Goal: Communication & Community: Answer question/provide support

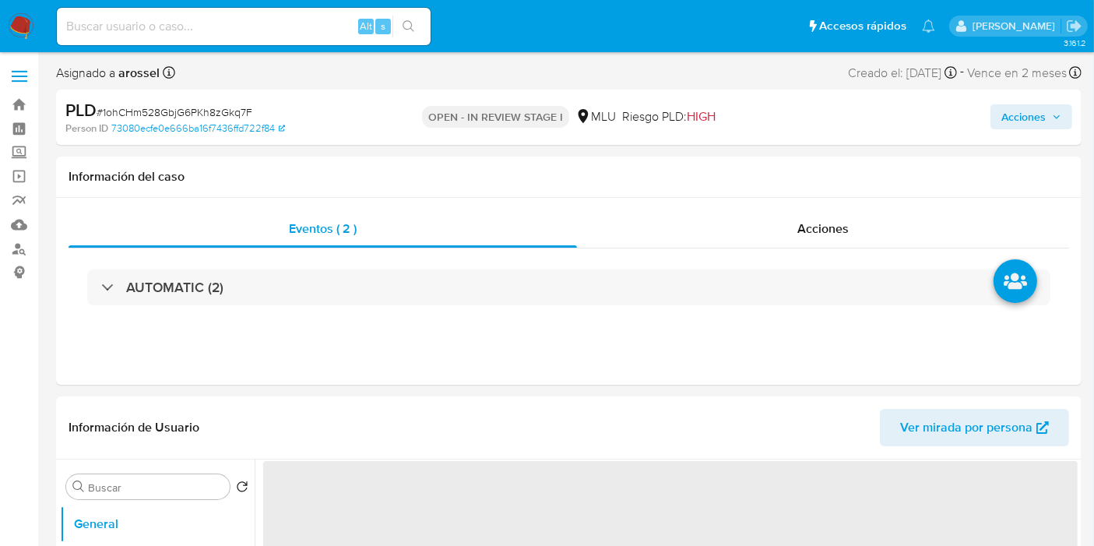
select select "10"
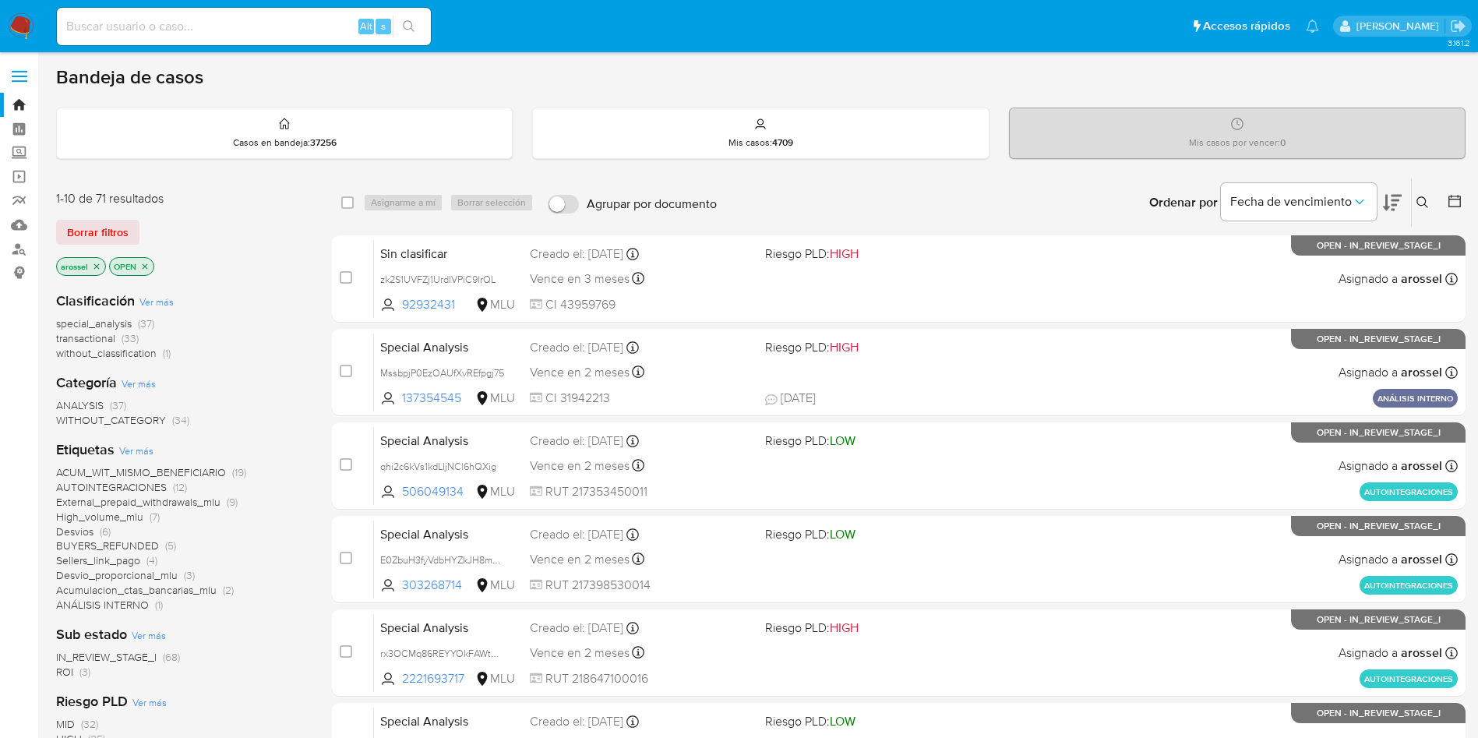
click at [1394, 200] on icon at bounding box center [1392, 203] width 19 height 16
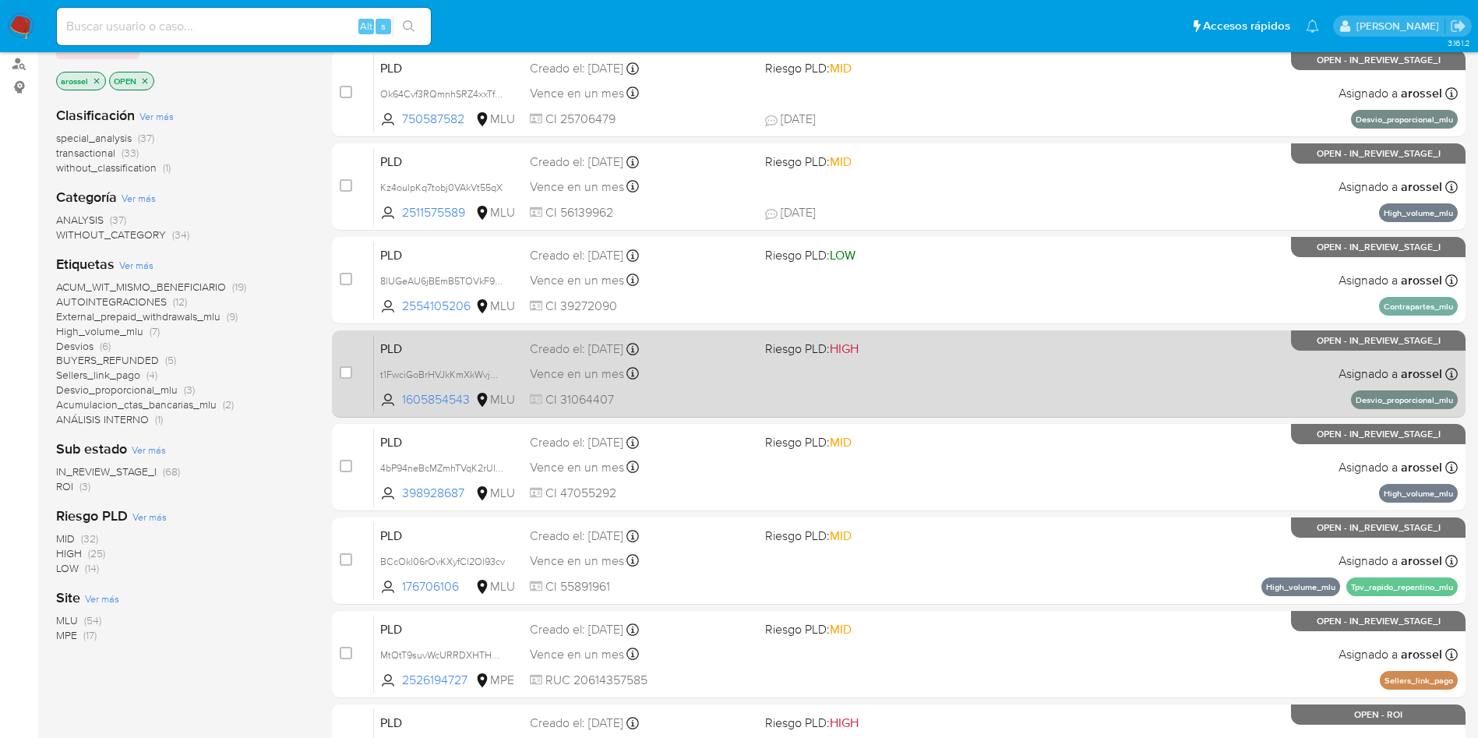
scroll to position [234, 0]
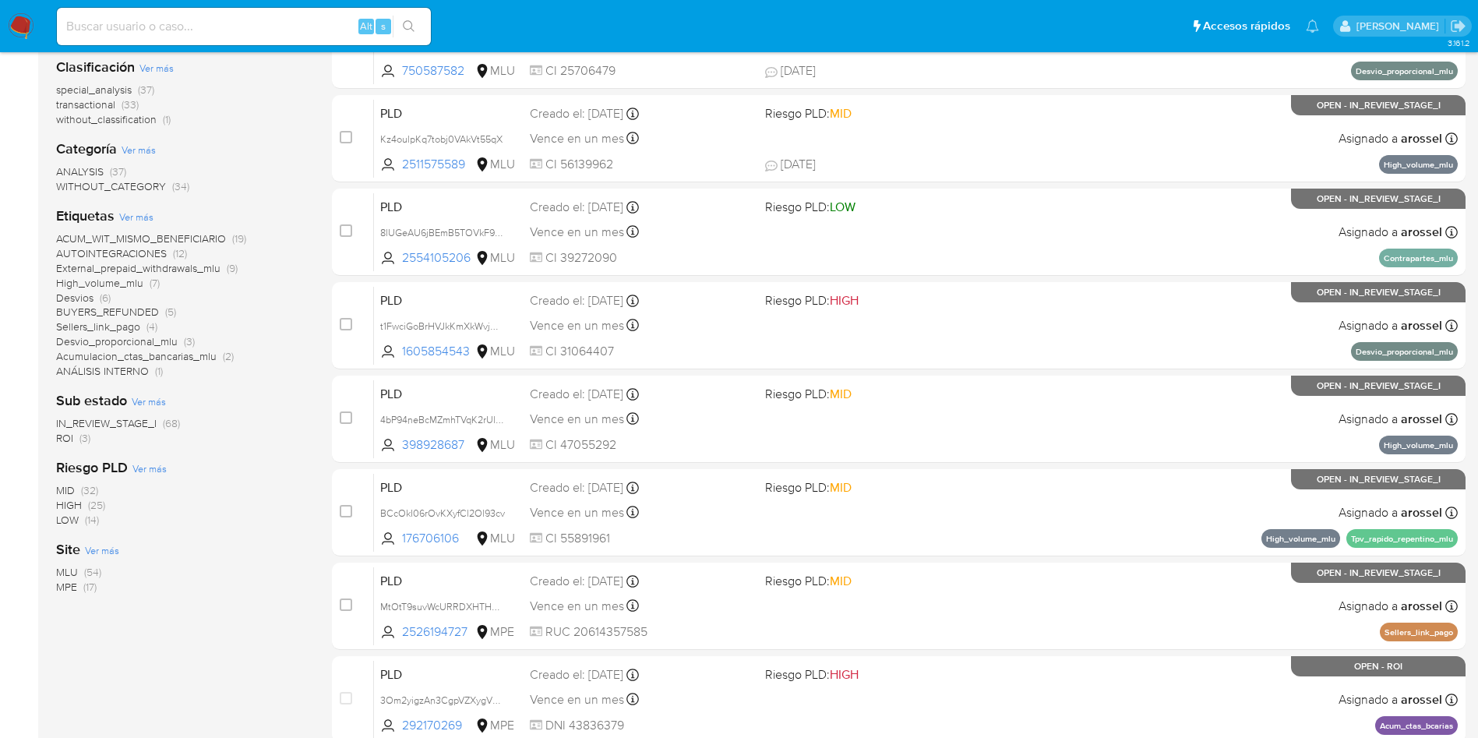
click at [65, 444] on span "ROI" at bounding box center [64, 438] width 17 height 16
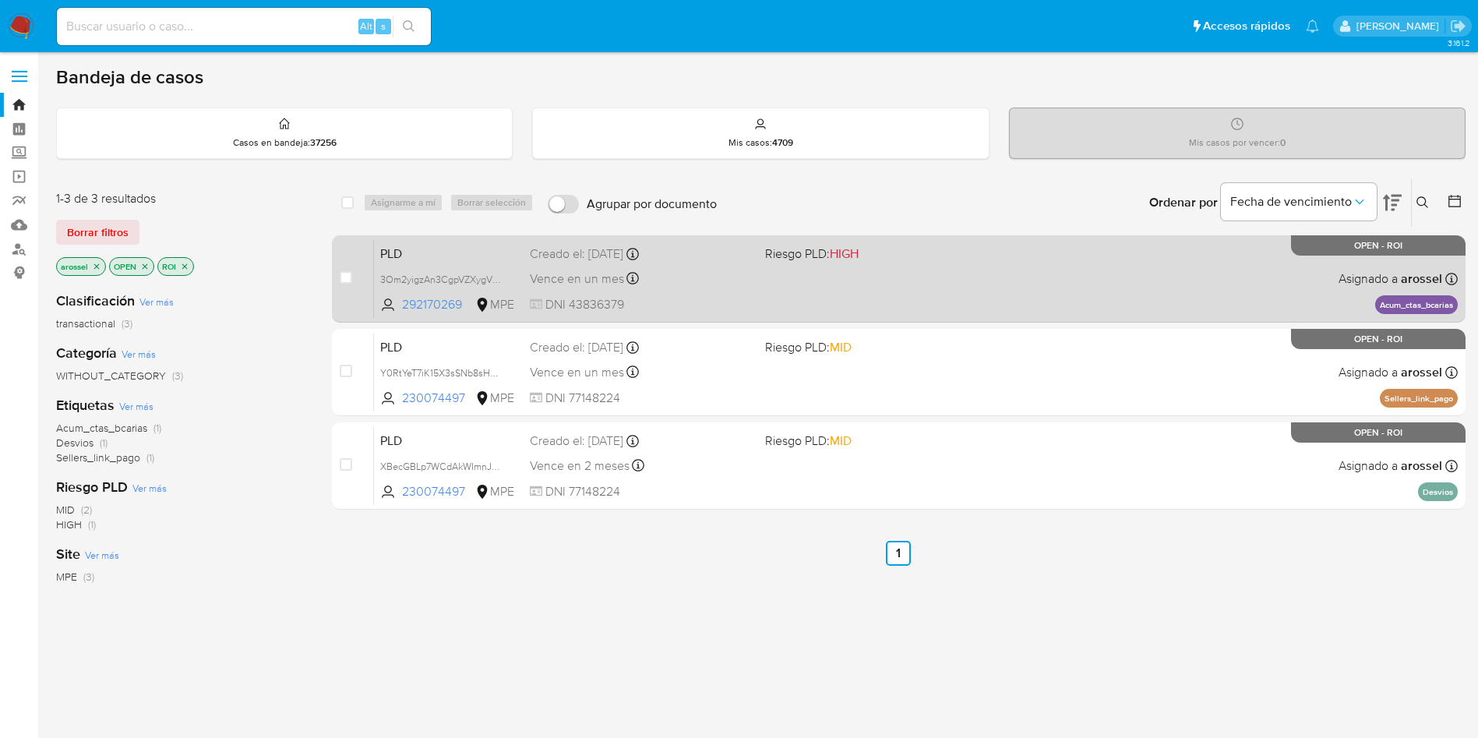
click at [717, 265] on div "PLD 3Om2yigzAn3CgpVZXygVv3bc 292170269 MPE Riesgo PLD: HIGH Creado el: 12/08/20…" at bounding box center [915, 278] width 1083 height 79
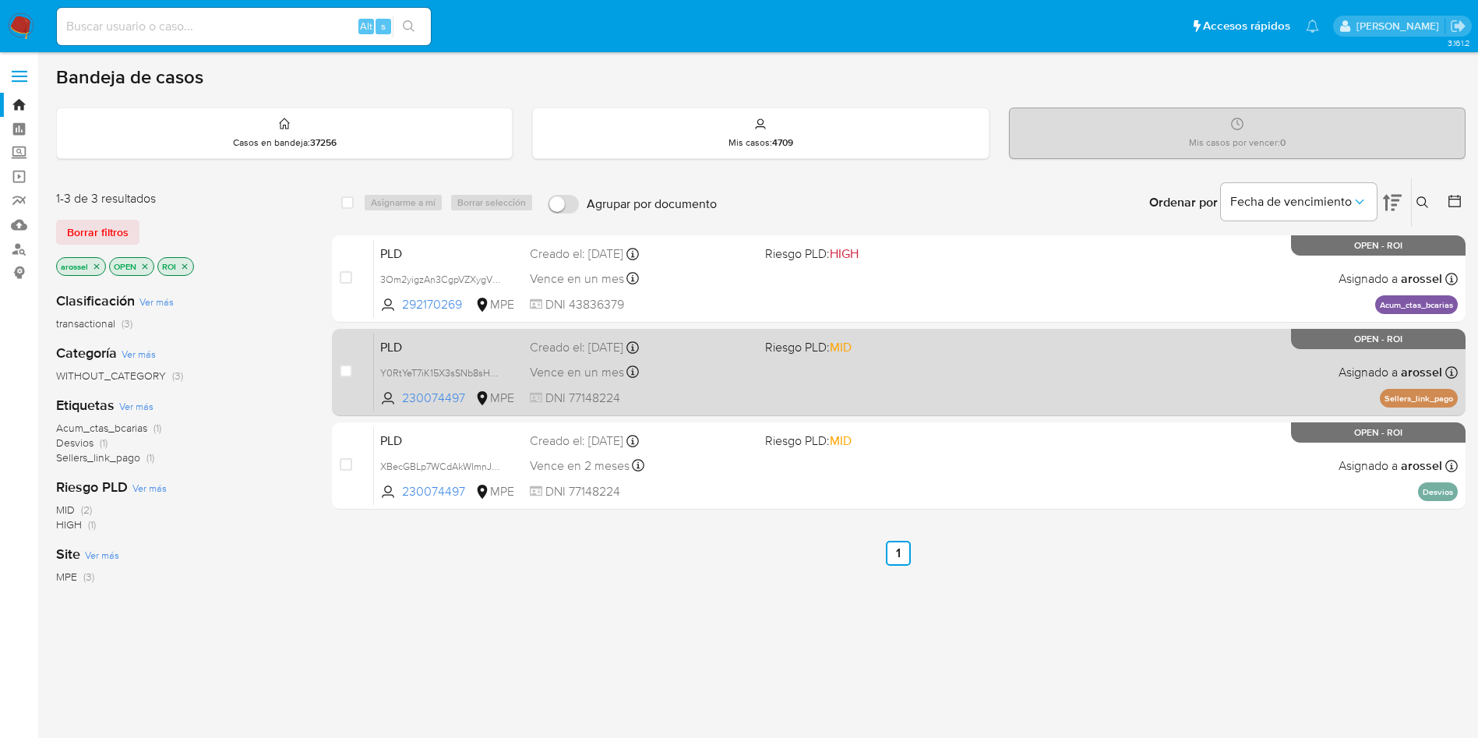
click at [923, 364] on div "PLD Y0RtYeT7iK15X3sSNb8sHMRE 230074497 MPE Riesgo PLD: MID Creado el: 12/08/202…" at bounding box center [915, 372] width 1083 height 79
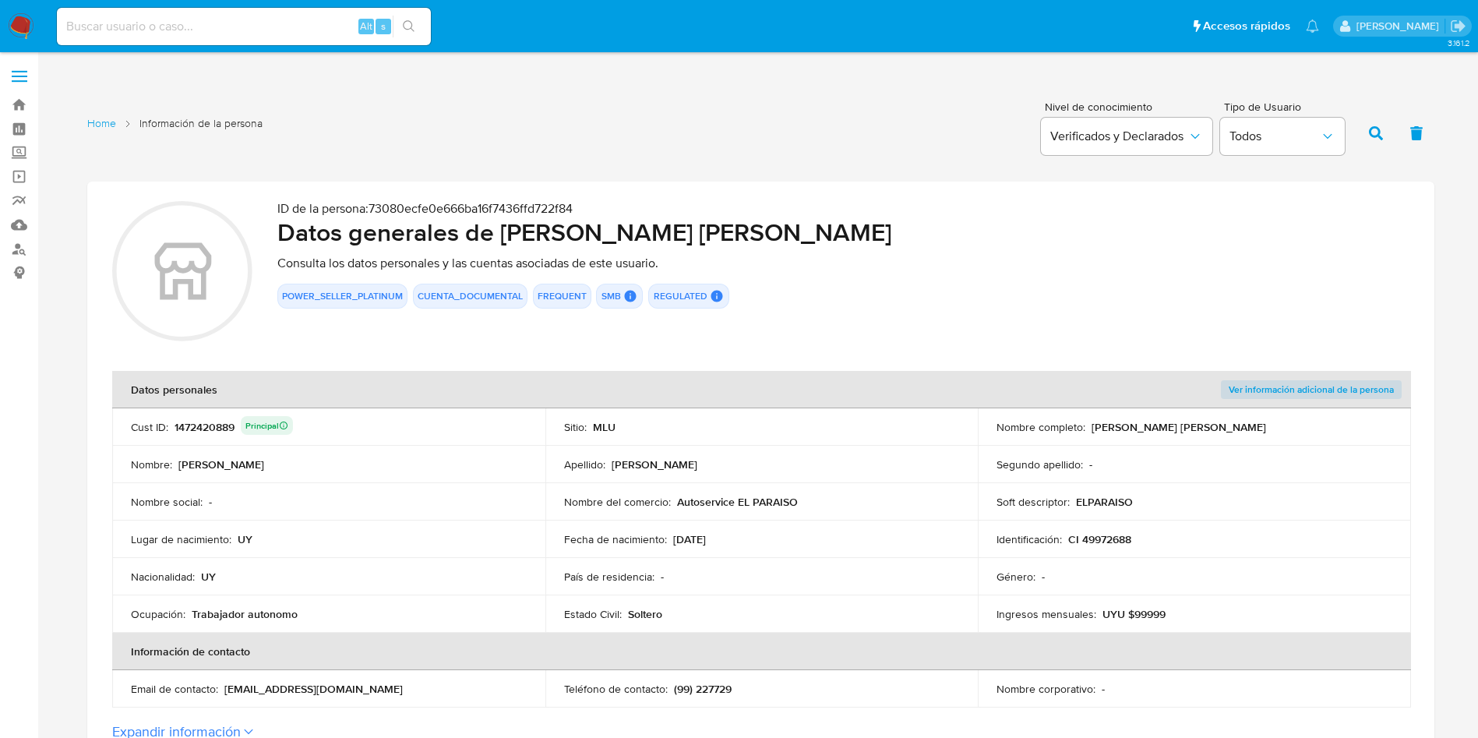
click at [1324, 231] on h2 "Datos generales de Emilio Federico Olivera Fontes" at bounding box center [843, 232] width 1132 height 31
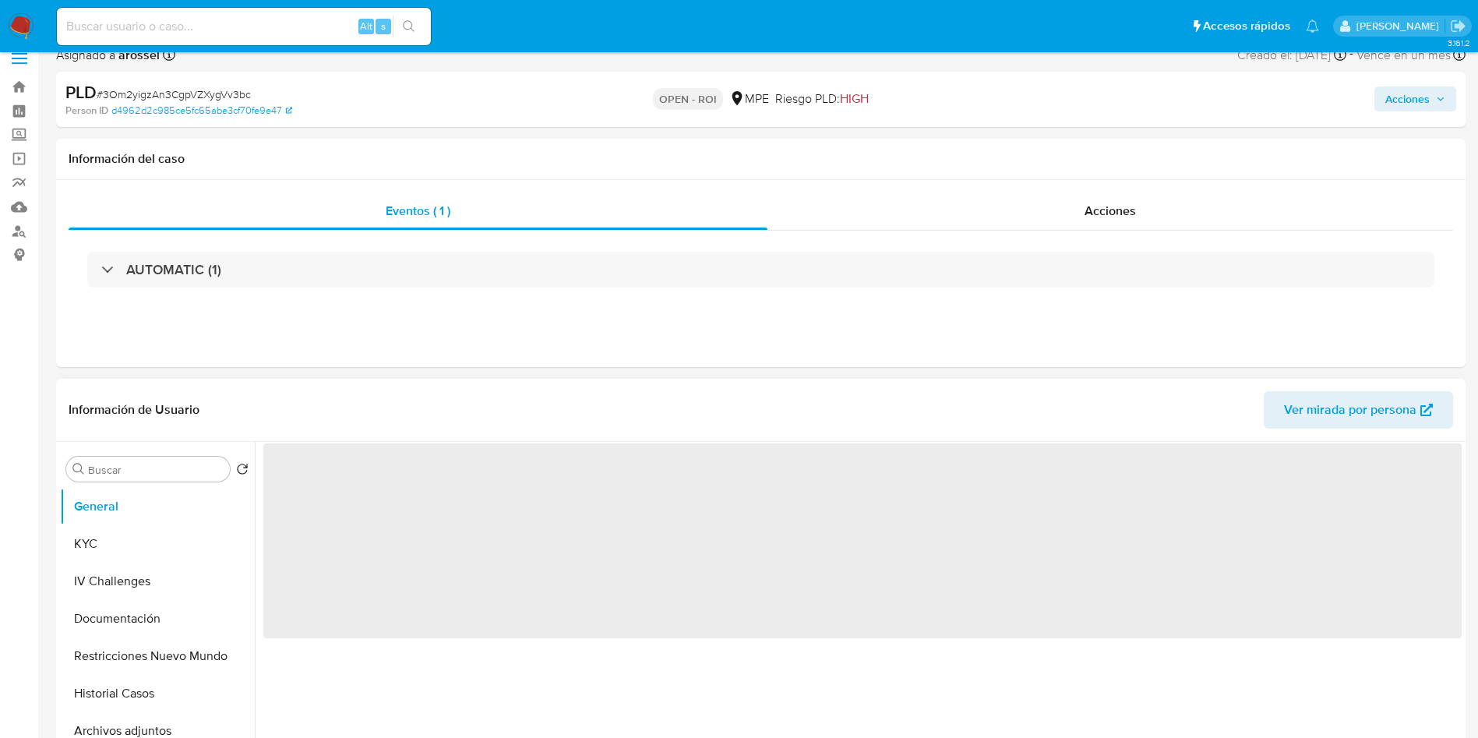
scroll to position [234, 0]
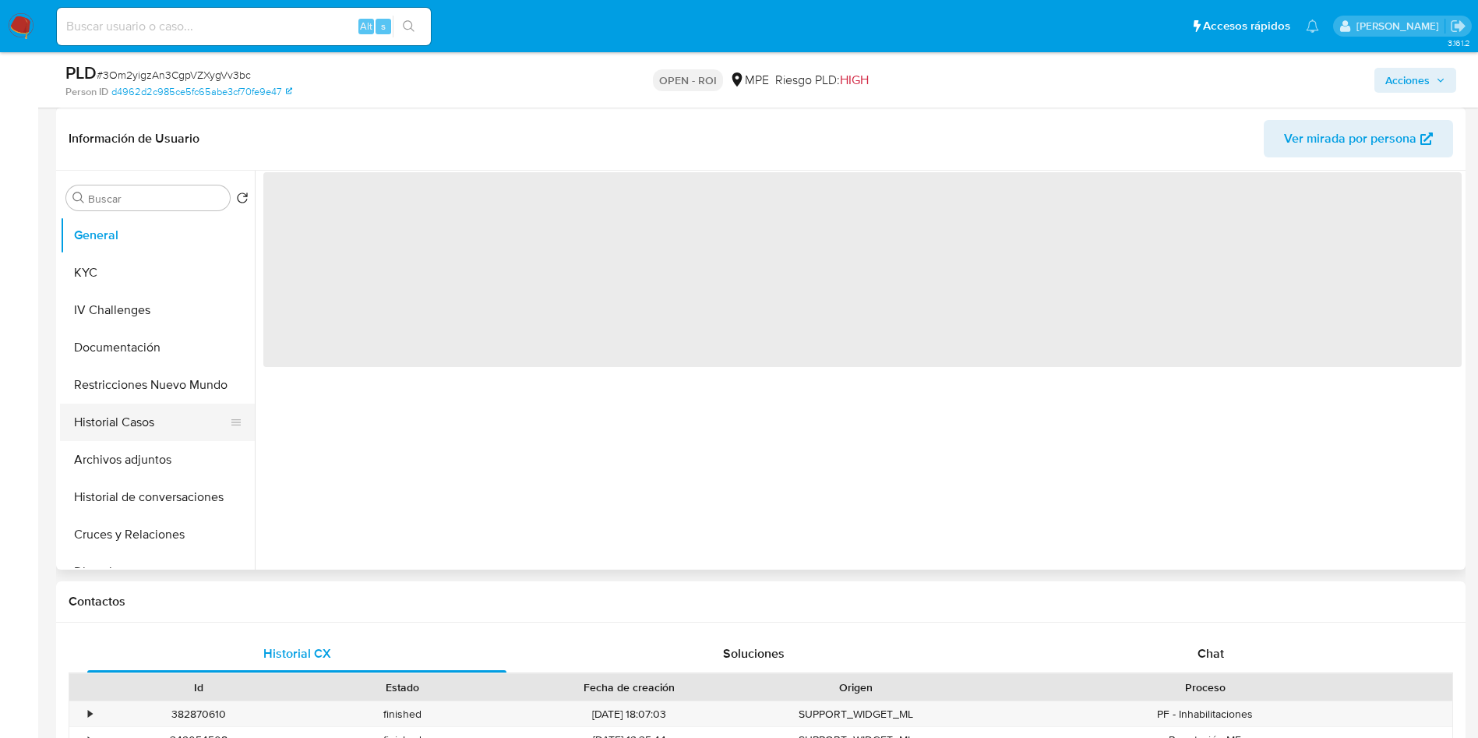
select select "10"
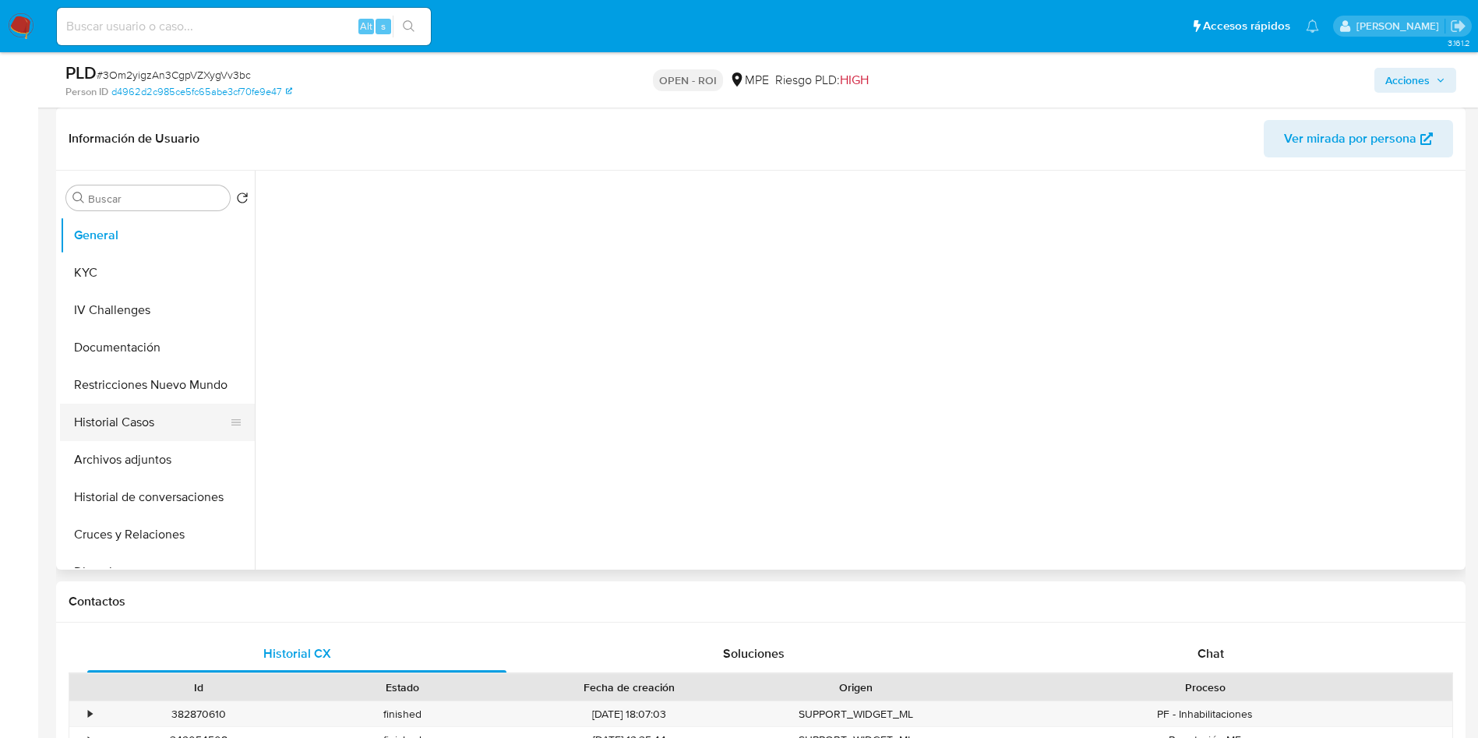
click at [157, 425] on button "Historial Casos" at bounding box center [151, 421] width 182 height 37
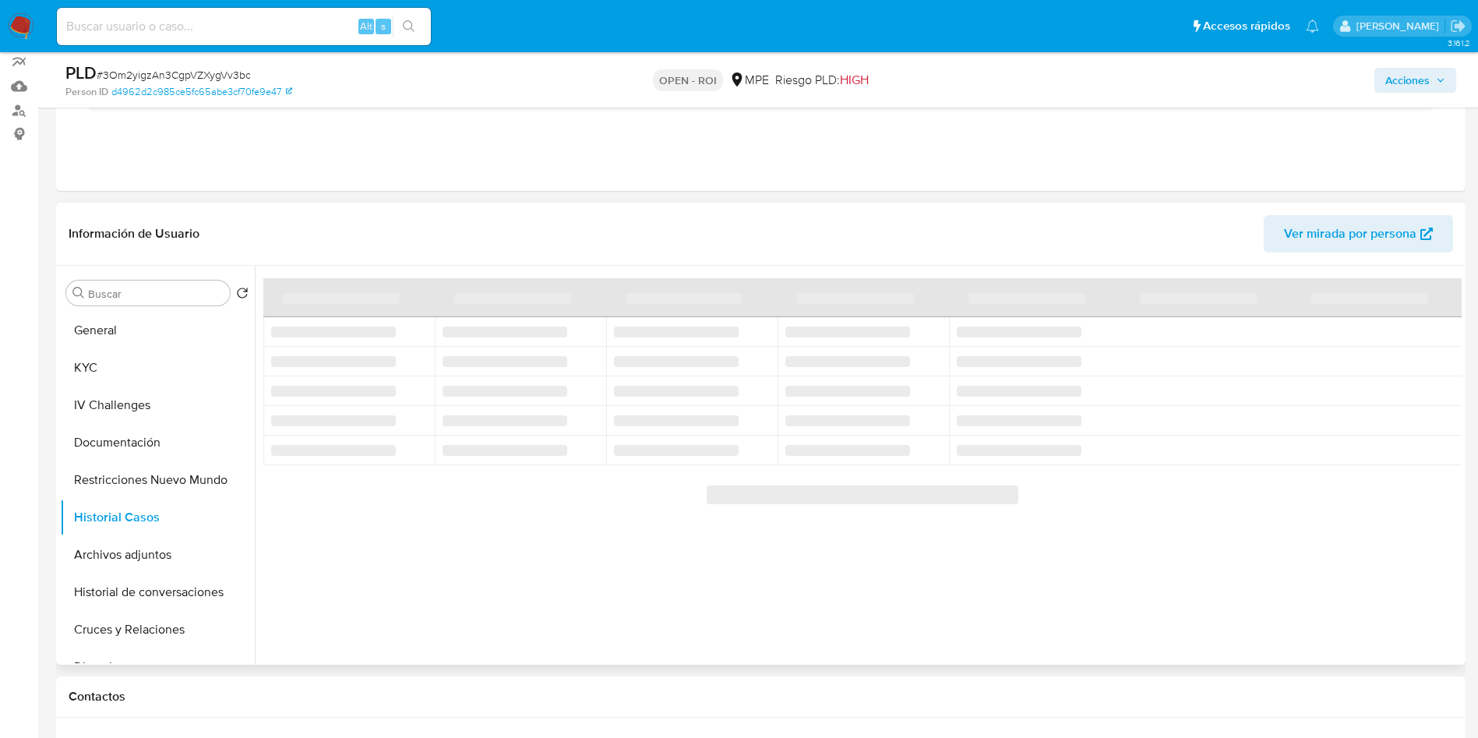
scroll to position [117, 0]
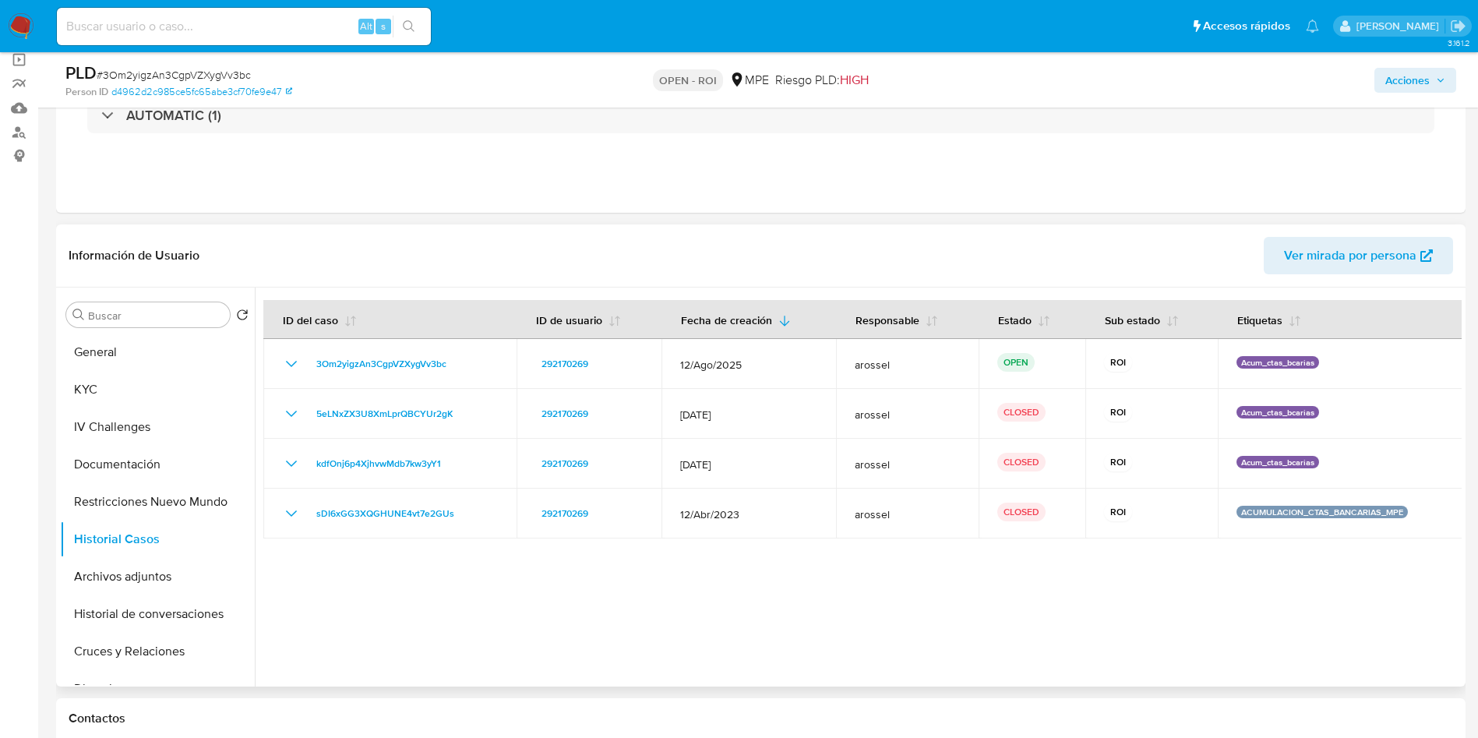
click at [224, 78] on span "# 3Om2yigzAn3CgpVZXygVv3bc" at bounding box center [174, 75] width 154 height 16
copy span "3Om2yigzAn3CgpVZXygVv3bc"
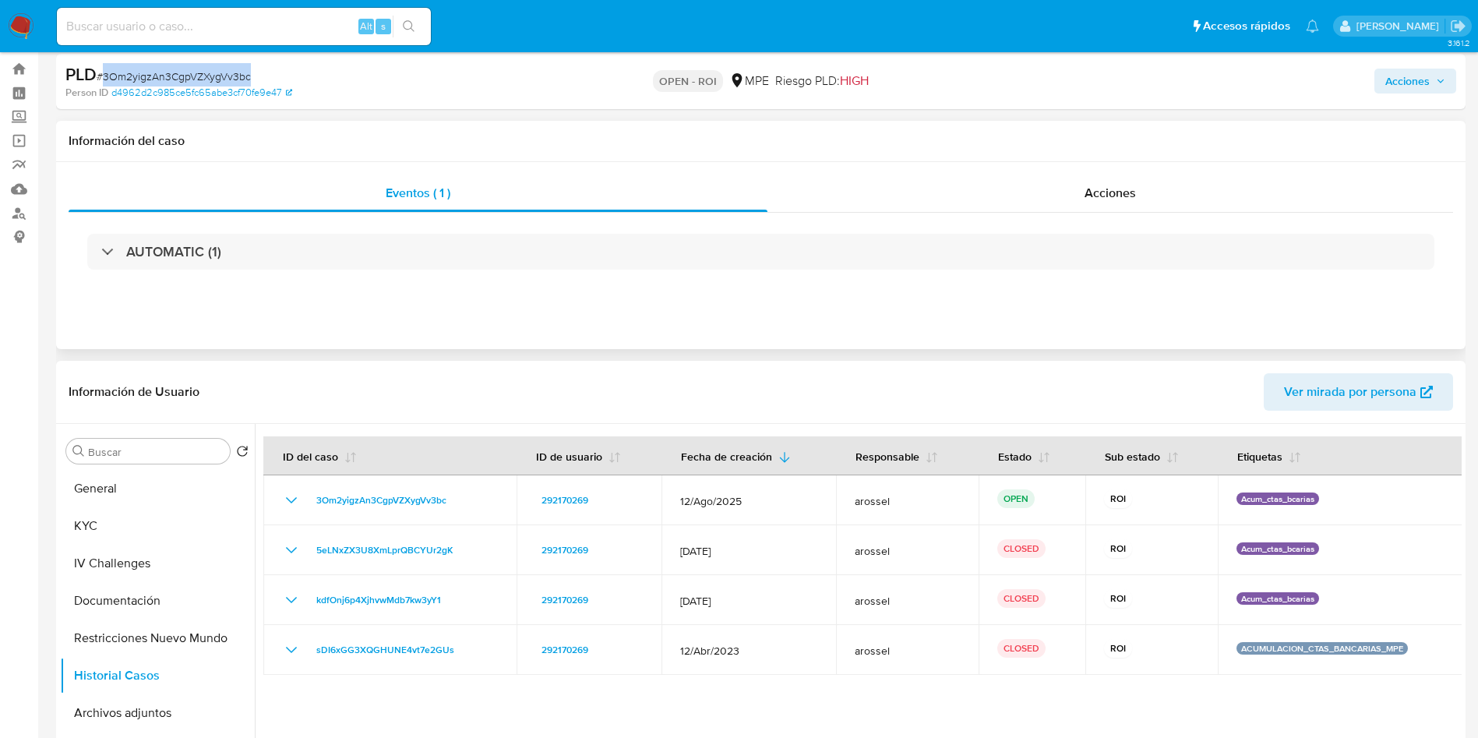
scroll to position [0, 0]
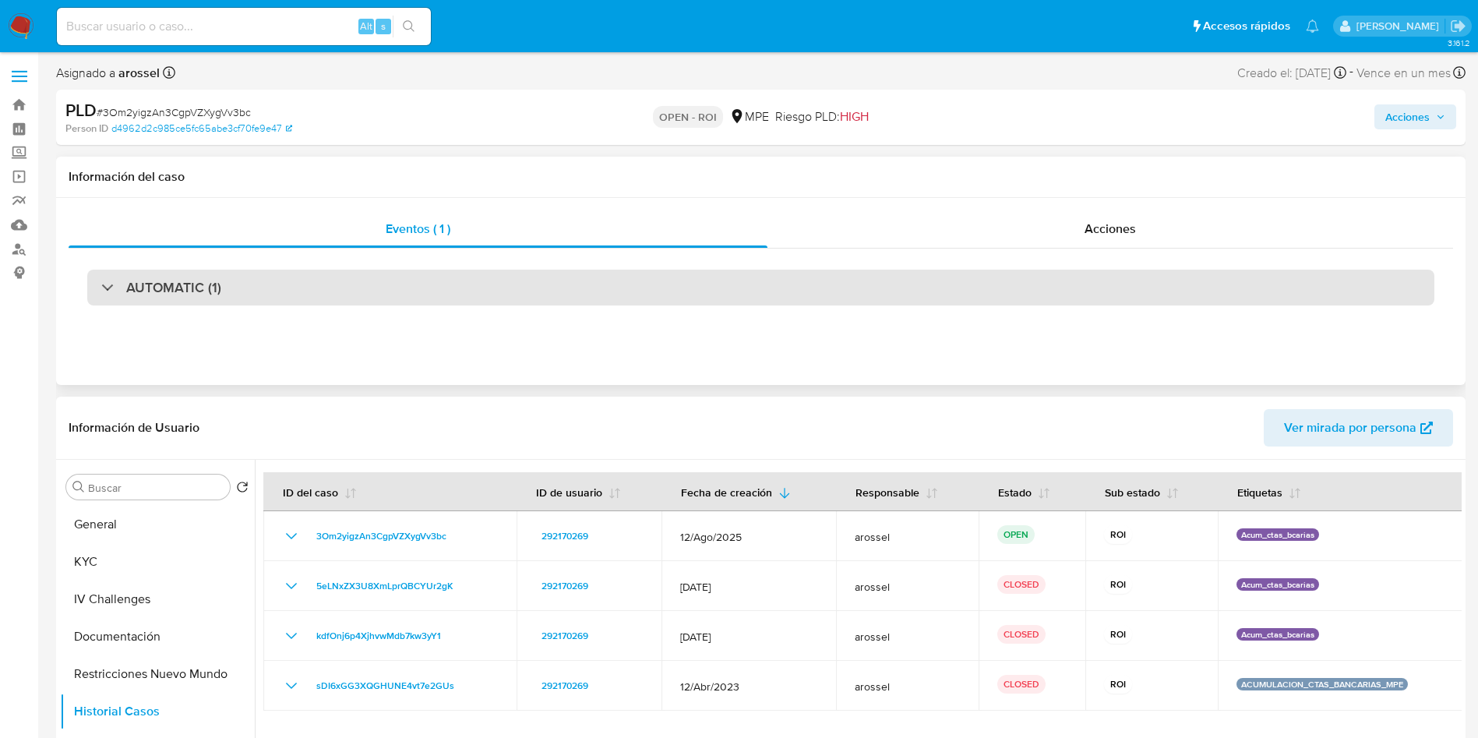
click at [282, 298] on div "AUTOMATIC (1)" at bounding box center [760, 288] width 1347 height 36
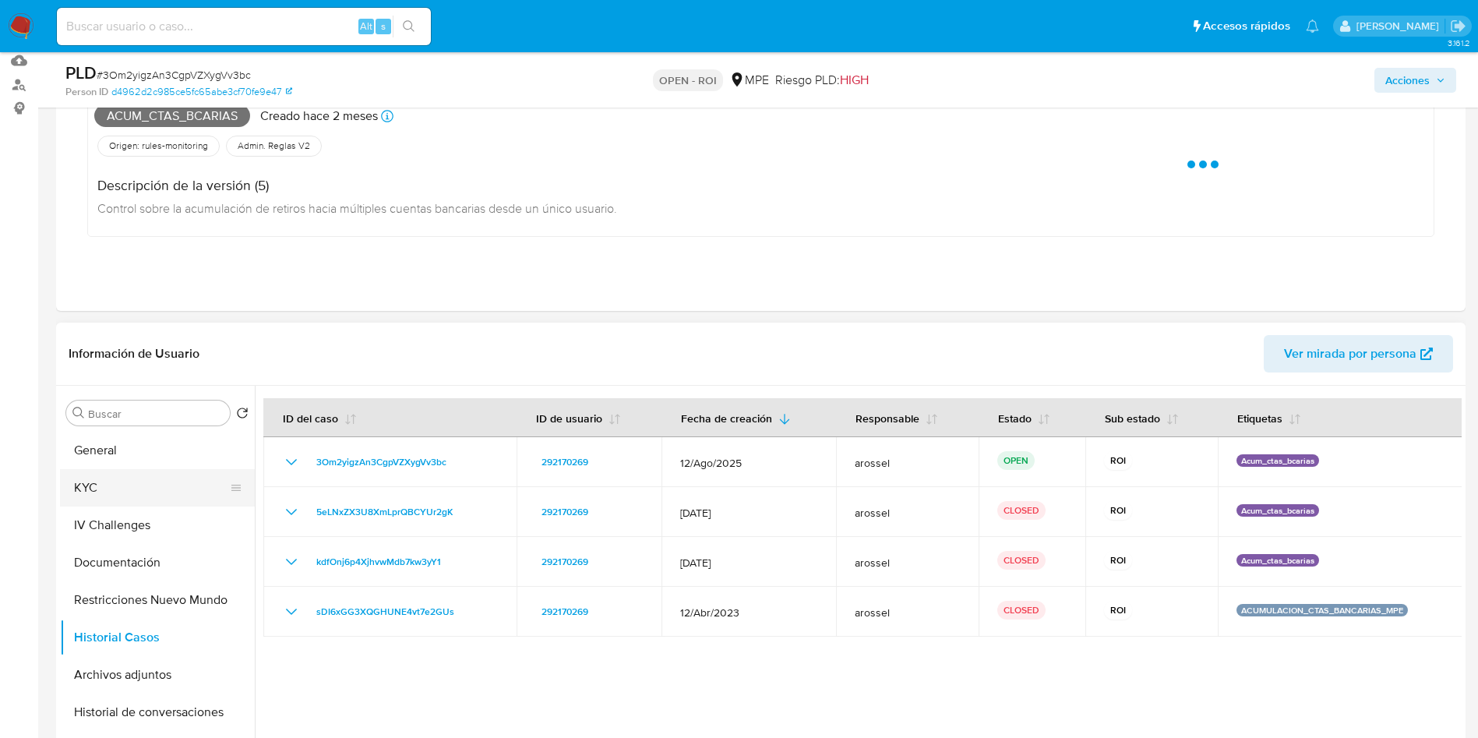
scroll to position [234, 0]
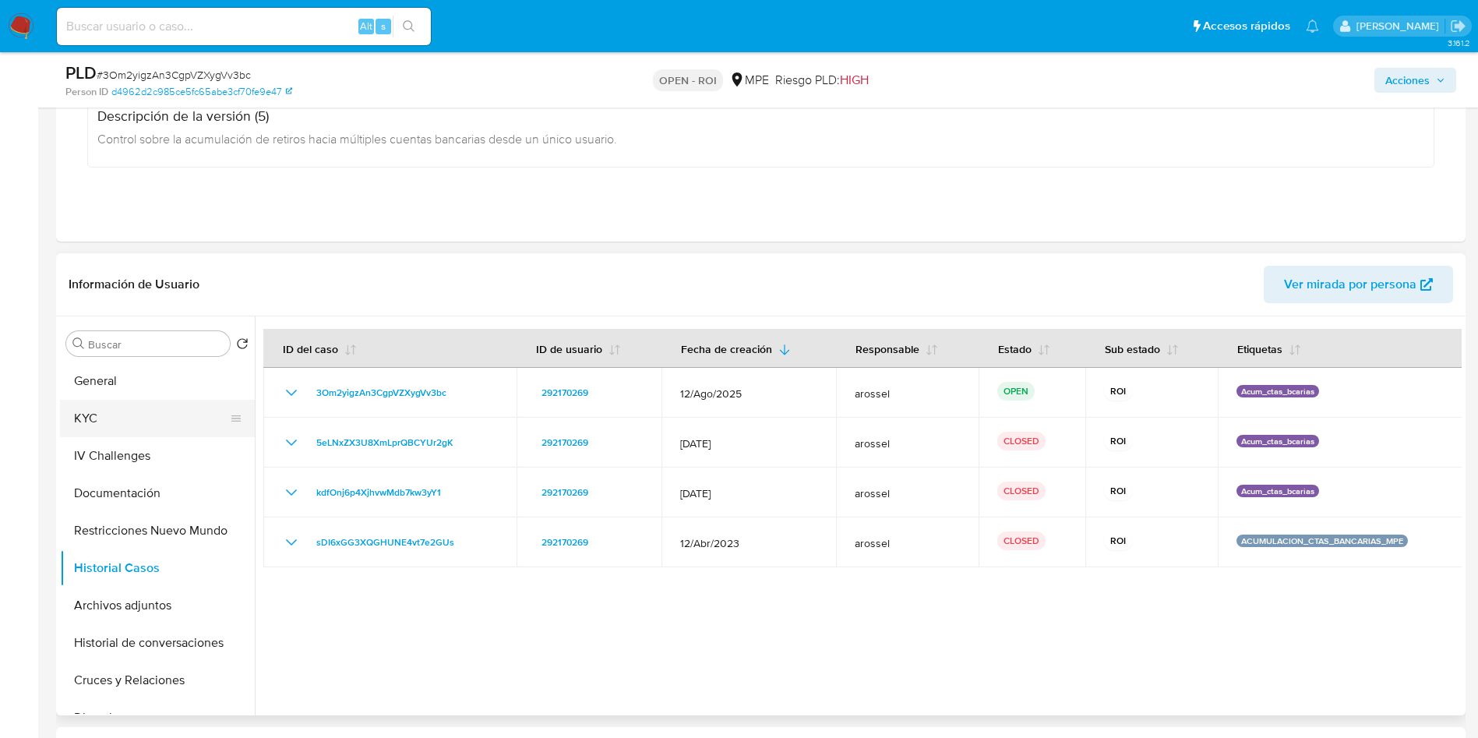
click at [157, 400] on button "KYC" at bounding box center [151, 418] width 182 height 37
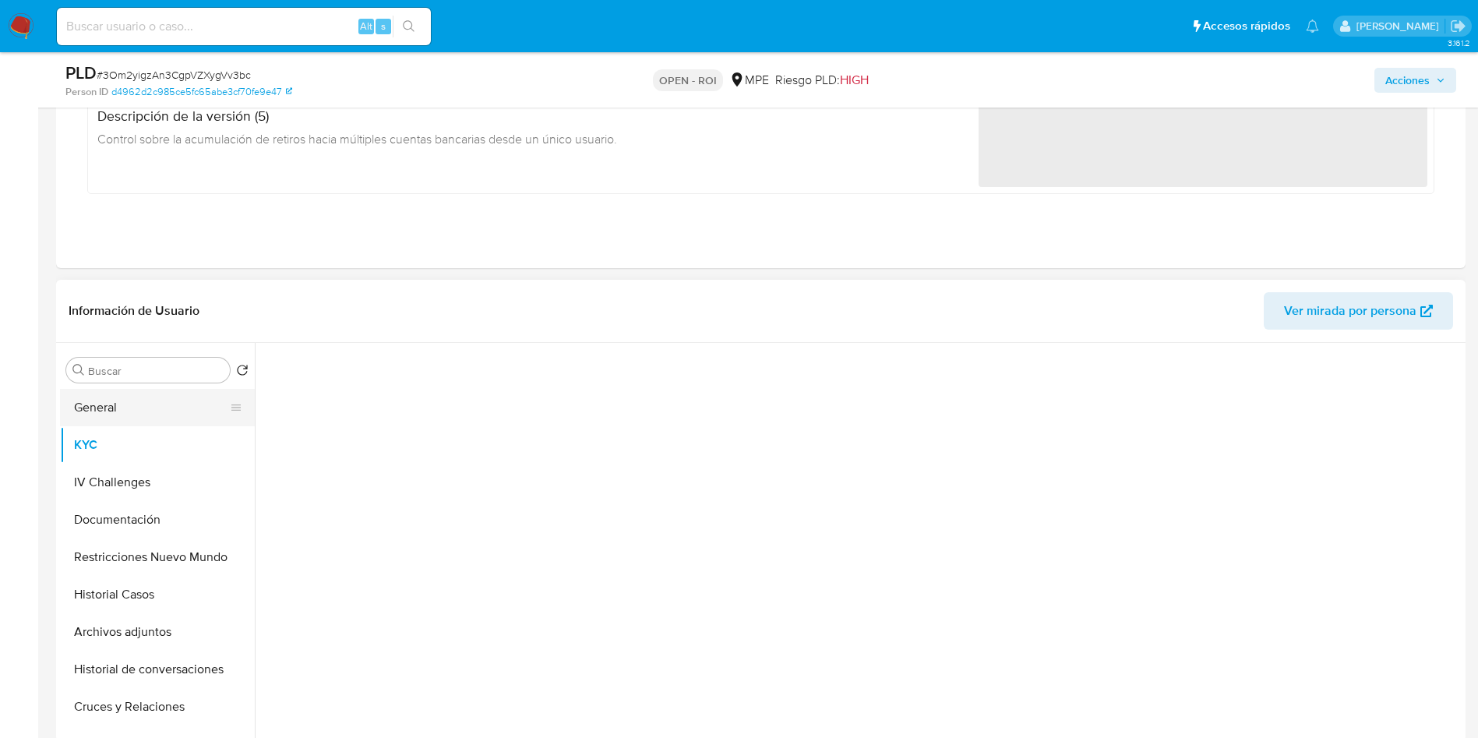
click at [150, 383] on div "Buscar Volver al orden por defecto General KYC IV Challenges Documentación Rest…" at bounding box center [157, 543] width 195 height 396
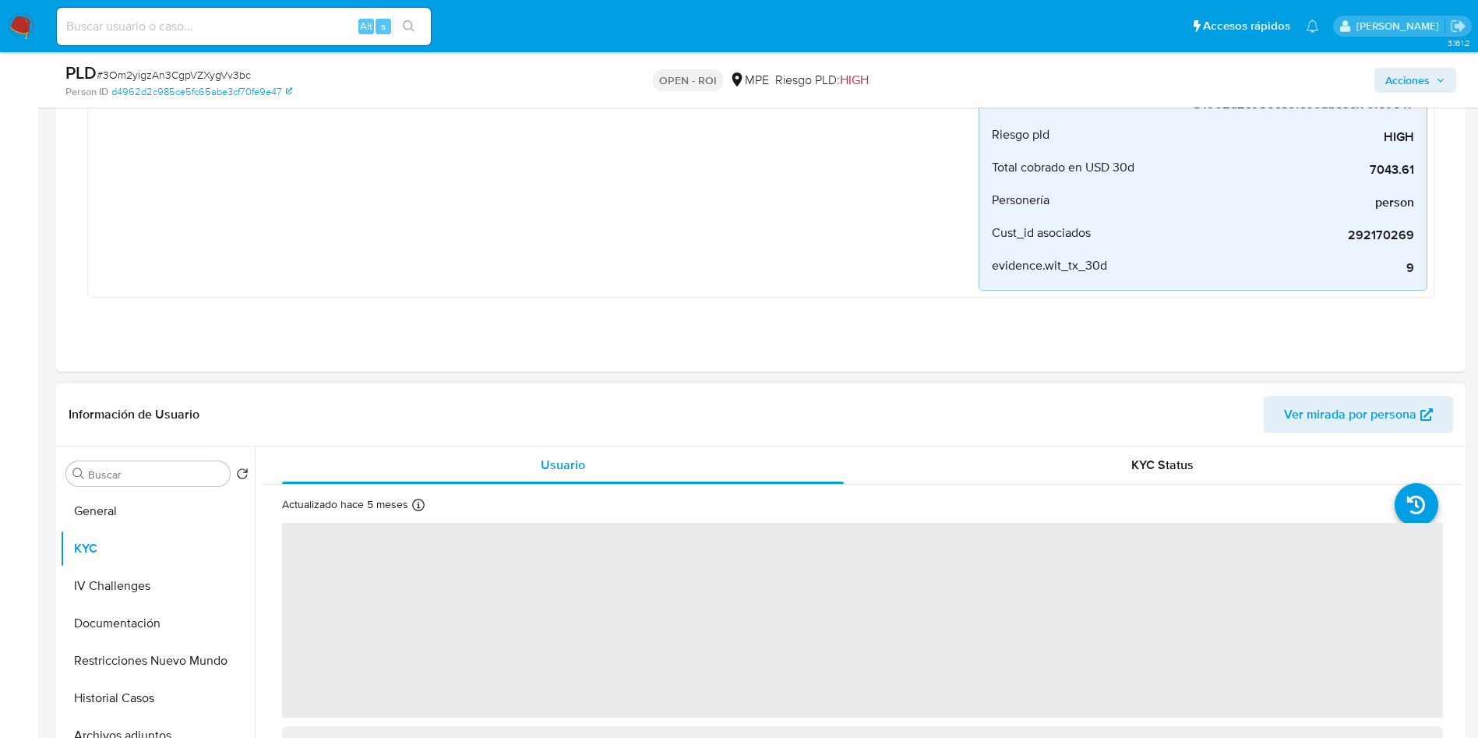
scroll to position [351, 0]
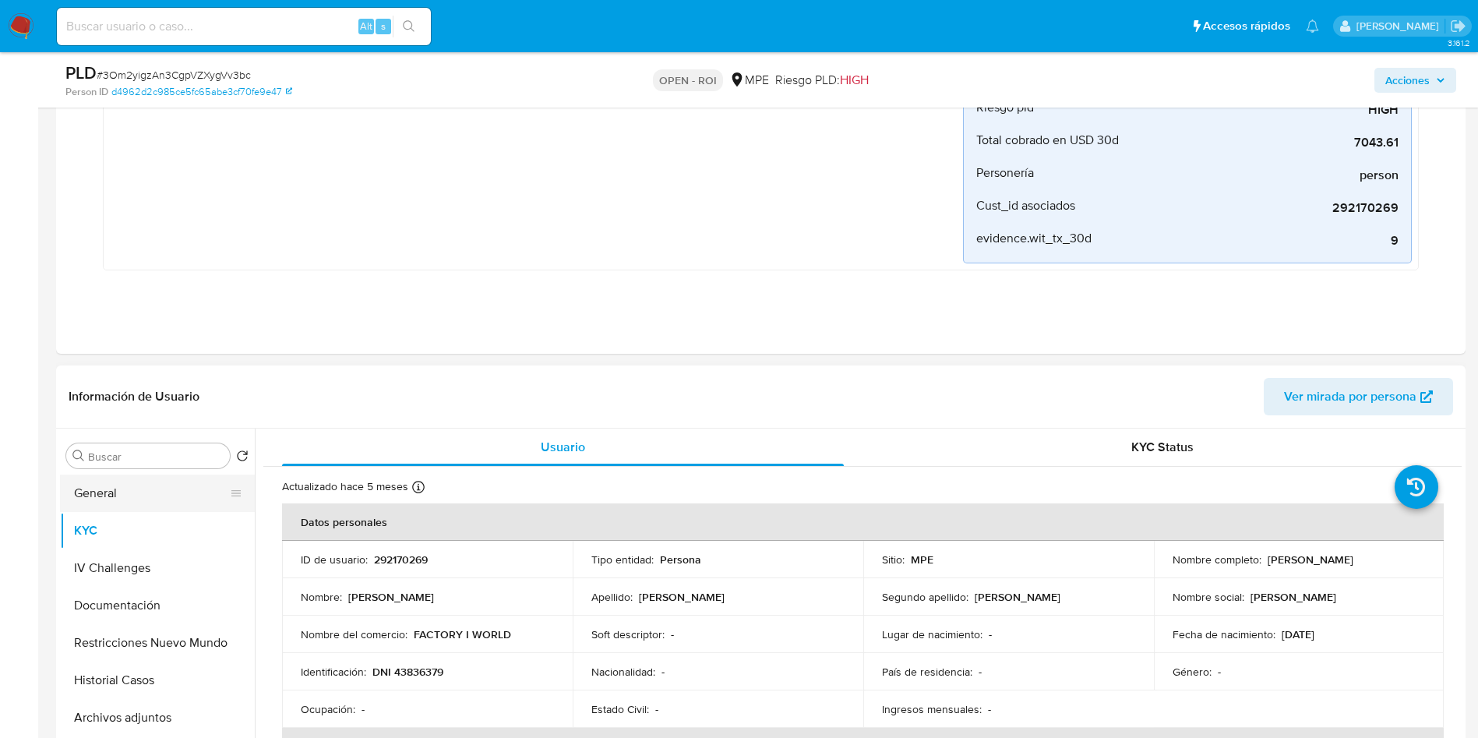
click at [144, 490] on button "General" at bounding box center [151, 492] width 182 height 37
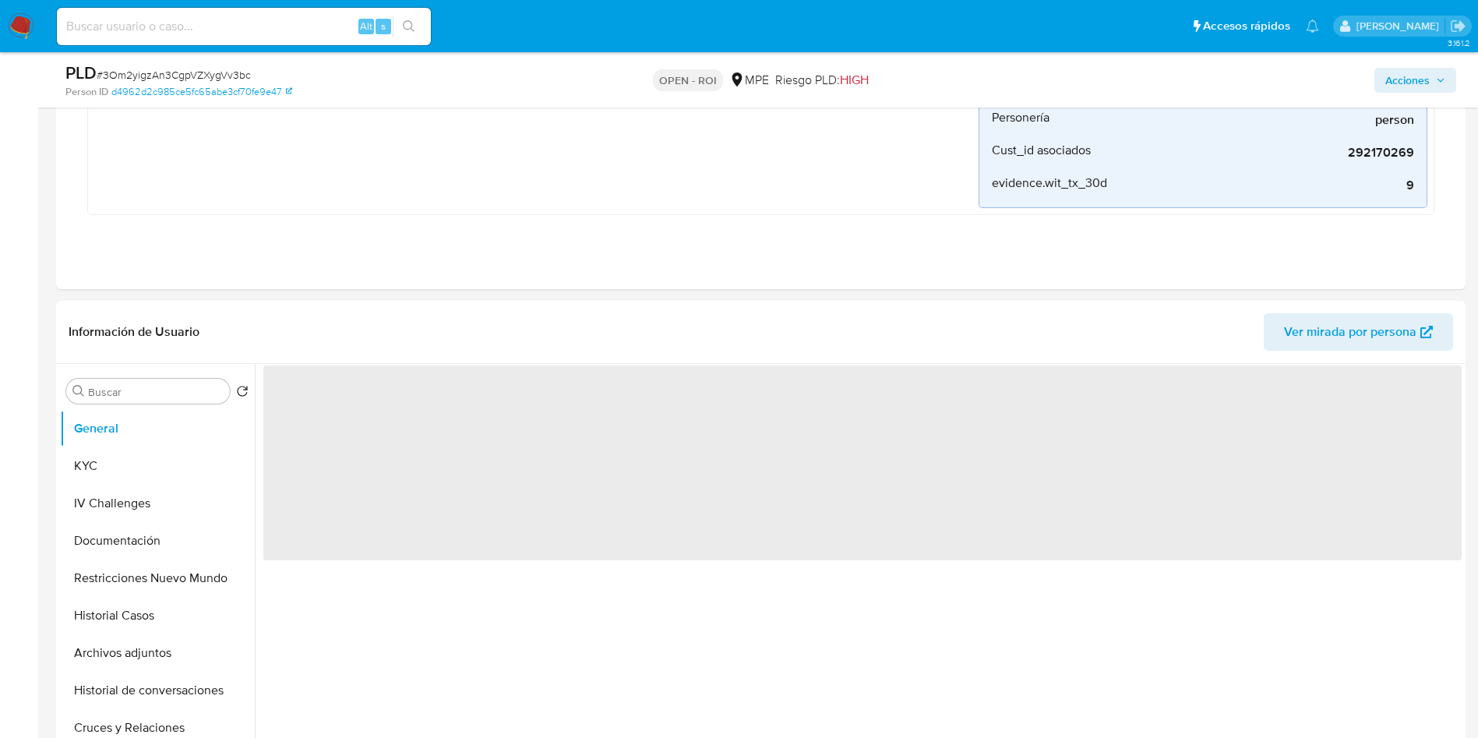
scroll to position [467, 0]
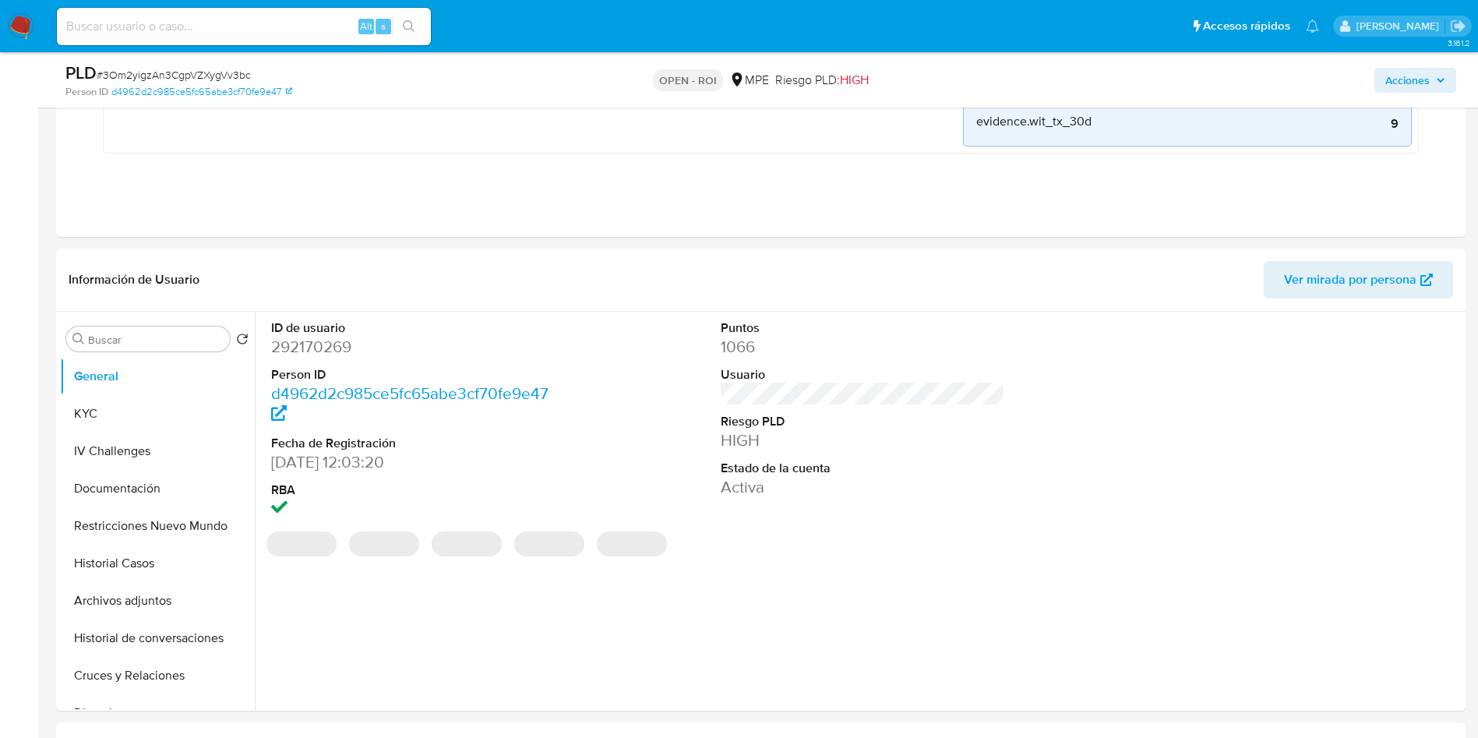
click at [303, 348] on dd "292170269" at bounding box center [413, 347] width 284 height 22
copy dd "292170269"
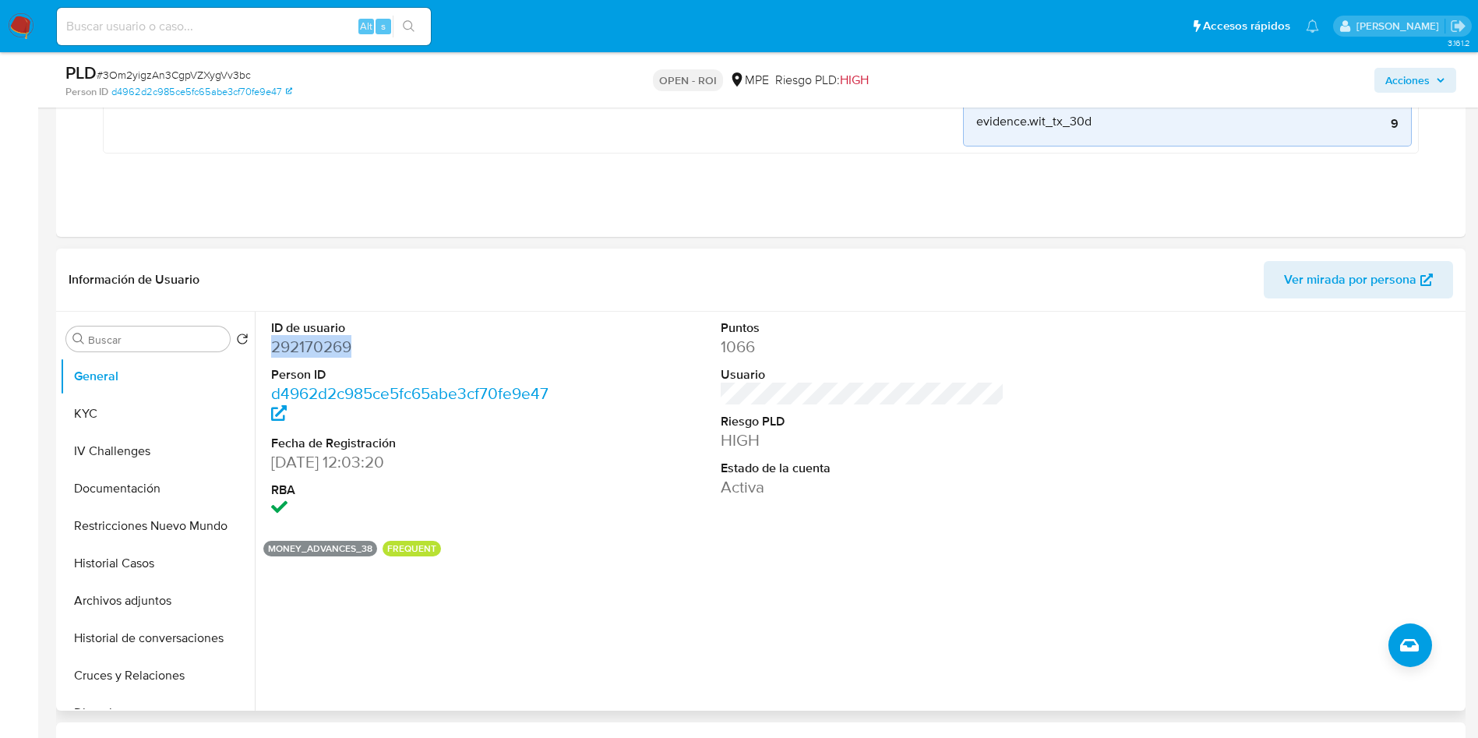
copy dd "292170269"
click at [1346, 436] on div at bounding box center [1312, 420] width 300 height 217
click at [315, 350] on dd "292170269" at bounding box center [413, 347] width 284 height 22
copy dd "292170269"
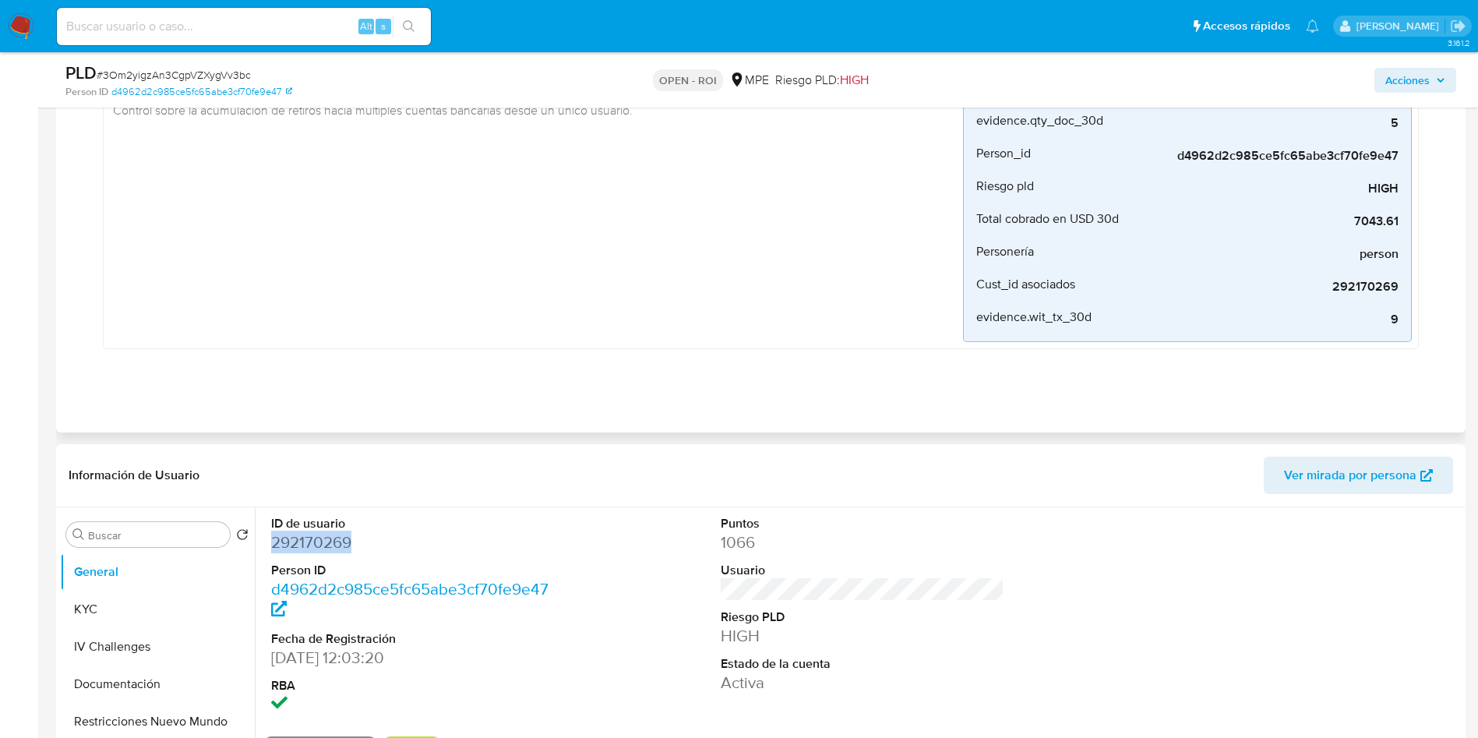
scroll to position [0, 0]
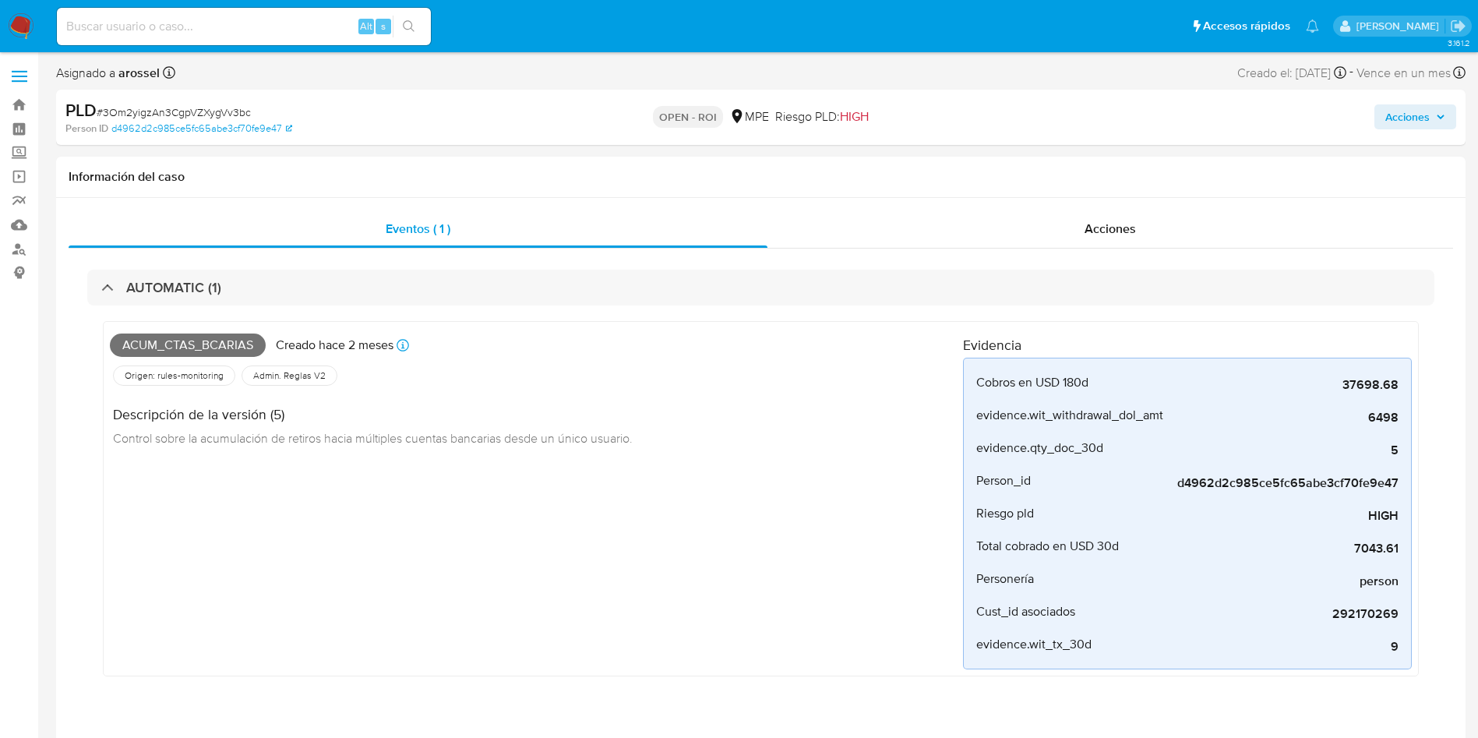
drag, startPoint x: 1264, startPoint y: 72, endPoint x: 1326, endPoint y: 67, distance: 62.6
click at [1326, 67] on div "Creado el: 12/08/2025 Creado el: 12/08/2025 07:33:06" at bounding box center [1291, 72] width 109 height 21
copy div "12/08/202"
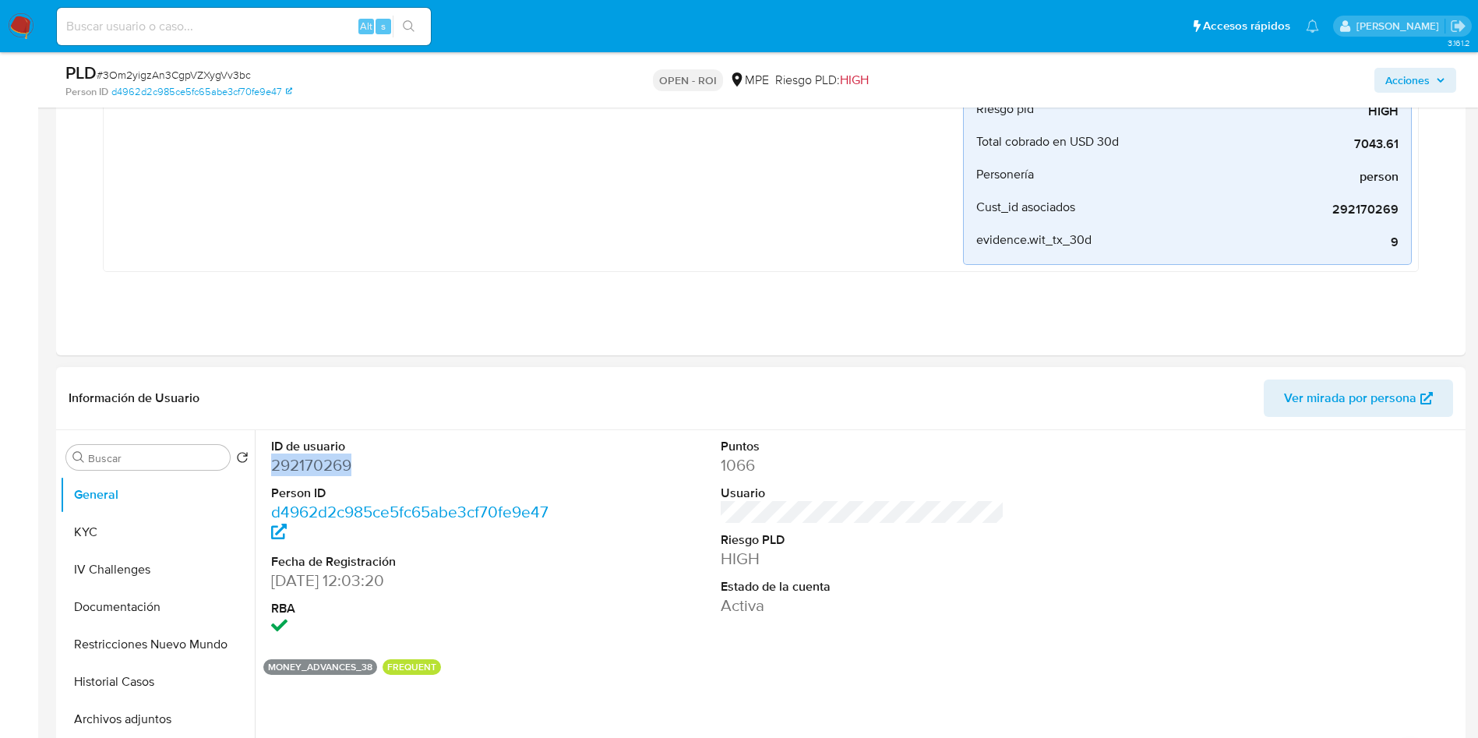
scroll to position [467, 0]
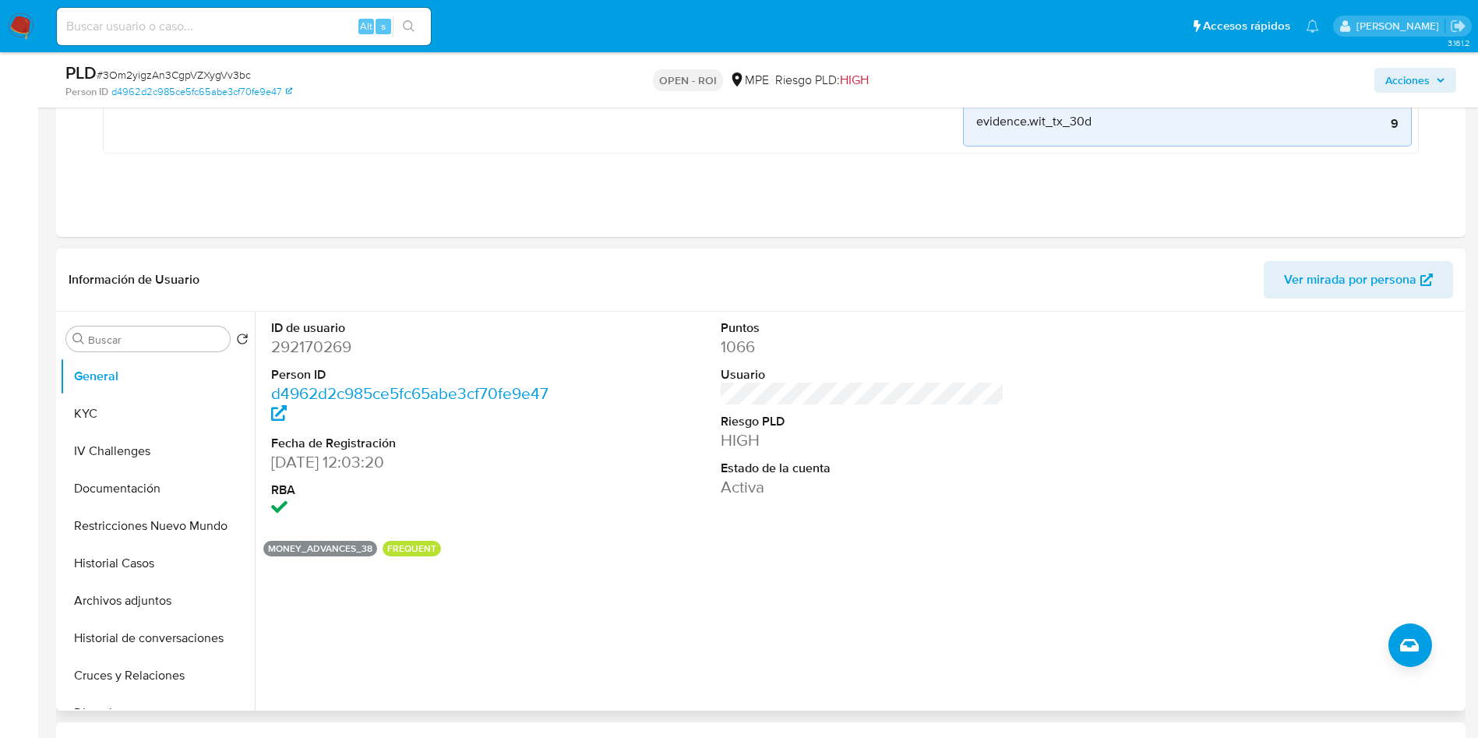
click at [312, 341] on dd "292170269" at bounding box center [413, 347] width 284 height 22
copy dd "292170269"
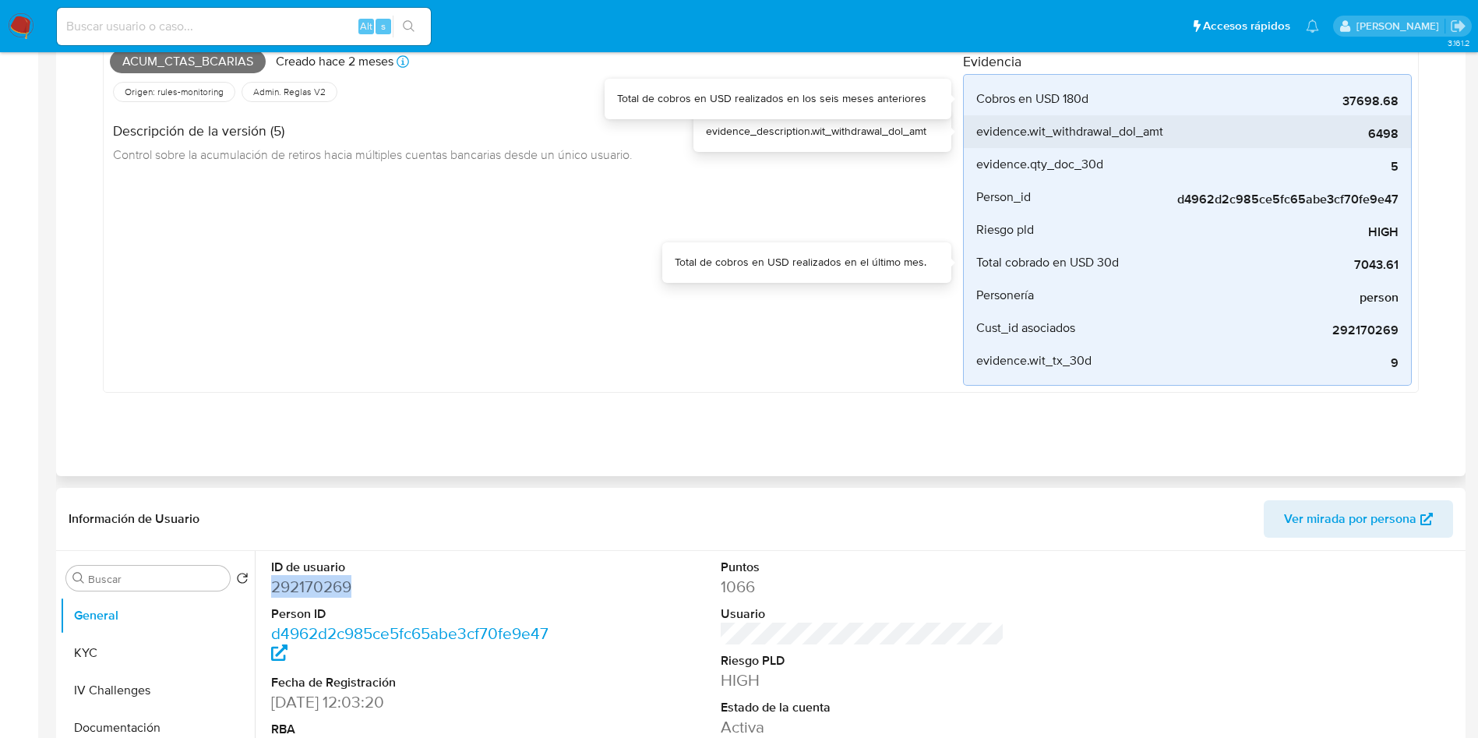
scroll to position [0, 0]
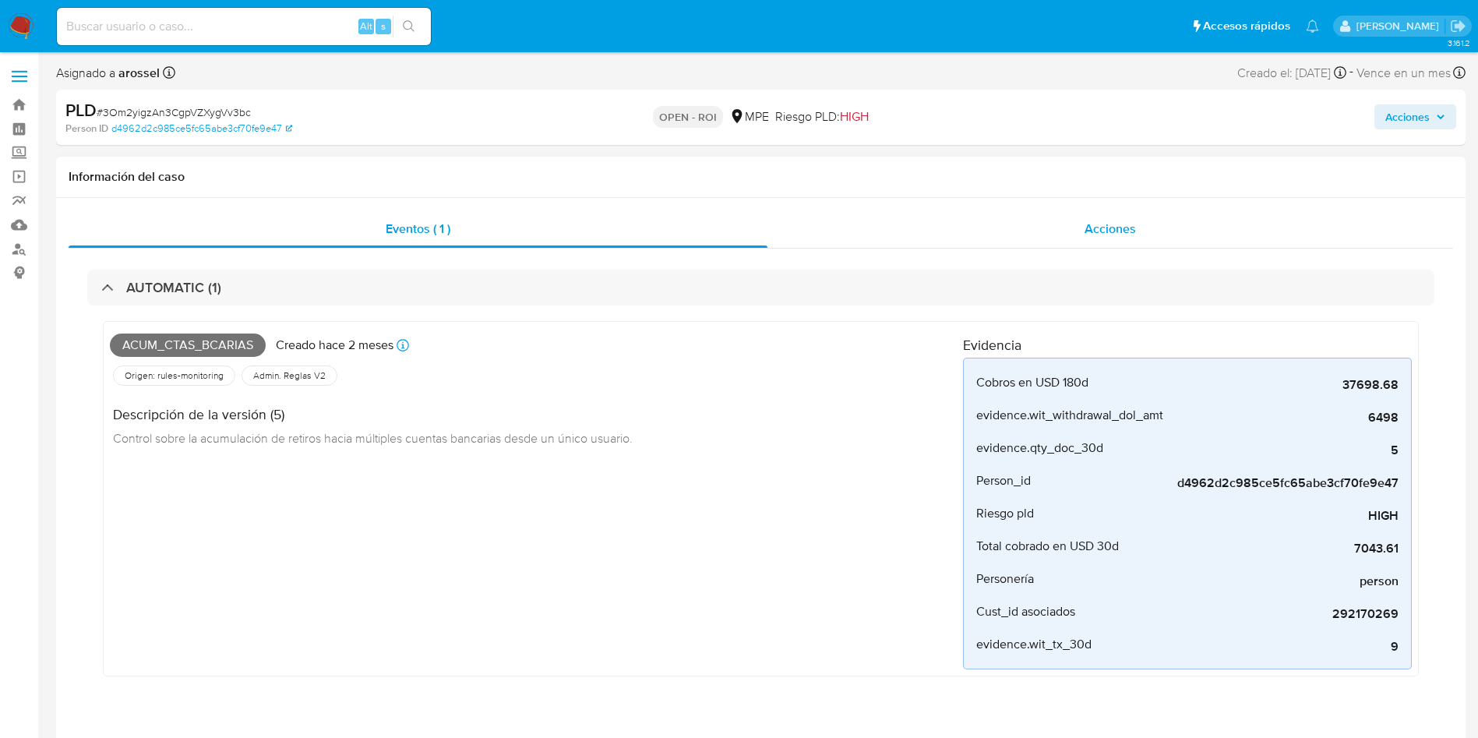
click at [1129, 240] on div "Acciones" at bounding box center [1109, 228] width 685 height 37
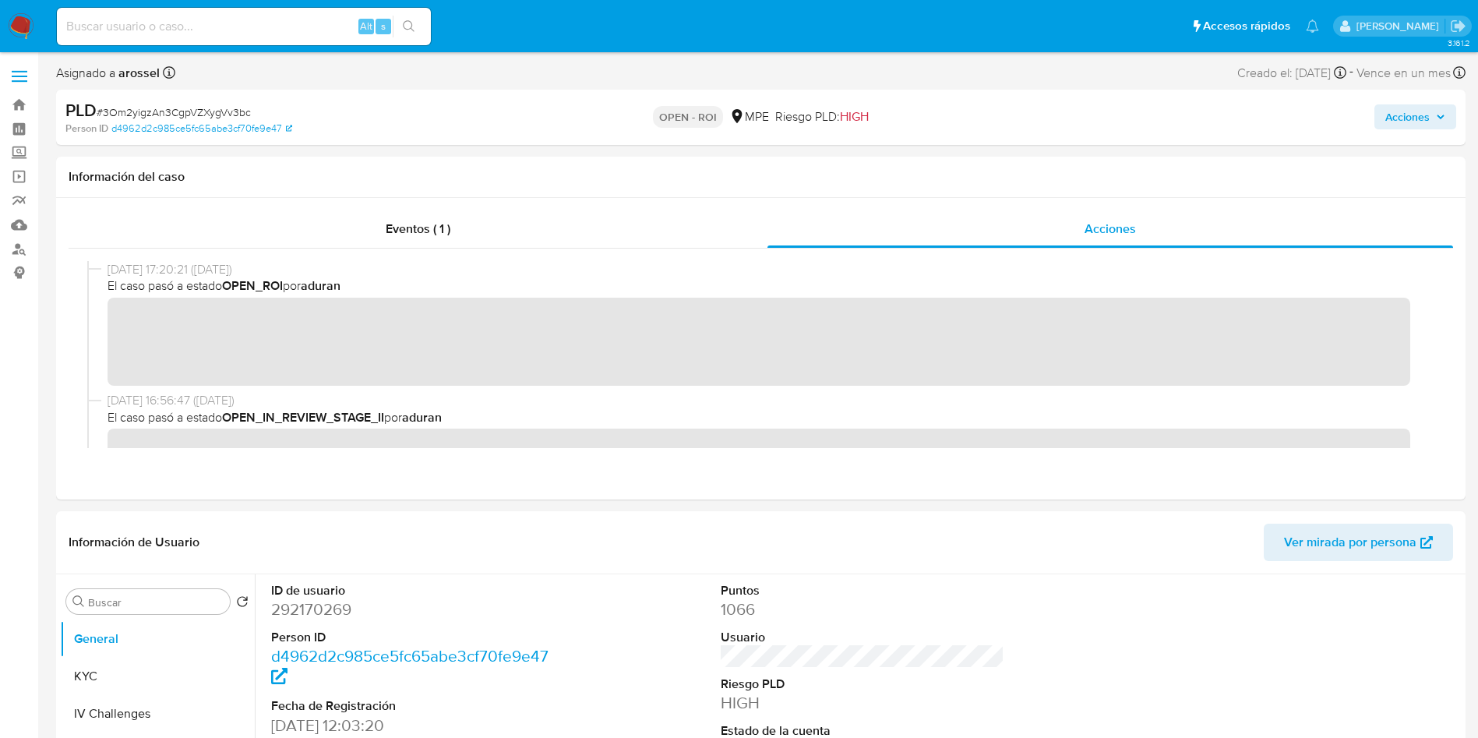
click at [1409, 99] on div "Acciones" at bounding box center [1226, 117] width 460 height 37
click at [1409, 111] on span "Acciones" at bounding box center [1407, 116] width 44 height 25
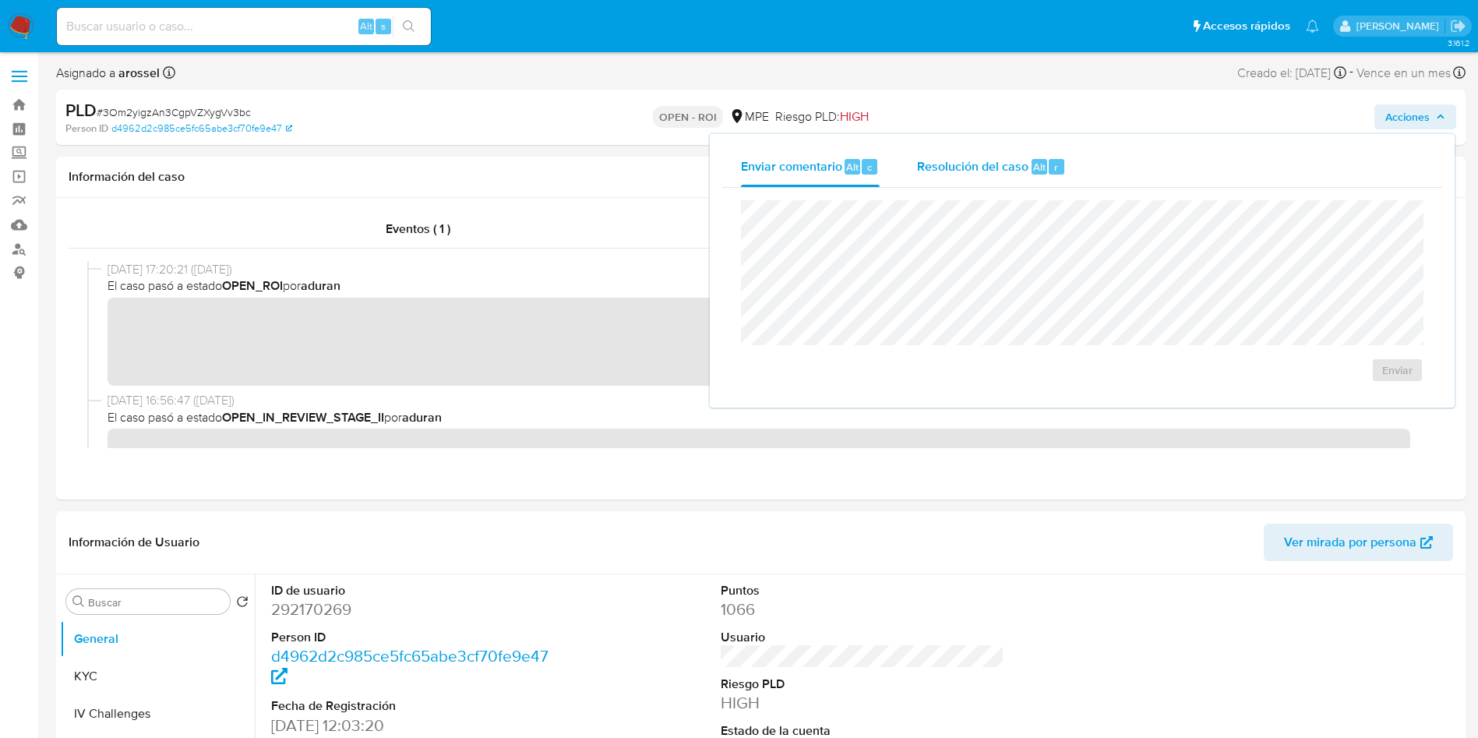
drag, startPoint x: 1016, startPoint y: 159, endPoint x: 1016, endPoint y: 181, distance: 21.8
click at [1016, 157] on span "Resolución del caso" at bounding box center [972, 166] width 111 height 18
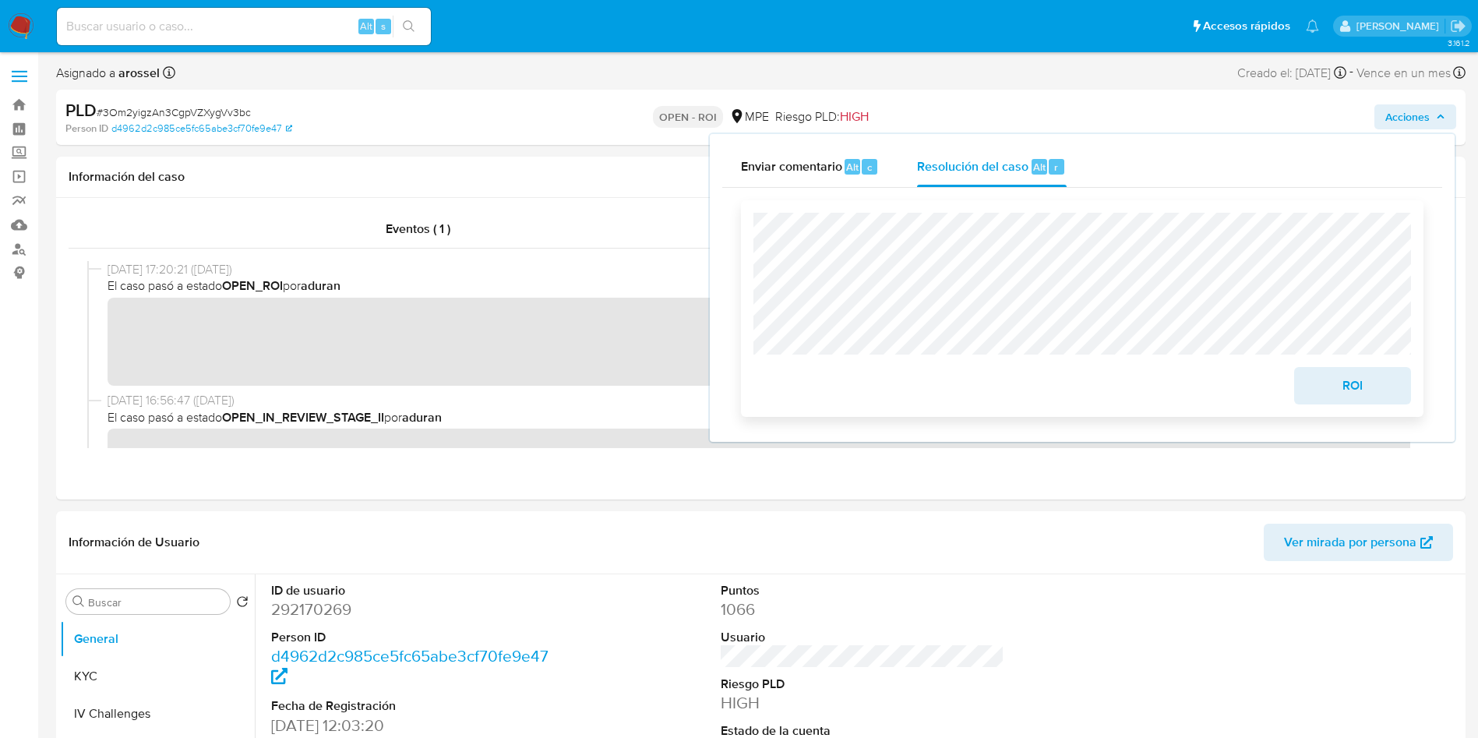
click at [1326, 382] on span "ROI" at bounding box center [1352, 385] width 76 height 34
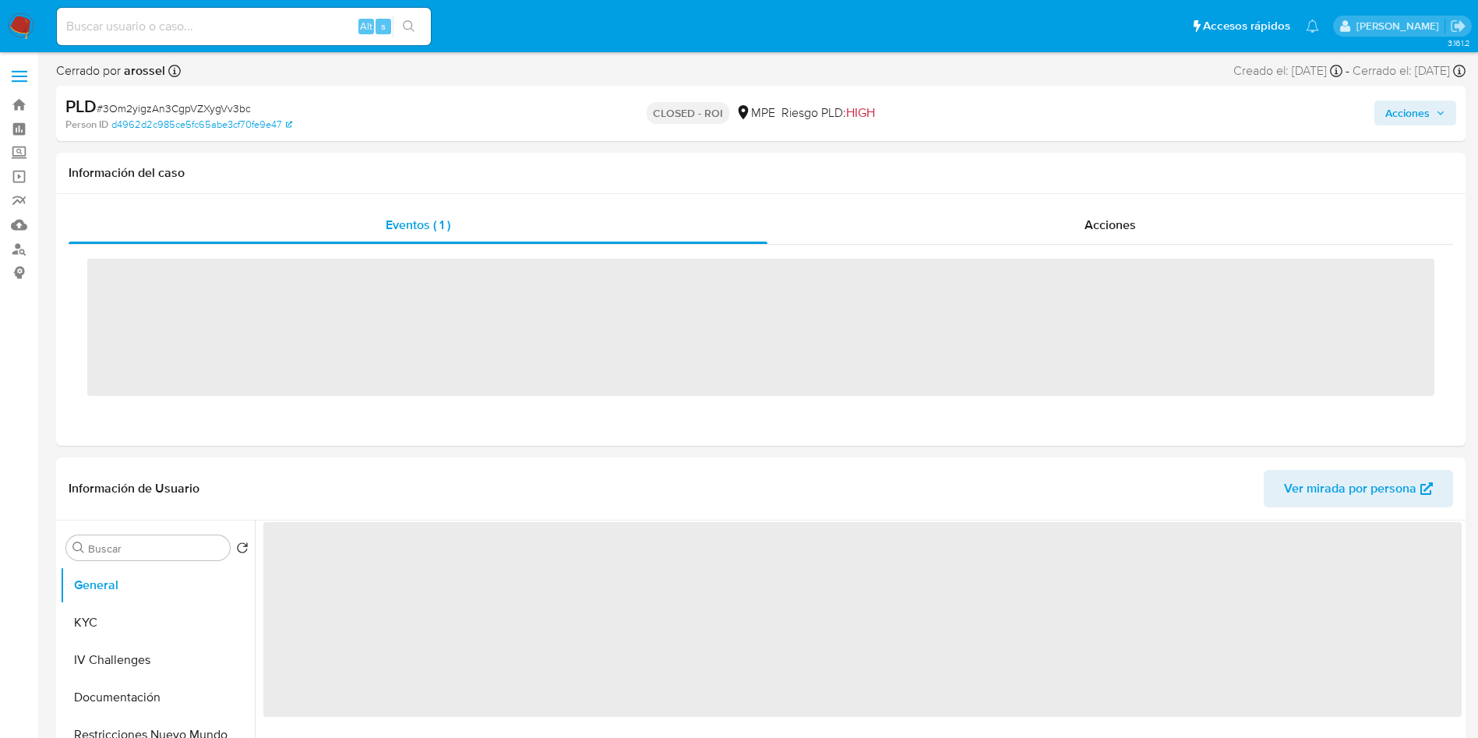
click at [225, 109] on span "# 3Om2yigzAn3CgpVZXygVv3bc" at bounding box center [174, 108] width 154 height 16
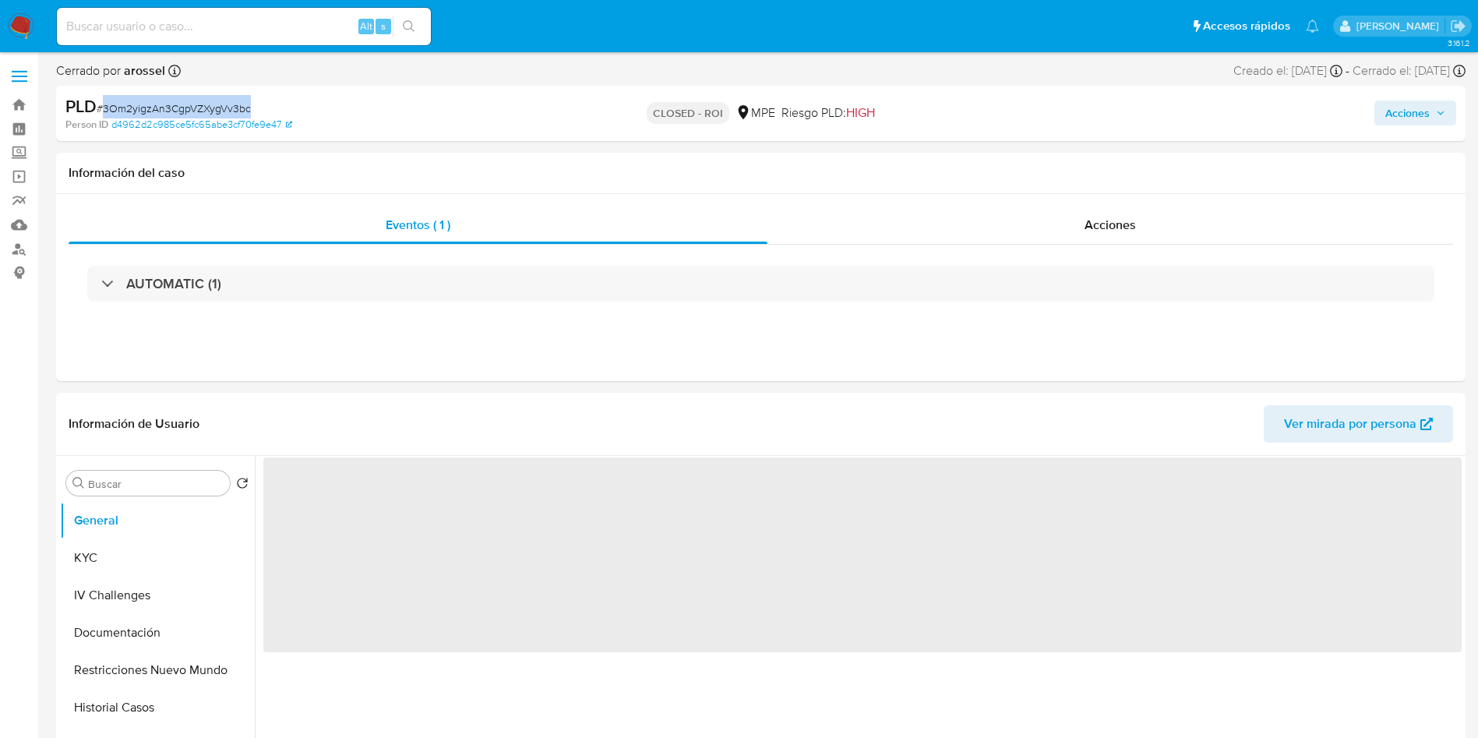
click at [225, 109] on span "# 3Om2yigzAn3CgpVZXygVv3bc" at bounding box center [174, 108] width 154 height 16
copy span "3Om2yigzAn3CgpVZXygVv3bc"
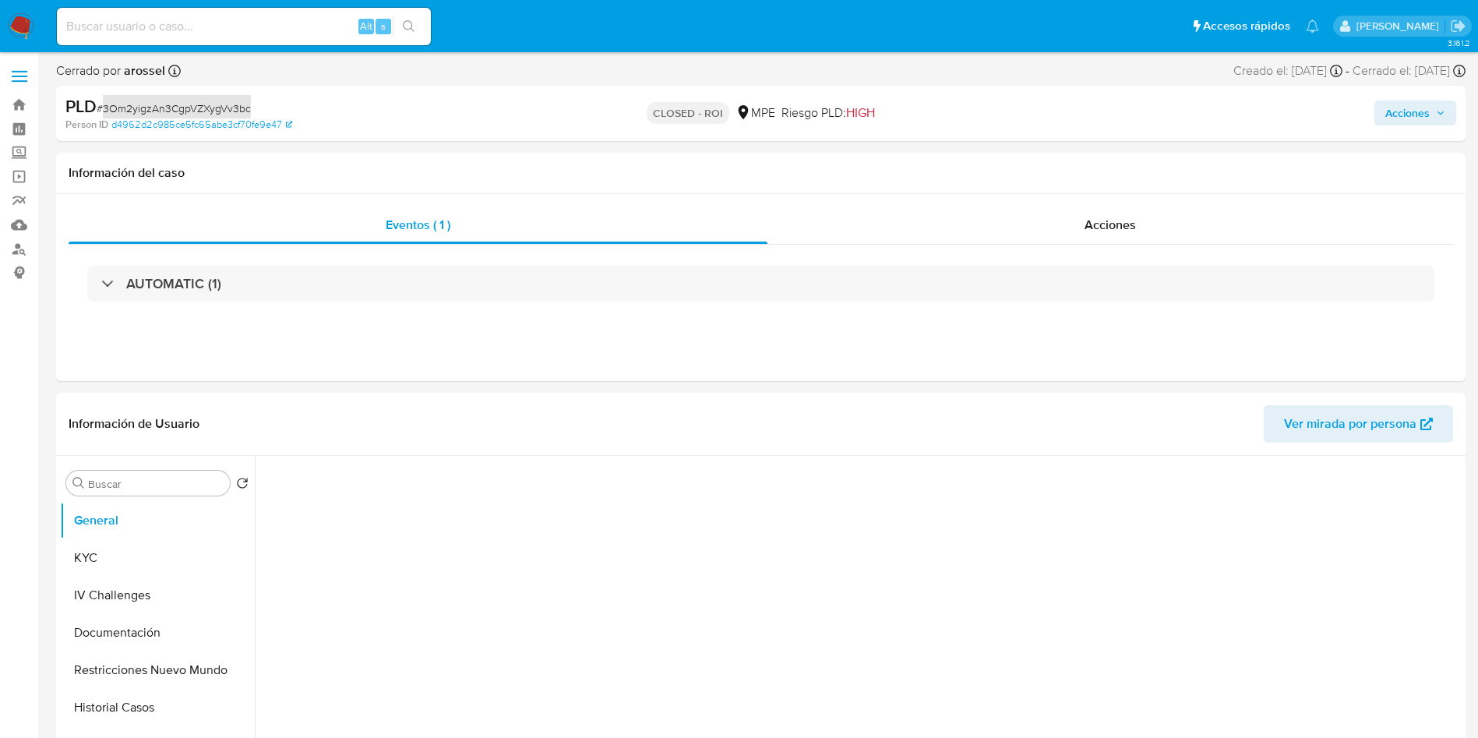
select select "10"
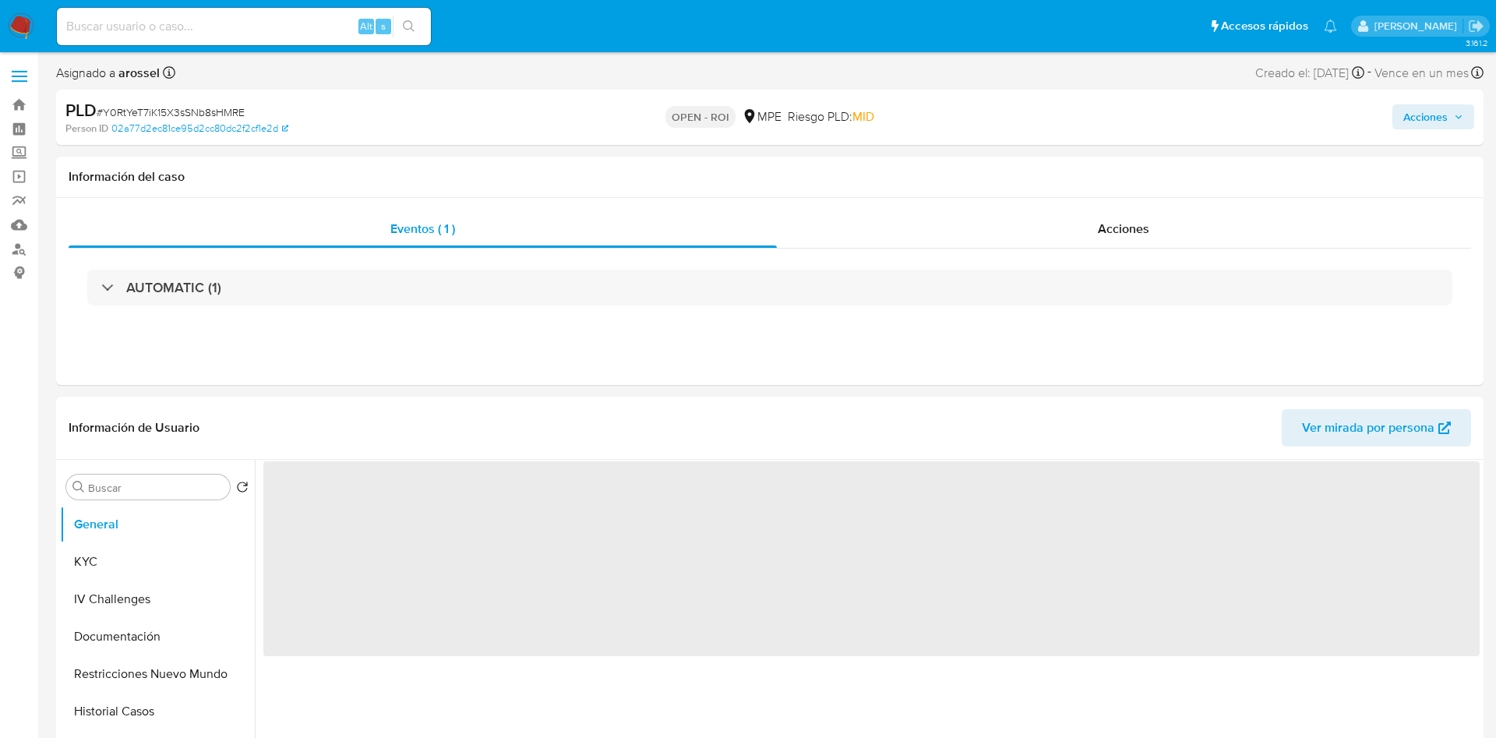
select select "10"
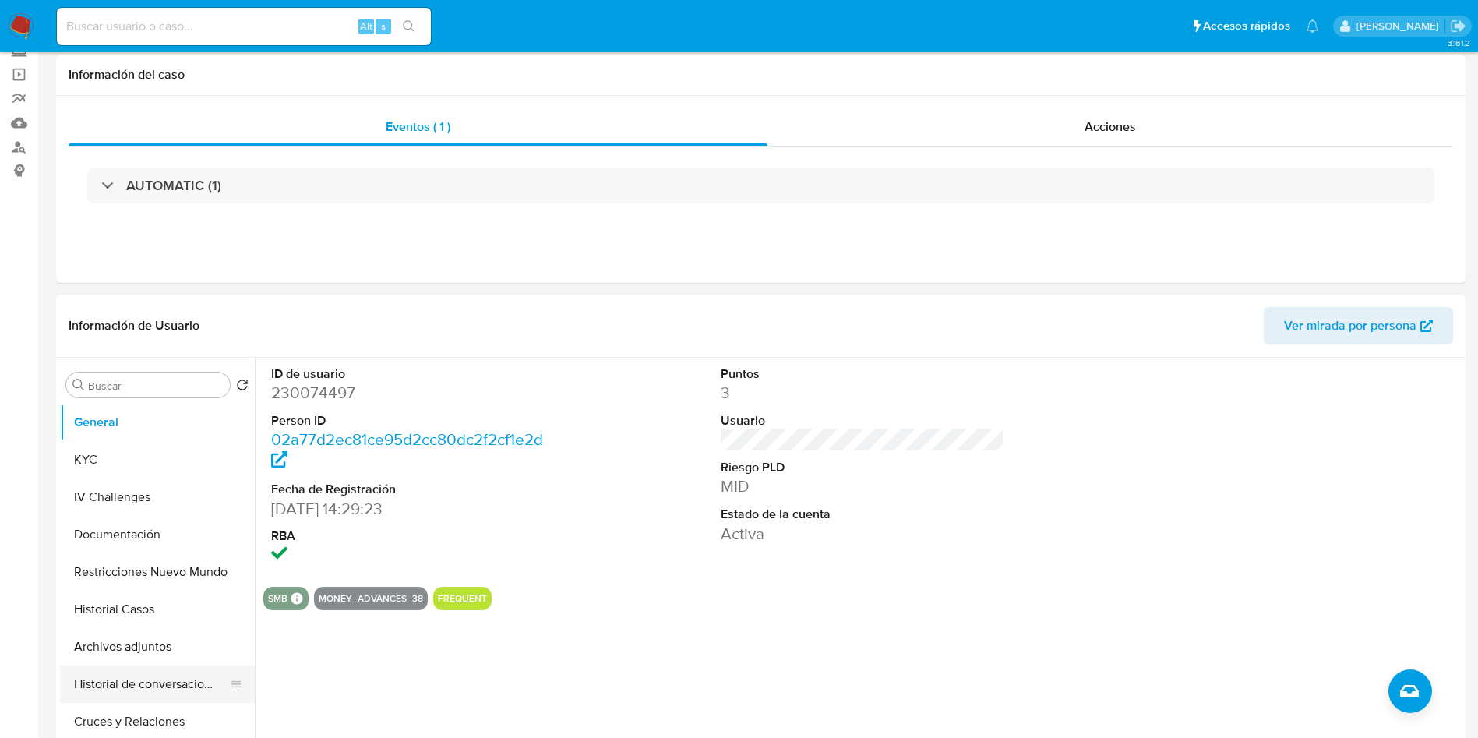
scroll to position [117, 0]
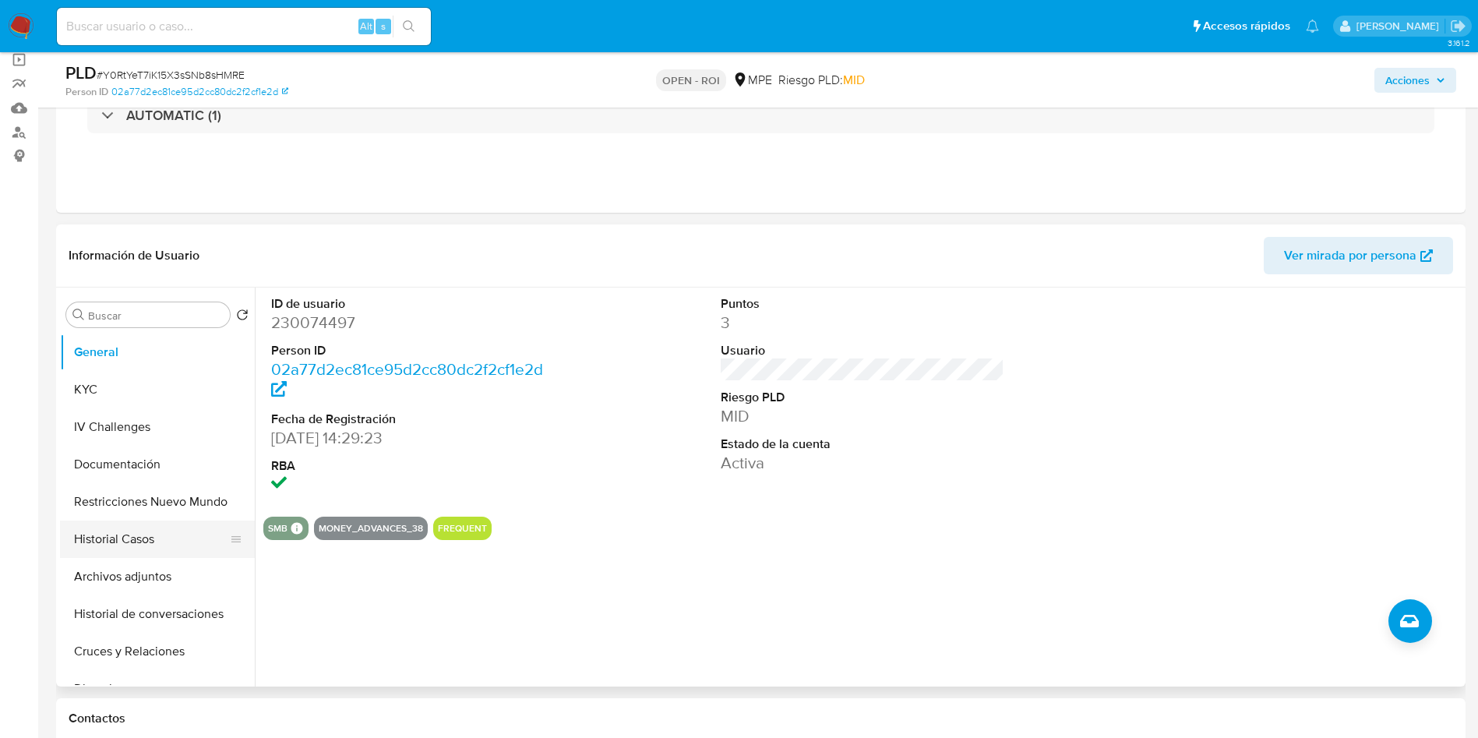
click at [161, 540] on button "Historial Casos" at bounding box center [151, 538] width 182 height 37
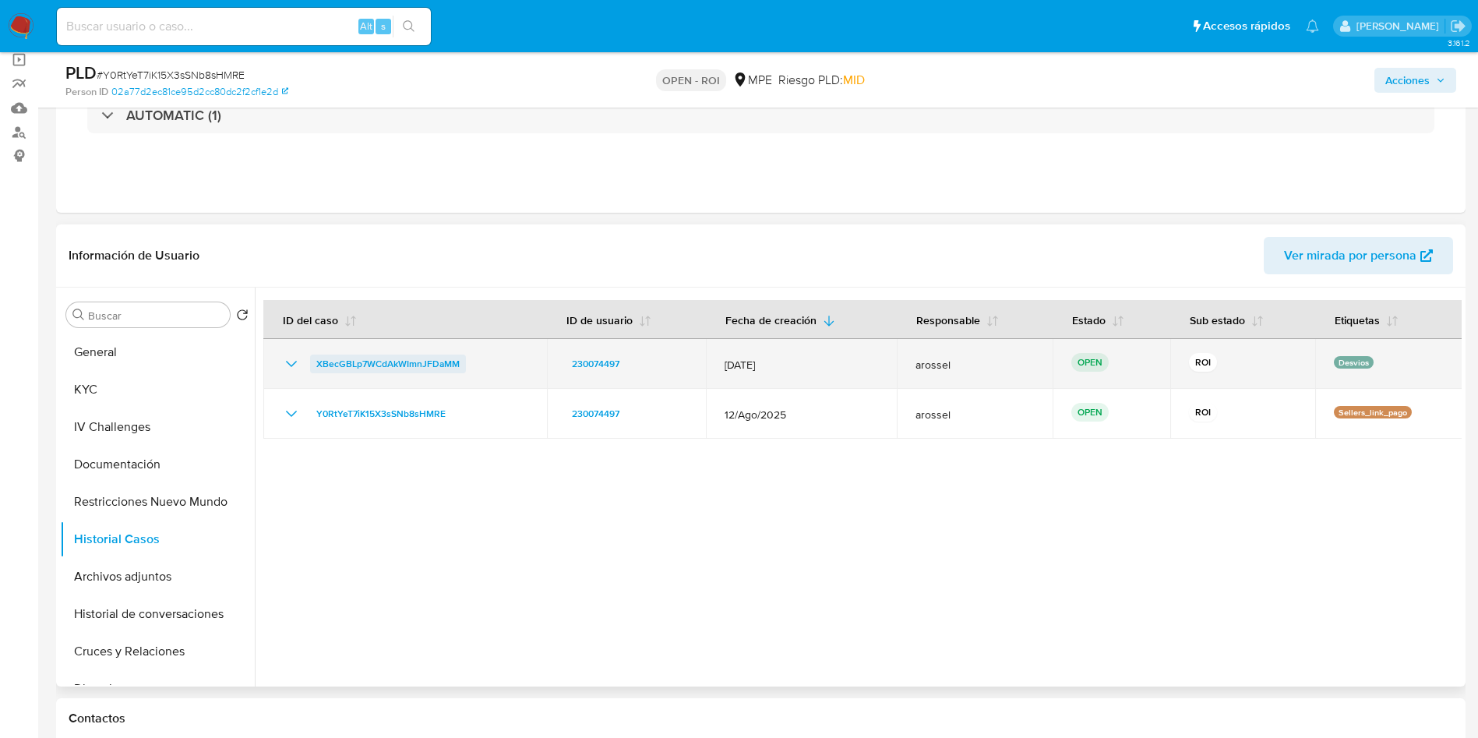
click at [415, 365] on span "XBecGBLp7WCdAkWImnJFDaMM" at bounding box center [387, 363] width 143 height 19
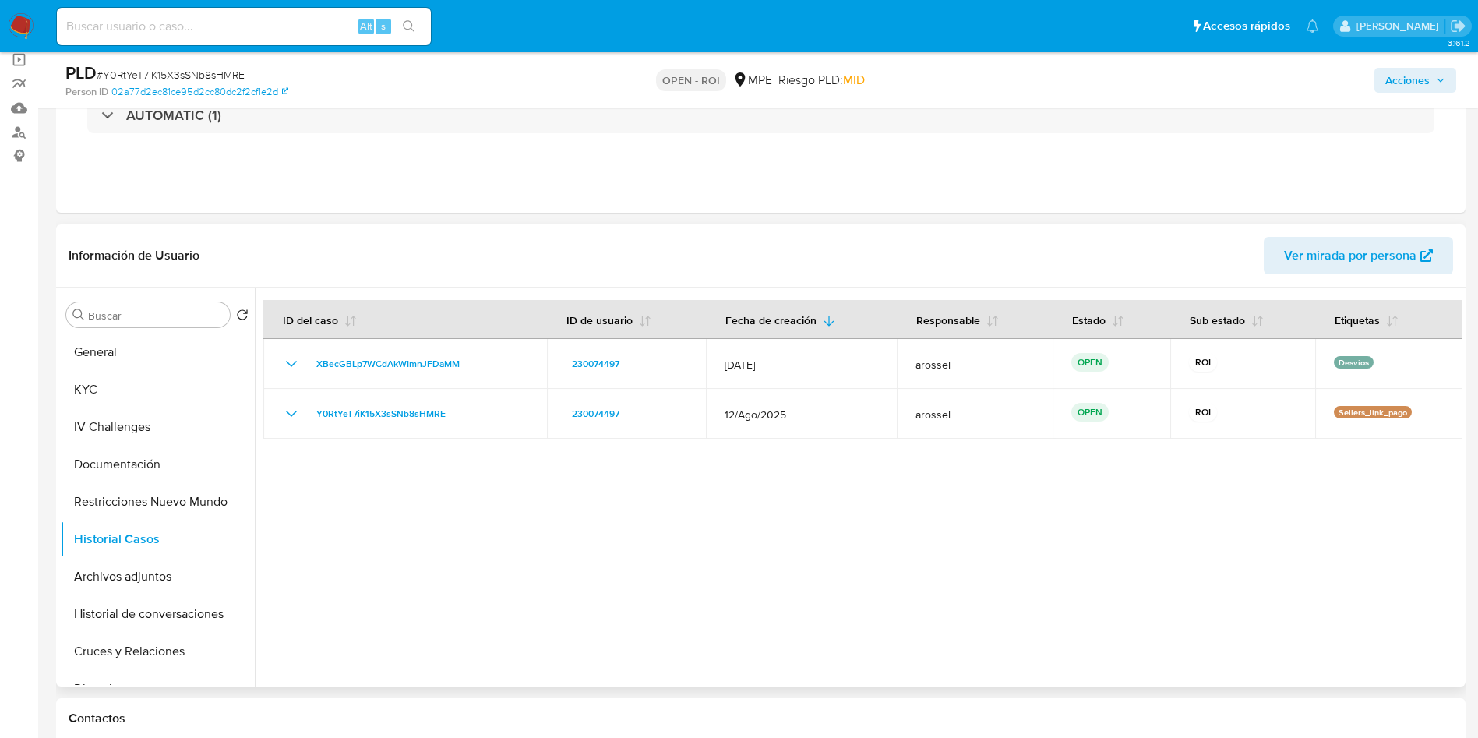
scroll to position [0, 0]
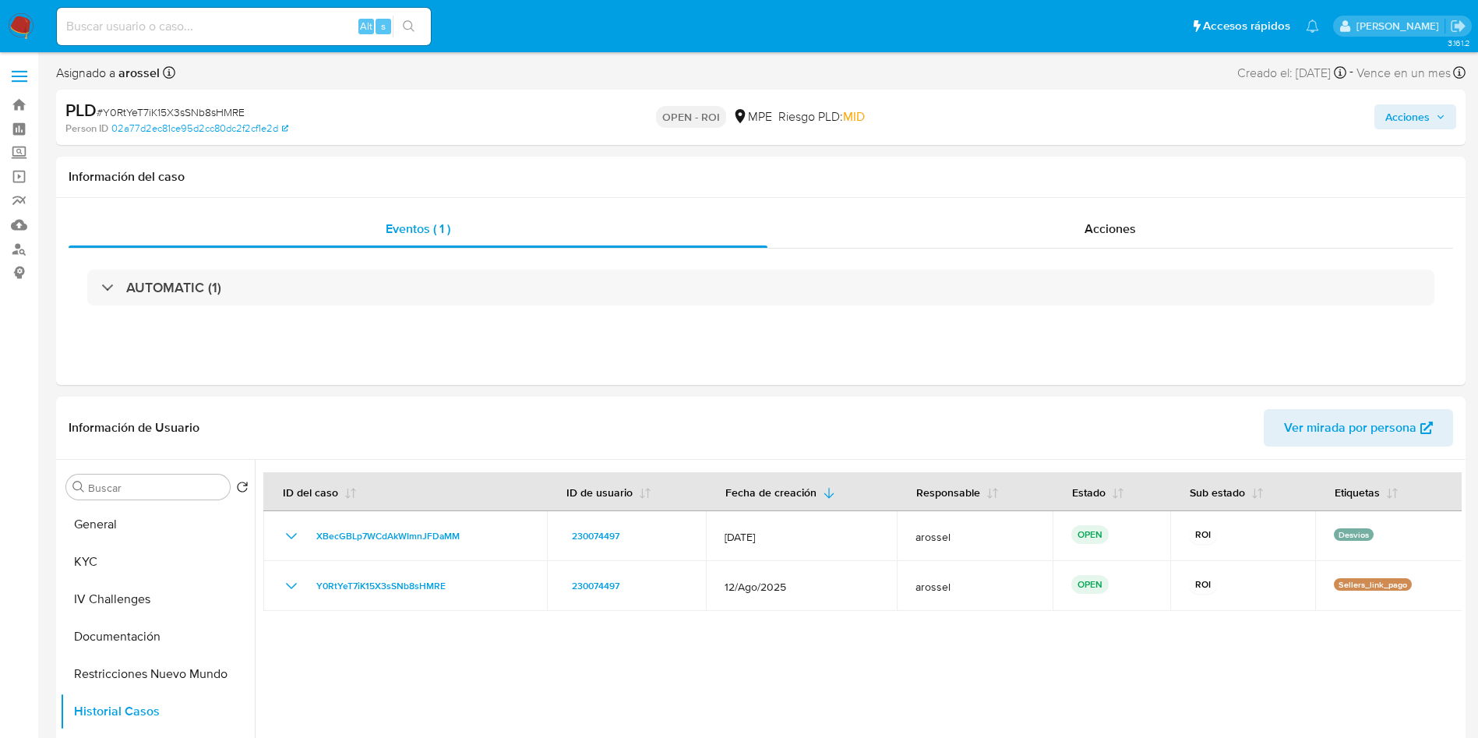
click at [212, 112] on span "# Y0RtYeT7iK15X3sSNb8sHMRE" at bounding box center [171, 112] width 148 height 16
copy span "Y0RtYeT7iK15X3sSNb8sHMRE"
click at [1399, 120] on span "Acciones" at bounding box center [1407, 116] width 44 height 25
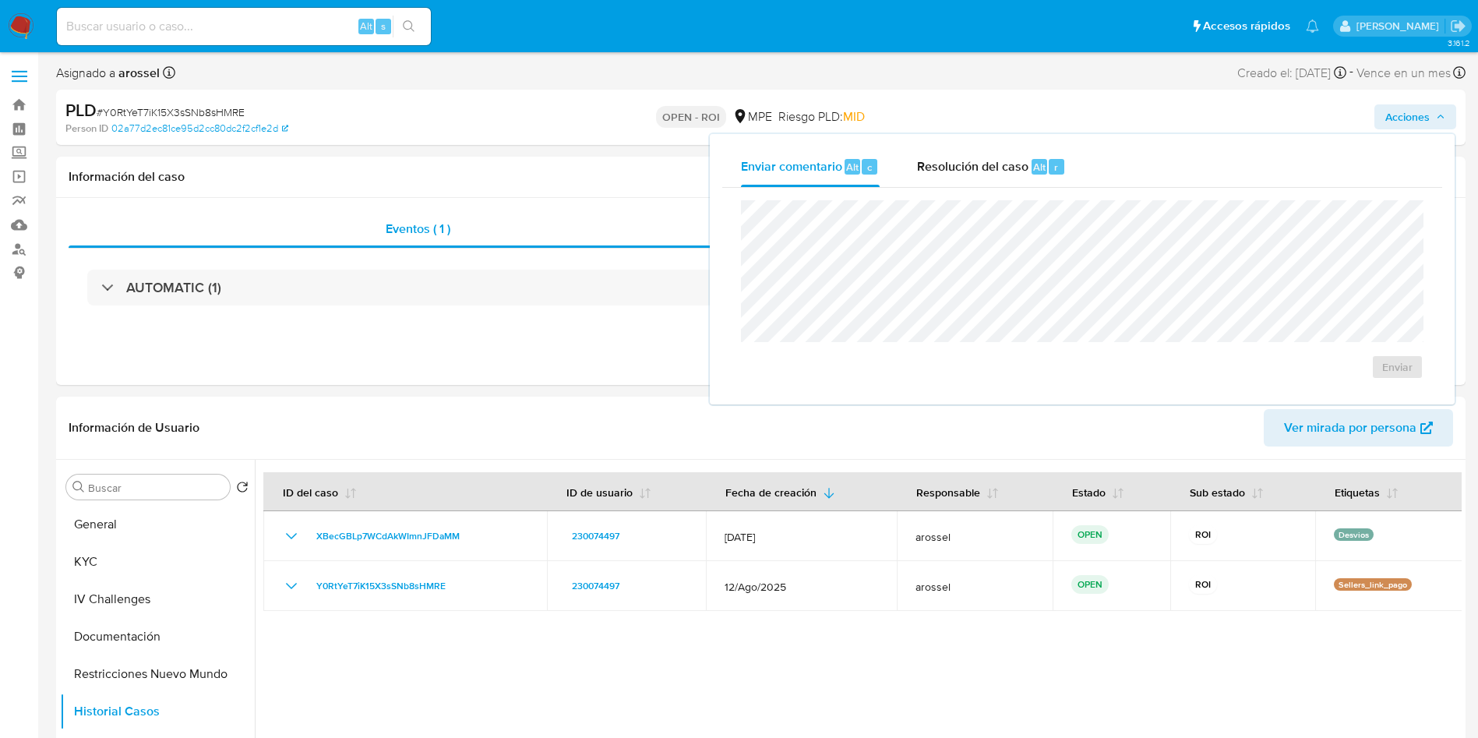
click at [562, 134] on div "OPEN - ROI MPE Riesgo PLD: MID" at bounding box center [761, 117] width 460 height 37
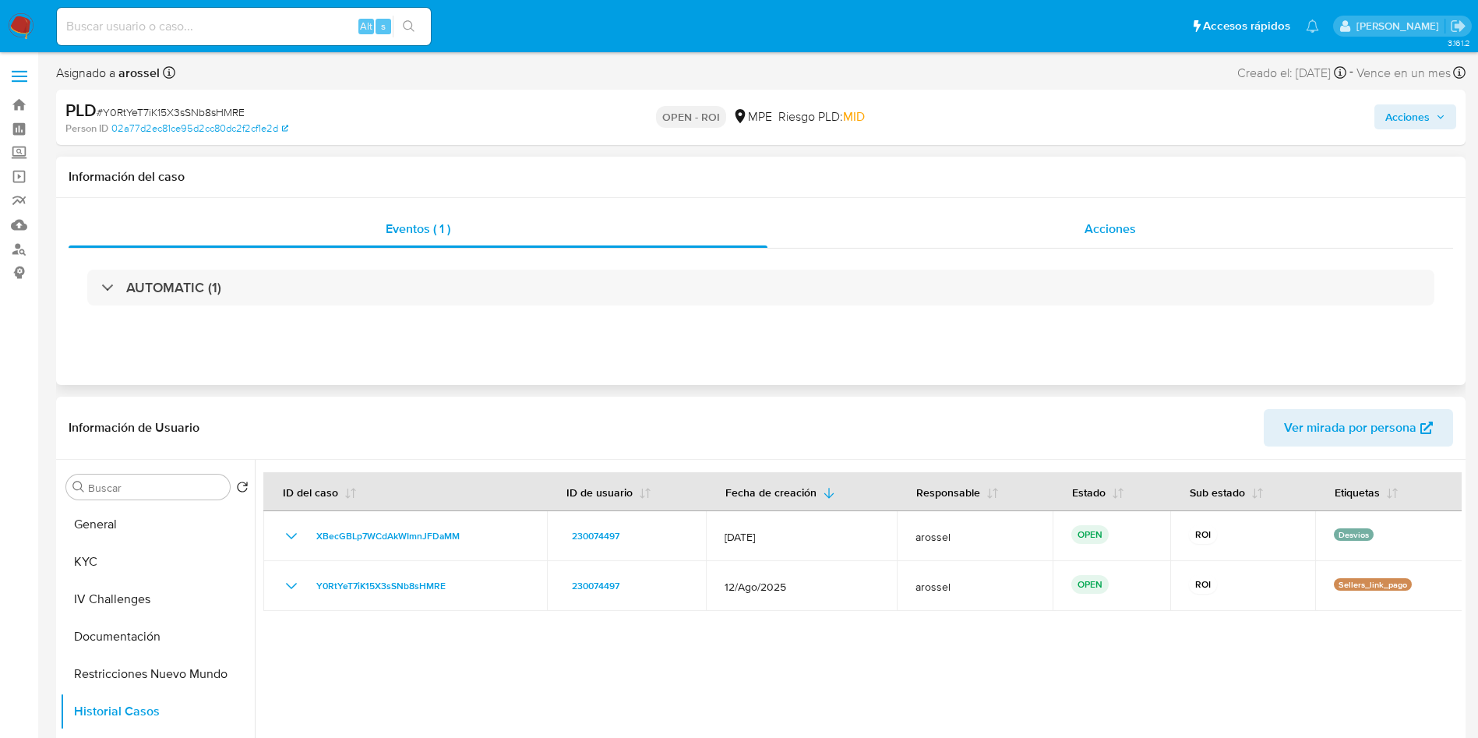
click at [1174, 244] on div "Acciones" at bounding box center [1109, 228] width 685 height 37
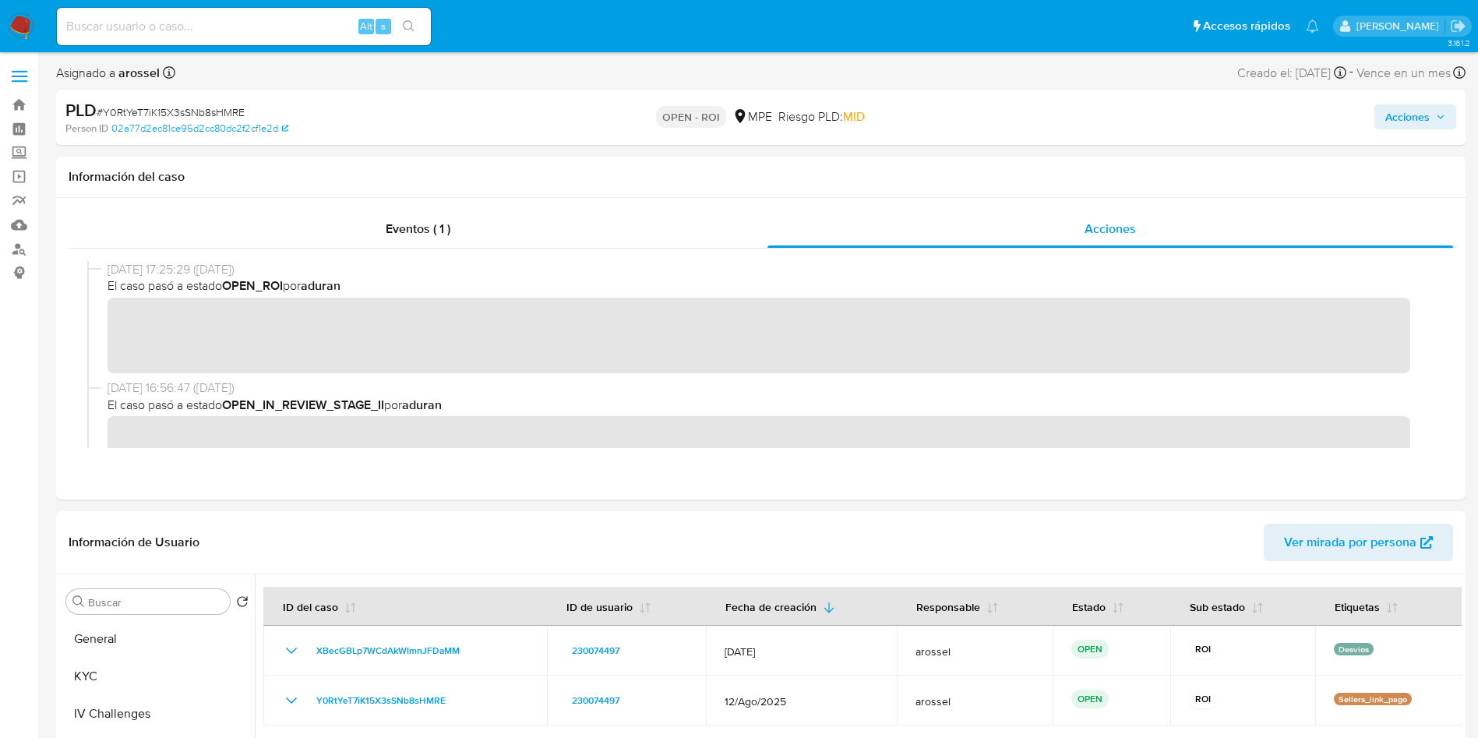
click at [1400, 111] on span "Acciones" at bounding box center [1407, 116] width 44 height 25
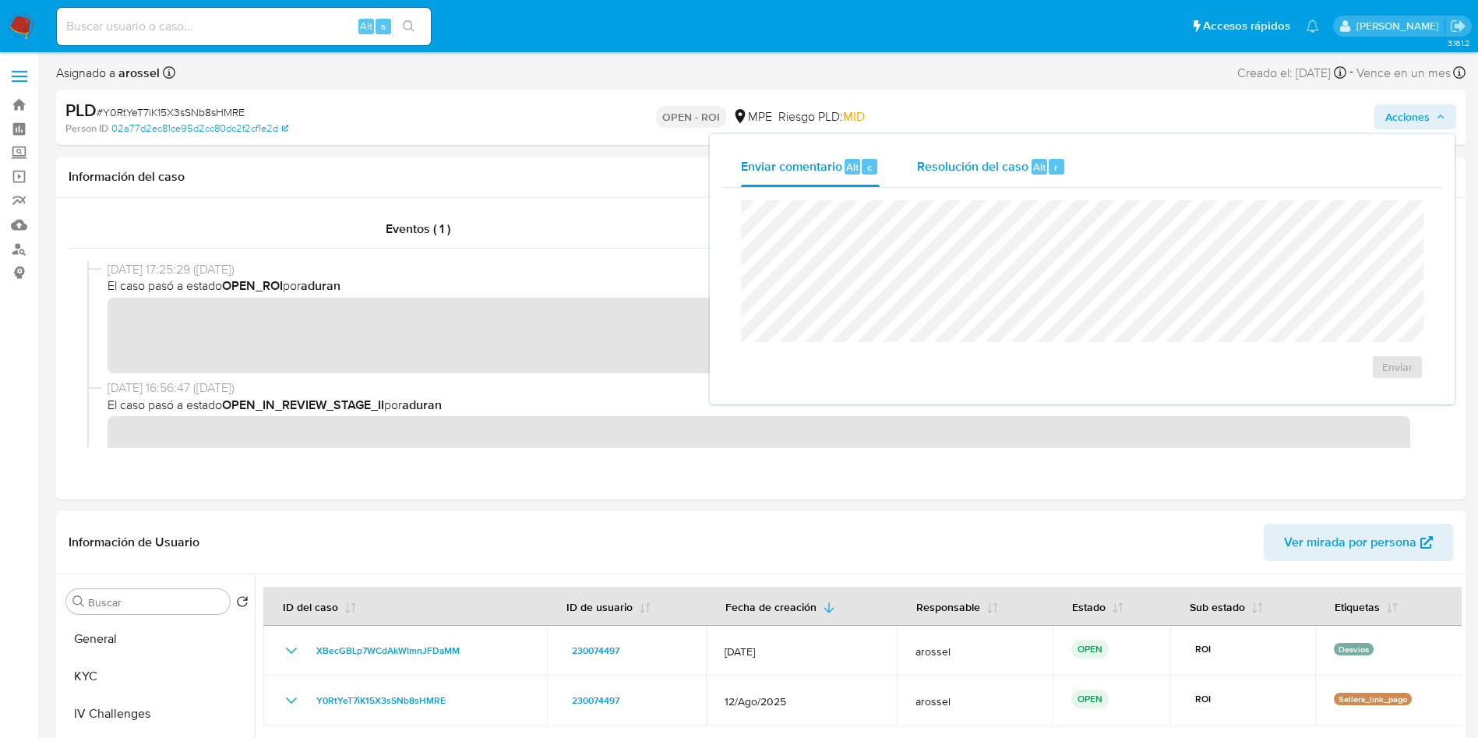
click at [1043, 161] on div "Alt" at bounding box center [1039, 167] width 16 height 16
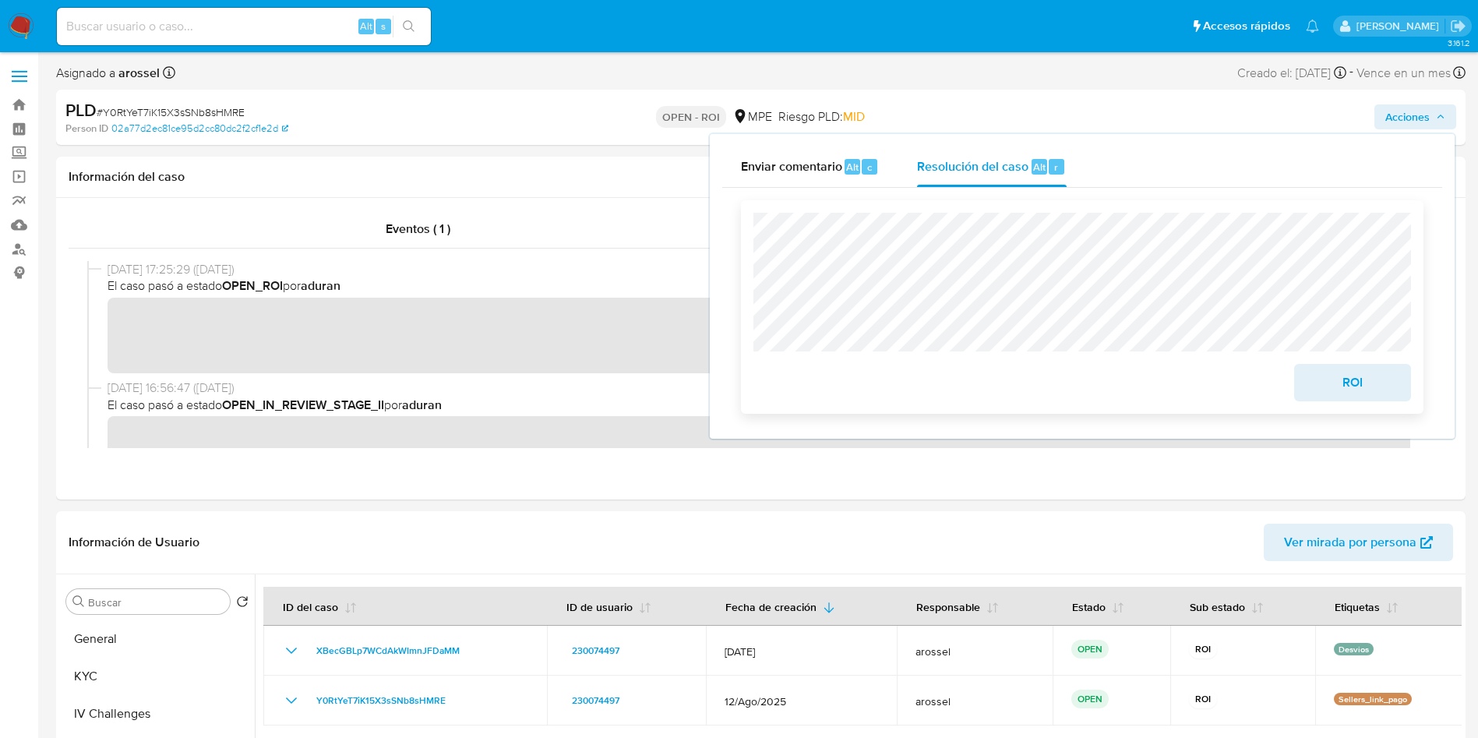
click at [1325, 384] on span "ROI" at bounding box center [1352, 382] width 76 height 34
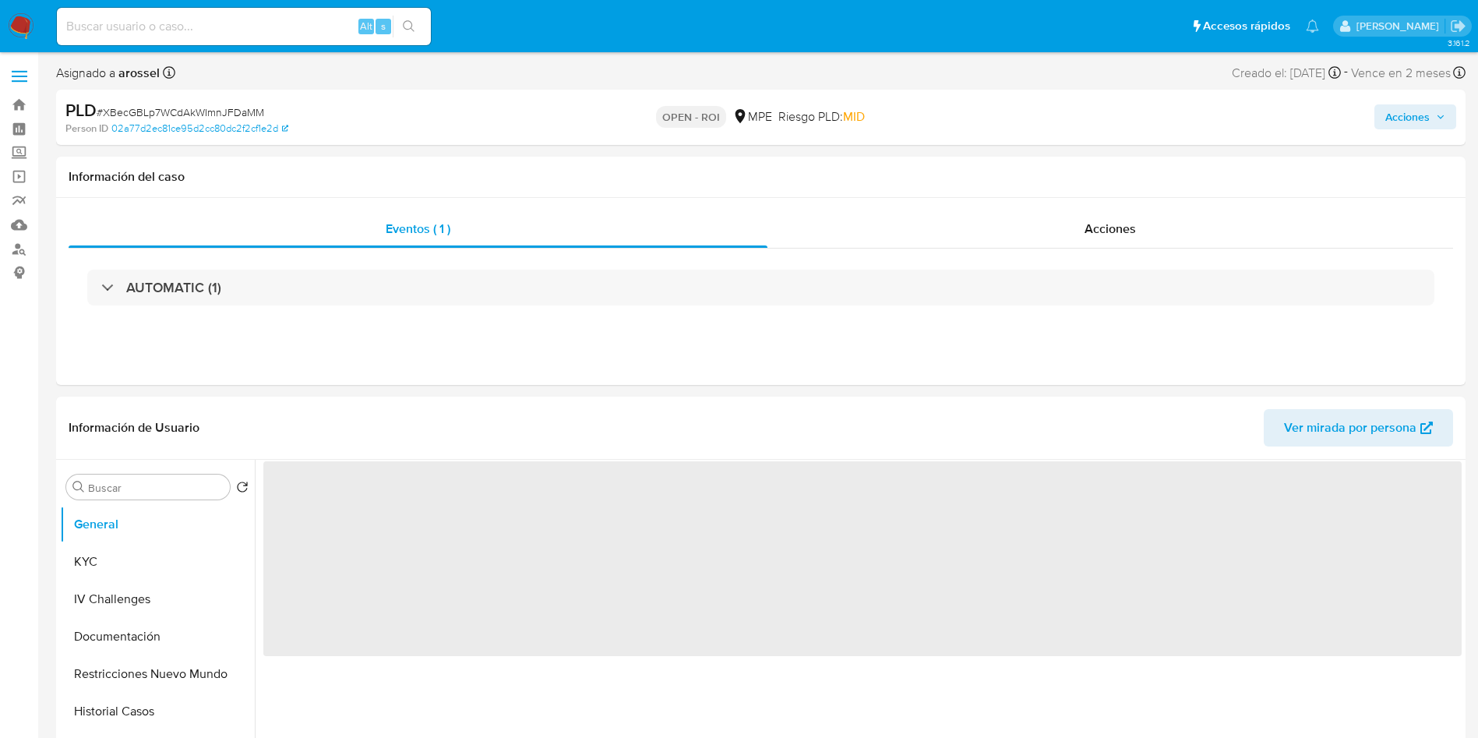
select select "10"
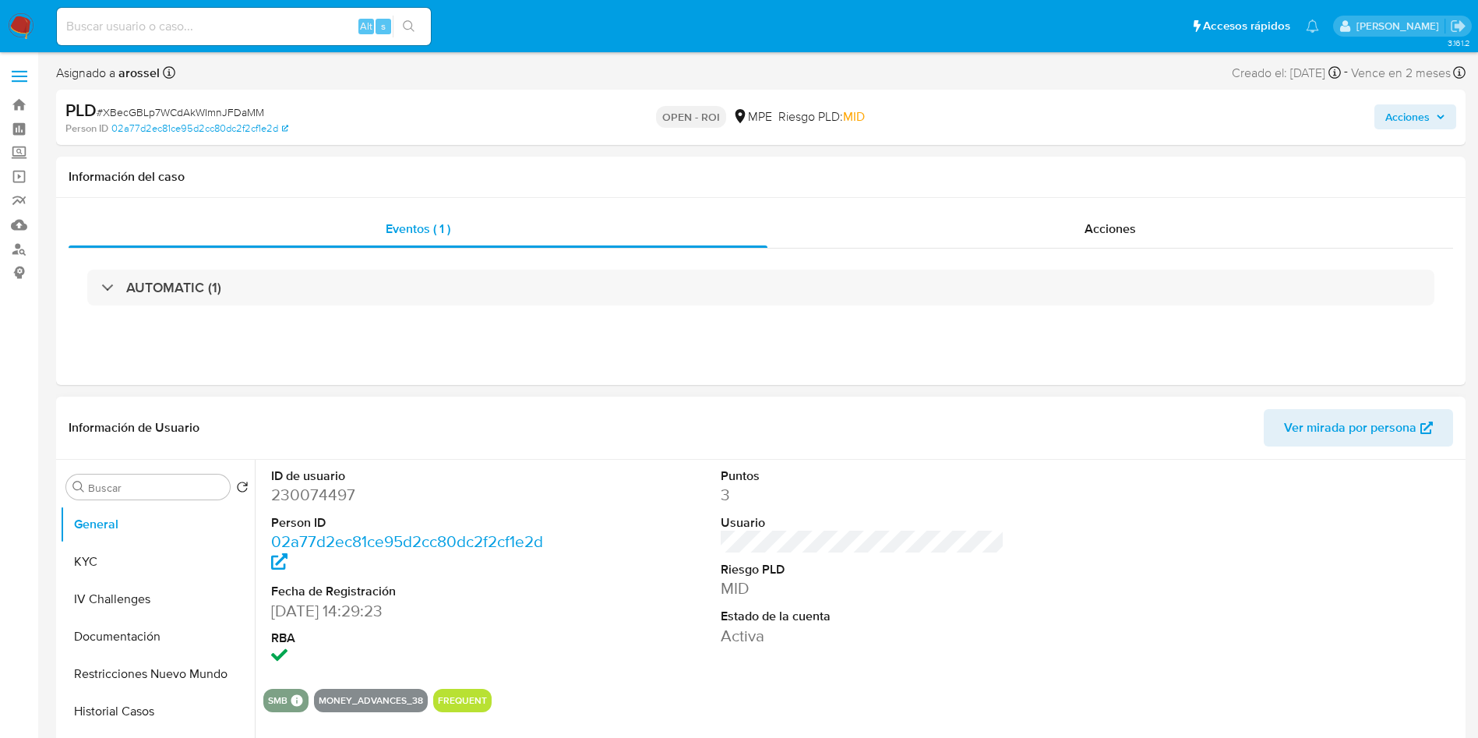
click at [301, 484] on dd "230074497" at bounding box center [413, 495] width 284 height 22
click at [305, 495] on dd "230074497" at bounding box center [413, 495] width 284 height 22
copy dd "230074497"
click at [192, 115] on span "# XBecGBLp7WCdAkWImnJFDaMM" at bounding box center [180, 112] width 167 height 16
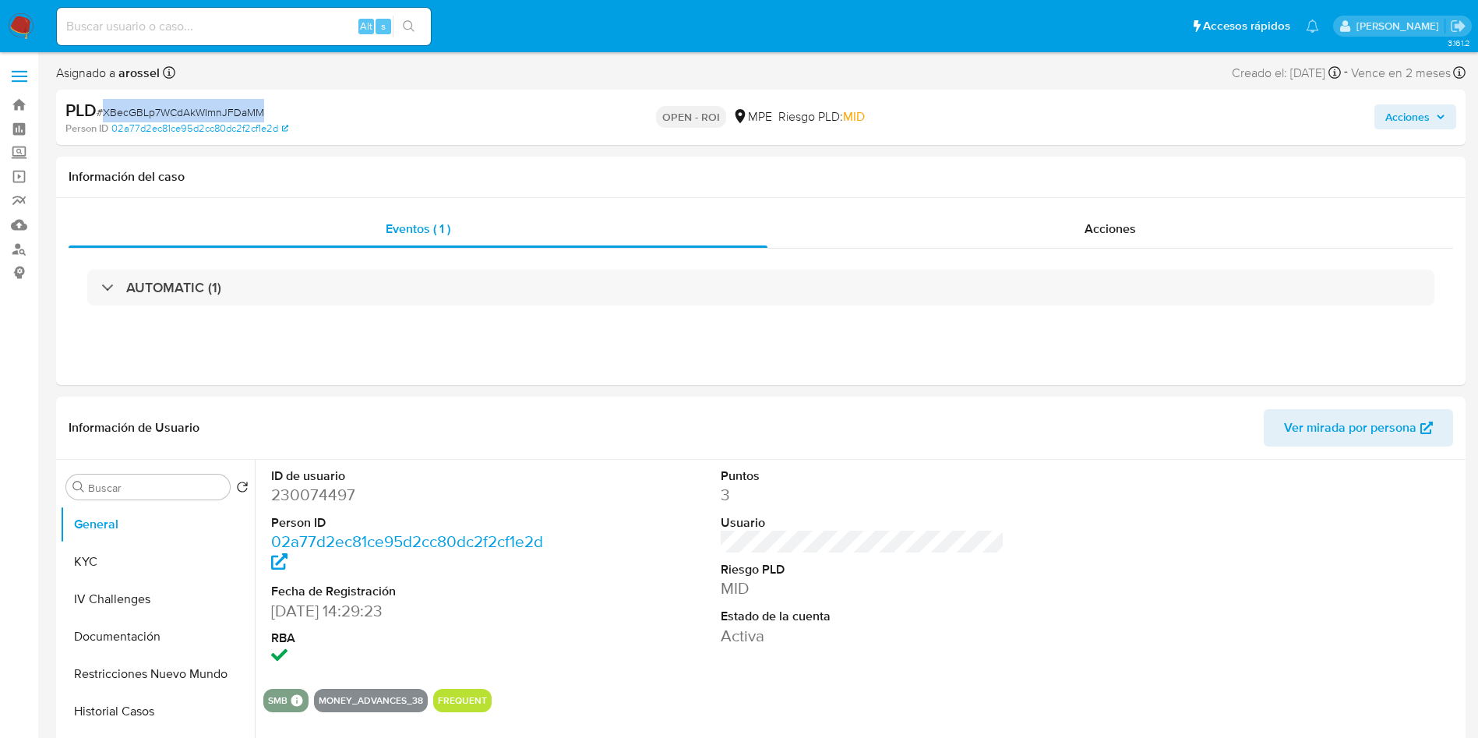
click at [192, 115] on span "# XBecGBLp7WCdAkWImnJFDaMM" at bounding box center [180, 112] width 167 height 16
copy span "XBecGBLp7WCdAkWImnJFDaMM"
click at [317, 500] on dd "230074497" at bounding box center [413, 495] width 284 height 22
click at [318, 500] on dd "230074497" at bounding box center [413, 495] width 284 height 22
copy dd "230074497"
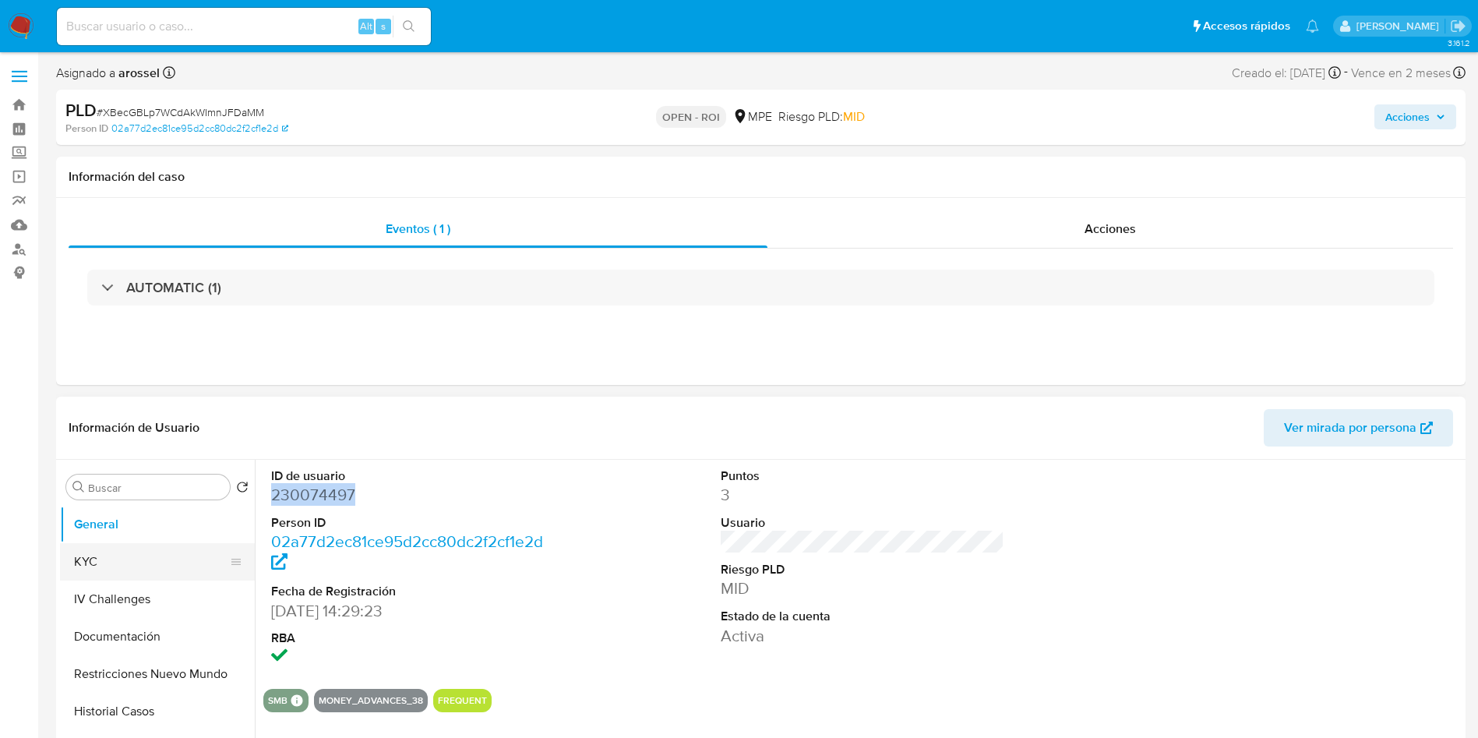
click at [120, 557] on button "KYC" at bounding box center [151, 561] width 182 height 37
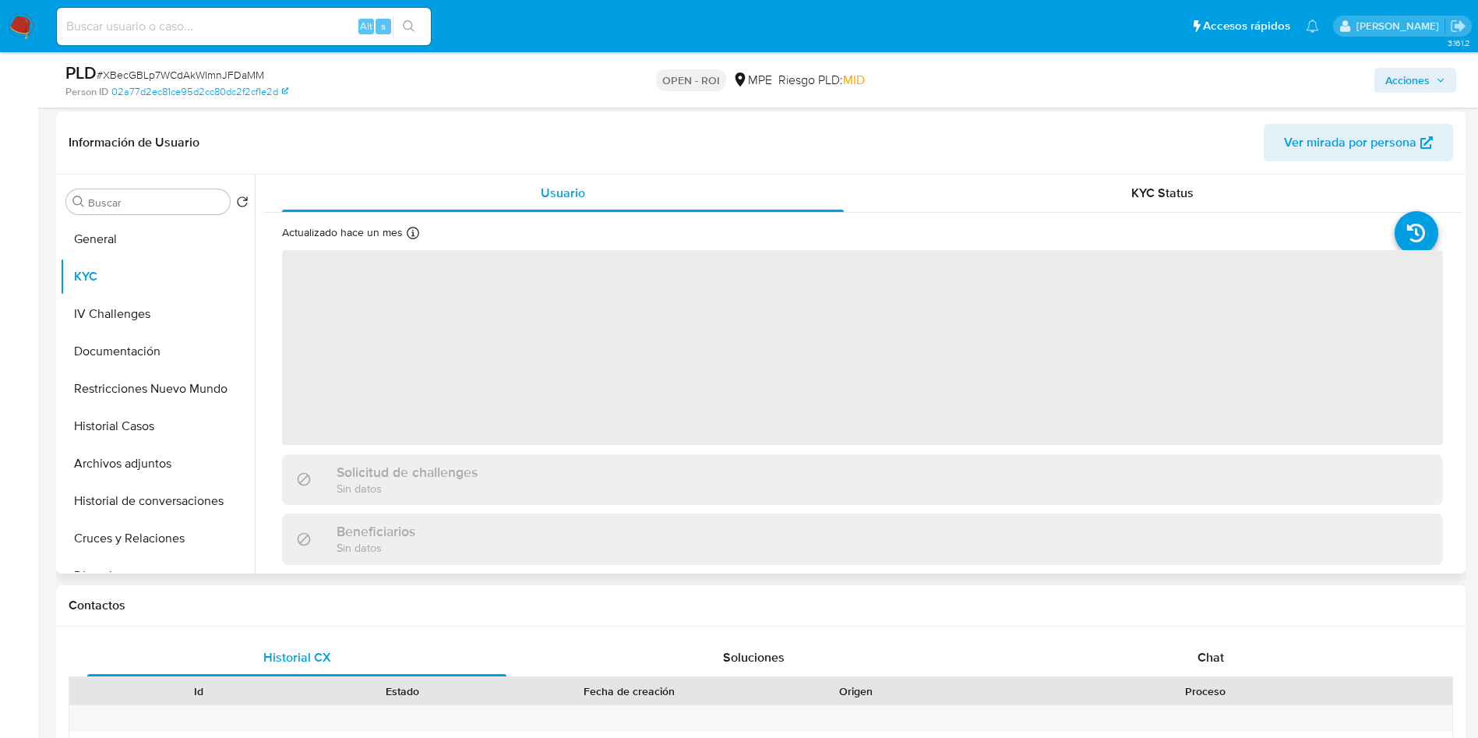
scroll to position [234, 0]
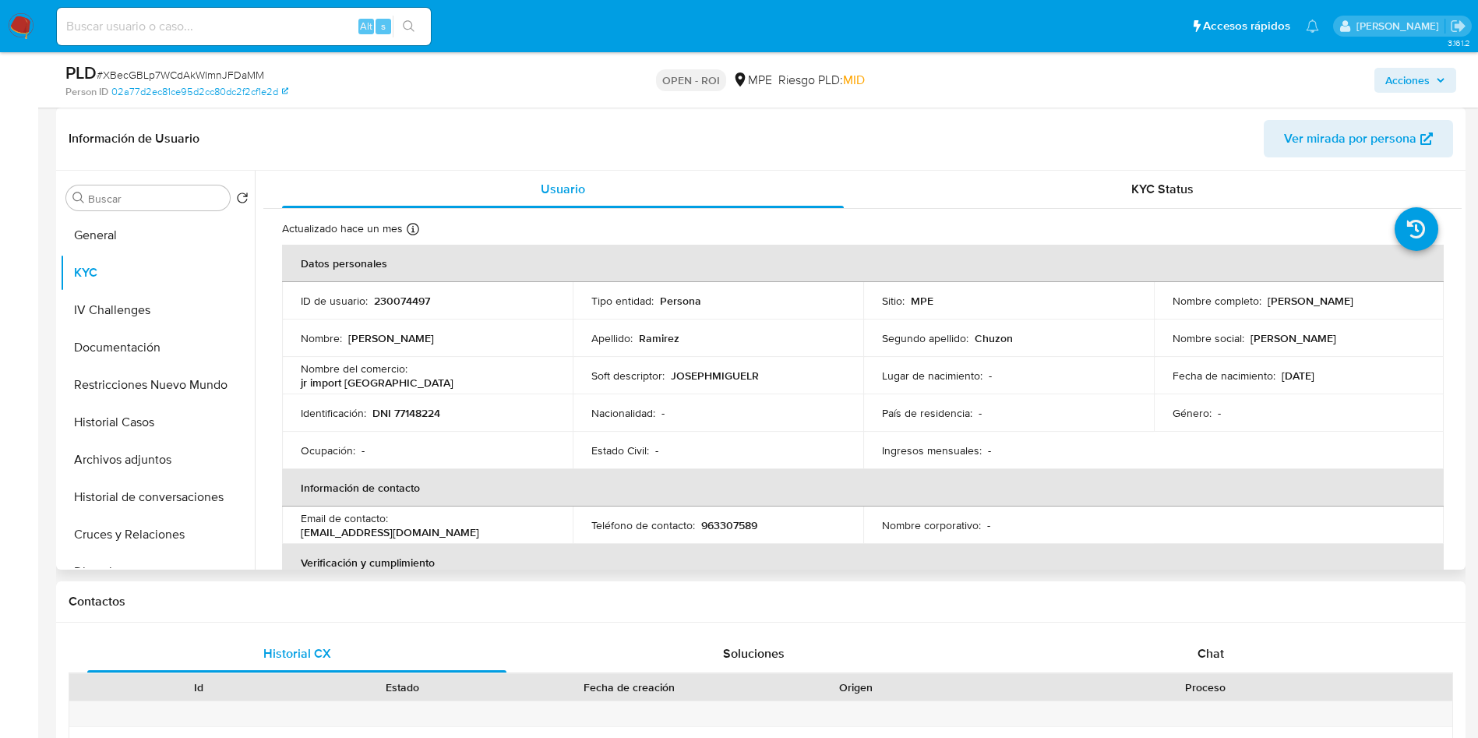
drag, startPoint x: 1164, startPoint y: 305, endPoint x: 1318, endPoint y: 305, distance: 153.4
click at [1318, 305] on td "Nombre completo : Joseph Miguel Ramirez Chuzon" at bounding box center [1299, 300] width 291 height 37
copy p "[PERSON_NAME] [PERSON_NAME] Chuzon"
drag, startPoint x: 369, startPoint y: 414, endPoint x: 444, endPoint y: 410, distance: 74.8
click at [444, 410] on div "Identificación : DNI 77148224" at bounding box center [427, 413] width 253 height 14
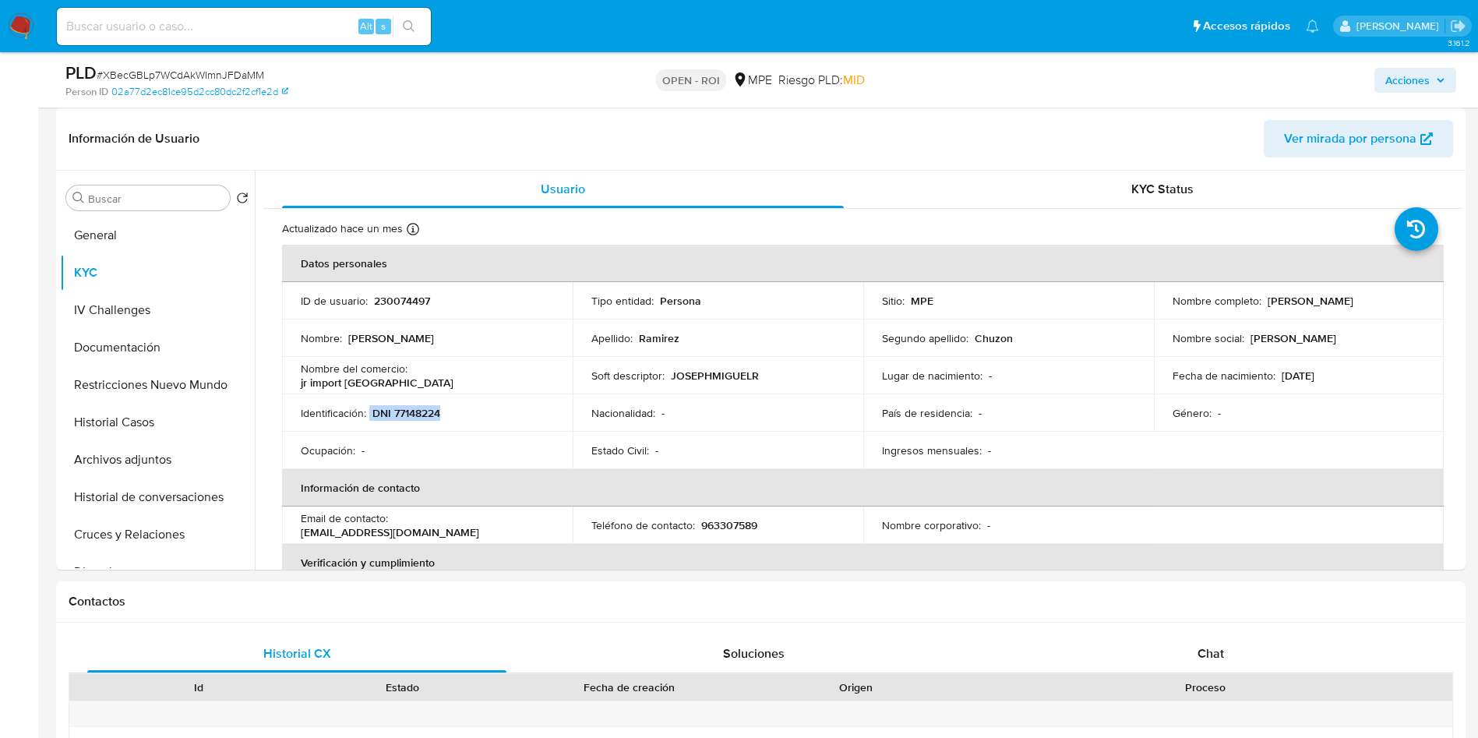
copy div "DNI 77148224"
click at [411, 301] on p "230074497" at bounding box center [402, 301] width 56 height 14
copy p "230074497"
click at [180, 459] on button "Archivos adjuntos" at bounding box center [151, 459] width 182 height 37
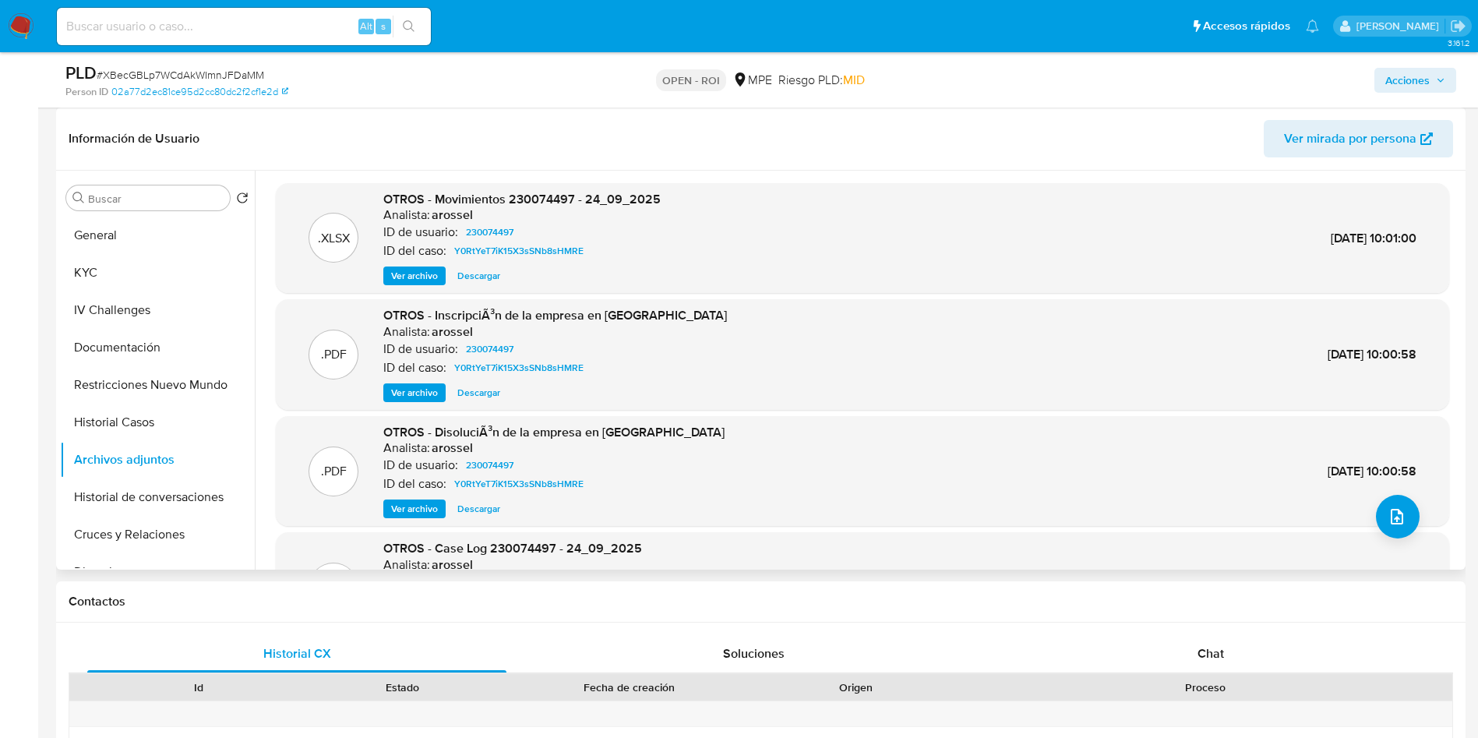
click at [411, 388] on span "Ver archivo" at bounding box center [414, 393] width 47 height 16
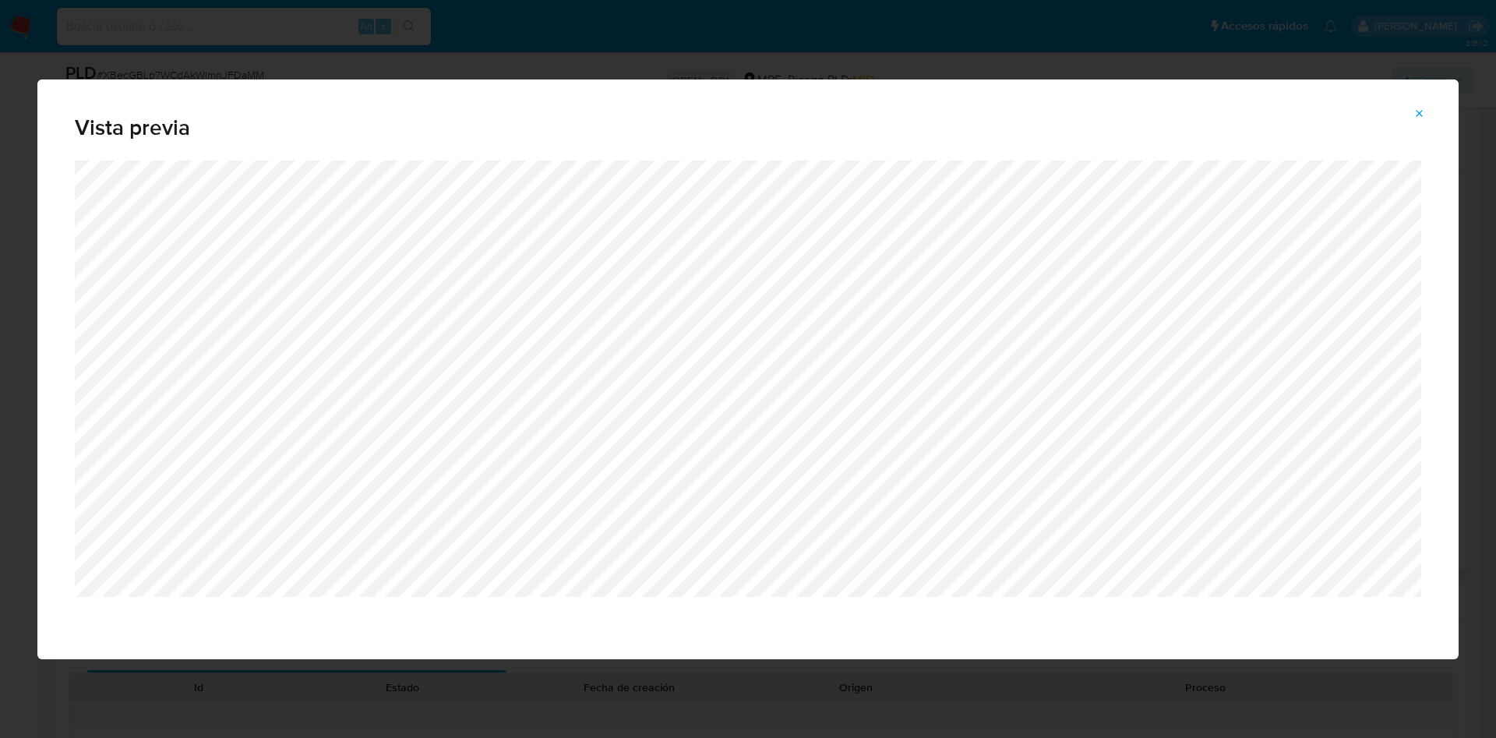
click at [1415, 119] on span "Attachment preview" at bounding box center [1419, 114] width 12 height 22
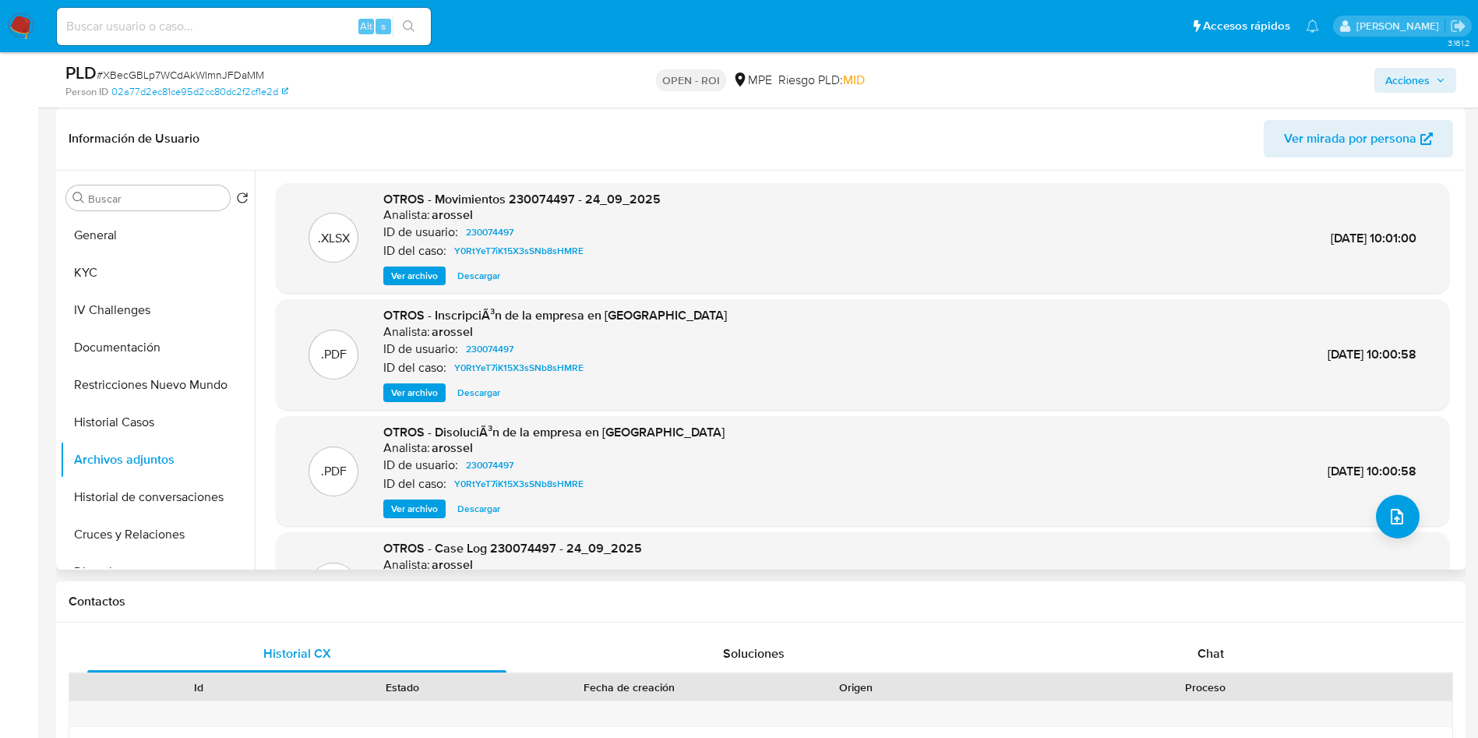
click at [428, 508] on span "Ver archivo" at bounding box center [414, 509] width 47 height 16
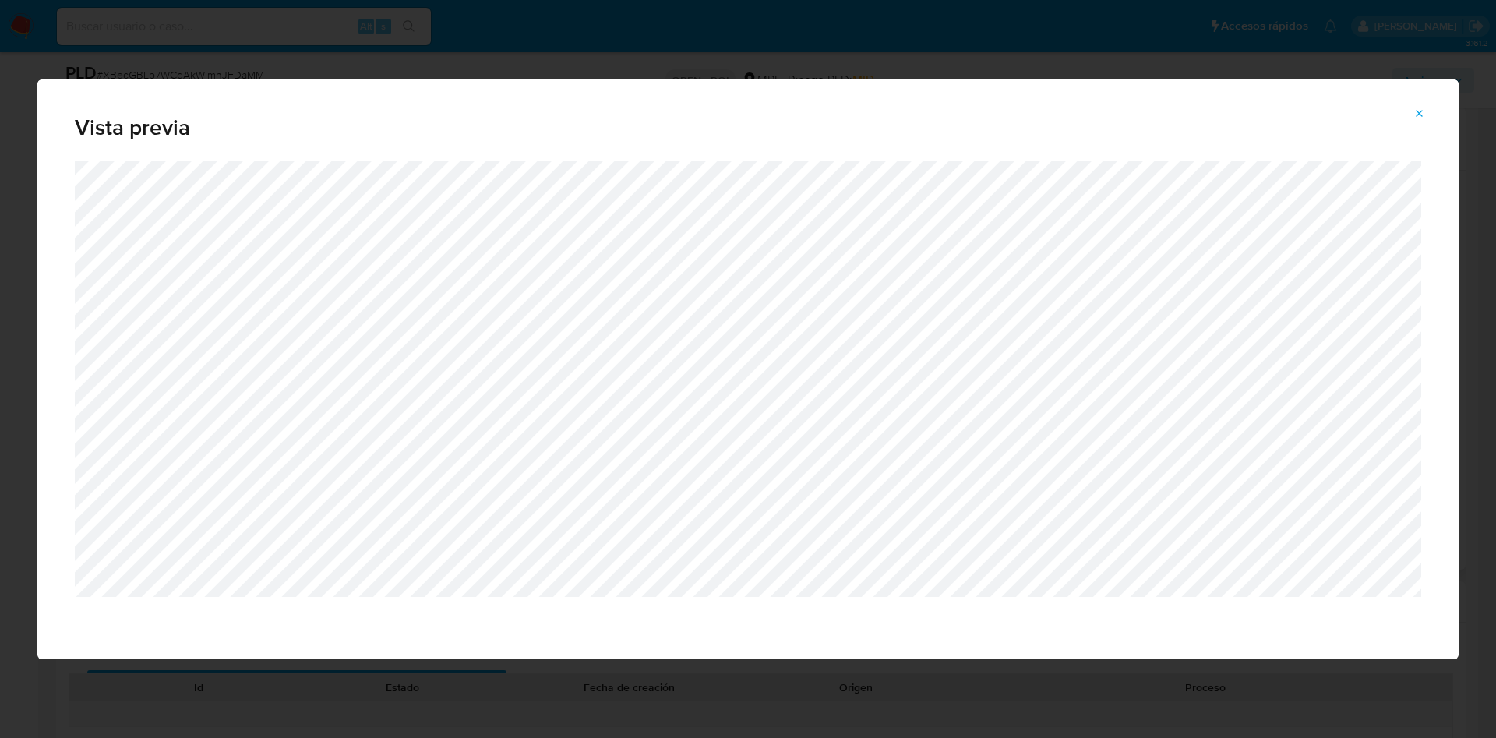
click at [1416, 115] on icon "Attachment preview" at bounding box center [1419, 113] width 12 height 12
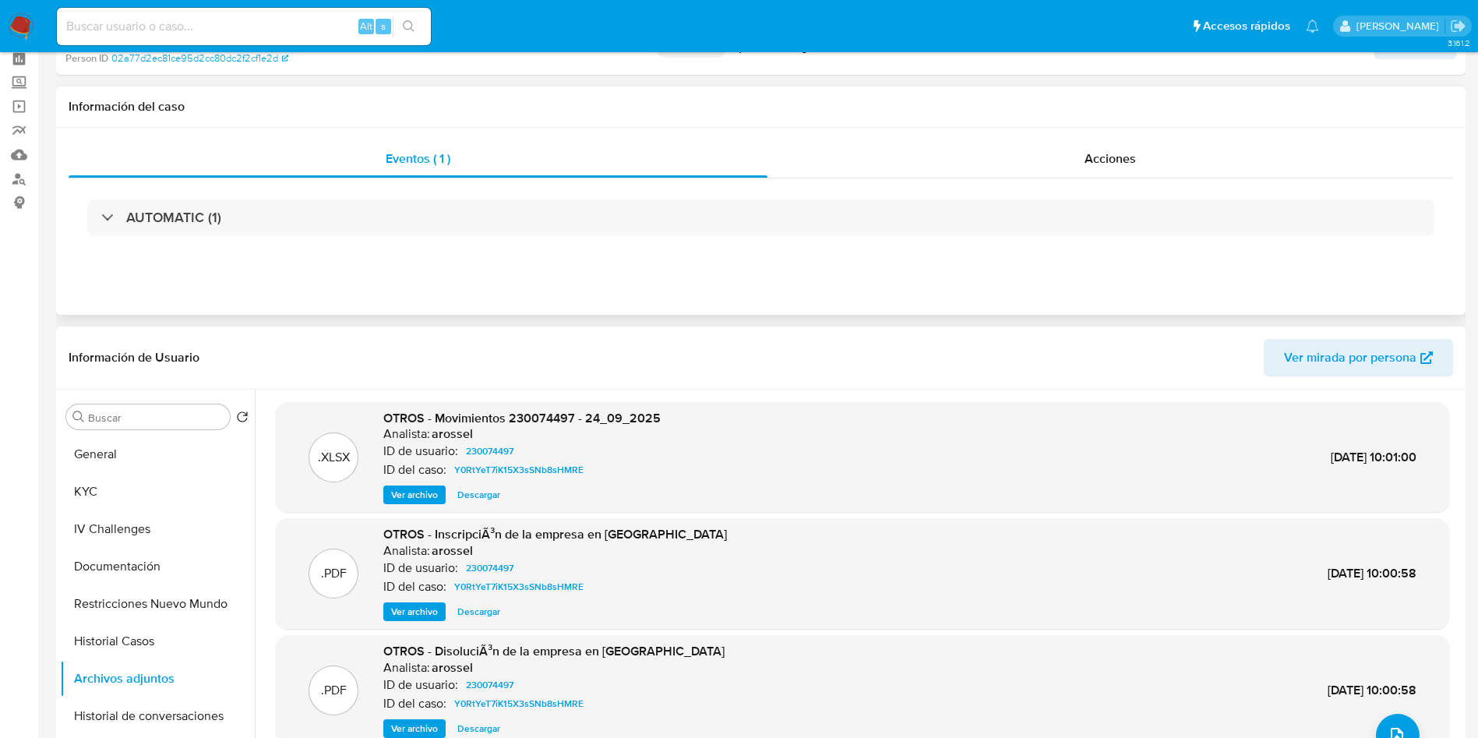
scroll to position [0, 0]
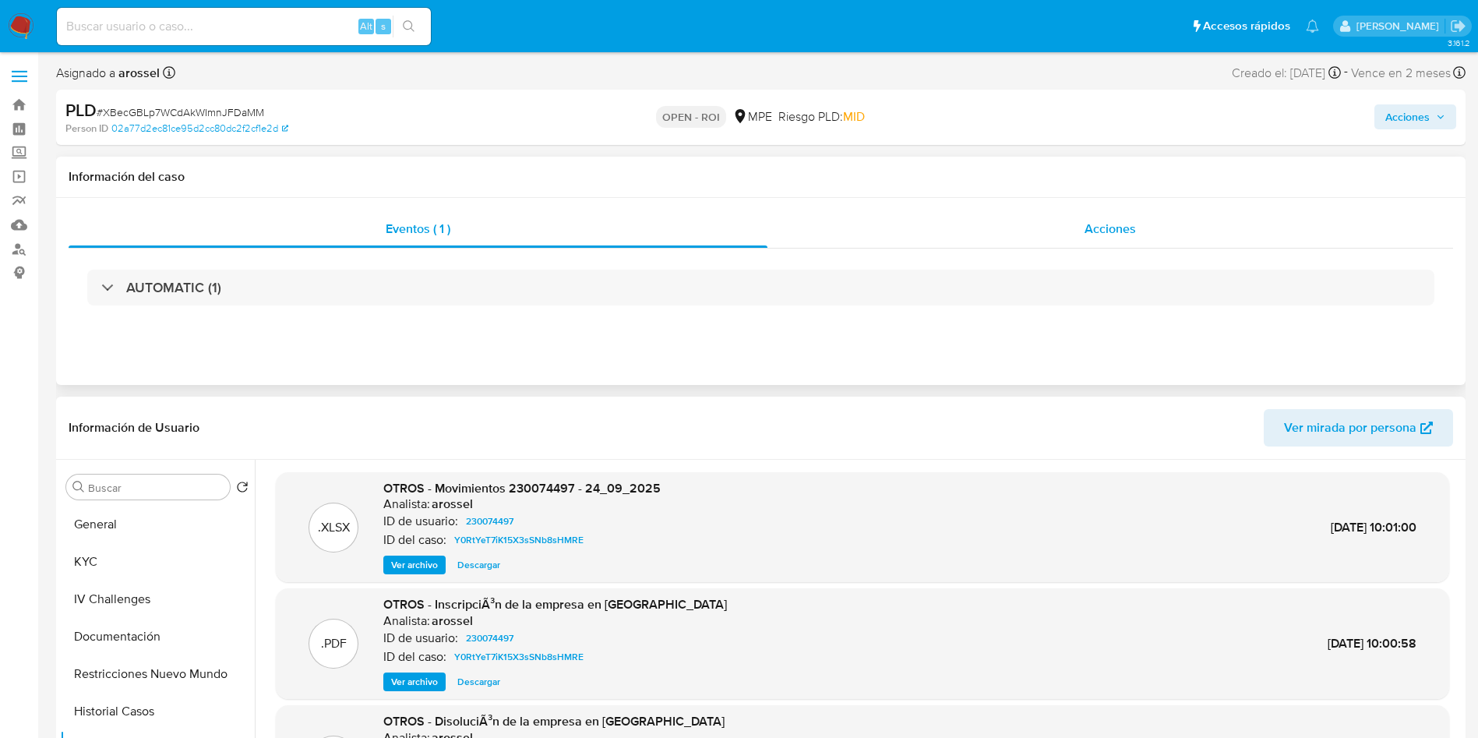
click at [1172, 213] on div "Acciones" at bounding box center [1109, 228] width 685 height 37
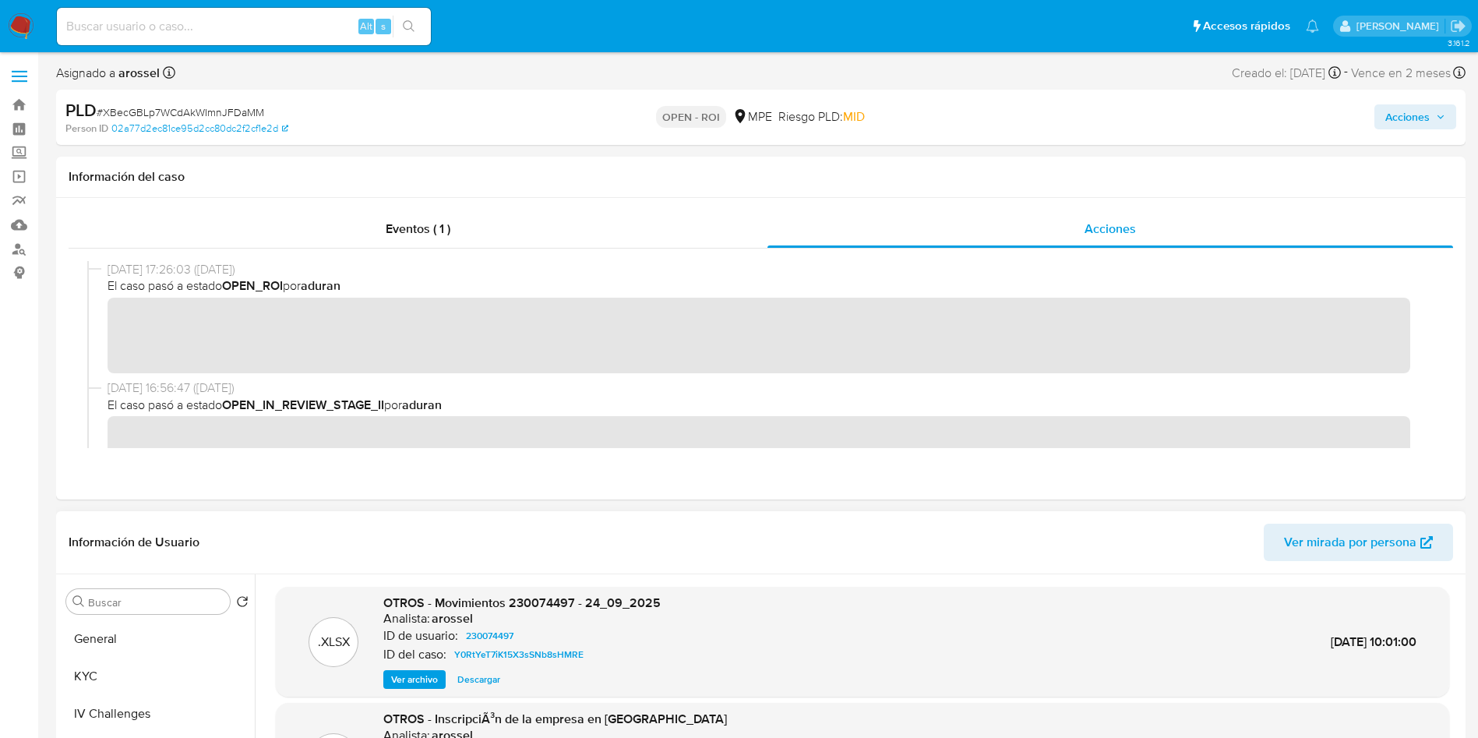
click at [1418, 122] on span "Acciones" at bounding box center [1407, 116] width 44 height 25
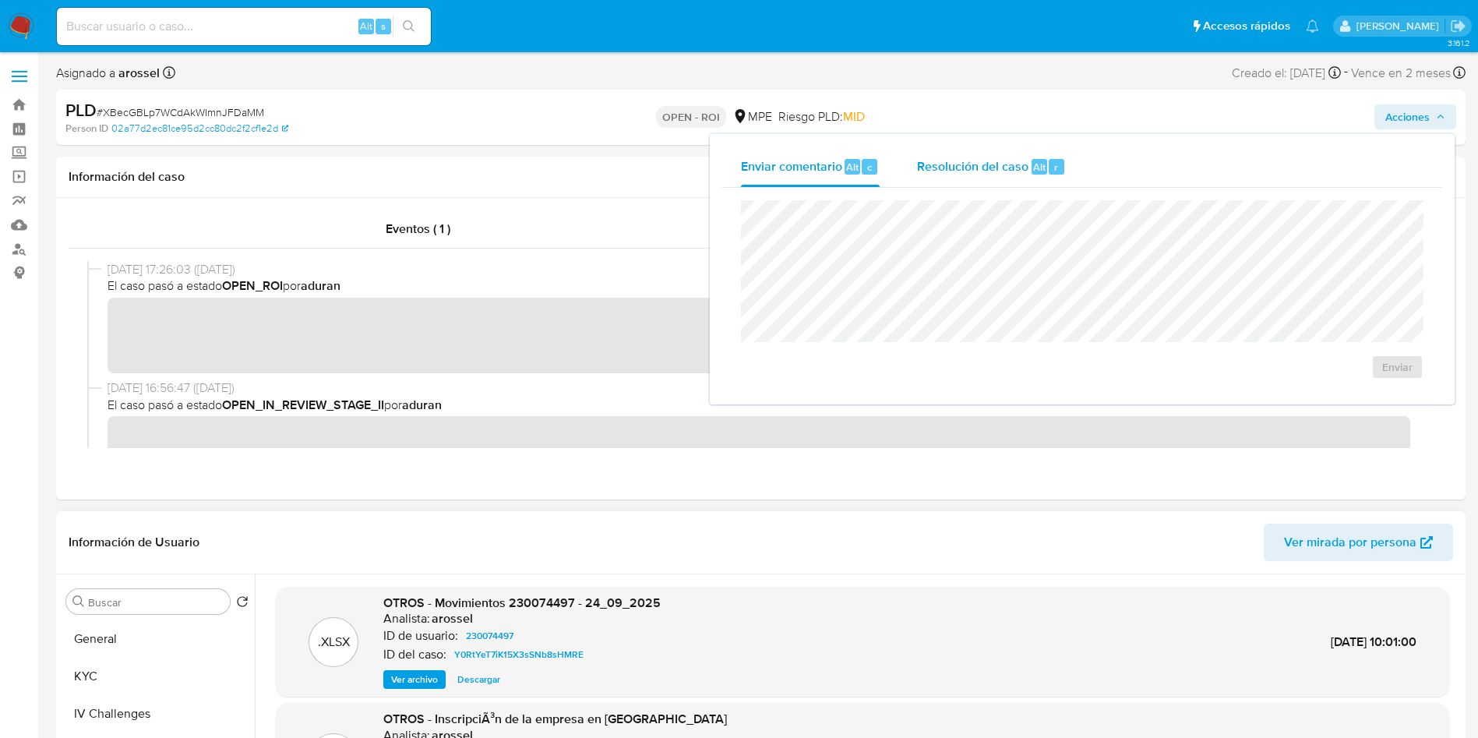
click at [1027, 171] on span "Resolución del caso" at bounding box center [972, 166] width 111 height 18
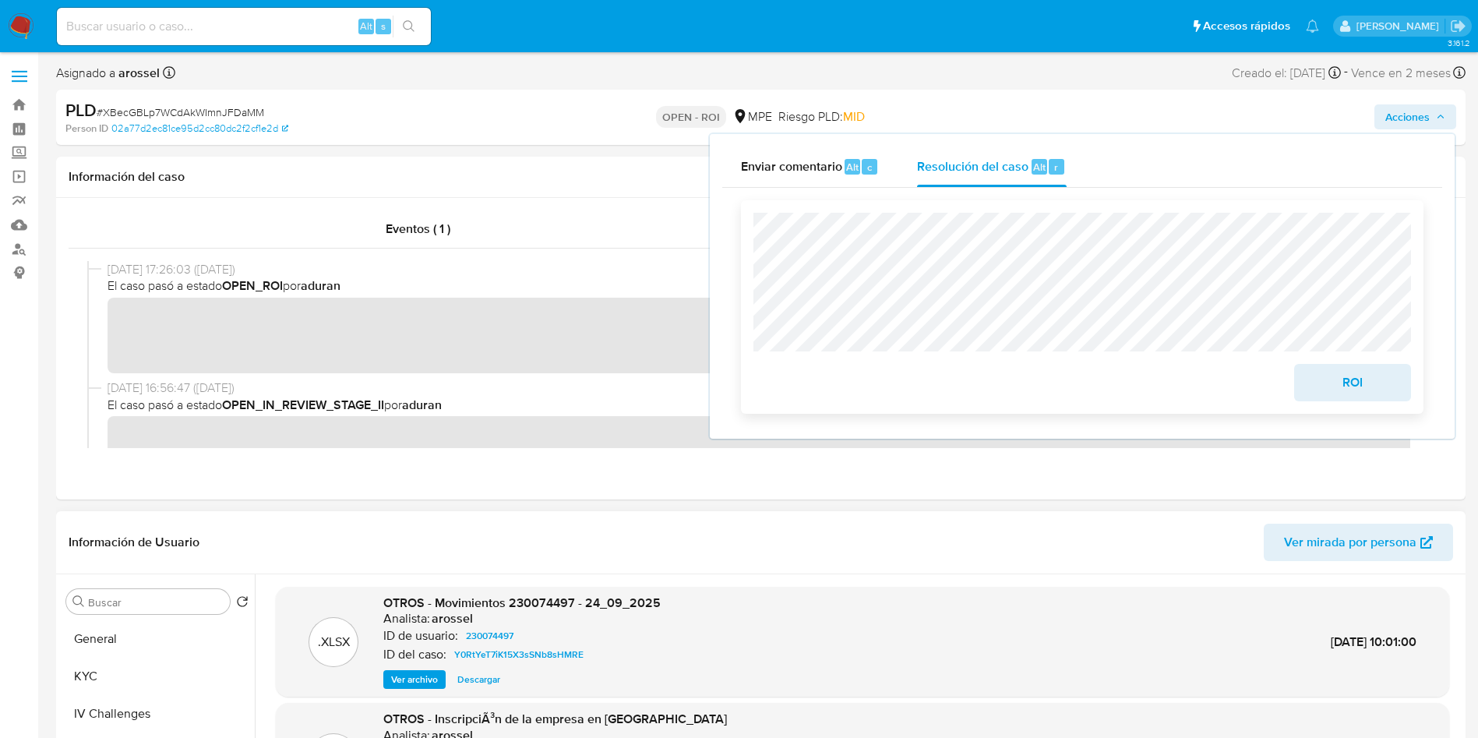
click at [1345, 393] on span "ROI" at bounding box center [1352, 382] width 76 height 34
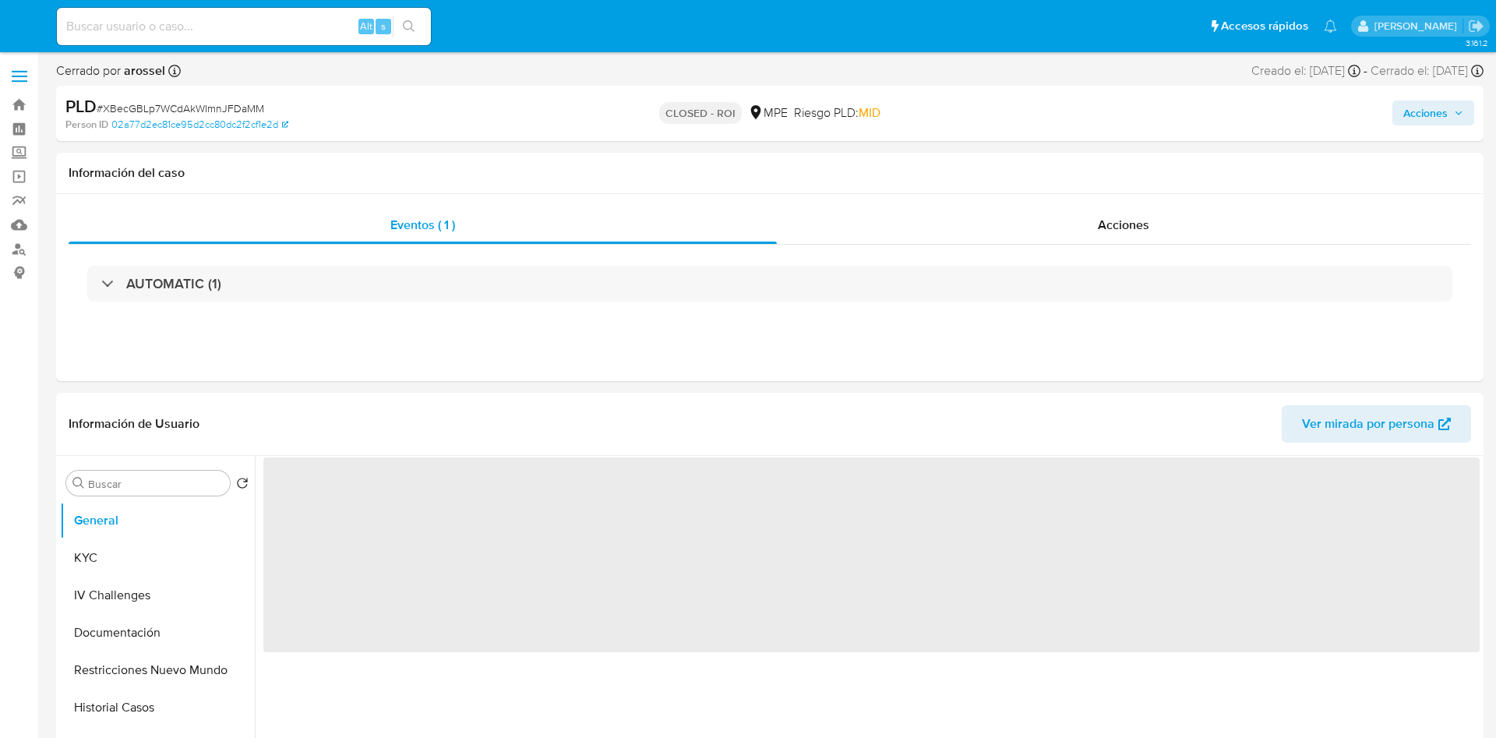
select select "10"
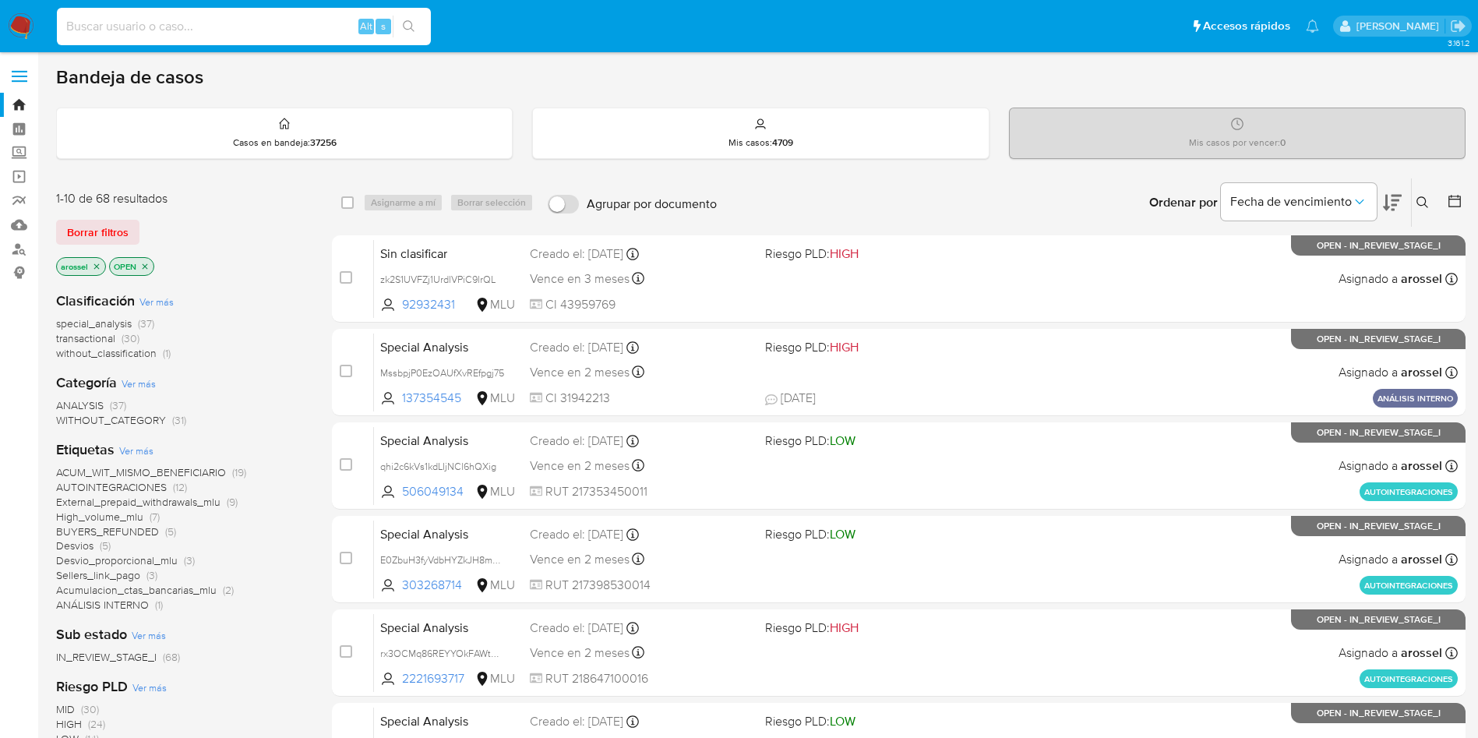
click at [204, 34] on input at bounding box center [244, 26] width 374 height 20
paste input "MssbpjP0EzOAUfXvREfpgj75"
type input "MssbpjP0EzOAUfXvREfpgj75"
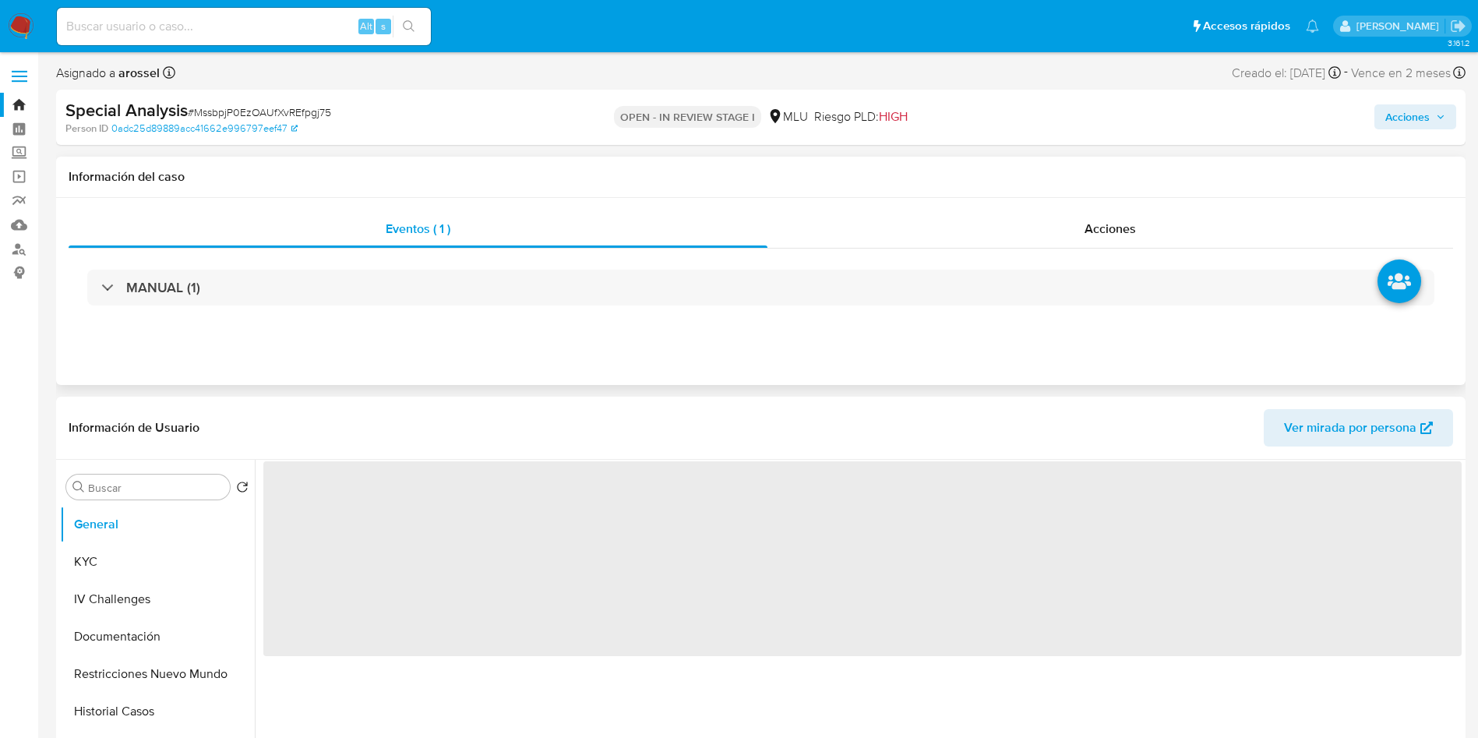
select select "10"
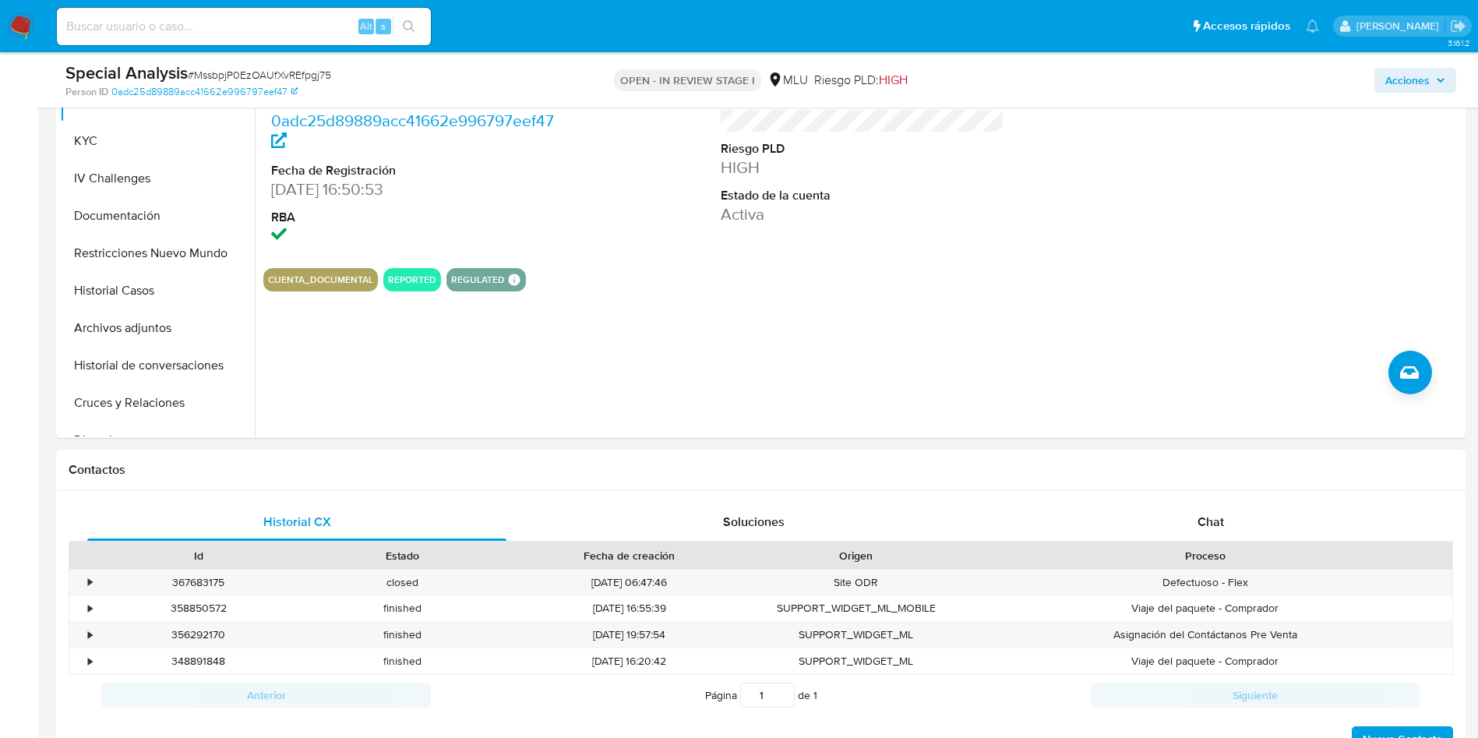
scroll to position [467, 0]
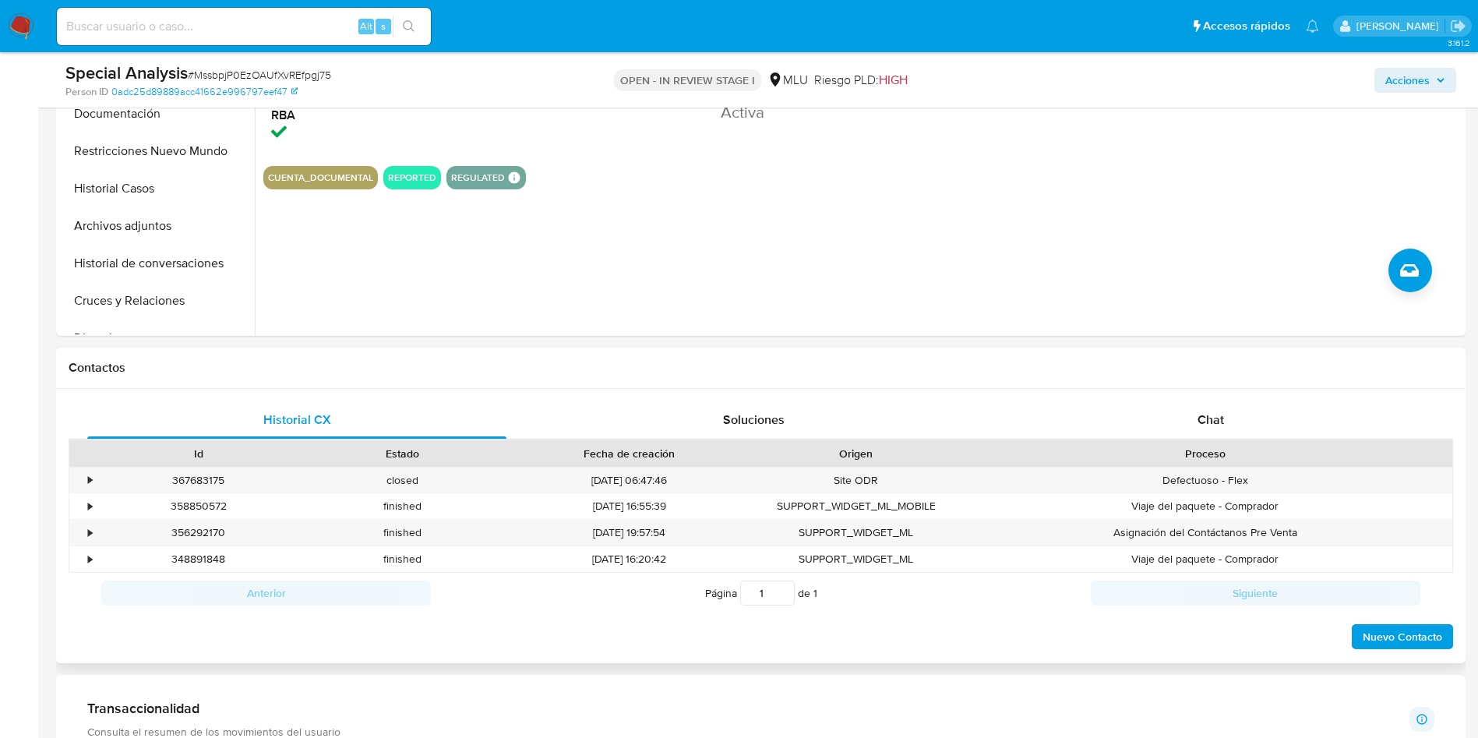
click at [1193, 366] on h1 "Contactos" at bounding box center [761, 368] width 1384 height 16
click at [1193, 405] on div "Chat" at bounding box center [1210, 419] width 419 height 37
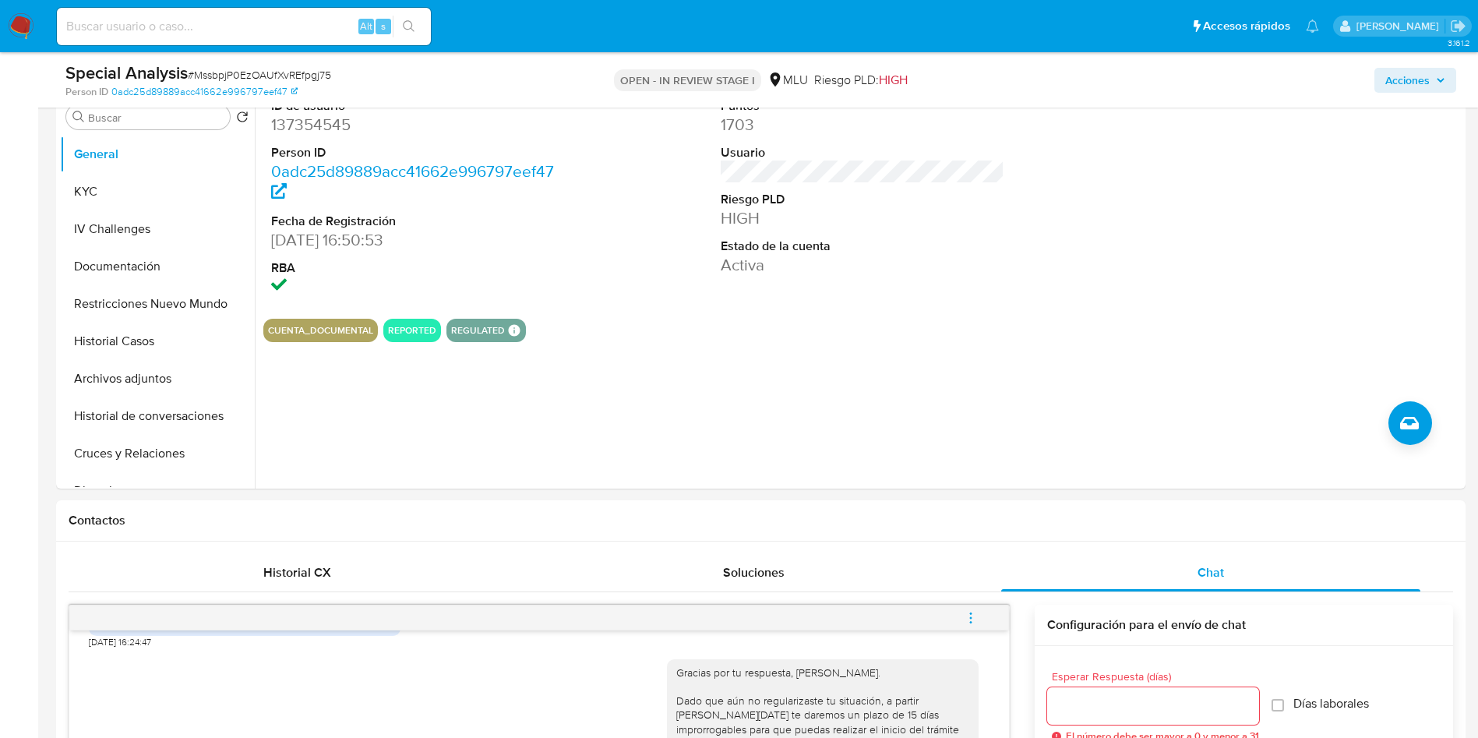
scroll to position [234, 0]
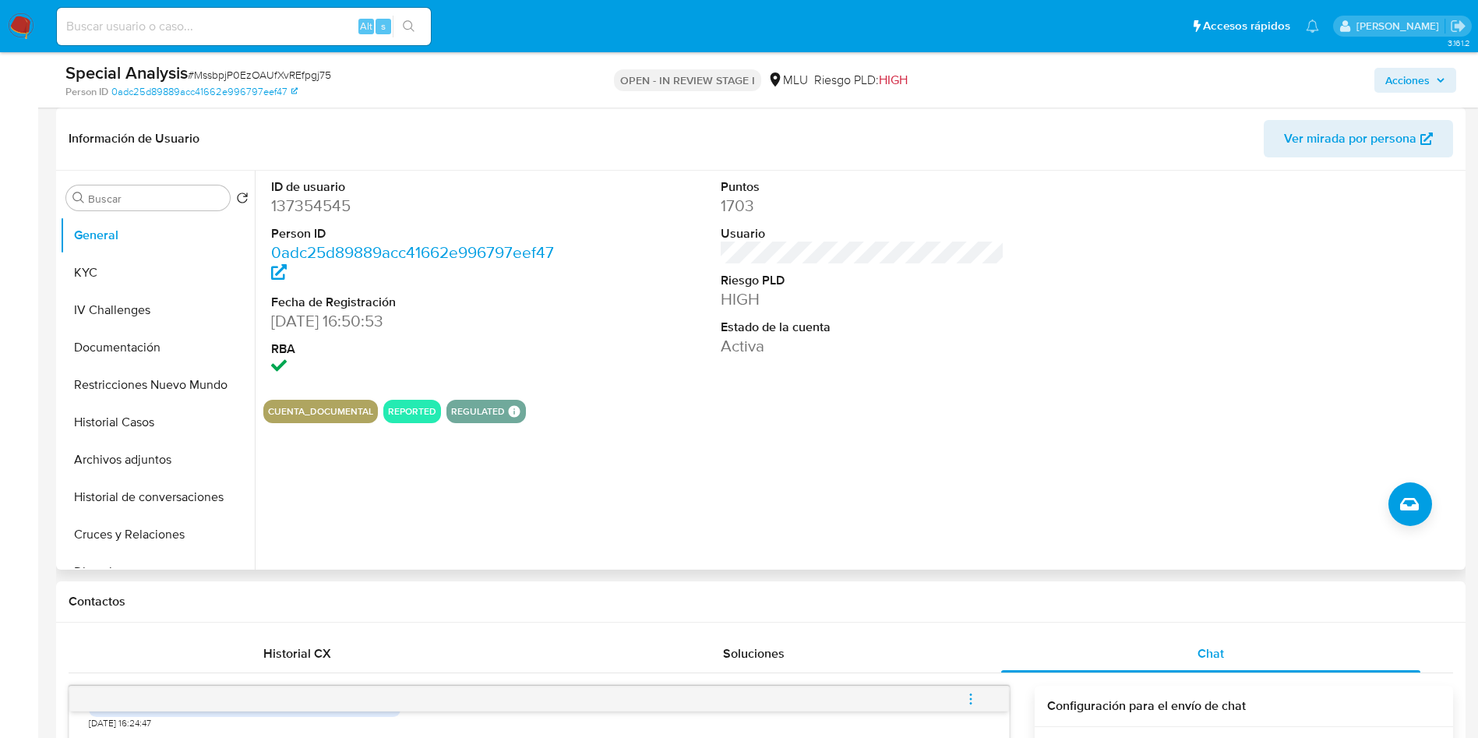
click at [291, 203] on dd "137354545" at bounding box center [413, 206] width 284 height 22
copy dd "137354545"
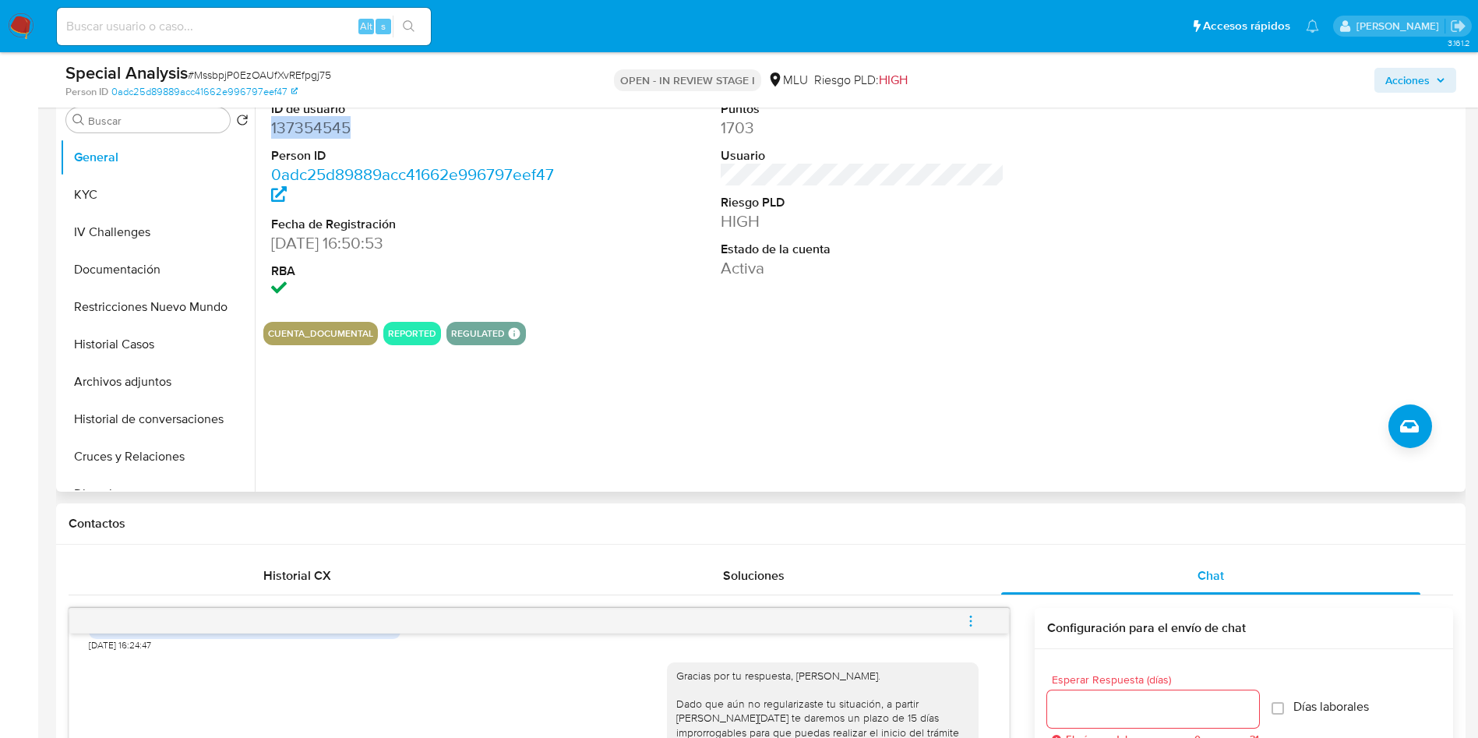
scroll to position [117, 0]
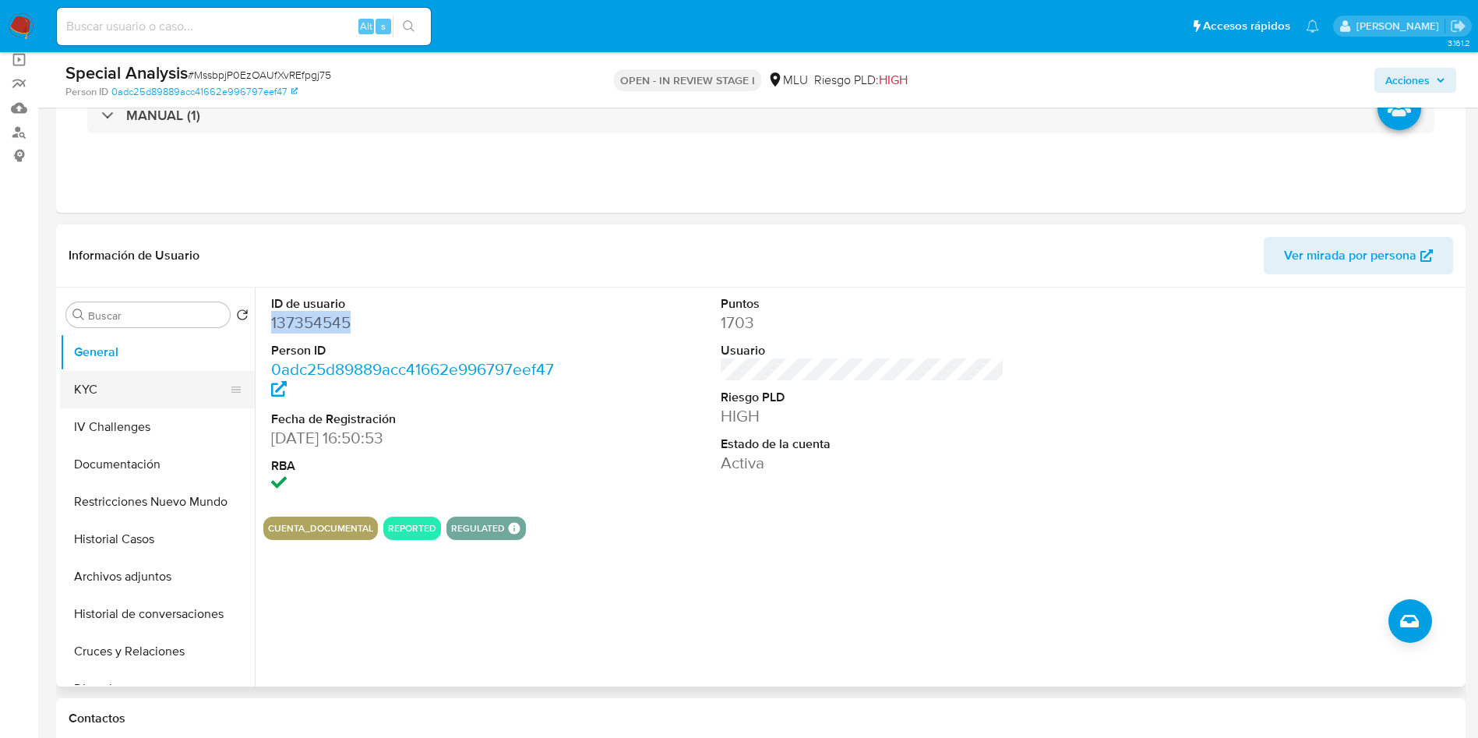
click at [188, 388] on button "KYC" at bounding box center [151, 389] width 182 height 37
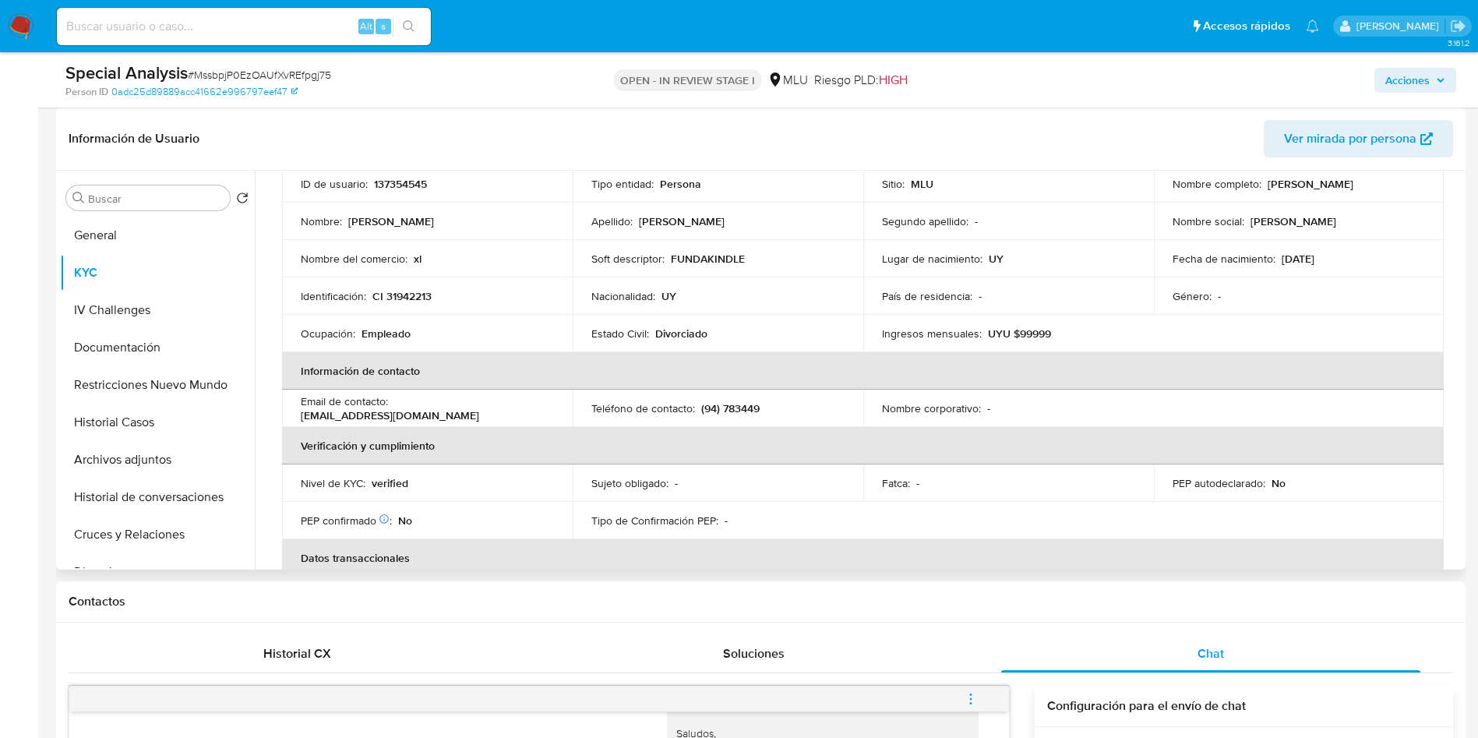
click at [1335, 323] on table "Datos personales ID de usuario : 137354545 Tipo entidad : Persona Sitio : MLU N…" at bounding box center [862, 408] width 1161 height 561
paste input "rSpmFJcu5otaJEtHaWMpLT2g"
type input "rSpmFJcu5otaJEtHaWMpLT2g"
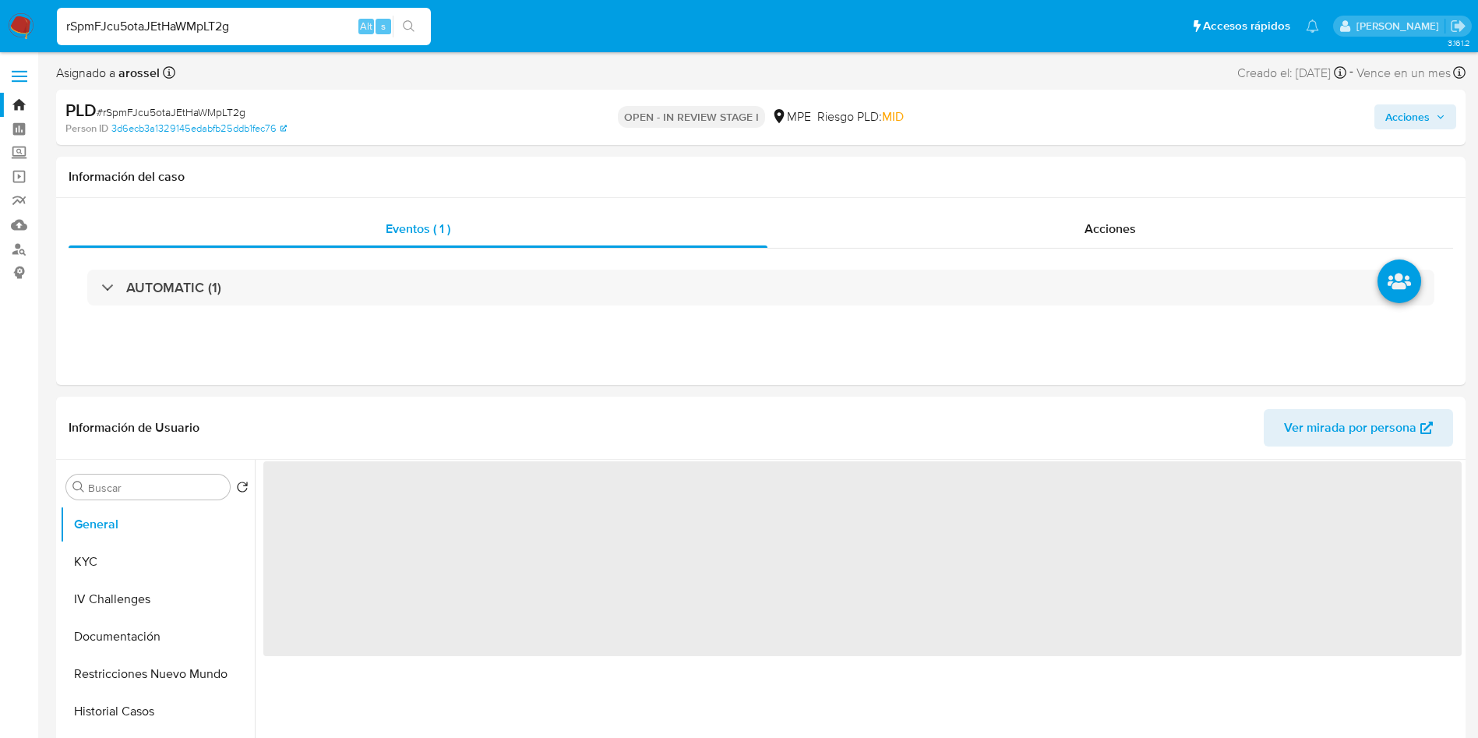
select select "10"
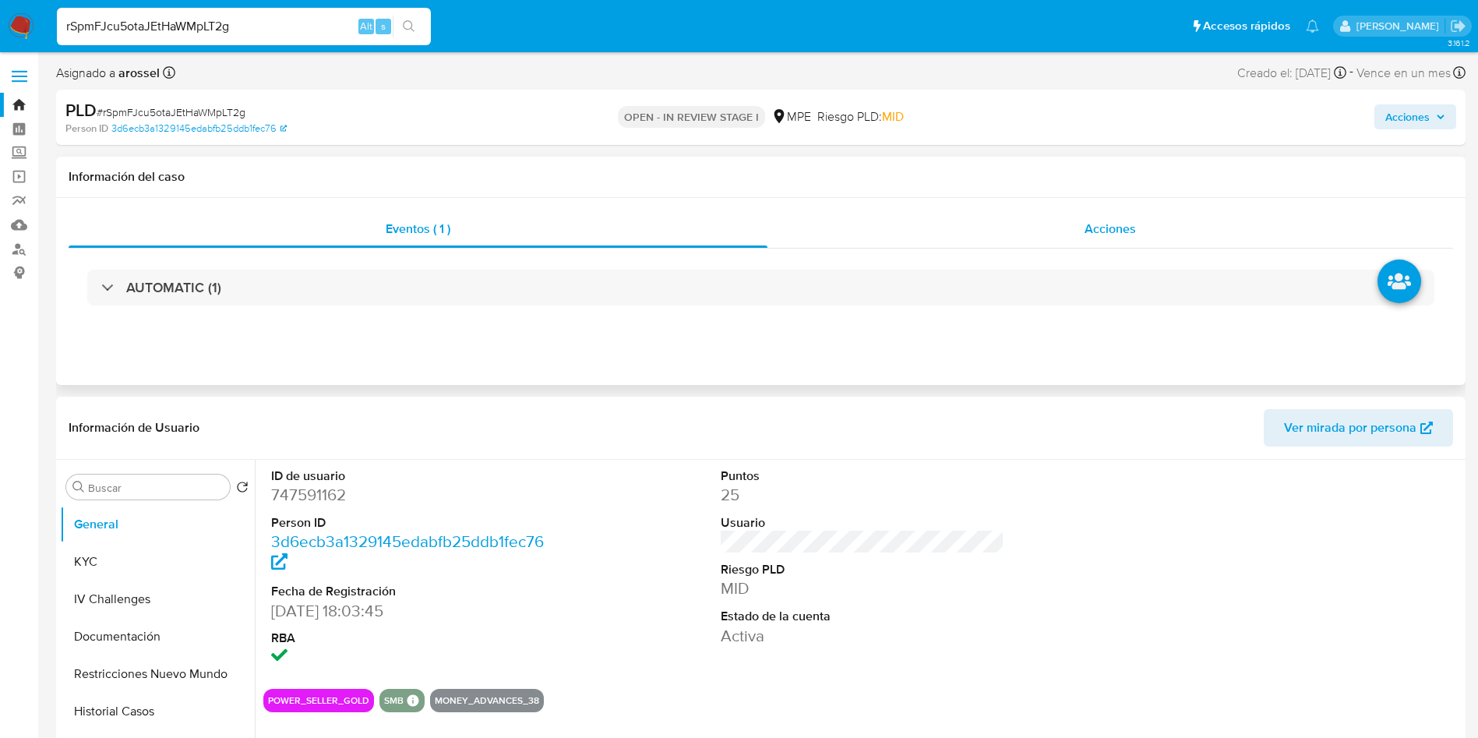
click at [1105, 224] on span "Acciones" at bounding box center [1109, 229] width 51 height 18
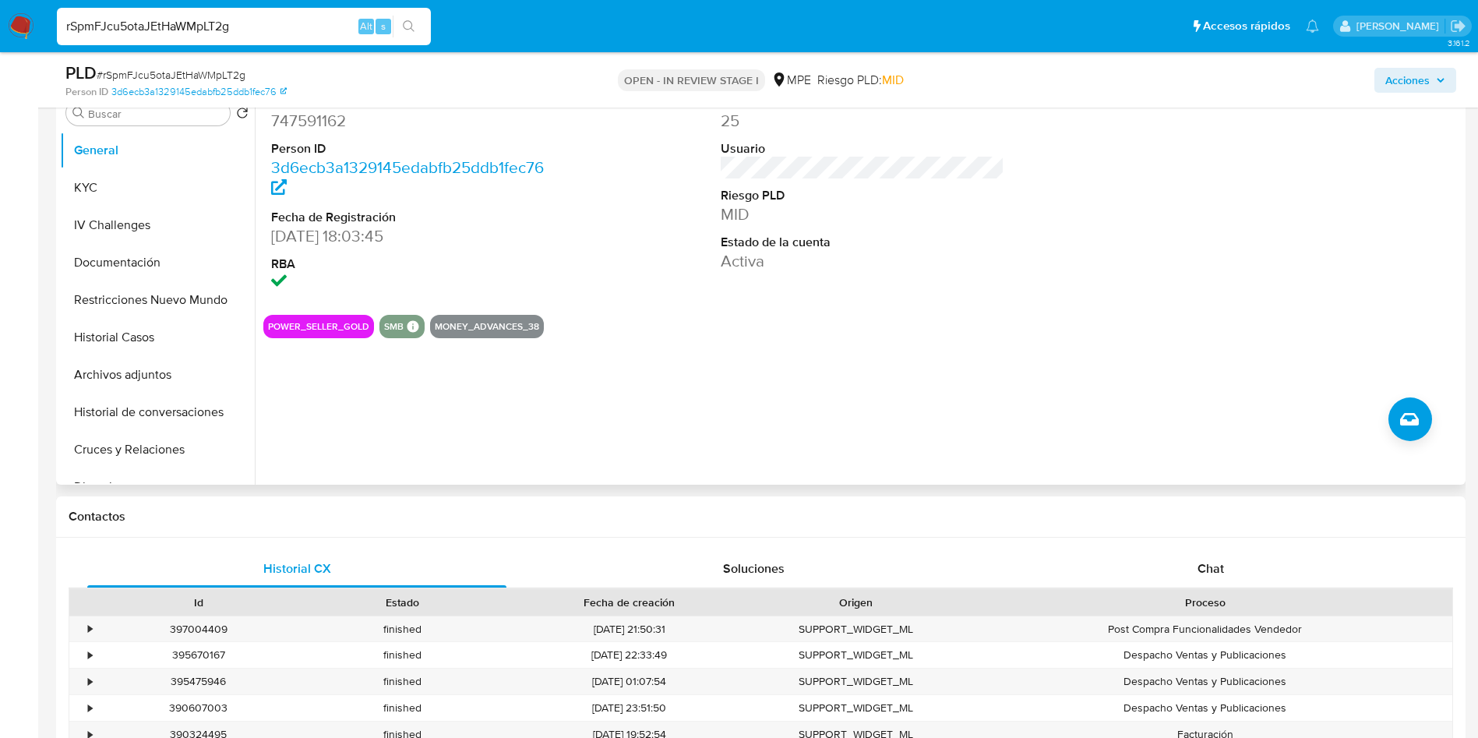
scroll to position [467, 0]
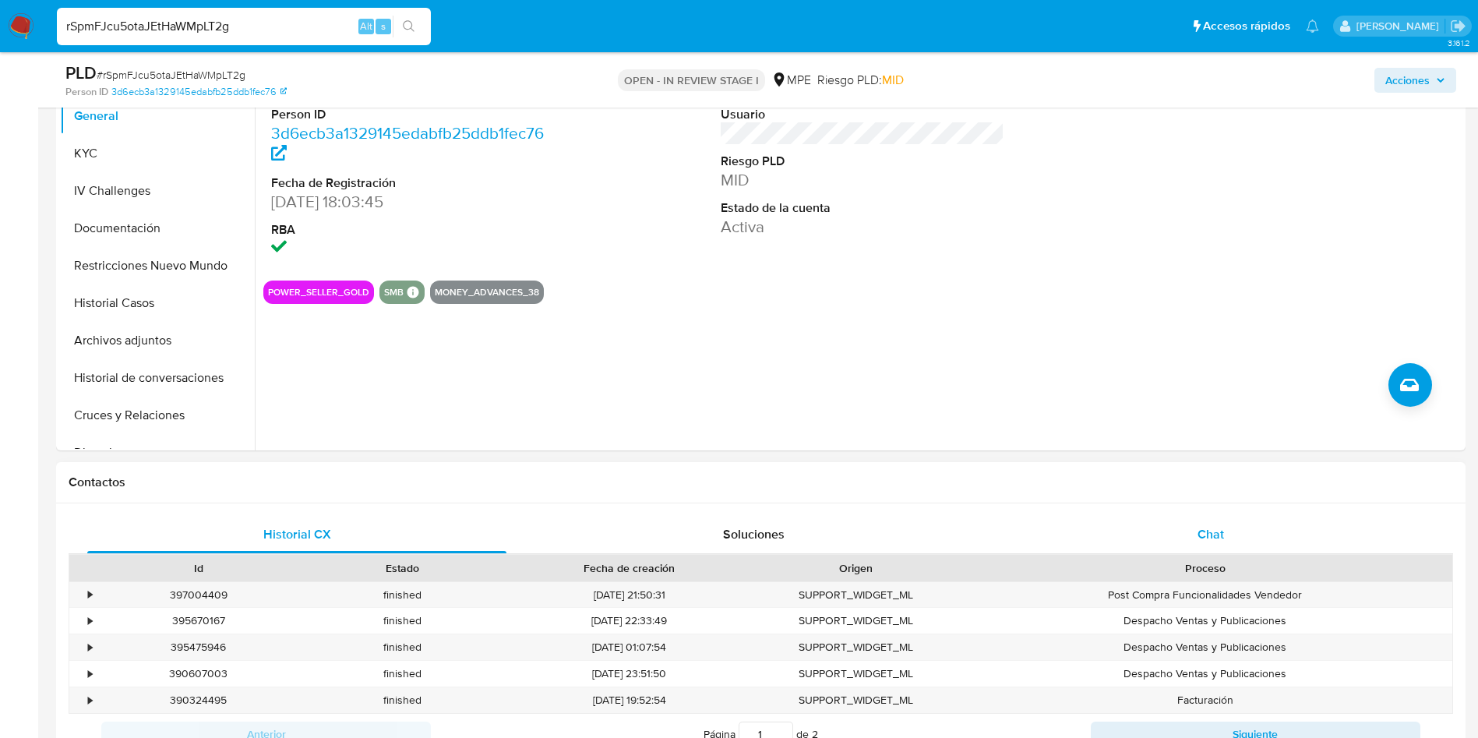
click at [1189, 520] on div "Chat" at bounding box center [1210, 534] width 419 height 37
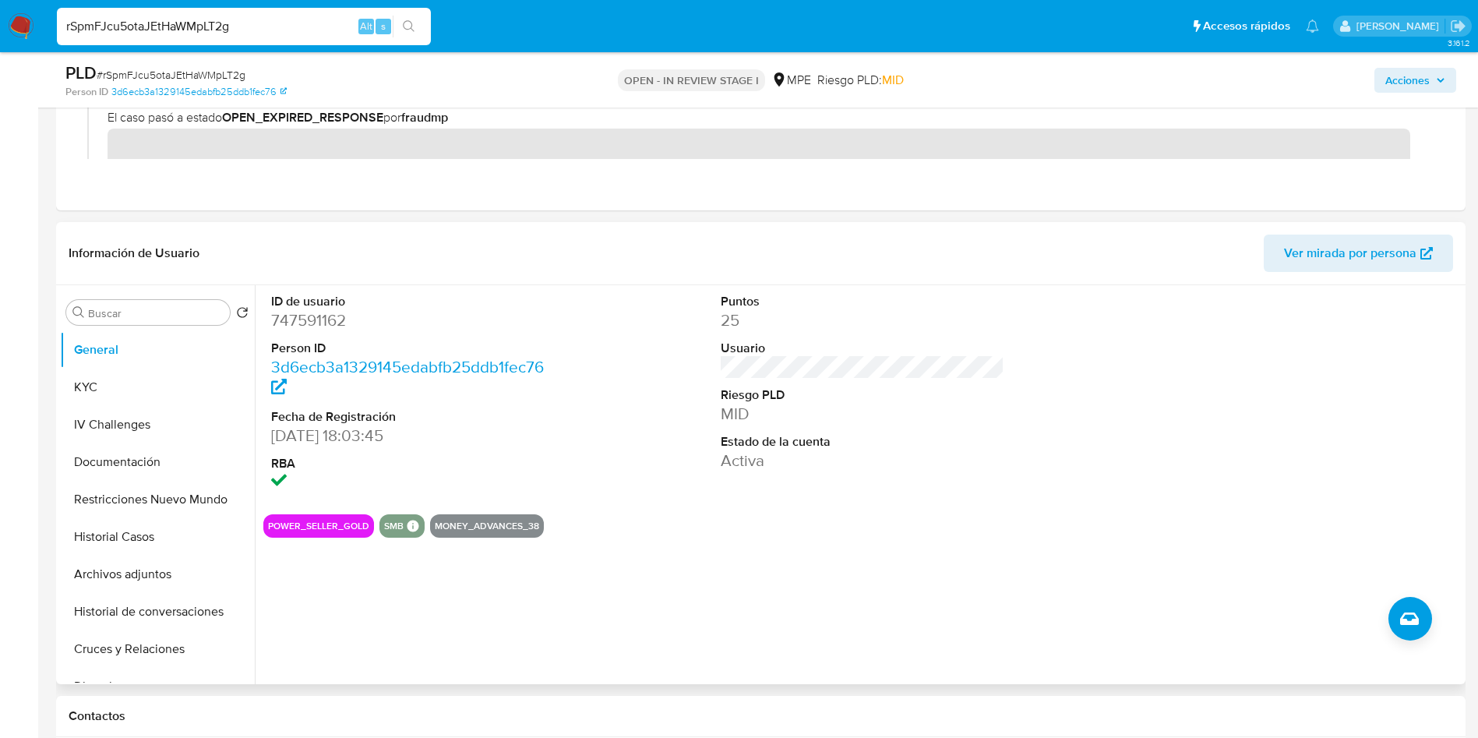
scroll to position [351, 0]
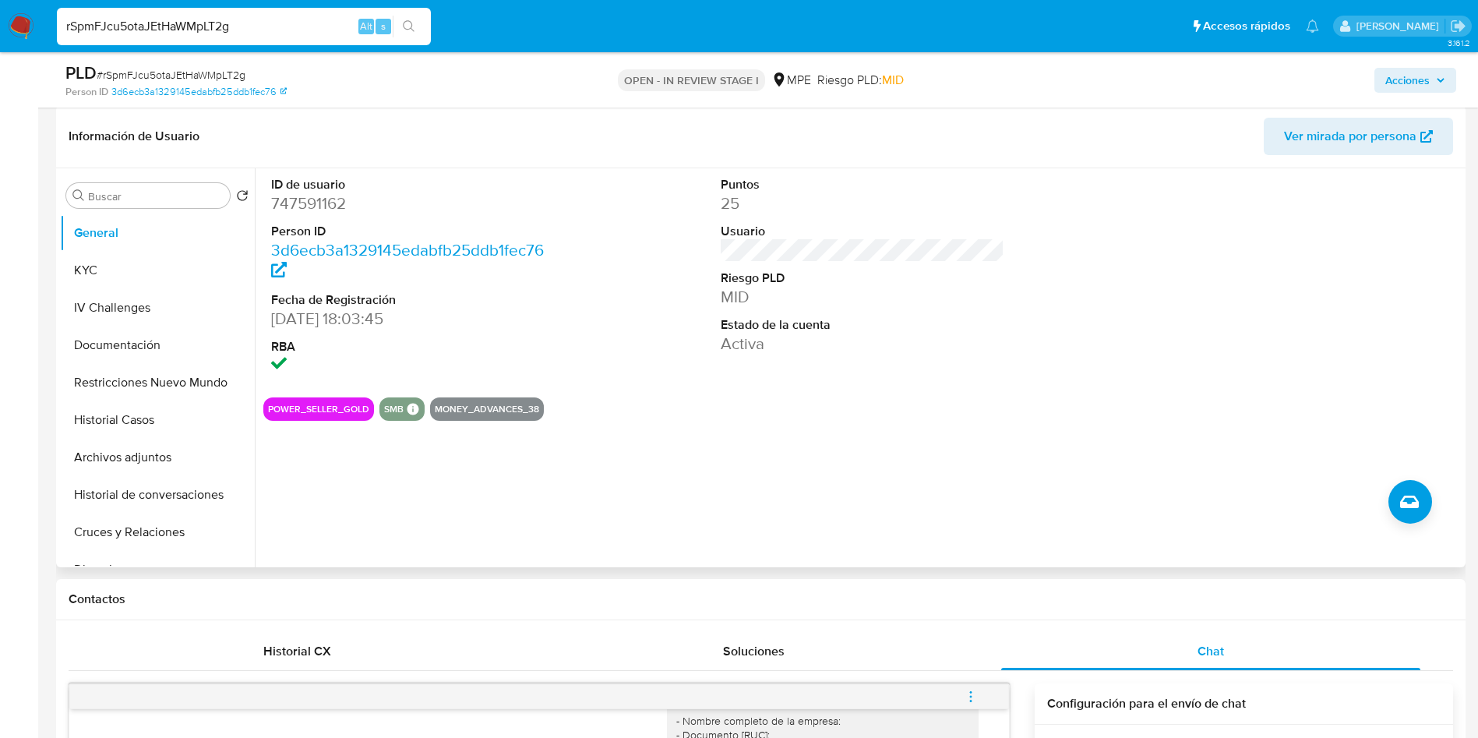
click at [1312, 300] on div at bounding box center [1312, 276] width 300 height 217
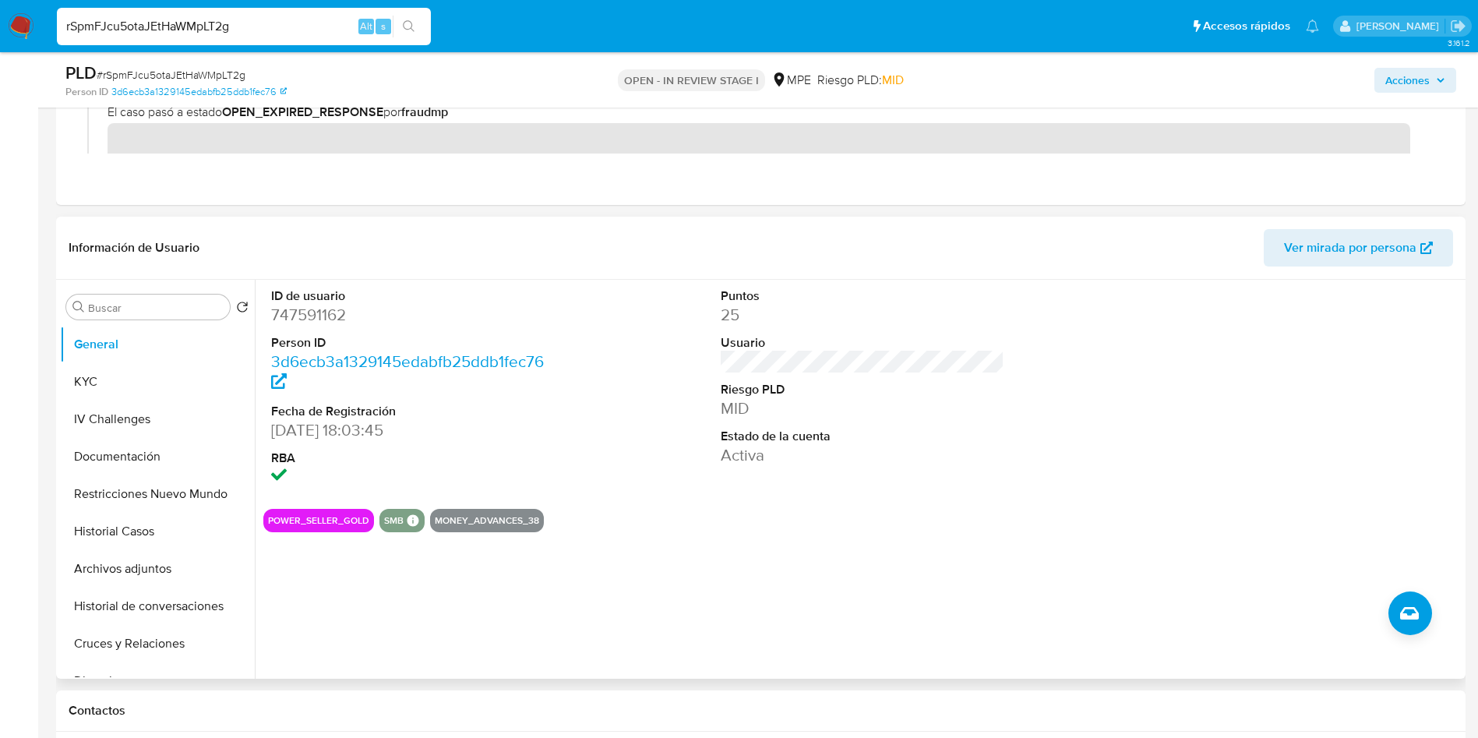
scroll to position [117, 0]
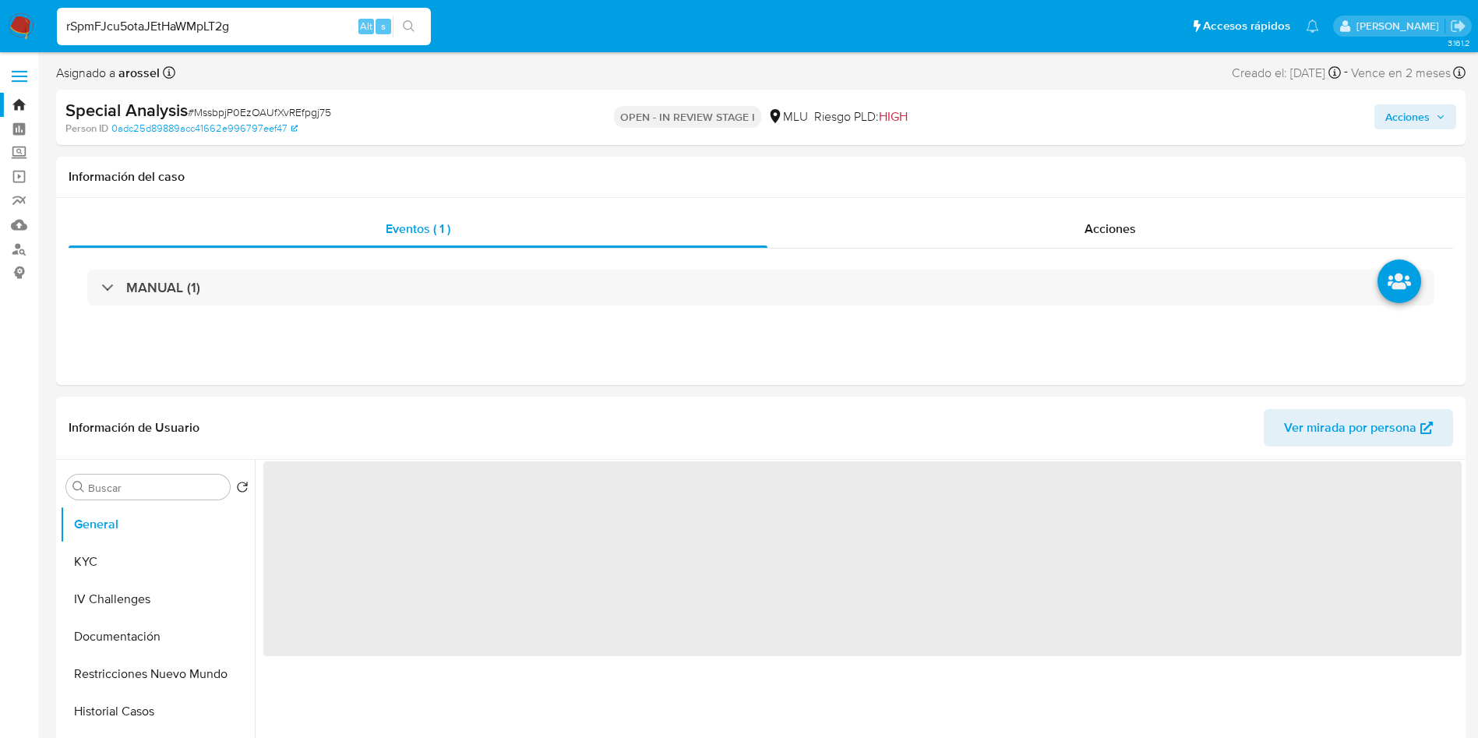
select select "10"
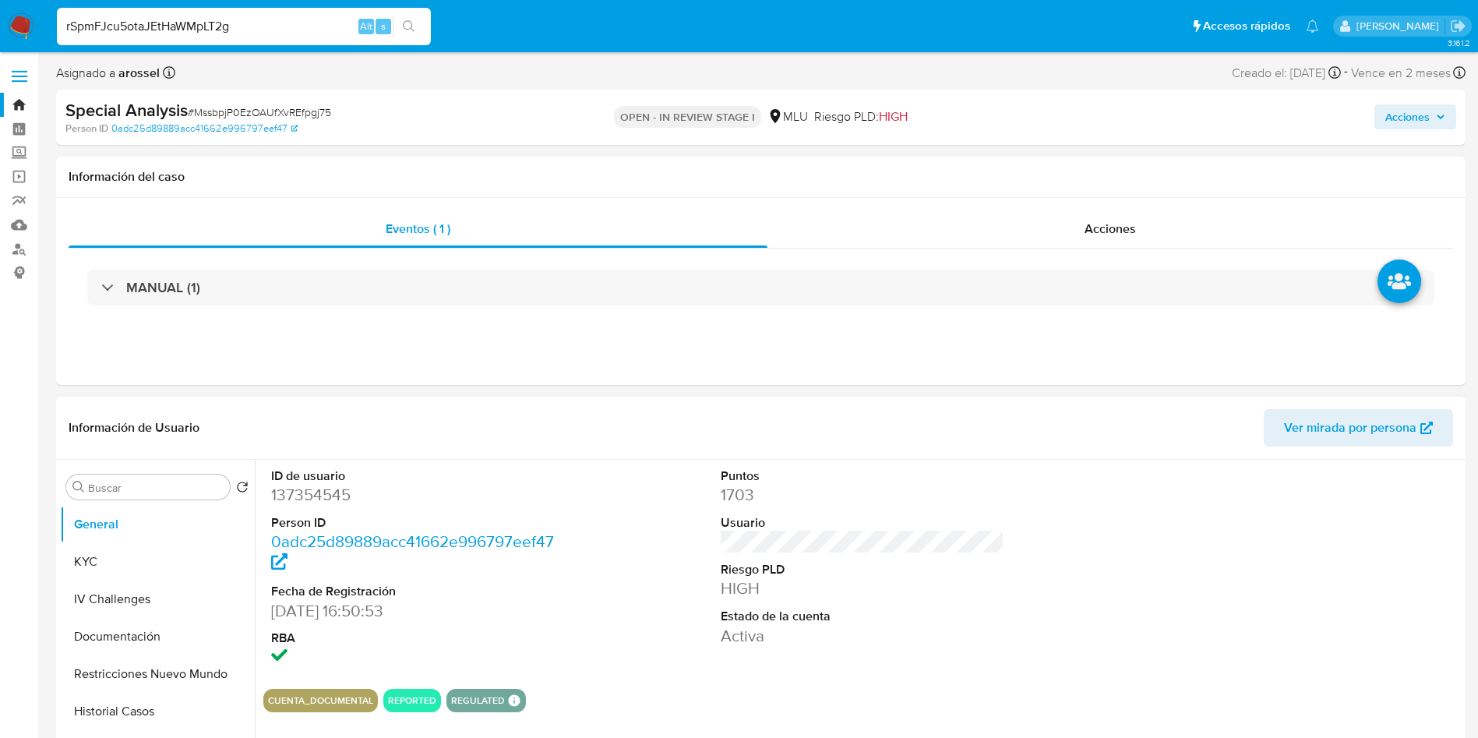
click at [1309, 564] on div at bounding box center [1312, 568] width 300 height 217
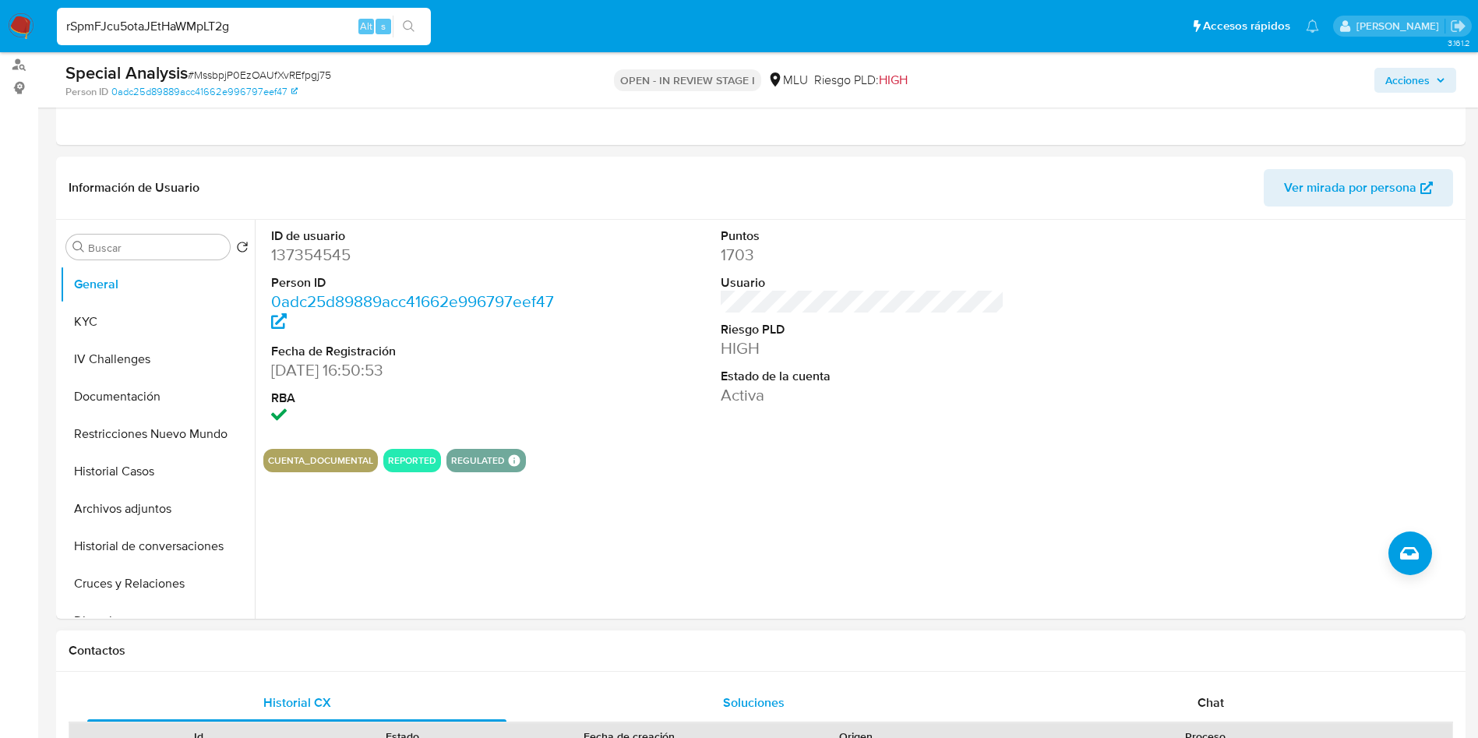
scroll to position [234, 0]
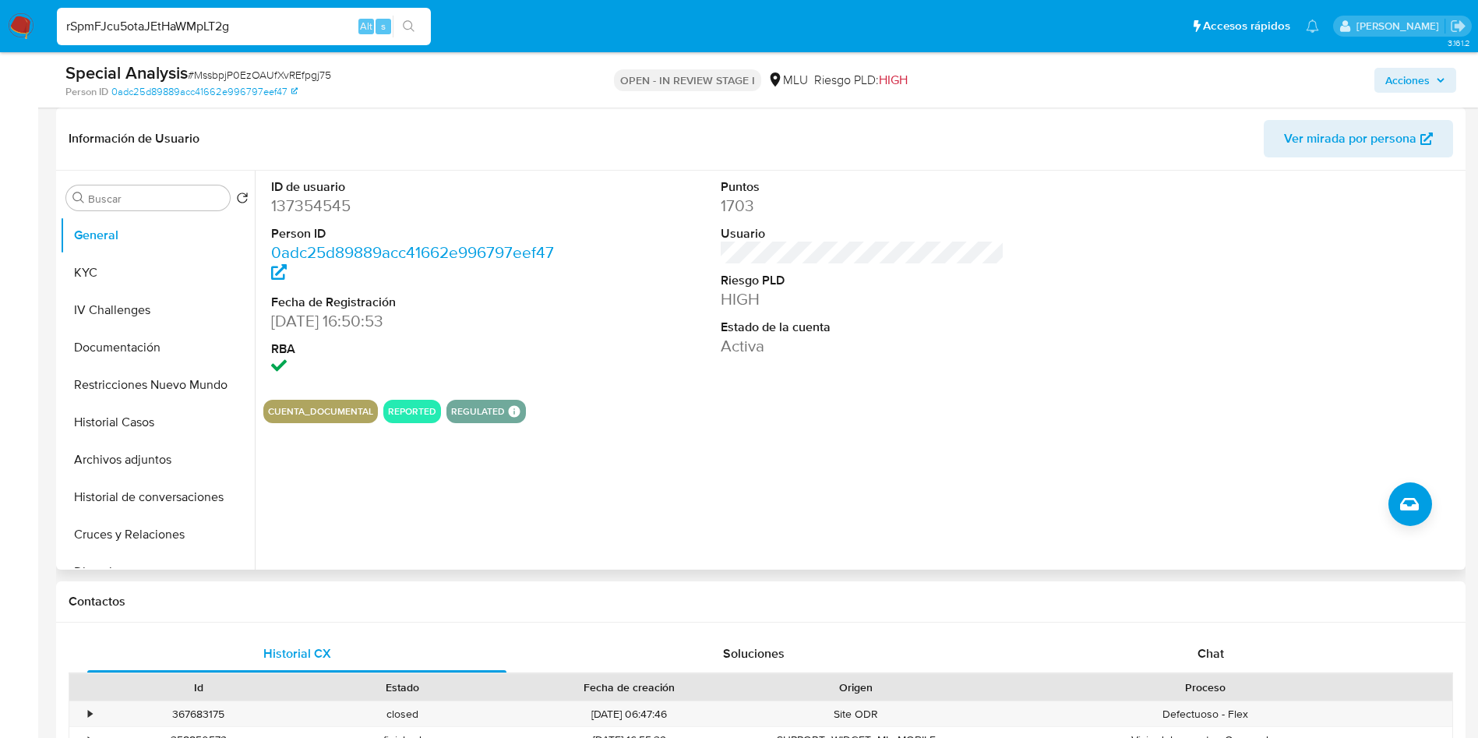
click at [1288, 299] on div at bounding box center [1312, 279] width 300 height 217
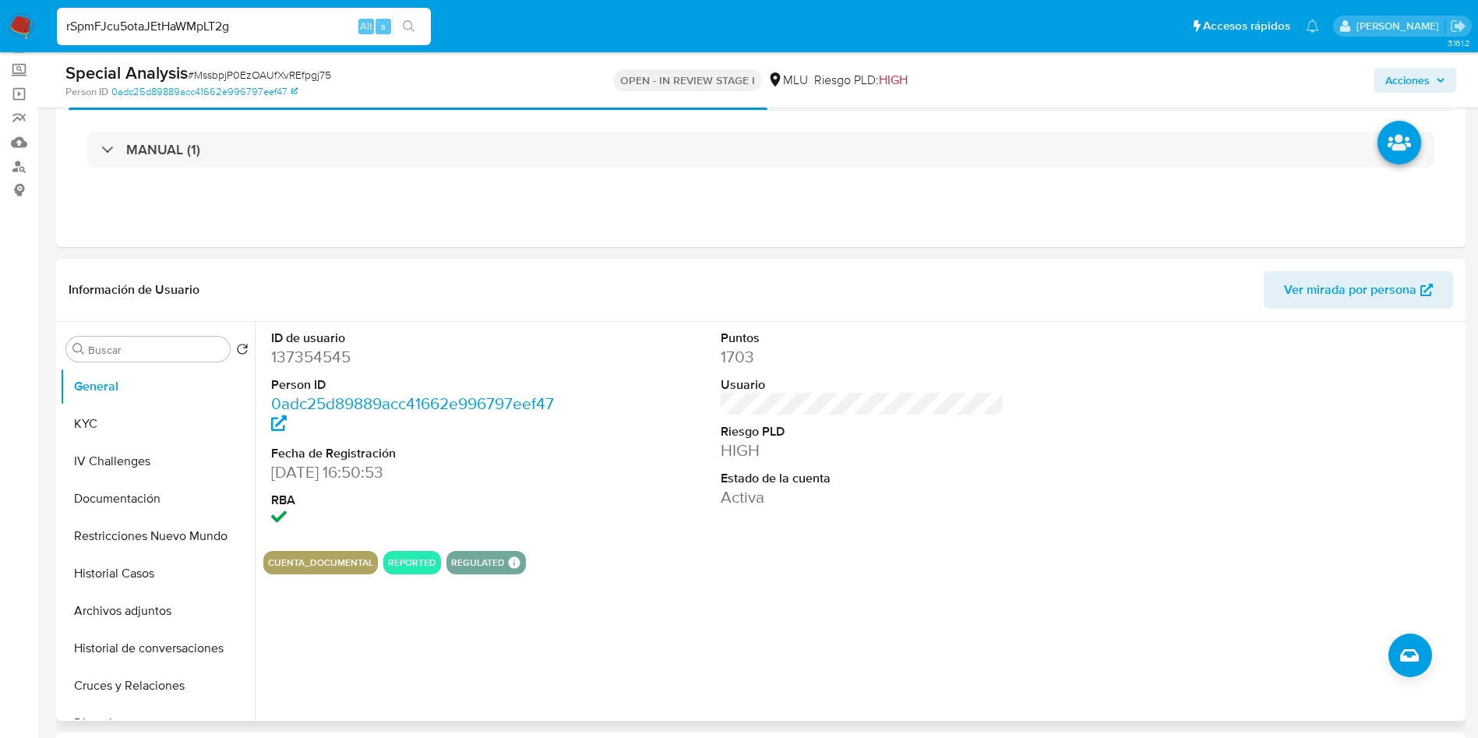
scroll to position [0, 0]
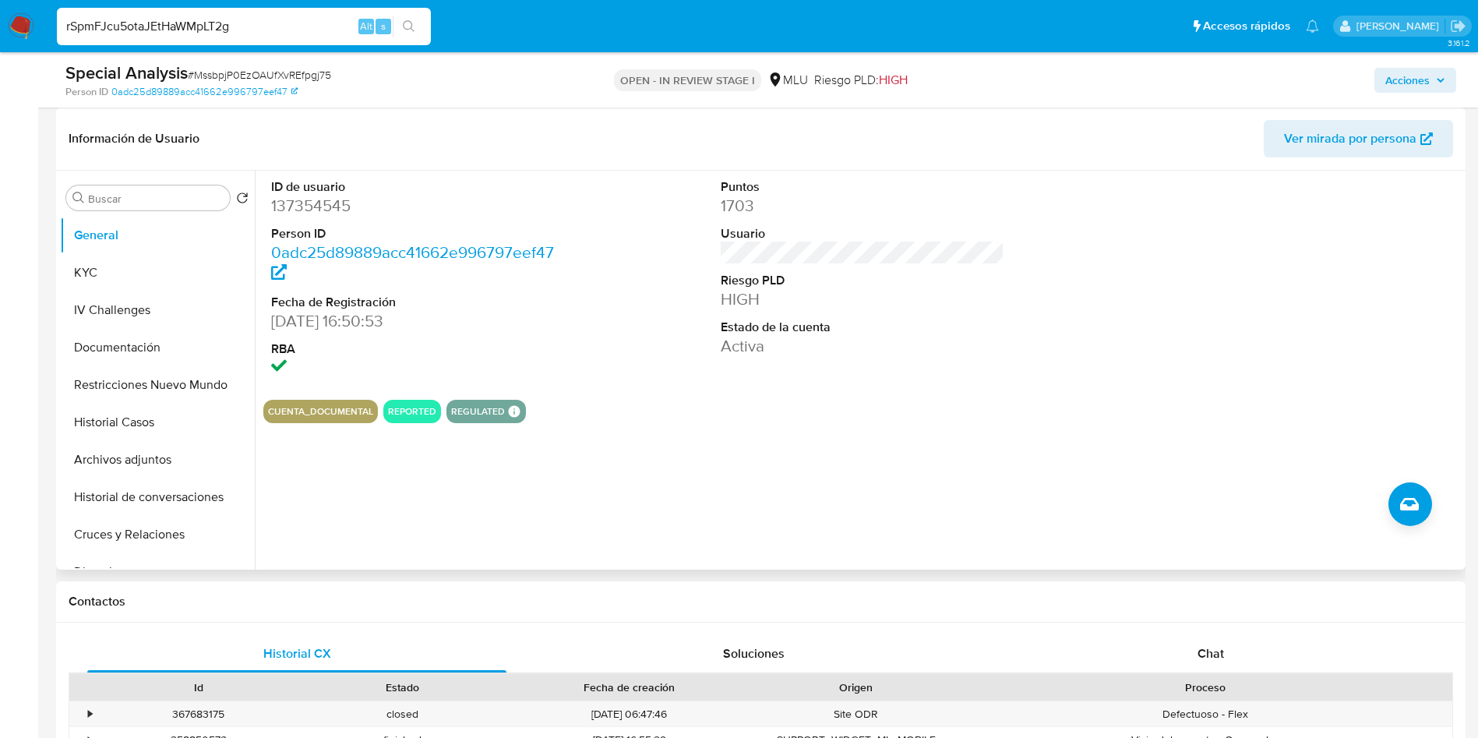
click at [914, 410] on div "CUENTA_DOCUMENTAL REPORTED REGULATED REGULATED MLU PASARELA Evaluation Result C…" at bounding box center [862, 411] width 1198 height 23
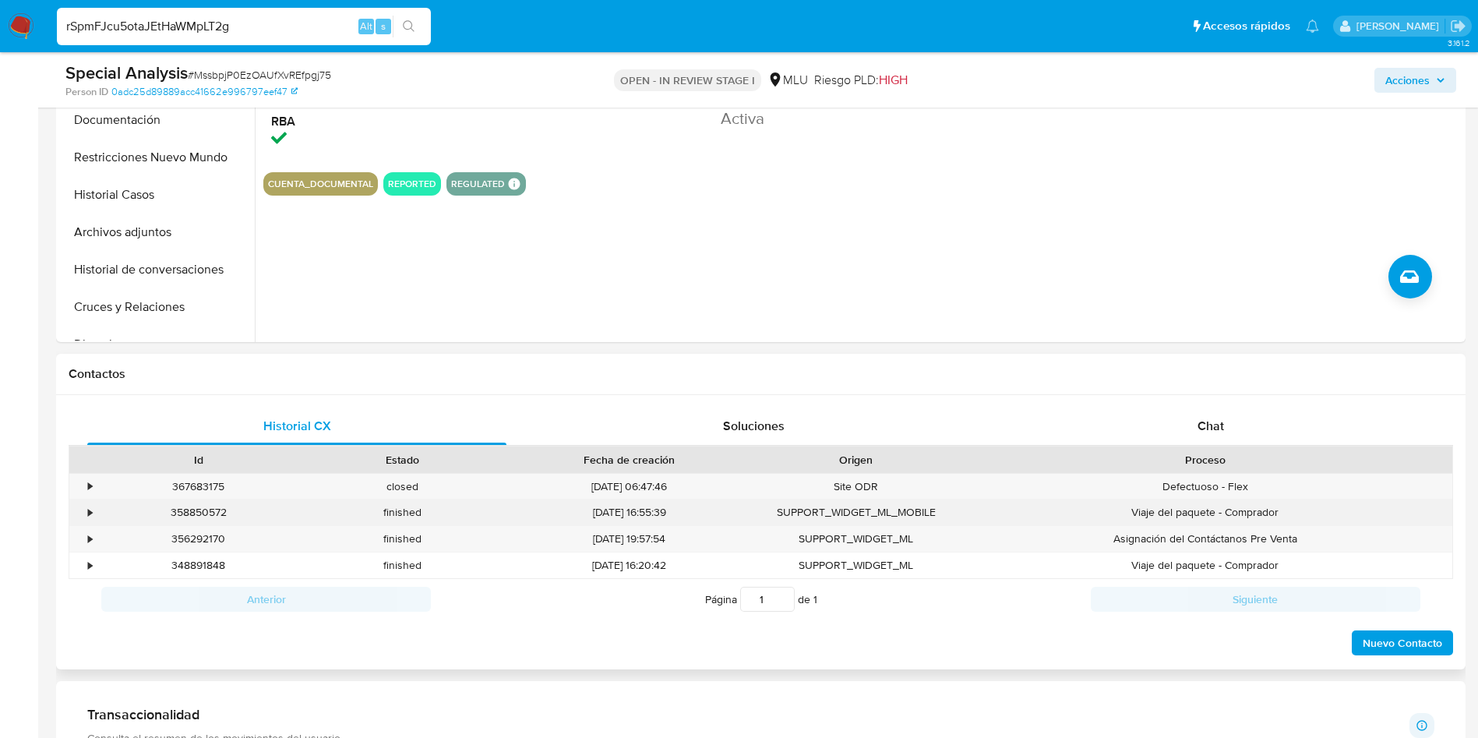
scroll to position [584, 0]
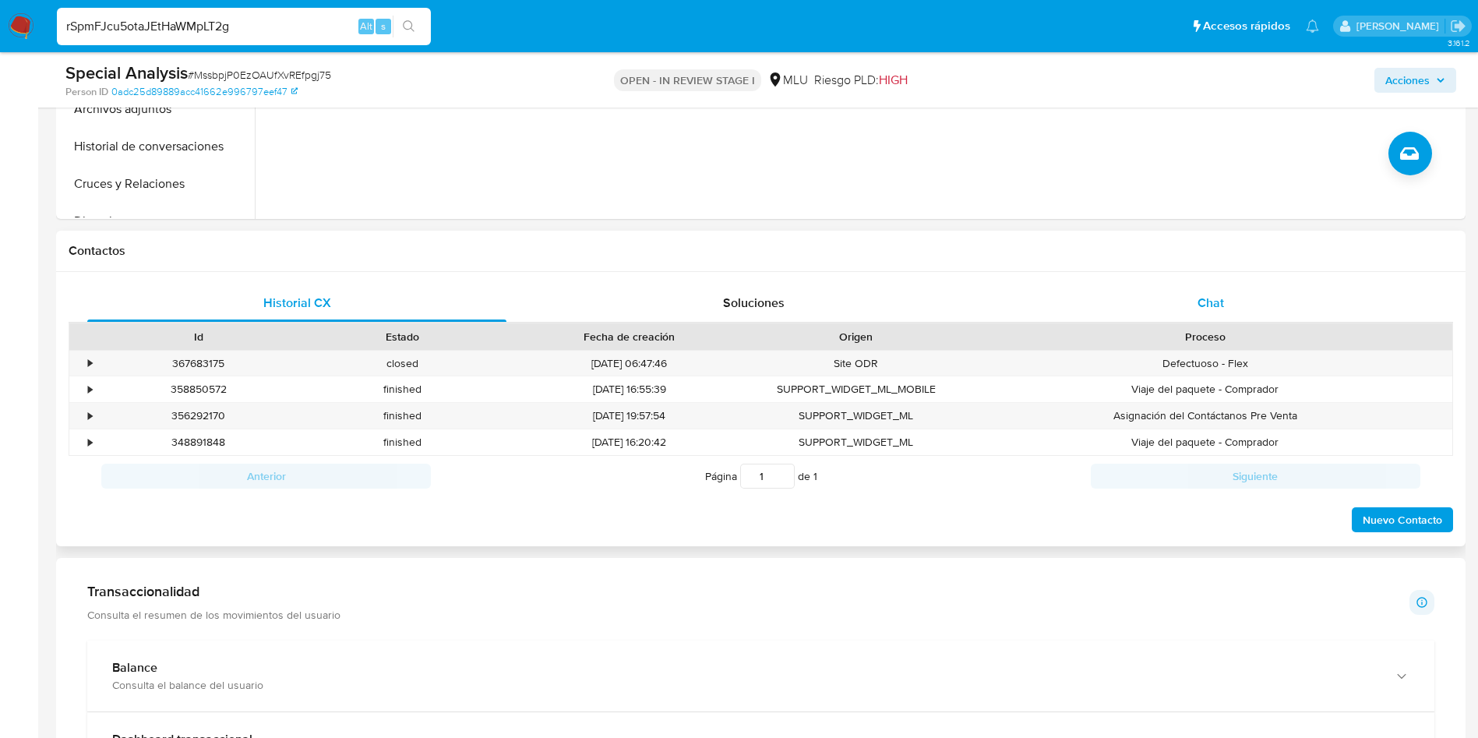
click at [1161, 315] on div "Chat" at bounding box center [1210, 302] width 419 height 37
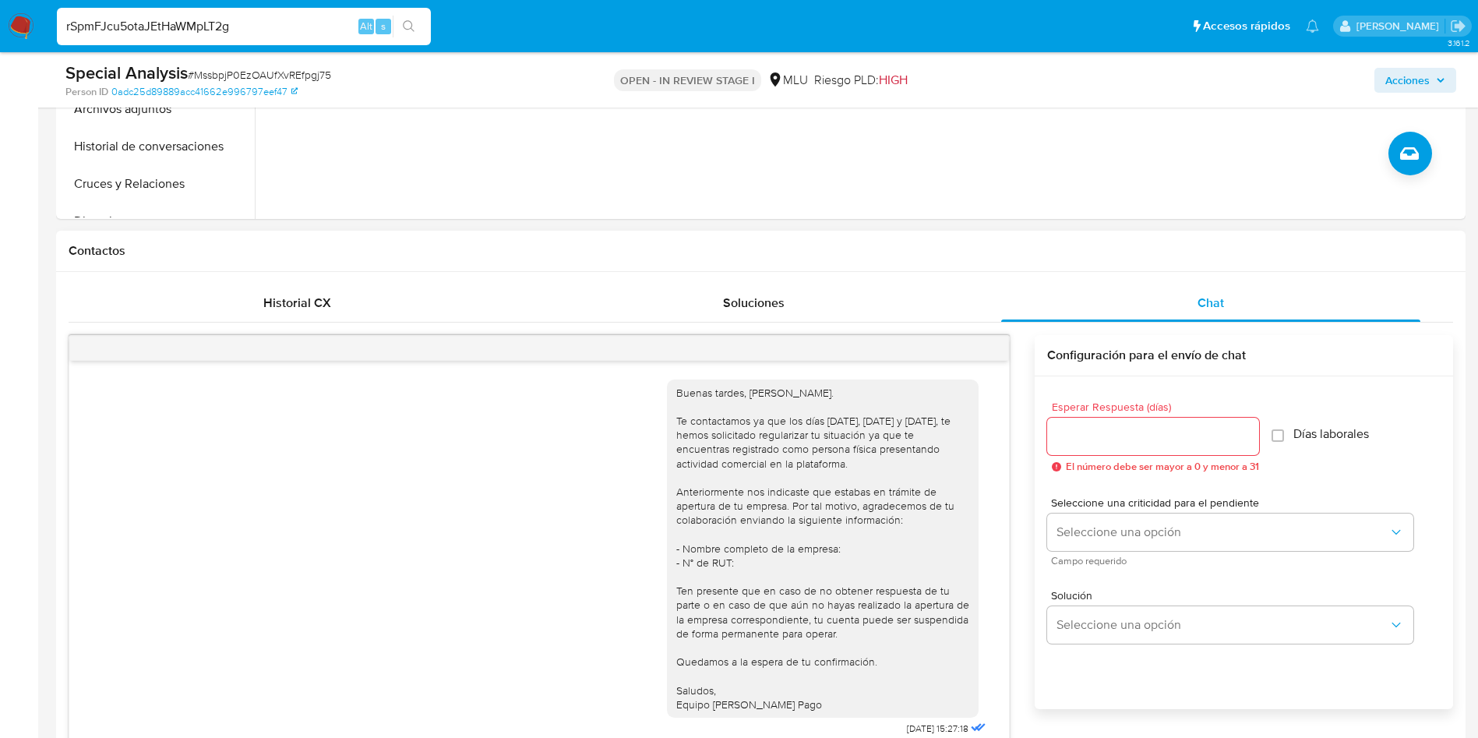
scroll to position [670, 0]
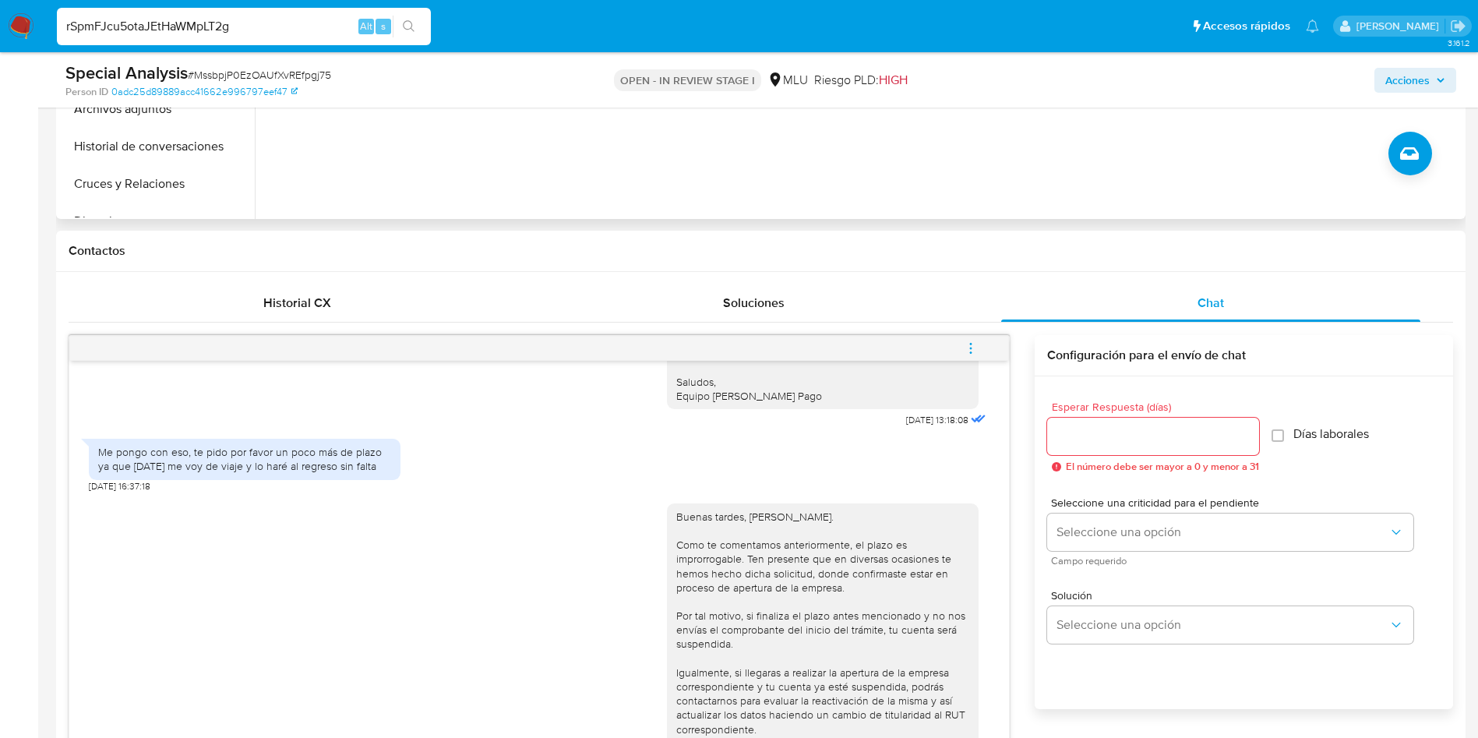
click at [1263, 167] on div "ID de usuario 137354545 Person ID 0adc25d89889acc41662e996797eef47 Fecha de Reg…" at bounding box center [858, 19] width 1207 height 399
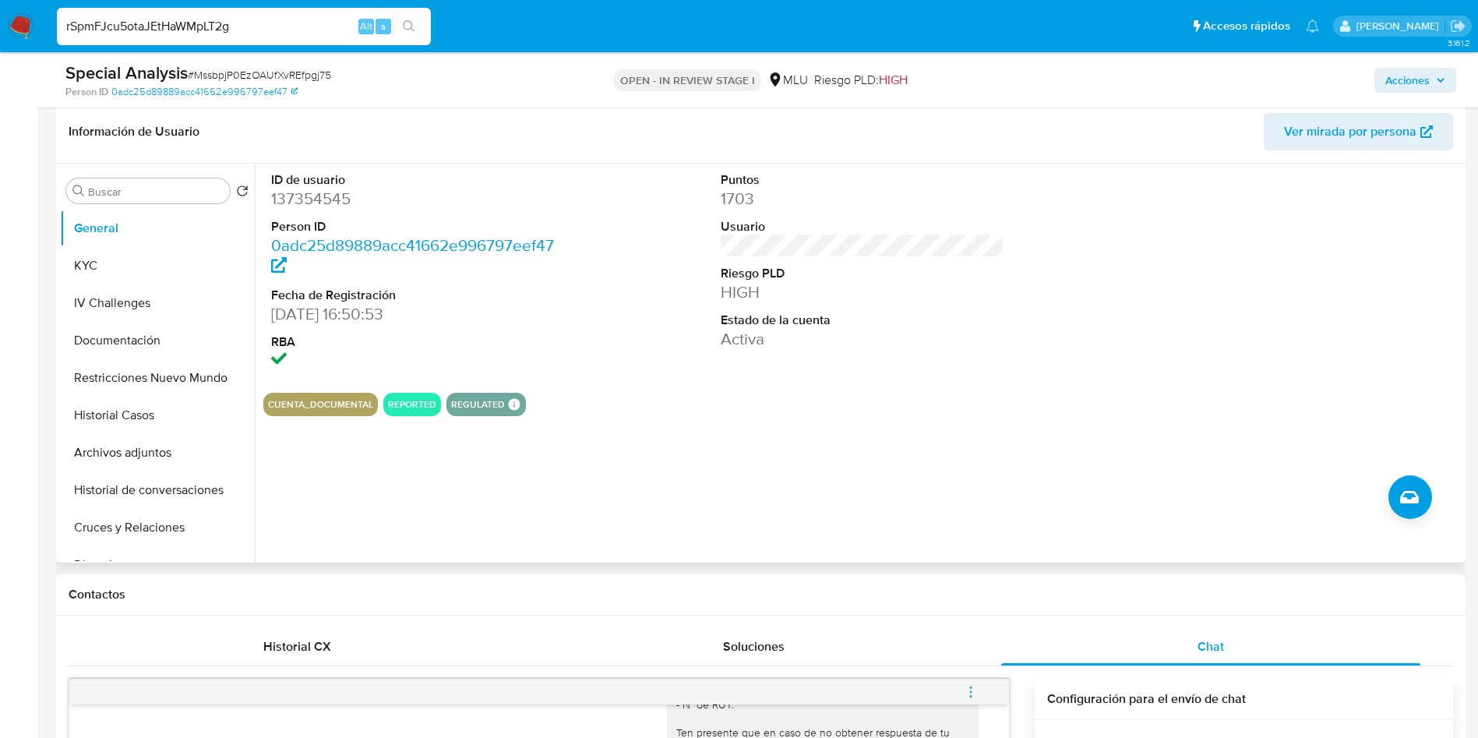
scroll to position [234, 0]
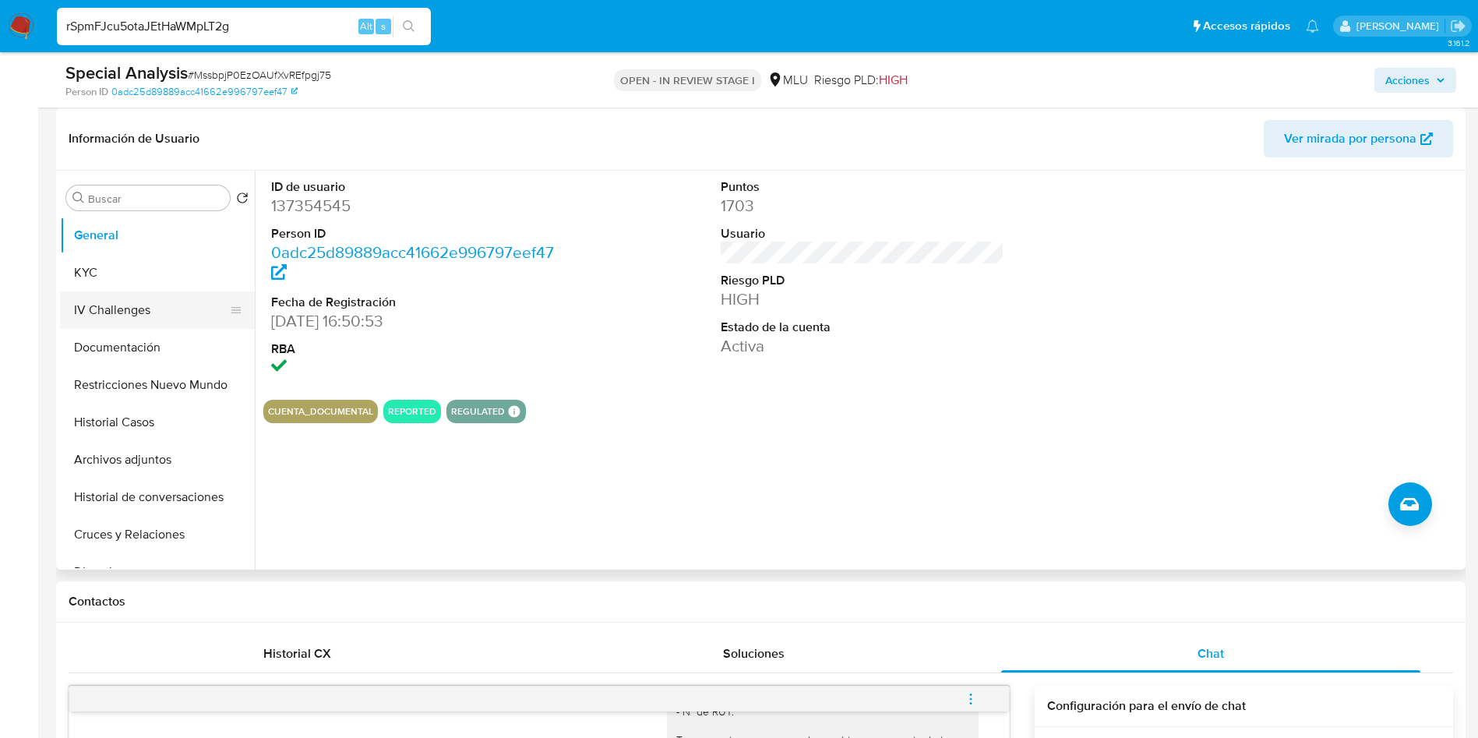
click at [137, 293] on button "IV Challenges" at bounding box center [151, 309] width 182 height 37
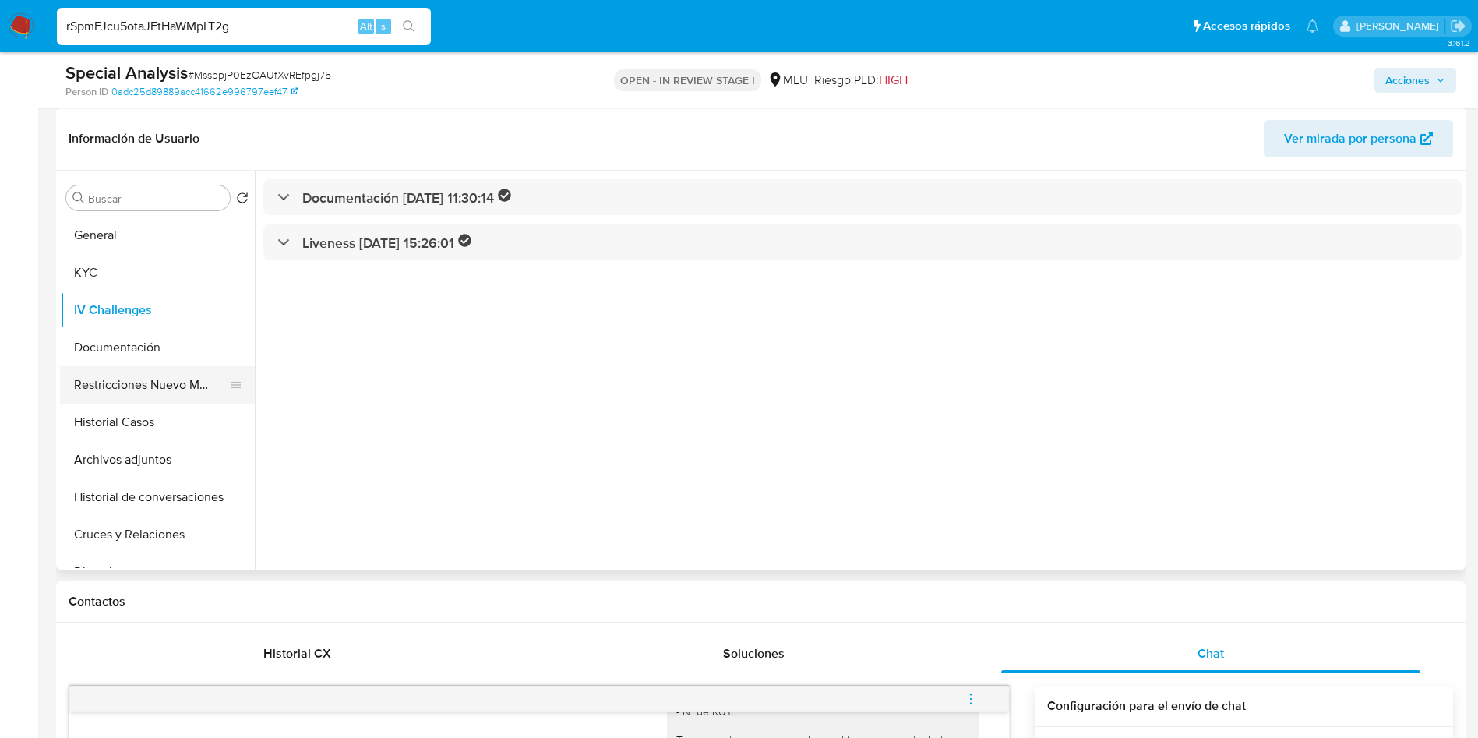
click at [150, 389] on button "Restricciones Nuevo Mundo" at bounding box center [151, 384] width 182 height 37
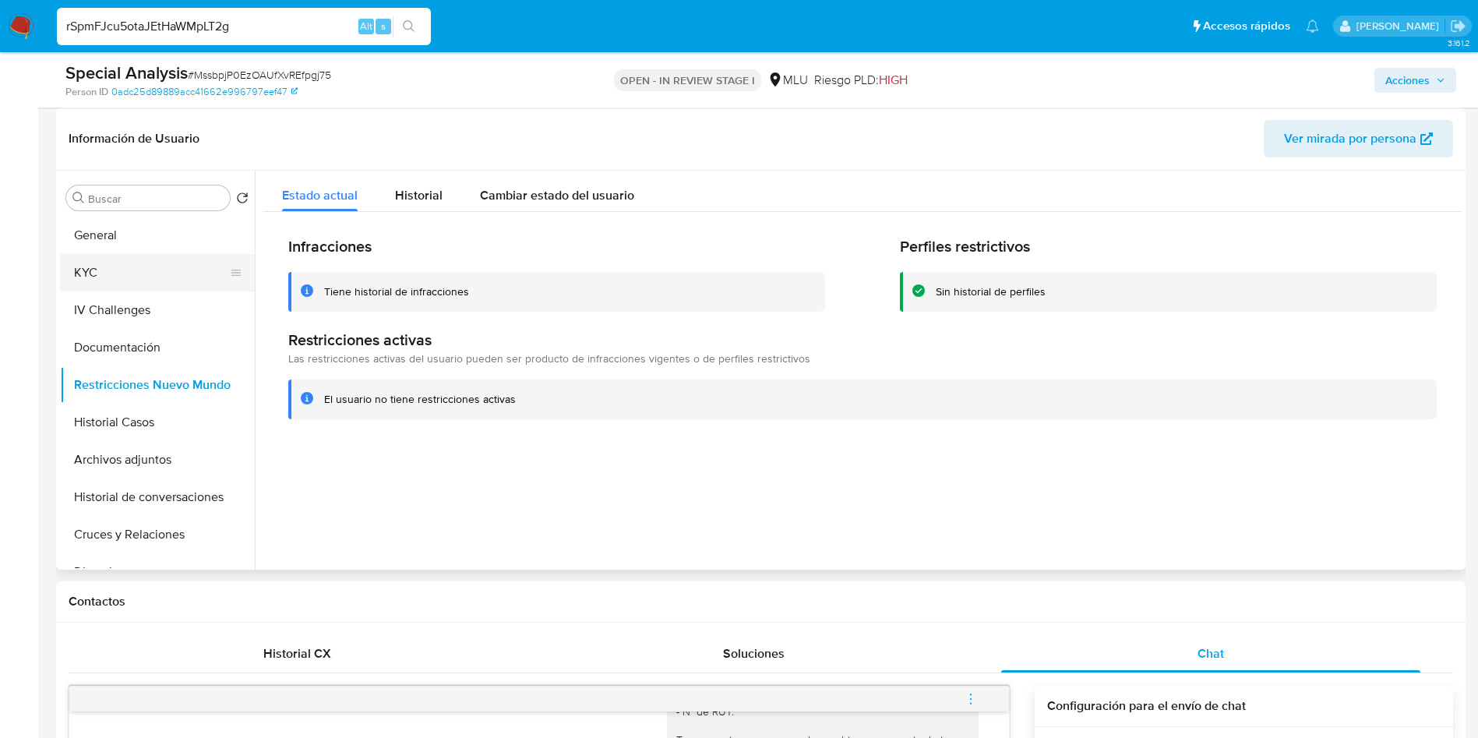
click at [132, 267] on button "KYC" at bounding box center [151, 272] width 182 height 37
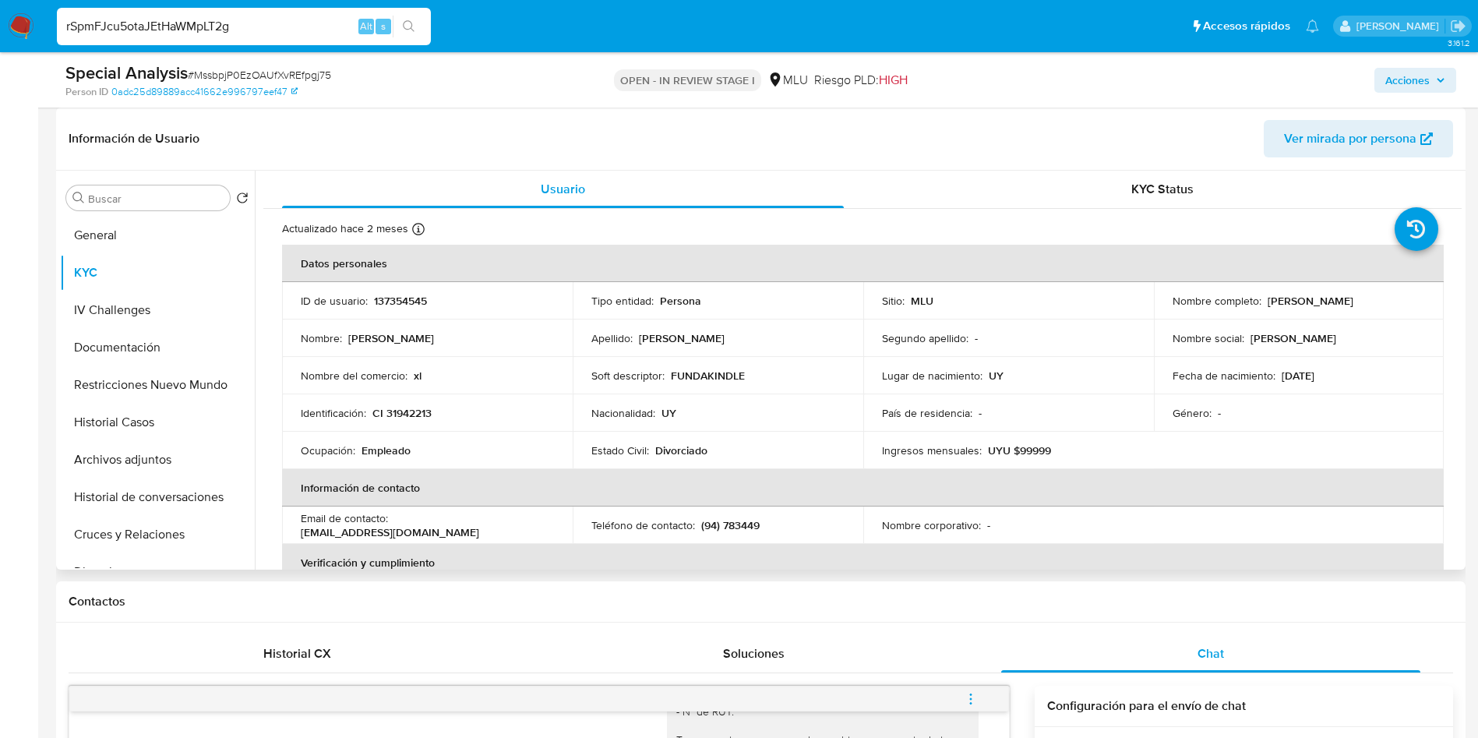
click at [1168, 396] on td "Género : -" at bounding box center [1299, 412] width 291 height 37
click at [403, 298] on p "137354545" at bounding box center [400, 301] width 53 height 14
copy p "137354545"
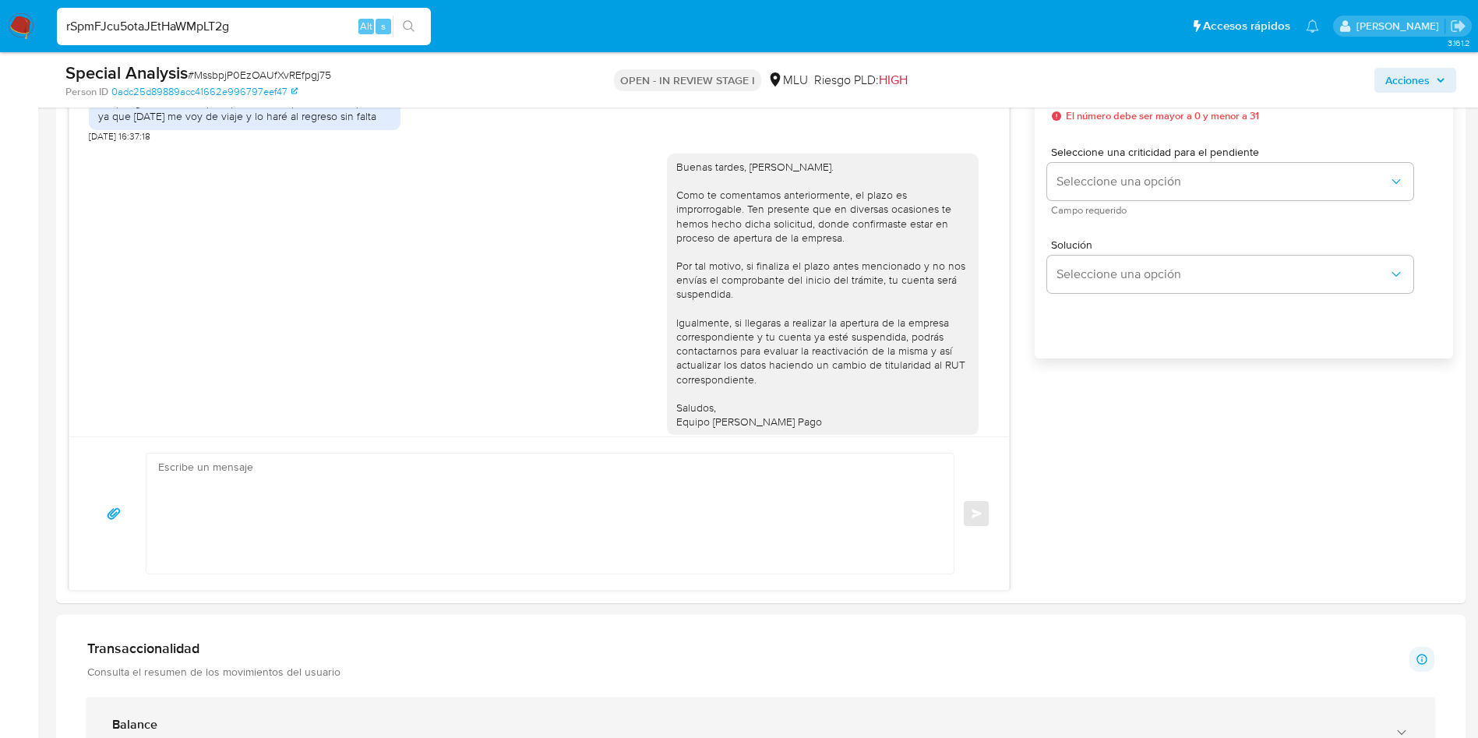
scroll to position [1402, 0]
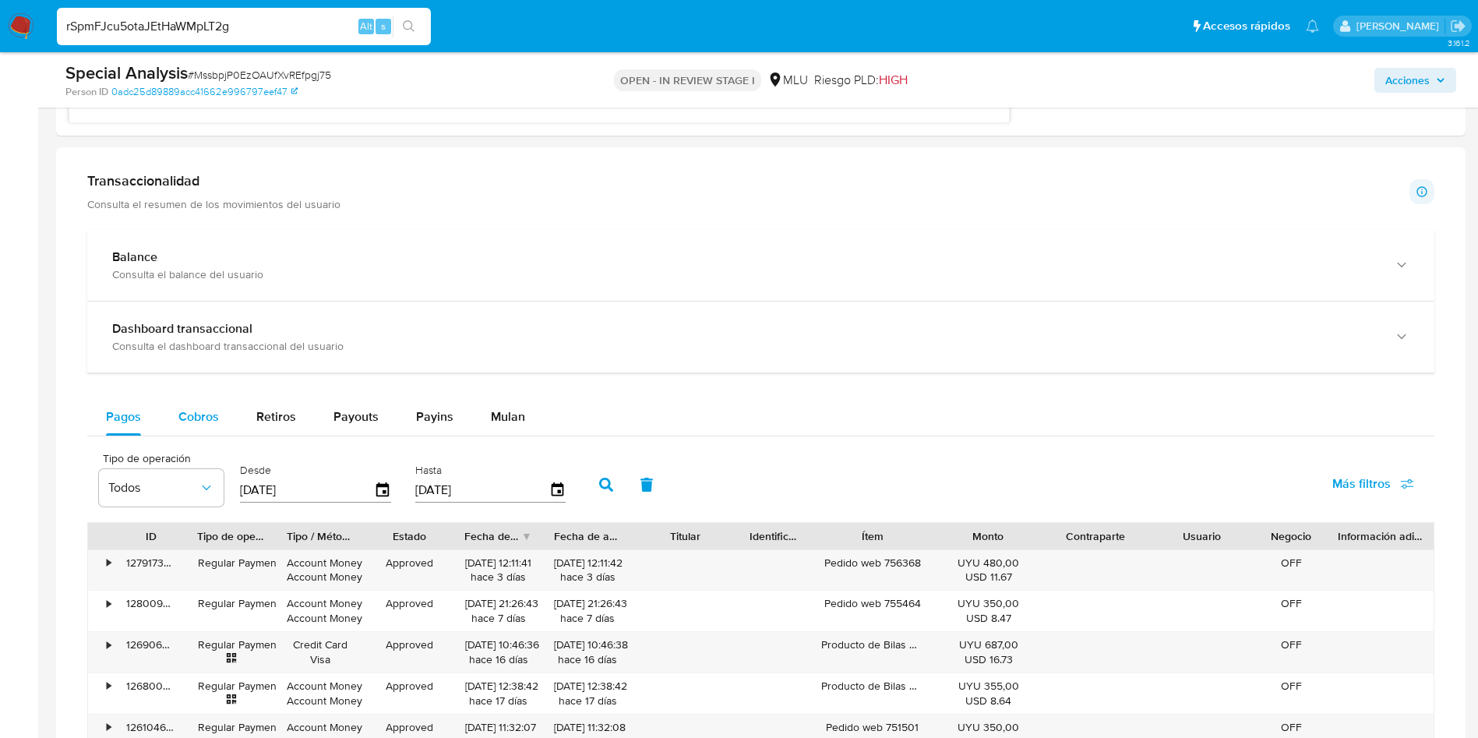
click at [185, 402] on div "Cobros" at bounding box center [198, 416] width 41 height 37
select select "10"
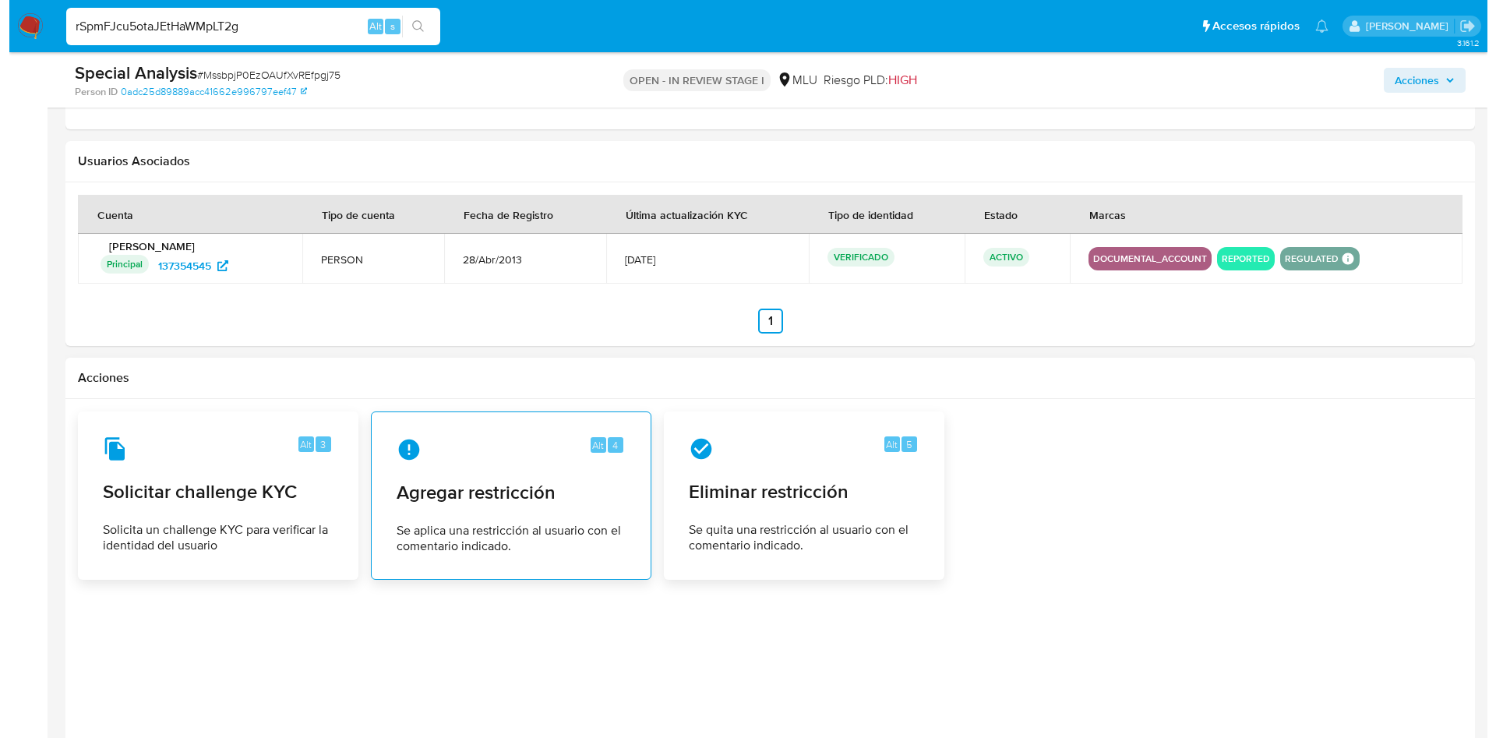
scroll to position [2383, 0]
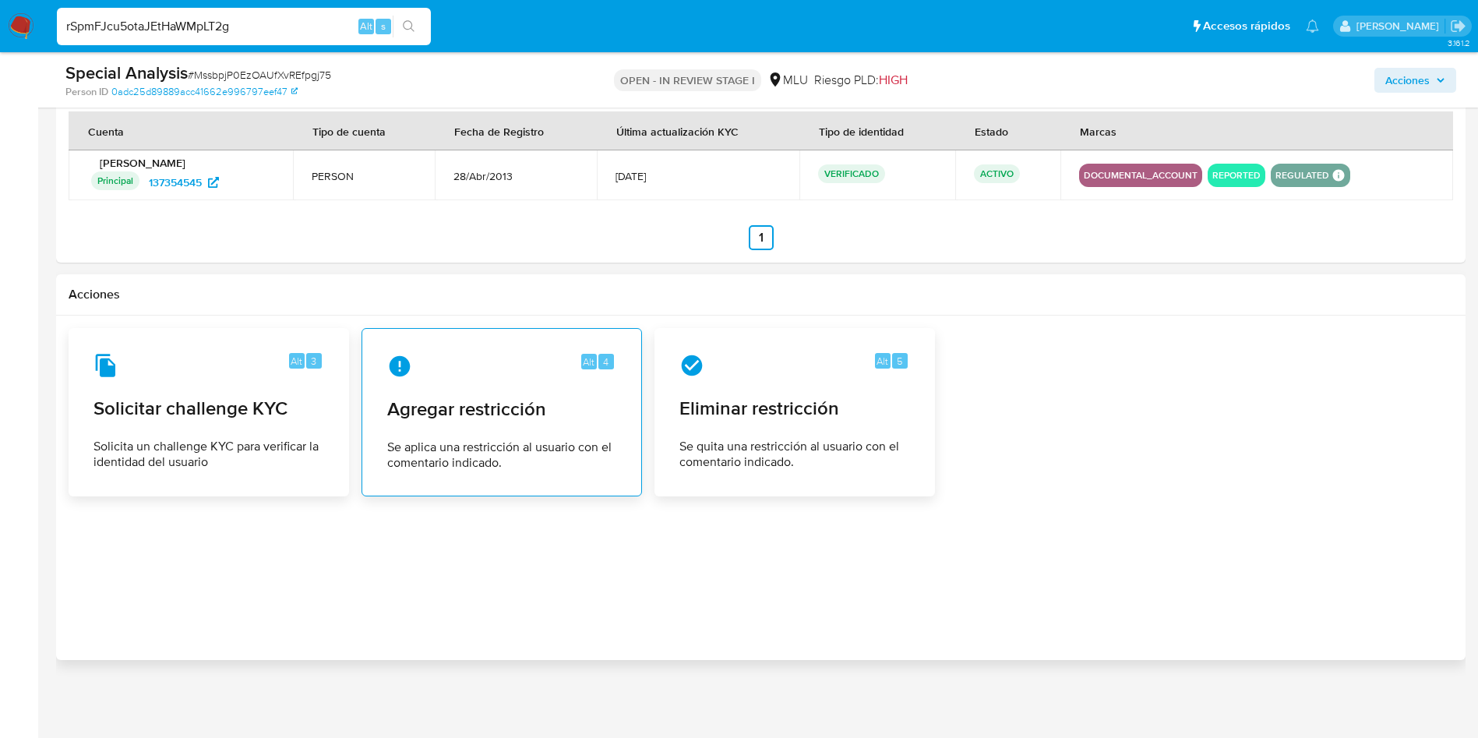
click at [496, 411] on span "Agregar restricción" at bounding box center [501, 408] width 229 height 23
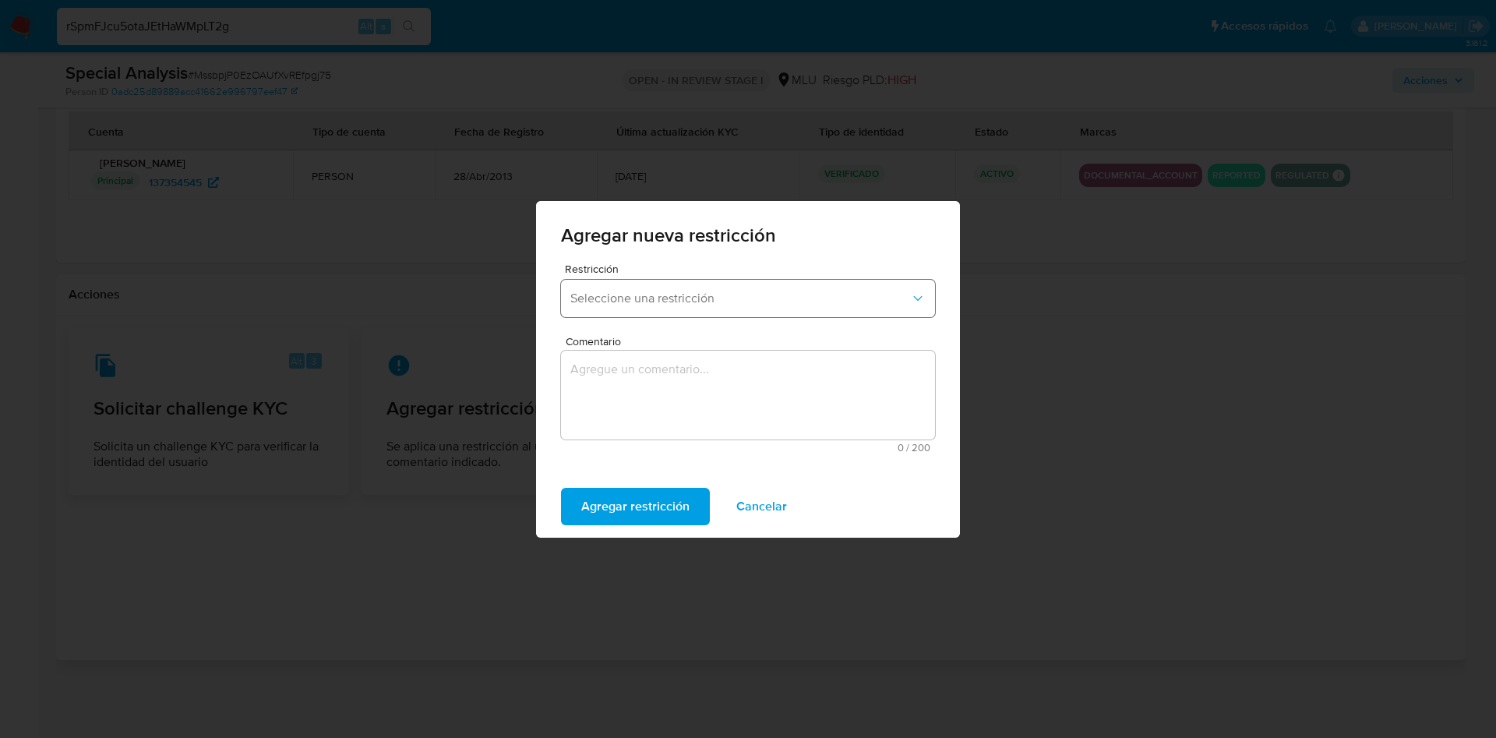
click at [745, 298] on span "Seleccione una restricción" at bounding box center [740, 299] width 340 height 16
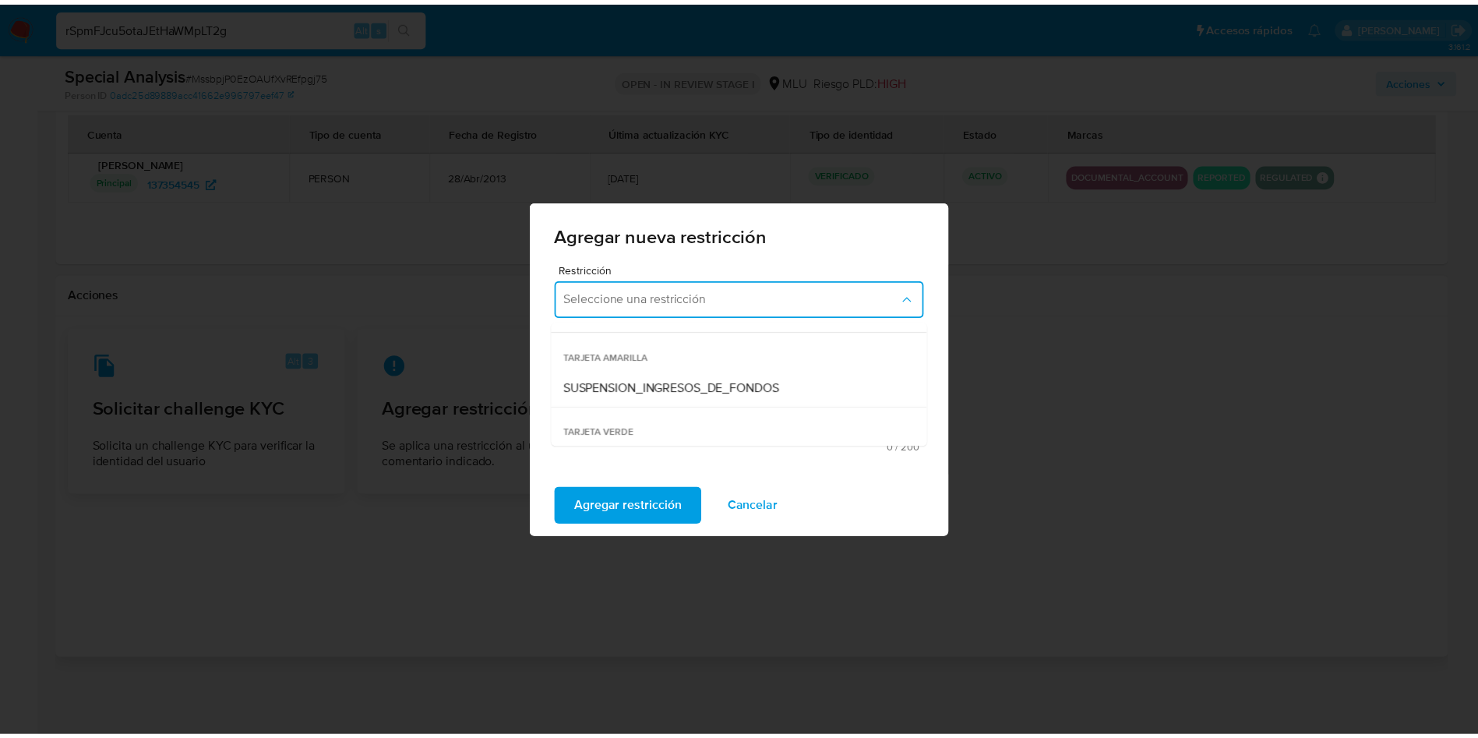
scroll to position [288, 0]
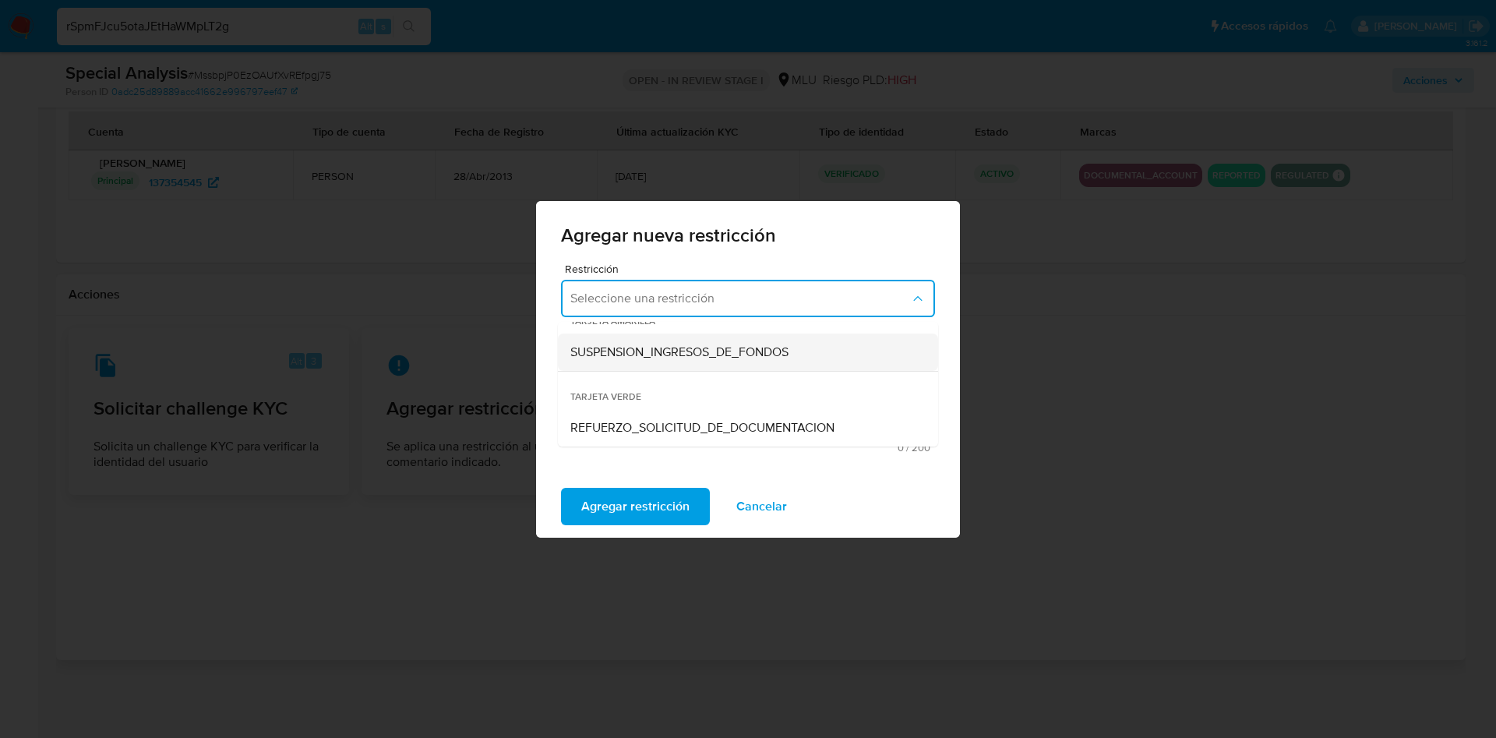
click at [740, 354] on span "SUSPENSION_INGRESOS_DE_FONDOS" at bounding box center [679, 352] width 218 height 16
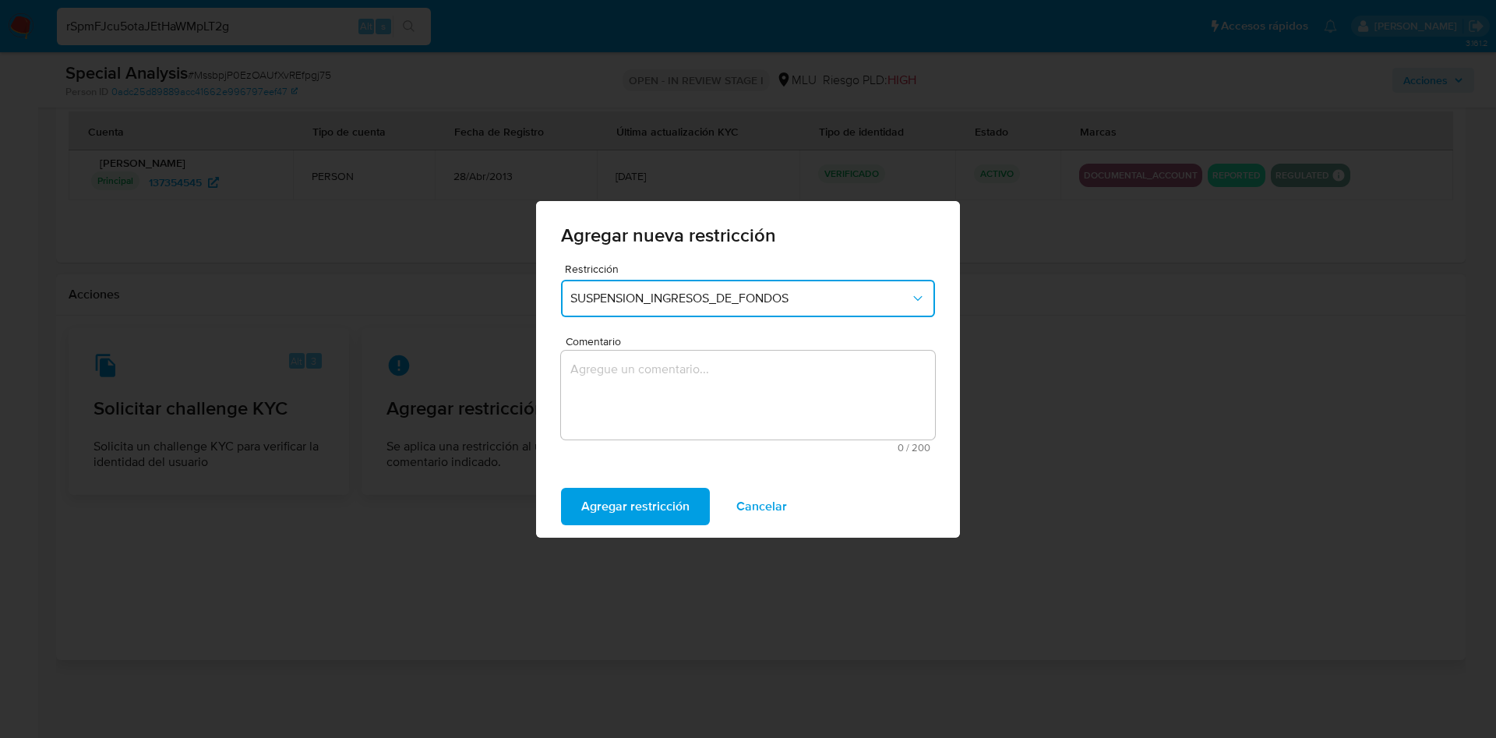
click at [719, 391] on textarea "Comentario" at bounding box center [748, 395] width 374 height 89
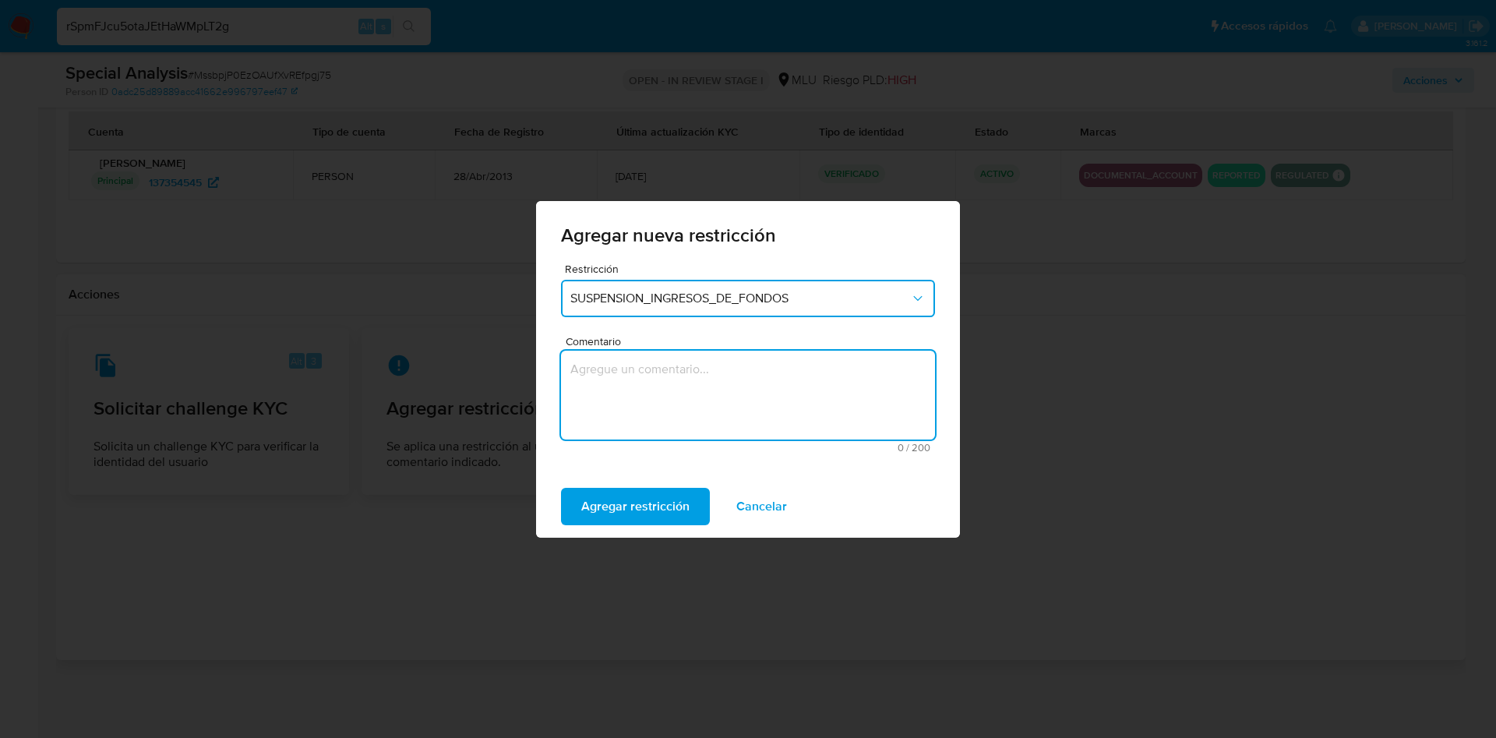
type textarea "S"
type textarea "s"
type textarea "Se aplica restricción hasta que regularice su situación."
click at [604, 498] on span "Agregar restricción" at bounding box center [635, 506] width 108 height 34
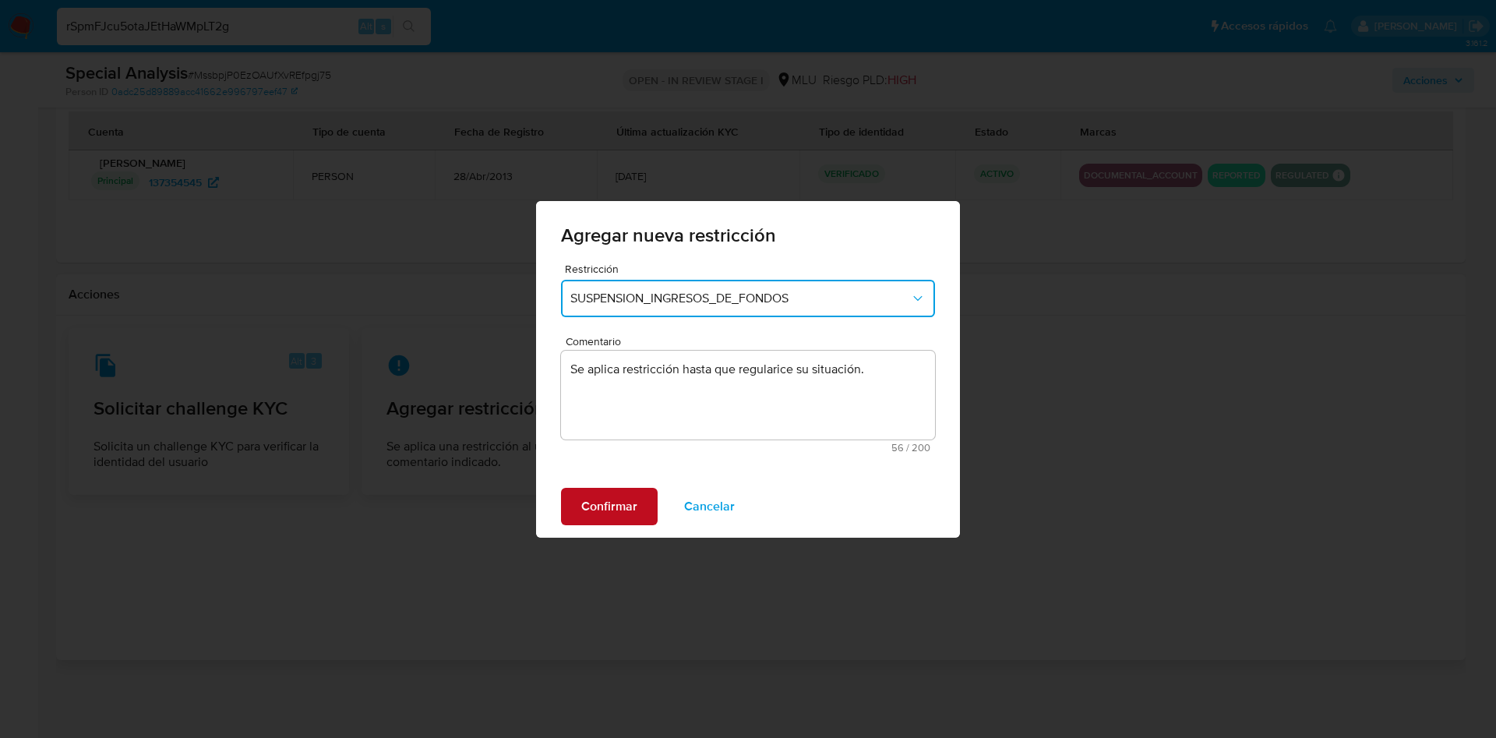
click at [600, 510] on span "Confirmar" at bounding box center [609, 506] width 56 height 34
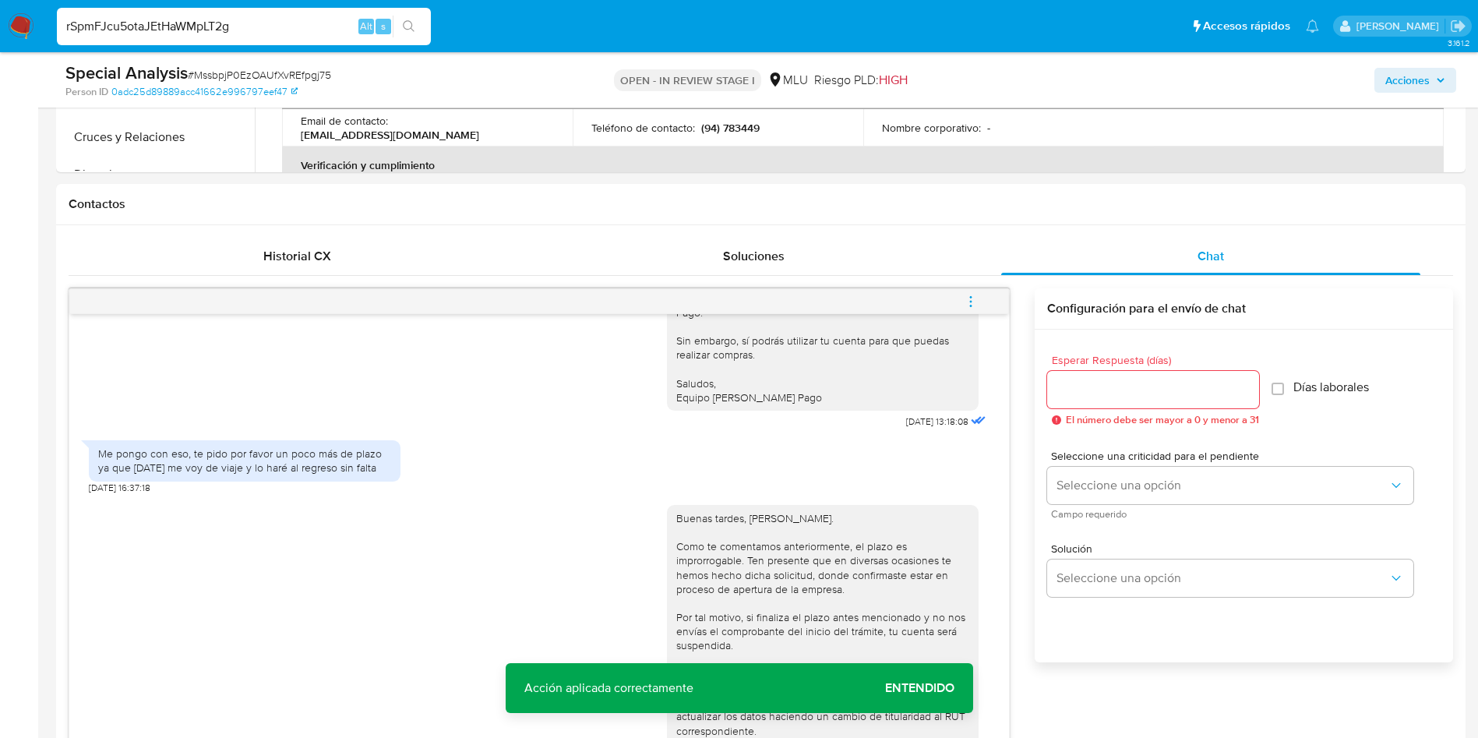
scroll to position [552, 0]
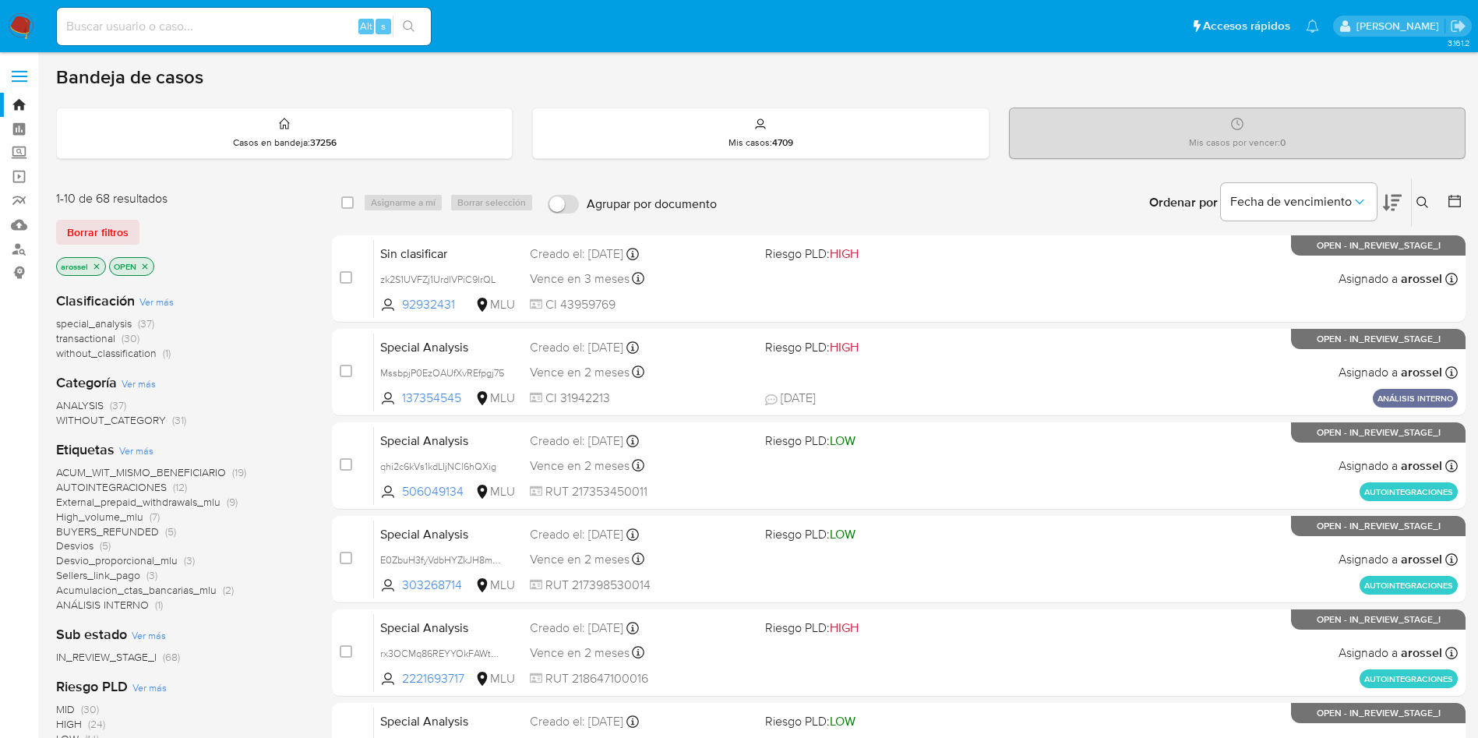
click at [295, 29] on input at bounding box center [244, 26] width 374 height 20
paste input "nFUGvB9qwTwrM4lJCVGcSgNk"
type input "nFUGvB9qwTwrM4lJCVGcSgNk"
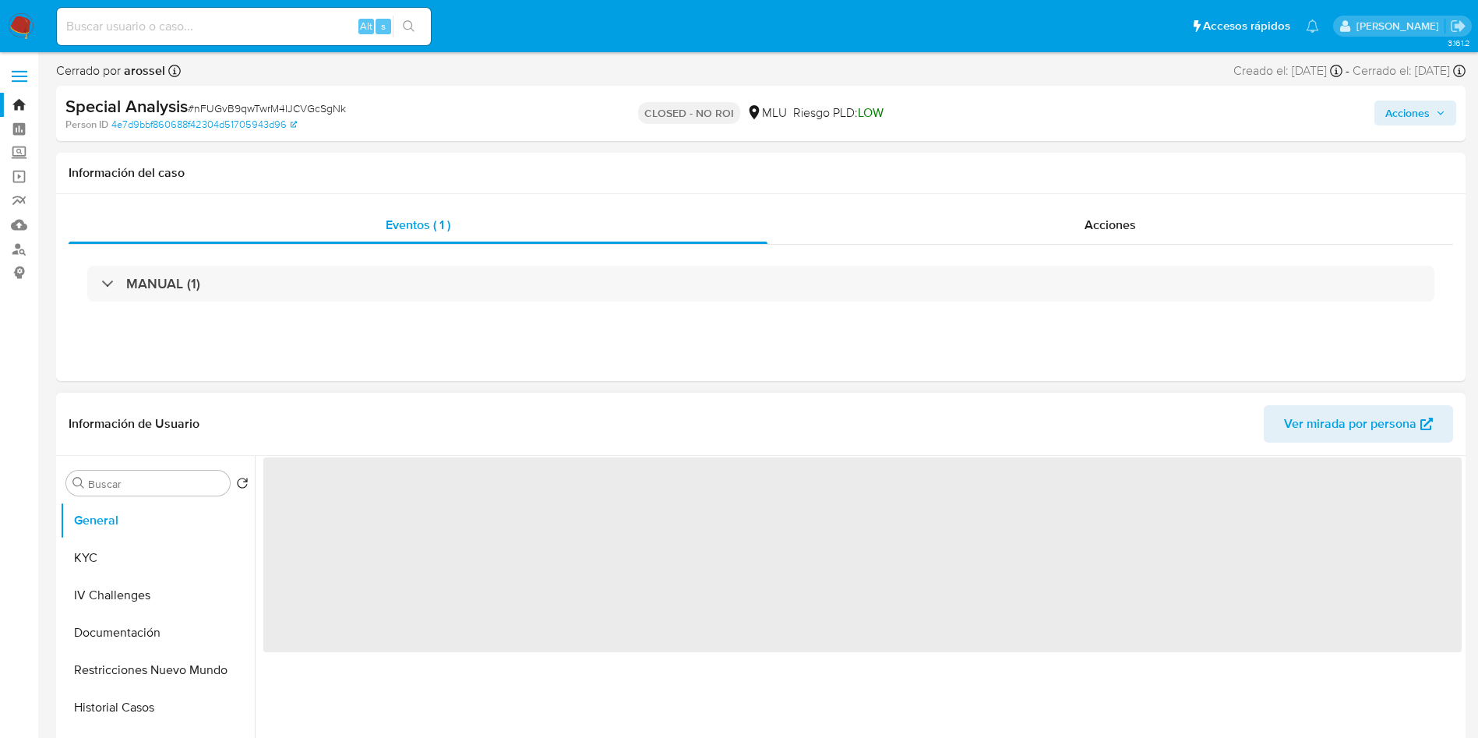
select select "10"
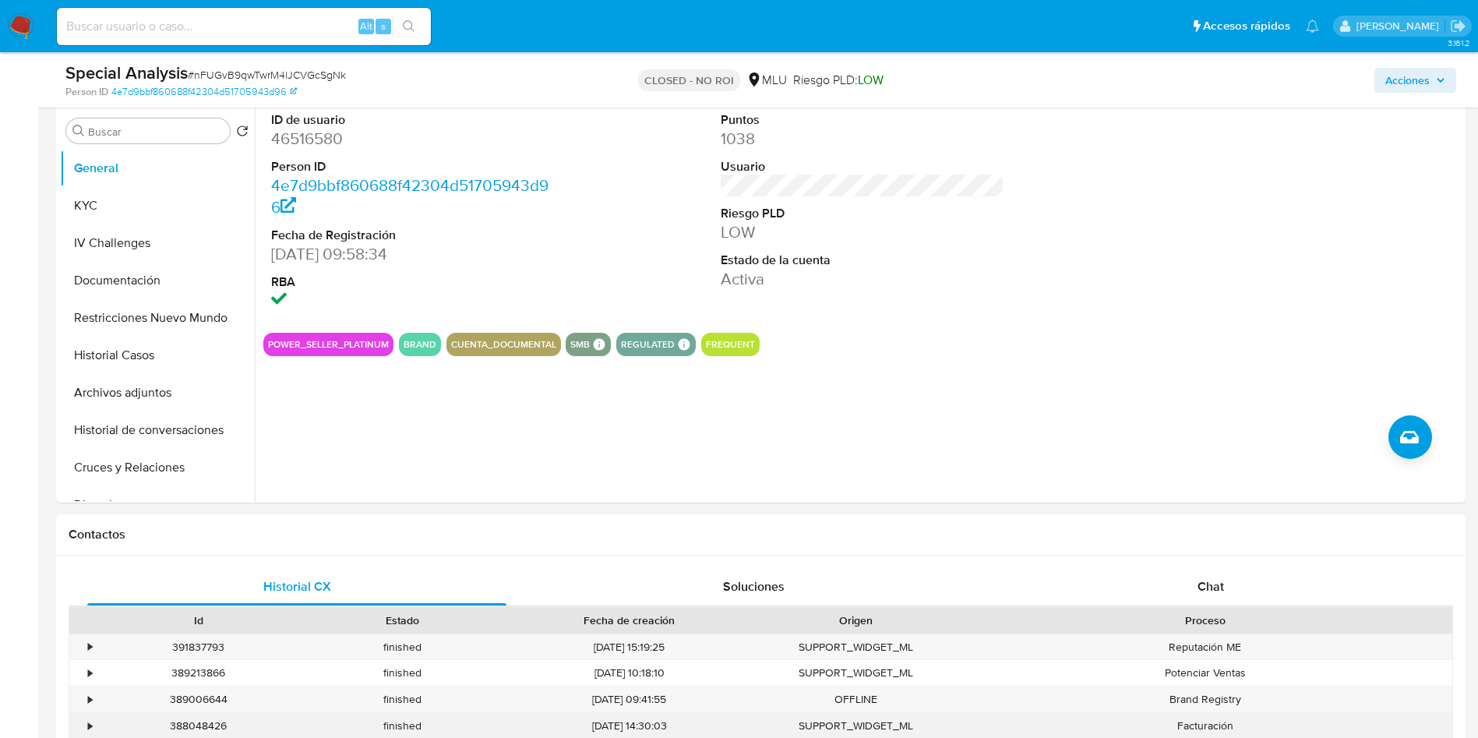
scroll to position [584, 0]
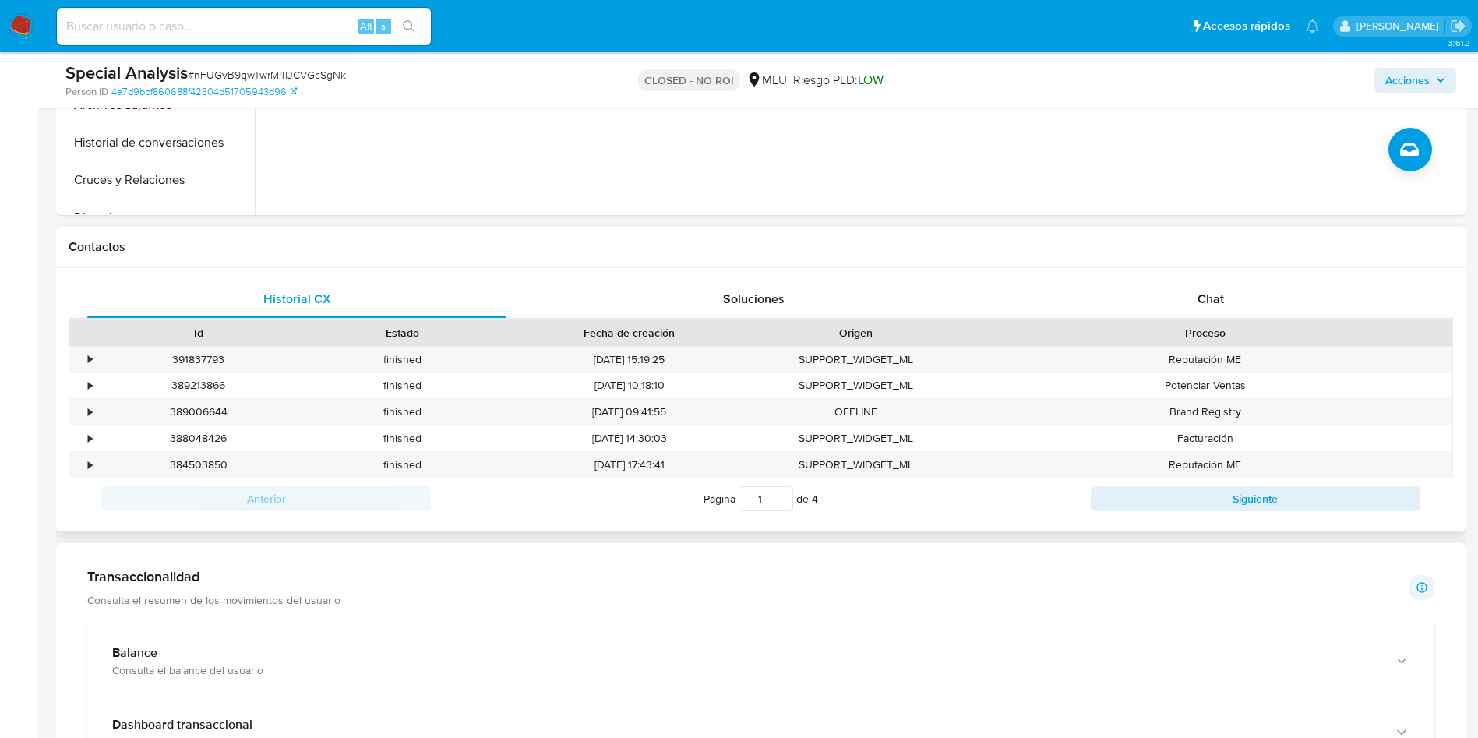
click at [1183, 263] on div "Contactos" at bounding box center [760, 247] width 1409 height 41
click at [1188, 283] on div "Chat" at bounding box center [1210, 298] width 419 height 37
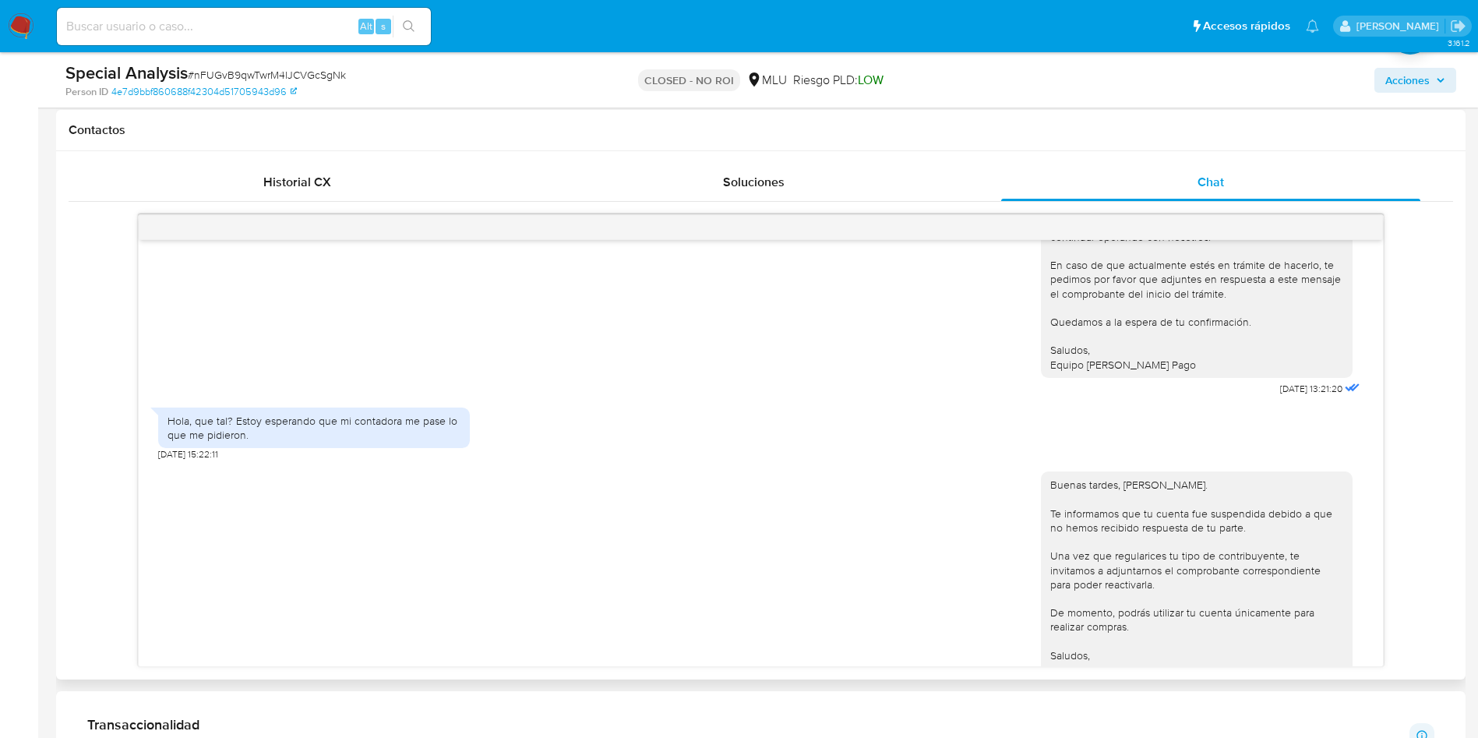
scroll to position [351, 0]
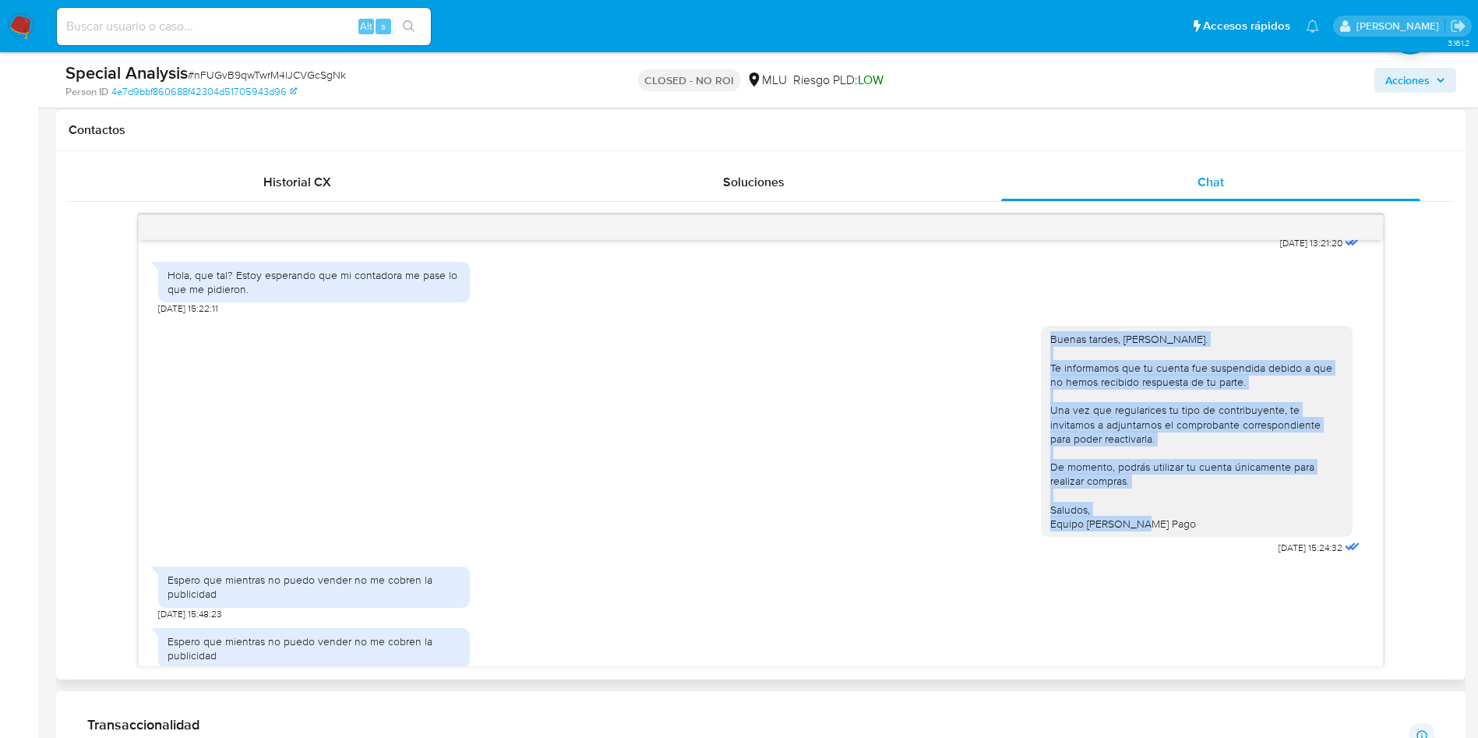
drag, startPoint x: 1034, startPoint y: 343, endPoint x: 1157, endPoint y: 531, distance: 225.1
click at [1157, 531] on div "Buenas tardes, Federico. Te informamos que tu cuenta fue suspendida debido a qu…" at bounding box center [1197, 431] width 312 height 211
click at [1120, 442] on div "Buenas tardes, Federico. Te informamos que tu cuenta fue suspendida debido a qu…" at bounding box center [1196, 431] width 293 height 199
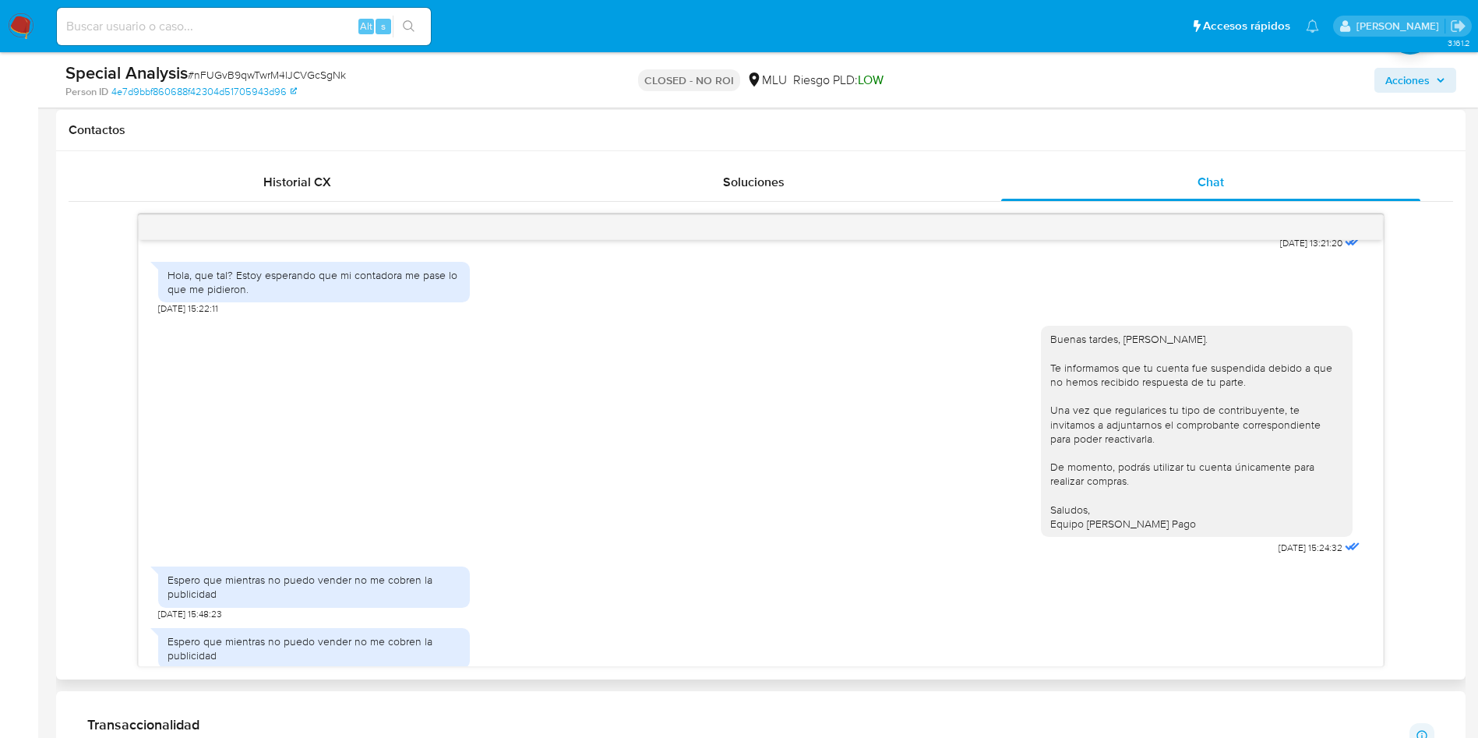
click at [1119, 431] on div "Buenas tardes, Federico. Te informamos que tu cuenta fue suspendida debido a qu…" at bounding box center [1196, 431] width 293 height 199
copy div "Una vez que regularices tu tipo de contribuyente, te invitamos a adjuntarnos el…"
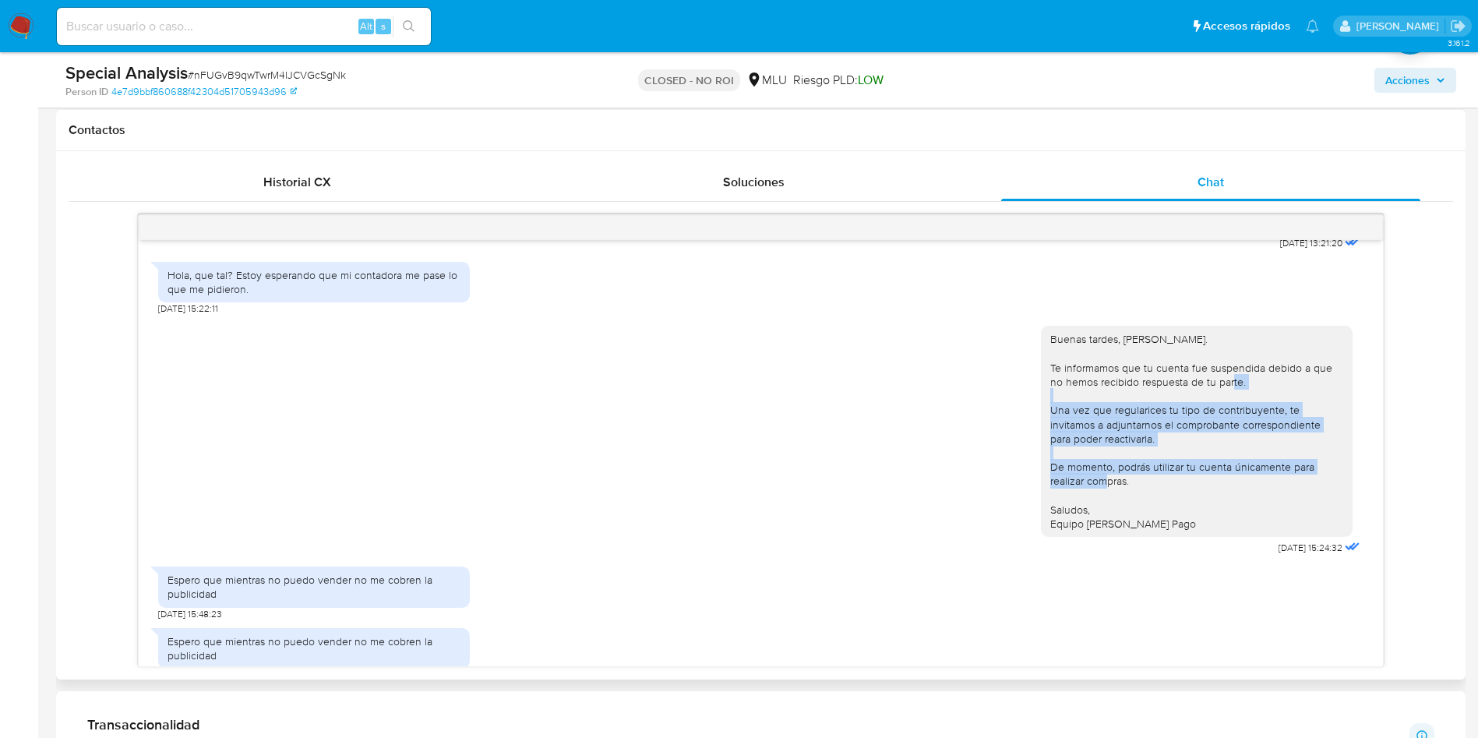
drag, startPoint x: 1119, startPoint y: 484, endPoint x: 1034, endPoint y: 410, distance: 112.6
click at [1050, 410] on div "Buenas tardes, Federico. Te informamos que tu cuenta fue suspendida debido a qu…" at bounding box center [1196, 431] width 293 height 199
copy div "Una vez que regularices tu tipo de contribuyente, te invitamos a adjuntarnos el…"
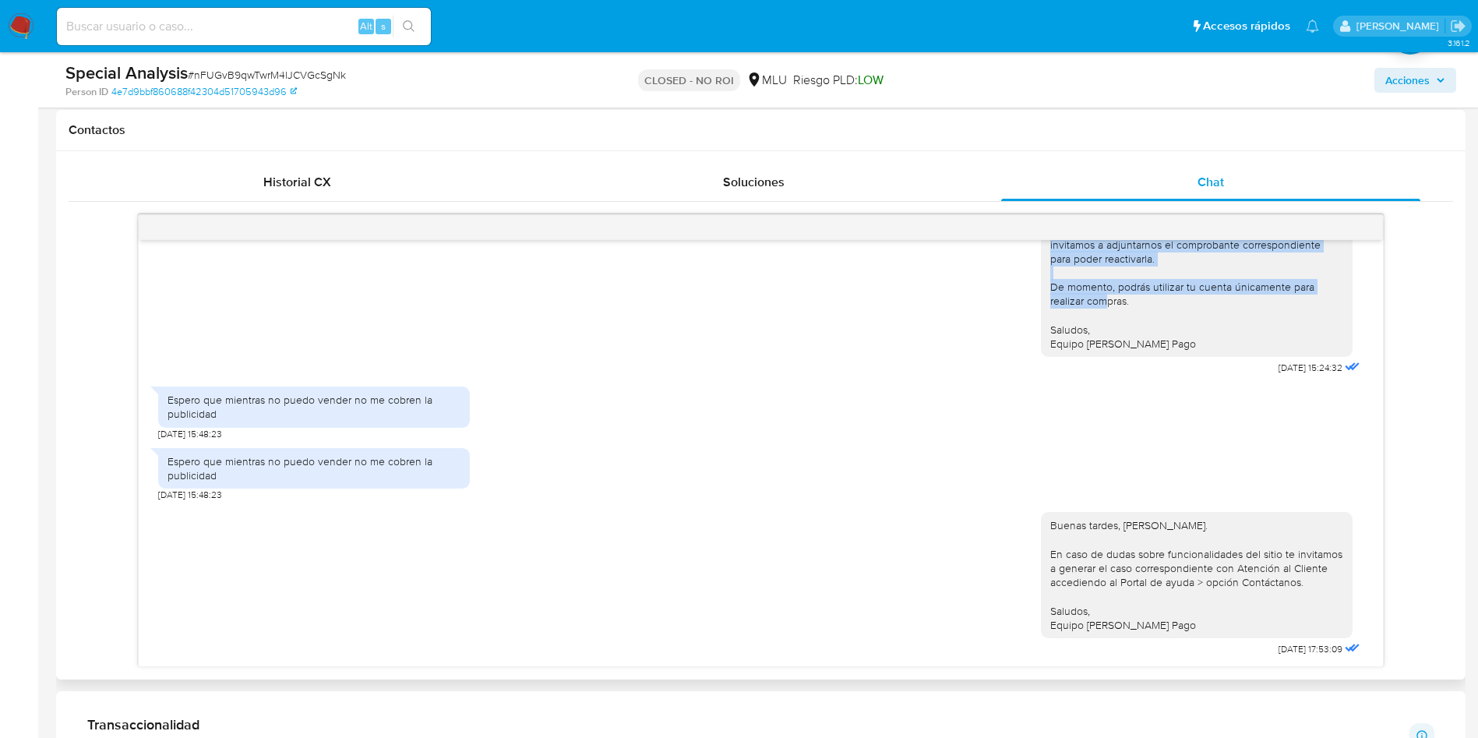
scroll to position [234, 0]
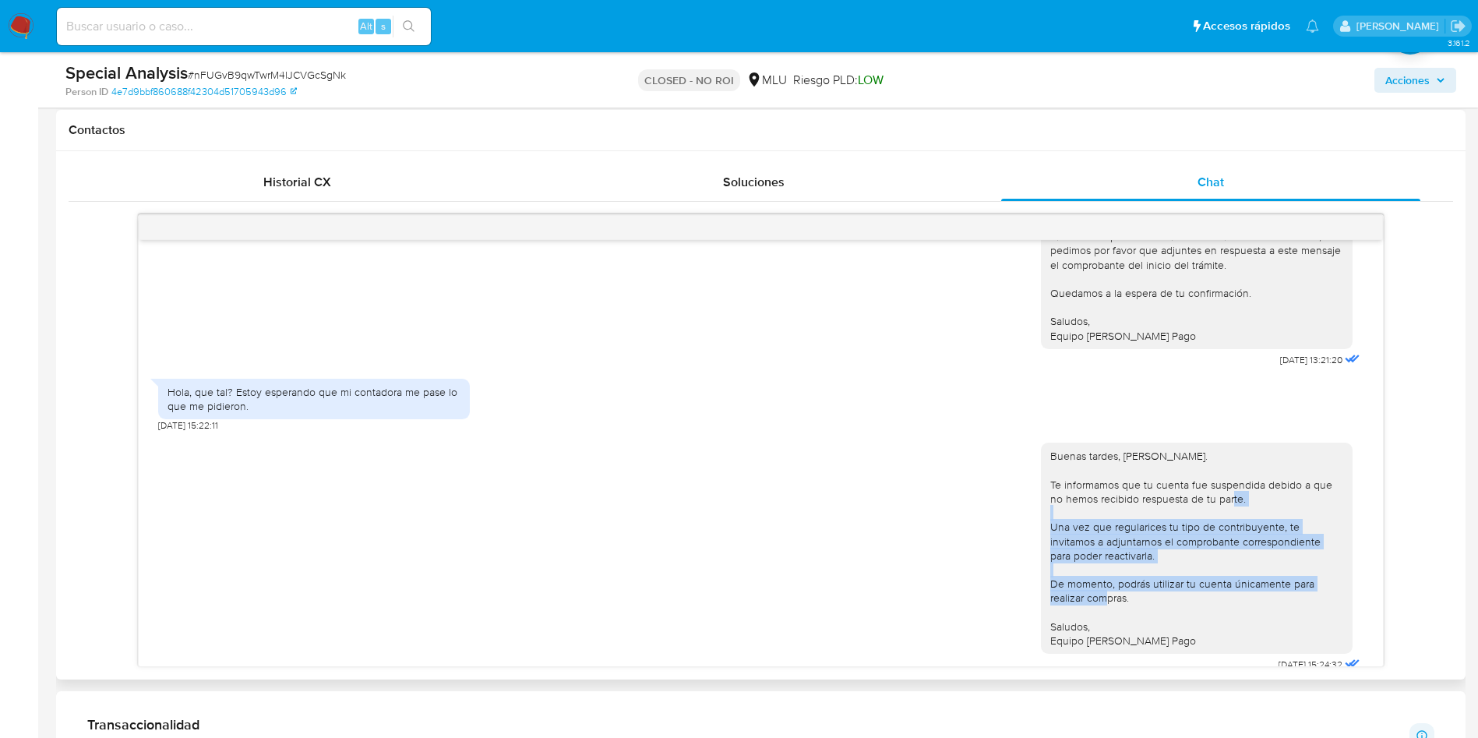
copy div "Una vez que regularices tu tipo de contribuyente, te invitamos a adjuntarnos el…"
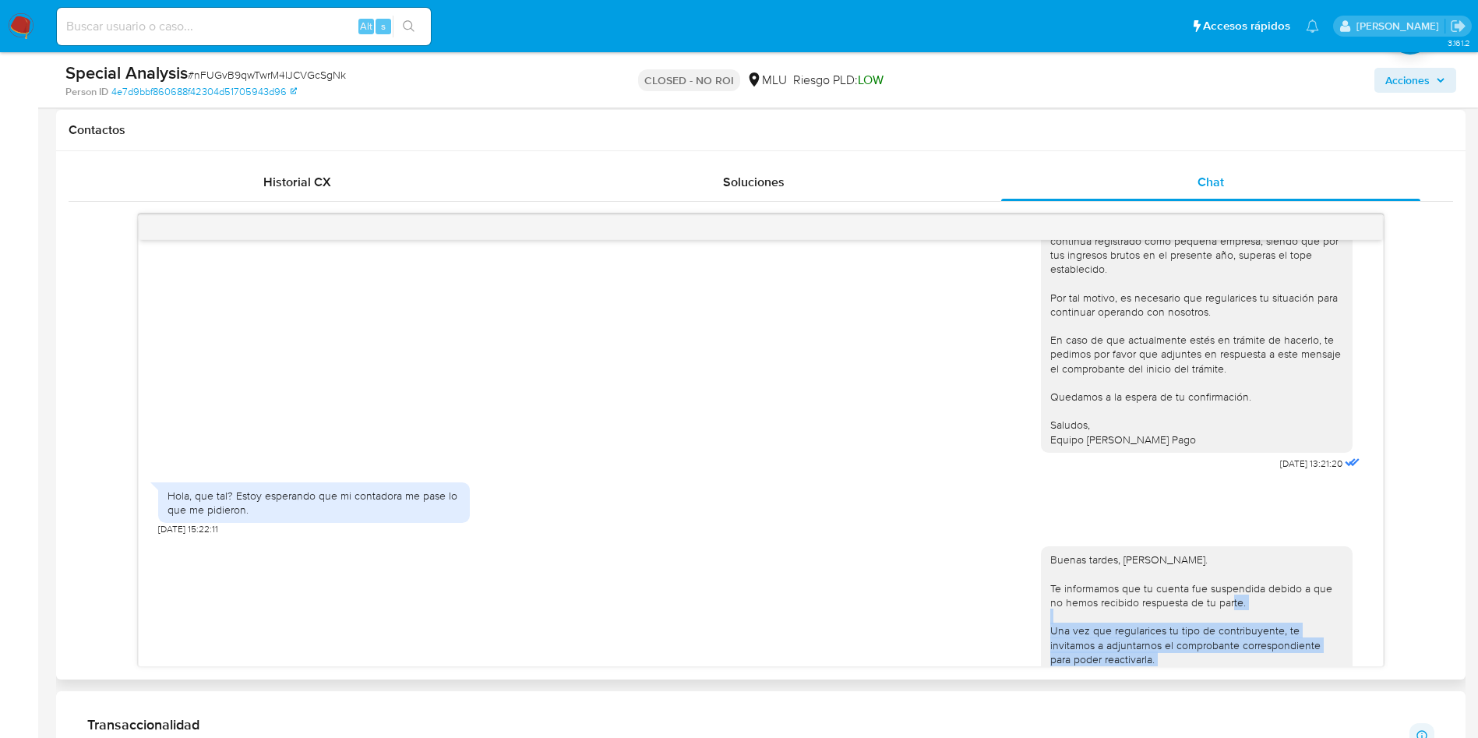
scroll to position [0, 0]
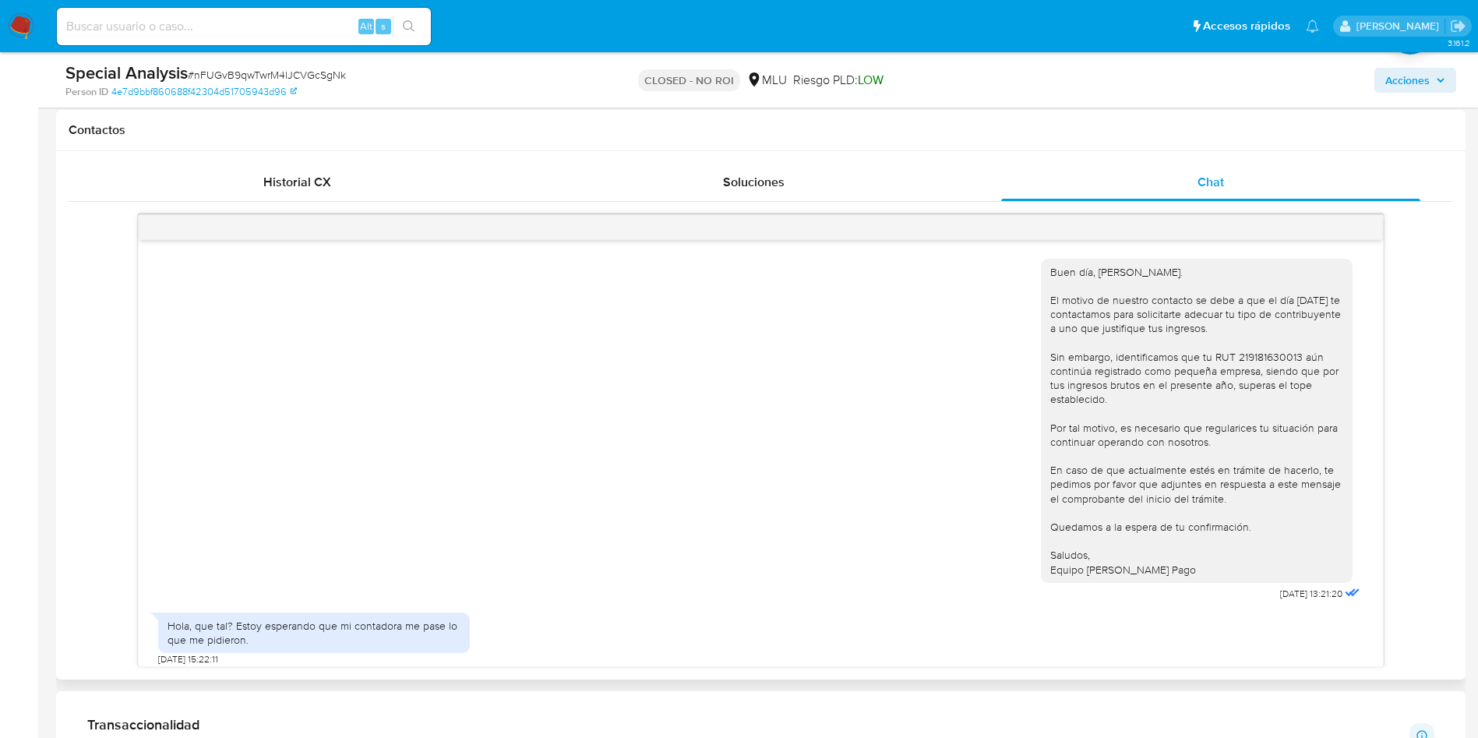
click at [1251, 364] on div "Buen día, Federico. El motivo de nuestro contacto se debe a que el día 7 de feb…" at bounding box center [1196, 421] width 293 height 312
copy div "219181630013"
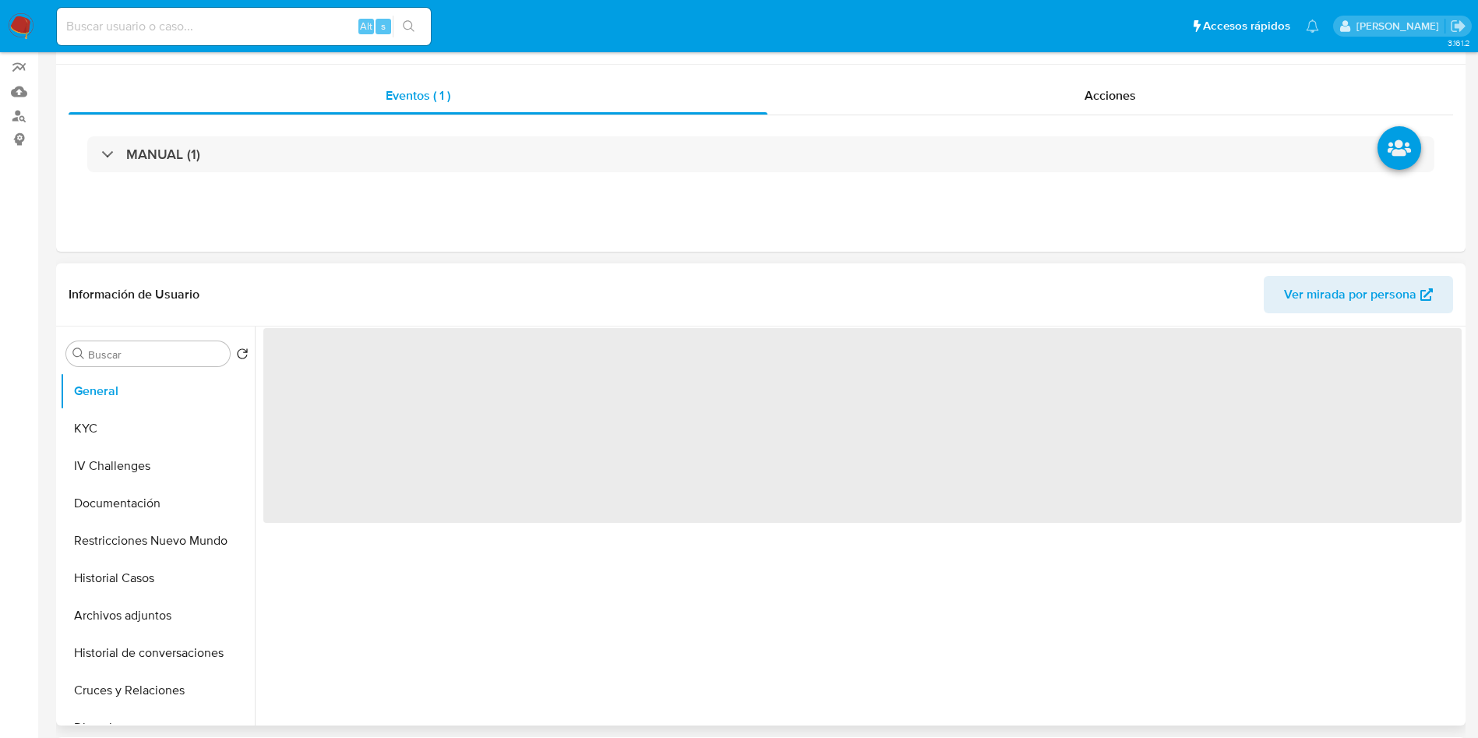
scroll to position [234, 0]
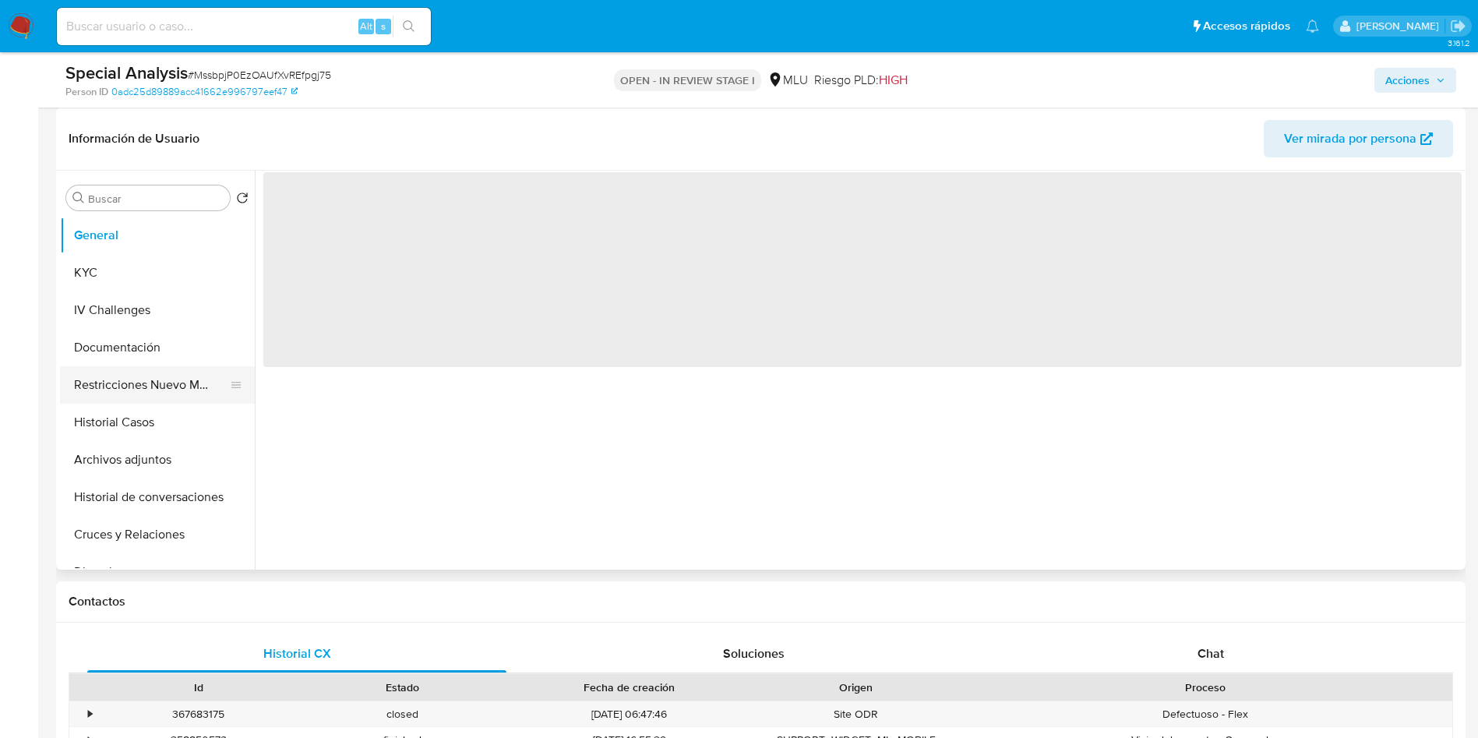
select select "10"
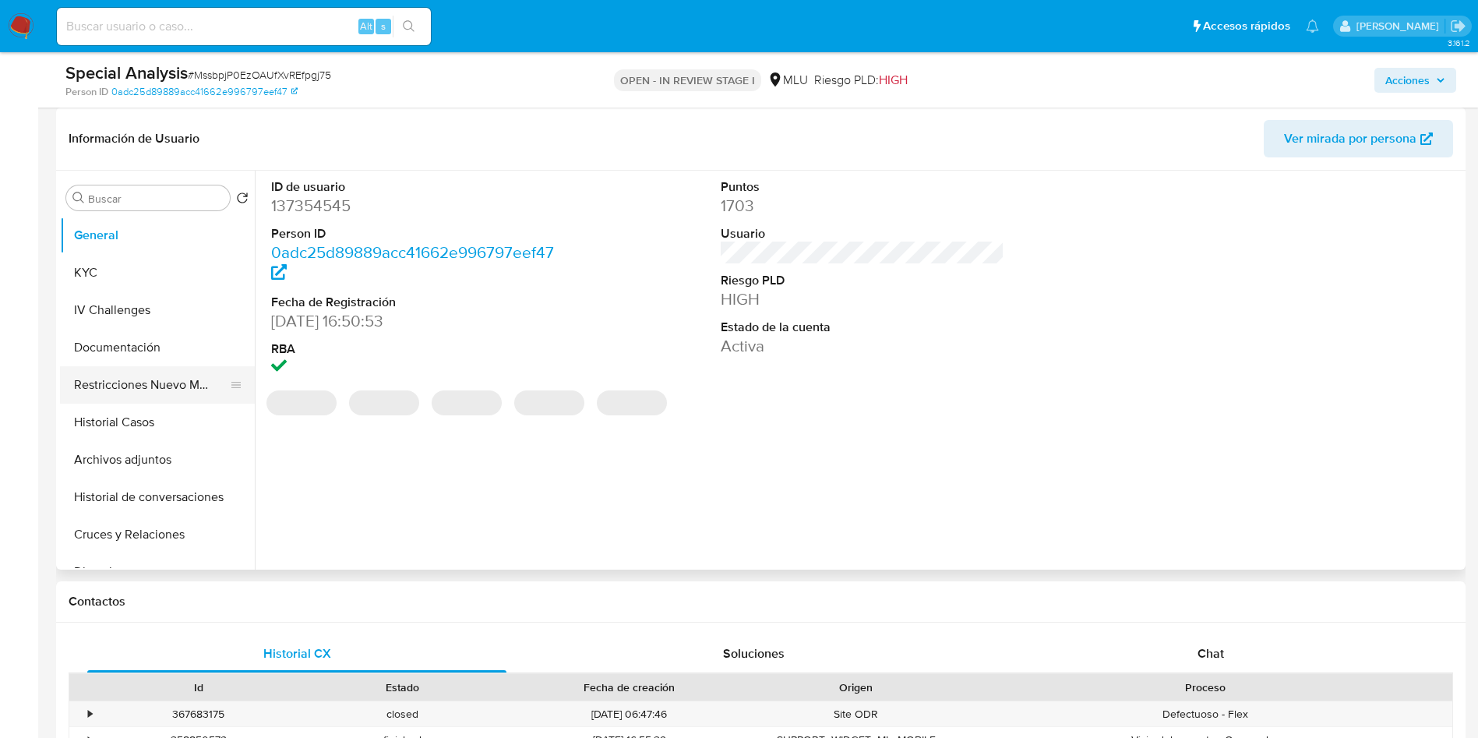
click at [172, 390] on button "Restricciones Nuevo Mundo" at bounding box center [151, 384] width 182 height 37
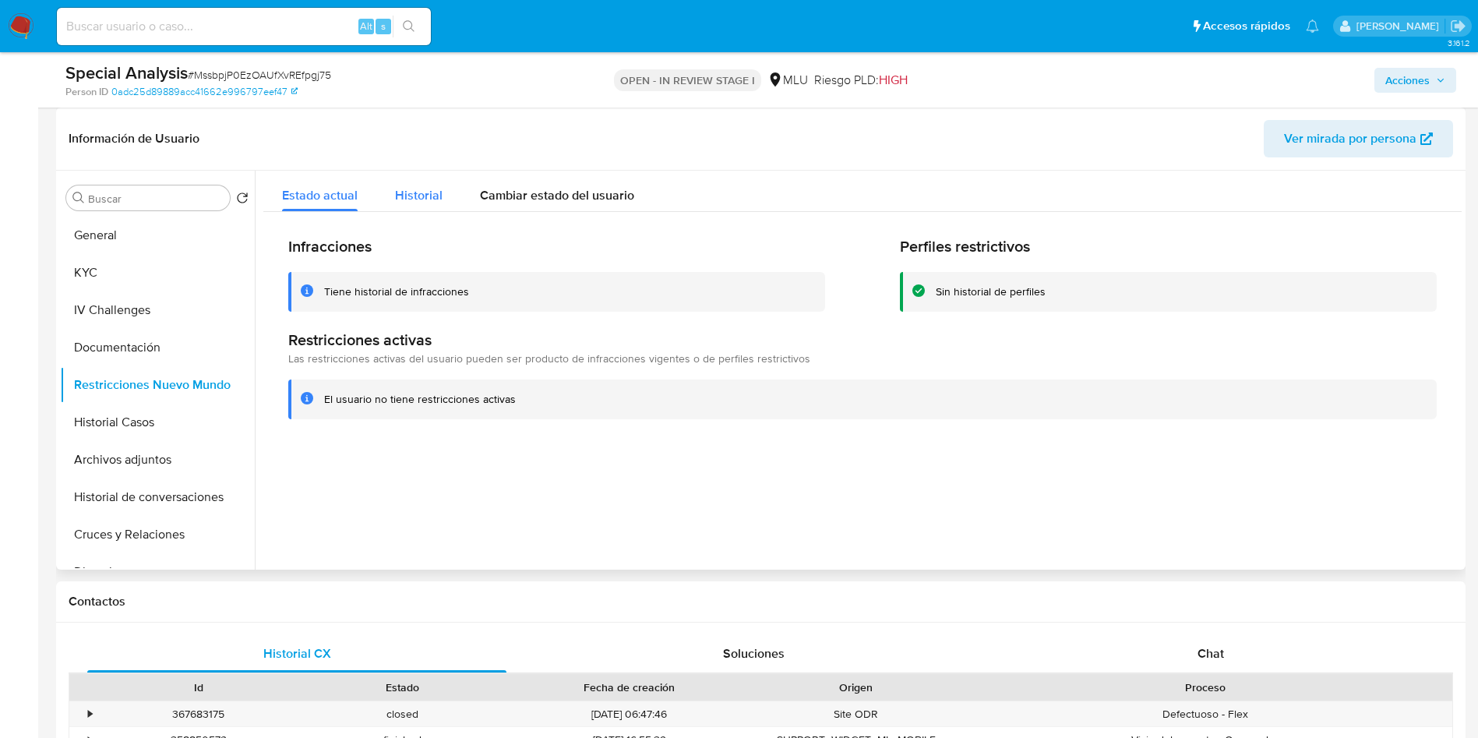
click at [415, 194] on span "Historial" at bounding box center [419, 195] width 48 height 18
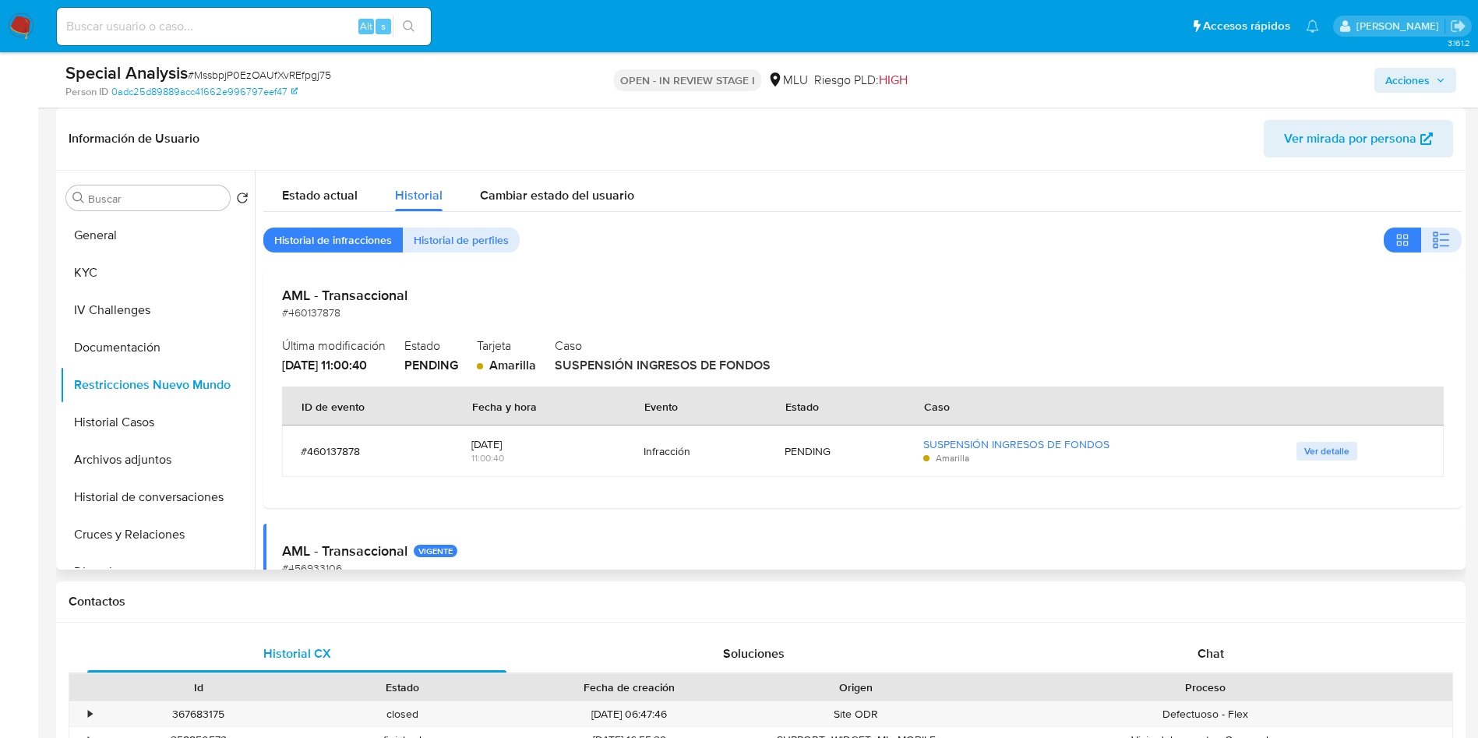
click at [1256, 351] on h2 "Caso" at bounding box center [999, 344] width 888 height 23
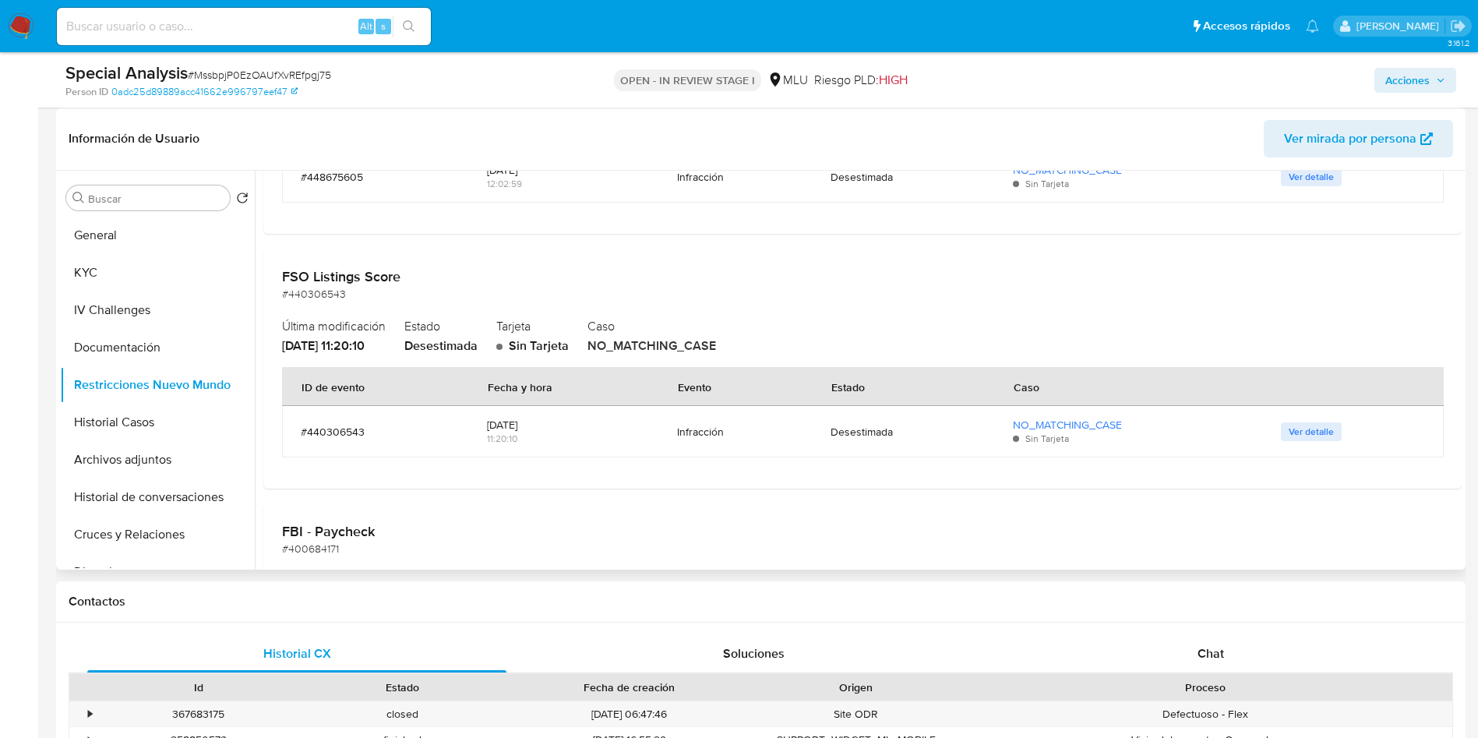
scroll to position [1753, 0]
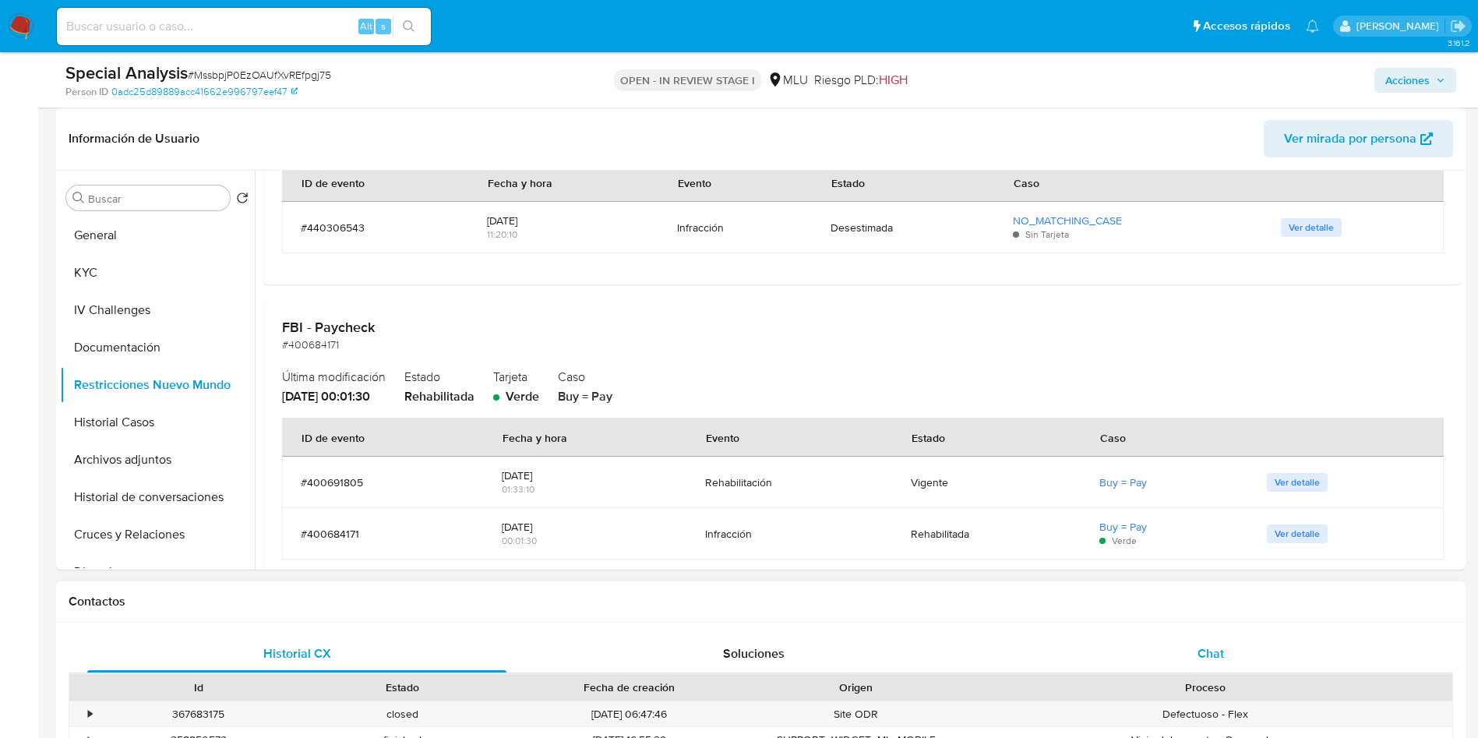
drag, startPoint x: 1205, startPoint y: 661, endPoint x: 1195, endPoint y: 655, distance: 11.9
click at [1205, 661] on span "Chat" at bounding box center [1210, 653] width 26 height 18
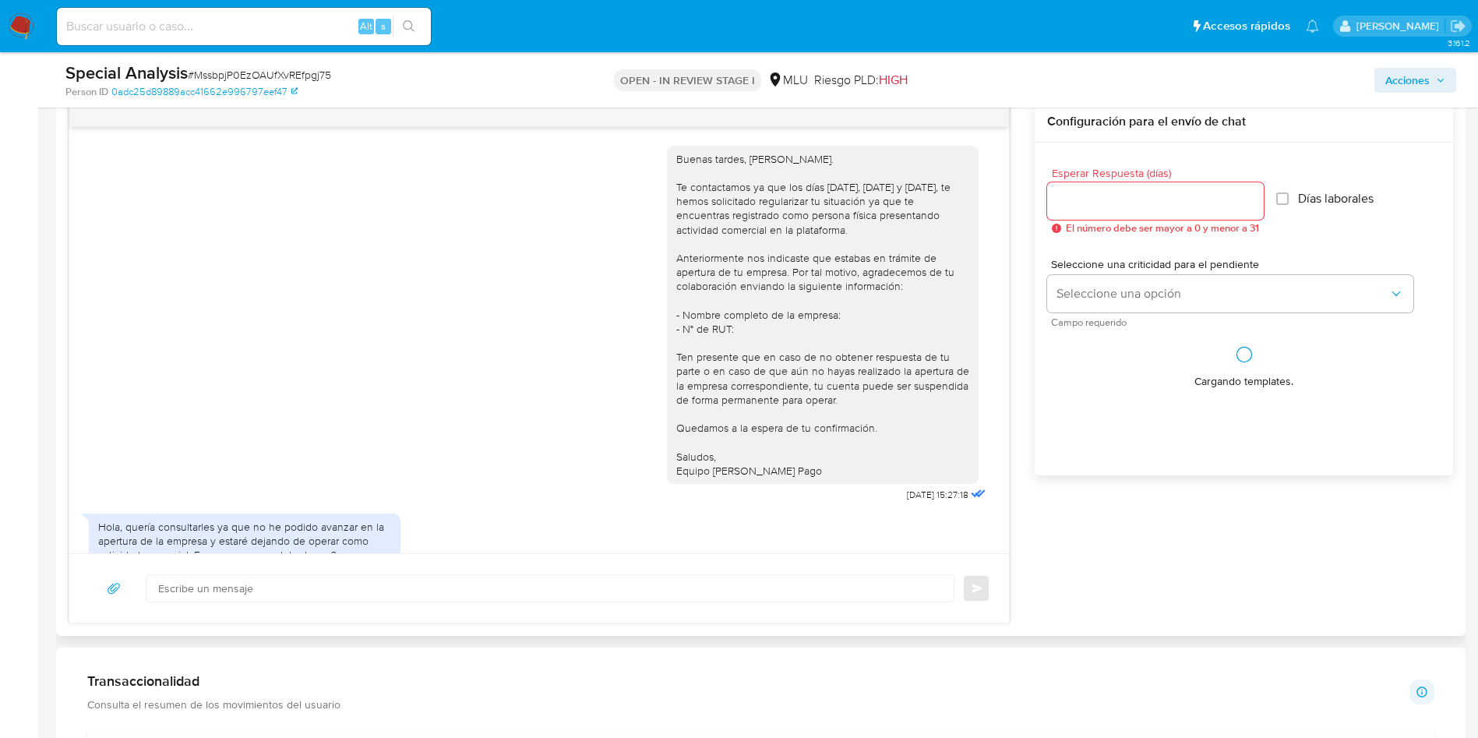
scroll to position [670, 0]
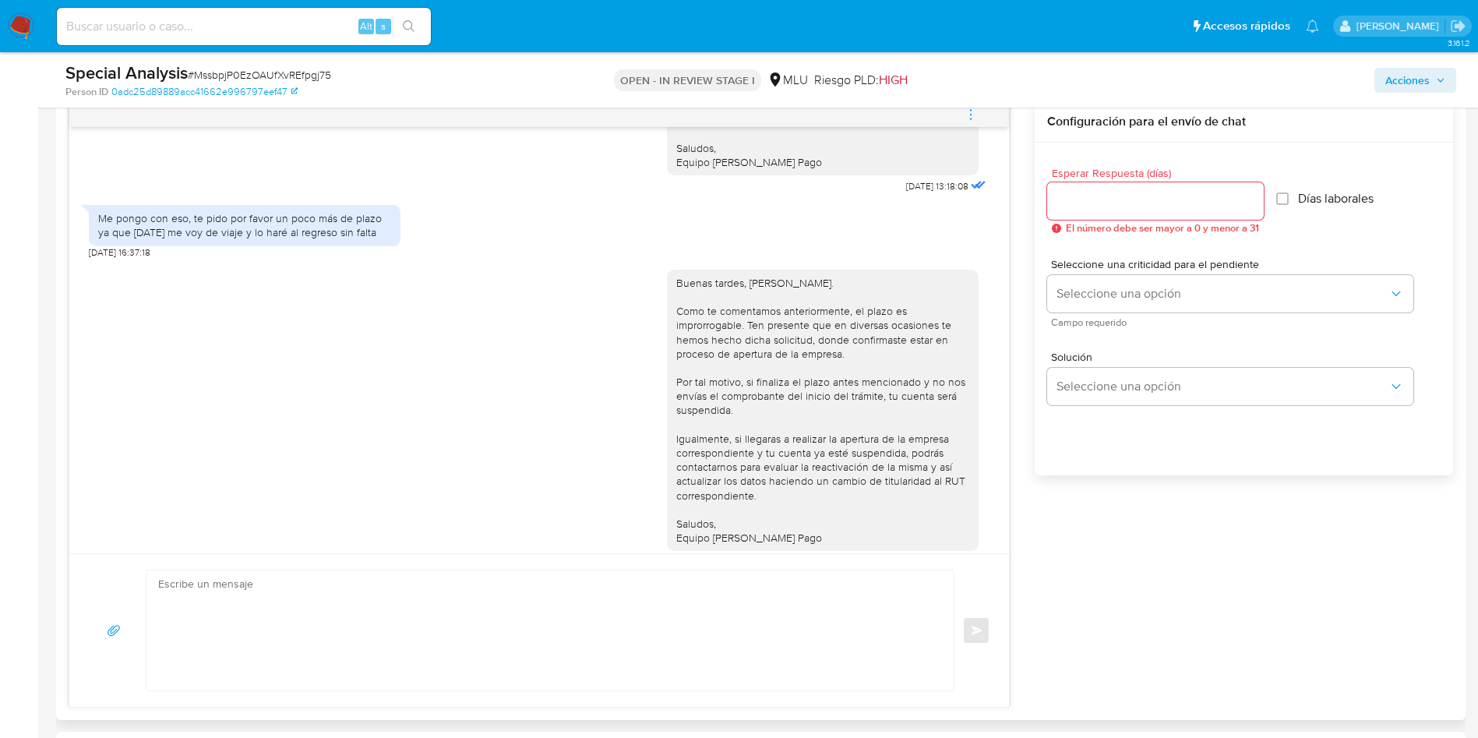
click at [710, 662] on textarea at bounding box center [546, 630] width 776 height 120
type textarea "B"
paste textarea "Una vez que regularices tu tipo de contribuyente, te invitamos a adjuntarnos el…"
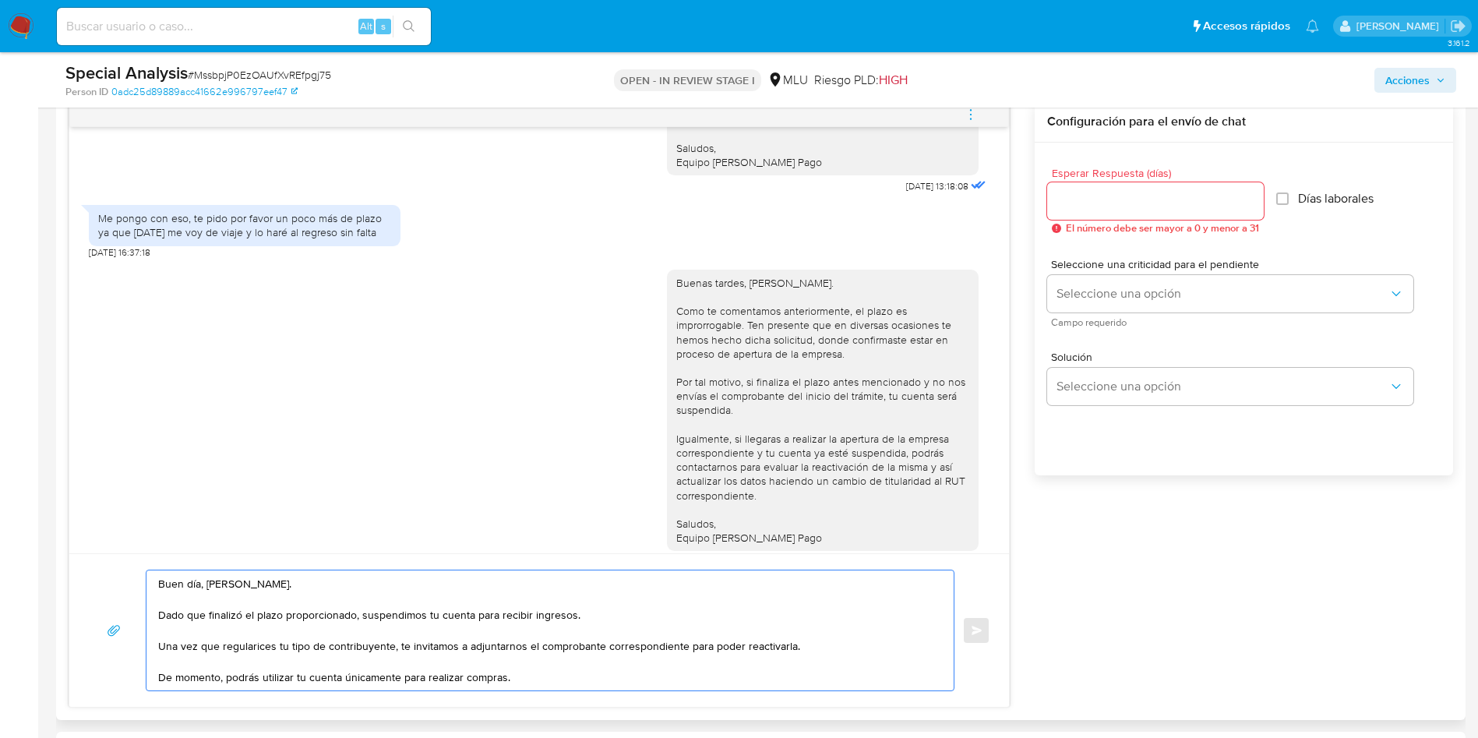
click at [397, 657] on textarea "Buen día, Rodrigo. Dado que finalizó el plazo proporcionado, suspendimos tu cue…" at bounding box center [546, 630] width 776 height 120
click at [393, 649] on textarea "Buen día, Rodrigo. Dado que finalizó el plazo proporcionado, suspendimos tu cue…" at bounding box center [546, 630] width 776 height 120
drag, startPoint x: 217, startPoint y: 649, endPoint x: 388, endPoint y: 645, distance: 171.4
click at [388, 645] on textarea "Buen día, Rodrigo. Dado que finalizó el plazo proporcionado, suspendimos tu cue…" at bounding box center [546, 630] width 776 height 120
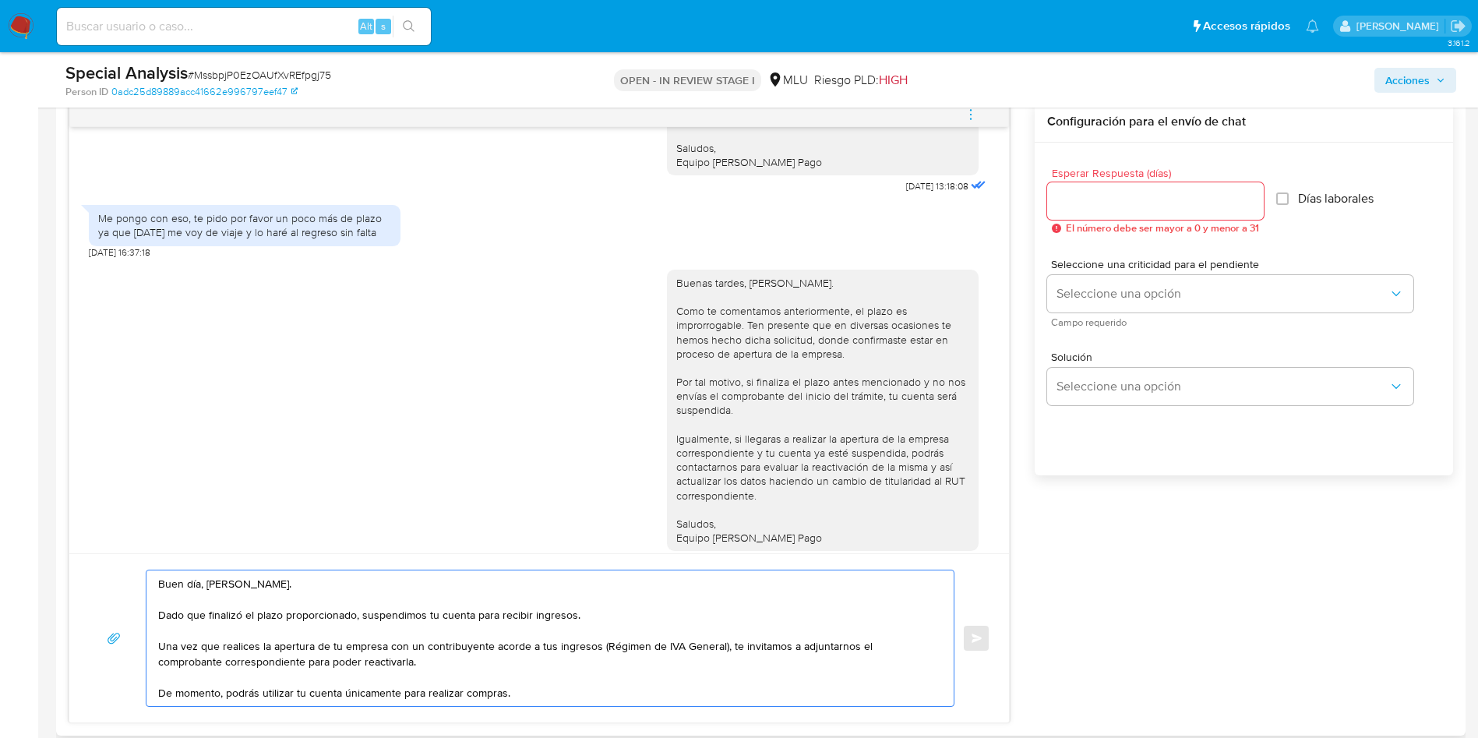
click at [330, 654] on textarea "Buen día, Rodrigo. Dado que finalizó el plazo proporcionado, suspendimos tu cue…" at bounding box center [546, 638] width 776 height 136
click at [369, 654] on textarea "Buen día, Rodrigo. Dado que finalizó el plazo proporcionado, suspendimos tu cue…" at bounding box center [546, 638] width 776 height 136
click at [429, 664] on textarea "Buen día, Rodrigo. Dado que finalizó el plazo proporcionado, suspendimos tu cue…" at bounding box center [546, 638] width 776 height 136
click at [421, 654] on textarea "Buen día, Rodrigo. Dado que finalizó el plazo proporcionado, suspendimos tu cue…" at bounding box center [546, 638] width 776 height 136
click at [422, 645] on textarea "Buen día, Rodrigo. Dado que finalizó el plazo proporcionado, suspendimos tu cue…" at bounding box center [546, 638] width 776 height 136
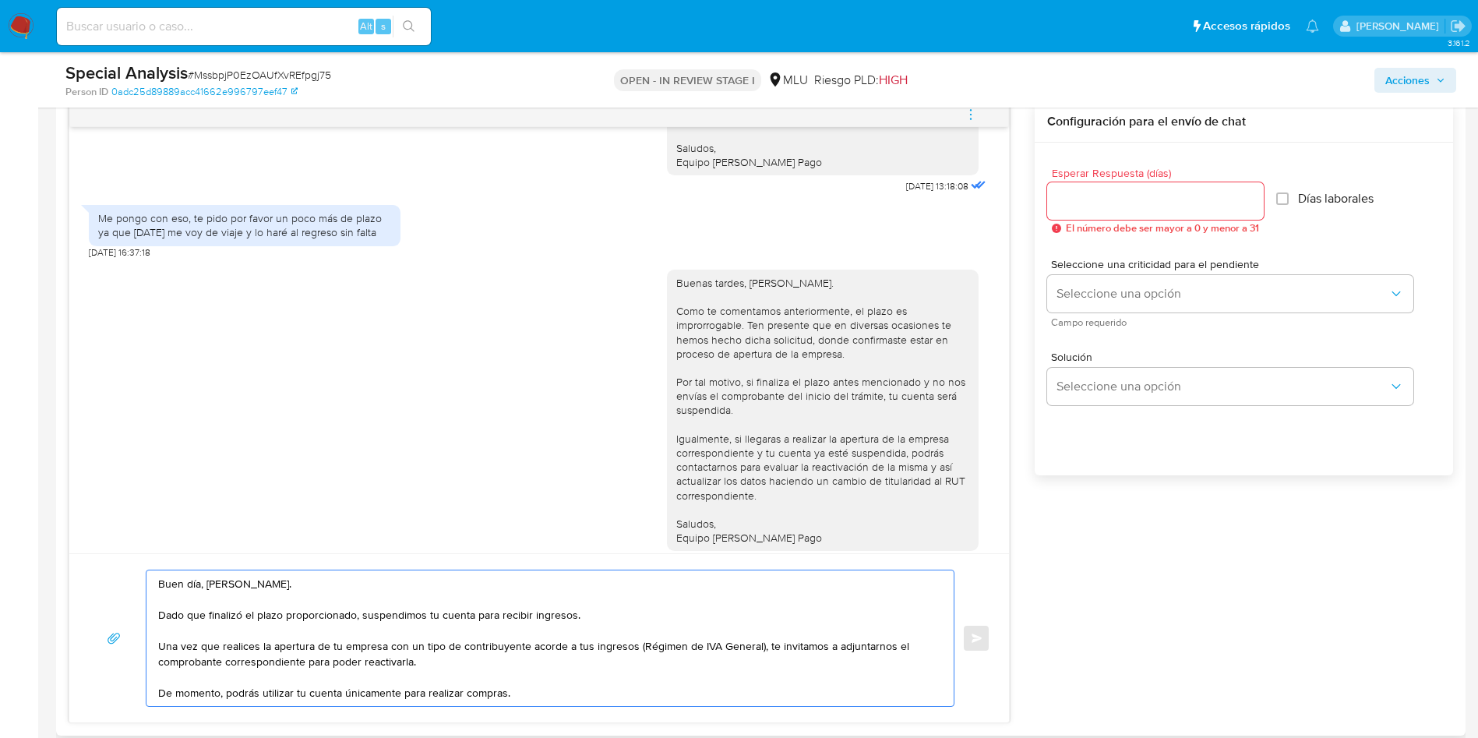
click at [495, 661] on textarea "Buen día, Rodrigo. Dado que finalizó el plazo proporcionado, suspendimos tu cue…" at bounding box center [546, 638] width 776 height 136
click at [513, 666] on textarea "Buen día, Rodrigo. Dado que finalizó el plazo proporcionado, suspendimos tu cue…" at bounding box center [546, 638] width 776 height 136
click at [618, 662] on textarea "Buen día, Rodrigo. Dado que finalizó el plazo proporcionado, suspendimos tu cue…" at bounding box center [546, 638] width 776 height 136
click at [533, 673] on textarea "Buen día, Rodrigo. Dado que finalizó el plazo proporcionado, suspendimos tu cue…" at bounding box center [546, 638] width 776 height 136
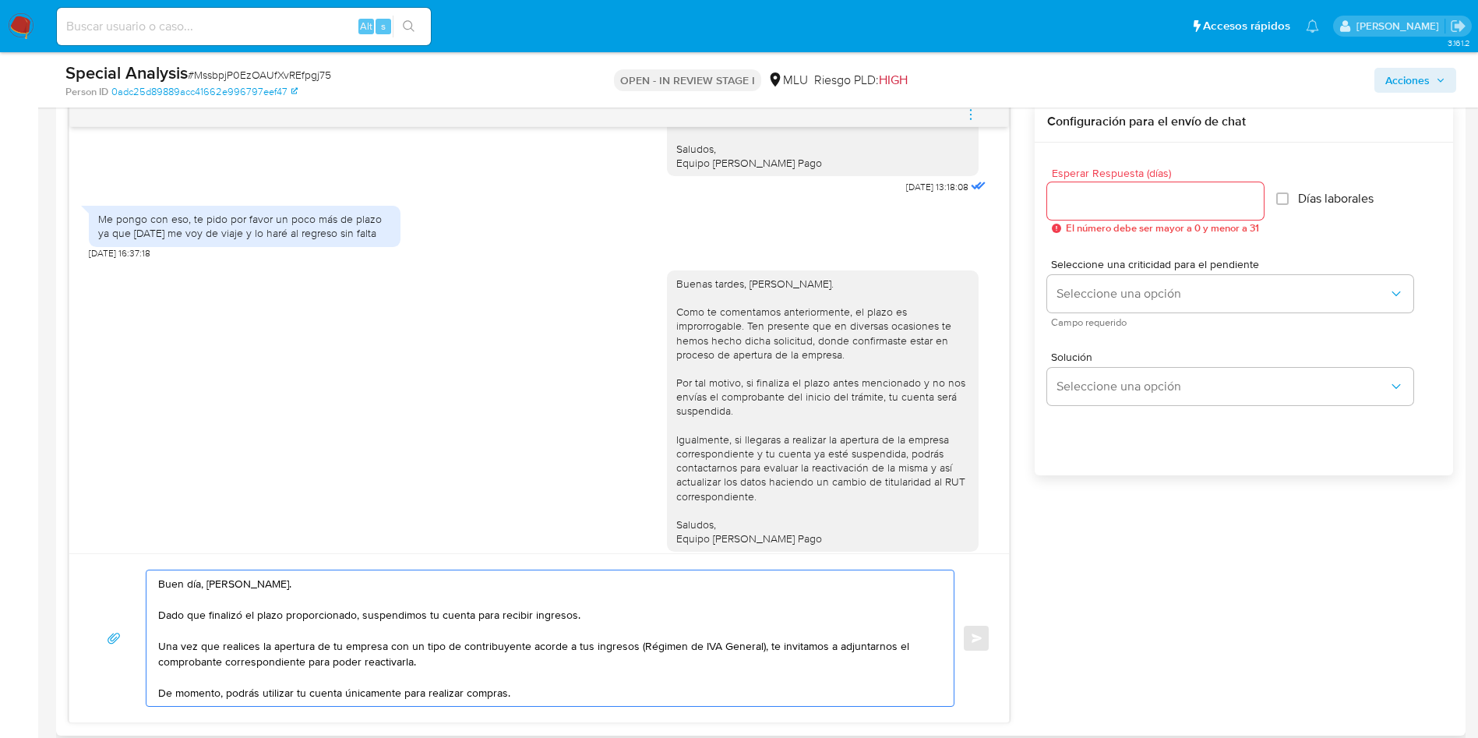
click at [520, 657] on textarea "Buen día, Rodrigo. Dado que finalizó el plazo proporcionado, suspendimos tu cue…" at bounding box center [546, 638] width 776 height 136
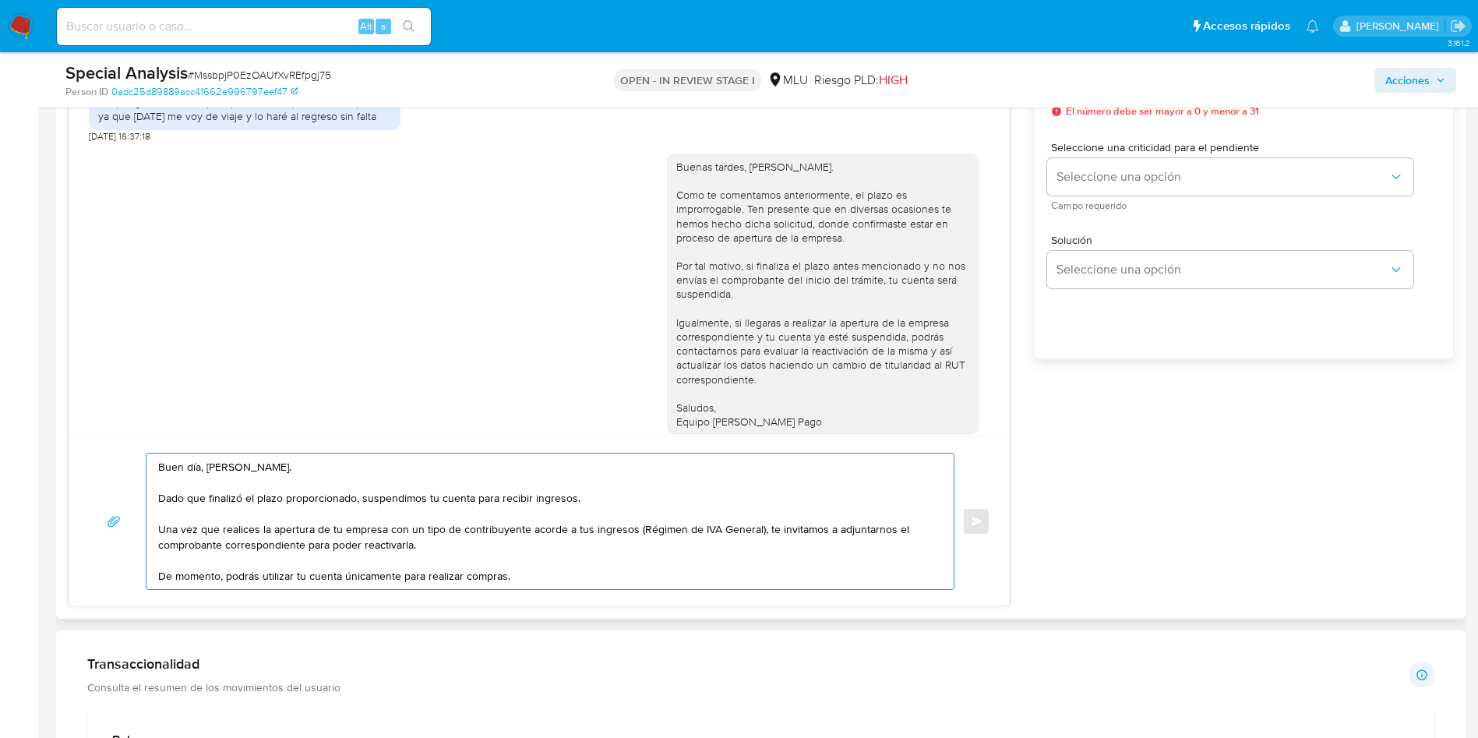
click at [542, 573] on textarea "Buen día, Rodrigo. Dado que finalizó el plazo proporcionado, suspendimos tu cue…" at bounding box center [546, 521] width 776 height 136
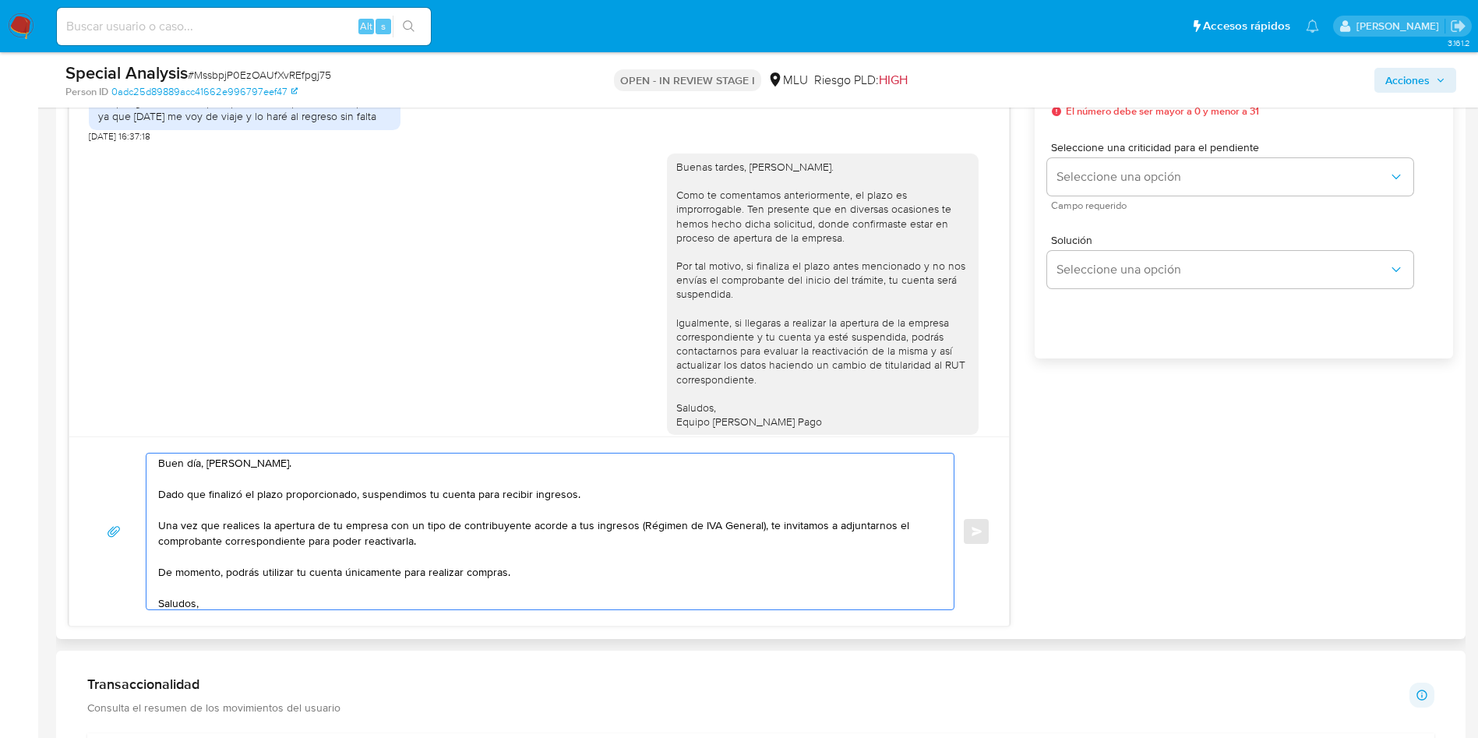
scroll to position [0, 0]
type textarea "Buen día, Rodrigo. Dado que finalizó el plazo proporcionado, suspendimos tu cue…"
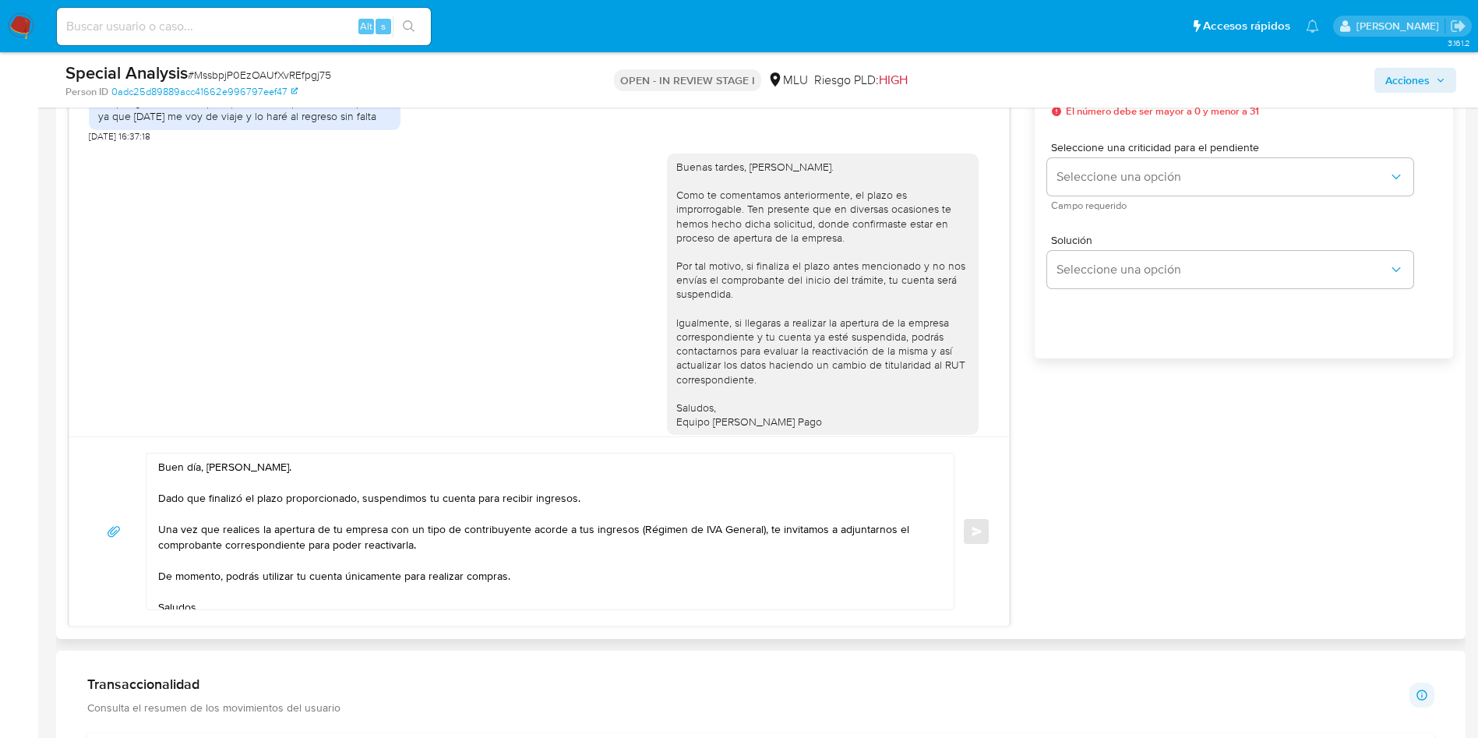
click at [1344, 491] on div "Buenas tardes, Rodrigo. Te contactamos ya que los días 23/04/2024, 23/08/2024 y…" at bounding box center [761, 305] width 1384 height 642
click at [675, 558] on textarea "Buen día, Rodrigo. Dado que finalizó el plazo proporcionado, suspendimos tu cue…" at bounding box center [546, 531] width 776 height 156
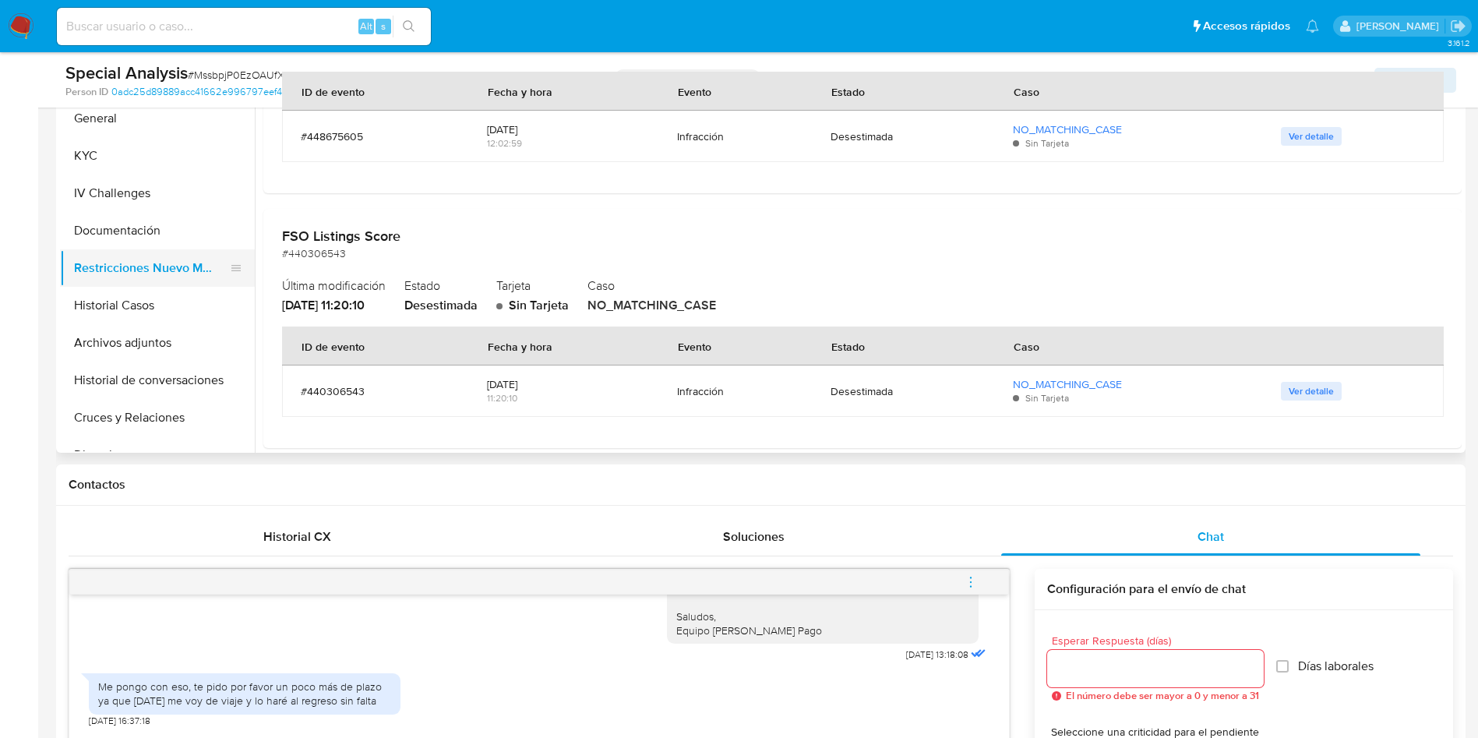
scroll to position [1402, 0]
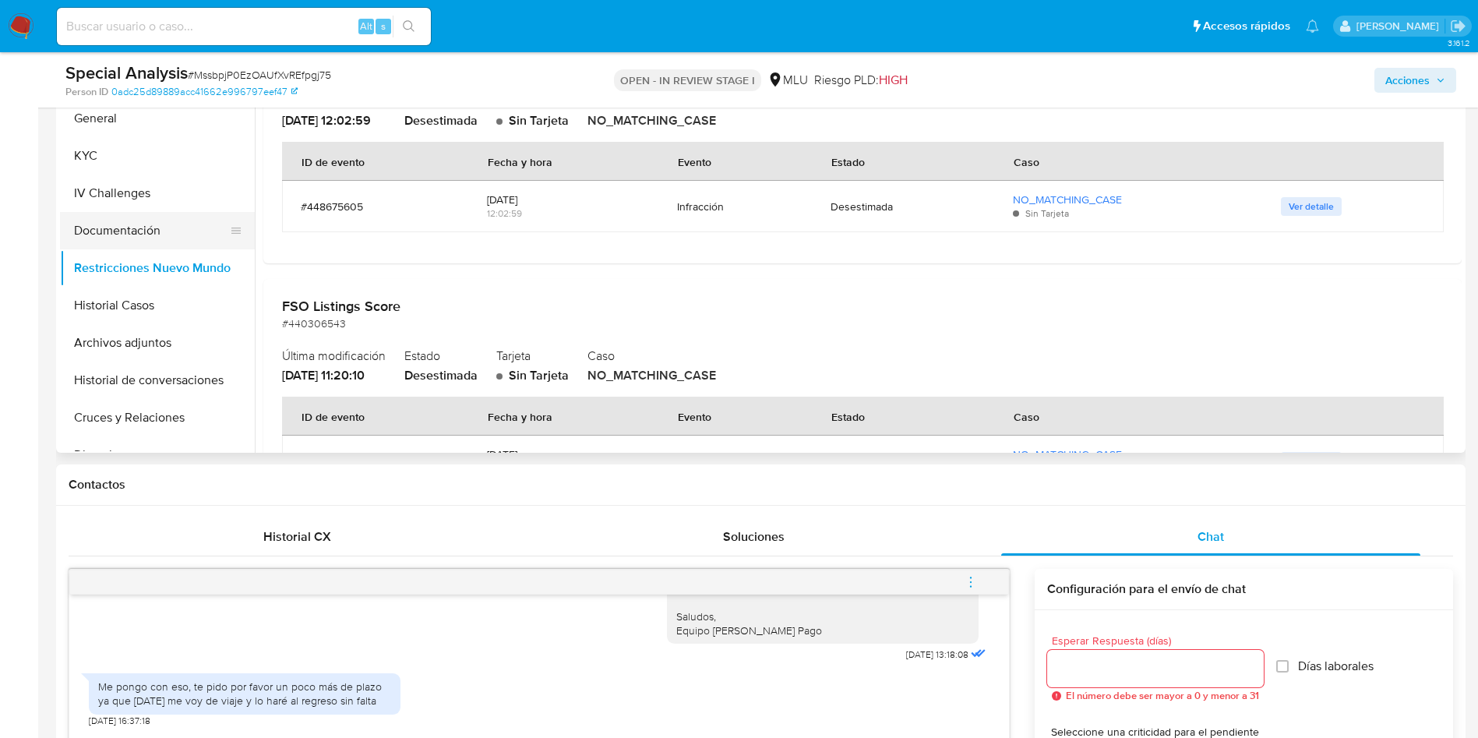
click at [178, 234] on button "Documentación" at bounding box center [151, 230] width 182 height 37
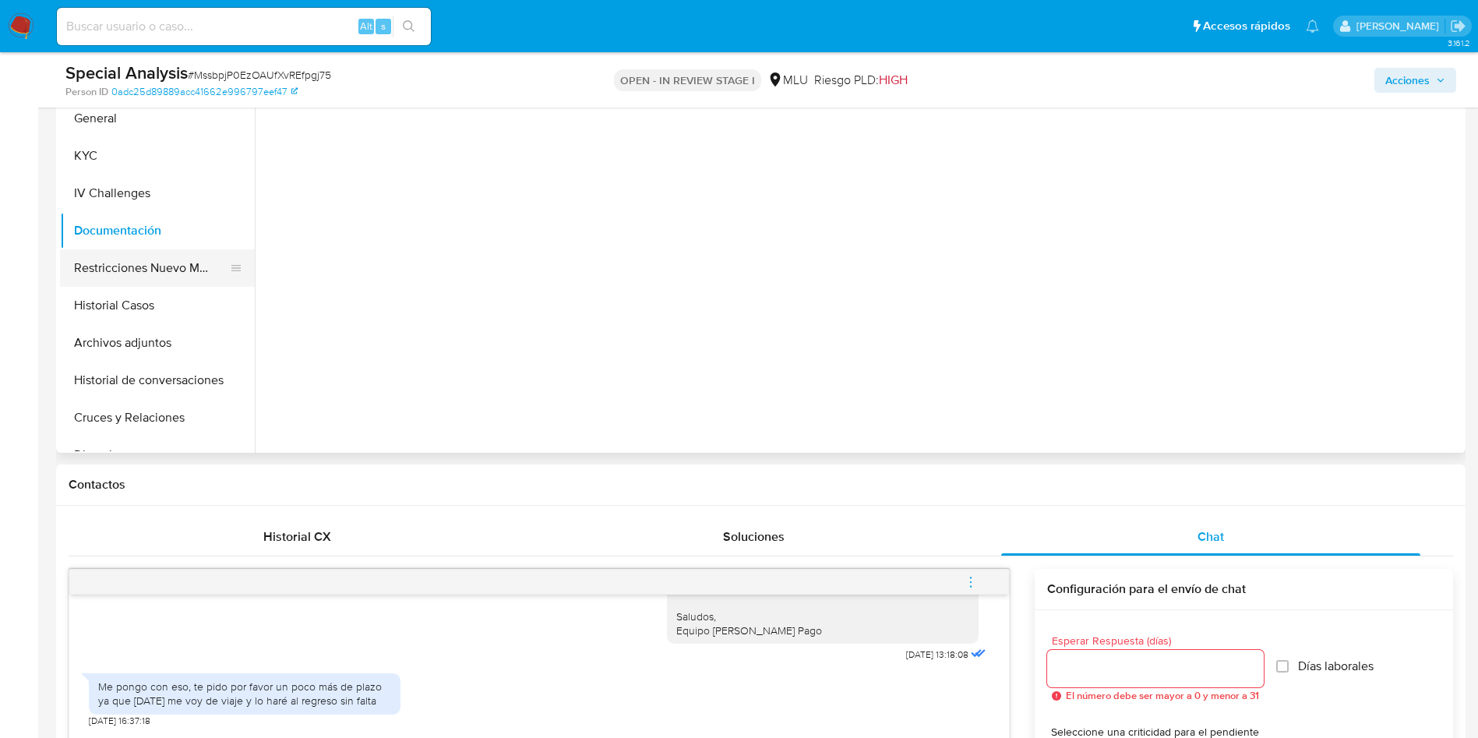
scroll to position [0, 0]
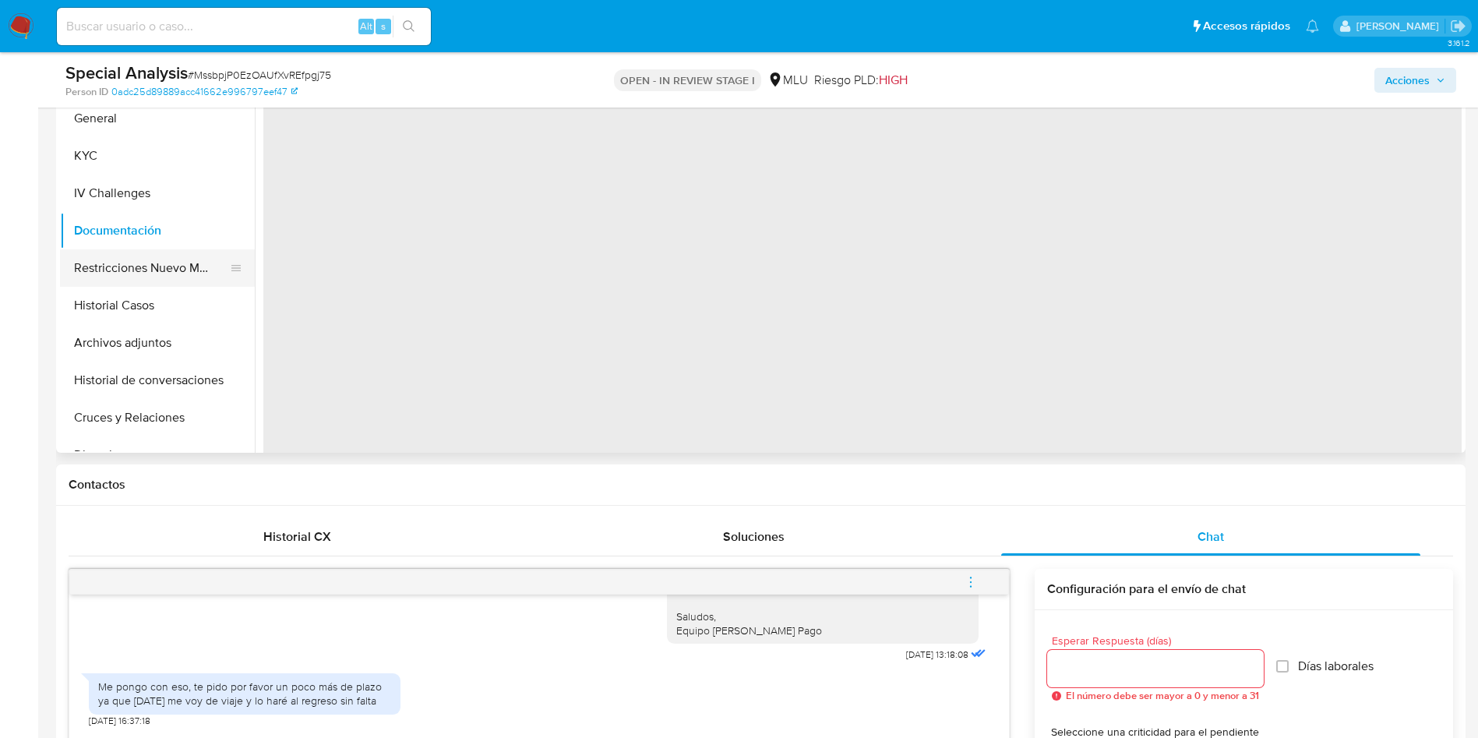
click at [193, 275] on button "Restricciones Nuevo Mundo" at bounding box center [151, 267] width 182 height 37
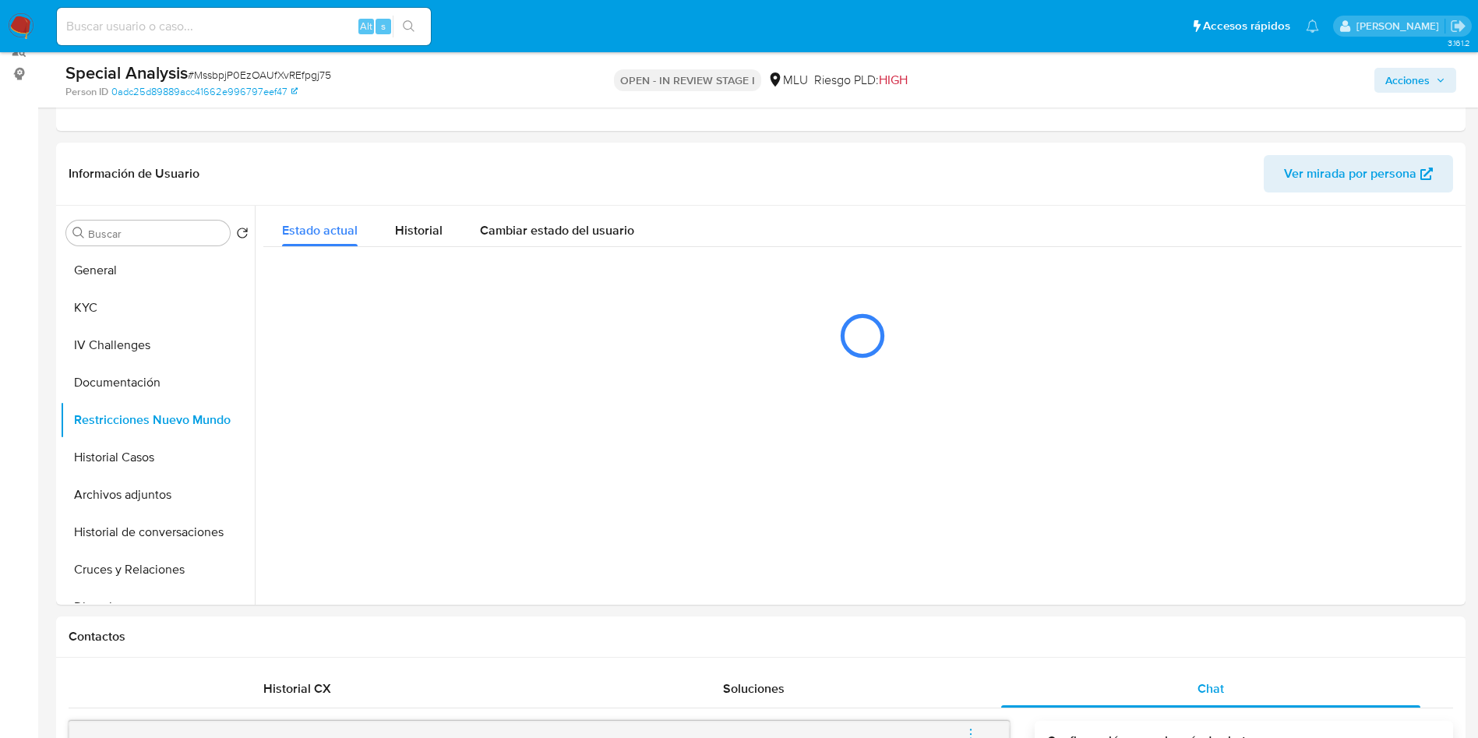
scroll to position [234, 0]
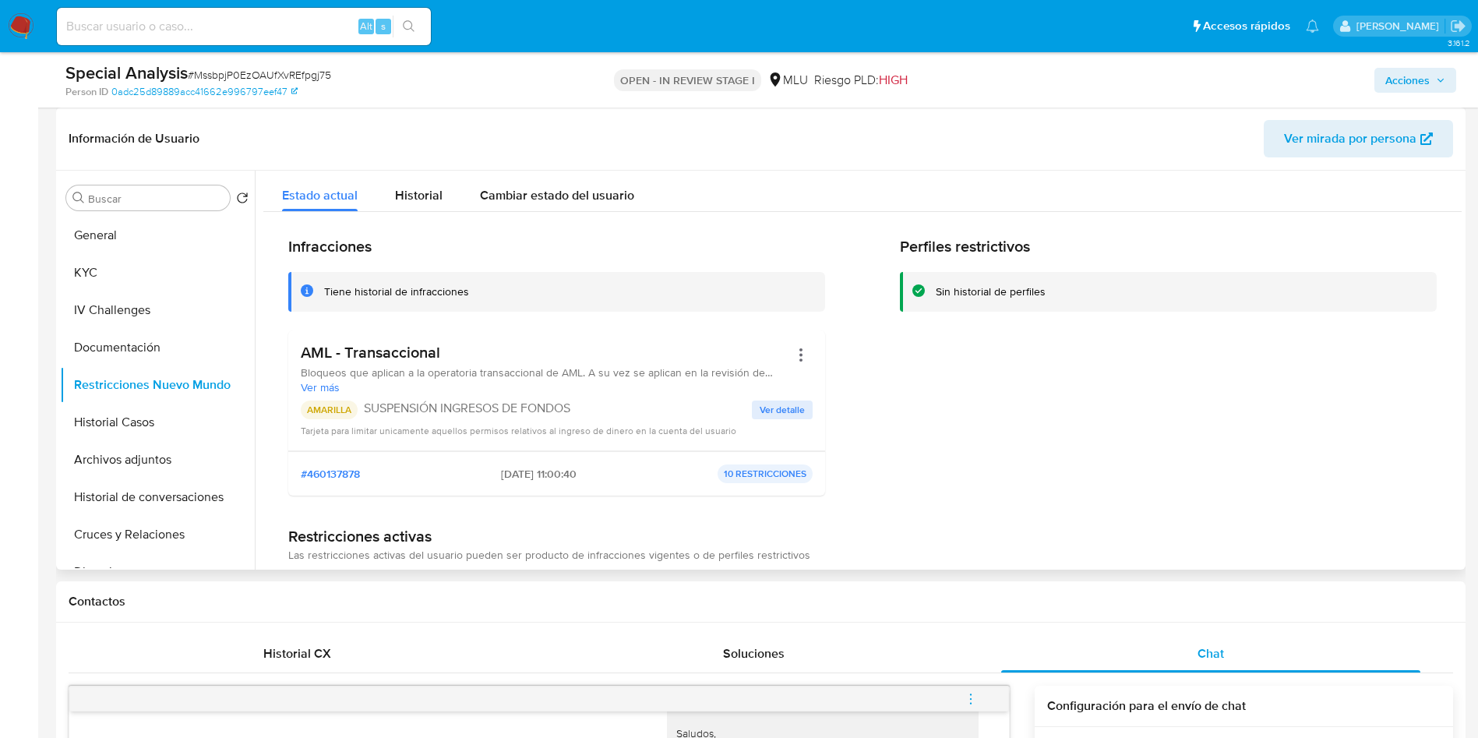
click at [1300, 475] on div "Perfiles restrictivos Sin historial de perfiles" at bounding box center [1168, 372] width 537 height 271
click at [434, 190] on span "Historial" at bounding box center [419, 195] width 48 height 18
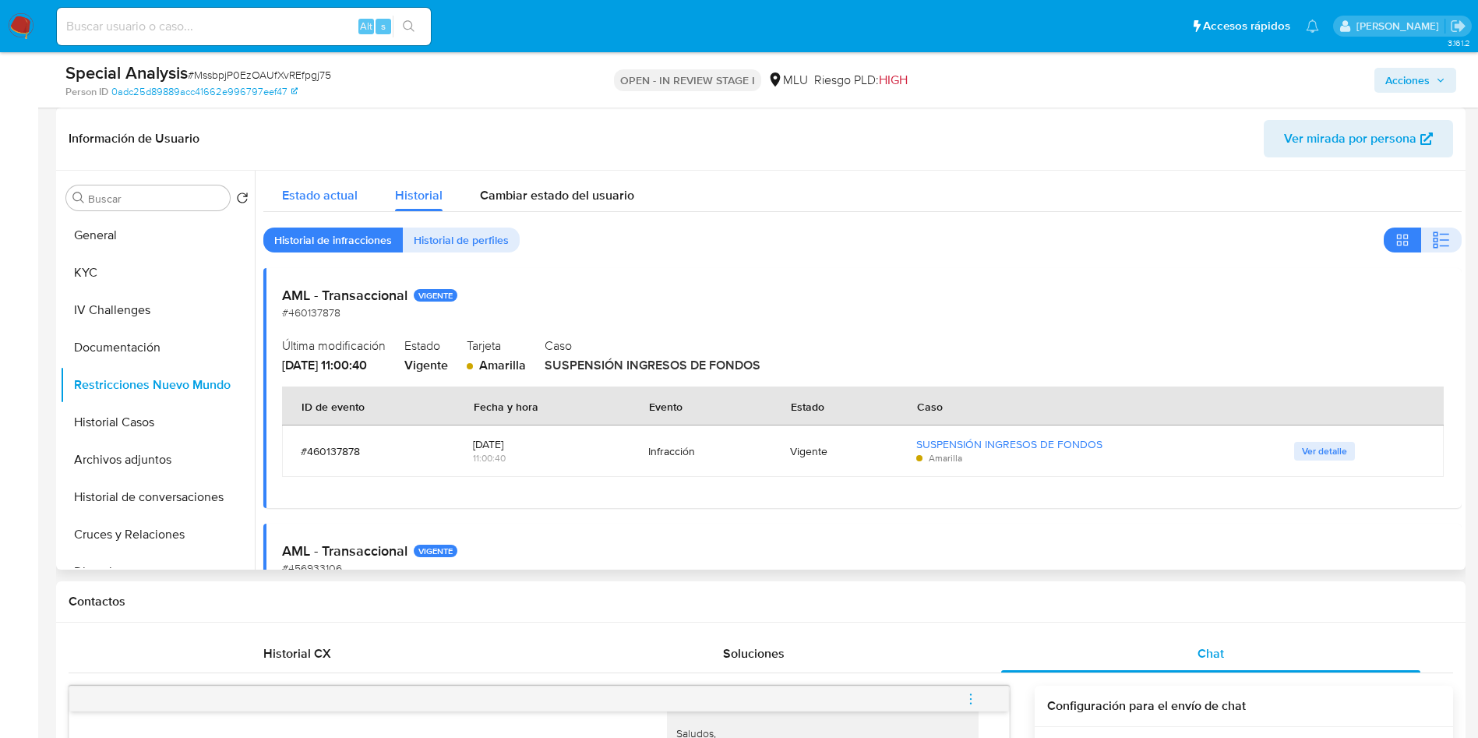
click at [352, 202] on span "Estado actual" at bounding box center [320, 195] width 76 height 18
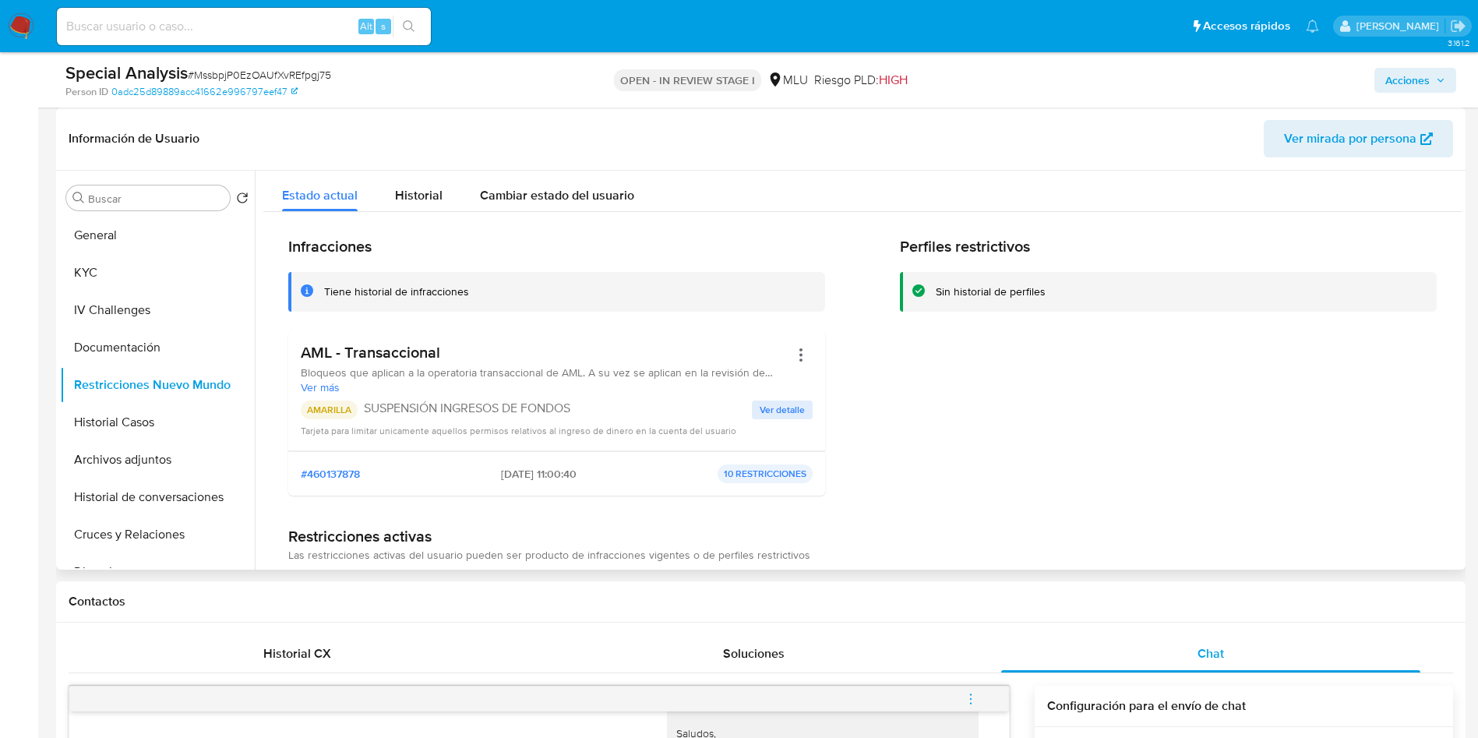
click at [1252, 196] on div "Estado actual Historial Cambiar estado del usuario" at bounding box center [862, 191] width 1198 height 41
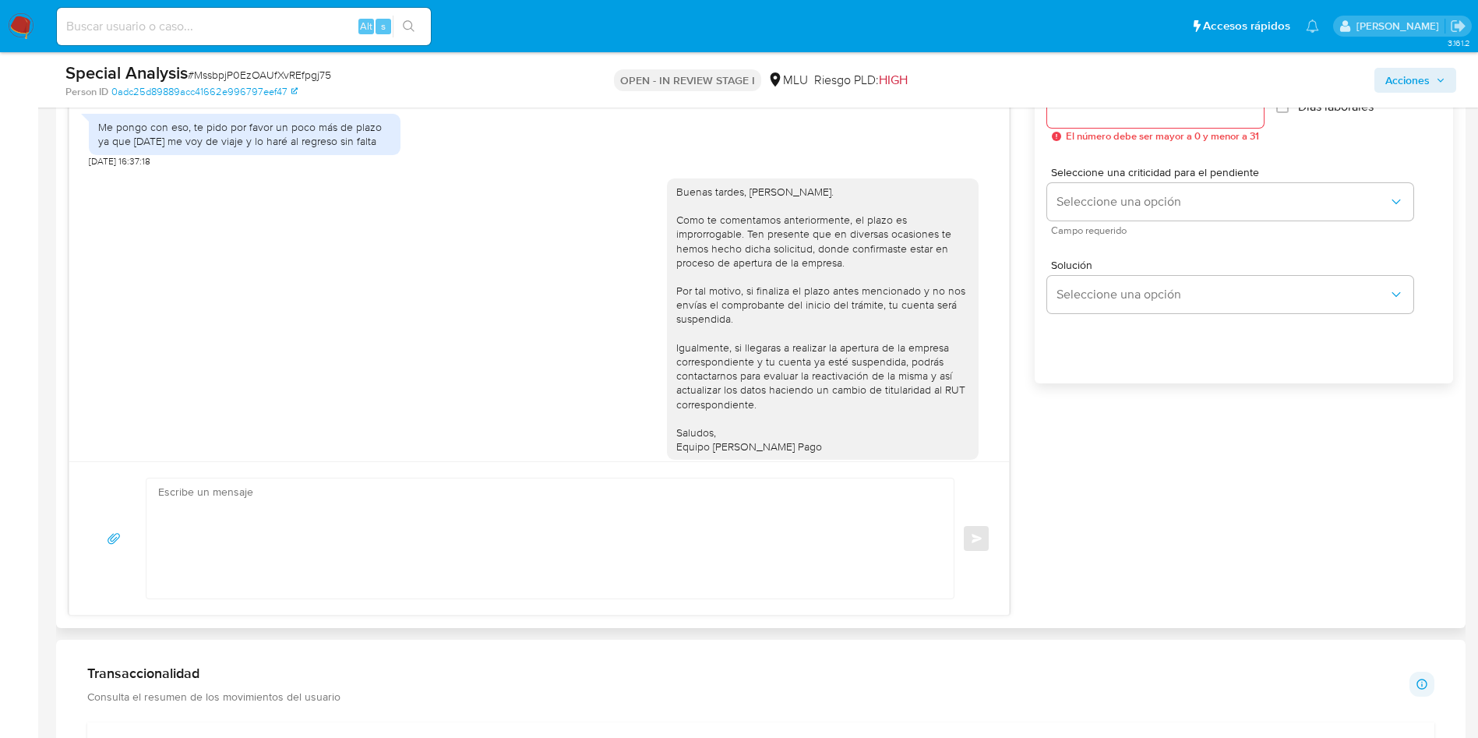
scroll to position [935, 0]
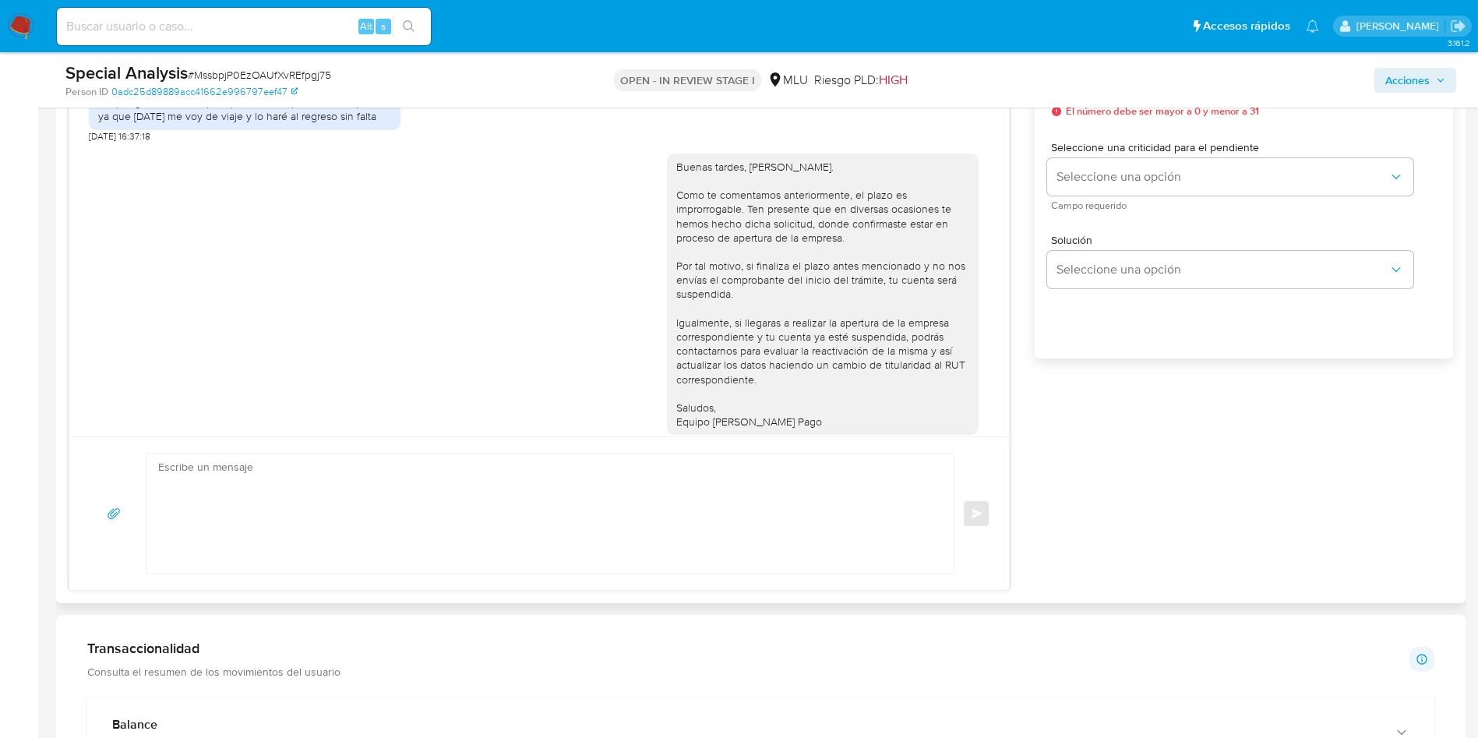
click at [418, 506] on textarea at bounding box center [546, 513] width 776 height 120
paste textarea "Buen día, Rodrigo. Dado que finalizó el plazo proporcionado, suspendimos tu cue…"
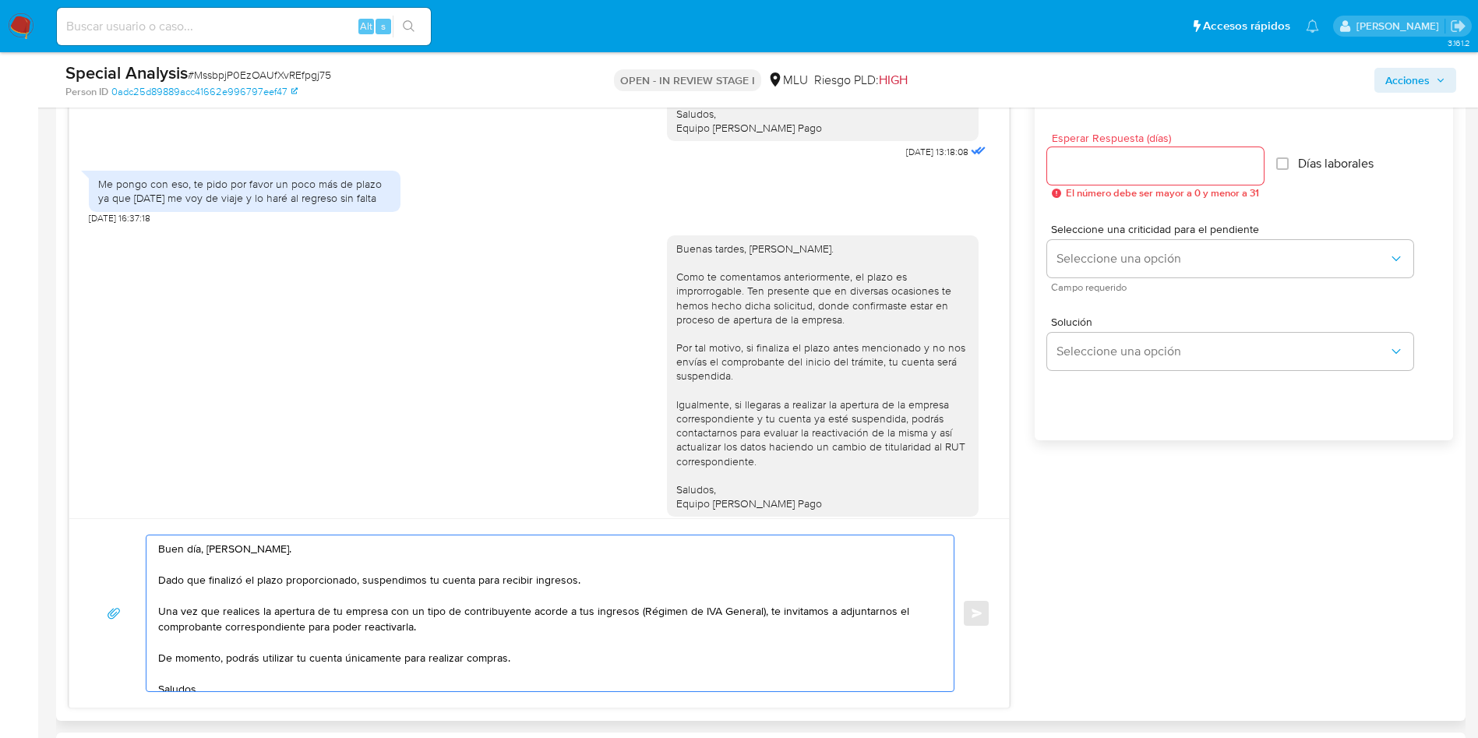
scroll to position [818, 0]
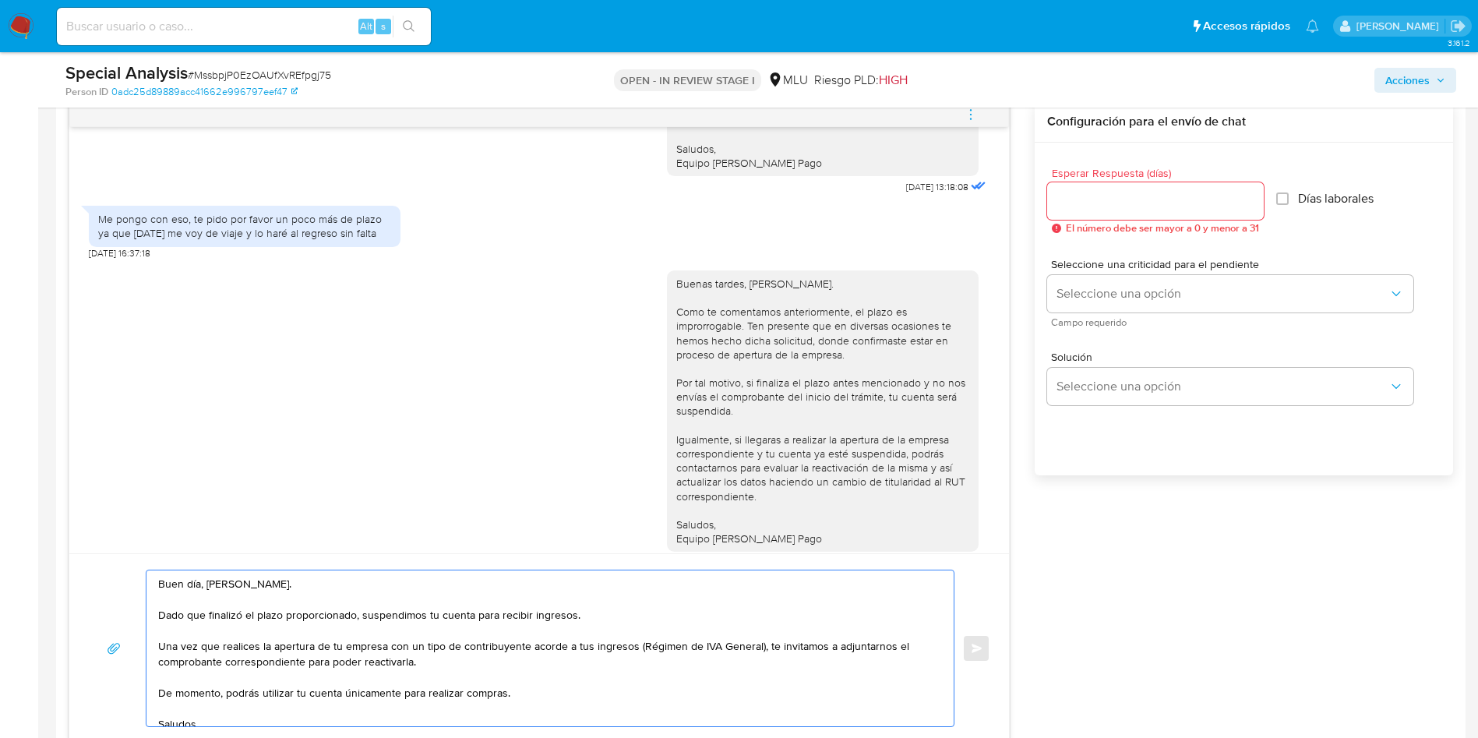
type textarea "Buen día, Rodrigo. Dado que finalizó el plazo proporcionado, suspendimos tu cue…"
click at [1080, 203] on input "Esperar Respuesta (días)" at bounding box center [1155, 201] width 217 height 20
type input "5"
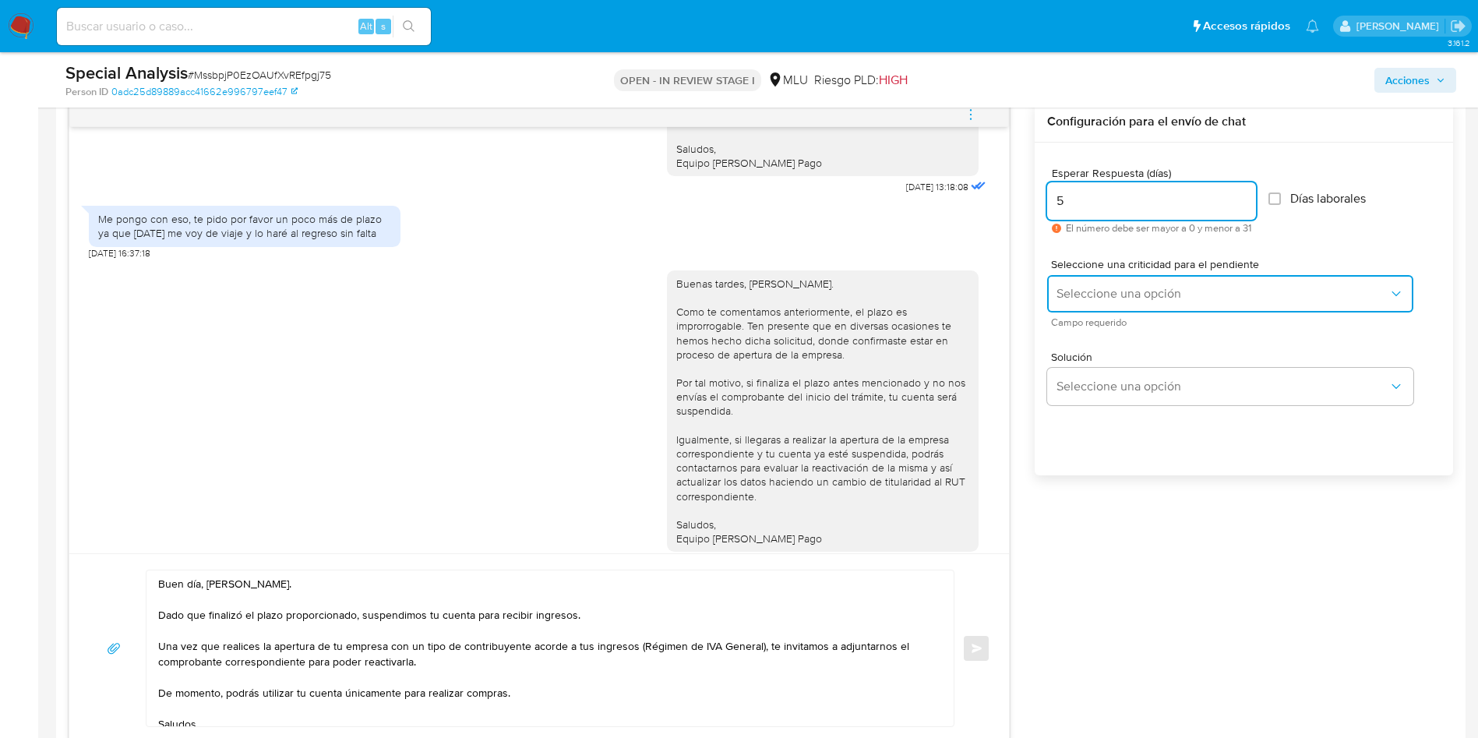
click at [1077, 284] on button "Seleccione una opción" at bounding box center [1230, 293] width 366 height 37
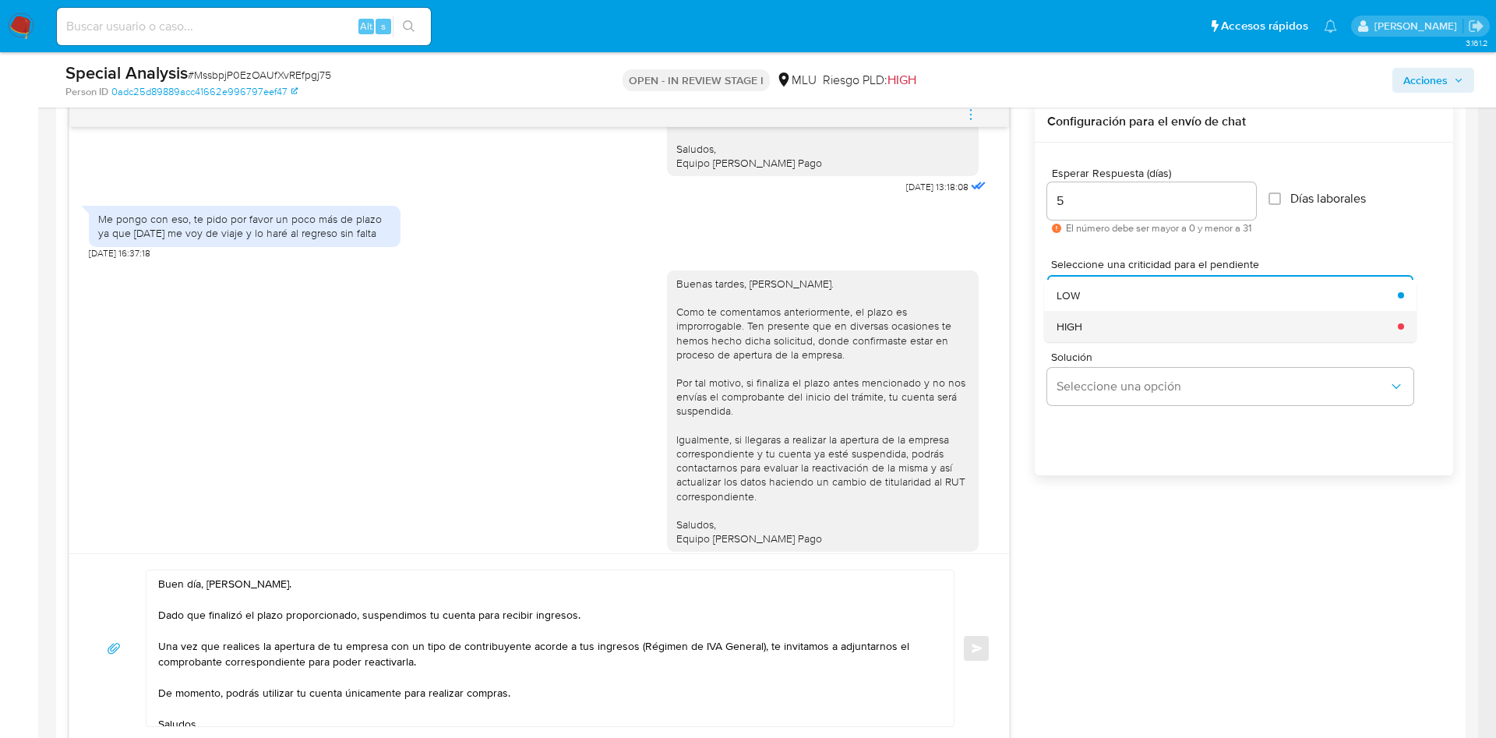
click at [1088, 325] on div "HIGH" at bounding box center [1222, 326] width 332 height 31
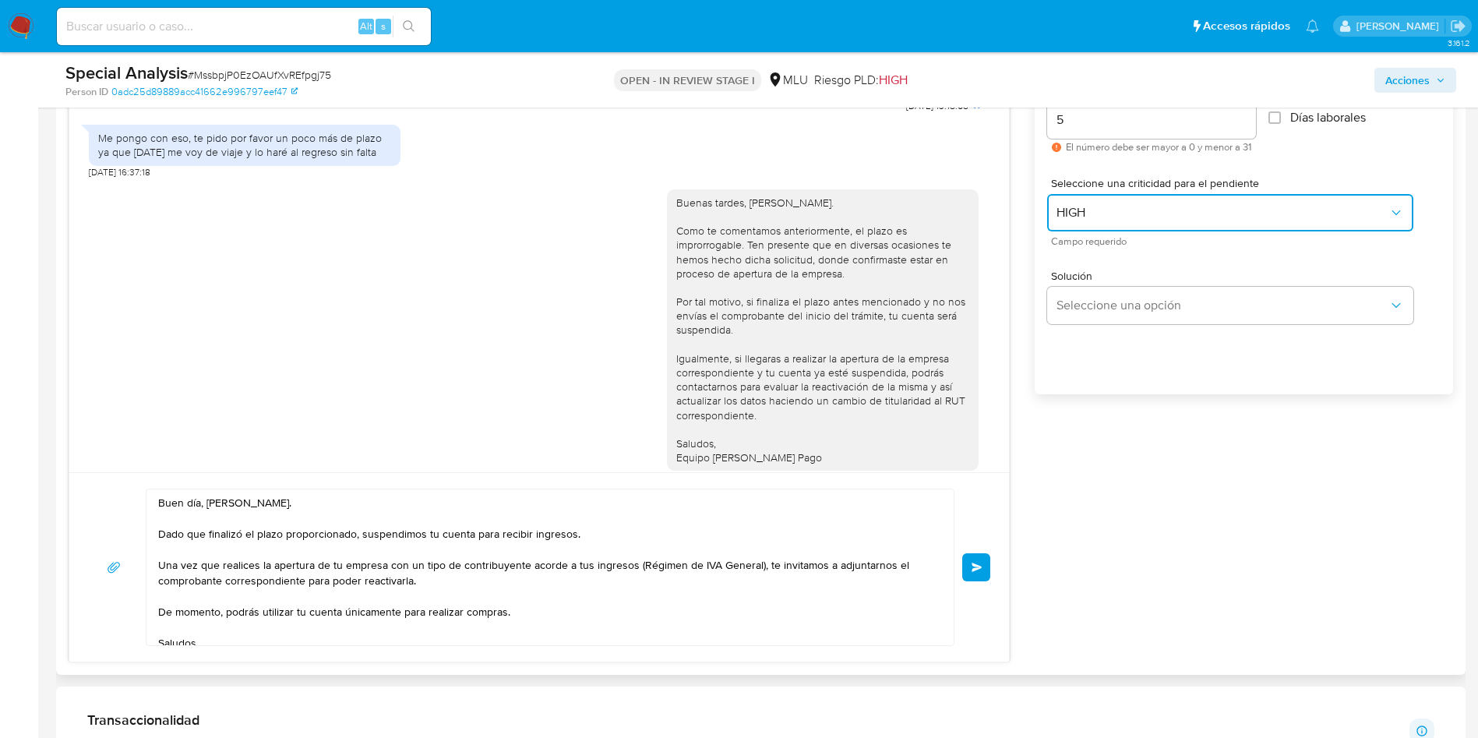
scroll to position [935, 0]
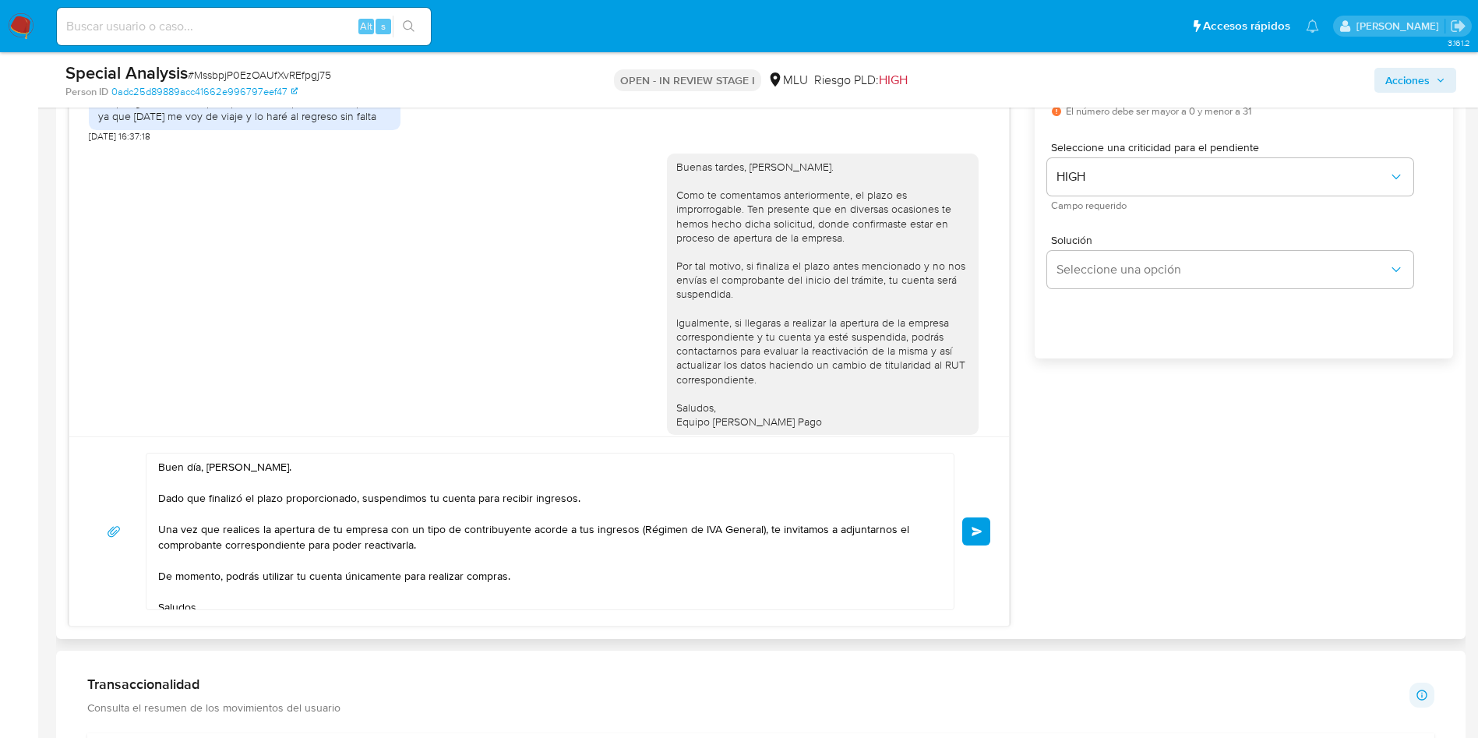
click at [623, 555] on textarea "Buen día, Rodrigo. Dado que finalizó el plazo proporcionado, suspendimos tu cue…" at bounding box center [546, 531] width 776 height 156
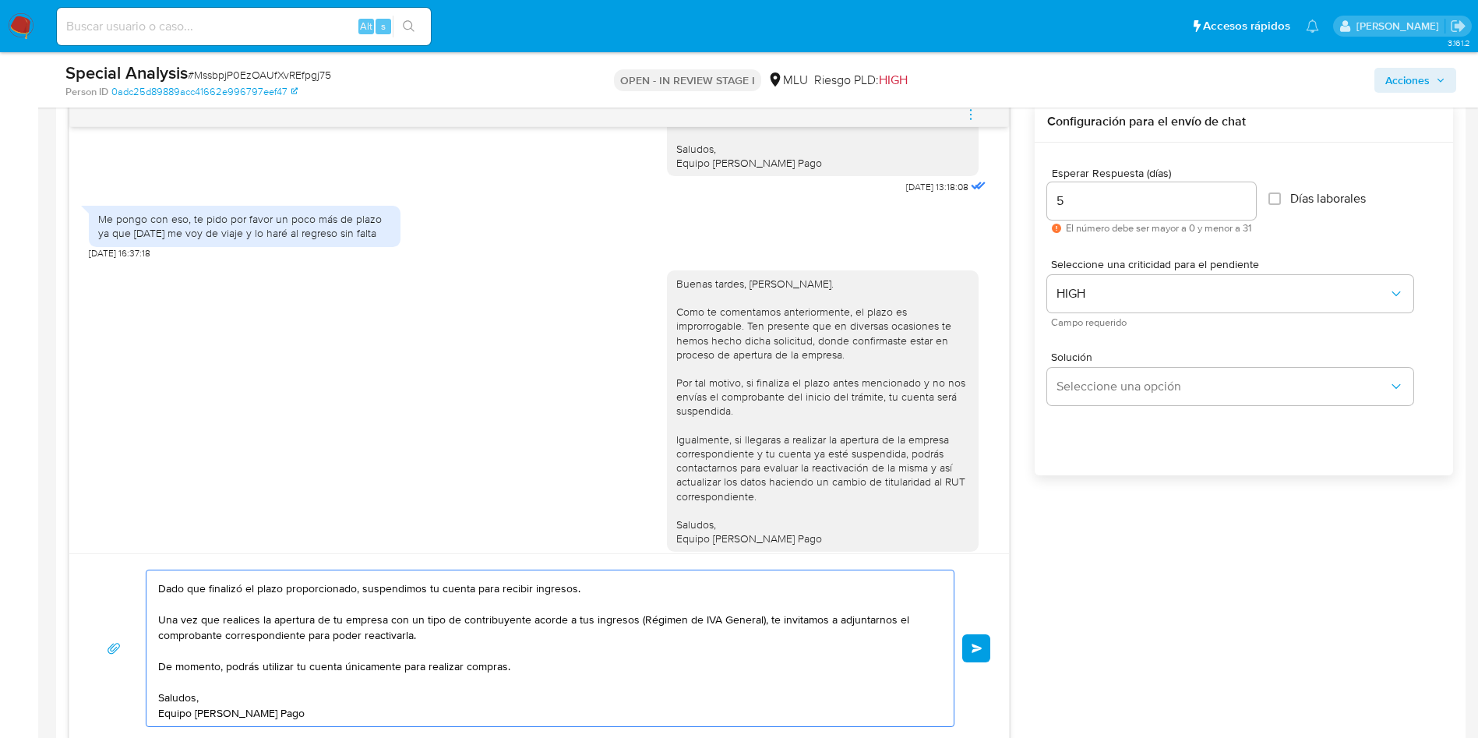
scroll to position [0, 0]
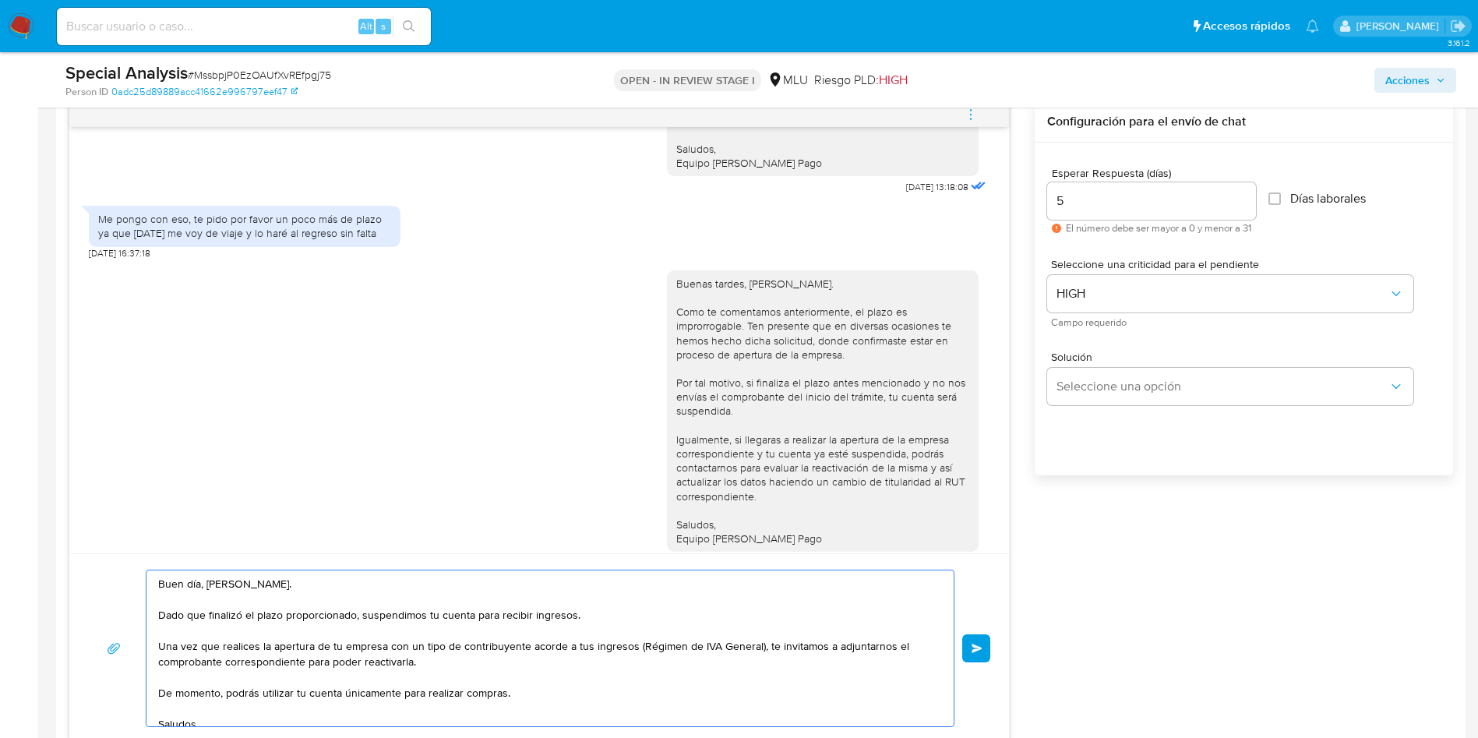
click at [979, 645] on span "Enviar" at bounding box center [976, 647] width 11 height 9
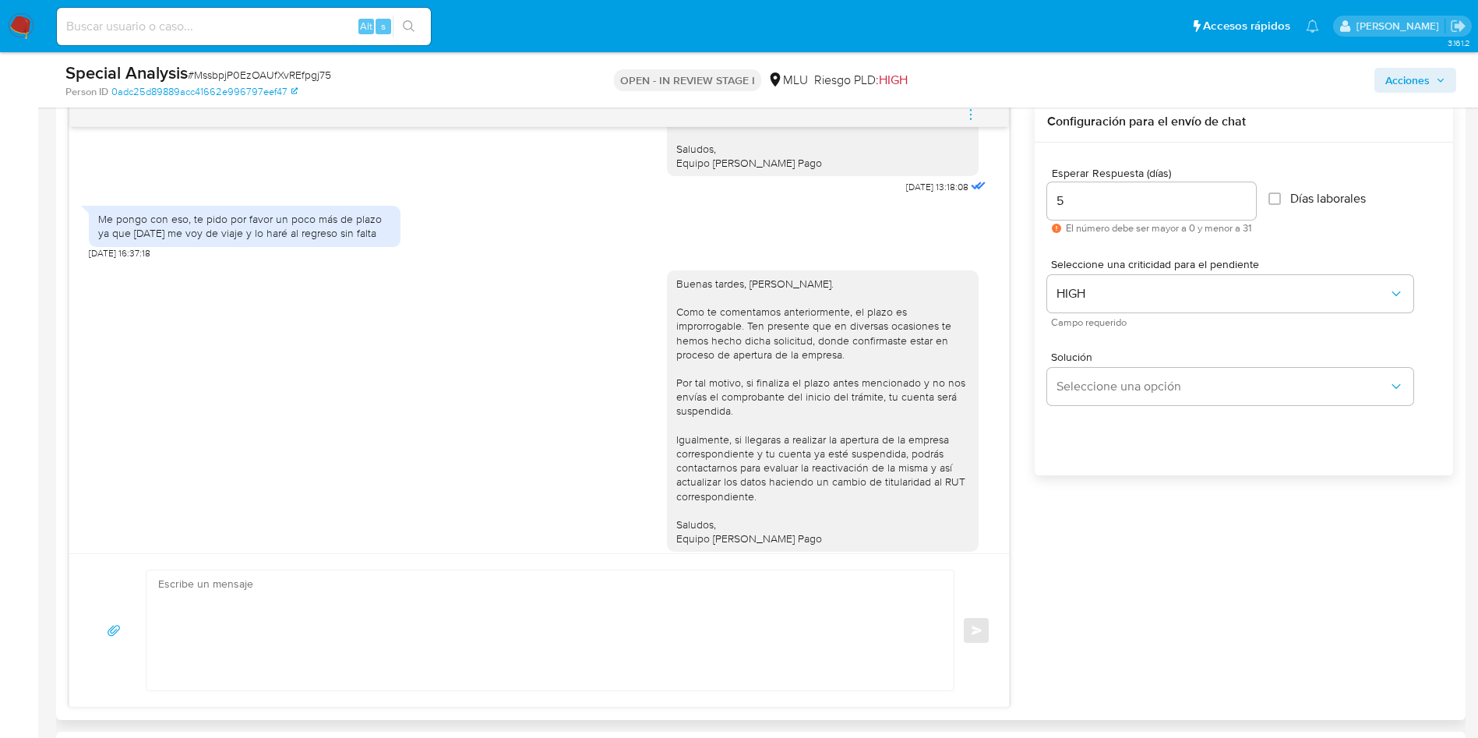
scroll to position [928, 0]
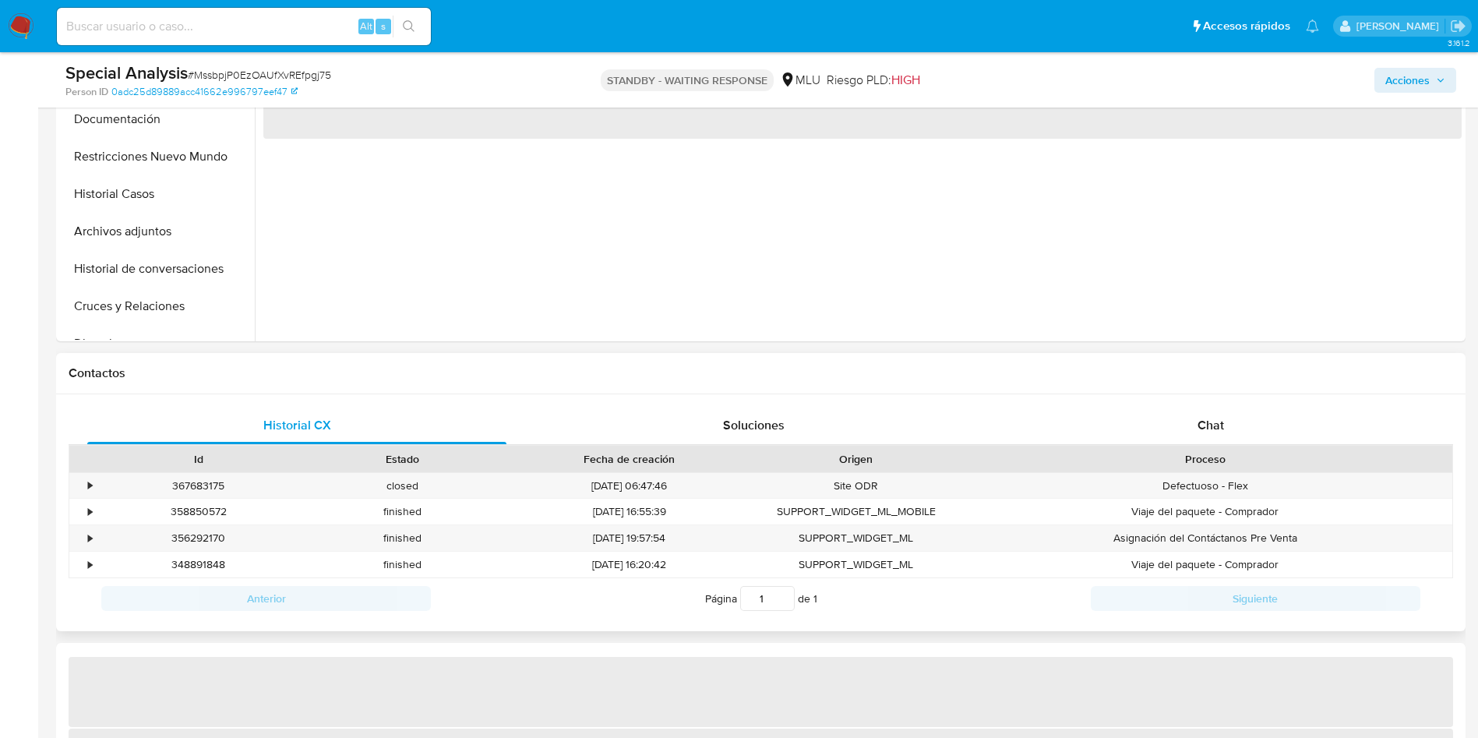
scroll to position [584, 0]
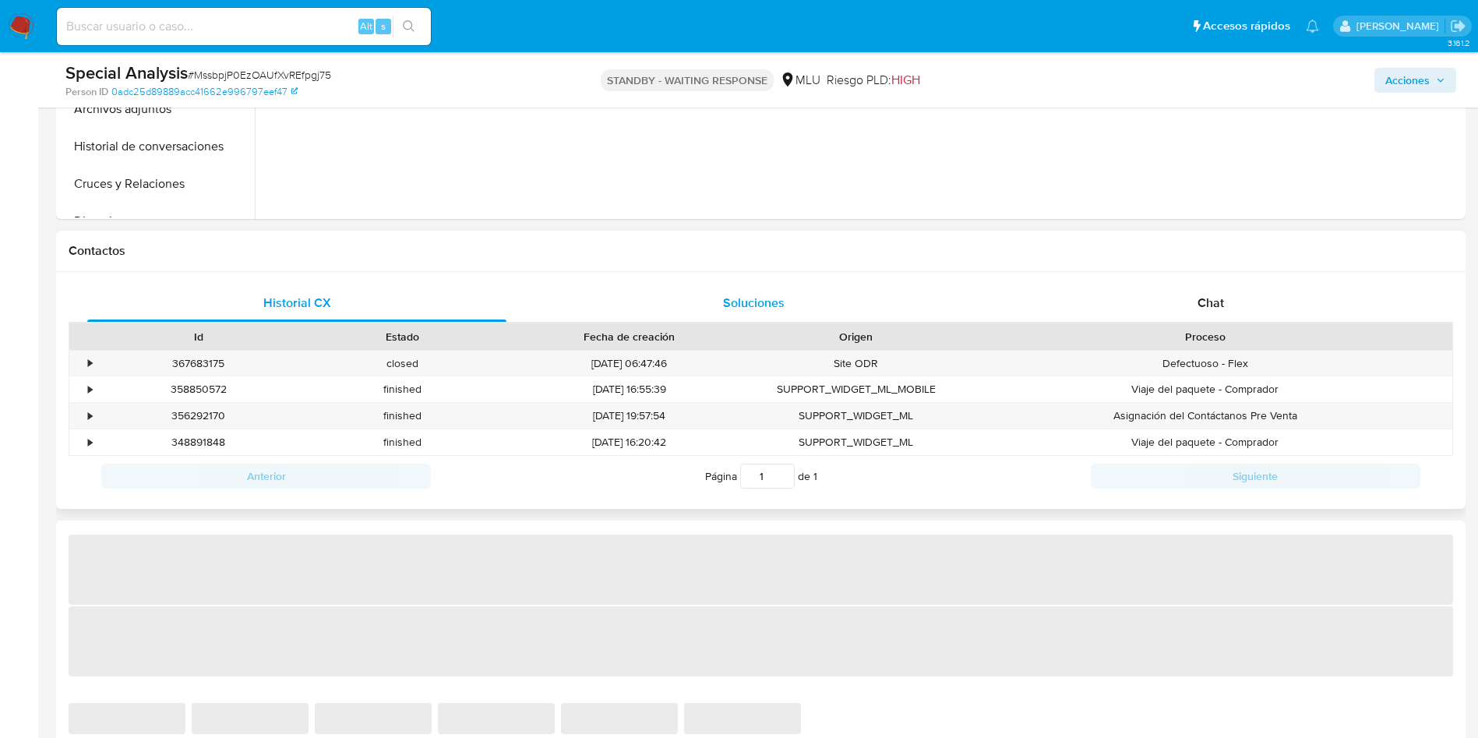
select select "10"
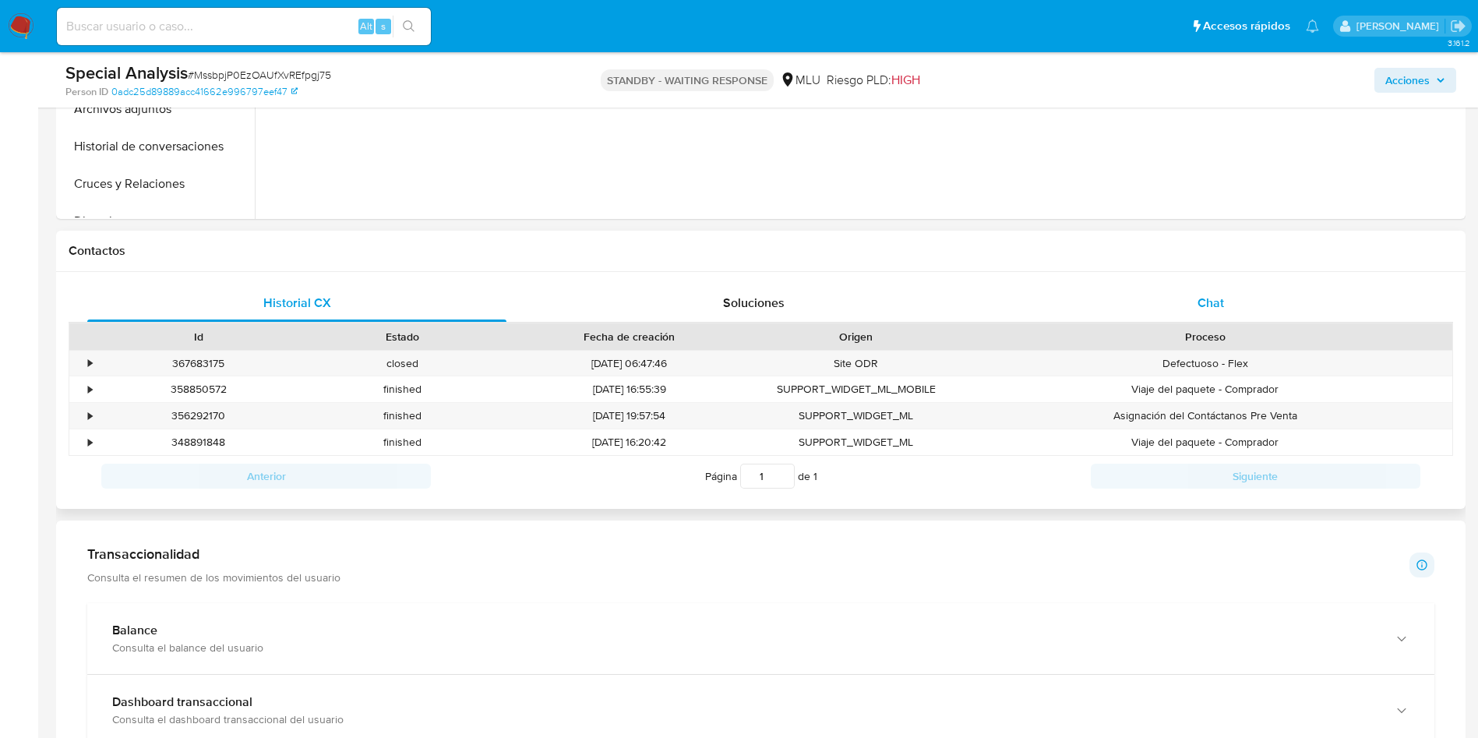
click at [1139, 297] on div "Chat" at bounding box center [1210, 302] width 419 height 37
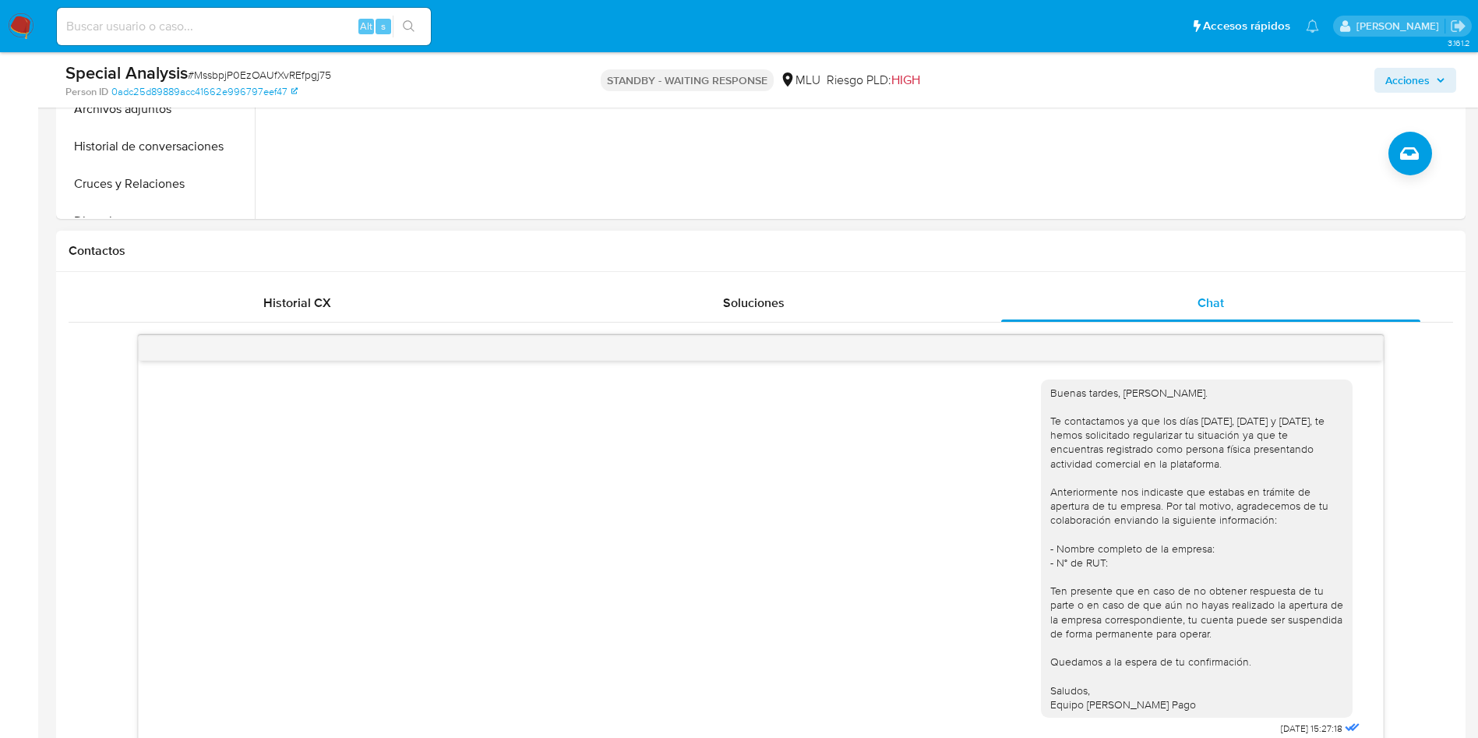
scroll to position [351, 0]
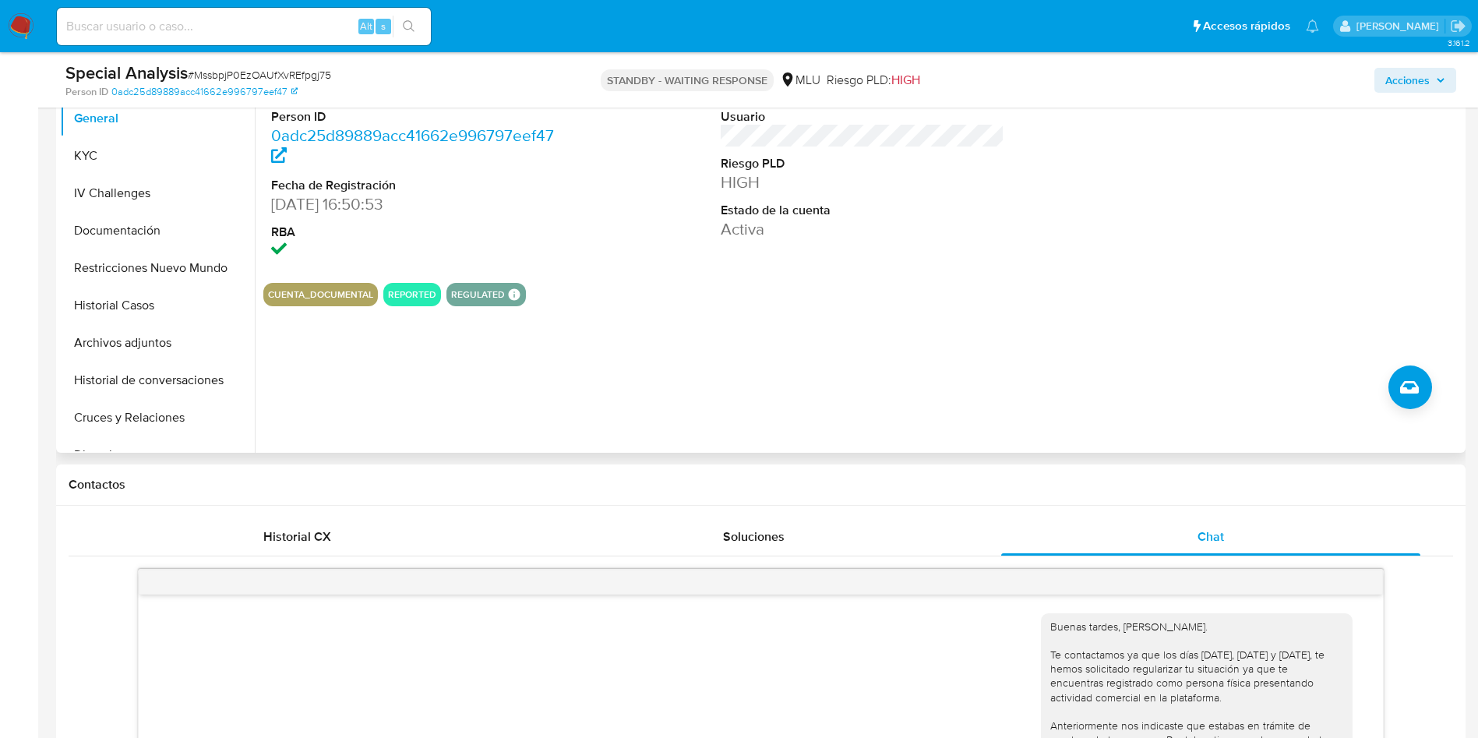
click at [1309, 223] on div at bounding box center [1312, 162] width 300 height 217
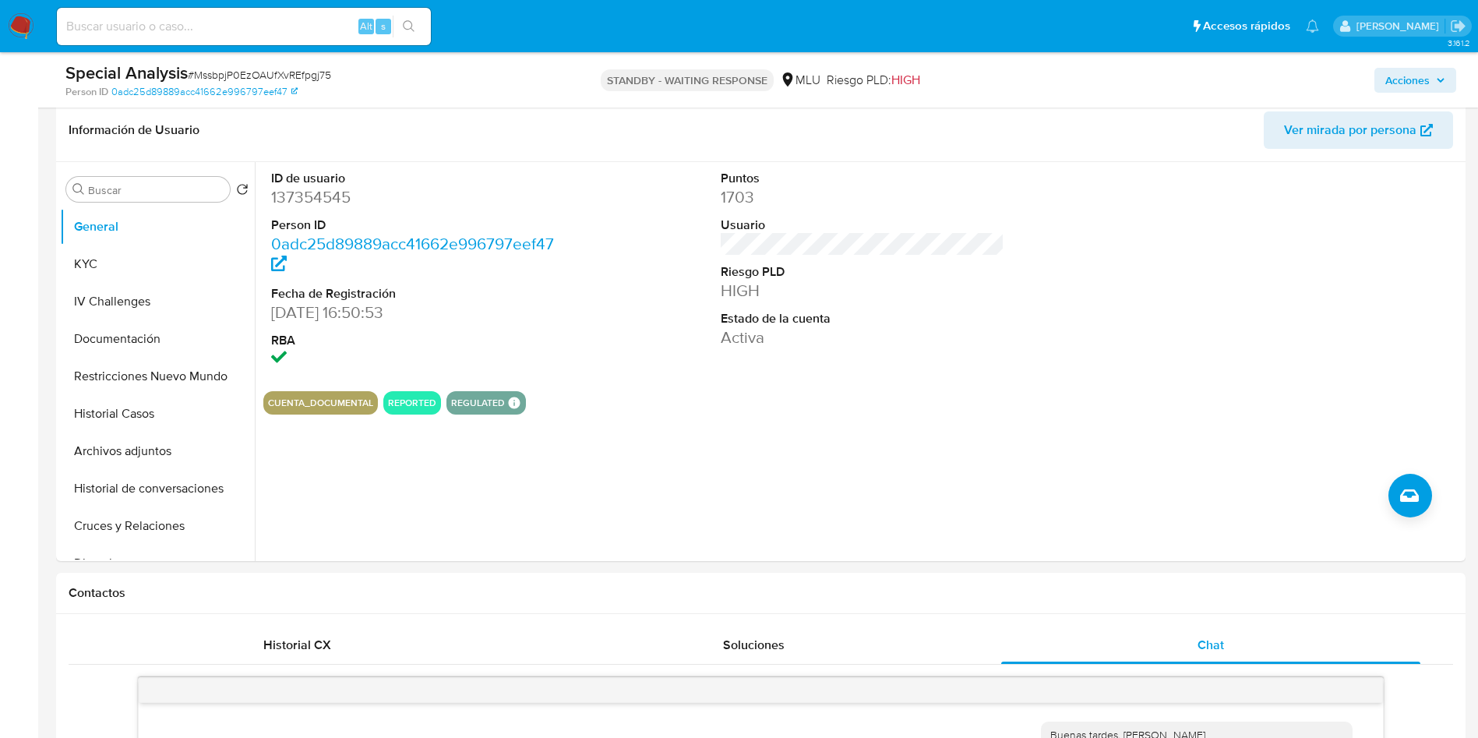
scroll to position [0, 0]
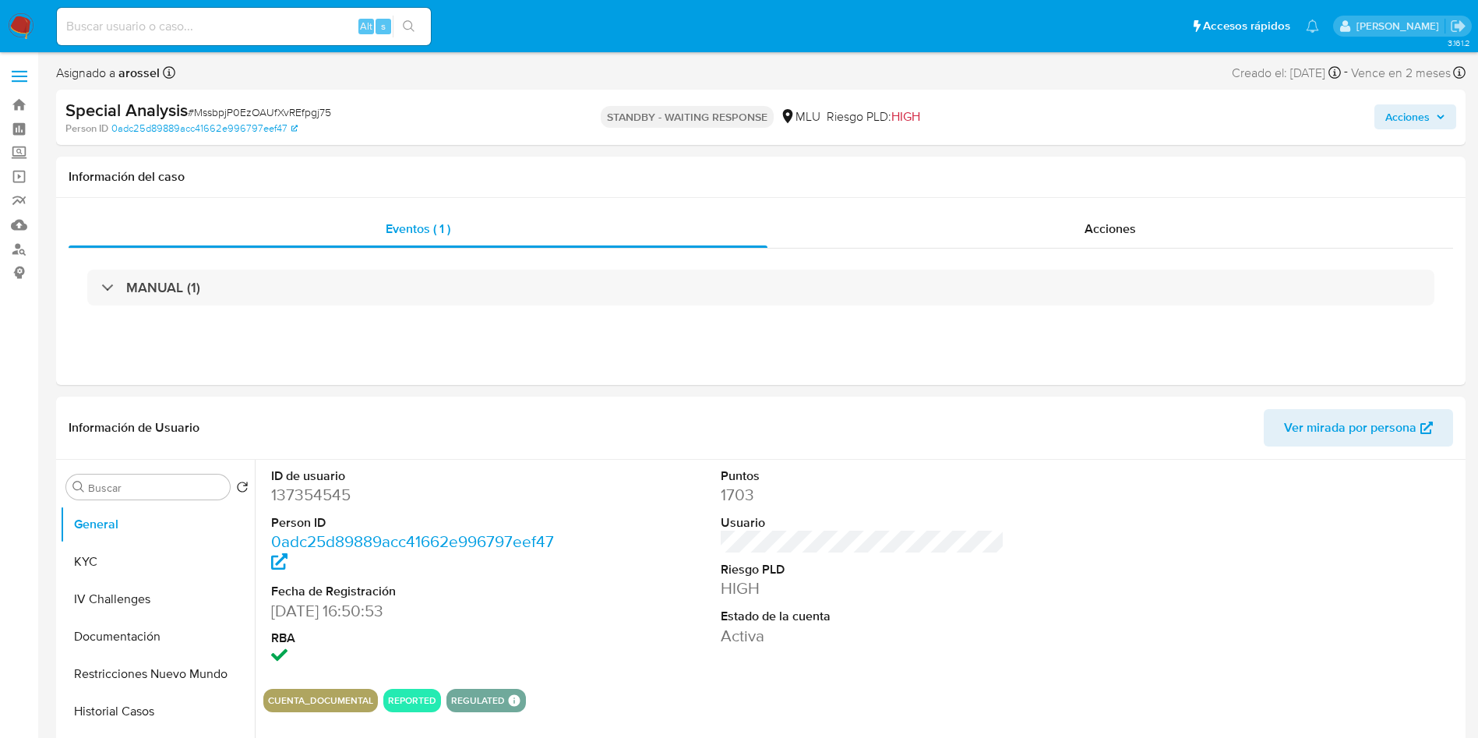
click at [166, 22] on input at bounding box center [244, 26] width 374 height 20
paste input "rSpmFJcu5otaJEtHaWMpLT2g"
type input "rSpmFJcu5otaJEtHaWMpLT2g}"
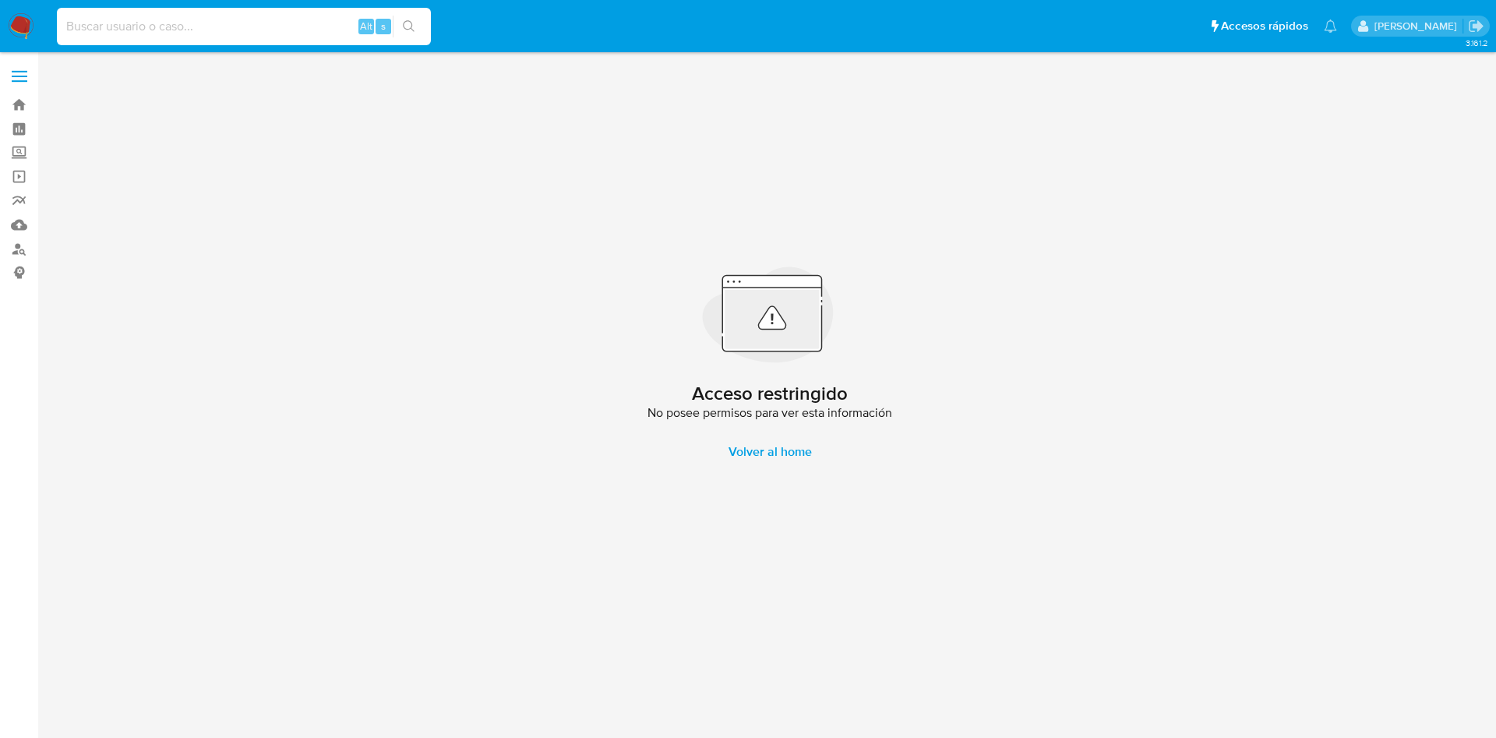
click at [297, 16] on input at bounding box center [244, 26] width 374 height 20
paste input "rSpmFJcu5otaJEtHaWMpLT2g"
type input "rSpmFJcu5otaJEtHaWMpLT2g"
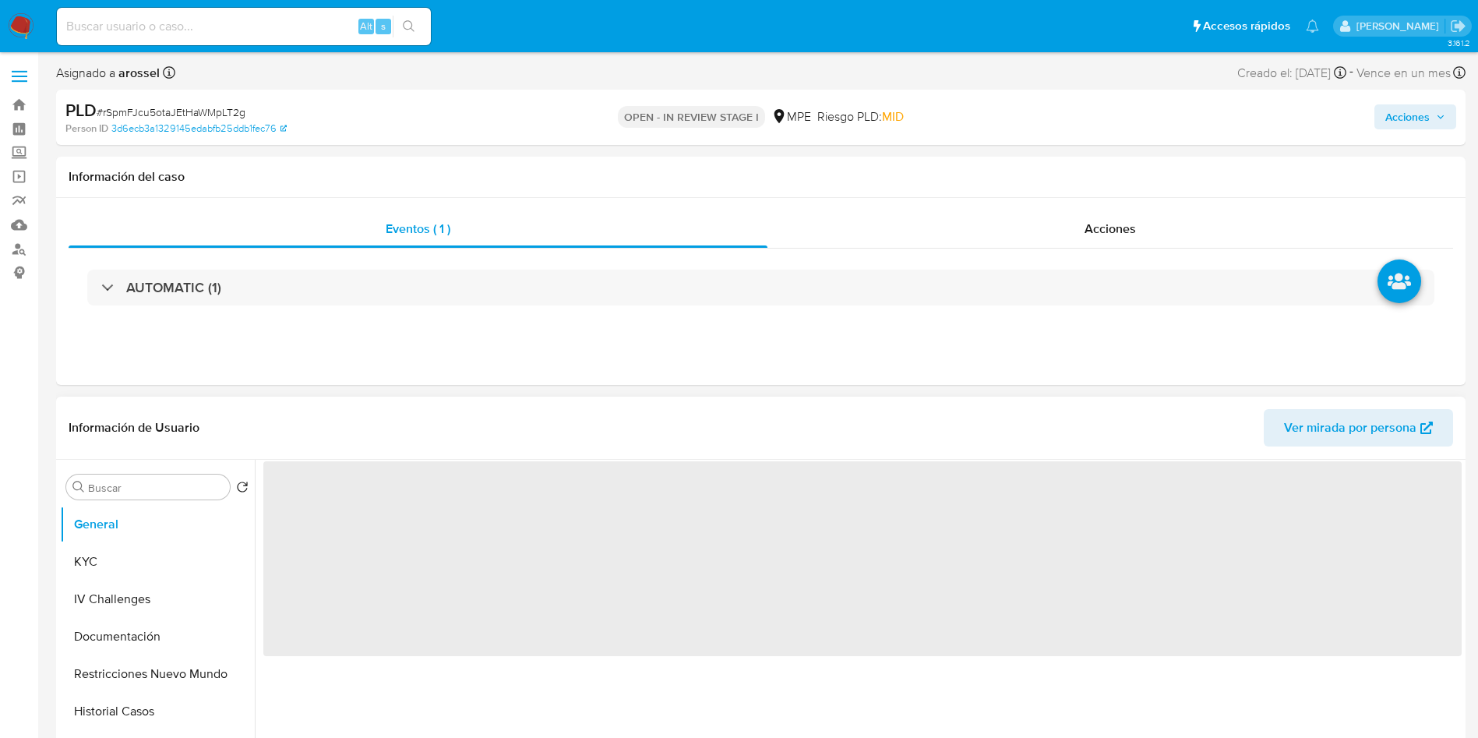
select select "10"
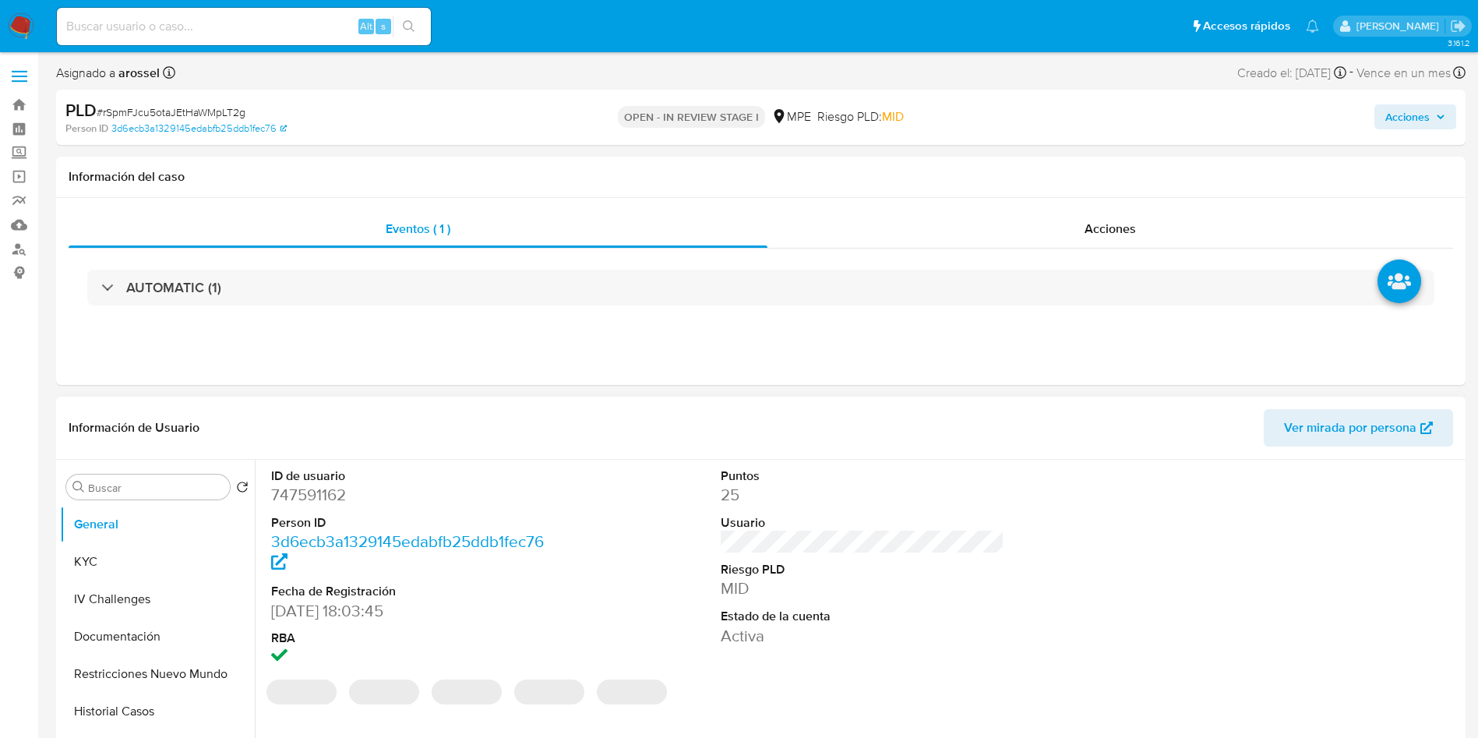
click at [935, 525] on dt "Usuario" at bounding box center [862, 522] width 284 height 17
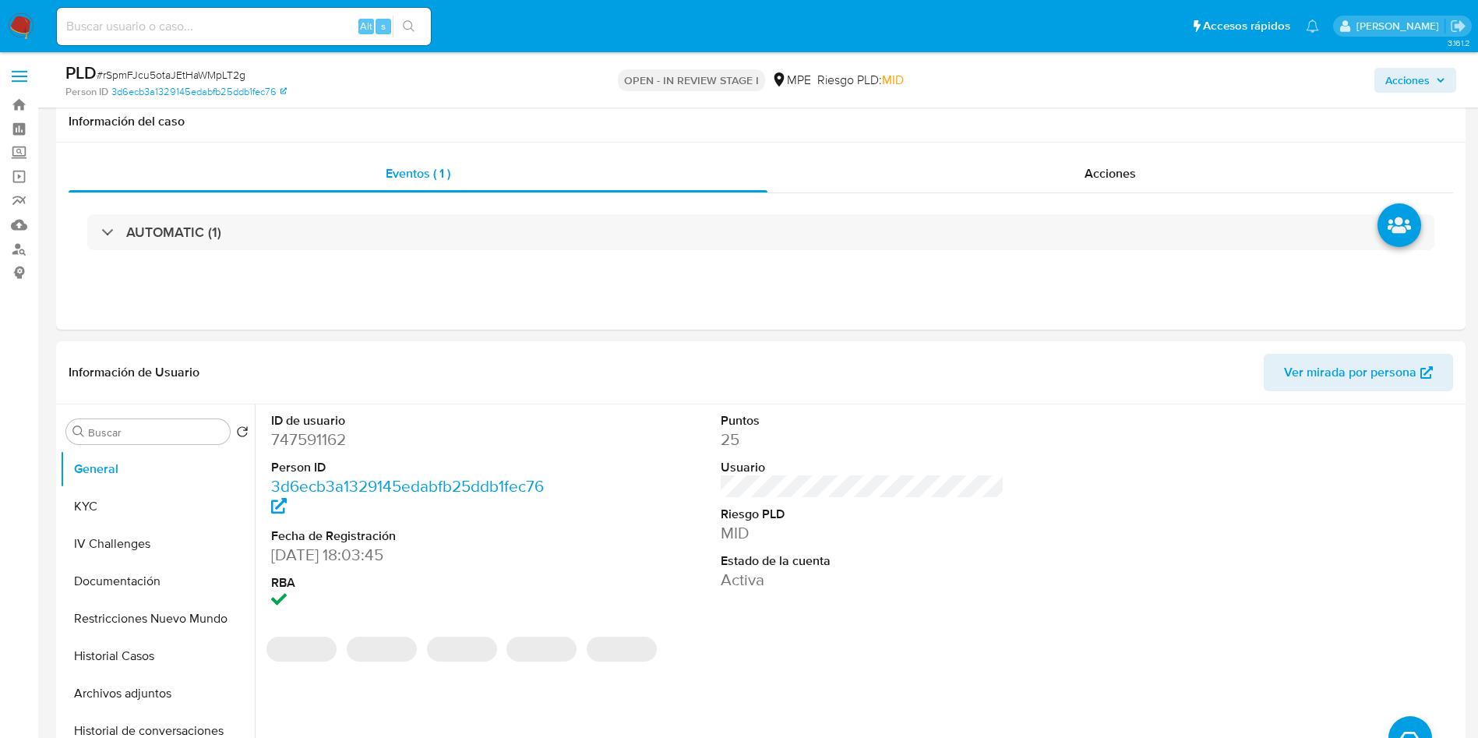
scroll to position [584, 0]
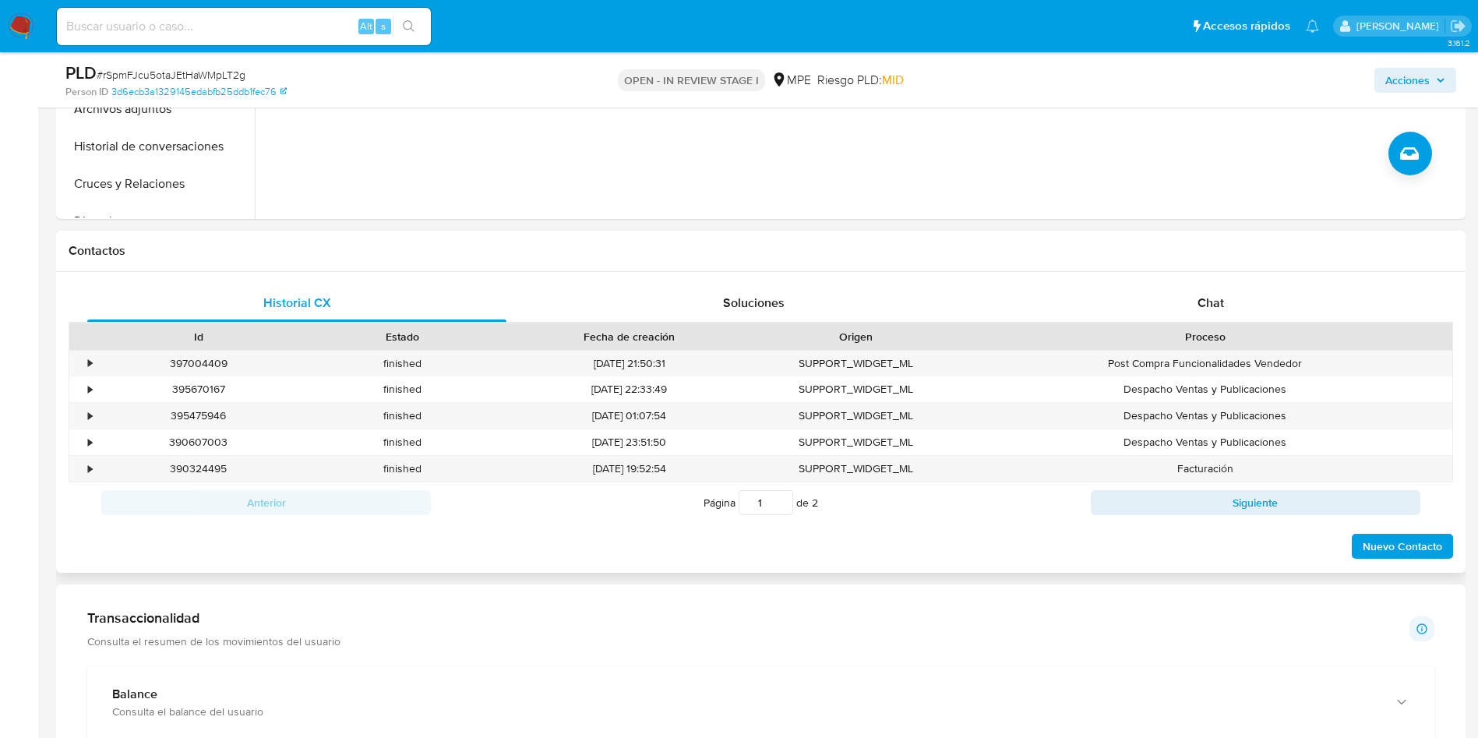
click at [1193, 281] on div "Historial CX Soluciones Chat Id Estado Fecha de creación Origen Proceso • 39700…" at bounding box center [760, 422] width 1409 height 301
click at [1197, 297] on span "Chat" at bounding box center [1210, 303] width 26 height 18
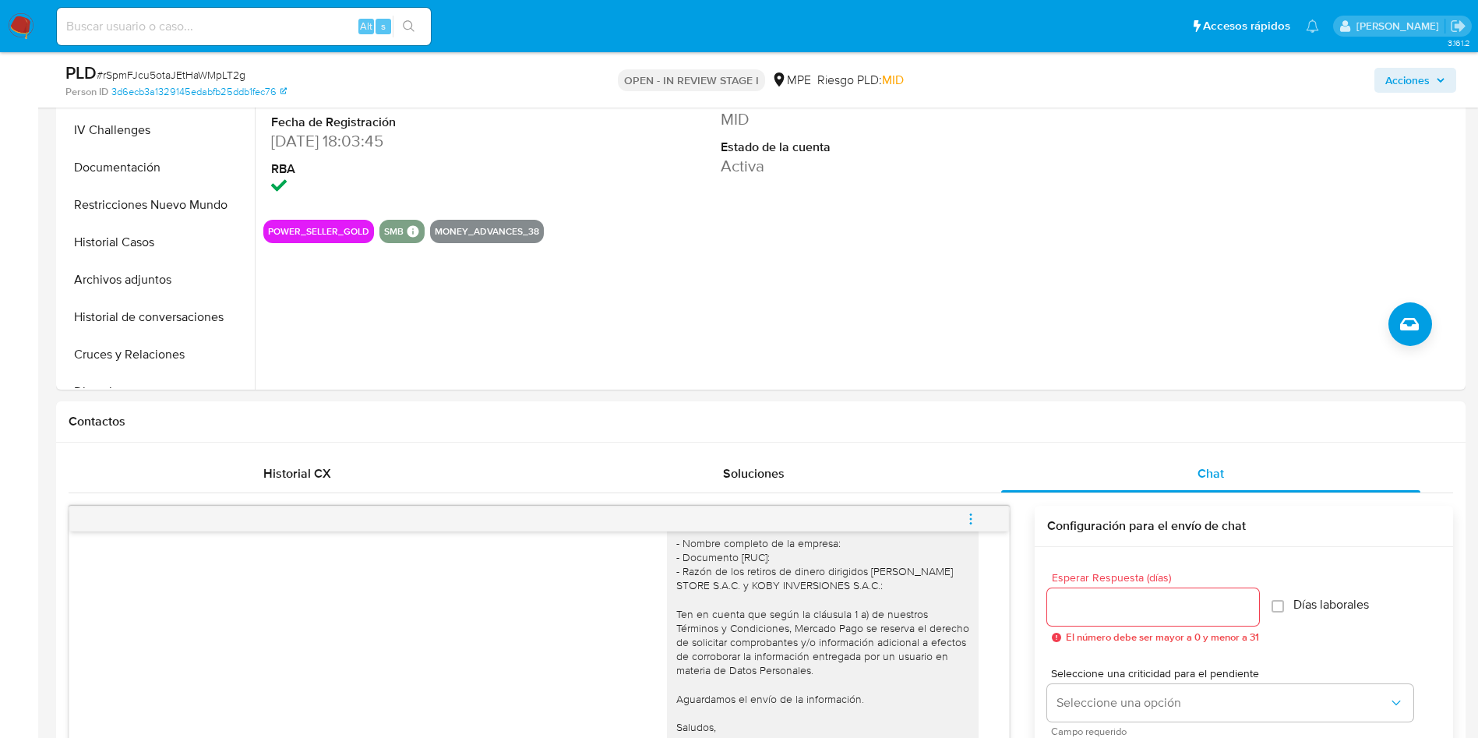
scroll to position [117, 0]
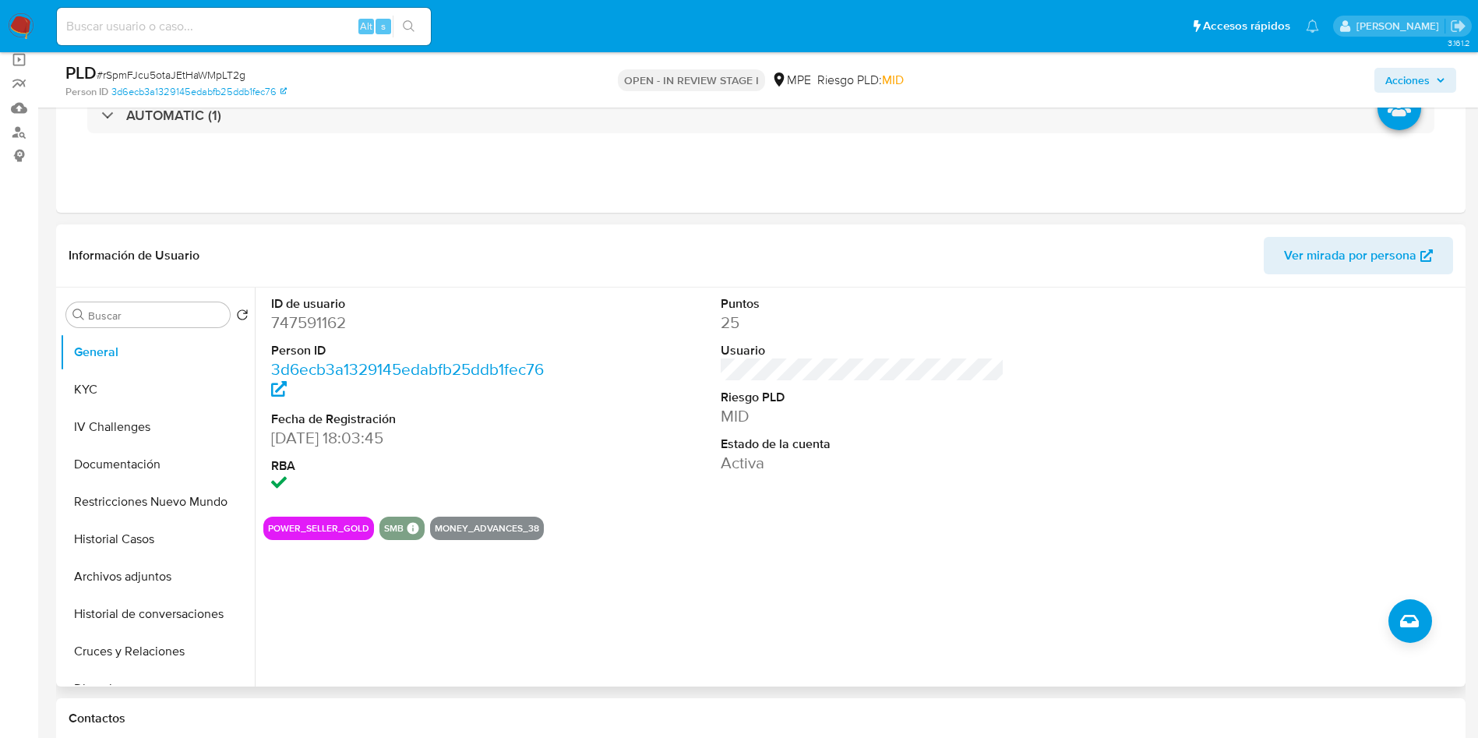
click at [312, 319] on dd "747591162" at bounding box center [413, 323] width 284 height 22
copy dd "747591162"
click at [524, 449] on dl "ID de usuario 747591162 Person ID 3d6ecb3a1329145edabfb25ddb1fec76 Fecha de Reg…" at bounding box center [413, 395] width 284 height 201
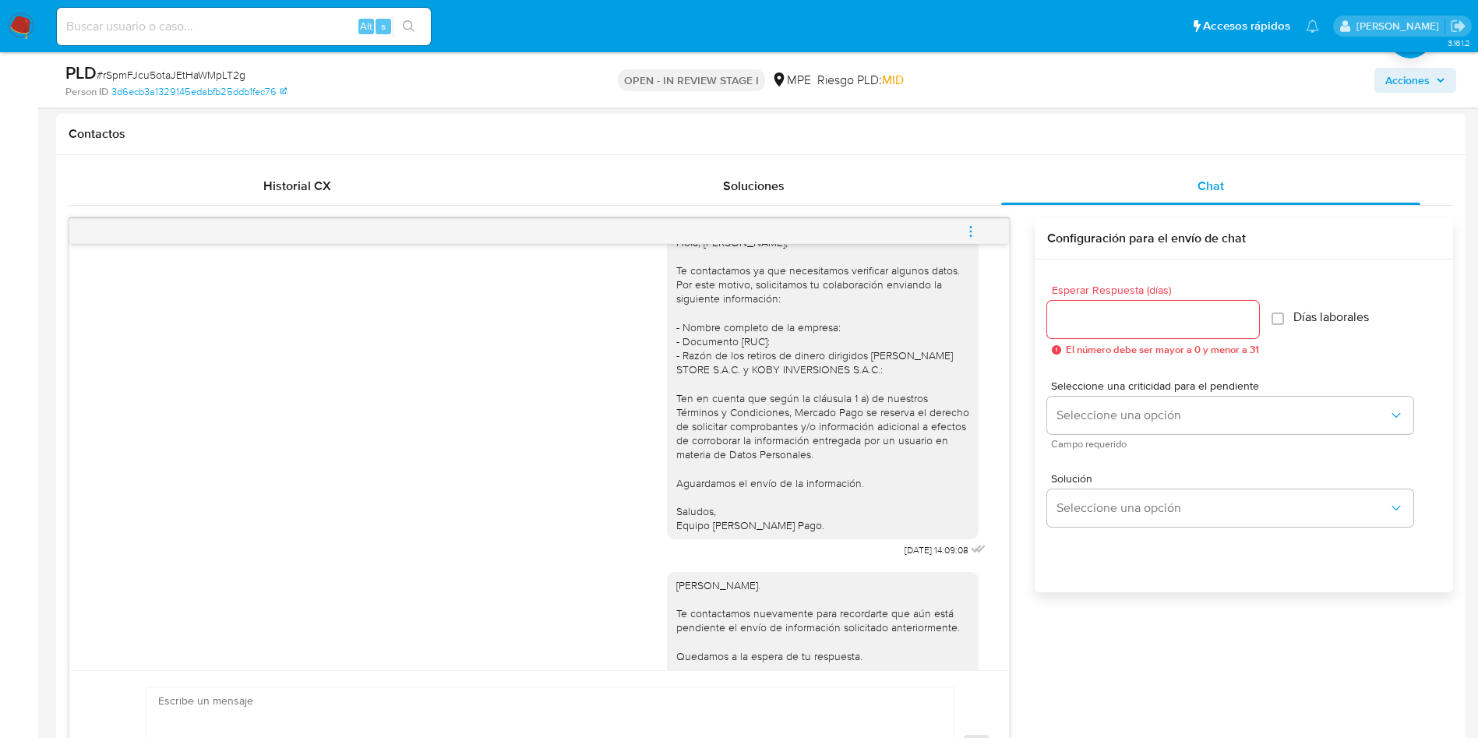
scroll to position [0, 0]
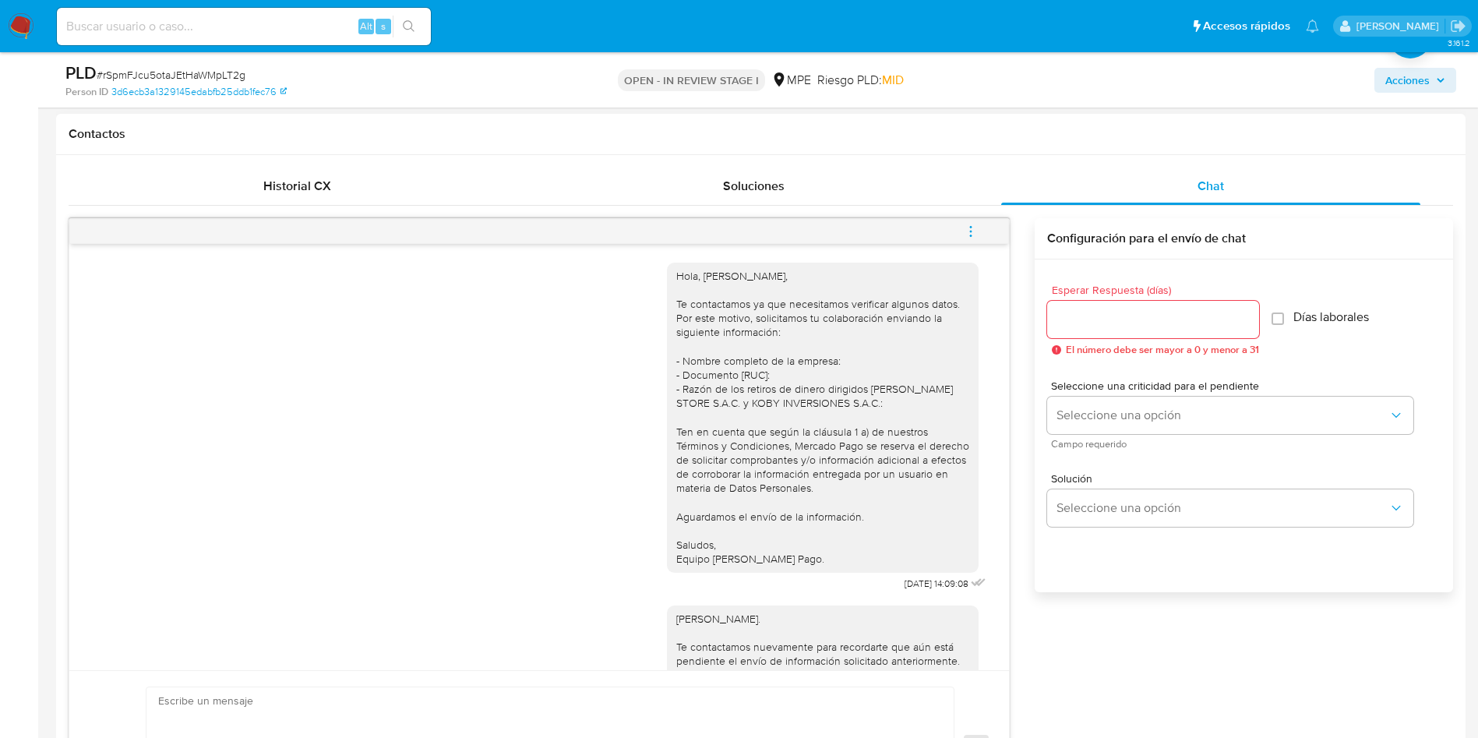
click at [981, 233] on button "menu-action" at bounding box center [970, 231] width 51 height 37
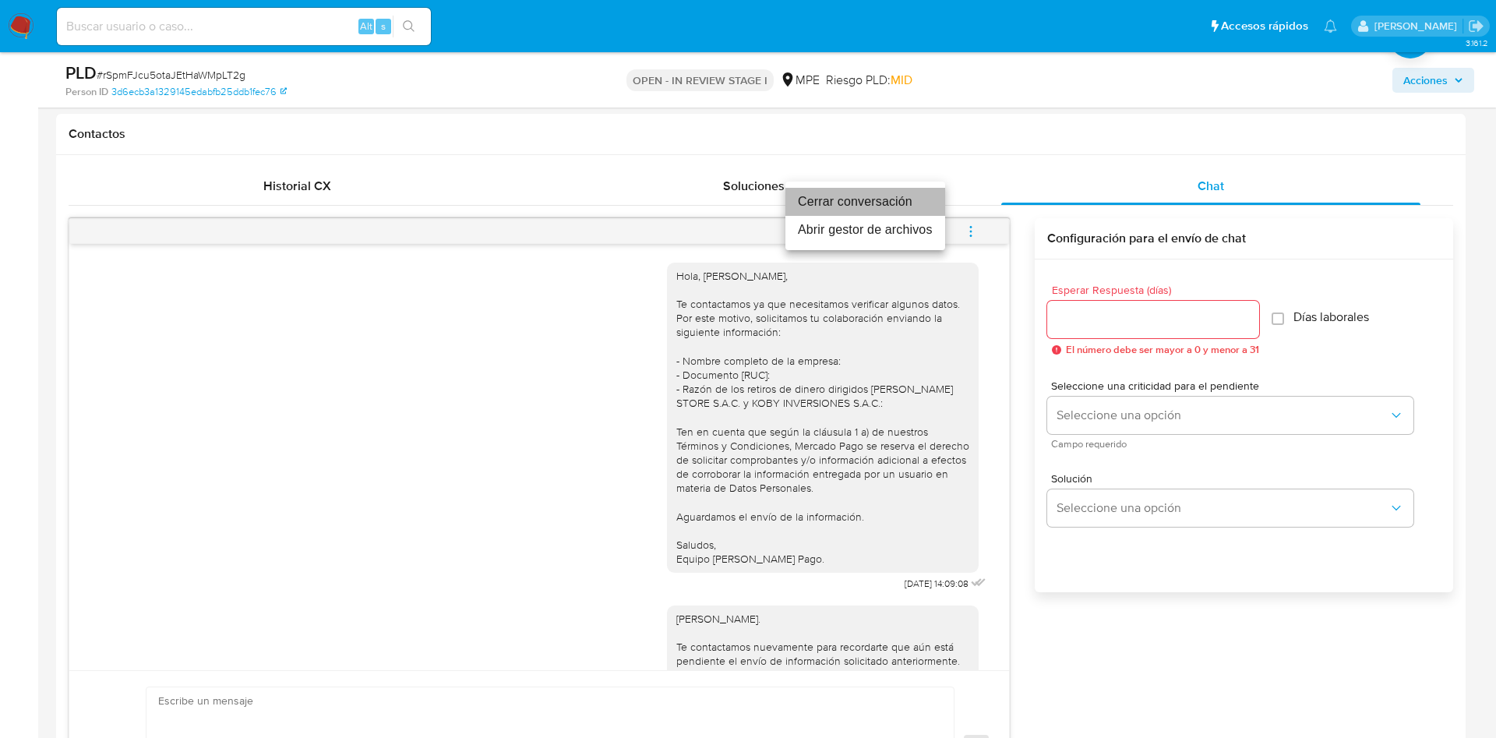
click at [921, 203] on li "Cerrar conversación" at bounding box center [865, 202] width 160 height 28
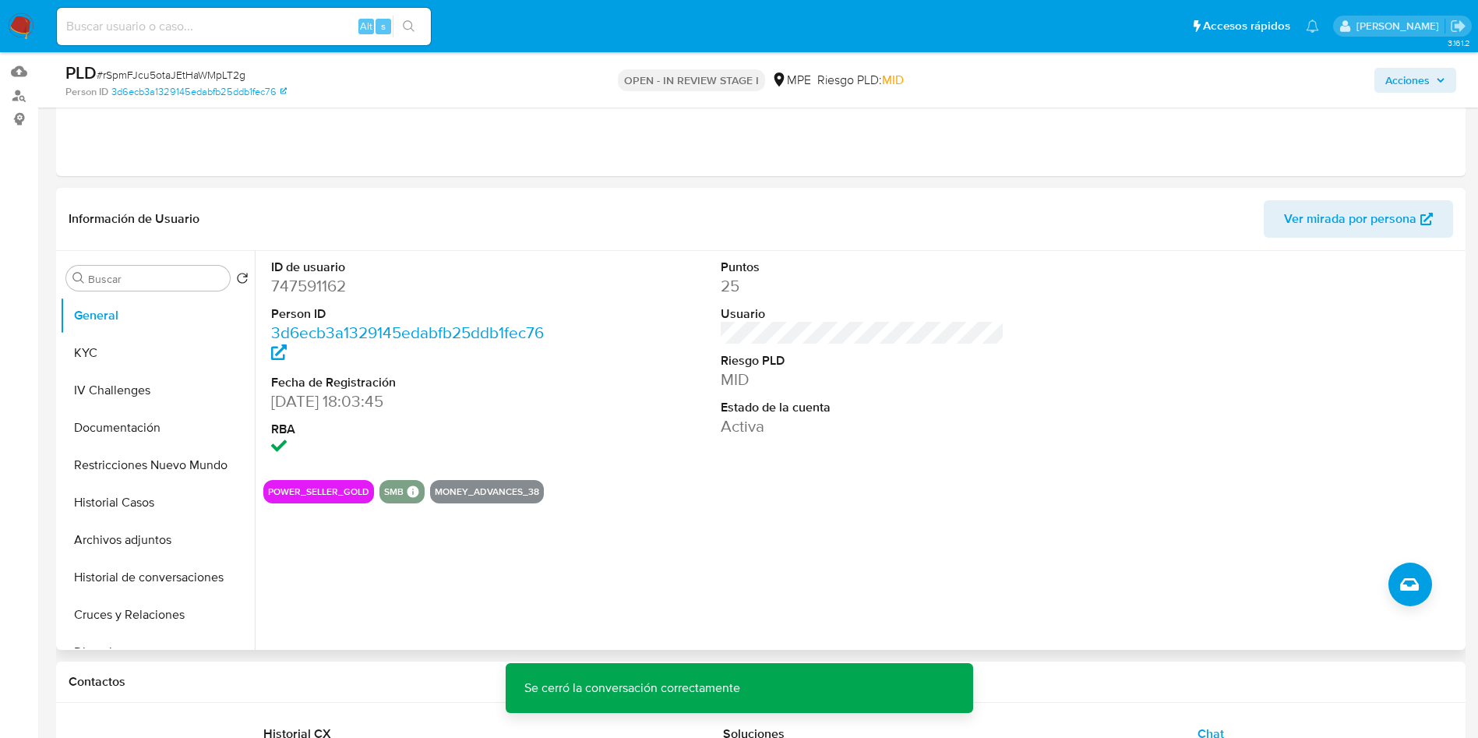
scroll to position [117, 0]
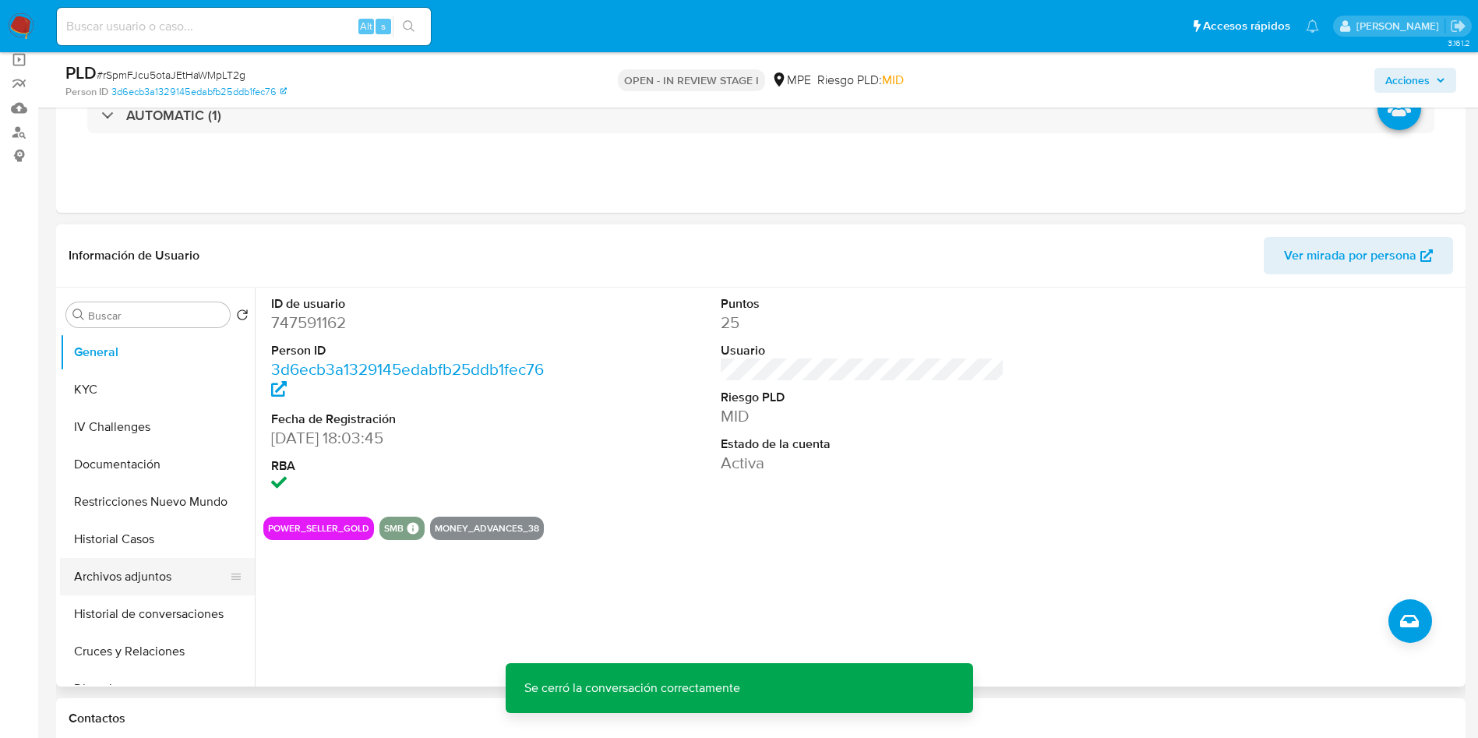
click at [151, 574] on button "Archivos adjuntos" at bounding box center [151, 576] width 182 height 37
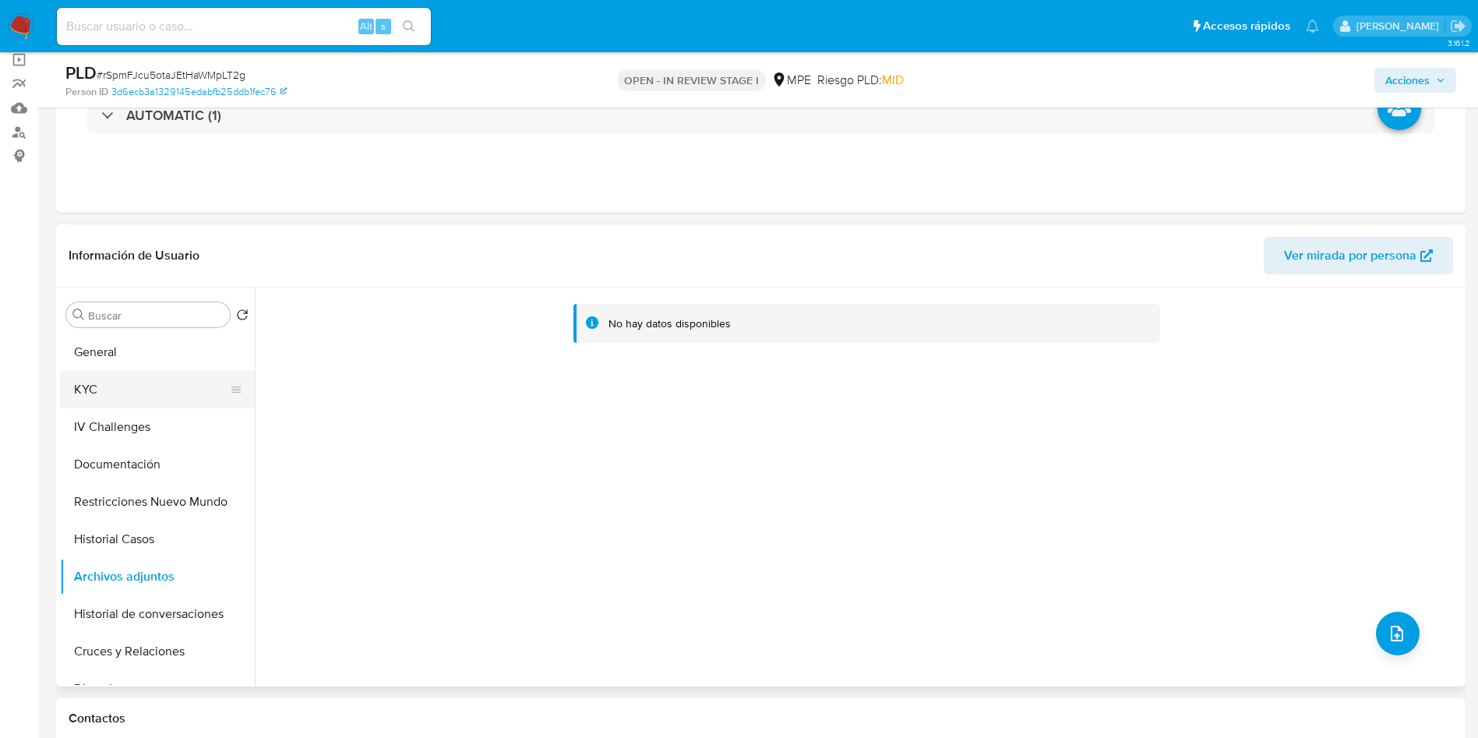
click at [132, 389] on button "KYC" at bounding box center [151, 389] width 182 height 37
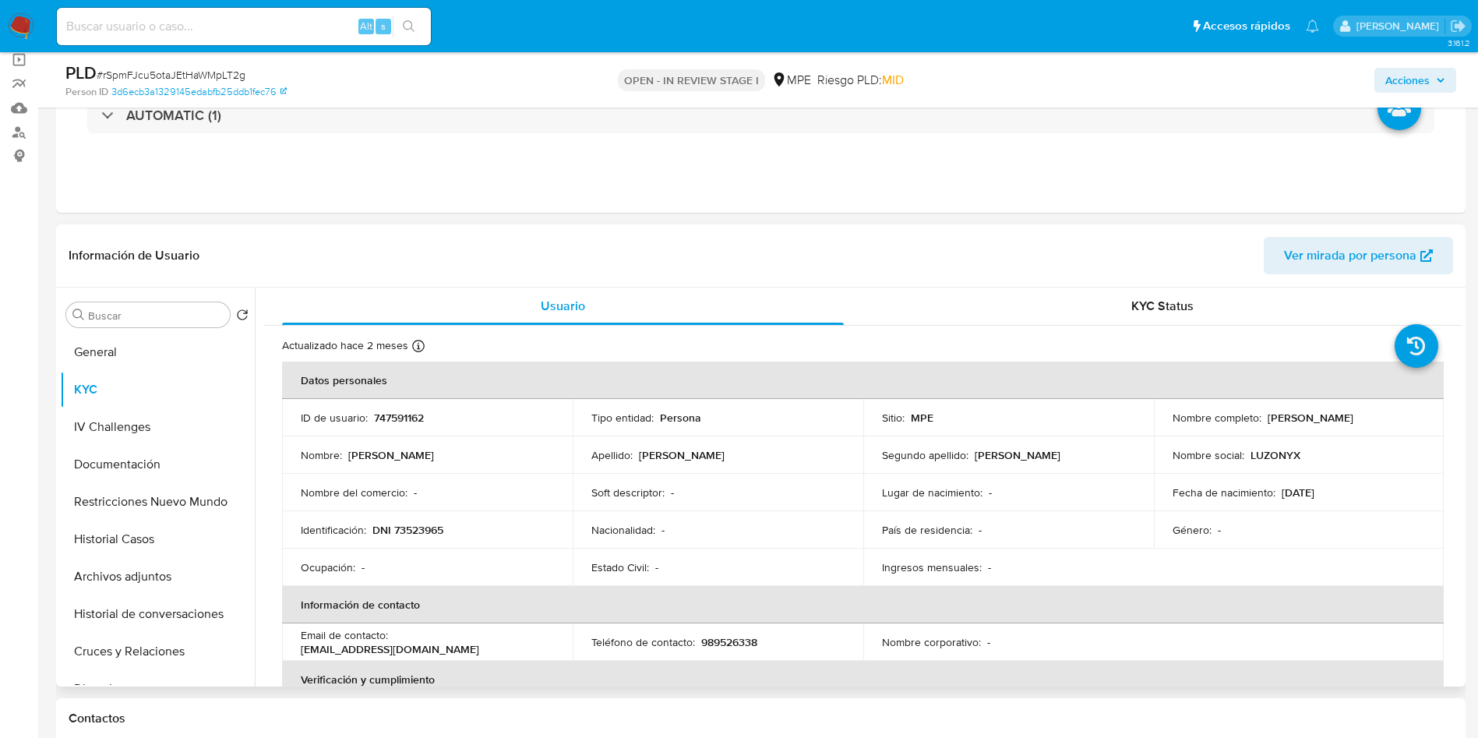
click at [1347, 519] on td "Género : -" at bounding box center [1299, 529] width 291 height 37
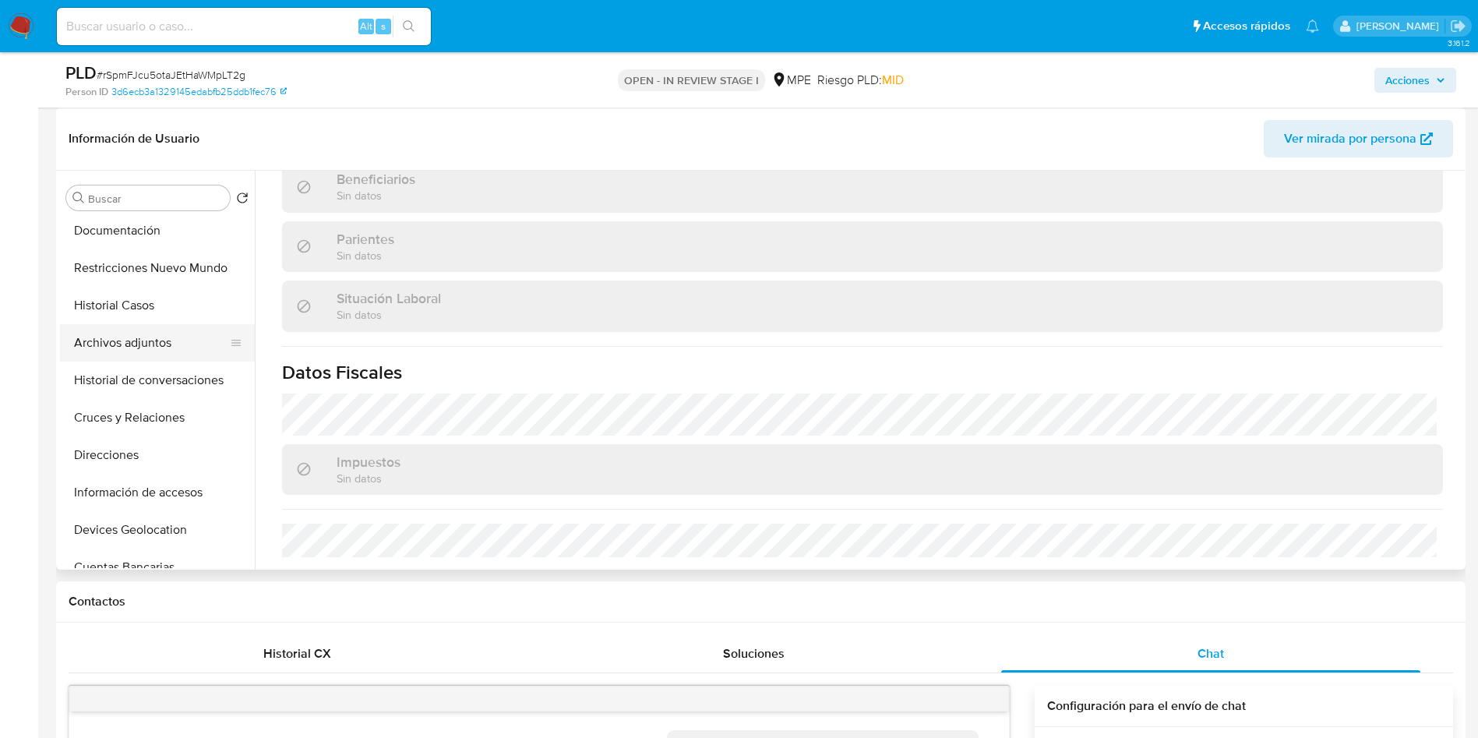
click at [144, 341] on button "Archivos adjuntos" at bounding box center [151, 342] width 182 height 37
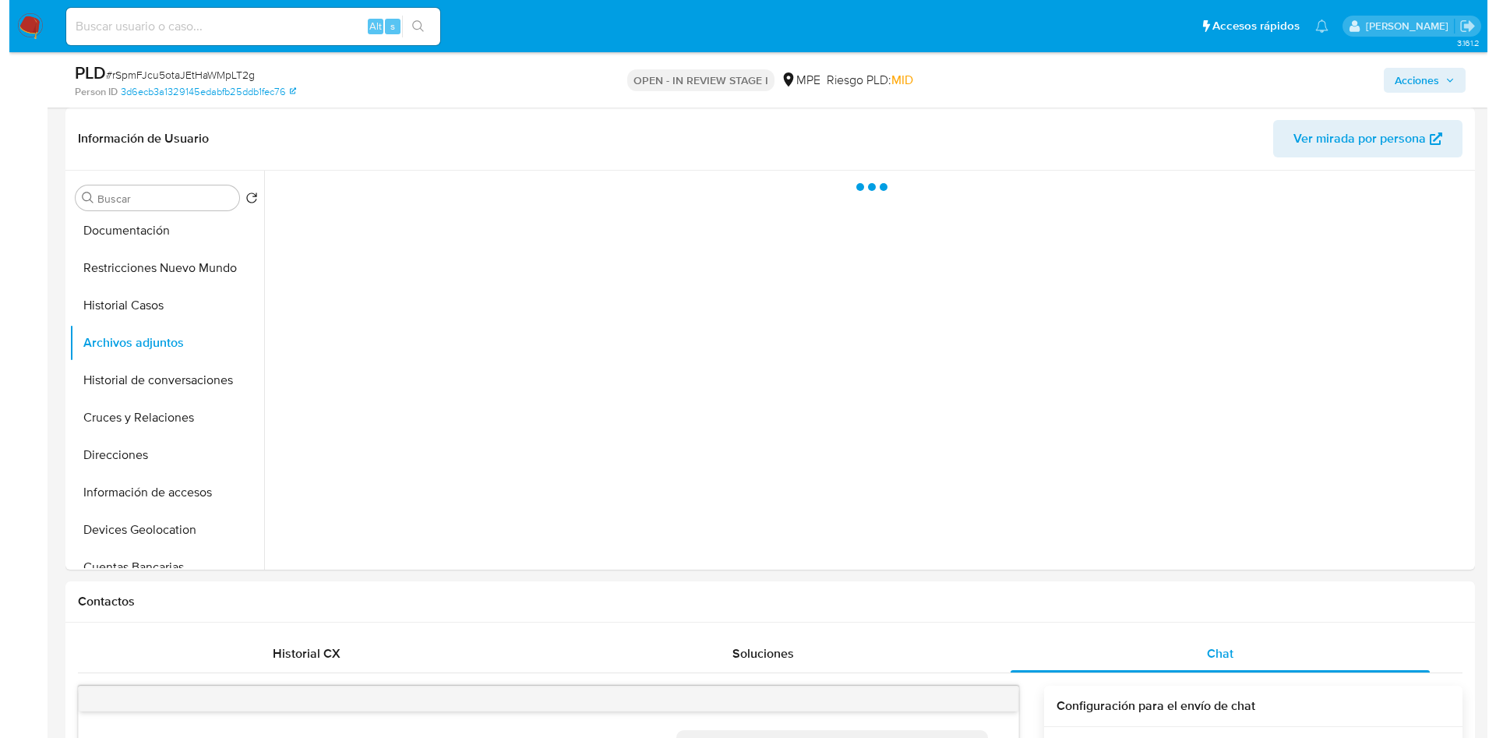
scroll to position [0, 0]
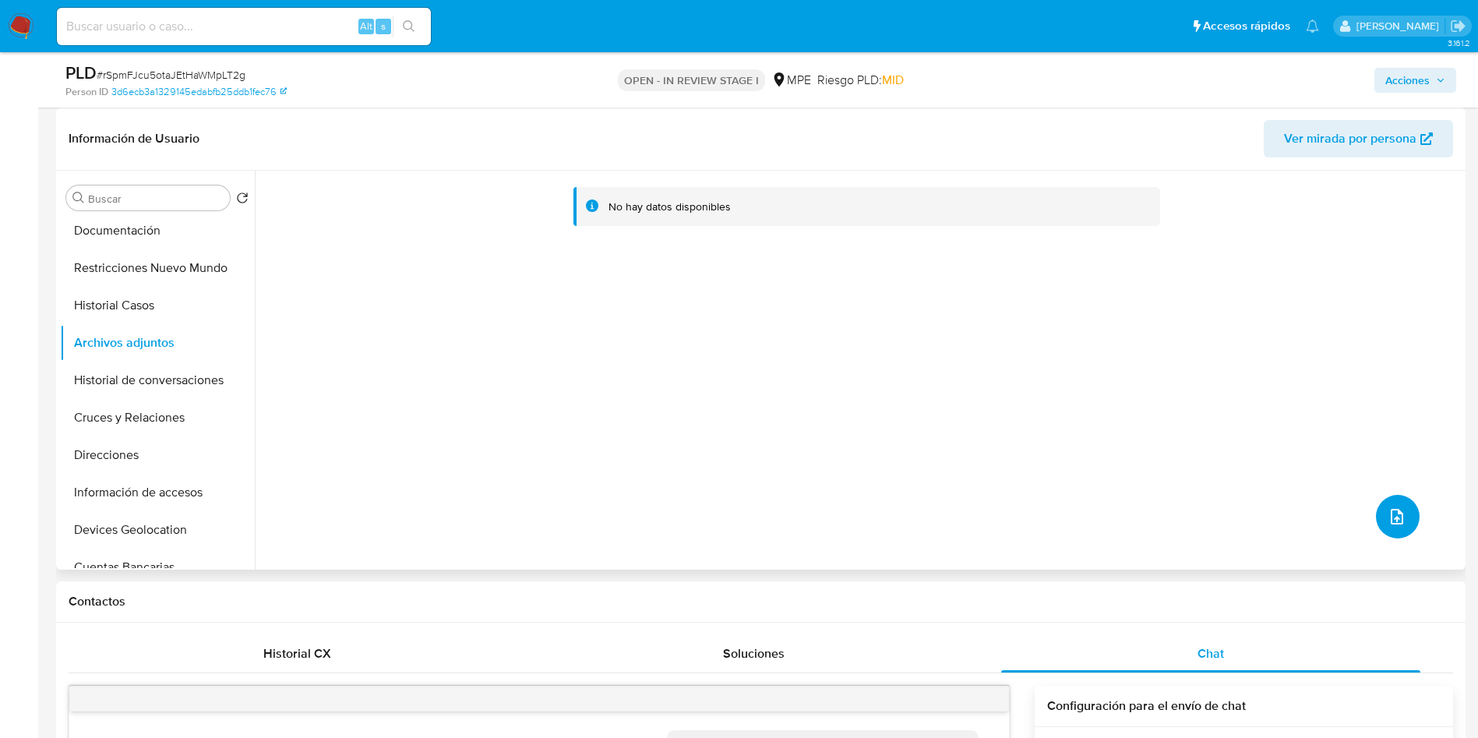
click at [1392, 517] on icon "upload-file" at bounding box center [1396, 516] width 19 height 19
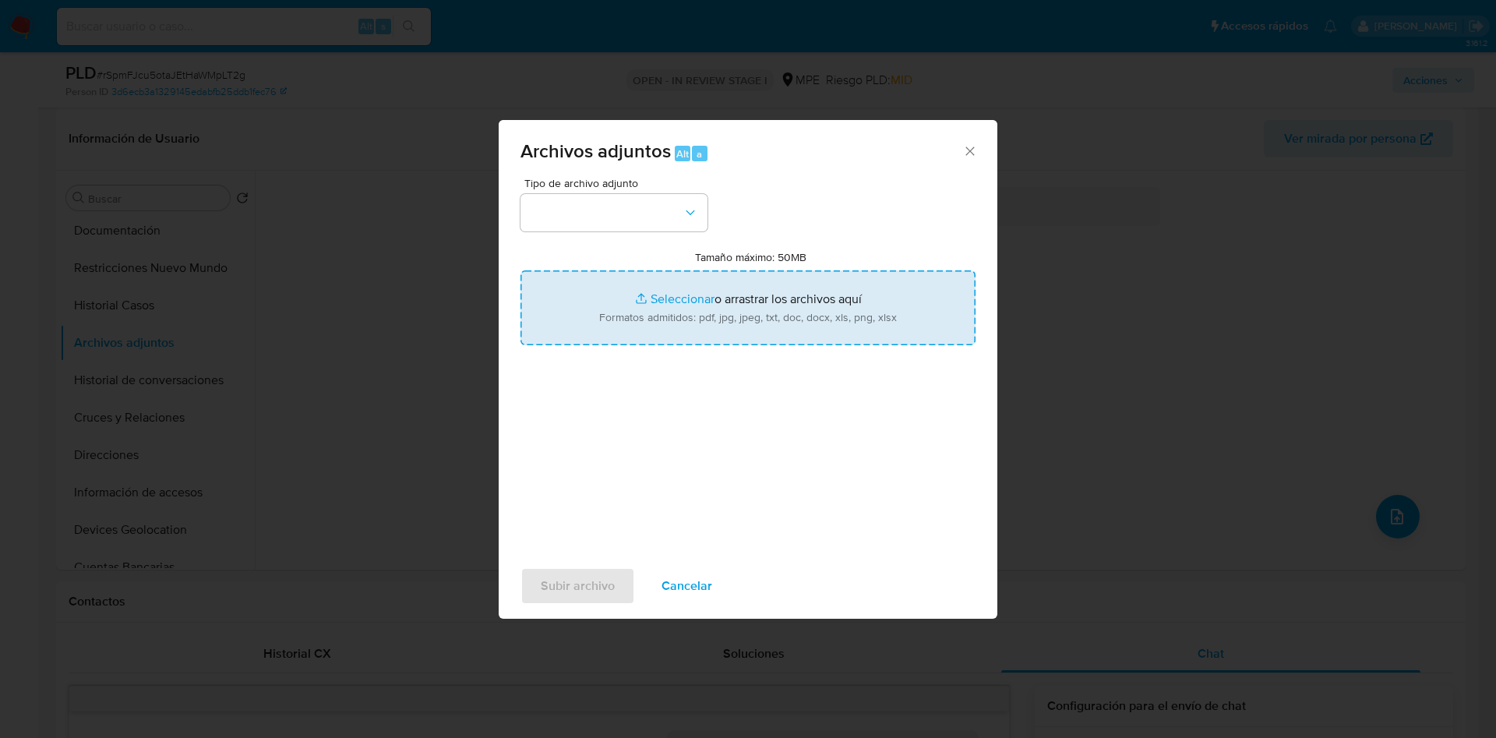
click at [840, 333] on input "Tamaño máximo: 50MB Seleccionar archivos" at bounding box center [747, 307] width 455 height 75
type input "C:\fakepath\Case Log 747591162 - 25_09_2025.pdf"
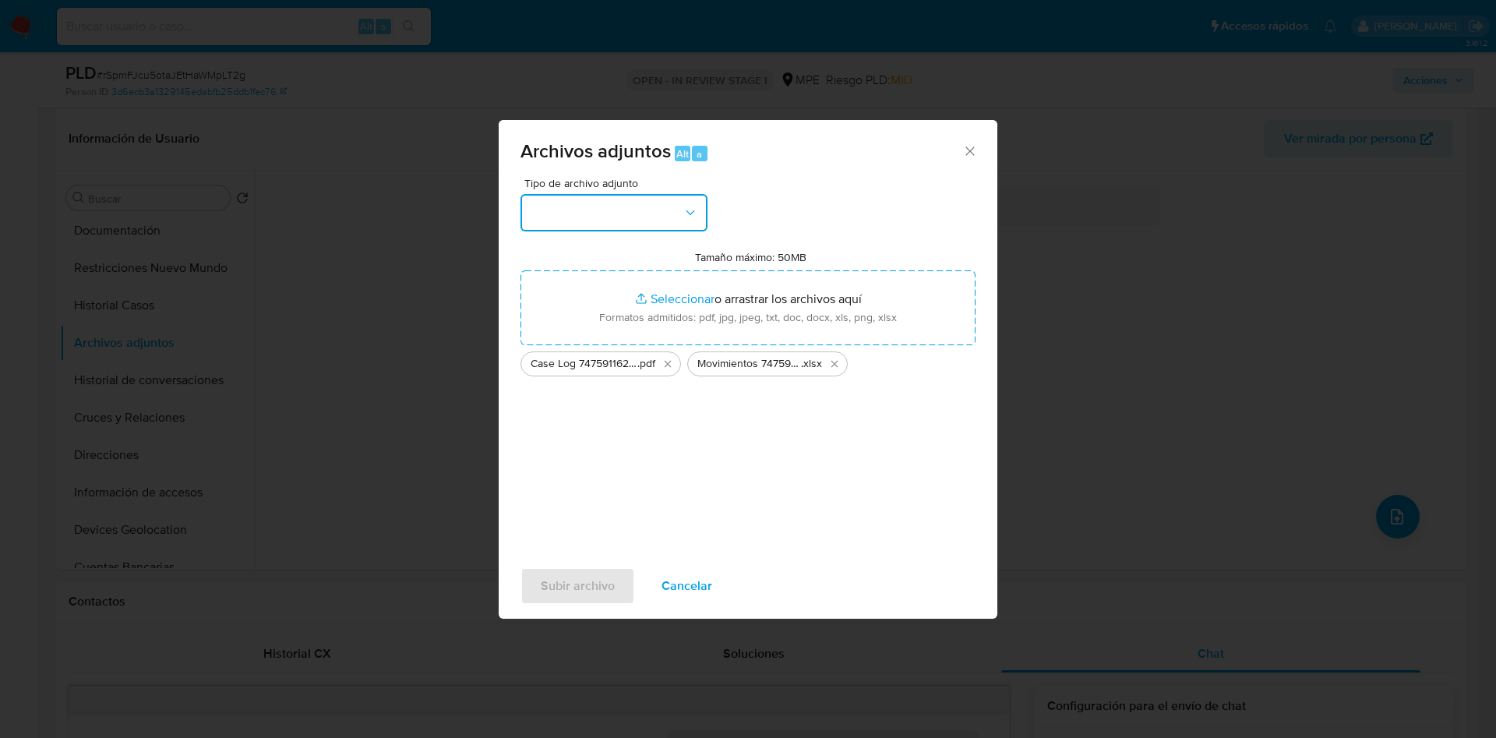
click at [647, 225] on button "button" at bounding box center [613, 212] width 187 height 37
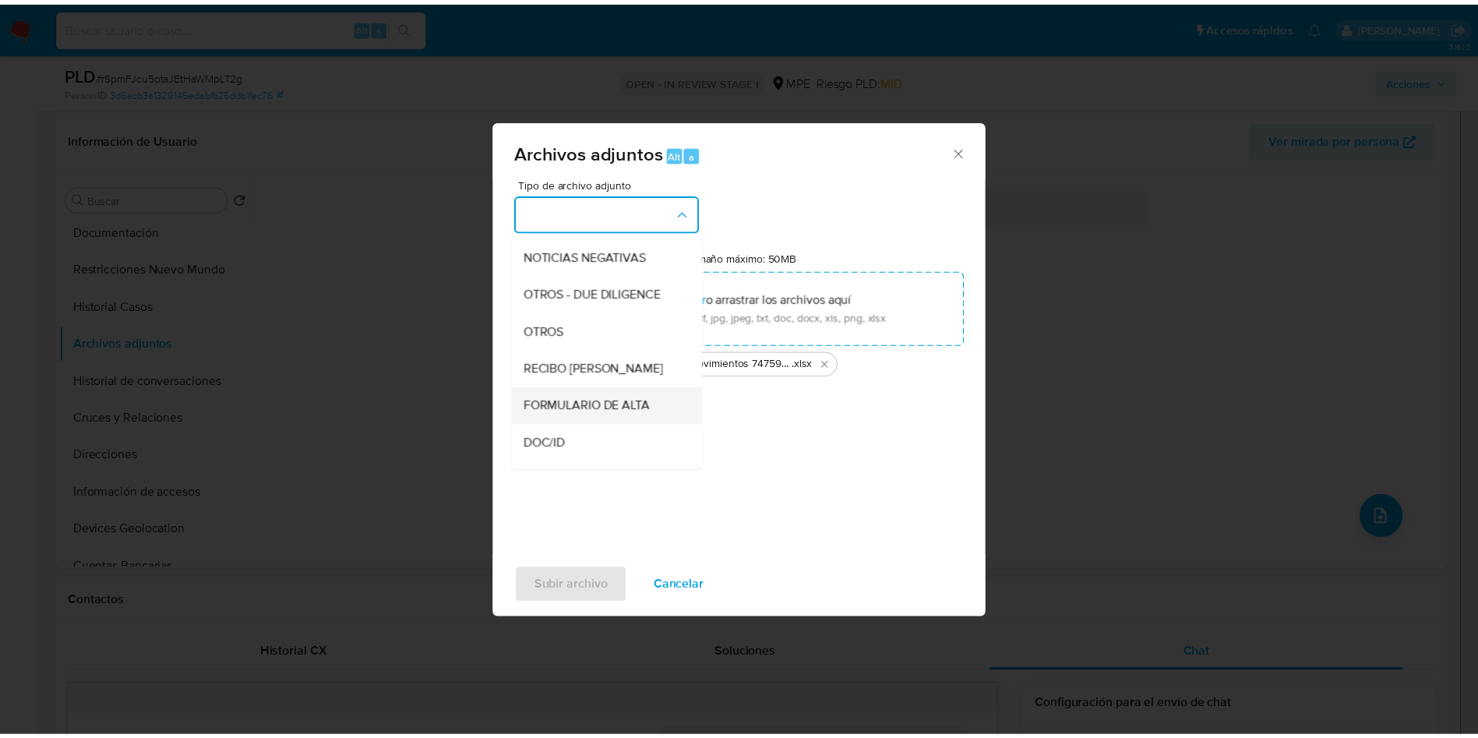
scroll to position [234, 0]
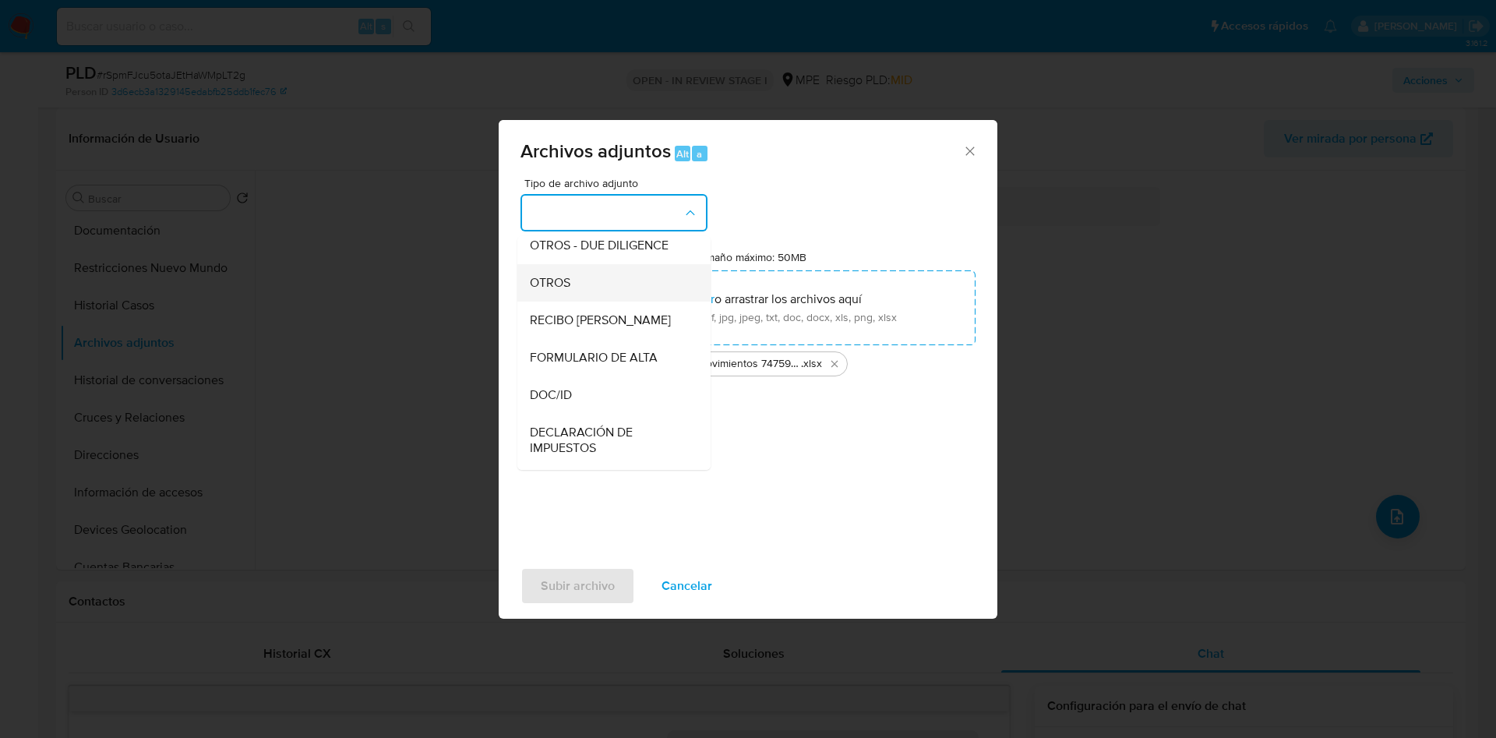
click at [591, 298] on div "OTROS" at bounding box center [609, 282] width 159 height 37
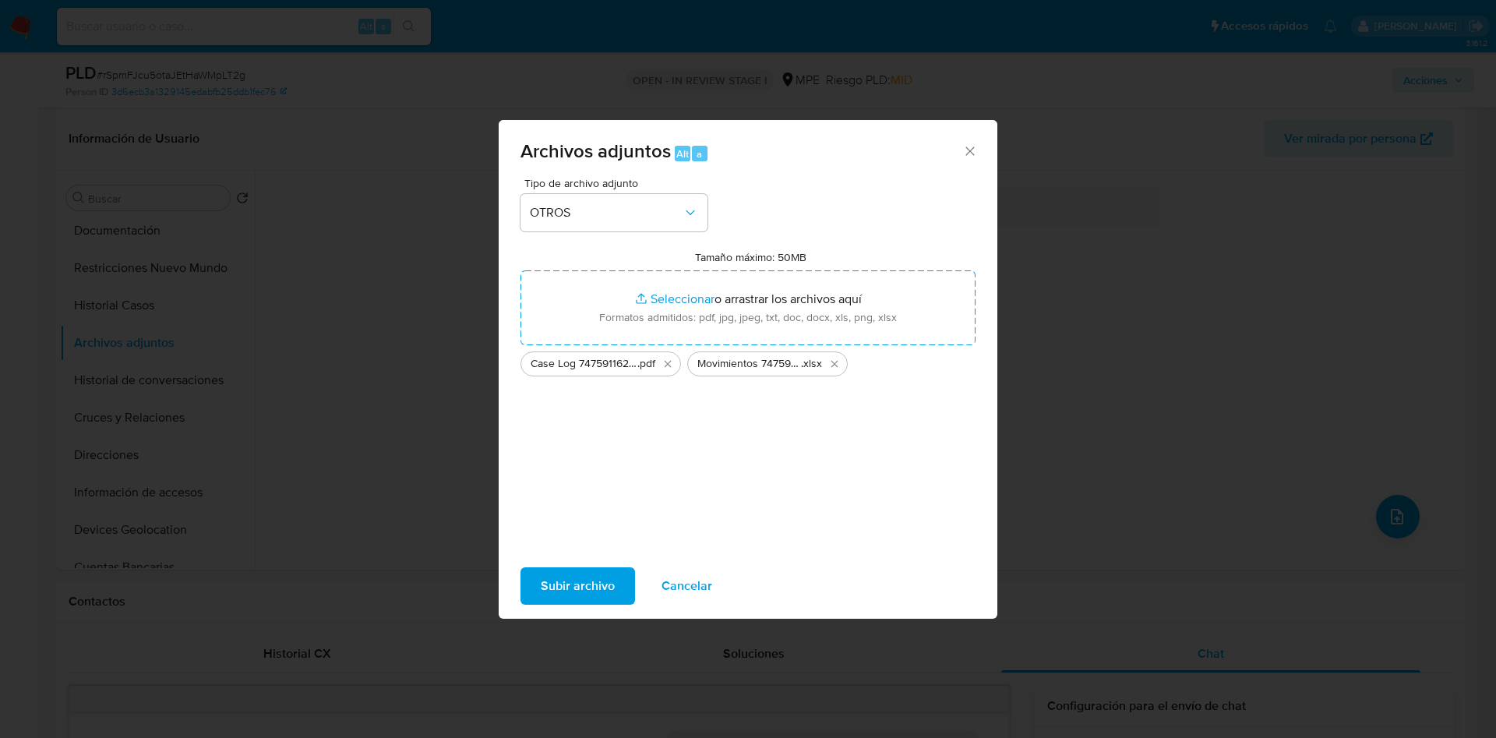
click at [570, 573] on span "Subir archivo" at bounding box center [578, 586] width 74 height 34
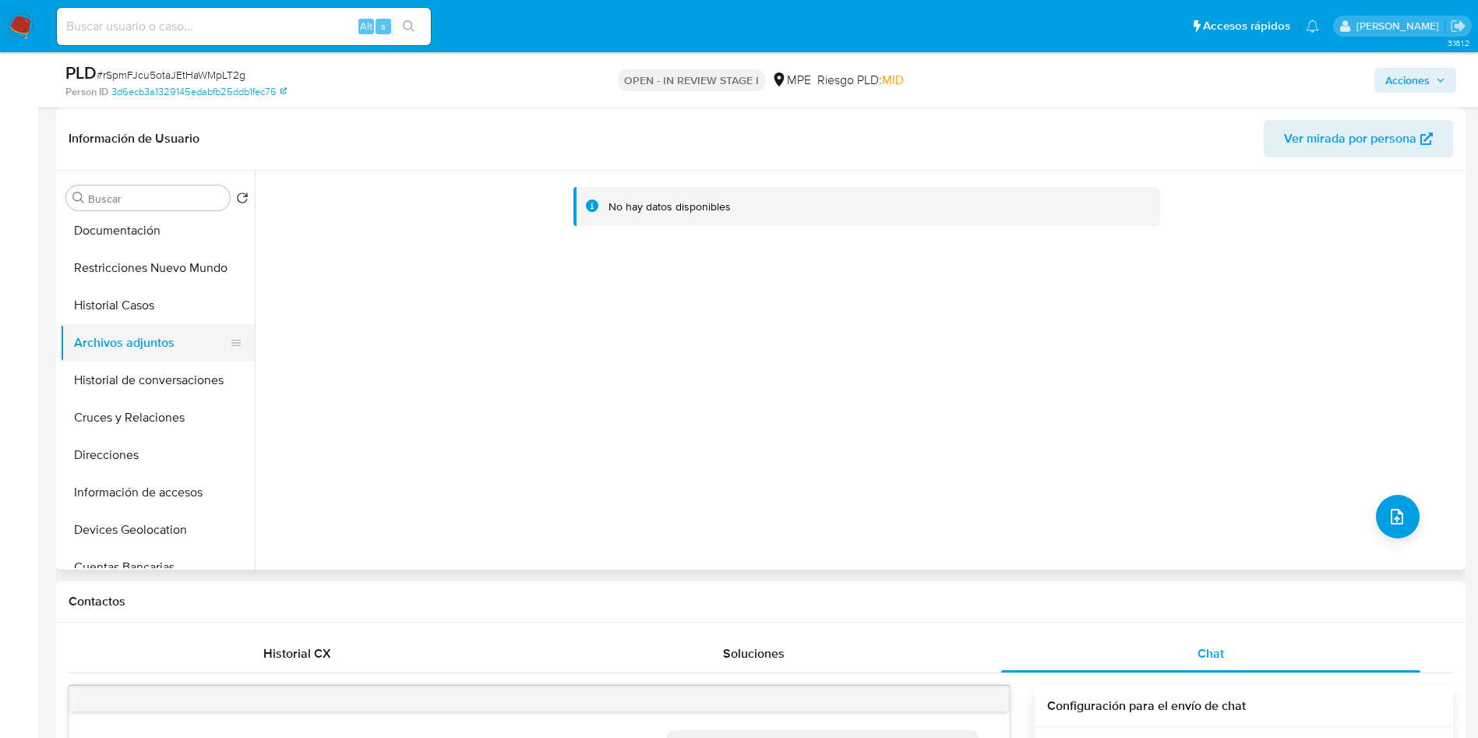
click at [128, 324] on button "Archivos adjuntos" at bounding box center [151, 342] width 182 height 37
click at [143, 322] on button "Historial Casos" at bounding box center [151, 305] width 182 height 37
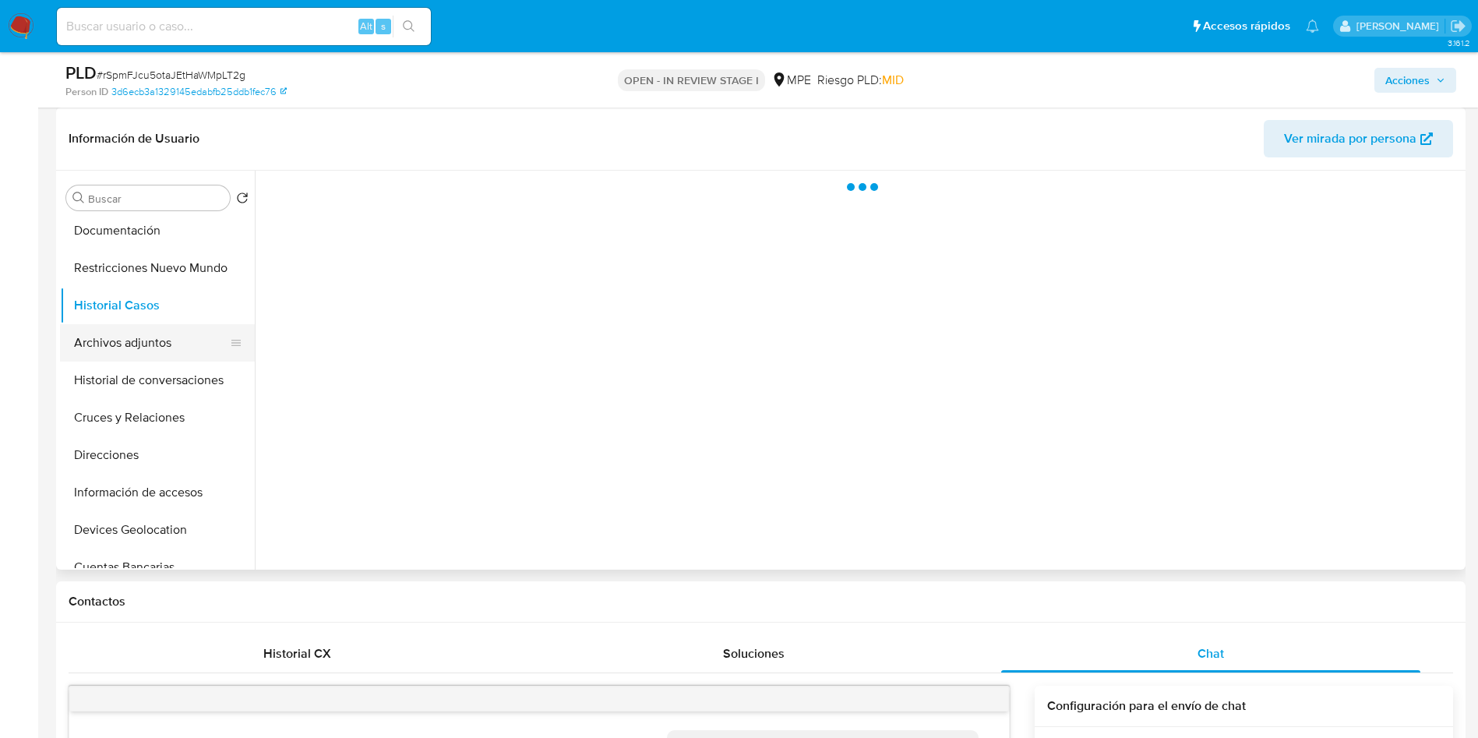
click at [143, 342] on button "Archivos adjuntos" at bounding box center [151, 342] width 182 height 37
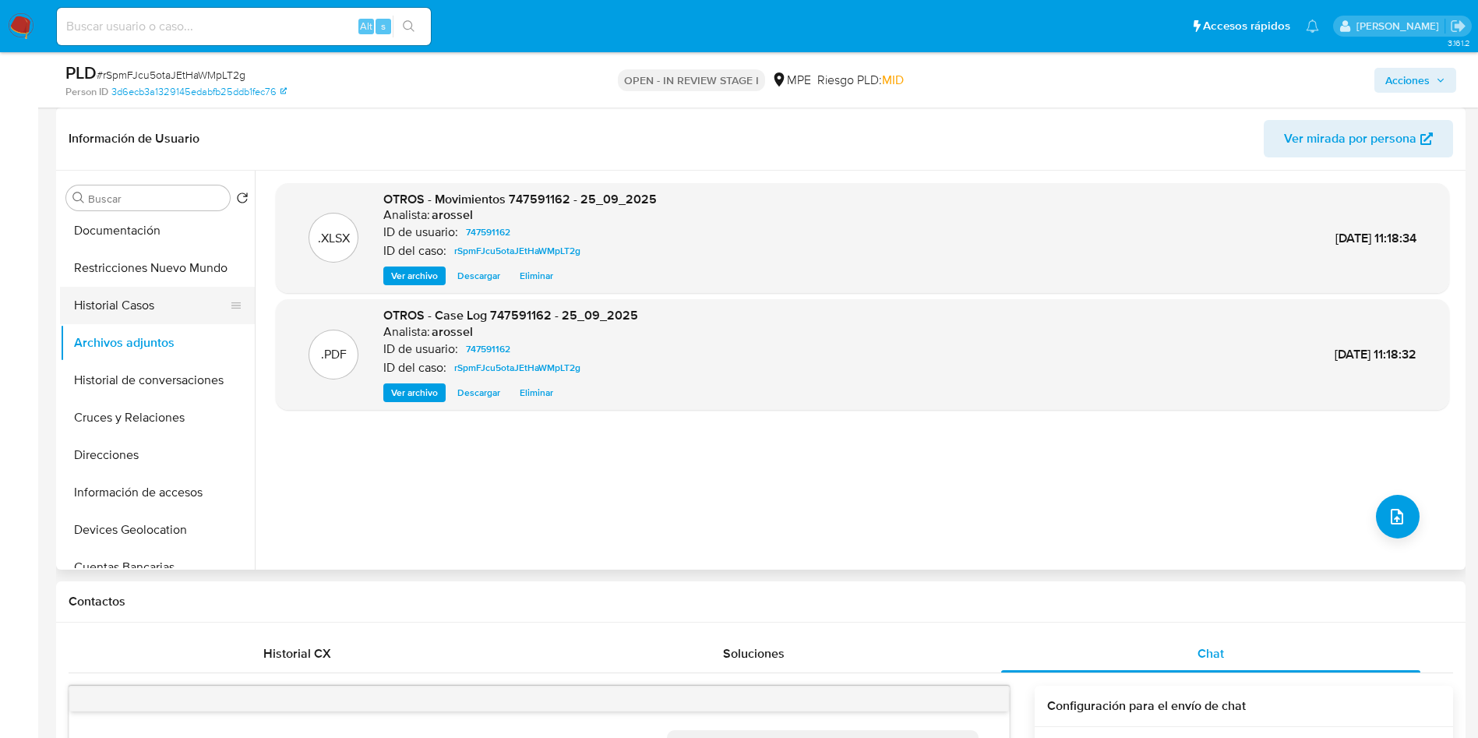
click at [95, 308] on button "Historial Casos" at bounding box center [151, 305] width 182 height 37
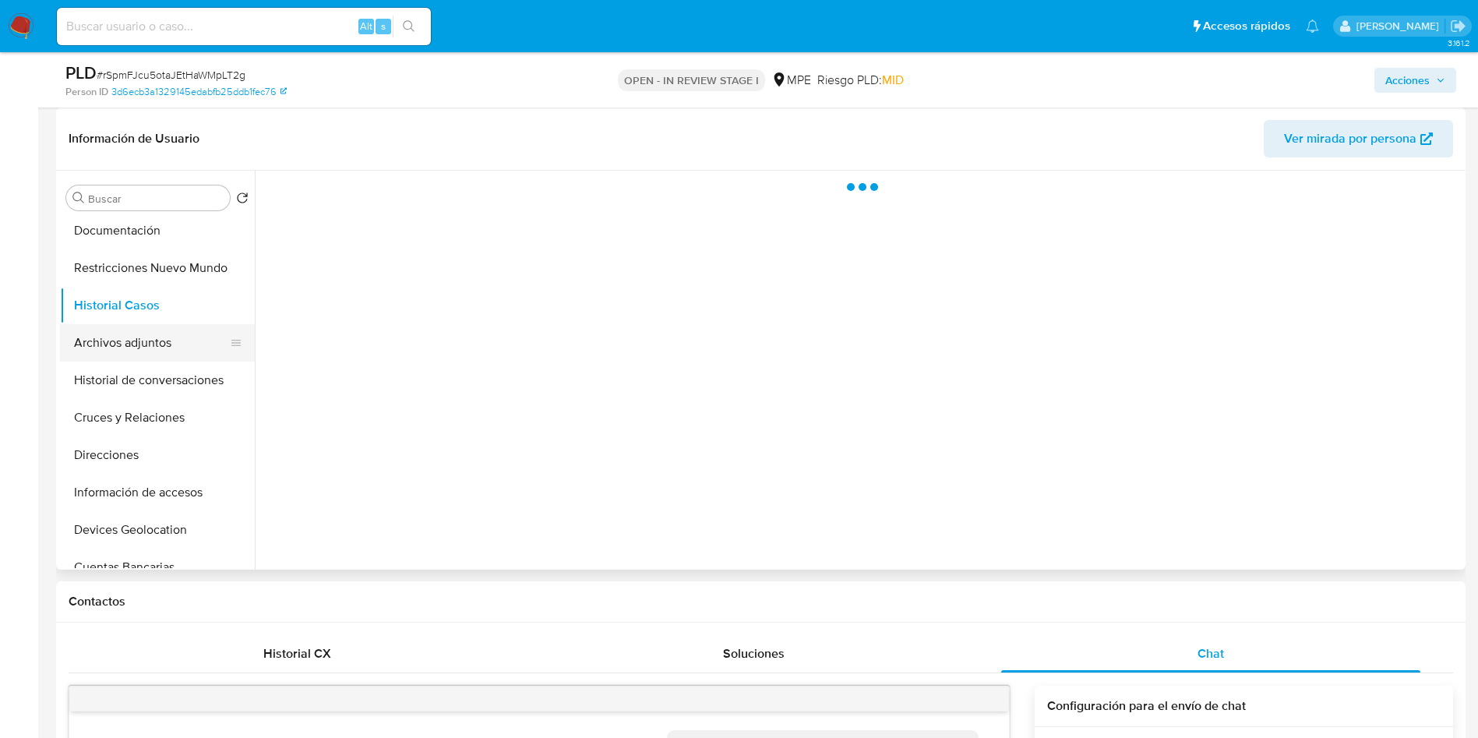
click at [114, 347] on button "Archivos adjuntos" at bounding box center [151, 342] width 182 height 37
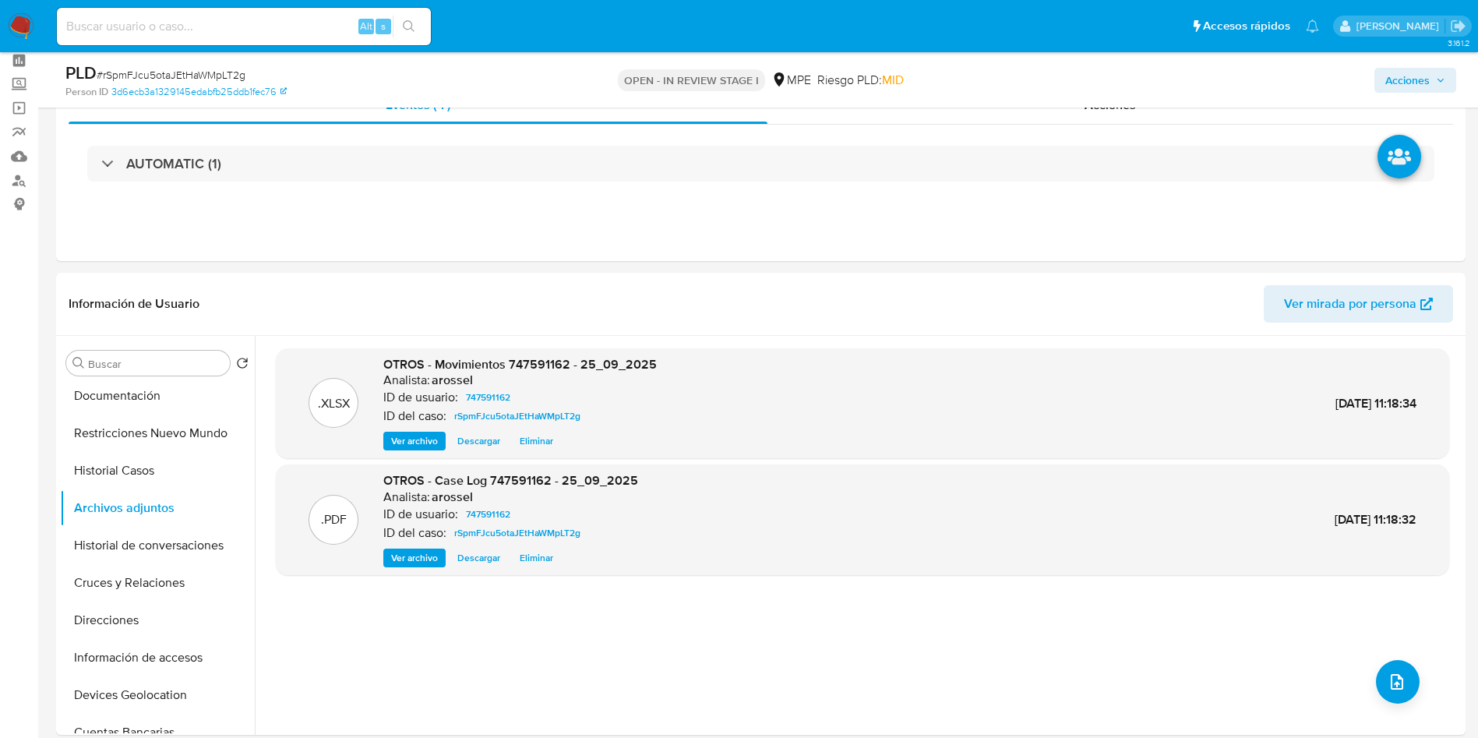
scroll to position [0, 0]
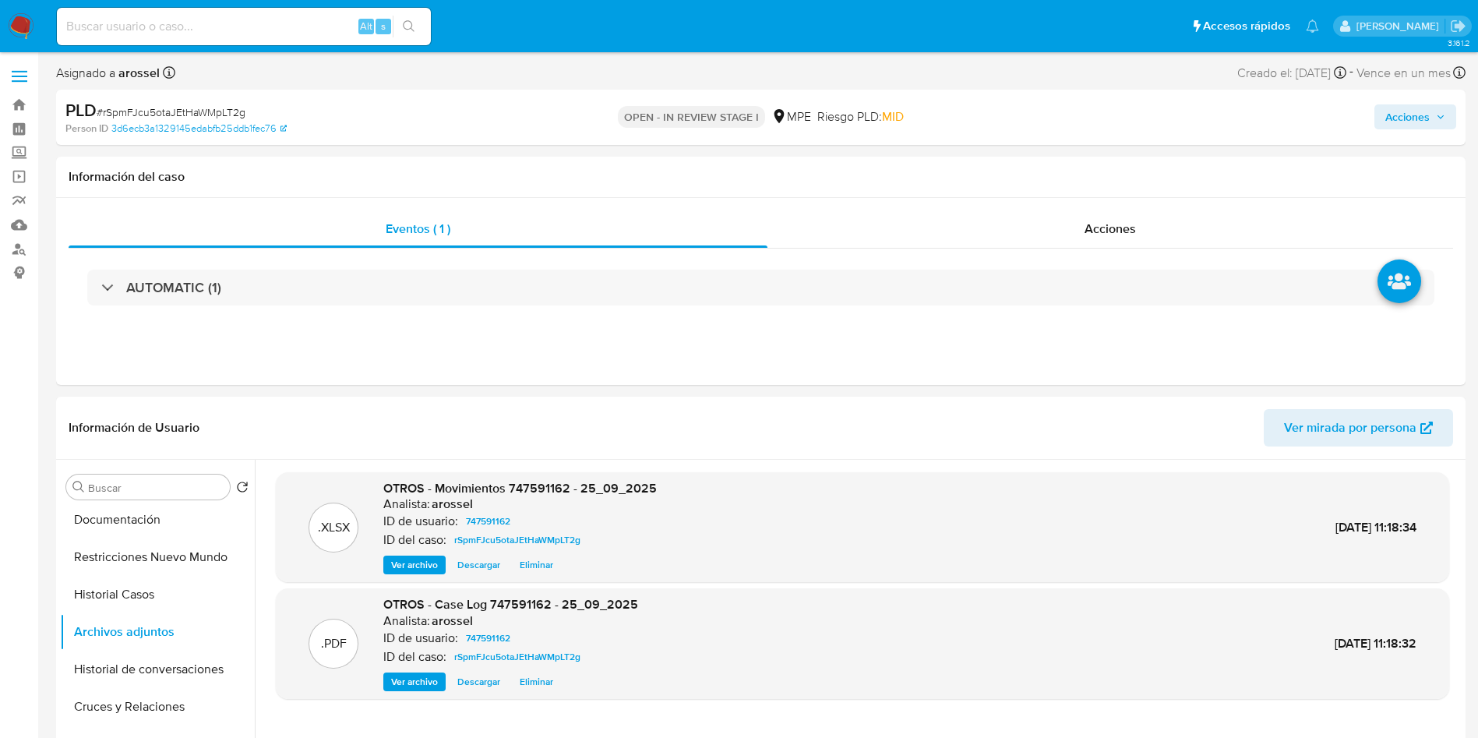
click at [1422, 125] on span "Acciones" at bounding box center [1407, 116] width 44 height 25
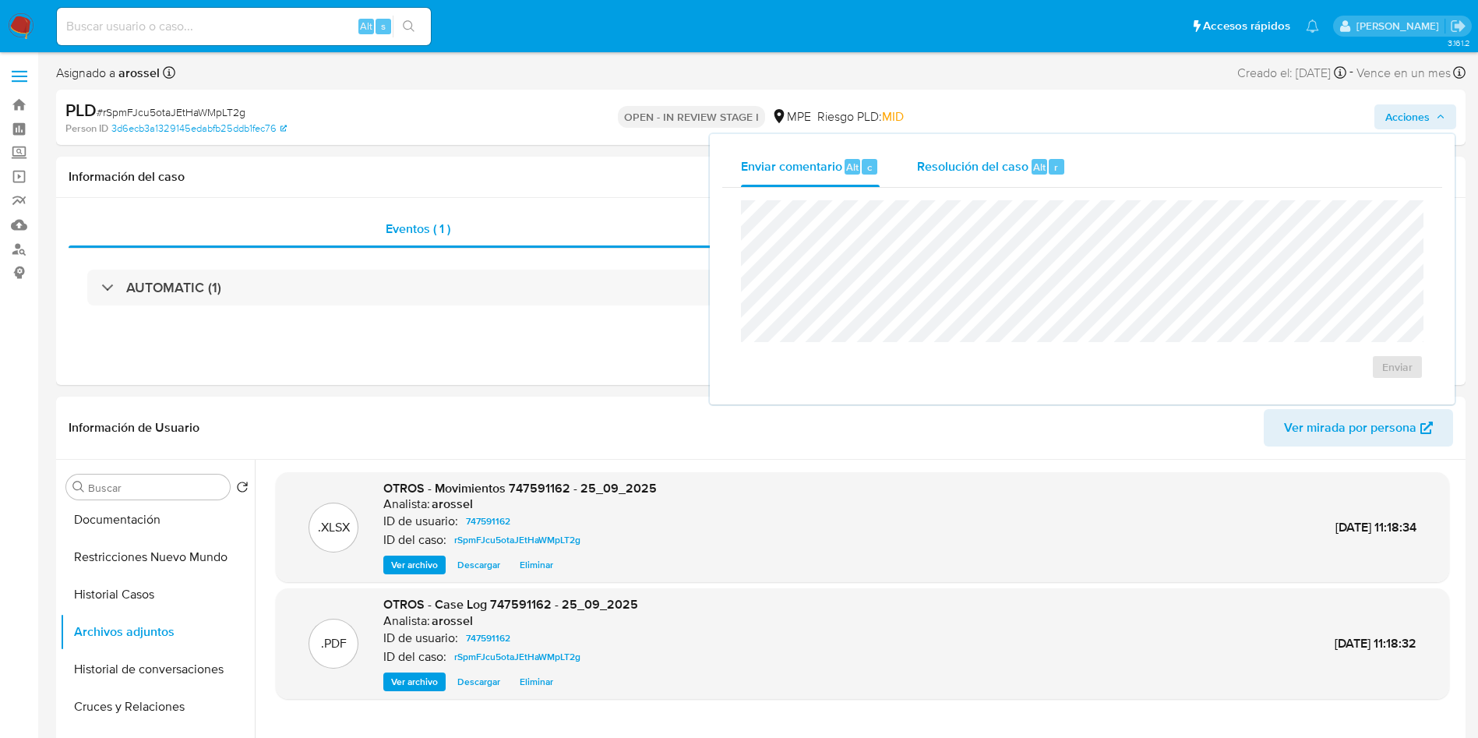
click at [934, 154] on div "Resolución del caso Alt r" at bounding box center [991, 166] width 149 height 41
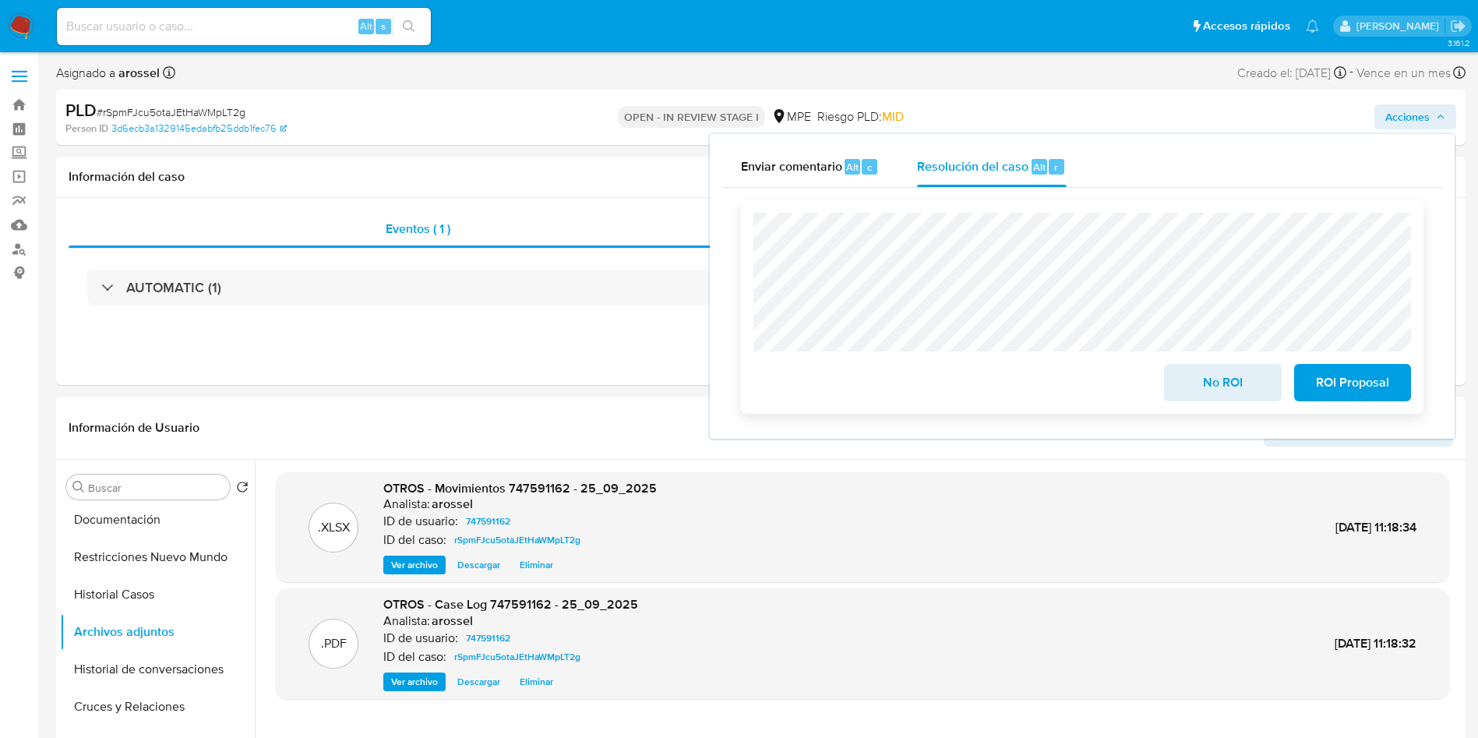
click at [1377, 395] on span "ROI Proposal" at bounding box center [1352, 382] width 76 height 34
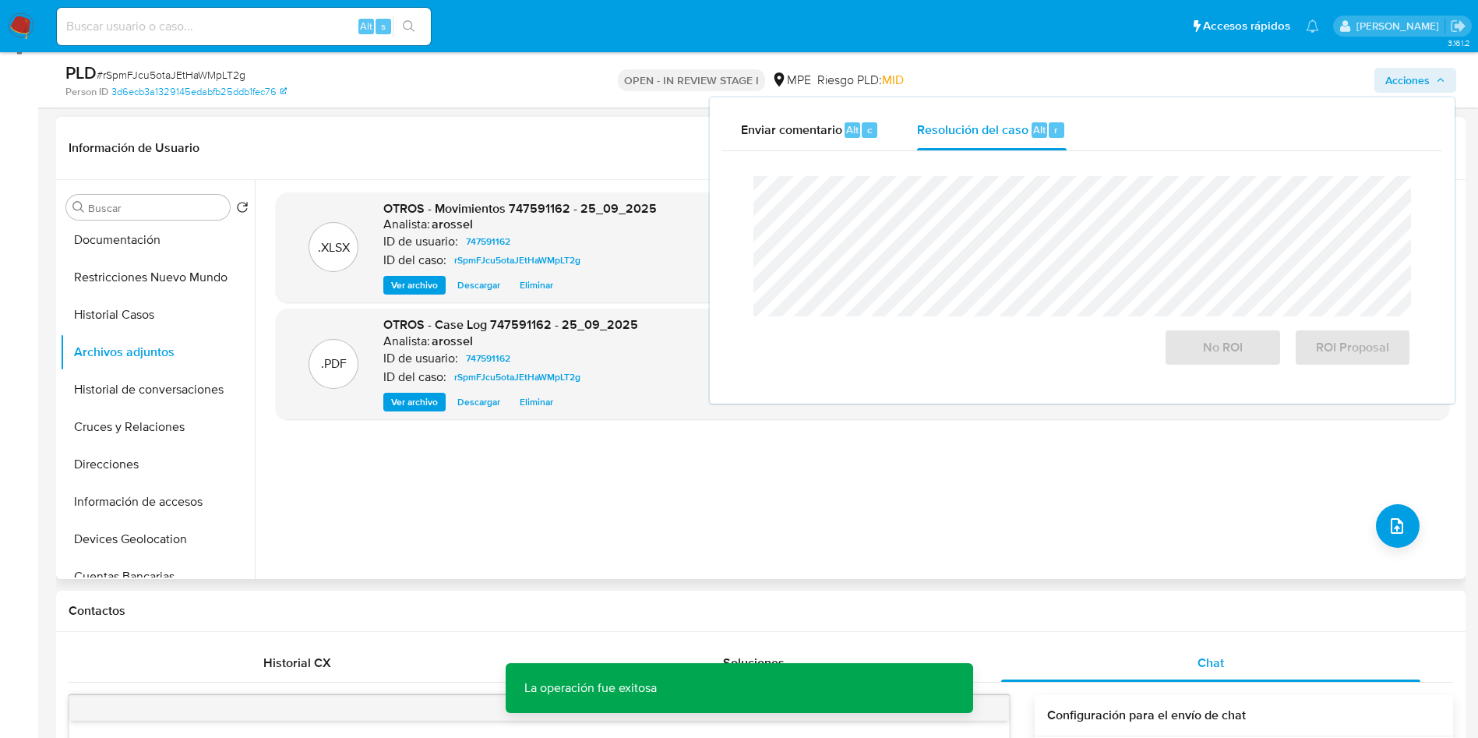
scroll to position [234, 0]
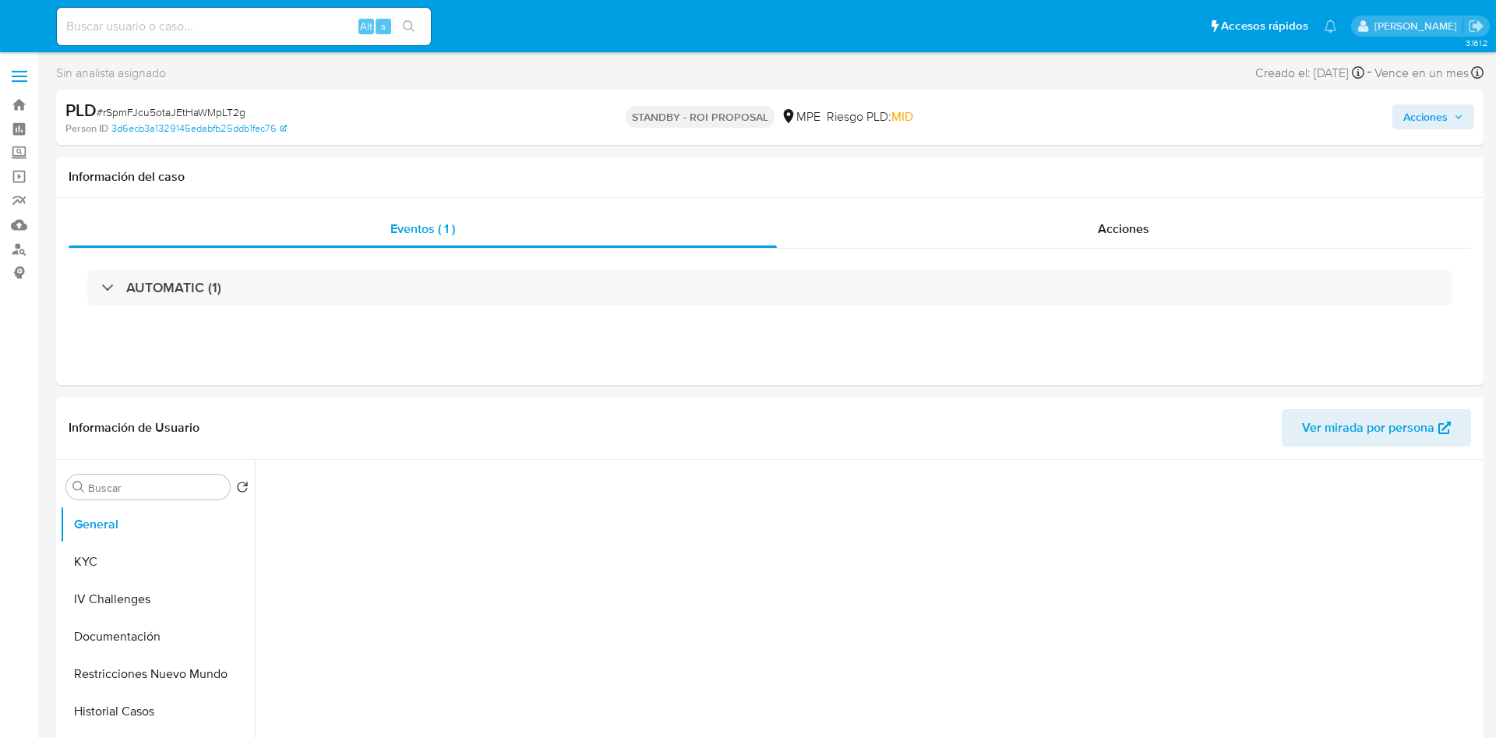
select select "10"
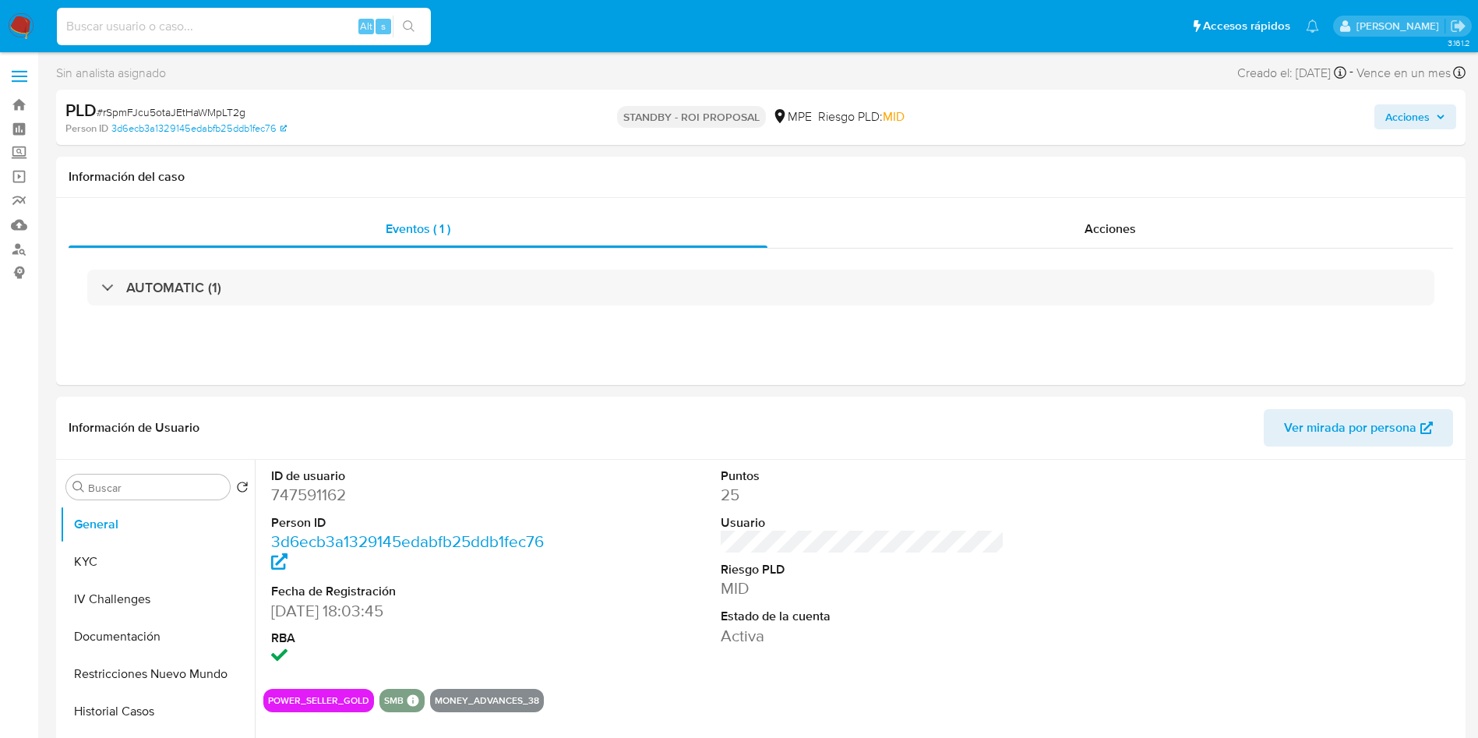
click at [170, 22] on input at bounding box center [244, 26] width 374 height 20
paste input "VGbVX7ROPtJ39eK8KPlGpvj9"
type input "VGbVX7ROPtJ39eK8KPlGpvj9"
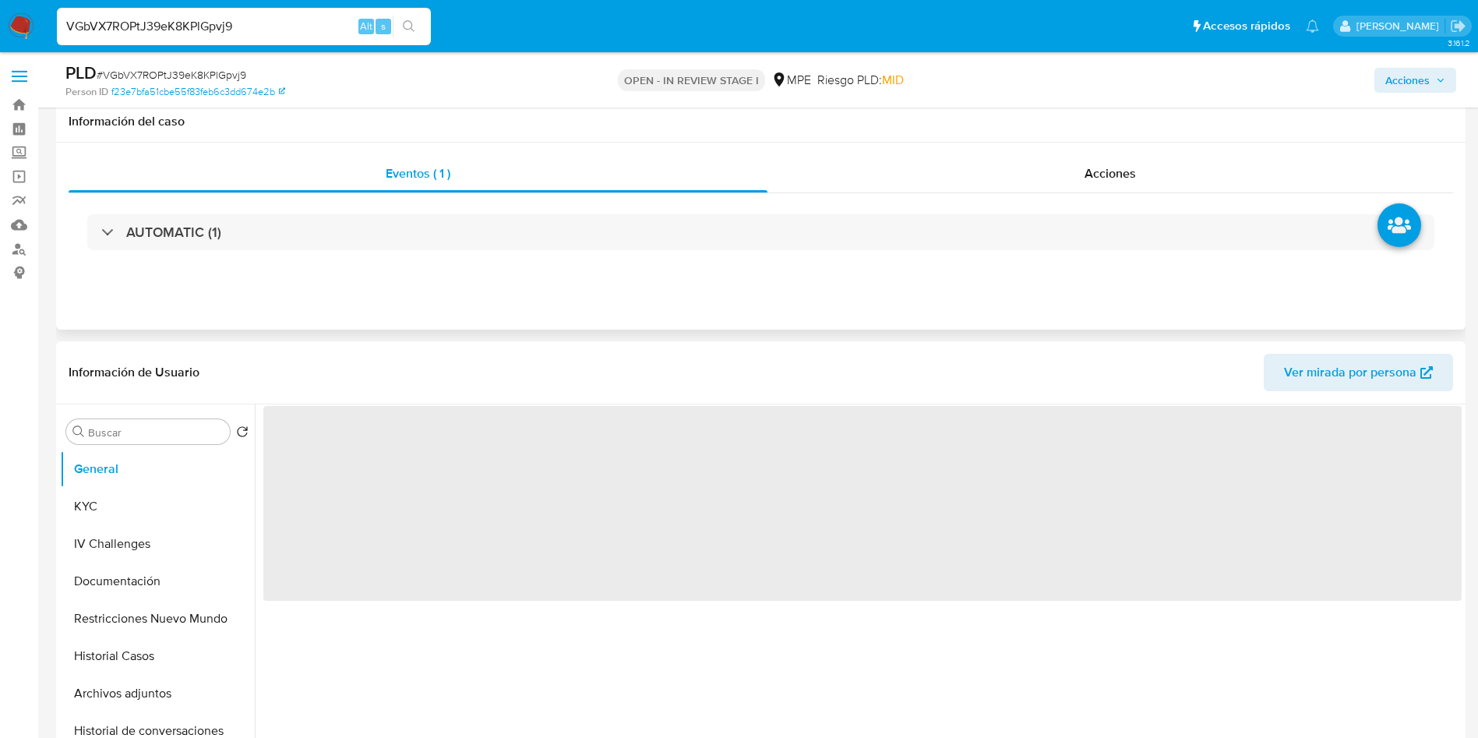
scroll to position [351, 0]
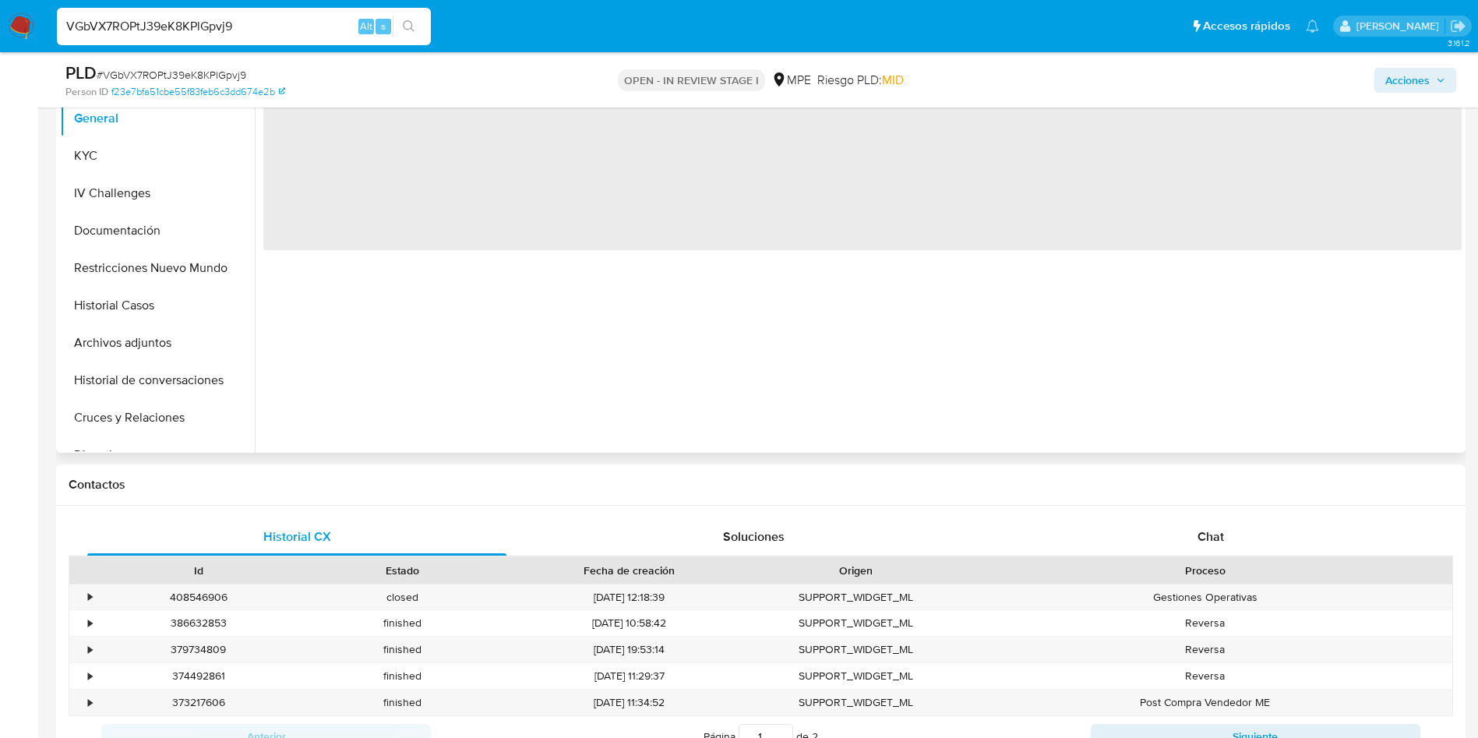
select select "10"
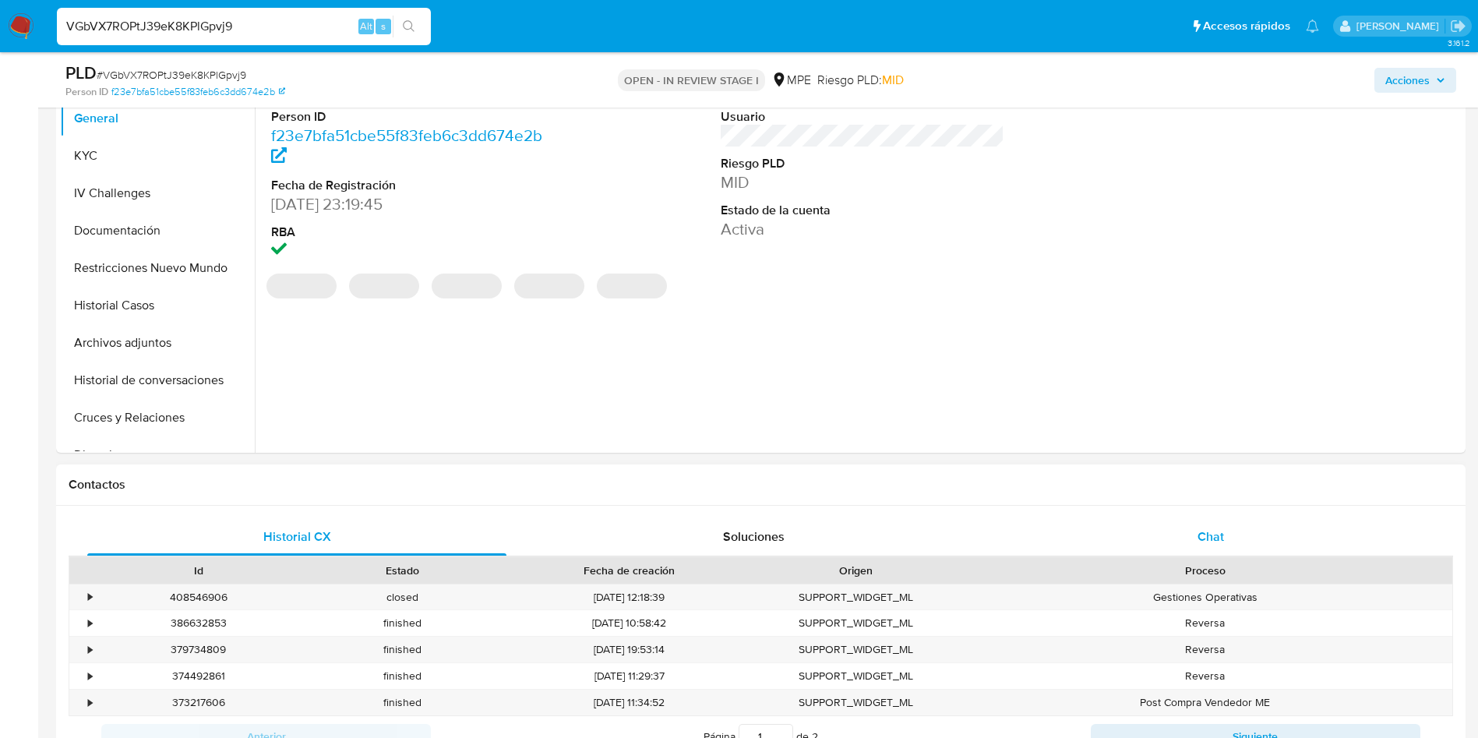
click at [1193, 531] on div "Chat" at bounding box center [1210, 536] width 419 height 37
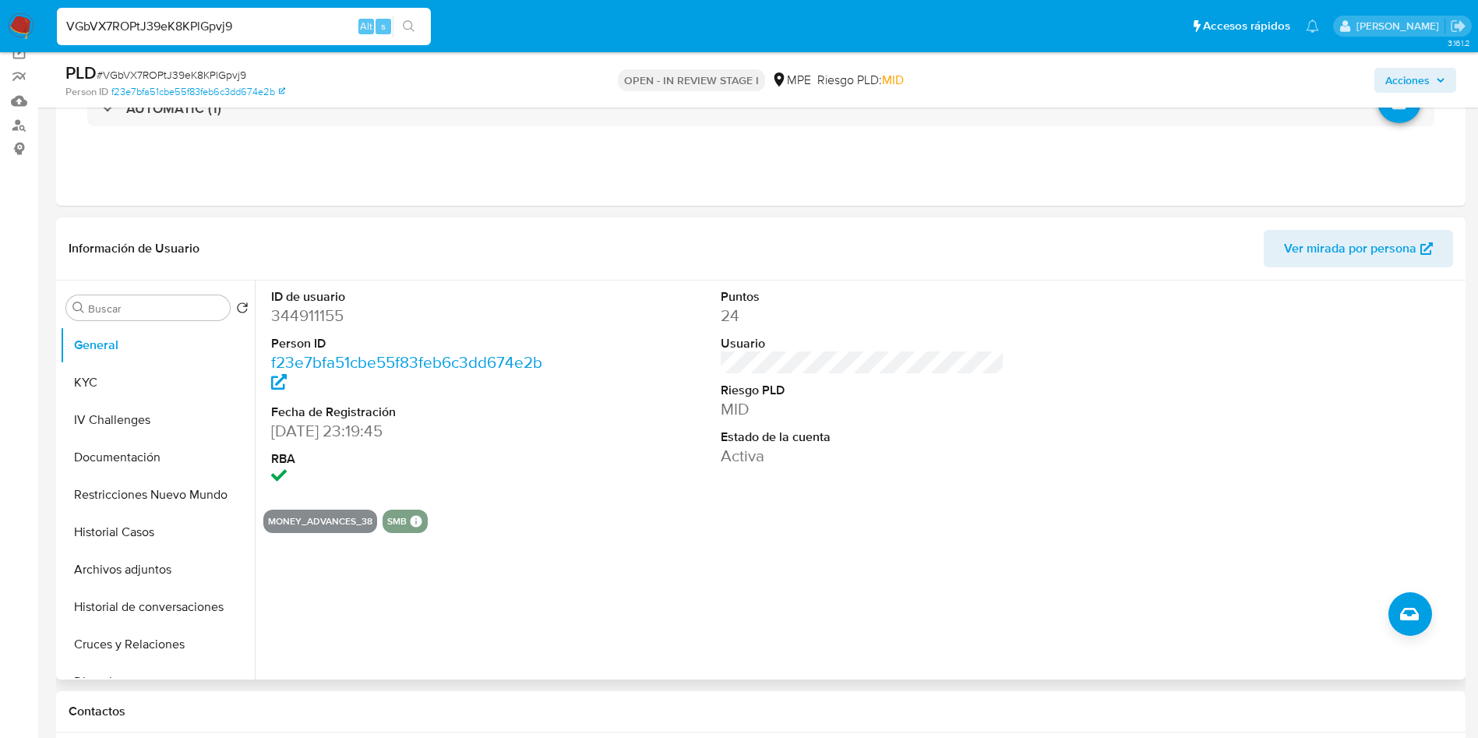
scroll to position [117, 0]
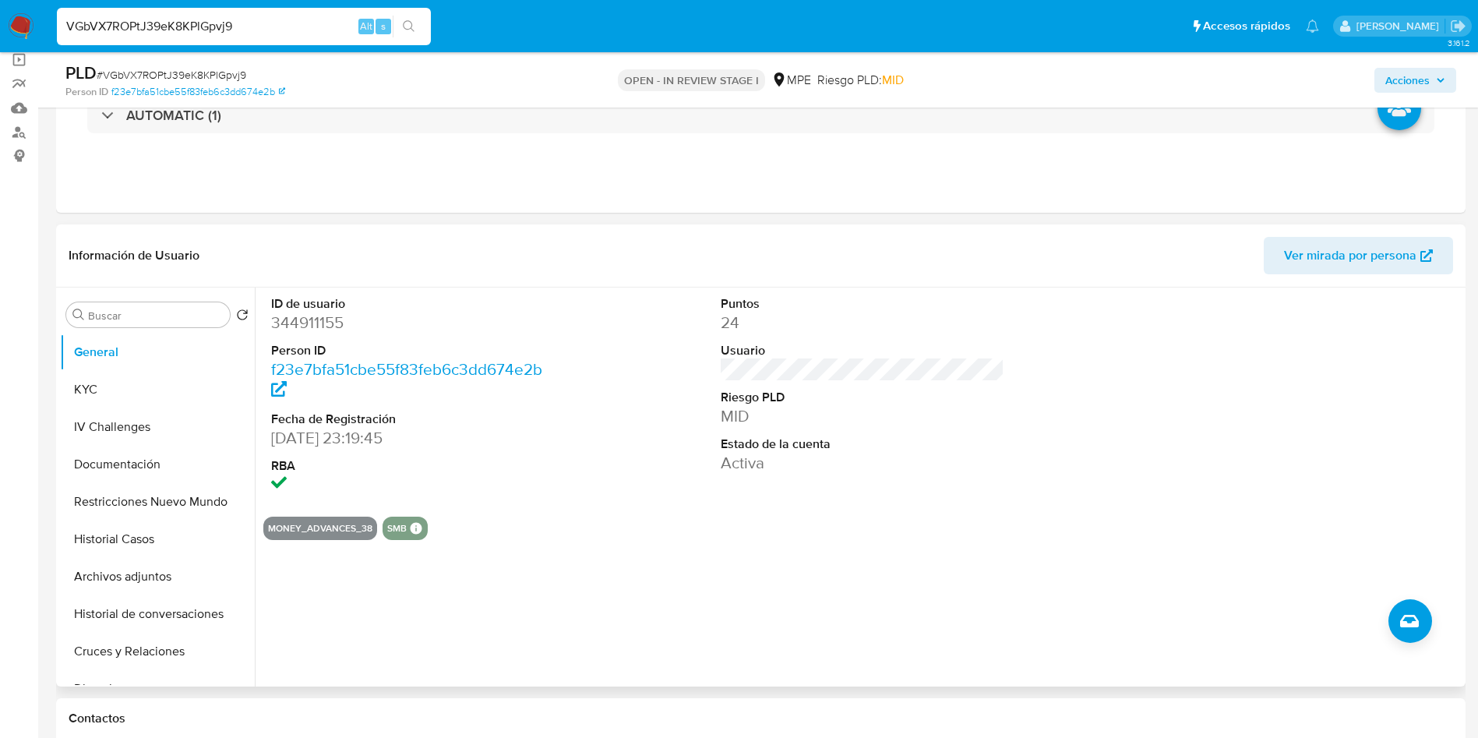
click at [323, 318] on dd "344911155" at bounding box center [413, 323] width 284 height 22
click at [323, 319] on dd "344911155" at bounding box center [413, 323] width 284 height 22
copy dd "344911155"
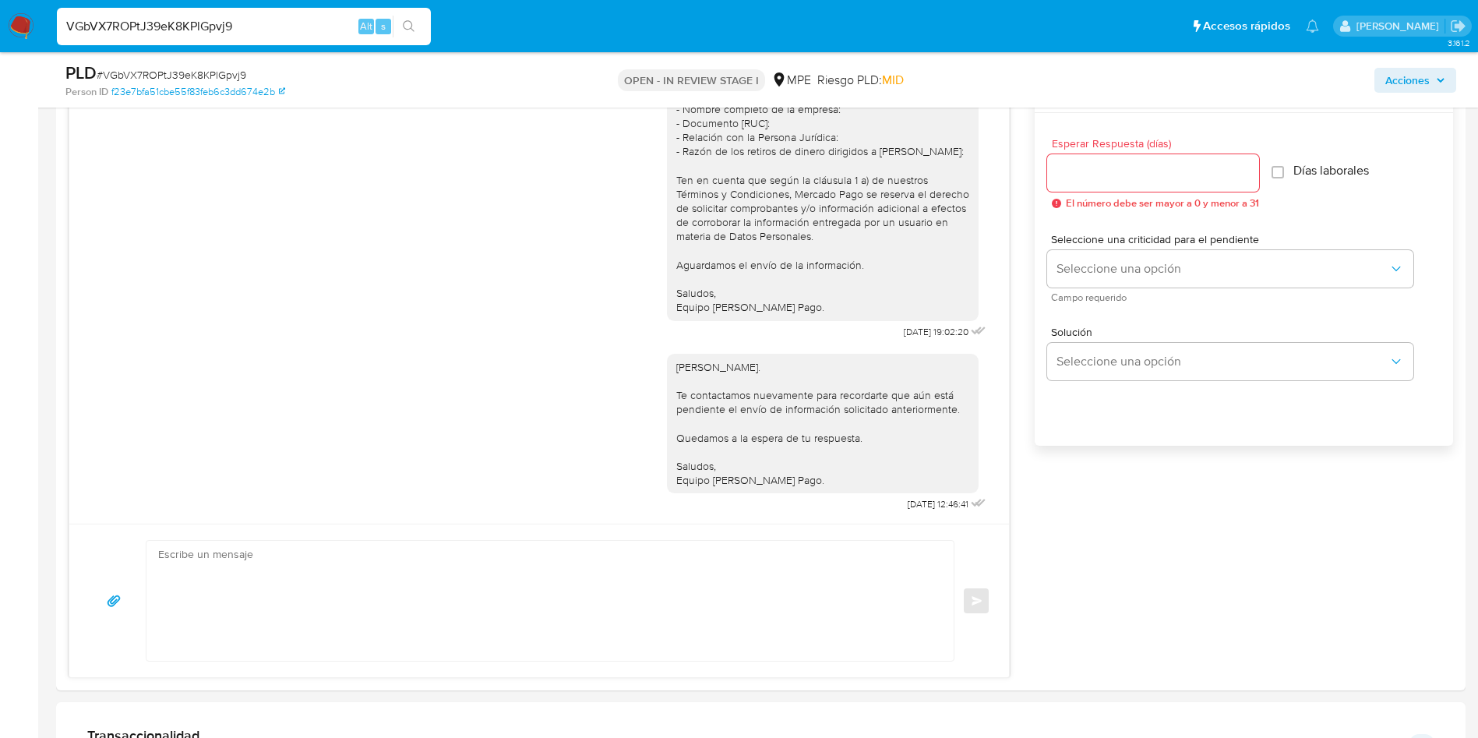
scroll to position [701, 0]
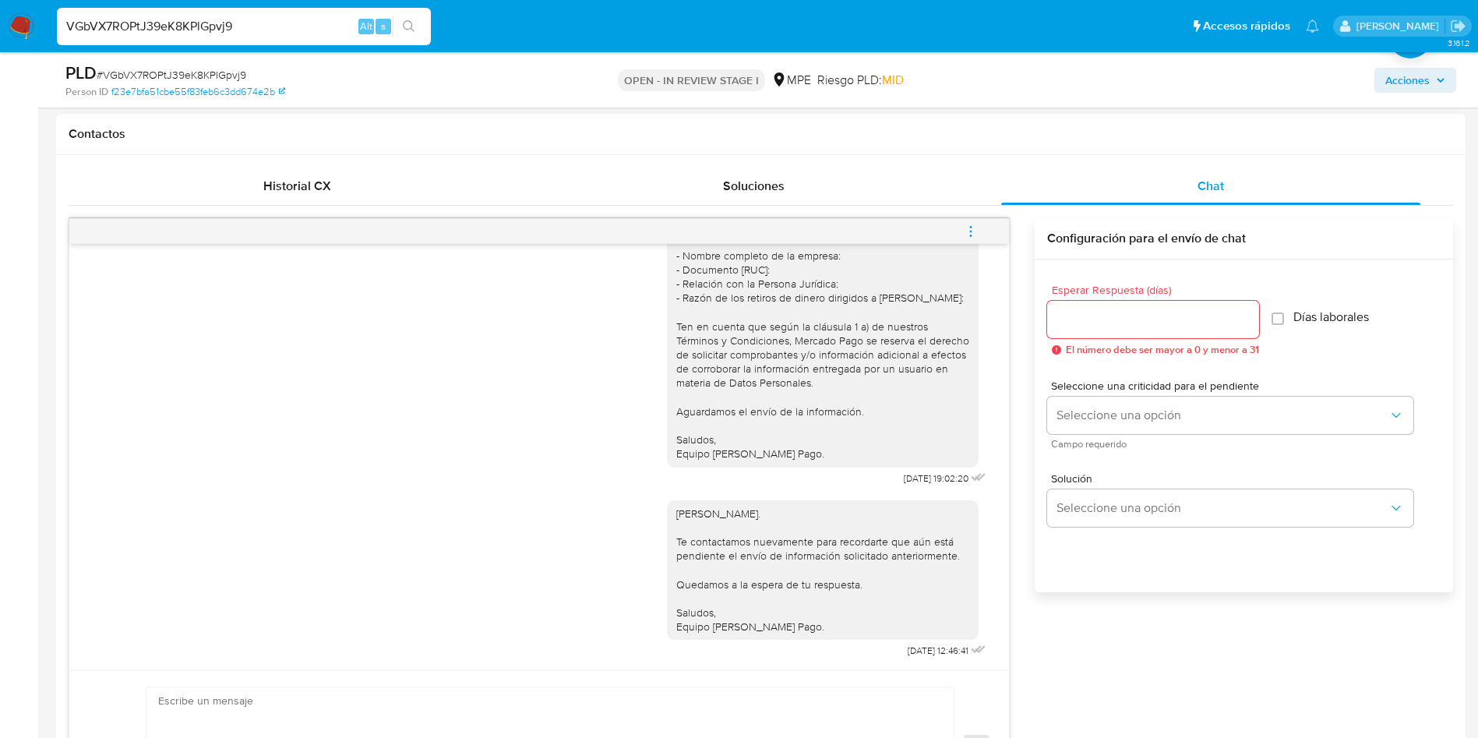
click at [975, 231] on icon "menu-action" at bounding box center [971, 231] width 14 height 14
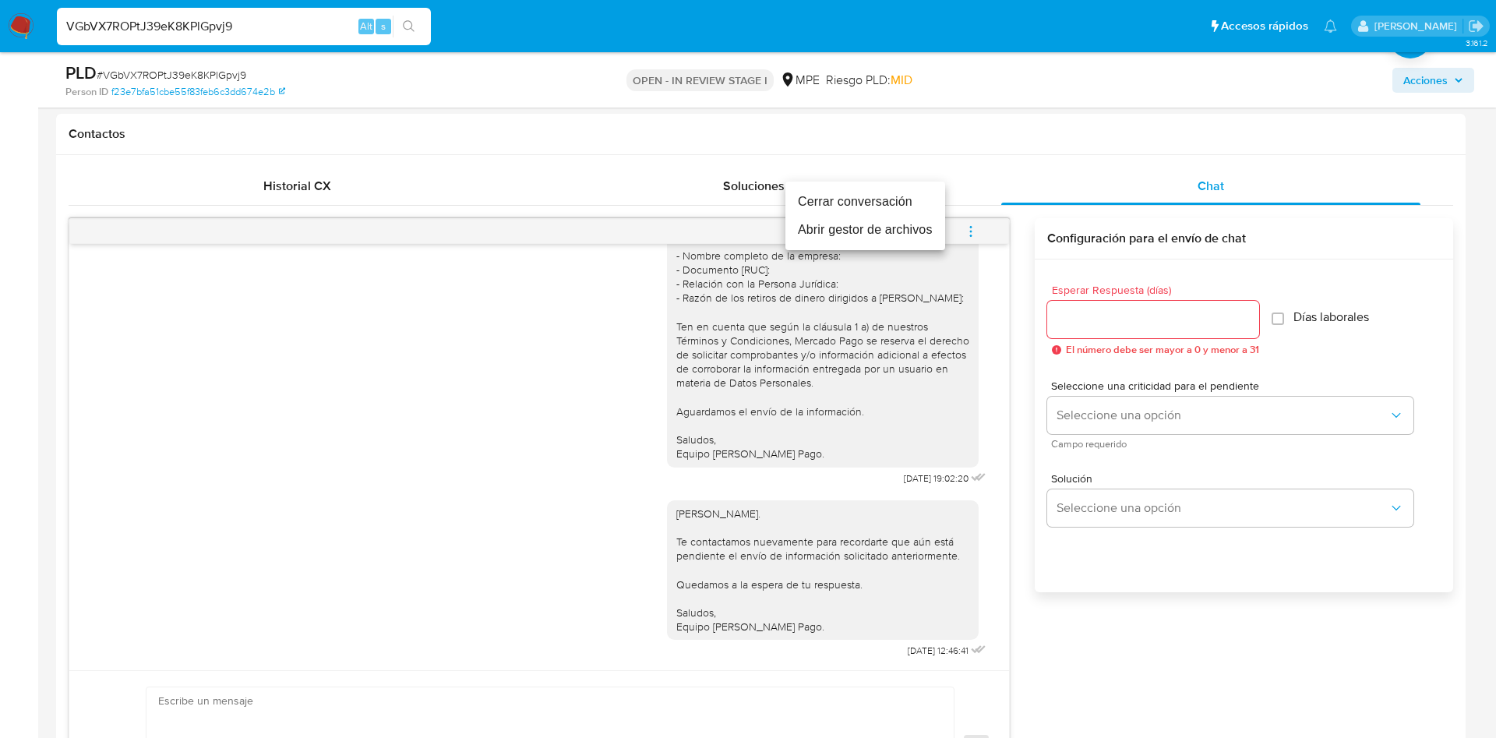
click at [922, 192] on li "Cerrar conversación" at bounding box center [865, 202] width 160 height 28
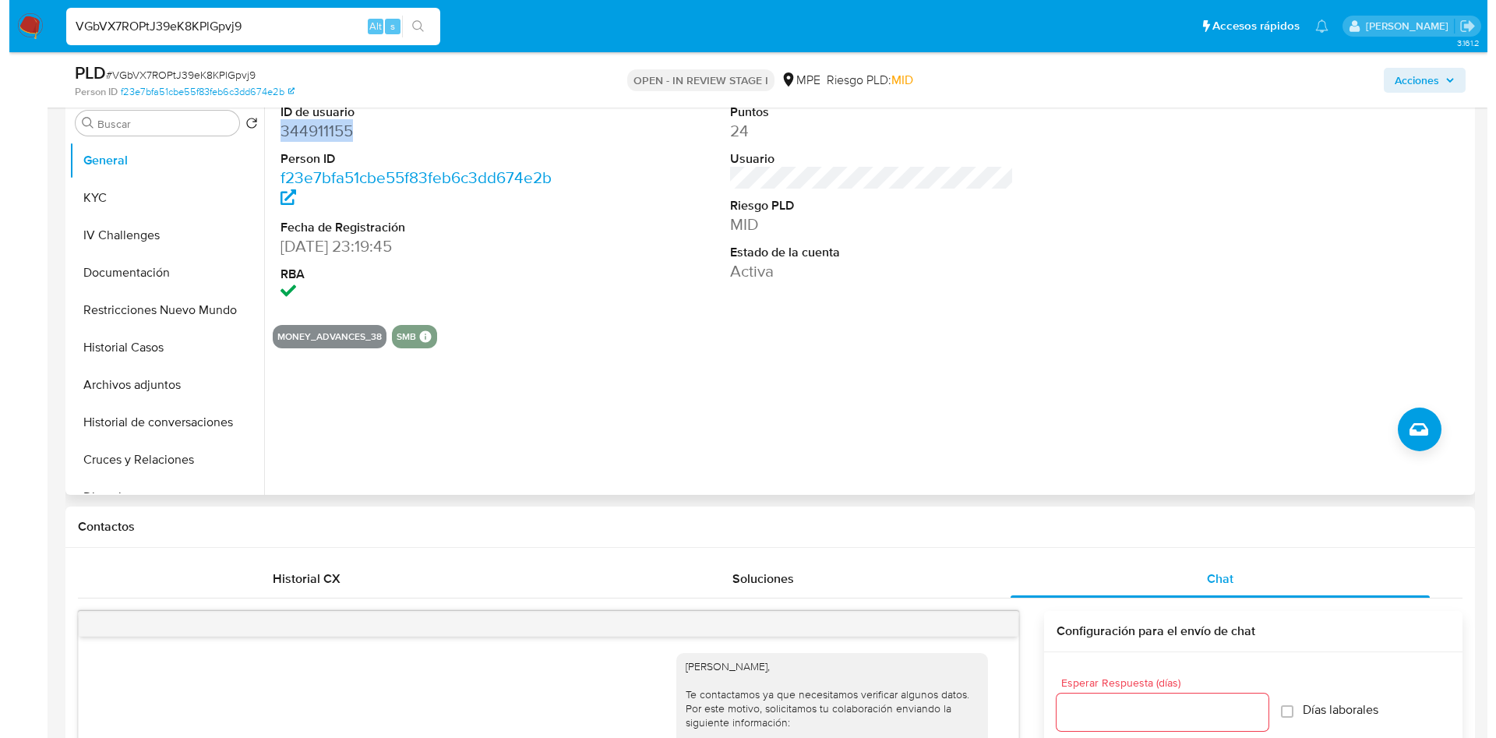
scroll to position [117, 0]
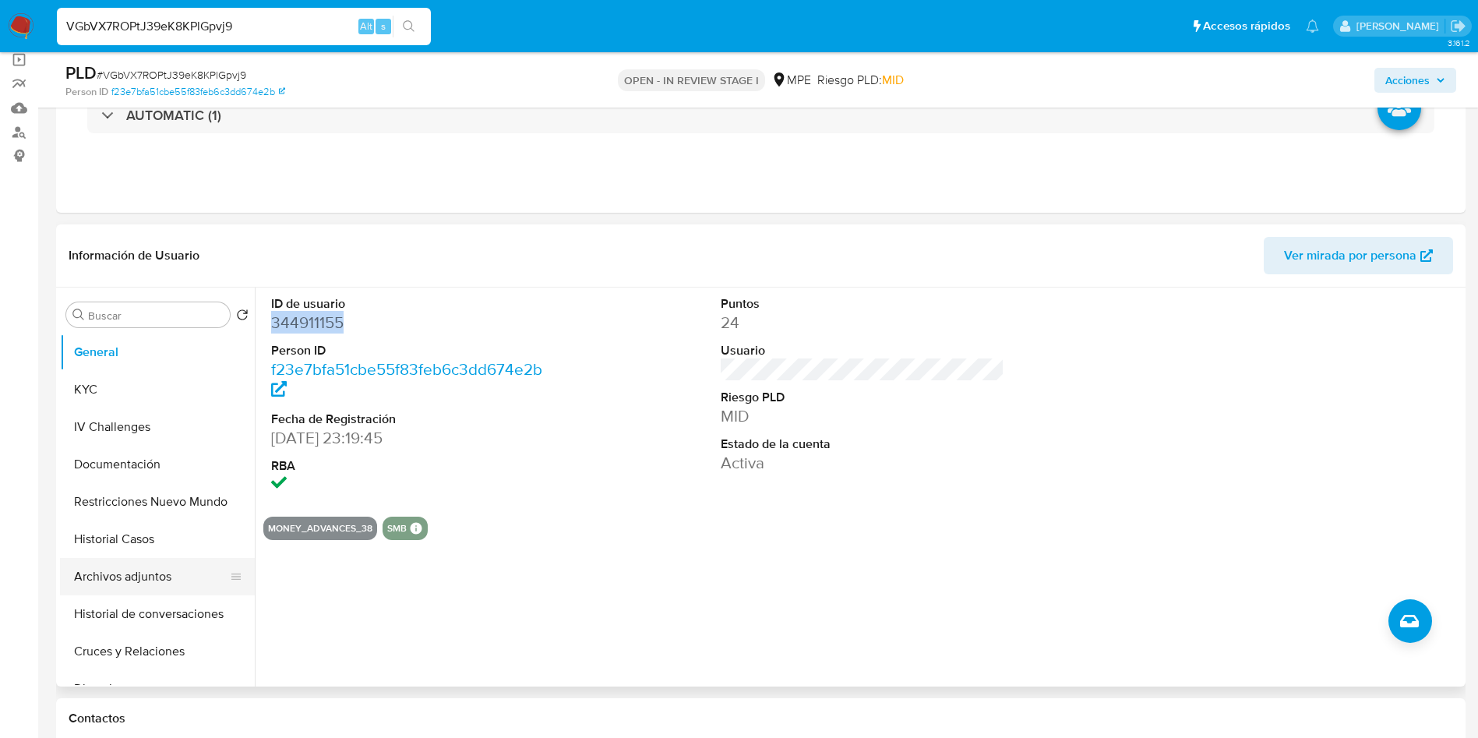
click at [120, 583] on button "Archivos adjuntos" at bounding box center [151, 576] width 182 height 37
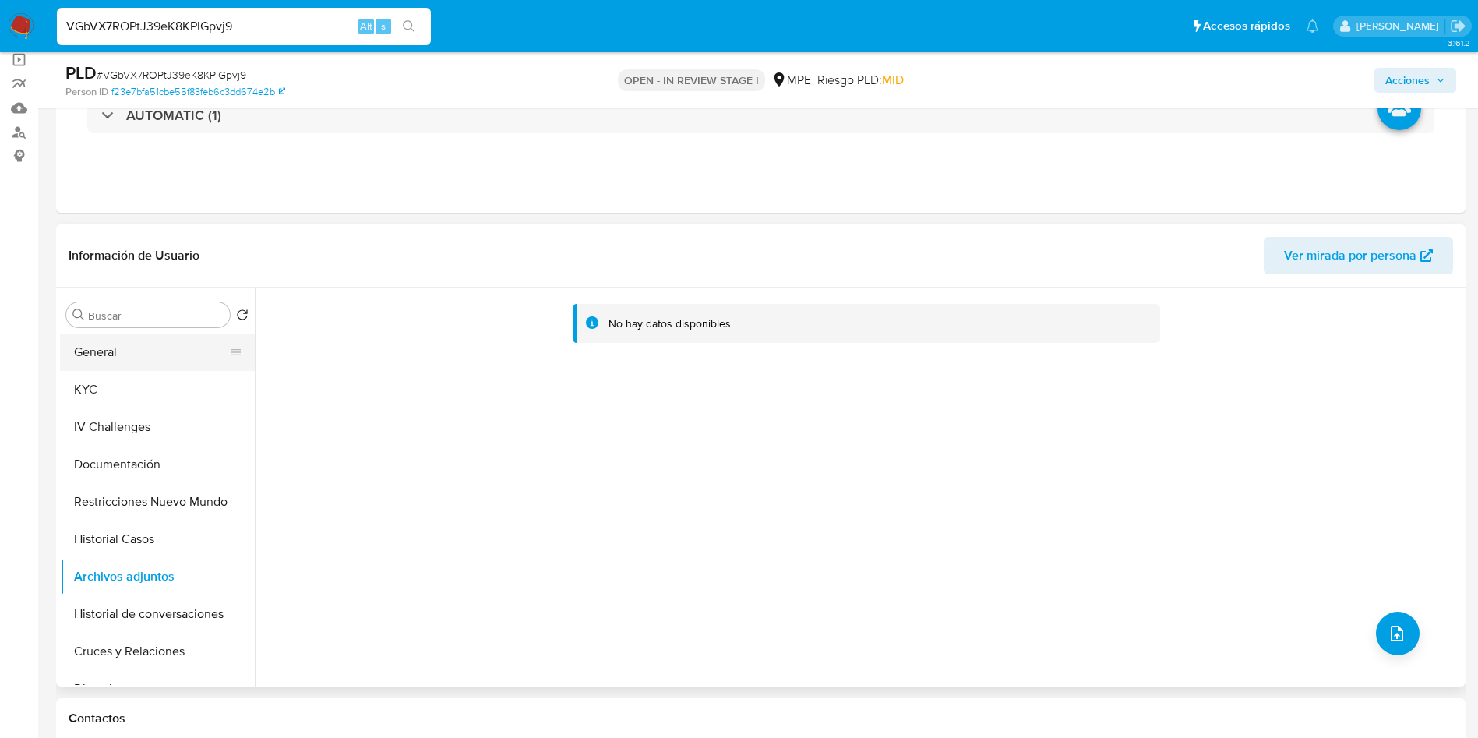
click at [157, 365] on button "General" at bounding box center [151, 351] width 182 height 37
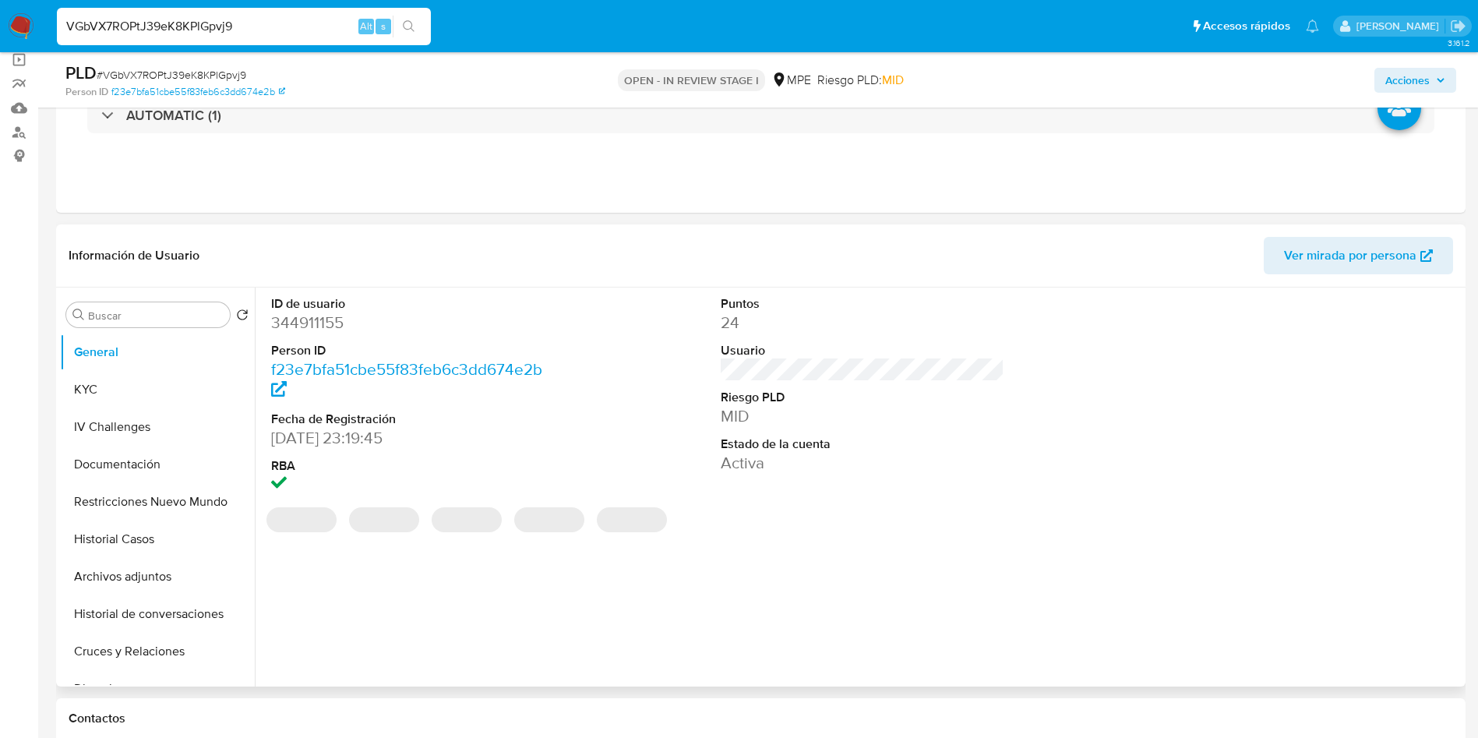
click at [330, 318] on dd "344911155" at bounding box center [413, 323] width 284 height 22
copy dd "344911155"
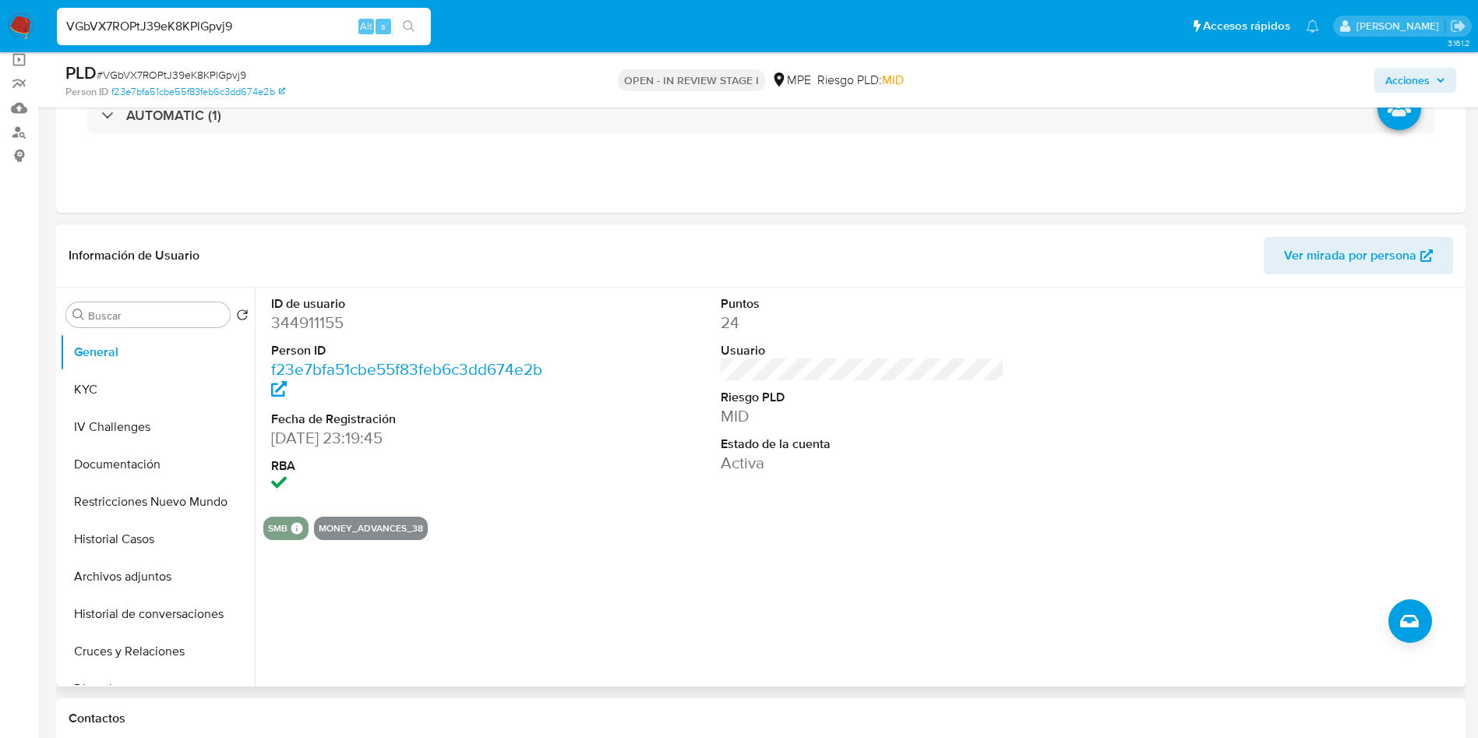
drag, startPoint x: 1271, startPoint y: 417, endPoint x: 785, endPoint y: 421, distance: 486.1
click at [1271, 417] on div at bounding box center [1312, 395] width 300 height 217
click at [147, 564] on button "Archivos adjuntos" at bounding box center [151, 576] width 182 height 37
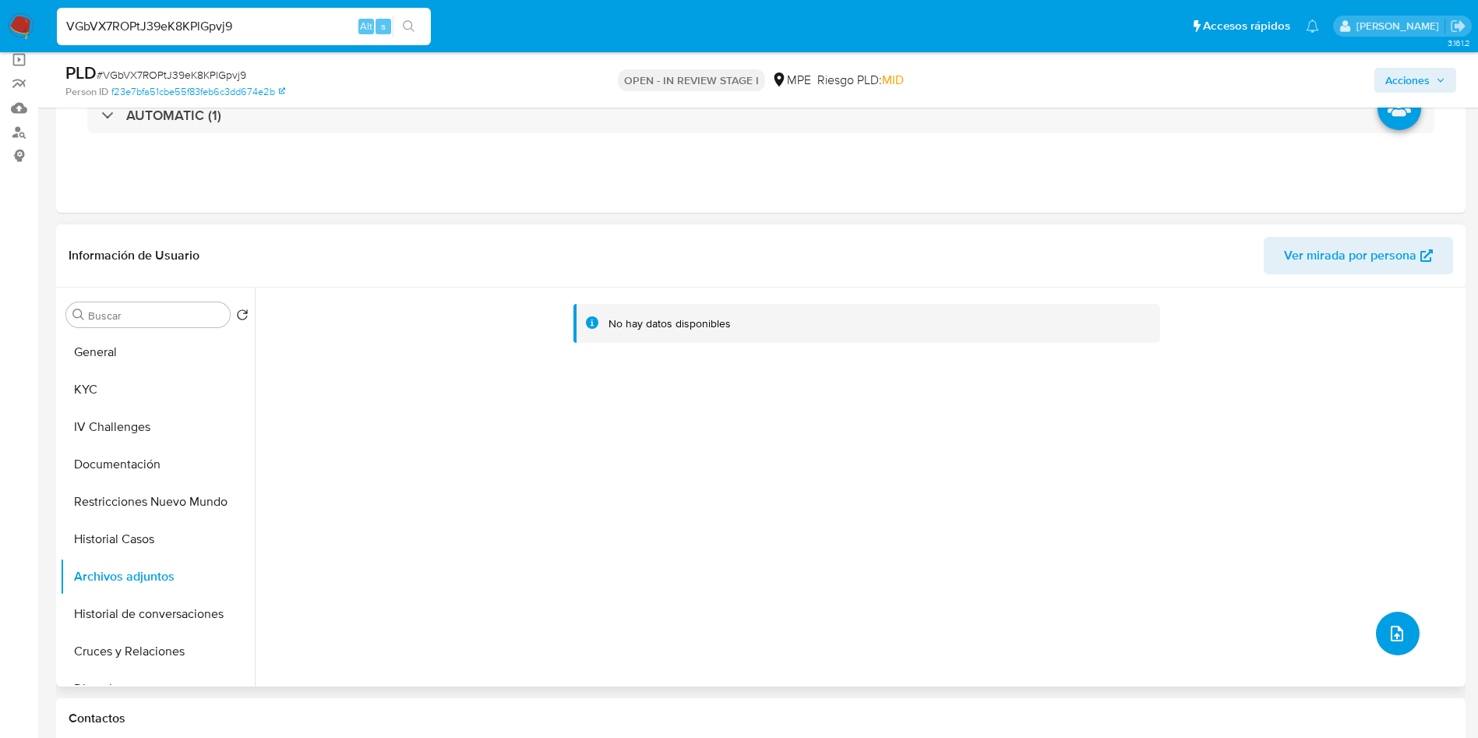
click at [1389, 636] on icon "upload-file" at bounding box center [1396, 633] width 19 height 19
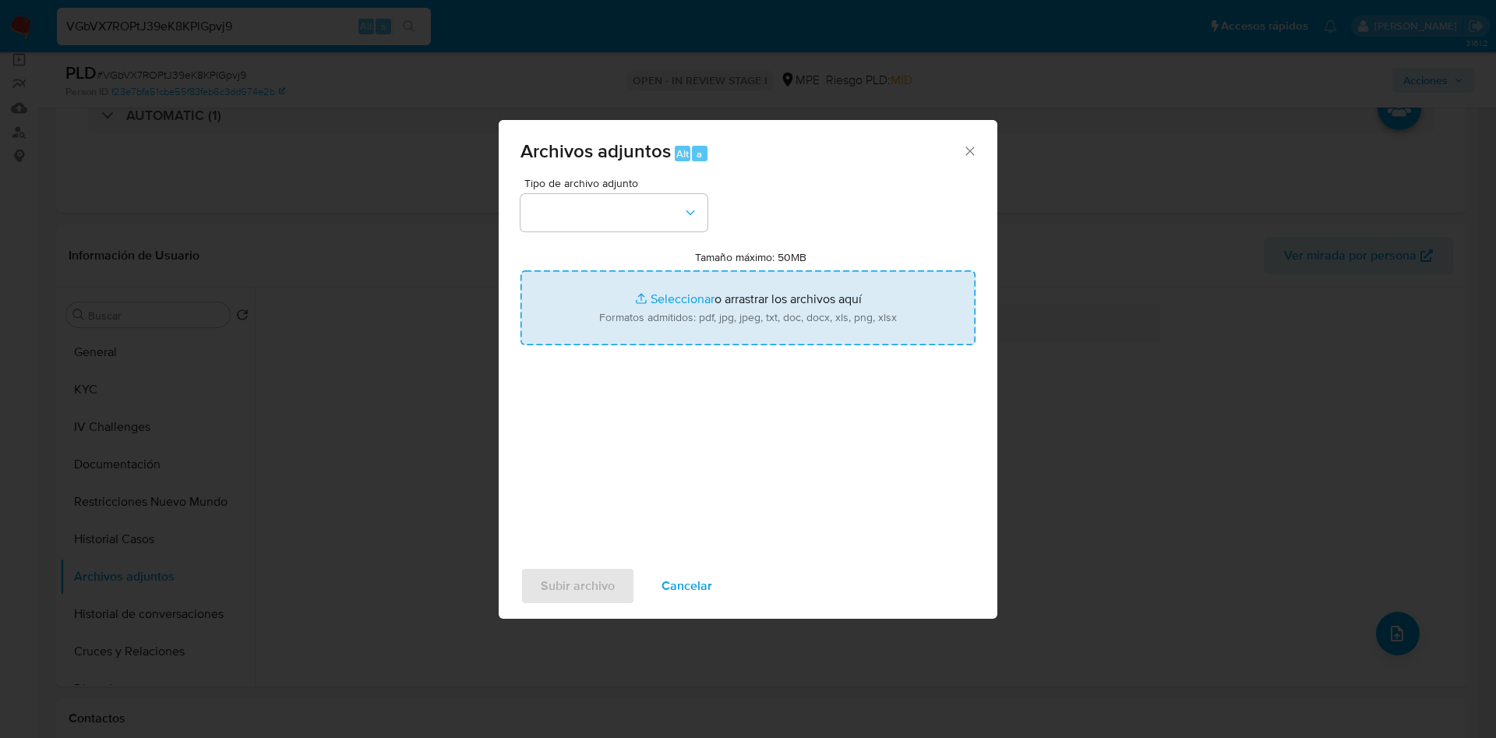
click at [739, 315] on input "Tamaño máximo: 50MB Seleccionar archivos" at bounding box center [747, 307] width 455 height 75
type input "C:\fakepath\Case Log 344911155 - 26_09_2025.pdf"
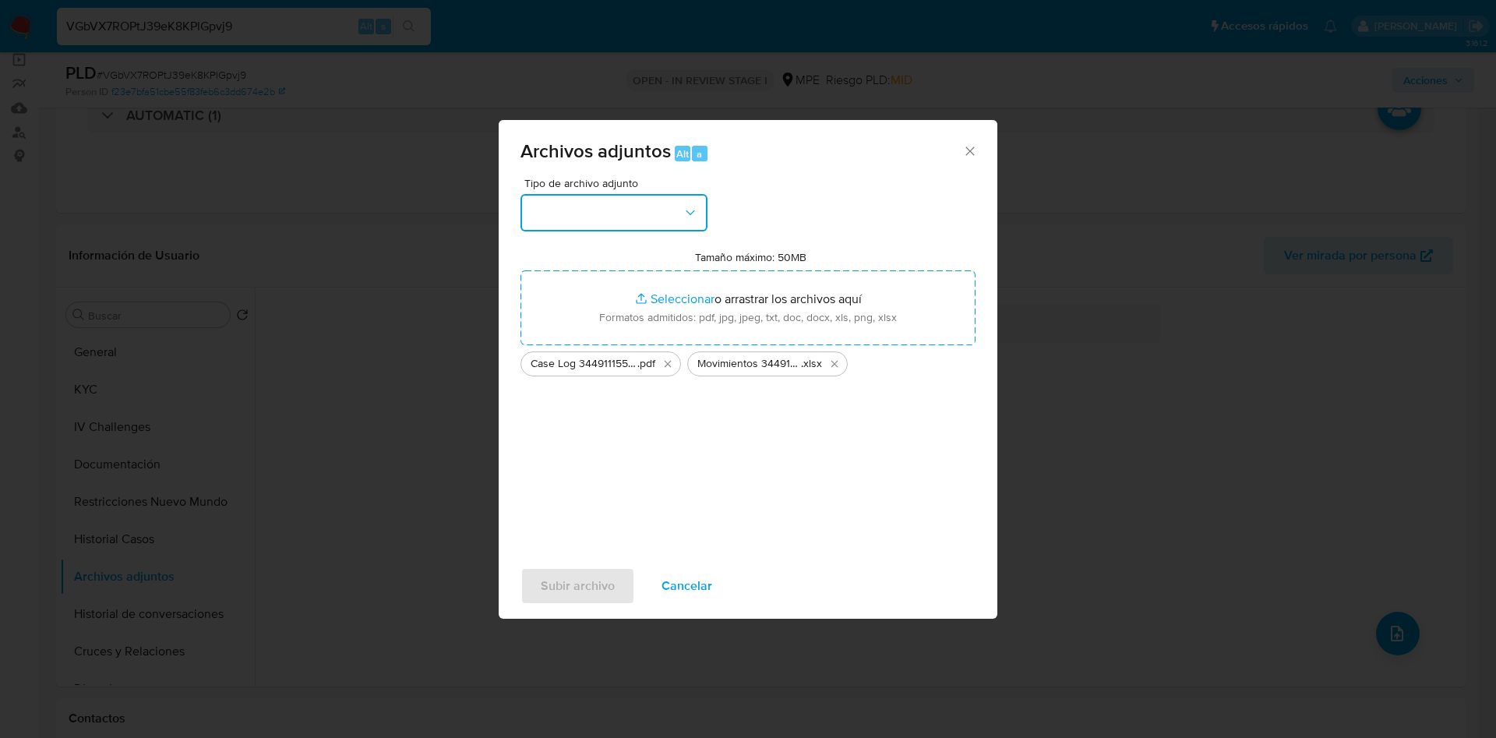
click at [657, 217] on button "button" at bounding box center [613, 212] width 187 height 37
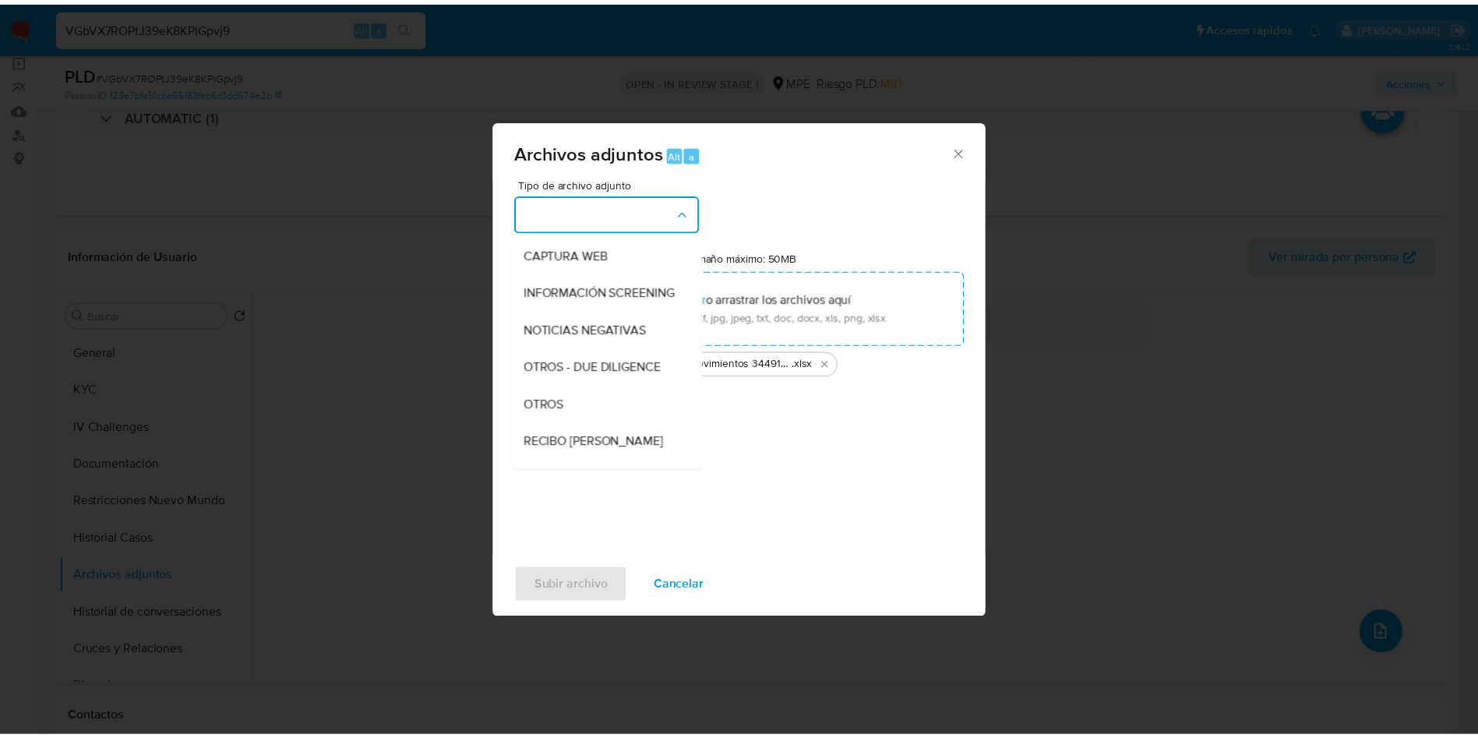
scroll to position [234, 0]
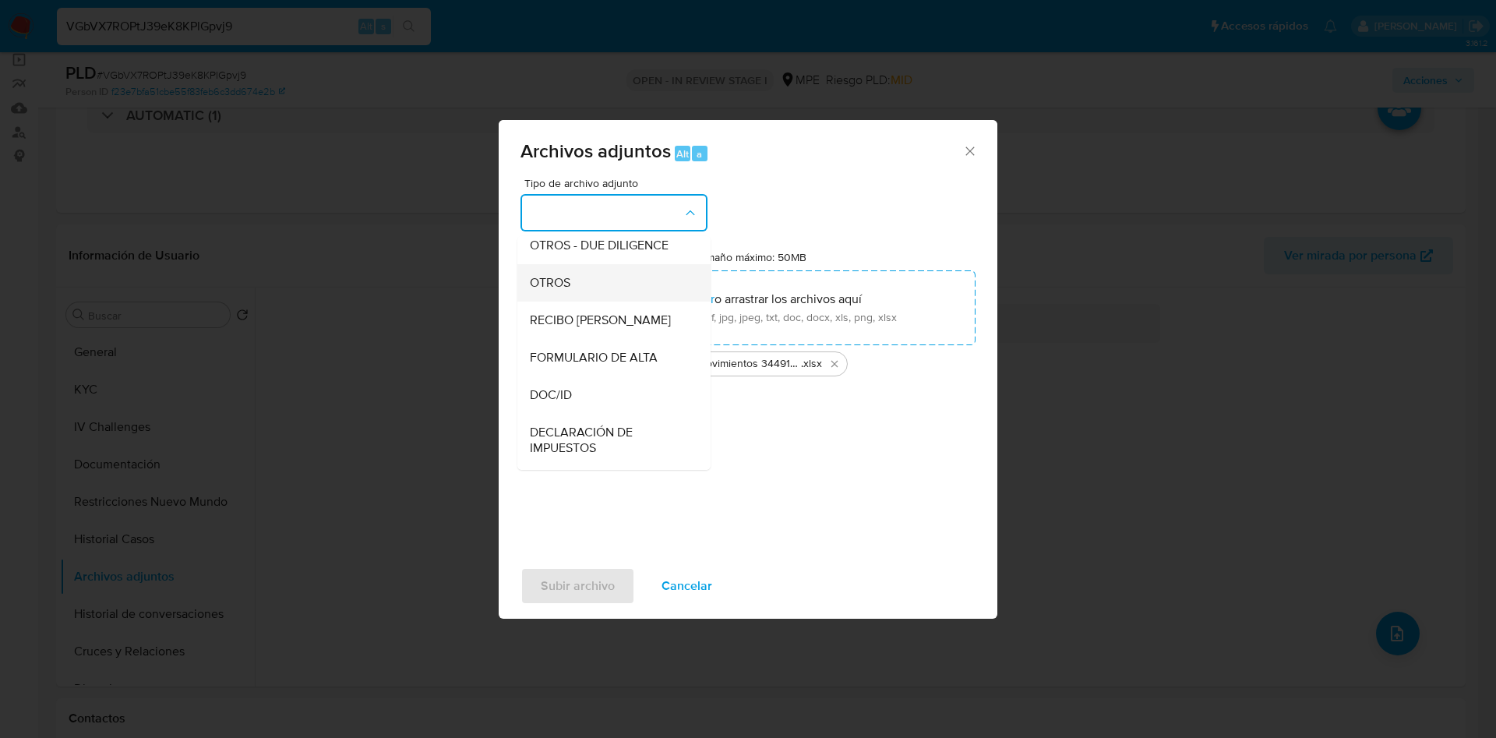
click at [576, 296] on div "OTROS" at bounding box center [609, 282] width 159 height 37
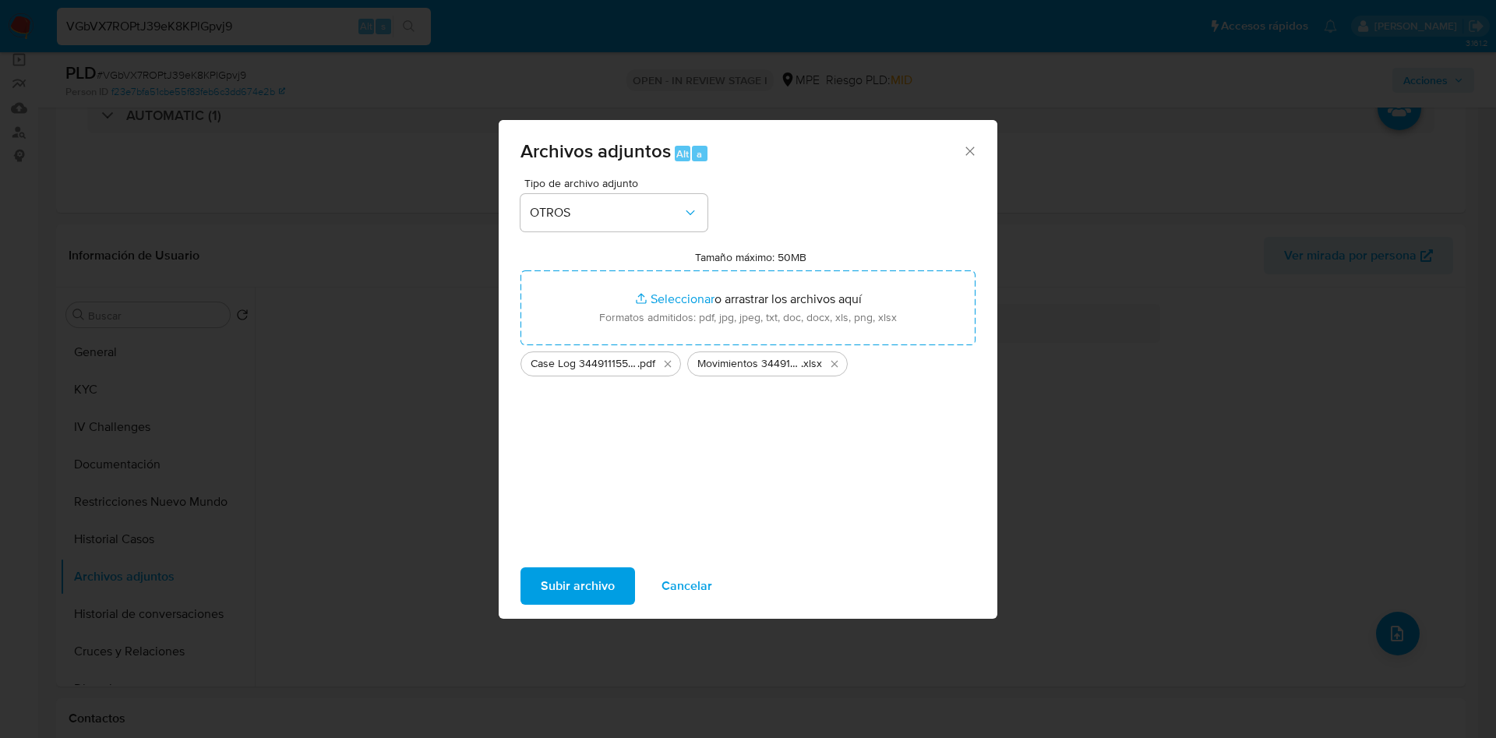
click at [578, 585] on span "Subir archivo" at bounding box center [578, 586] width 74 height 34
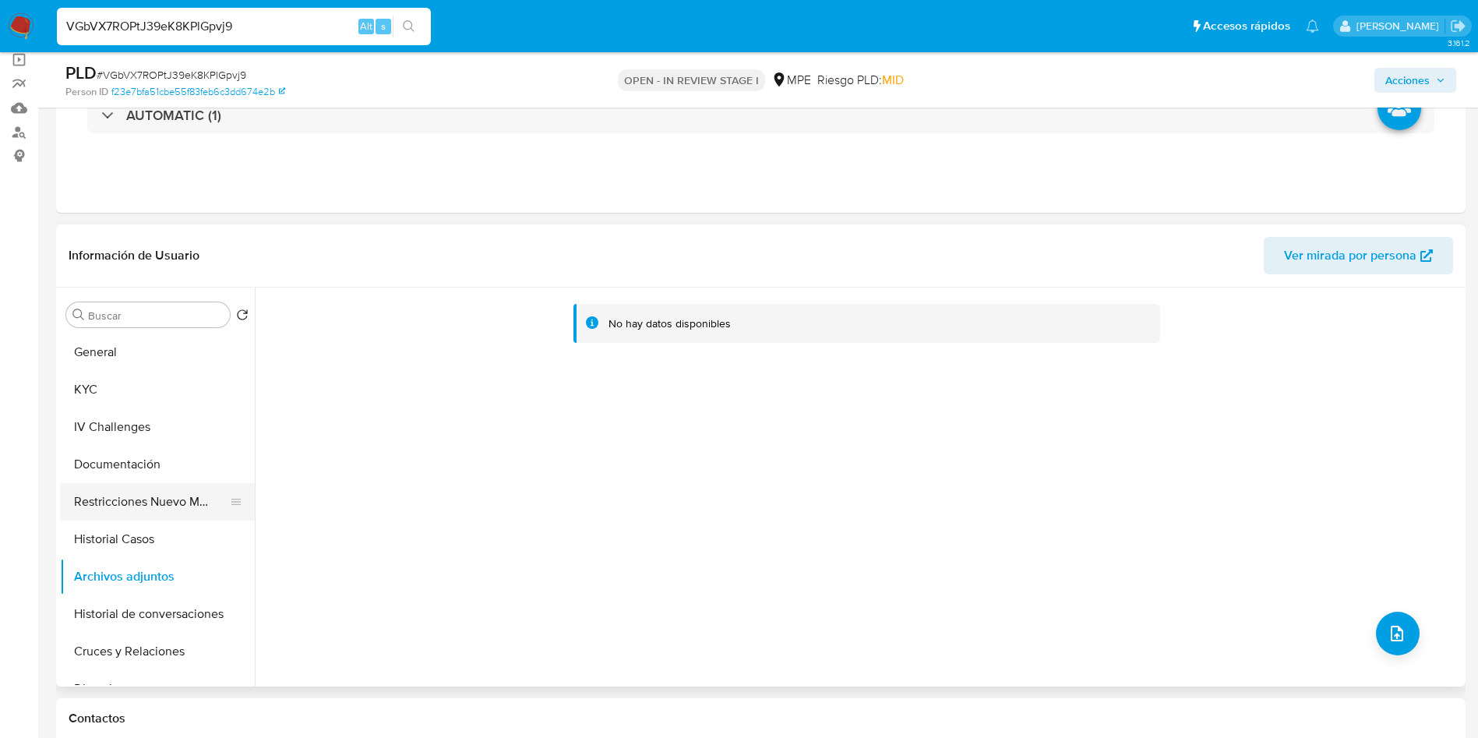
click at [158, 487] on button "Restricciones Nuevo Mundo" at bounding box center [151, 501] width 182 height 37
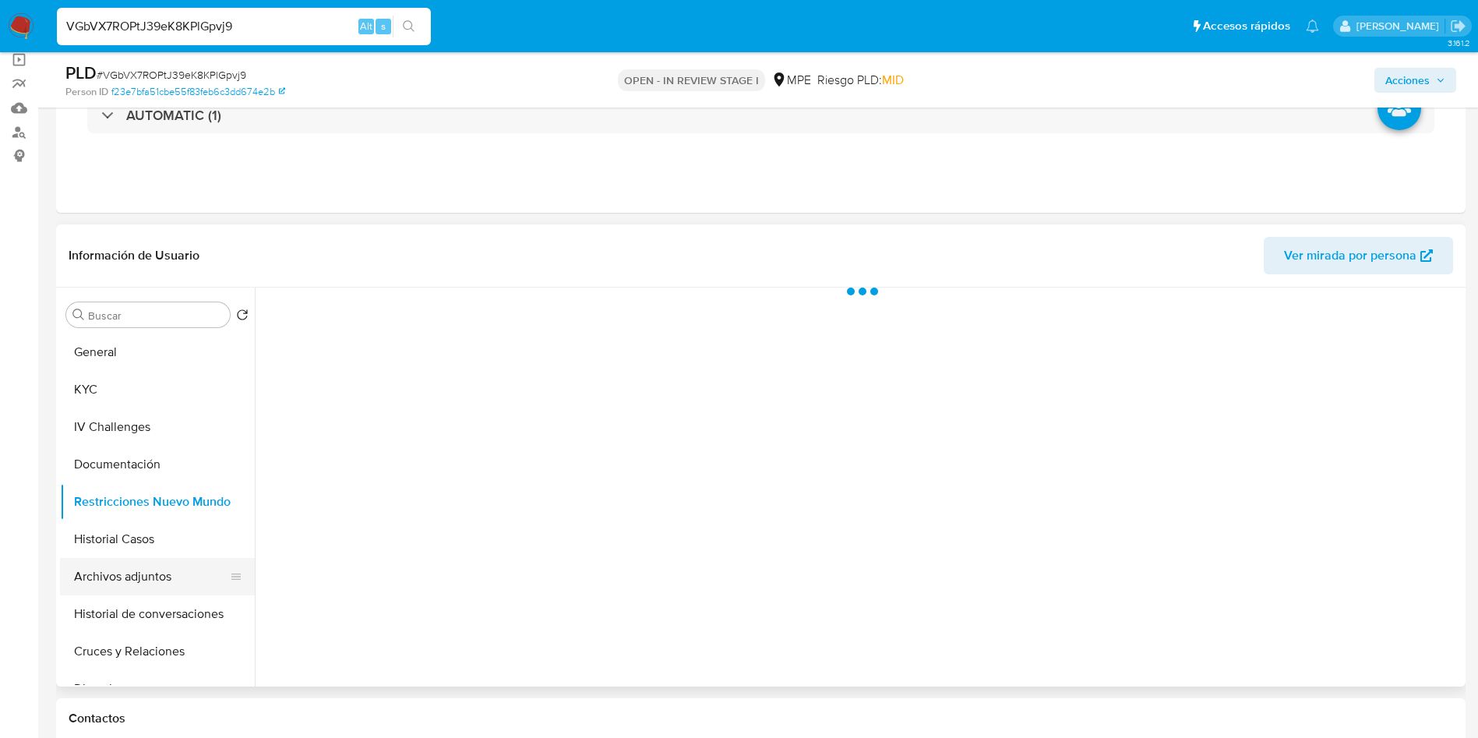
click at [164, 575] on button "Archivos adjuntos" at bounding box center [151, 576] width 182 height 37
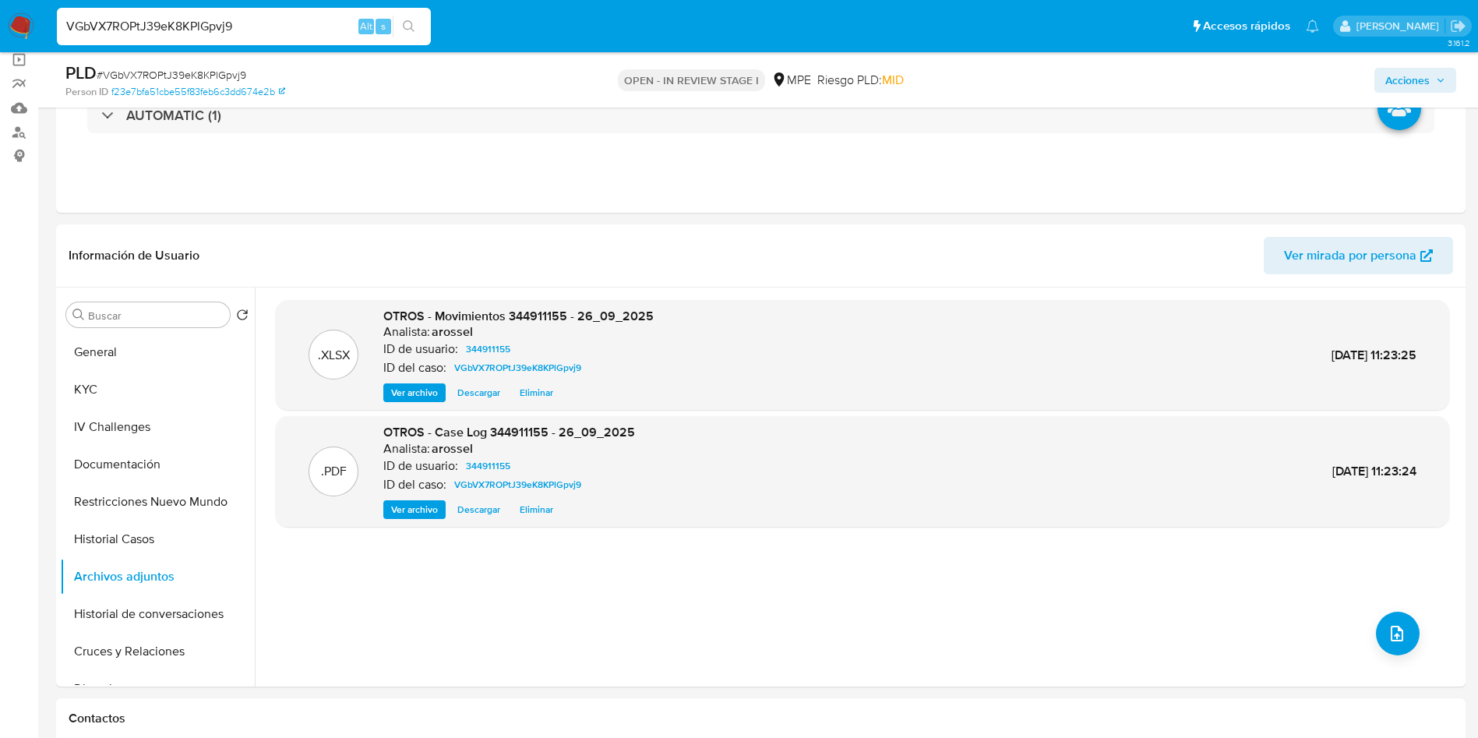
click at [1418, 83] on span "Acciones" at bounding box center [1407, 80] width 44 height 25
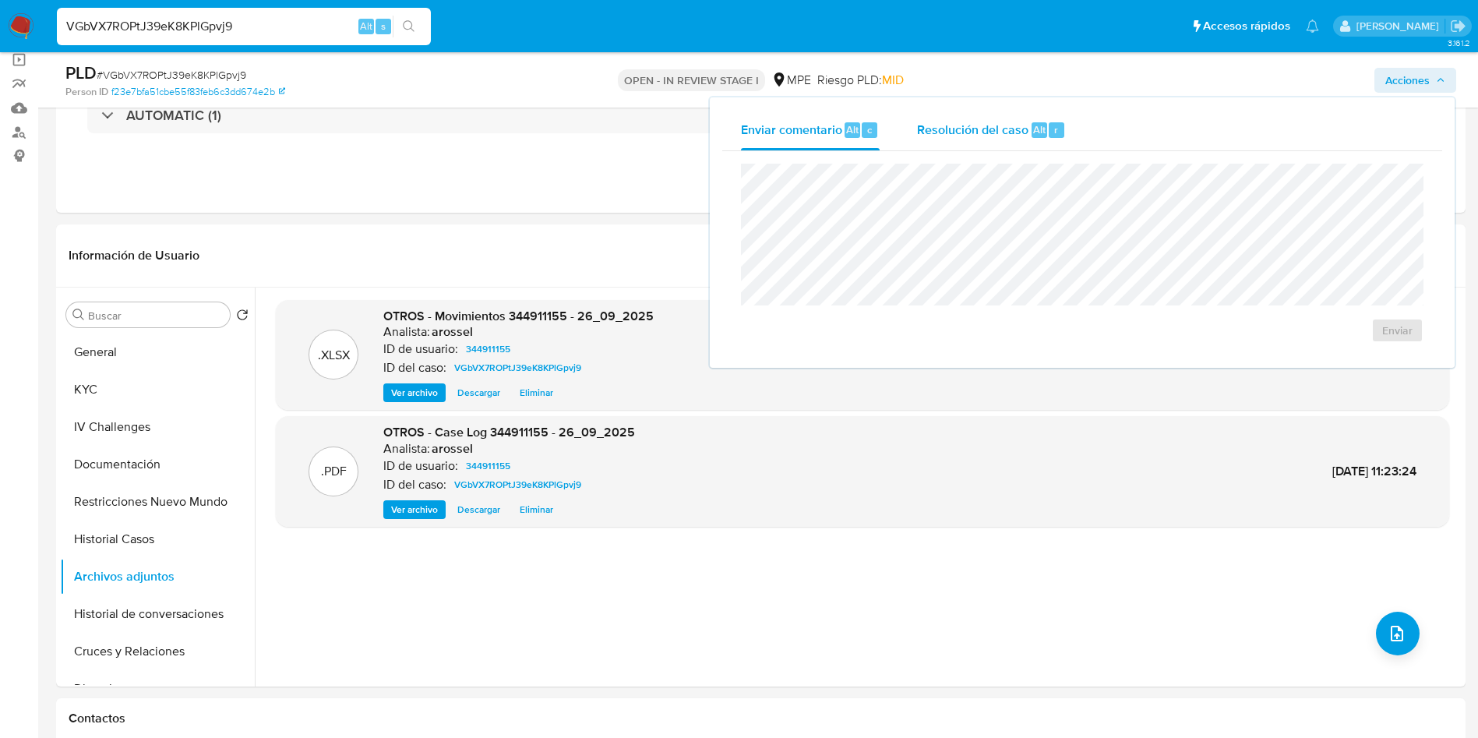
click at [1020, 132] on span "Resolución del caso" at bounding box center [972, 129] width 111 height 18
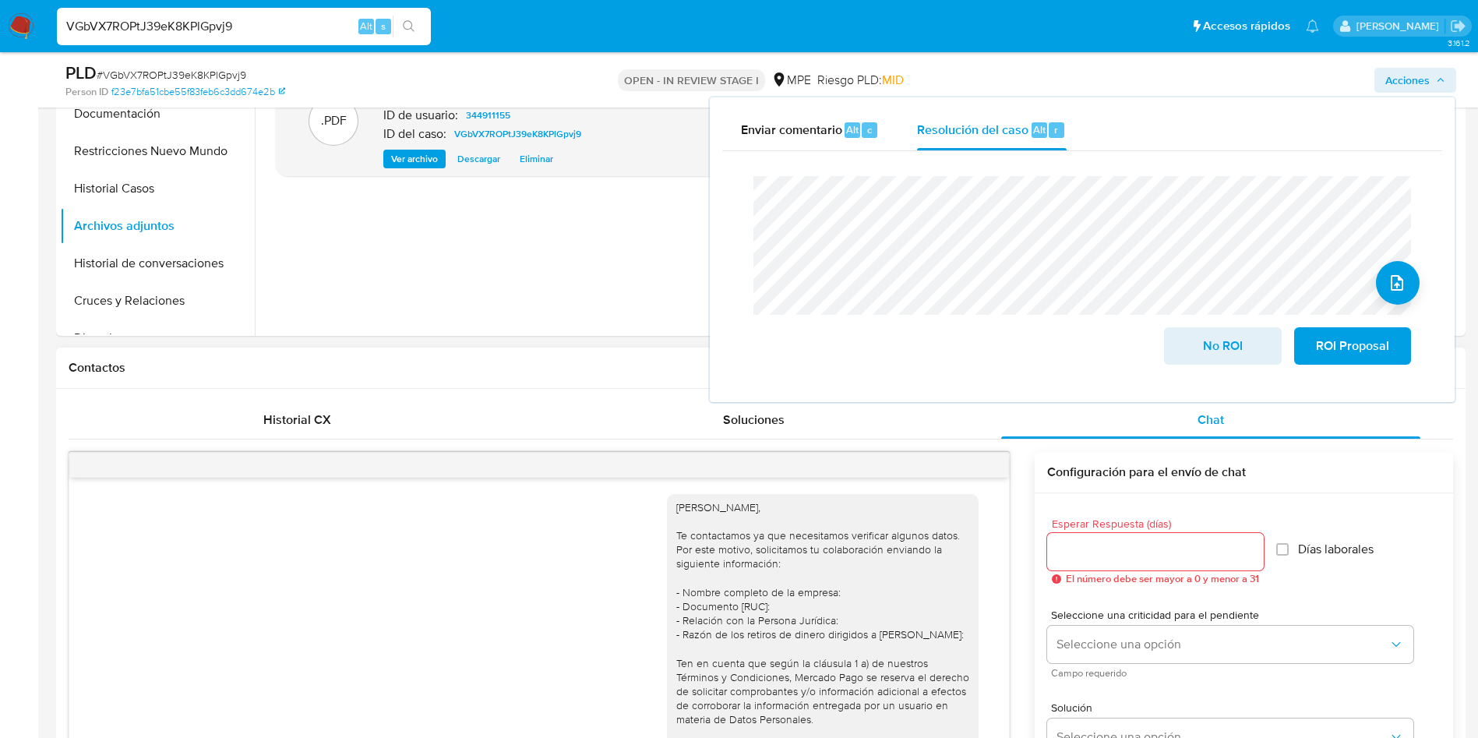
scroll to position [584, 0]
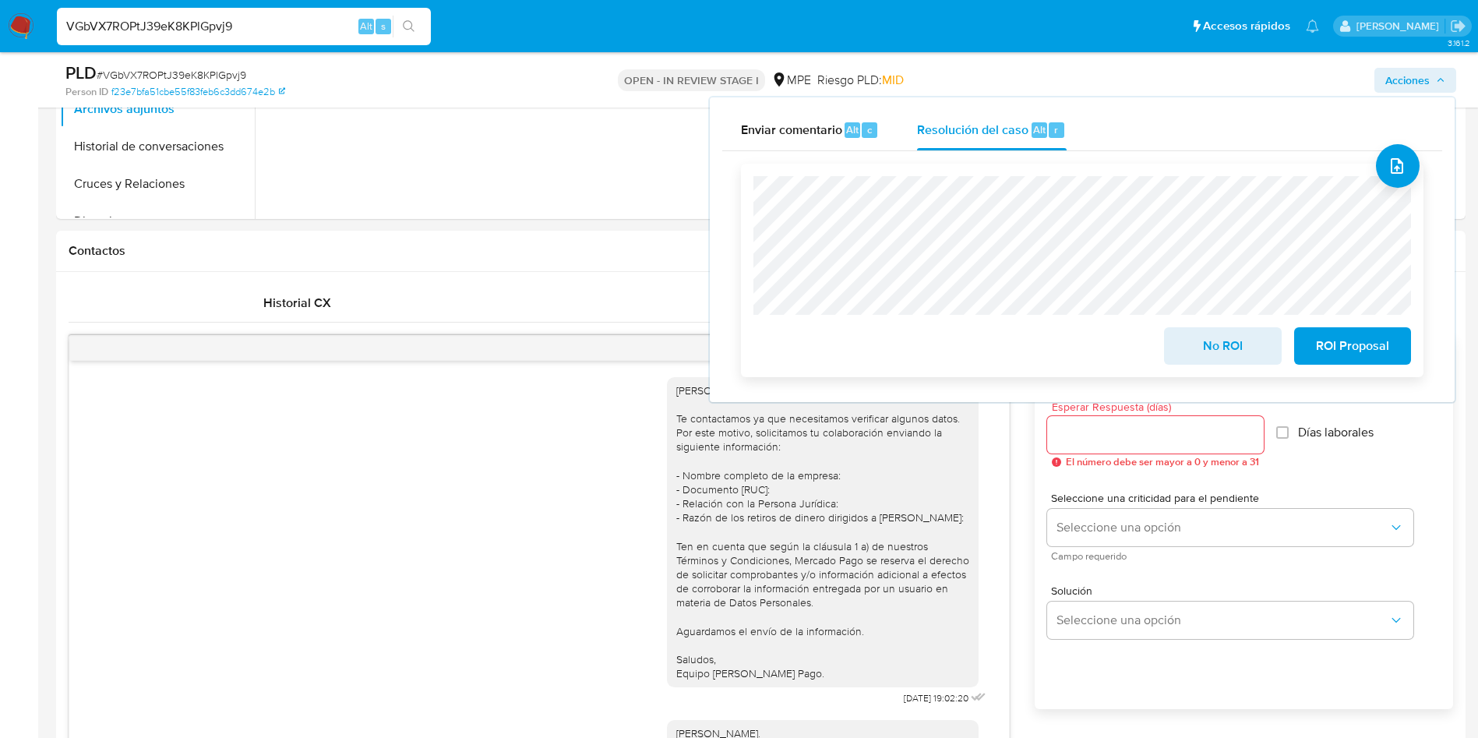
click at [1365, 346] on span "ROI Proposal" at bounding box center [1352, 346] width 76 height 34
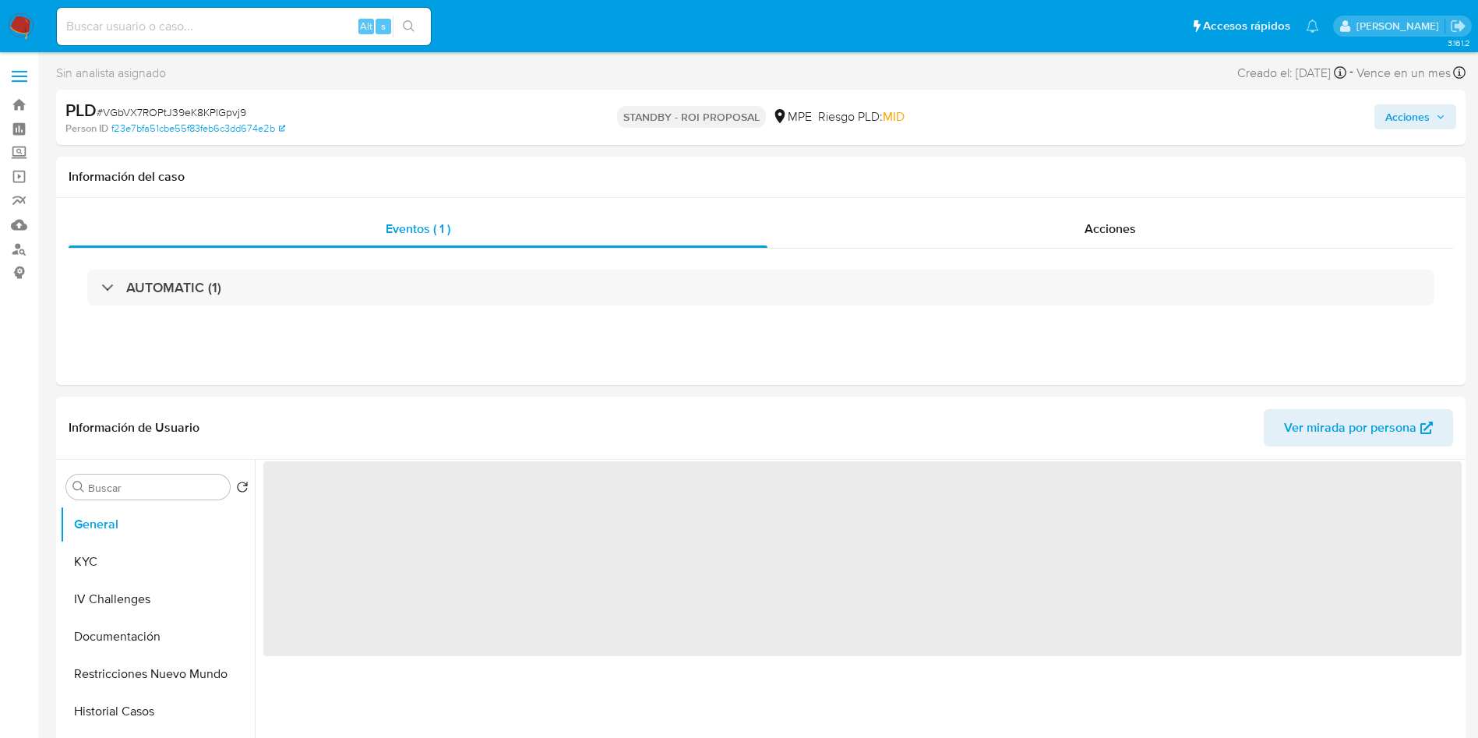
select select "10"
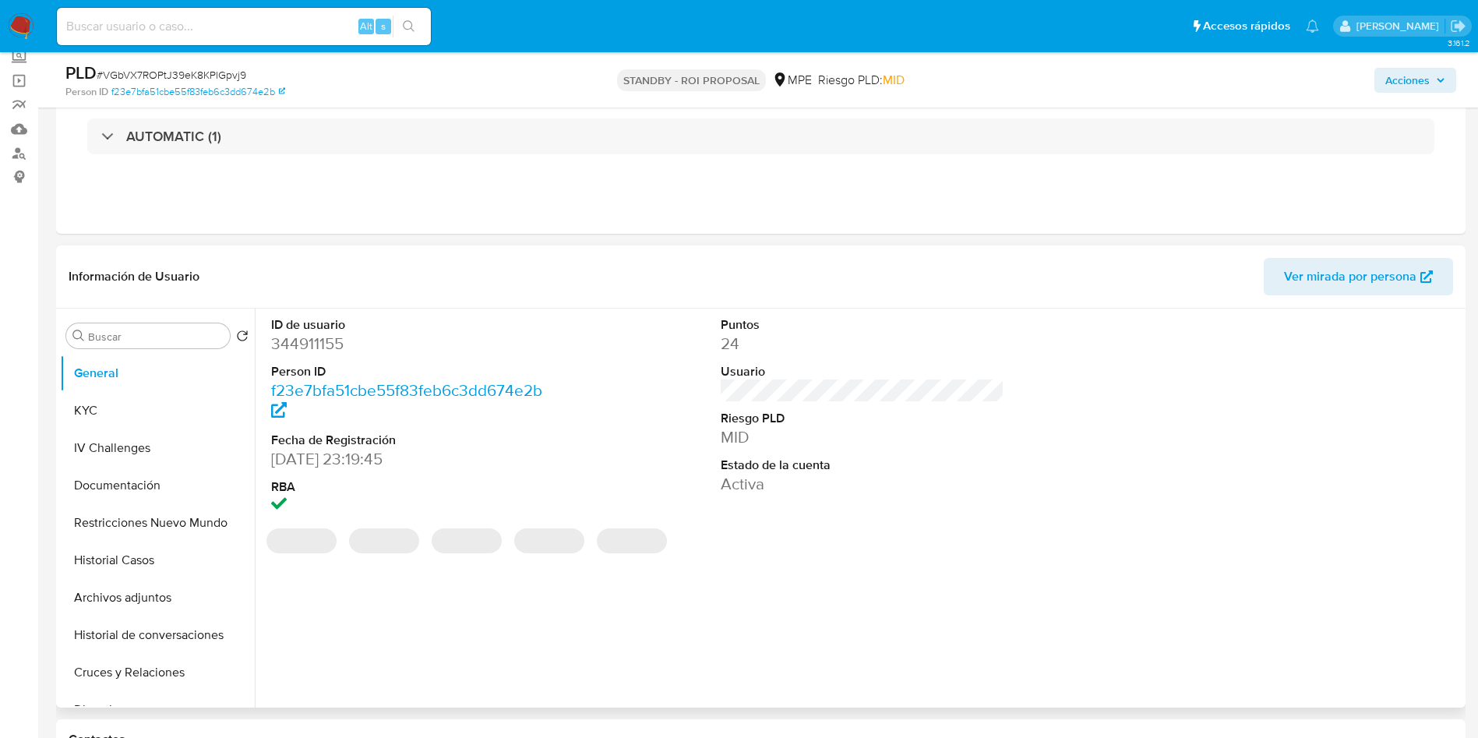
scroll to position [117, 0]
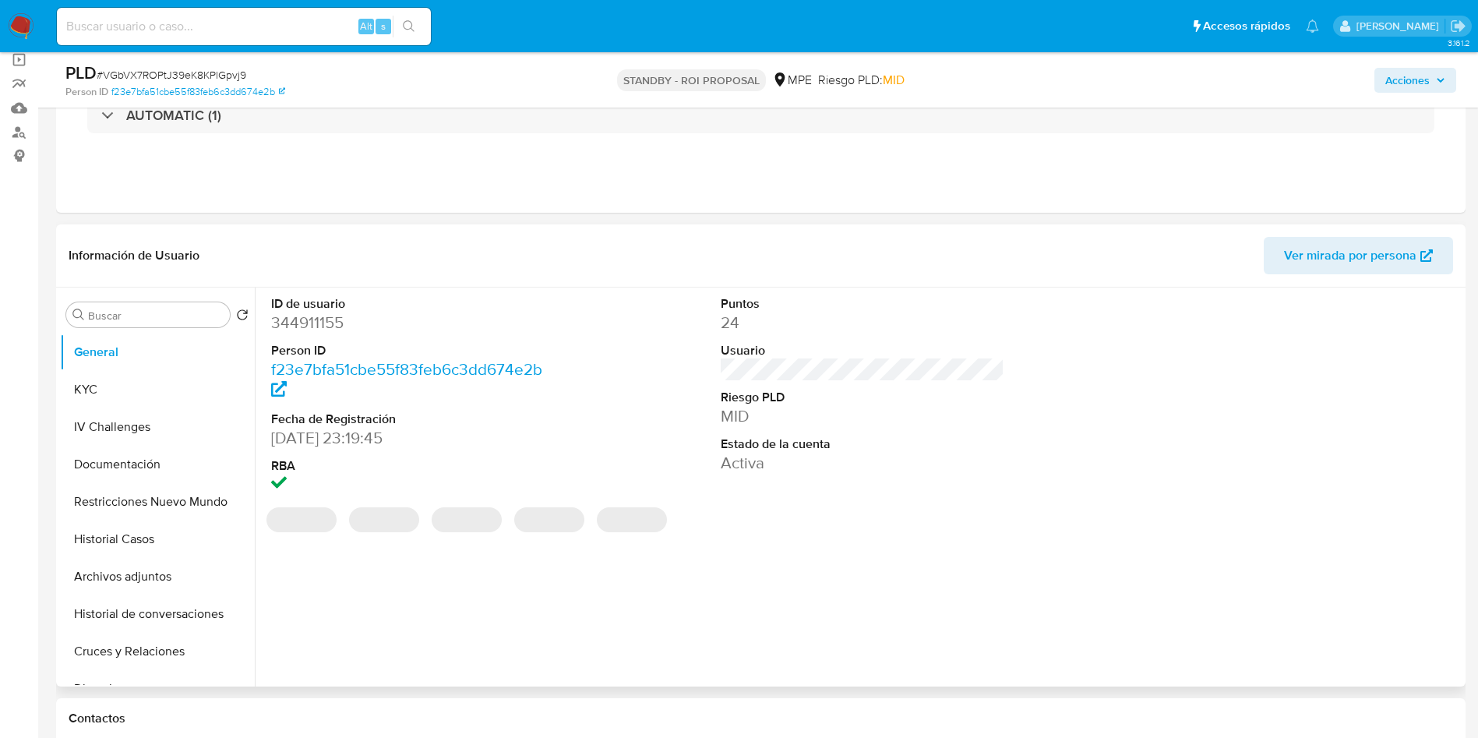
click at [911, 474] on div "Puntos 24 Usuario Riesgo PLD MID Estado de la cuenta Activa" at bounding box center [863, 395] width 300 height 217
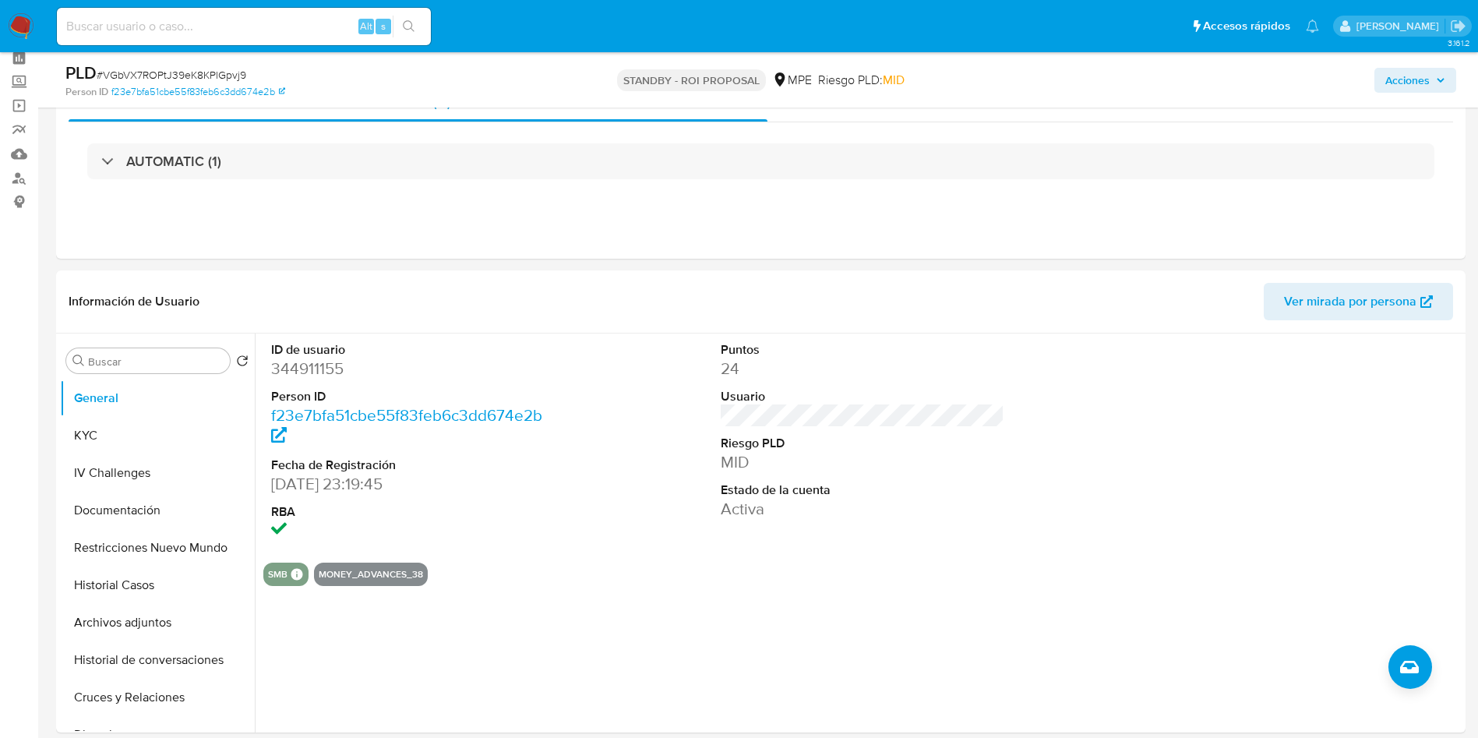
scroll to position [0, 0]
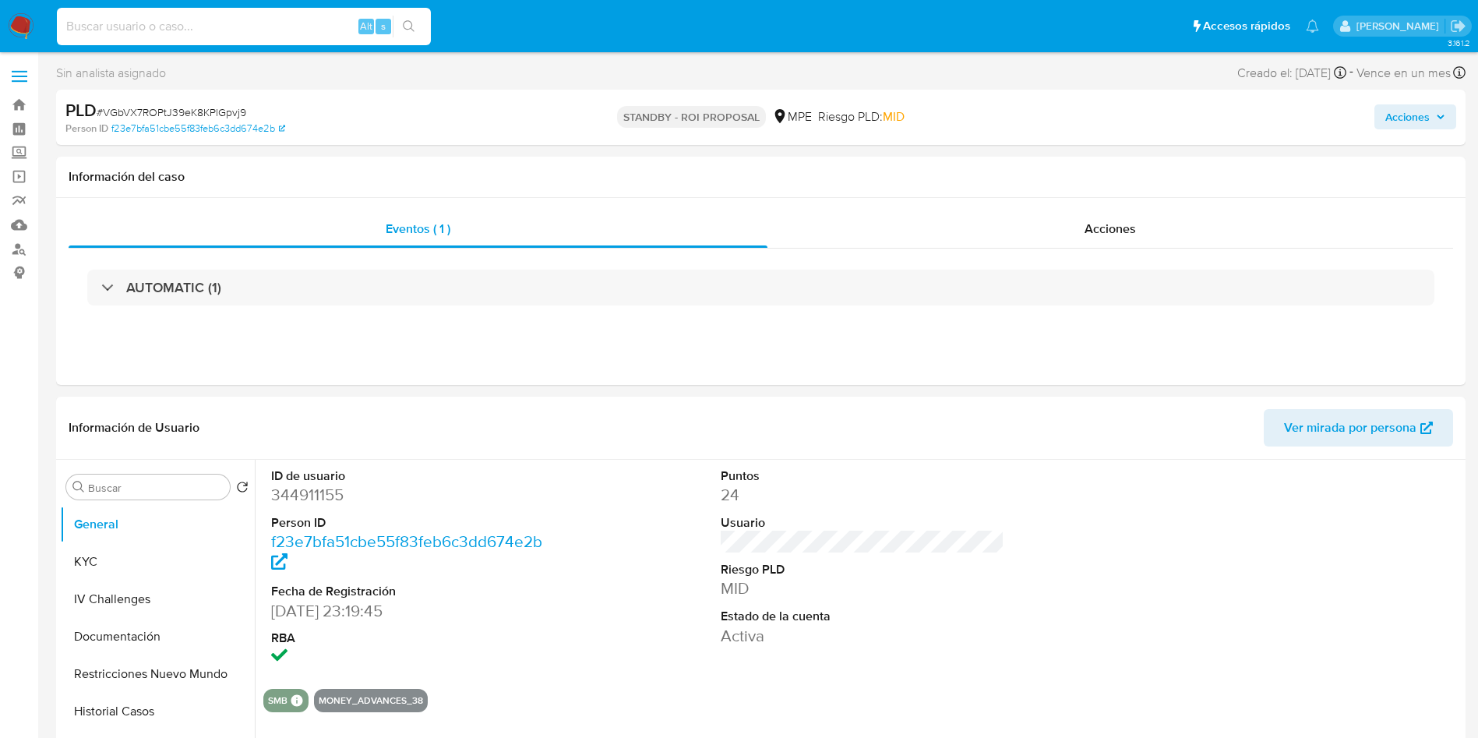
click at [175, 27] on input at bounding box center [244, 26] width 374 height 20
paste input "zk2S1UVFZj1UrdlVPiC9lrQL"
type input "zk2S1UVFZj1UrdlVPiC9lrQL"
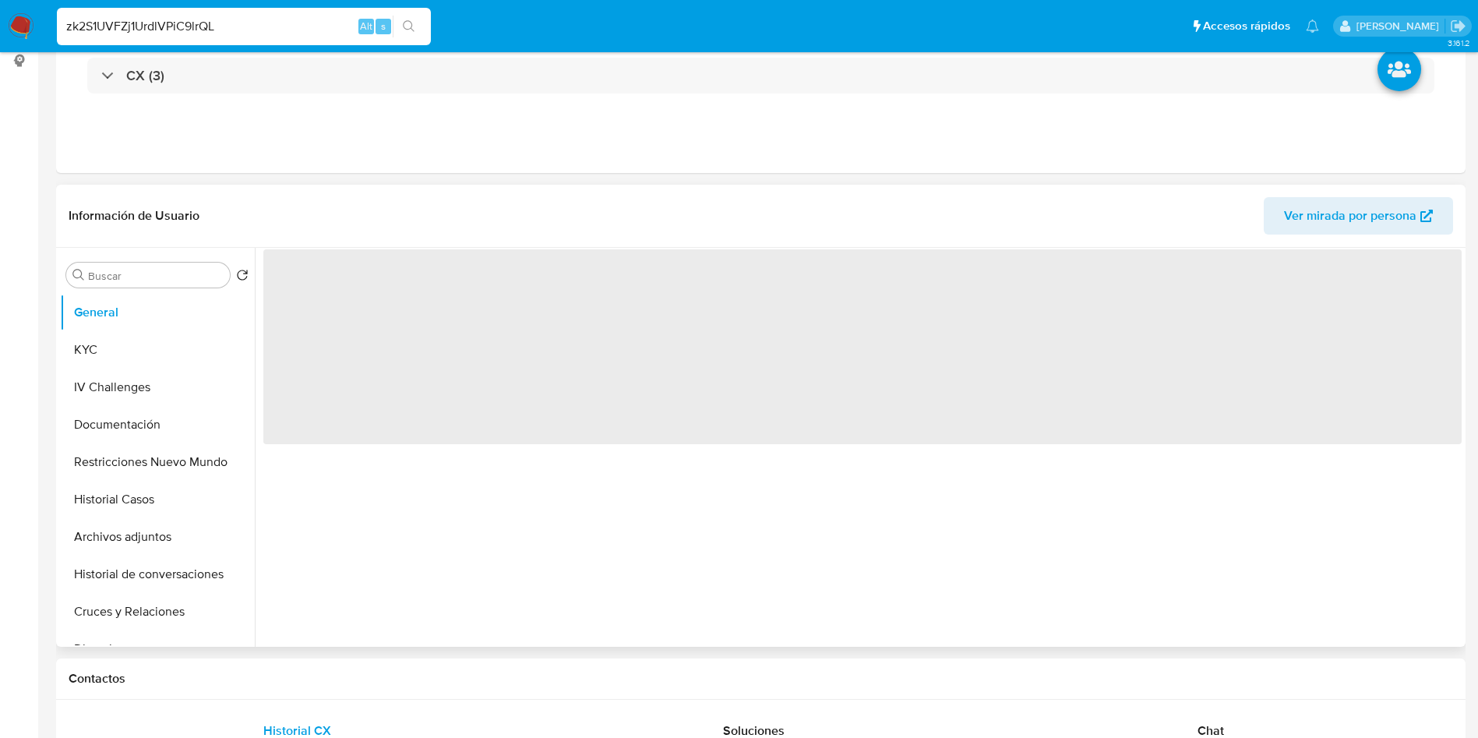
select select "10"
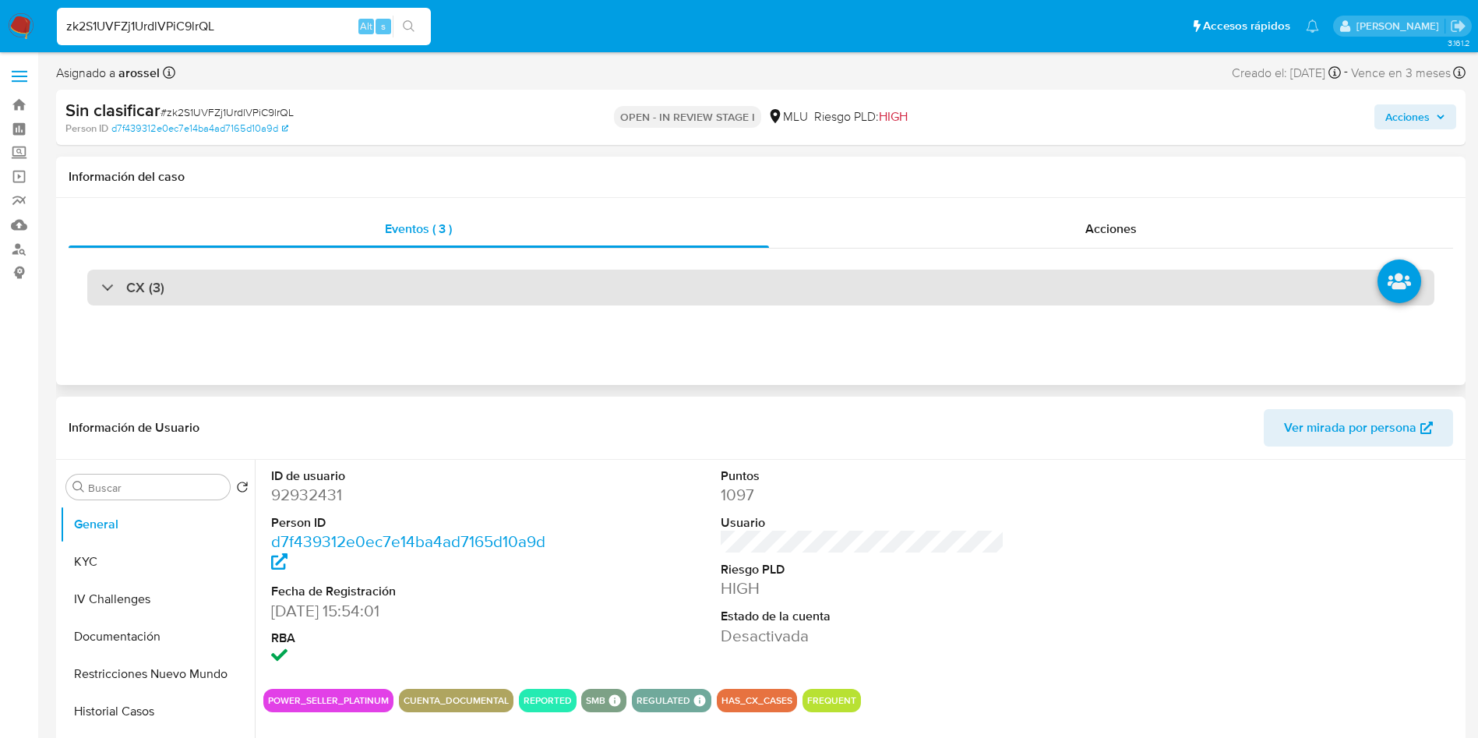
click at [366, 287] on div "CX (3)" at bounding box center [760, 288] width 1347 height 36
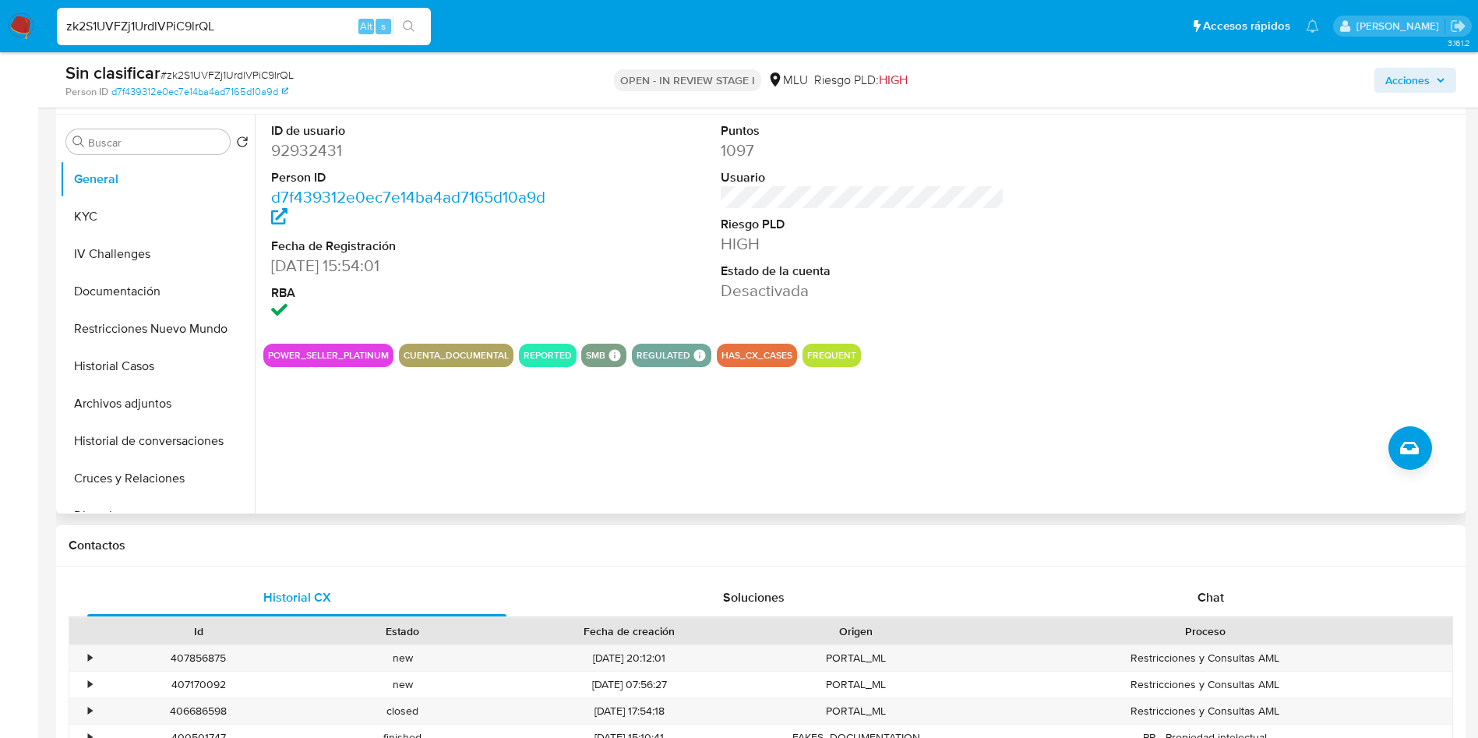
scroll to position [701, 0]
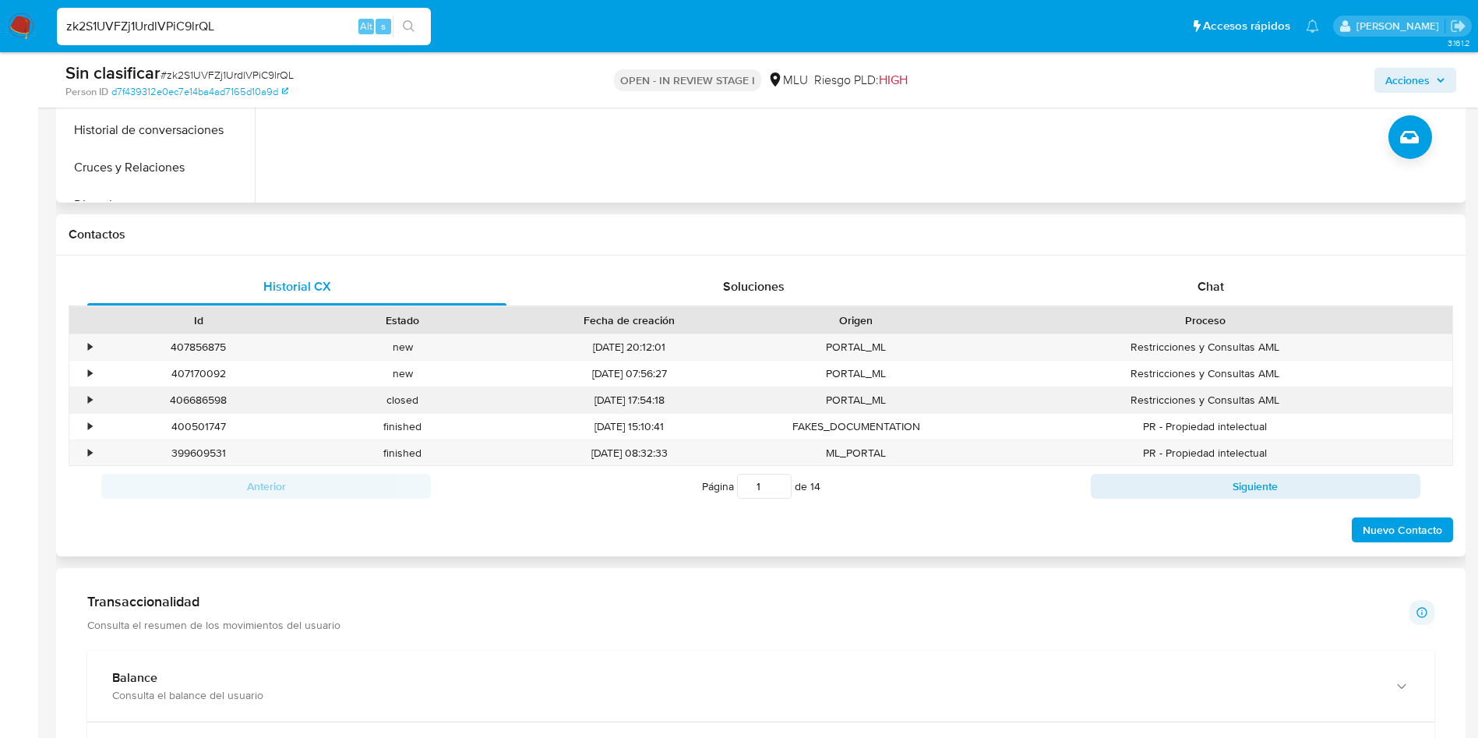
click at [92, 401] on div "•" at bounding box center [90, 400] width 4 height 15
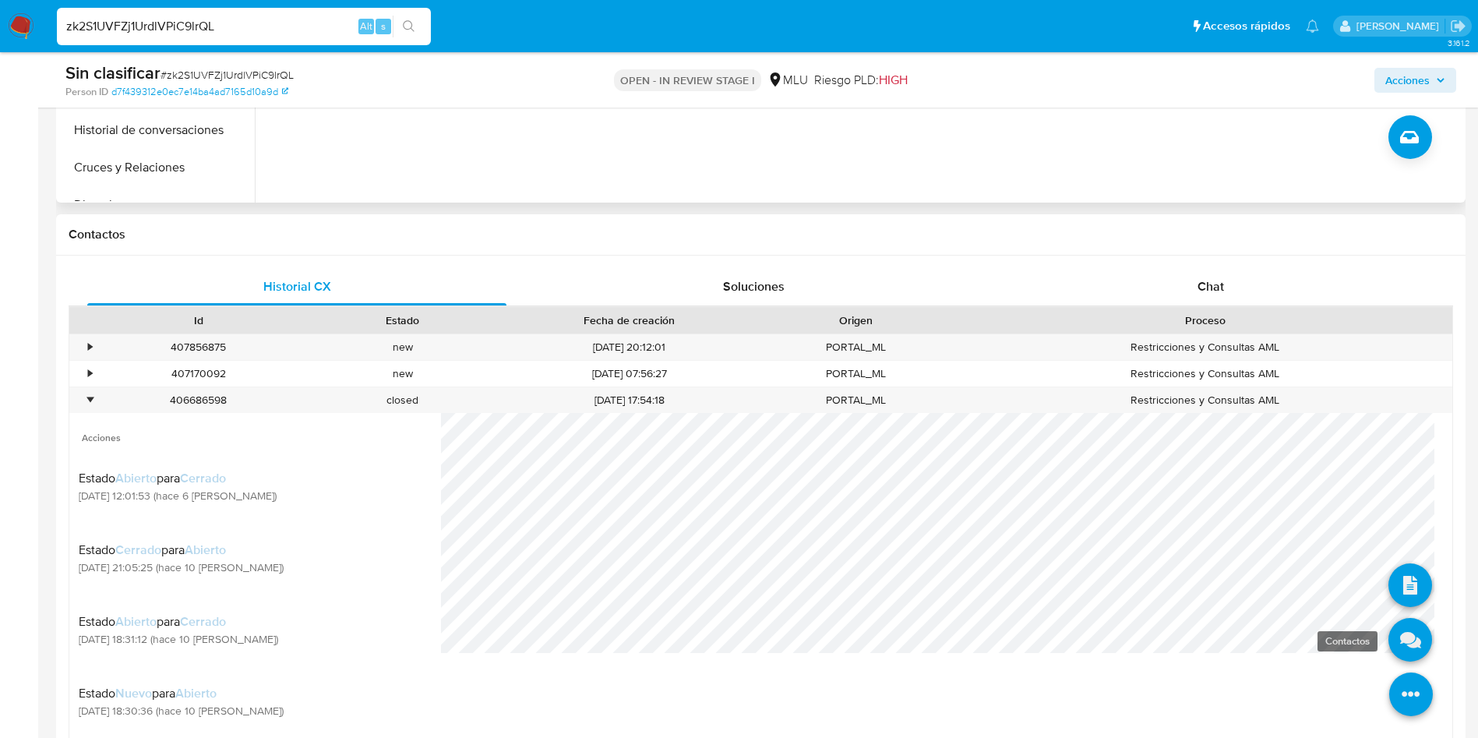
click at [1388, 636] on icon at bounding box center [1410, 640] width 44 height 44
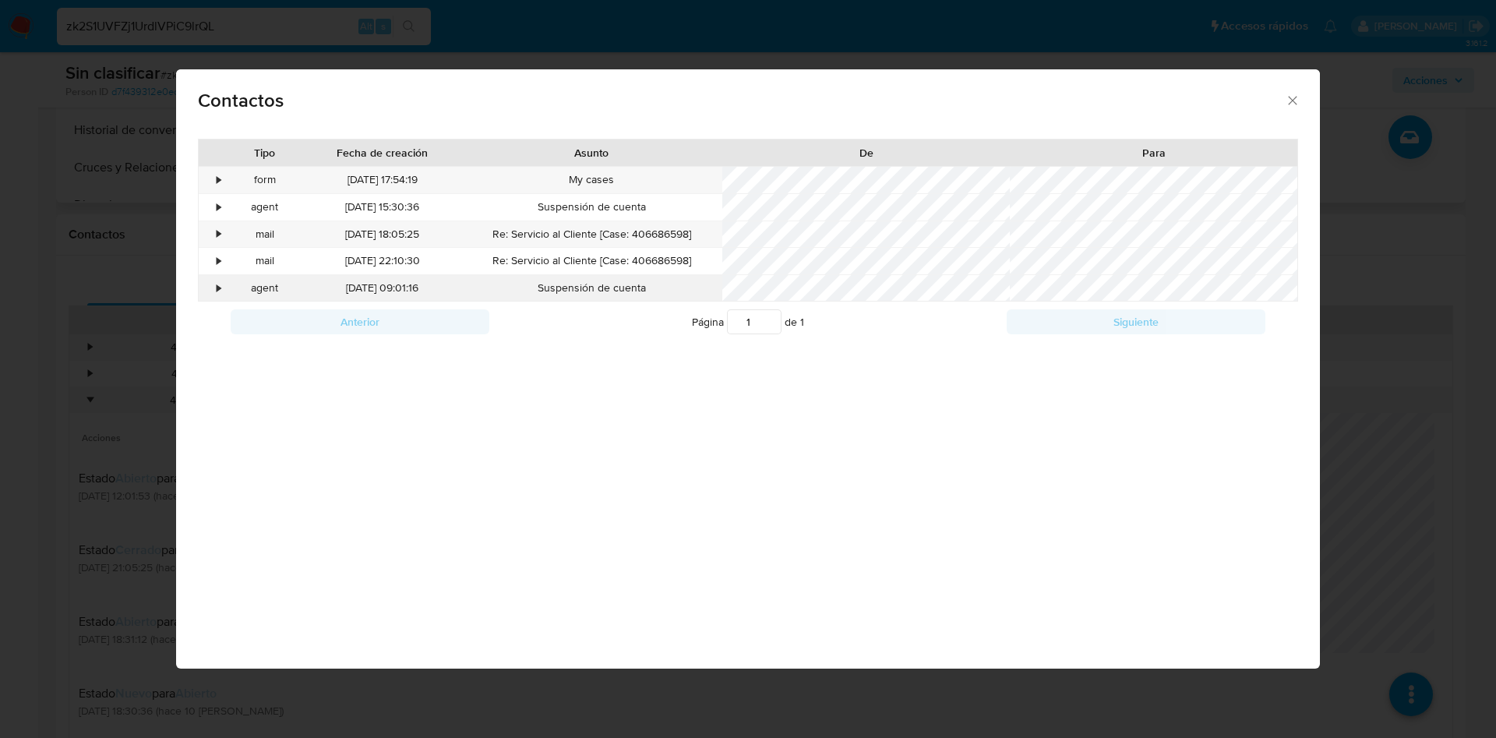
click at [213, 291] on div "•" at bounding box center [212, 288] width 27 height 26
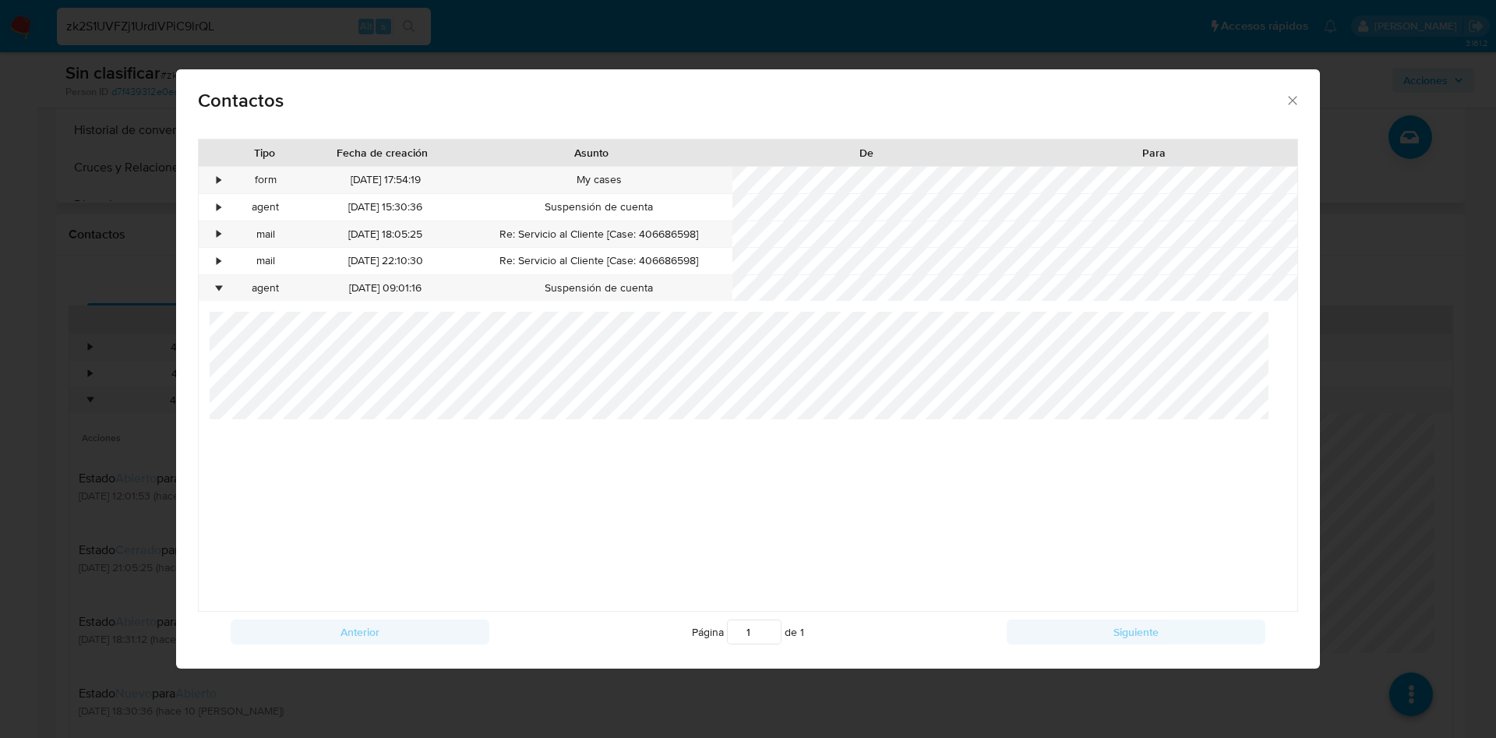
click at [1401, 432] on div "Contactos Tipo Fecha de creación Asunto De Para • form 22/09/2025 17:54:19 My c…" at bounding box center [748, 369] width 1496 height 738
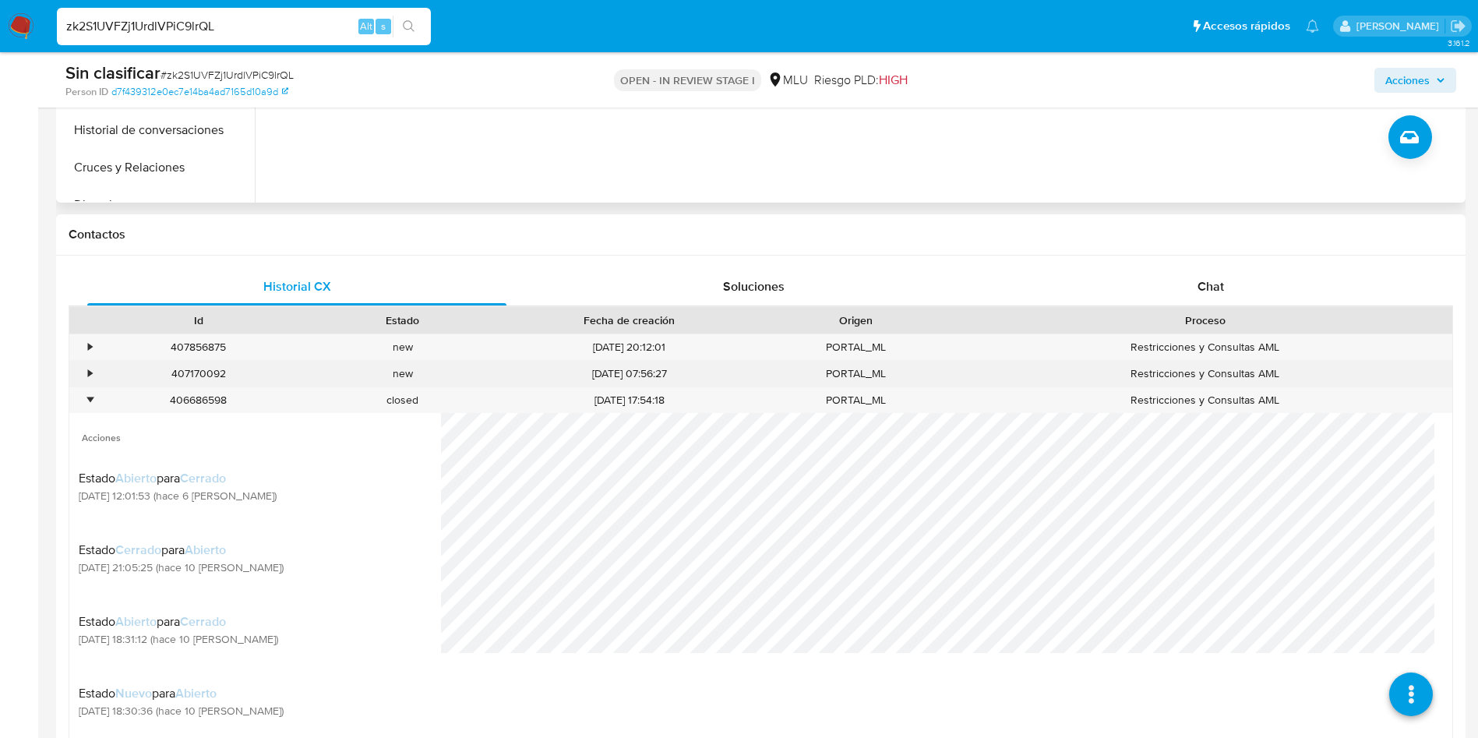
click at [83, 371] on div "•" at bounding box center [82, 374] width 27 height 26
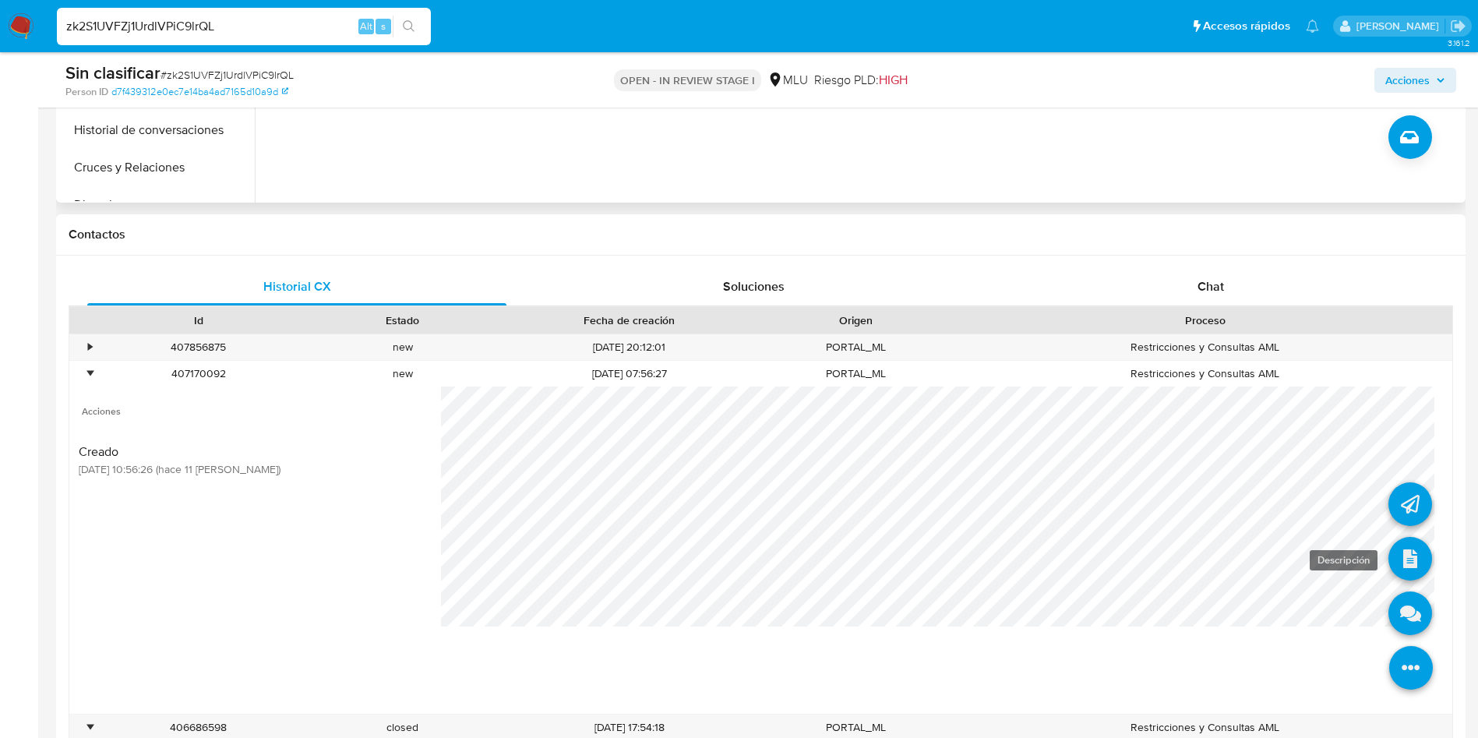
click at [1388, 562] on icon at bounding box center [1410, 559] width 44 height 44
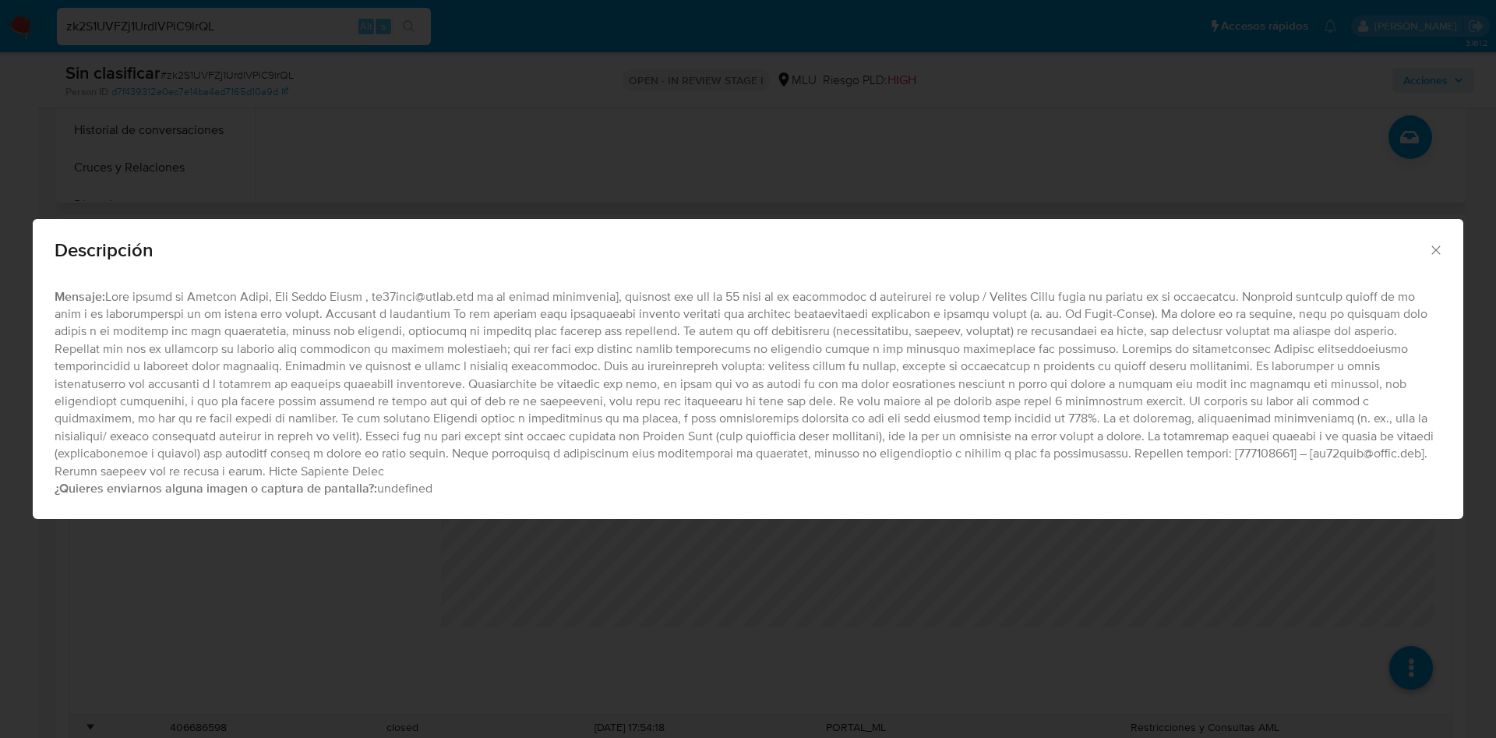
click at [583, 614] on div "Descripción Mensaje: ¿Quieres enviarnos alguna imagen o captura de pantalla?: u…" at bounding box center [748, 369] width 1496 height 738
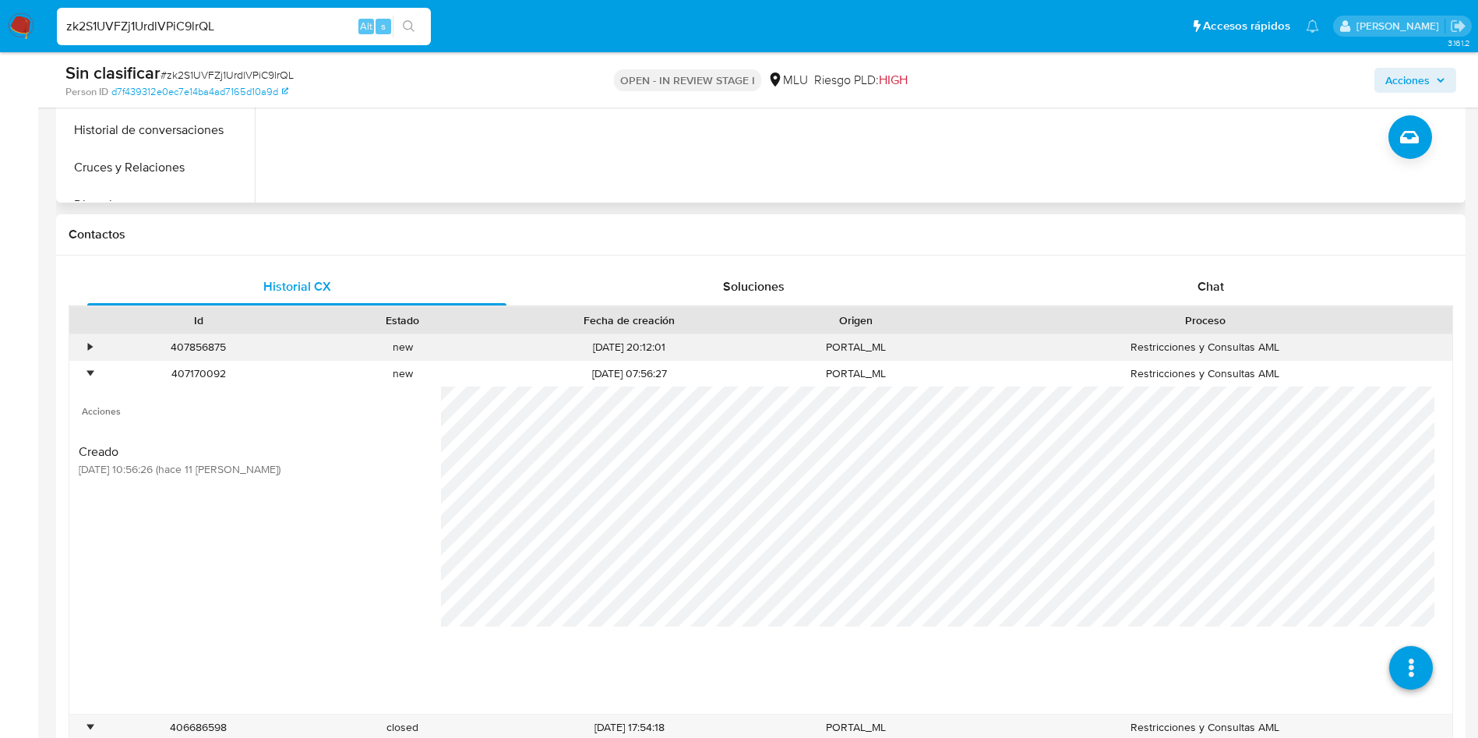
click at [90, 352] on div "•" at bounding box center [90, 347] width 4 height 15
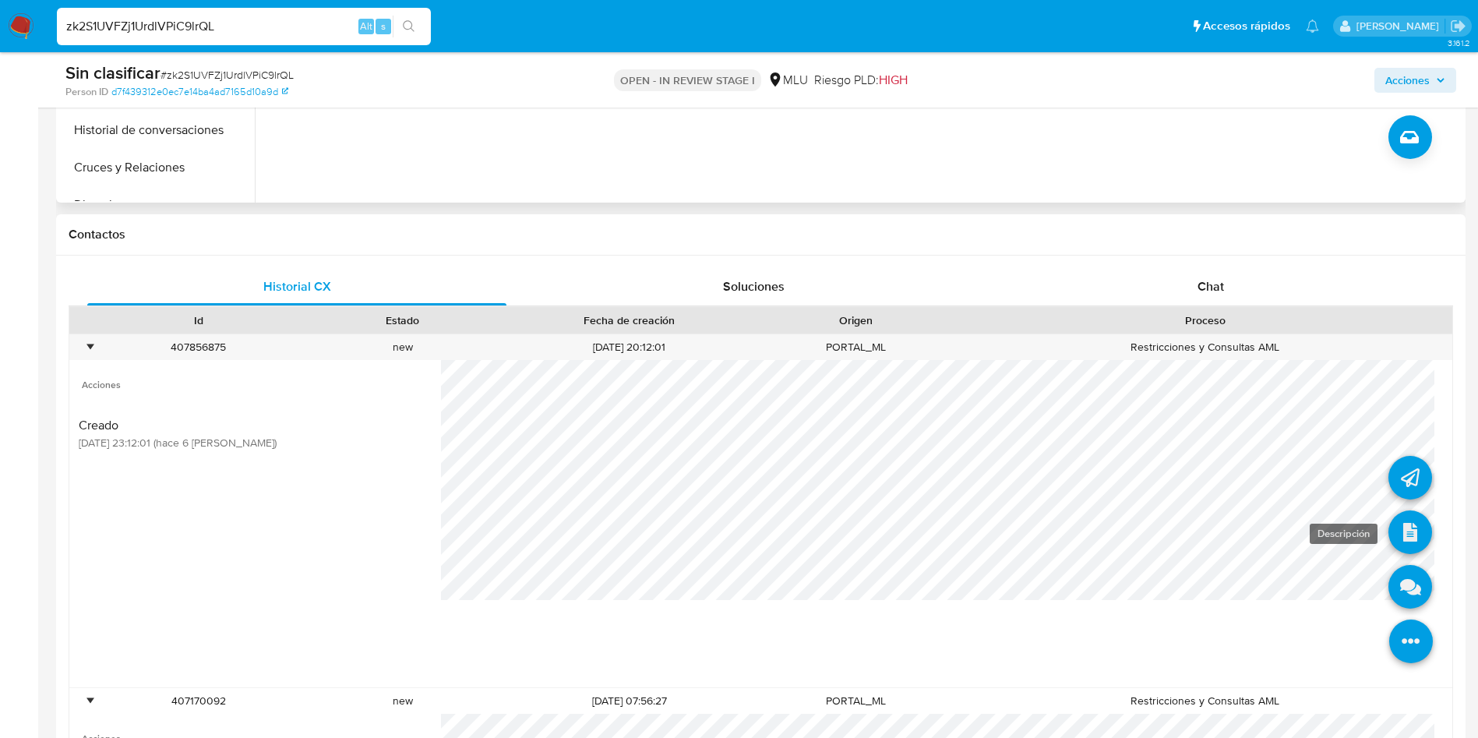
click at [1394, 538] on icon at bounding box center [1410, 532] width 44 height 44
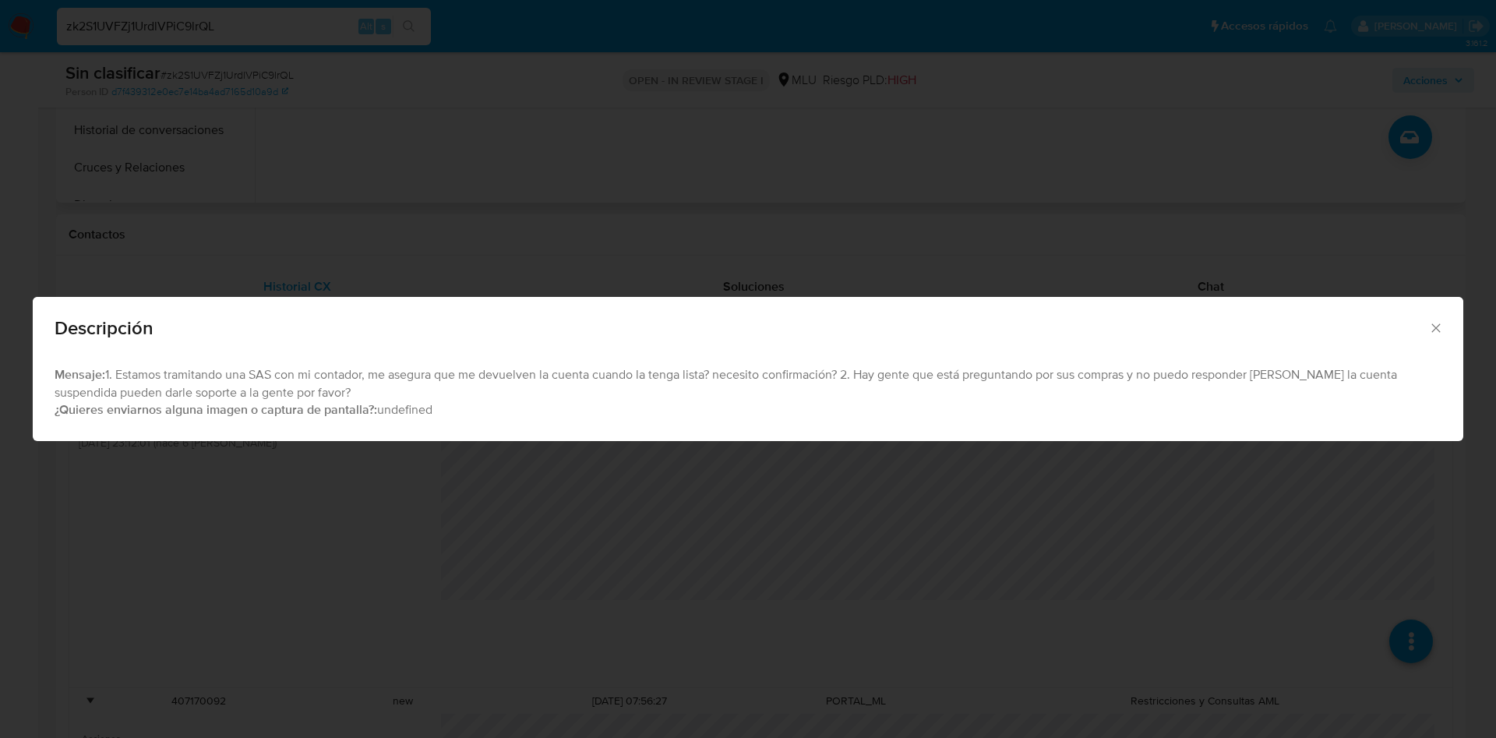
click at [817, 528] on div "Descripción Mensaje: 1. Estamos tramitando una SAS con mi contador, me asegura …" at bounding box center [748, 369] width 1496 height 738
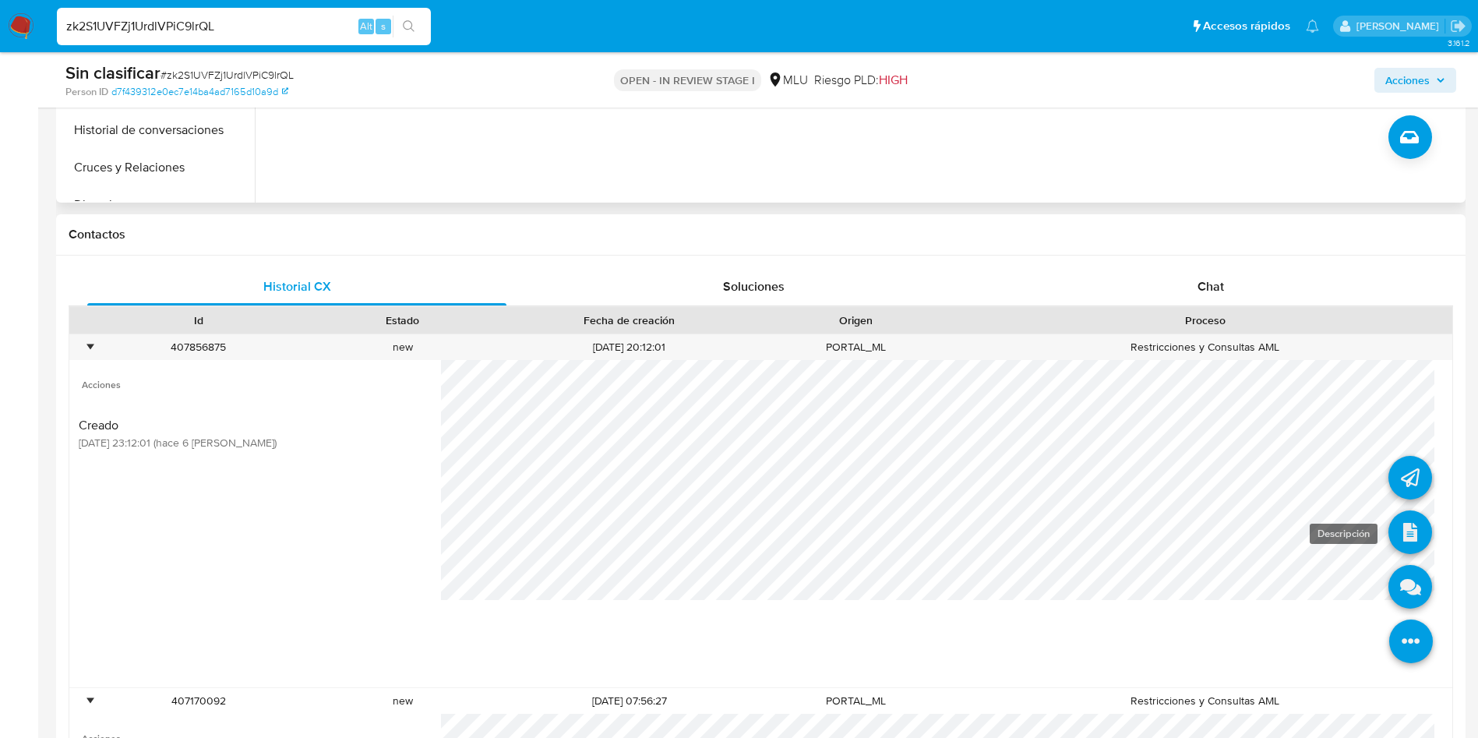
click at [1395, 534] on icon at bounding box center [1410, 532] width 44 height 44
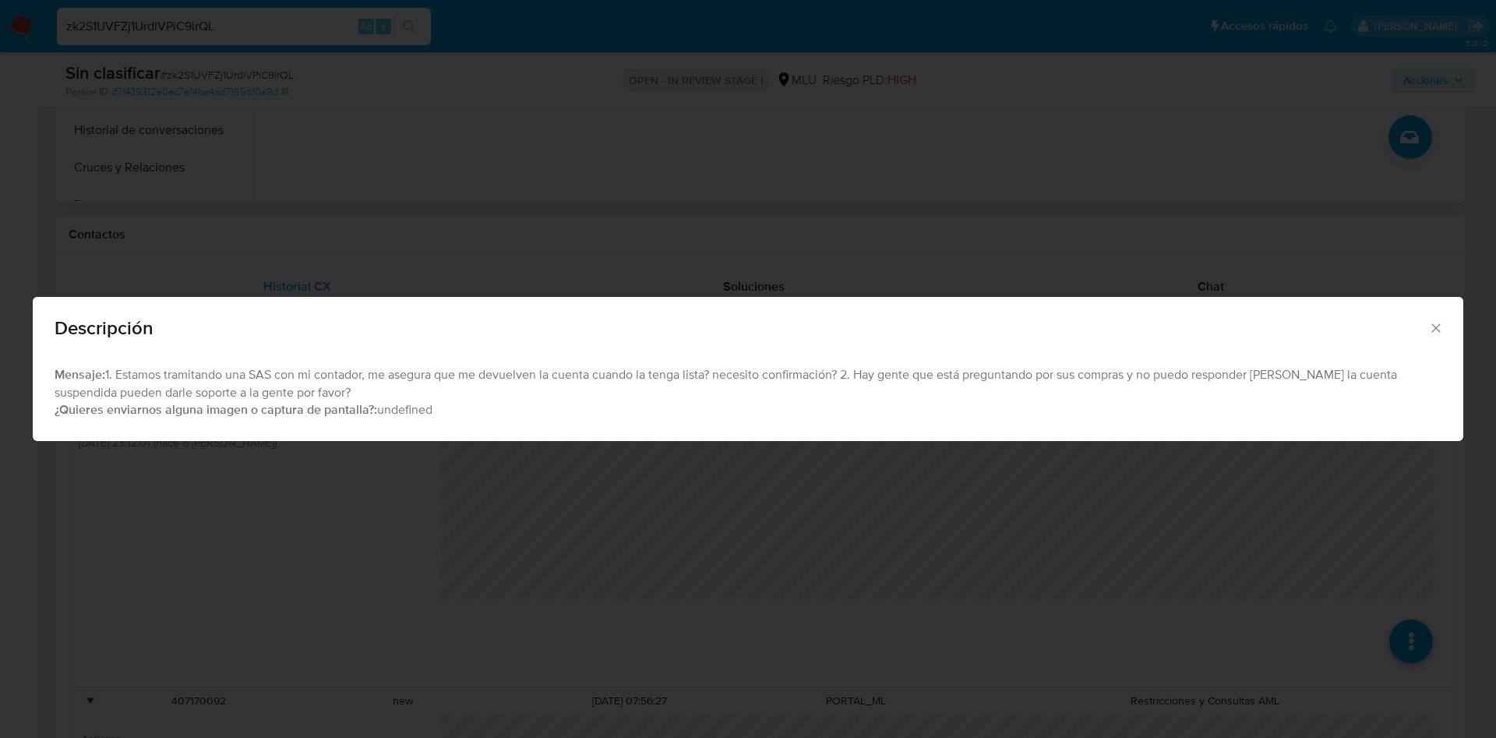
click at [894, 534] on div "Descripción Mensaje: 1. Estamos tramitando una SAS con mi contador, me asegura …" at bounding box center [748, 369] width 1496 height 738
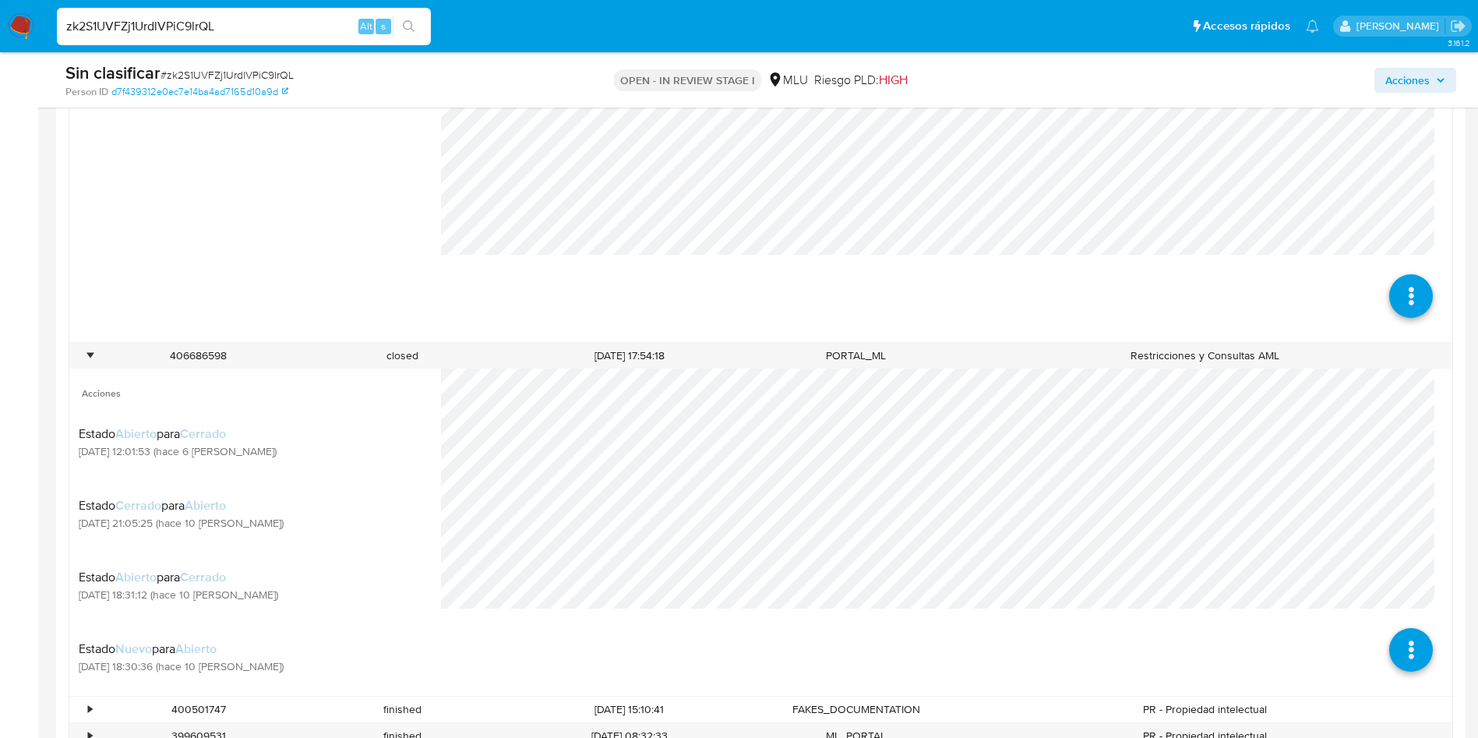
scroll to position [1402, 0]
click at [1391, 586] on icon at bounding box center [1410, 593] width 44 height 44
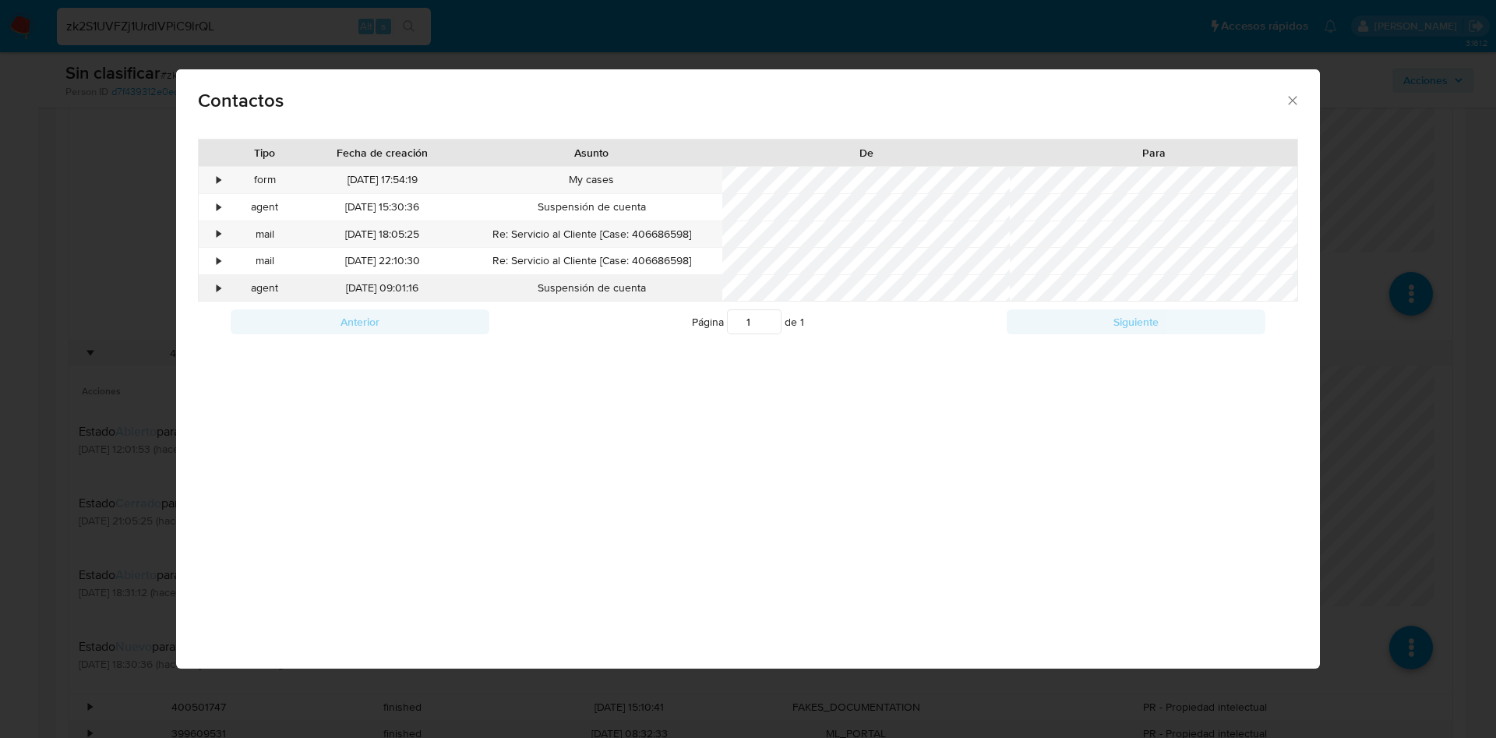
click at [212, 285] on div "•" at bounding box center [212, 288] width 27 height 26
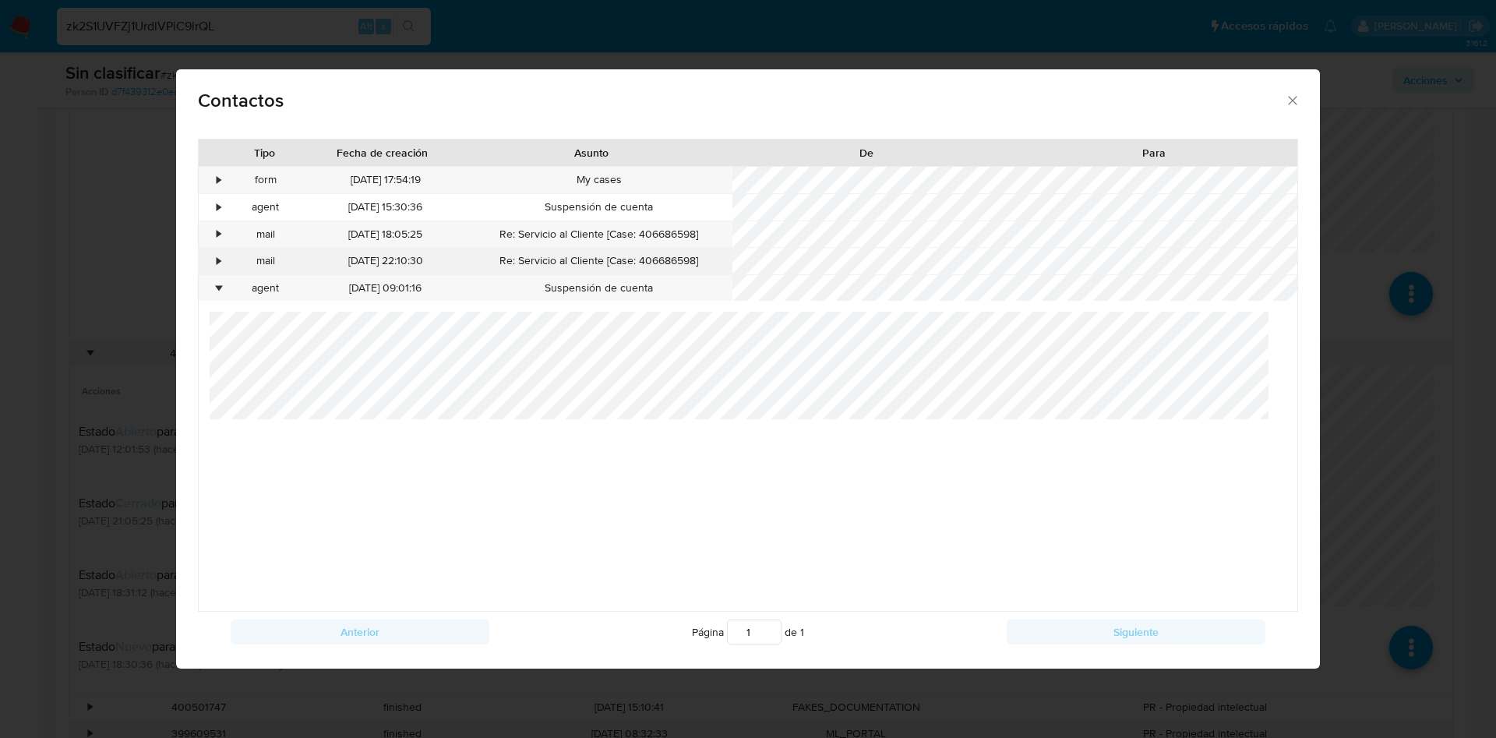
click at [217, 259] on div "•" at bounding box center [219, 261] width 4 height 16
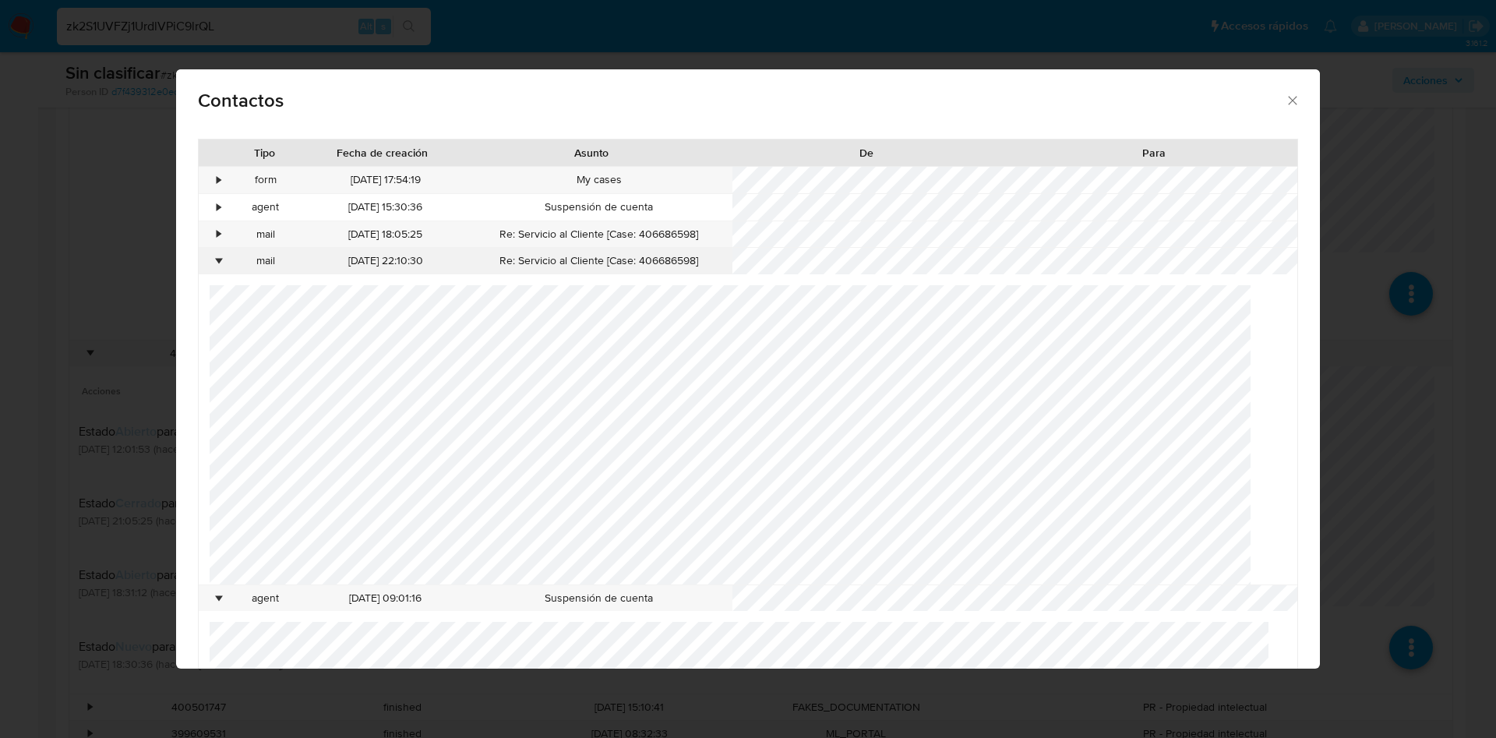
click at [217, 259] on div "•" at bounding box center [219, 261] width 4 height 16
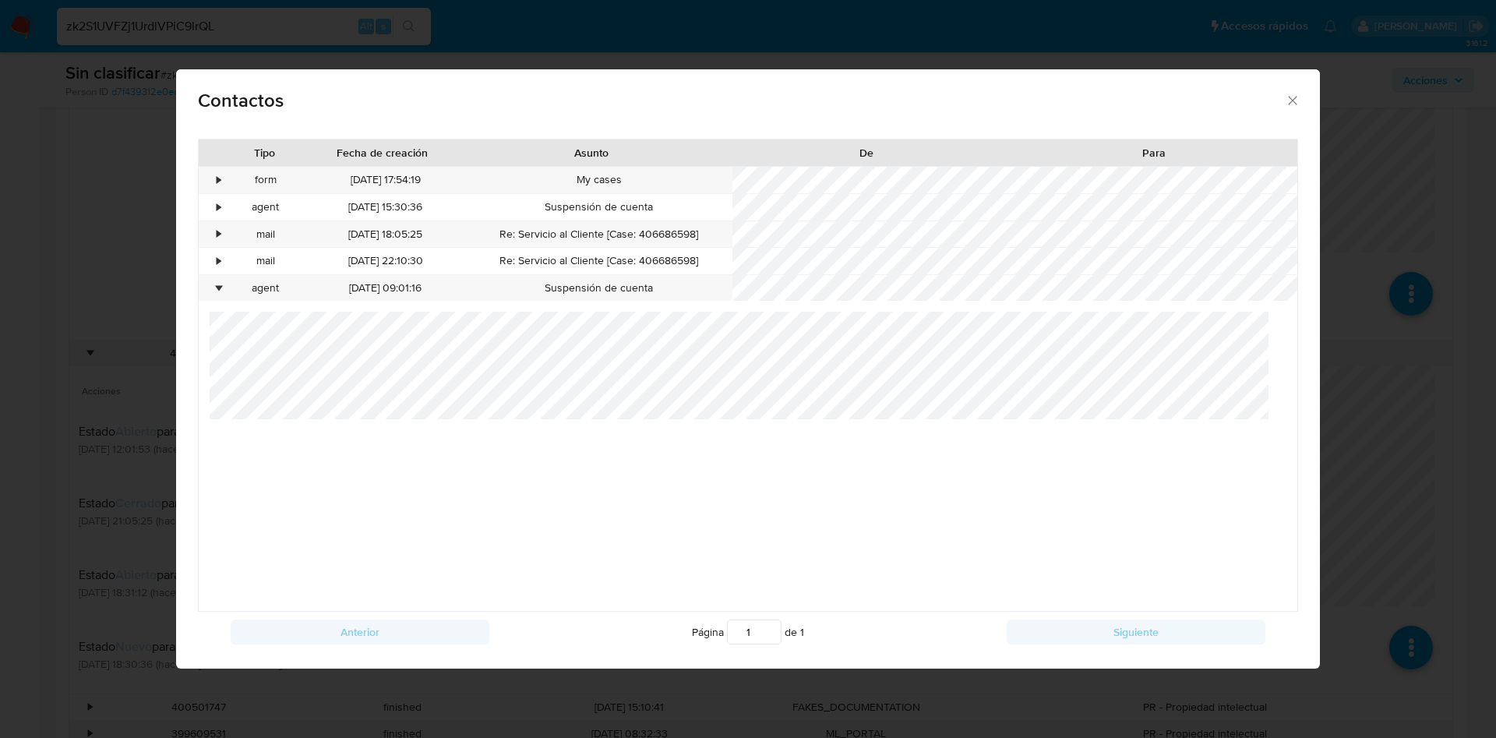
click at [1408, 481] on div "Contactos Tipo Fecha de creación Asunto De Para • form 22/09/2025 17:54:19 My c…" at bounding box center [748, 369] width 1496 height 738
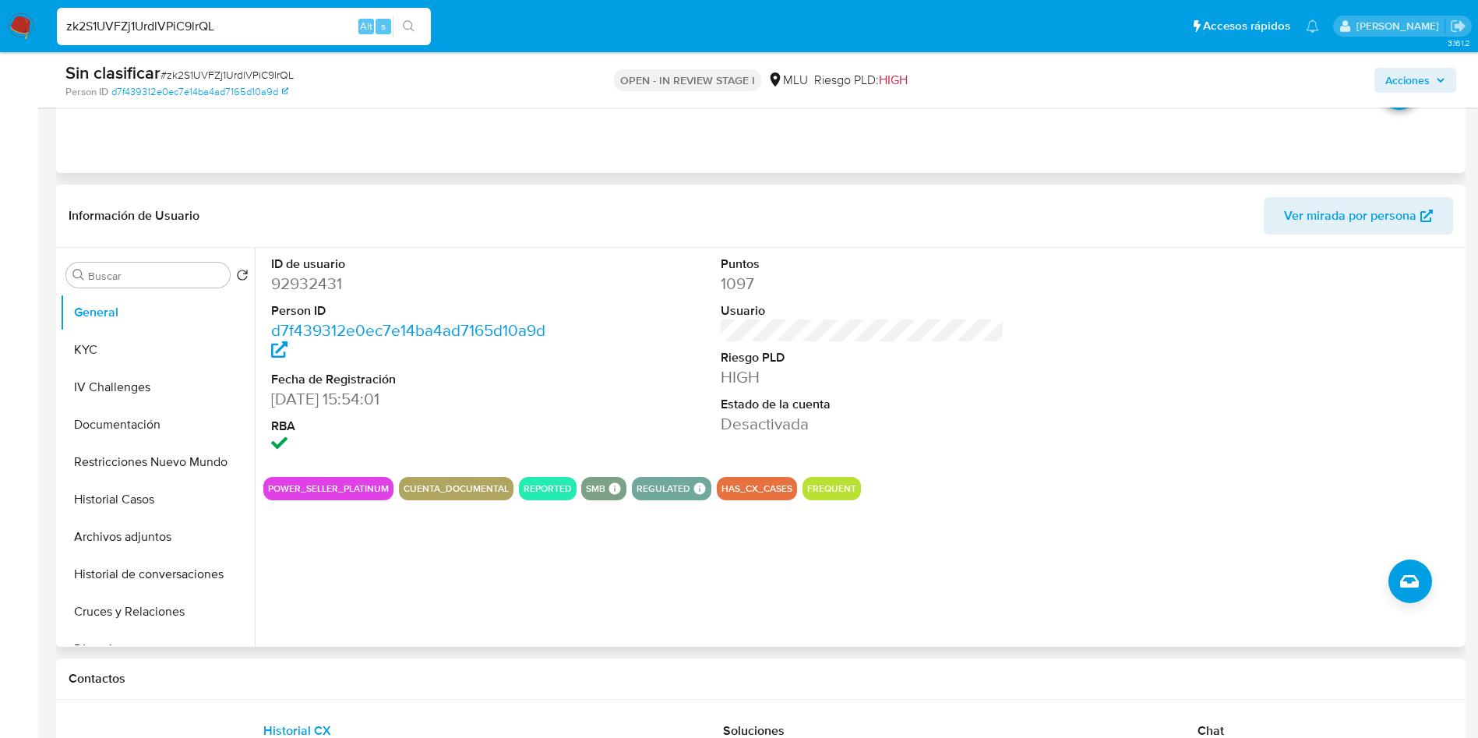
scroll to position [117, 0]
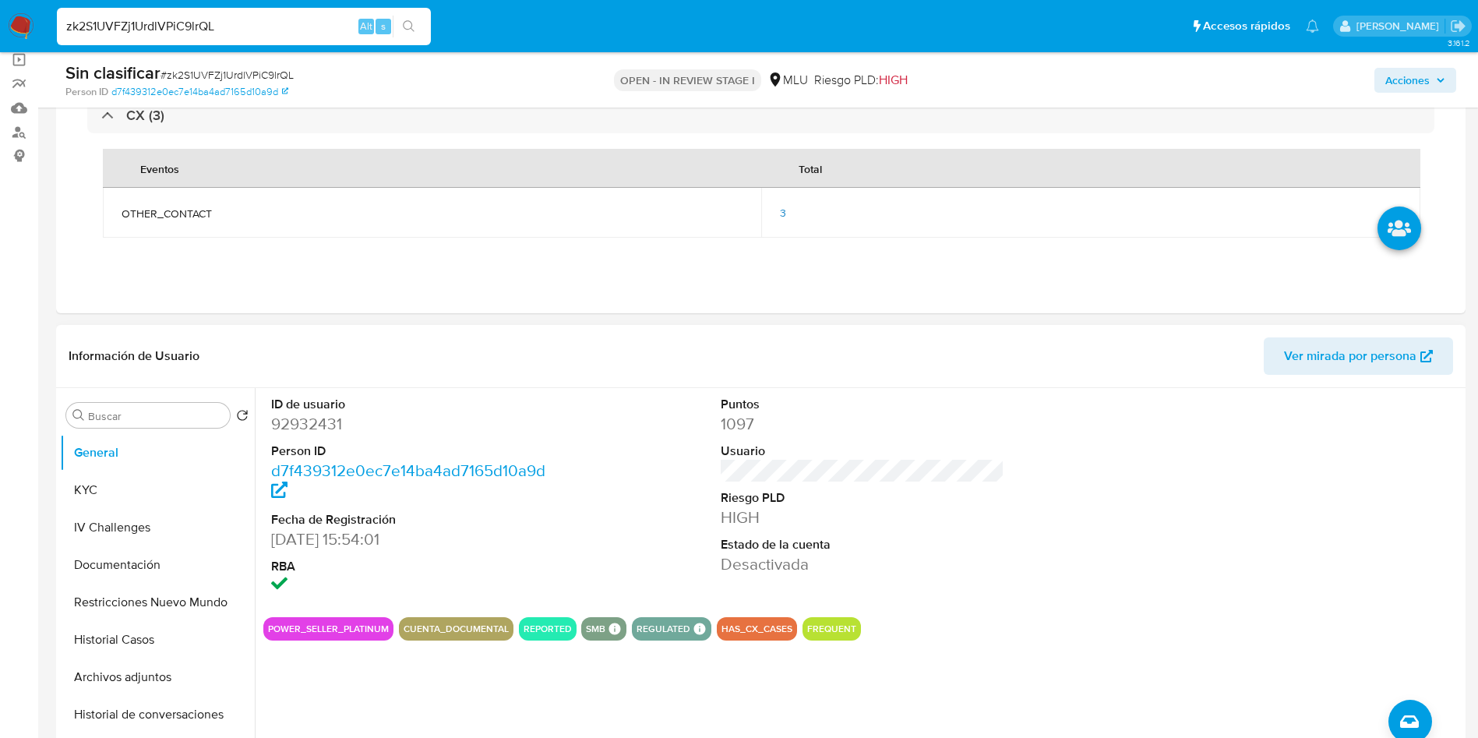
click at [1429, 81] on span "Acciones" at bounding box center [1415, 80] width 60 height 22
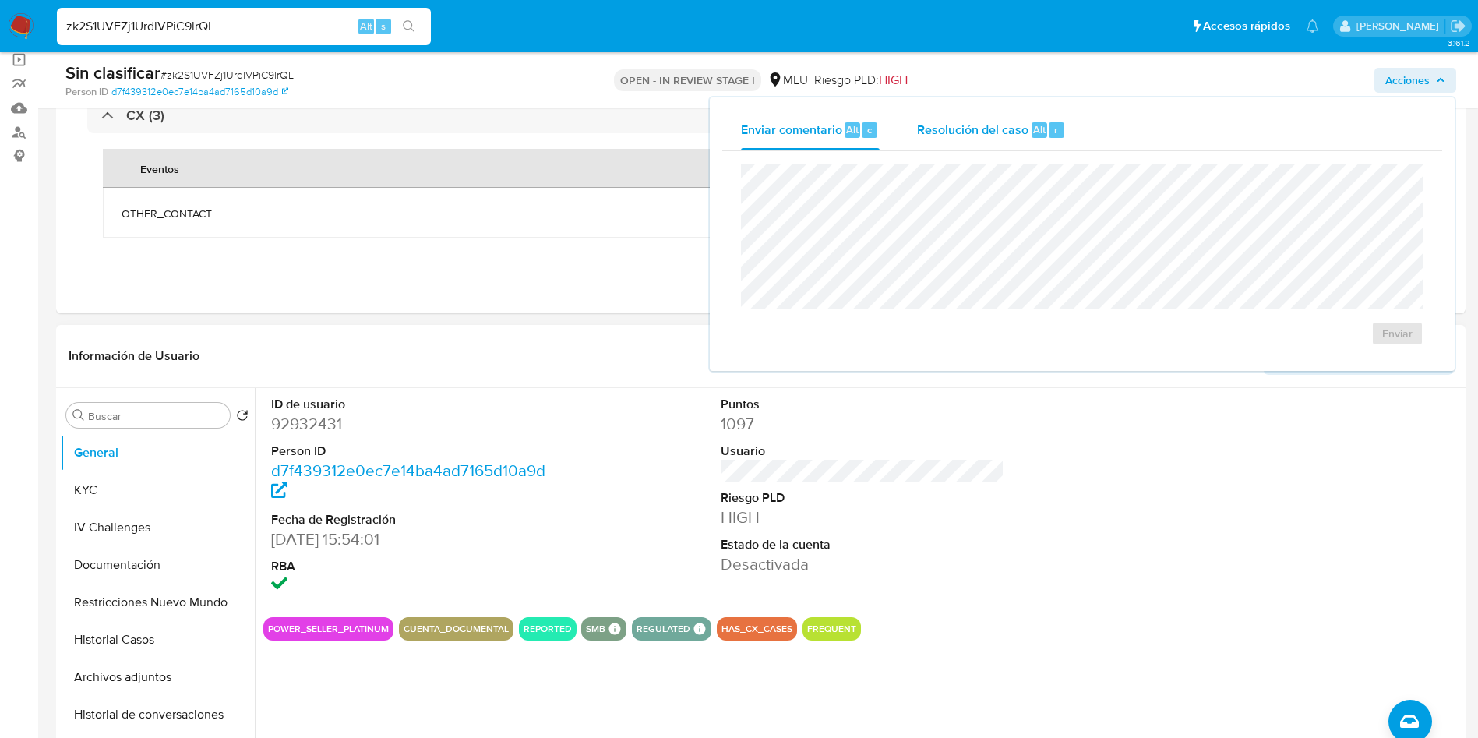
click at [1050, 127] on div "r" at bounding box center [1056, 130] width 16 height 16
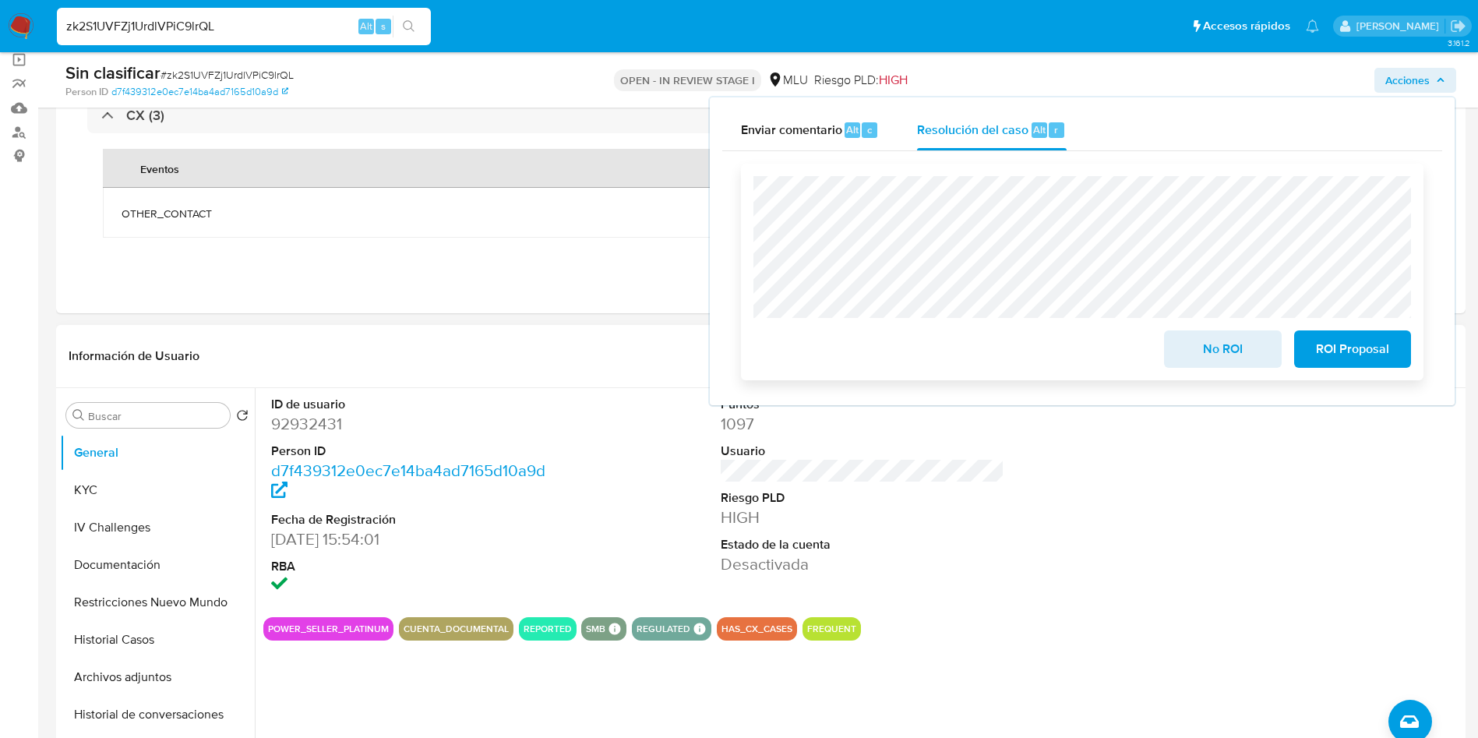
click at [1198, 364] on span "No ROI" at bounding box center [1222, 349] width 76 height 34
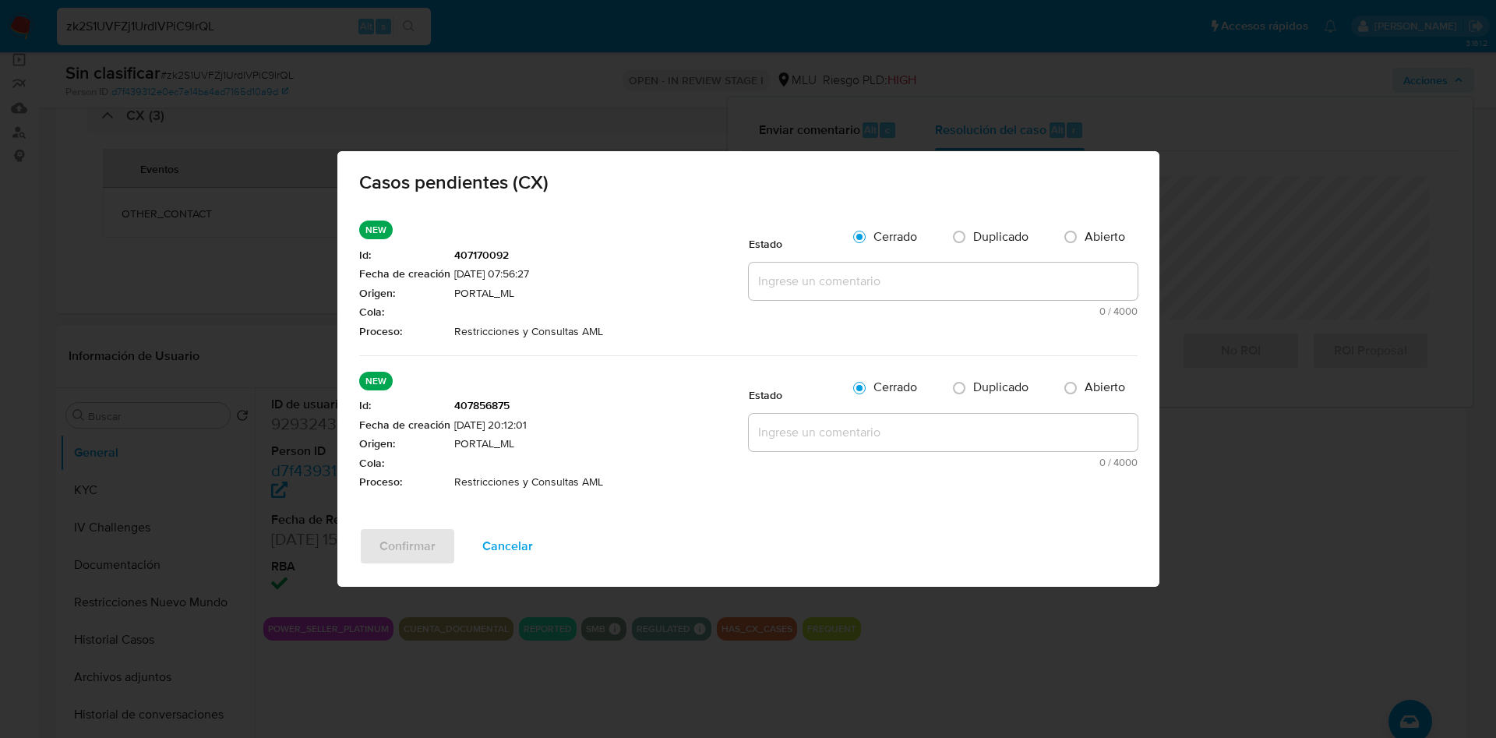
click at [826, 301] on div "0 / 4000 4000 caracteres restantes" at bounding box center [943, 289] width 389 height 54
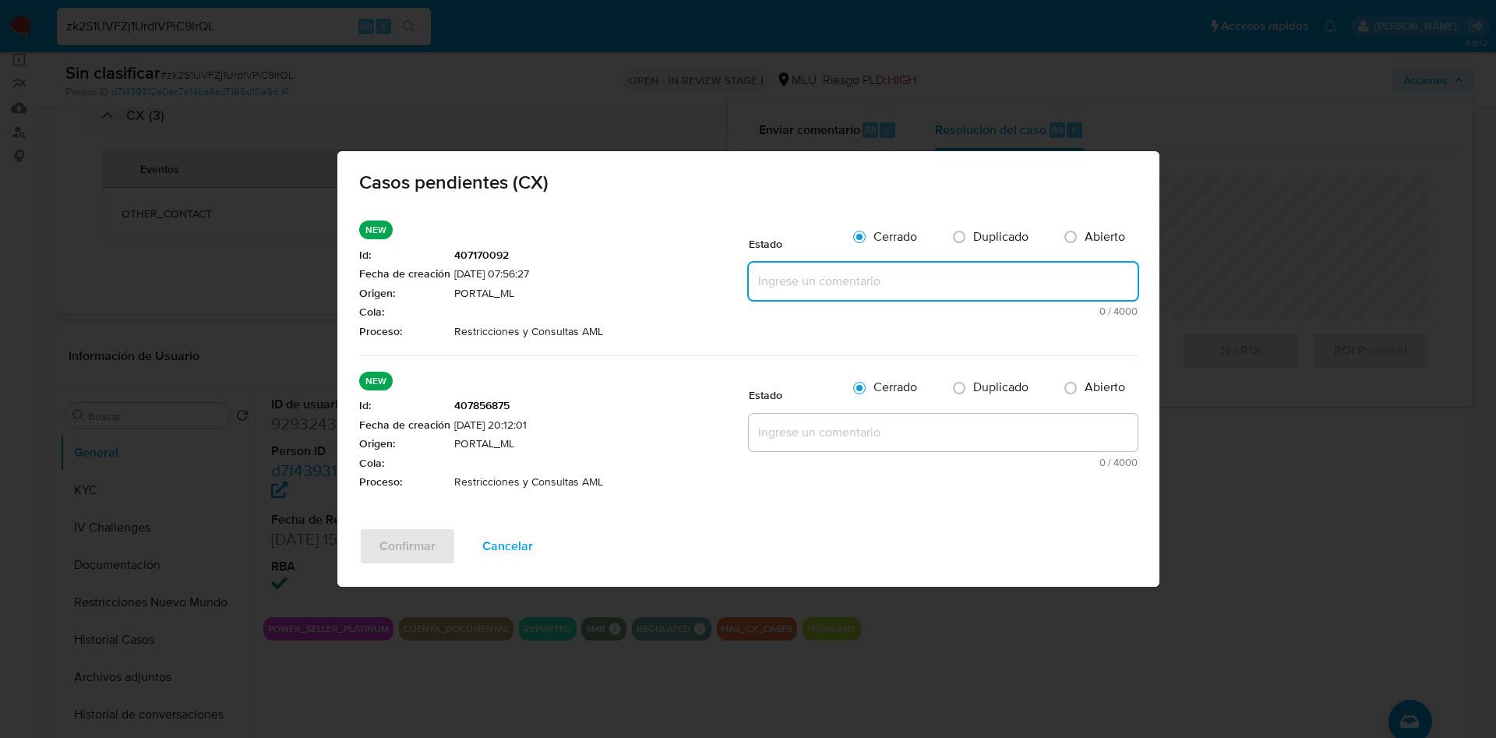
click at [830, 290] on textarea at bounding box center [943, 280] width 389 height 37
paste textarea "Se le informó motivo de la suspensión y que nos contacte una vez que tenga inic…"
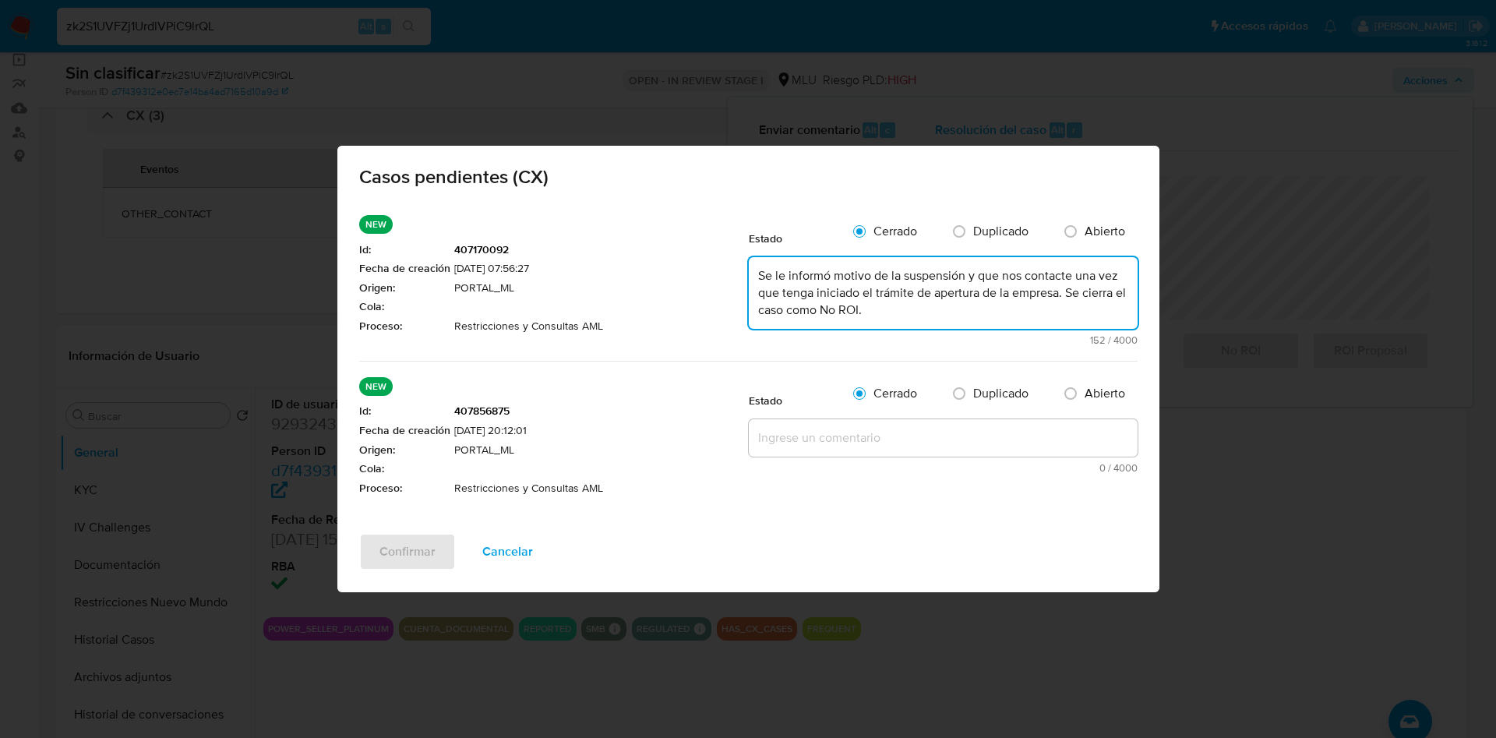
type textarea "Se le informó motivo de la suspensión y que nos contacte una vez que tenga inic…"
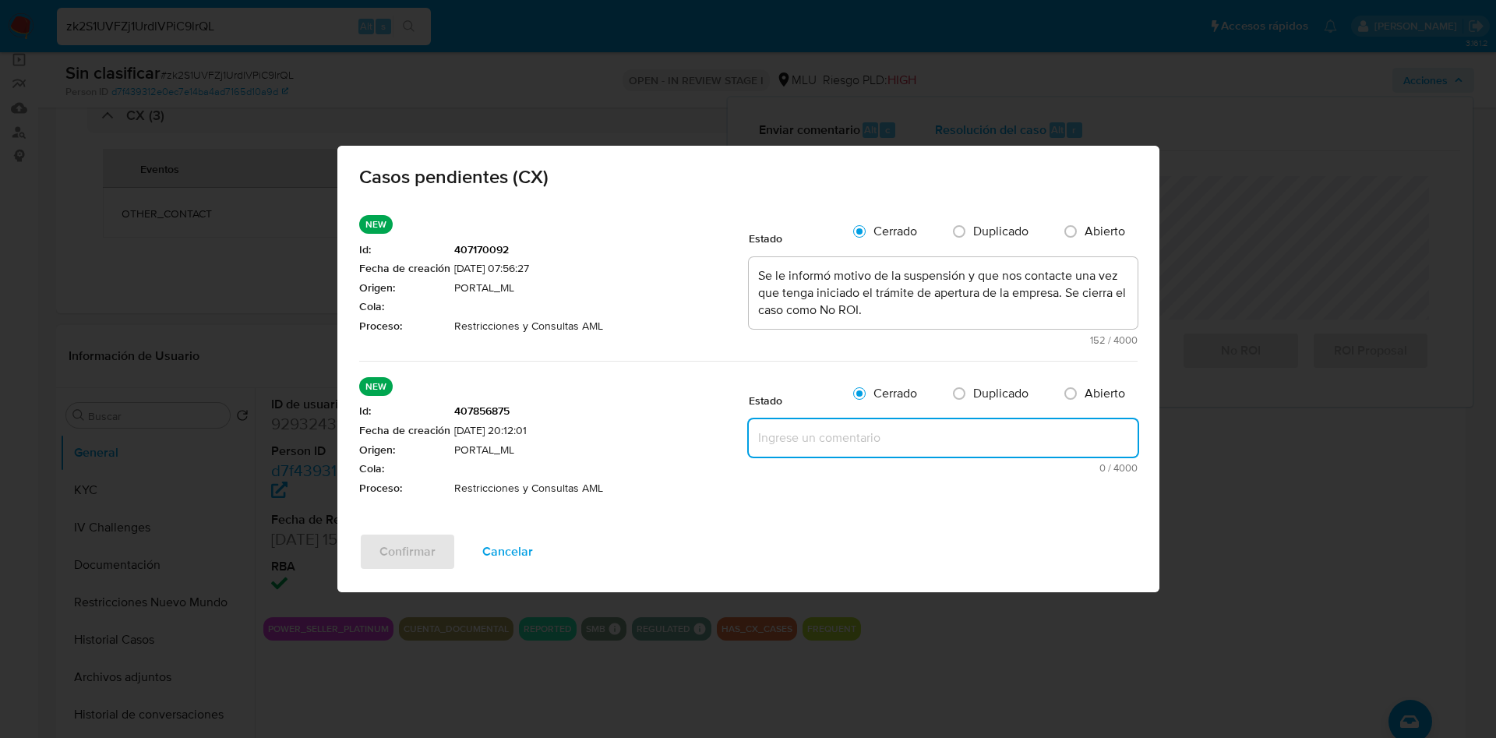
click at [833, 435] on textarea at bounding box center [943, 437] width 389 height 37
paste textarea "Se le informó motivo de la suspensión y que nos contacte una vez que tenga inic…"
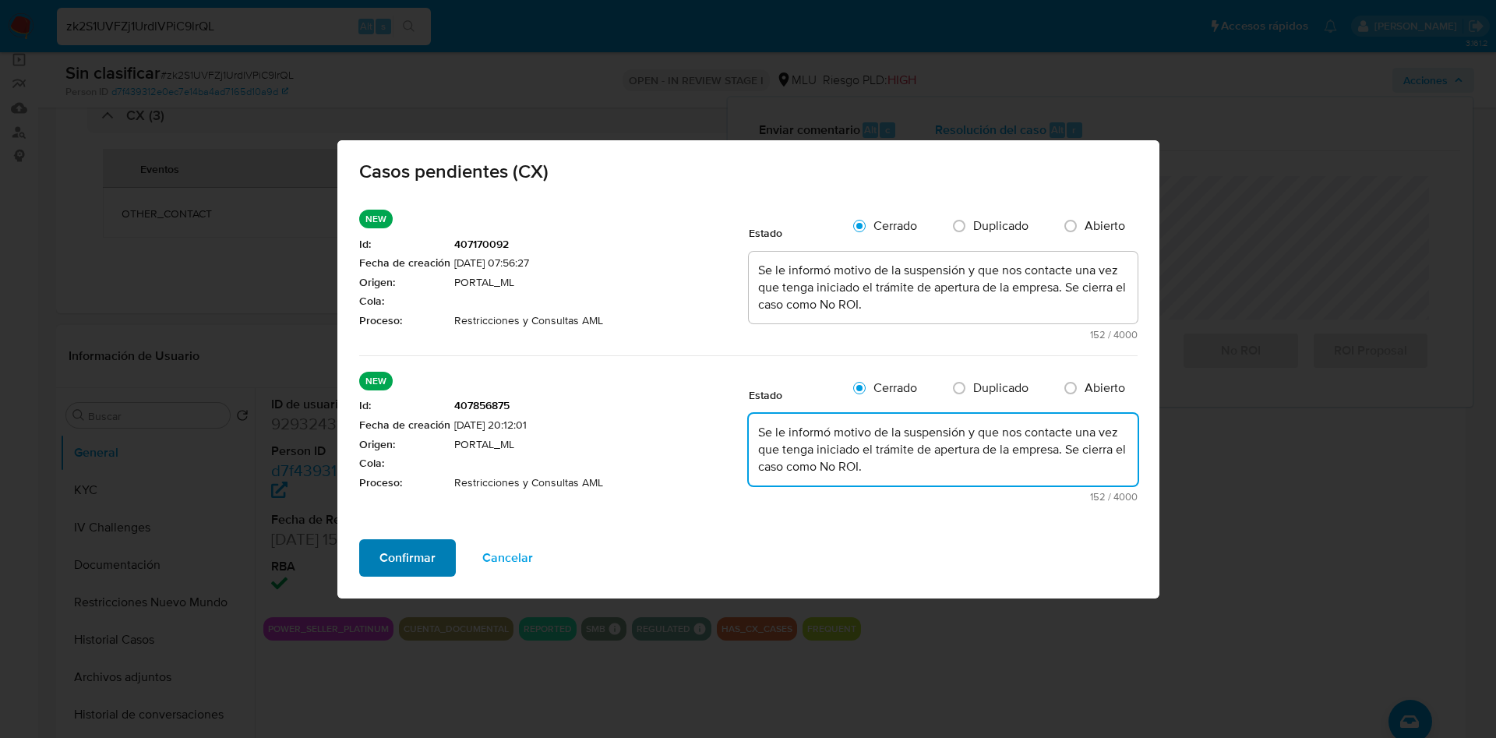
type textarea "Se le informó motivo de la suspensión y que nos contacte una vez que tenga inic…"
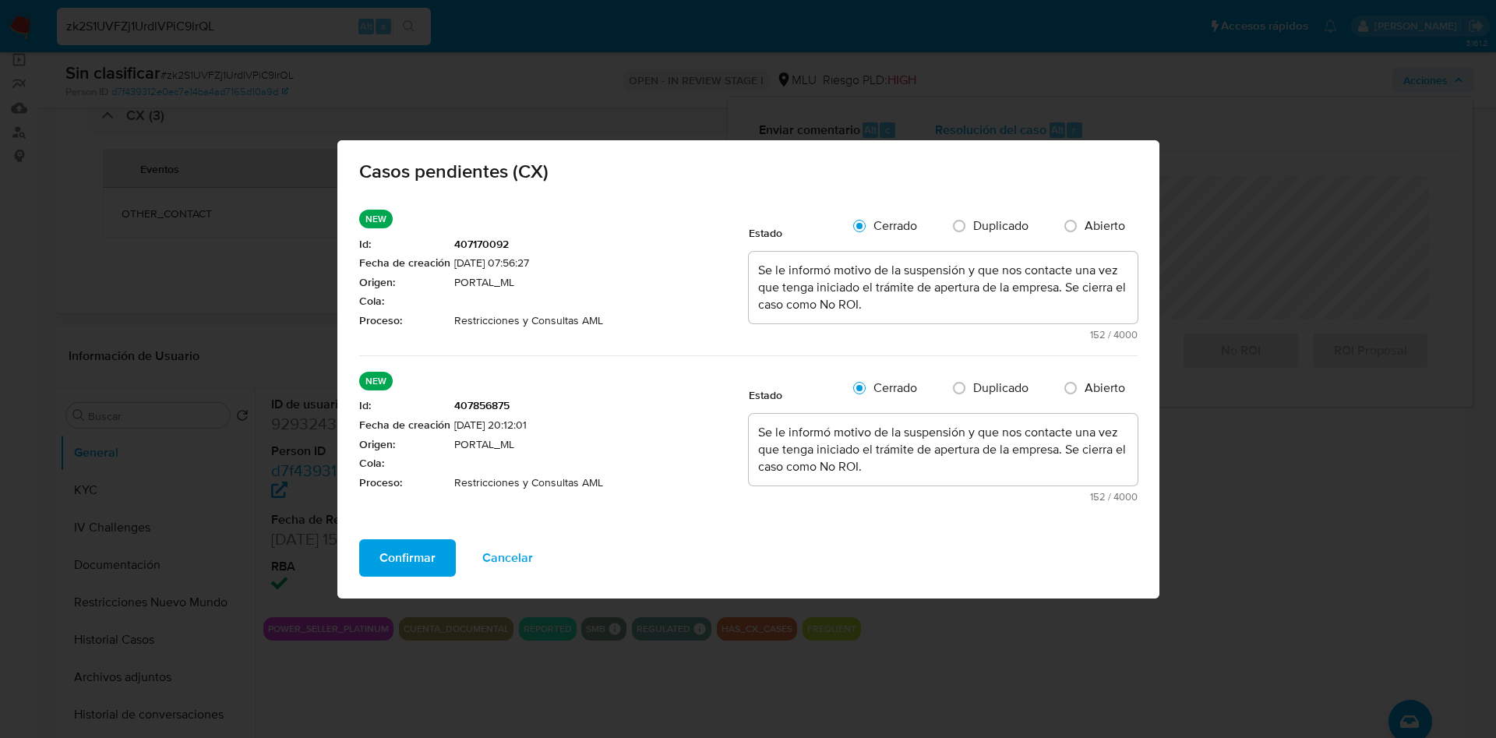
click at [417, 545] on span "Confirmar" at bounding box center [407, 558] width 56 height 34
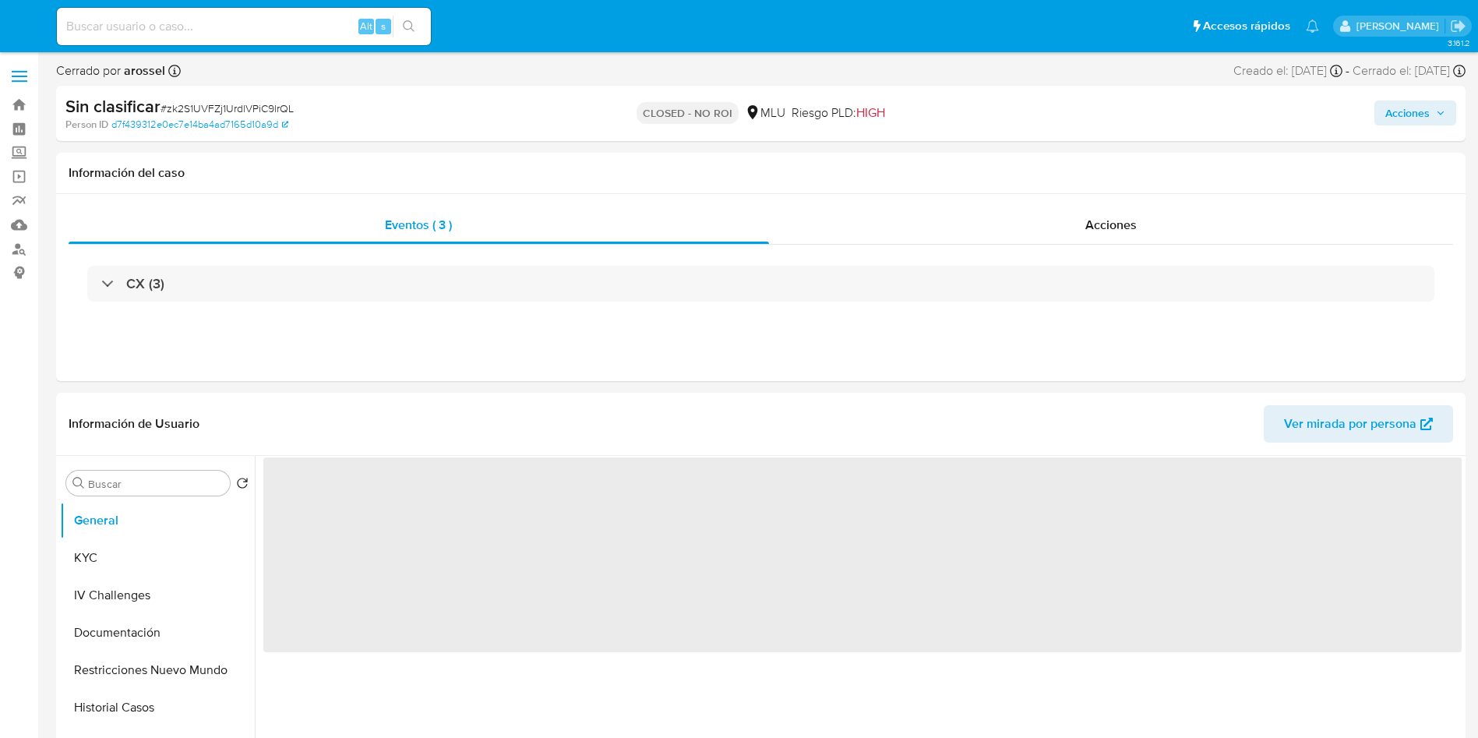
select select "10"
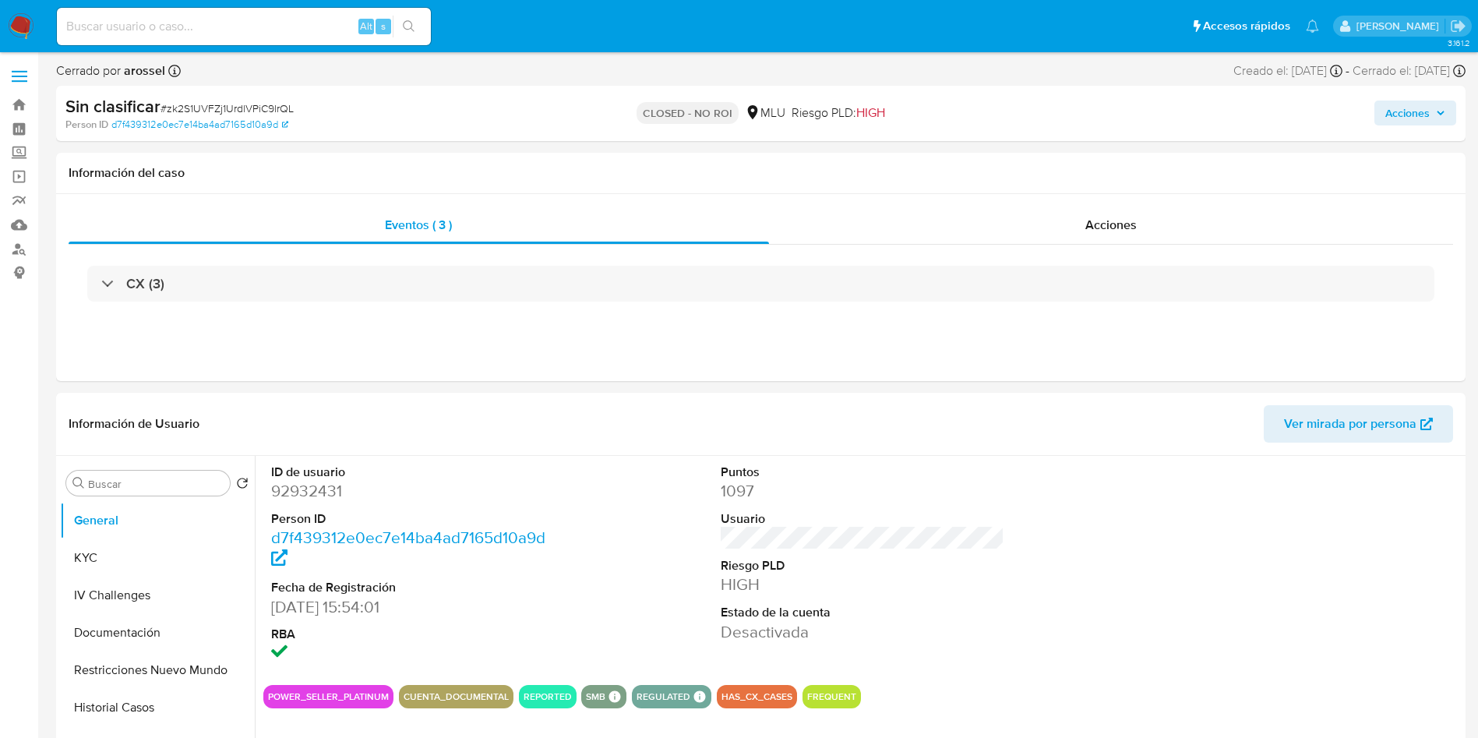
click at [182, 15] on div "Alt s" at bounding box center [244, 26] width 374 height 37
click at [185, 24] on input at bounding box center [244, 26] width 374 height 20
paste input "nKW5LObhWvwfm8Z7oeqOao7E"
type input "nKW5LObhWvwfm8Z7oeqOao7E"
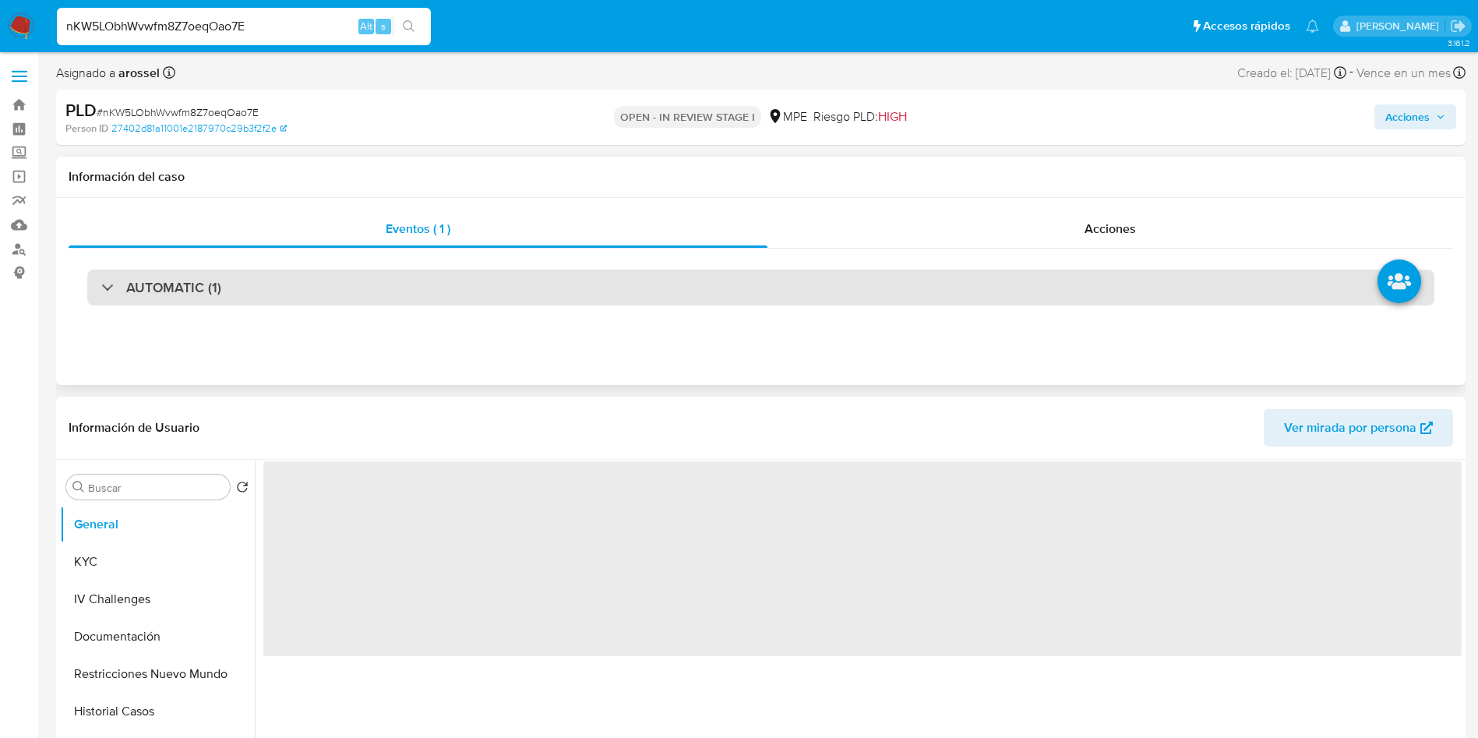
select select "10"
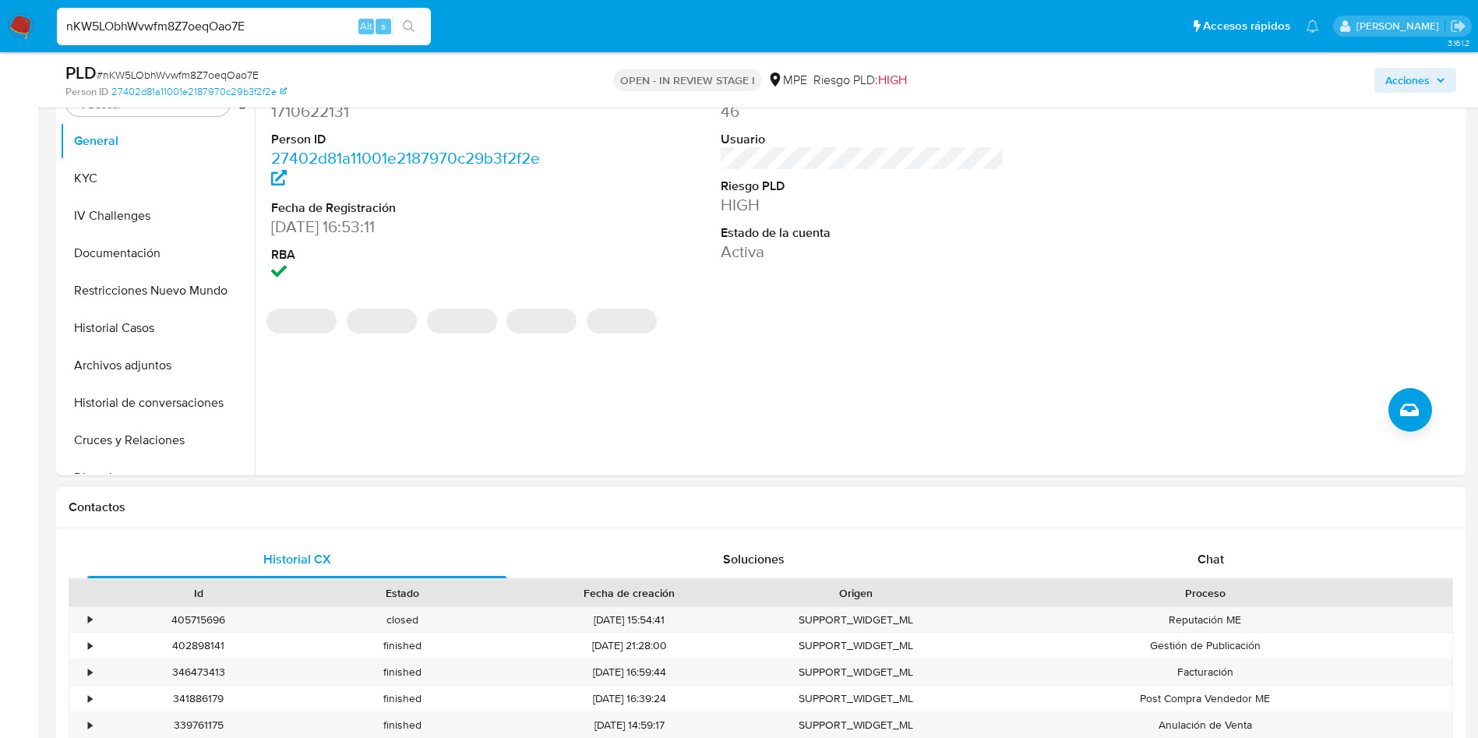
scroll to position [351, 0]
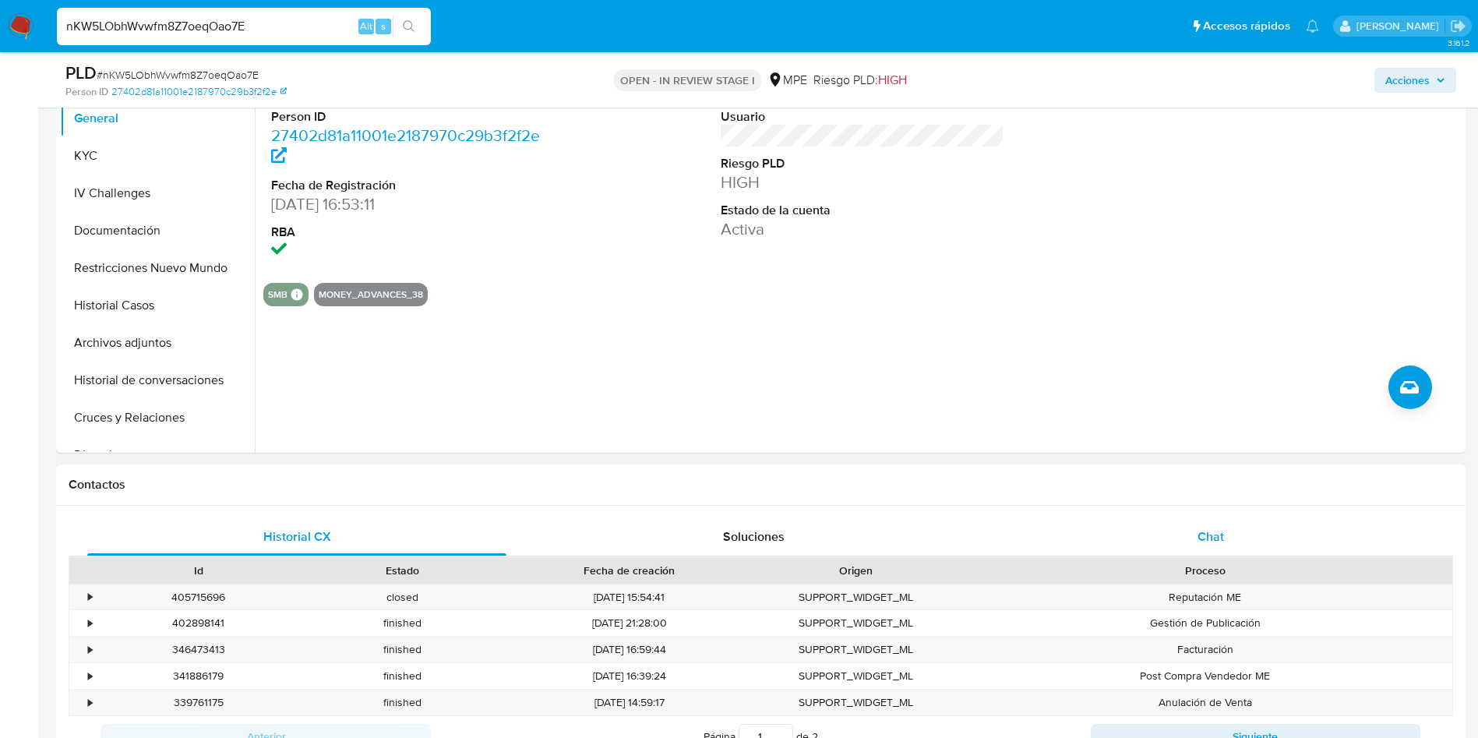
click at [1221, 540] on span "Chat" at bounding box center [1210, 536] width 26 height 18
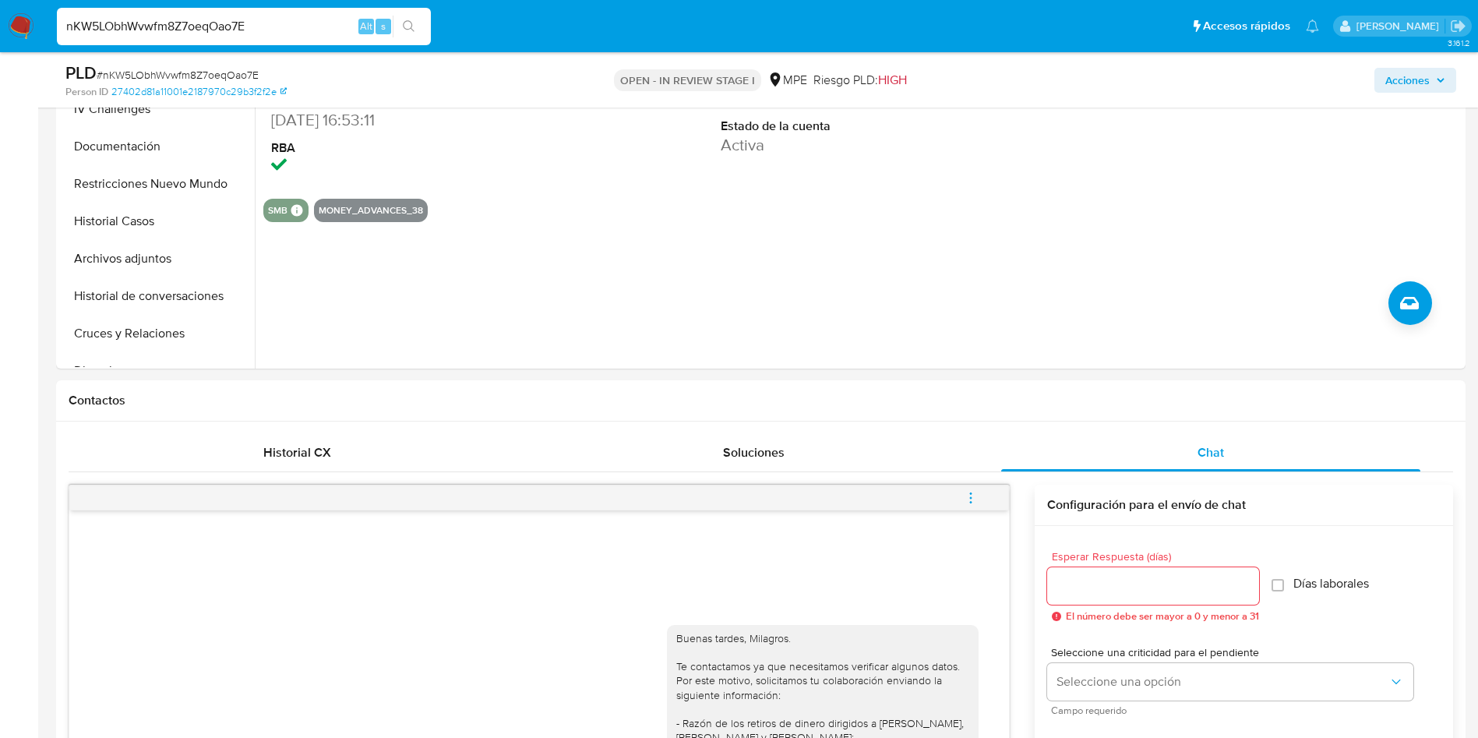
scroll to position [0, 0]
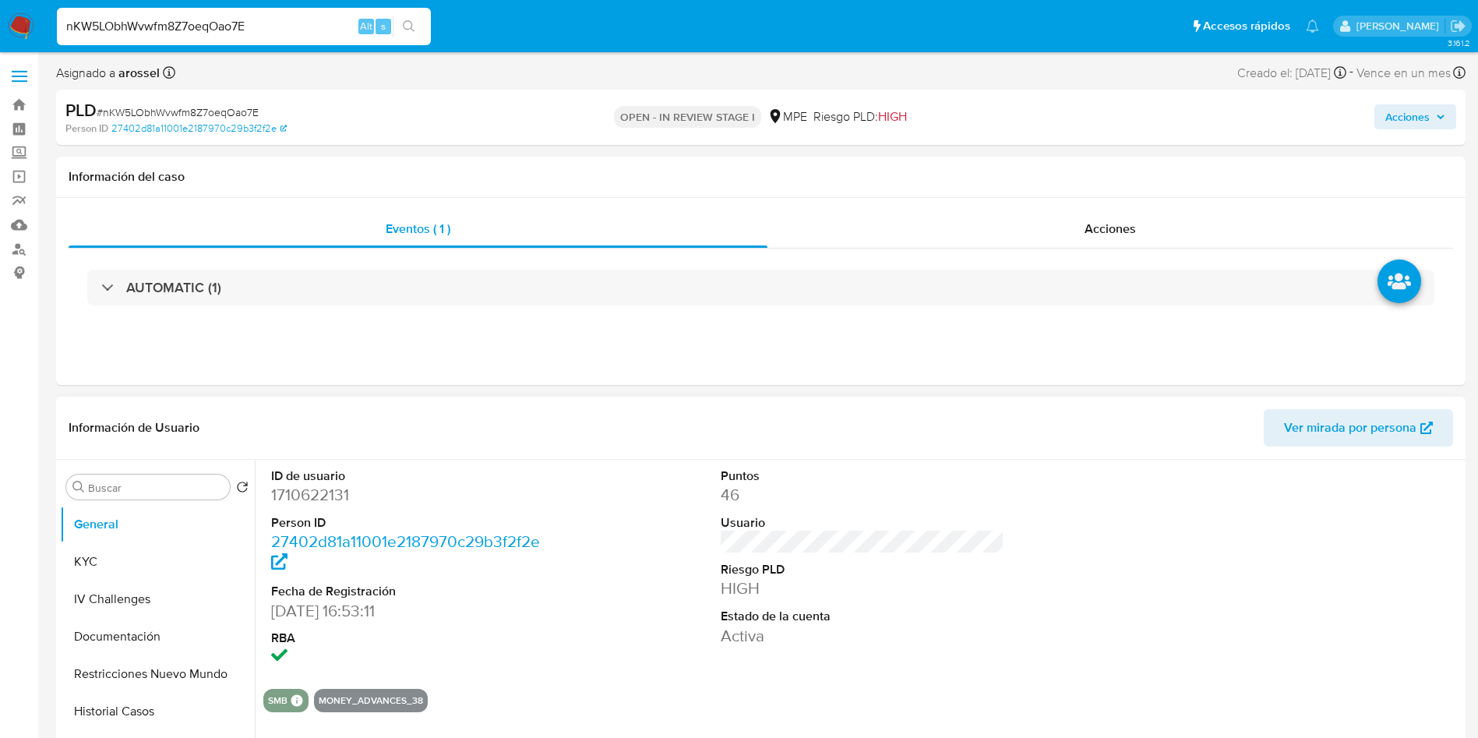
click at [329, 504] on dd "1710622131" at bounding box center [413, 495] width 284 height 22
copy dd "1710622131"
click at [137, 717] on button "Historial Casos" at bounding box center [151, 710] width 182 height 37
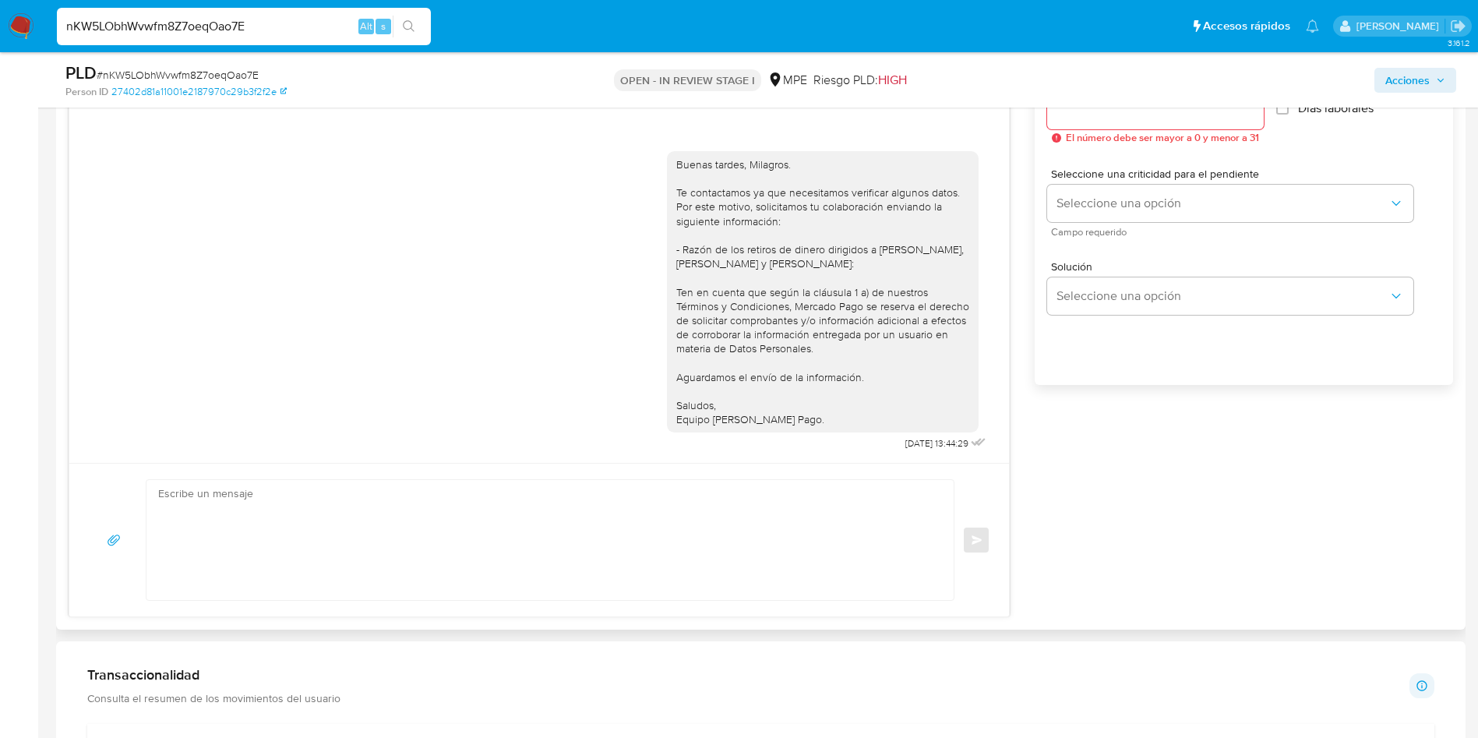
scroll to position [1052, 0]
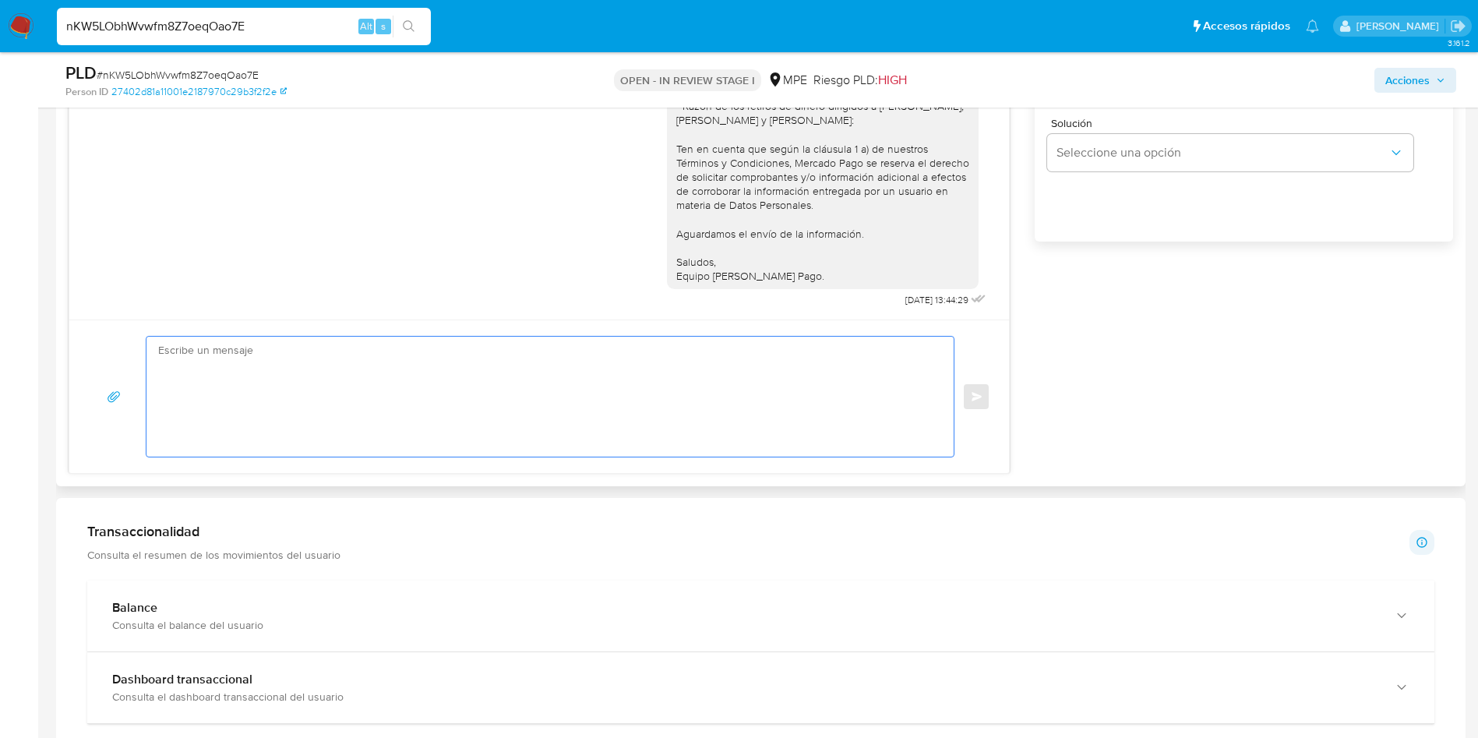
drag, startPoint x: 502, startPoint y: 378, endPoint x: 496, endPoint y: 389, distance: 12.2
click at [499, 378] on textarea at bounding box center [546, 396] width 776 height 120
paste textarea "Hola, xxxx. Te contactamos nuevamente para recordarte que aún está pendiente el…"
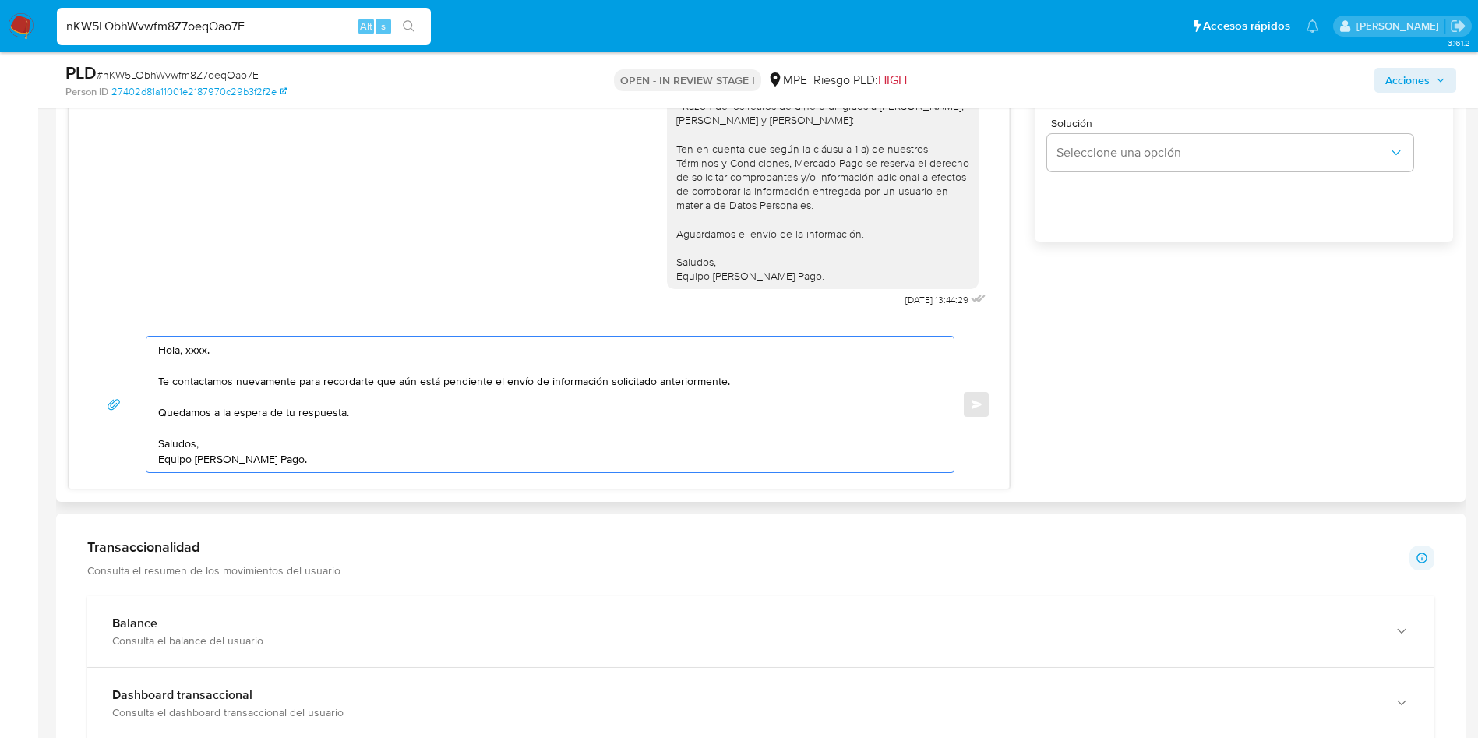
click at [194, 355] on textarea "Hola, xxxx. Te contactamos nuevamente para recordarte que aún está pendiente el…" at bounding box center [546, 404] width 776 height 136
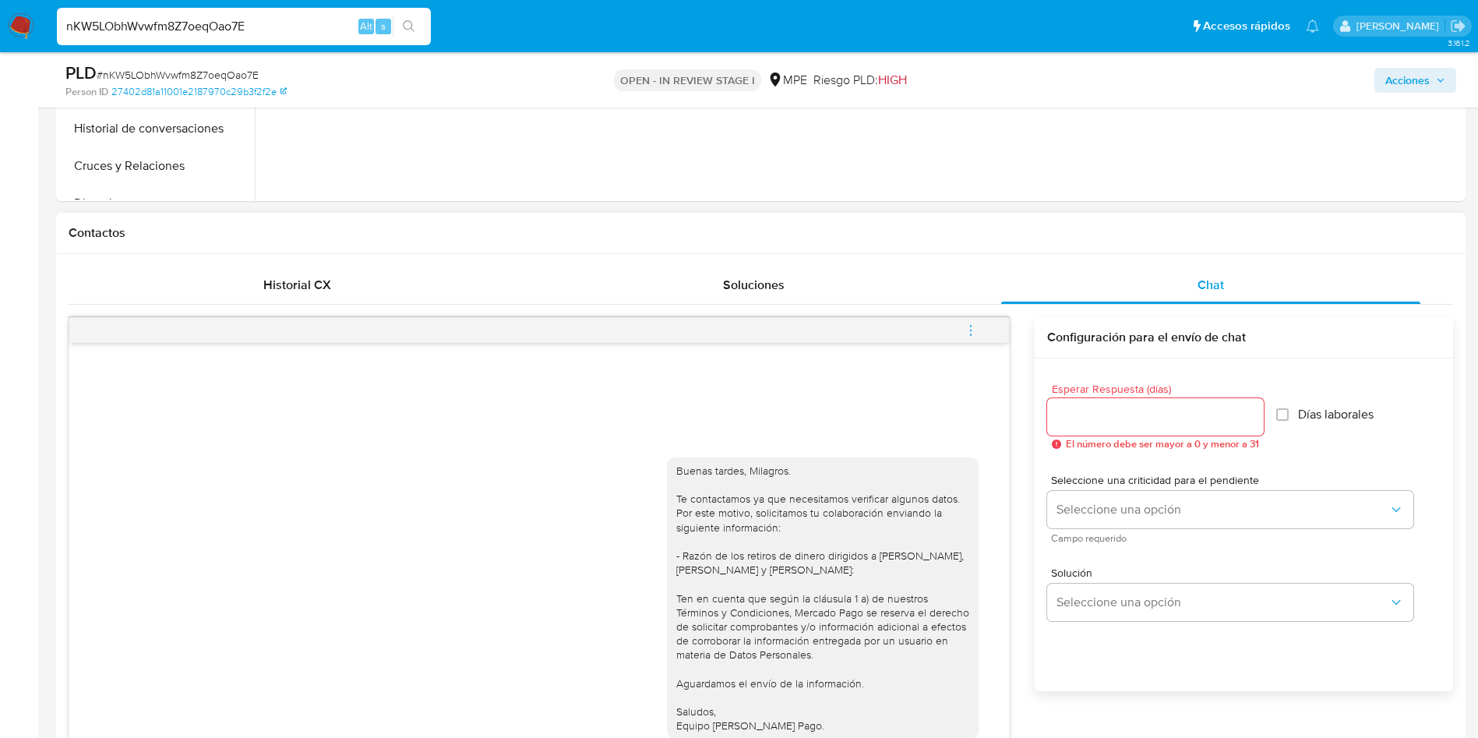
scroll to position [701, 0]
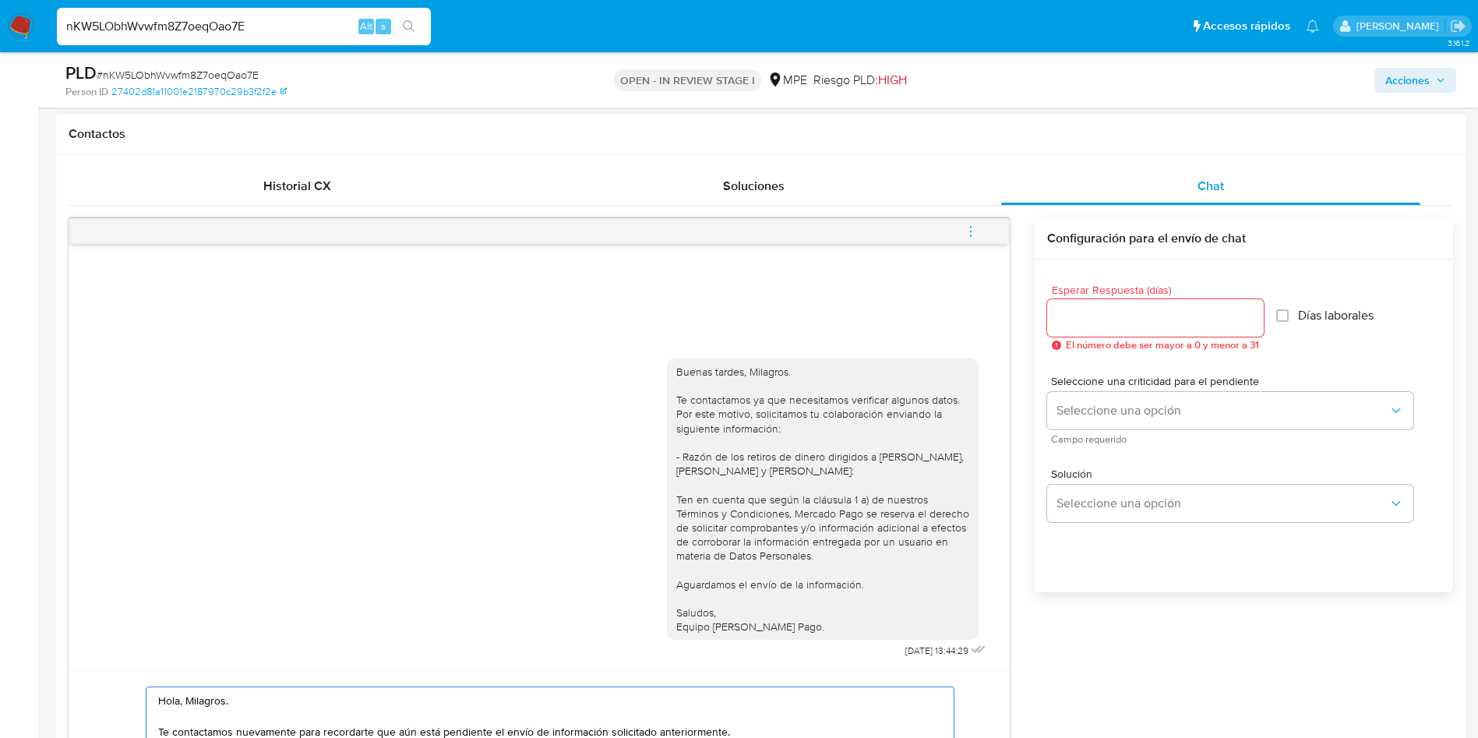
type textarea "Hola, Milagros. Te contactamos nuevamente para recordarte que aún está pendient…"
click at [1091, 312] on input "Esperar Respuesta (días)" at bounding box center [1155, 318] width 217 height 20
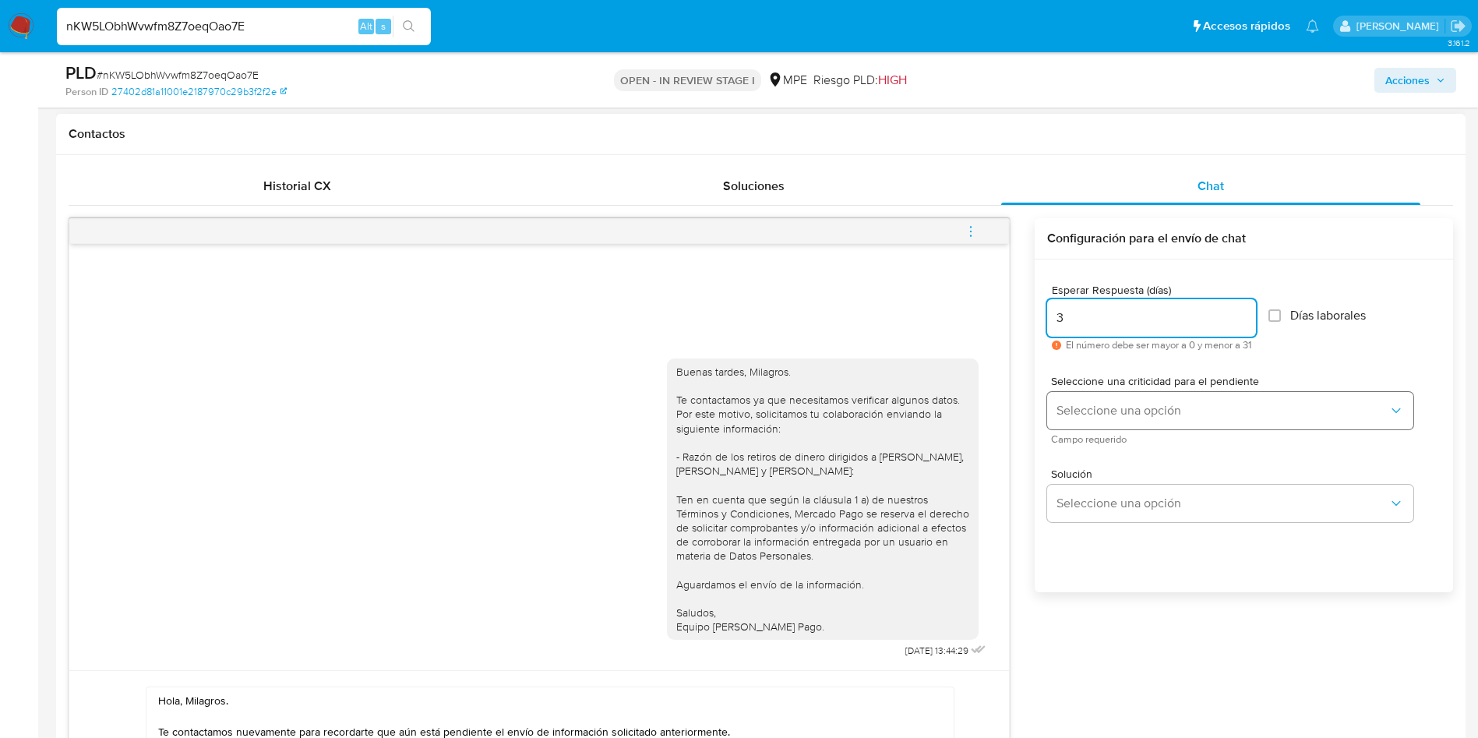
type input "3"
click at [1064, 411] on span "Seleccione una opción" at bounding box center [1222, 411] width 332 height 16
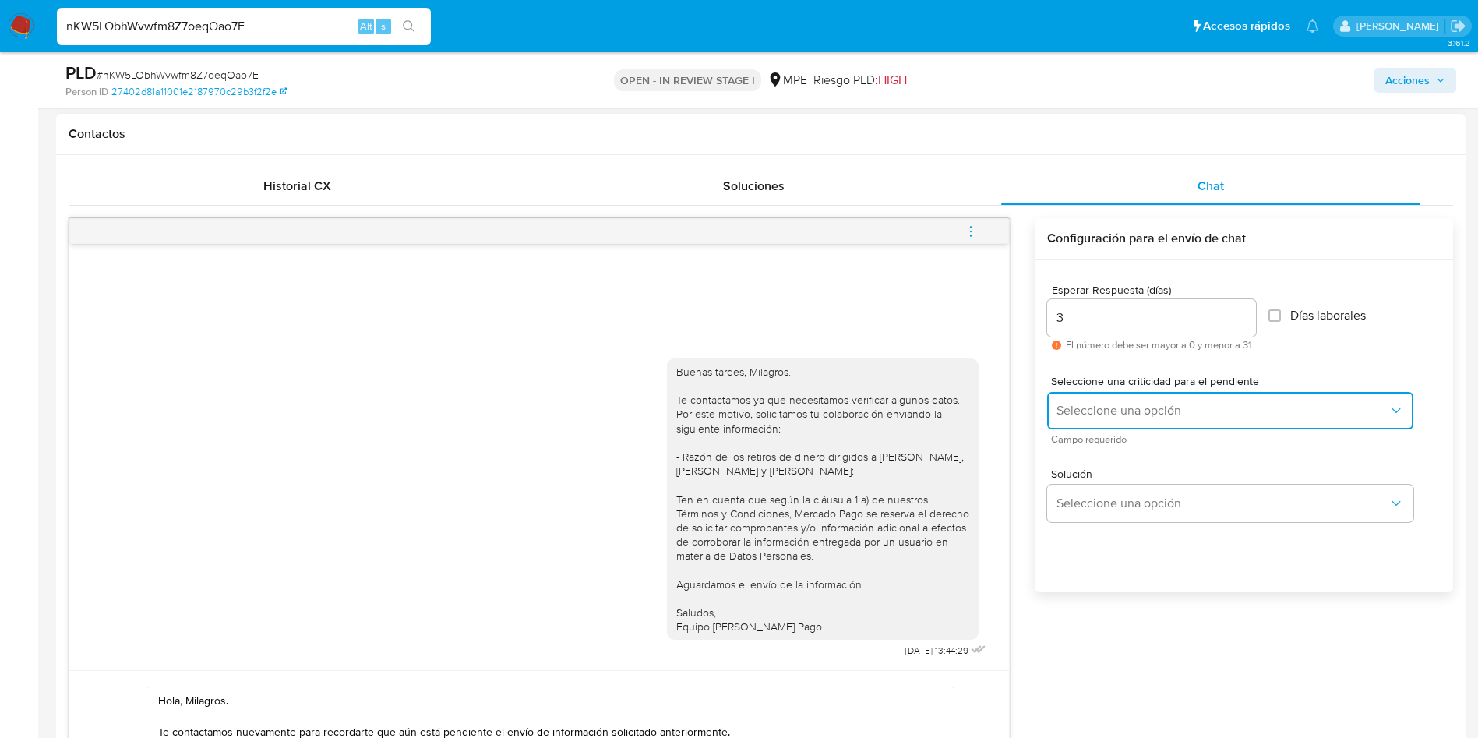
click at [1062, 411] on span "Seleccione una opción" at bounding box center [1222, 411] width 332 height 16
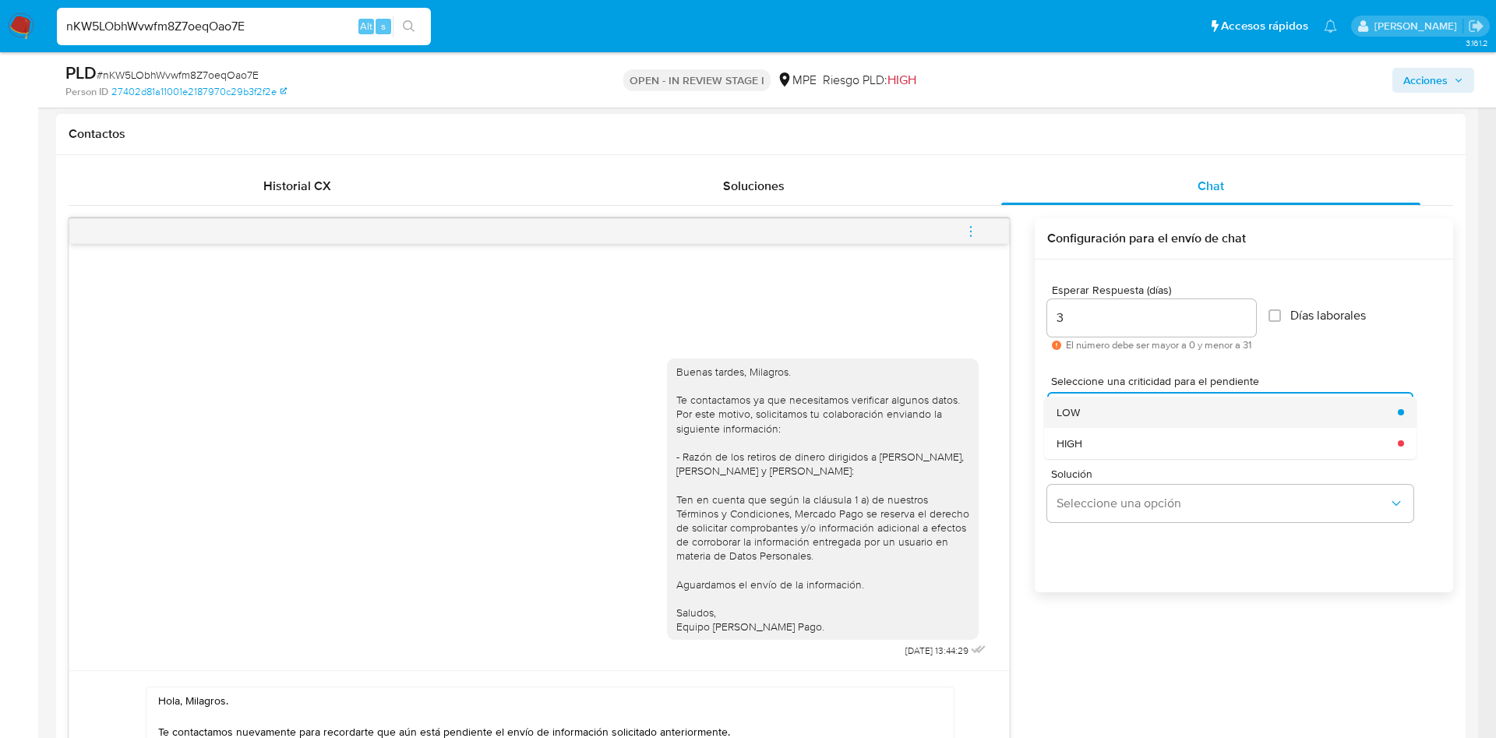
click at [1084, 412] on div "LOW" at bounding box center [1222, 411] width 332 height 31
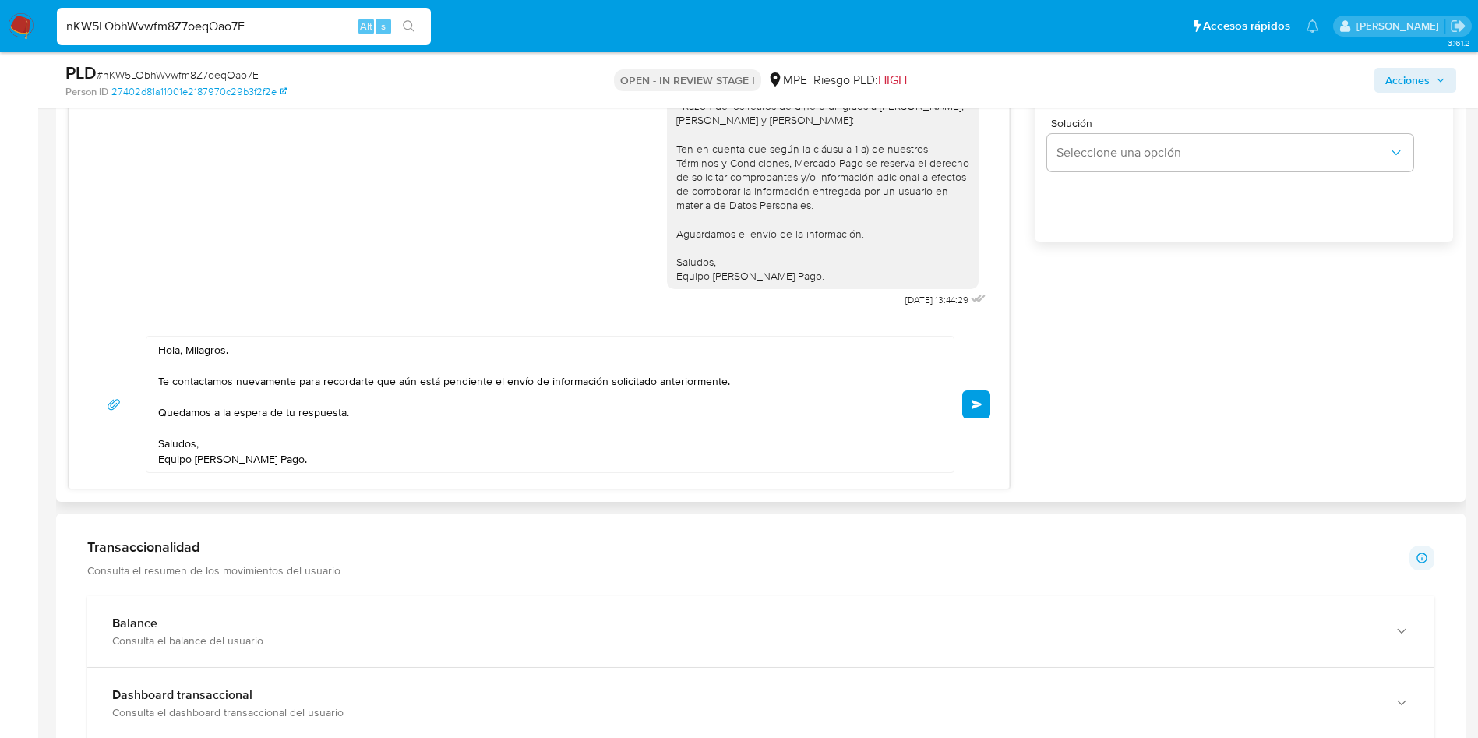
click at [788, 434] on textarea "Hola, Milagros. Te contactamos nuevamente para recordarte que aún está pendient…" at bounding box center [546, 404] width 776 height 136
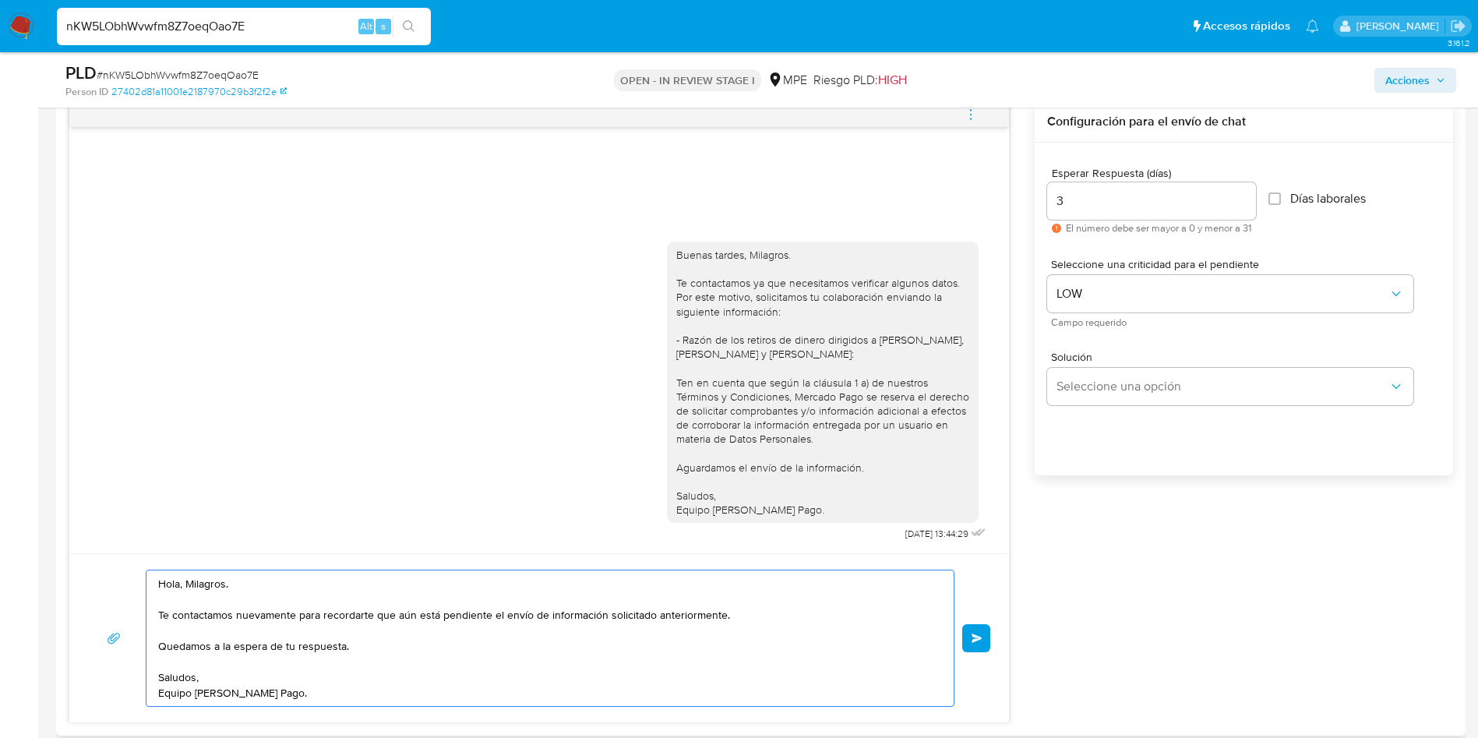
scroll to position [935, 0]
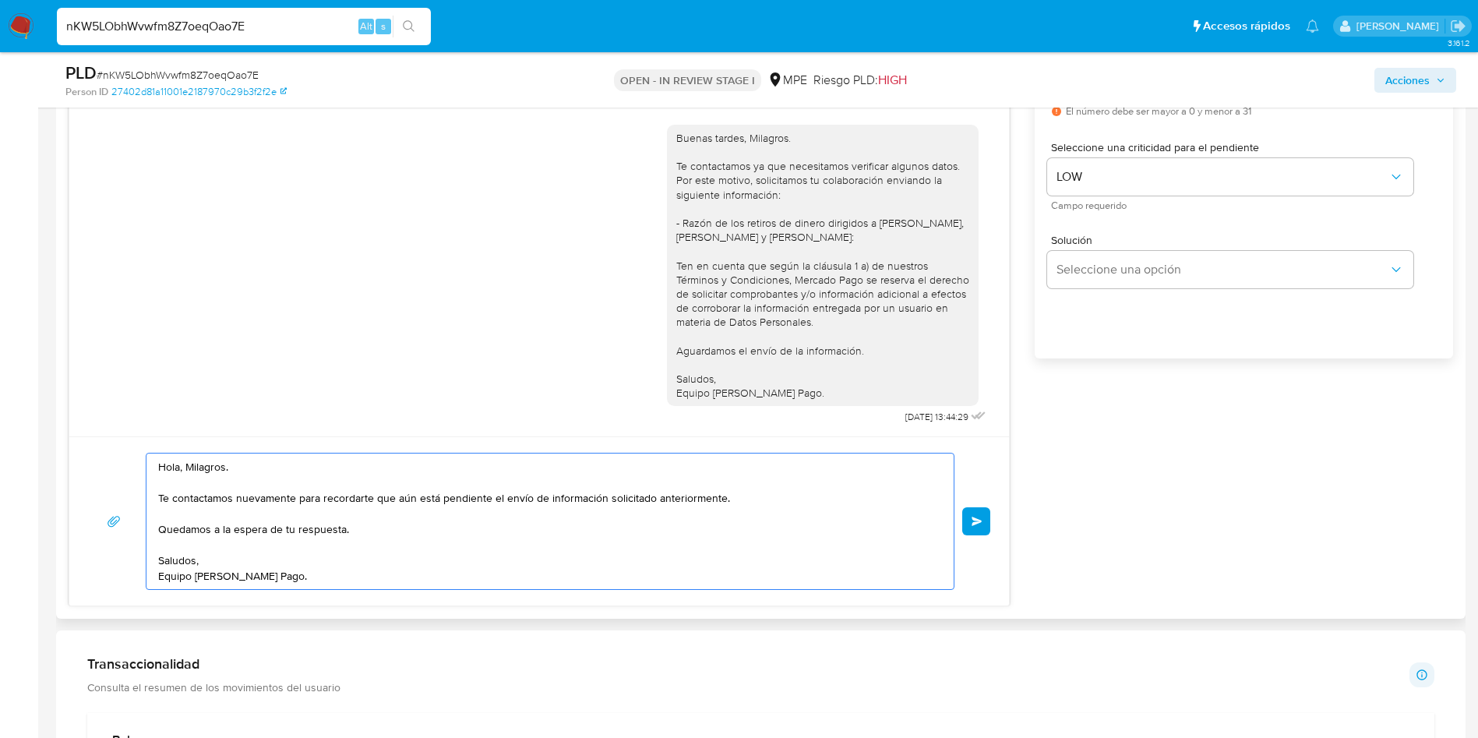
click at [976, 510] on button "Enviar" at bounding box center [976, 521] width 28 height 28
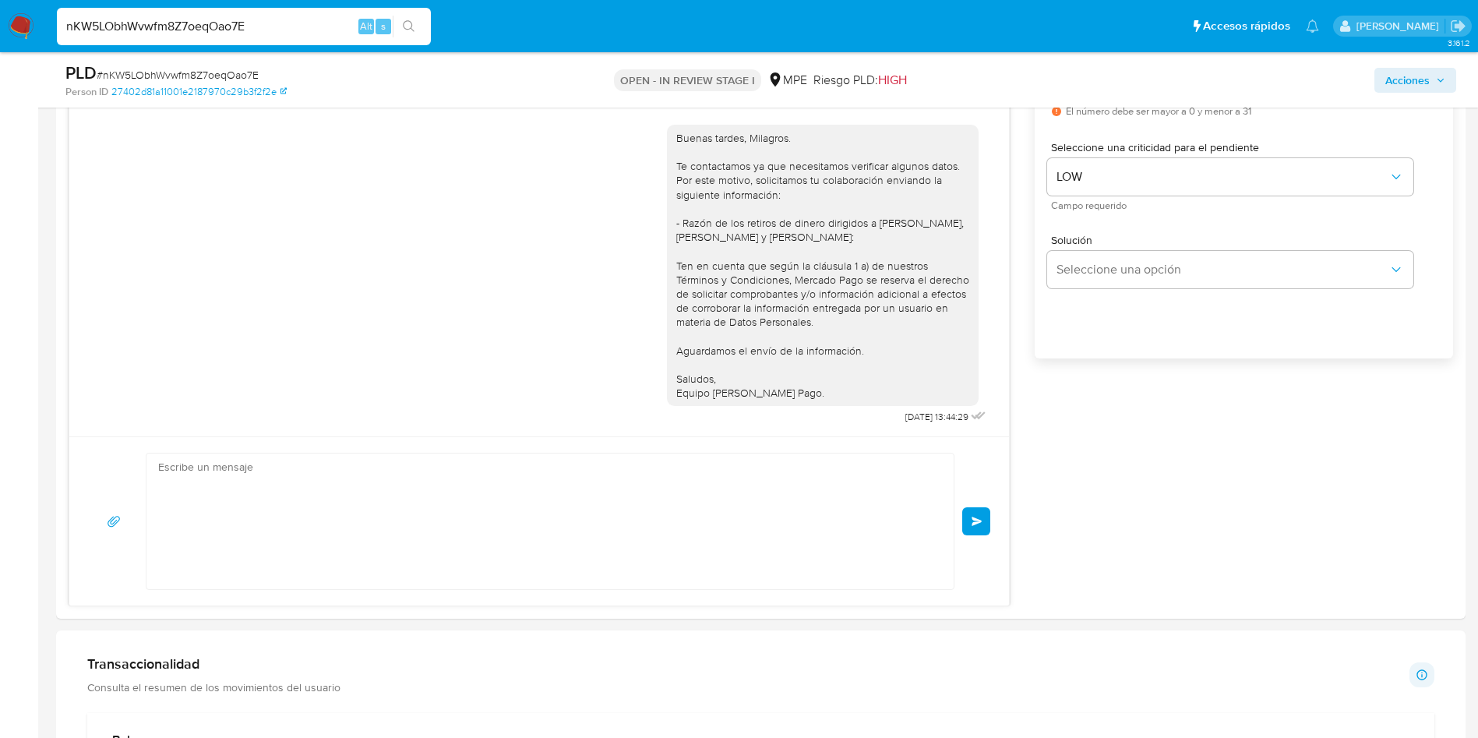
scroll to position [91, 0]
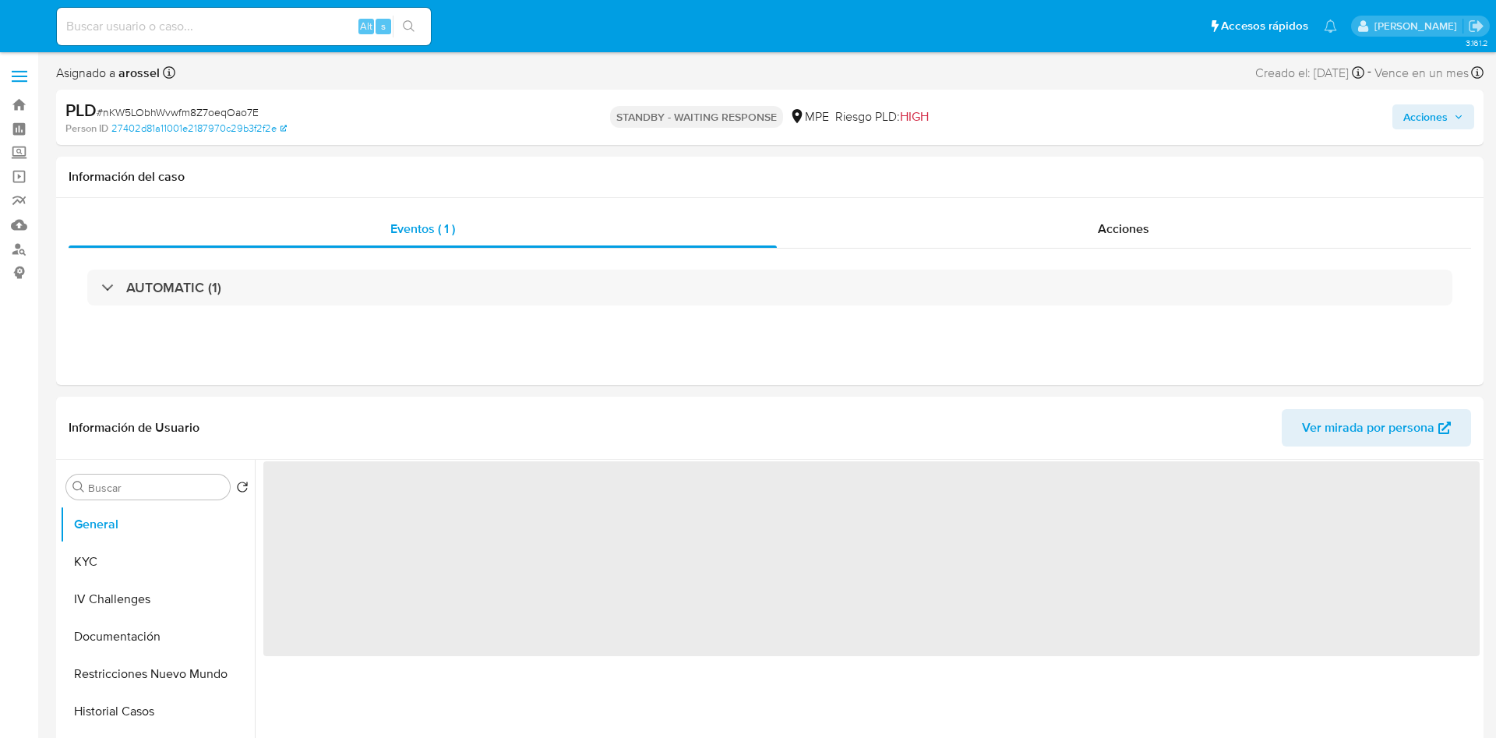
select select "10"
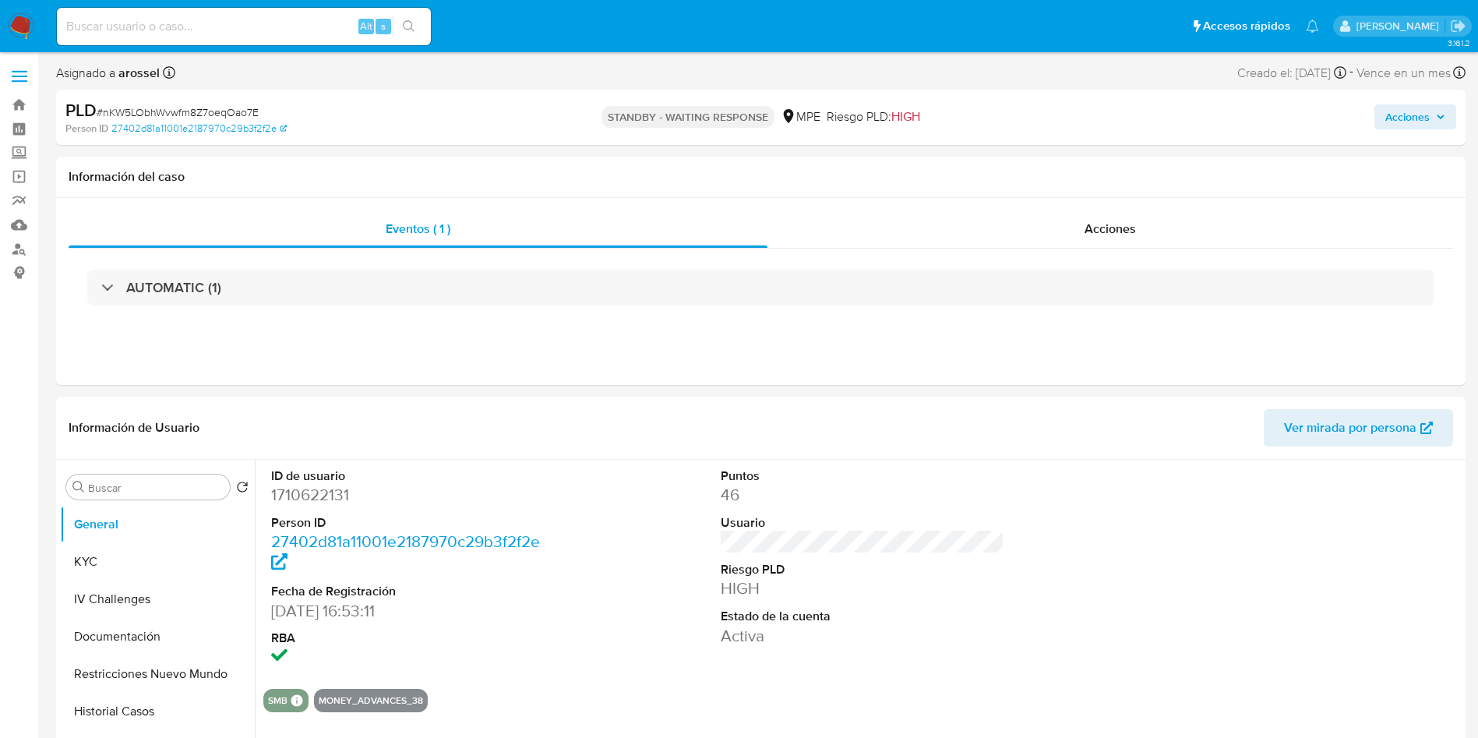
click at [217, 33] on input at bounding box center [244, 26] width 374 height 20
paste input "To3y4kXVQFcZRsGNONLxYBKk"
type input "To3y4kXVQFcZRsGNONLxYBKk"
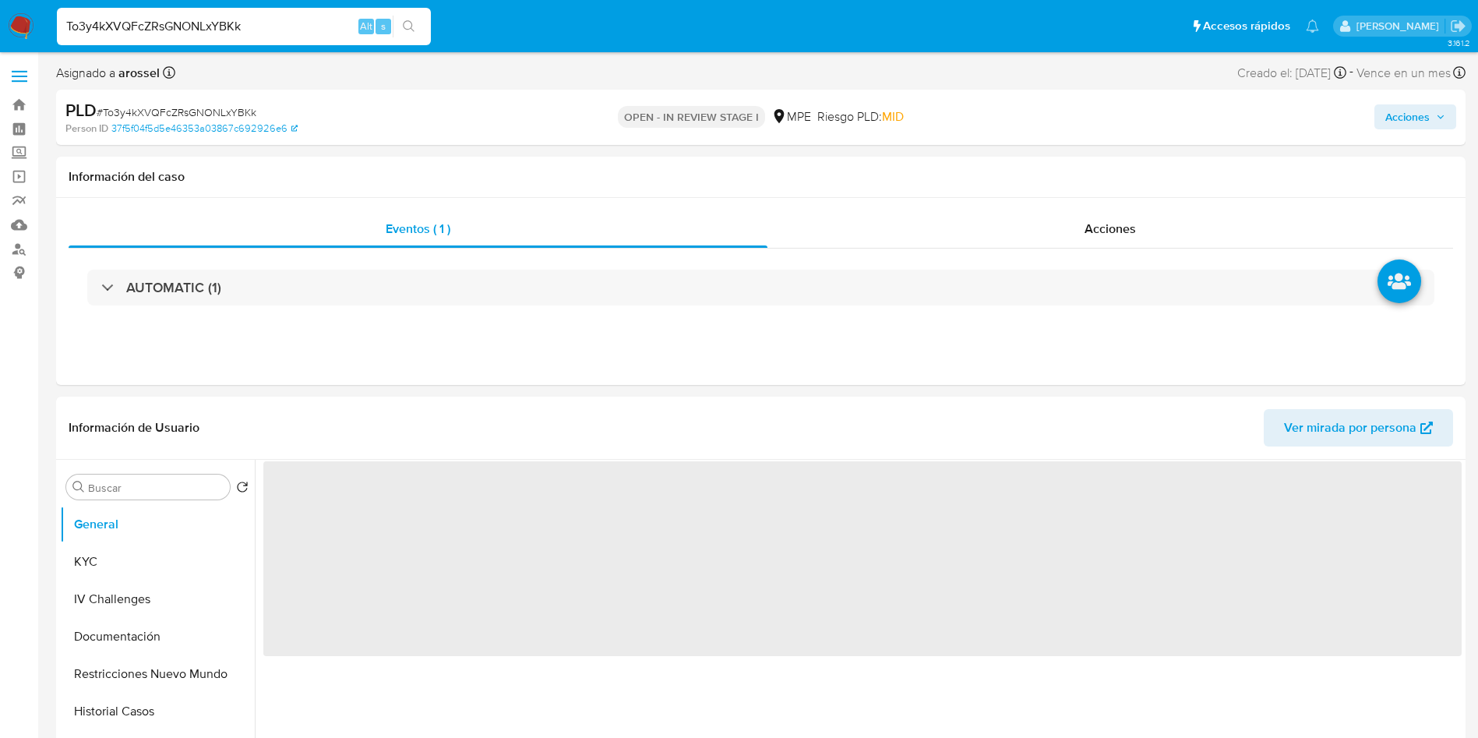
select select "10"
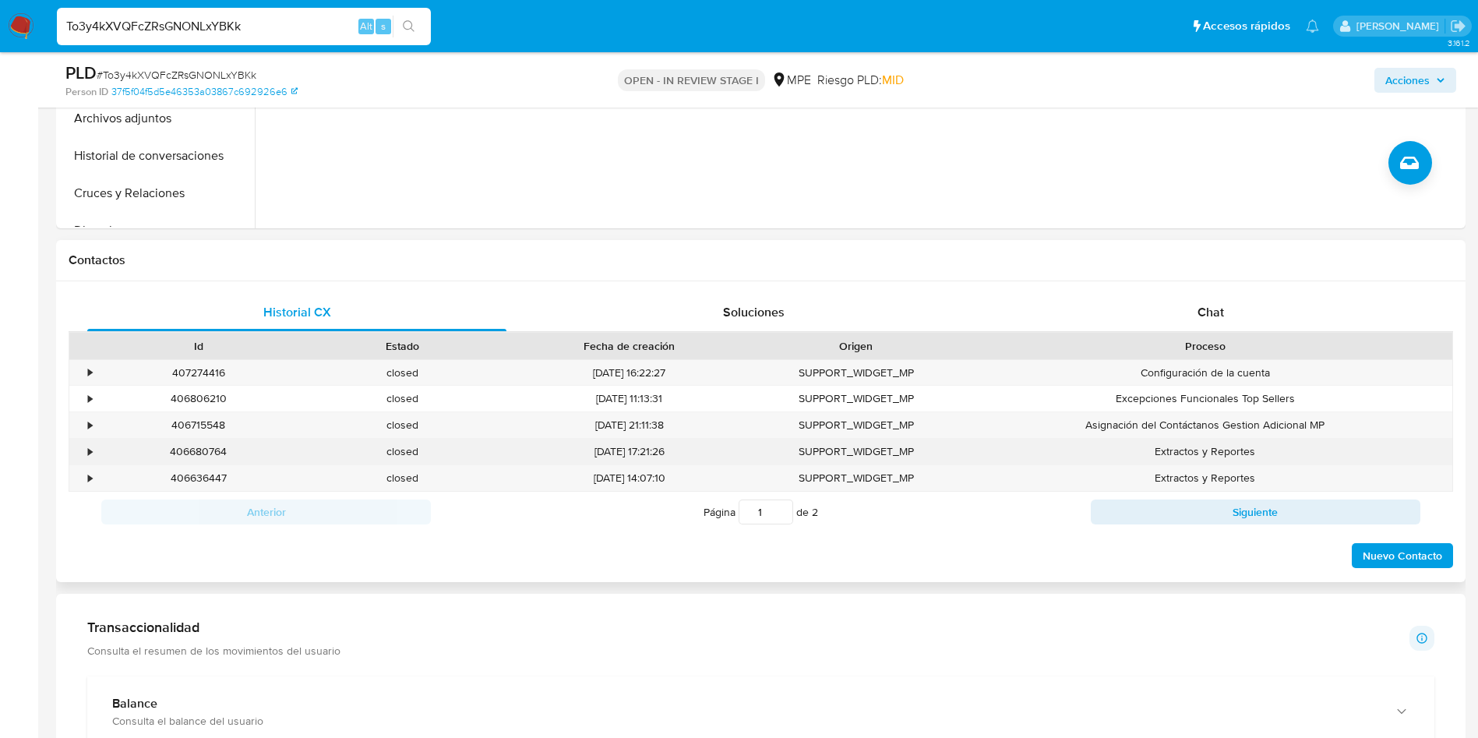
scroll to position [584, 0]
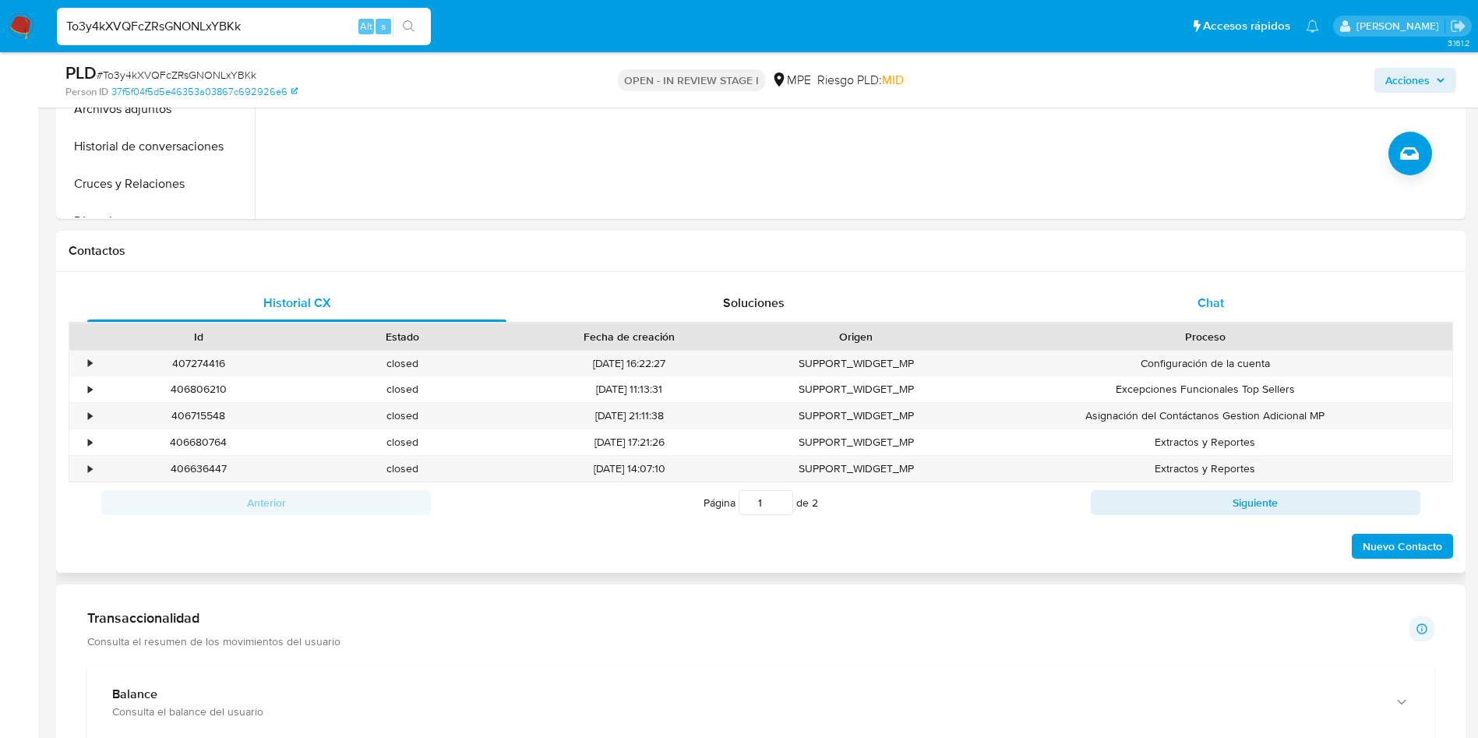
click at [1222, 287] on div "Chat" at bounding box center [1210, 302] width 419 height 37
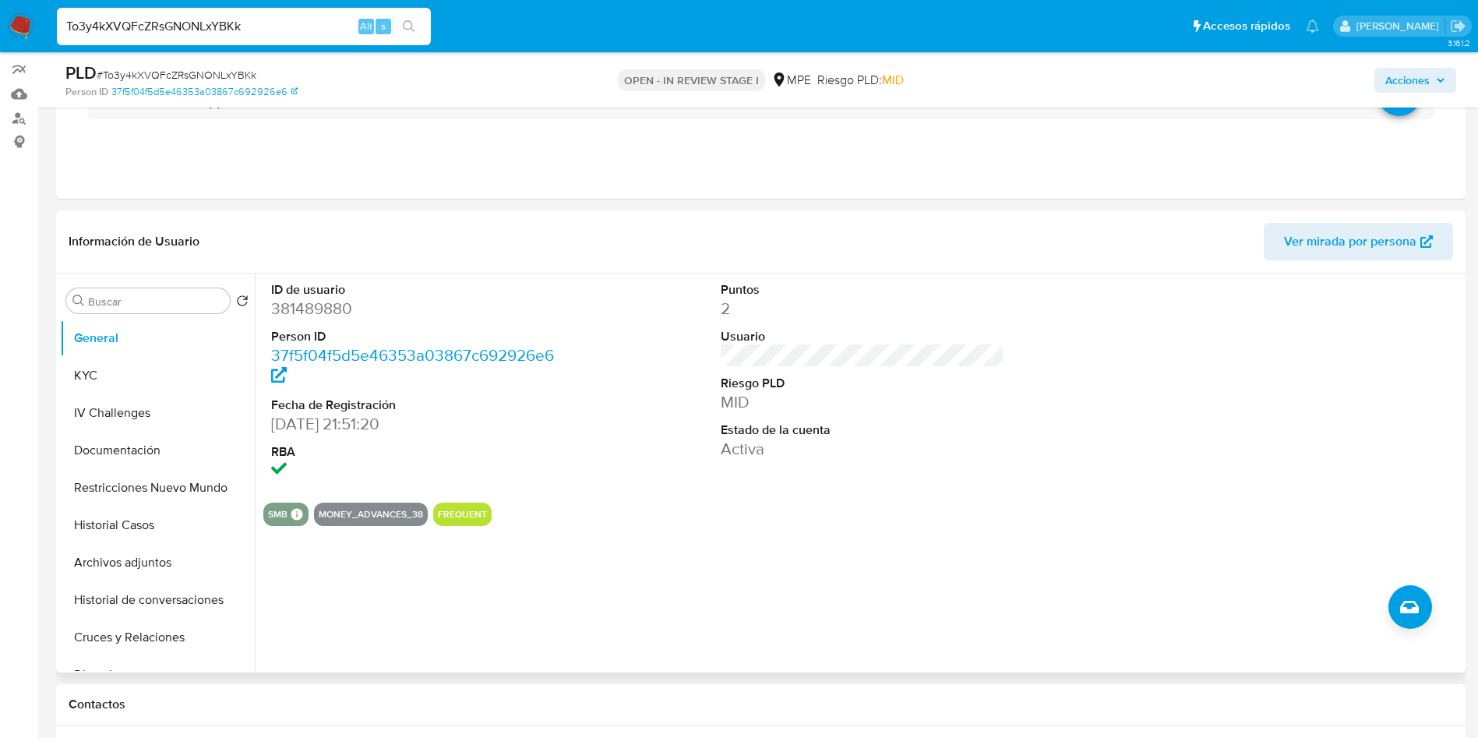
scroll to position [117, 0]
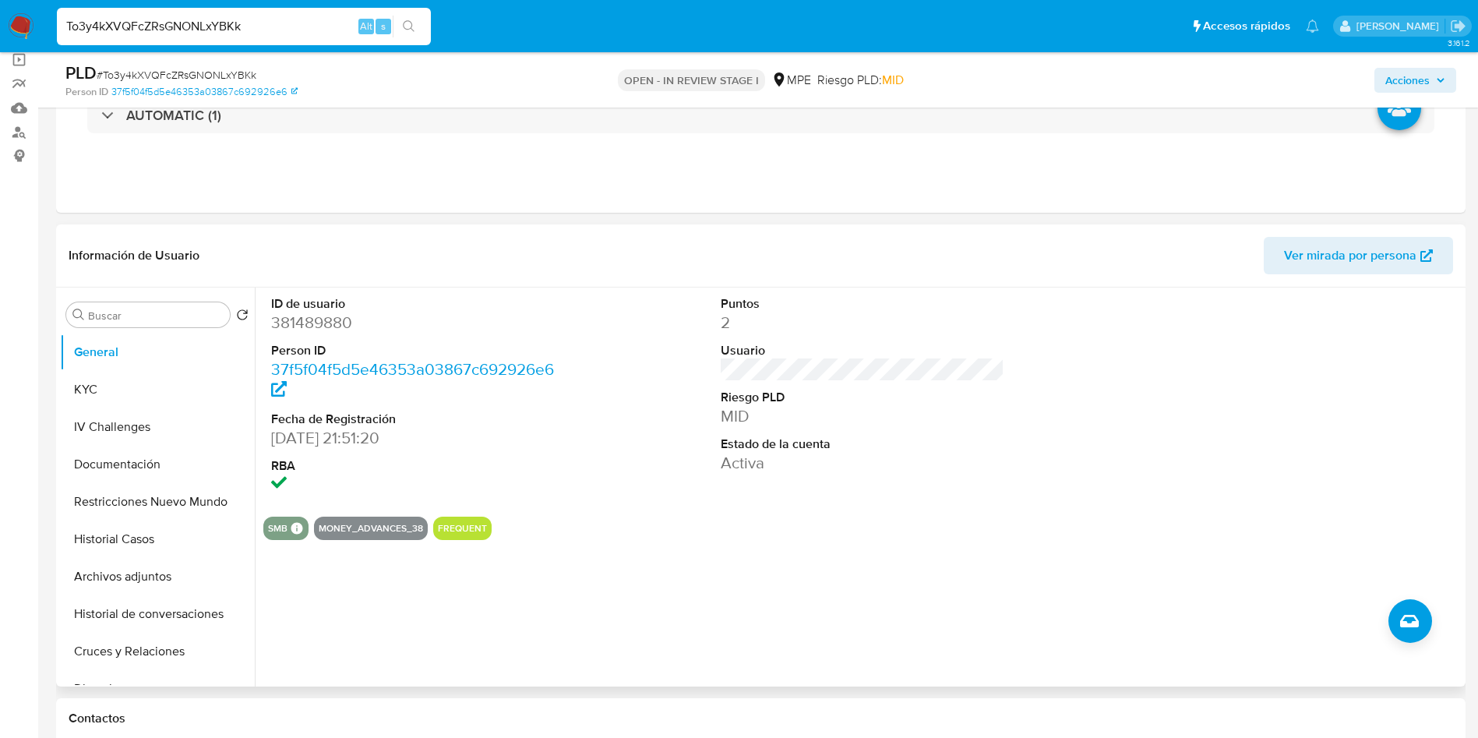
click at [326, 322] on dd "381489880" at bounding box center [413, 323] width 284 height 22
copy dd "381489880"
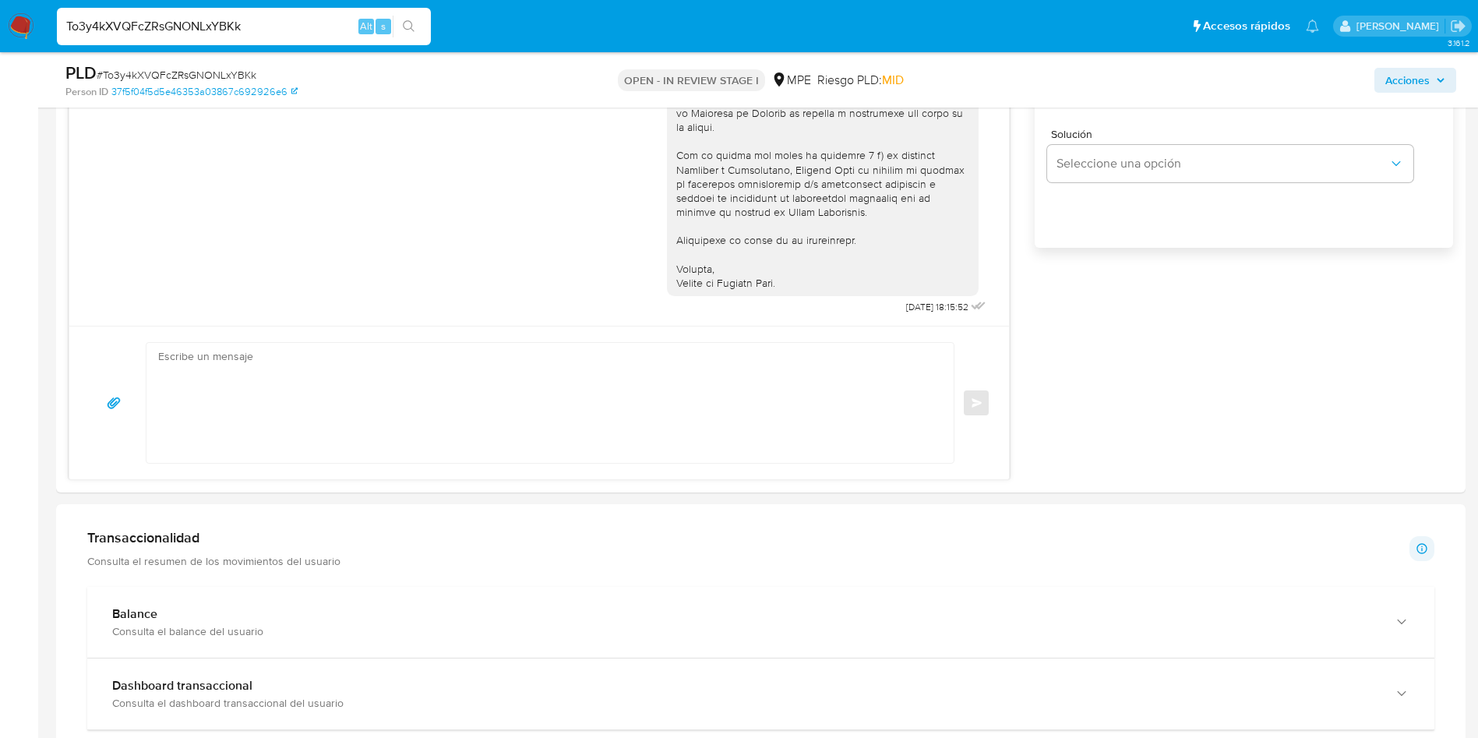
scroll to position [1052, 0]
click at [532, 409] on textarea at bounding box center [546, 396] width 776 height 120
paste textarea "Hola, xxxx. Te contactamos nuevamente para recordarte que aún está pendiente el…"
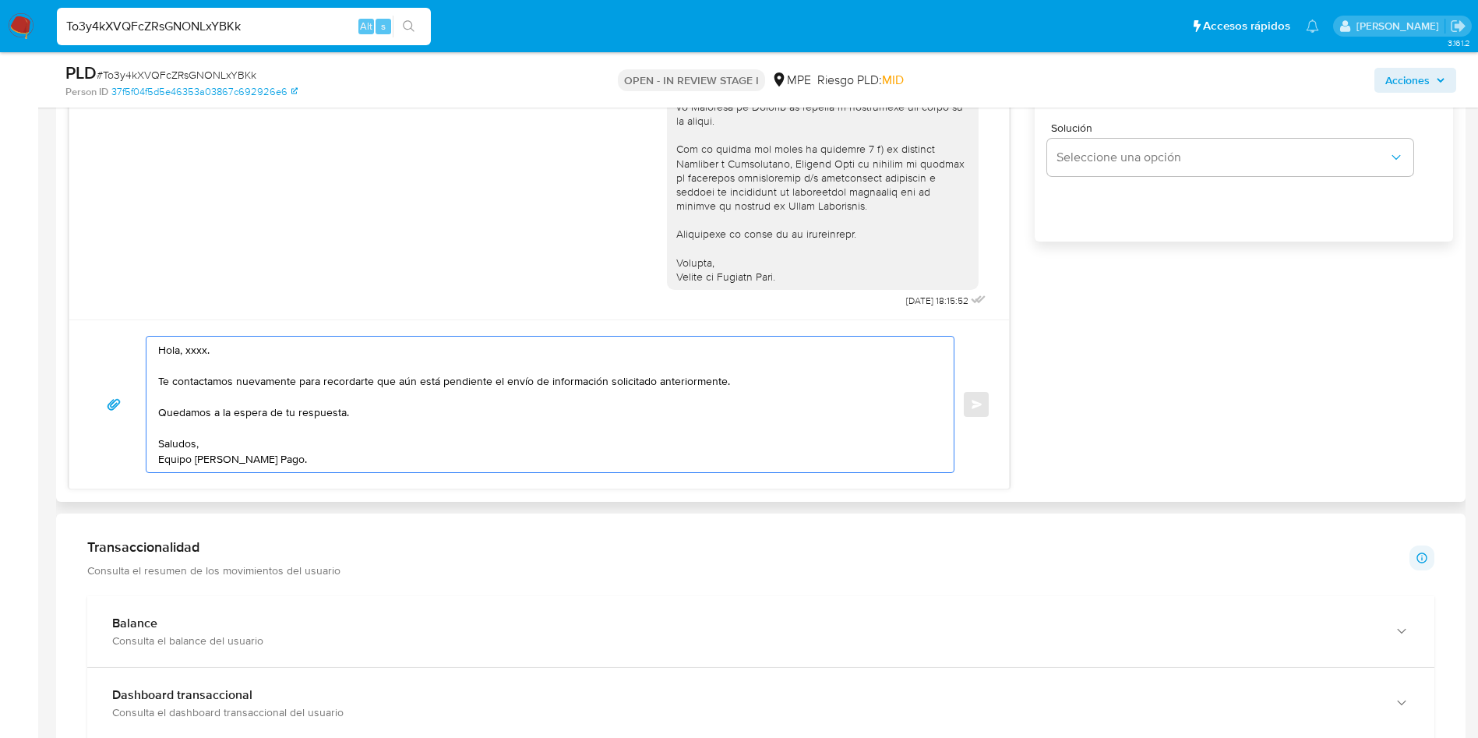
click at [193, 357] on textarea "Hola, xxxx. Te contactamos nuevamente para recordarte que aún está pendiente el…" at bounding box center [546, 404] width 776 height 136
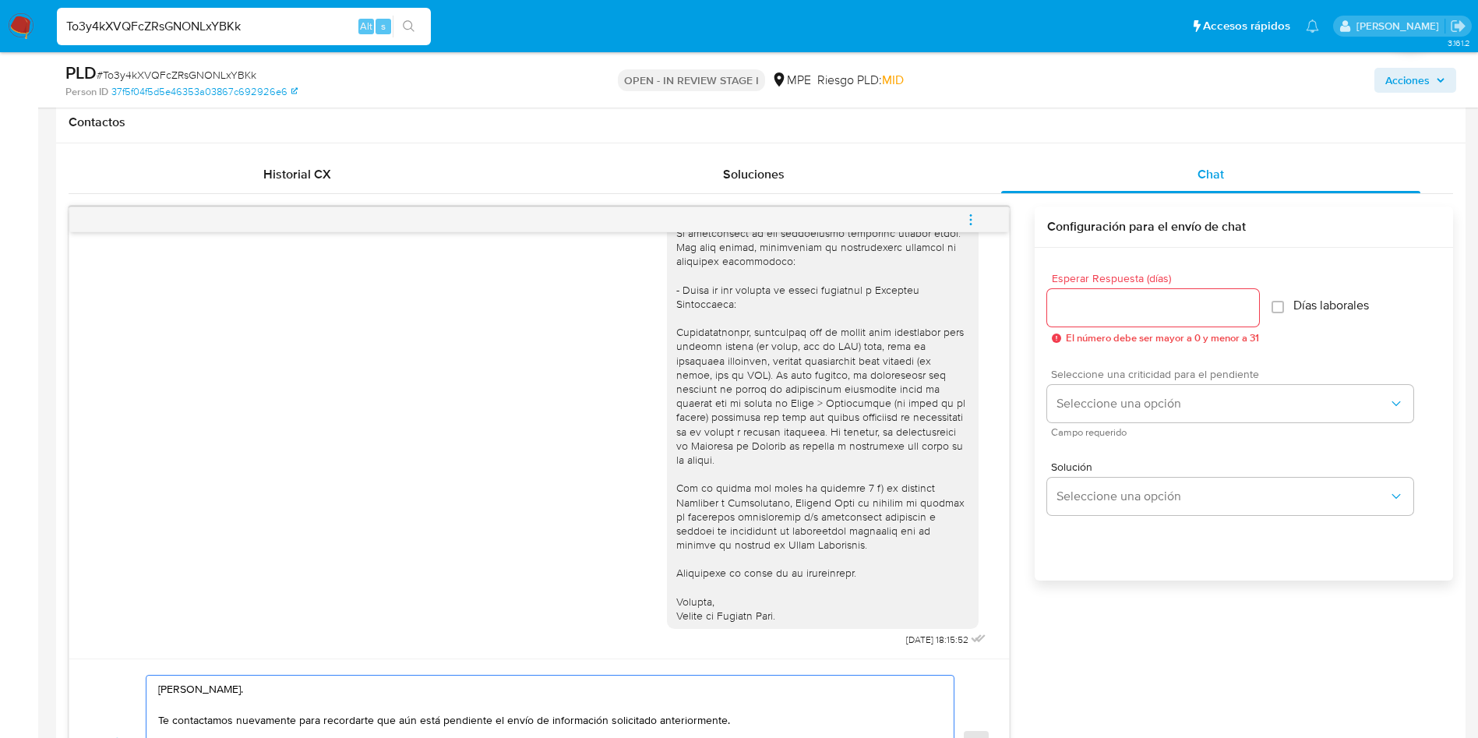
scroll to position [701, 0]
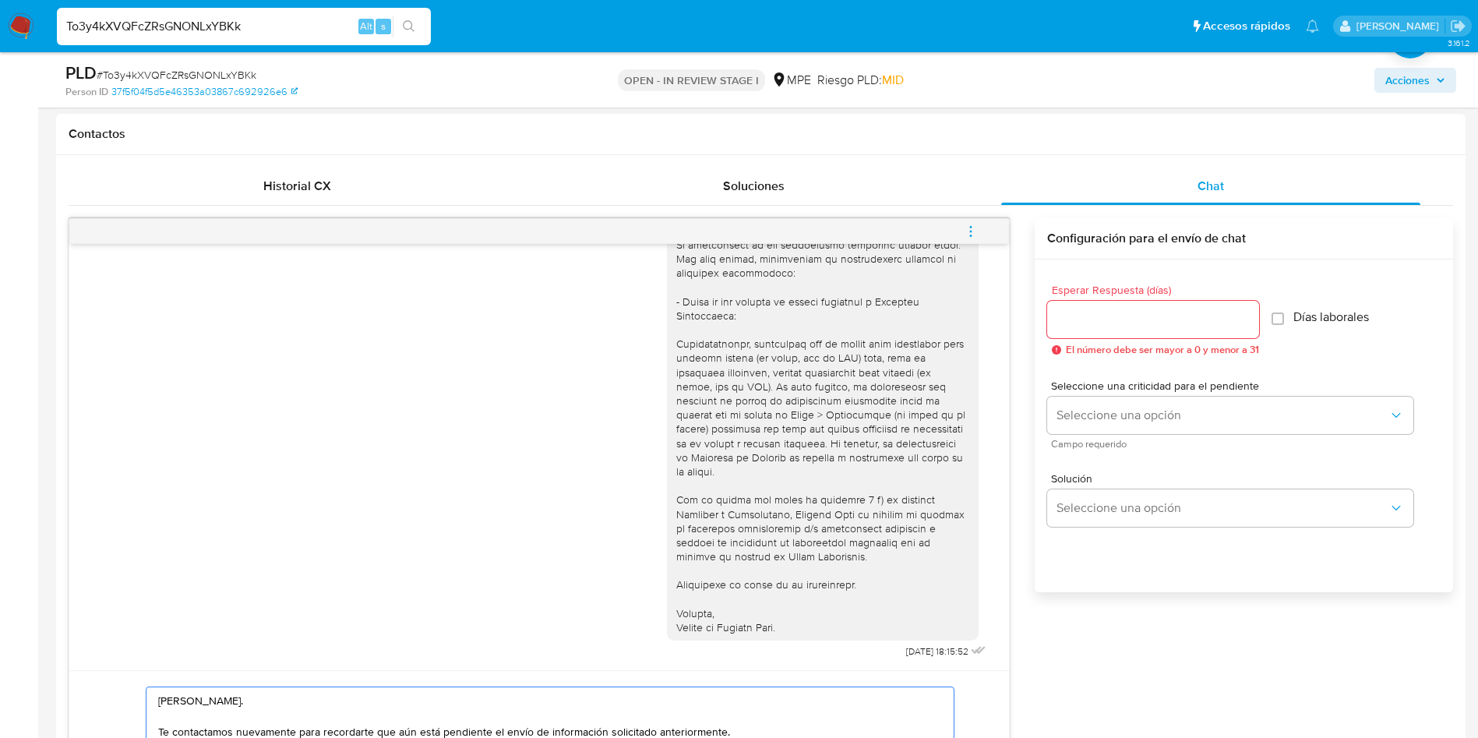
type textarea "[PERSON_NAME]. Te contactamos nuevamente para recordarte que aún está pendiente…"
click at [1158, 315] on input "Esperar Respuesta (días)" at bounding box center [1153, 319] width 212 height 20
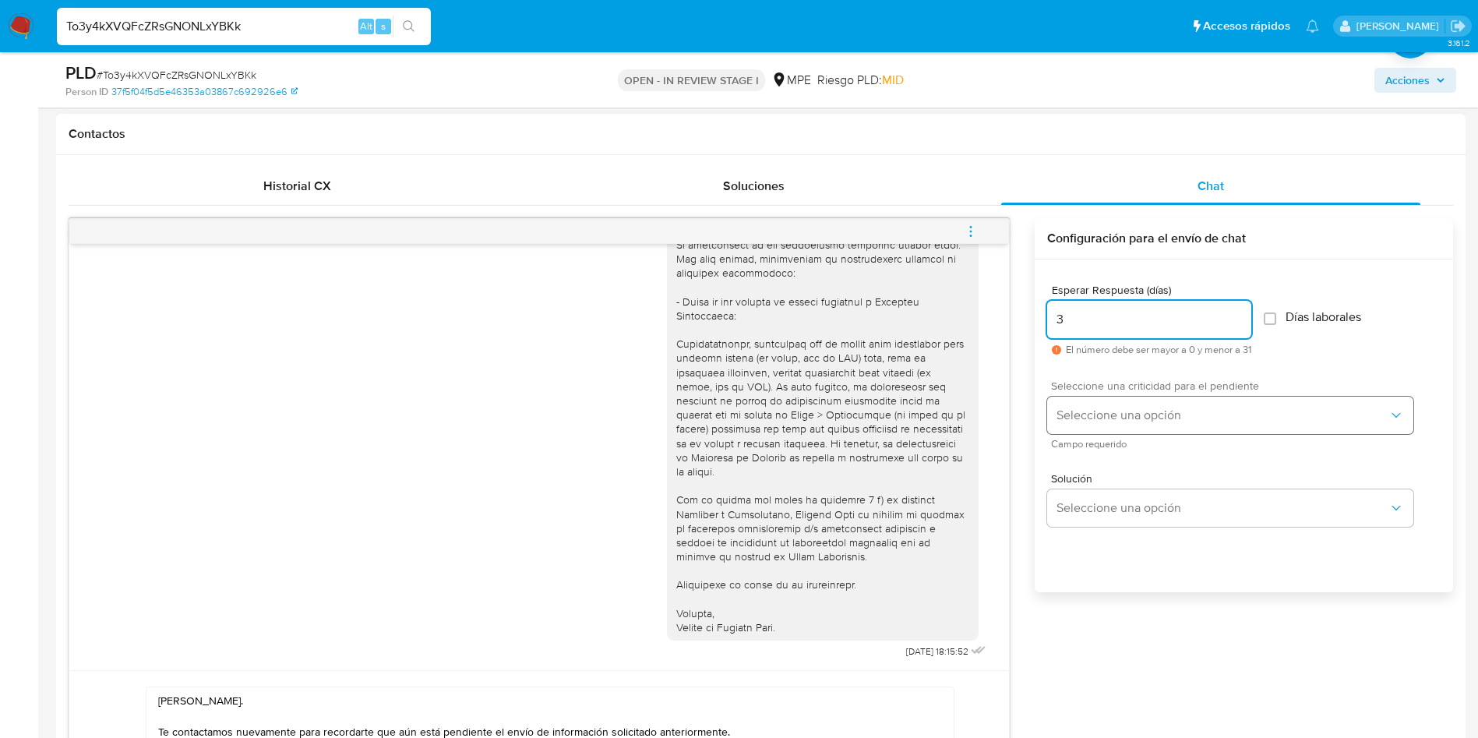
type input "3"
click at [1103, 410] on span "Seleccione una opción" at bounding box center [1222, 415] width 332 height 16
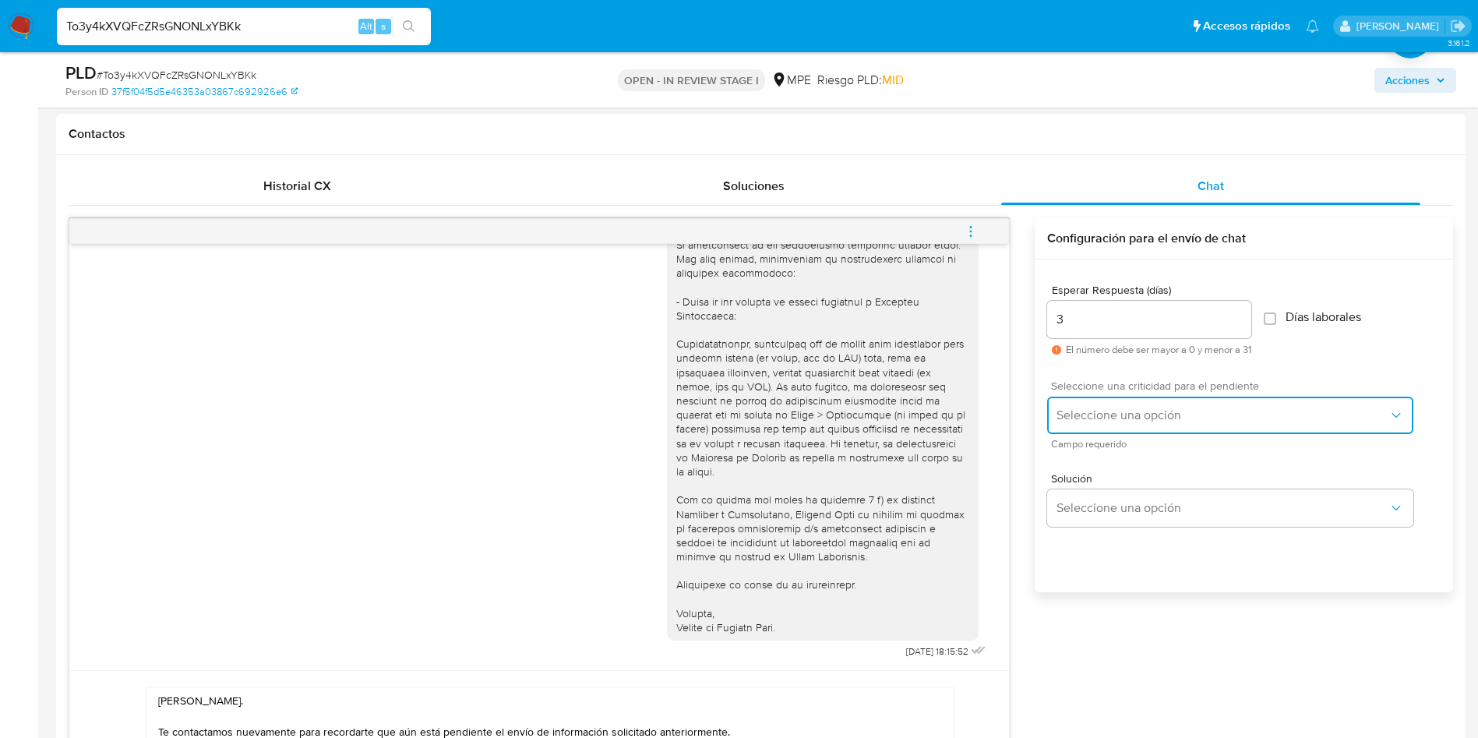
click at [1101, 410] on span "Seleccione una opción" at bounding box center [1222, 415] width 332 height 16
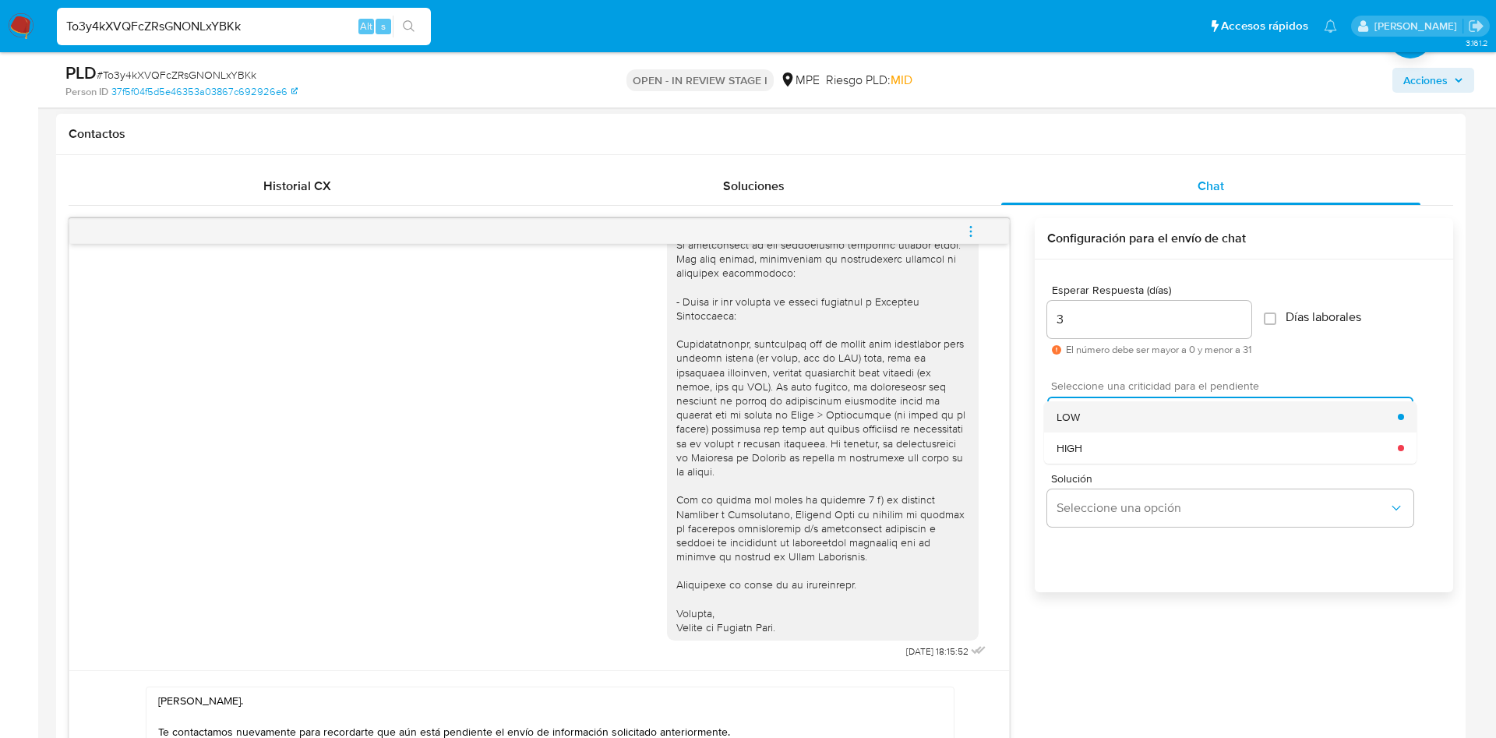
click at [1102, 412] on div "LOW" at bounding box center [1226, 416] width 341 height 31
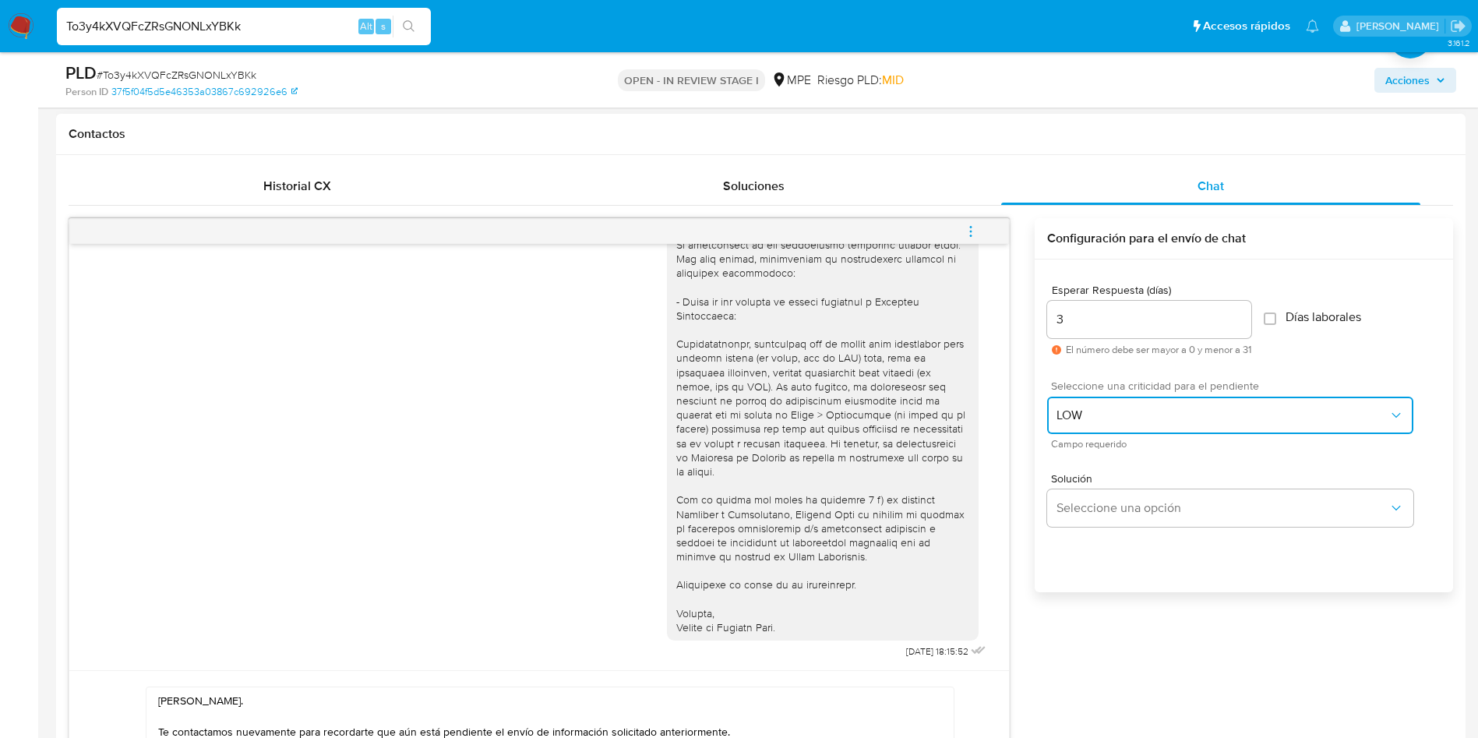
scroll to position [935, 0]
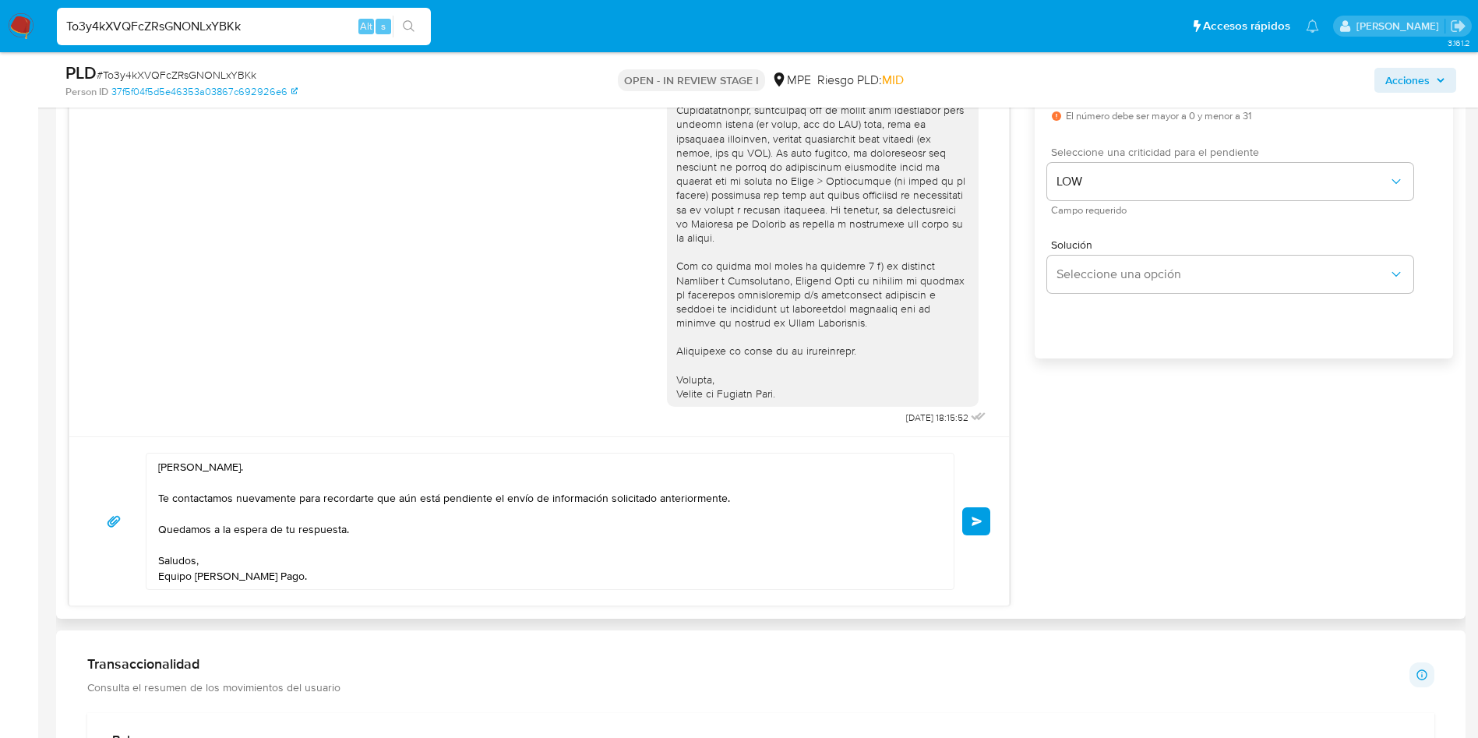
click at [972, 527] on button "Enviar" at bounding box center [976, 521] width 28 height 28
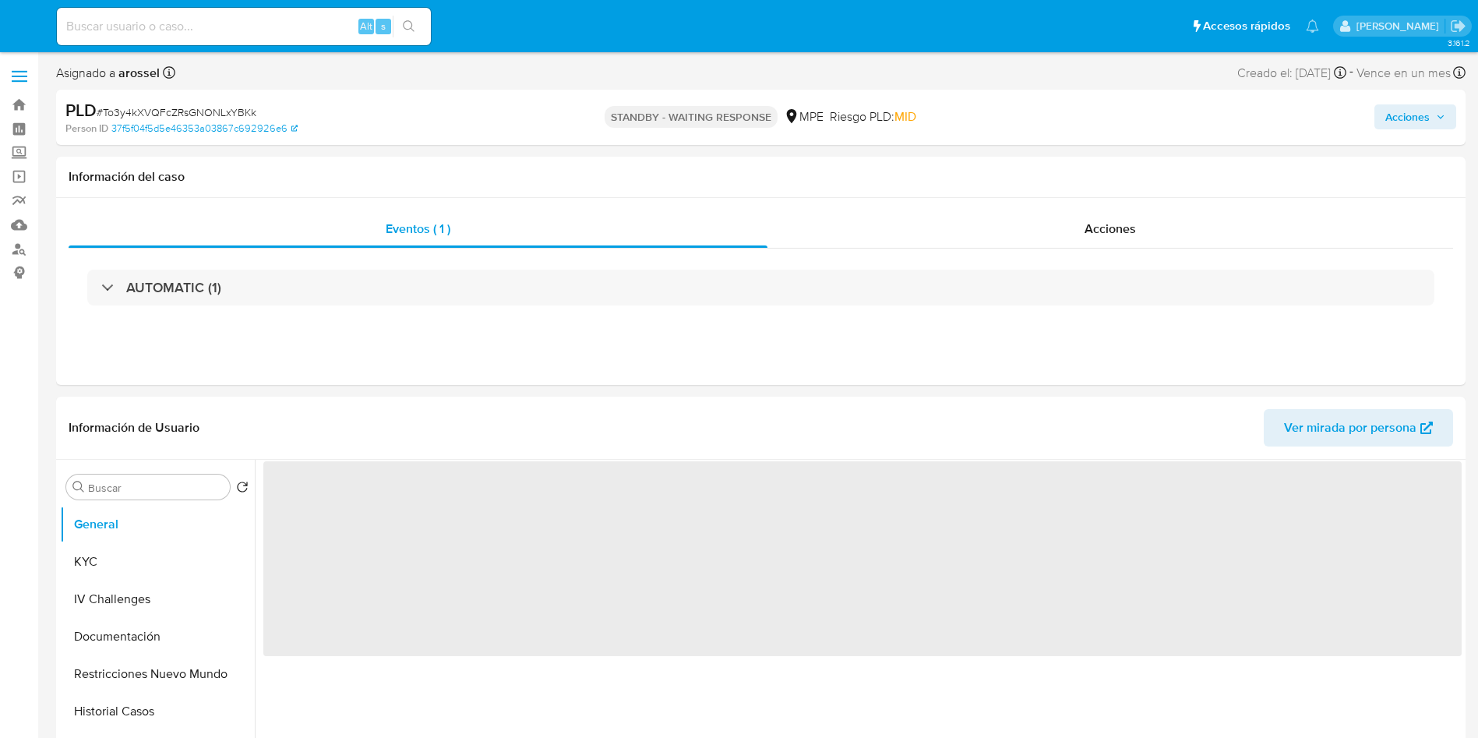
select select "10"
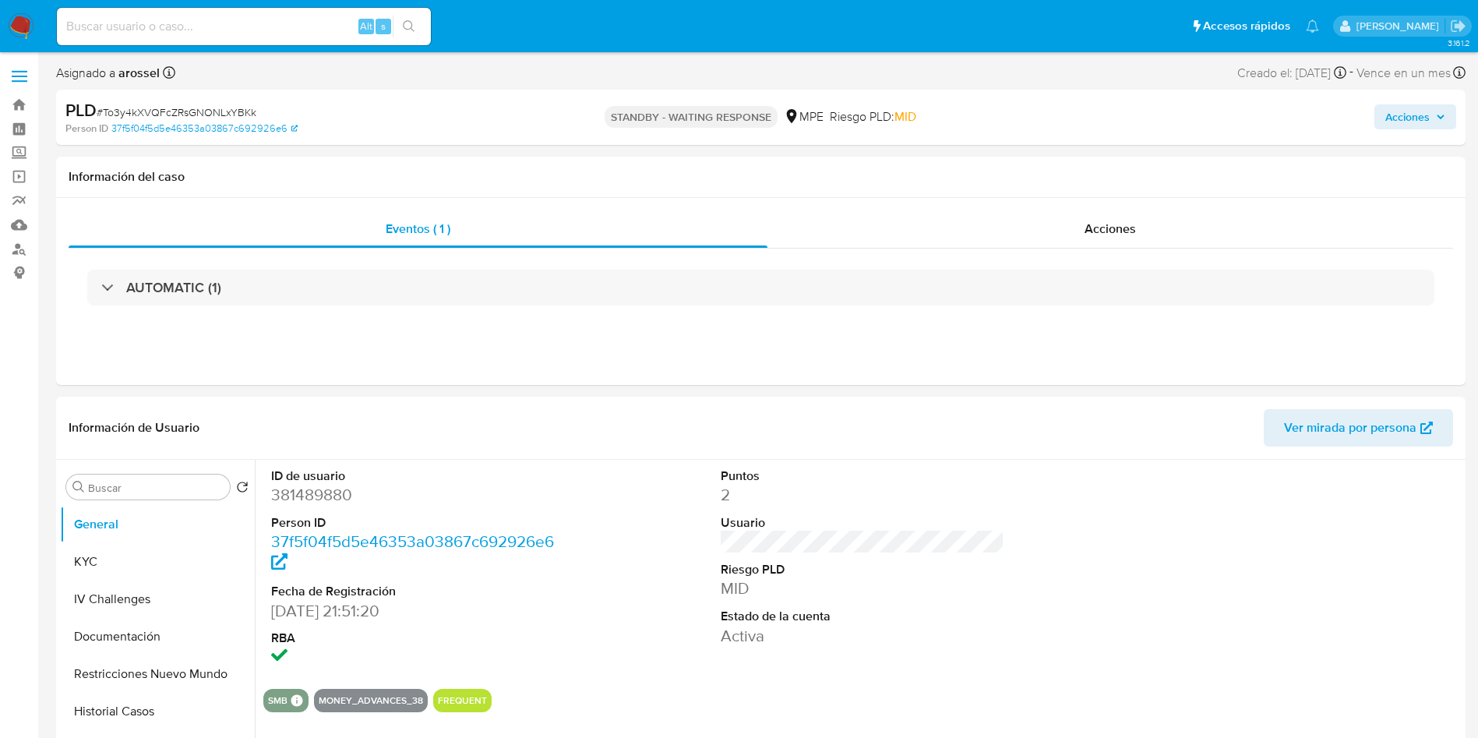
click at [192, 23] on input at bounding box center [244, 26] width 374 height 20
paste input "TODxQKlppvBrtCxhtbFIYUH7"
type input "TODxQKlppvBrtCxhtbFIYUH7"
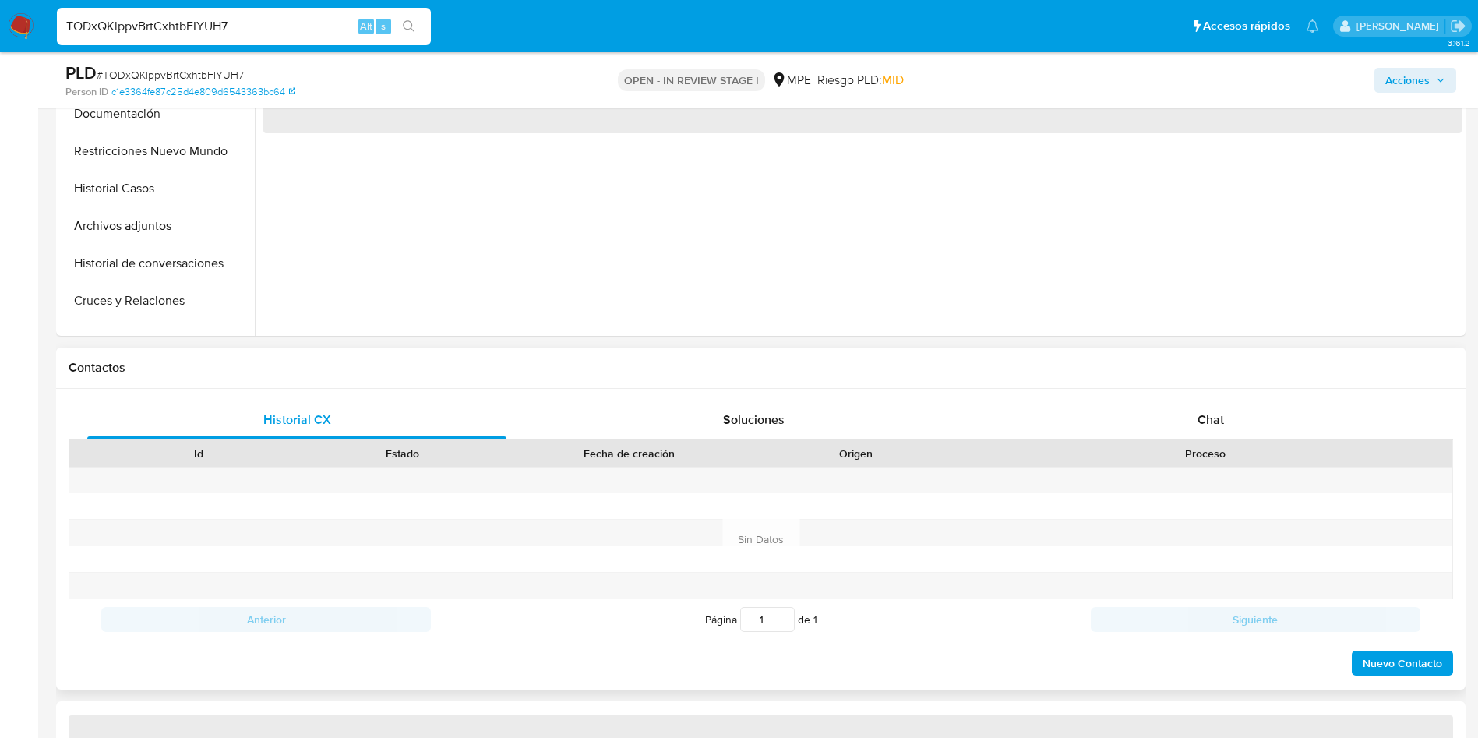
select select "10"
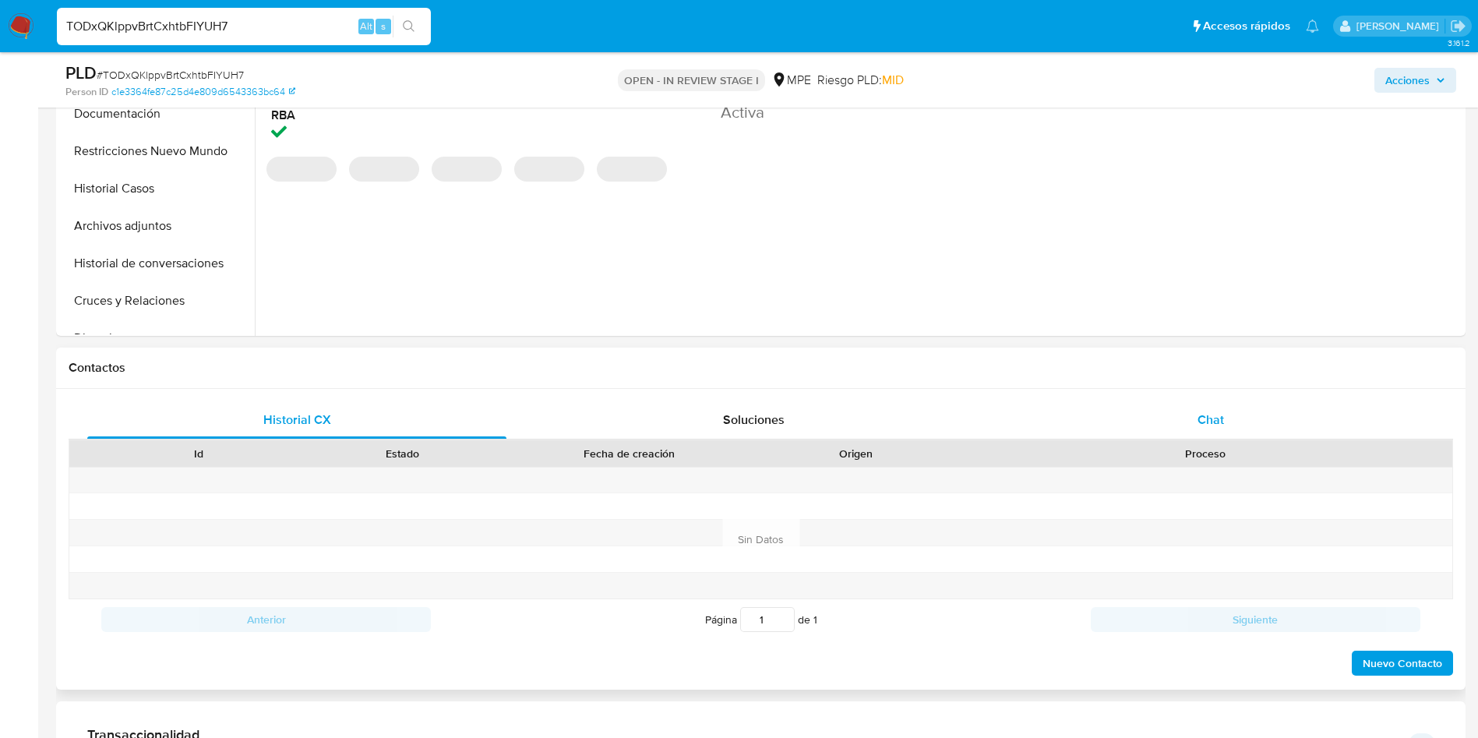
click at [1183, 403] on div "Chat" at bounding box center [1210, 419] width 419 height 37
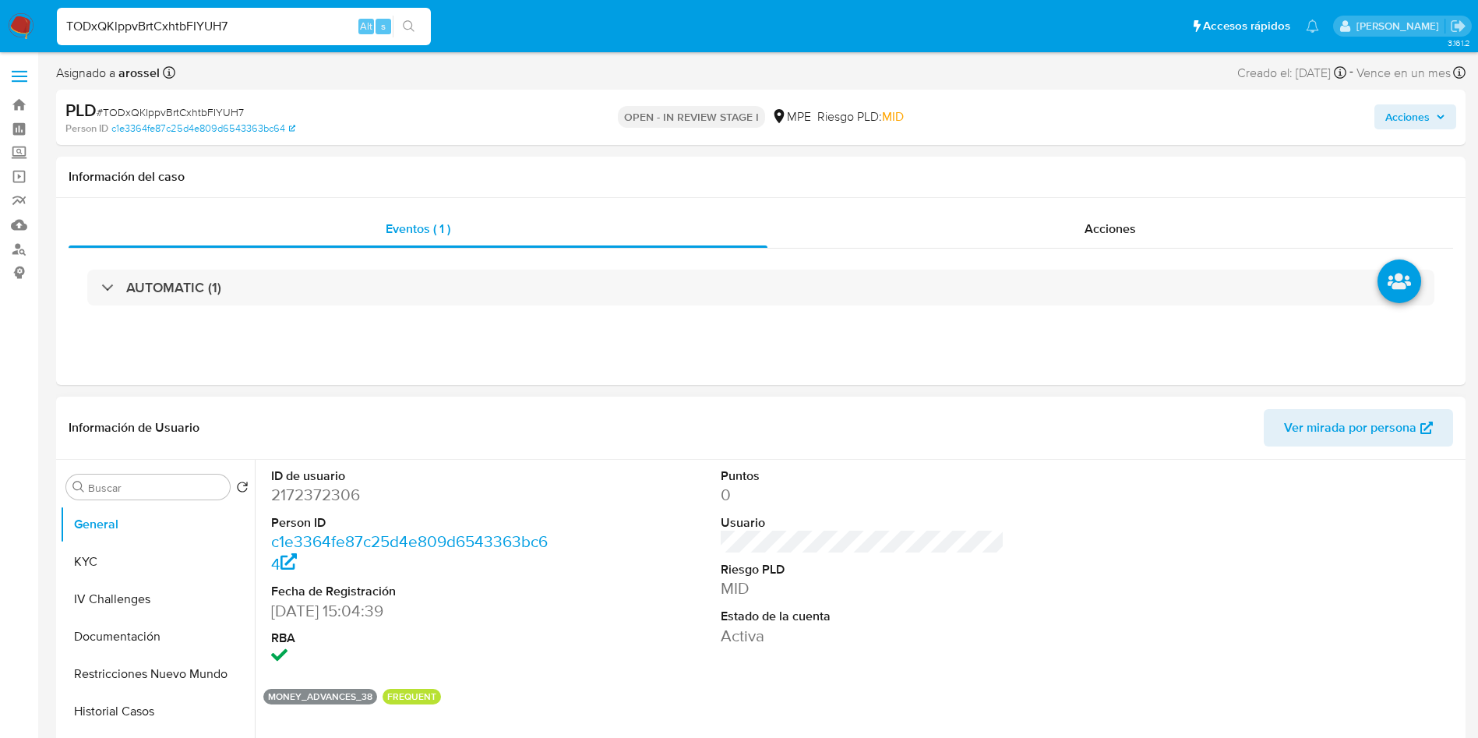
click at [308, 497] on dd "2172372306" at bounding box center [413, 495] width 284 height 22
copy dd "2172372306"
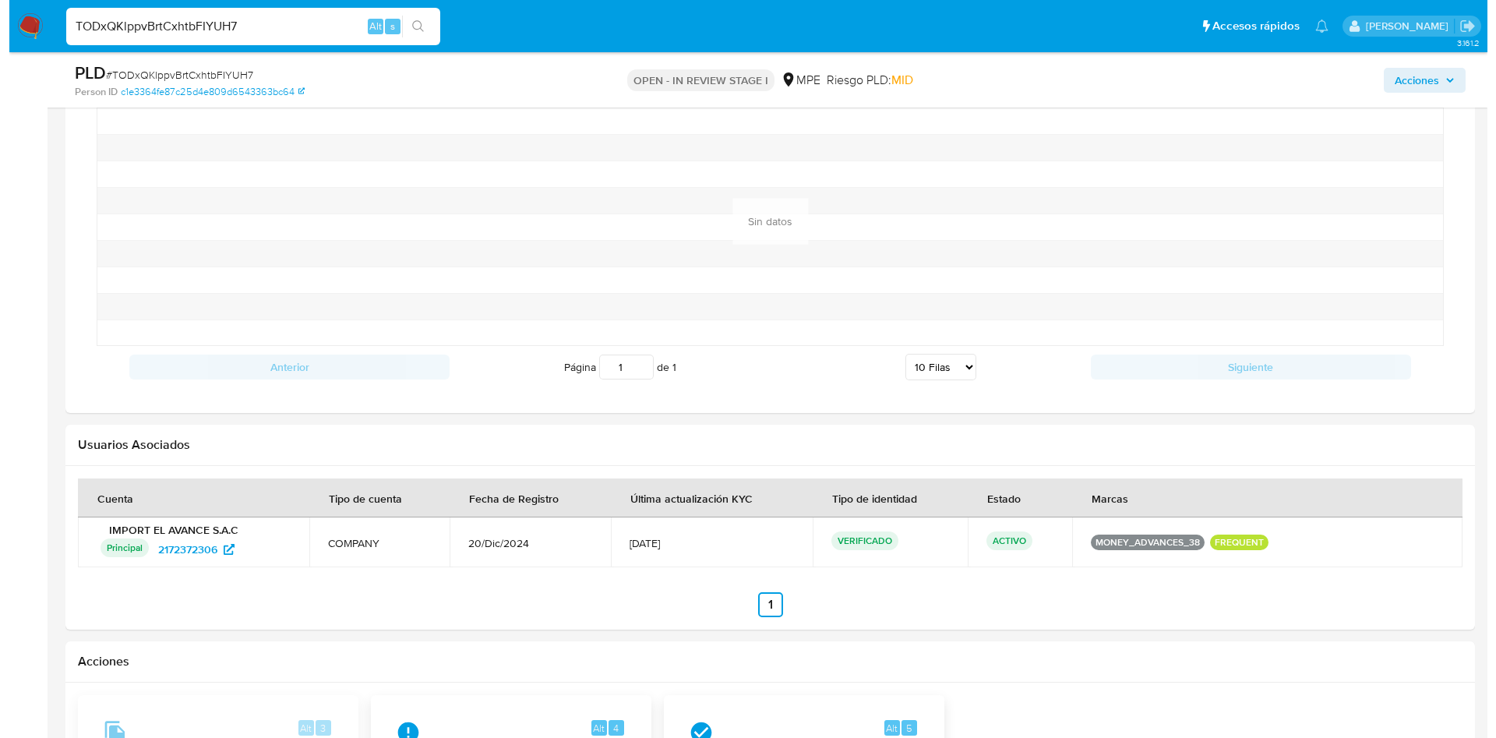
scroll to position [2236, 0]
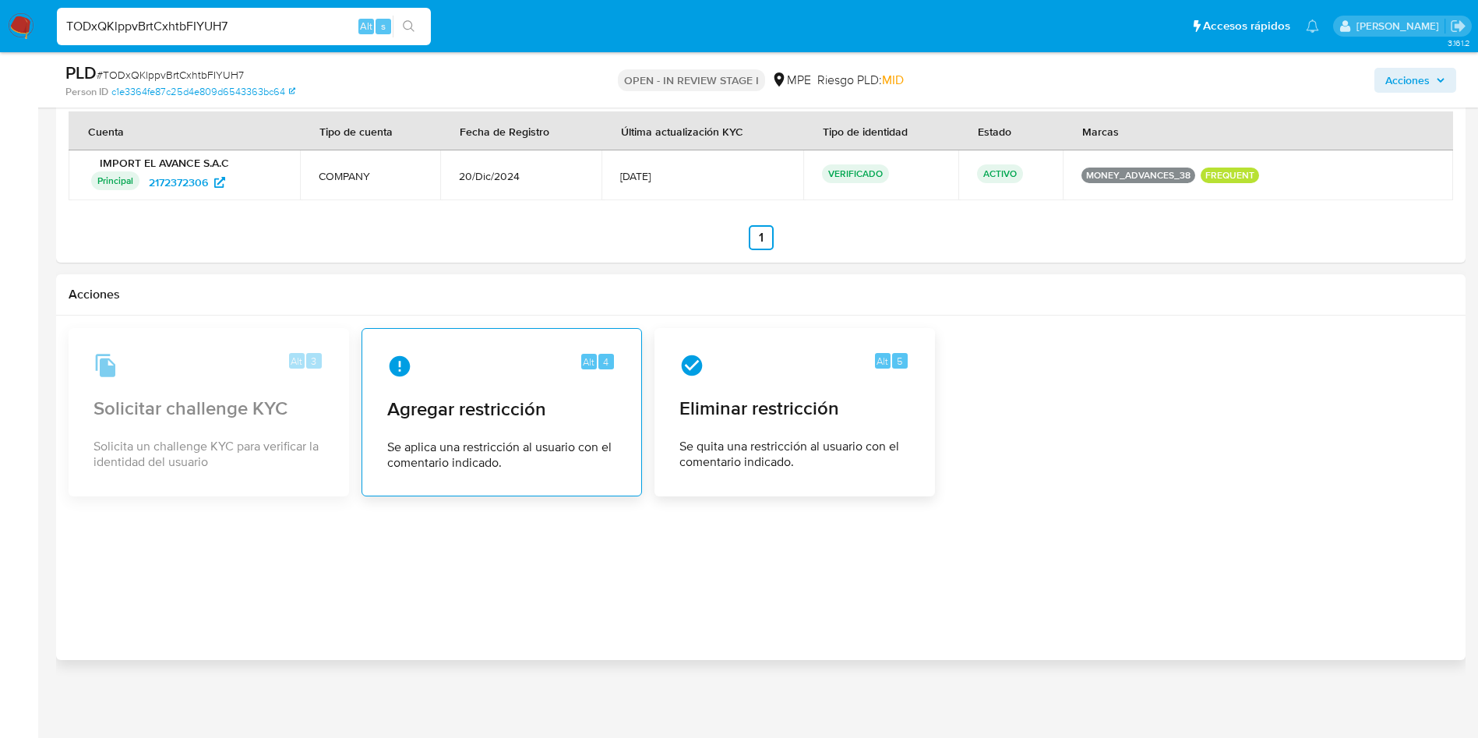
click at [432, 419] on span "Agregar restricción" at bounding box center [501, 408] width 229 height 23
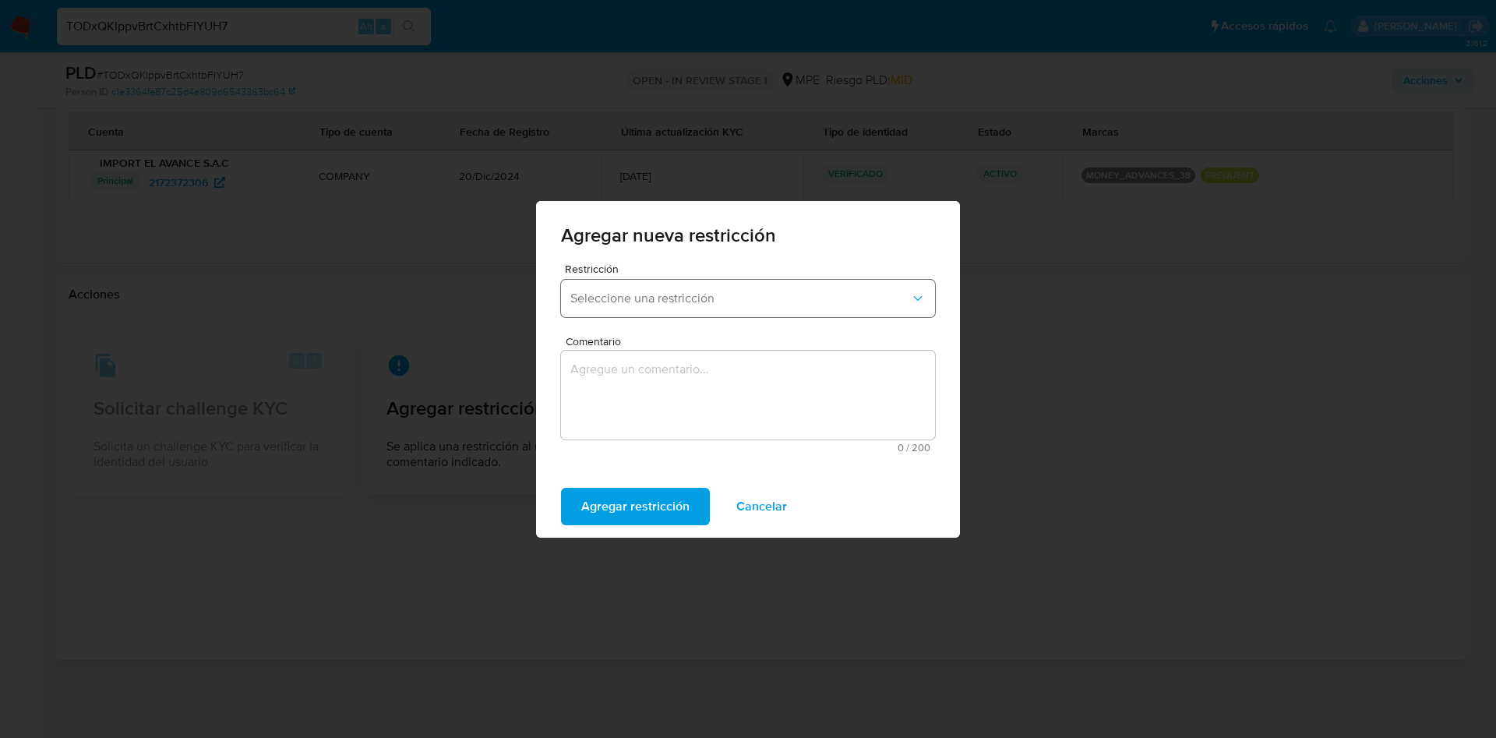
click at [724, 304] on span "Seleccione una restricción" at bounding box center [740, 299] width 340 height 16
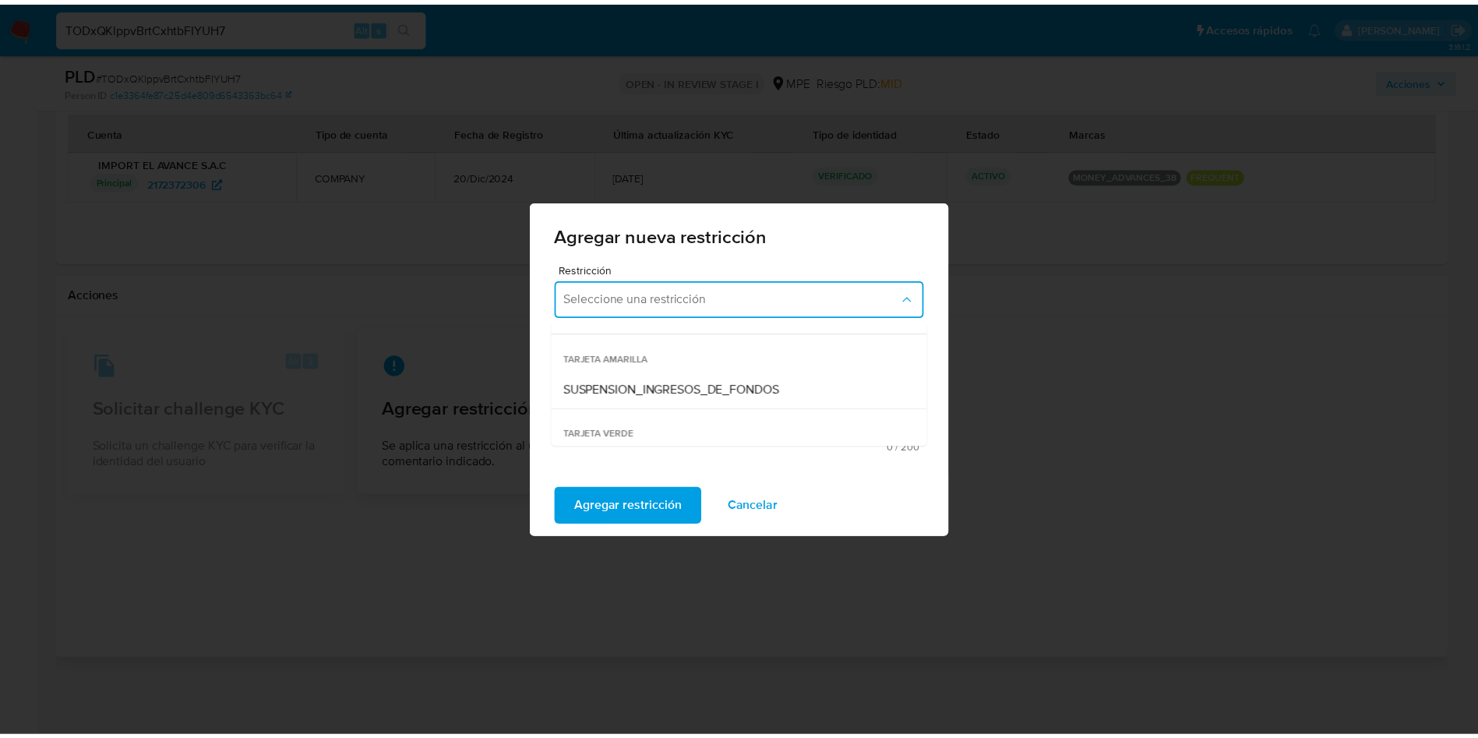
scroll to position [288, 0]
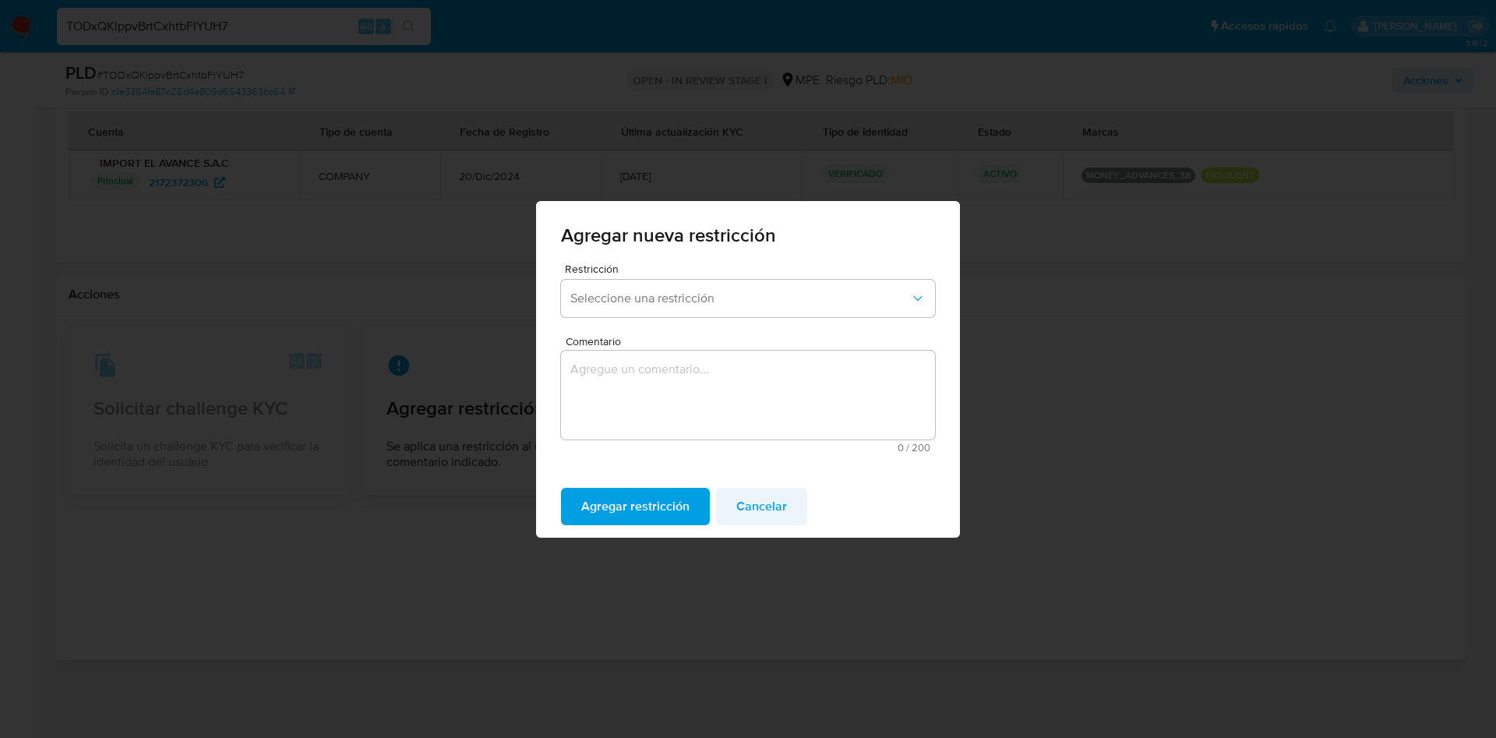
click at [756, 506] on span "Cancelar" at bounding box center [761, 506] width 51 height 34
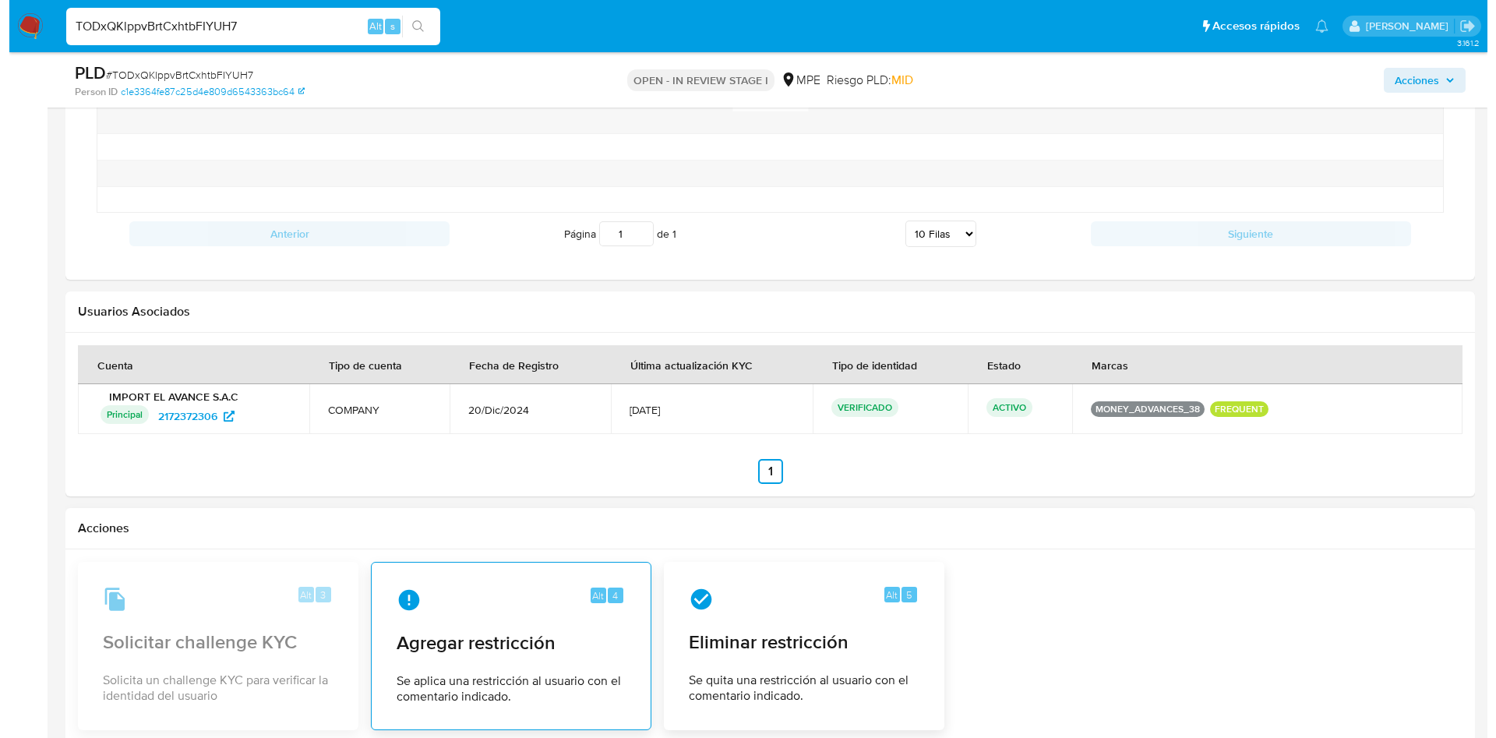
scroll to position [2119, 0]
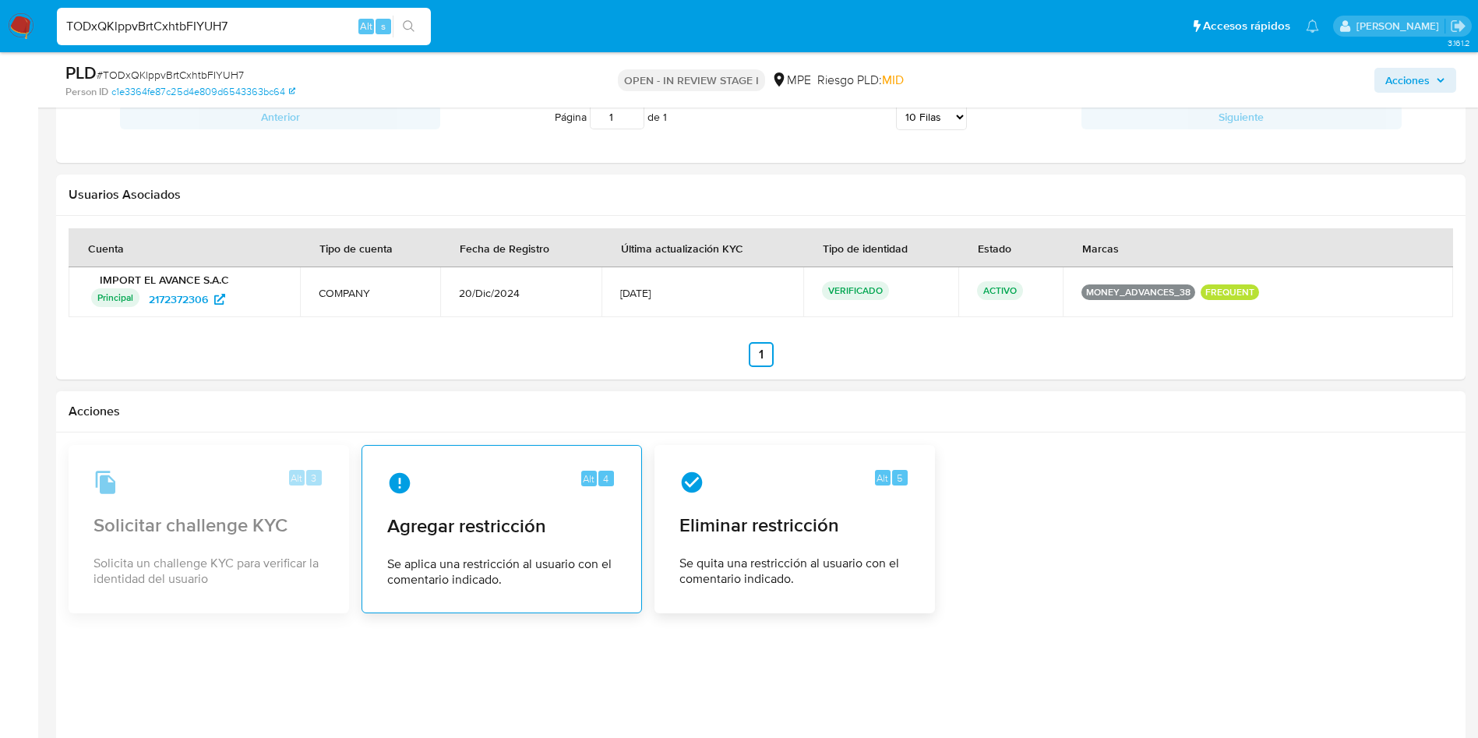
click at [504, 506] on div "Alt 4 Agregar restricción Se aplica una restricción al usuario con el comentari…" at bounding box center [502, 529] width 254 height 142
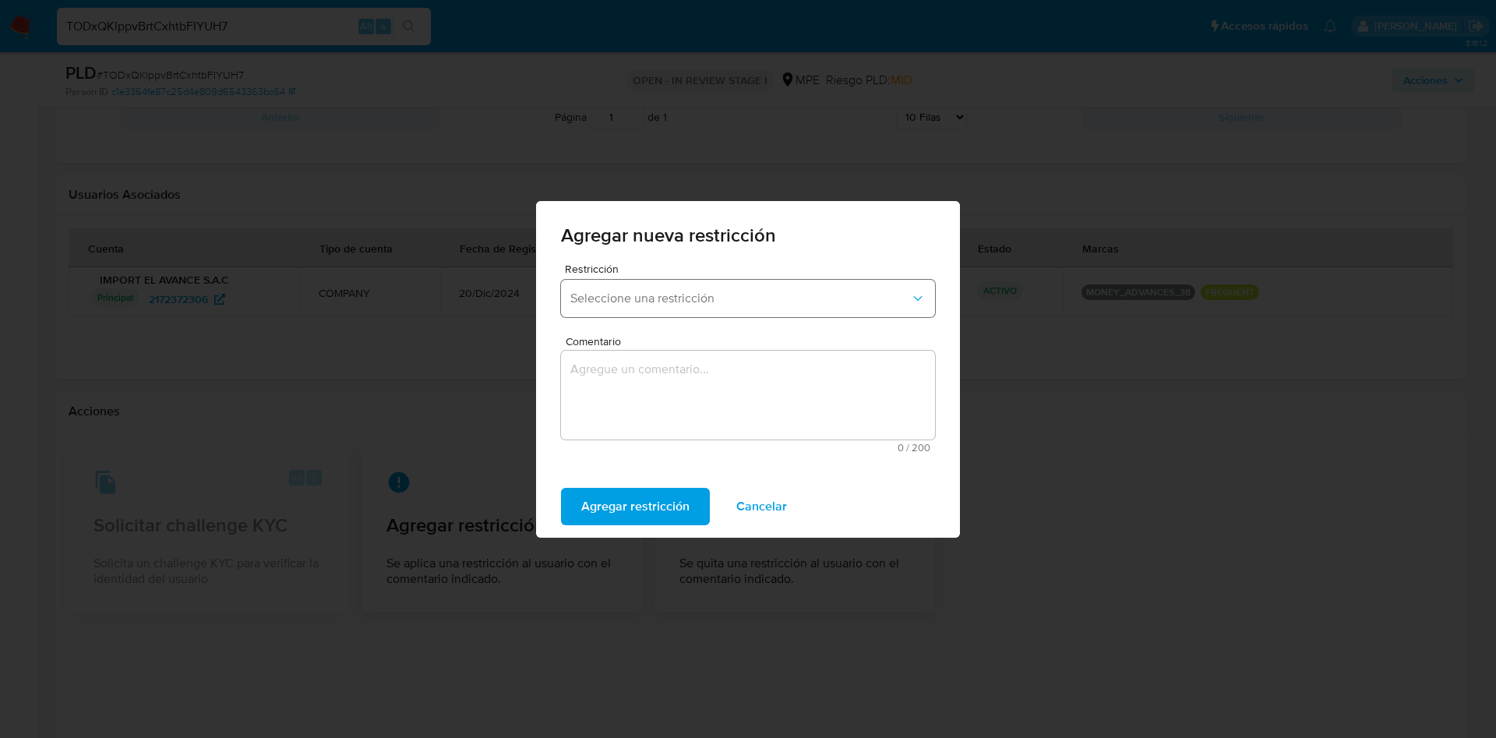
click at [694, 295] on span "Seleccione una restricción" at bounding box center [740, 299] width 340 height 16
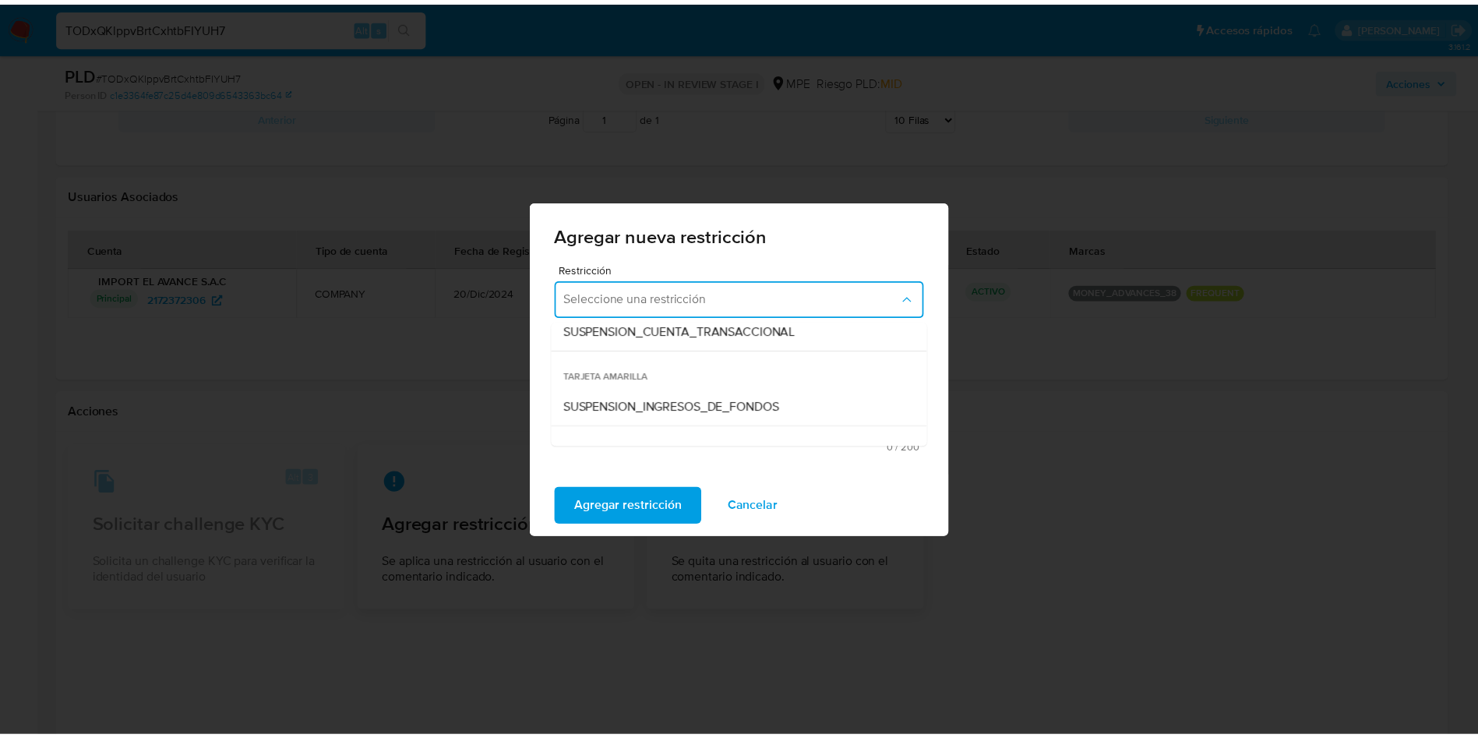
scroll to position [288, 0]
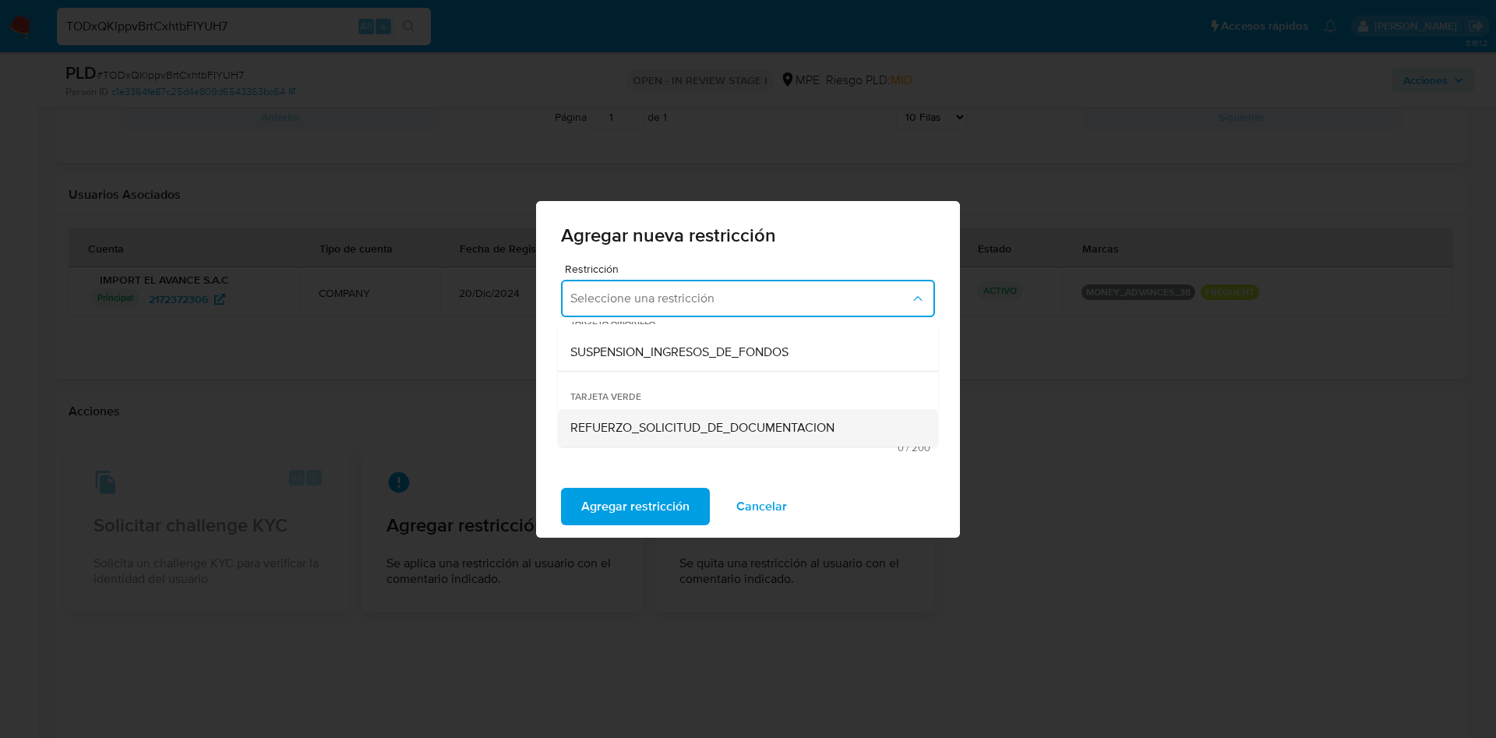
click at [713, 429] on span "REFUERZO_SOLICITUD_DE_DOCUMENTACION" at bounding box center [702, 428] width 264 height 16
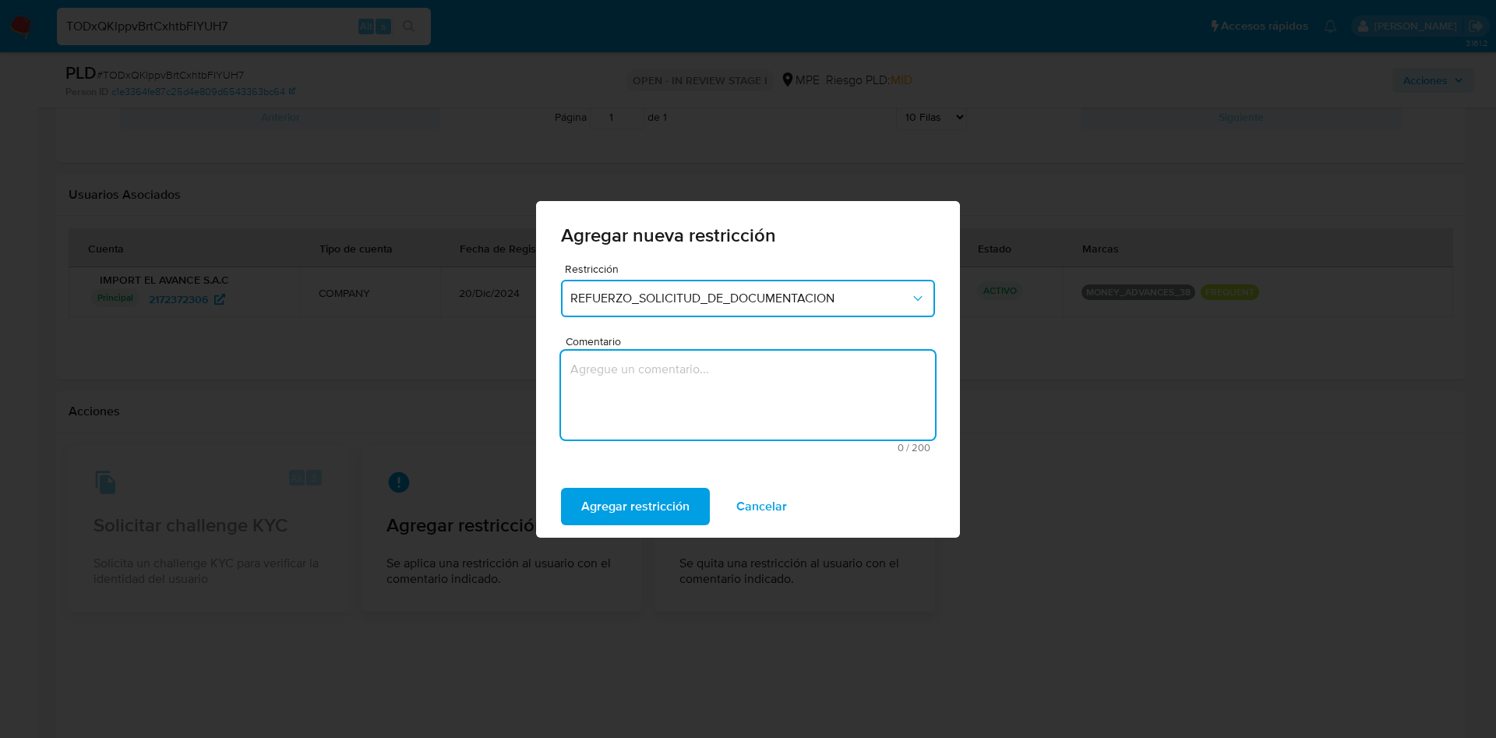
click at [685, 416] on textarea "Comentario" at bounding box center [748, 395] width 374 height 89
type textarea "S"
type textarea "Se aplica tarjeta para motivar respuesta."
click at [629, 501] on span "Agregar restricción" at bounding box center [635, 506] width 108 height 34
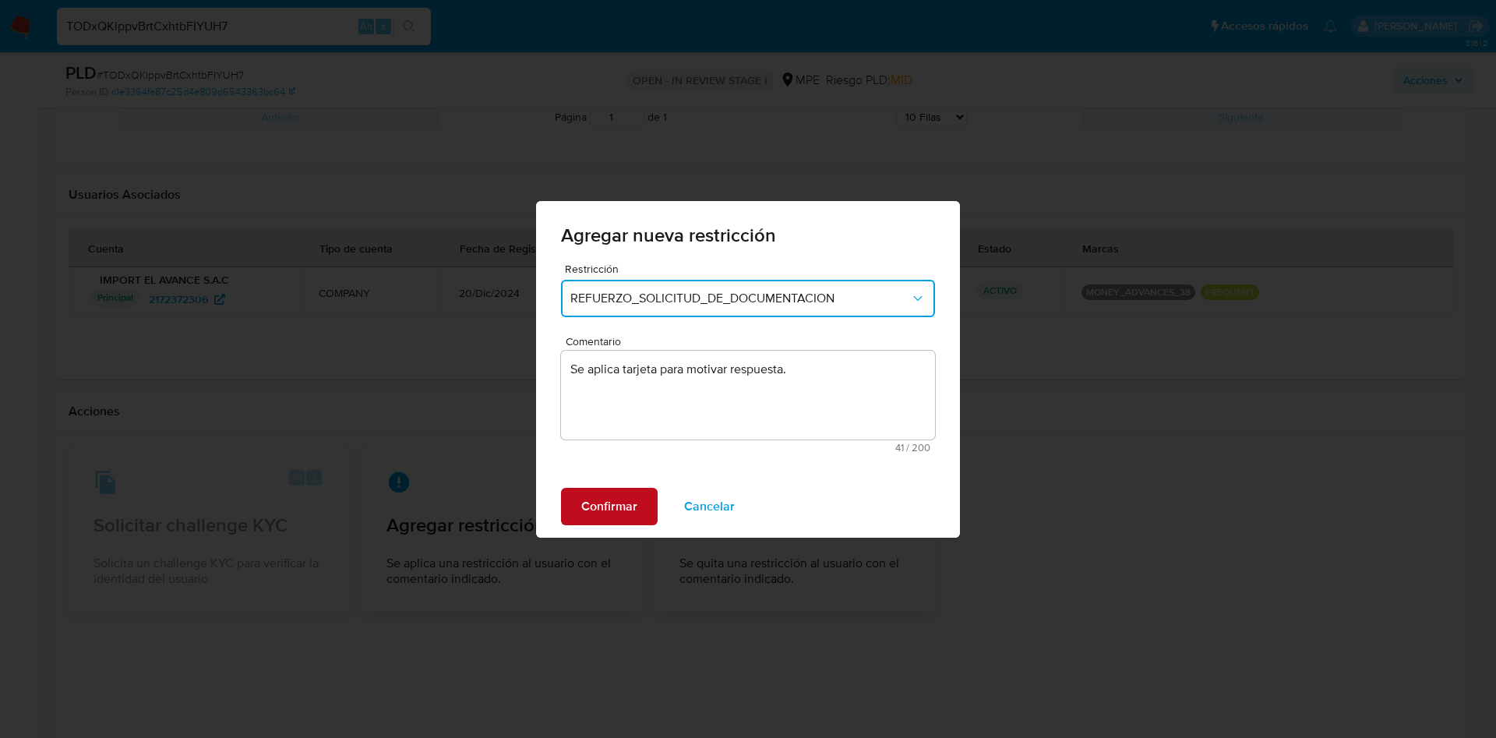
click at [578, 511] on button "Confirmar" at bounding box center [609, 506] width 97 height 37
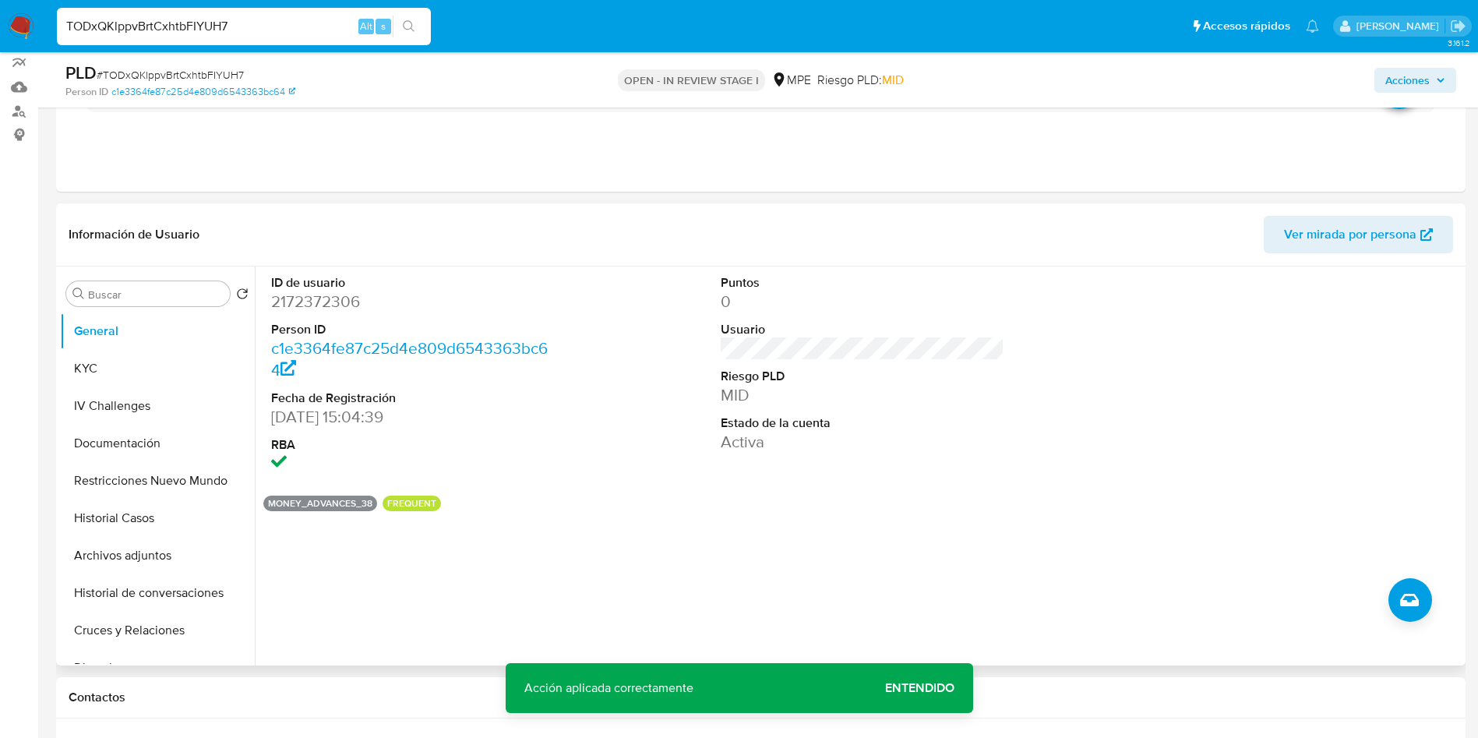
scroll to position [133, 0]
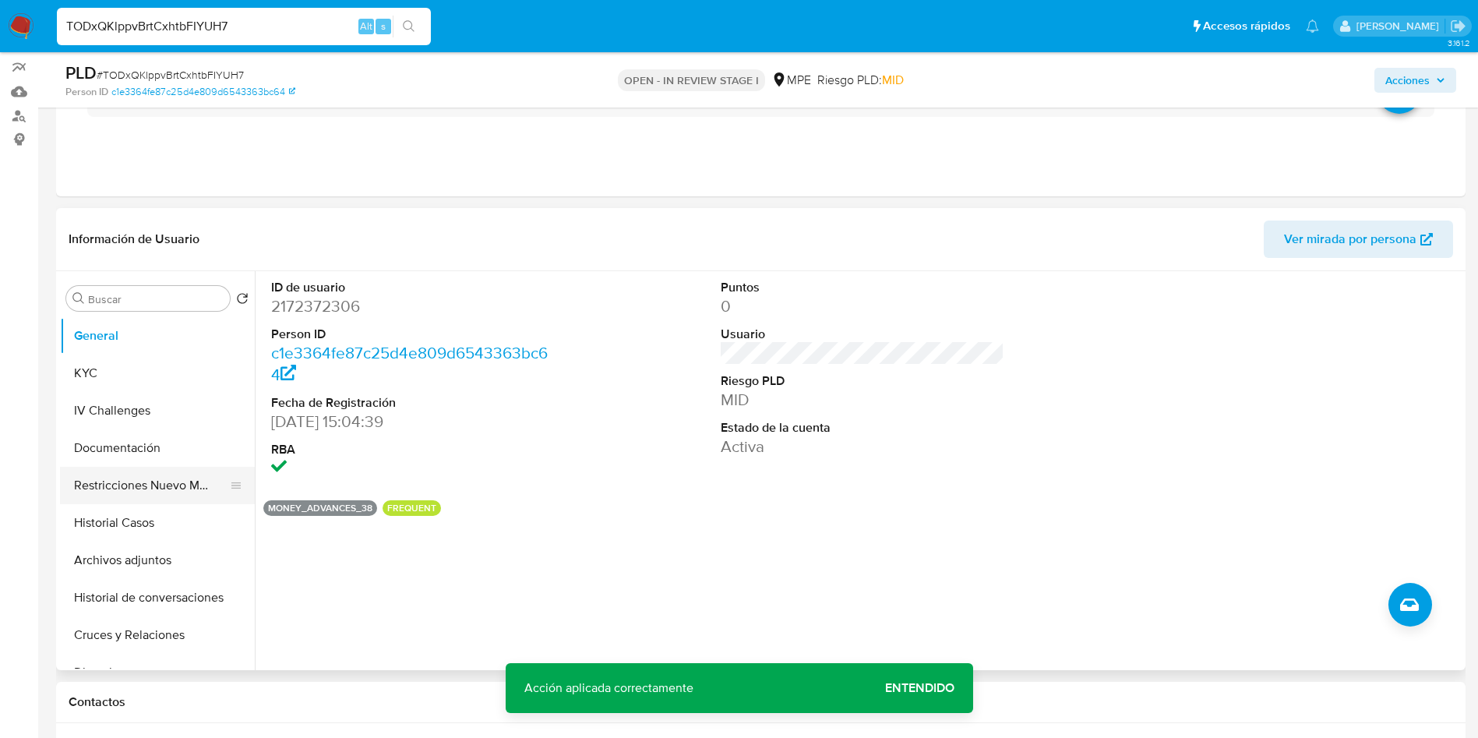
click at [160, 488] on button "Restricciones Nuevo Mundo" at bounding box center [151, 485] width 182 height 37
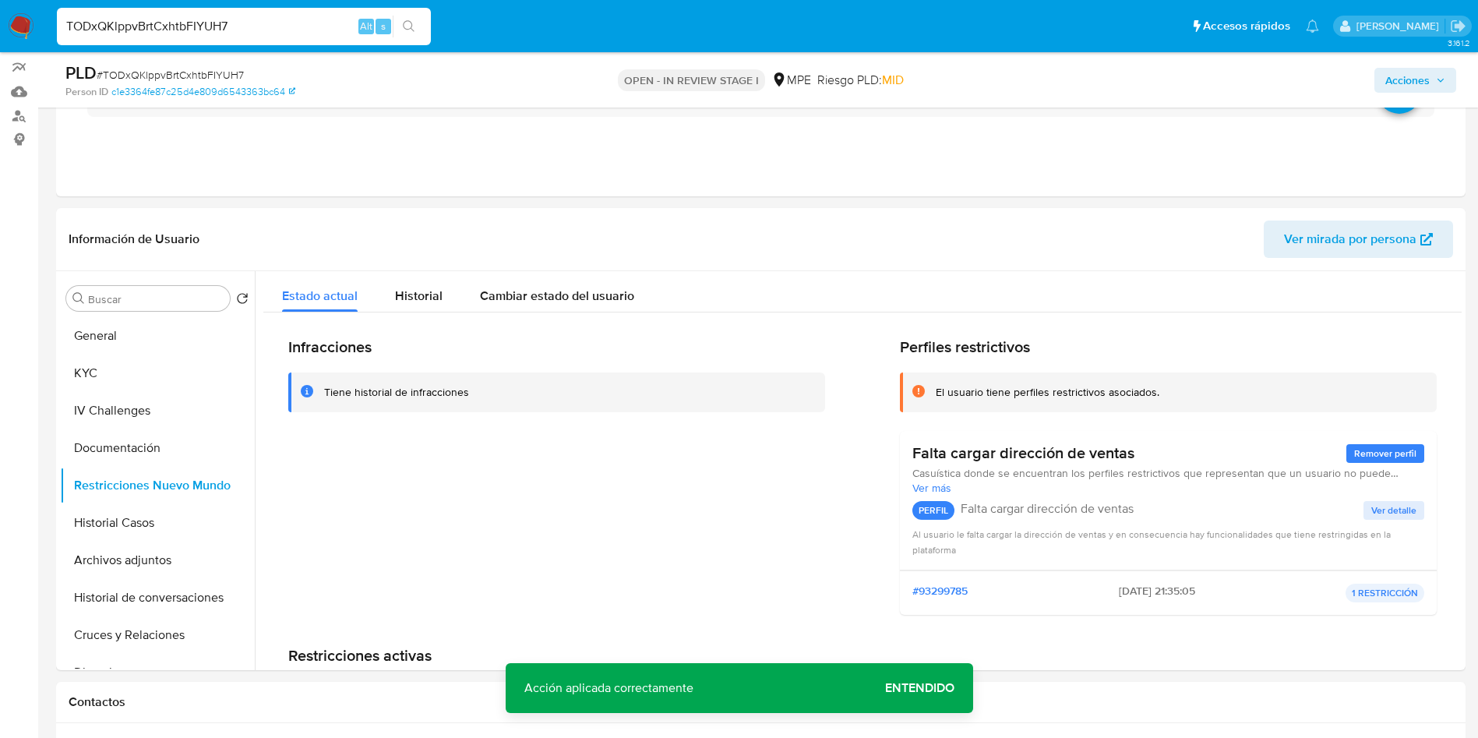
click at [942, 688] on span "Entendido" at bounding box center [919, 688] width 69 height 0
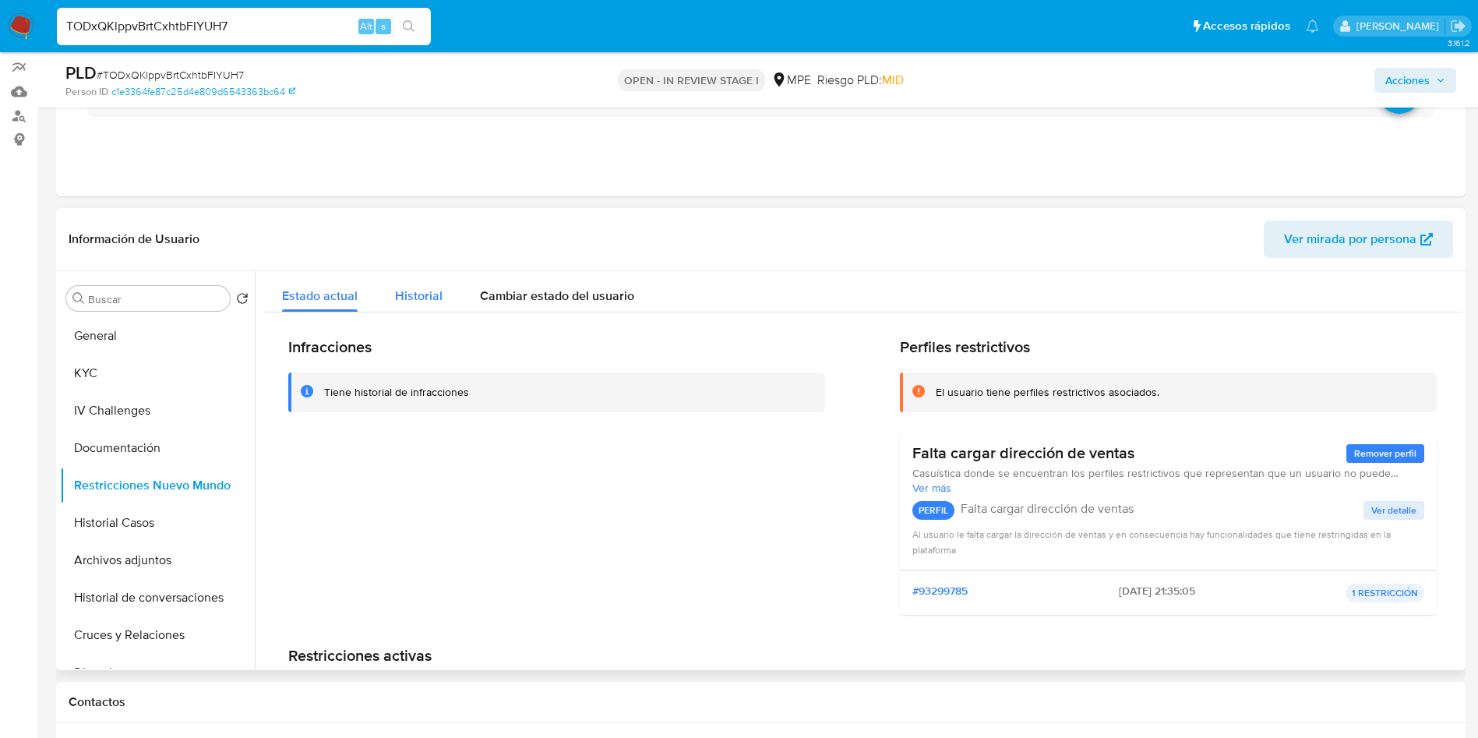
click at [427, 294] on span "Historial" at bounding box center [419, 296] width 48 height 18
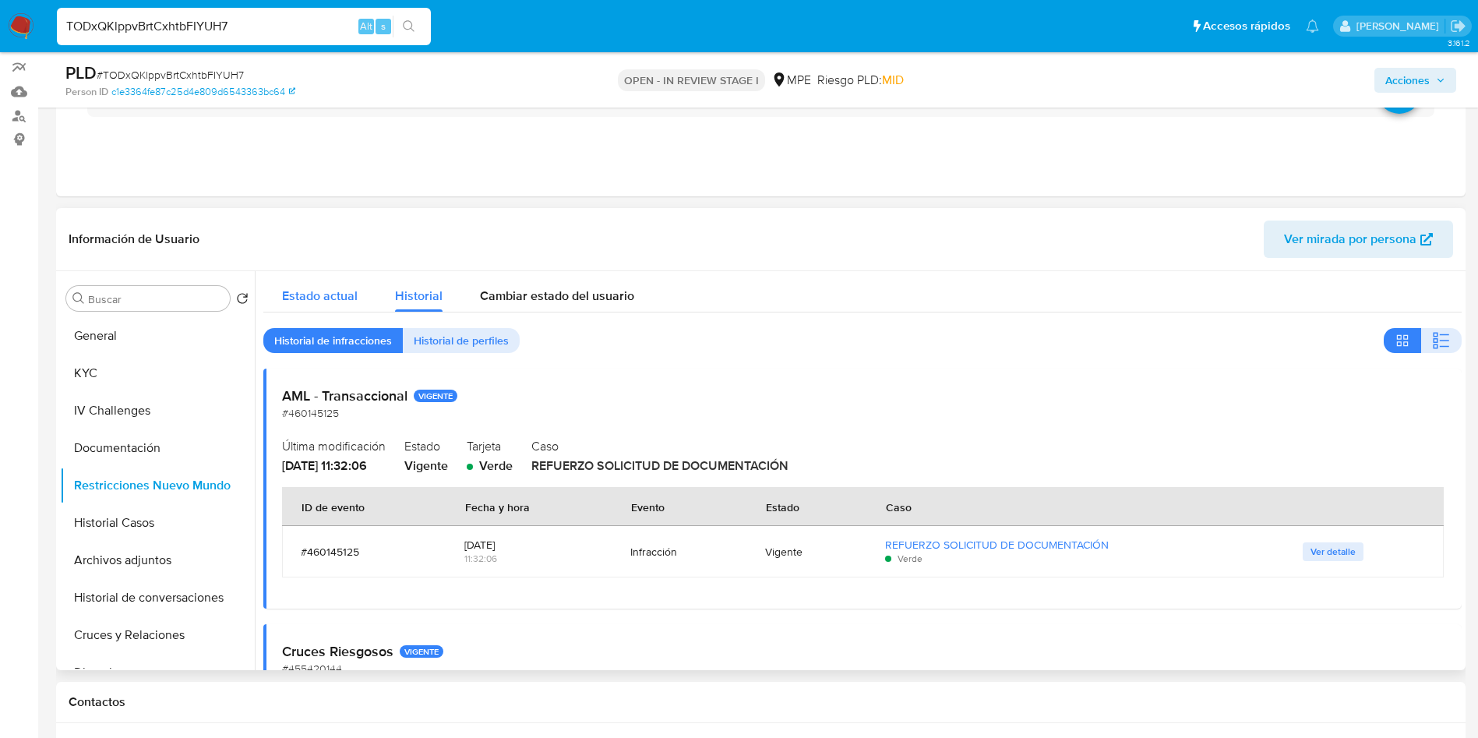
click at [332, 288] on span "Estado actual" at bounding box center [320, 296] width 76 height 18
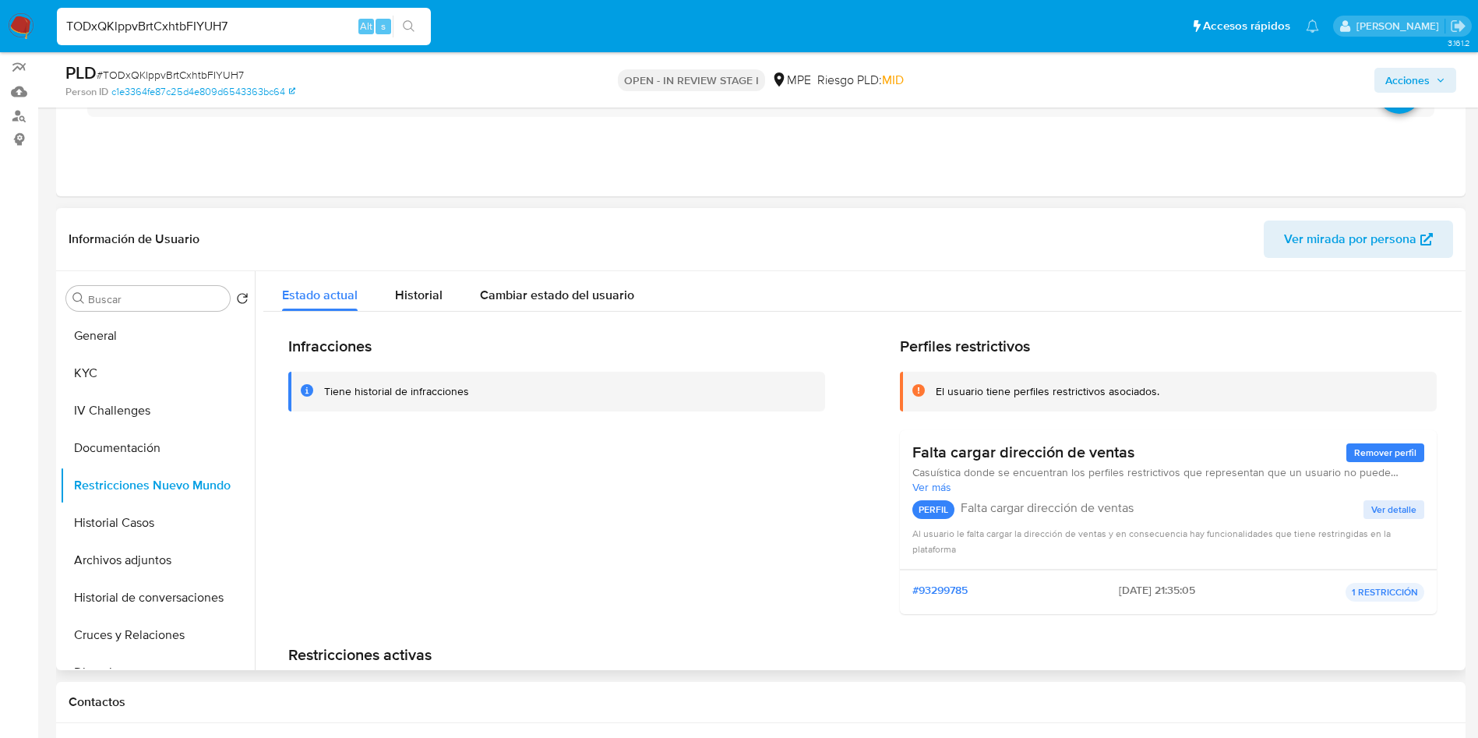
scroll to position [0, 0]
click at [400, 300] on span "Historial" at bounding box center [419, 296] width 48 height 18
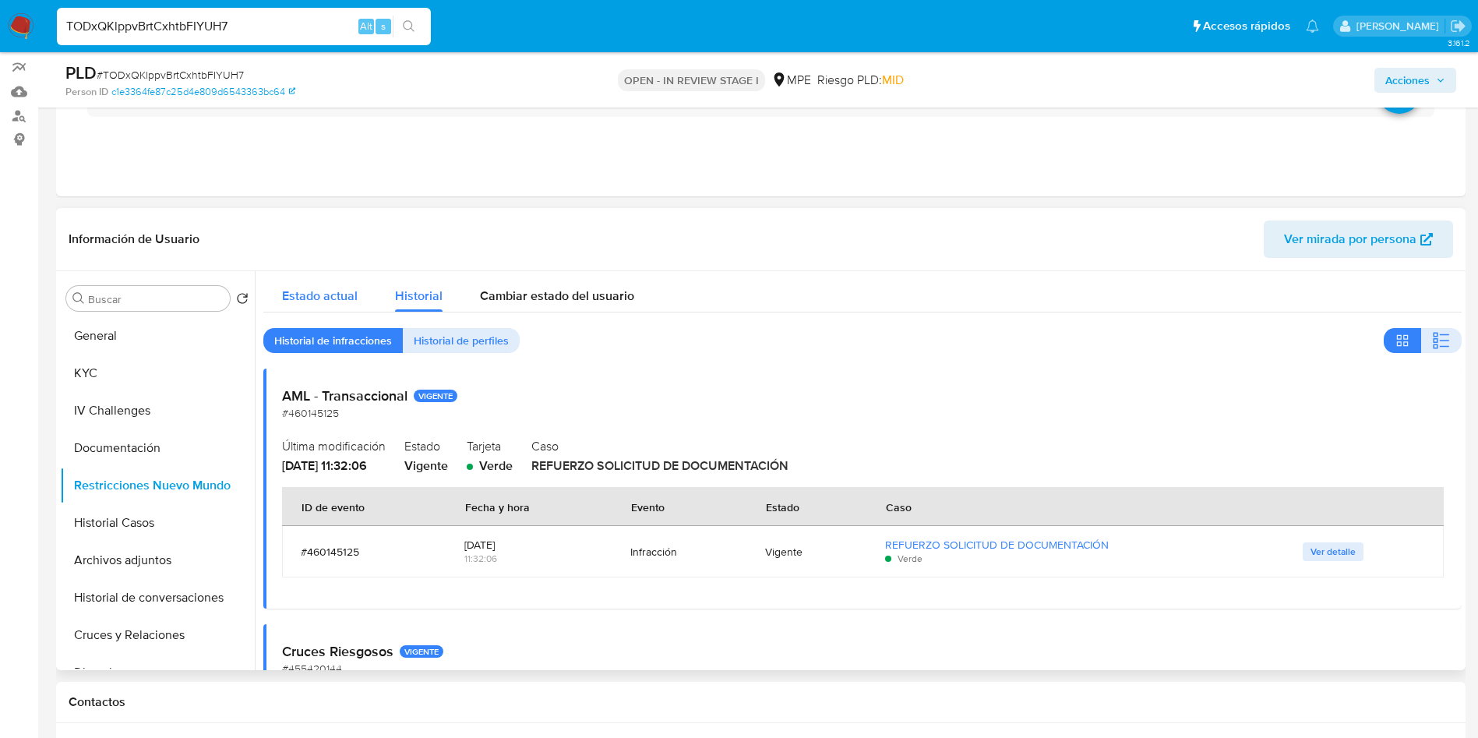
click at [319, 282] on div "Estado actual" at bounding box center [320, 291] width 76 height 41
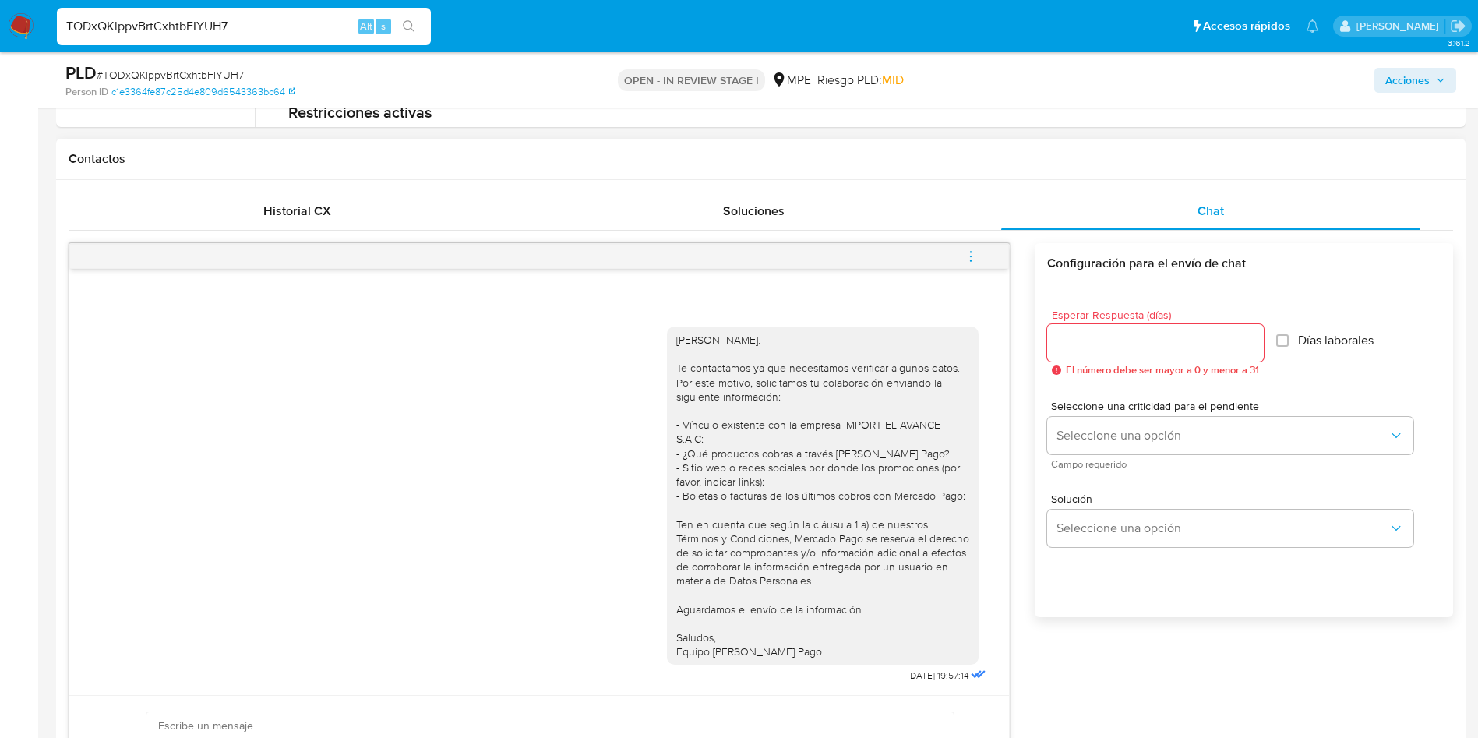
scroll to position [834, 0]
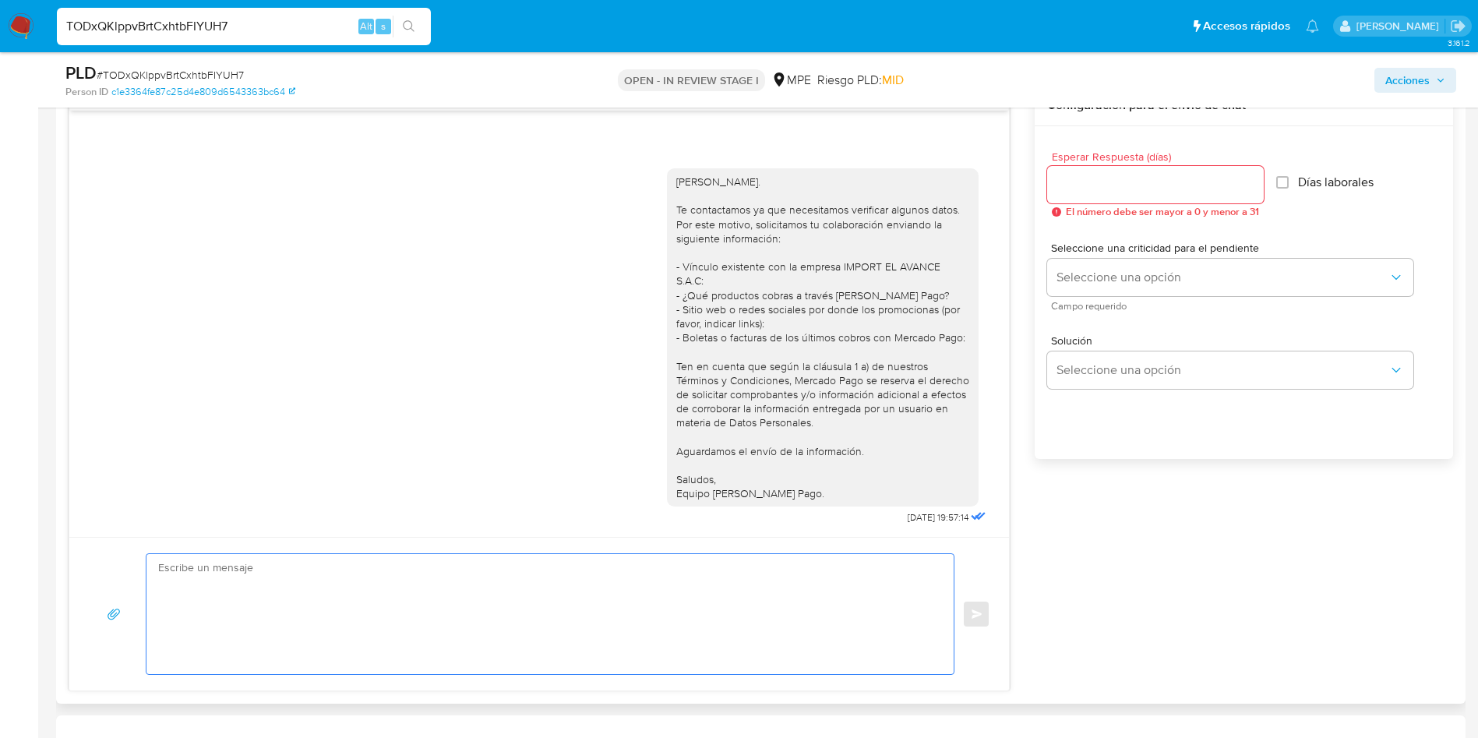
click at [677, 596] on textarea at bounding box center [546, 614] width 776 height 120
paste textarea "Hola, xxxx. Te contactamos nuevamente para recordarte que aún está pendiente el…"
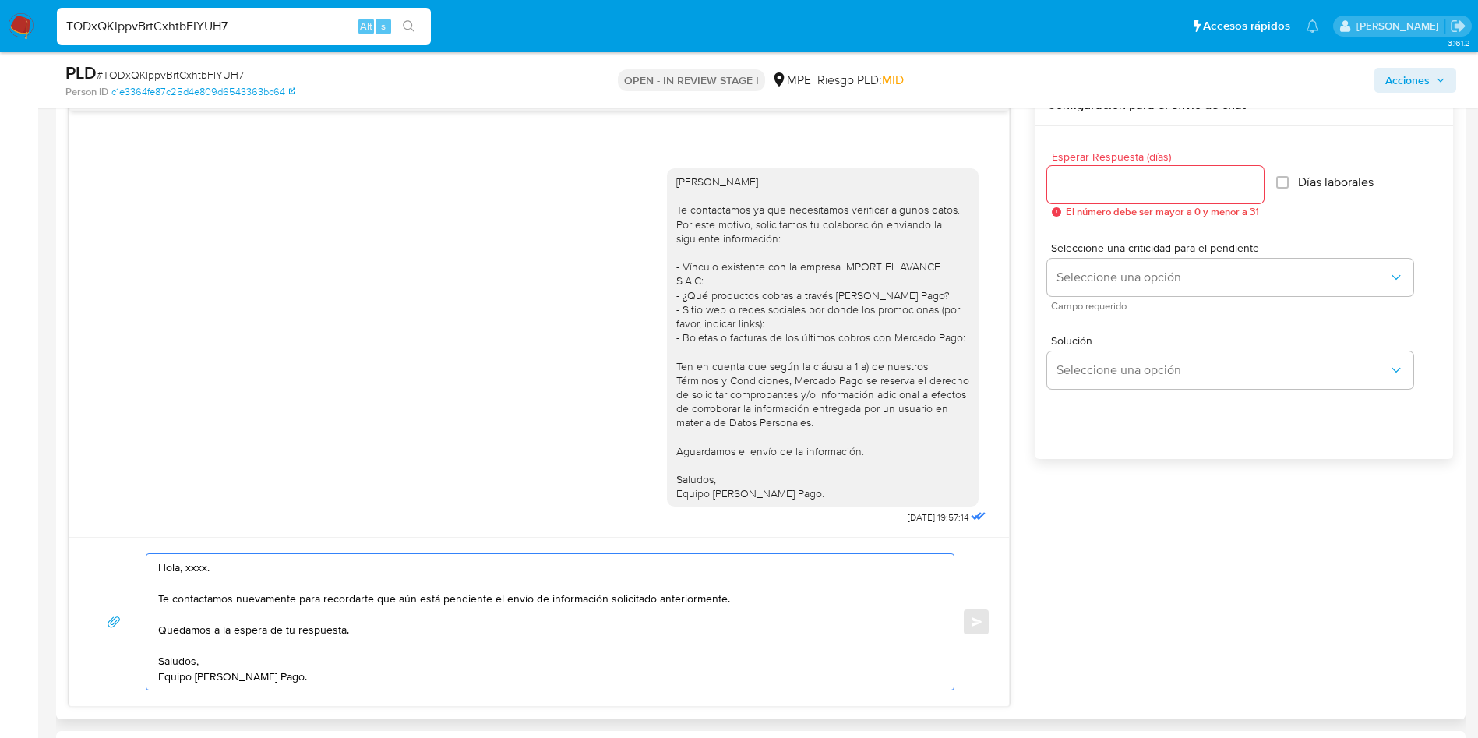
click at [198, 564] on textarea "Hola, xxxx. Te contactamos nuevamente para recordarte que aún está pendiente el…" at bounding box center [546, 622] width 776 height 136
type textarea "Hola, Miguel Angel. Te contactamos nuevamente para recordarte que aún está pend…"
click at [1148, 178] on input "Esperar Respuesta (días)" at bounding box center [1155, 184] width 217 height 20
type input "3"
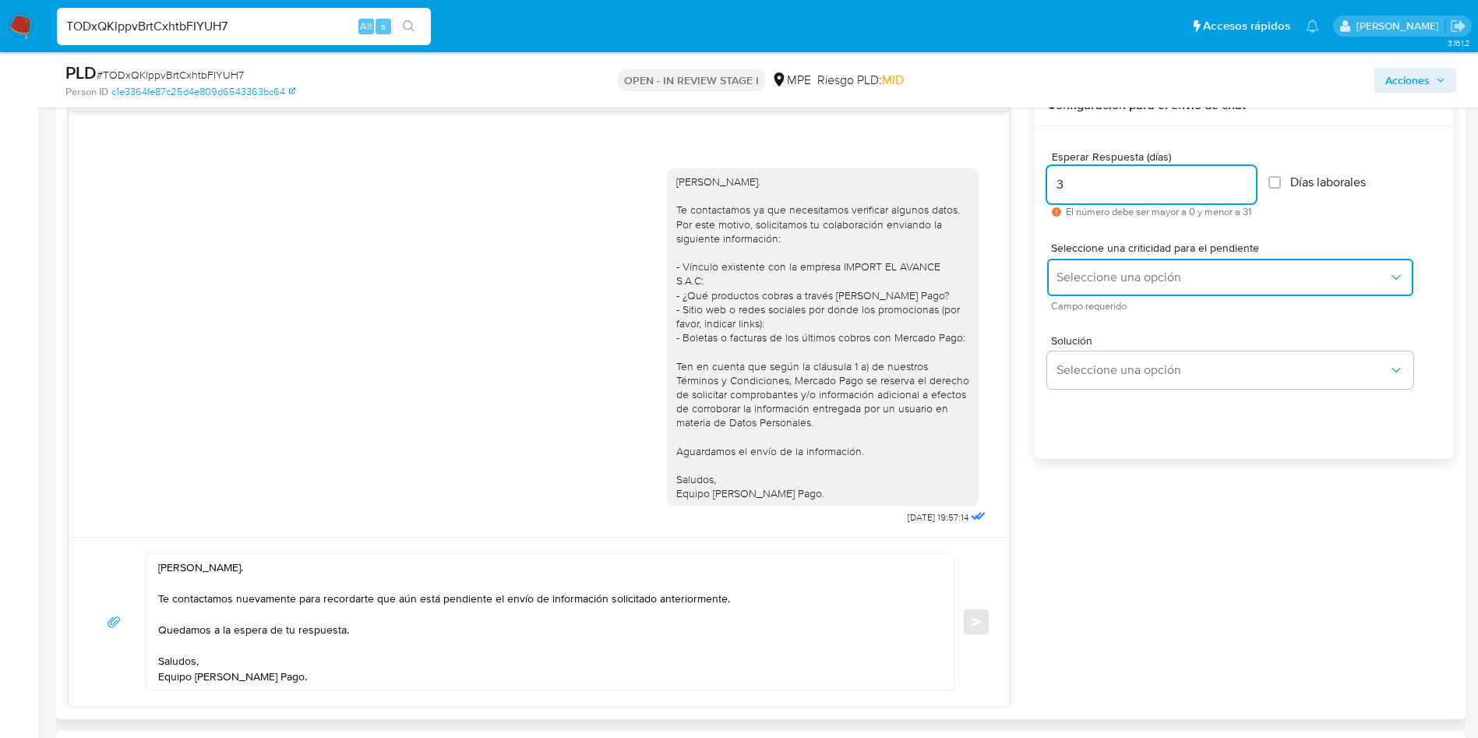
click at [1108, 264] on button "Seleccione una opción" at bounding box center [1230, 277] width 366 height 37
click at [1113, 288] on button "Seleccione una opción" at bounding box center [1230, 277] width 366 height 37
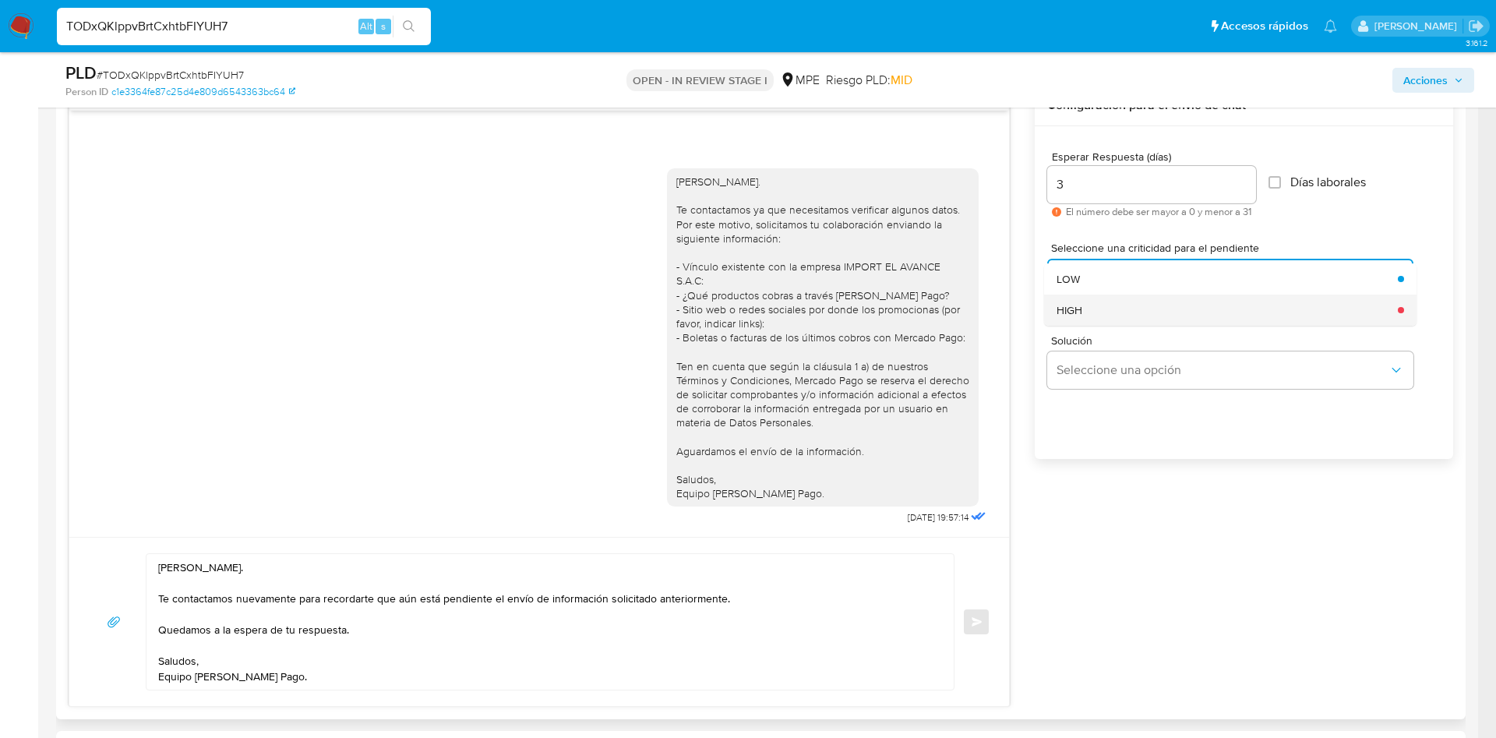
click at [1139, 313] on div "HIGH" at bounding box center [1222, 309] width 332 height 31
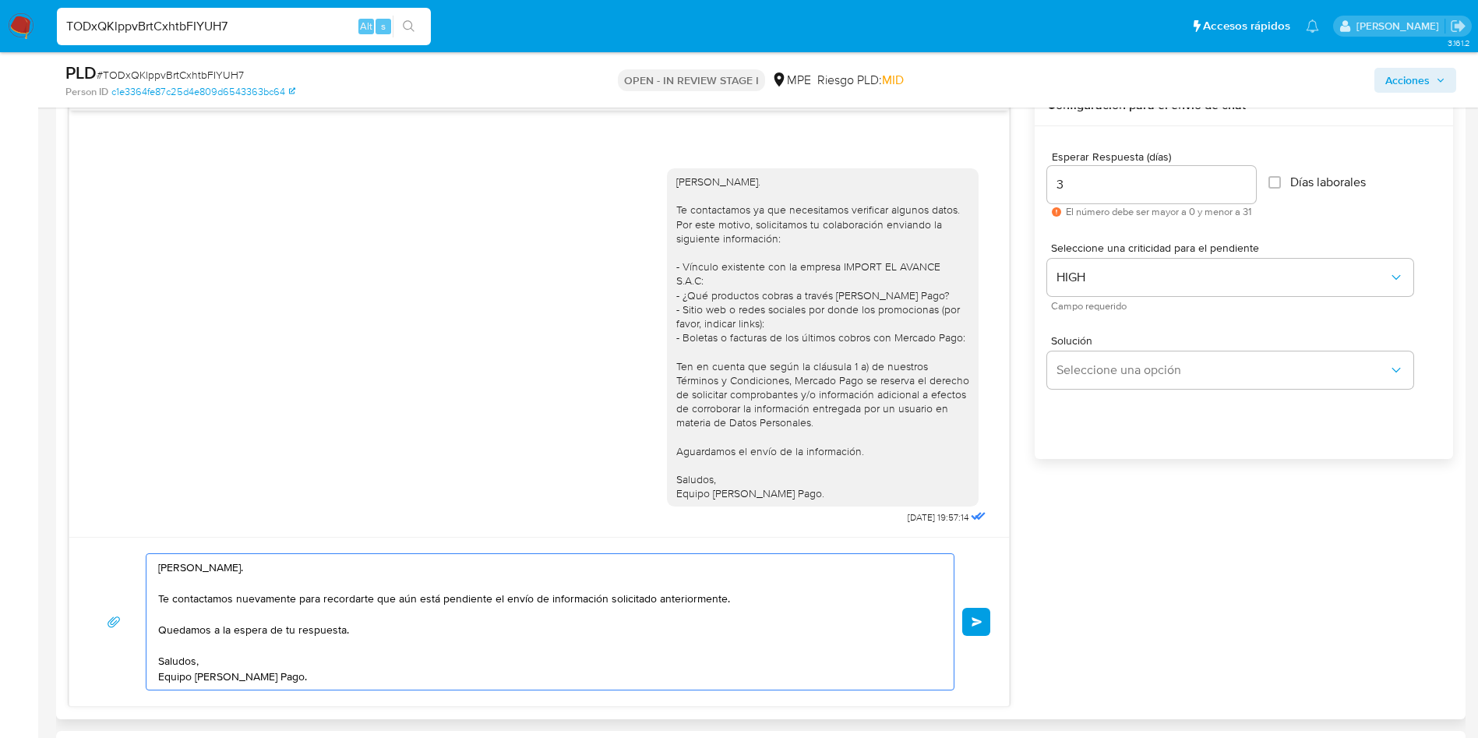
click at [830, 608] on textarea "Hola, Miguel Angel. Te contactamos nuevamente para recordarte que aún está pend…" at bounding box center [546, 622] width 776 height 136
click at [978, 622] on span "Enviar" at bounding box center [976, 621] width 11 height 9
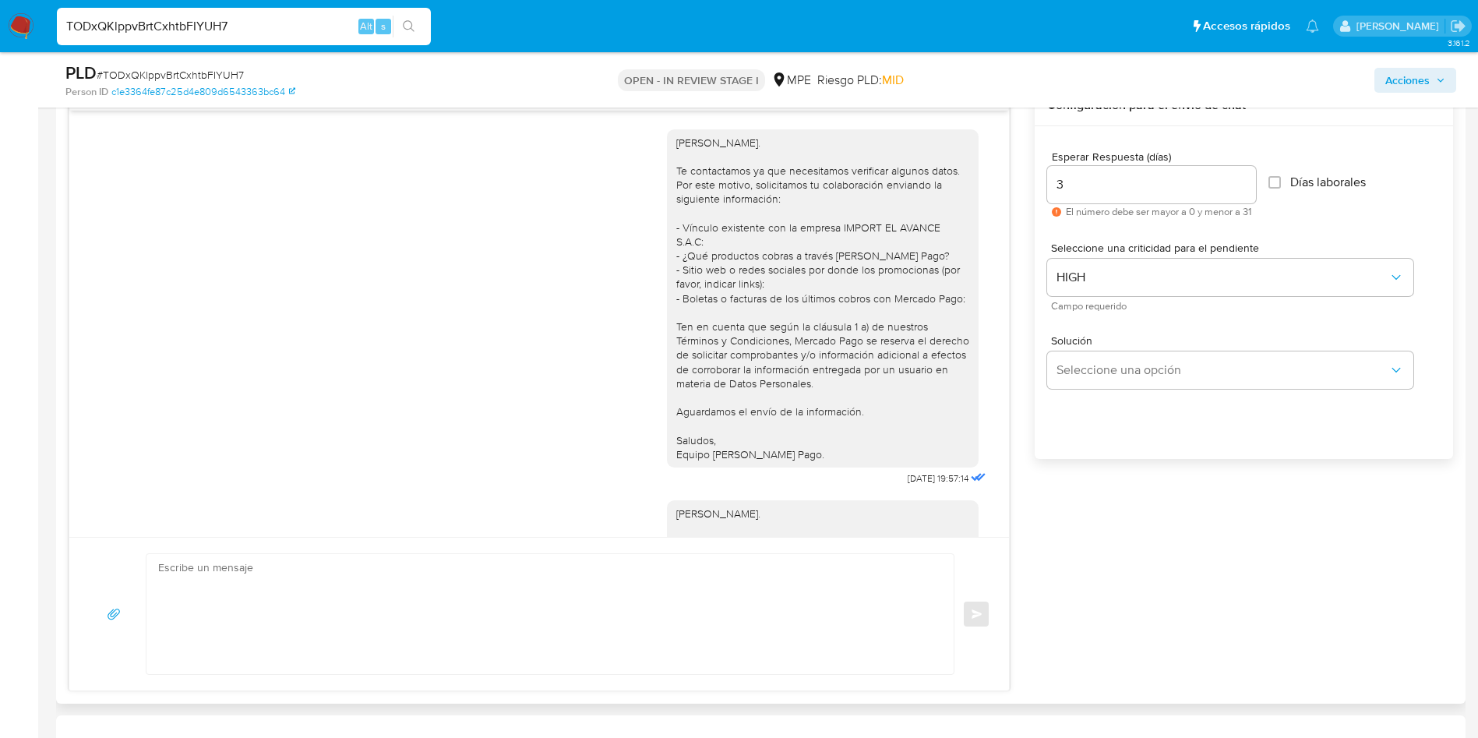
scroll to position [119, 0]
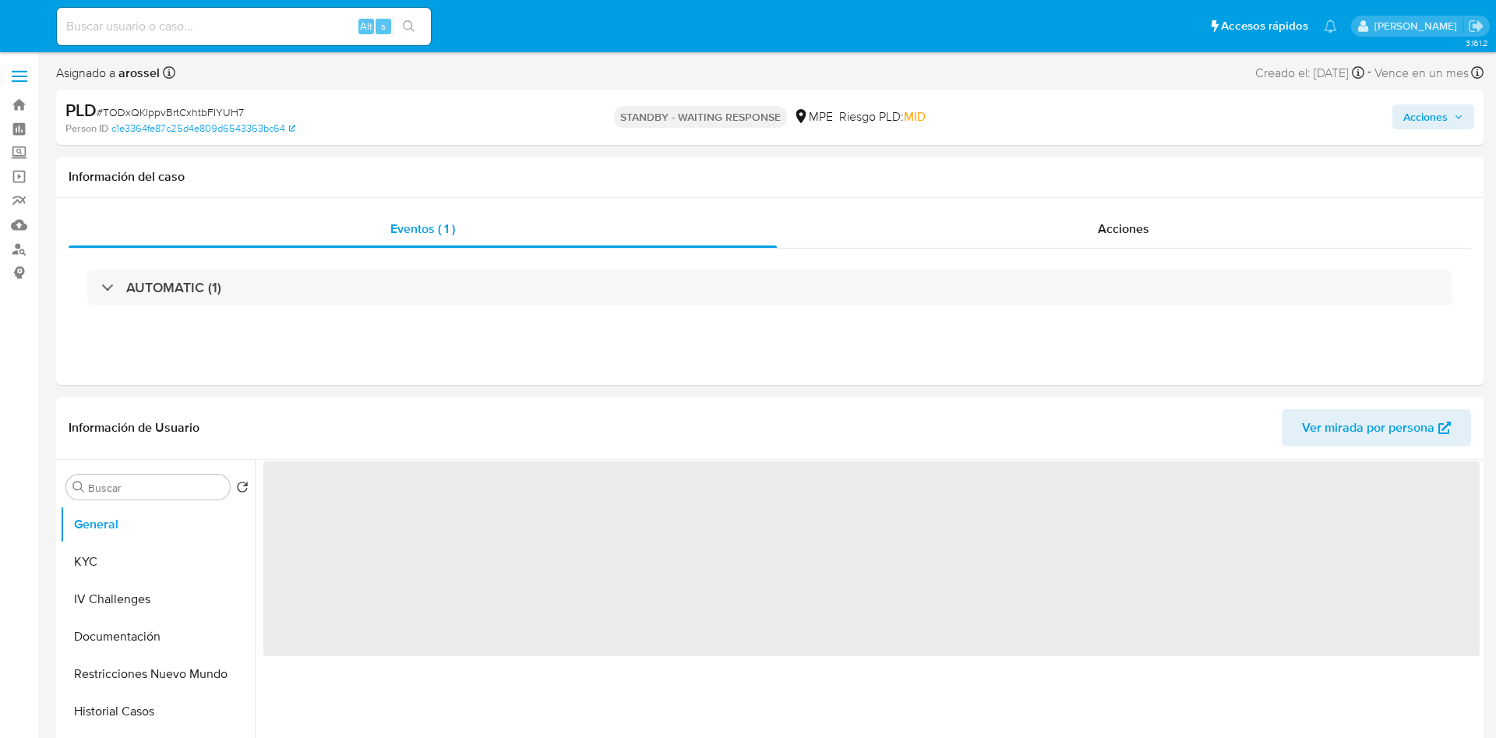
select select "10"
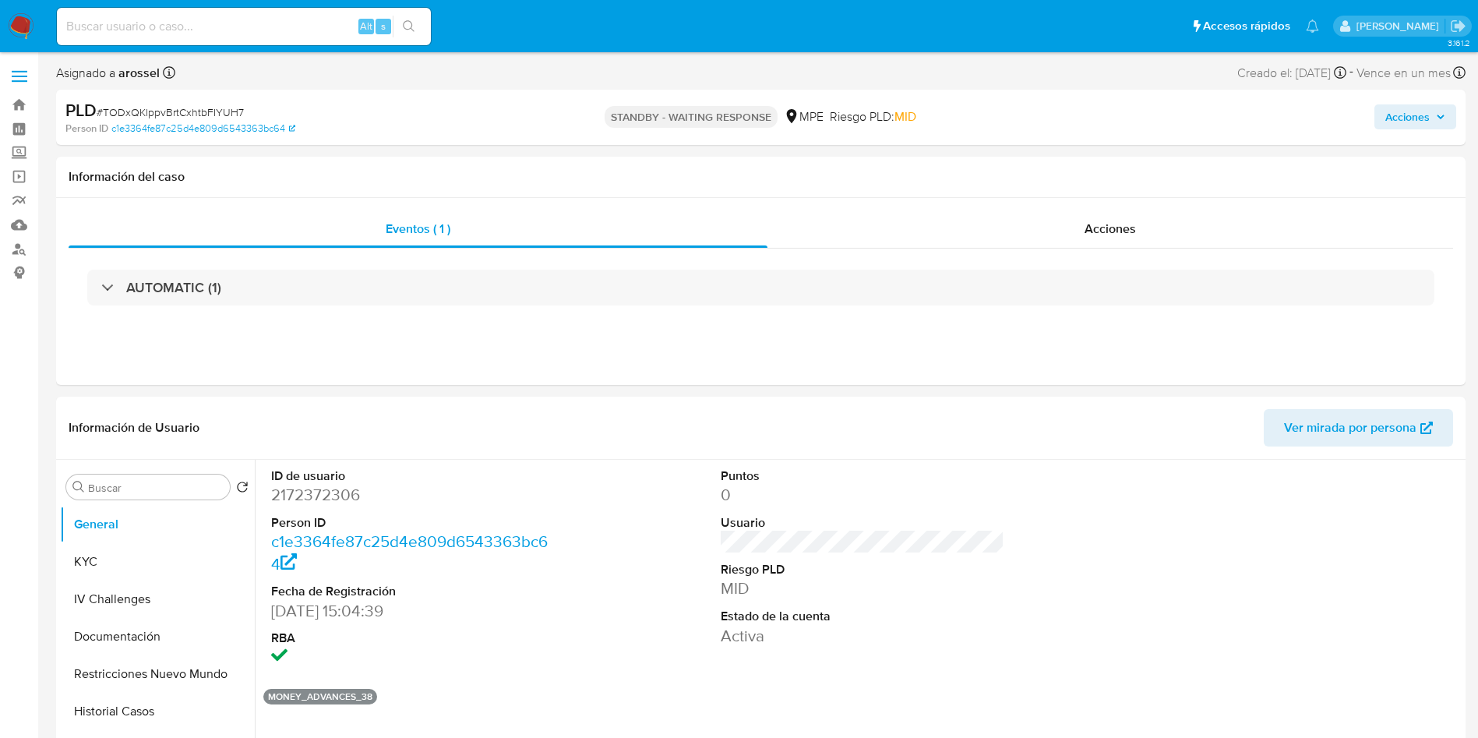
click at [183, 25] on input at bounding box center [244, 26] width 374 height 20
paste input "Kz4oulpKq7tobj0VAkVt55qX"
type input "Kz4oulpKq7tobj0VAkVt55qX"
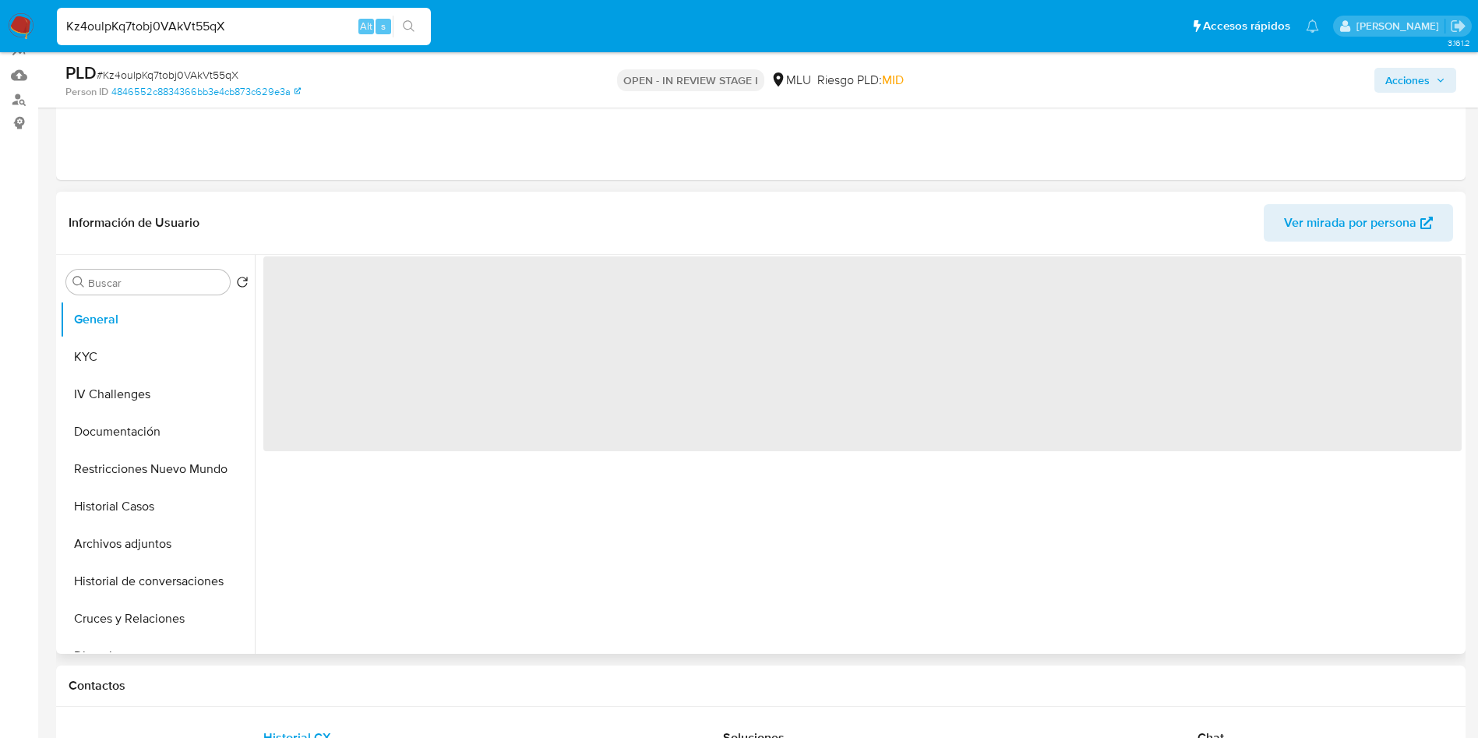
scroll to position [467, 0]
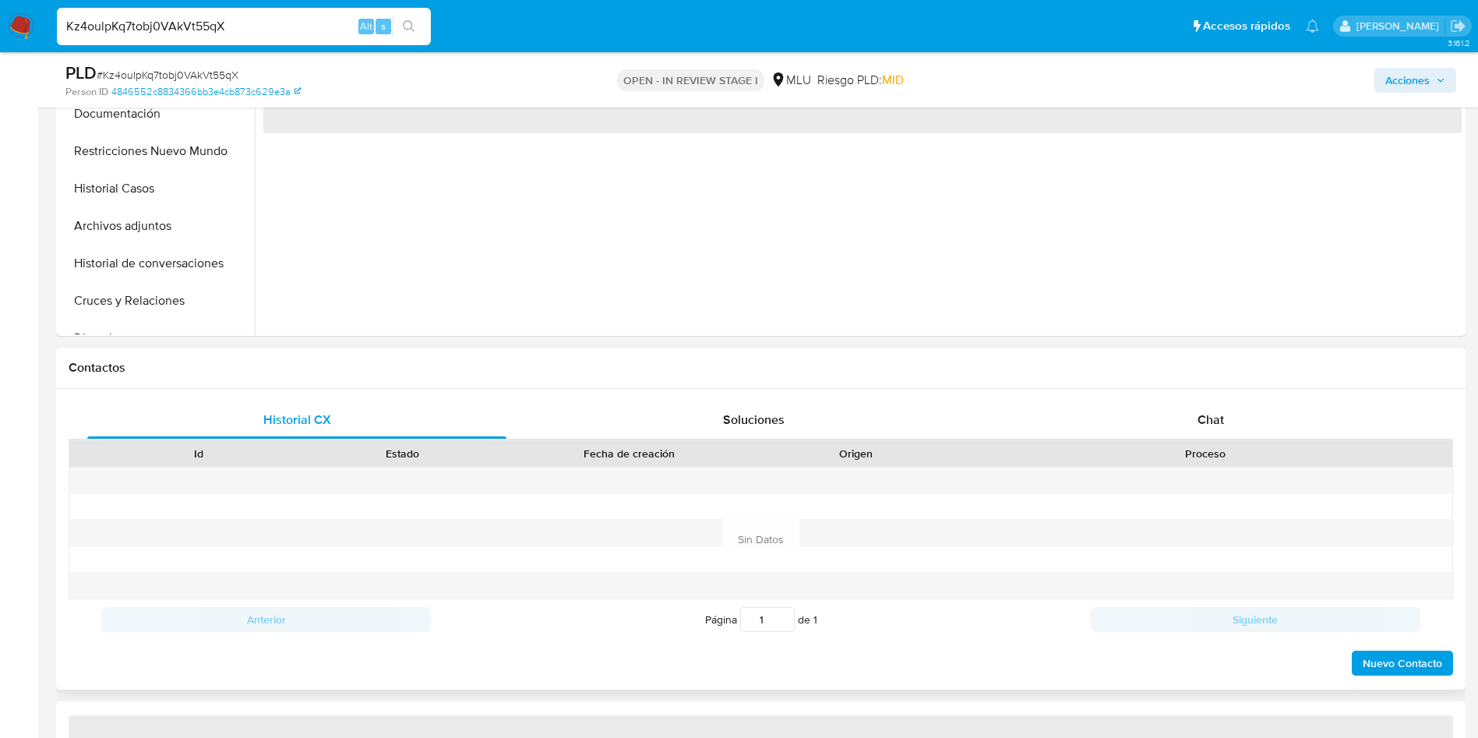
select select "10"
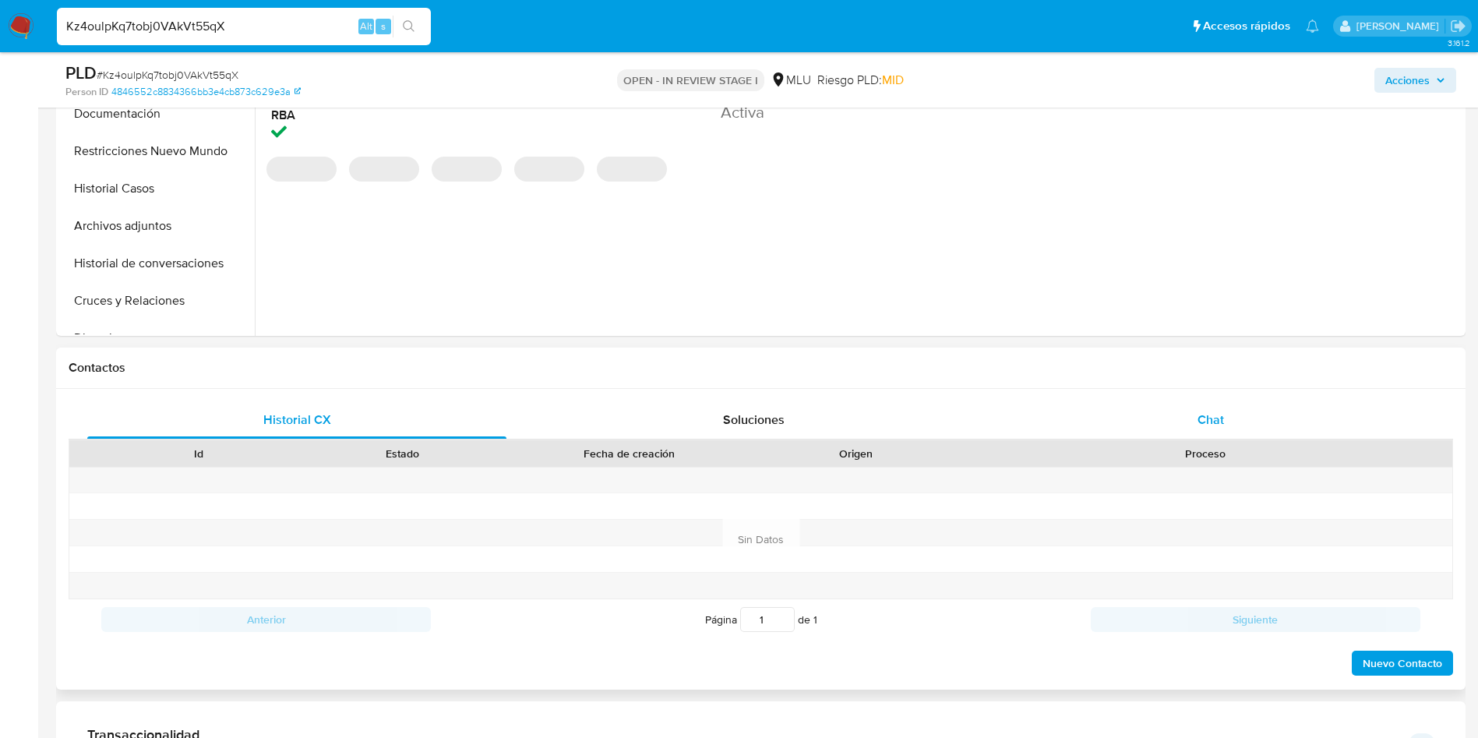
click at [1199, 410] on span "Chat" at bounding box center [1210, 419] width 26 height 18
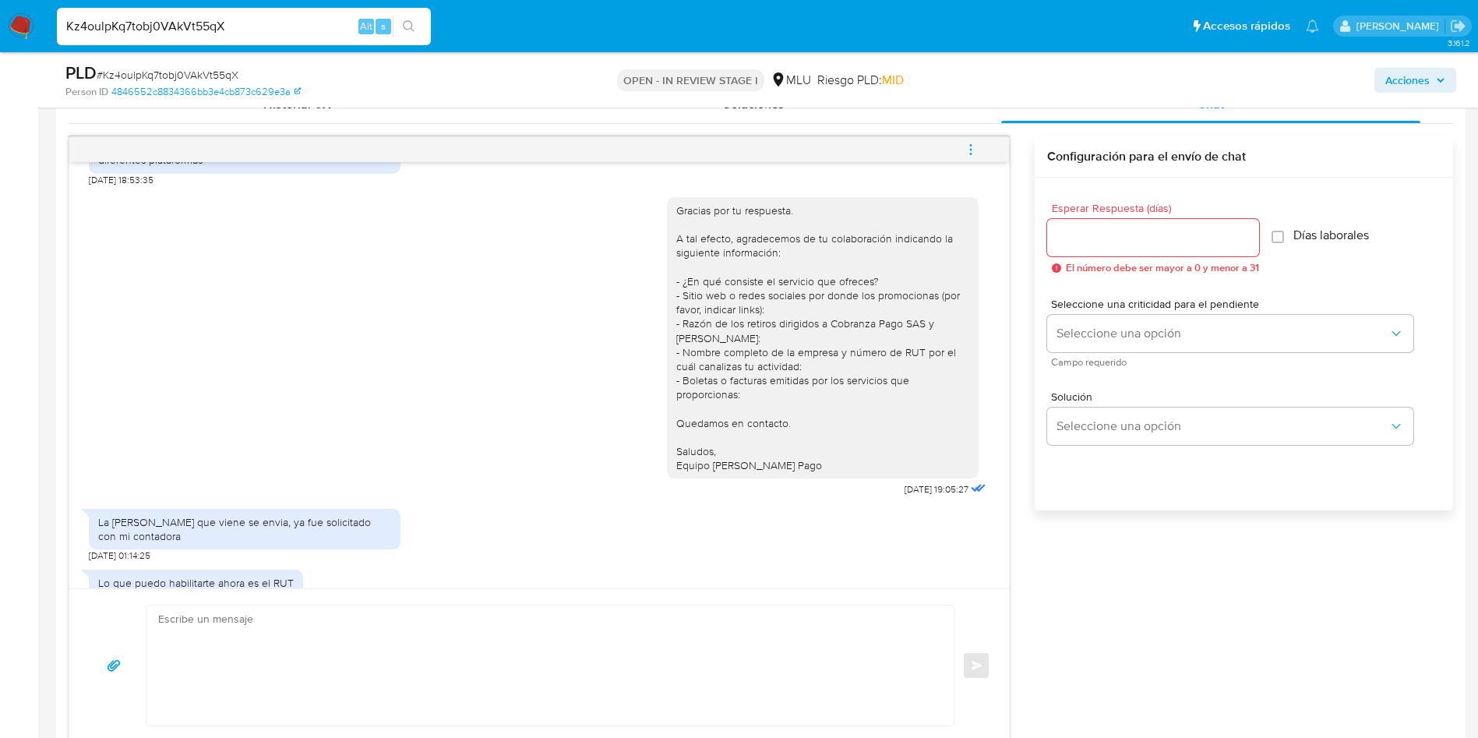
scroll to position [818, 0]
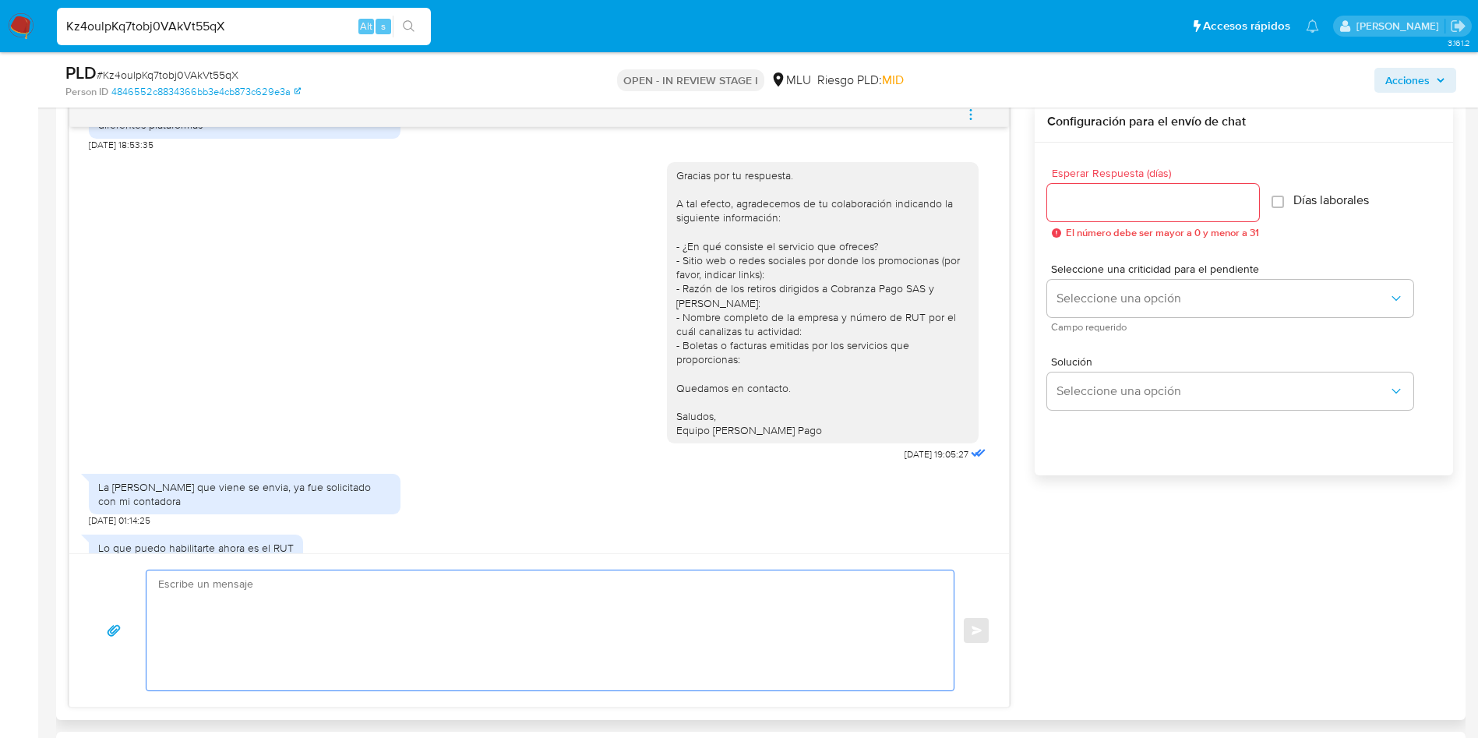
click at [533, 601] on textarea at bounding box center [546, 630] width 776 height 120
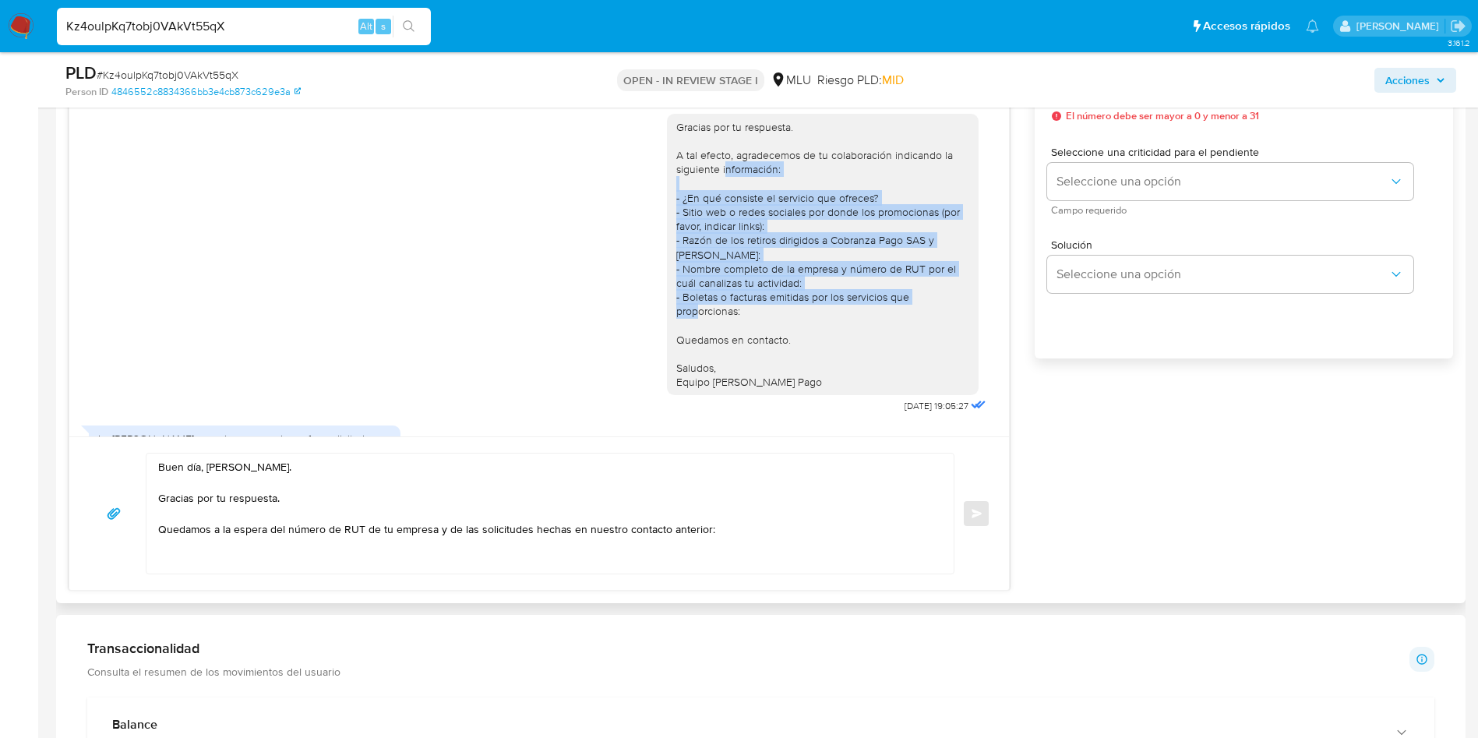
drag, startPoint x: 743, startPoint y: 212, endPoint x: 709, endPoint y: 204, distance: 35.1
click at [709, 204] on div "Gracias por tu respuesta. A tal efecto, agradecemos de tu colaboración indicand…" at bounding box center [822, 255] width 293 height 270
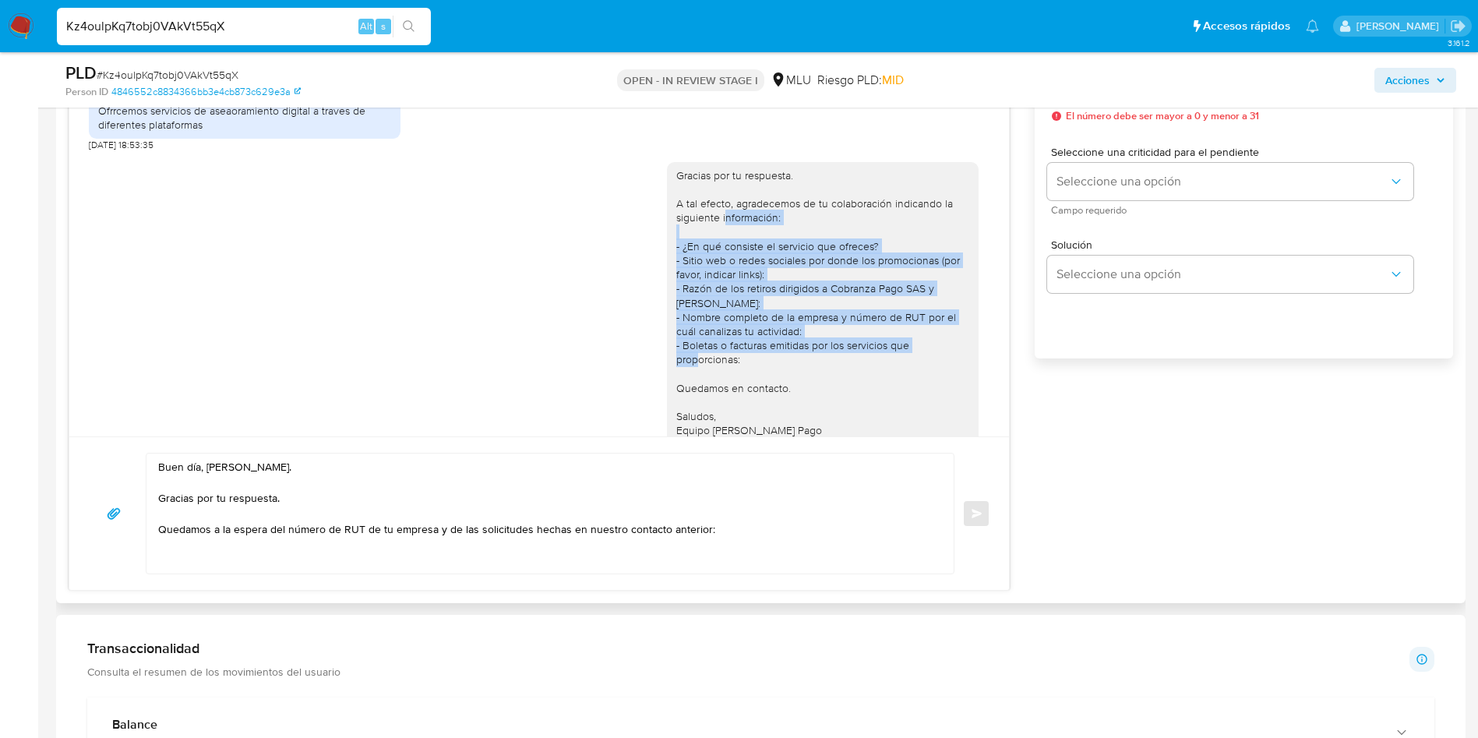
click at [676, 229] on div "Gracias por tu respuesta. A tal efecto, agradecemos de tu colaboración indicand…" at bounding box center [822, 303] width 293 height 270
drag, startPoint x: 737, startPoint y: 336, endPoint x: 653, endPoint y: 235, distance: 131.0
click at [667, 235] on div "Gracias por tu respuesta. A tal efecto, agradecemos de tu colaboración indicand…" at bounding box center [823, 303] width 312 height 282
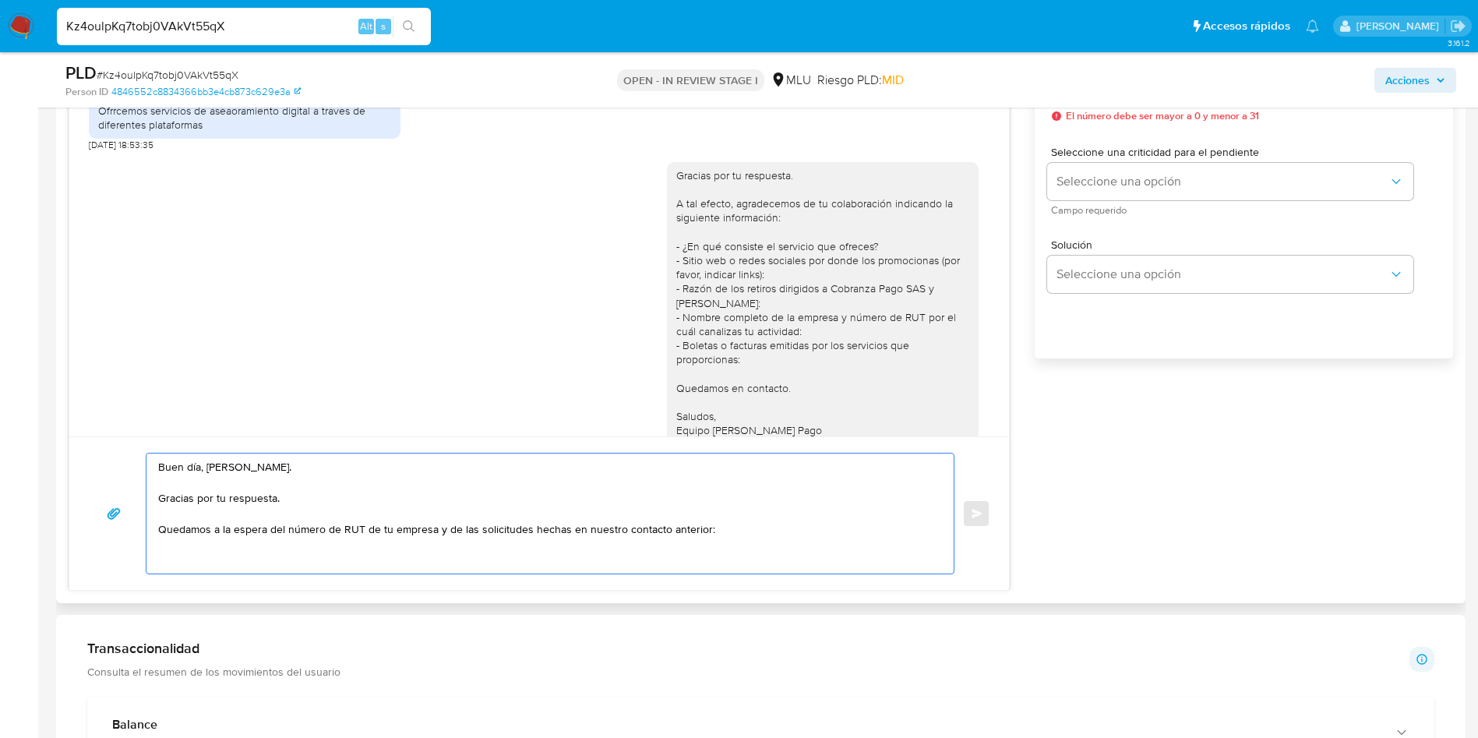
drag, startPoint x: 301, startPoint y: 467, endPoint x: 153, endPoint y: 463, distance: 148.0
click at [153, 463] on div "Buen día, [PERSON_NAME]. Gracias por tu respuesta. Quedamos a la espera del núm…" at bounding box center [545, 513] width 799 height 120
click at [291, 475] on textarea "Gracias por tu respuesta. Quedamos a la espera del número de RUT de tu empresa …" at bounding box center [546, 513] width 776 height 120
click at [292, 466] on textarea "Gracias por tu respuesta. Quedamos a la espera del número de RUT de tu empresa …" at bounding box center [546, 513] width 776 height 120
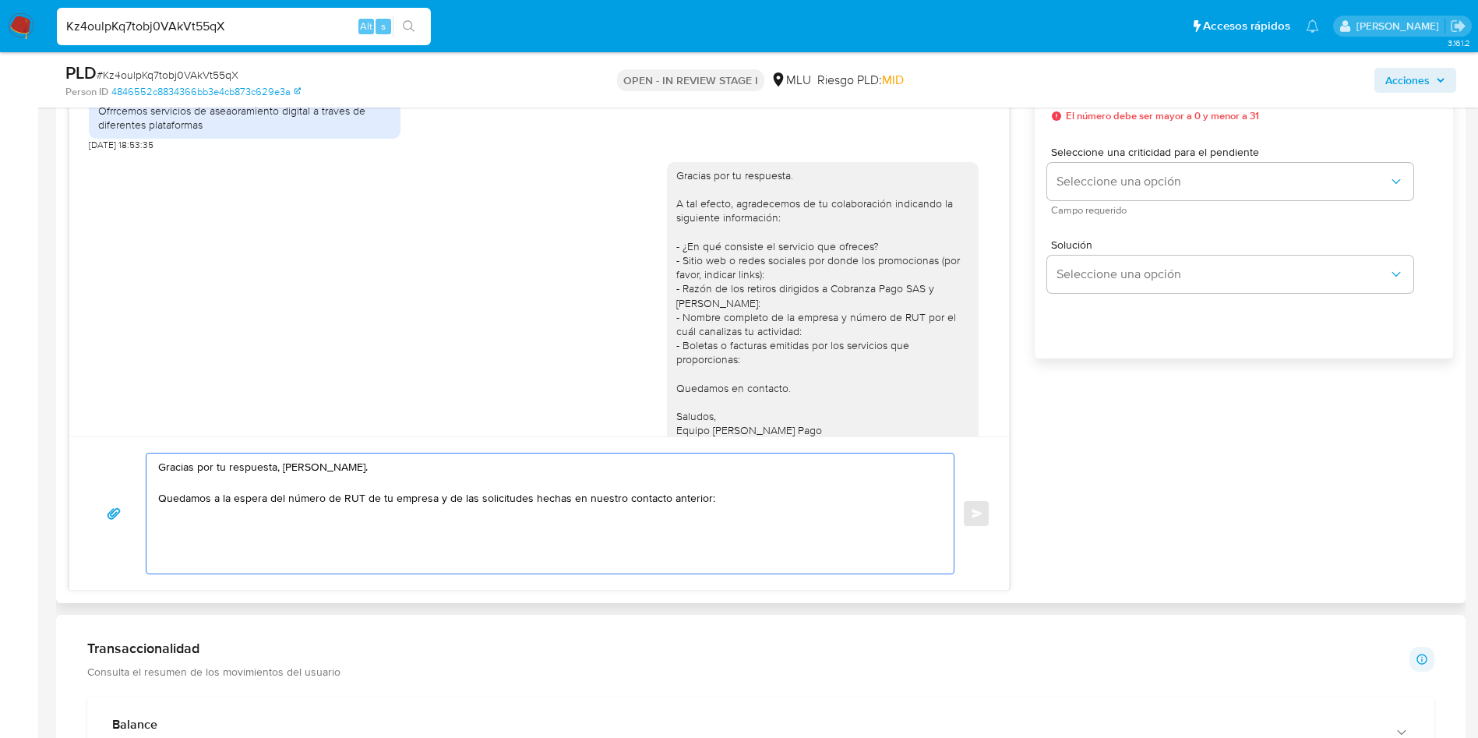
click at [301, 488] on textarea "Gracias por tu respuesta, Leandro. Quedamos a la espera del número de RUT de tu…" at bounding box center [546, 513] width 776 height 120
click at [326, 497] on textarea "Gracias por tu respuesta, Leandro. Quedamos a la espera del número de RUT de tu…" at bounding box center [546, 513] width 776 height 120
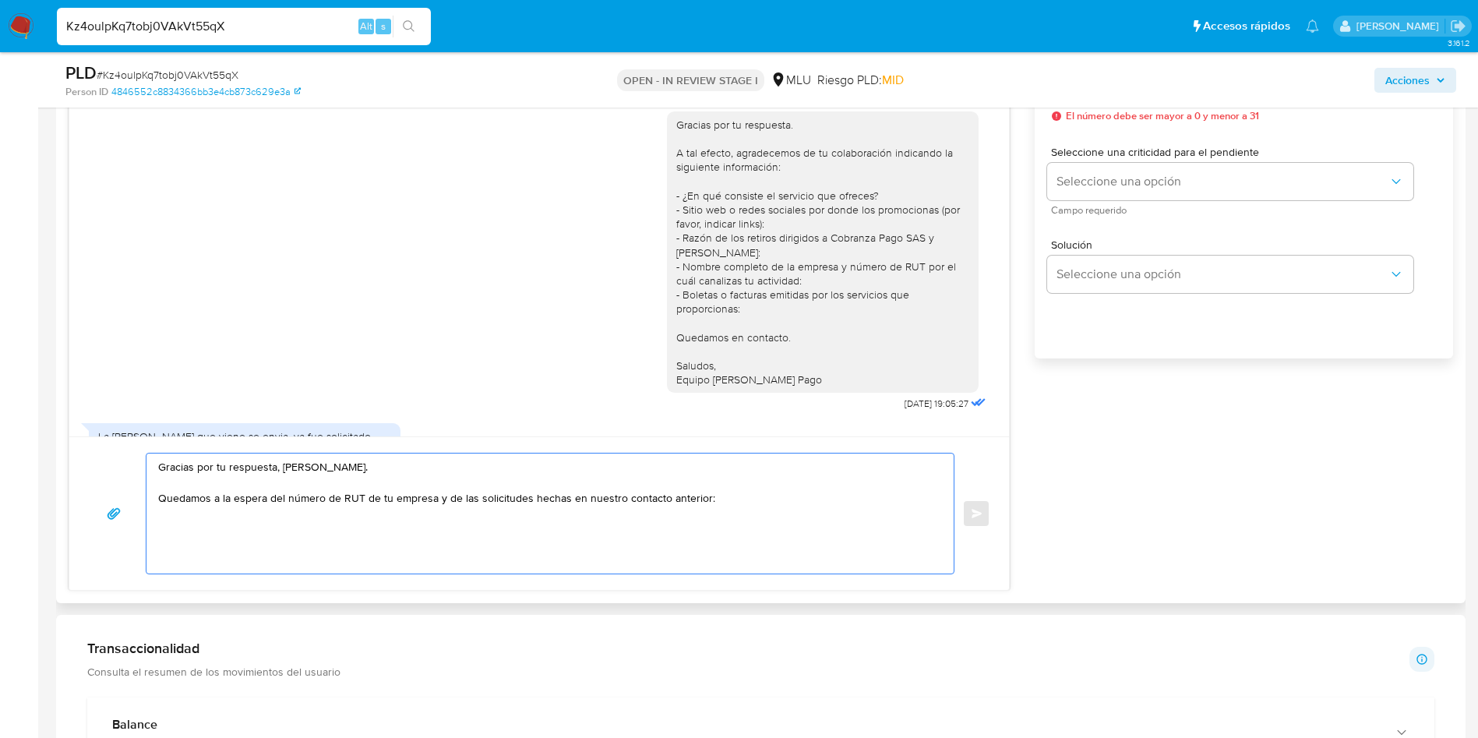
scroll to position [449, 0]
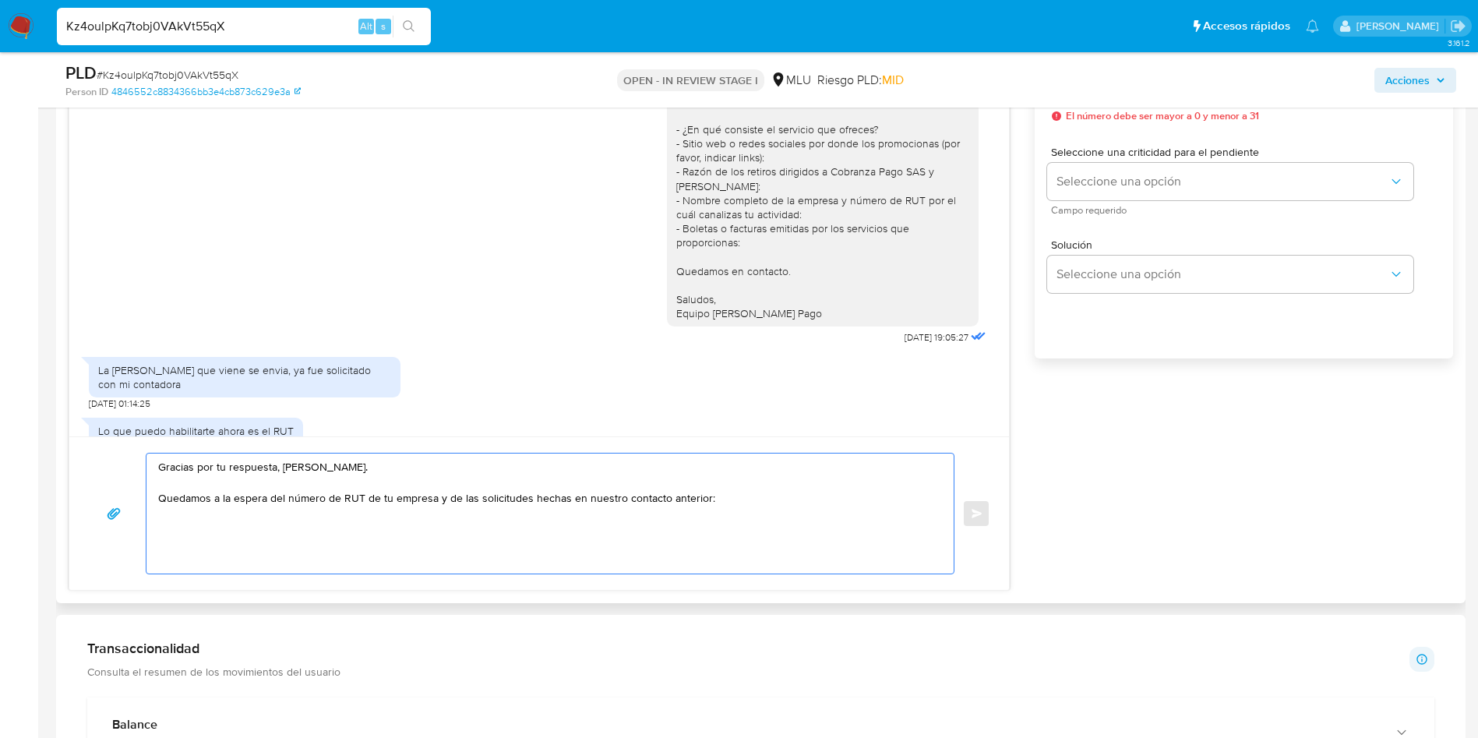
click at [717, 502] on textarea "Gracias por tu respuesta, Leandro. Quedamos a la espera del número de RUT de tu…" at bounding box center [546, 513] width 776 height 120
drag, startPoint x: 467, startPoint y: 499, endPoint x: 709, endPoint y: 490, distance: 242.4
click at [709, 490] on textarea "Gracias por tu respuesta, Leandro. Quedamos a la espera del número de RUT de tu…" at bounding box center [546, 513] width 776 height 120
drag, startPoint x: 467, startPoint y: 493, endPoint x: 572, endPoint y: 501, distance: 105.4
click at [572, 501] on textarea "Gracias por tu respuesta, Leandro. Quedamos a la espera del número de RUT de tu…" at bounding box center [546, 513] width 776 height 120
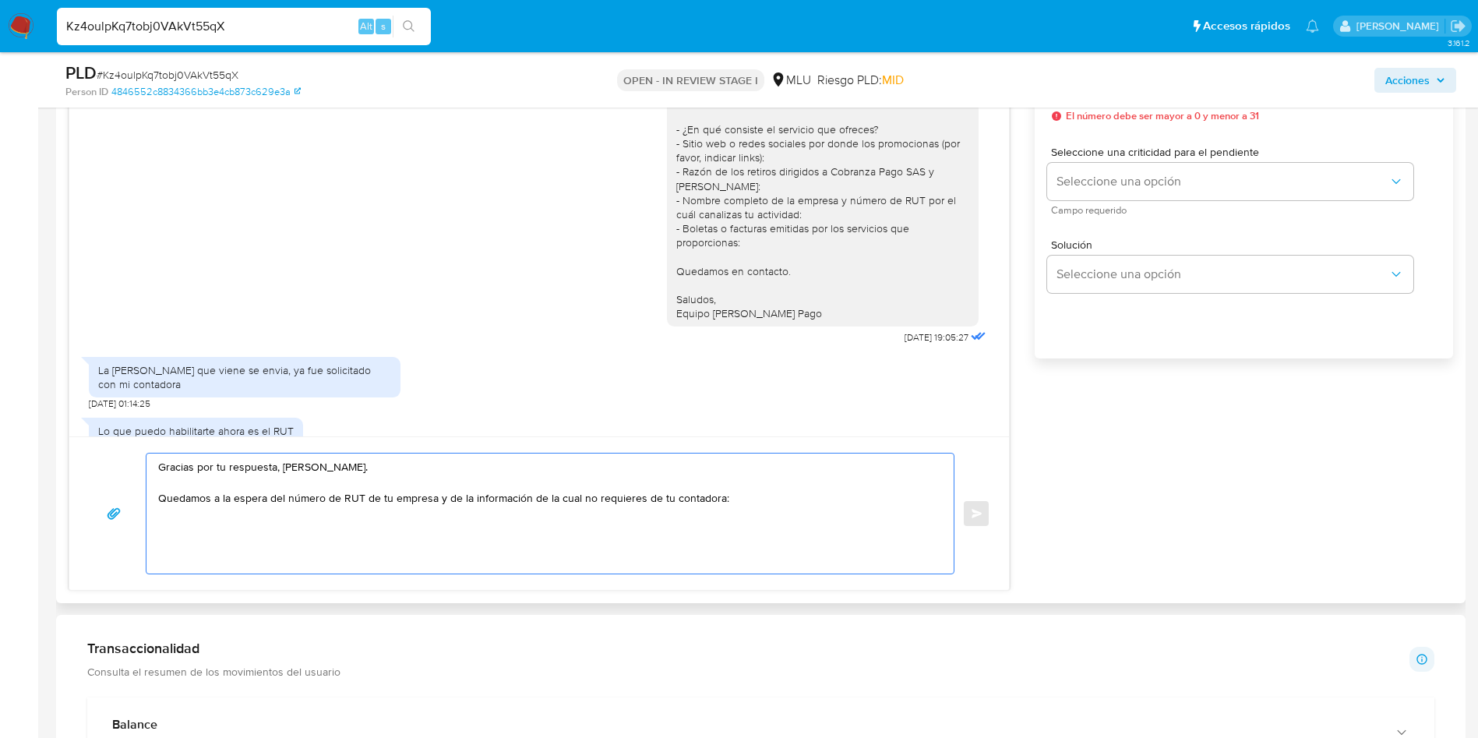
click at [745, 516] on textarea "Gracias por tu respuesta, Leandro. Quedamos a la espera del número de RUT de tu…" at bounding box center [546, 513] width 776 height 120
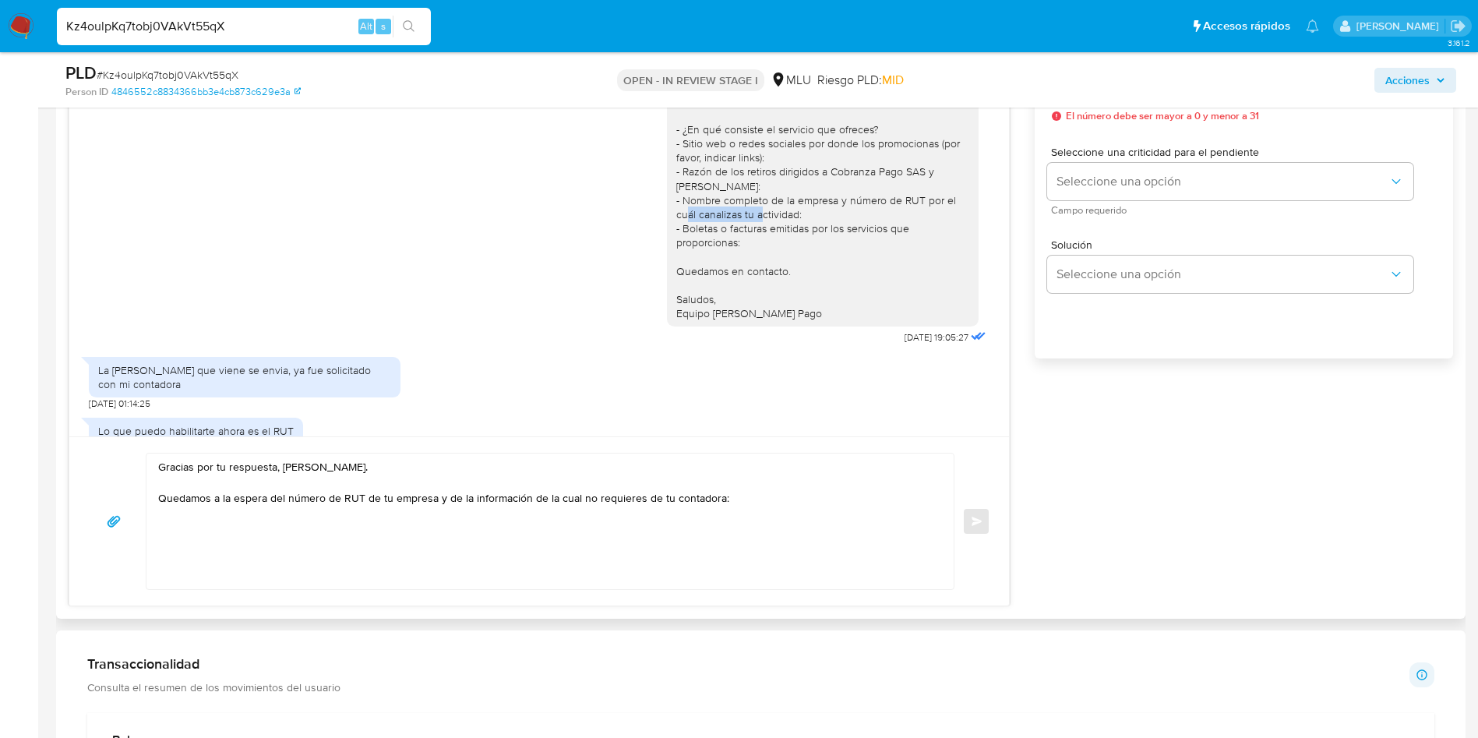
drag, startPoint x: 794, startPoint y: 186, endPoint x: 708, endPoint y: 182, distance: 85.8
click at [708, 182] on div "Gracias por tu respuesta. A tal efecto, agradecemos de tu colaboración indicand…" at bounding box center [822, 186] width 293 height 270
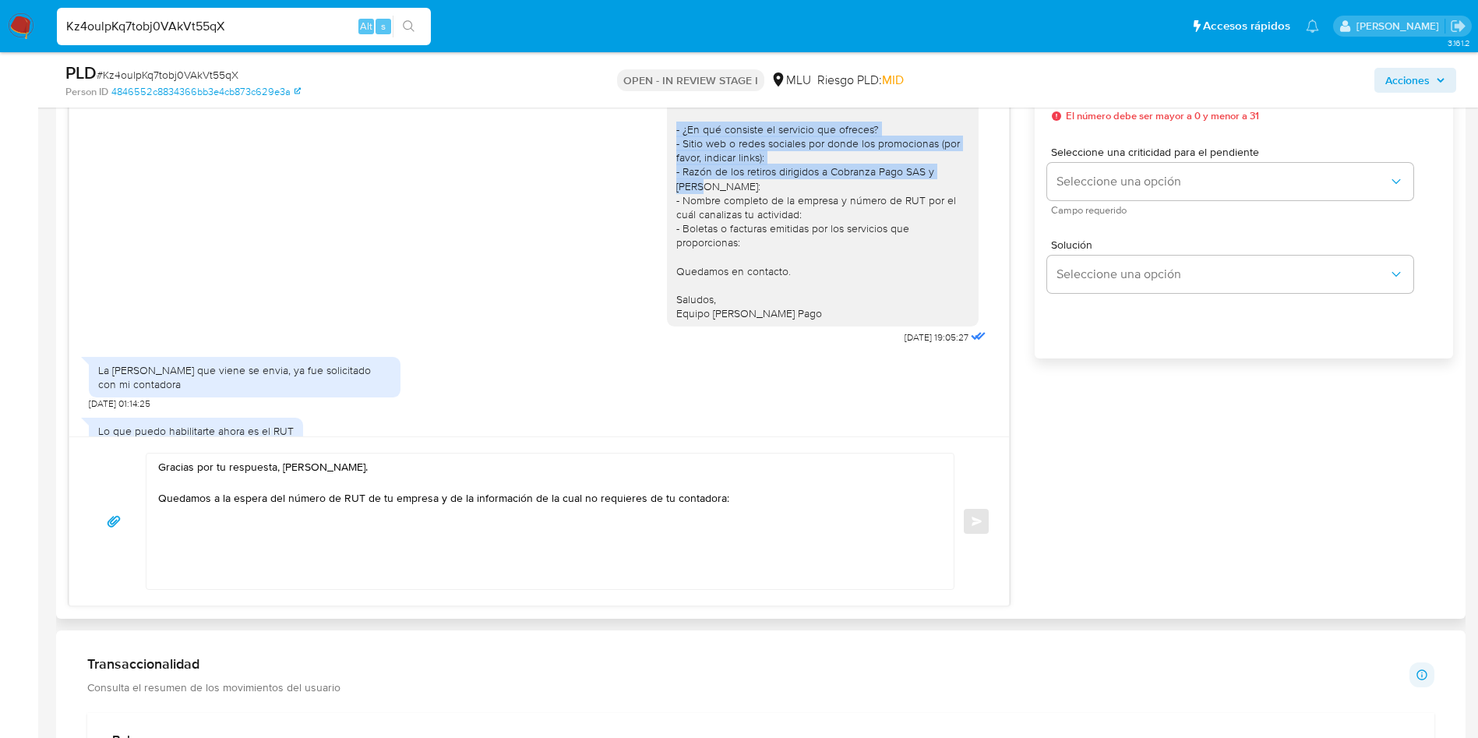
drag, startPoint x: 943, startPoint y: 159, endPoint x: 650, endPoint y: 122, distance: 296.0
click at [667, 122] on div "Gracias por tu respuesta. A tal efecto, agradecemos de tu colaboración indicand…" at bounding box center [823, 186] width 312 height 282
copy div "- ¿En qué consiste el servicio que ofreces? - Sitio web o redes sociales por do…"
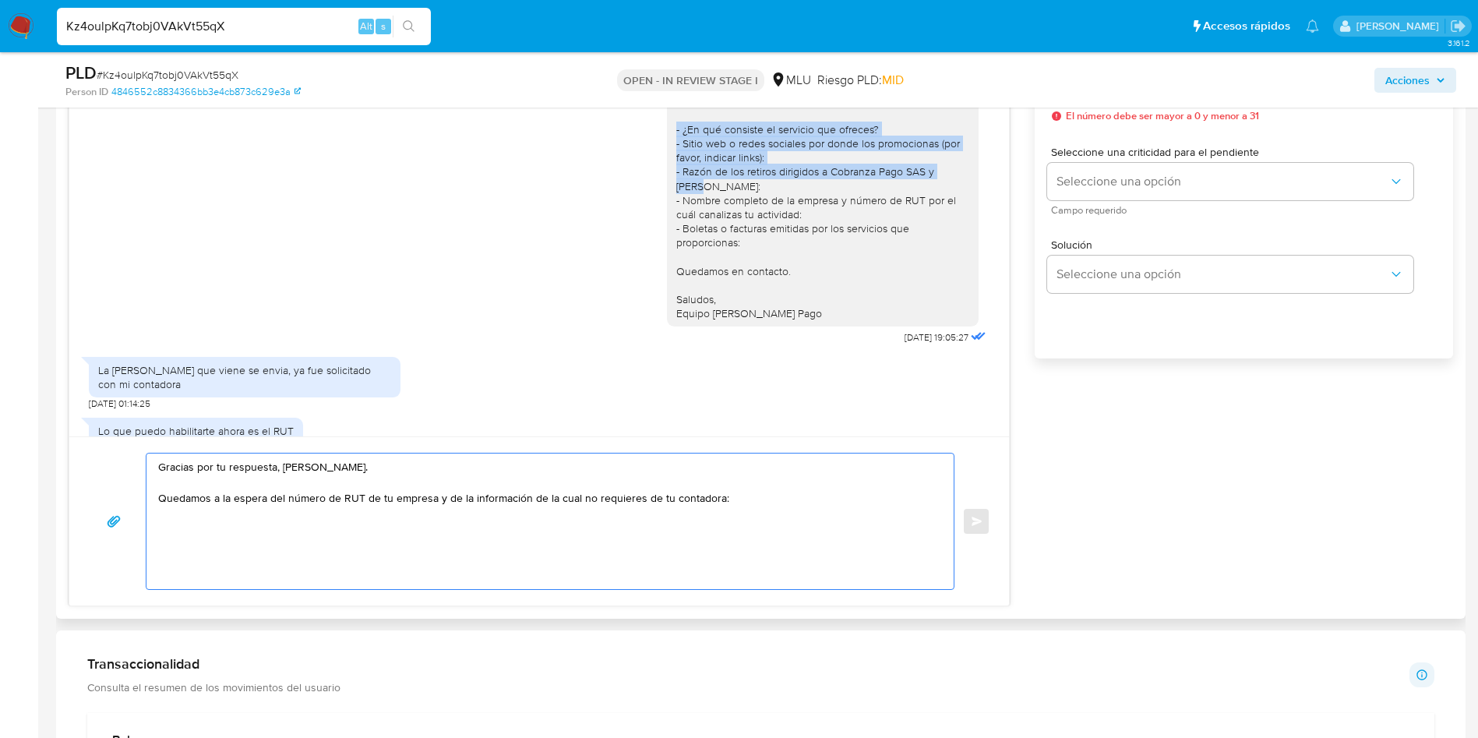
click at [271, 539] on textarea "Gracias por tu respuesta, Leandro. Quedamos a la espera del número de RUT de tu…" at bounding box center [546, 521] width 776 height 136
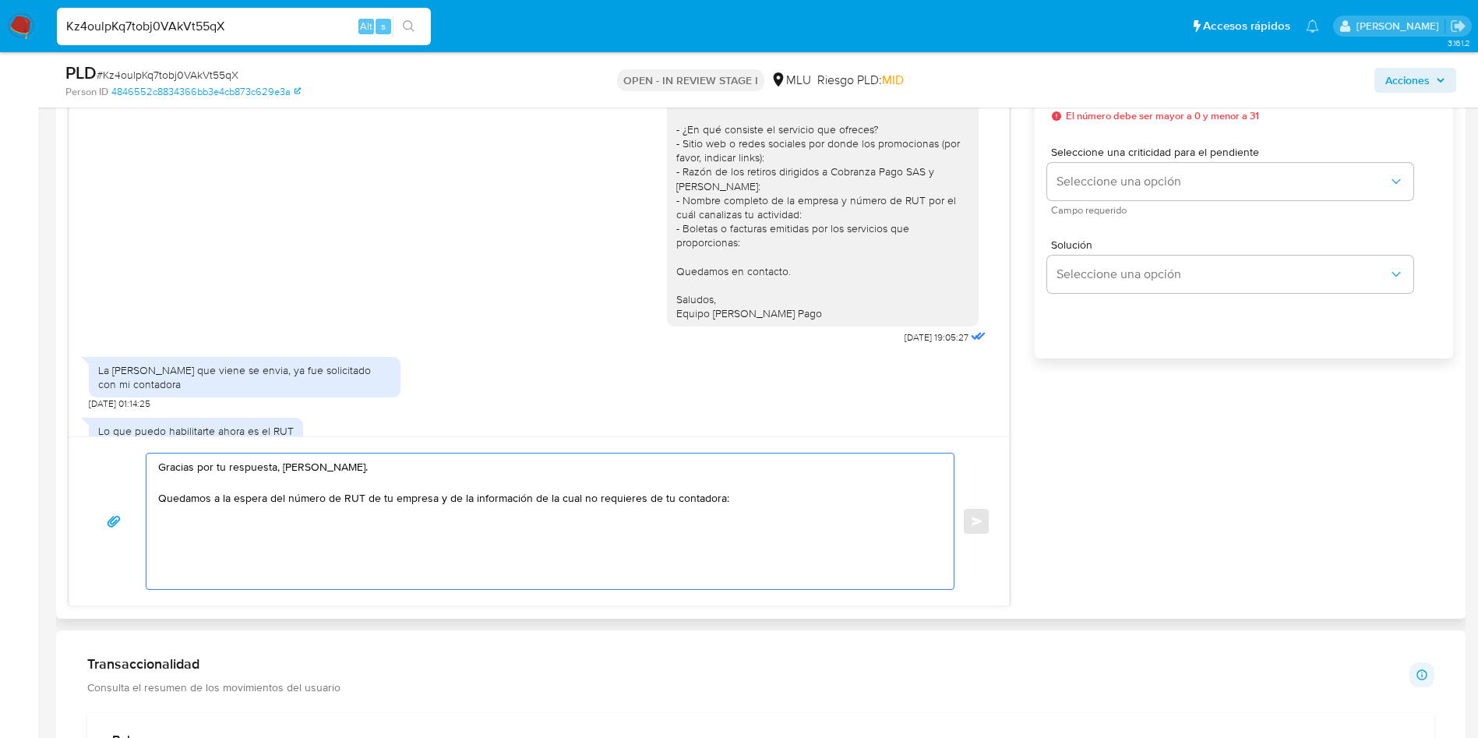
click at [271, 536] on textarea "Gracias por tu respuesta, Leandro. Quedamos a la espera del número de RUT de tu…" at bounding box center [546, 521] width 776 height 136
click at [262, 517] on textarea "Gracias por tu respuesta, Leandro. Quedamos a la espera del número de RUT de tu…" at bounding box center [546, 521] width 776 height 136
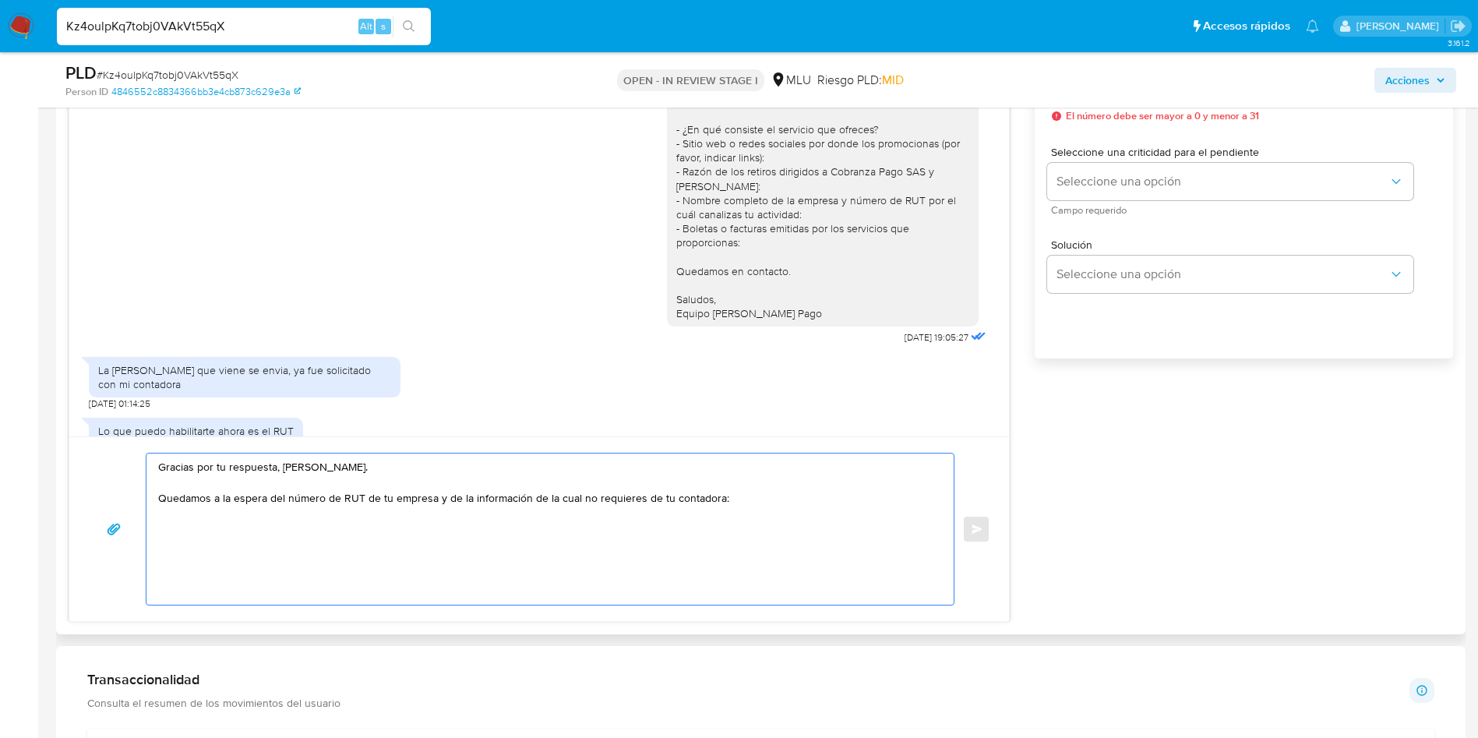
paste textarea "- ¿En qué consiste el servicio que ofreces? - Sitio web o redes sociales por do…"
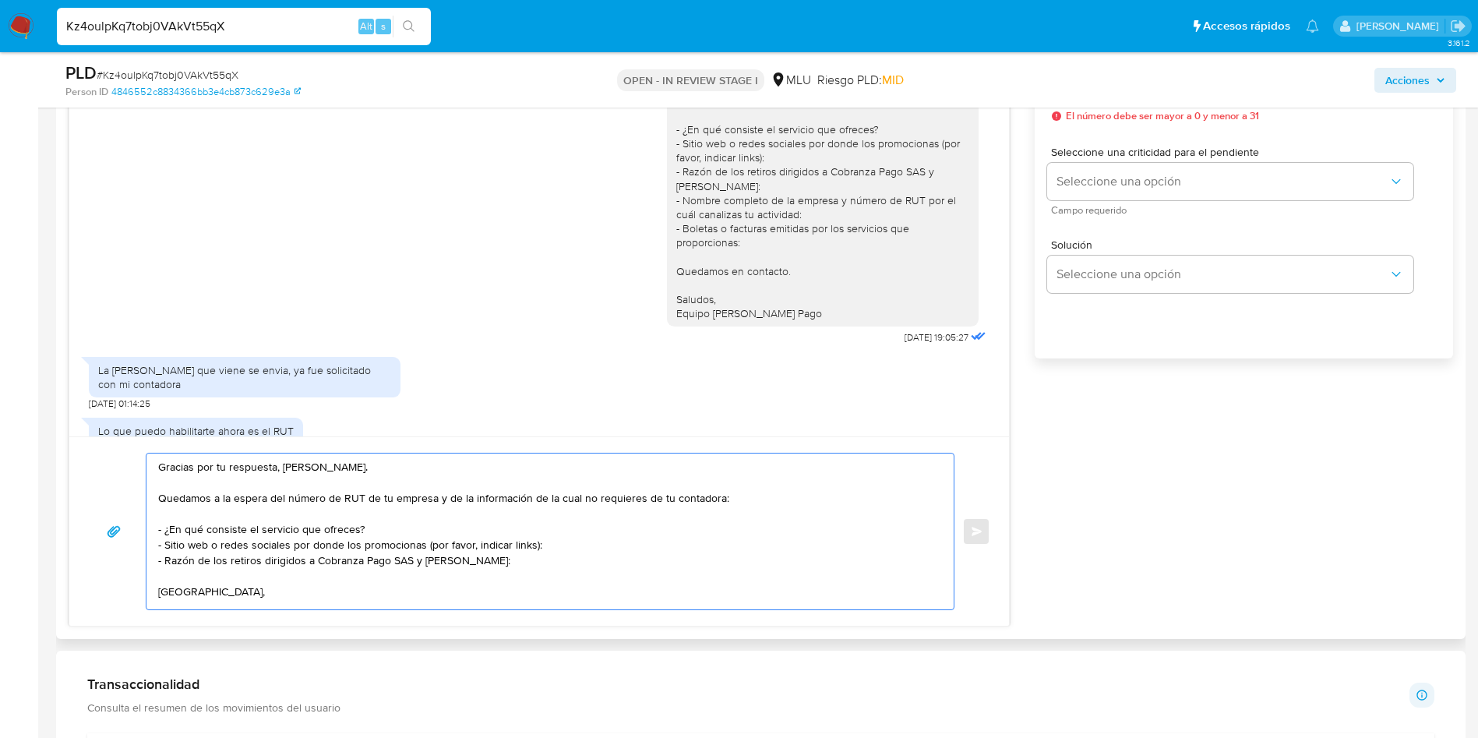
scroll to position [5, 0]
click at [348, 473] on textarea "Gracias por tu respuesta, Leandro. Quedamos a la espera del número de RUT de tu…" at bounding box center [546, 531] width 776 height 156
click at [350, 465] on textarea "Gracias por tu respuesta, Leandro. Quedamos a la espera del número de RUT de tu…" at bounding box center [546, 531] width 776 height 156
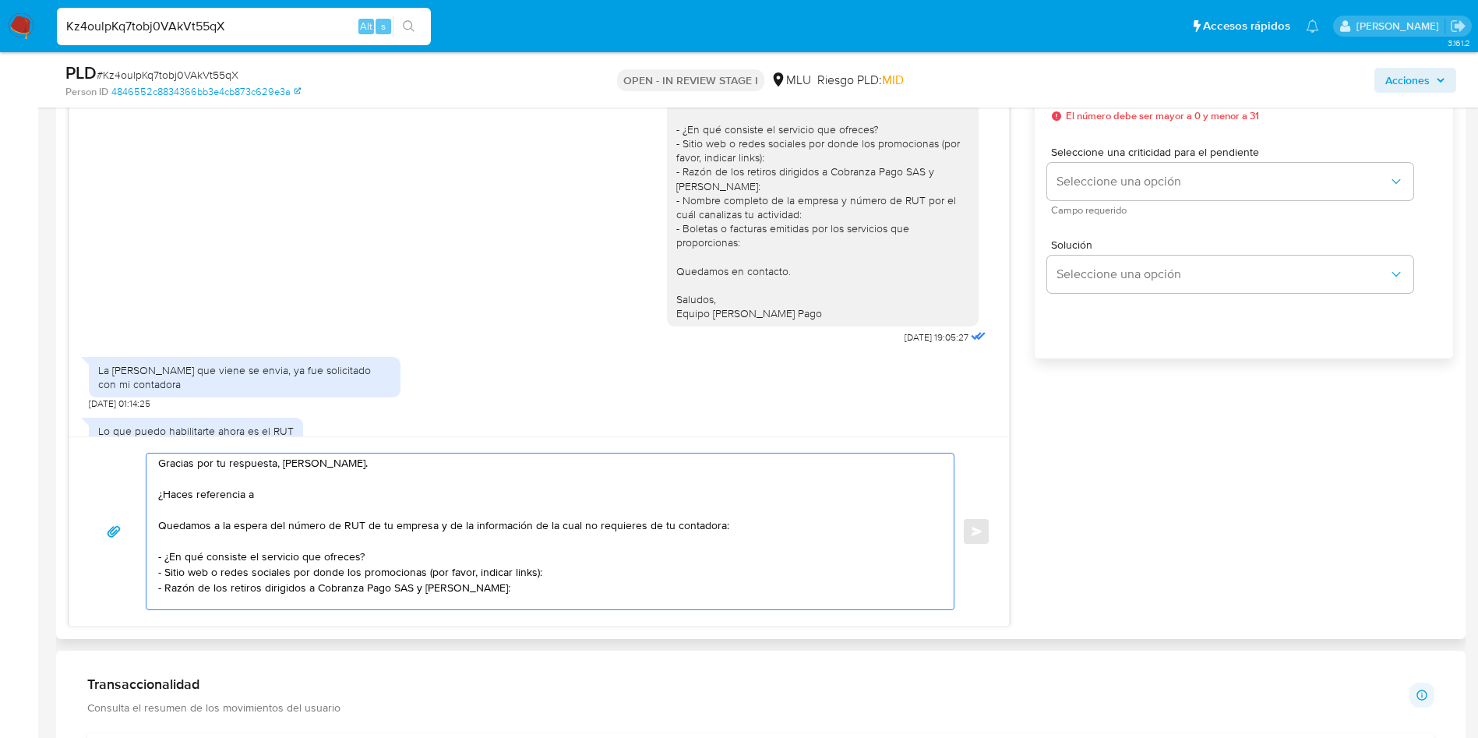
scroll to position [0, 0]
click at [164, 535] on textarea "Gracias por tu respuesta, Leandro. ¿Haces referencia a que tu contadora tiene l…" at bounding box center [546, 531] width 776 height 156
click at [244, 494] on textarea "Gracias por tu respuesta, Leandro. ¿Haces referencia a que tu contadora tiene l…" at bounding box center [546, 531] width 776 height 156
click at [274, 502] on textarea "Gracias por tu respuesta, Leandro. ¿Haces referencia a que tu contadora tiene l…" at bounding box center [546, 531] width 776 height 156
click at [381, 511] on textarea "Gracias por tu respuesta, Leandro. ¿Haces referencia a que tu contadora tiene l…" at bounding box center [546, 531] width 776 height 156
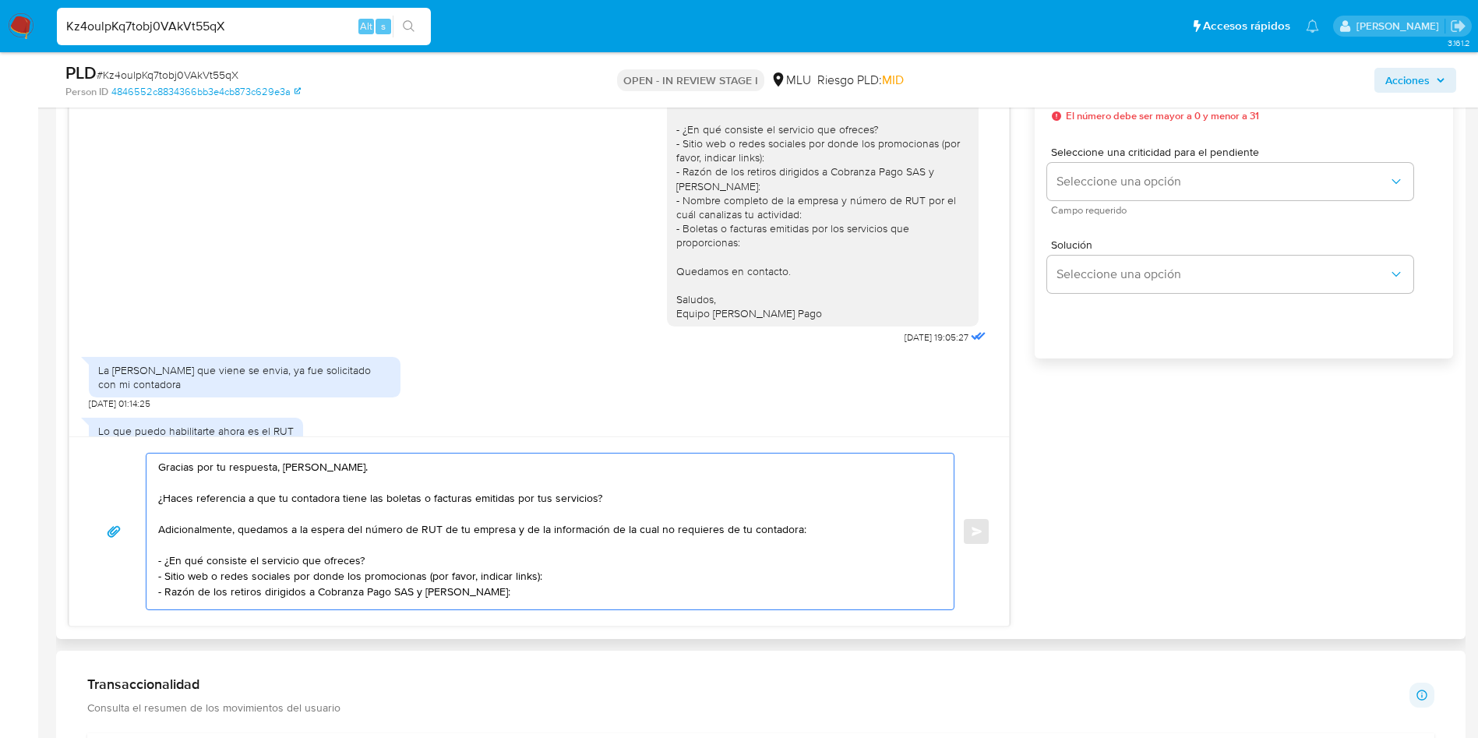
click at [423, 495] on textarea "Gracias por tu respuesta, Leandro. ¿Haces referencia a que tu contadora tiene l…" at bounding box center [546, 531] width 776 height 156
click at [328, 537] on textarea "Gracias por tu respuesta, Leandro. ¿Haces referencia a que tu contadora tiene l…" at bounding box center [546, 531] width 776 height 156
click at [322, 533] on textarea "Gracias por tu respuesta, Leandro. ¿Haces referencia a que tu contadora tiene l…" at bounding box center [546, 531] width 776 height 156
click at [466, 530] on textarea "Gracias por tu respuesta, Leandro. ¿Haces referencia a que tu contadora tiene l…" at bounding box center [546, 531] width 776 height 156
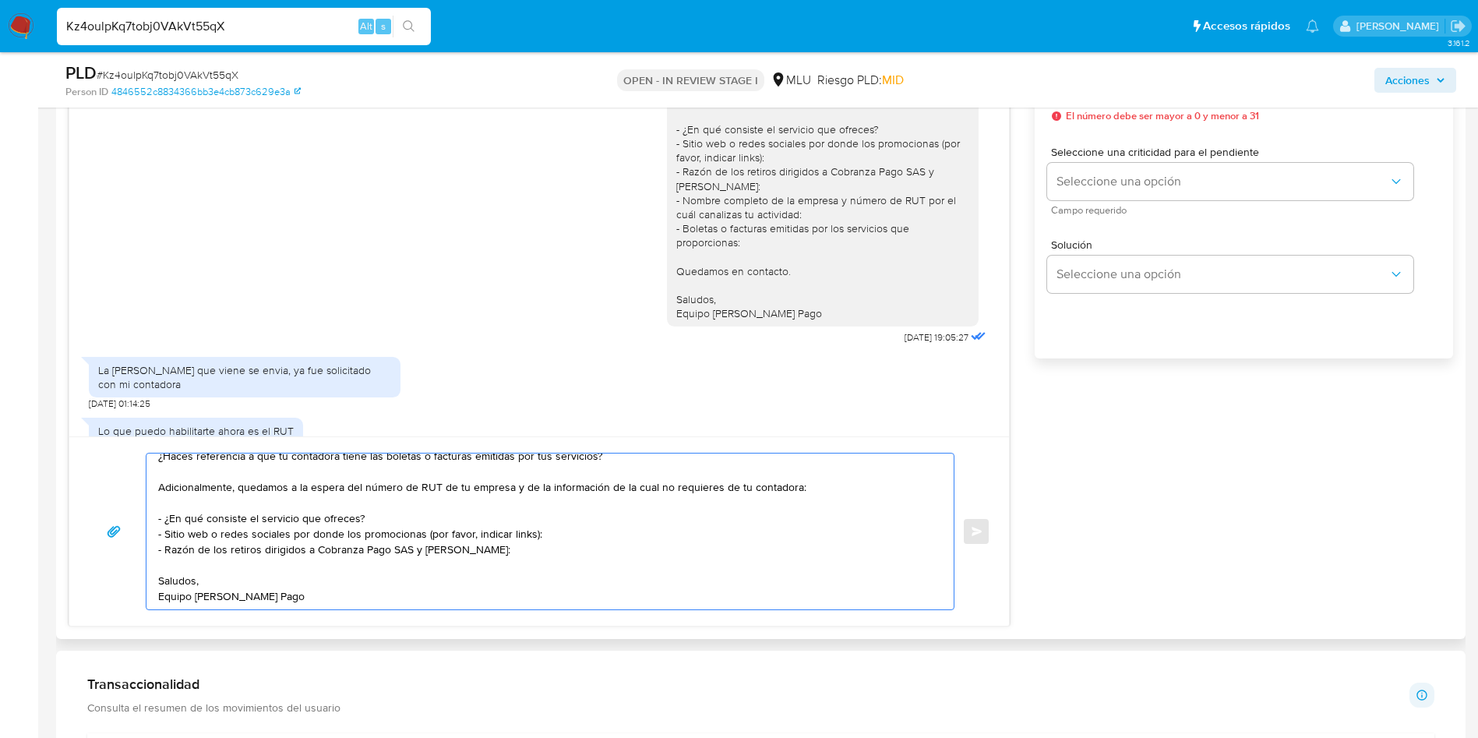
click at [379, 536] on textarea "Gracias por tu respuesta, Leandro. ¿Haces referencia a que tu contadora tiene l…" at bounding box center [546, 531] width 776 height 156
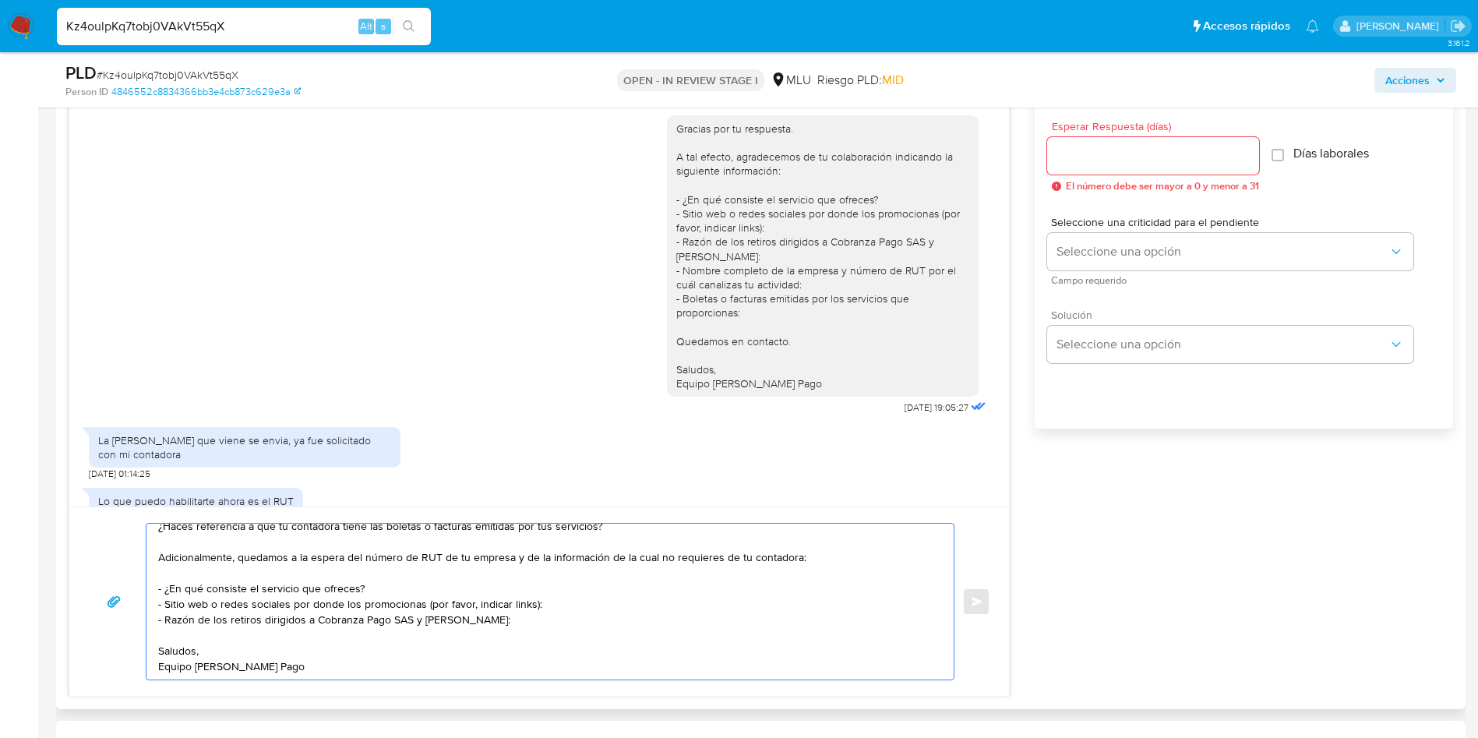
scroll to position [818, 0]
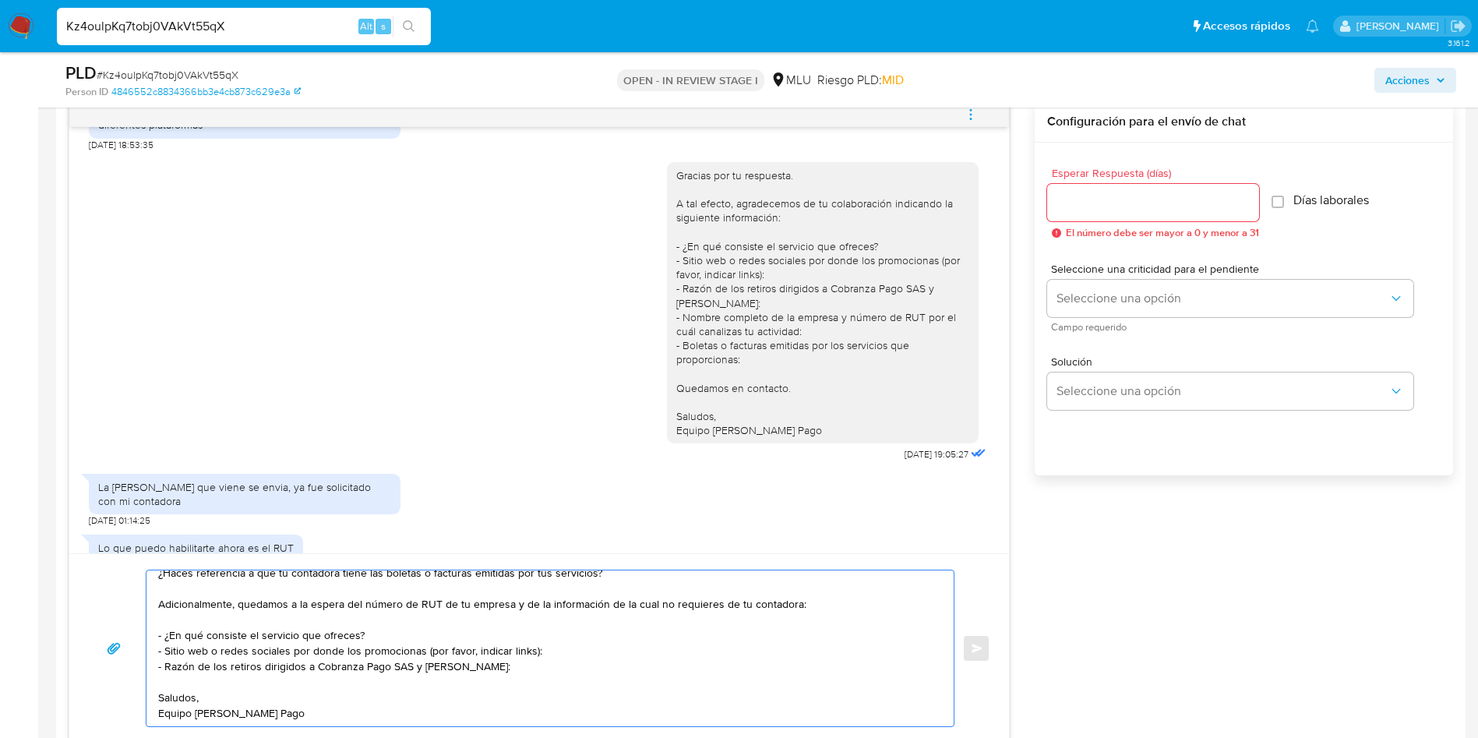
type textarea "Gracias por tu respuesta, Leandro. ¿Haces referencia a que tu contadora tiene l…"
click at [1123, 204] on input "Esperar Respuesta (días)" at bounding box center [1153, 202] width 212 height 20
type input "3"
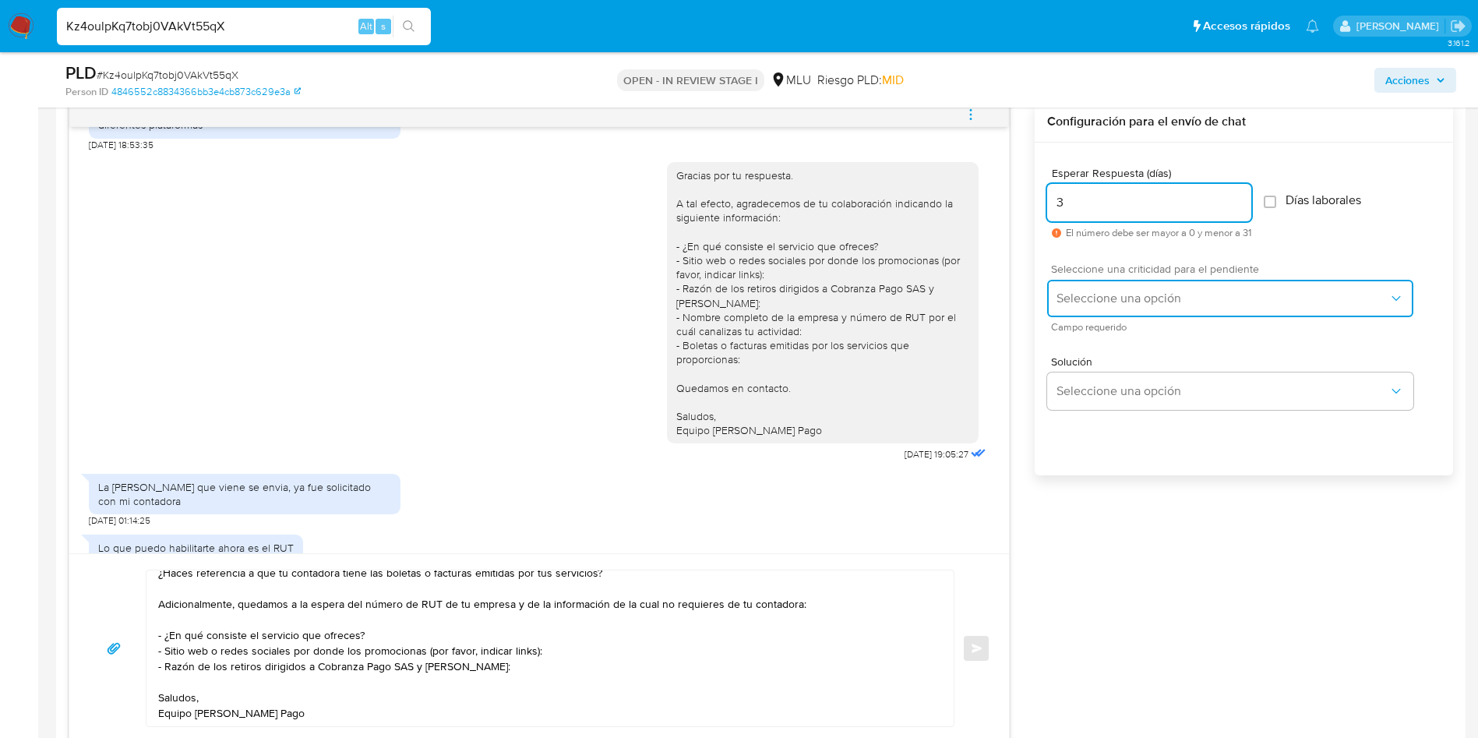
click at [1097, 288] on button "Seleccione una opción" at bounding box center [1230, 298] width 366 height 37
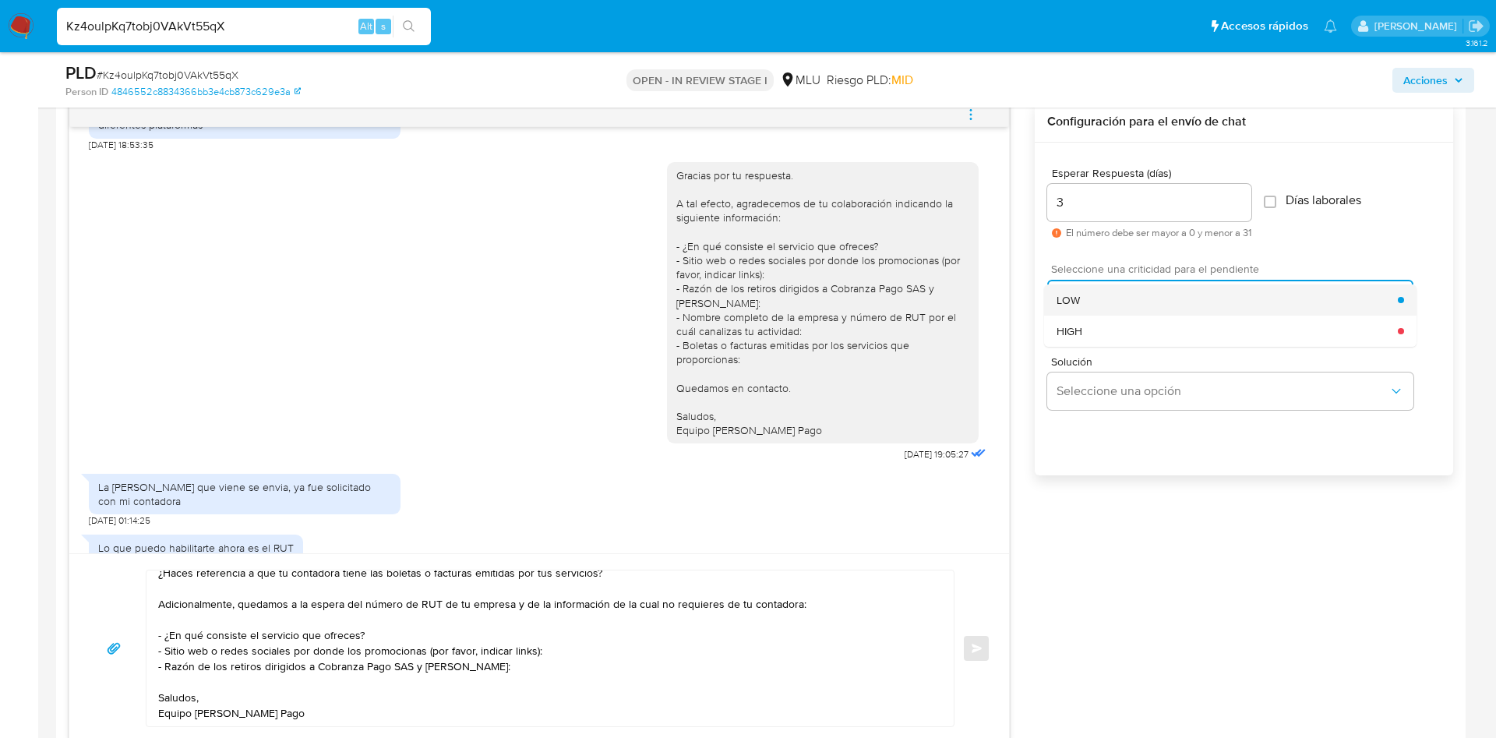
click at [1092, 287] on div "LOW" at bounding box center [1226, 299] width 341 height 31
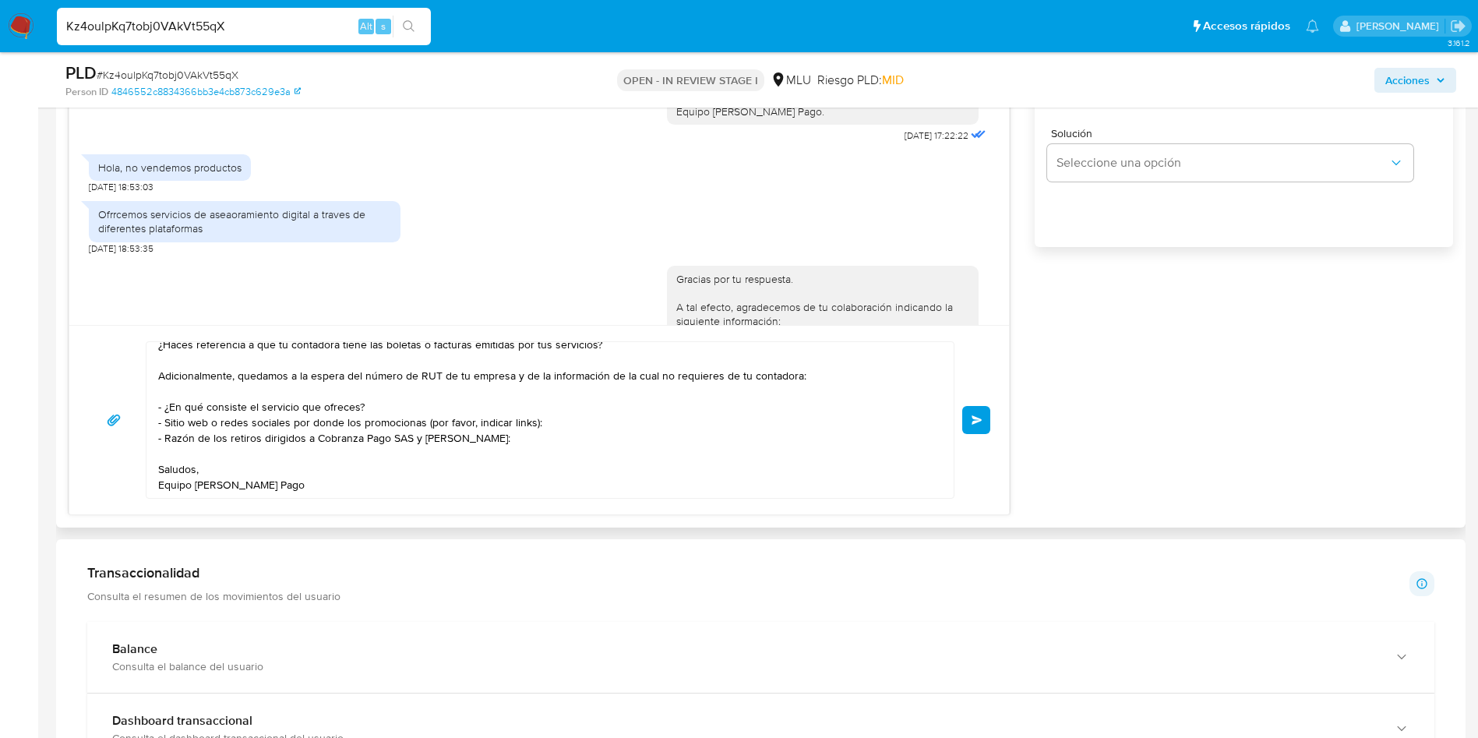
scroll to position [1052, 0]
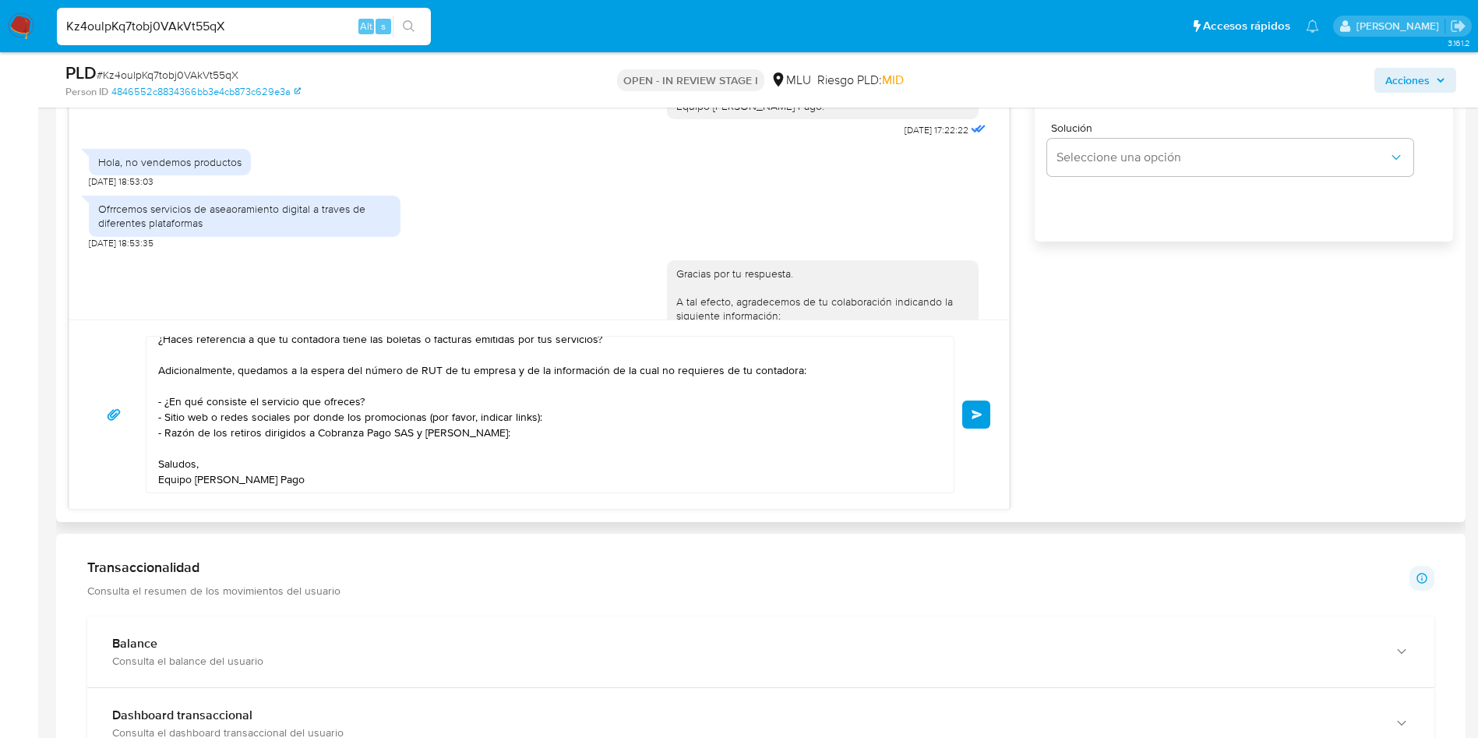
click at [980, 410] on span "Enviar" at bounding box center [976, 414] width 11 height 9
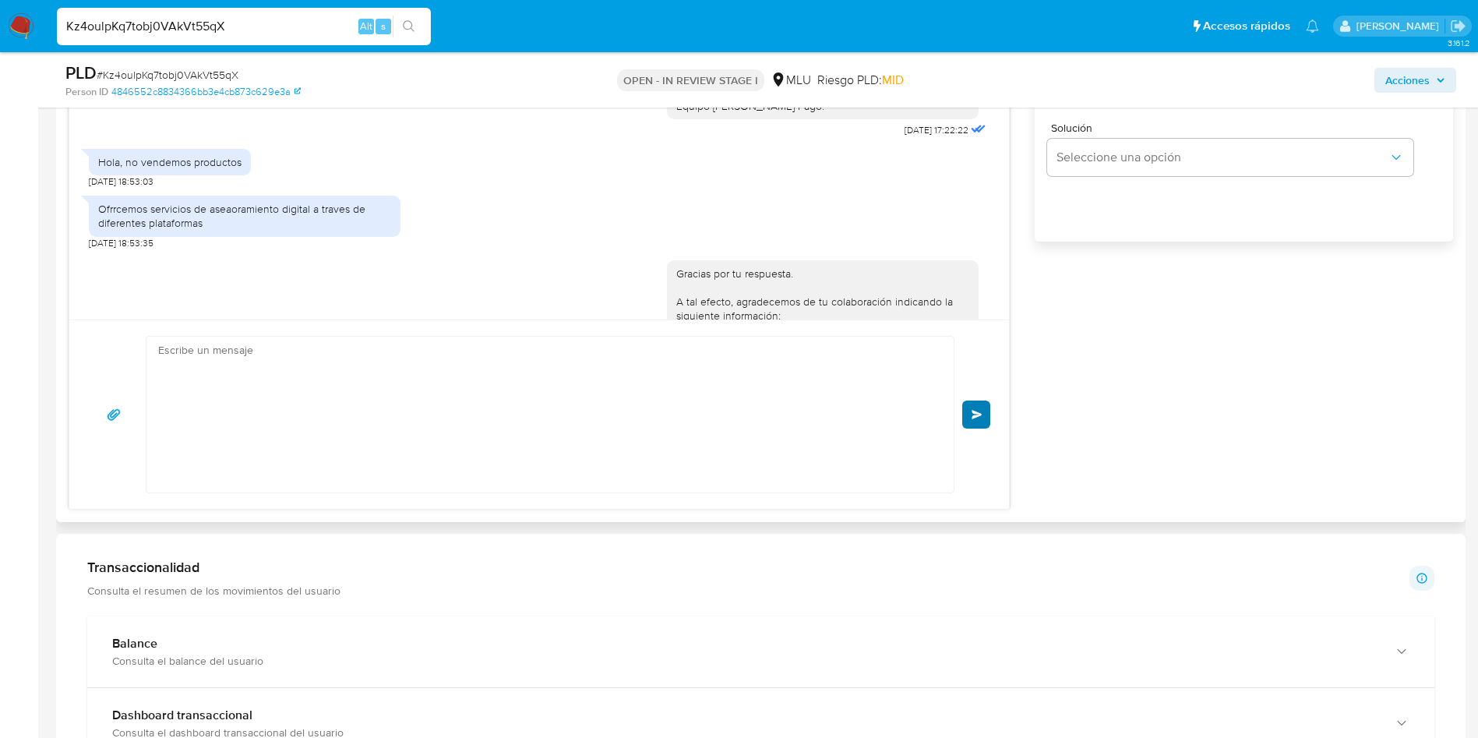
scroll to position [721, 0]
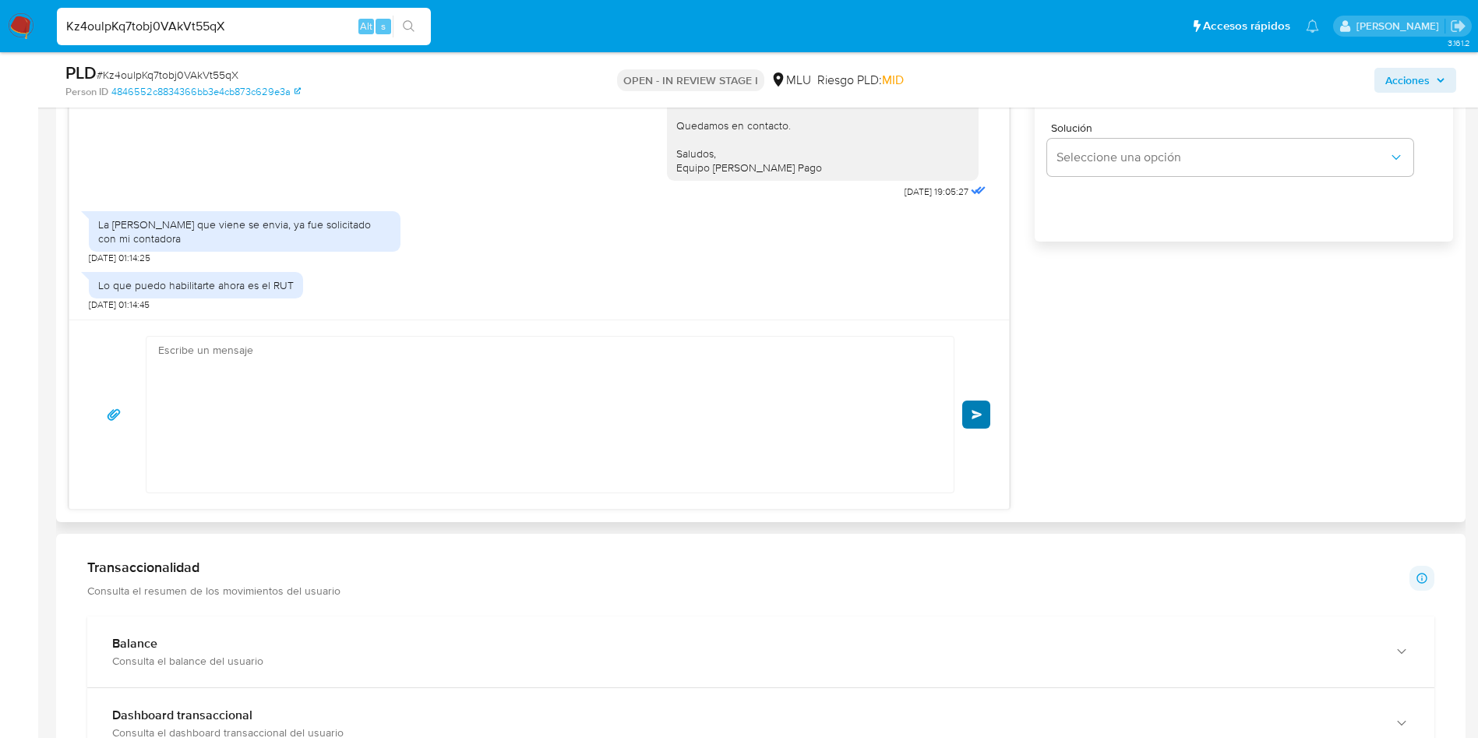
click at [975, 425] on div "Gracias por tu respuesta, Leandro. ¿Haces referencia a que tu contadora tiene l…" at bounding box center [539, 414] width 902 height 157
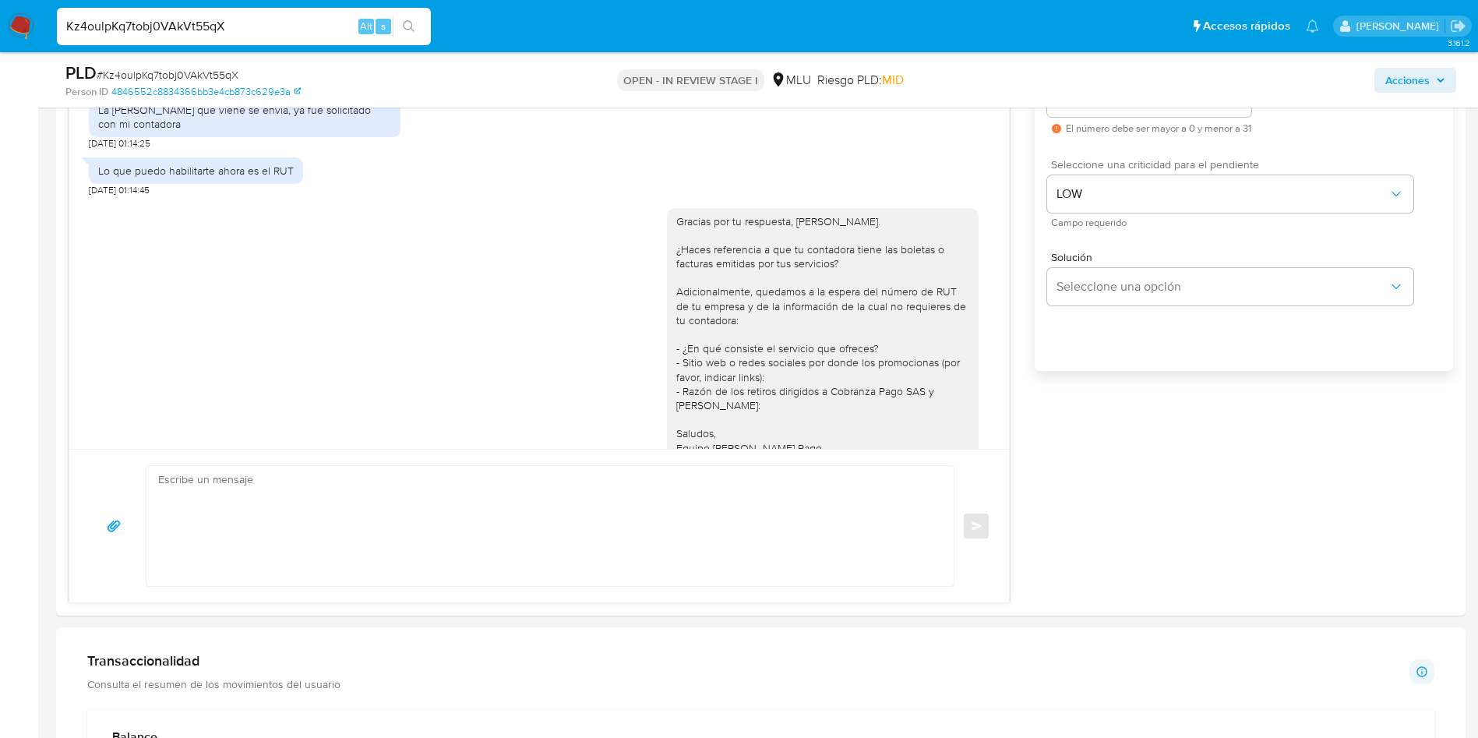
scroll to position [818, 0]
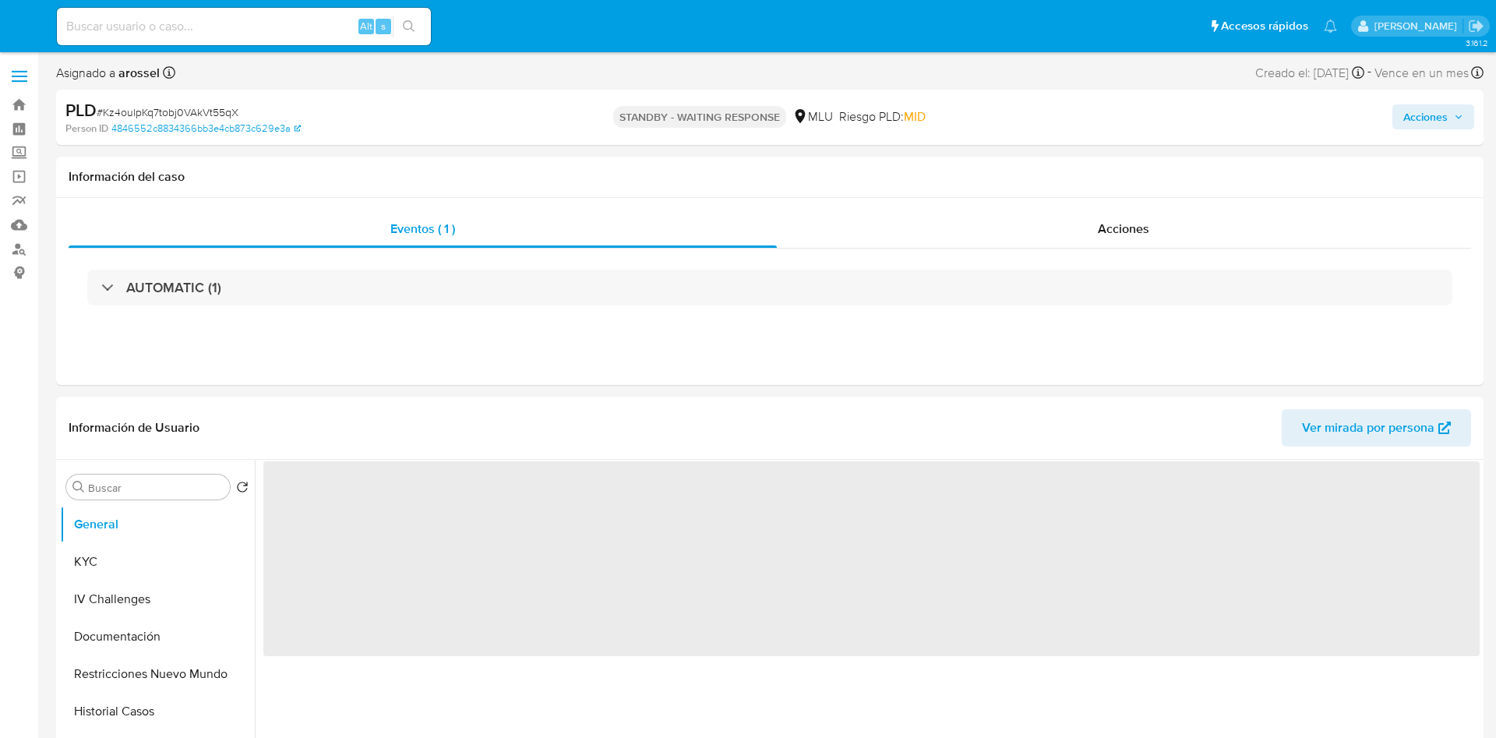
select select "10"
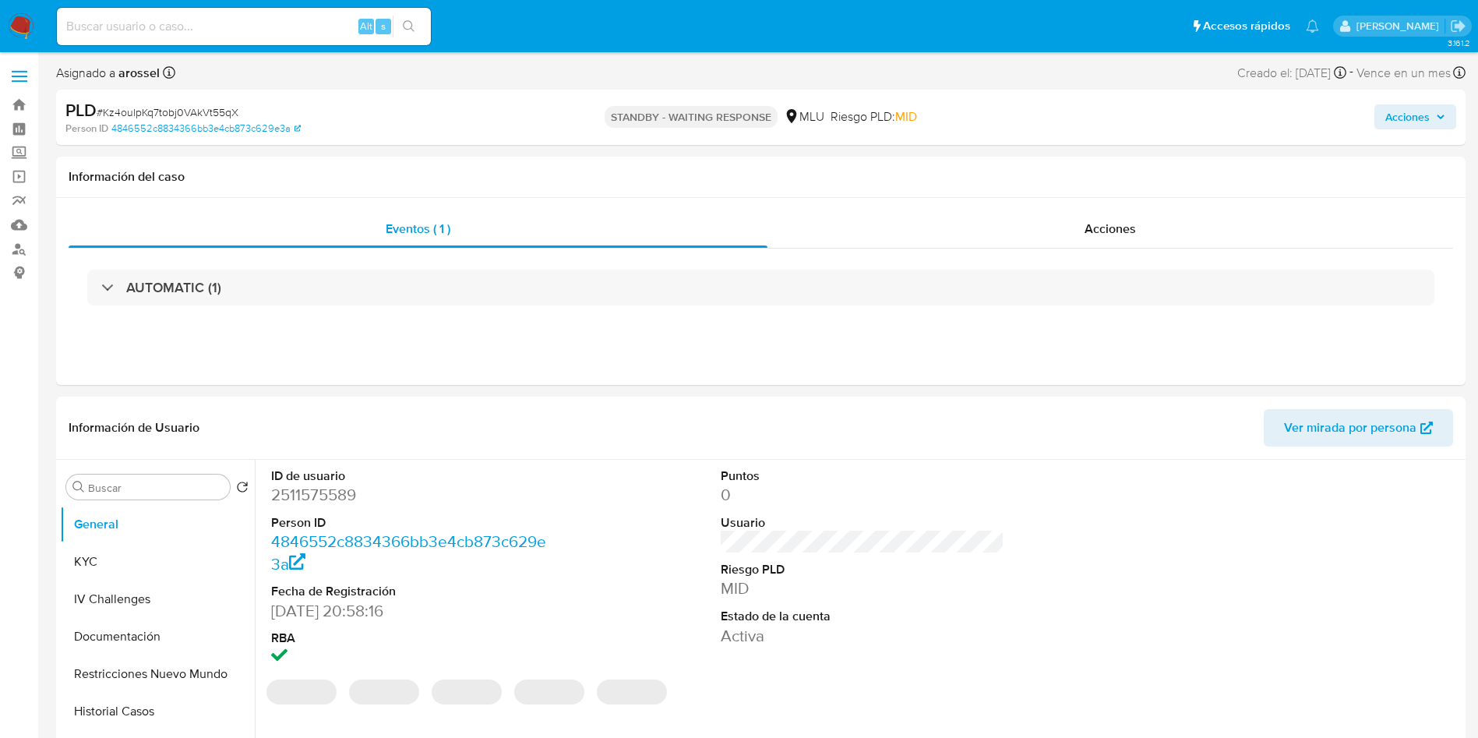
click at [254, 17] on input at bounding box center [244, 26] width 374 height 20
paste input "4cSVQSrwcSTNw9qM6i6AbzTW"
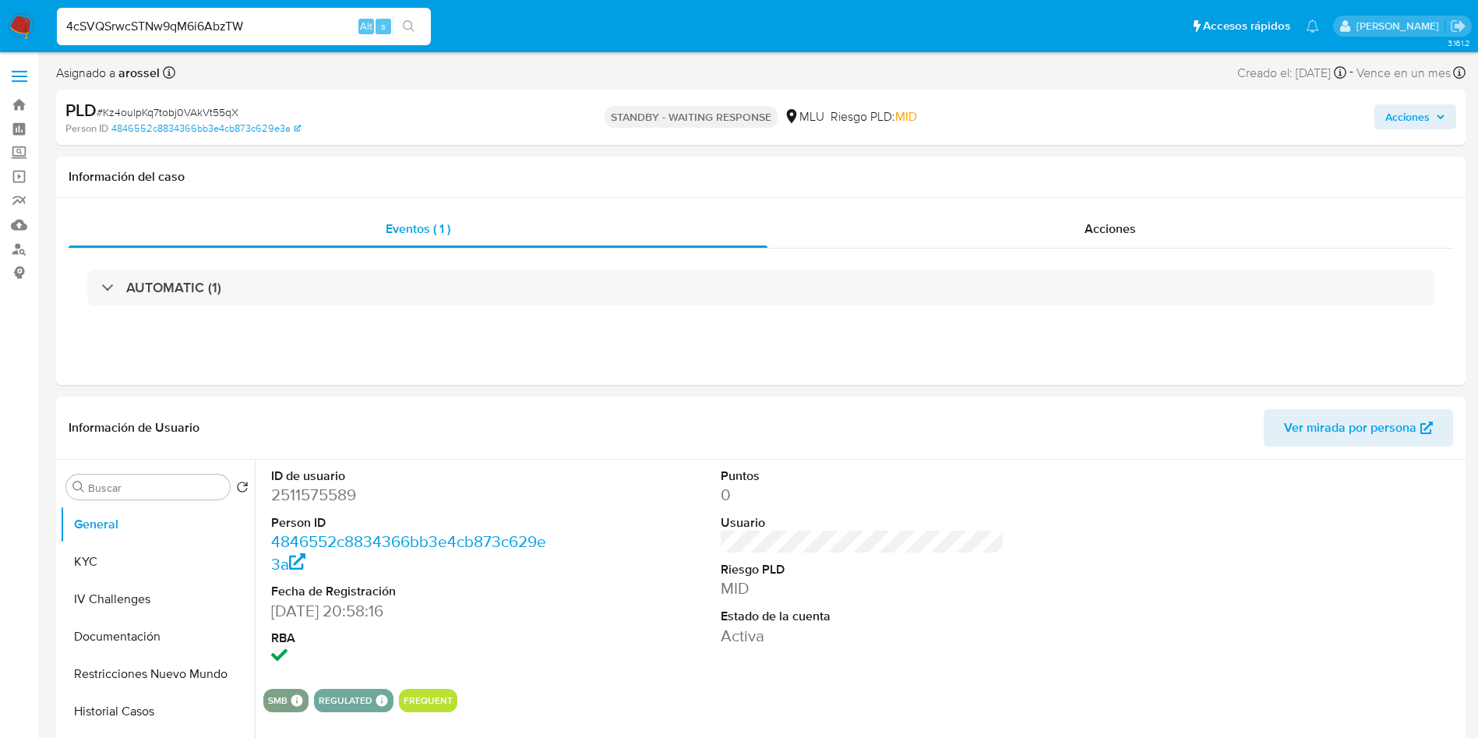
type input "4cSVQSrwcSTNw9qM6i6AbzTW"
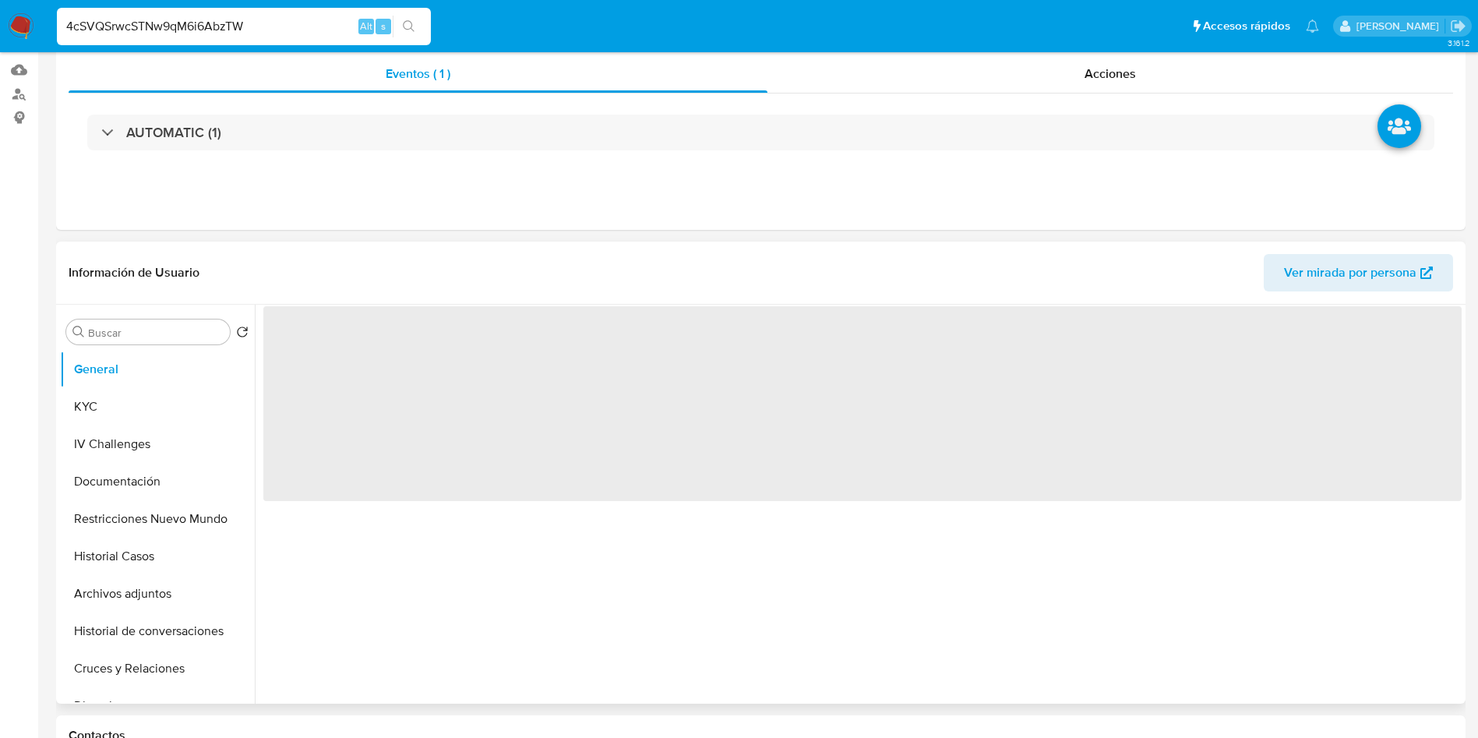
select select "10"
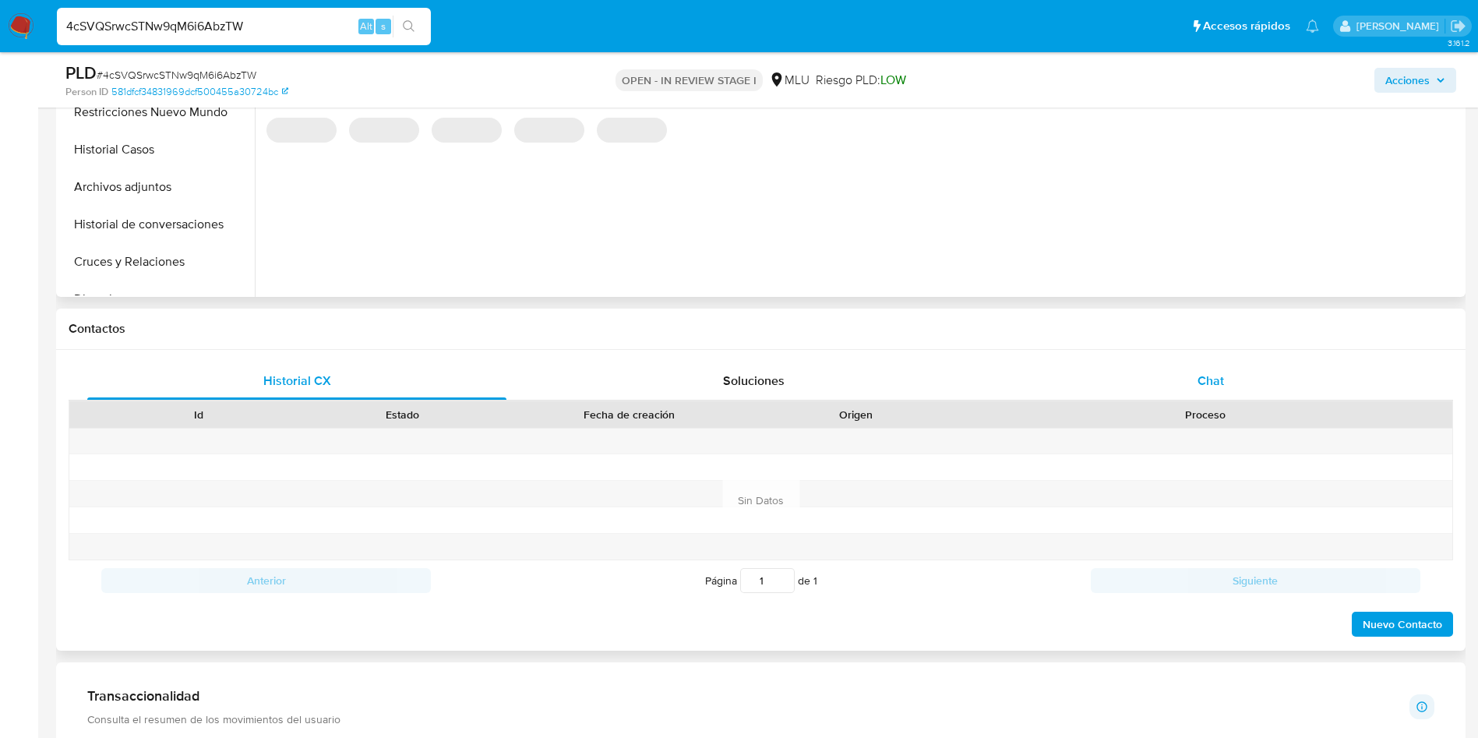
scroll to position [584, 0]
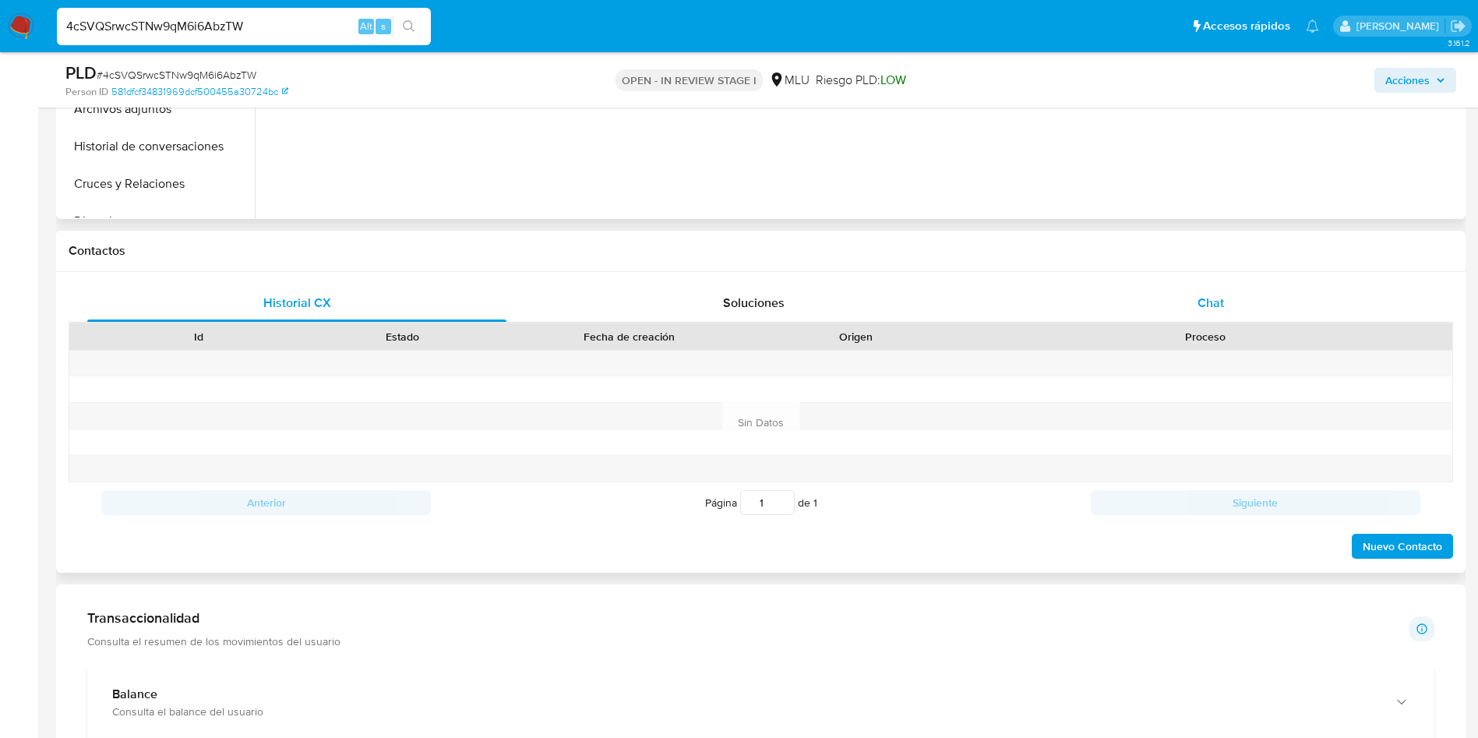
click at [1194, 314] on div "Chat" at bounding box center [1210, 302] width 419 height 37
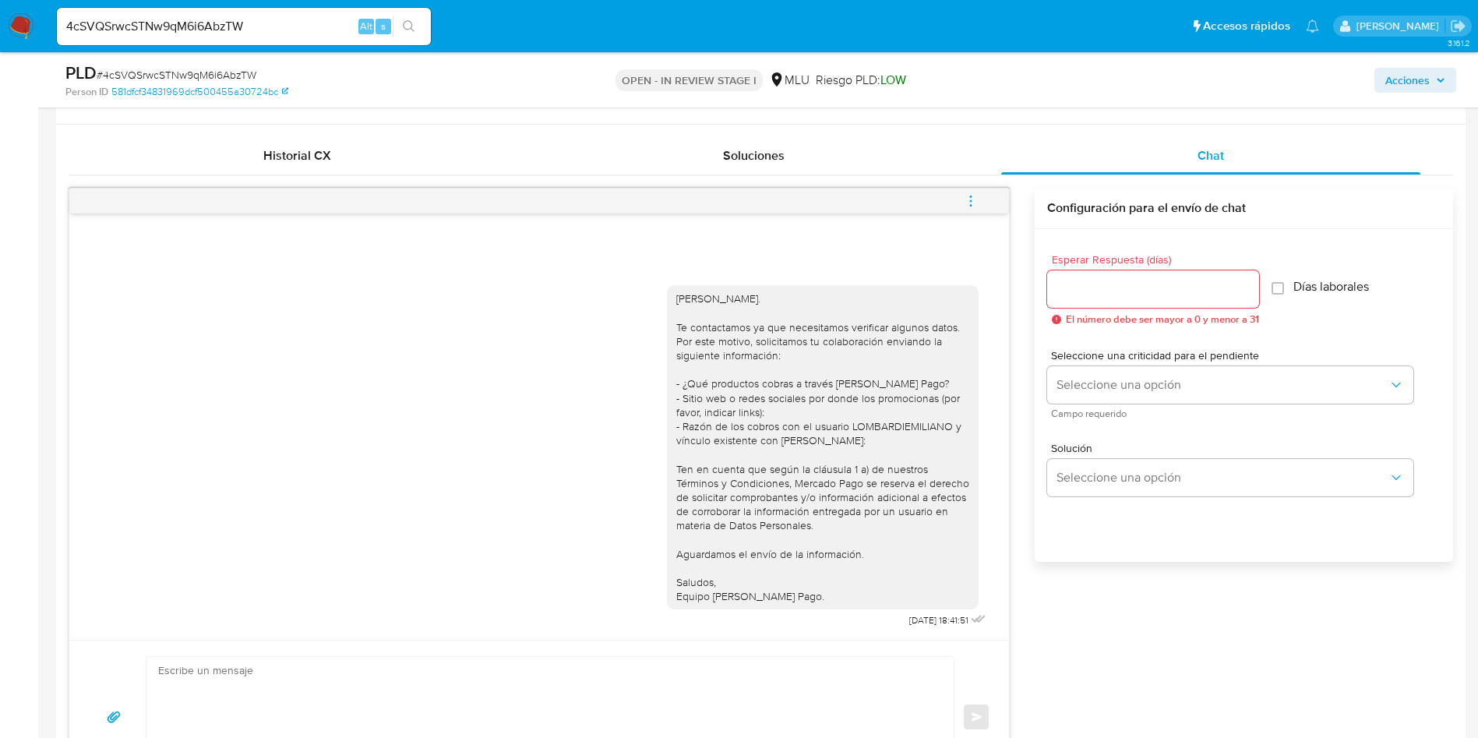
scroll to position [0, 0]
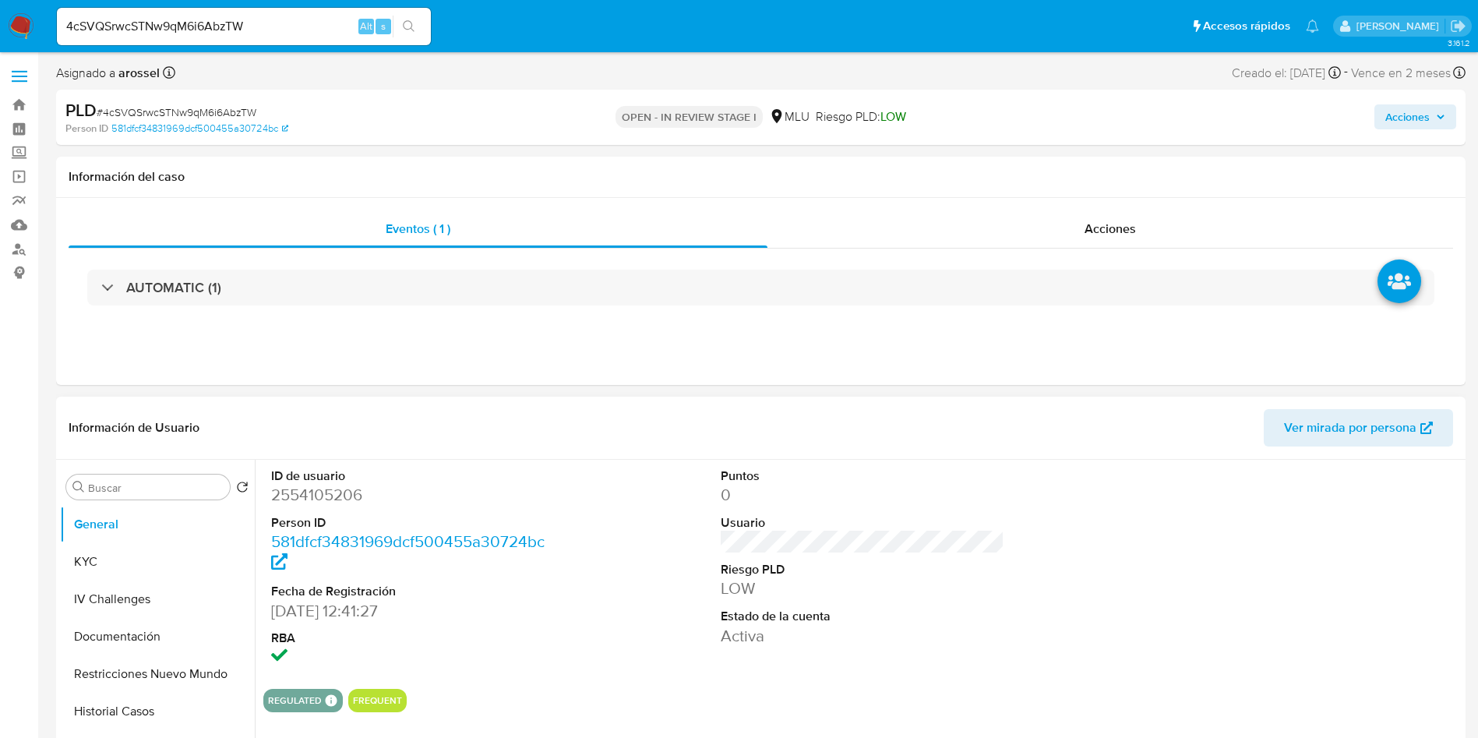
click at [347, 491] on dd "2554105206" at bounding box center [413, 495] width 284 height 22
copy dd "2554105206"
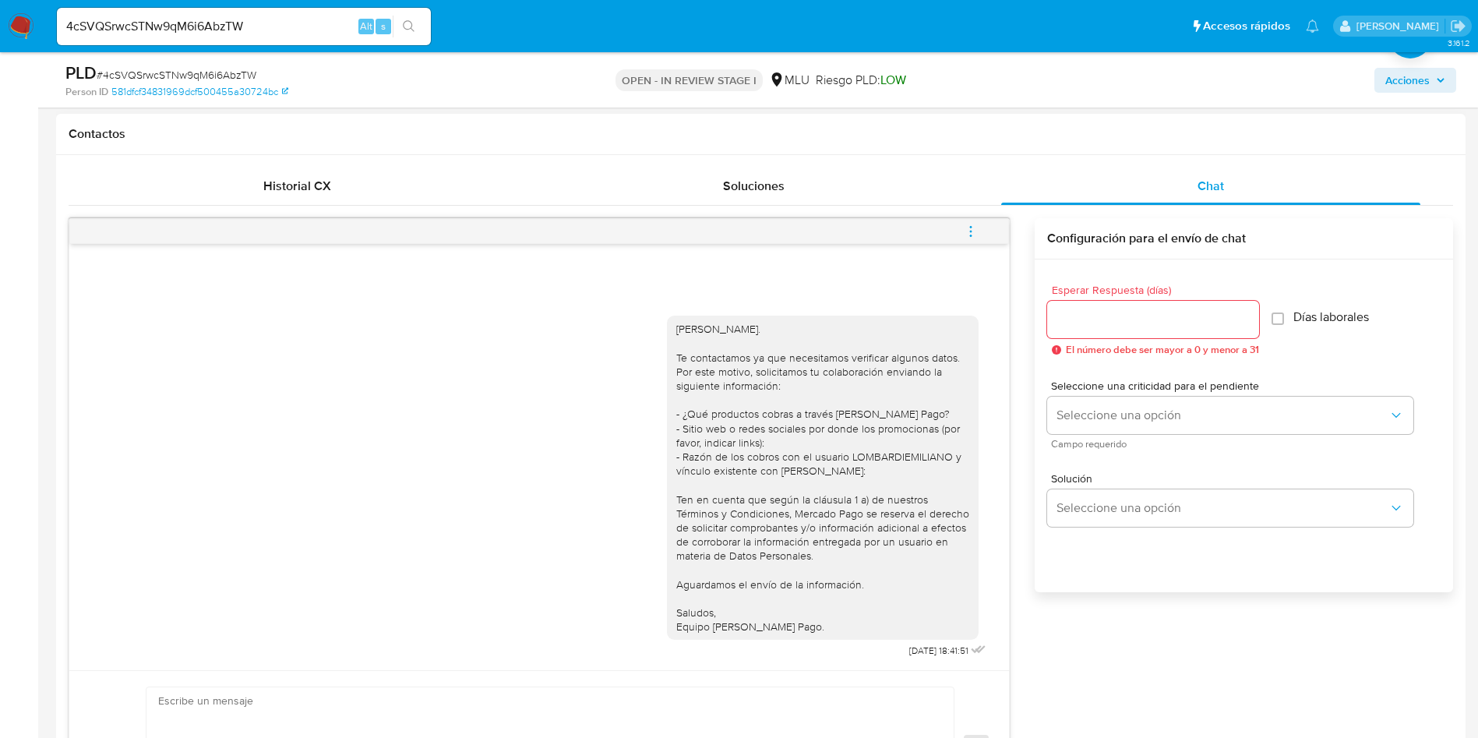
scroll to position [1052, 0]
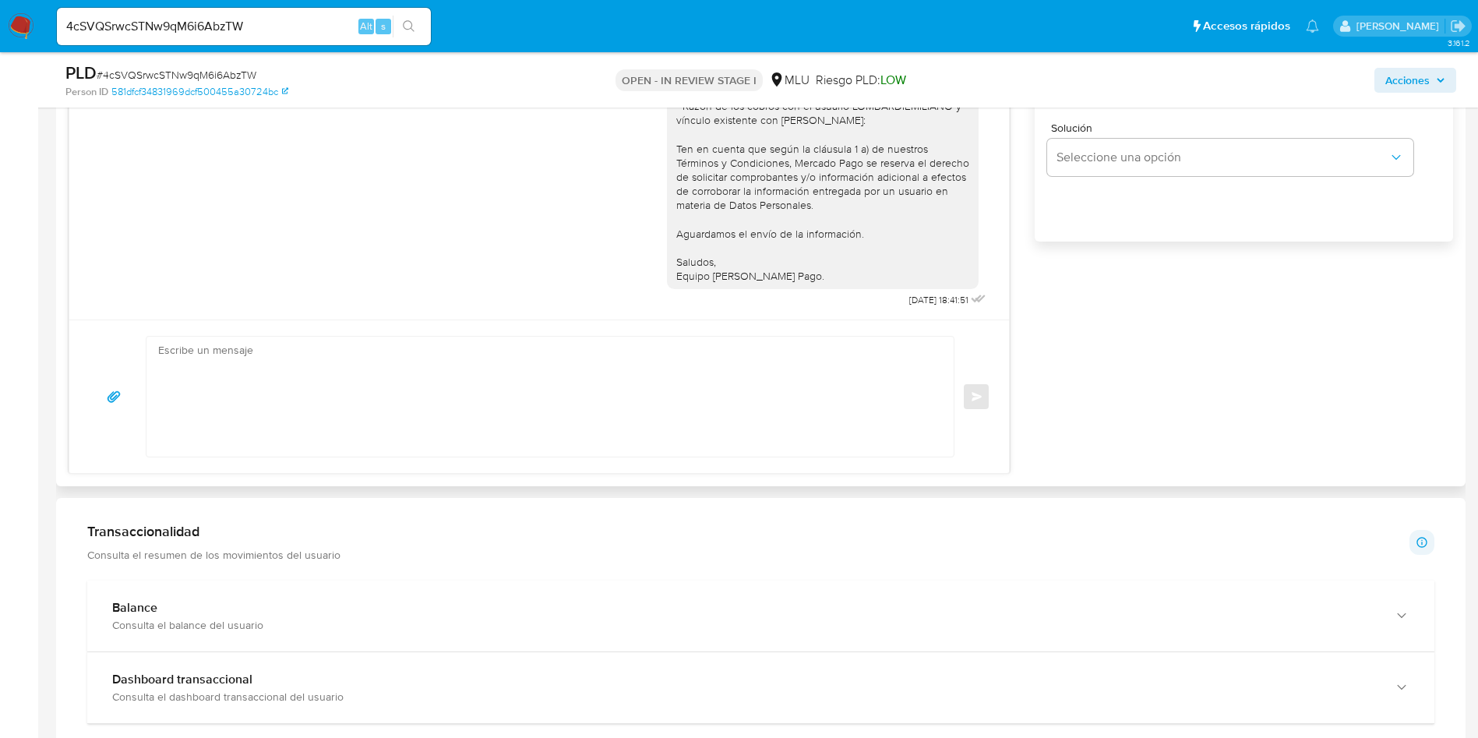
click at [478, 398] on textarea at bounding box center [546, 396] width 776 height 120
paste textarea "Hola, xxxx. Te contactamos nuevamente para recordarte que aún está pendiente el…"
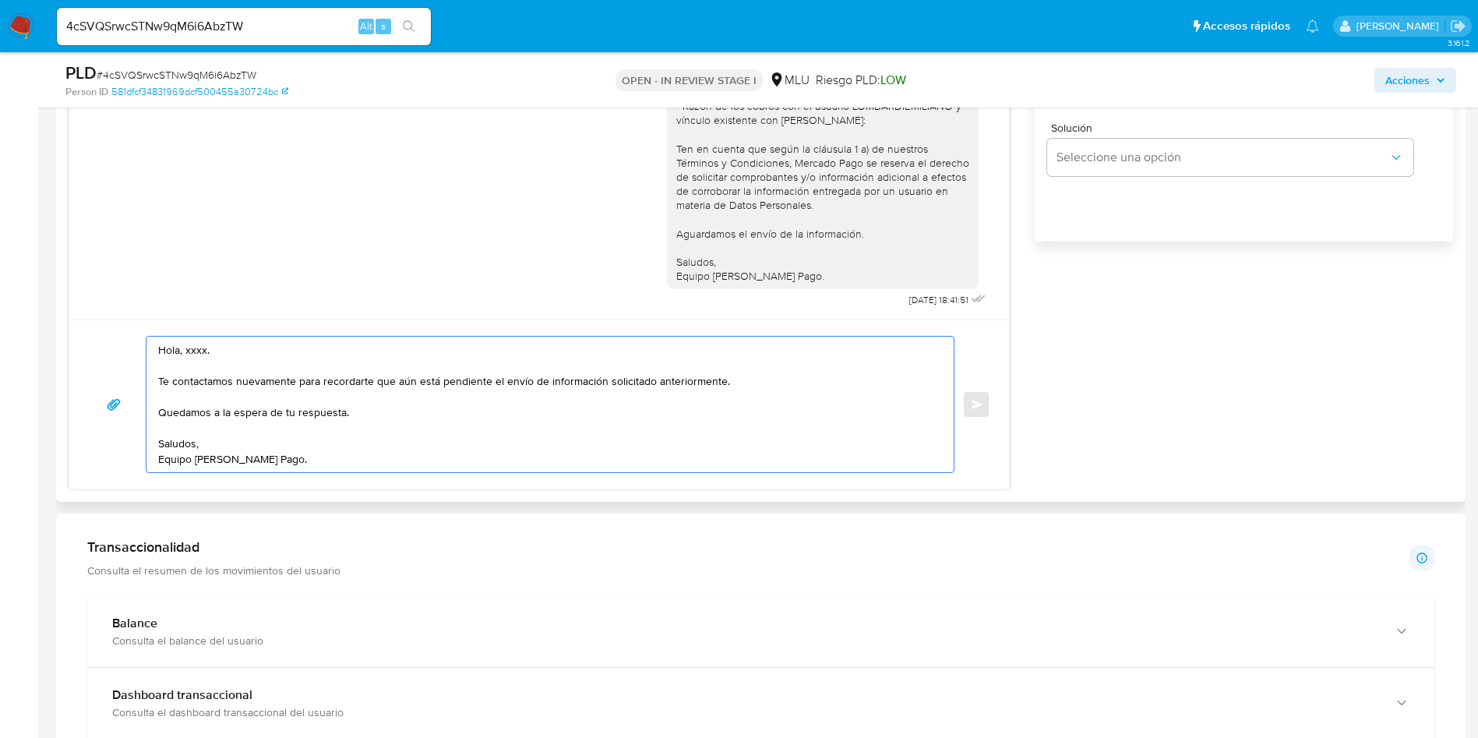
click at [203, 357] on textarea "Hola, xxxx. Te contactamos nuevamente para recordarte que aún está pendiente el…" at bounding box center [546, 404] width 776 height 136
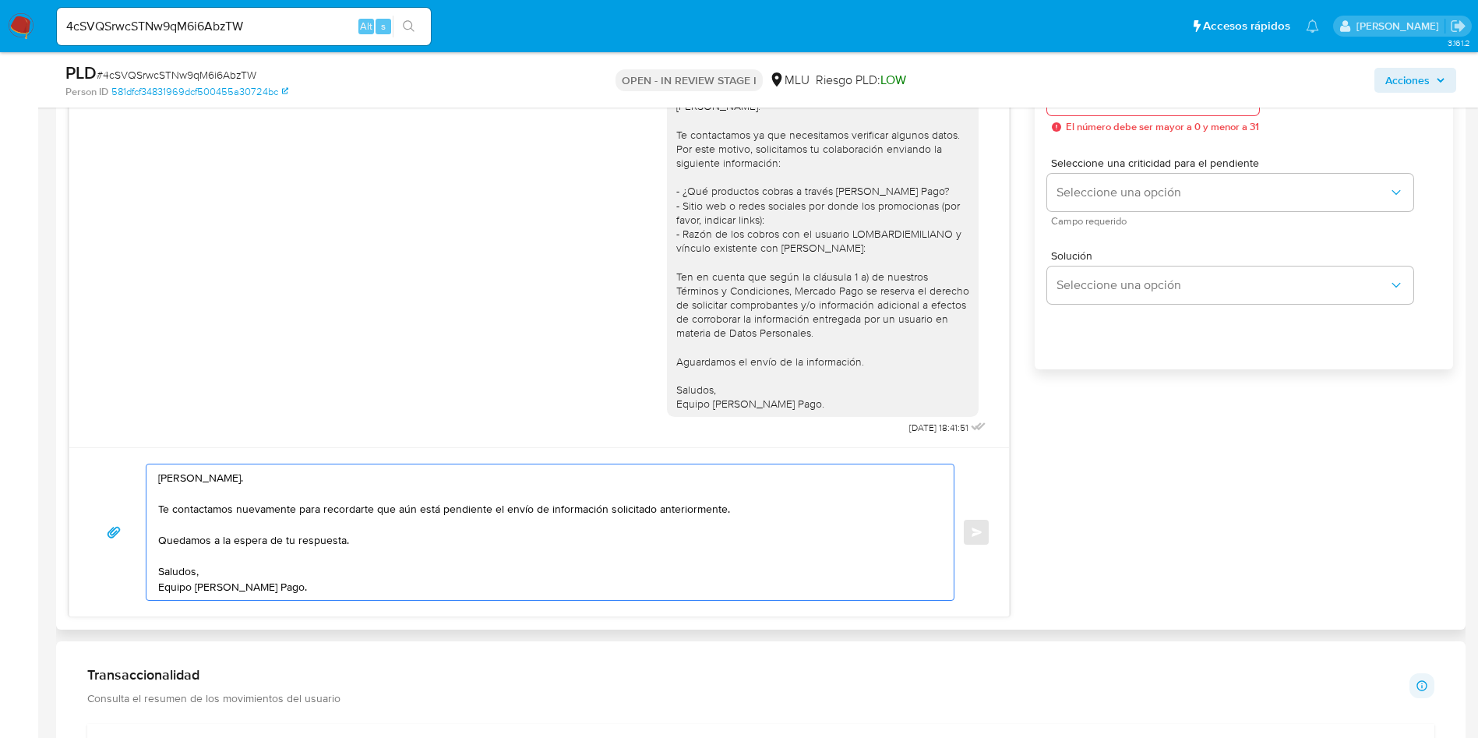
scroll to position [818, 0]
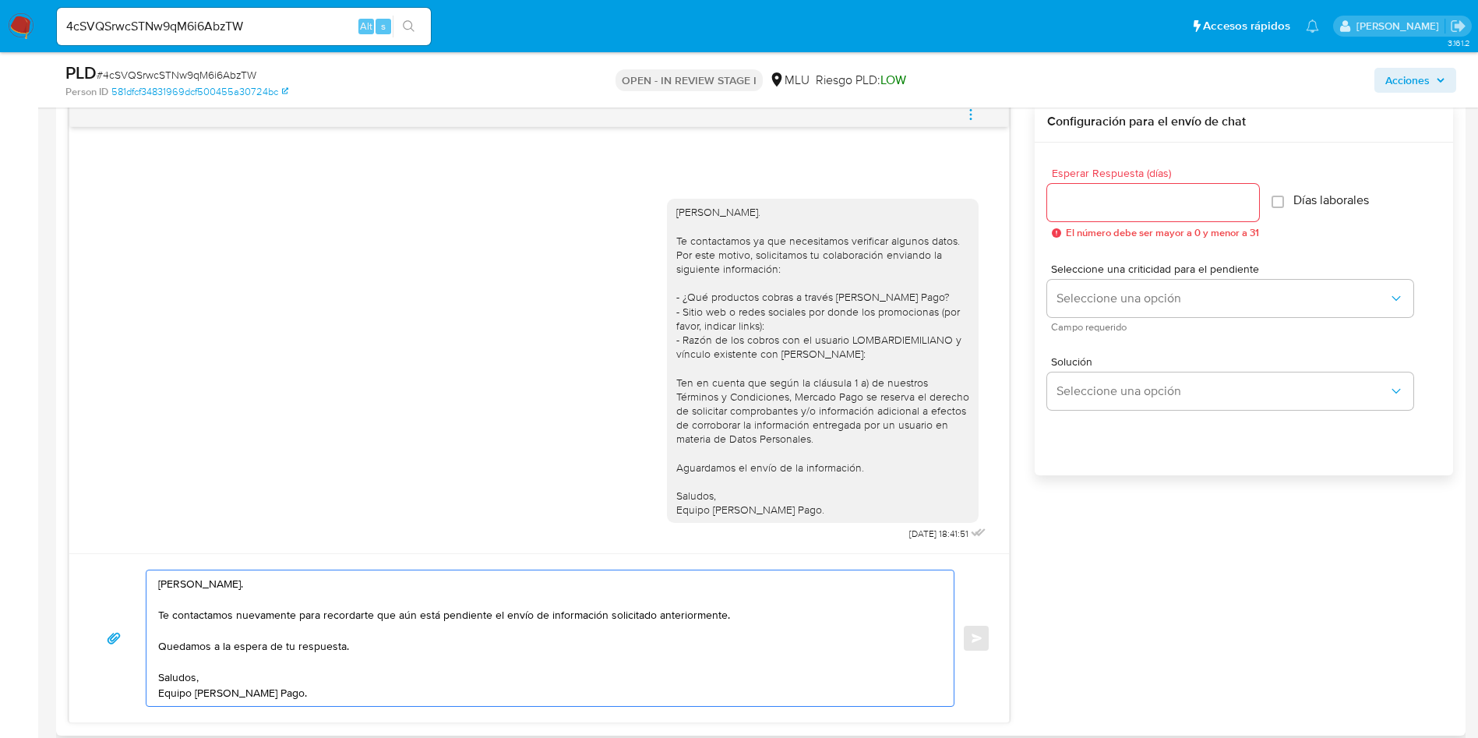
type textarea "Hola, Damian. Te contactamos nuevamente para recordarte que aún está pendiente …"
click at [1078, 198] on input "Esperar Respuesta (días)" at bounding box center [1153, 202] width 212 height 20
type input "3"
click at [1087, 277] on div "Seleccione una criticidad para el pendiente Seleccione una opción Campo requeri…" at bounding box center [1230, 297] width 366 height 68
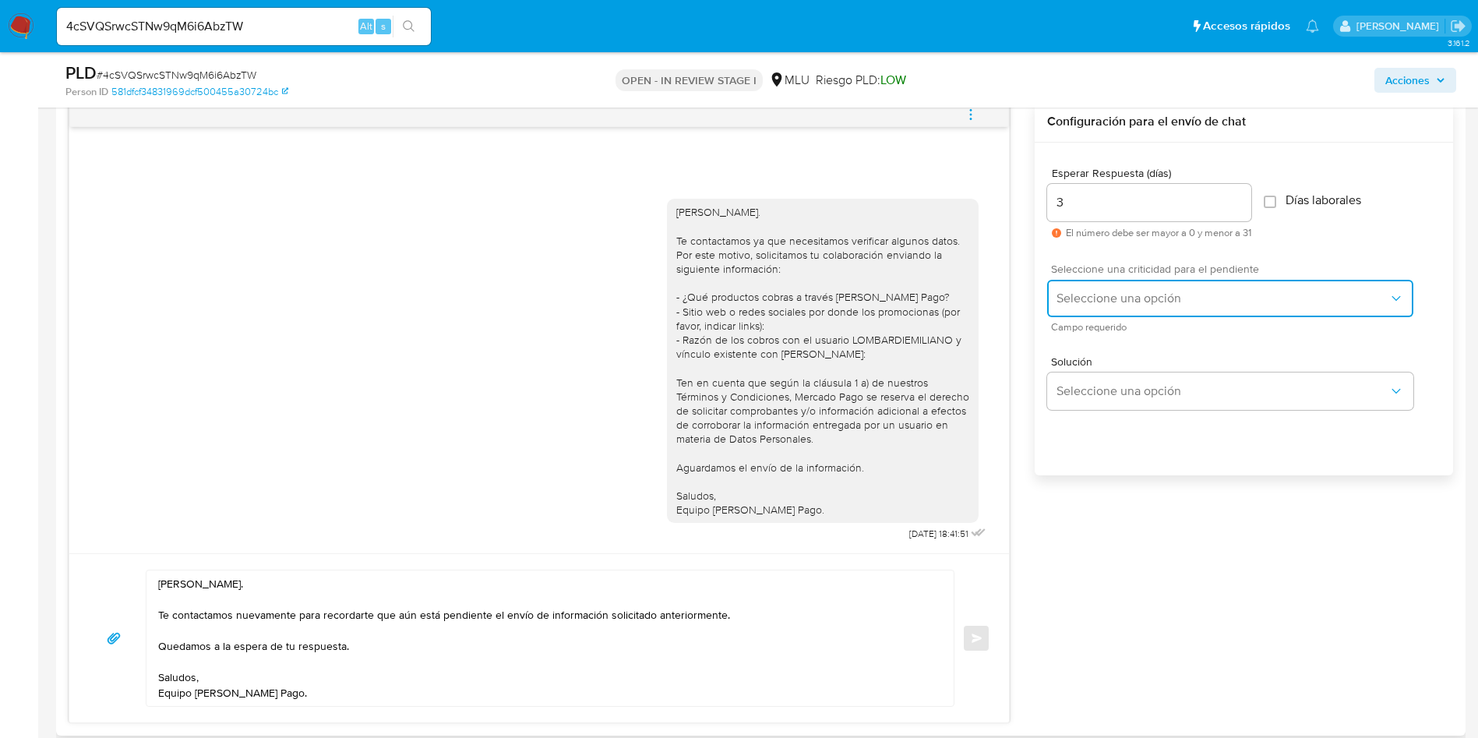
click at [1092, 293] on span "Seleccione una opción" at bounding box center [1222, 299] width 332 height 16
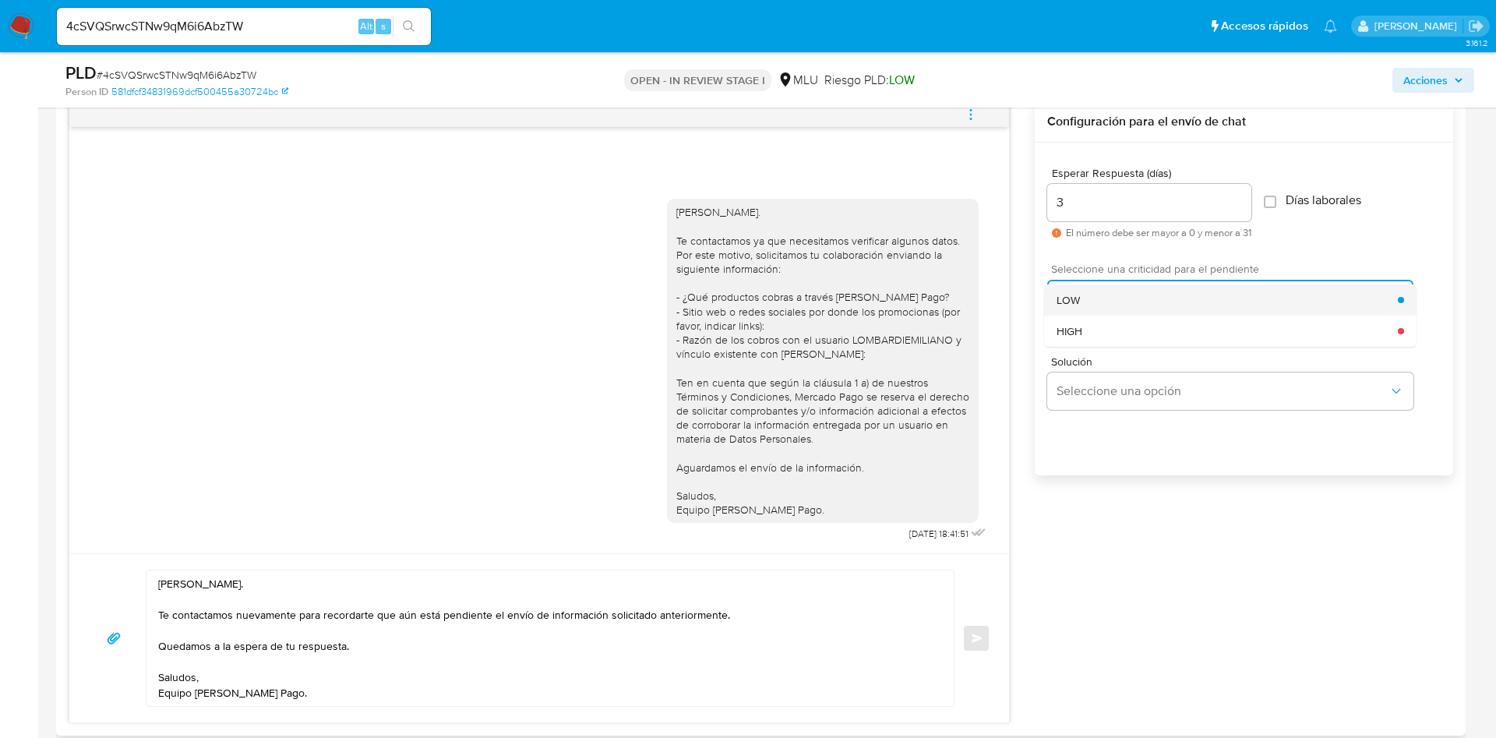
click at [1091, 305] on div "LOW" at bounding box center [1226, 299] width 341 height 31
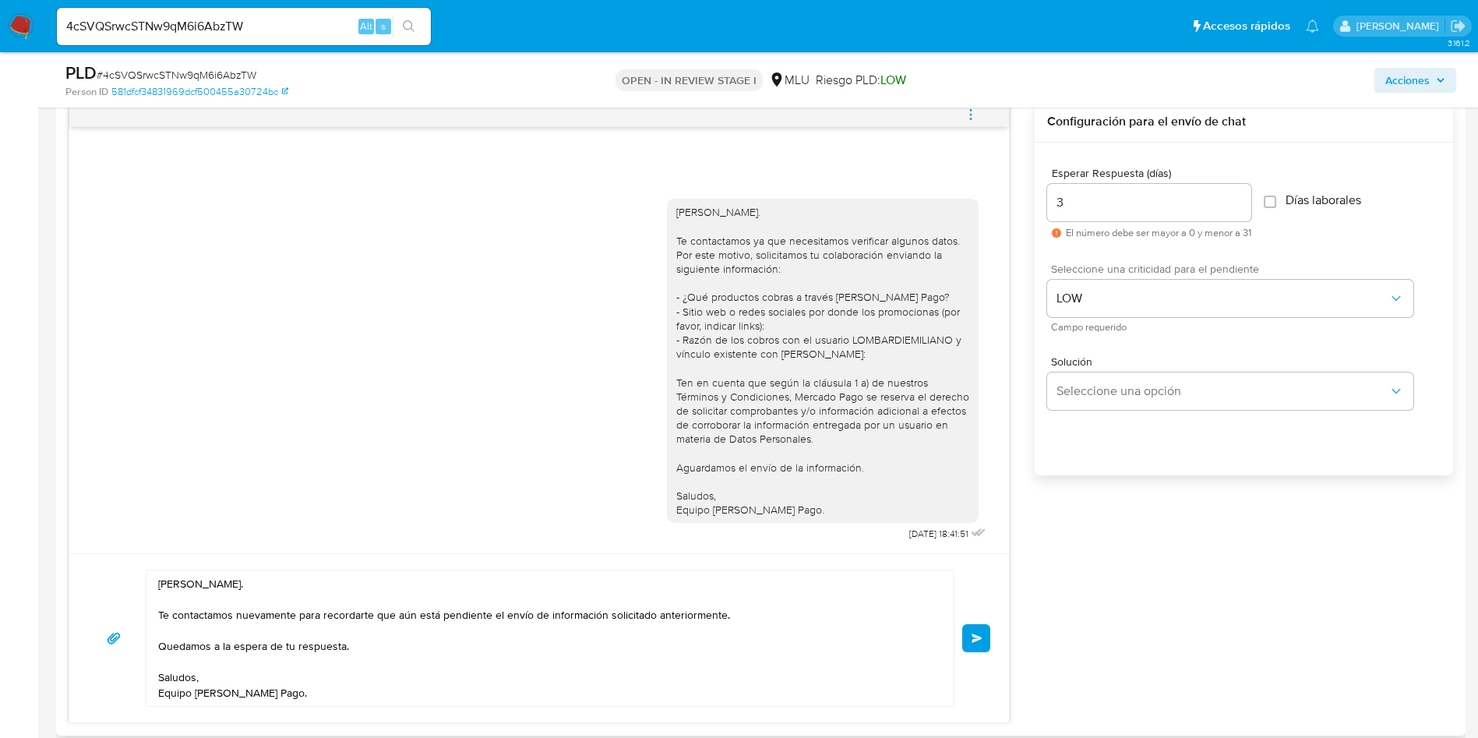
click at [972, 642] on span "Enviar" at bounding box center [976, 637] width 11 height 9
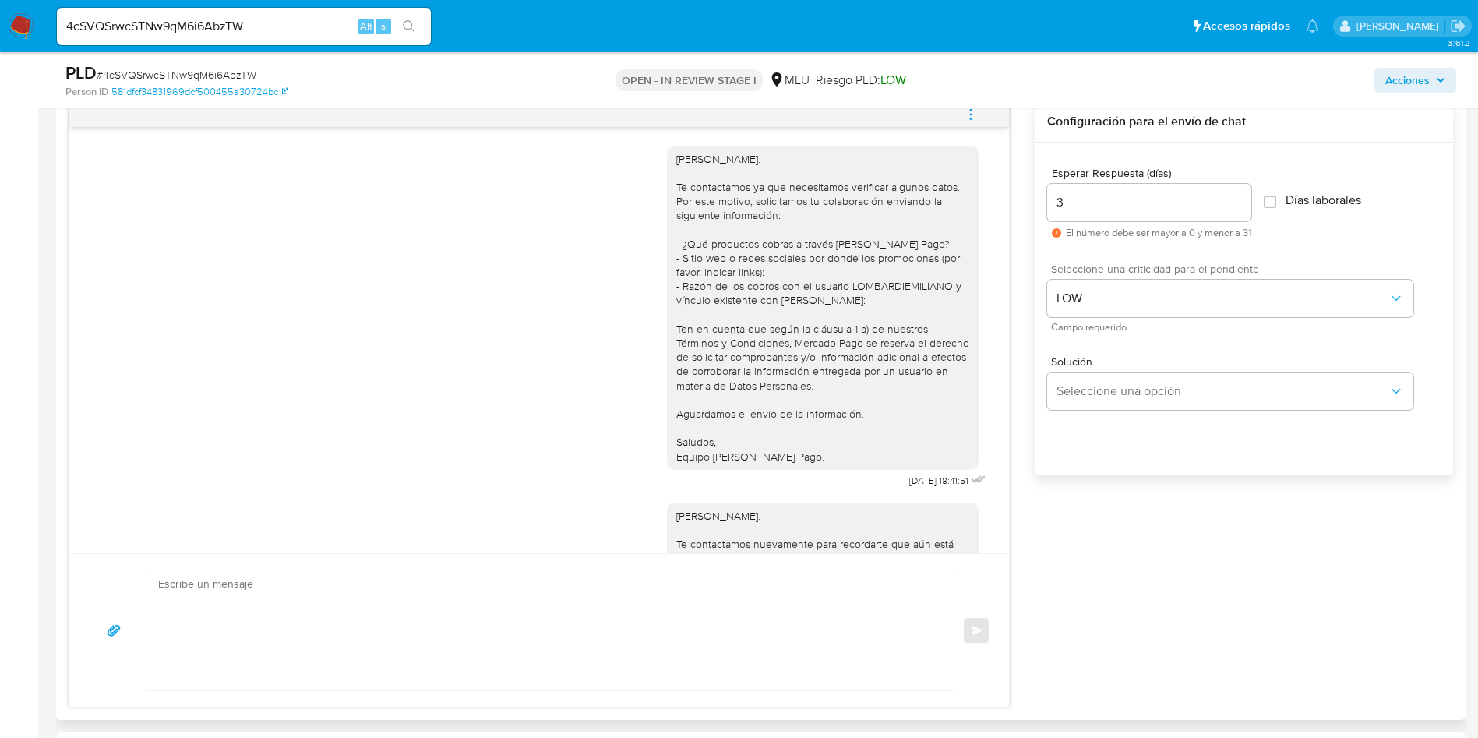
scroll to position [119, 0]
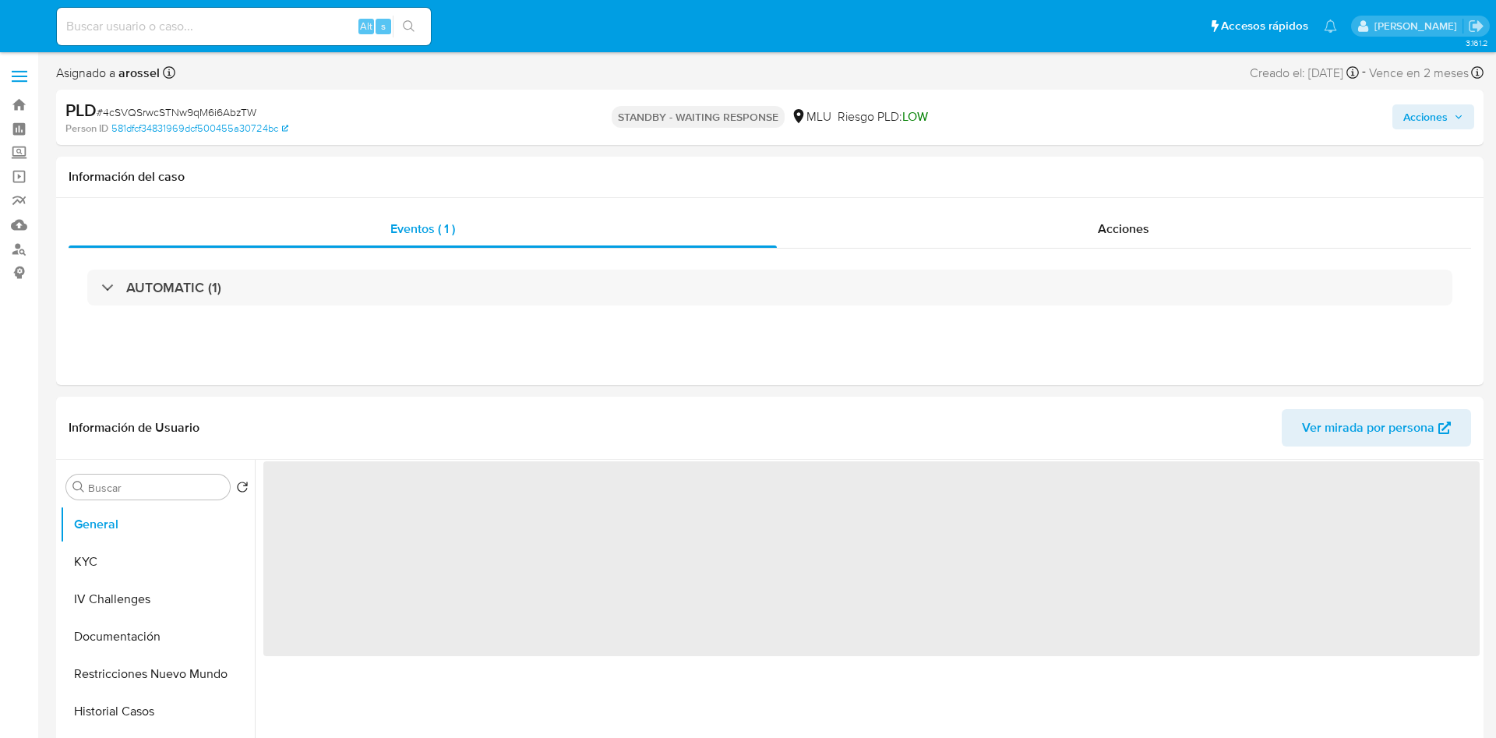
select select "10"
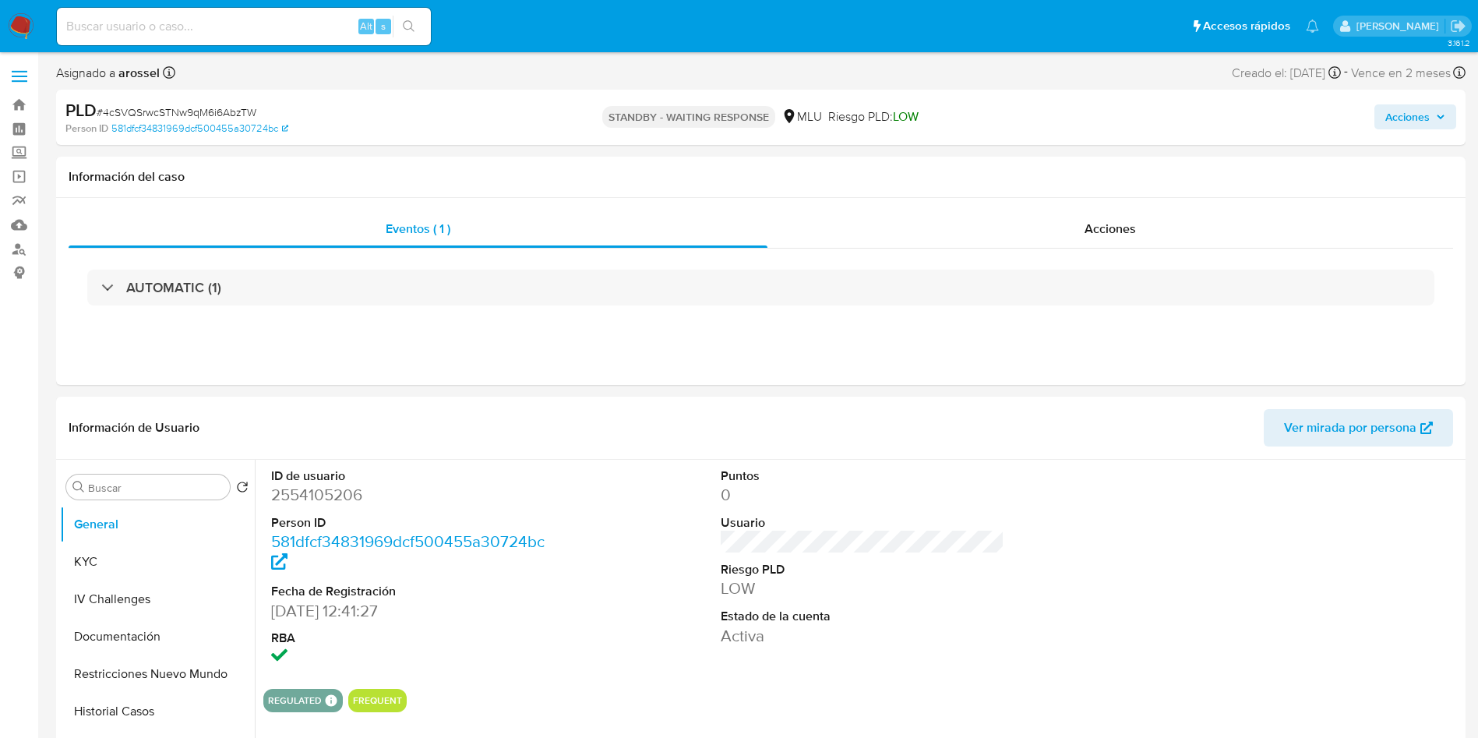
click at [189, 15] on div "Alt s" at bounding box center [244, 26] width 374 height 37
click at [192, 25] on input at bounding box center [244, 26] width 374 height 20
paste input "t1FwciGoBrHVJkKmXkWvjDMI"
type input "t1FwciGoBrHVJkKmXkWvjDMI"
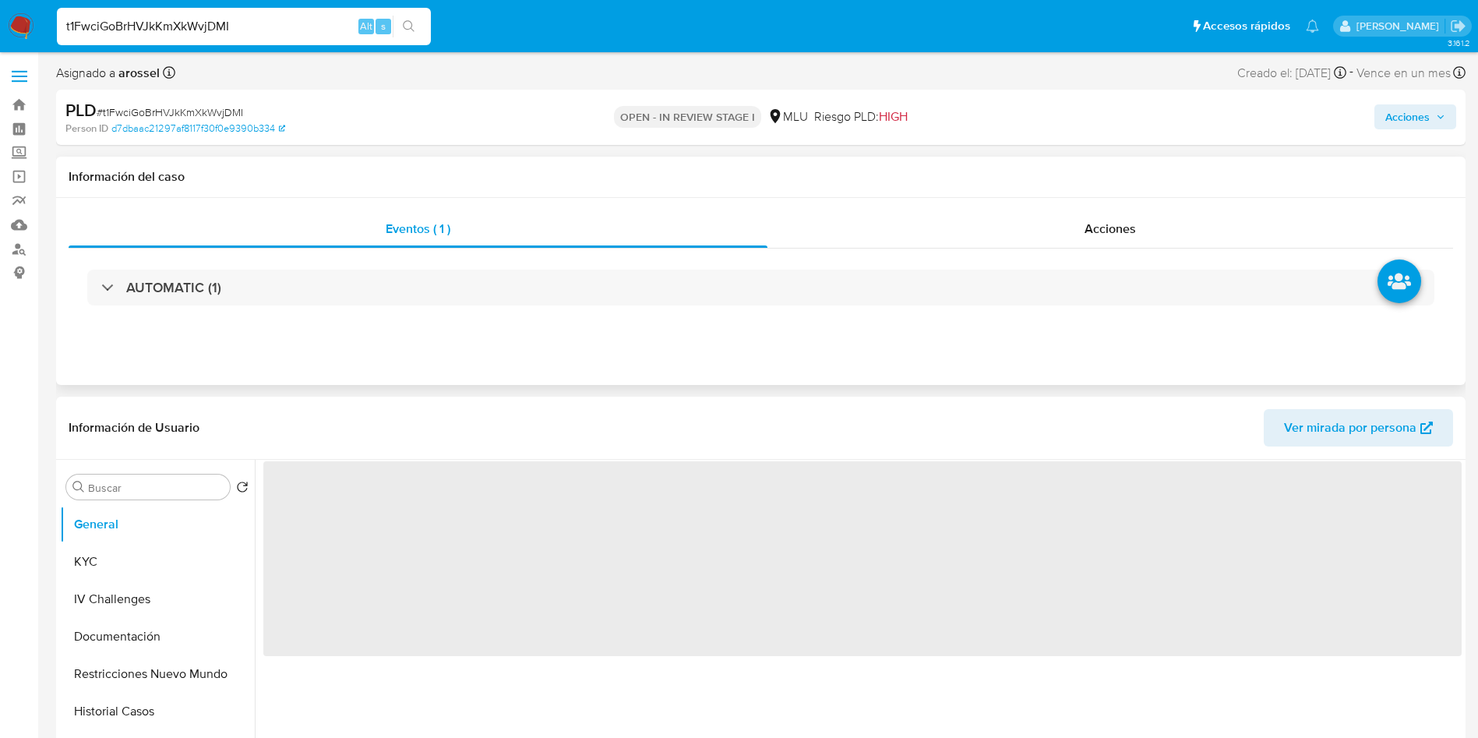
select select "10"
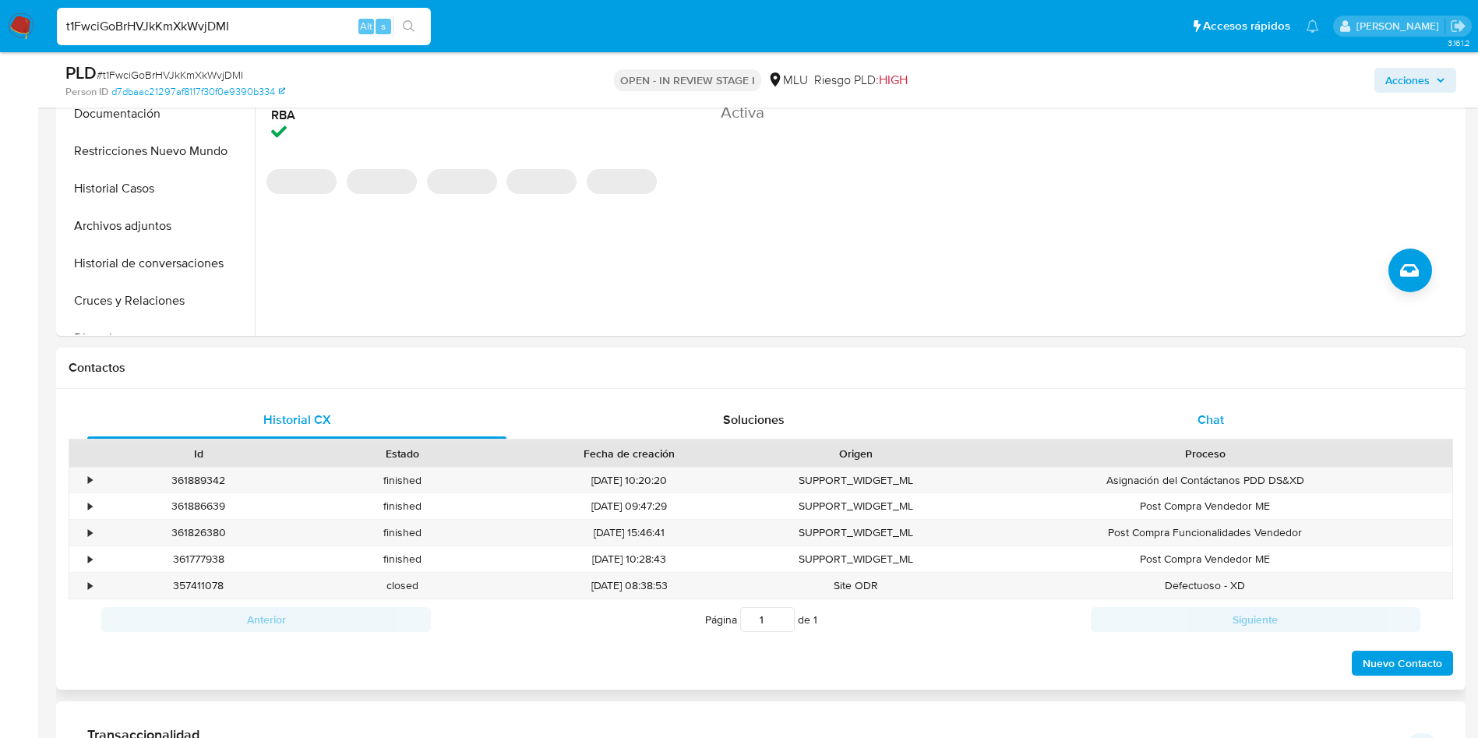
click at [1222, 419] on span "Chat" at bounding box center [1210, 419] width 26 height 18
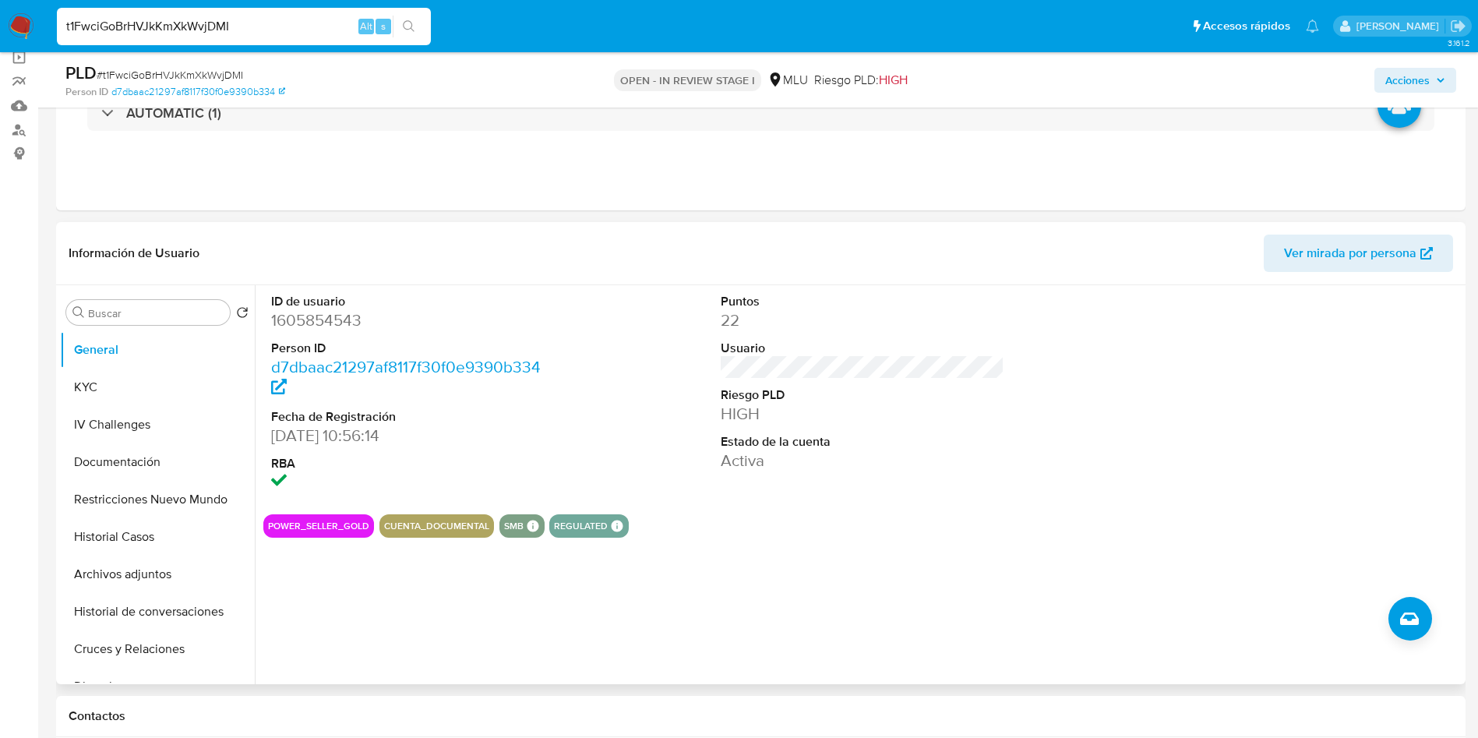
scroll to position [117, 0]
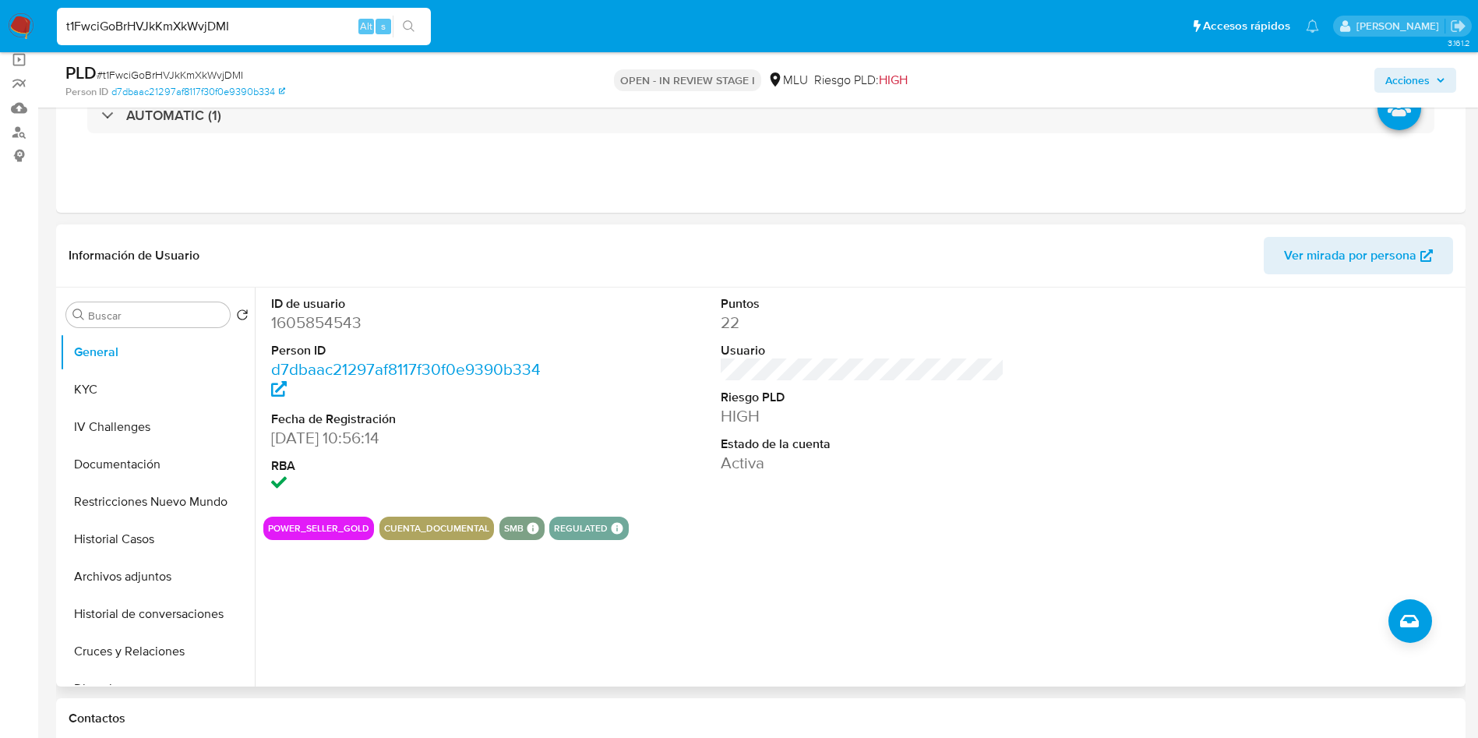
click at [353, 322] on dd "1605854543" at bounding box center [413, 323] width 284 height 22
click at [351, 319] on dd "1605854543" at bounding box center [413, 323] width 284 height 22
copy dd "1605854543"
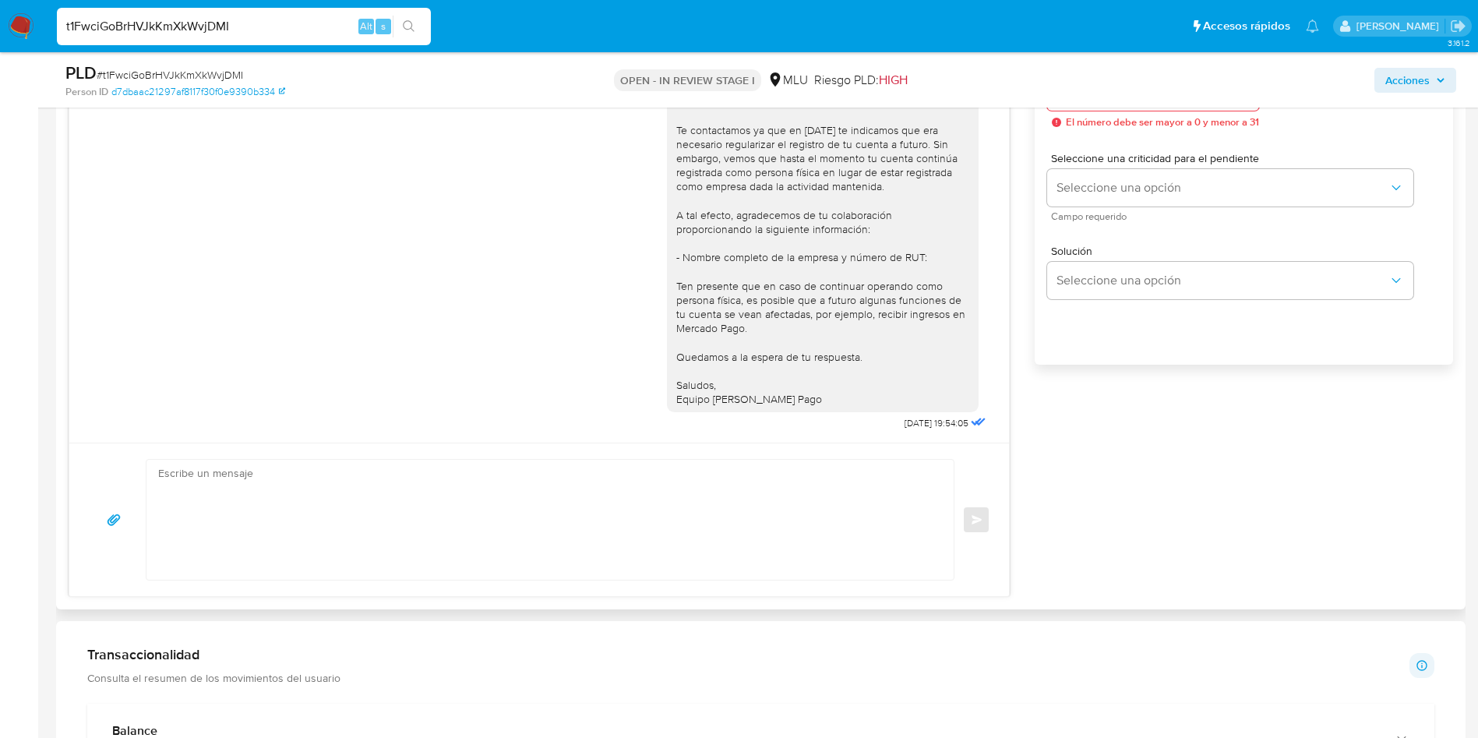
scroll to position [935, 0]
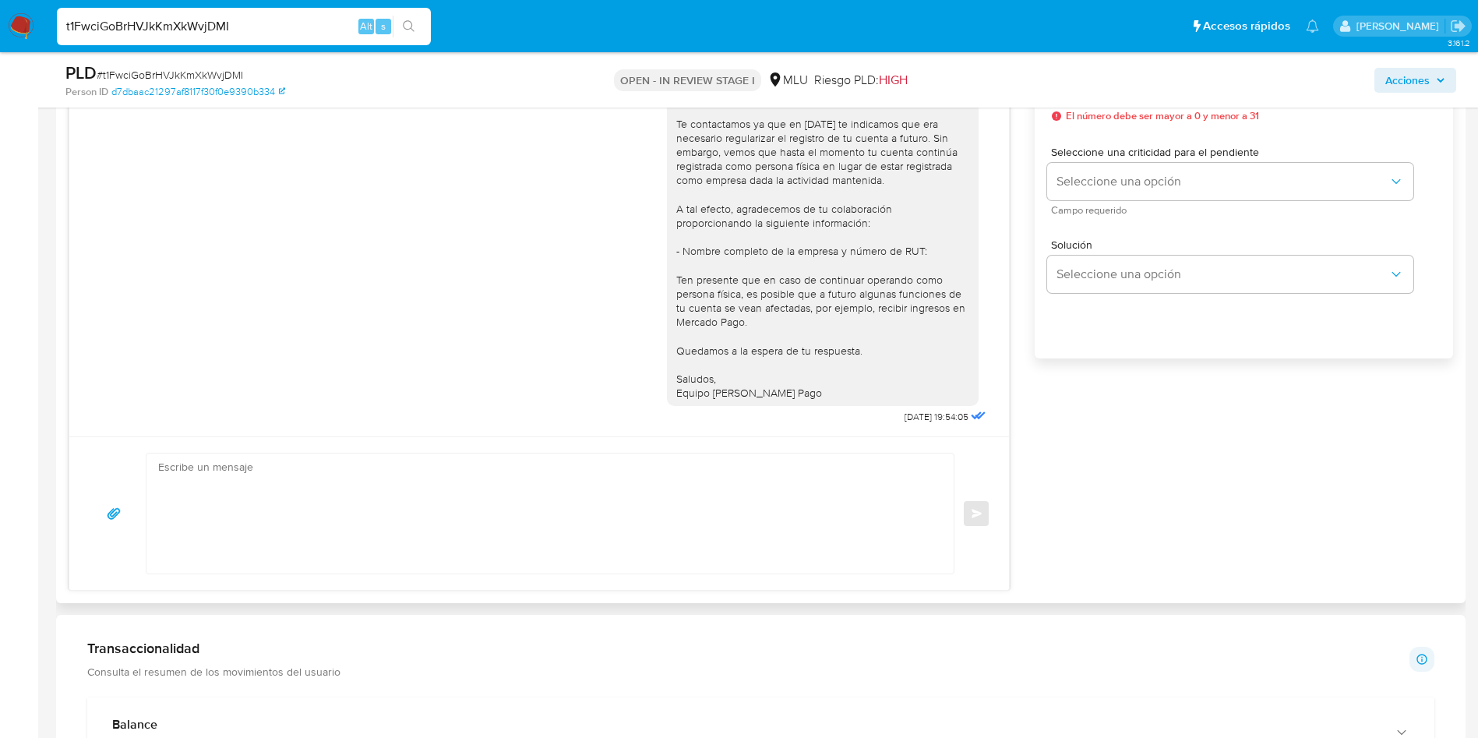
click at [637, 499] on textarea at bounding box center [546, 513] width 776 height 120
paste textarea "Hola, xxxx. Te contactamos nuevamente para recordarte que aún está pendiente el…"
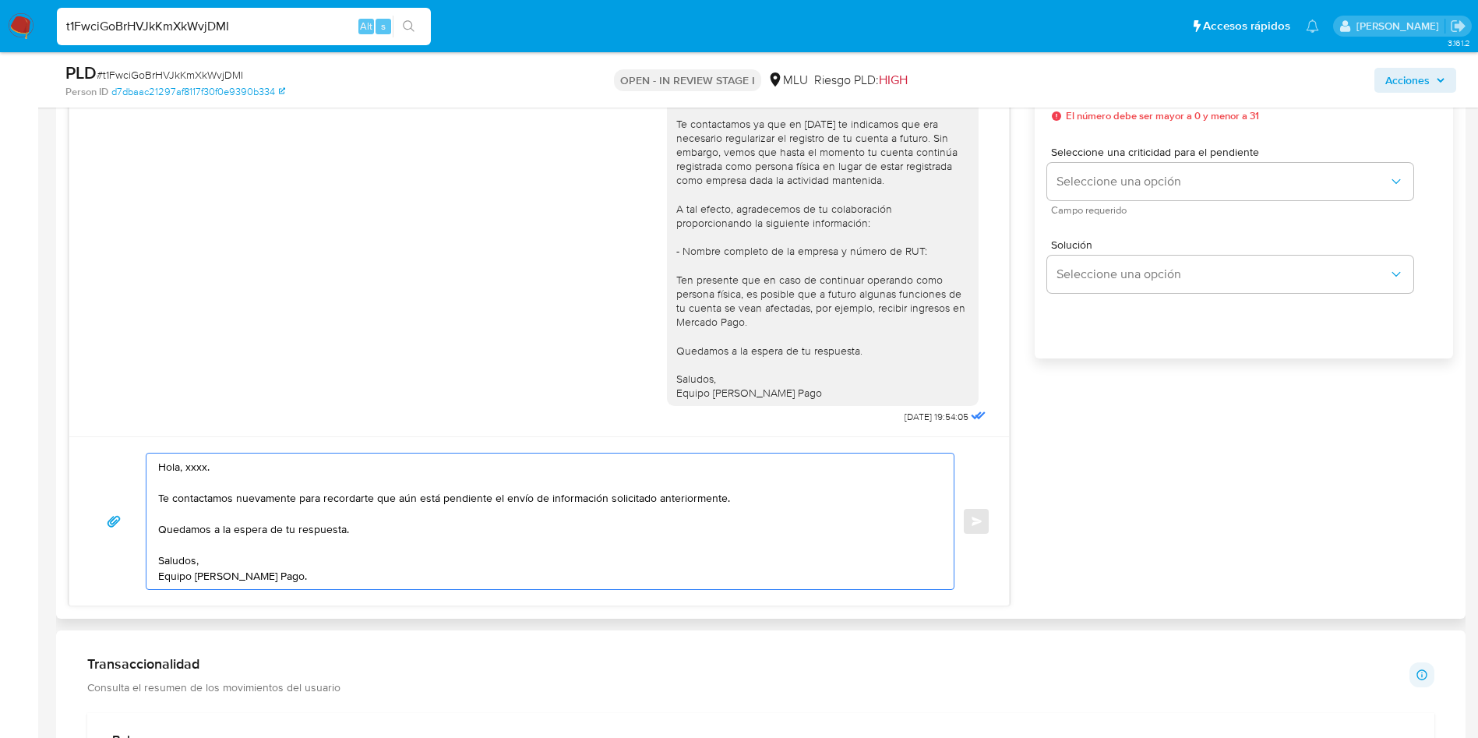
click at [194, 463] on textarea "Hola, xxxx. Te contactamos nuevamente para recordarte que aún está pendiente el…" at bounding box center [546, 521] width 776 height 136
type textarea "Hola, Robinson. Te contactamos nuevamente para recordarte que aún está pendient…"
click at [527, 537] on textarea "Hola, Robinson. Te contactamos nuevamente para recordarte que aún está pendient…" at bounding box center [546, 521] width 776 height 136
click at [615, 522] on textarea "Hola, Robinson. Te contactamos nuevamente para recordarte que aún está pendient…" at bounding box center [546, 521] width 776 height 136
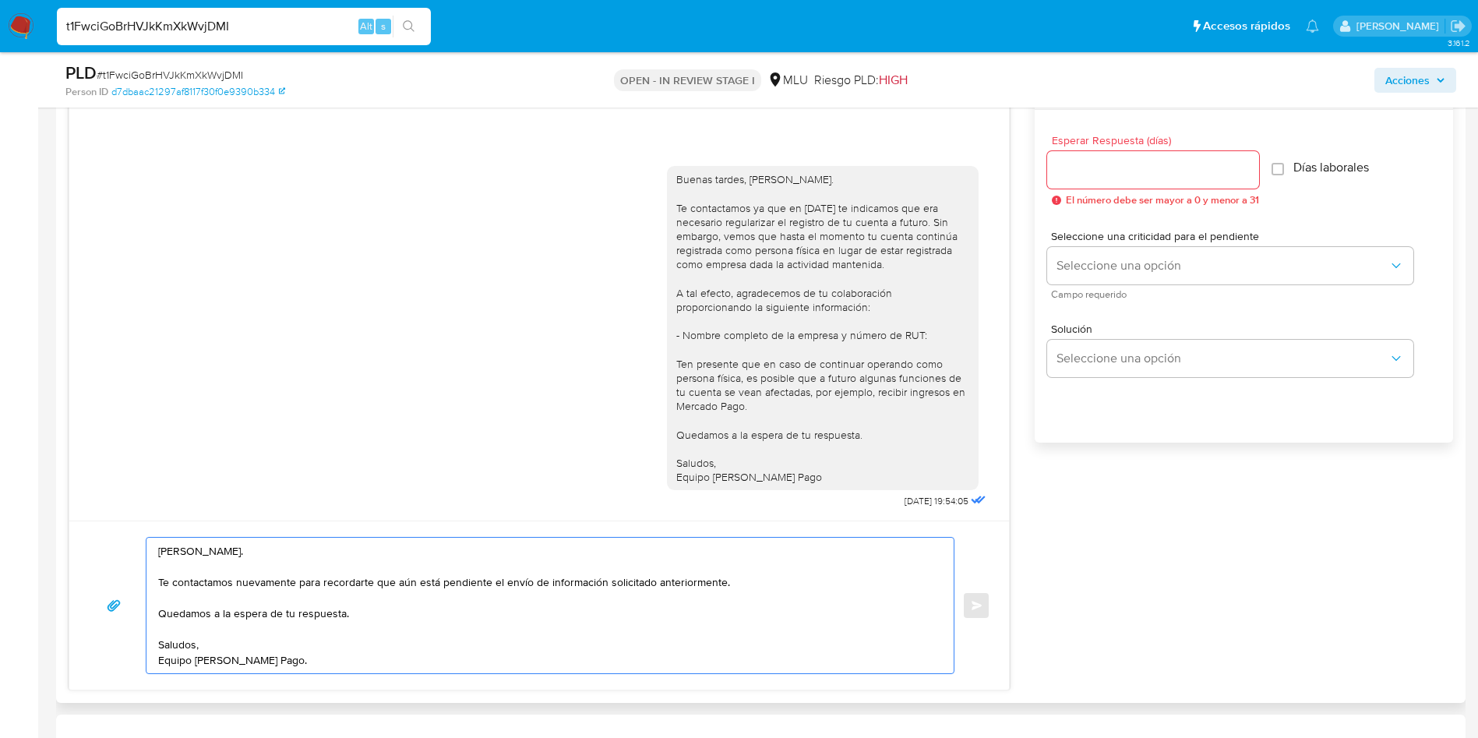
scroll to position [818, 0]
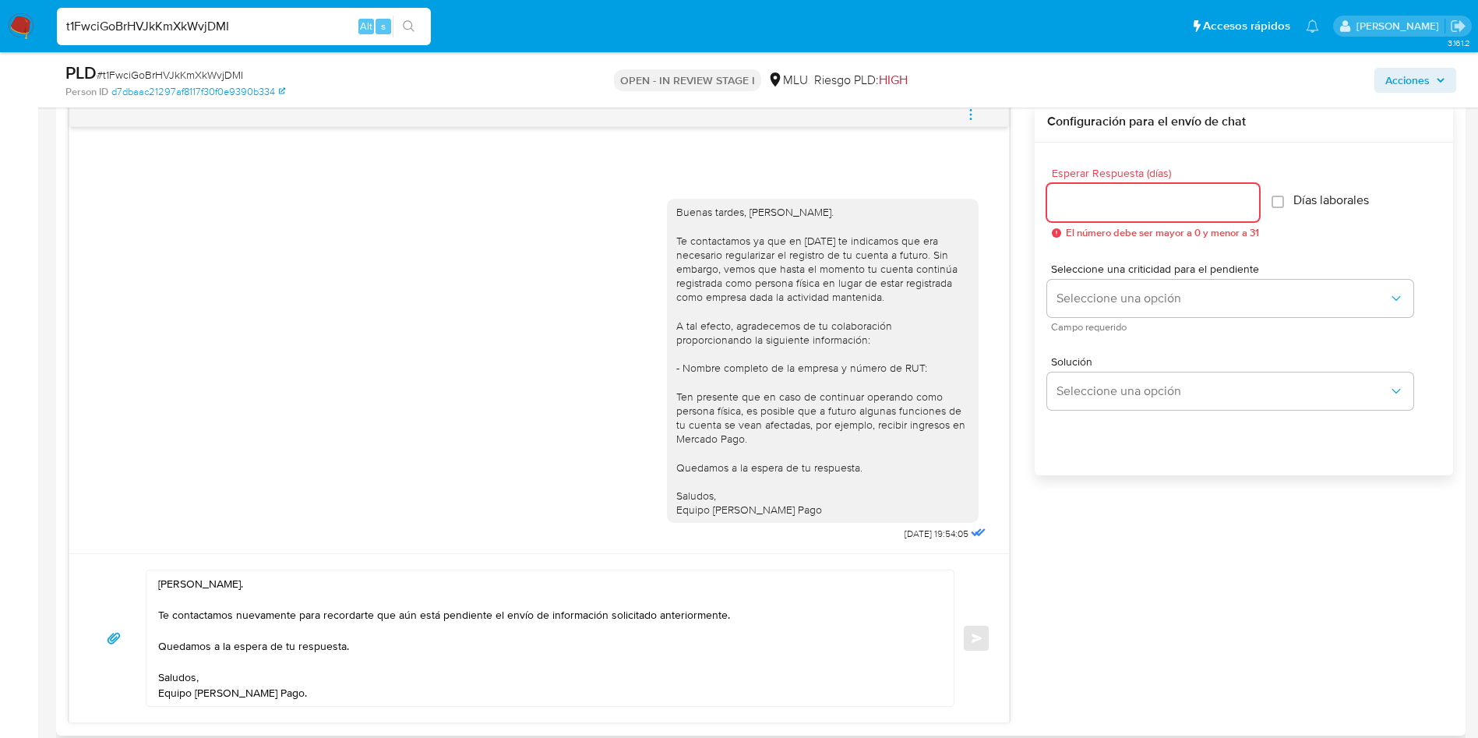
click at [1102, 204] on input "Esperar Respuesta (días)" at bounding box center [1153, 202] width 212 height 20
type input "3"
click at [1085, 274] on span "Seleccione una criticidad para el pendiente" at bounding box center [1234, 268] width 366 height 11
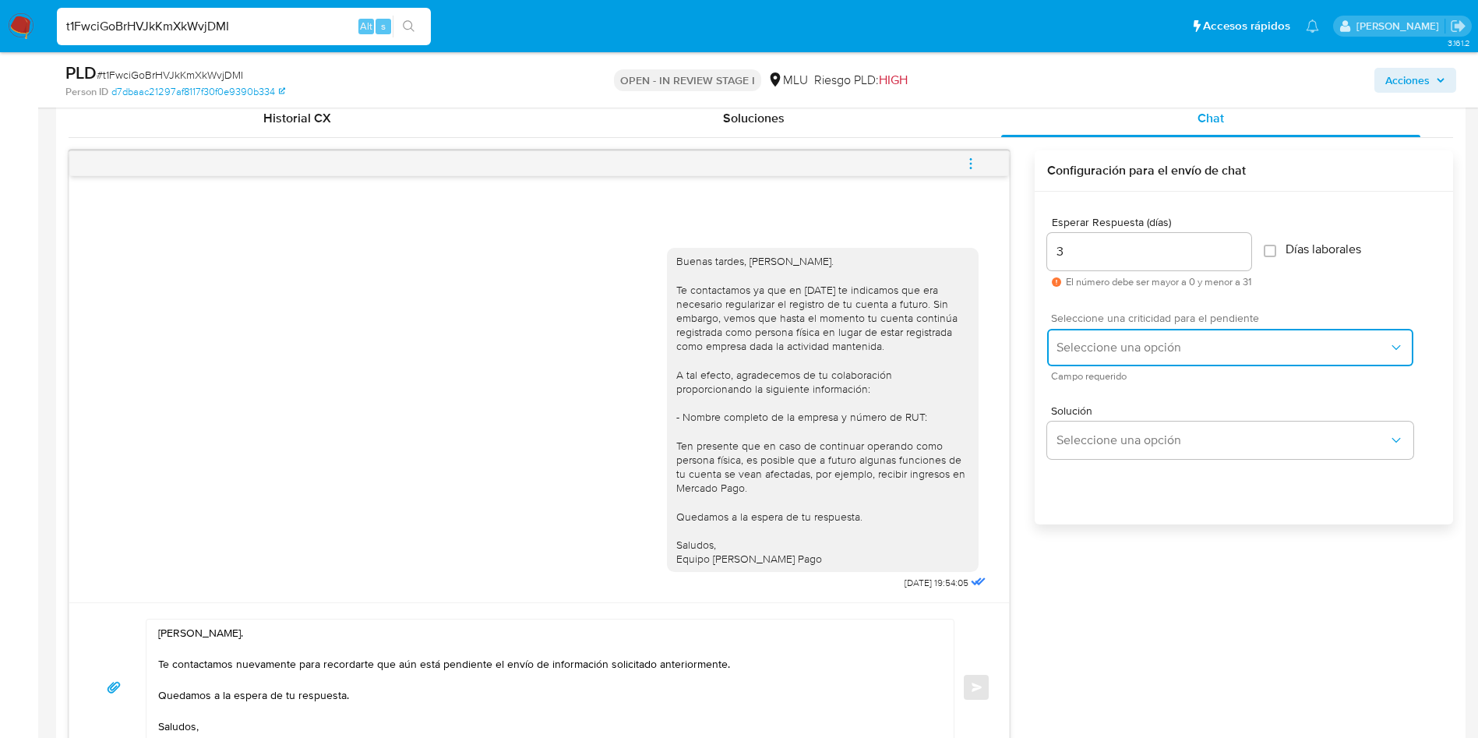
click at [1090, 300] on div "Seleccione una criticidad para el pendiente Seleccione una opción Campo requeri…" at bounding box center [1243, 346] width 393 height 93
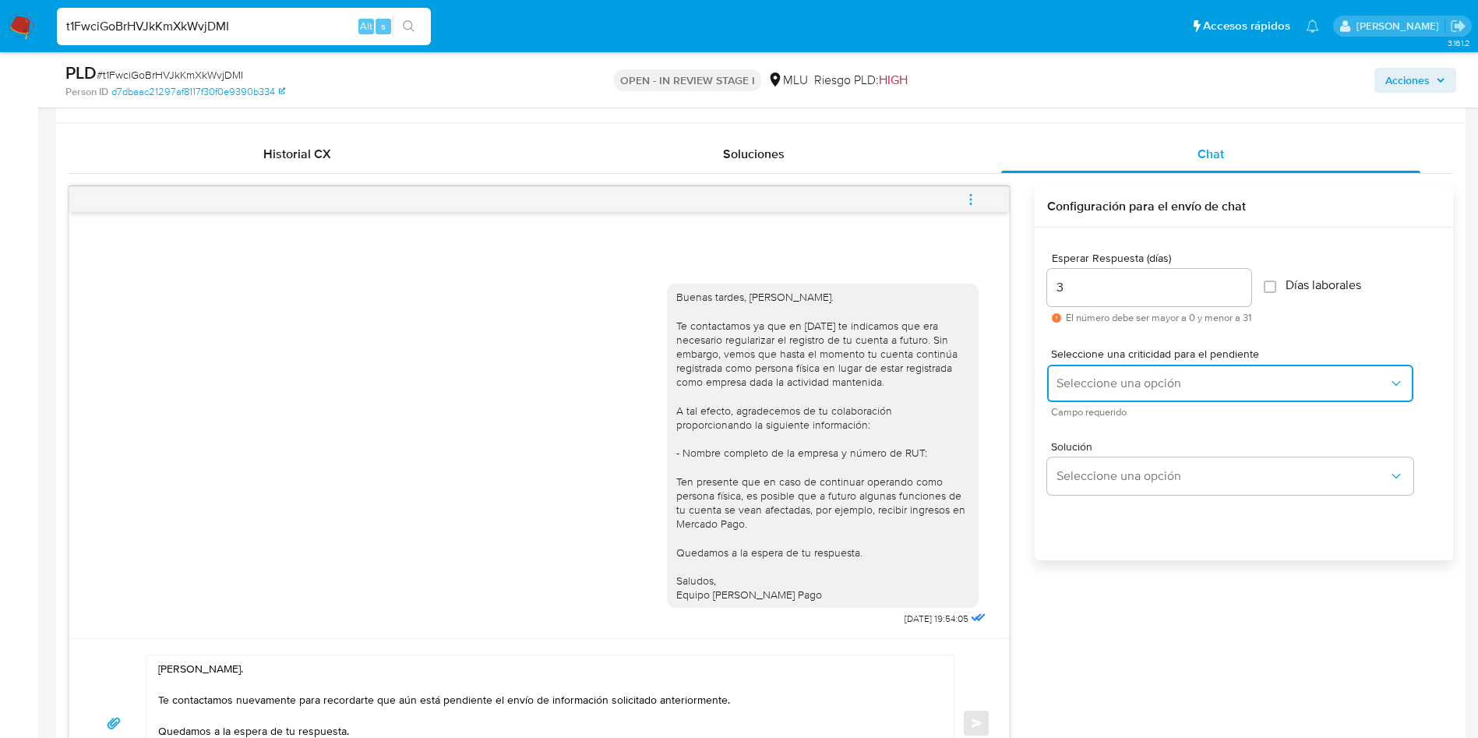
scroll to position [701, 0]
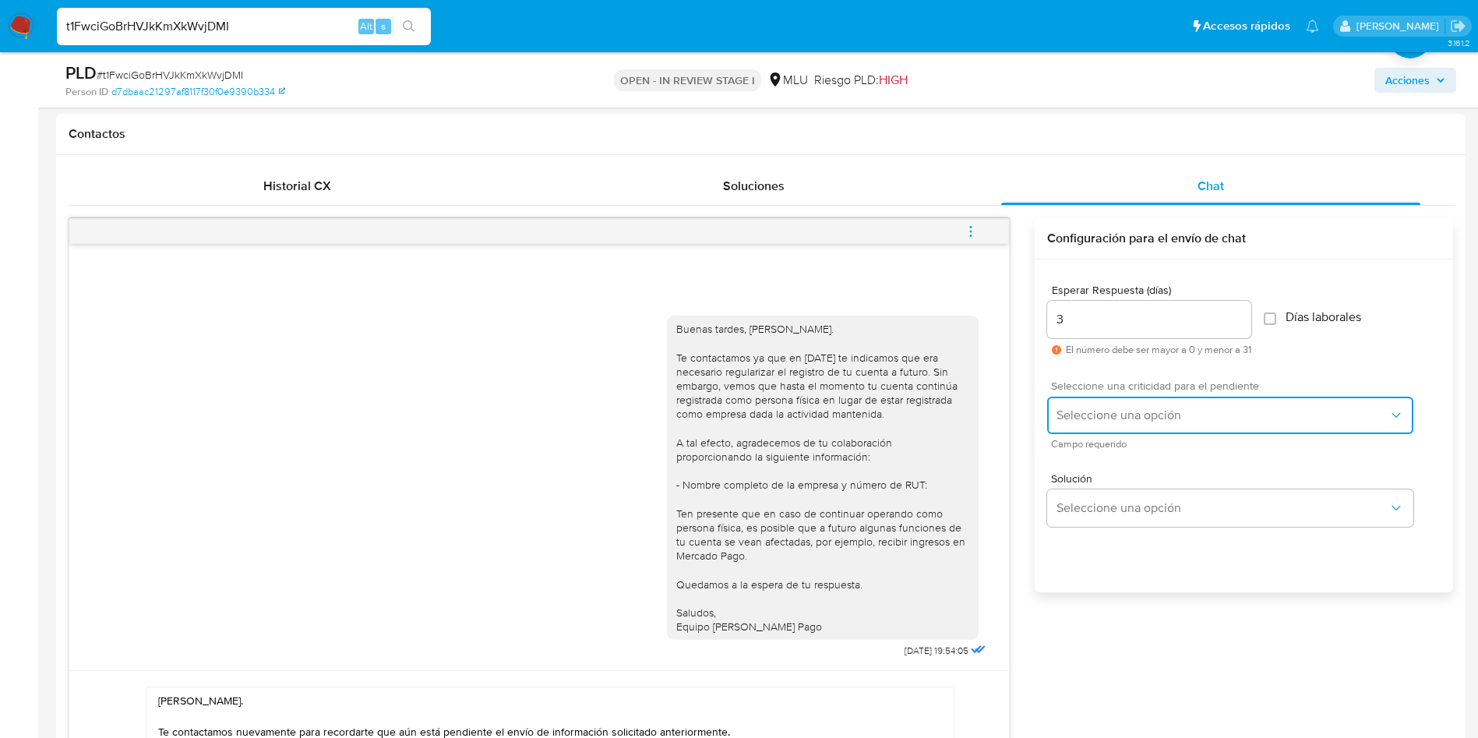
click at [1106, 418] on span "Seleccione una opción" at bounding box center [1222, 415] width 332 height 16
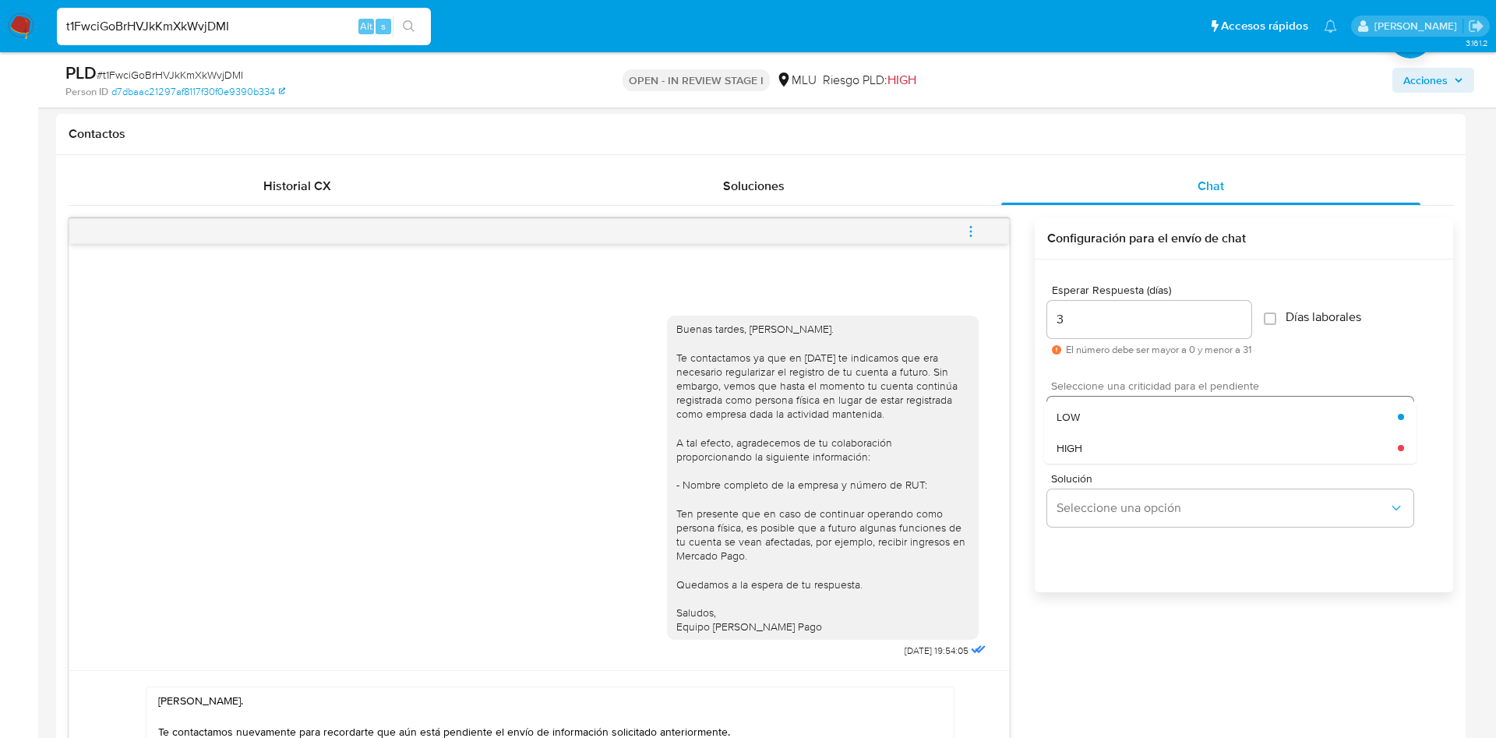
click at [1106, 419] on div "LOW" at bounding box center [1226, 416] width 341 height 31
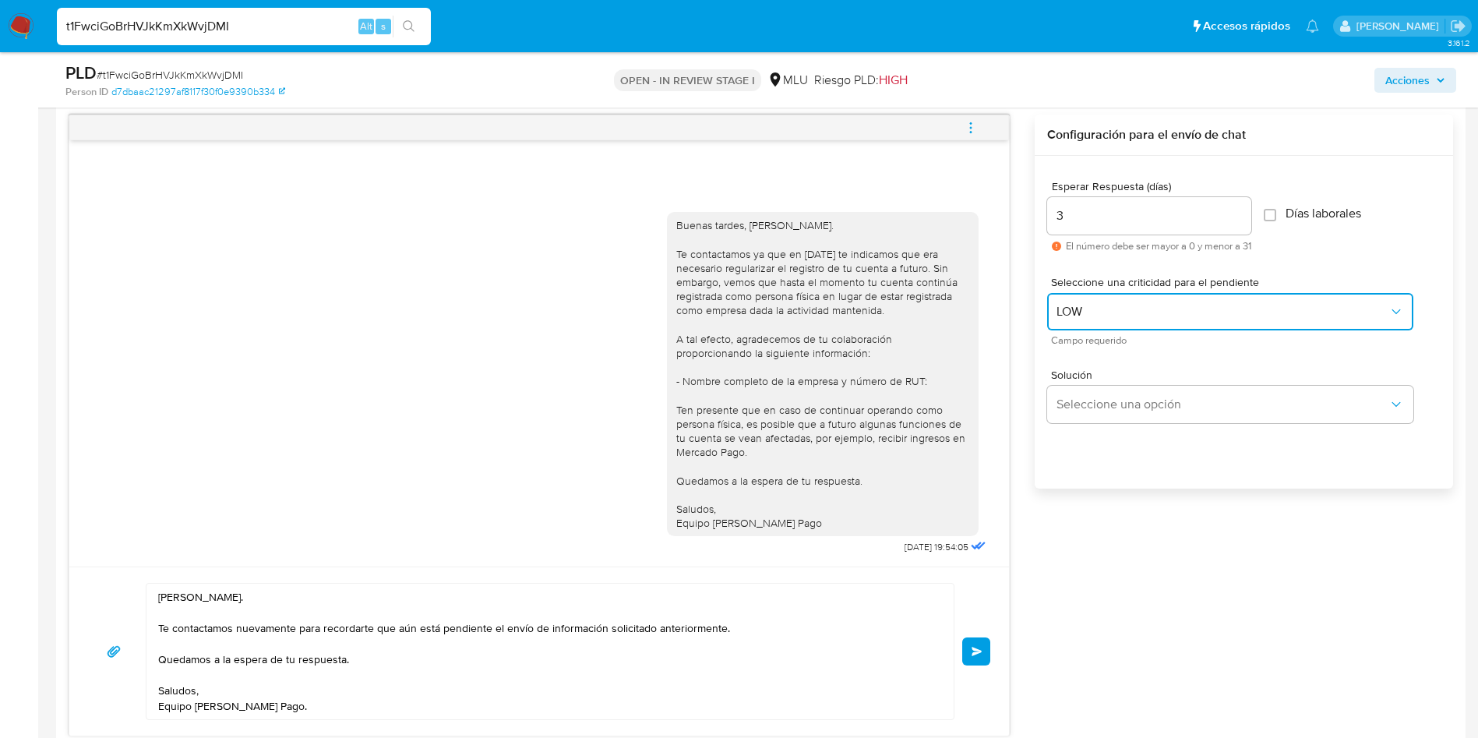
scroll to position [1052, 0]
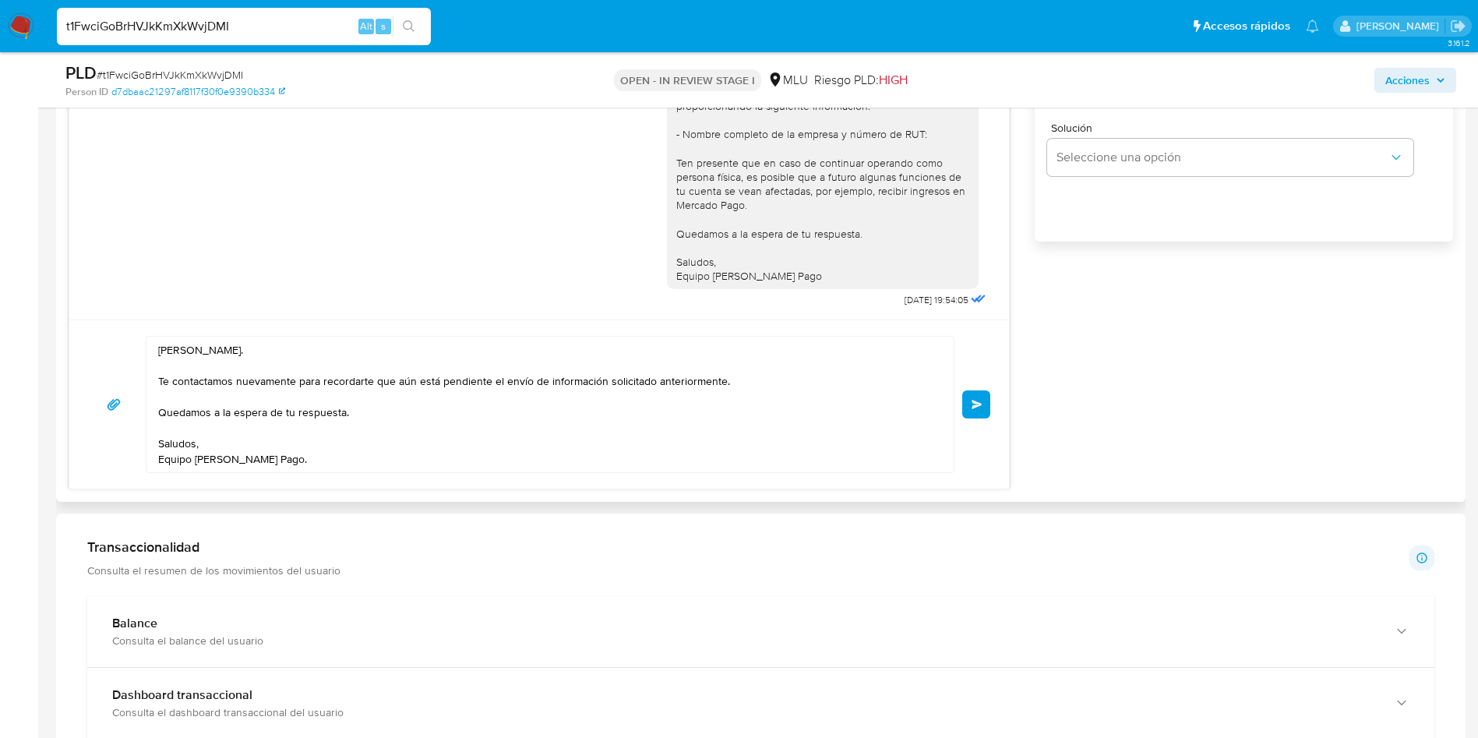
click at [983, 403] on button "Enviar" at bounding box center [976, 404] width 28 height 28
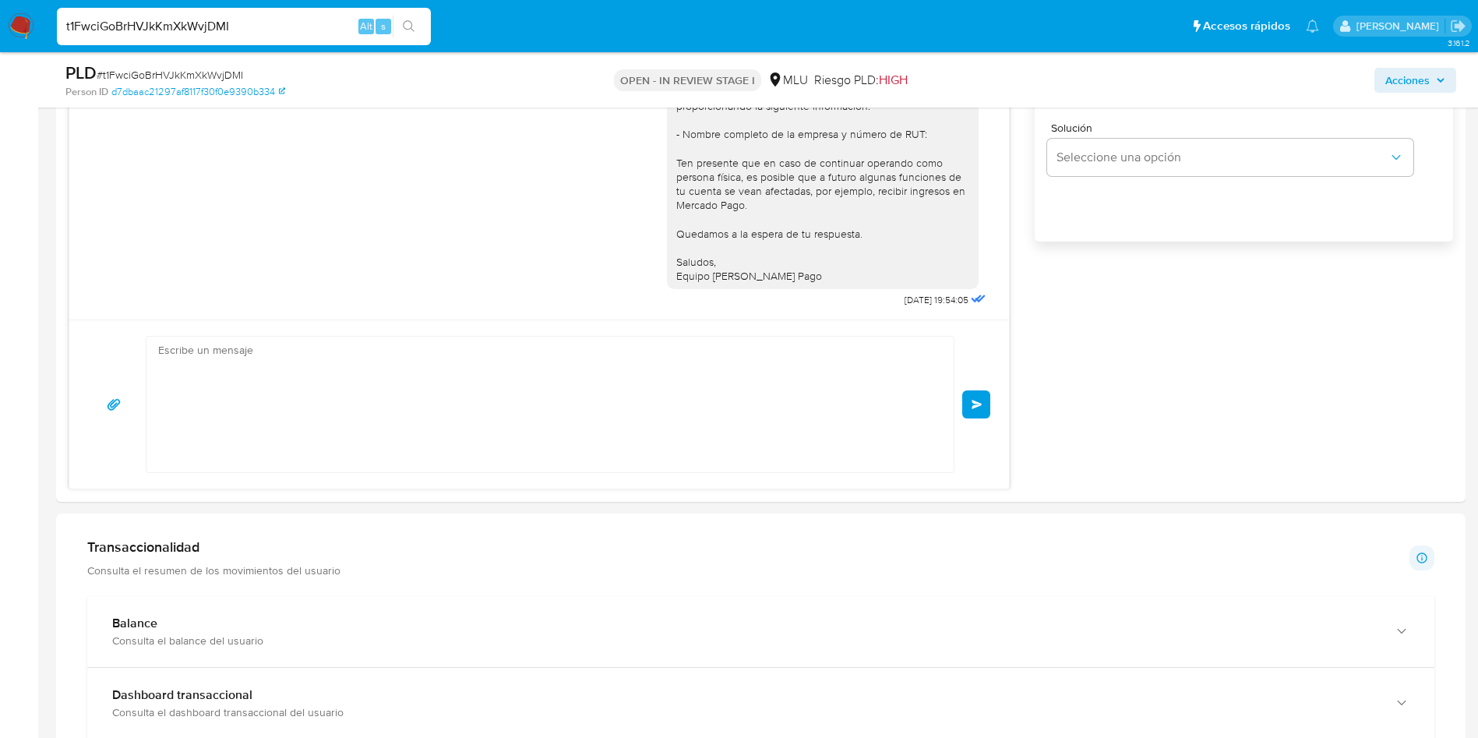
scroll to position [119, 0]
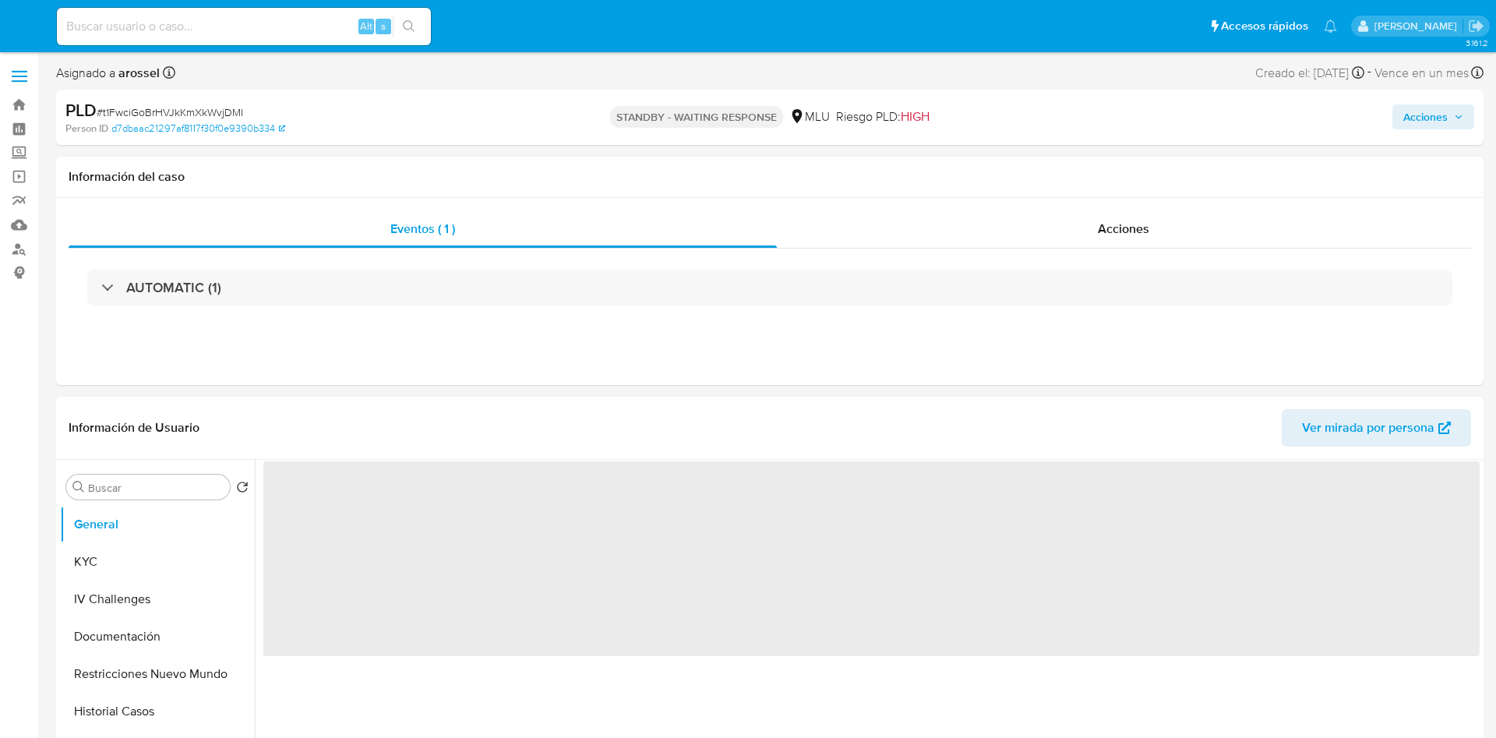
select select "10"
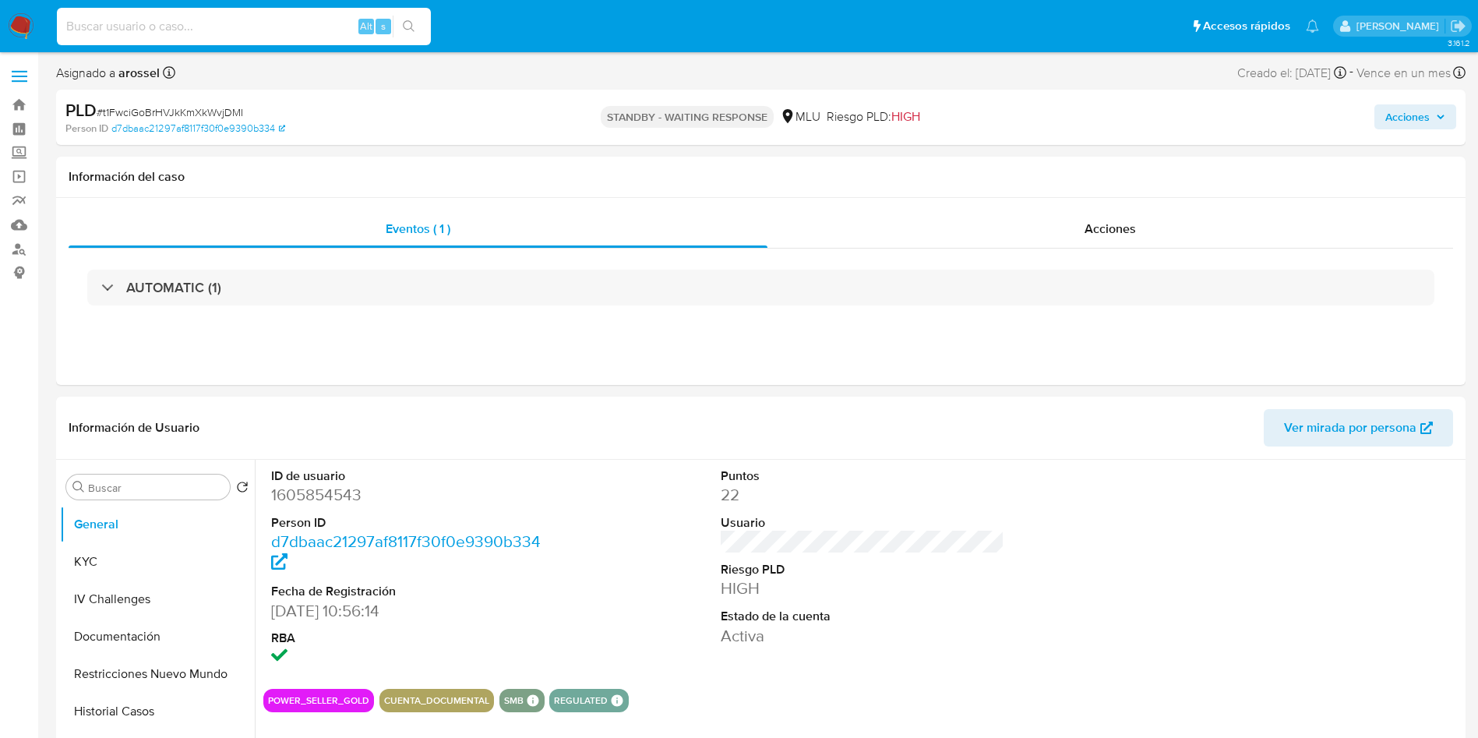
click at [232, 30] on input at bounding box center [244, 26] width 374 height 20
paste input "ewtqxofIUS3N787orIYA8Yot"
type input "ewtqxofIUS3N787orIYA8Yot"
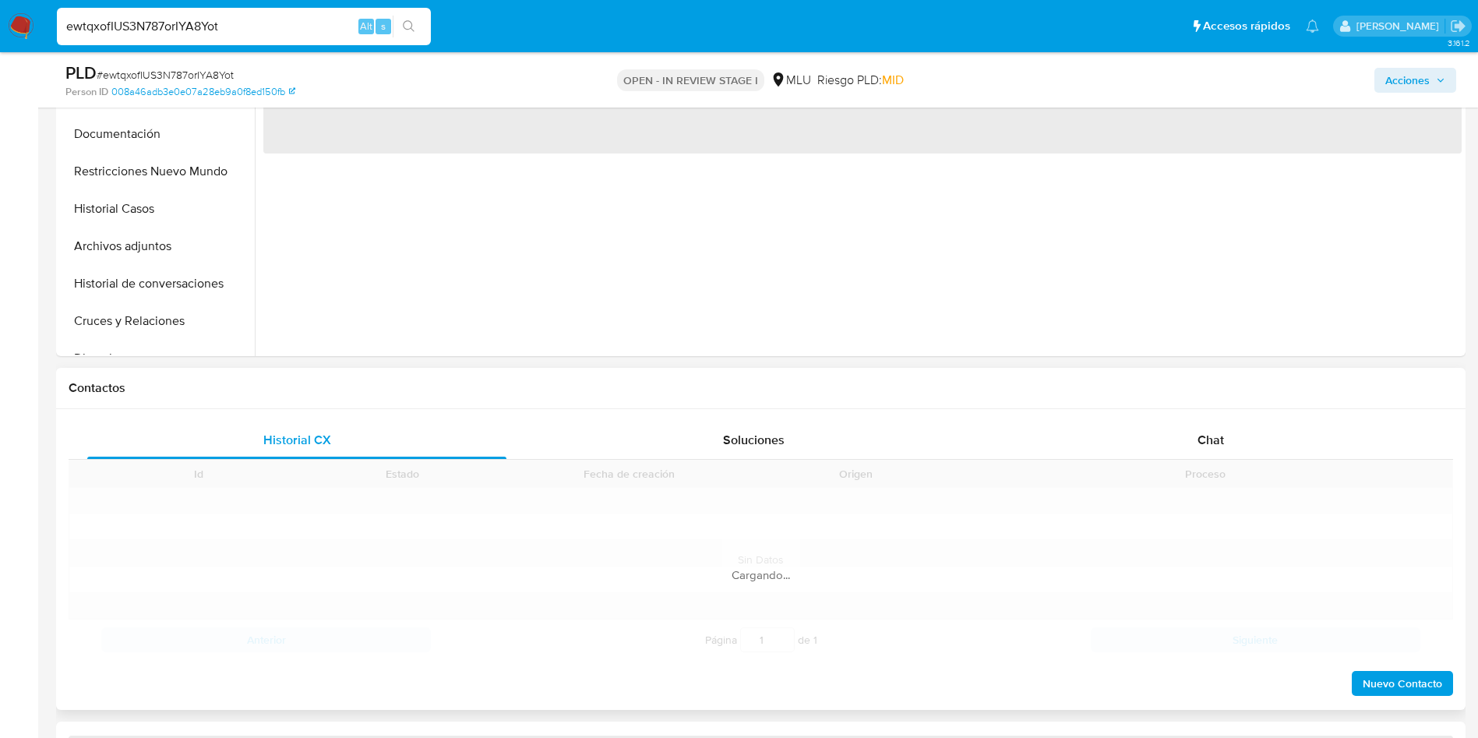
scroll to position [584, 0]
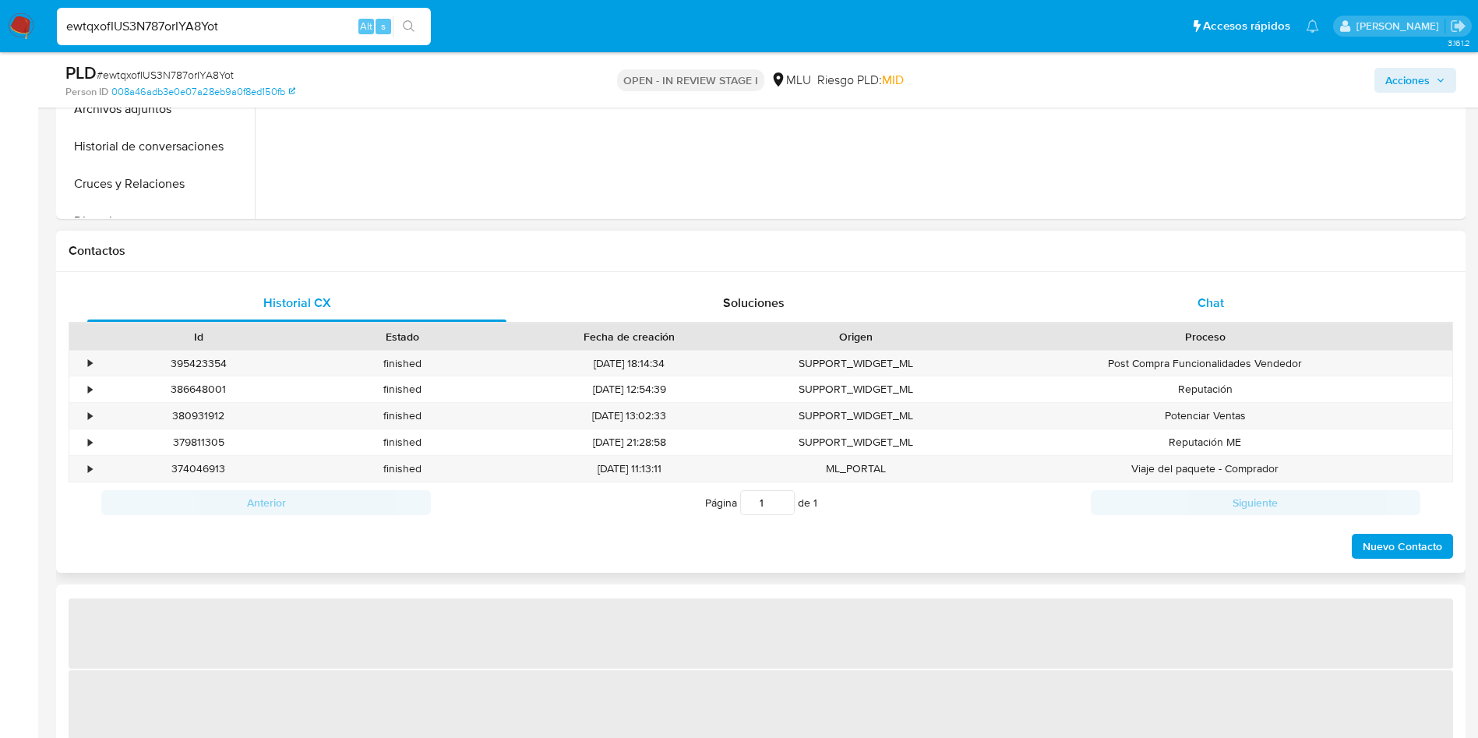
click at [1223, 311] on span "Chat" at bounding box center [1210, 303] width 26 height 18
select select "10"
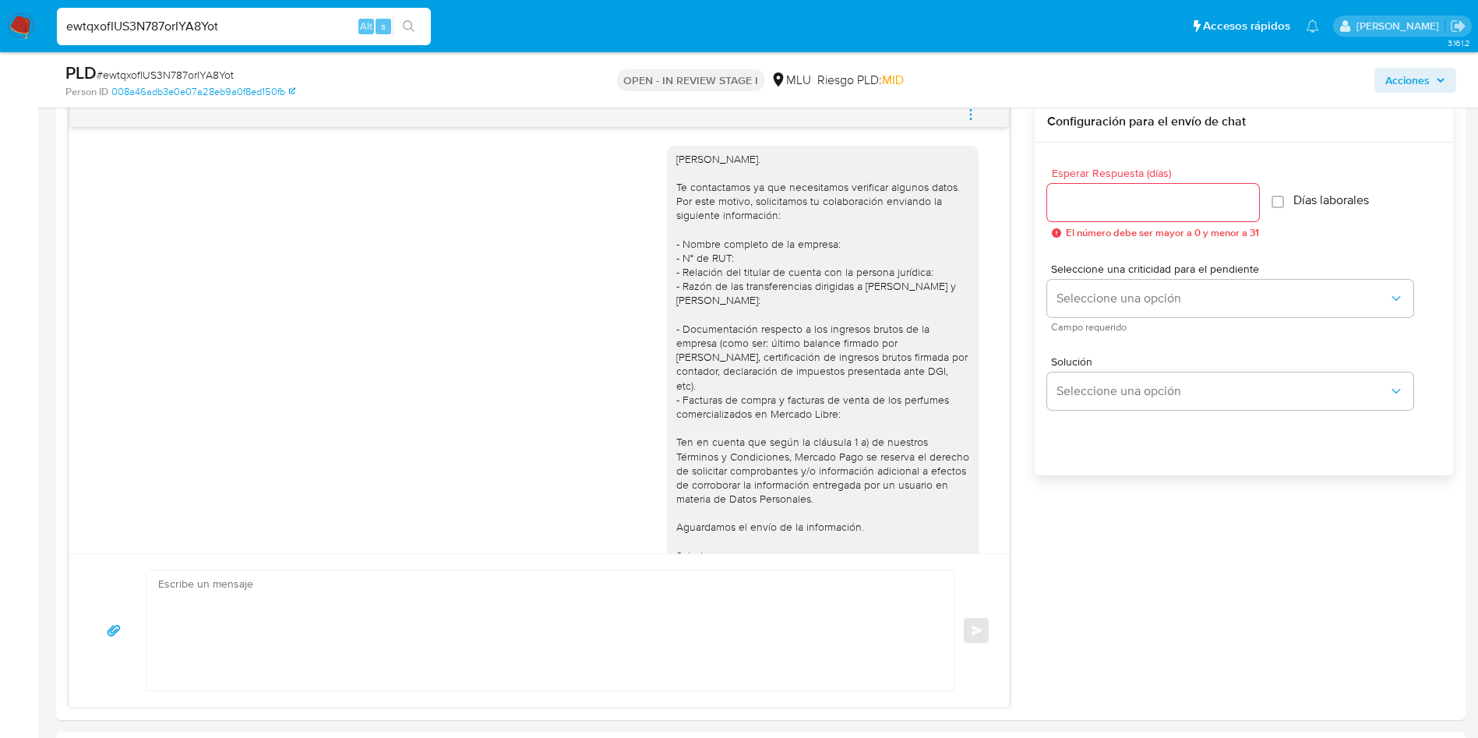
scroll to position [234, 0]
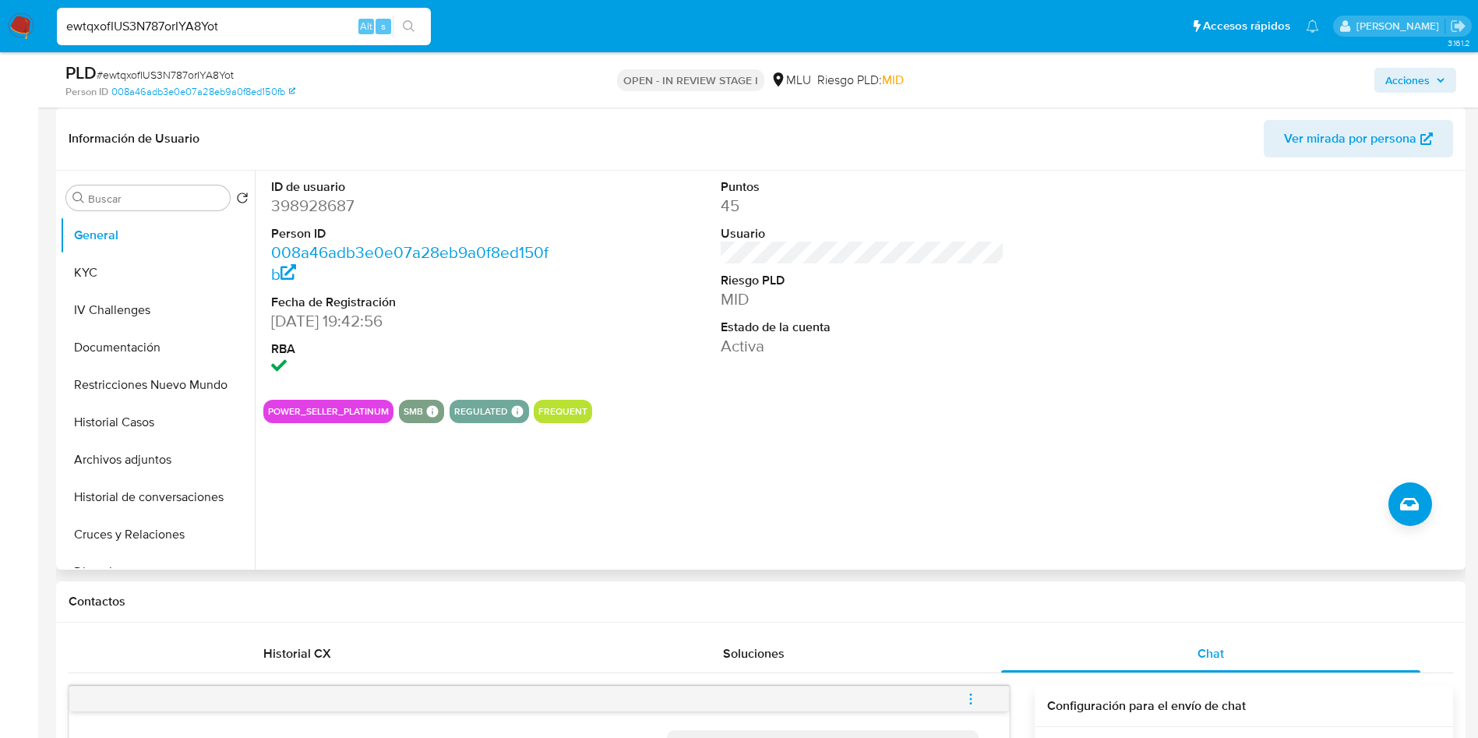
click at [329, 203] on dd "398928687" at bounding box center [413, 206] width 284 height 22
copy dd "398928687"
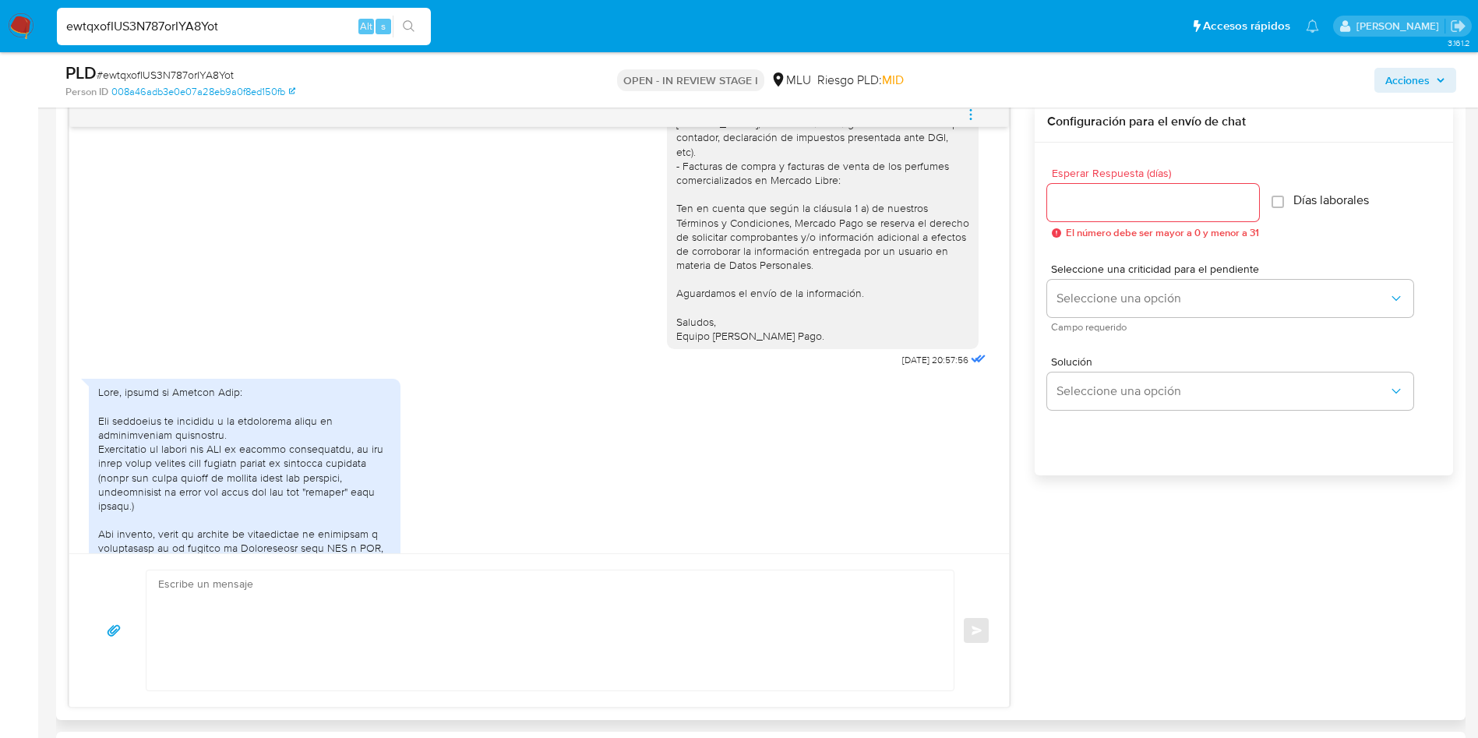
click at [296, 460] on div at bounding box center [244, 640] width 293 height 510
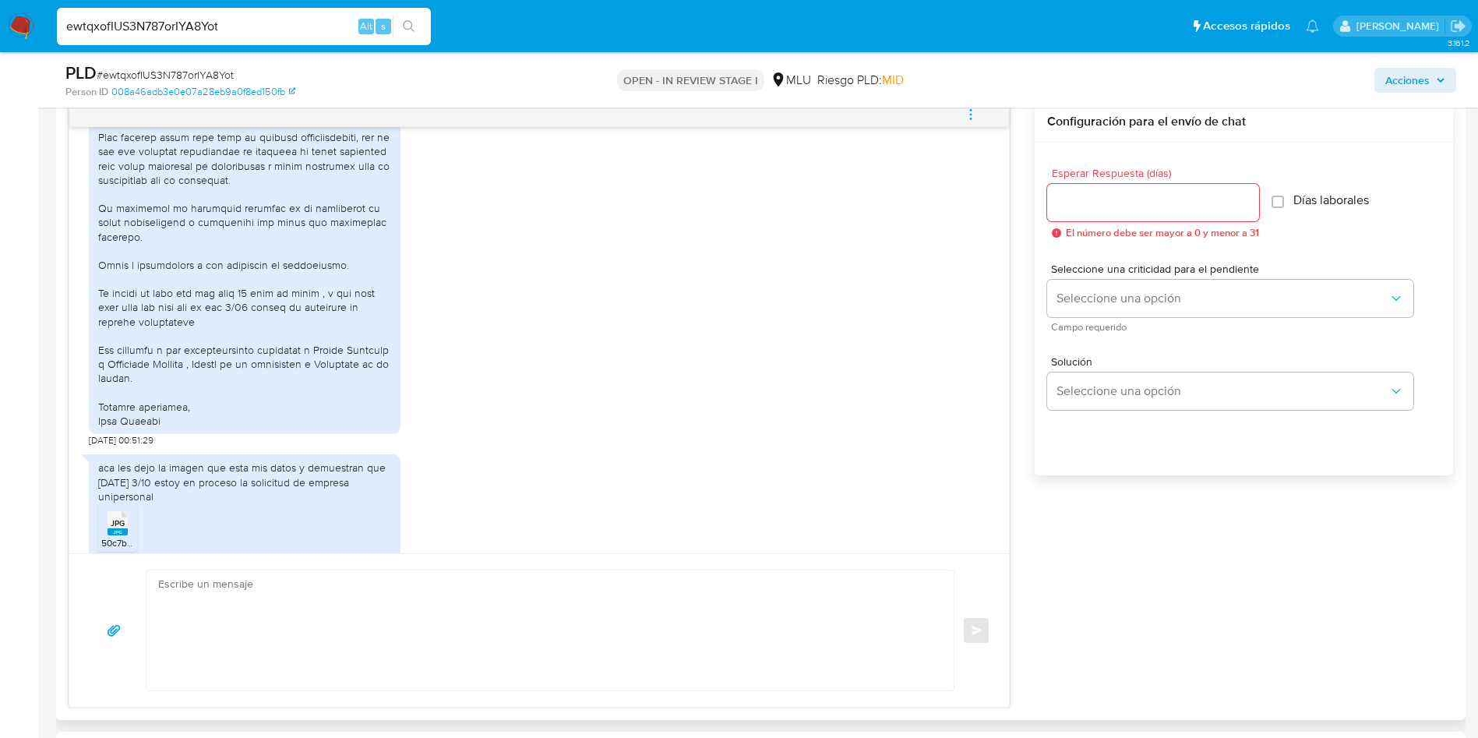
scroll to position [703, 0]
click at [118, 534] on span "50c7b05a-e99d-4725-b5c4-dcfcd664bb12.jpg" at bounding box center [197, 540] width 192 height 13
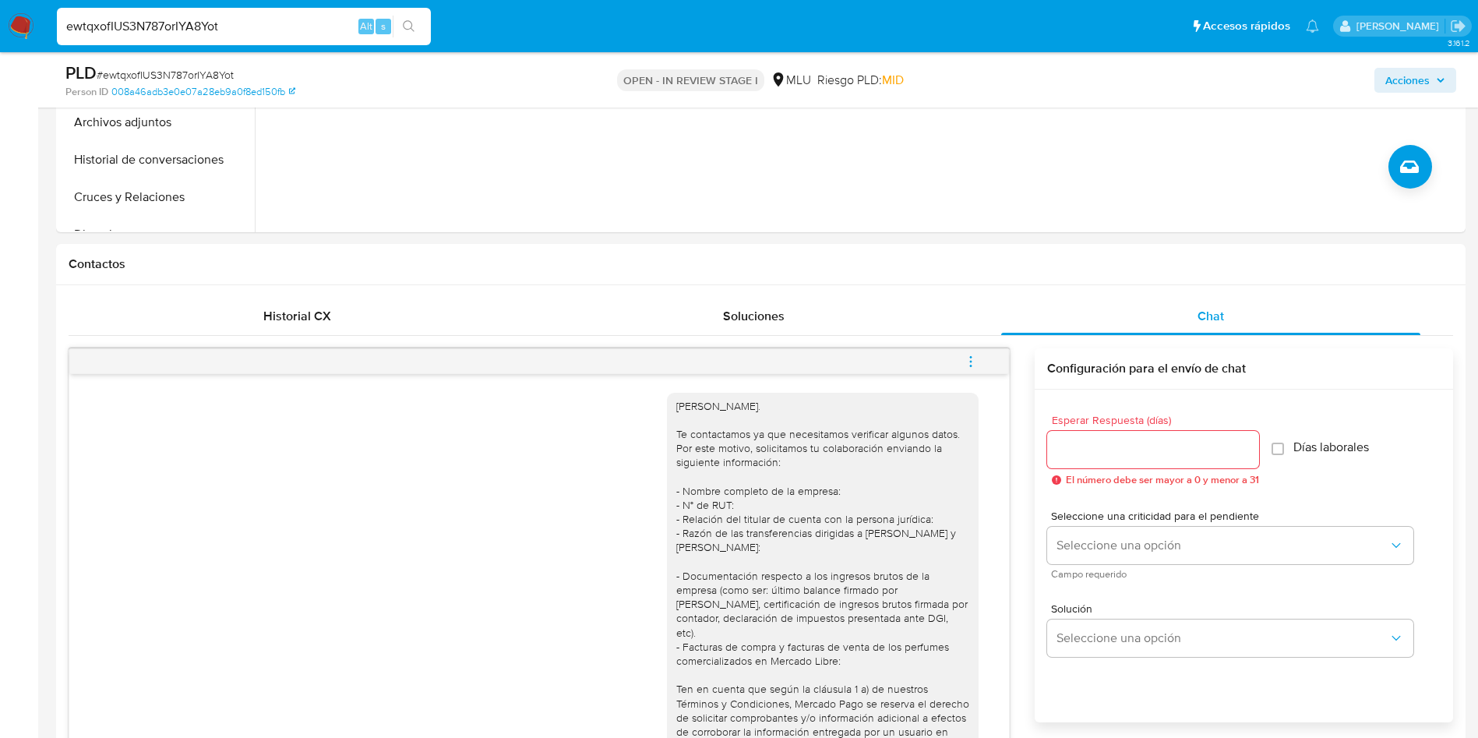
scroll to position [0, 0]
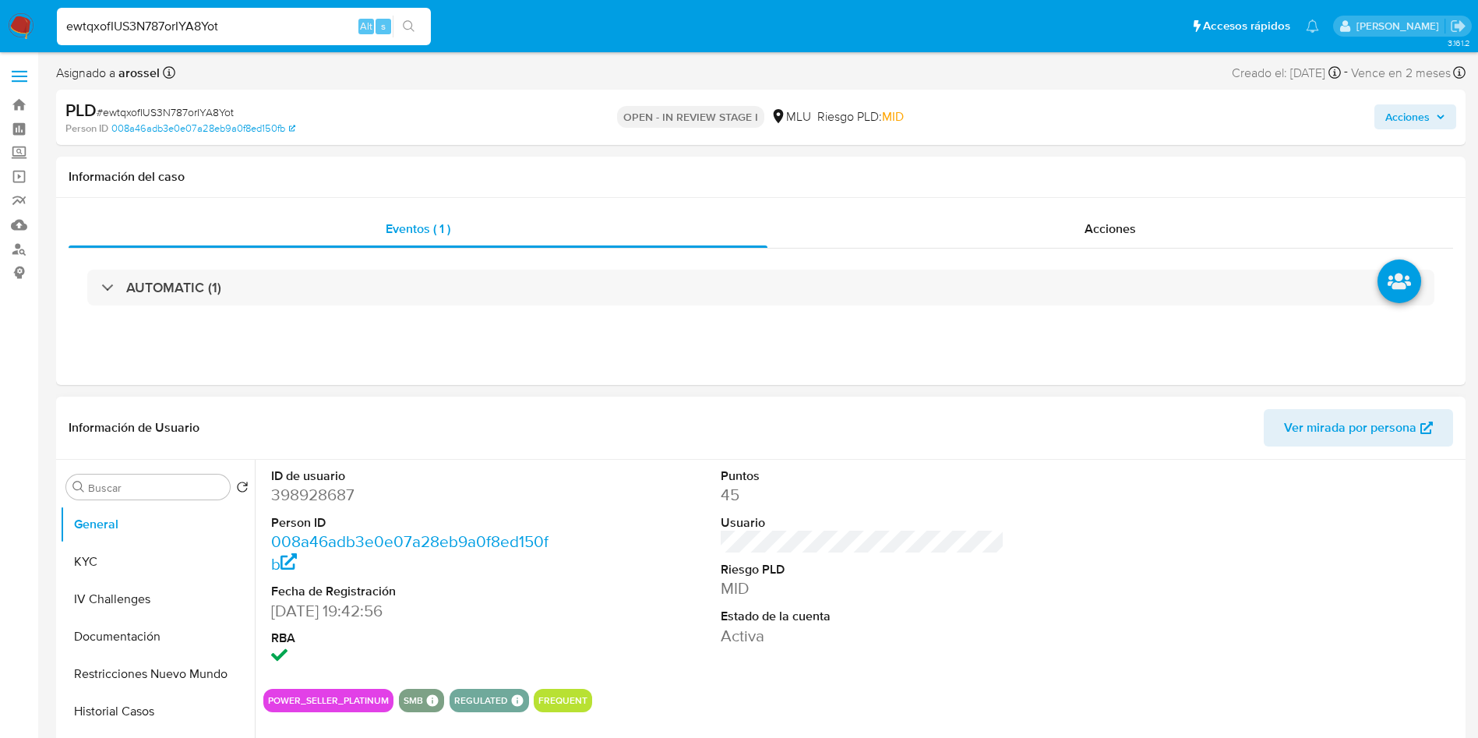
click at [302, 495] on dd "398928687" at bounding box center [413, 495] width 284 height 22
copy dd "398928687"
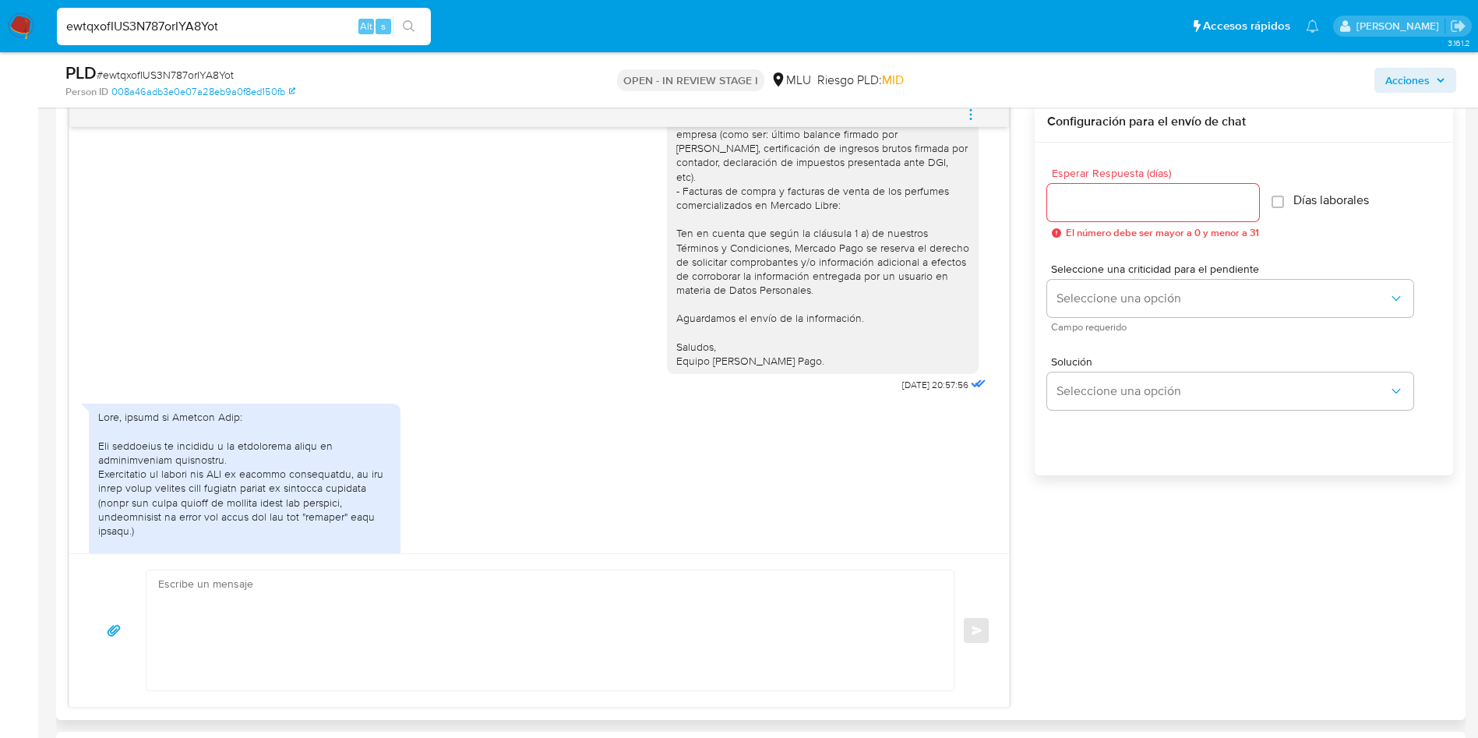
scroll to position [467, 0]
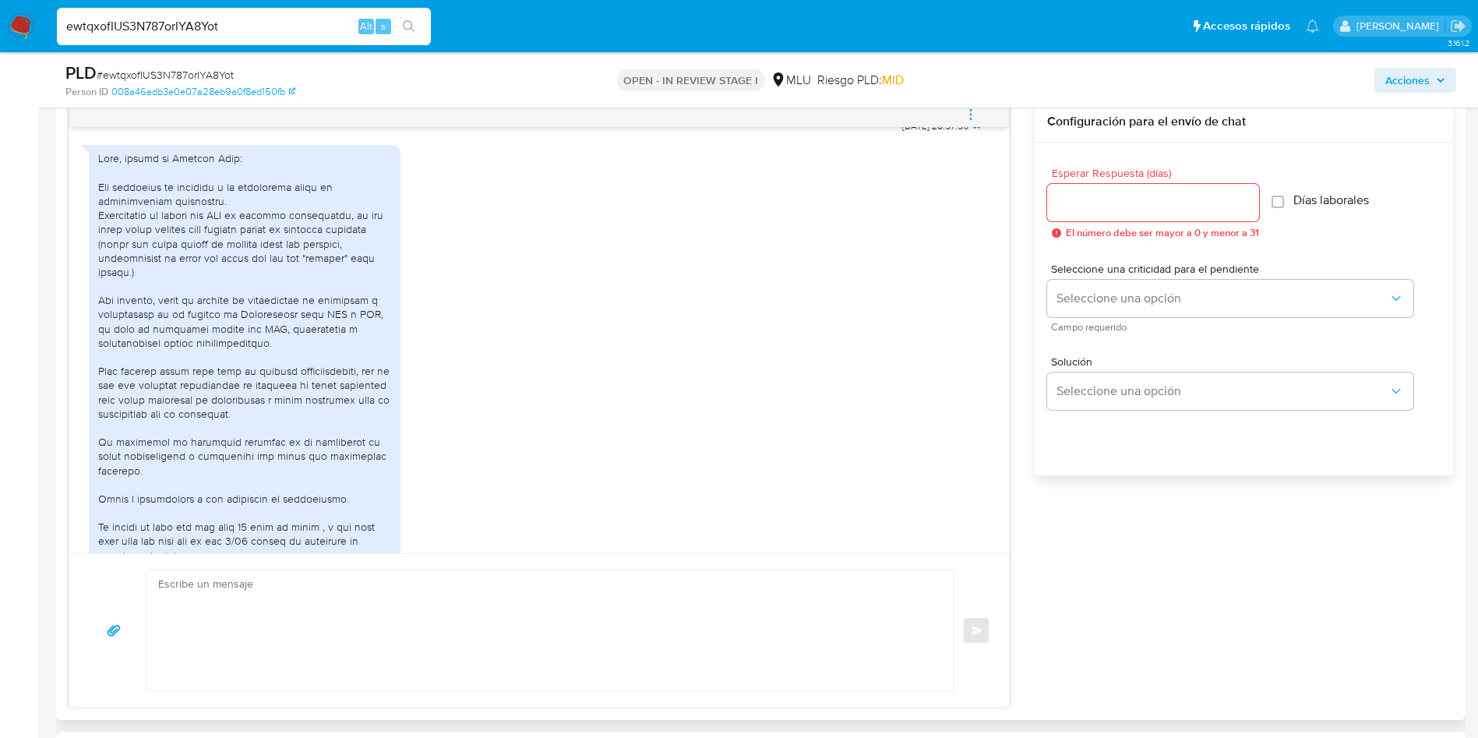
click at [277, 282] on div at bounding box center [244, 406] width 293 height 510
click at [286, 234] on div at bounding box center [244, 406] width 293 height 510
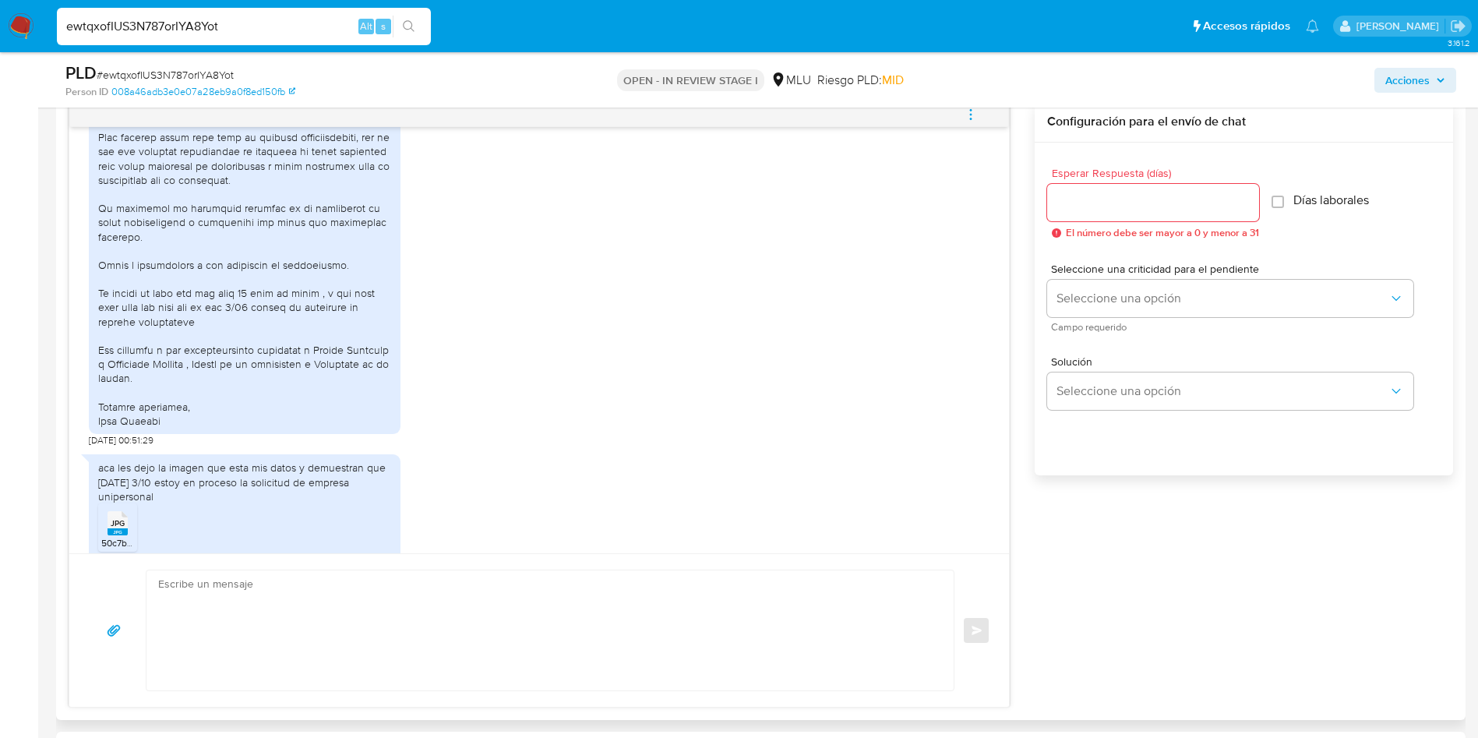
scroll to position [703, 0]
click at [329, 666] on textarea at bounding box center [546, 630] width 776 height 120
type textarea "M"
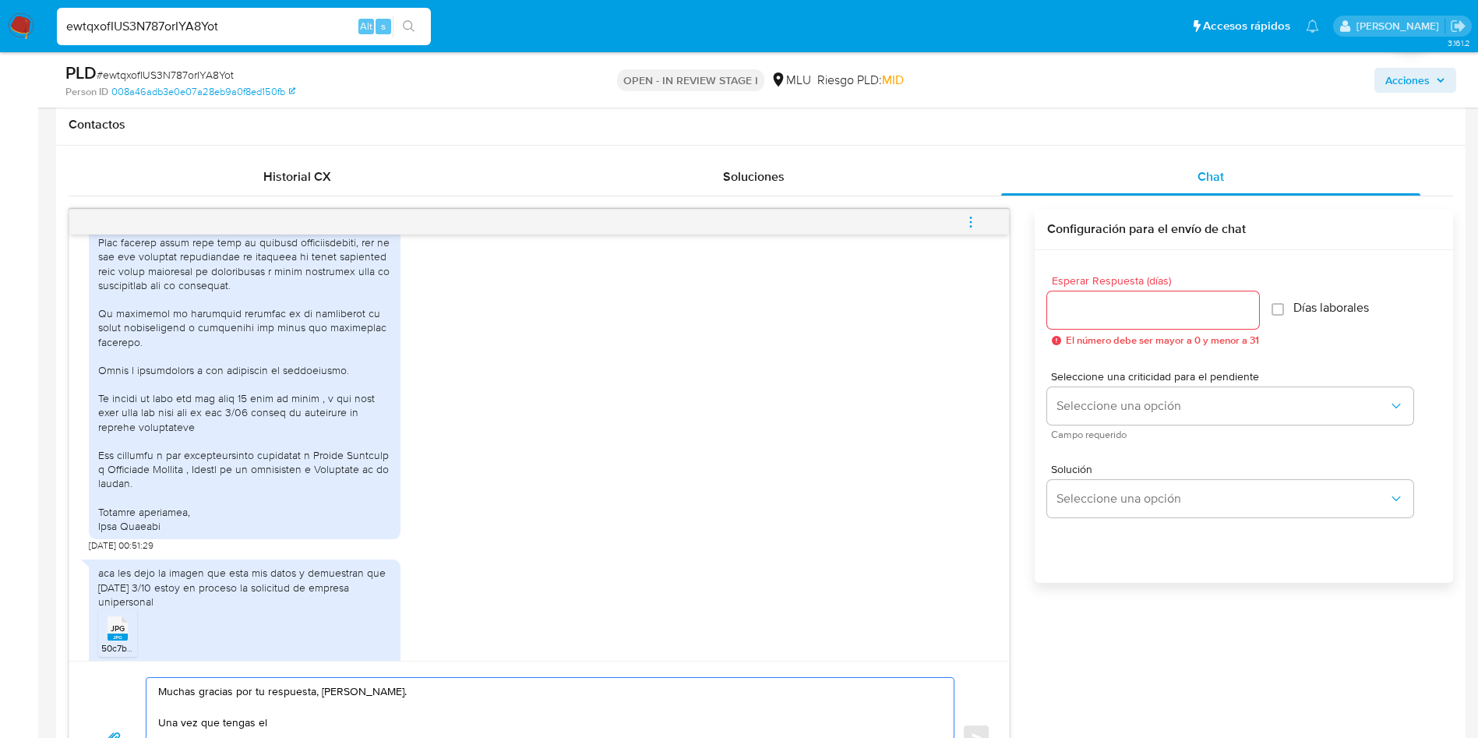
scroll to position [936, 0]
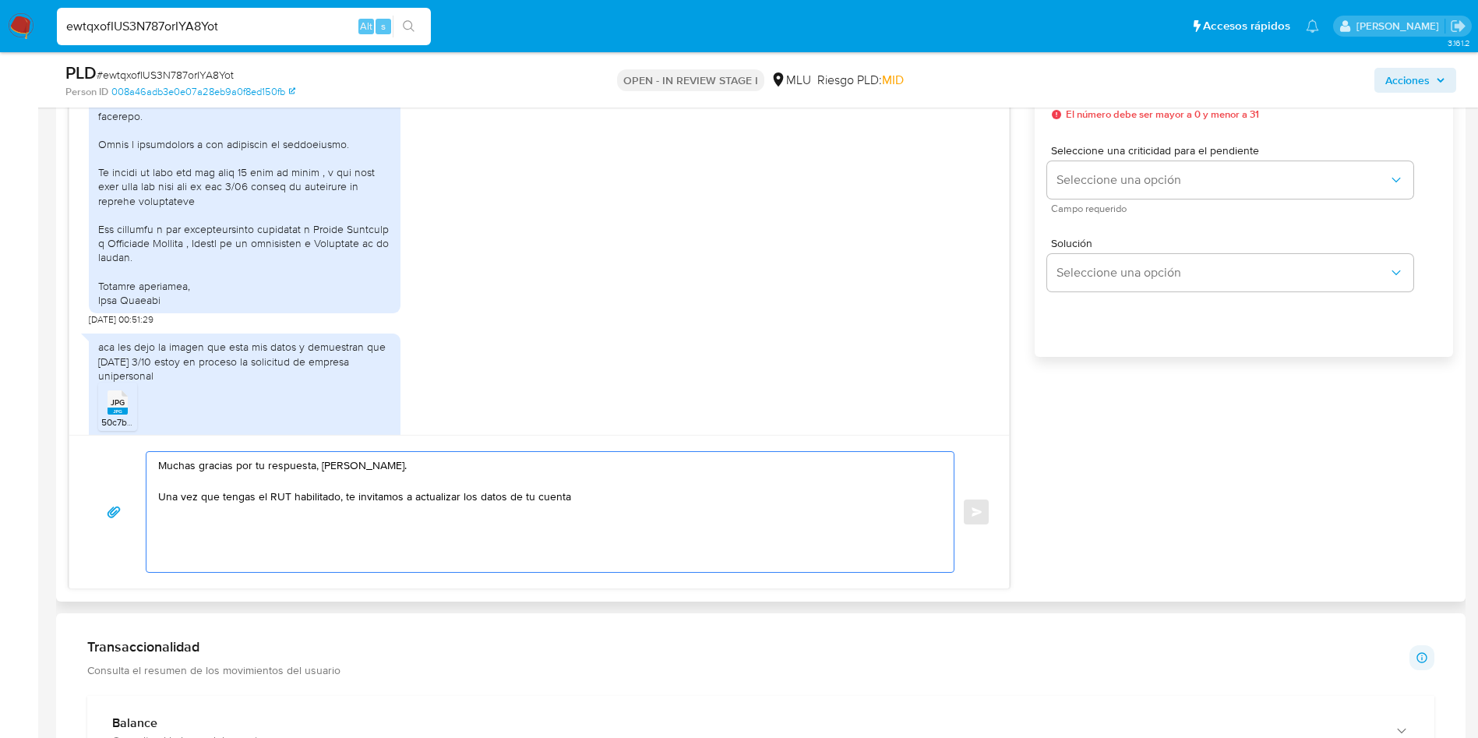
paste textarea "ingresando desde la versión web al portal de Ayuda > Contáctanos (al final de l…"
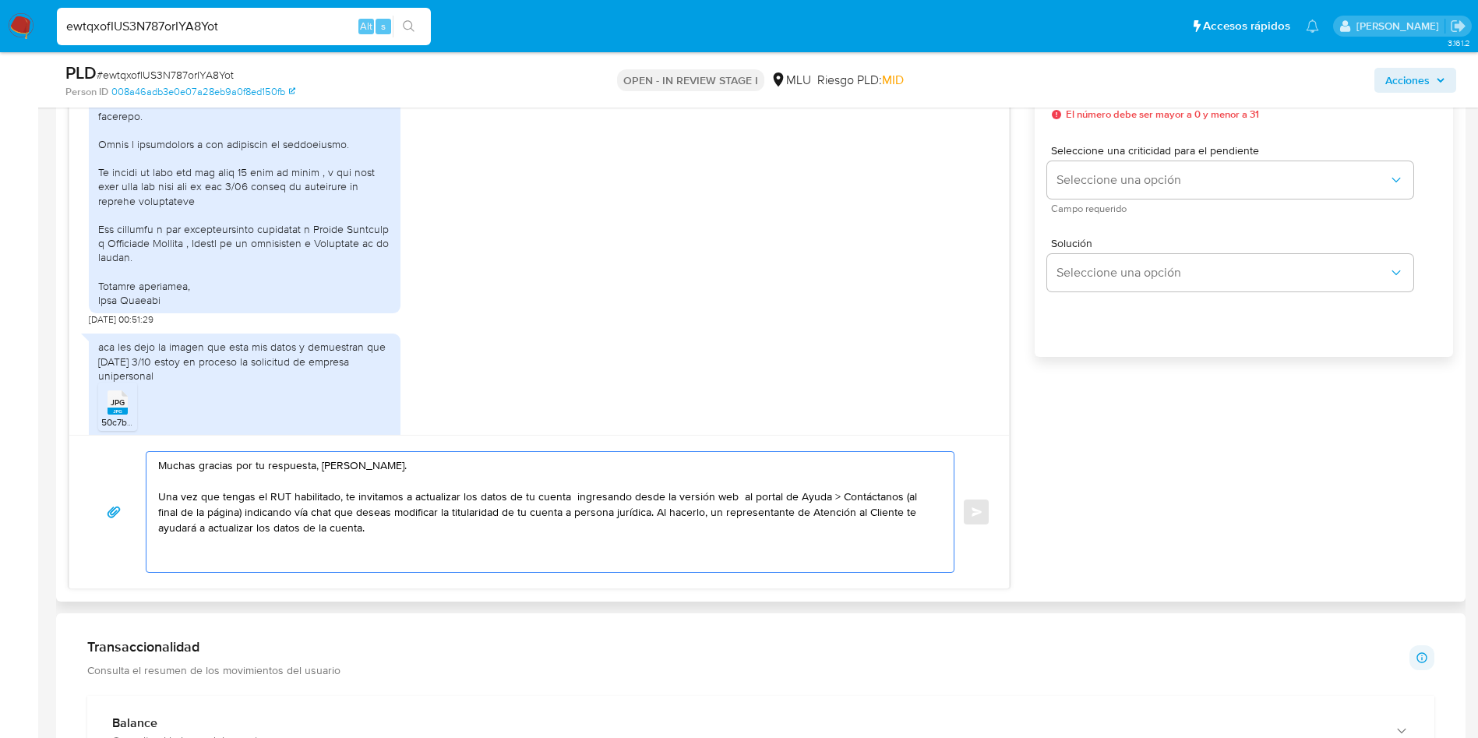
drag, startPoint x: 565, startPoint y: 492, endPoint x: 579, endPoint y: 516, distance: 27.9
click at [565, 492] on textarea "Muchas gracias por tu respuesta, Alex. Una vez que tengas el RUT habilitado, te…" at bounding box center [546, 512] width 776 height 120
click at [740, 505] on textarea "Muchas gracias por tu respuesta, Alex. Una vez que tengas el RUT habilitado, te…" at bounding box center [546, 512] width 776 height 120
click at [733, 498] on textarea "Muchas gracias por tu respuesta, Alex. Una vez que tengas el RUT habilitado, te…" at bounding box center [546, 512] width 776 height 120
click at [613, 515] on textarea "Muchas gracias por tu respuesta, Alex. Una vez que tengas el RUT habilitado, te…" at bounding box center [546, 512] width 776 height 120
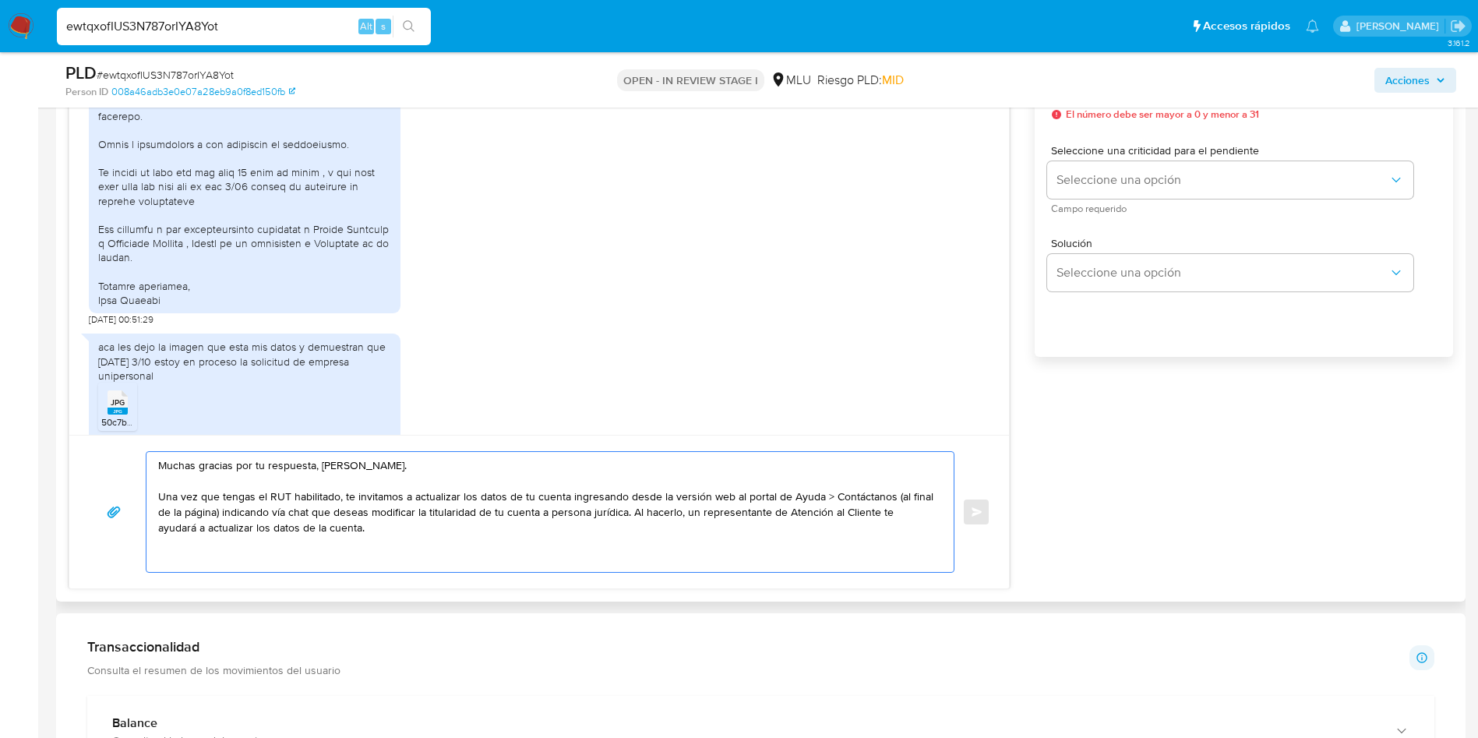
click at [613, 515] on textarea "Muchas gracias por tu respuesta, Alex. Una vez que tengas el RUT habilitado, te…" at bounding box center [546, 512] width 776 height 120
click at [646, 523] on textarea "Muchas gracias por tu respuesta, Alex. Una vez que tengas el RUT habilitado, te…" at bounding box center [546, 512] width 776 height 120
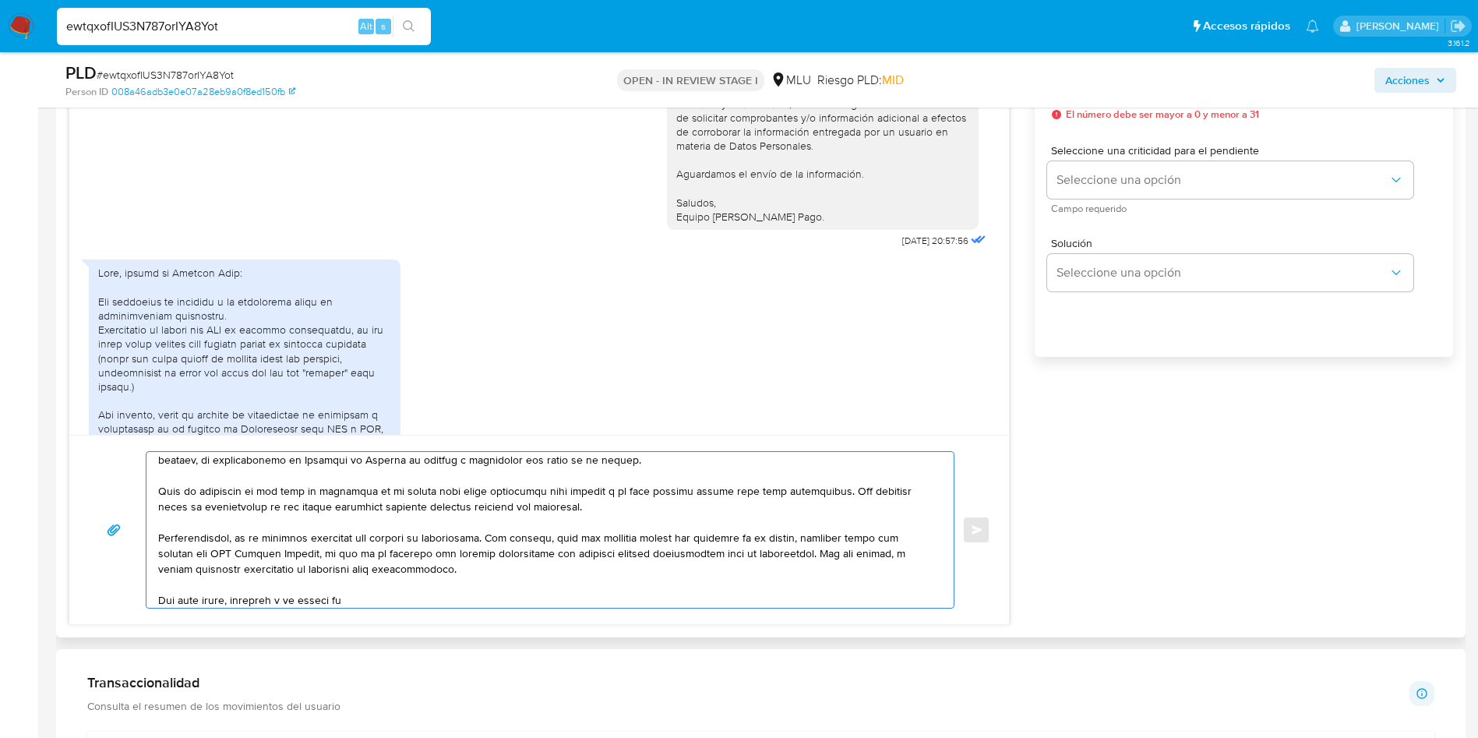
scroll to position [236, 0]
drag, startPoint x: 842, startPoint y: 493, endPoint x: 852, endPoint y: 505, distance: 15.5
click at [852, 505] on textarea at bounding box center [546, 530] width 776 height 156
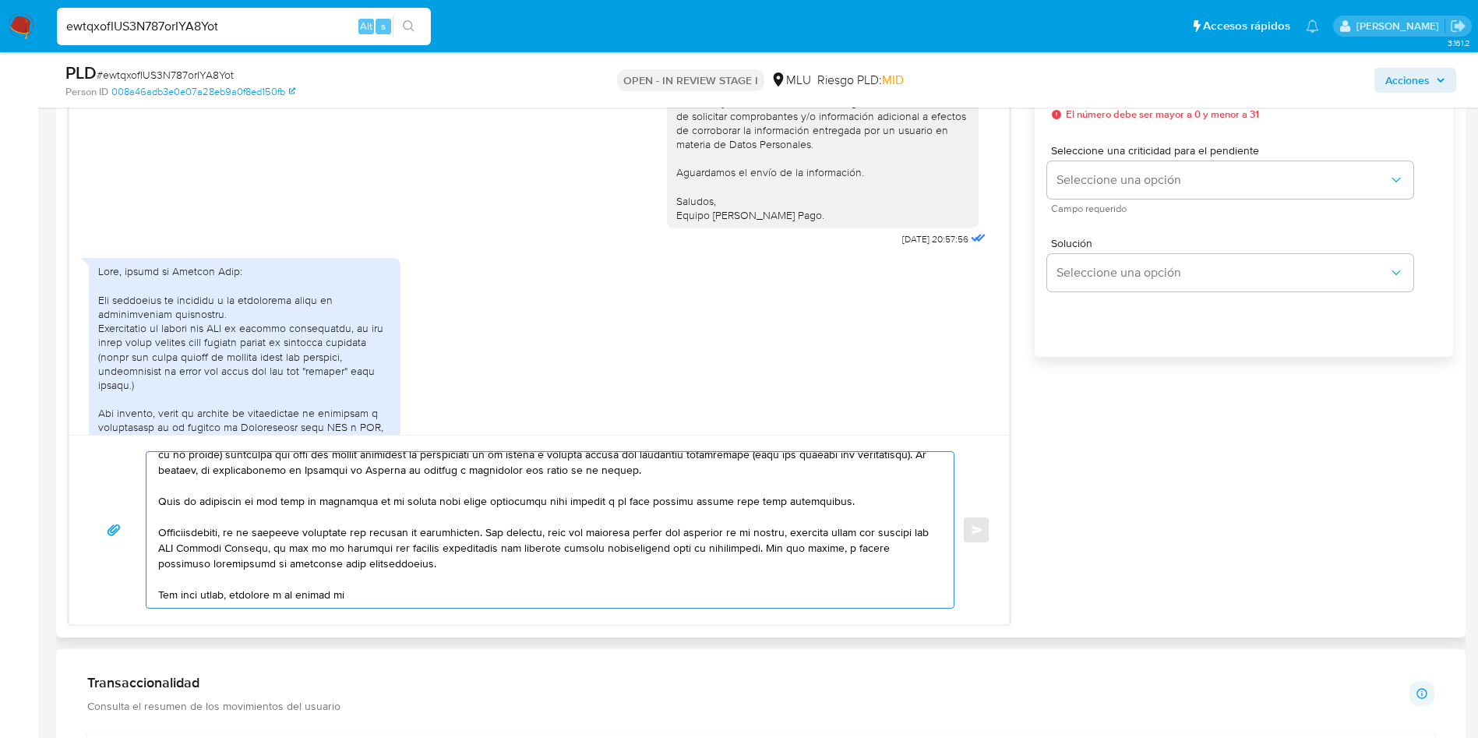
click at [661, 502] on textarea at bounding box center [546, 530] width 776 height 156
click at [584, 533] on textarea at bounding box center [546, 530] width 776 height 156
click at [544, 539] on textarea at bounding box center [546, 530] width 776 height 156
click at [556, 556] on textarea at bounding box center [546, 530] width 776 height 156
click at [453, 548] on textarea at bounding box center [546, 530] width 776 height 156
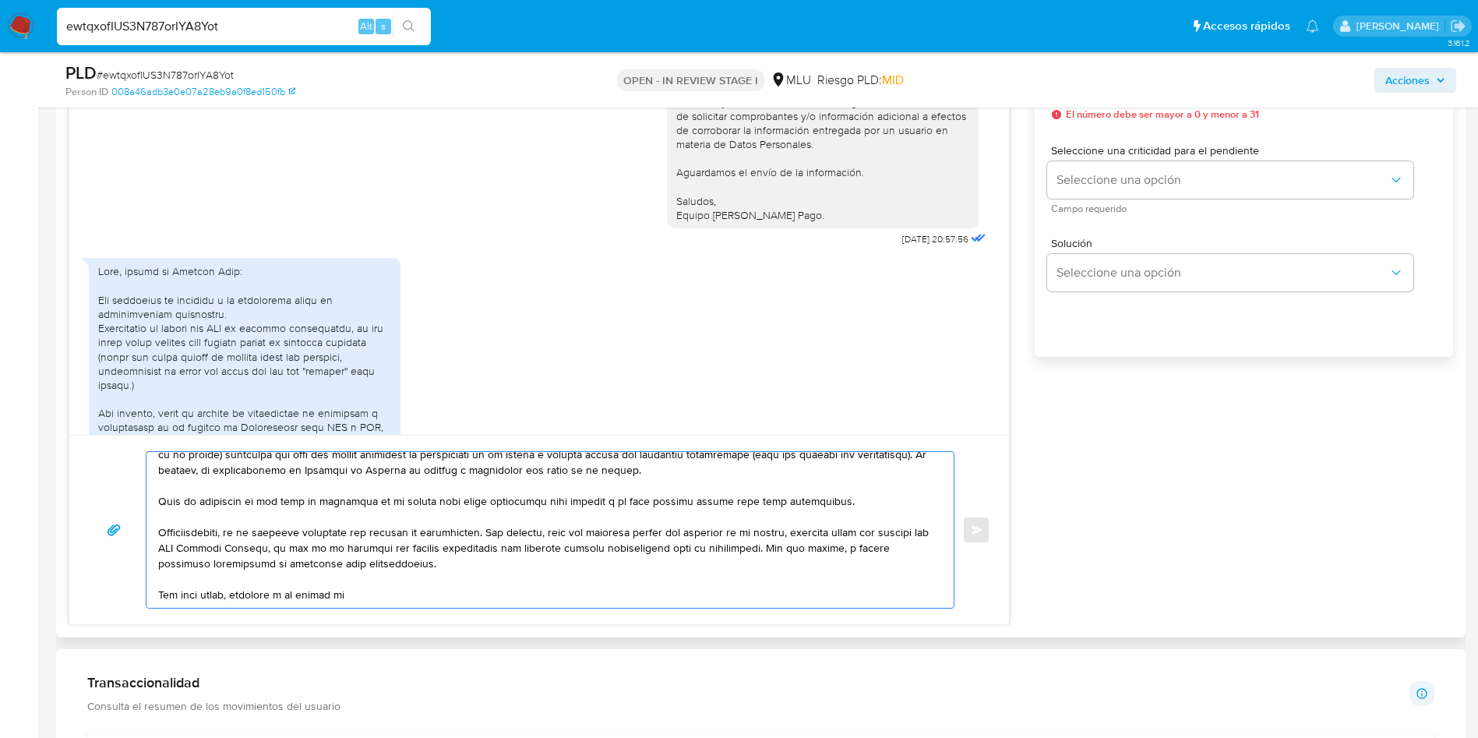
click at [531, 563] on textarea at bounding box center [546, 530] width 776 height 156
click at [516, 591] on textarea at bounding box center [546, 530] width 776 height 156
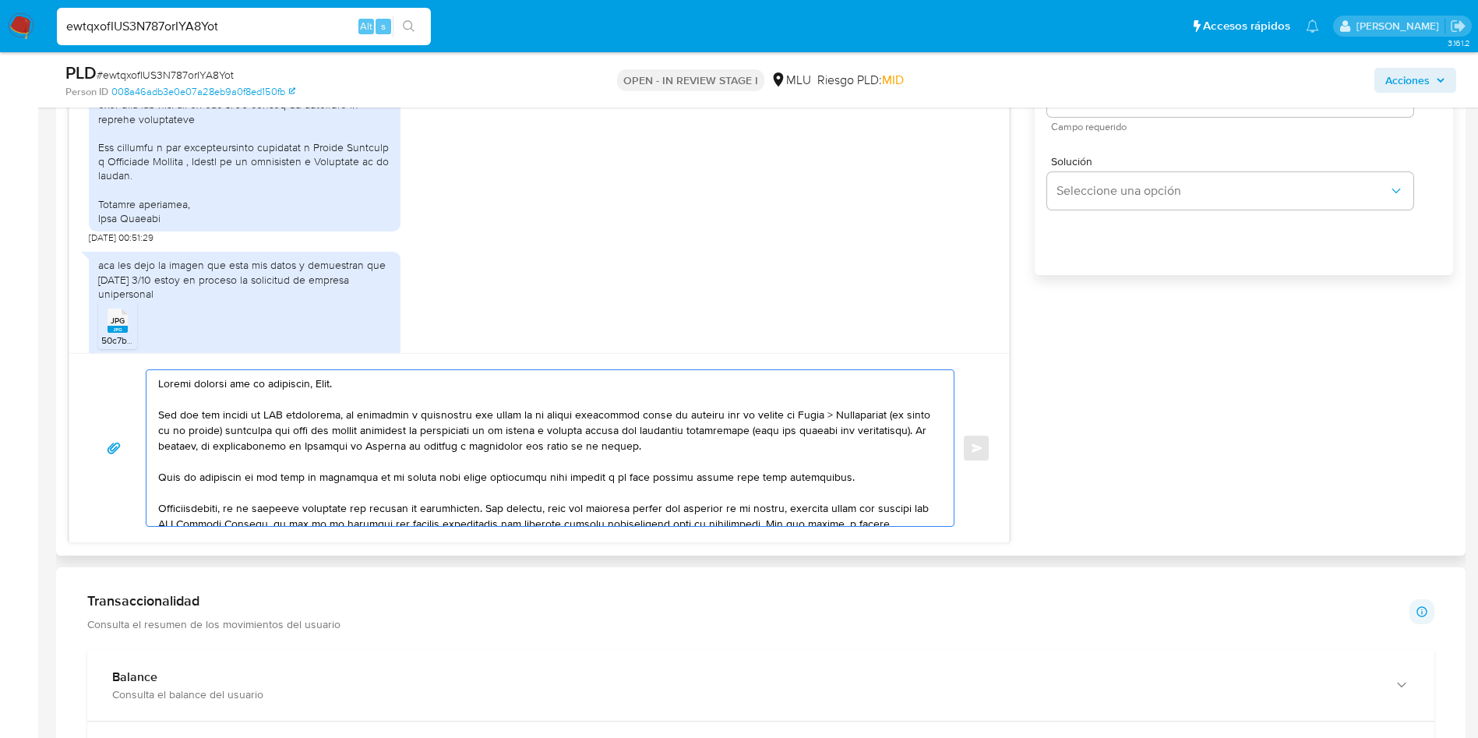
scroll to position [1053, 0]
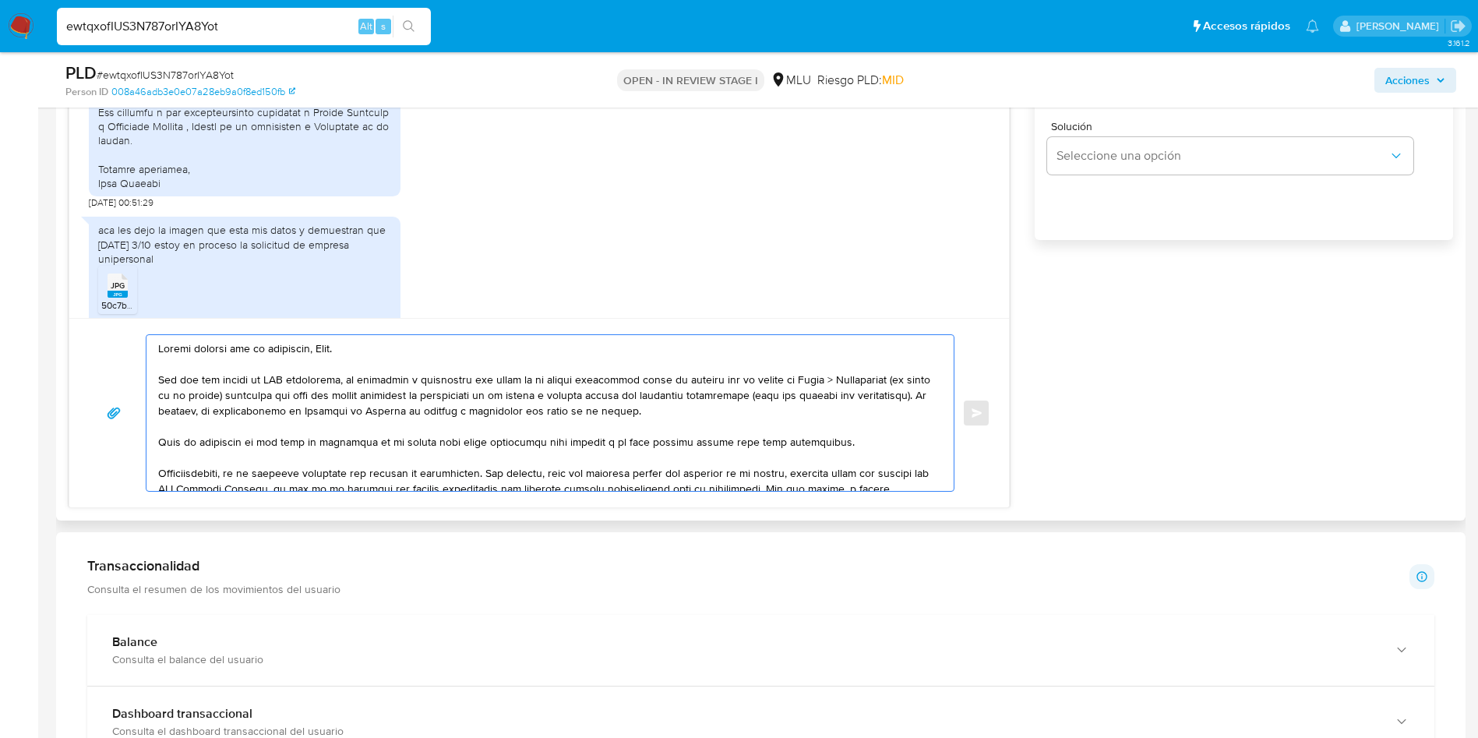
click at [510, 395] on textarea at bounding box center [546, 413] width 776 height 156
click at [686, 405] on textarea at bounding box center [546, 413] width 776 height 156
click at [576, 426] on textarea at bounding box center [546, 413] width 776 height 156
click at [351, 455] on textarea at bounding box center [546, 413] width 776 height 156
click at [416, 443] on textarea at bounding box center [546, 413] width 776 height 156
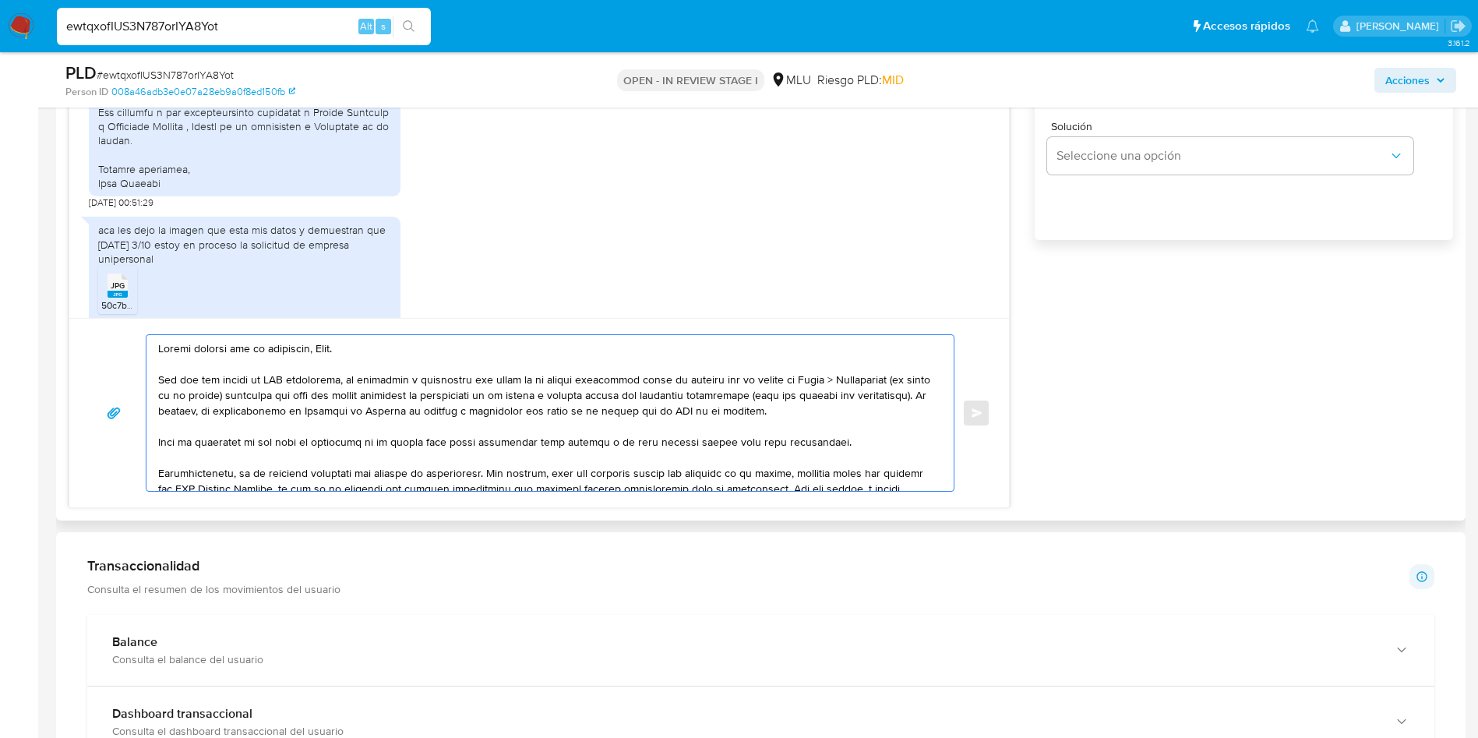
click at [423, 443] on textarea at bounding box center [546, 413] width 776 height 156
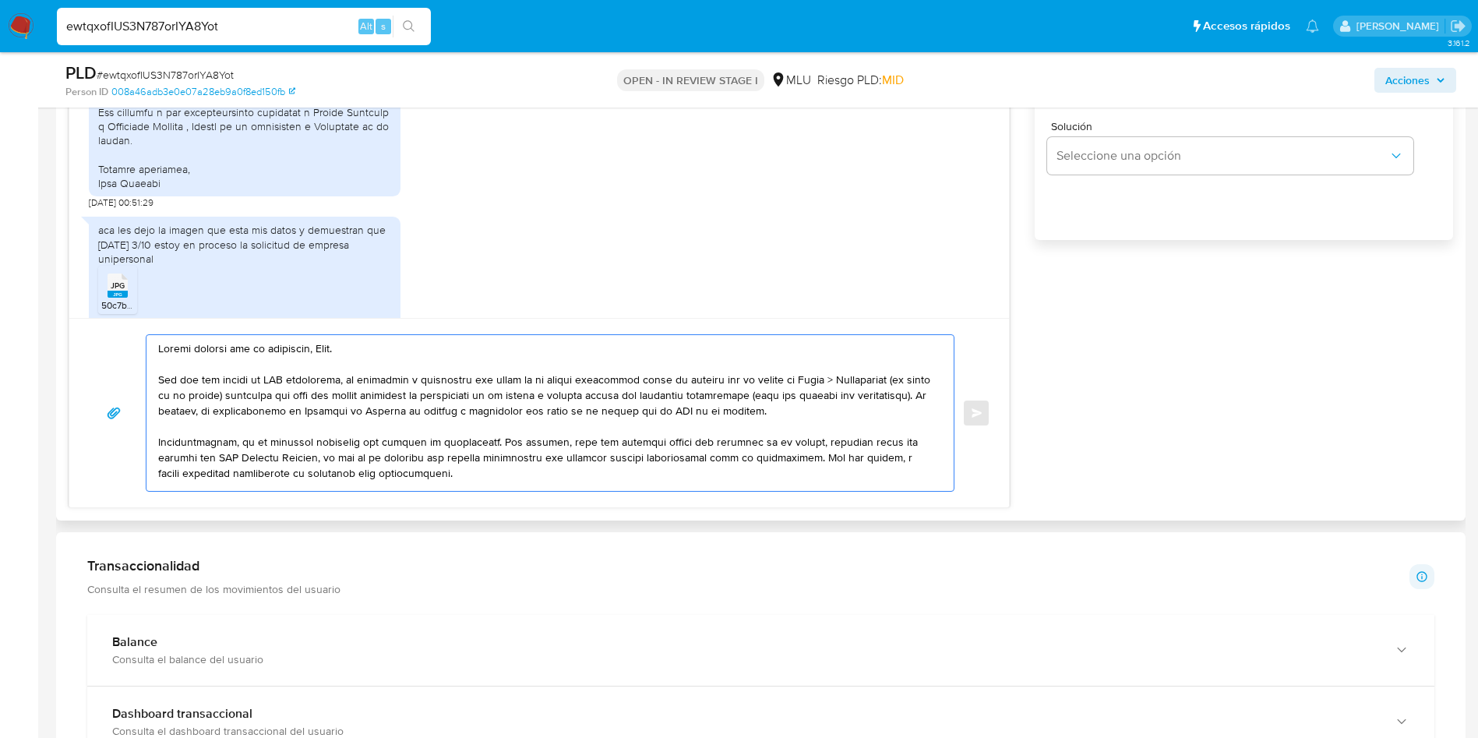
click at [445, 408] on textarea at bounding box center [546, 413] width 776 height 156
click at [523, 457] on textarea at bounding box center [546, 413] width 776 height 156
click at [601, 427] on textarea at bounding box center [546, 413] width 776 height 156
click at [611, 445] on textarea at bounding box center [546, 413] width 776 height 156
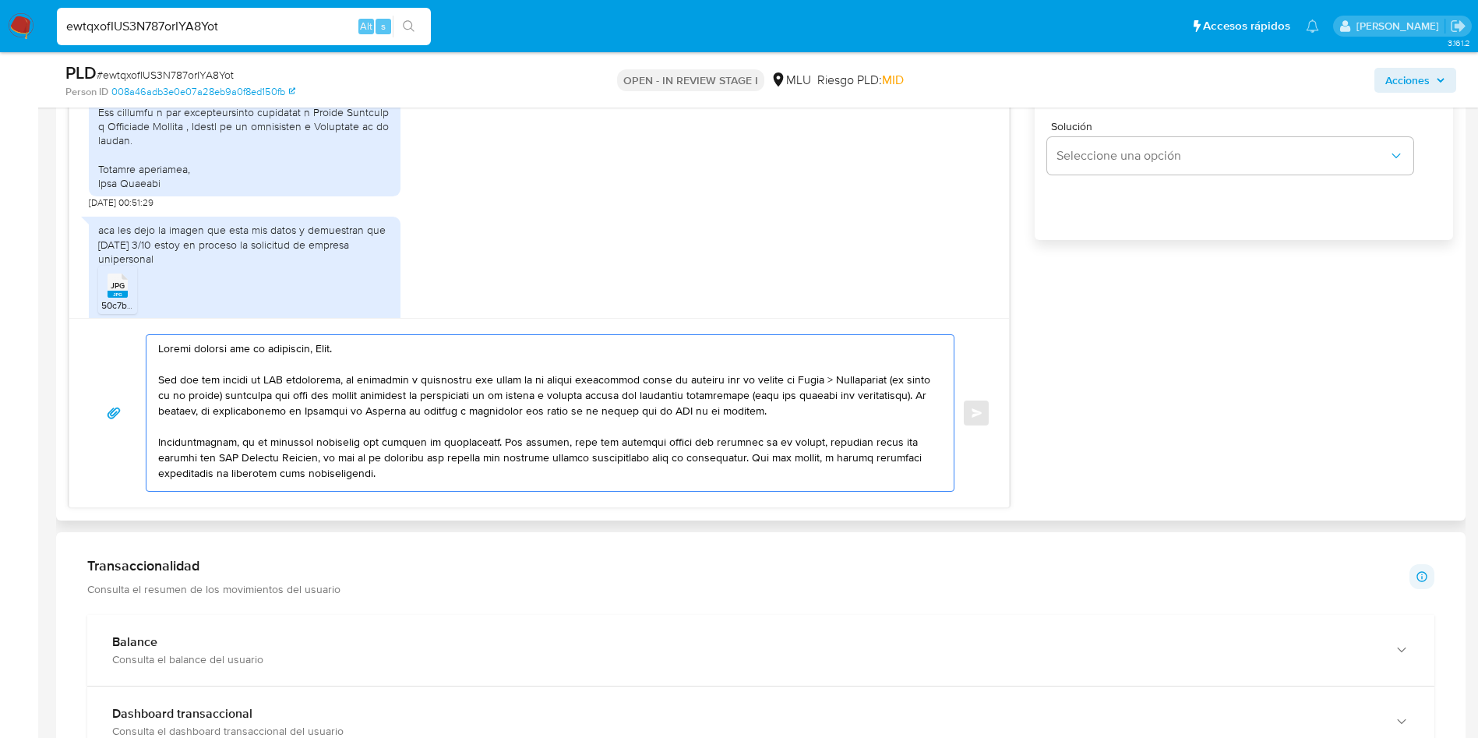
click at [624, 459] on textarea at bounding box center [546, 413] width 776 height 156
click at [727, 453] on textarea at bounding box center [546, 413] width 776 height 156
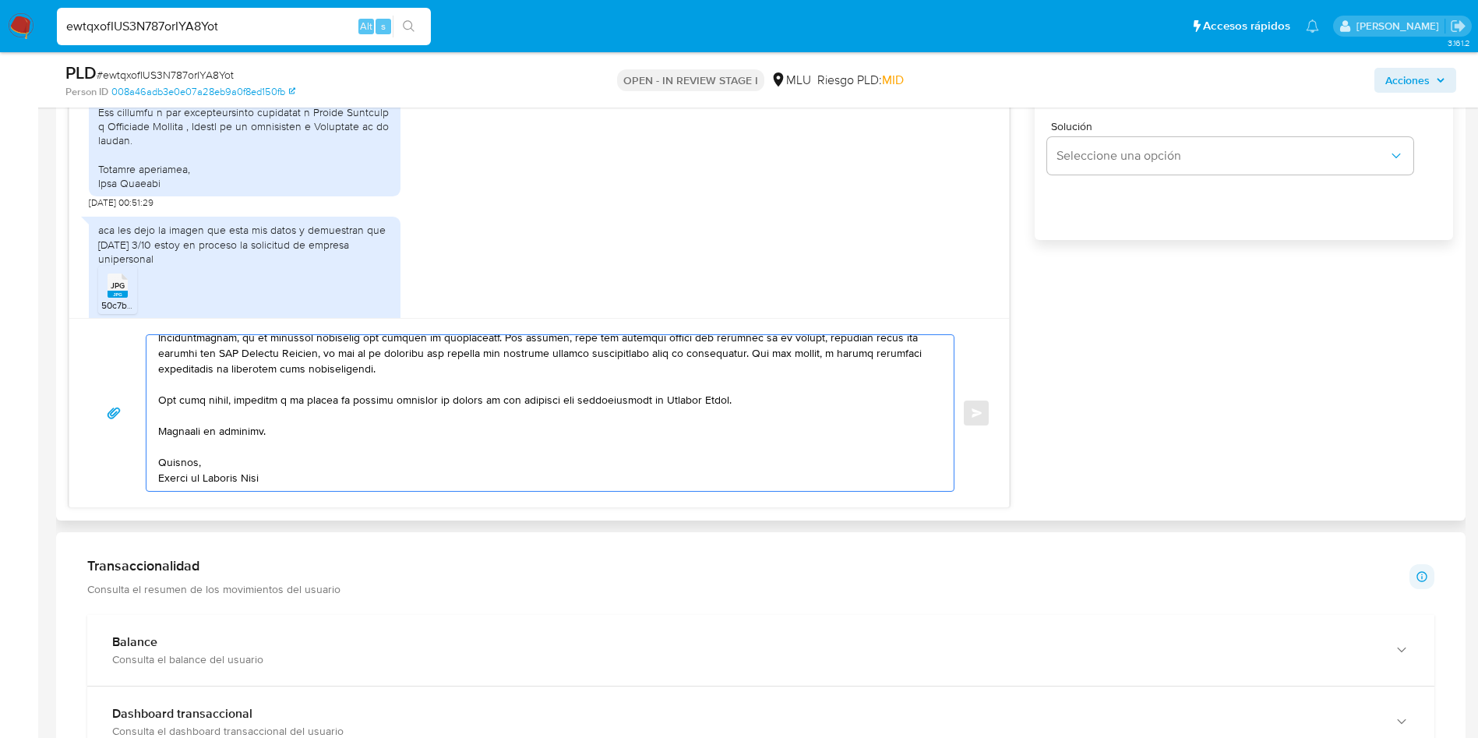
click at [590, 449] on textarea at bounding box center [546, 413] width 776 height 156
click at [608, 446] on textarea at bounding box center [546, 413] width 776 height 156
click at [602, 459] on textarea at bounding box center [546, 413] width 776 height 156
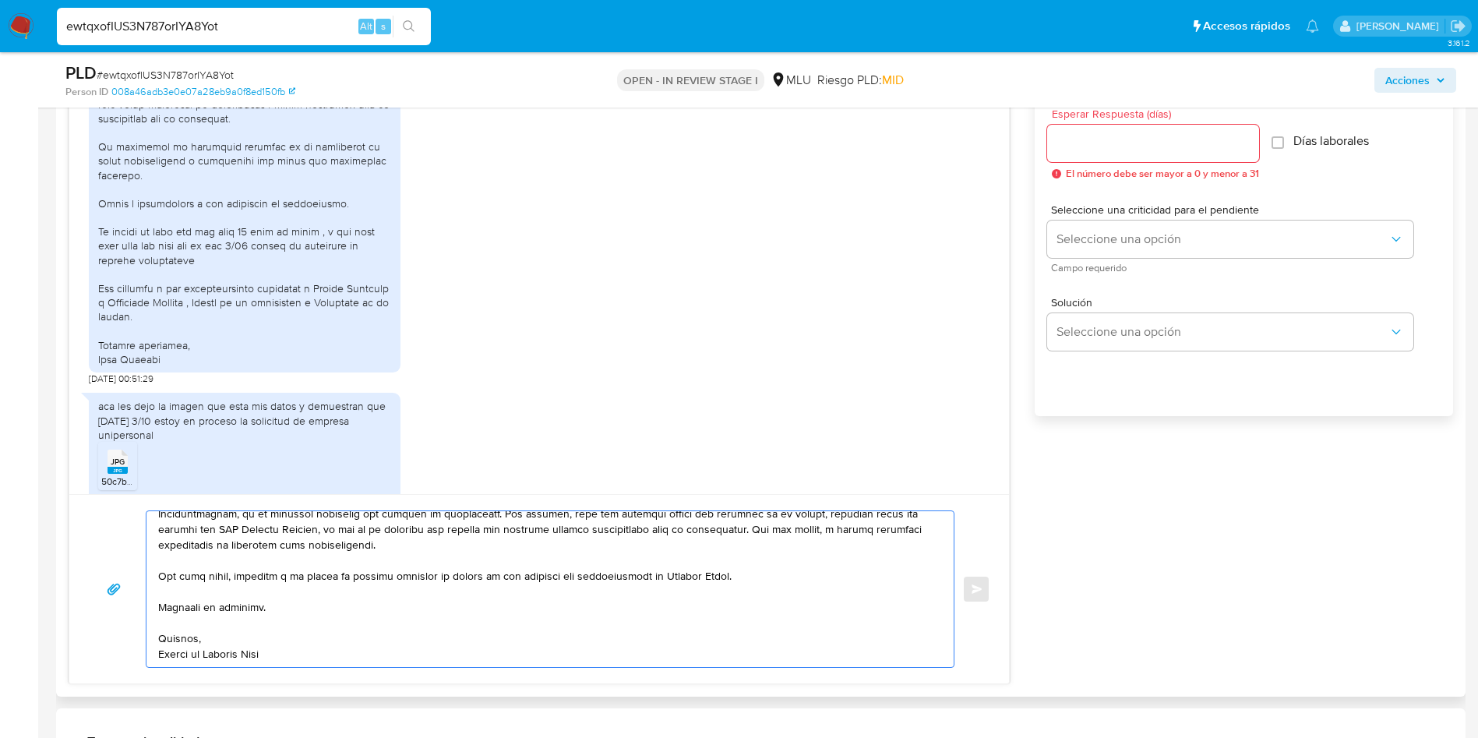
scroll to position [819, 0]
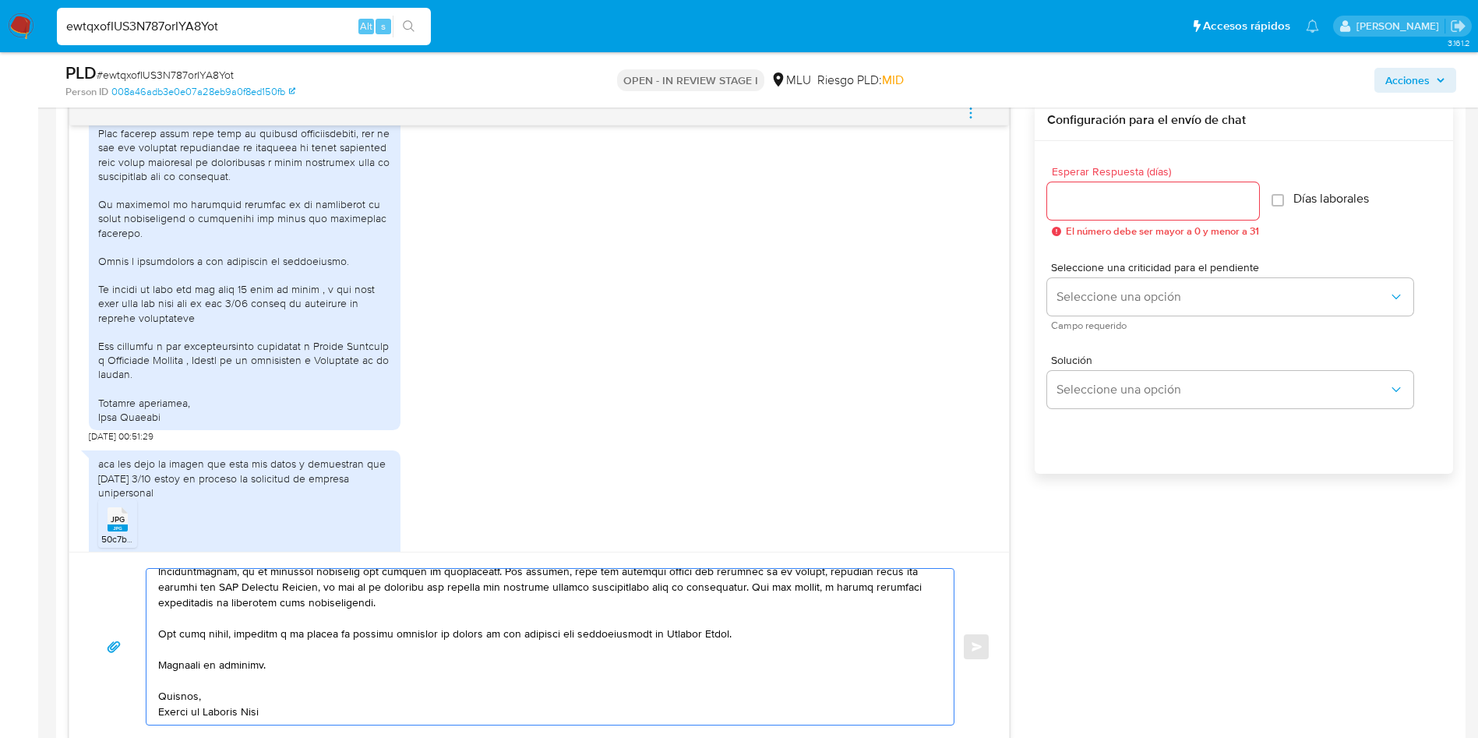
type textarea "Muchas gracias por tu respuesta, Alex. Una vez que tengas el RUT habilitado, te…"
click at [1108, 203] on input "Esperar Respuesta (días)" at bounding box center [1153, 201] width 212 height 20
type input "3"
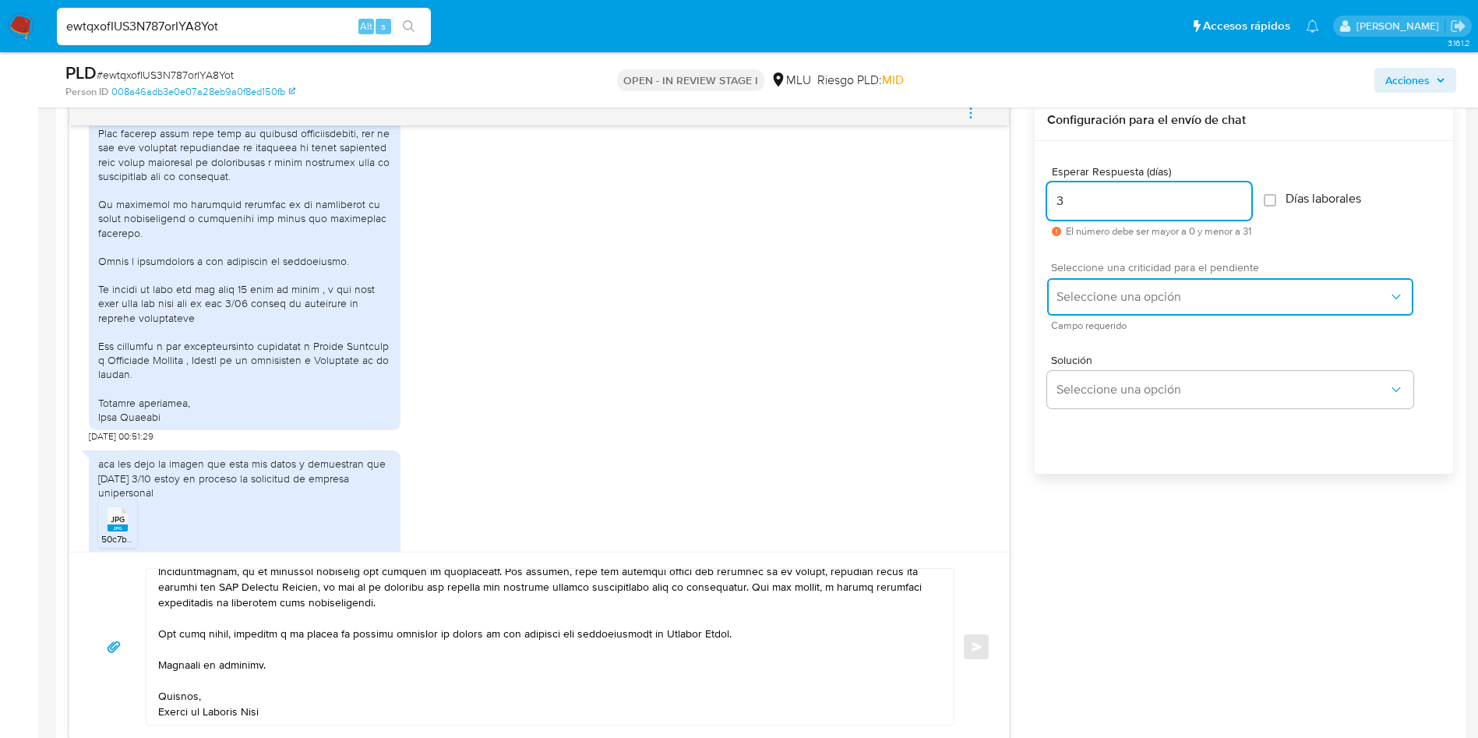
click at [1084, 293] on span "Seleccione una opción" at bounding box center [1222, 297] width 332 height 16
click at [1082, 291] on span "Seleccione una opción" at bounding box center [1222, 297] width 332 height 16
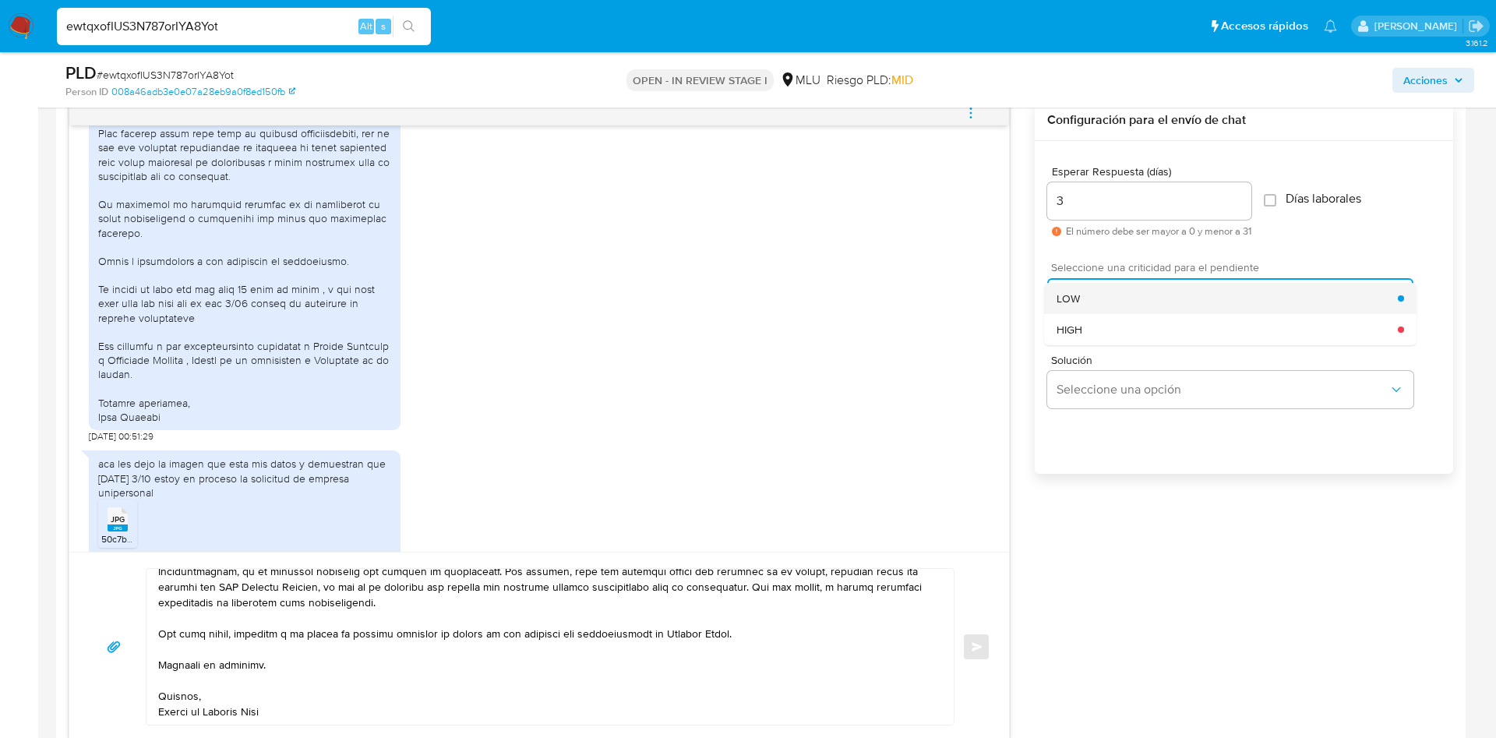
click at [1081, 289] on div "LOW" at bounding box center [1226, 298] width 341 height 31
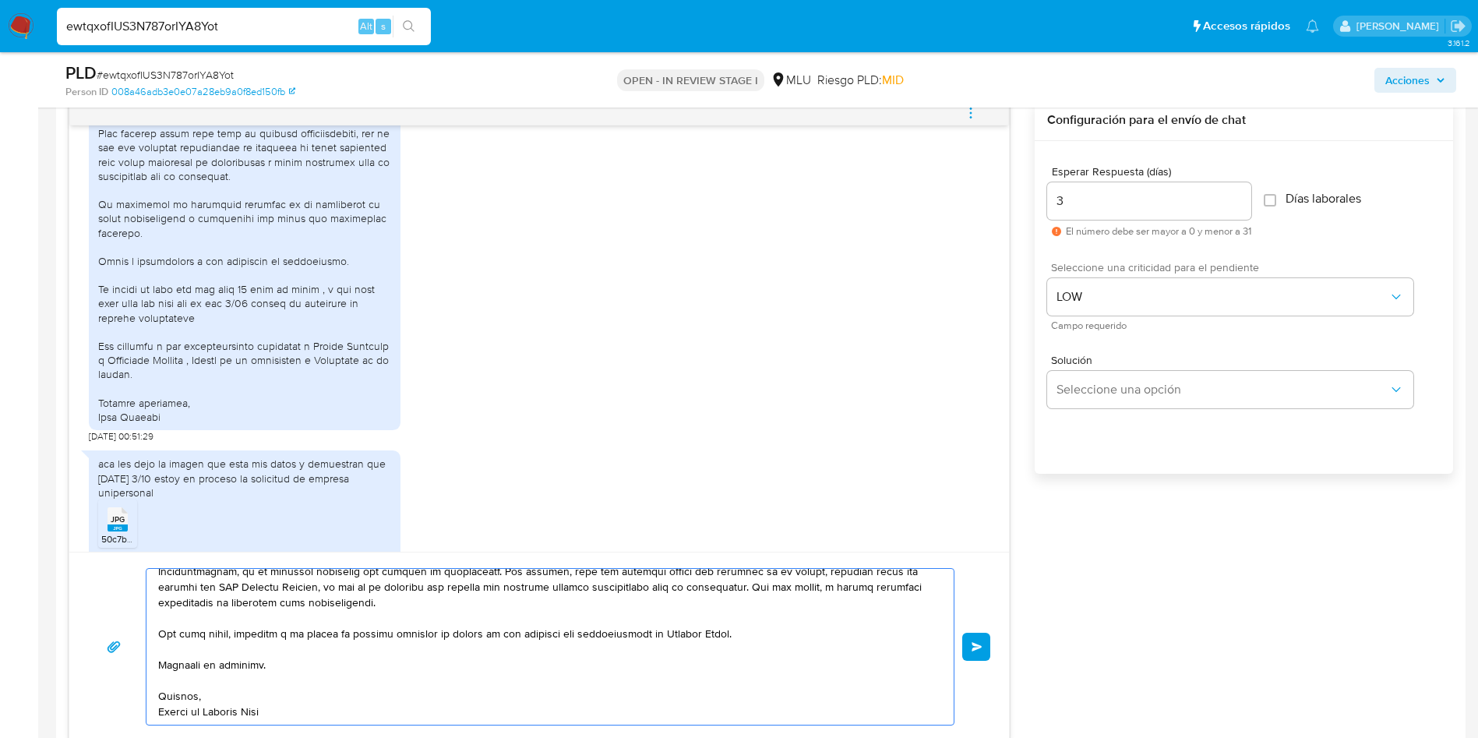
click at [703, 595] on textarea at bounding box center [546, 647] width 776 height 156
click at [978, 650] on span "Enviar" at bounding box center [976, 646] width 11 height 9
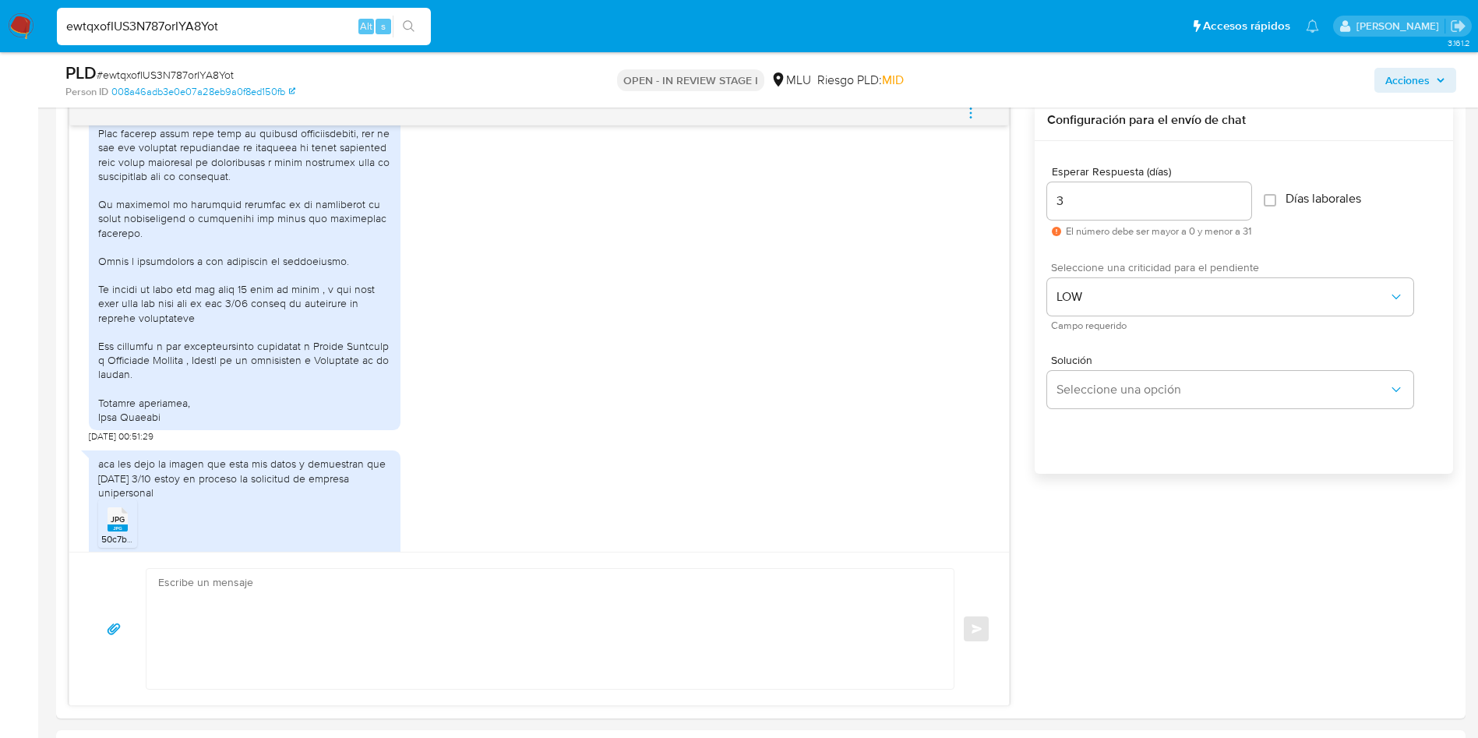
scroll to position [1117, 0]
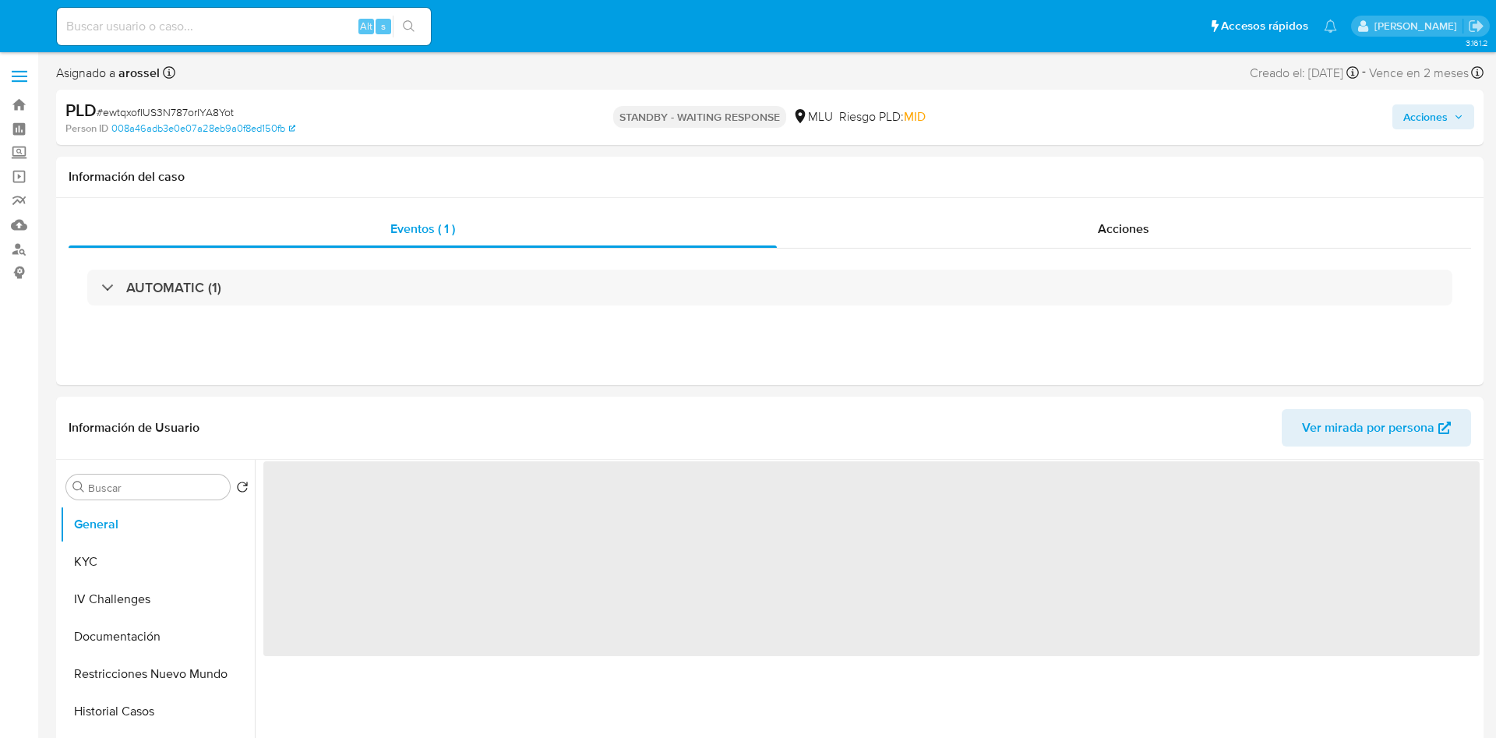
select select "10"
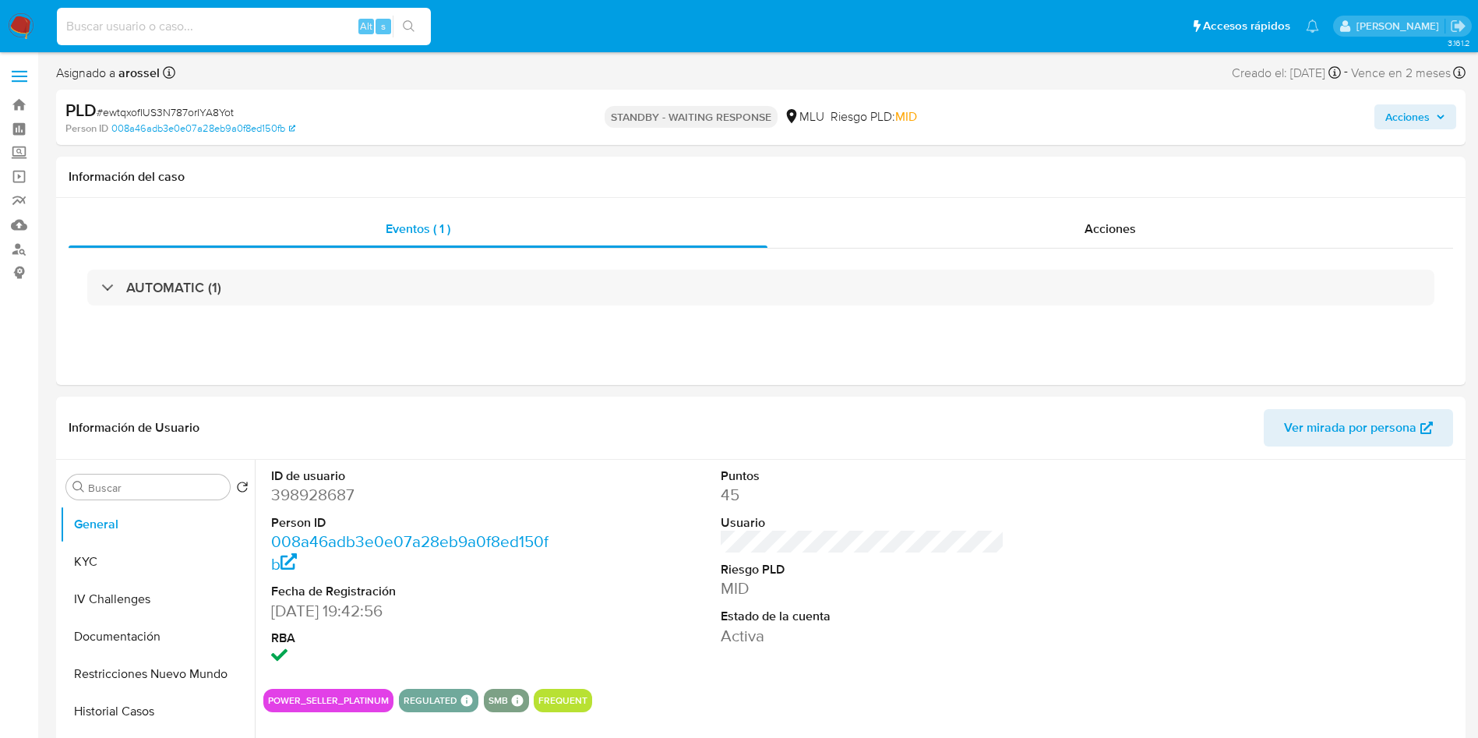
click at [285, 26] on input at bounding box center [244, 26] width 374 height 20
paste input "24IYvbFKAJJV7xebus2PyRaJ"
type input "24IYvbFKAJJV7xebus2PyRaJ"
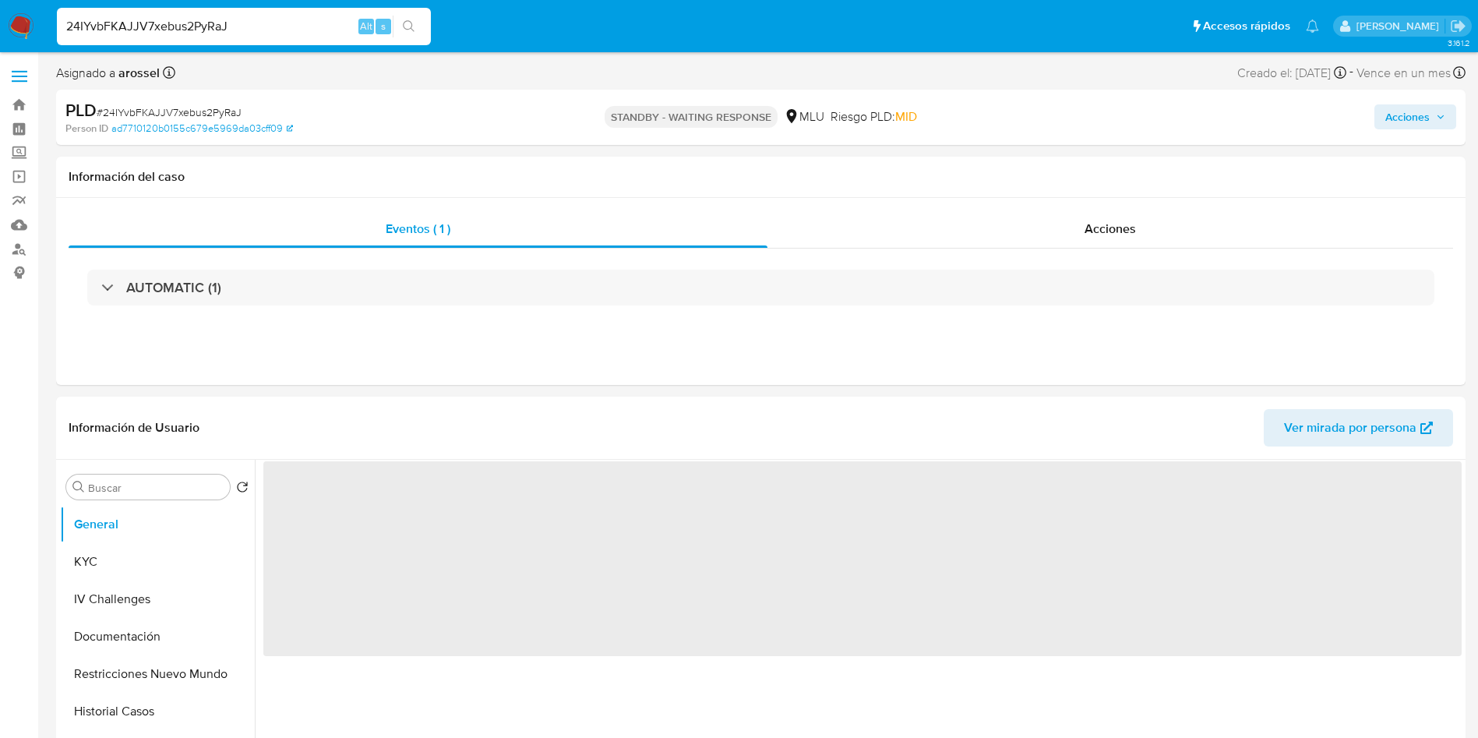
select select "10"
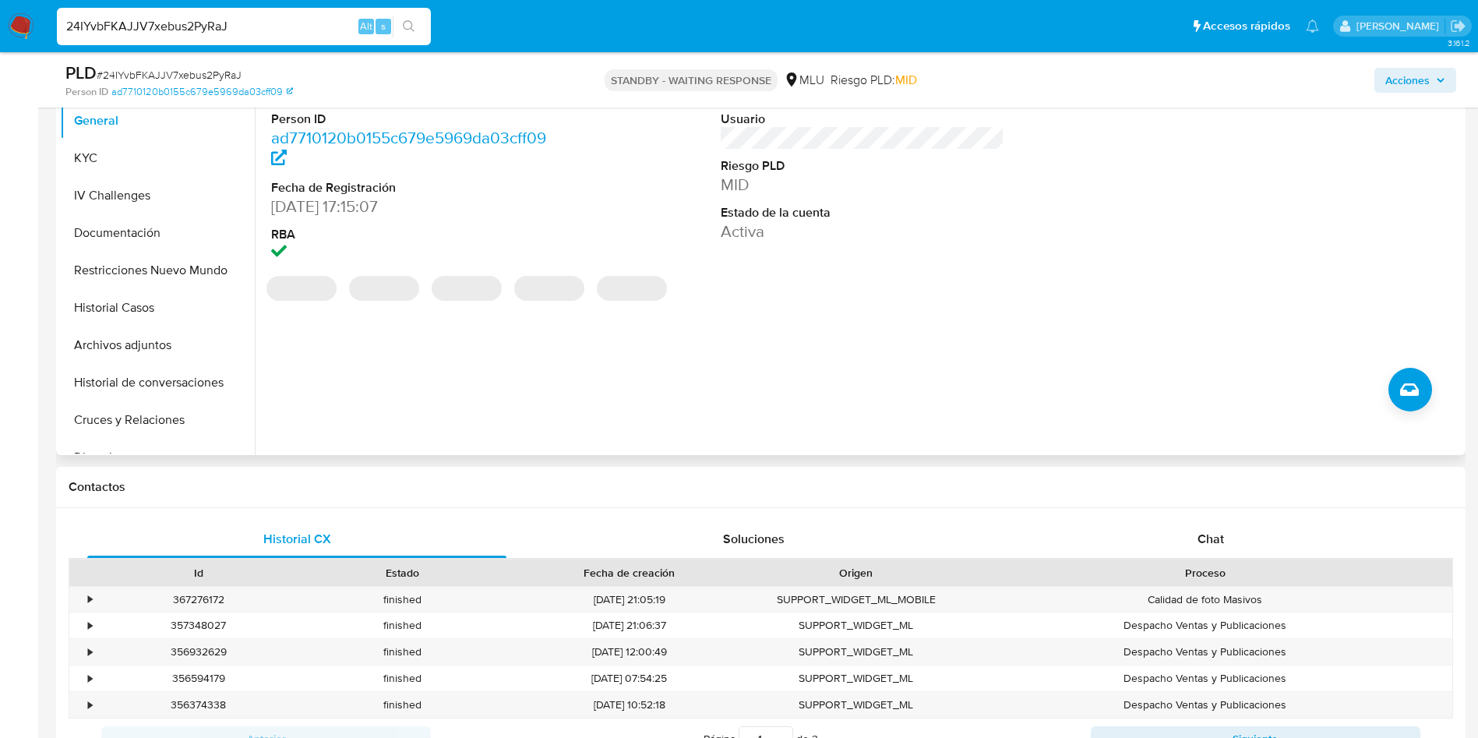
scroll to position [351, 0]
click at [1210, 537] on span "Chat" at bounding box center [1210, 536] width 26 height 18
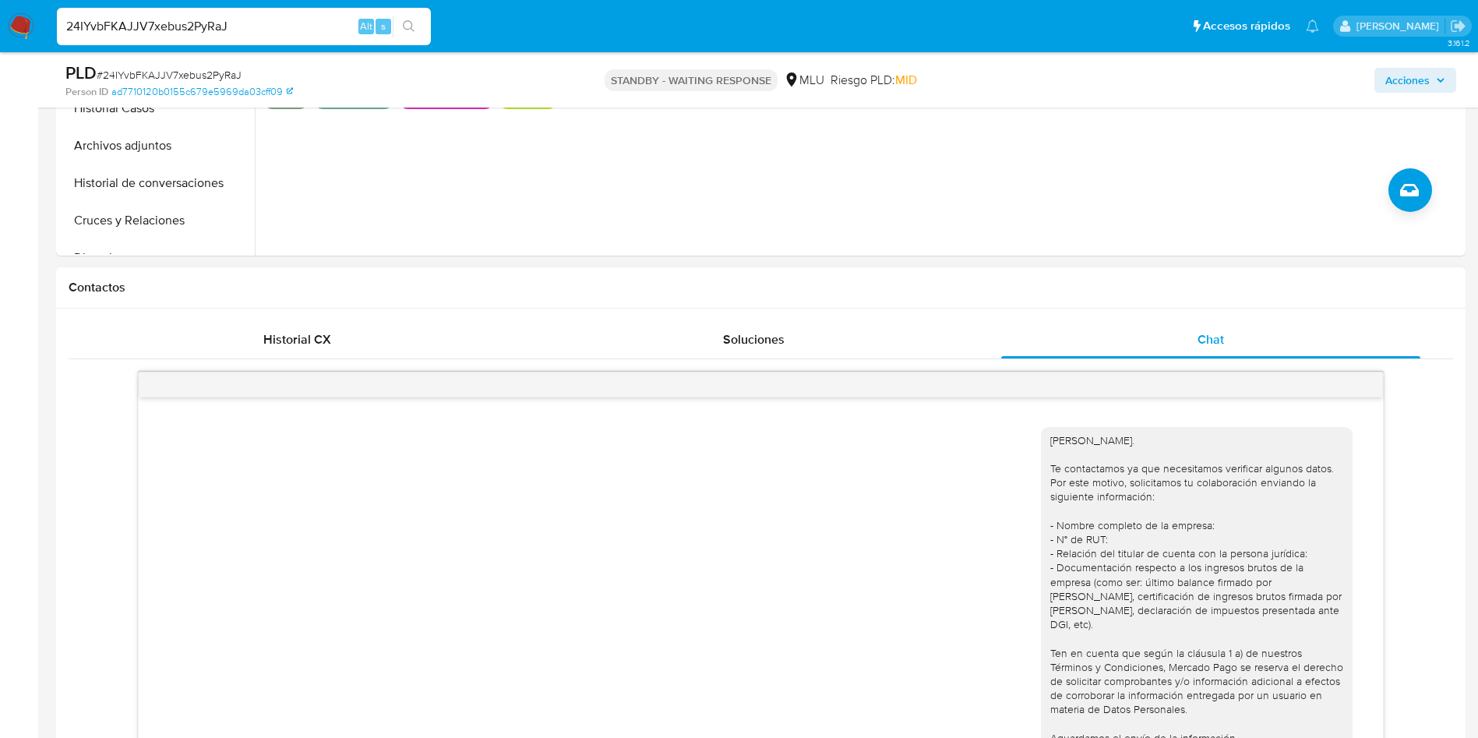
scroll to position [701, 0]
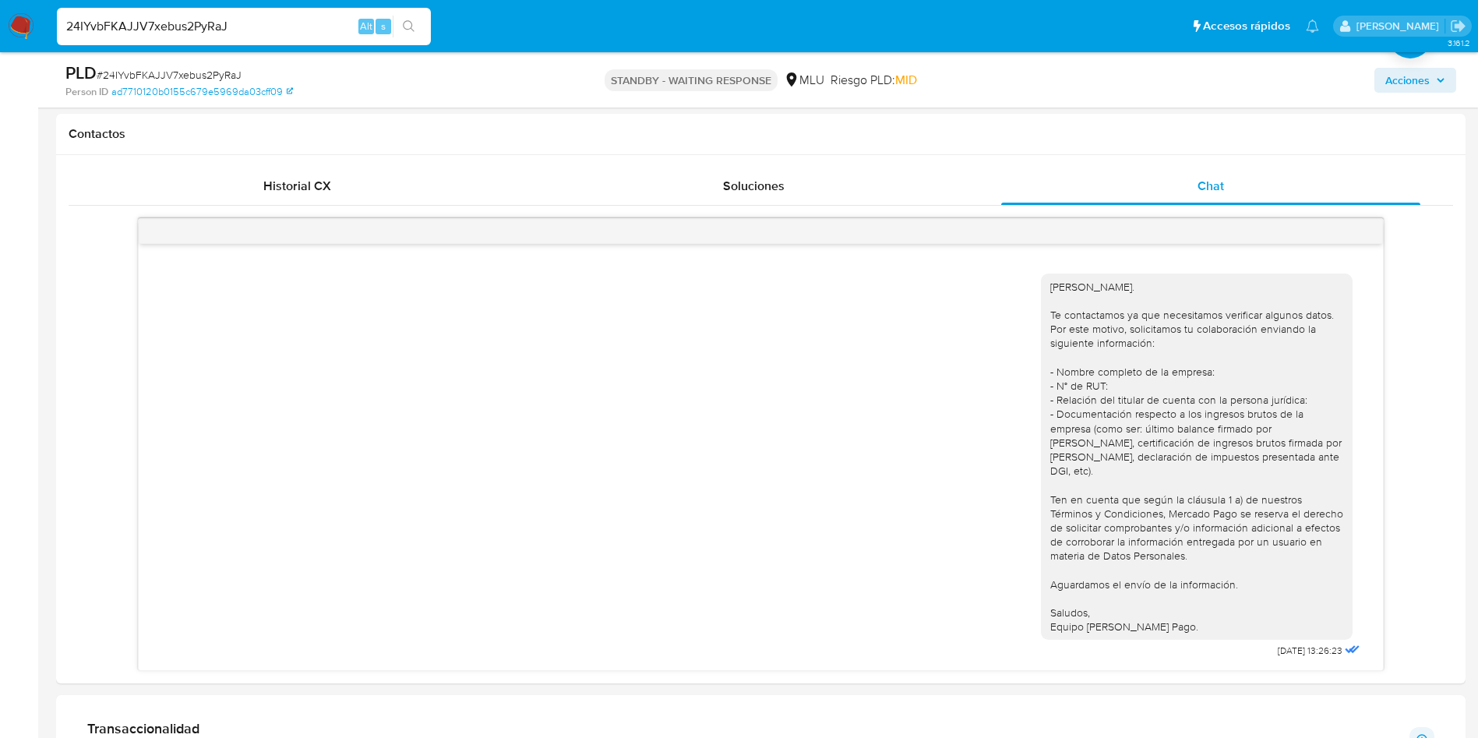
click at [215, 19] on input "24IYvbFKAJJV7xebus2PyRaJ" at bounding box center [244, 26] width 374 height 20
paste input "vQDWiR1WH15tpFyYRykWBcHh"
type input "vQDWiR1WH15tpFyYRykWBcHh"
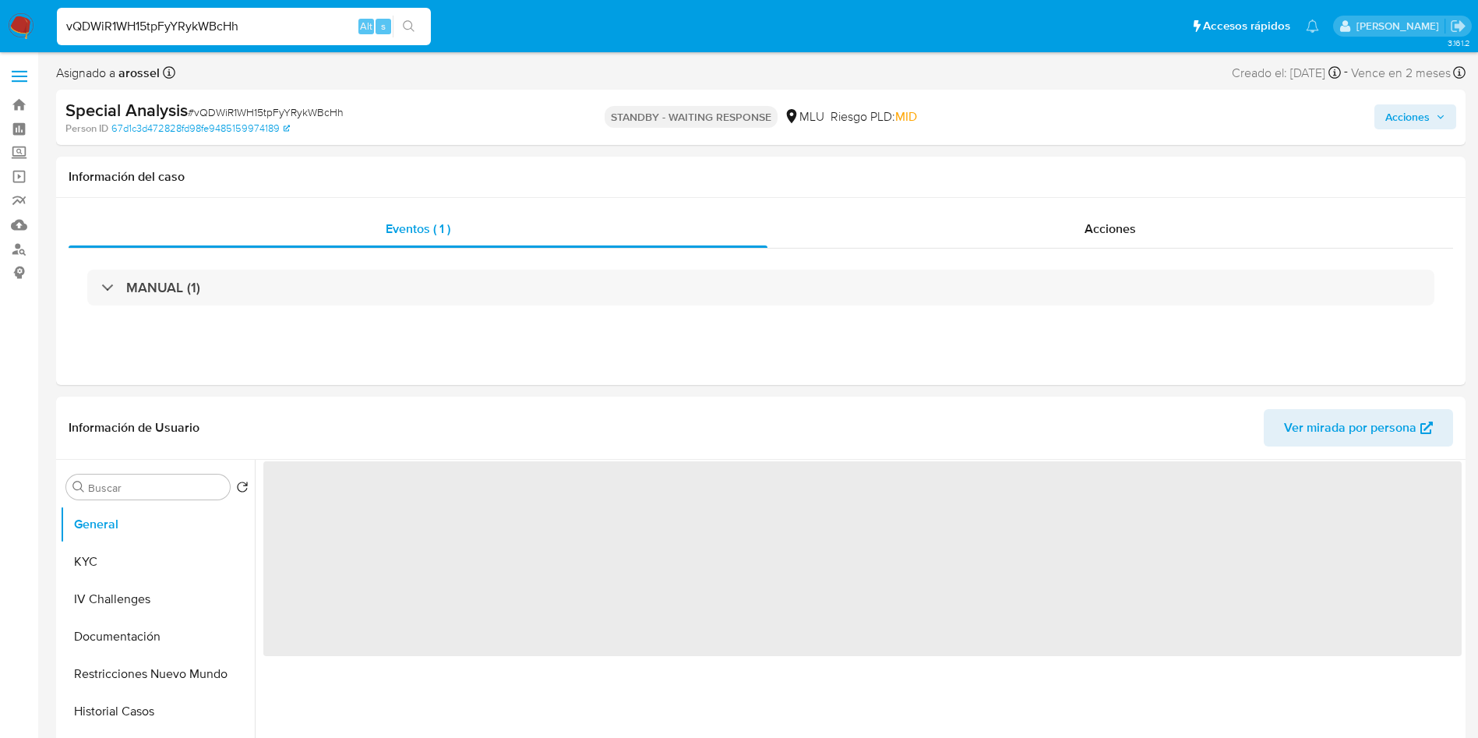
select select "10"
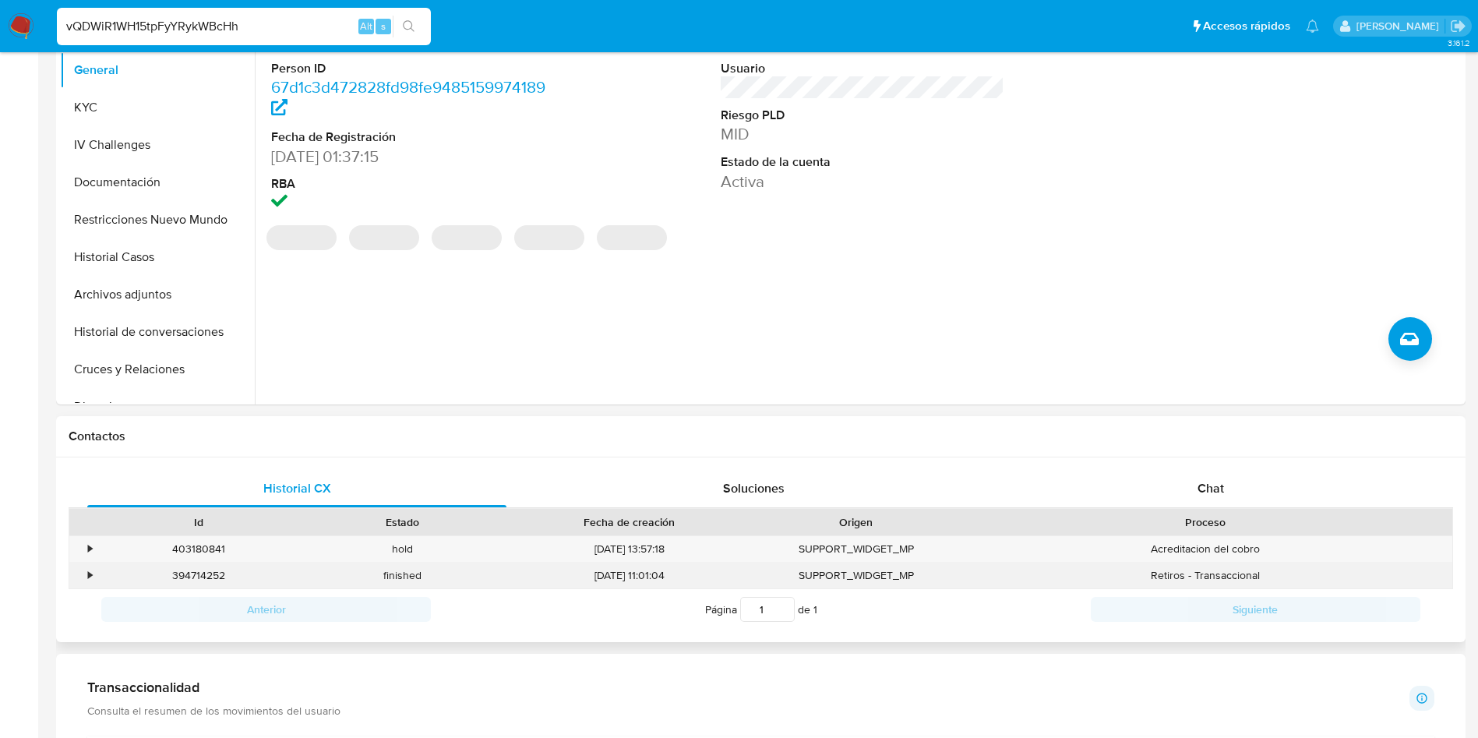
scroll to position [467, 0]
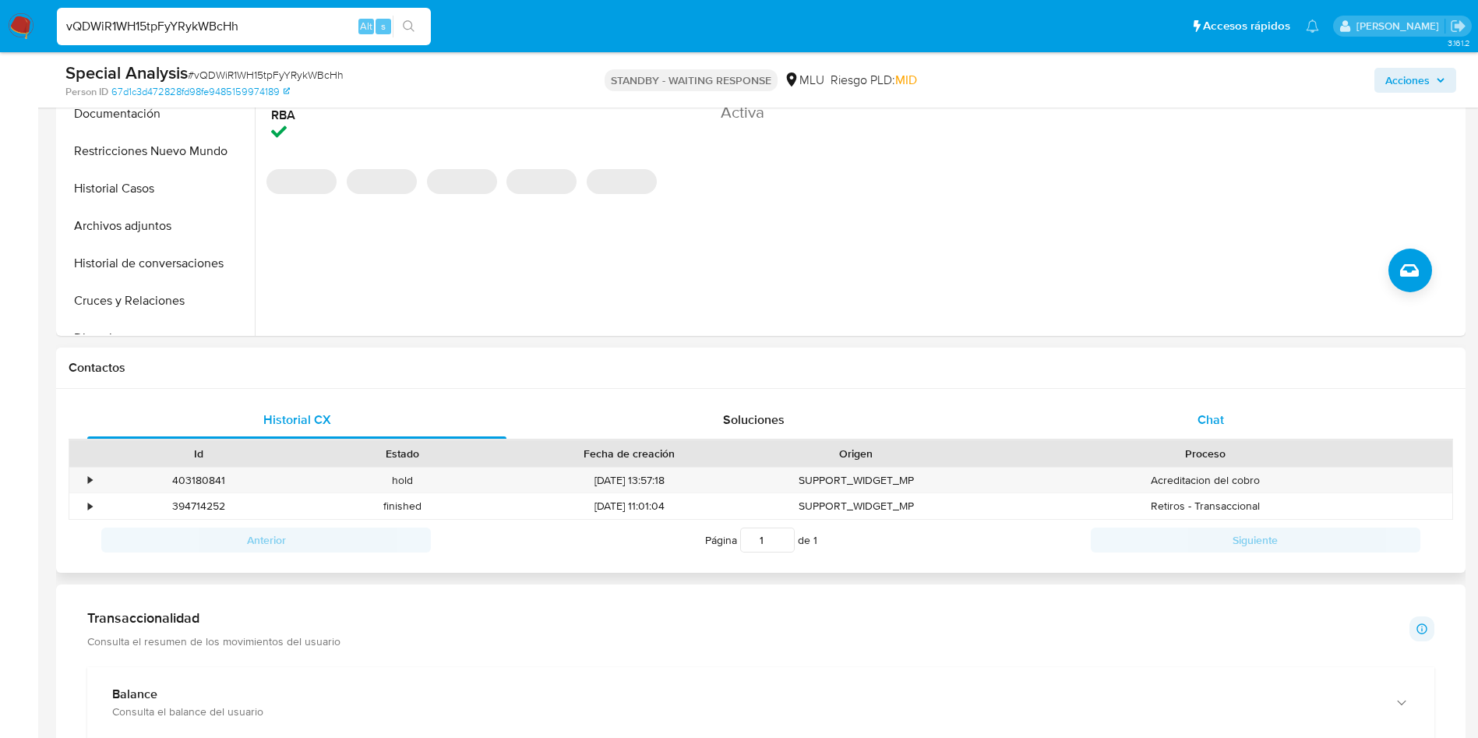
click at [1218, 432] on div "Chat" at bounding box center [1210, 419] width 419 height 37
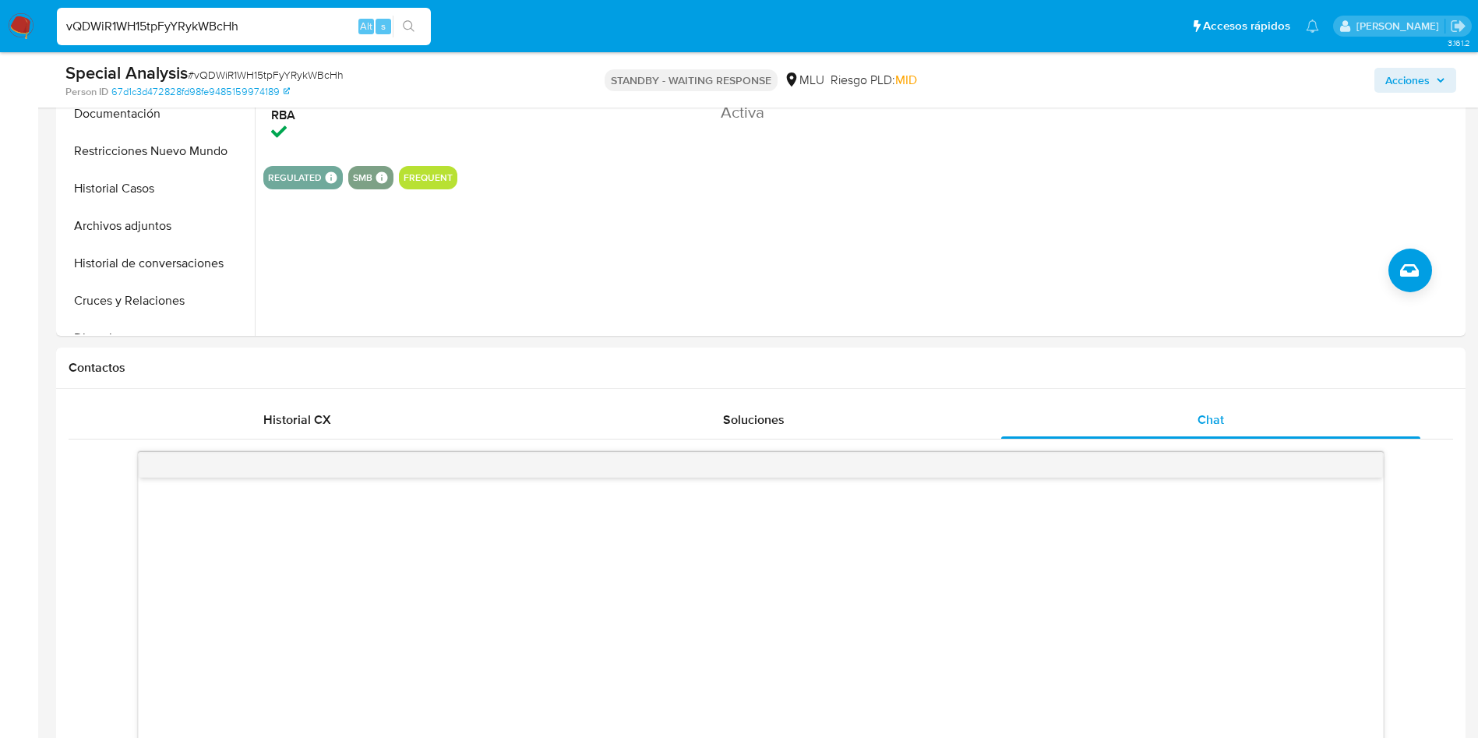
click at [296, 34] on input "vQDWiR1WH15tpFyYRykWBcHh" at bounding box center [244, 26] width 374 height 20
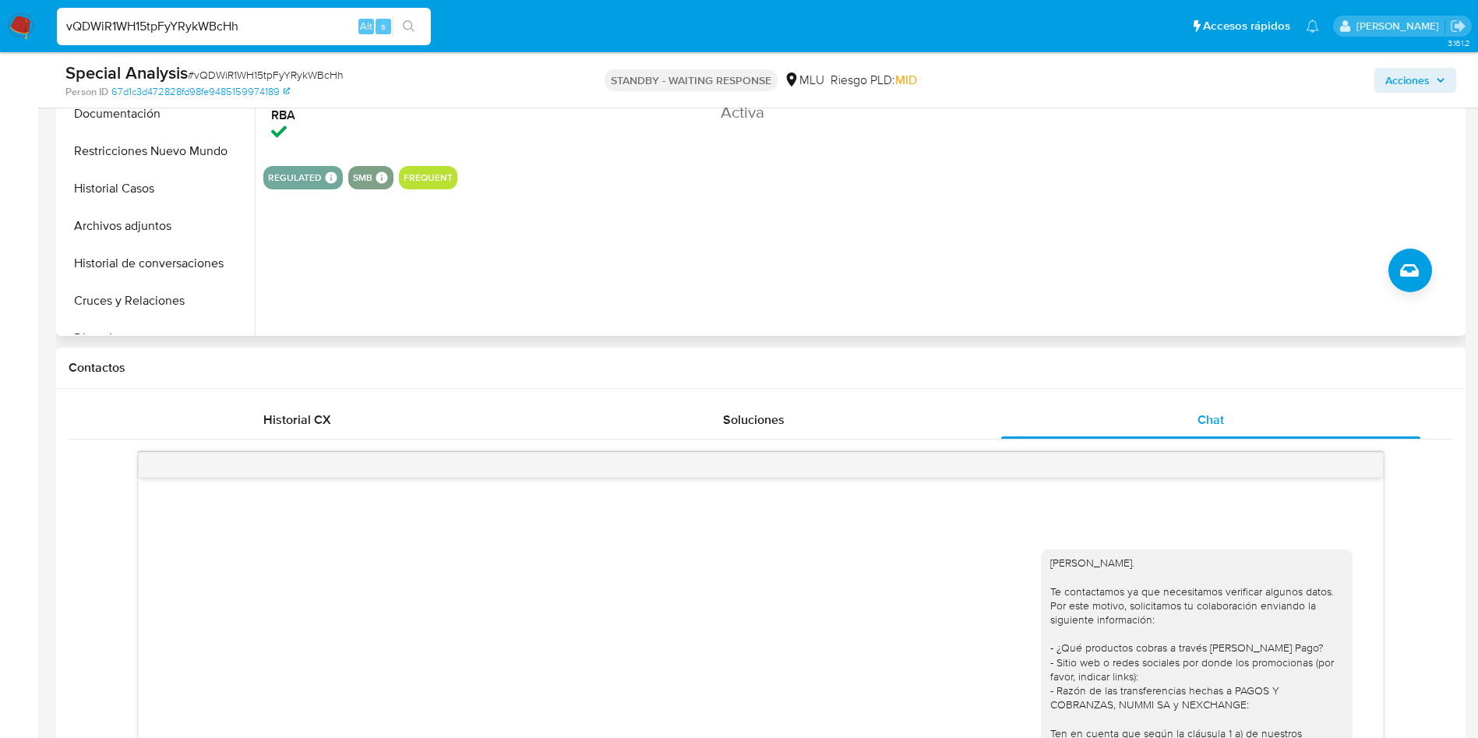
paste input "zpT5EfZEZTMZeHNFmJdt657o"
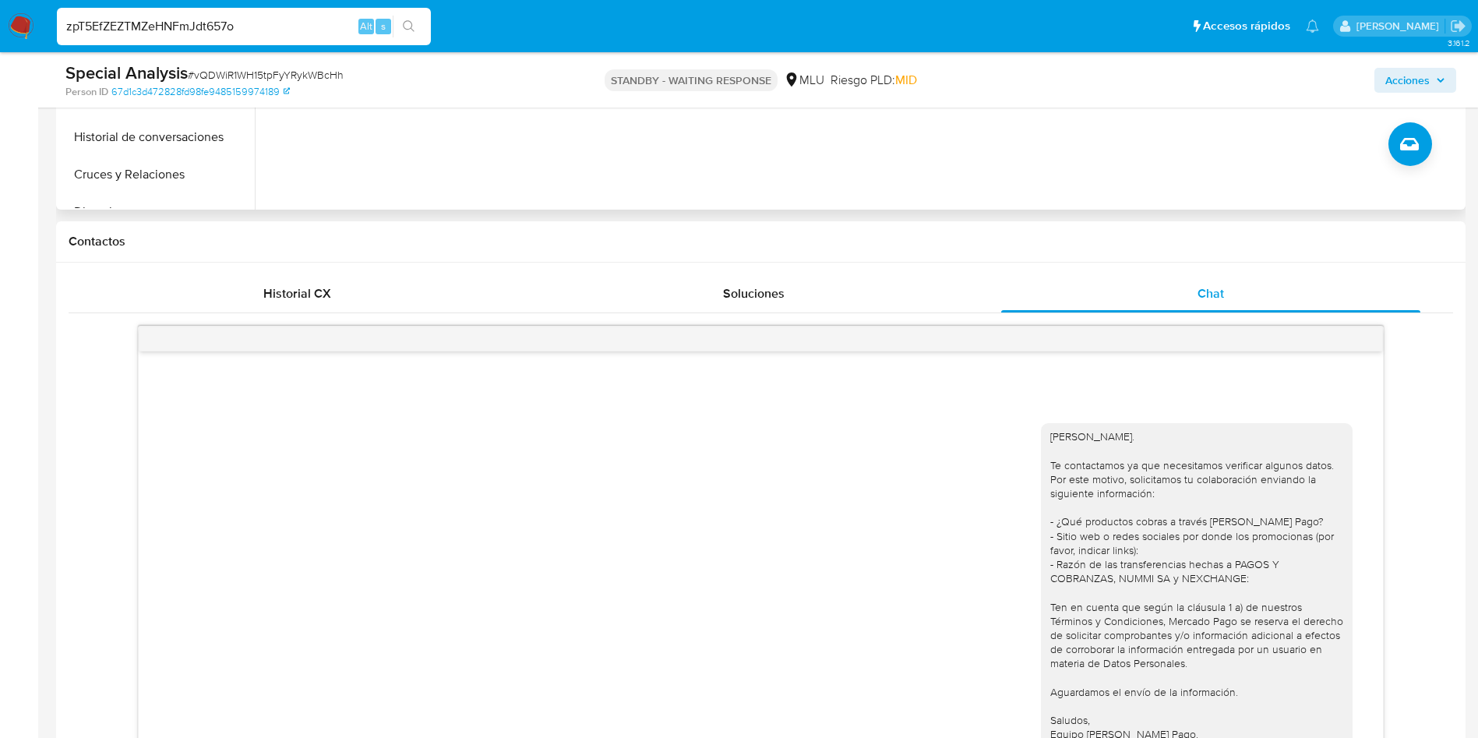
scroll to position [701, 0]
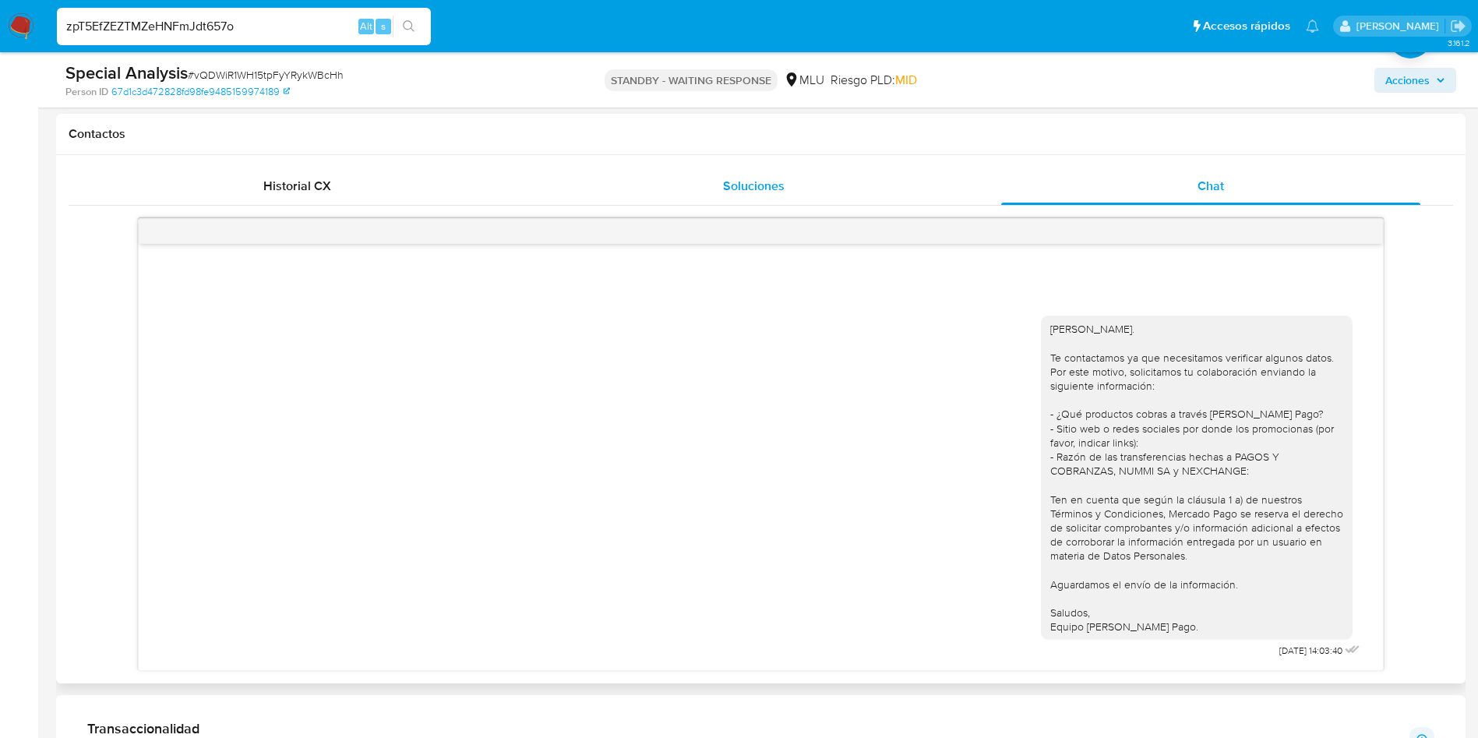
type input "zpT5EfZEZTMZeHNFmJdt657o"
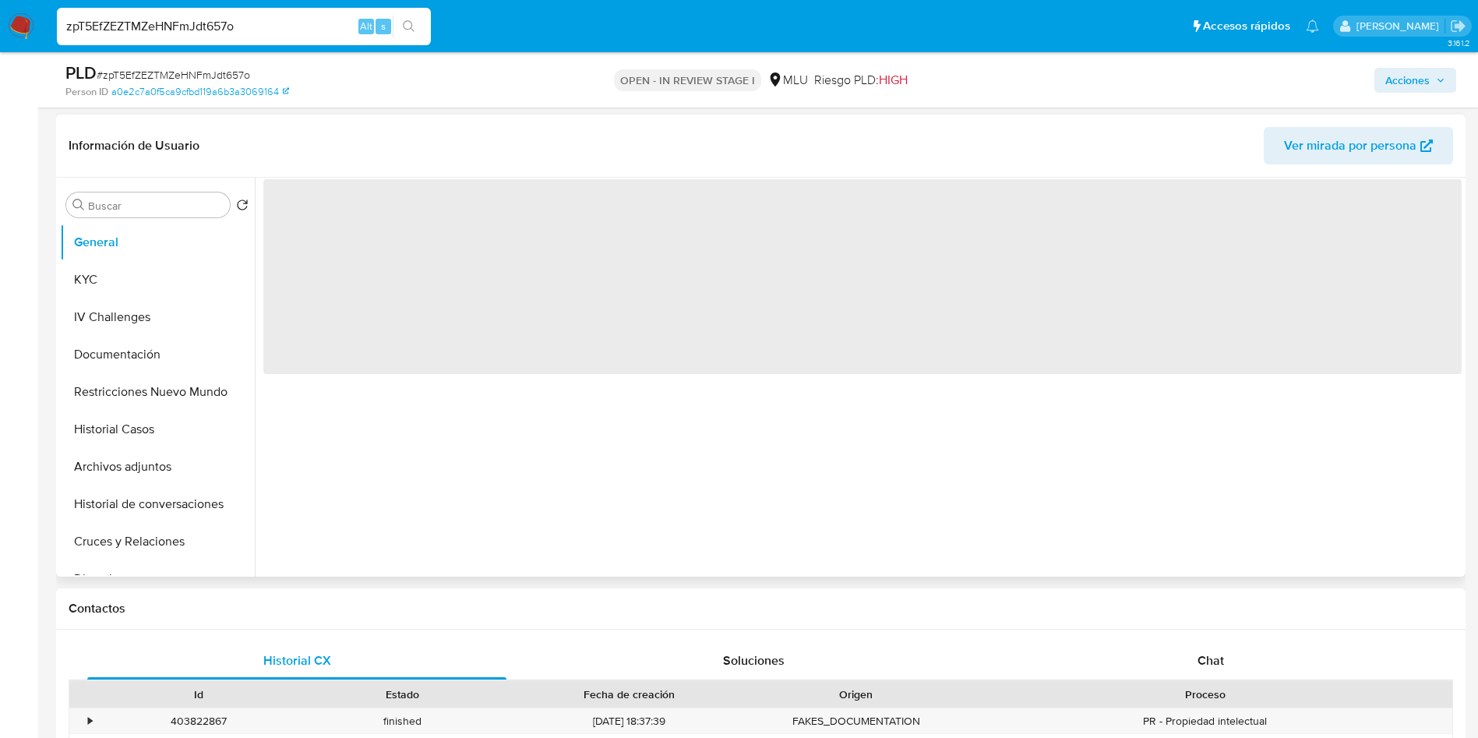
scroll to position [467, 0]
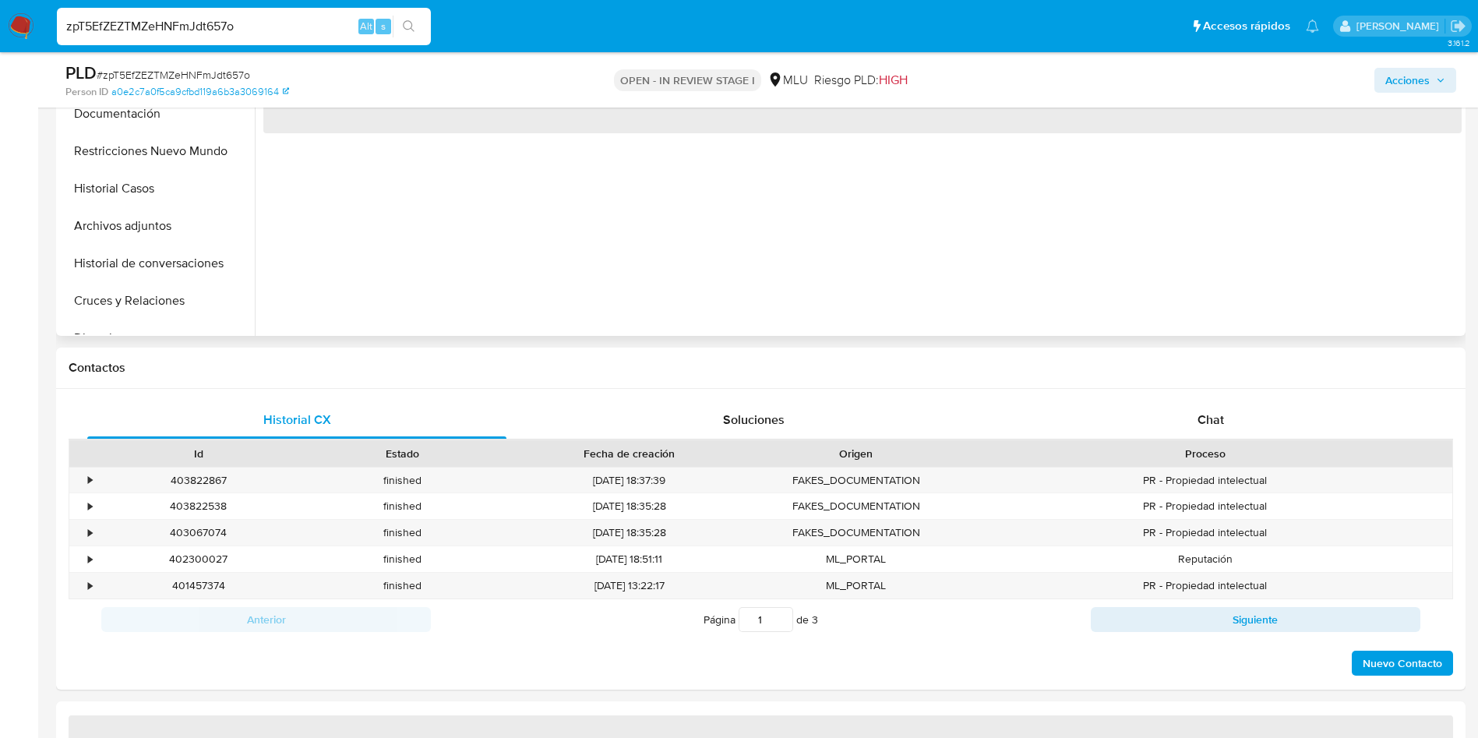
select select "10"
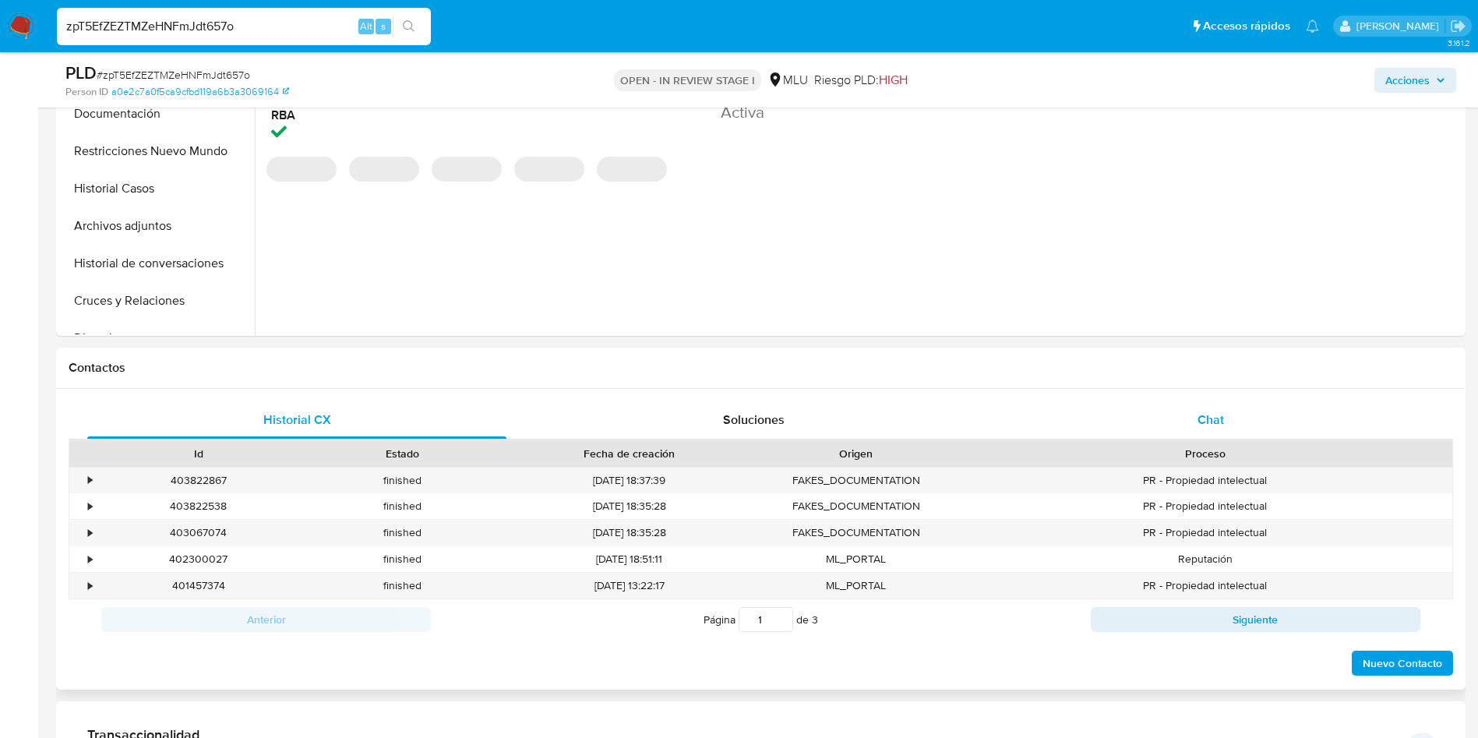
click at [1210, 413] on span "Chat" at bounding box center [1210, 419] width 26 height 18
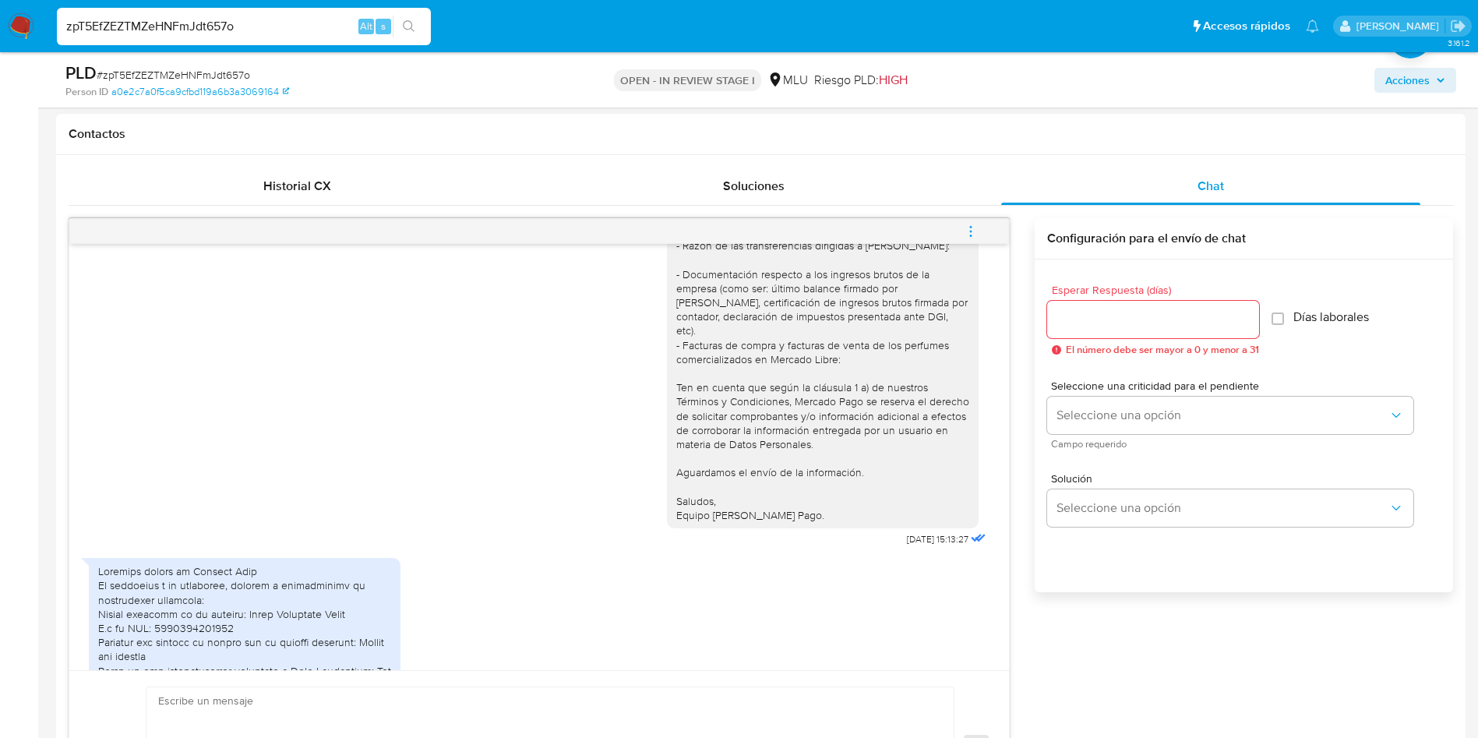
scroll to position [234, 0]
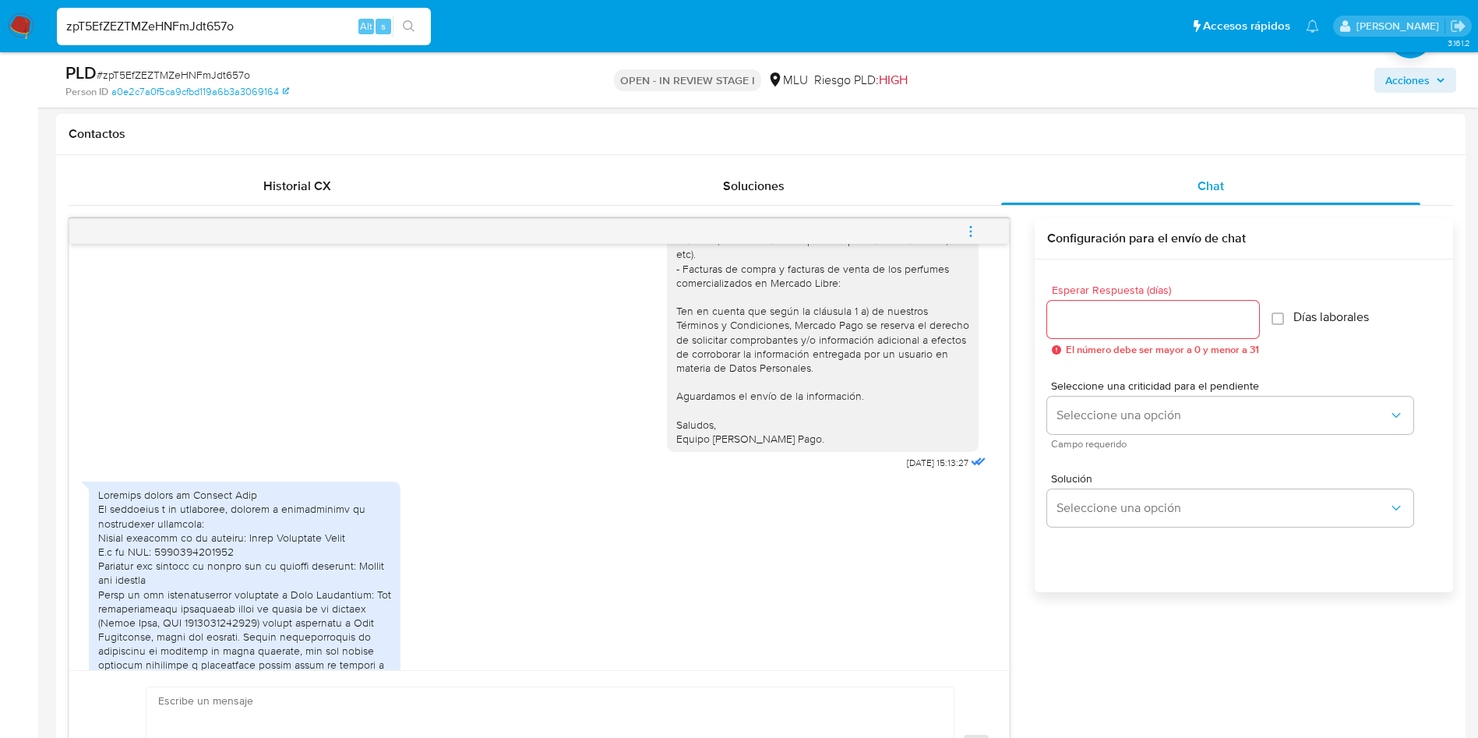
click at [210, 541] on div at bounding box center [244, 686] width 293 height 396
copy div "0000008278187"
click at [326, 516] on div at bounding box center [244, 686] width 293 height 396
click at [219, 539] on div at bounding box center [244, 686] width 293 height 396
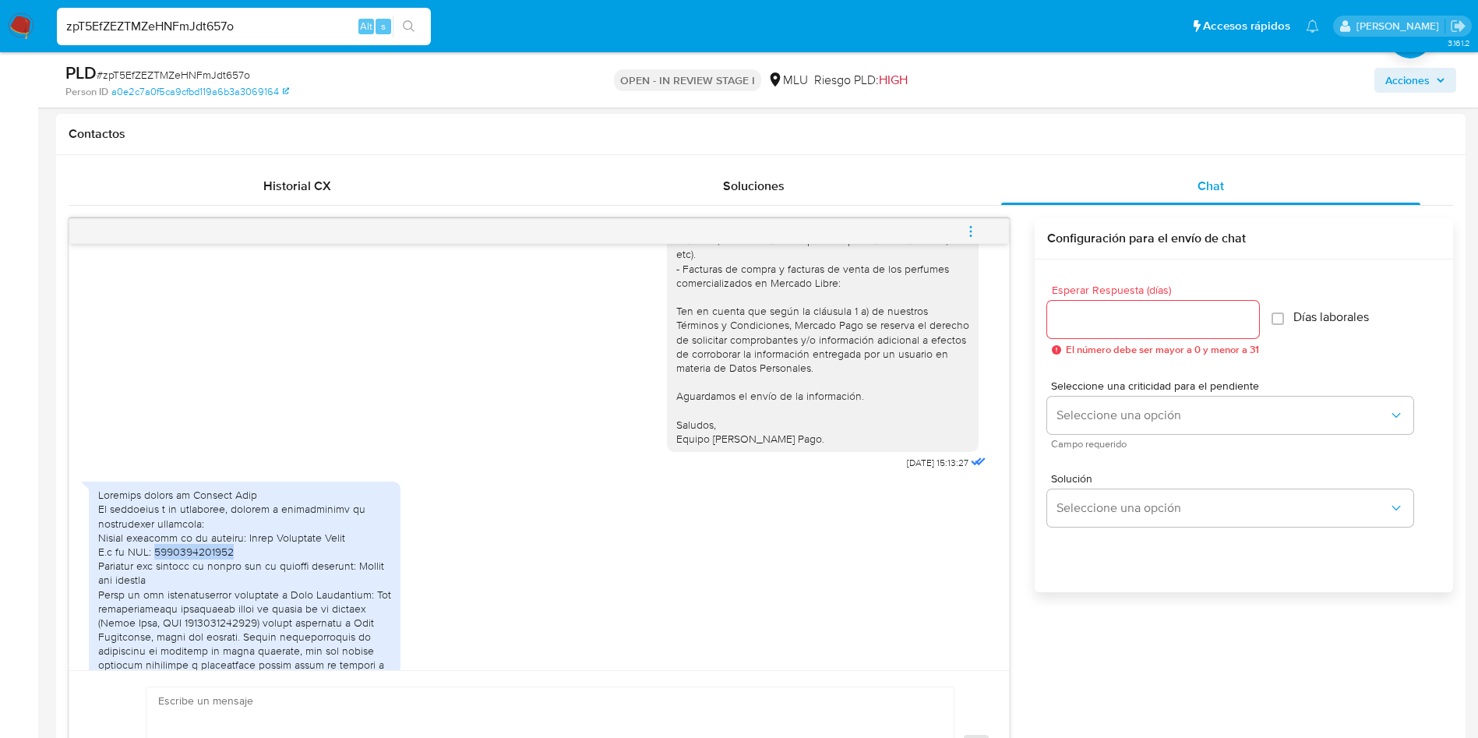
click at [219, 539] on div at bounding box center [244, 686] width 293 height 396
click at [293, 606] on div at bounding box center [244, 686] width 293 height 396
click at [125, 615] on div at bounding box center [244, 686] width 293 height 396
click at [240, 597] on div at bounding box center [244, 686] width 293 height 396
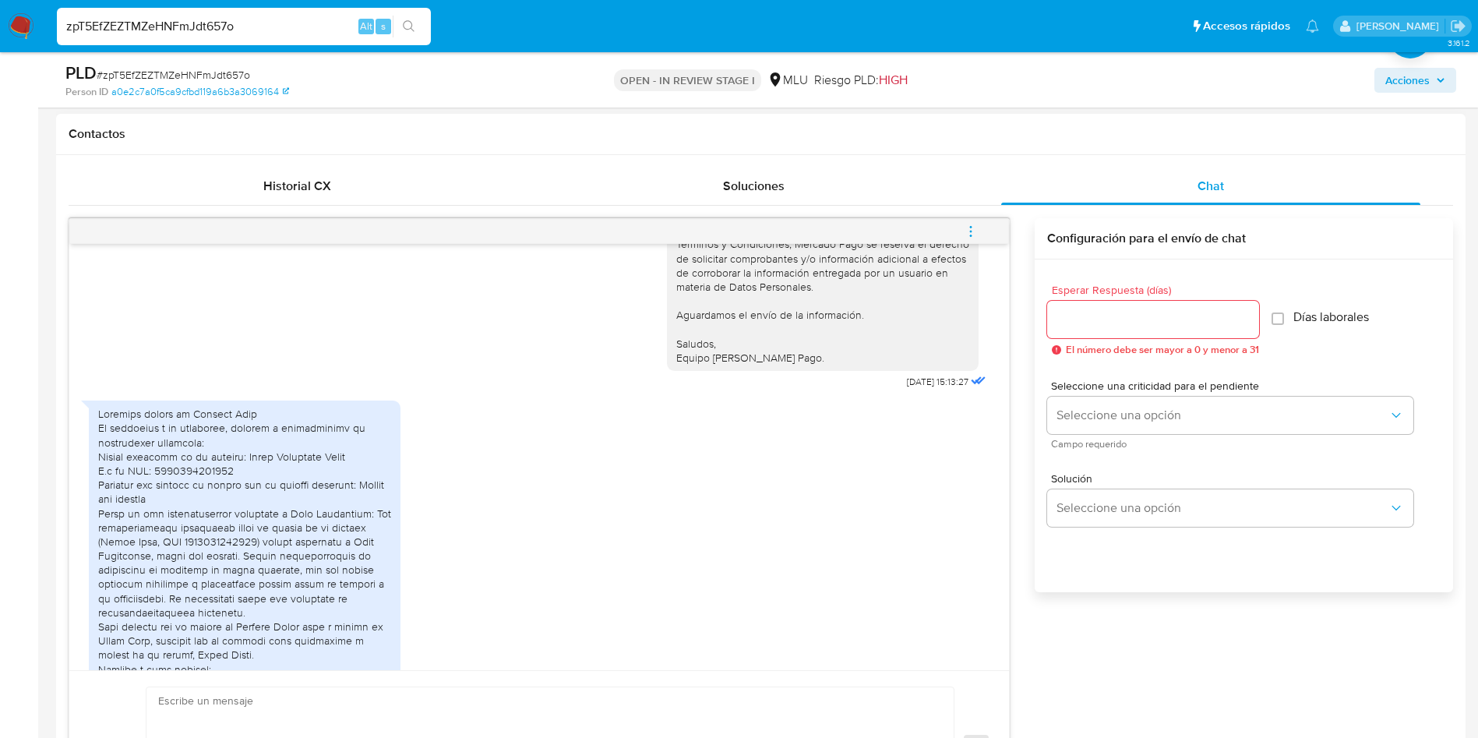
scroll to position [351, 0]
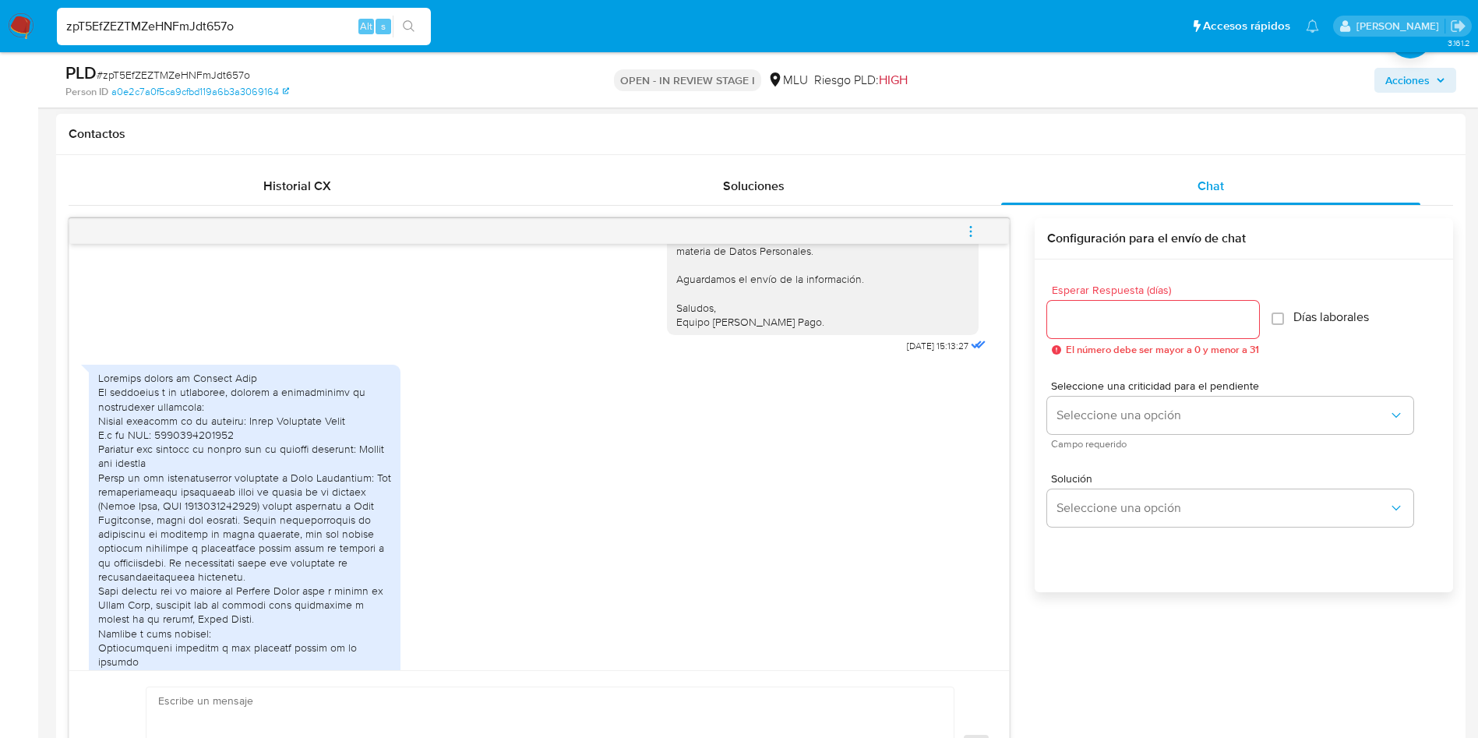
click at [198, 412] on div at bounding box center [244, 569] width 293 height 396
click at [196, 423] on div at bounding box center [244, 569] width 293 height 396
copy div "0000008278187"
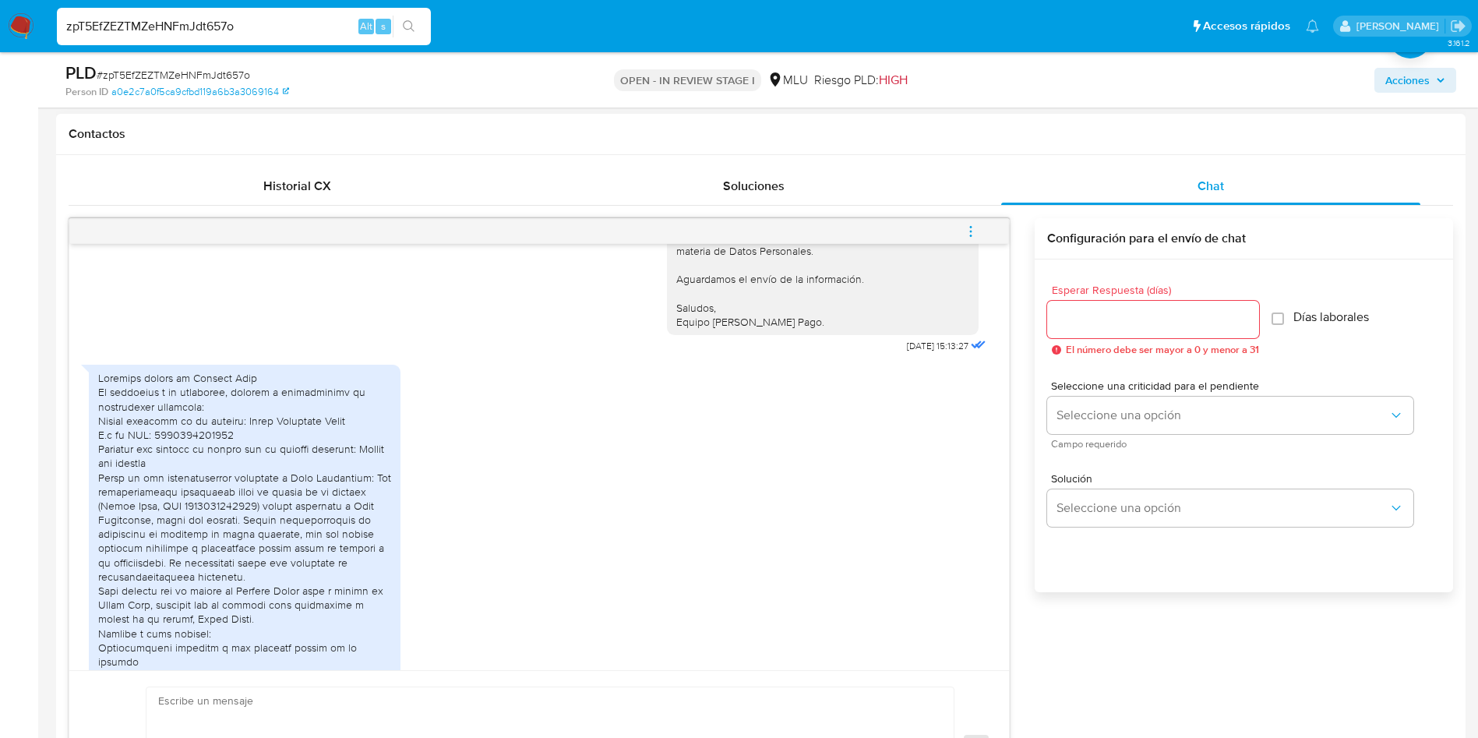
click at [177, 458] on div at bounding box center [244, 569] width 293 height 396
click at [195, 428] on div at bounding box center [244, 569] width 293 height 396
click at [196, 421] on div at bounding box center [244, 569] width 293 height 396
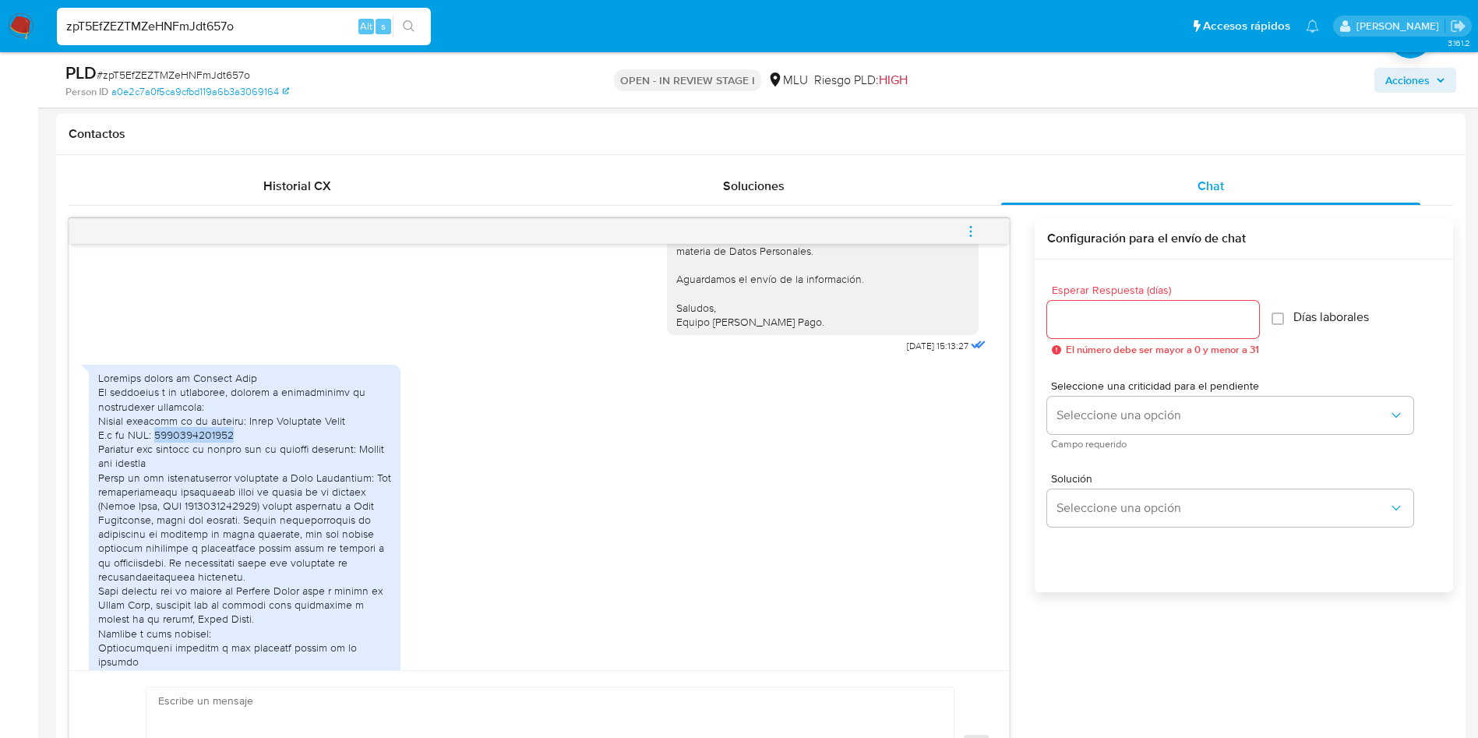
copy div "0000008278187"
click at [339, 522] on div at bounding box center [244, 569] width 293 height 396
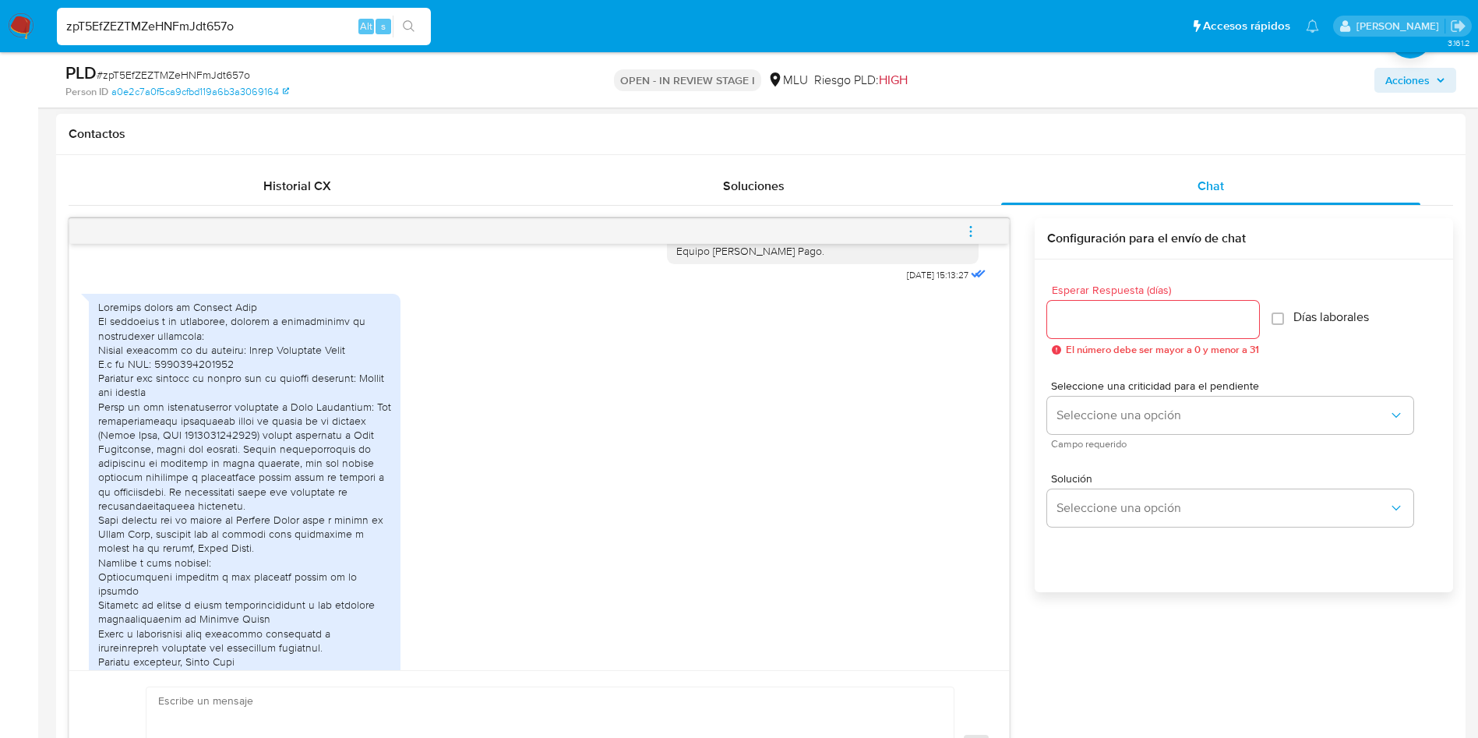
scroll to position [467, 0]
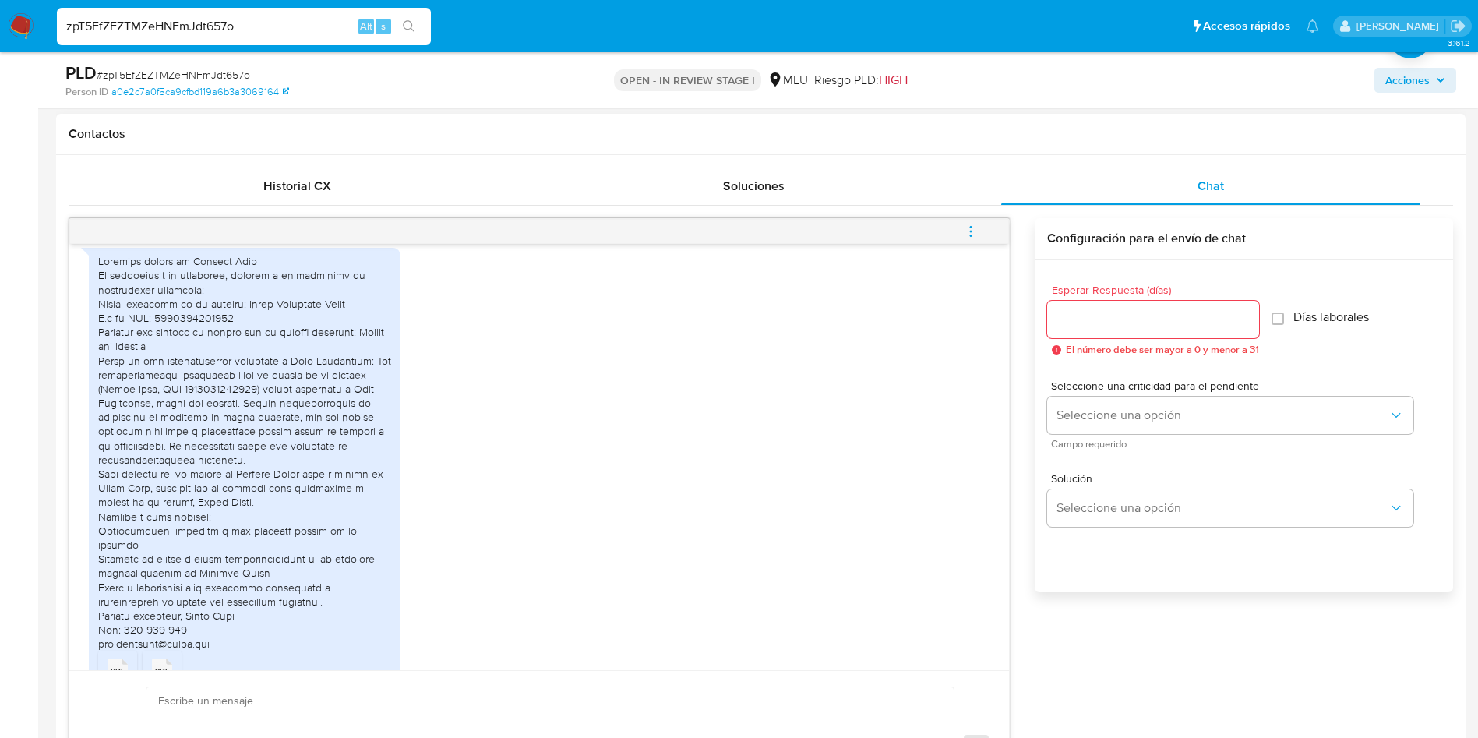
click at [118, 666] on span "PDF" at bounding box center [118, 671] width 15 height 10
click at [172, 654] on div "PDF PDF" at bounding box center [162, 669] width 33 height 30
click at [1364, 144] on div "Contactos" at bounding box center [760, 134] width 1409 height 41
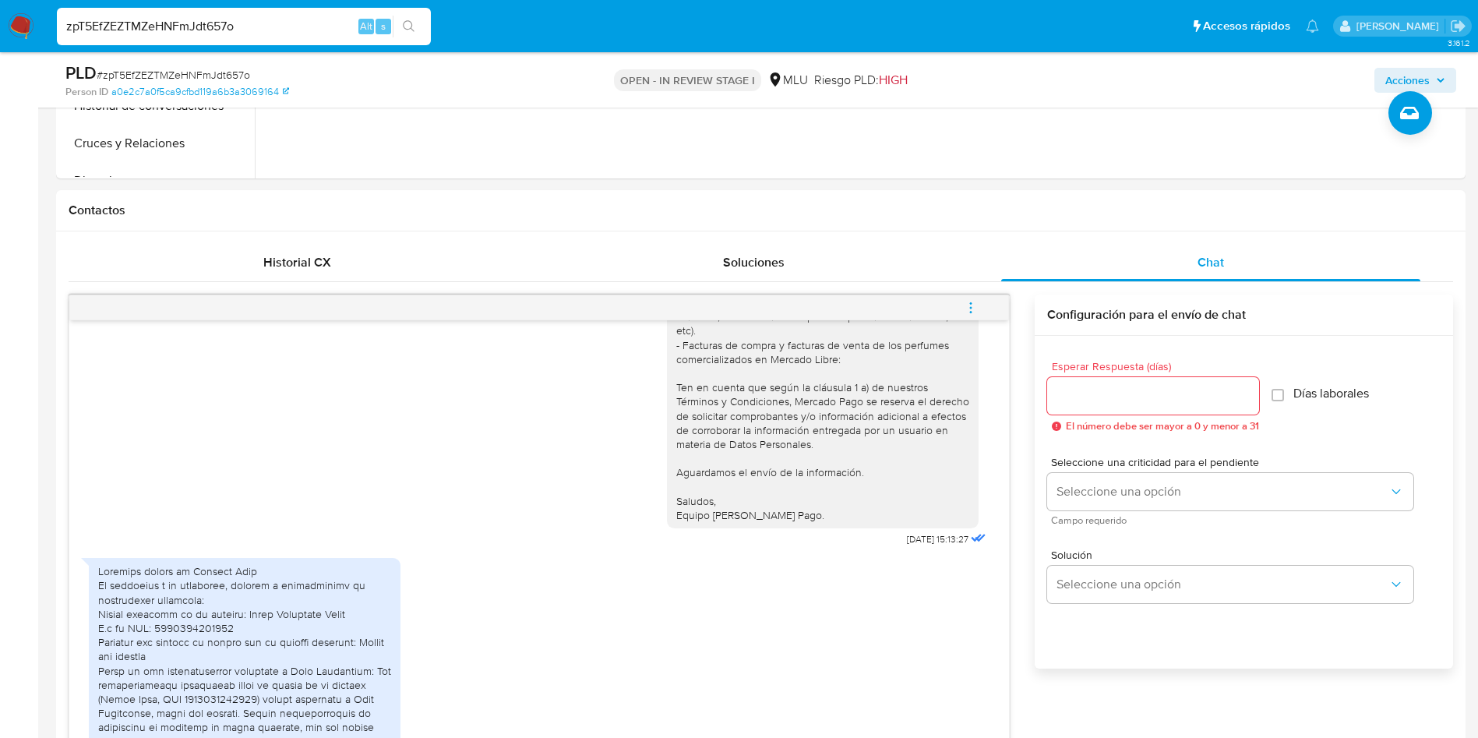
scroll to position [818, 0]
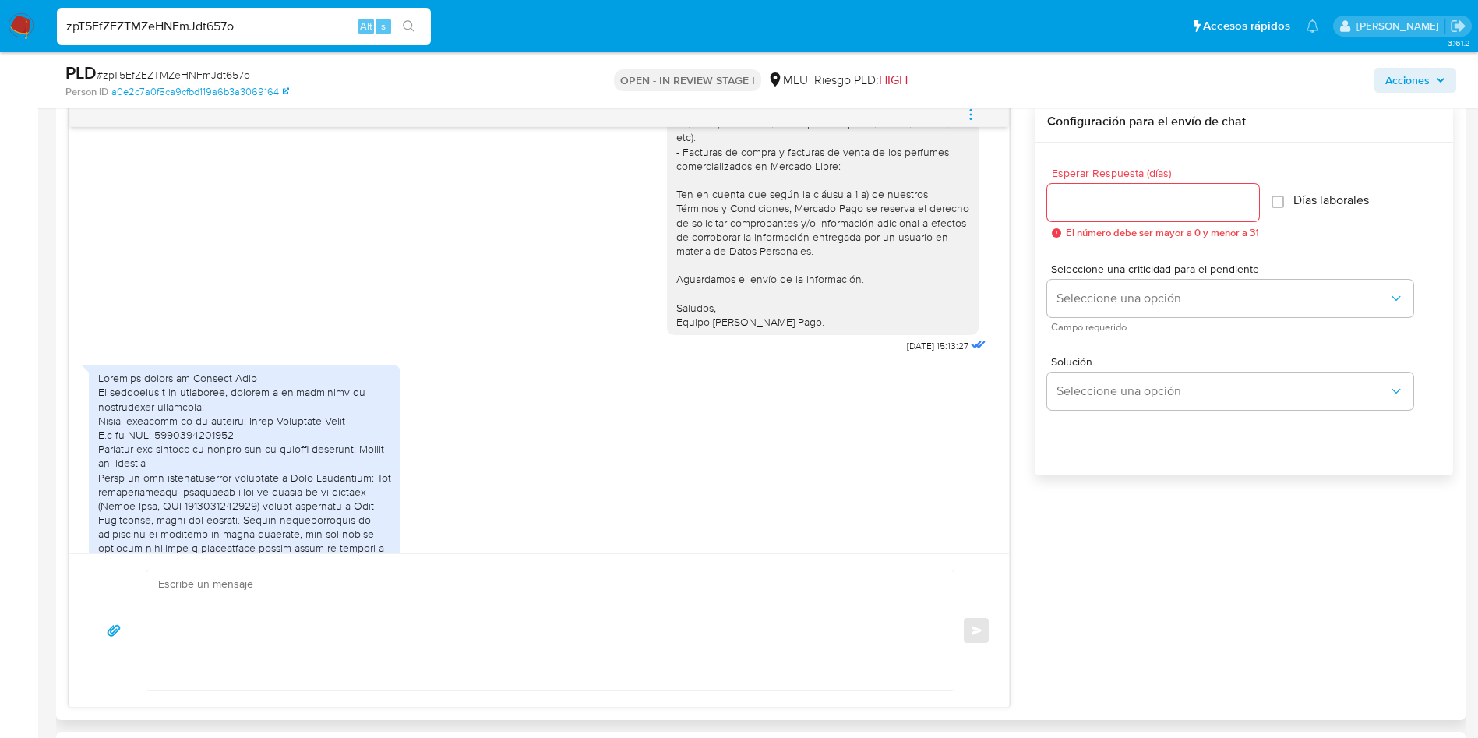
click at [204, 488] on div at bounding box center [244, 569] width 293 height 396
copy div "0000008278187"
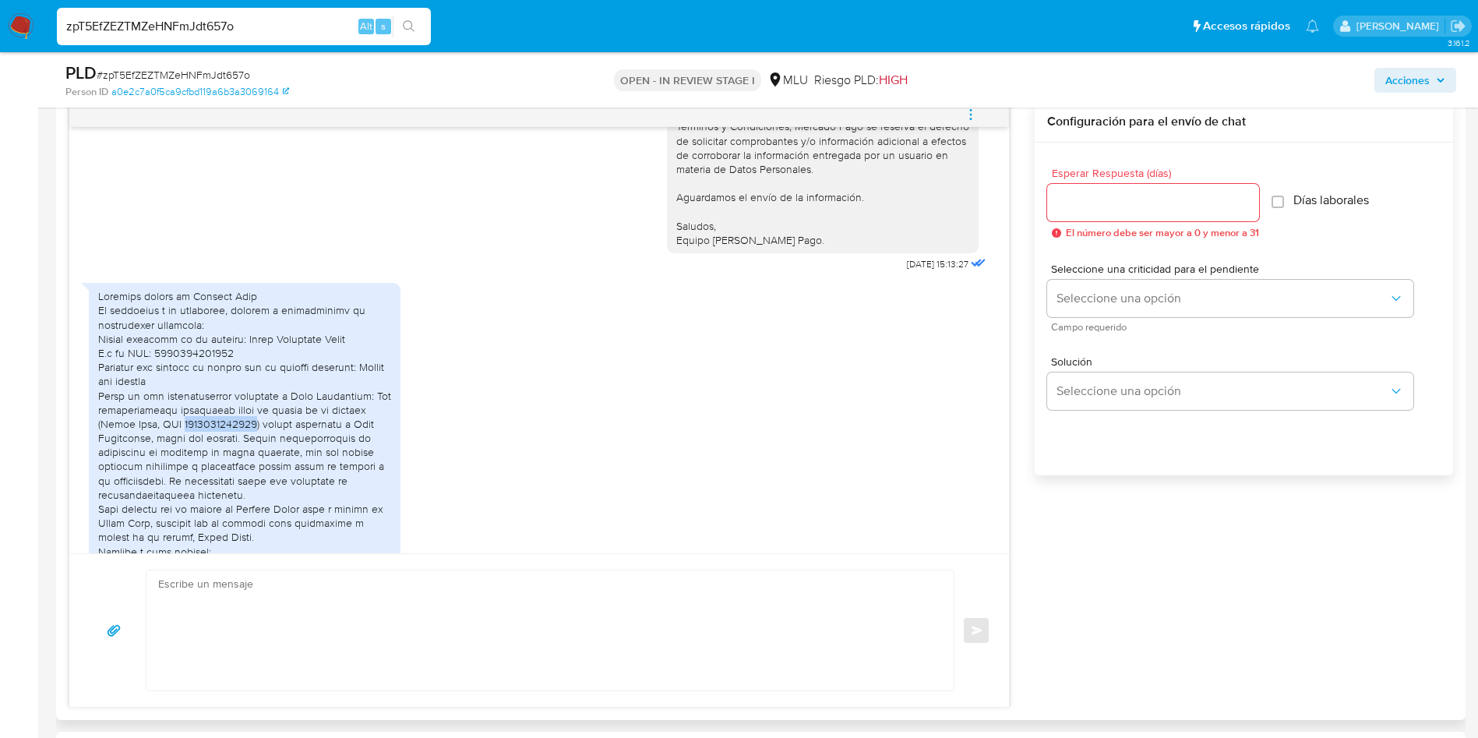
scroll to position [351, 0]
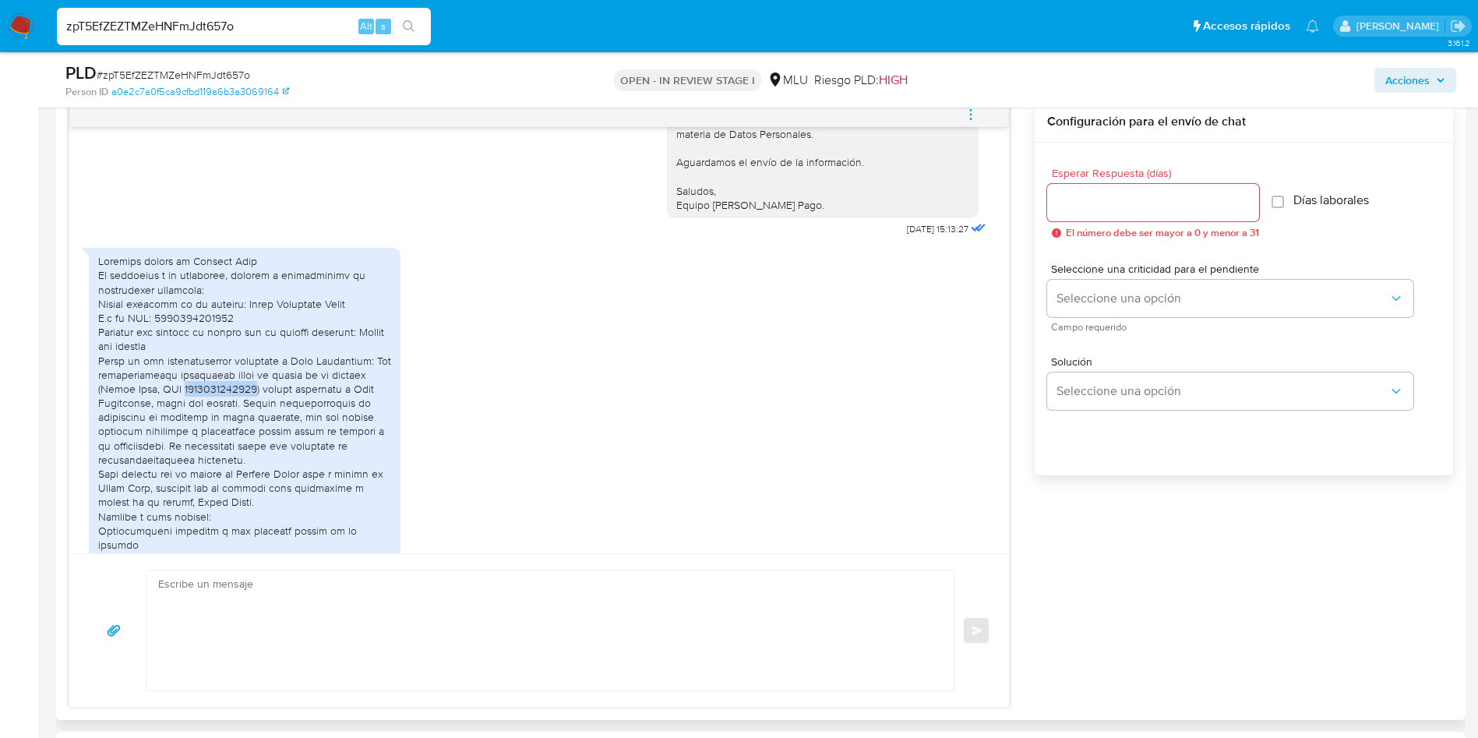
click at [548, 629] on textarea at bounding box center [546, 630] width 776 height 120
click at [547, 616] on textarea at bounding box center [546, 630] width 776 height 120
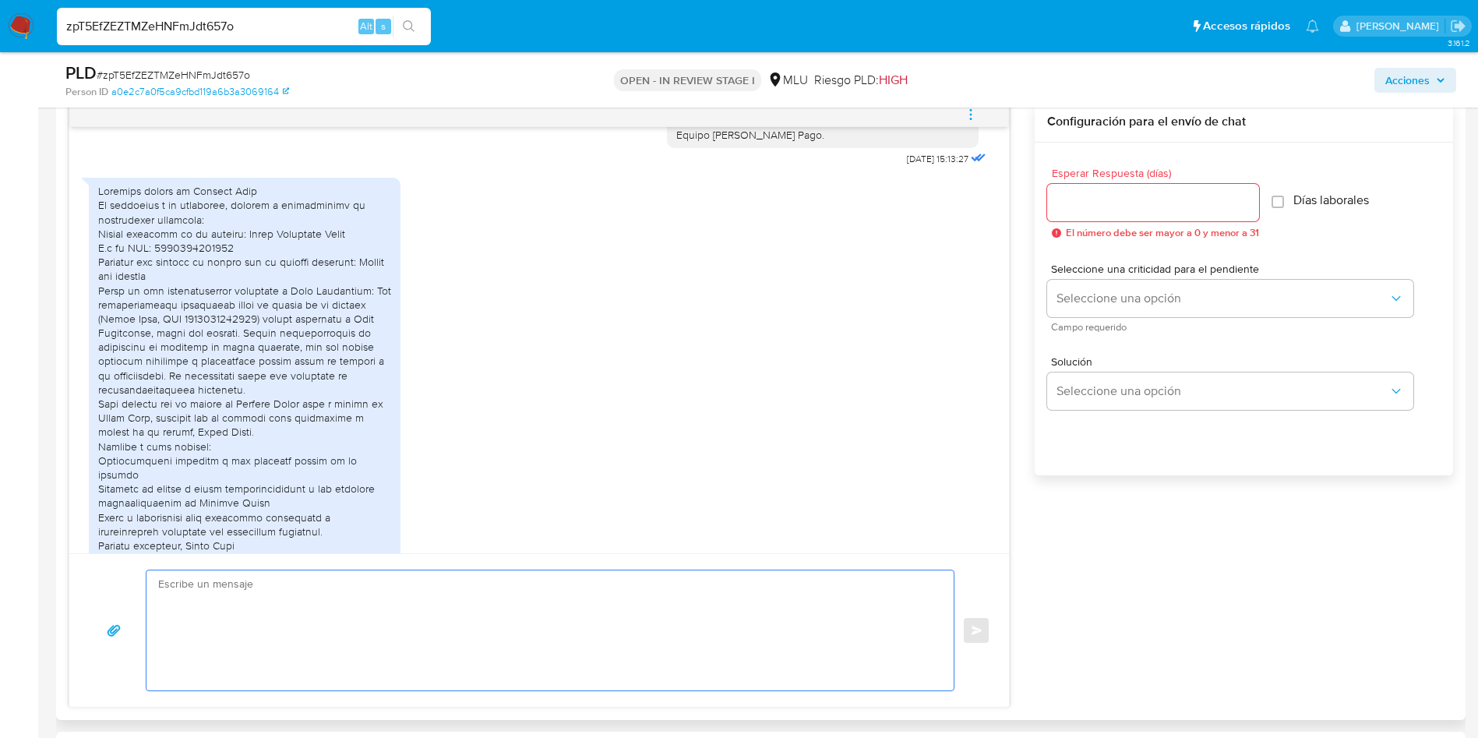
scroll to position [467, 0]
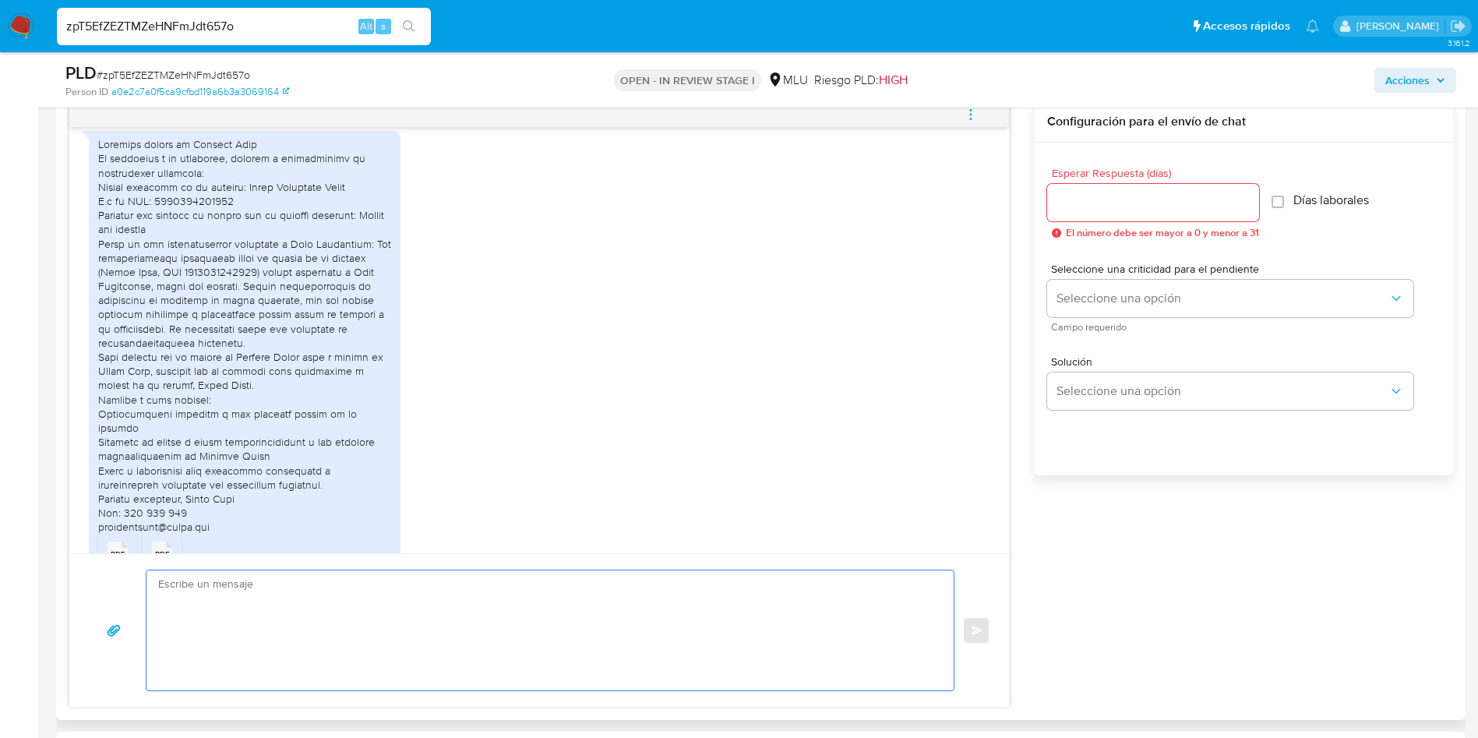
type textarea "G"
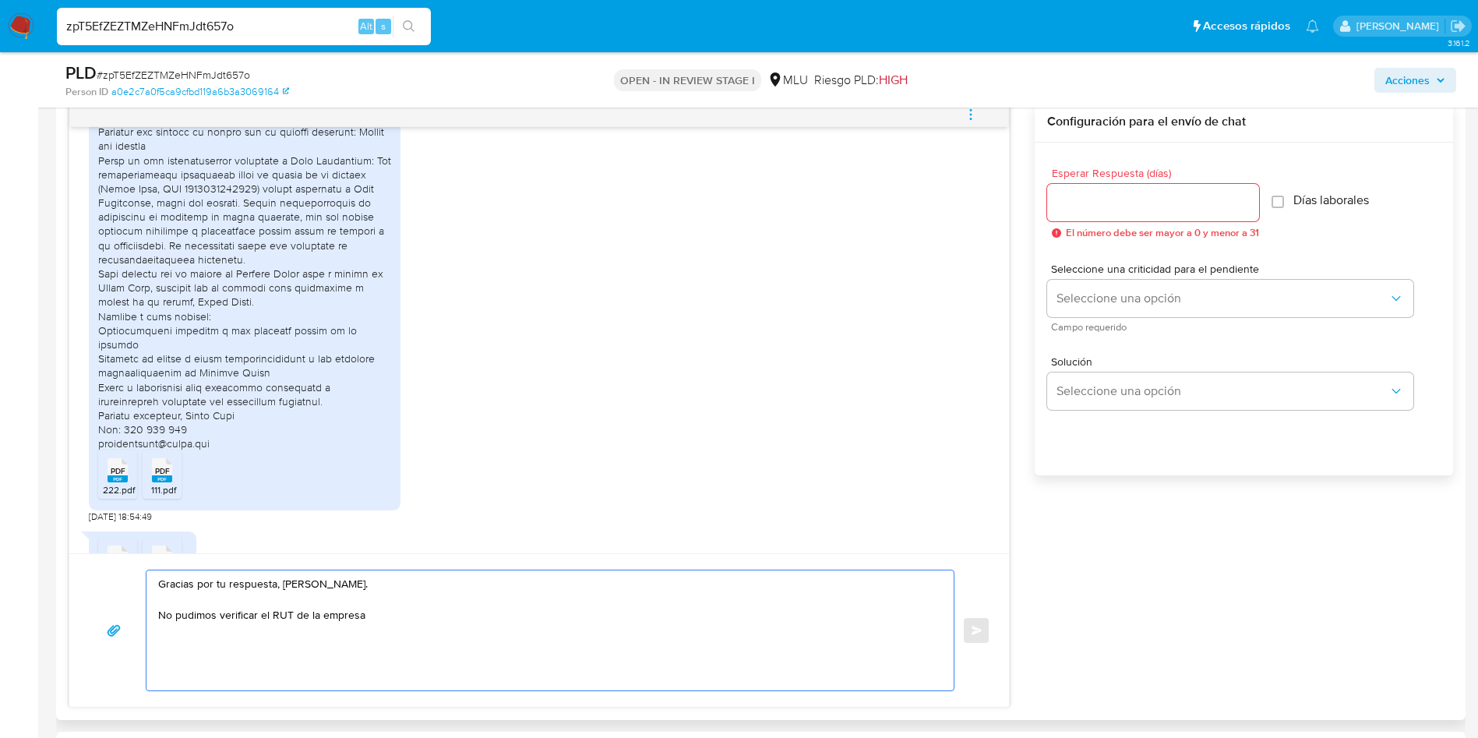
scroll to position [587, 0]
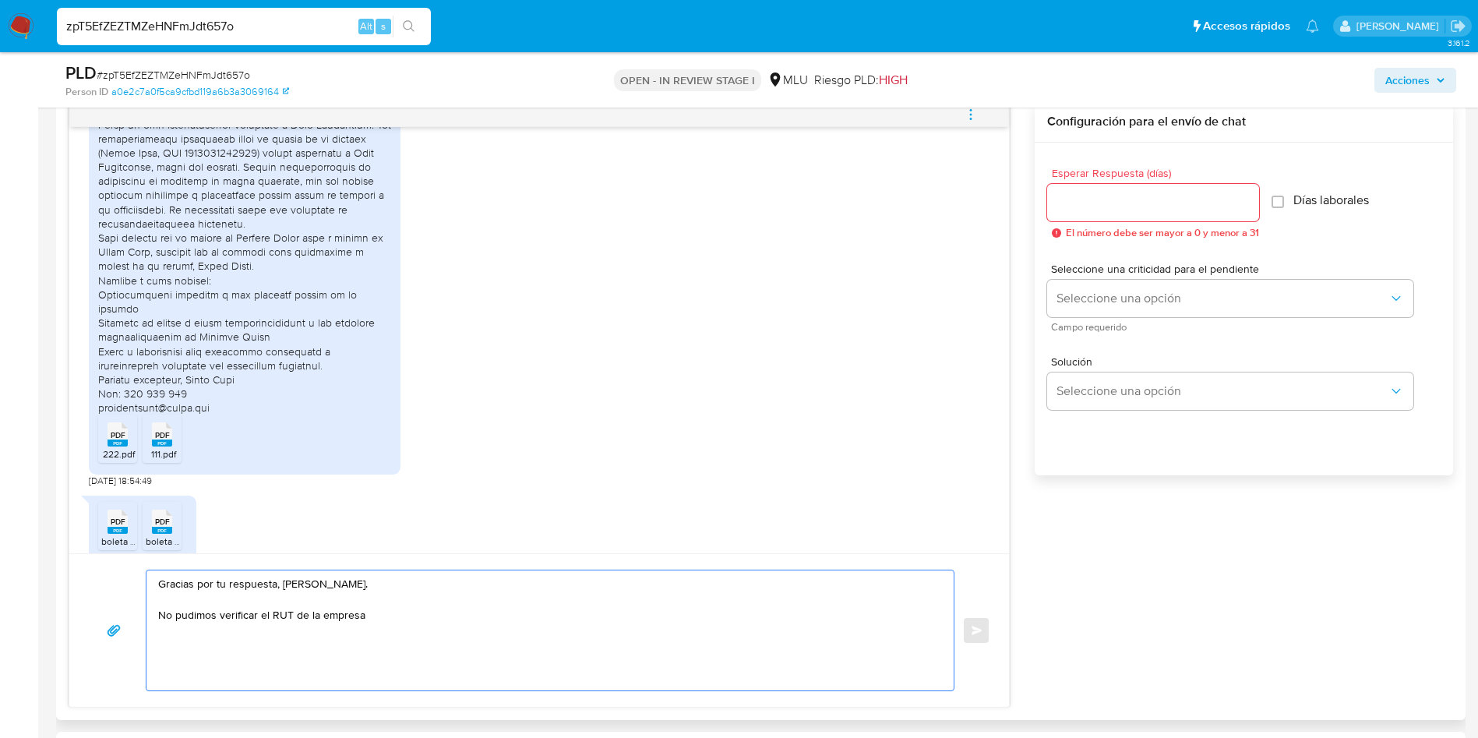
click at [348, 618] on textarea "Gracias por tu respuesta, Jorge. No pudimos verificar el RUT de la empresa" at bounding box center [546, 630] width 776 height 120
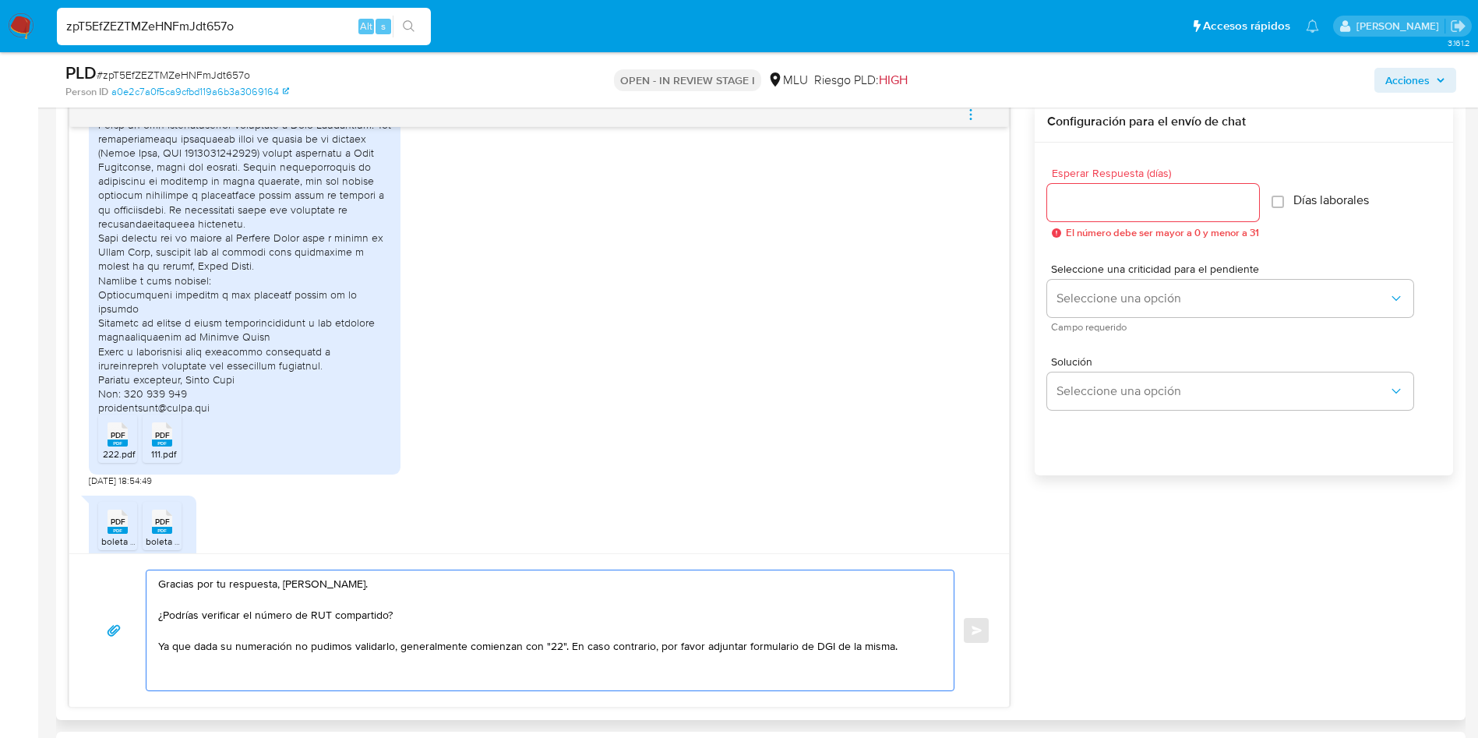
scroll to position [470, 0]
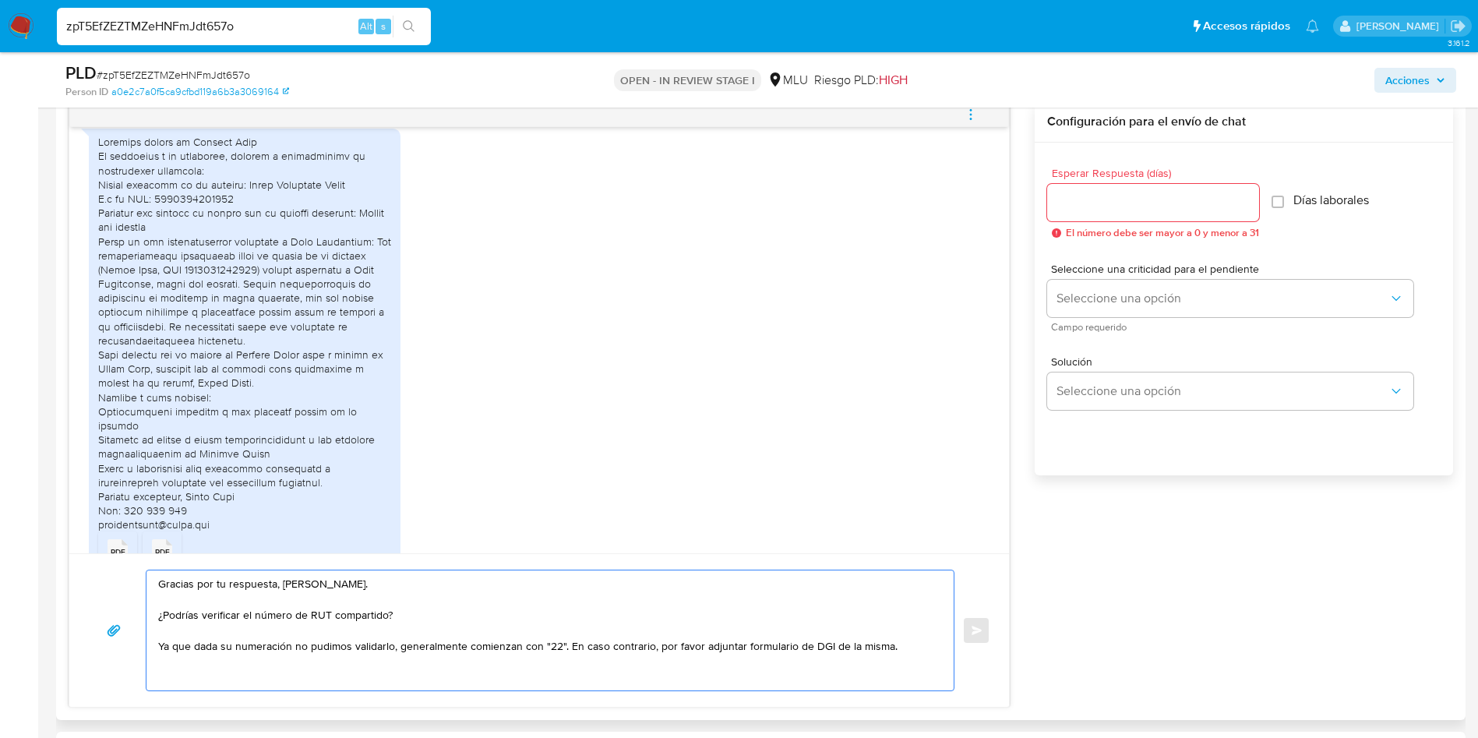
click at [159, 582] on textarea "Gracias por tu respuesta, Jorge. ¿Podrías verificar el número de RUT compartido…" at bounding box center [546, 630] width 776 height 120
click at [372, 587] on textarea "¡Muchas gracias por tu respuesta, Jorge. ¿Podrías verificar el número de RUT co…" at bounding box center [546, 630] width 776 height 120
click at [413, 618] on textarea "¡Muchas gracias por tu respuesta, Jorge! ¿Podrías verificar el número de RUT co…" at bounding box center [546, 630] width 776 height 120
click at [206, 654] on textarea "¡Muchas gracias por tu respuesta, Jorge! ¿Podrías verificar el número de RUT co…" at bounding box center [546, 630] width 776 height 120
click at [300, 637] on textarea "¡Muchas gracias por tu respuesta, Jorge! ¿Podrías verificar el número de RUT co…" at bounding box center [546, 630] width 776 height 120
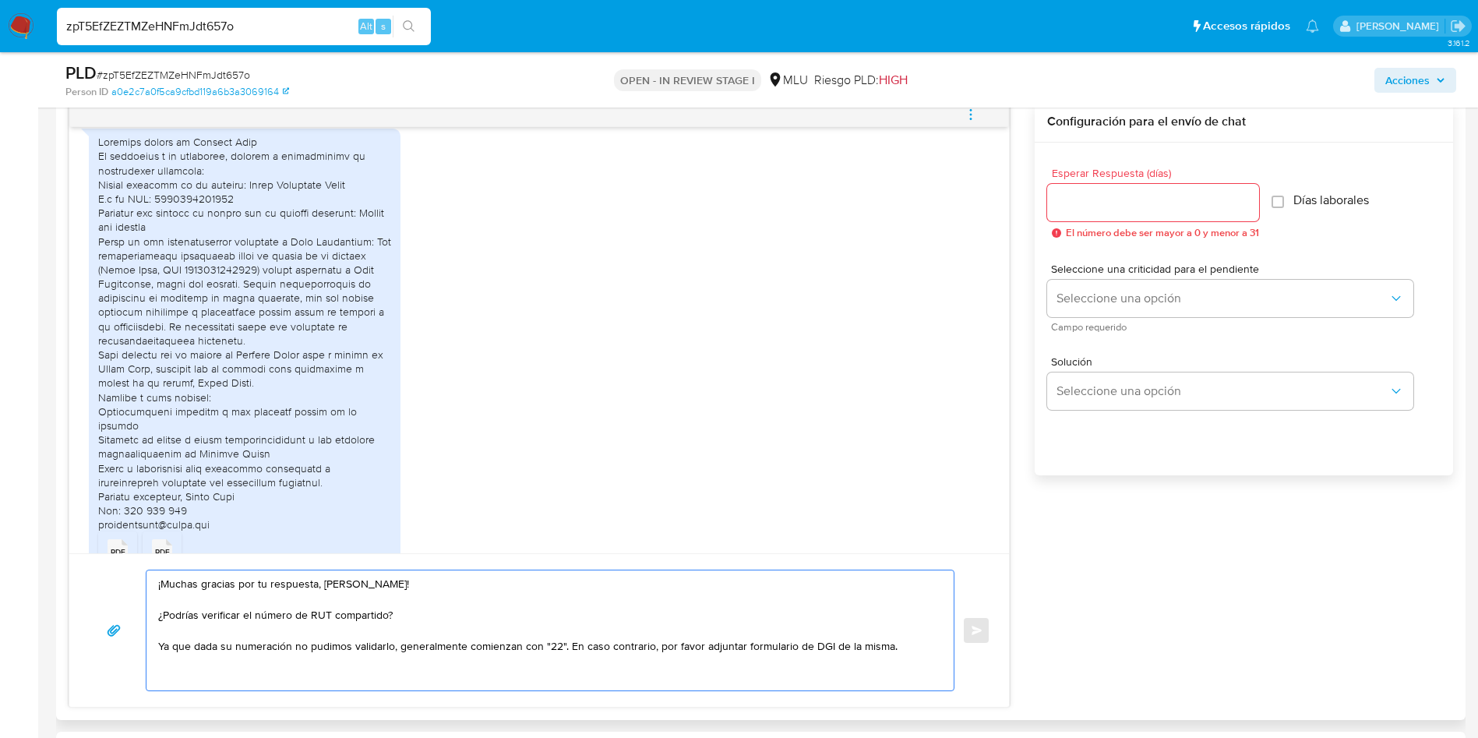
click at [442, 650] on textarea "¡Muchas gracias por tu respuesta, Jorge! ¿Podrías verificar el número de RUT co…" at bounding box center [546, 630] width 776 height 120
click at [529, 655] on textarea "¡Muchas gracias por tu respuesta, Jorge! ¿Podrías verificar el número de RUT co…" at bounding box center [546, 630] width 776 height 120
click at [538, 649] on textarea "¡Muchas gracias por tu respuesta, Jorge! ¿Podrías verificar el número de RUT co…" at bounding box center [546, 630] width 776 height 120
click at [894, 655] on textarea "¡Muchas gracias por tu respuesta, Jorge! ¿Podrías verificar el número de RUT co…" at bounding box center [546, 630] width 776 height 120
click at [900, 645] on textarea "¡Muchas gracias por tu respuesta, Jorge! ¿Podrías verificar el número de RUT co…" at bounding box center [546, 630] width 776 height 120
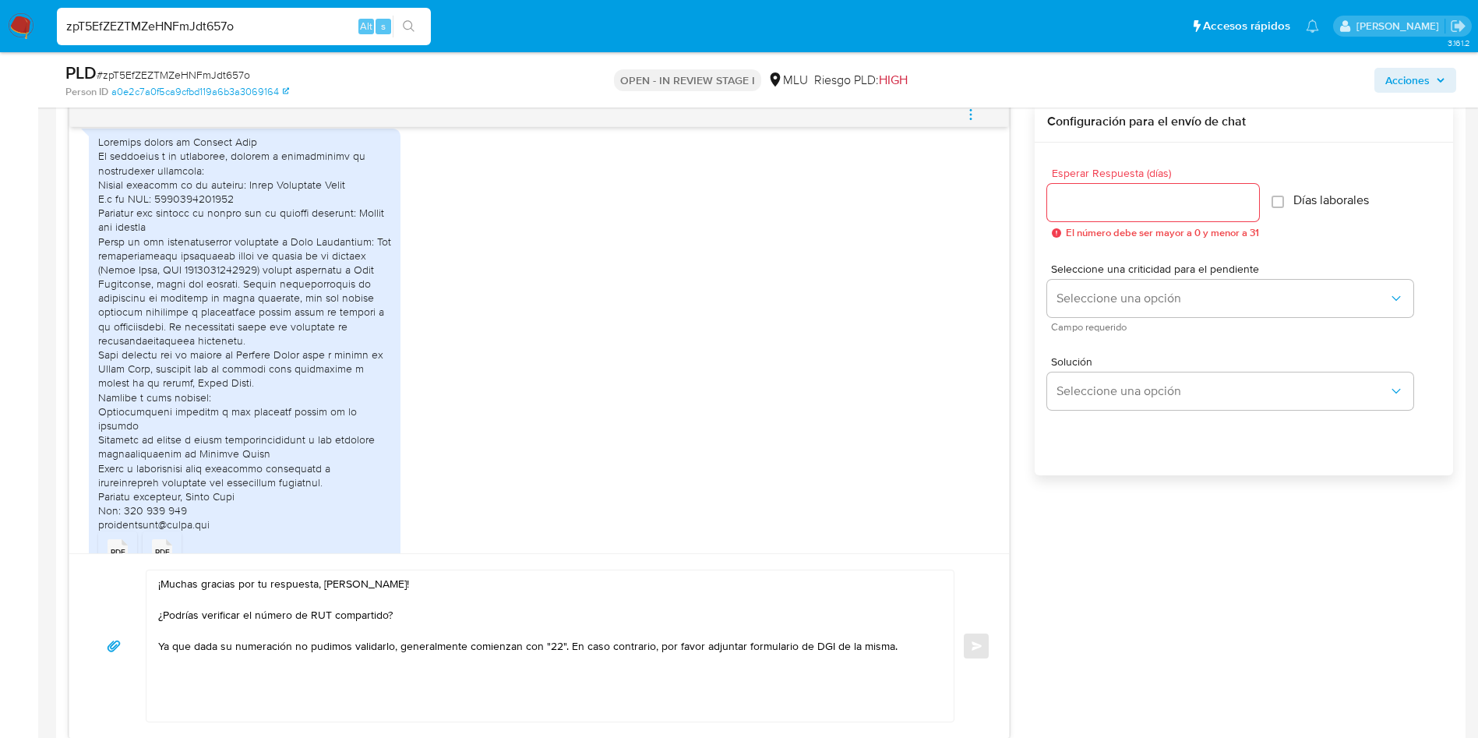
click at [1333, 515] on div "Esperar Respuesta (días) El número debe ser mayor a 0 y menor a 31 Días laboral…" at bounding box center [1243, 330] width 418 height 374
click at [519, 618] on textarea "¡Muchas gracias por tu respuesta, Jorge! ¿Podrías verificar el número de RUT co…" at bounding box center [546, 645] width 776 height 151
click at [522, 654] on textarea "¡Muchas gracias por tu respuesta, Jorge! ¿Podrías verificar el número de RUT co…" at bounding box center [546, 645] width 776 height 151
paste textarea "Adicionalmente, detectamos que tu cuenta está registrada como persona física (e…"
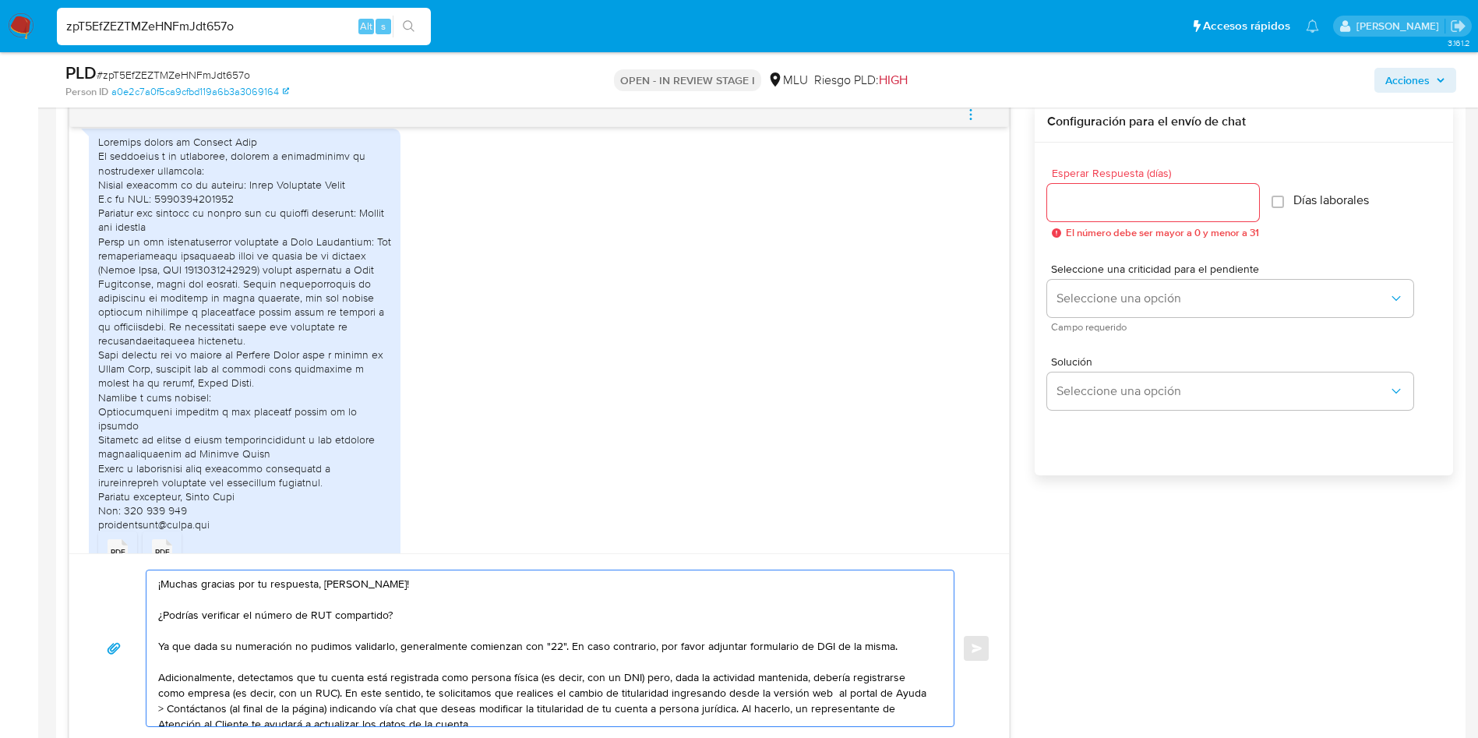
scroll to position [21, 0]
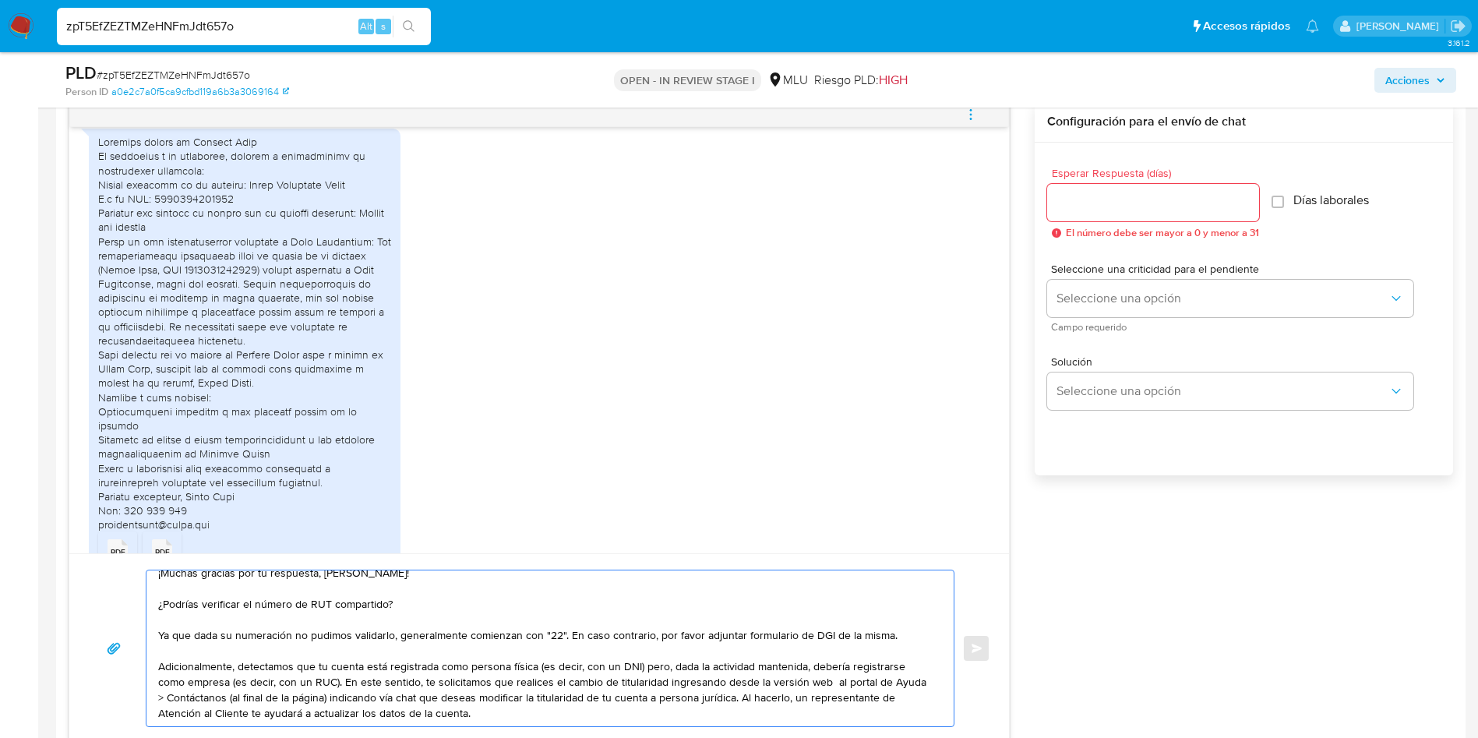
drag, startPoint x: 242, startPoint y: 659, endPoint x: 664, endPoint y: 656, distance: 422.2
click at [664, 656] on textarea "¡Muchas gracias por tu respuesta, Jorge! ¿Podrías verificar el número de RUT co…" at bounding box center [546, 648] width 776 height 156
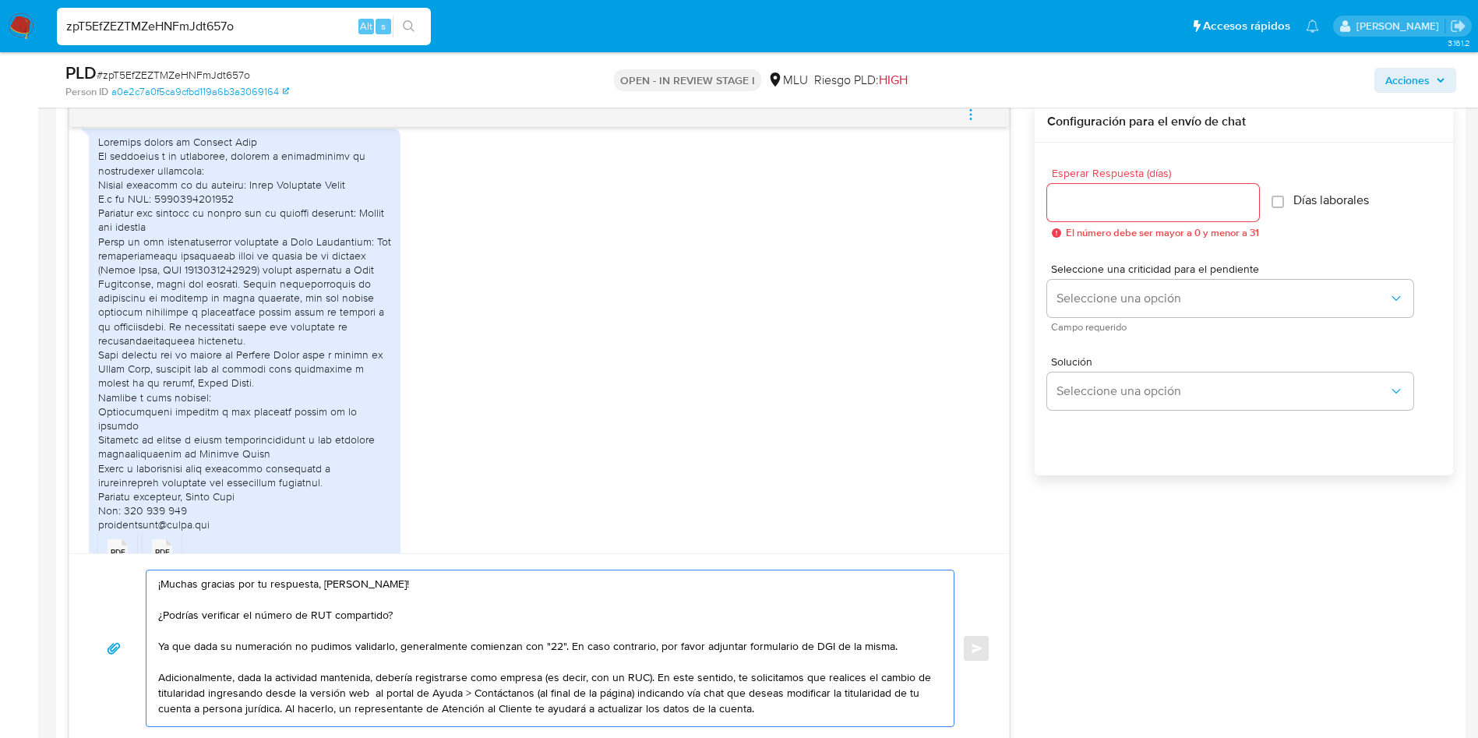
click at [376, 656] on textarea "¡Muchas gracias por tu respuesta, Jorge! ¿Podrías verificar el número de RUT co…" at bounding box center [546, 648] width 776 height 156
click at [545, 669] on textarea "¡Muchas gracias por tu respuesta, Jorge! ¿Podrías verificar el número de RUT co…" at bounding box center [546, 648] width 776 height 156
click at [677, 657] on textarea "¡Muchas gracias por tu respuesta, Jorge! ¿Podrías verificar el número de RUT co…" at bounding box center [546, 648] width 776 height 156
drag, startPoint x: 593, startPoint y: 649, endPoint x: 695, endPoint y: 657, distance: 102.3
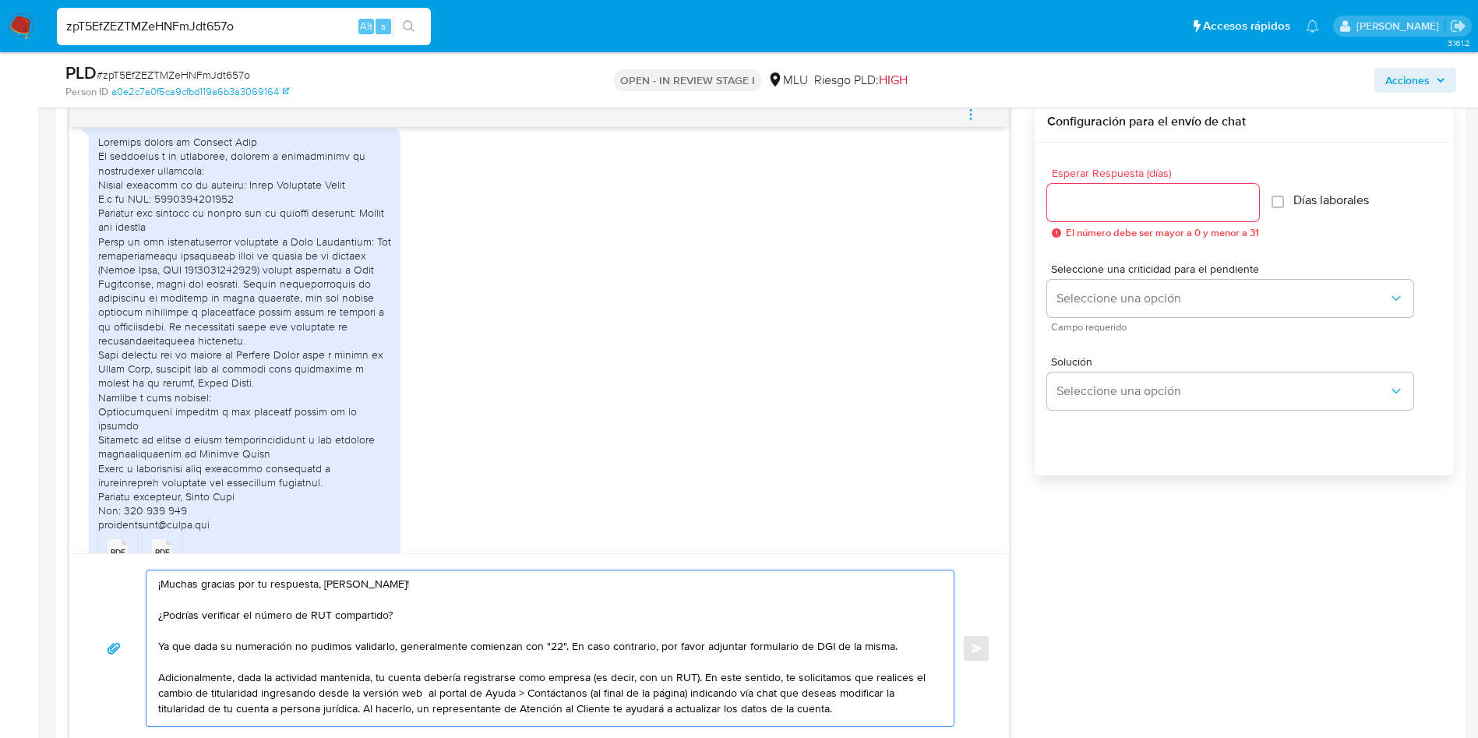
click at [695, 657] on textarea "¡Muchas gracias por tu respuesta, Jorge! ¿Podrías verificar el número de RUT co…" at bounding box center [546, 648] width 776 height 156
click at [712, 660] on textarea "¡Muchas gracias por tu respuesta, Jorge! ¿Podrías verificar el número de RUT co…" at bounding box center [546, 648] width 776 height 156
click at [637, 665] on textarea "¡Muchas gracias por tu respuesta, Jorge! ¿Podrías verificar el número de RUT co…" at bounding box center [546, 648] width 776 height 156
click at [329, 671] on textarea "¡Muchas gracias por tu respuesta, Jorge! ¿Podrías verificar el número de RUT co…" at bounding box center [546, 648] width 776 height 156
click at [291, 676] on textarea "¡Muchas gracias por tu respuesta, Jorge! ¿Podrías verificar el número de RUT co…" at bounding box center [546, 648] width 776 height 156
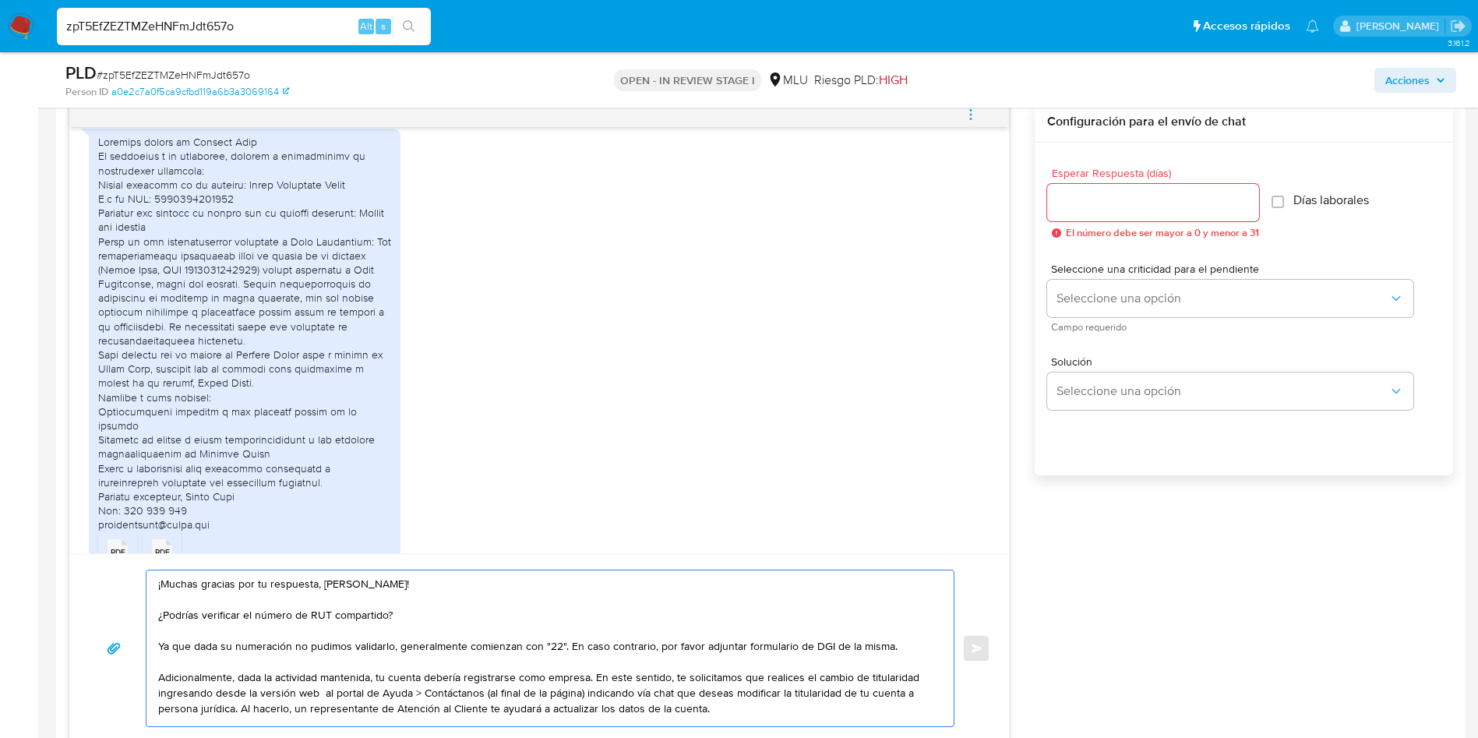
click at [379, 675] on textarea "¡Muchas gracias por tu respuesta, Jorge! ¿Podrías verificar el número de RUT co…" at bounding box center [546, 648] width 776 height 156
drag, startPoint x: 901, startPoint y: 673, endPoint x: 232, endPoint y: 682, distance: 669.1
click at [232, 682] on textarea "¡Muchas gracias por tu respuesta, Jorge! ¿Podrías verificar el número de RUT co…" at bounding box center [546, 648] width 776 height 156
click at [262, 675] on textarea "¡Muchas gracias por tu respuesta, Jorge! ¿Podrías verificar el número de RUT co…" at bounding box center [546, 648] width 776 height 156
click at [446, 675] on textarea "¡Muchas gracias por tu respuesta, Jorge! ¿Podrías verificar el número de RUT co…" at bounding box center [546, 648] width 776 height 156
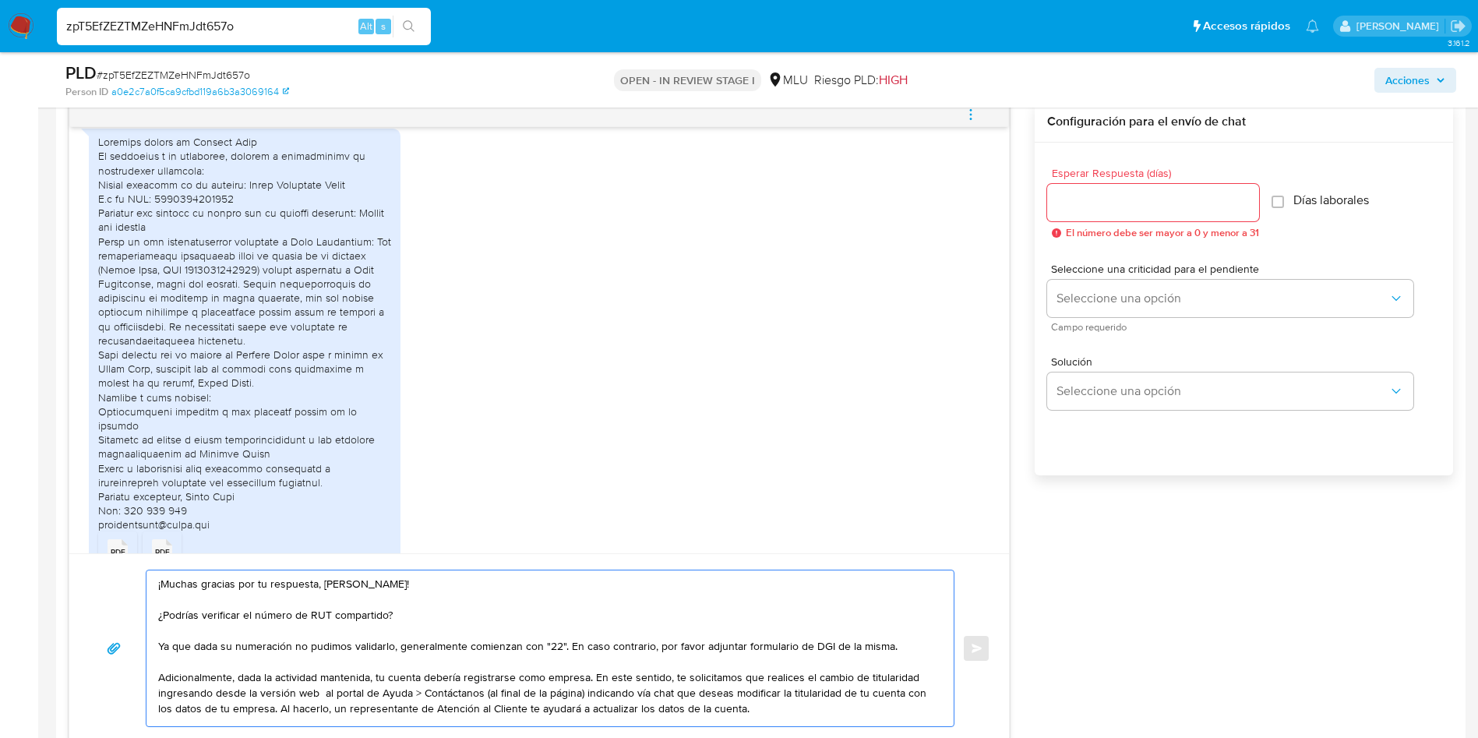
click at [788, 689] on textarea "¡Muchas gracias por tu respuesta, Jorge! ¿Podrías verificar el número de RUT co…" at bounding box center [546, 648] width 776 height 156
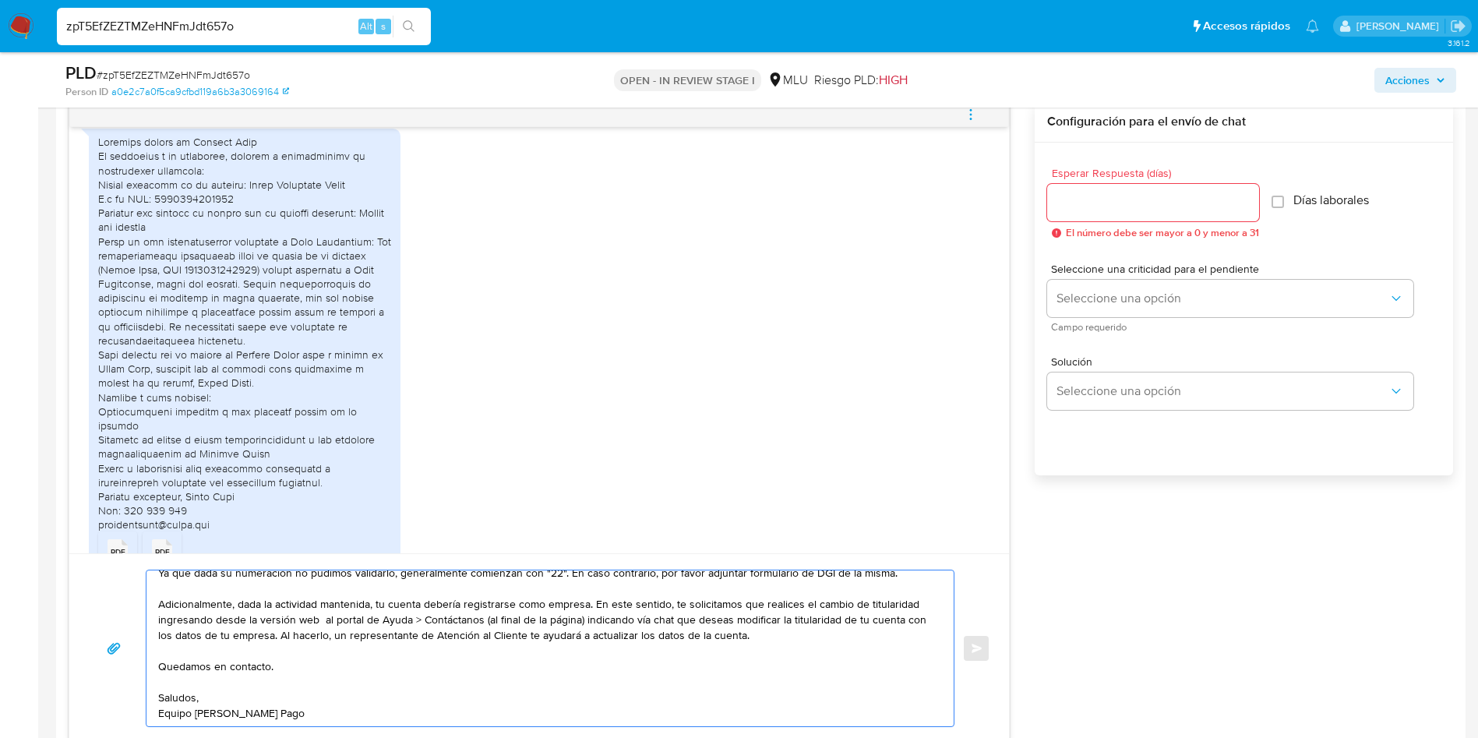
scroll to position [0, 0]
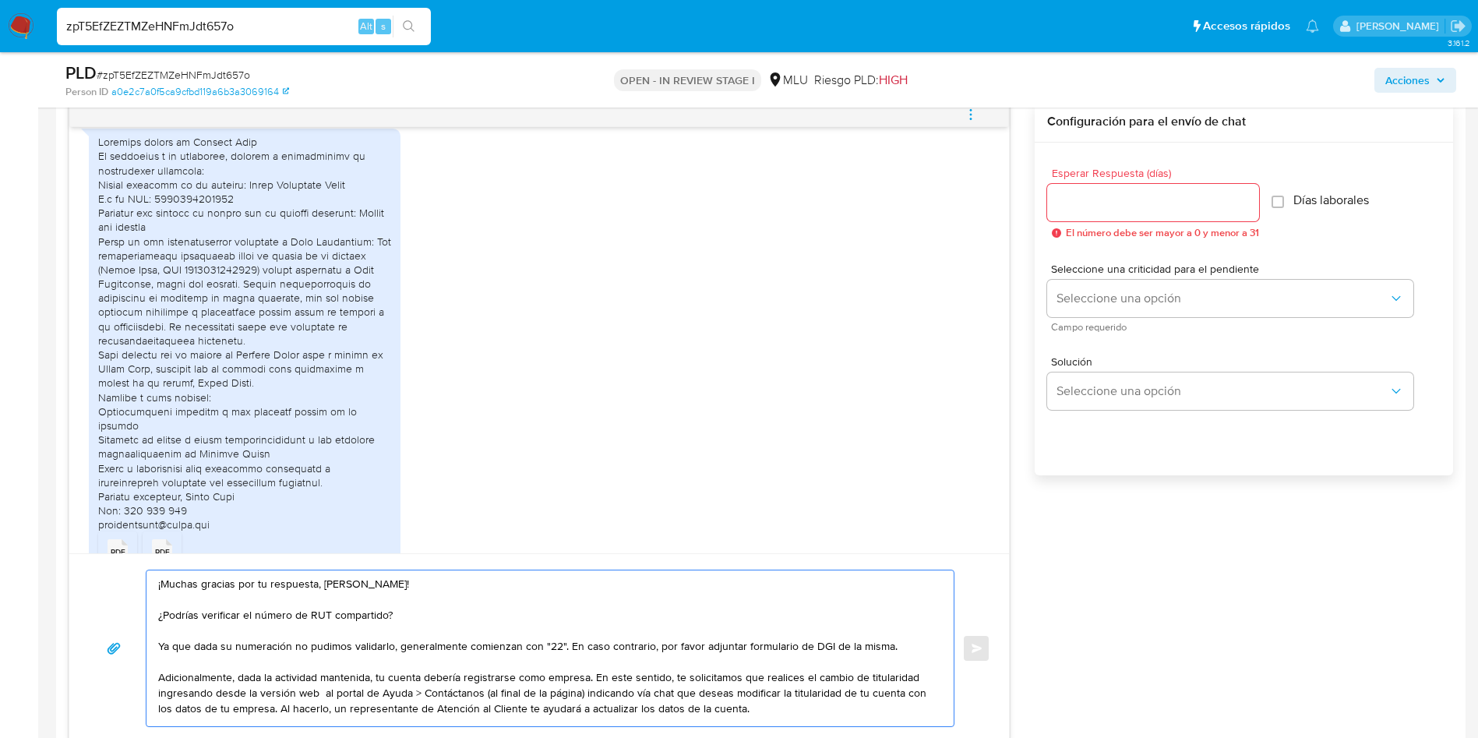
click at [450, 634] on textarea "¡Muchas gracias por tu respuesta, Jorge! ¿Podrías verificar el número de RUT co…" at bounding box center [546, 648] width 776 height 156
click at [389, 644] on textarea "¡Muchas gracias por tu respuesta, Jorge! ¿Podrías verificar el número de RUT co…" at bounding box center [546, 648] width 776 height 156
click at [446, 645] on textarea "¡Muchas gracias por tu respuesta, Jorge! ¿Podrías verificar el número de RUT co…" at bounding box center [546, 648] width 776 height 156
click at [470, 647] on textarea "¡Muchas gracias por tu respuesta, Jorge! ¿Podrías verificar el número de RUT co…" at bounding box center [546, 648] width 776 height 156
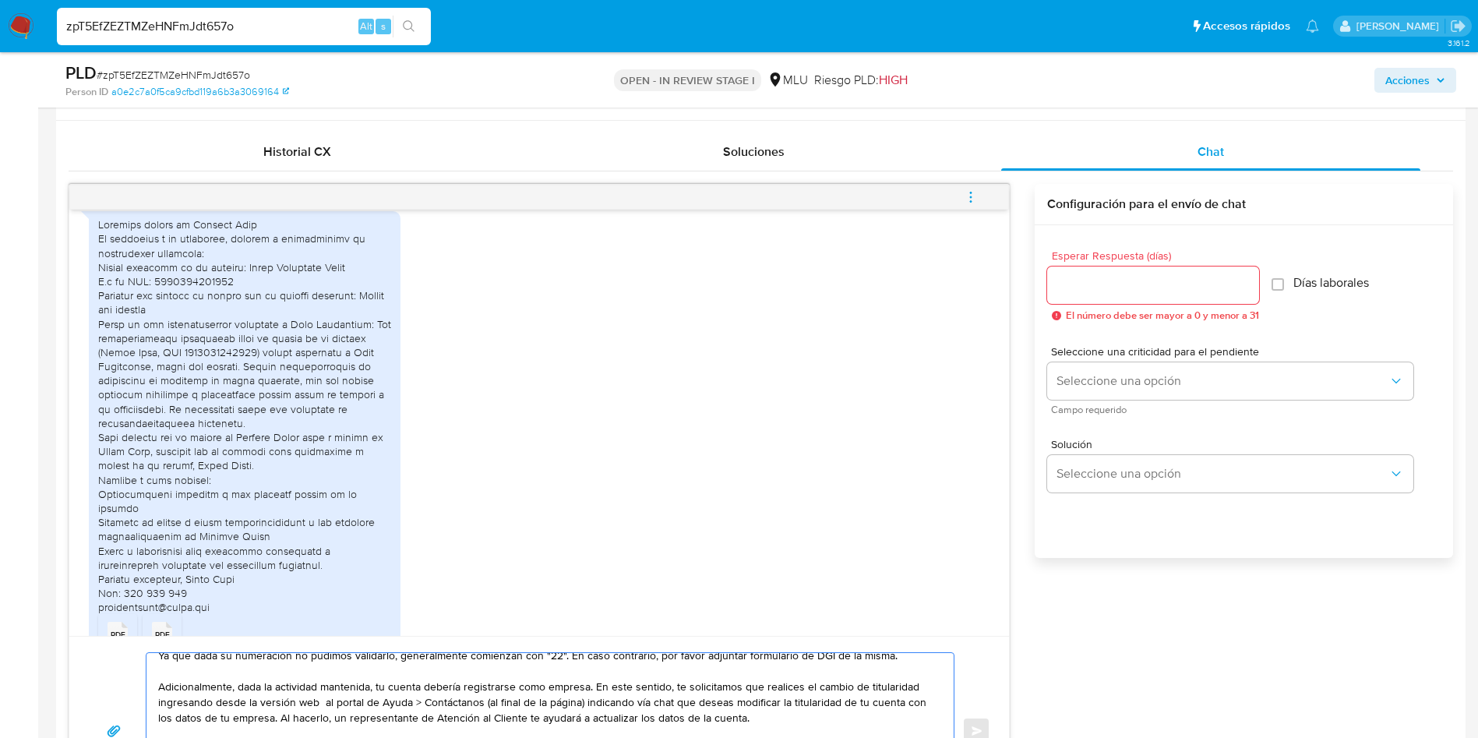
scroll to position [701, 0]
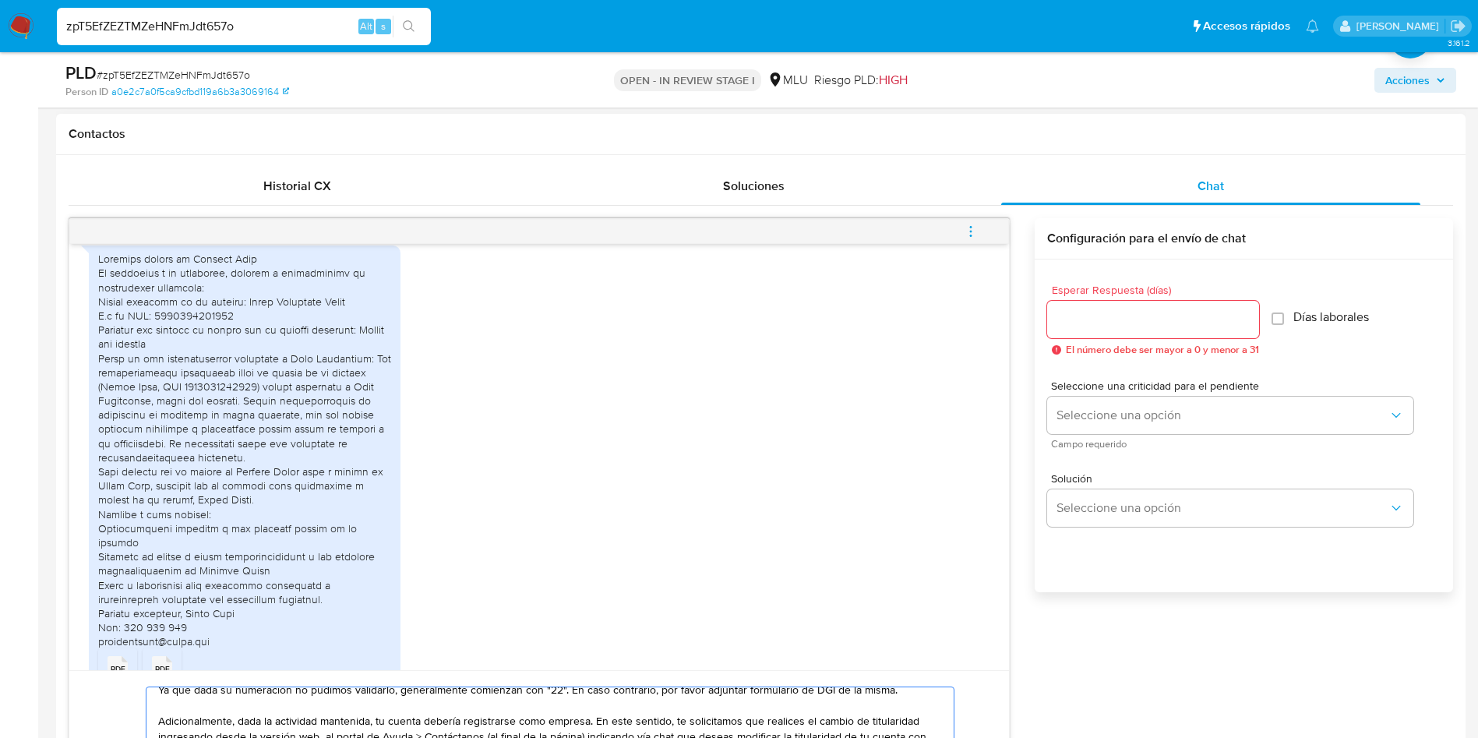
type textarea "¡Muchas gracias por tu respuesta, Jorge! ¿Podrías verificar el número de RUT co…"
click at [1098, 313] on input "Esperar Respuesta (días)" at bounding box center [1153, 319] width 212 height 20
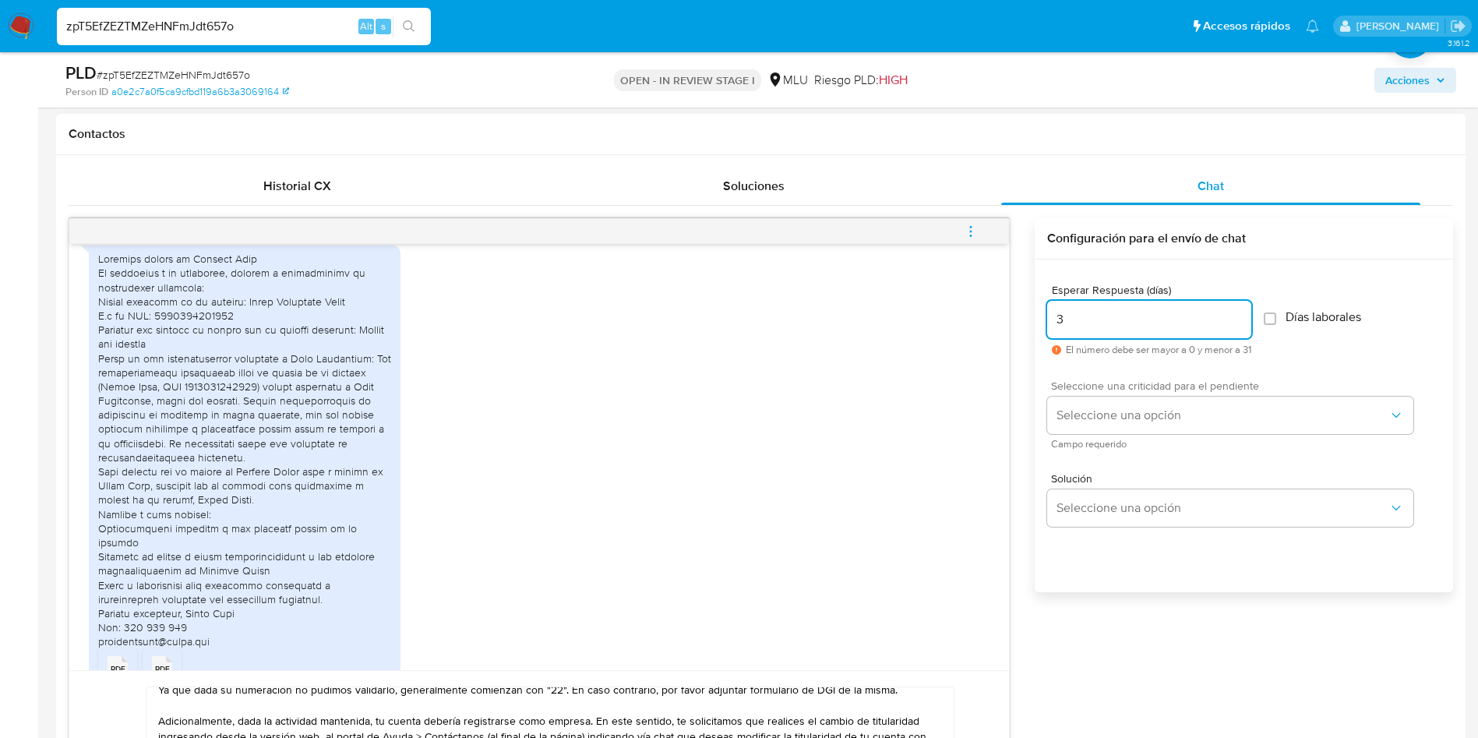
type input "3"
click at [1105, 435] on div "Seleccione una criticidad para el pendiente Seleccione una opción Campo requeri…" at bounding box center [1230, 414] width 366 height 68
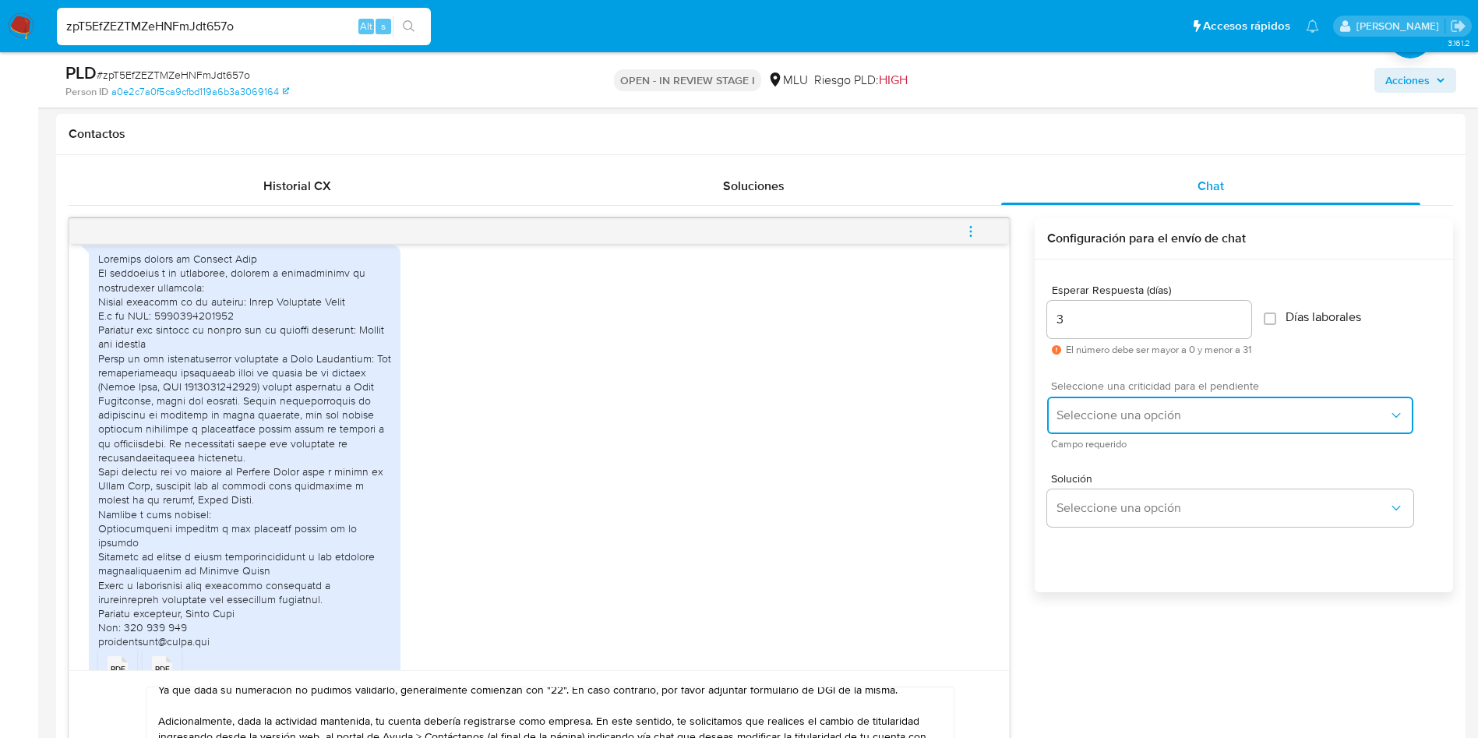
click at [1105, 416] on span "Seleccione una opción" at bounding box center [1222, 415] width 332 height 16
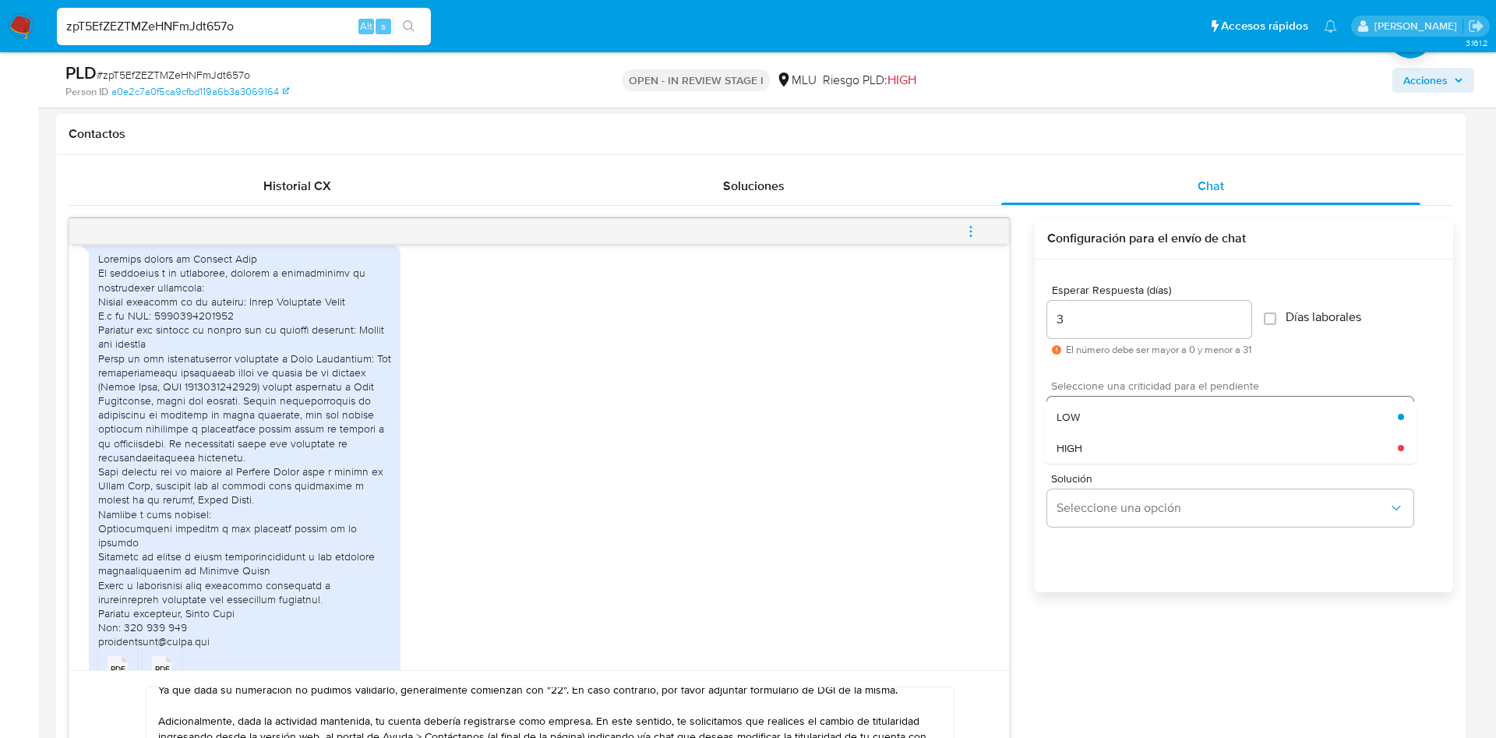
click at [1106, 421] on div "LOW" at bounding box center [1226, 416] width 341 height 31
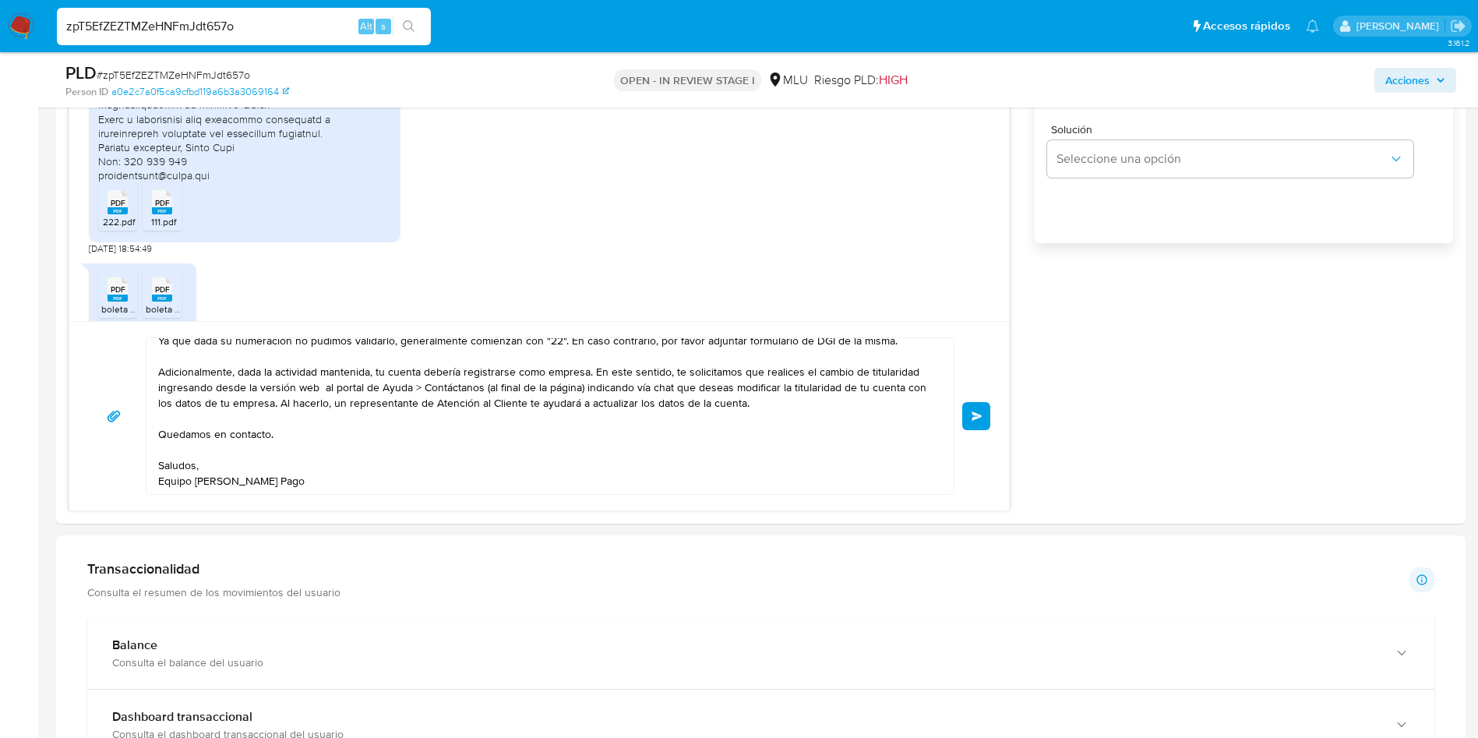
scroll to position [1052, 0]
click at [981, 432] on div "¡Muchas gracias por tu respuesta, Jorge! ¿Podrías verificar el número de RUT co…" at bounding box center [539, 414] width 902 height 157
click at [978, 417] on span "Enviar" at bounding box center [976, 414] width 11 height 9
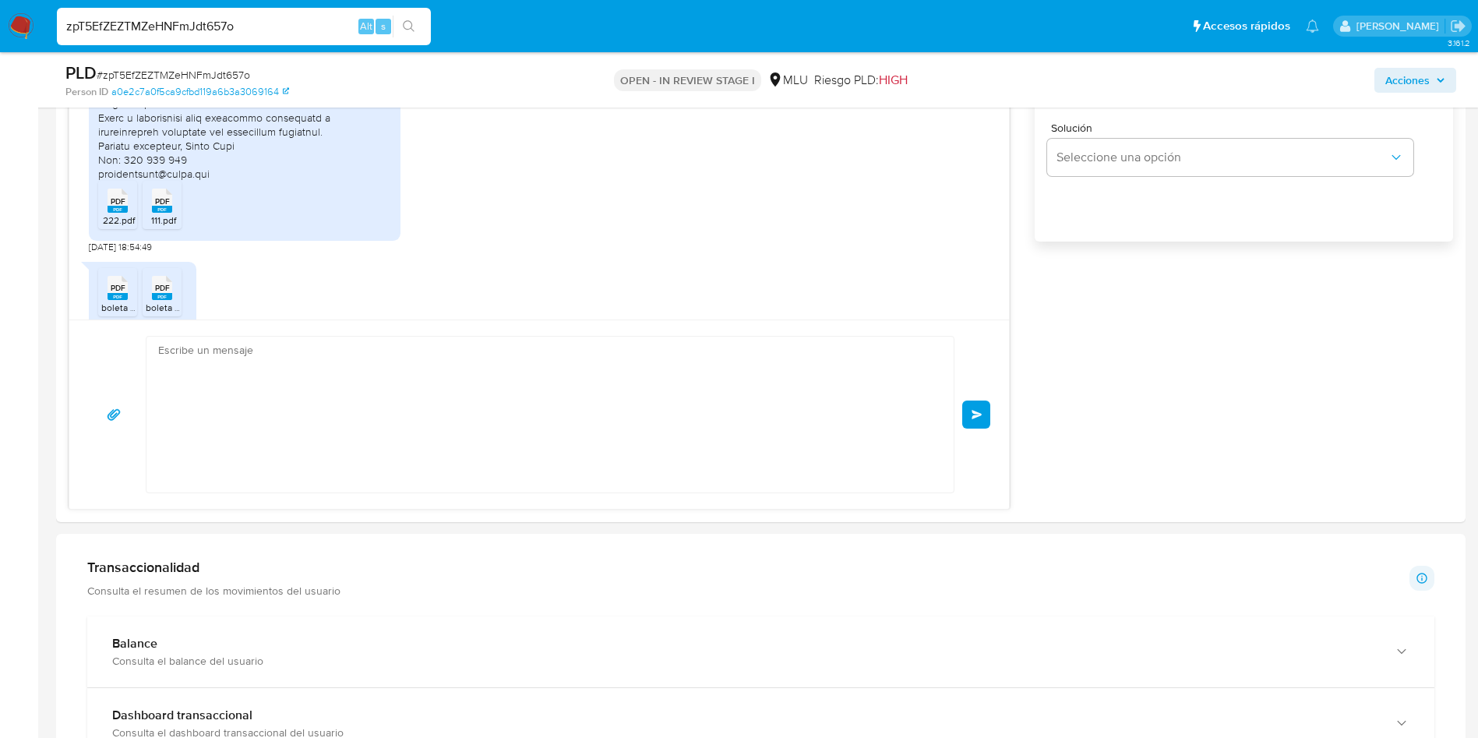
scroll to position [930, 0]
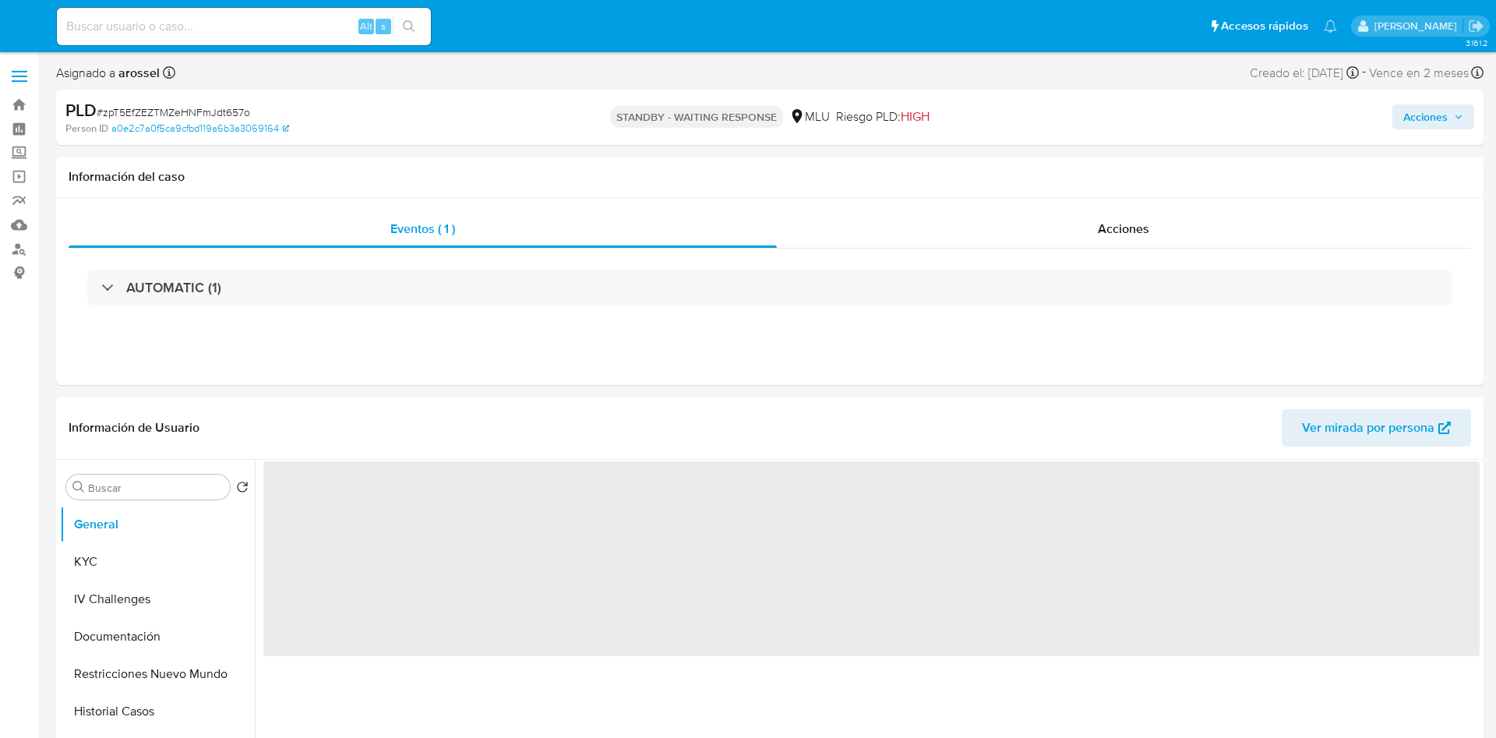
select select "10"
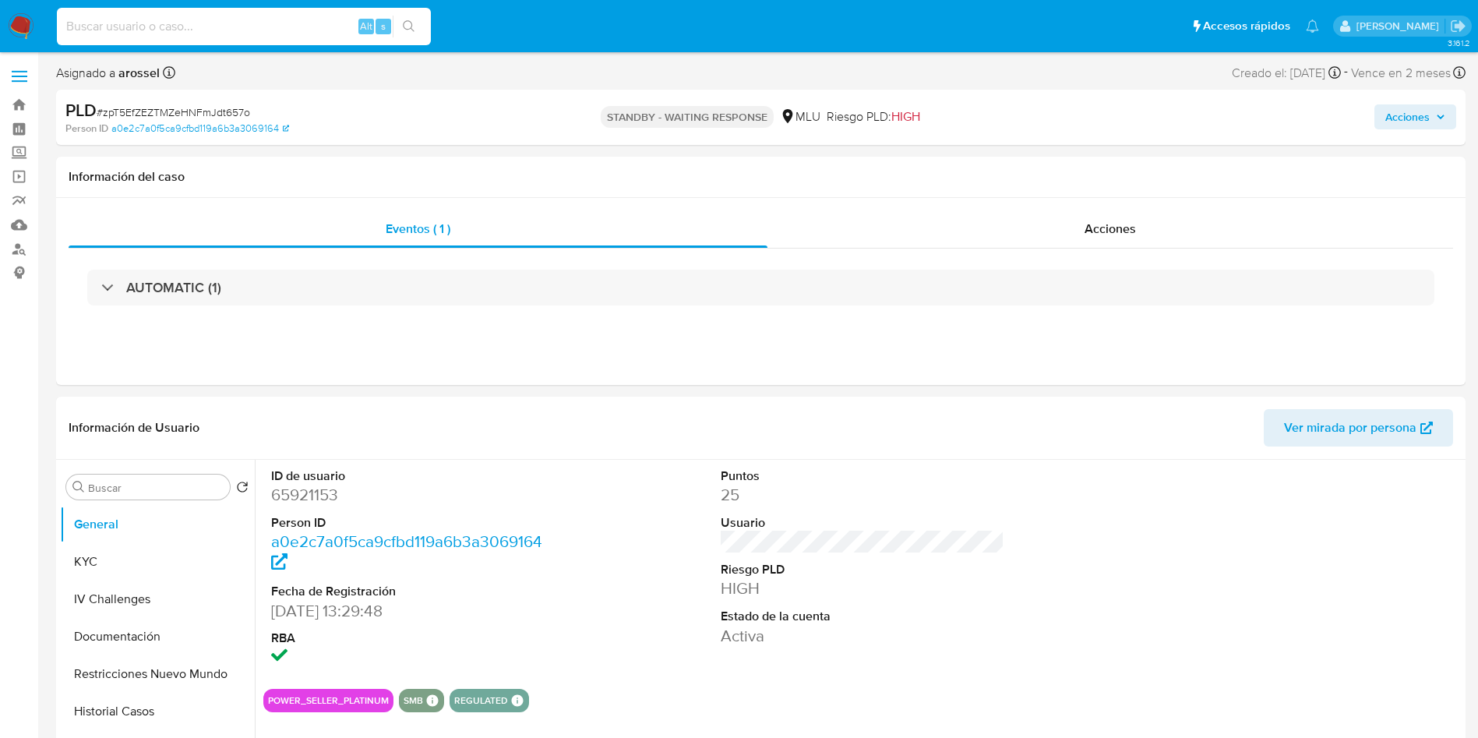
click at [229, 26] on input at bounding box center [244, 26] width 374 height 20
paste input "G7kpcb3UlUSLwEdok5ys2nfe"
type input "G7kpcb3UlUSLwEdok5ys2nfe"
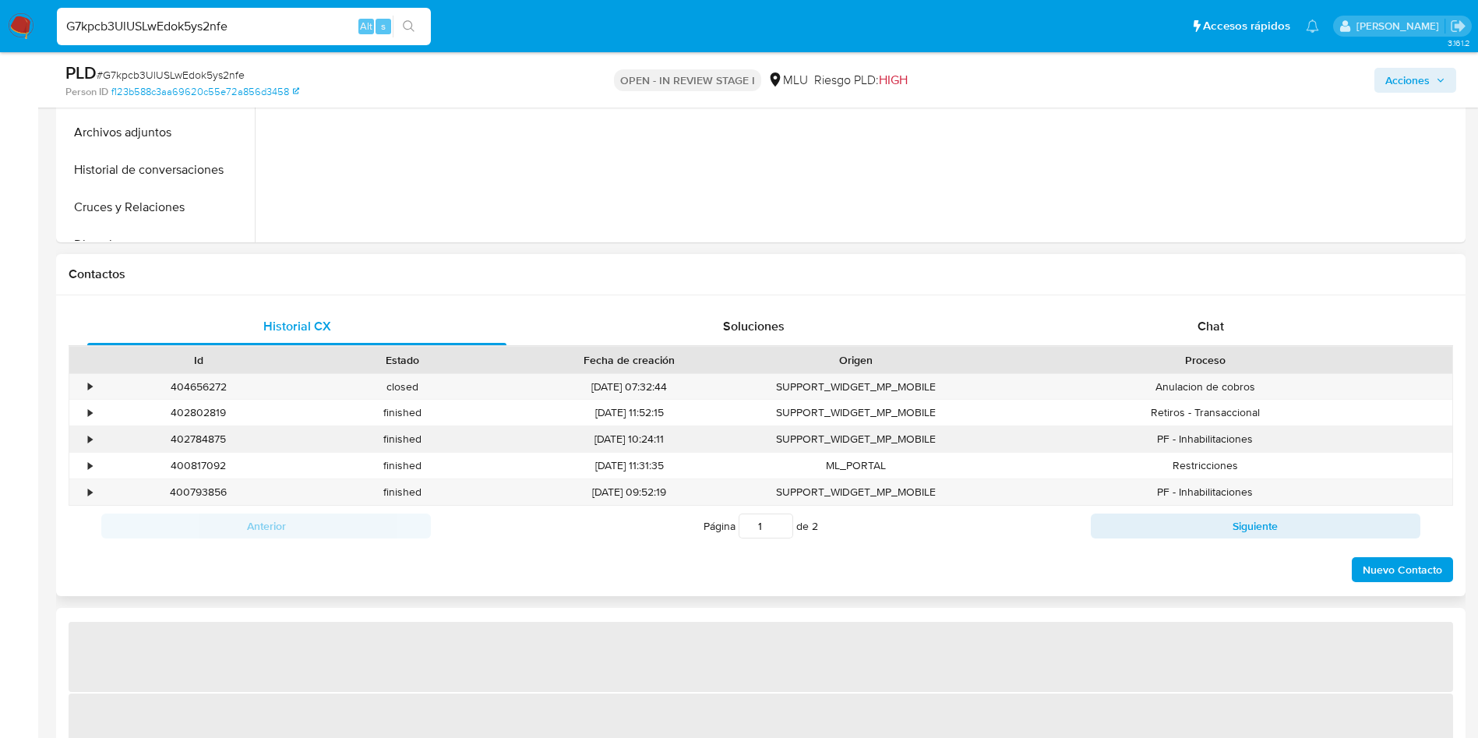
scroll to position [584, 0]
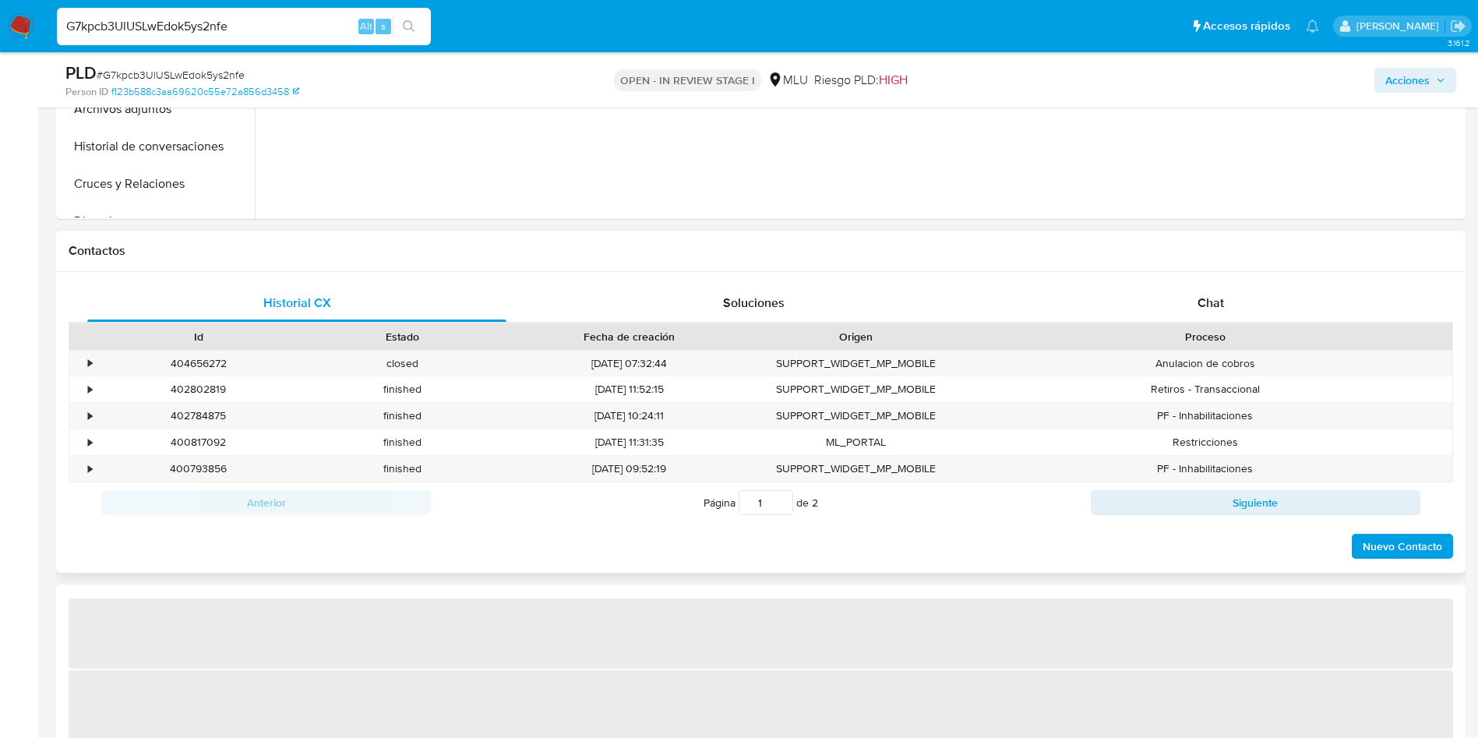
select select "10"
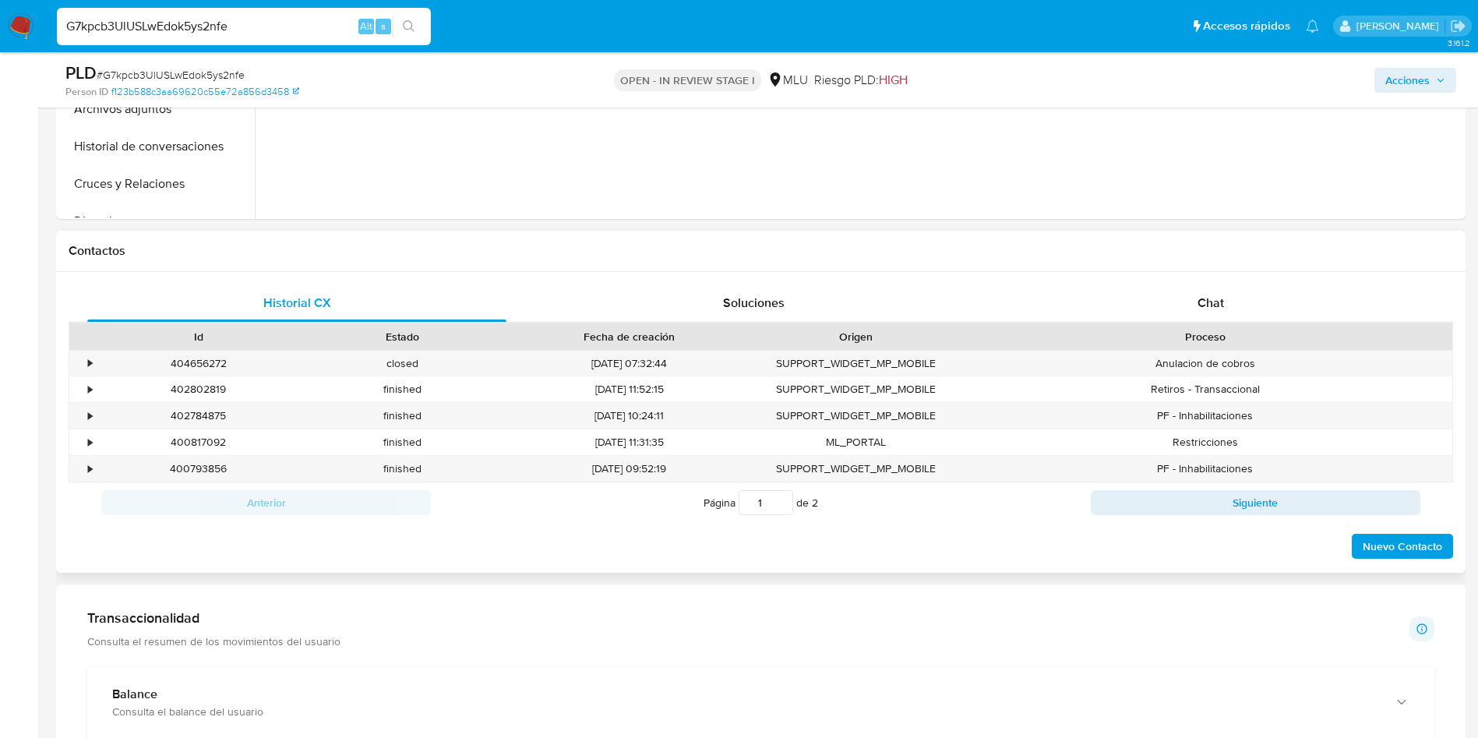
click at [1184, 266] on div "Contactos" at bounding box center [760, 251] width 1409 height 41
click at [1190, 290] on div "Chat" at bounding box center [1210, 302] width 419 height 37
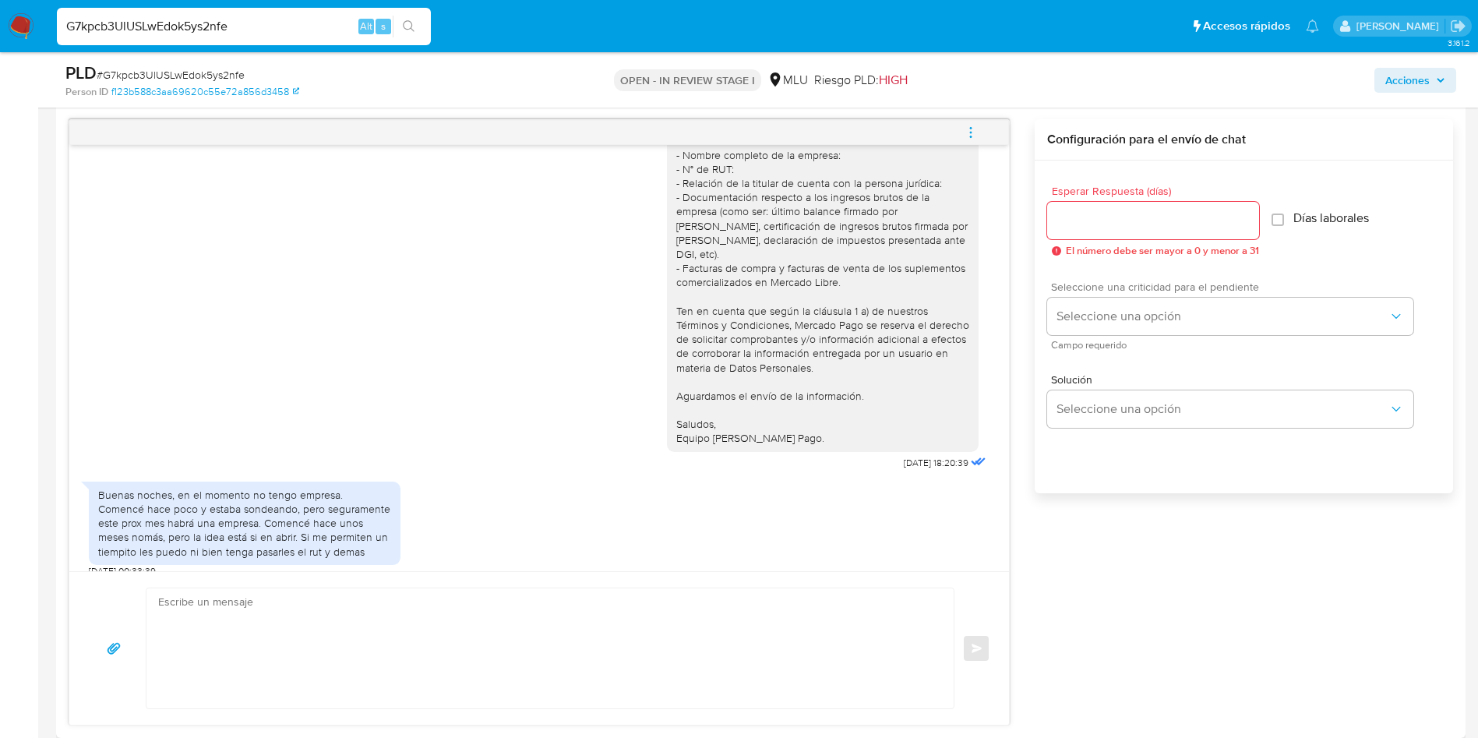
scroll to position [818, 0]
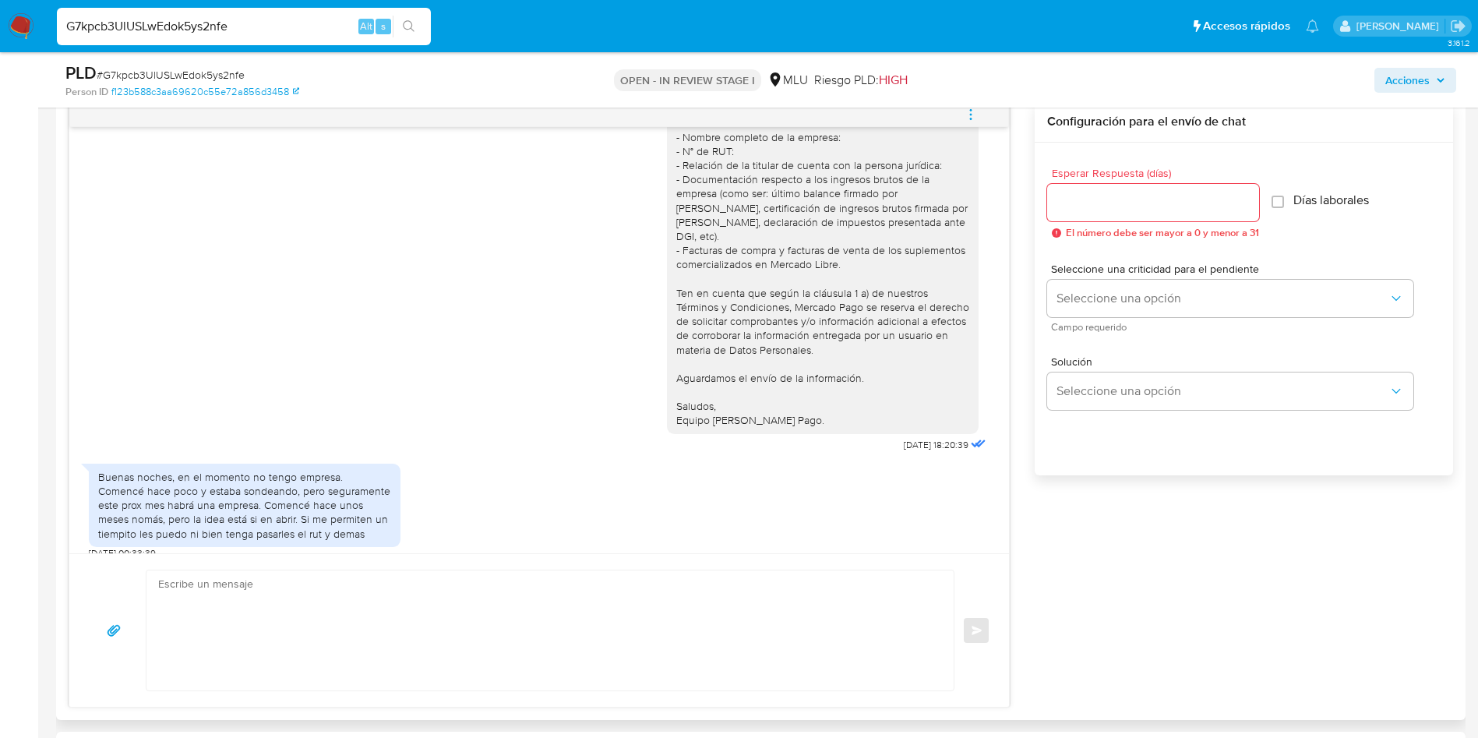
click at [590, 559] on div "Enviar" at bounding box center [538, 629] width 939 height 153
click at [565, 585] on textarea at bounding box center [546, 630] width 776 height 120
click at [461, 611] on textarea at bounding box center [546, 630] width 776 height 120
click at [460, 614] on textarea at bounding box center [546, 630] width 776 height 120
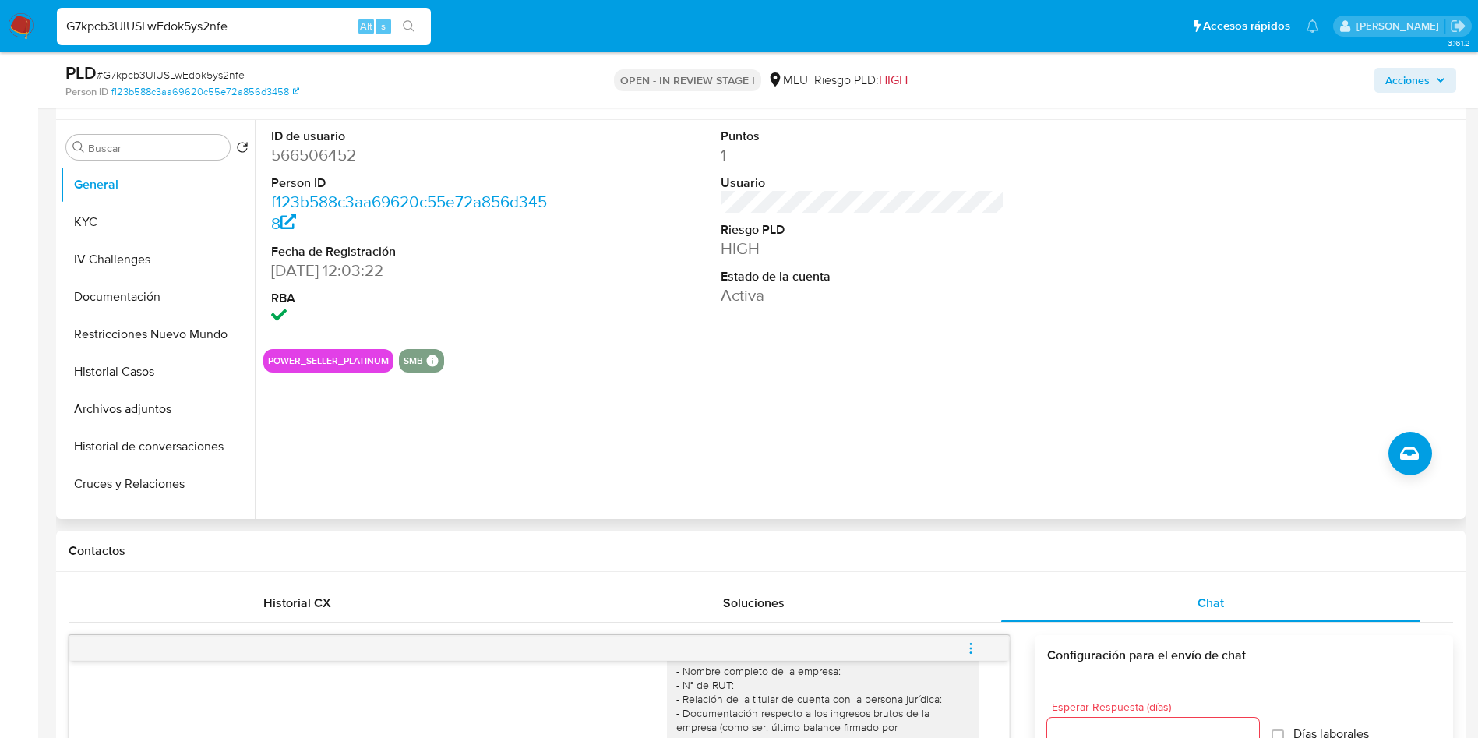
scroll to position [234, 0]
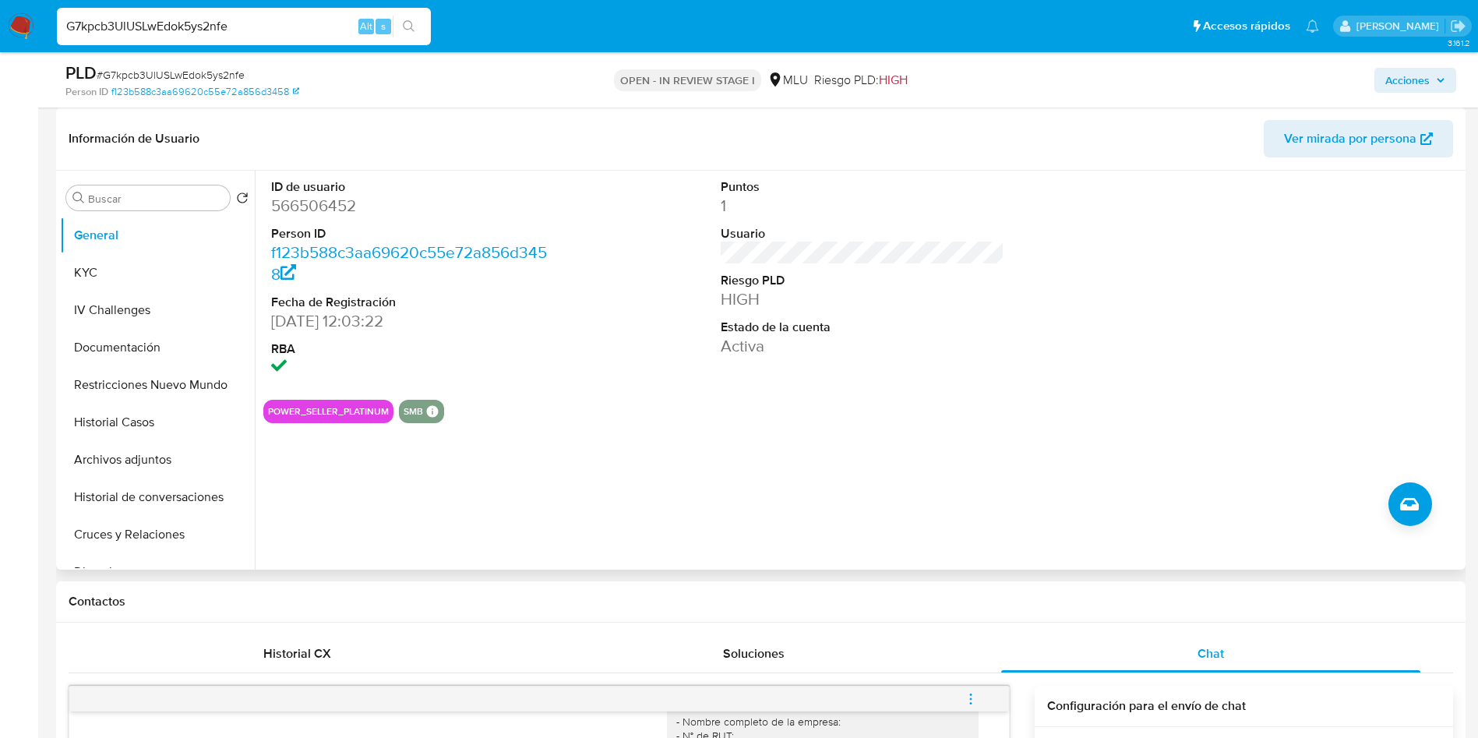
click at [315, 209] on dd "566506452" at bounding box center [413, 206] width 284 height 22
copy dd "566506452"
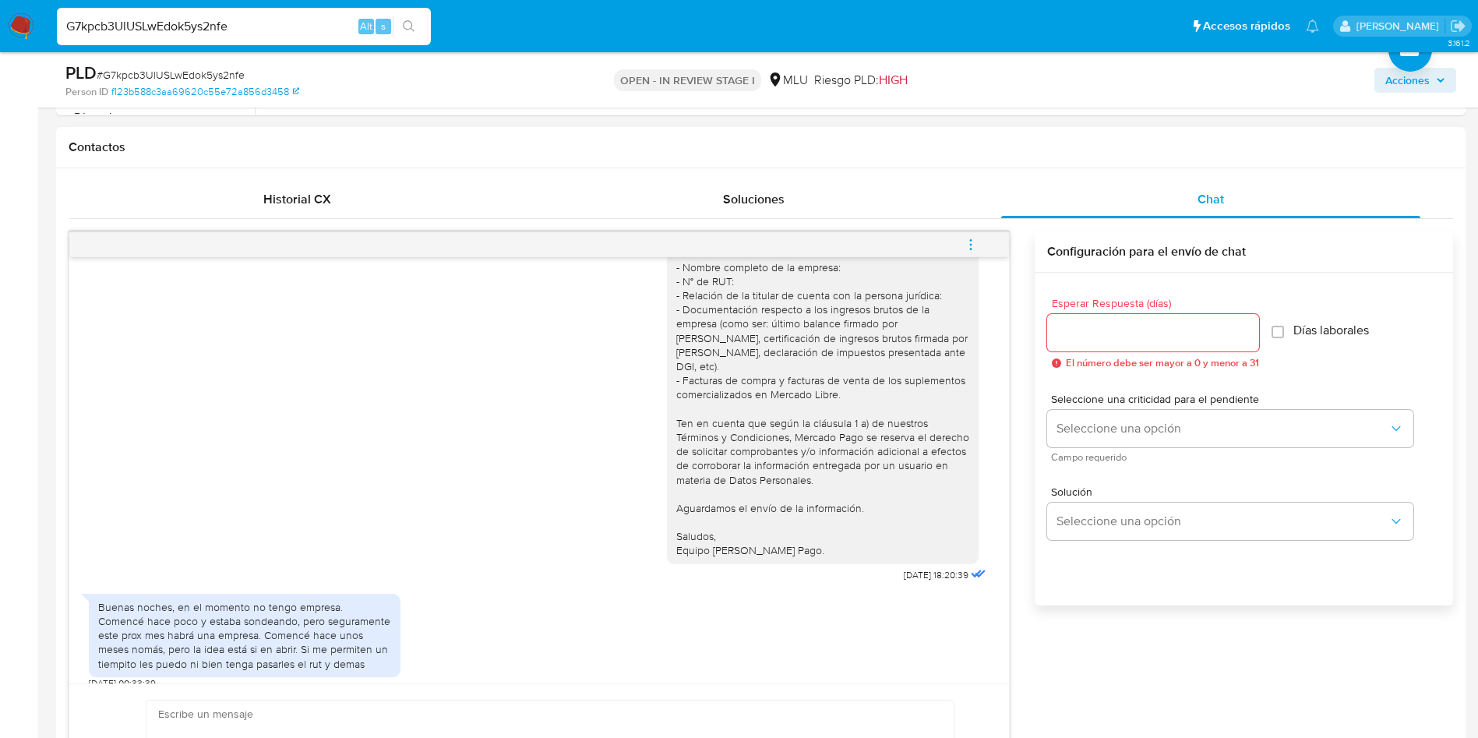
scroll to position [701, 0]
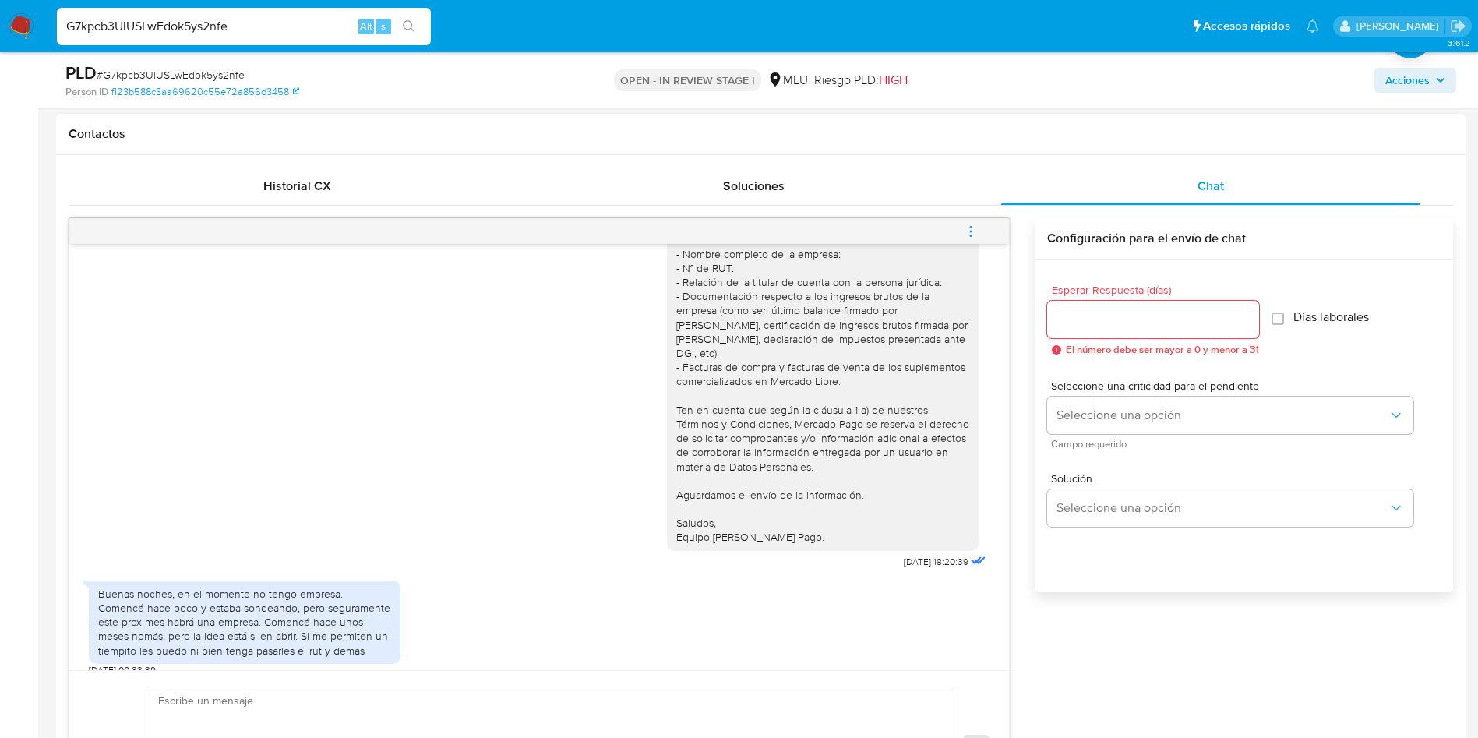
click at [1261, 115] on div "Contactos" at bounding box center [760, 134] width 1409 height 41
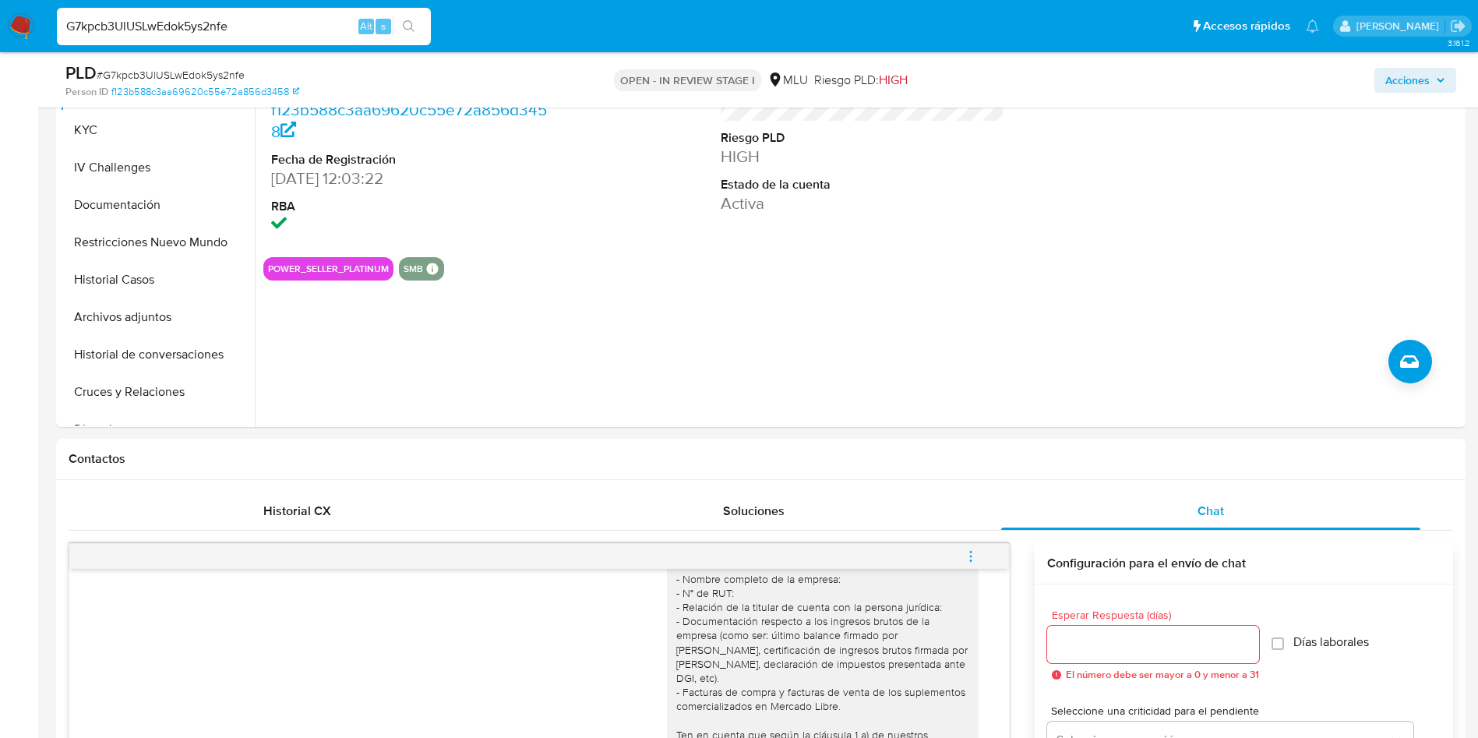
scroll to position [351, 0]
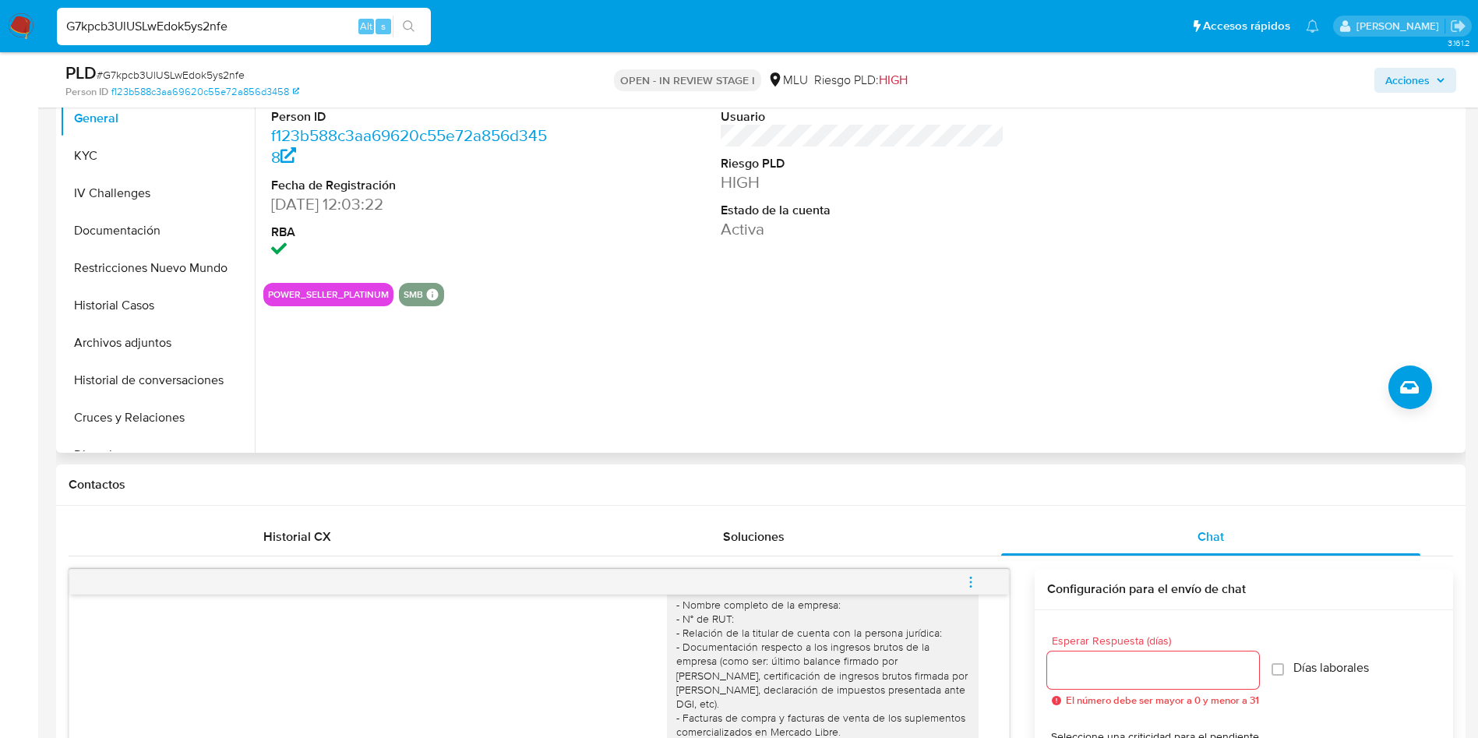
click at [1271, 223] on div at bounding box center [1312, 162] width 300 height 217
click at [1288, 265] on div at bounding box center [1312, 162] width 300 height 217
click at [1344, 196] on div at bounding box center [1312, 162] width 300 height 217
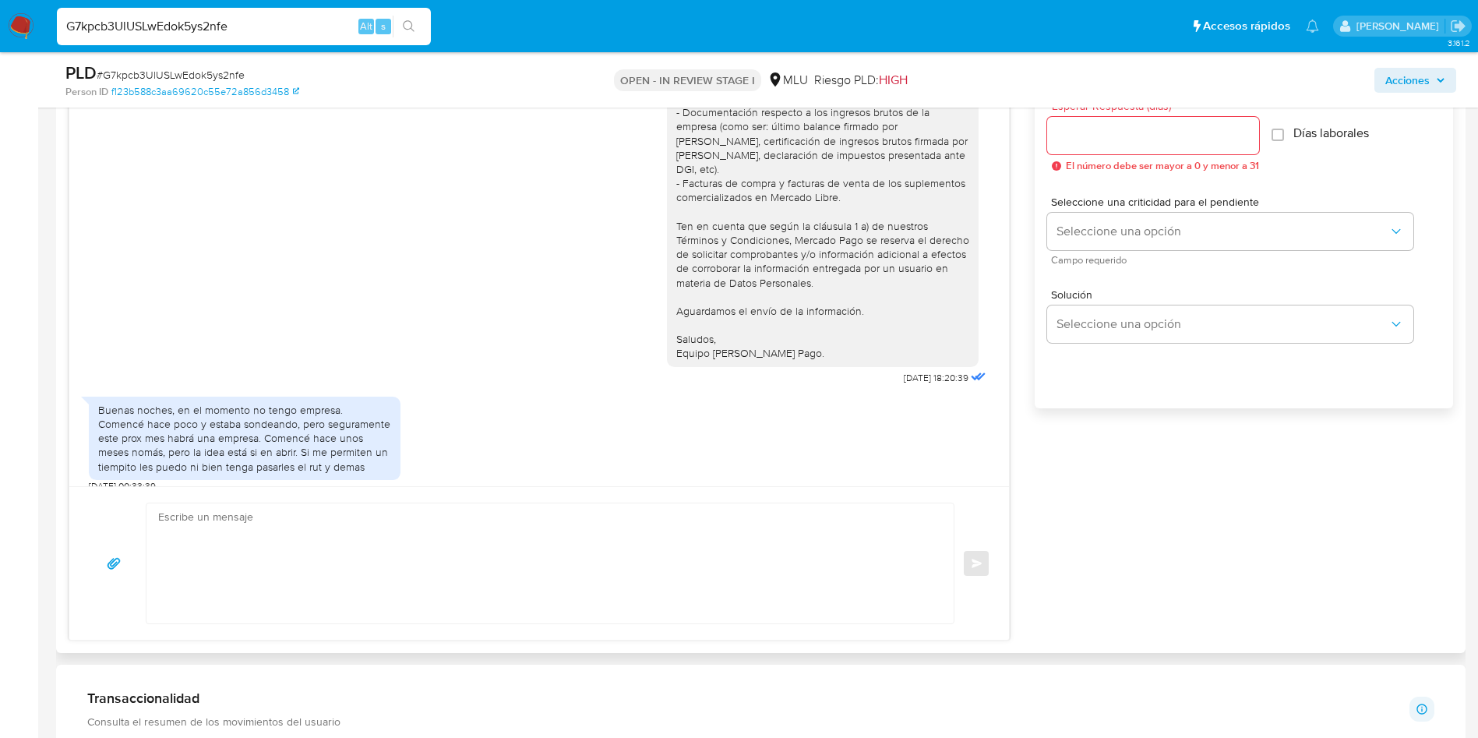
scroll to position [935, 0]
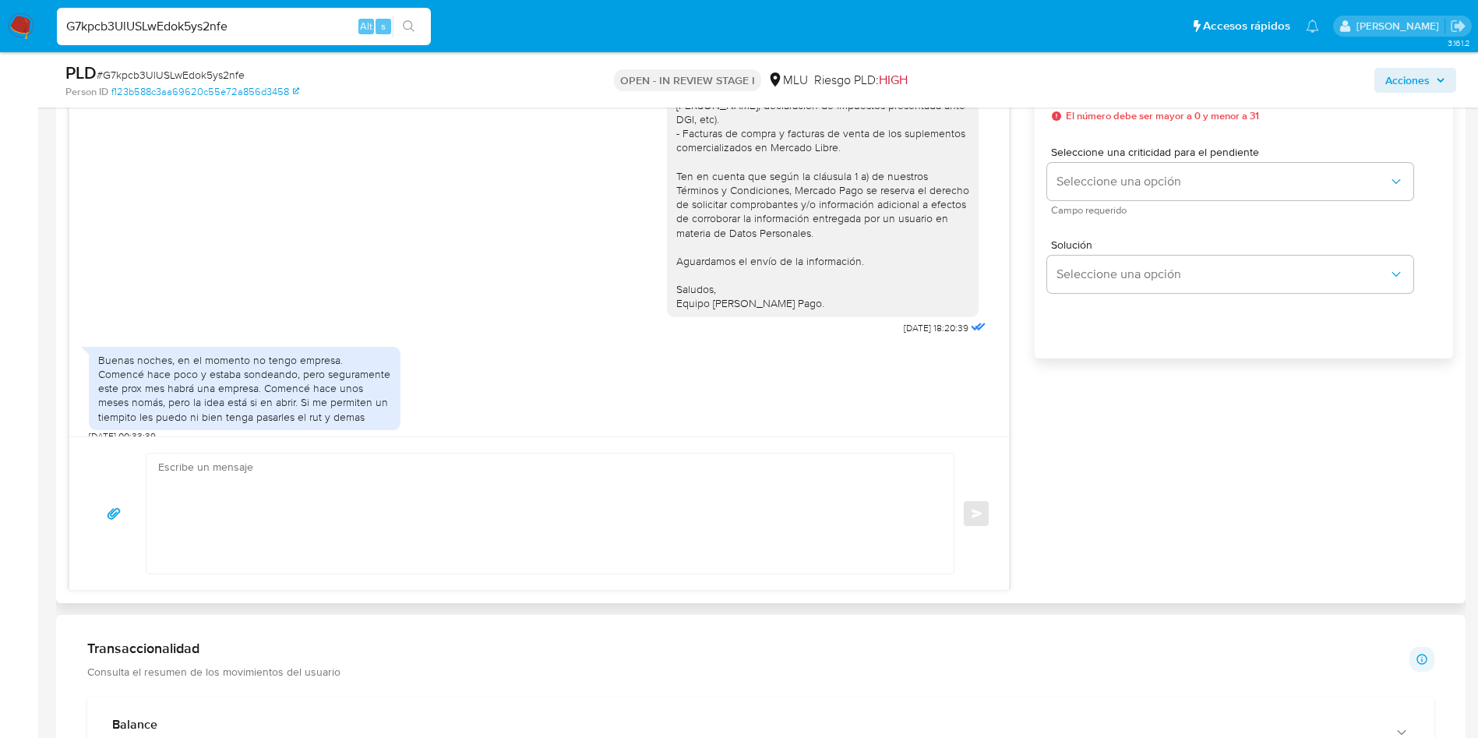
click at [669, 479] on textarea at bounding box center [546, 513] width 776 height 120
click at [1321, 86] on div "Acciones" at bounding box center [1226, 80] width 460 height 37
click at [502, 504] on textarea at bounding box center [546, 513] width 776 height 120
type textarea "G"
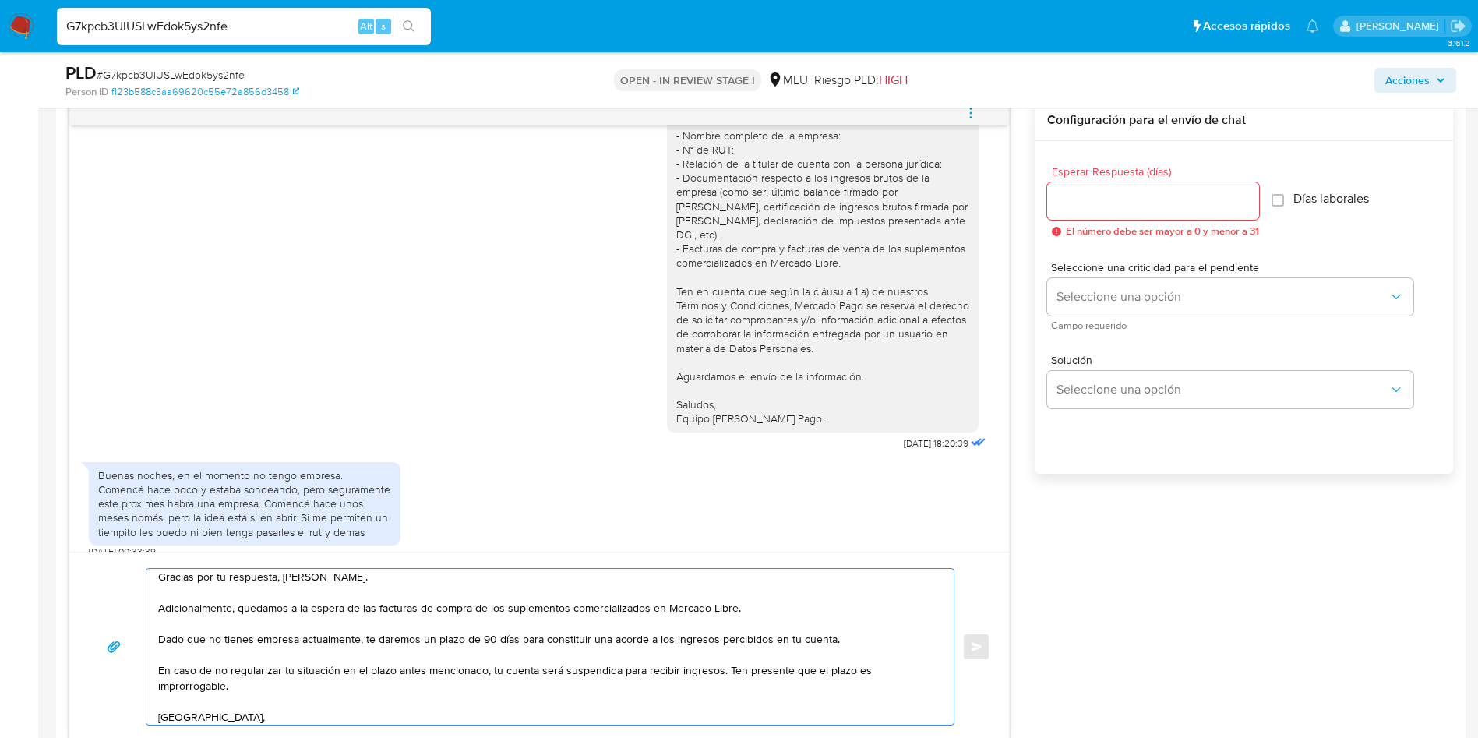
scroll to position [21, 0]
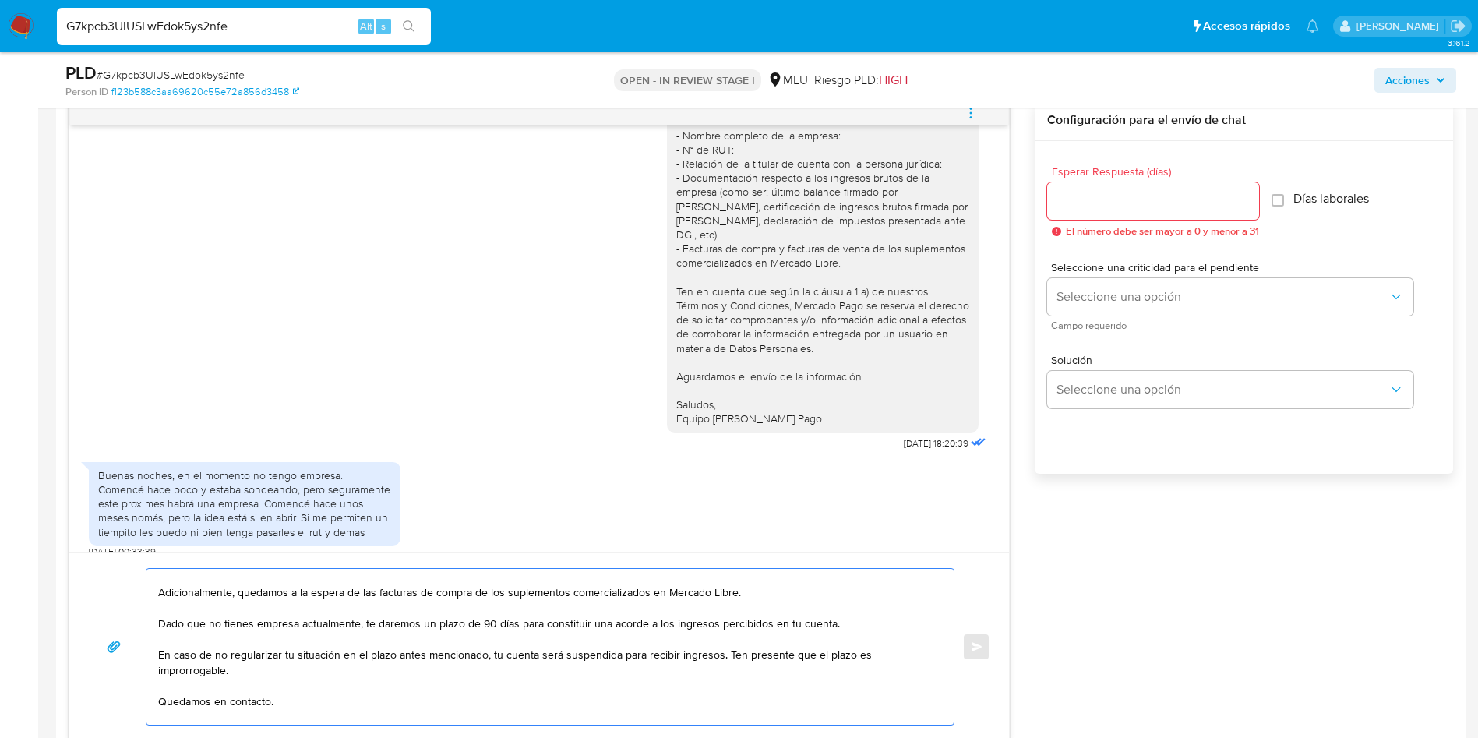
type textarea "Gracias por tu respuesta, [PERSON_NAME]. Adicionalmente, quedamos a la espera d…"
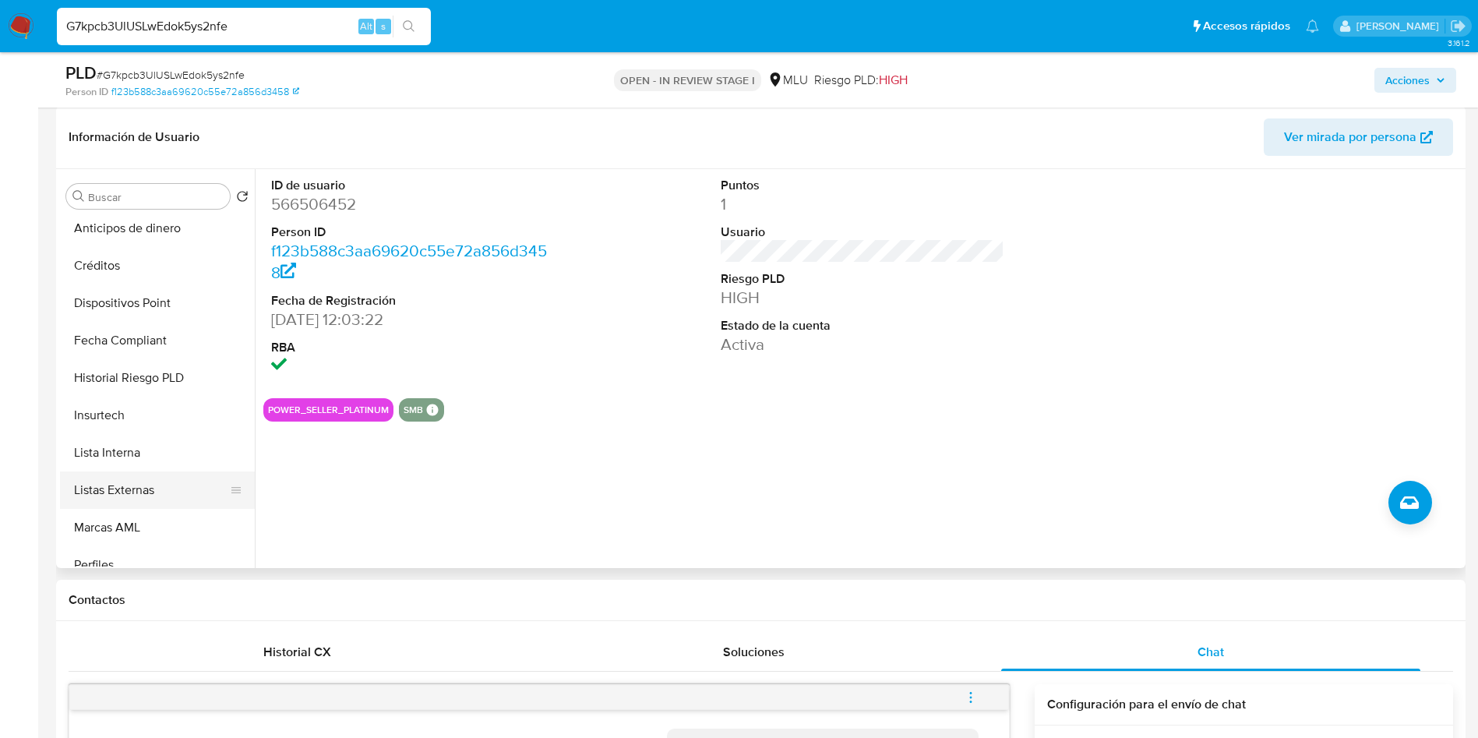
scroll to position [584, 0]
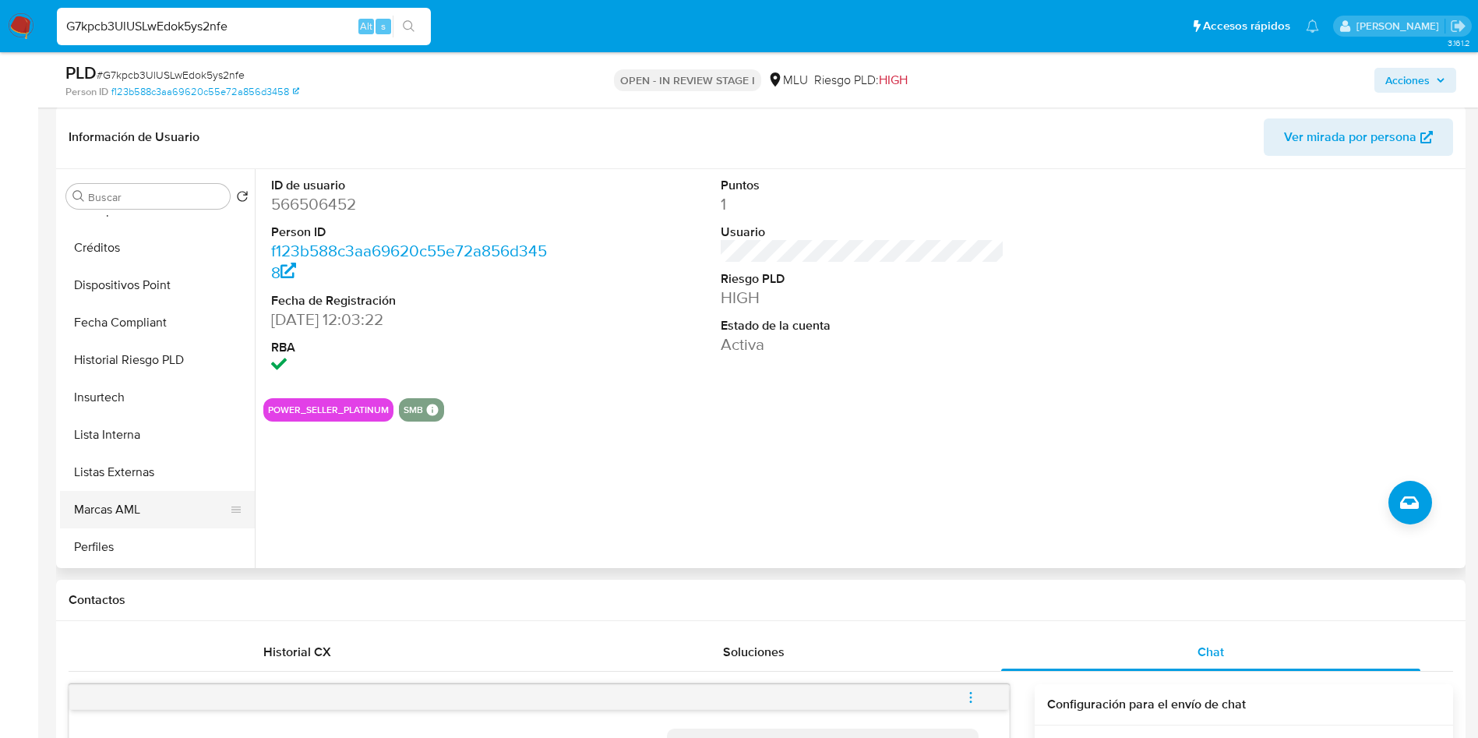
click at [150, 511] on button "Marcas AML" at bounding box center [151, 509] width 182 height 37
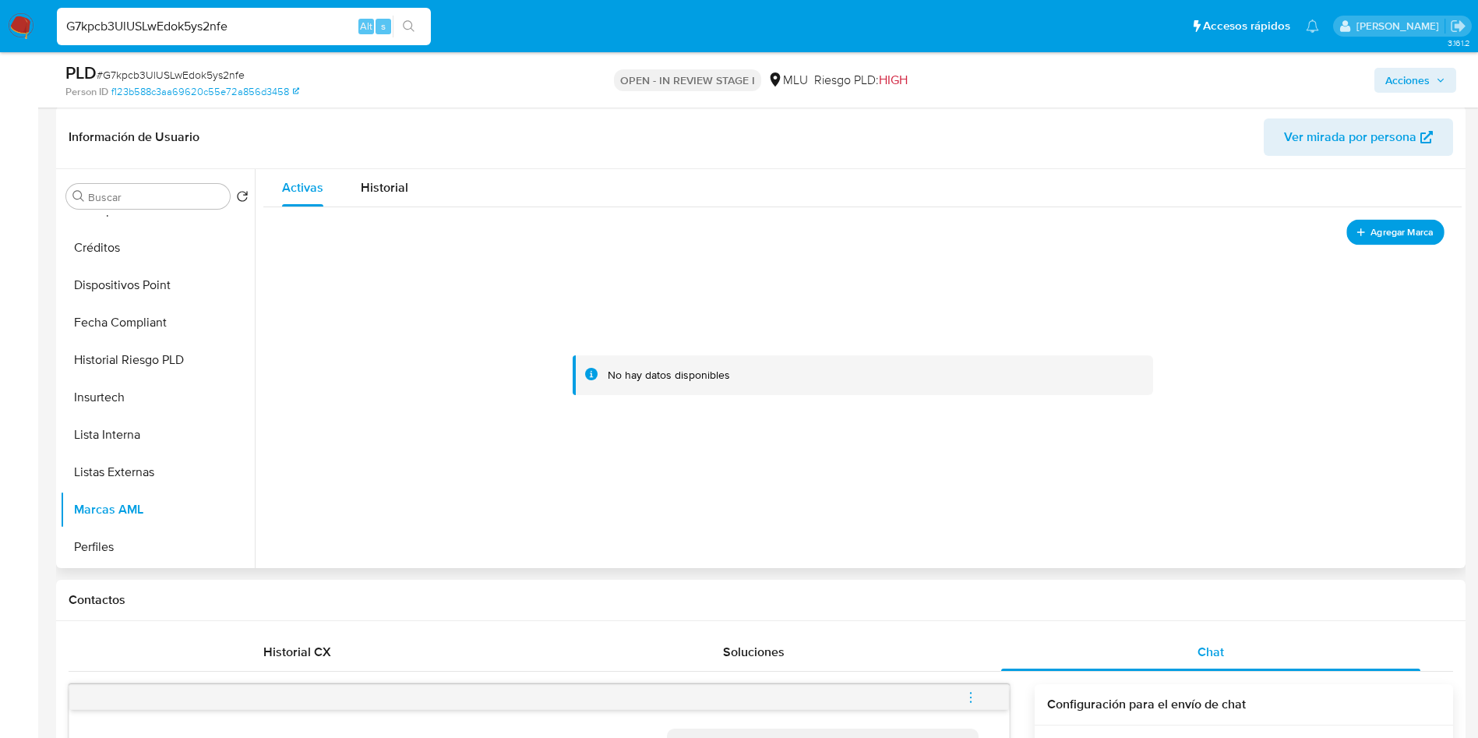
click at [1369, 243] on button "Agregar Marca" at bounding box center [1395, 232] width 98 height 26
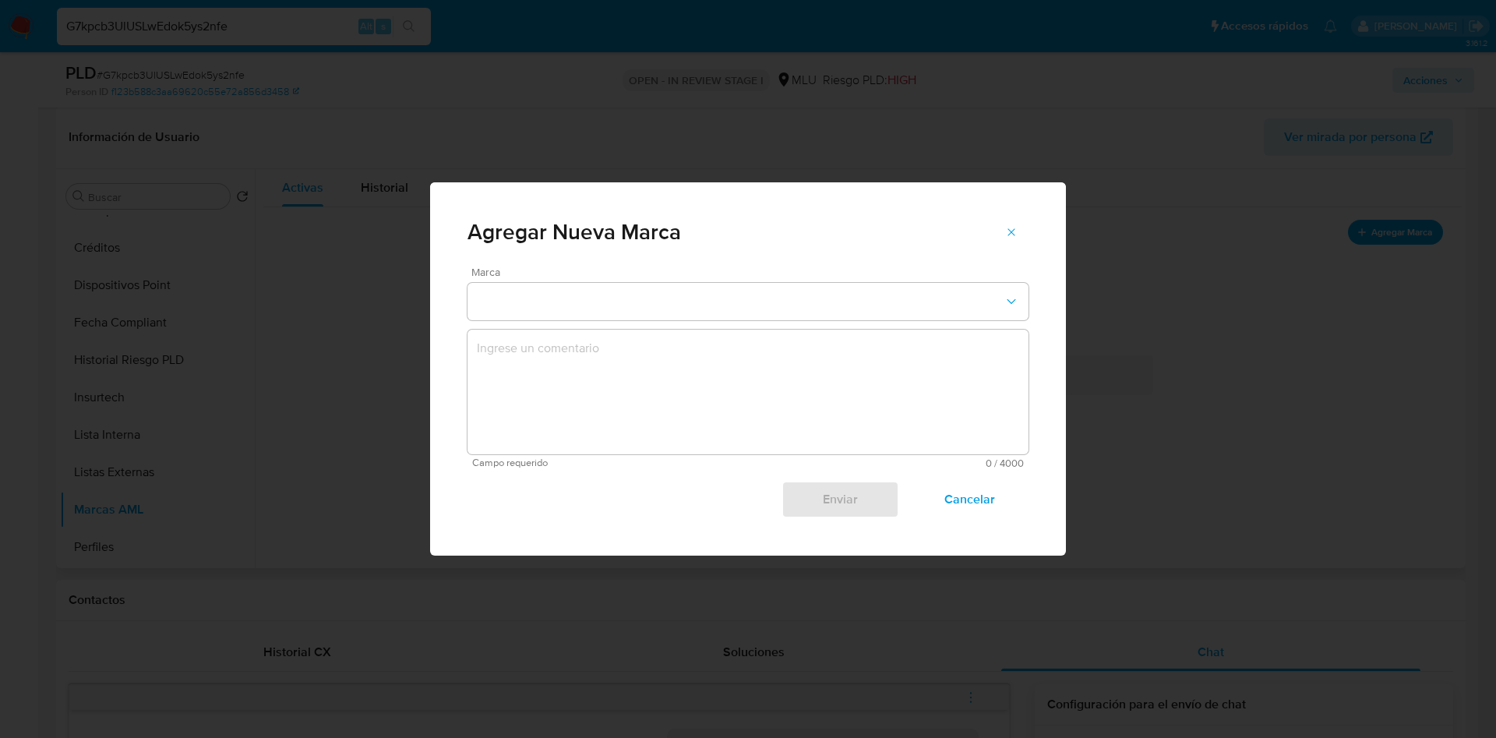
click at [621, 280] on div "Marca" at bounding box center [747, 293] width 561 height 54
click at [627, 315] on button "marks-modal" at bounding box center [747, 301] width 561 height 37
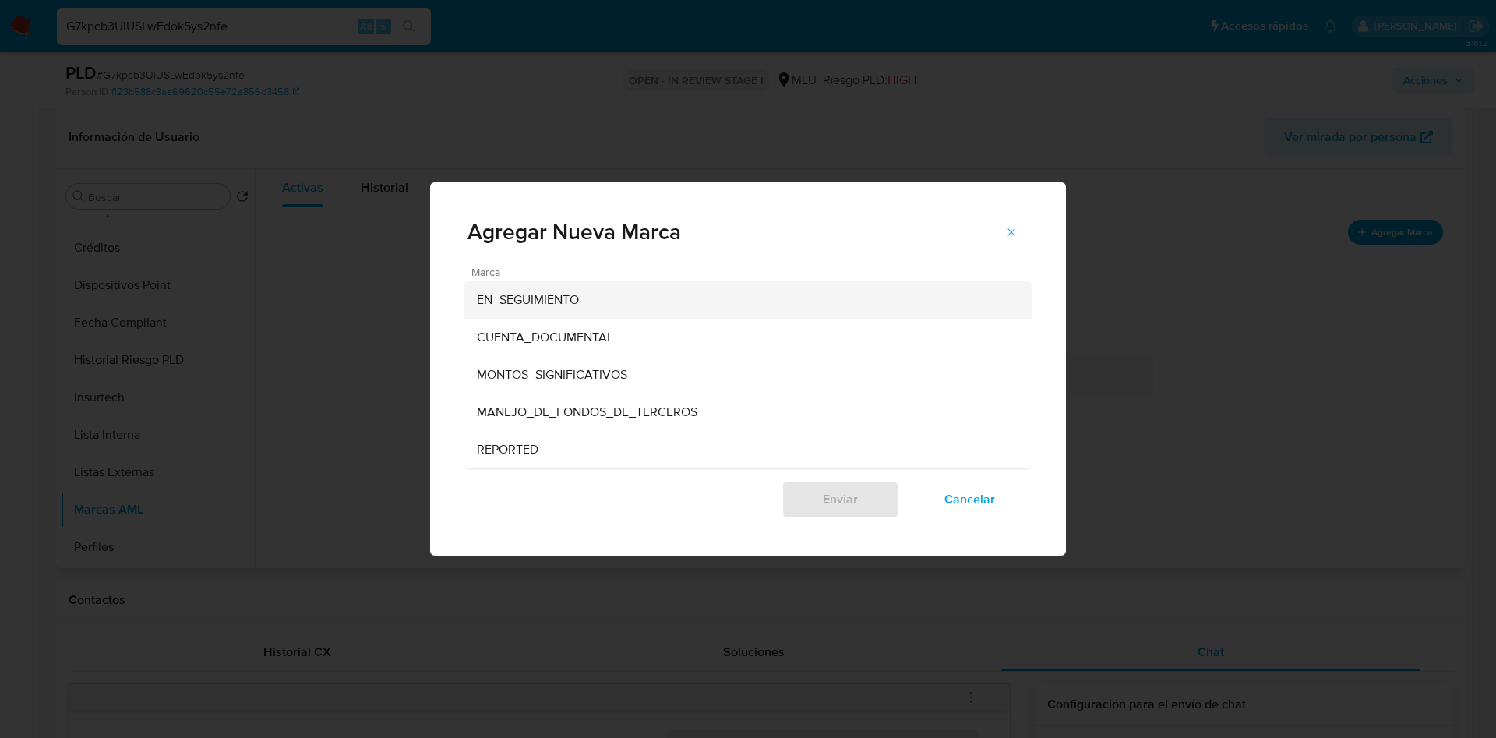
click at [584, 302] on div "EN_SEGUIMIENTO" at bounding box center [743, 299] width 533 height 37
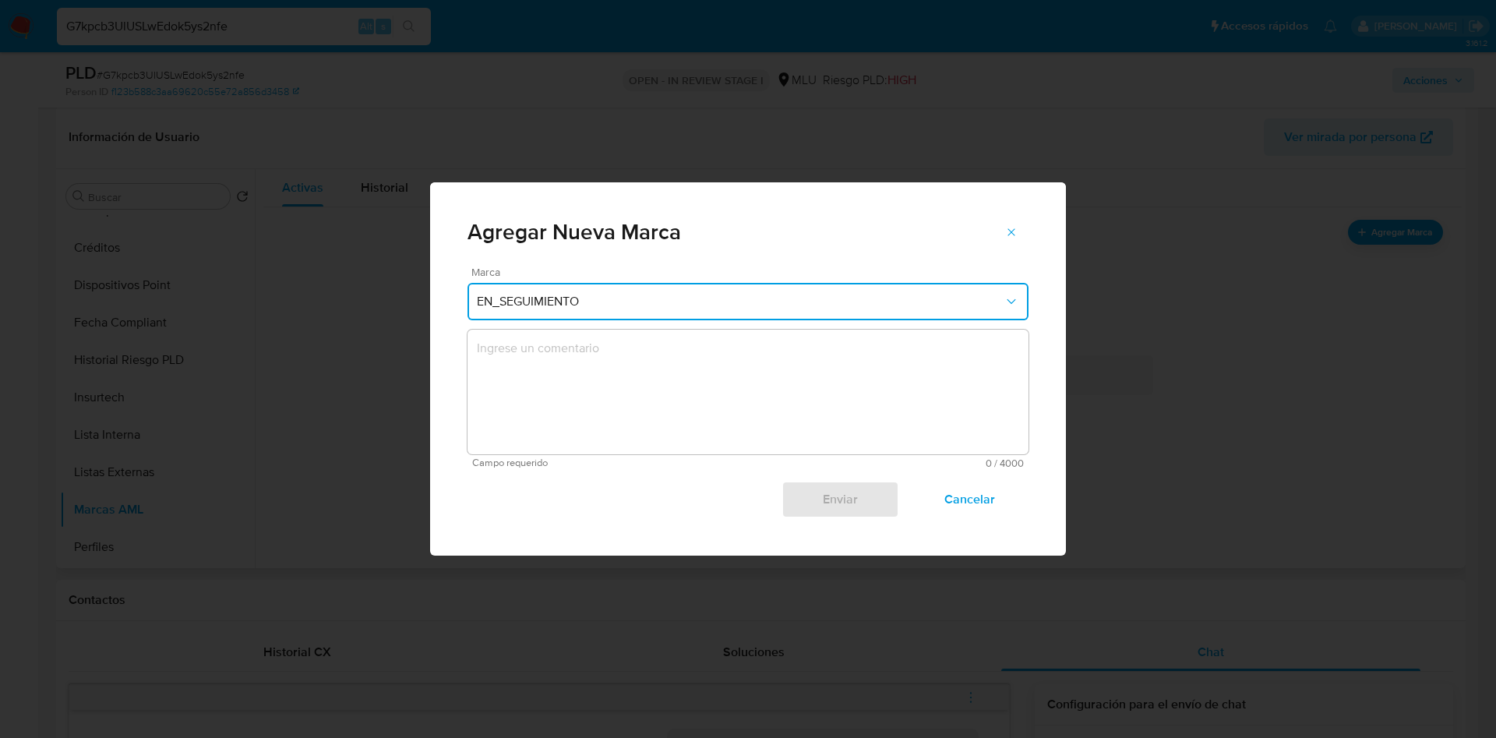
click at [587, 391] on textarea "marks-modal" at bounding box center [747, 391] width 561 height 125
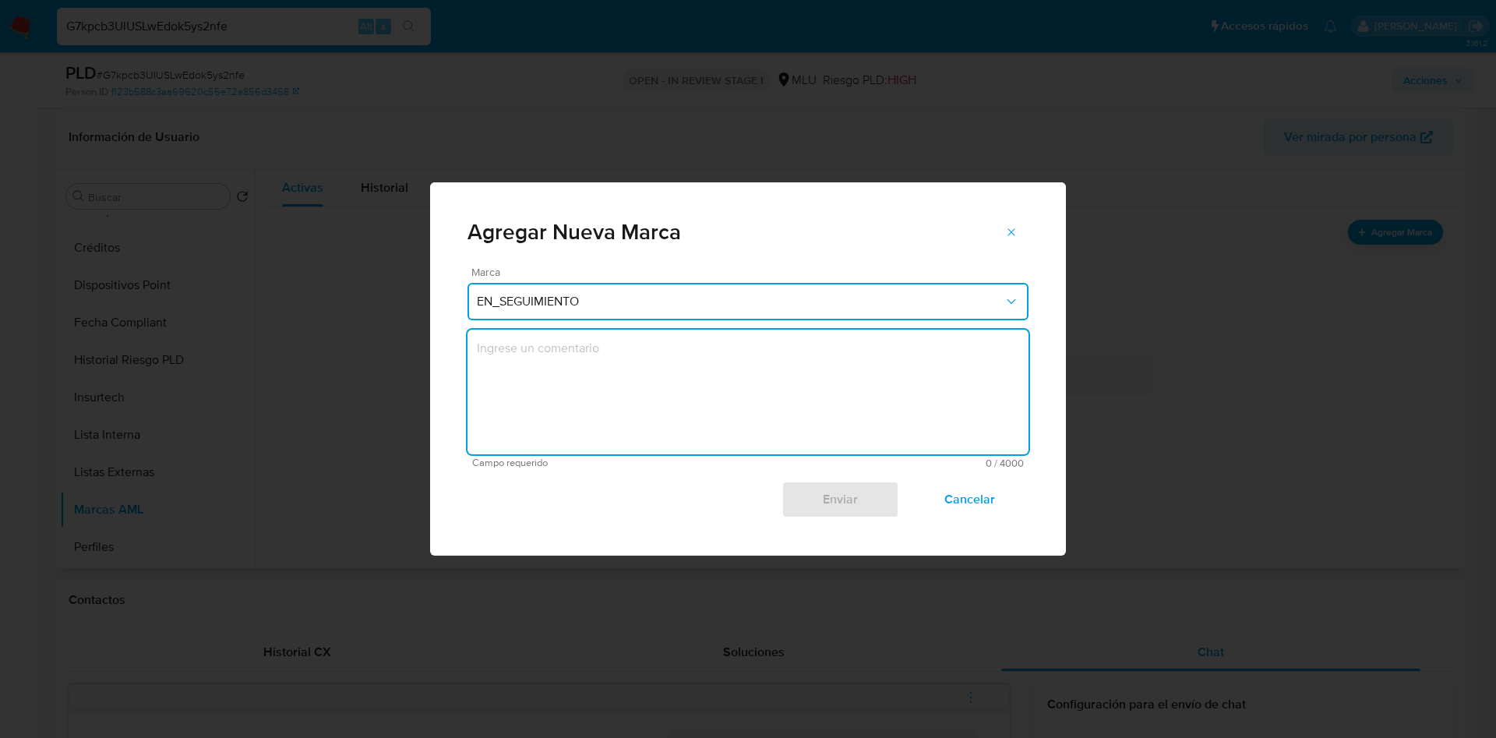
type textarea "S"
type textarea "Se aplica marca para monitorear apertura de empresa."
click at [814, 490] on span "Enviar" at bounding box center [840, 499] width 76 height 34
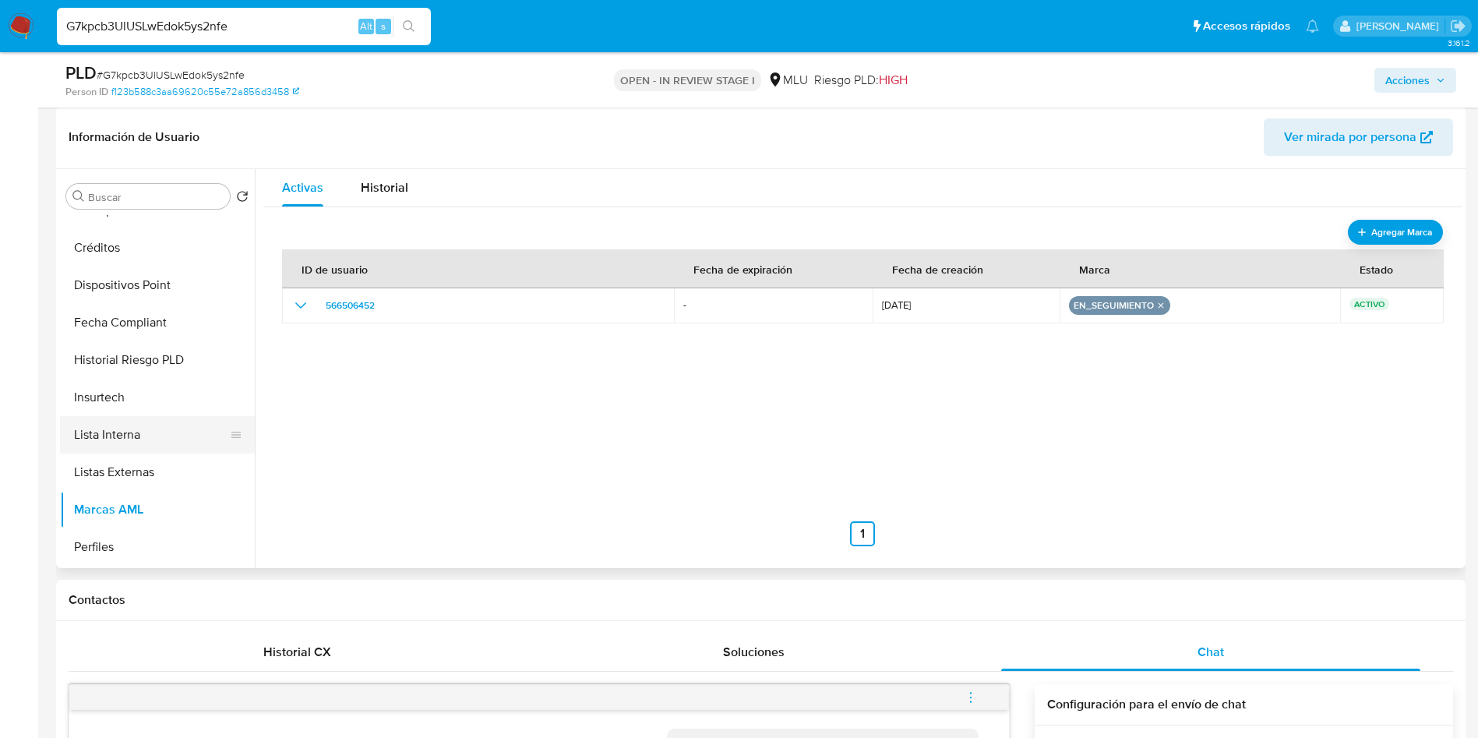
click at [139, 452] on button "Lista Interna" at bounding box center [151, 434] width 182 height 37
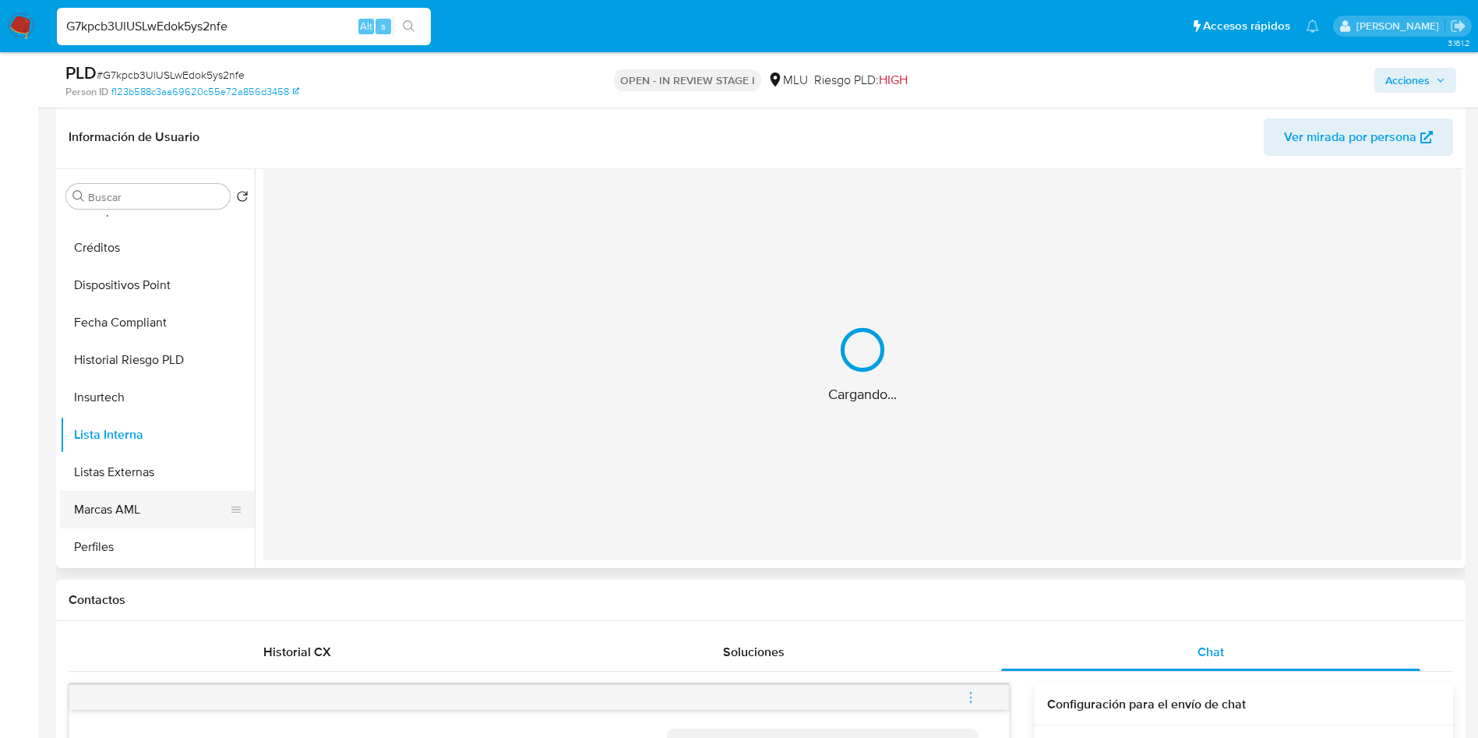
click at [139, 510] on button "Marcas AML" at bounding box center [151, 509] width 182 height 37
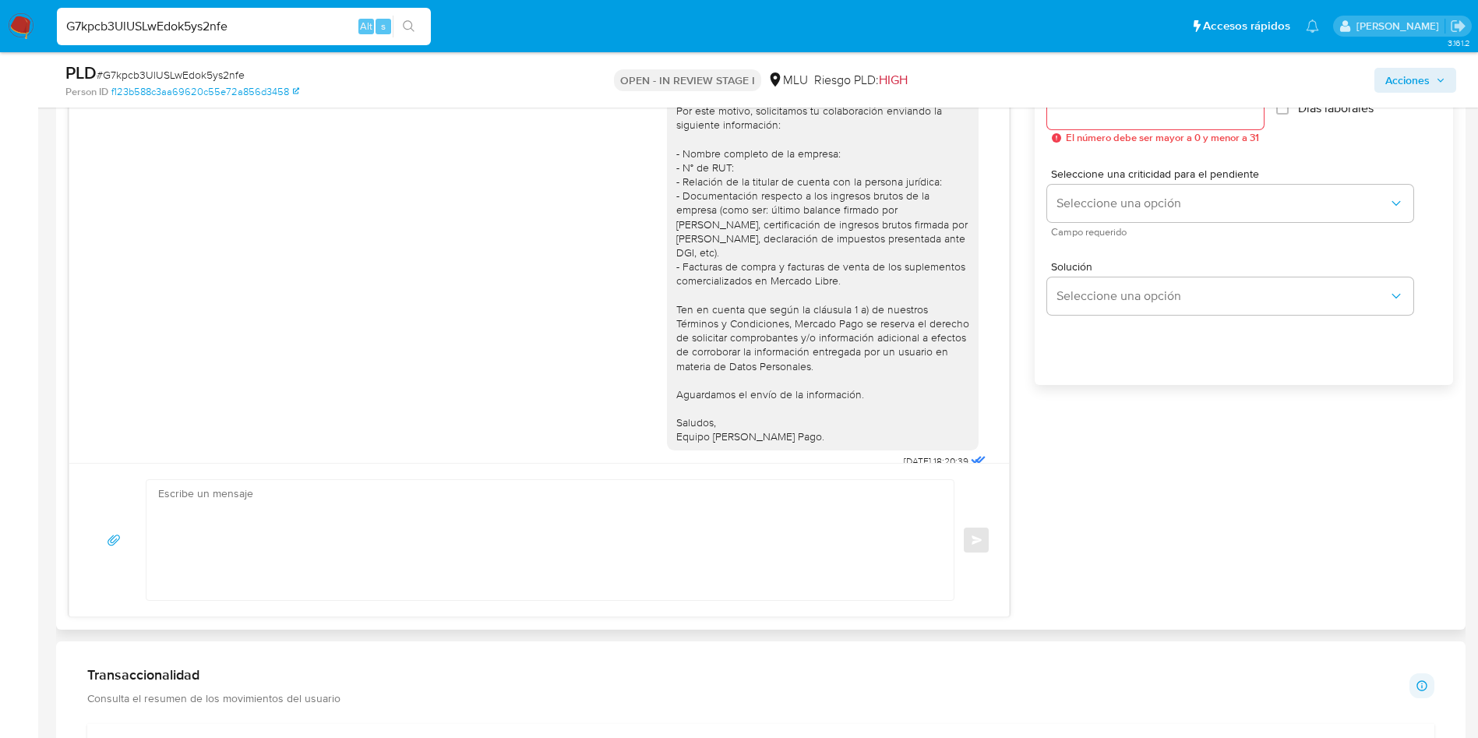
scroll to position [936, 0]
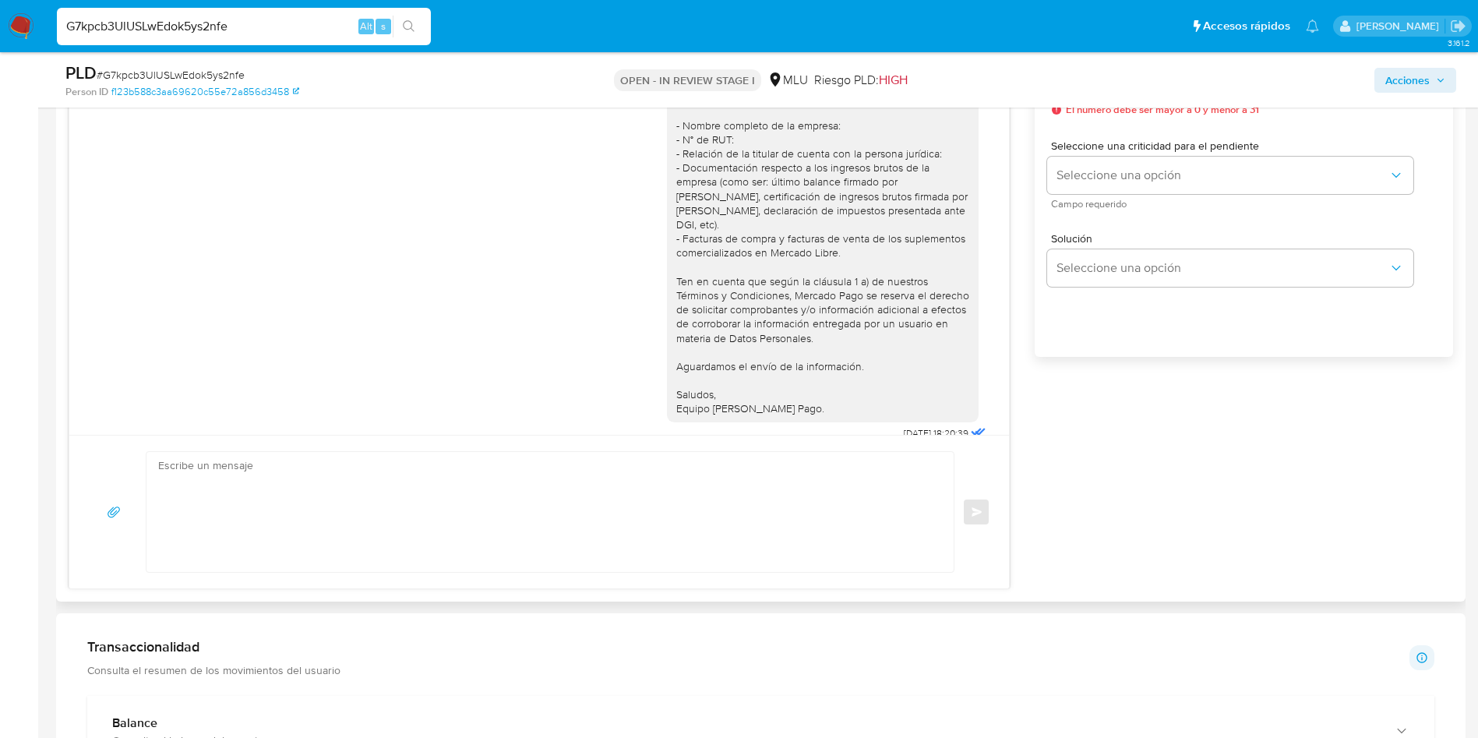
click at [578, 495] on textarea at bounding box center [546, 512] width 776 height 120
paste textarea "Gracias por tu respuesta, María. Adicionalmente, quedamos a la espera de las fa…"
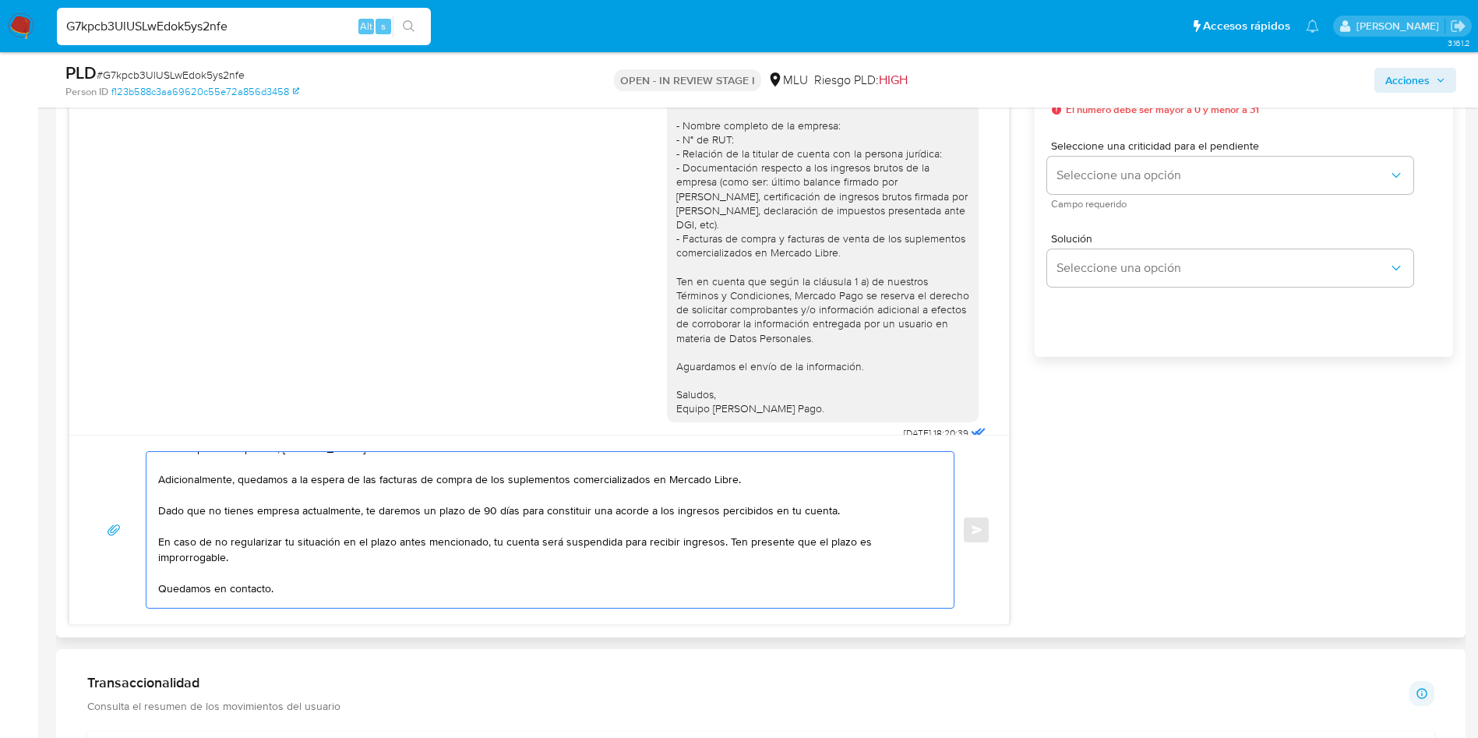
scroll to position [0, 0]
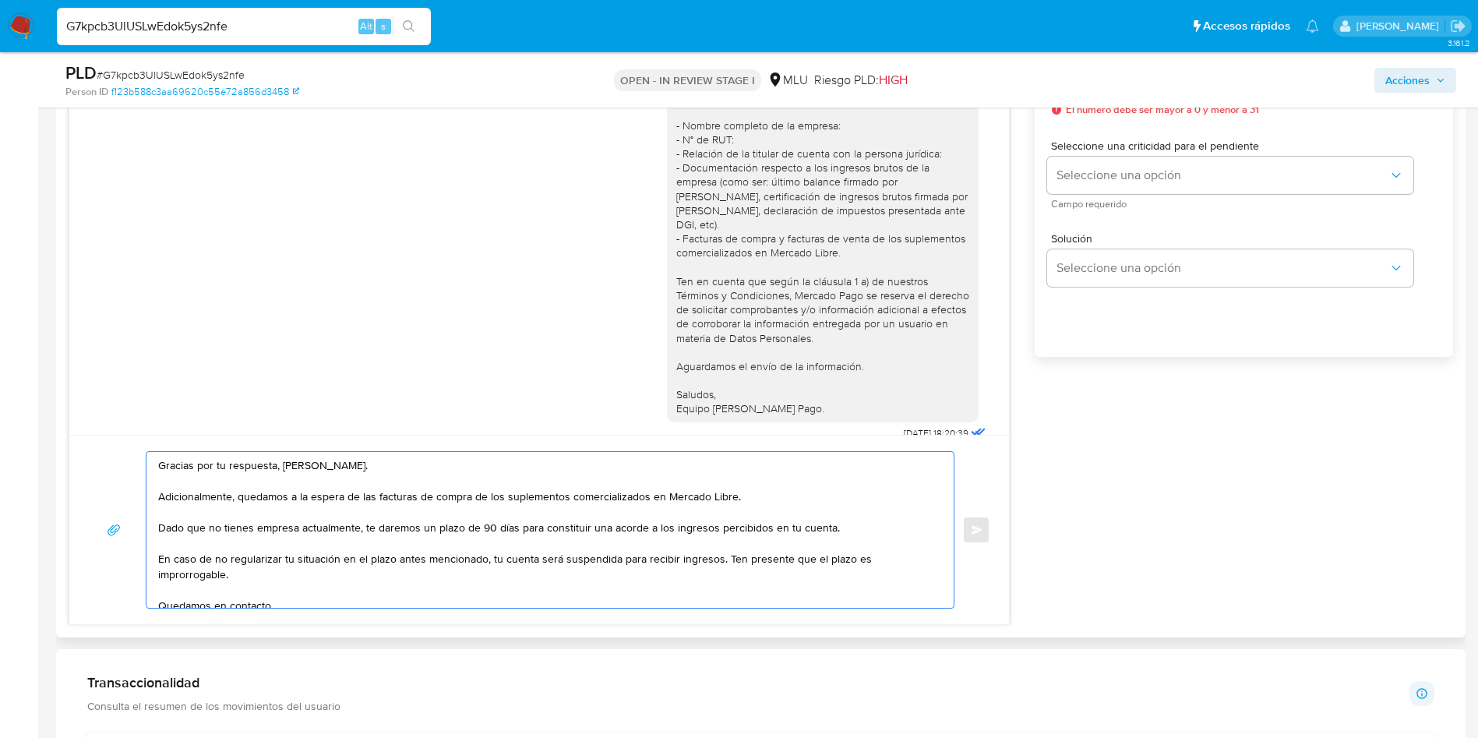
click at [414, 528] on textarea "Gracias por tu respuesta, María. Adicionalmente, quedamos a la espera de las fa…" at bounding box center [546, 530] width 776 height 156
click at [442, 536] on textarea "Gracias por tu respuesta, María. Adicionalmente, quedamos a la espera de las fa…" at bounding box center [546, 530] width 776 height 156
click at [401, 541] on textarea "Gracias por tu respuesta, María. Adicionalmente, quedamos a la espera de las fa…" at bounding box center [546, 530] width 776 height 156
click at [442, 563] on textarea "Gracias por tu respuesta, María. Adicionalmente, quedamos a la espera de las fa…" at bounding box center [546, 530] width 776 height 156
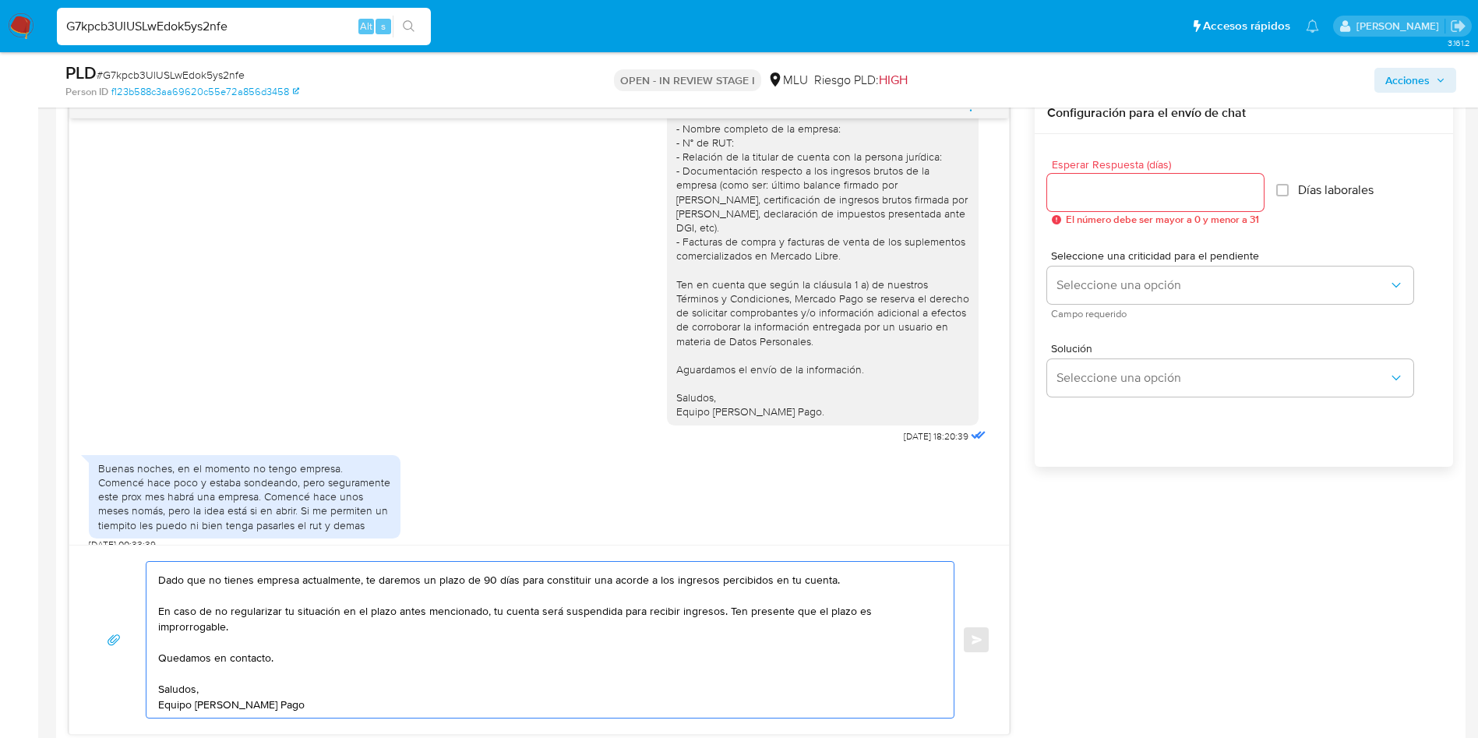
scroll to position [819, 0]
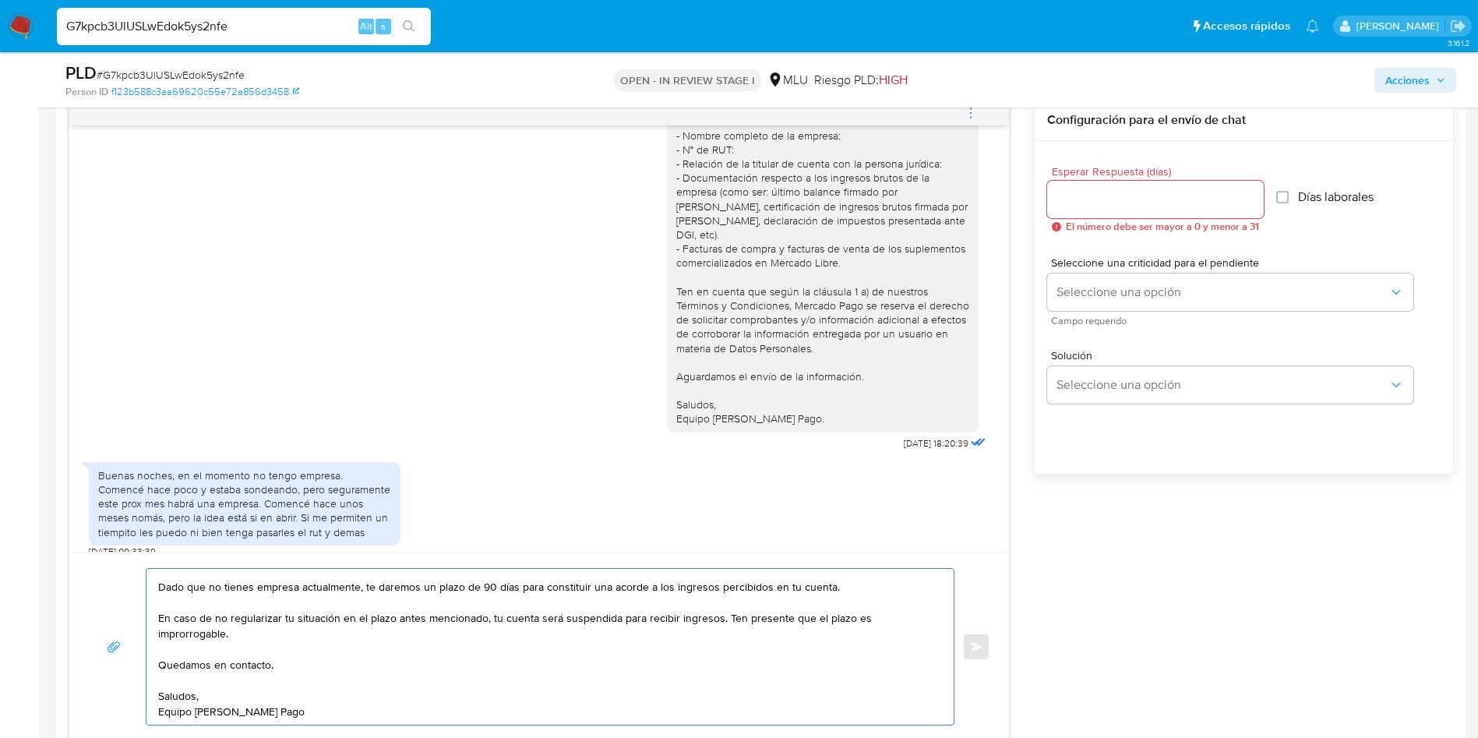
type textarea "Gracias por tu respuesta, María. Adicionalmente, quedamos a la espera de las fa…"
click at [1107, 199] on input "Esperar Respuesta (días)" at bounding box center [1155, 199] width 217 height 20
type input "3"
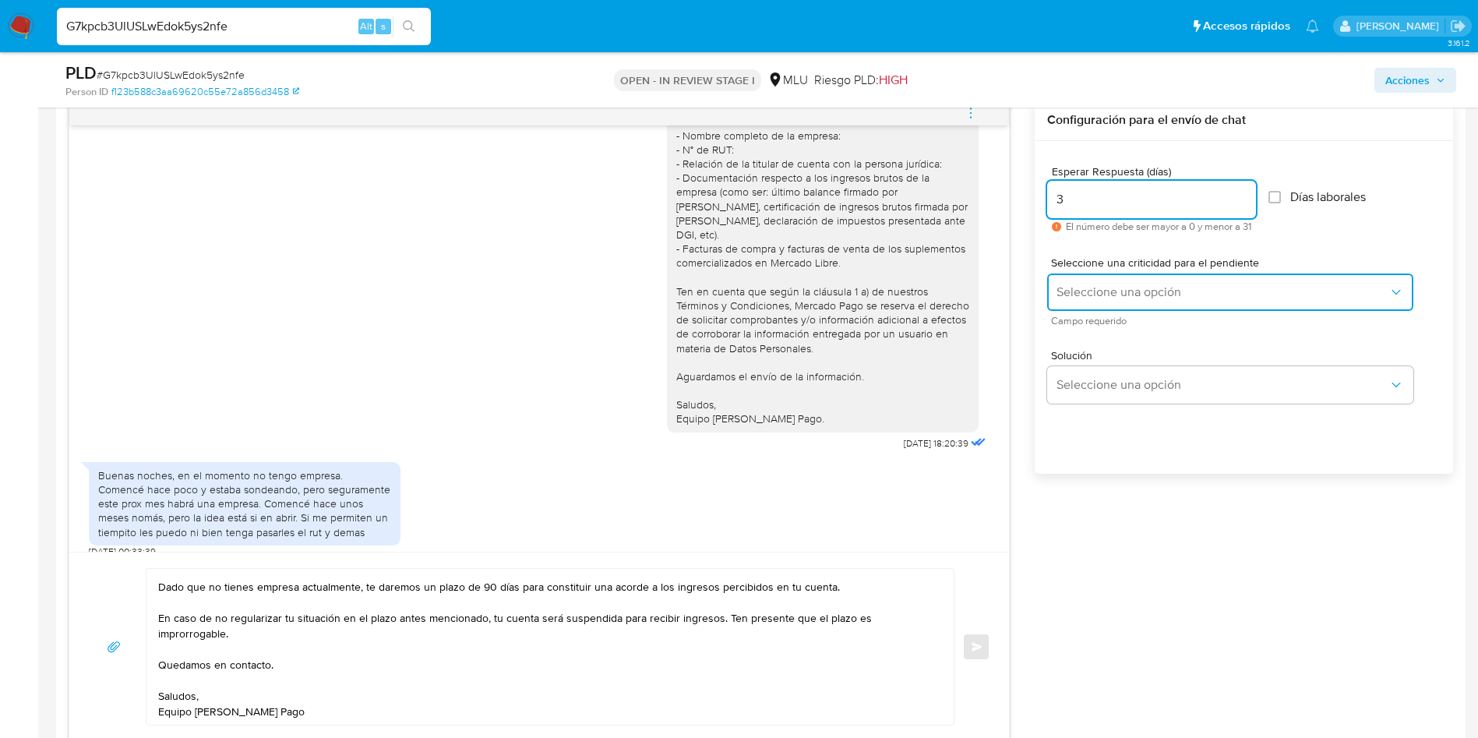
click at [1142, 300] on button "Seleccione una opción" at bounding box center [1230, 291] width 366 height 37
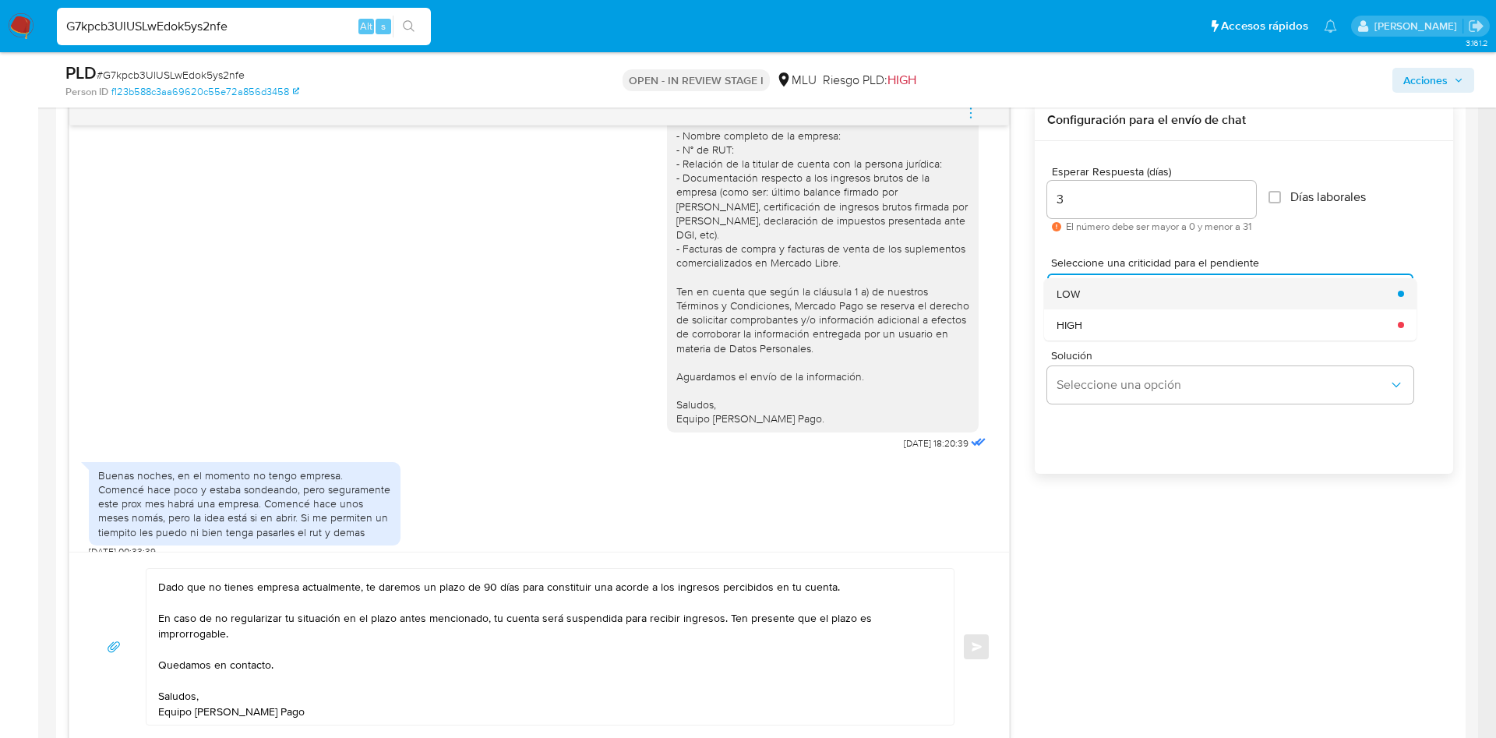
click at [1138, 297] on div "LOW" at bounding box center [1222, 293] width 332 height 31
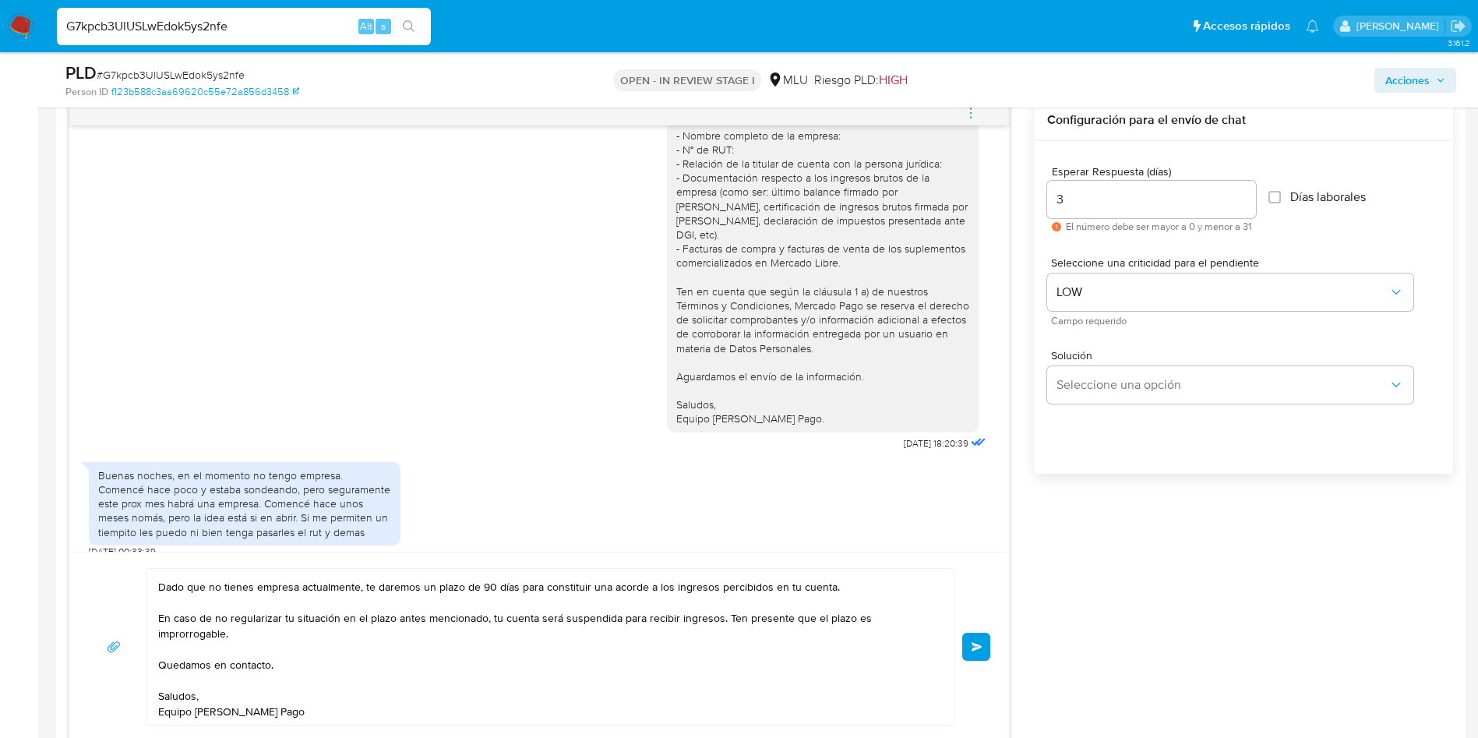
click at [966, 644] on button "Enviar" at bounding box center [976, 646] width 28 height 28
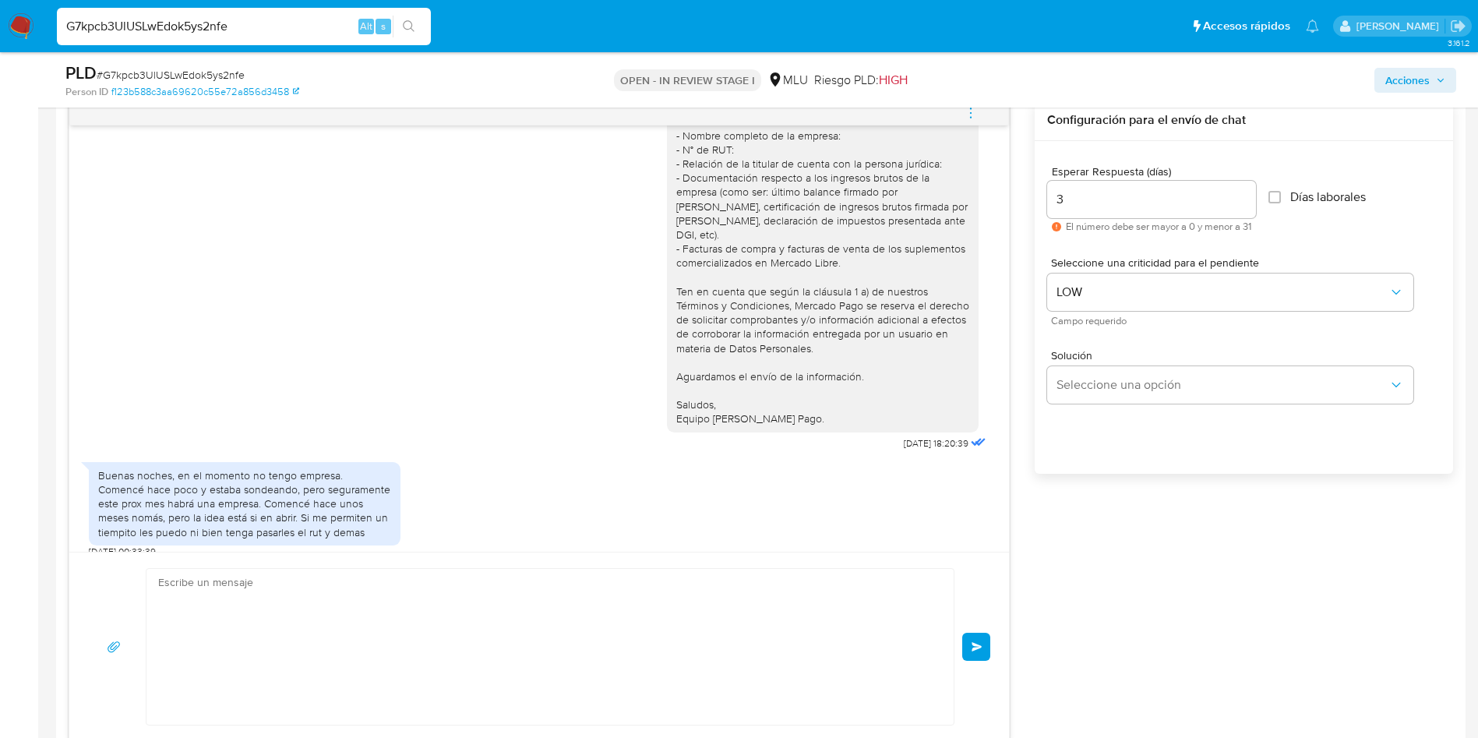
scroll to position [407, 0]
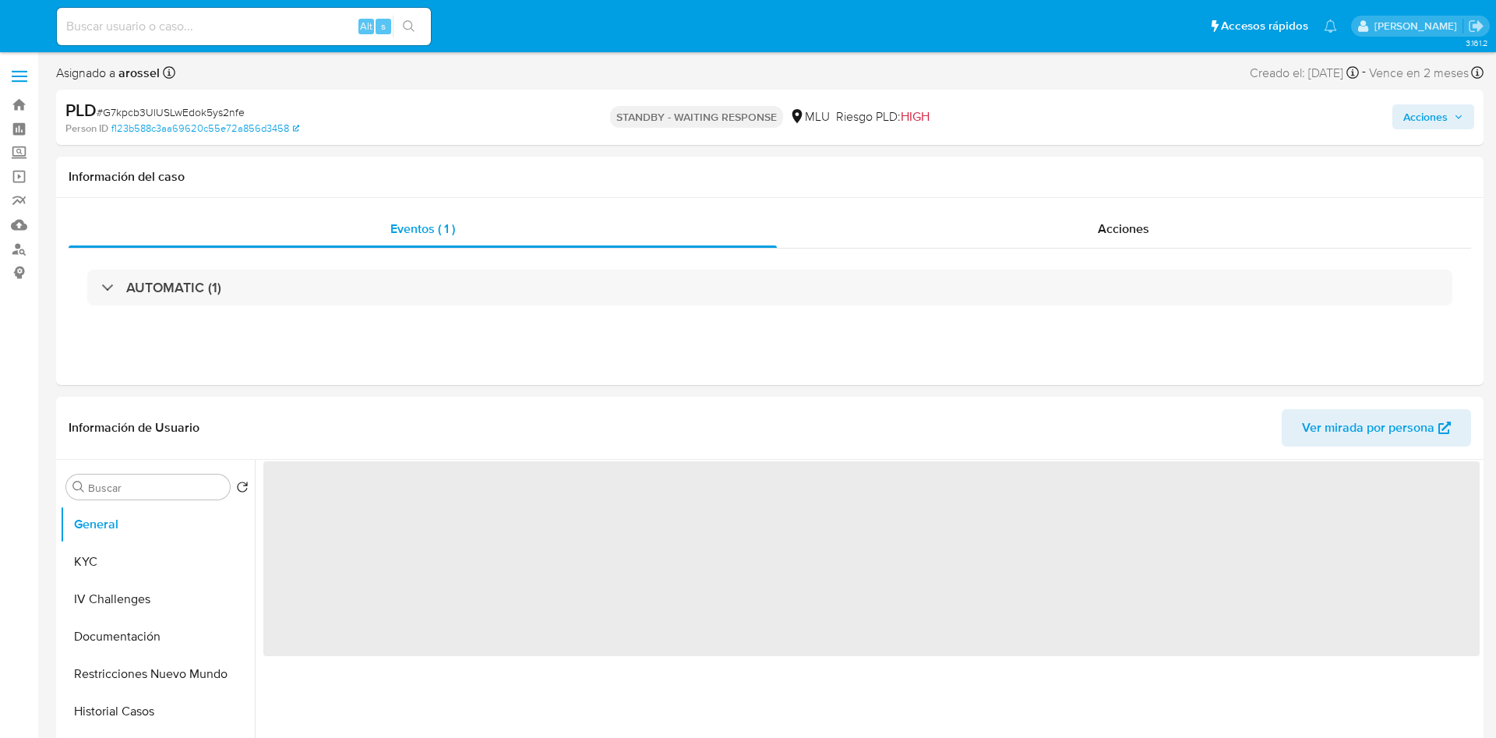
select select "10"
